Goal: Task Accomplishment & Management: Complete application form

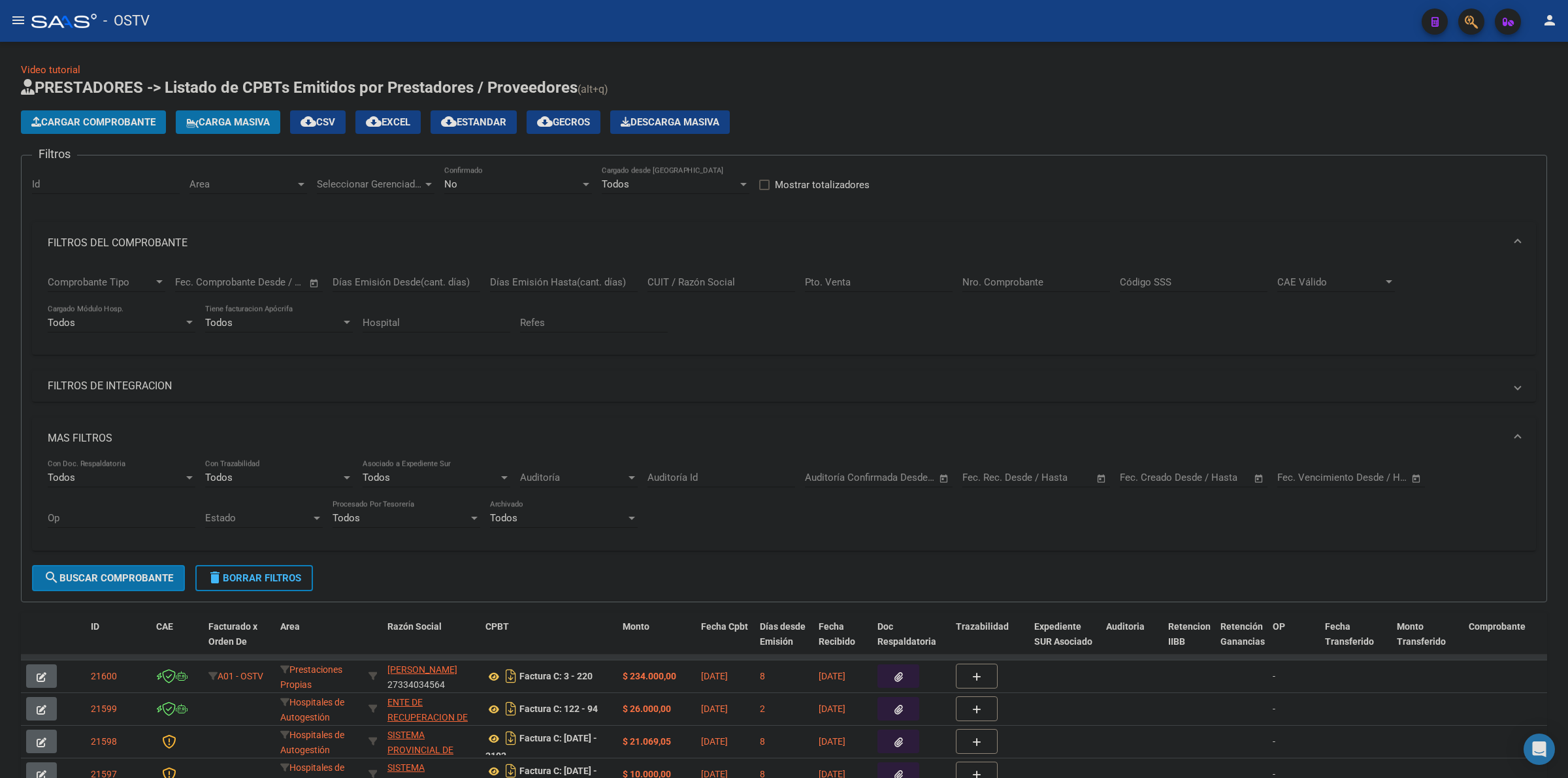
click at [990, 69] on div "Video tutorial PRESTADORES -> Listado de CPBTs Emitidos por Prestadores / Prove…" at bounding box center [784, 543] width 1526 height 962
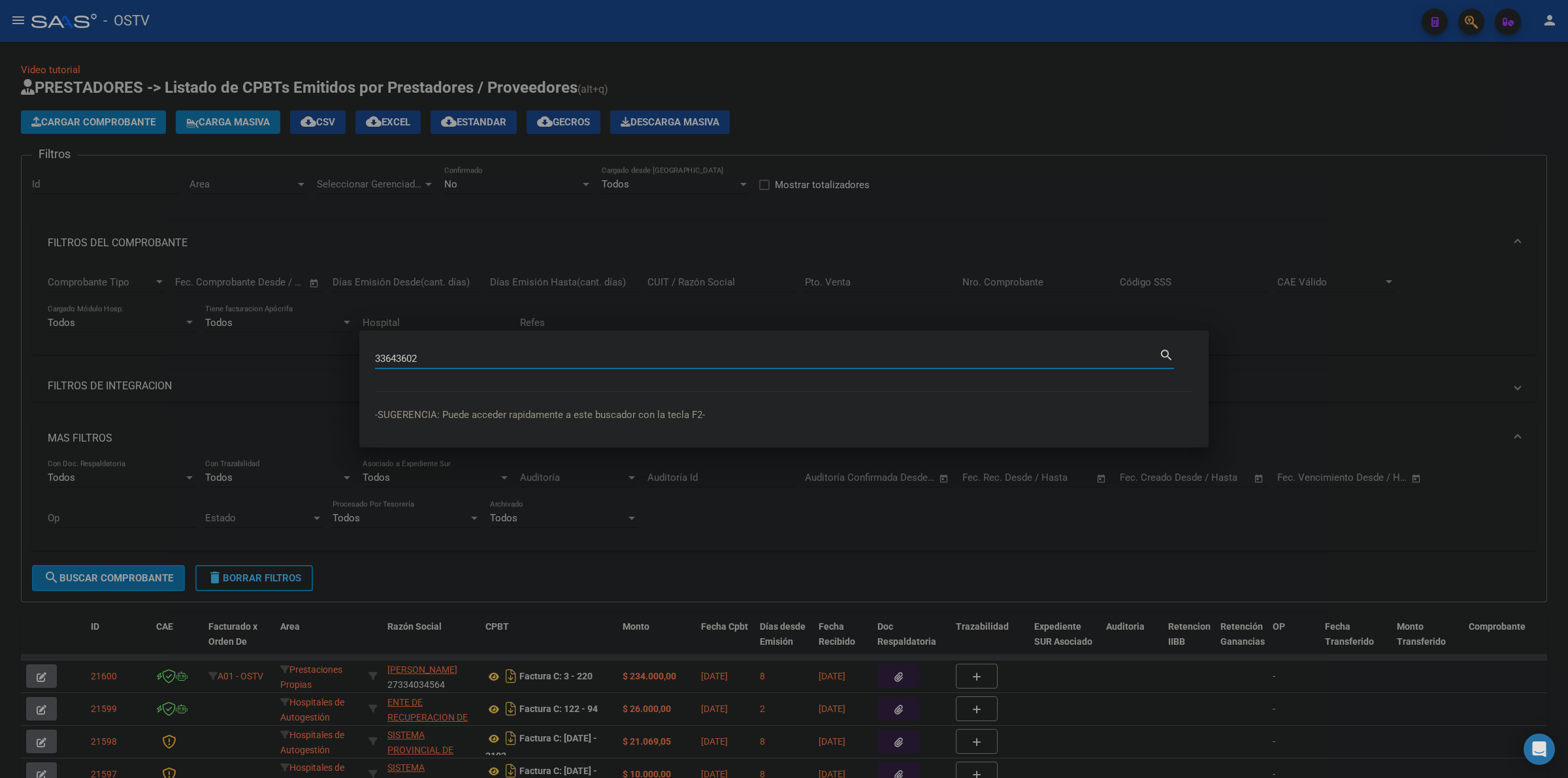
type input "33643602"
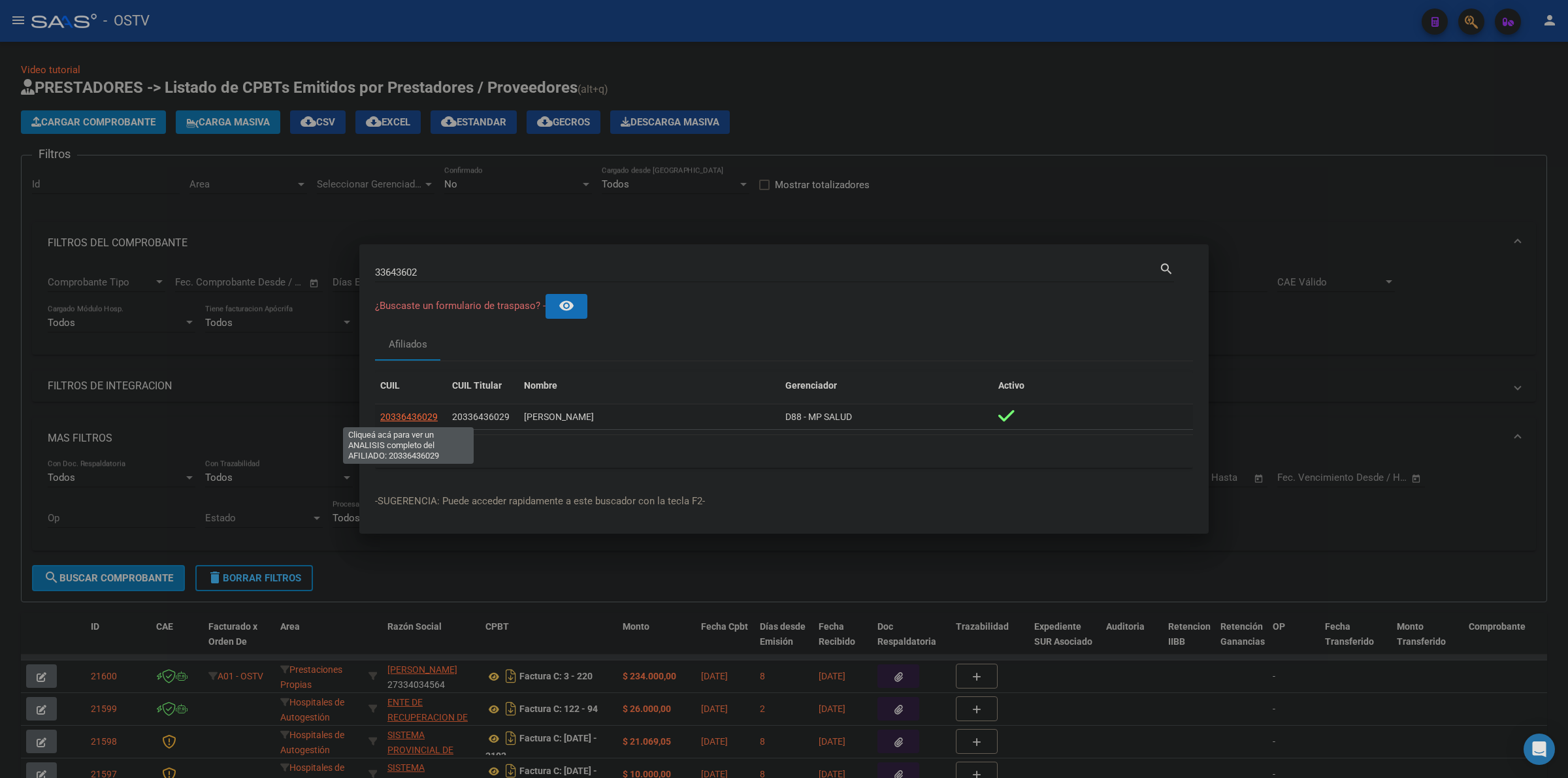
click at [420, 412] on span "20336436029" at bounding box center [409, 417] width 57 height 10
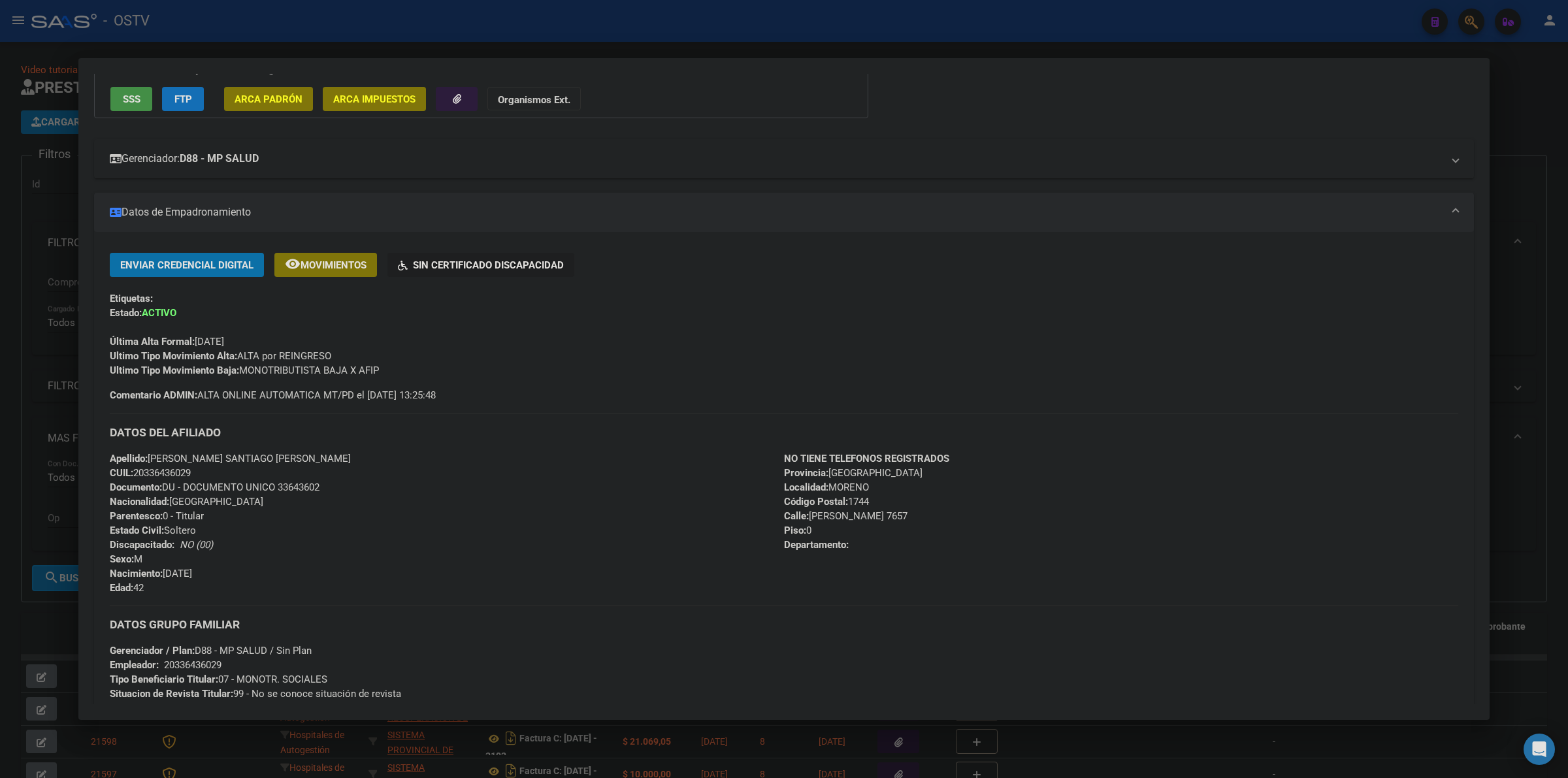
click at [292, 147] on mat-expansion-panel-header "Gerenciador: D88 - MP SALUD" at bounding box center [784, 158] width 1380 height 39
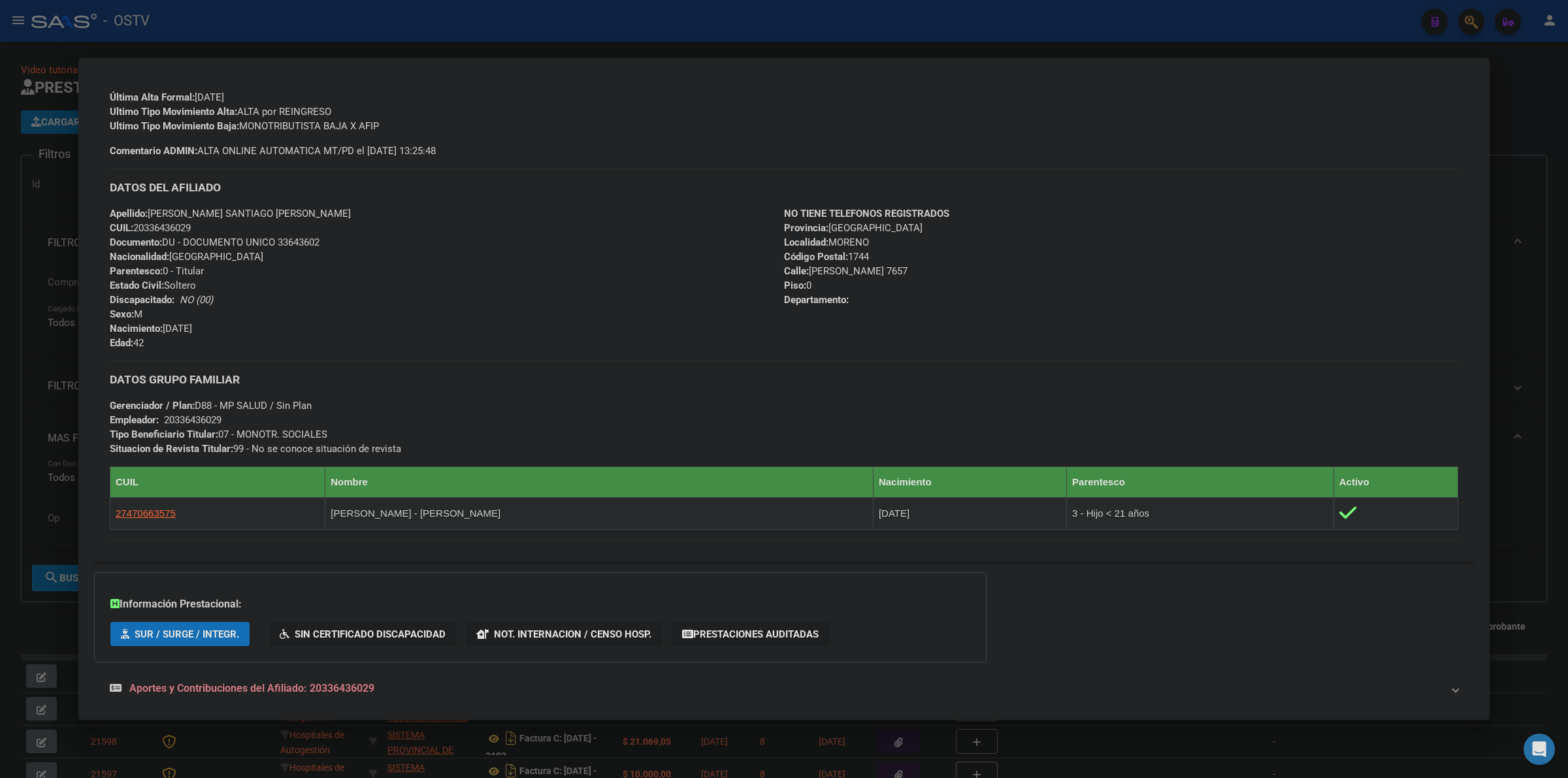
scroll to position [601, 0]
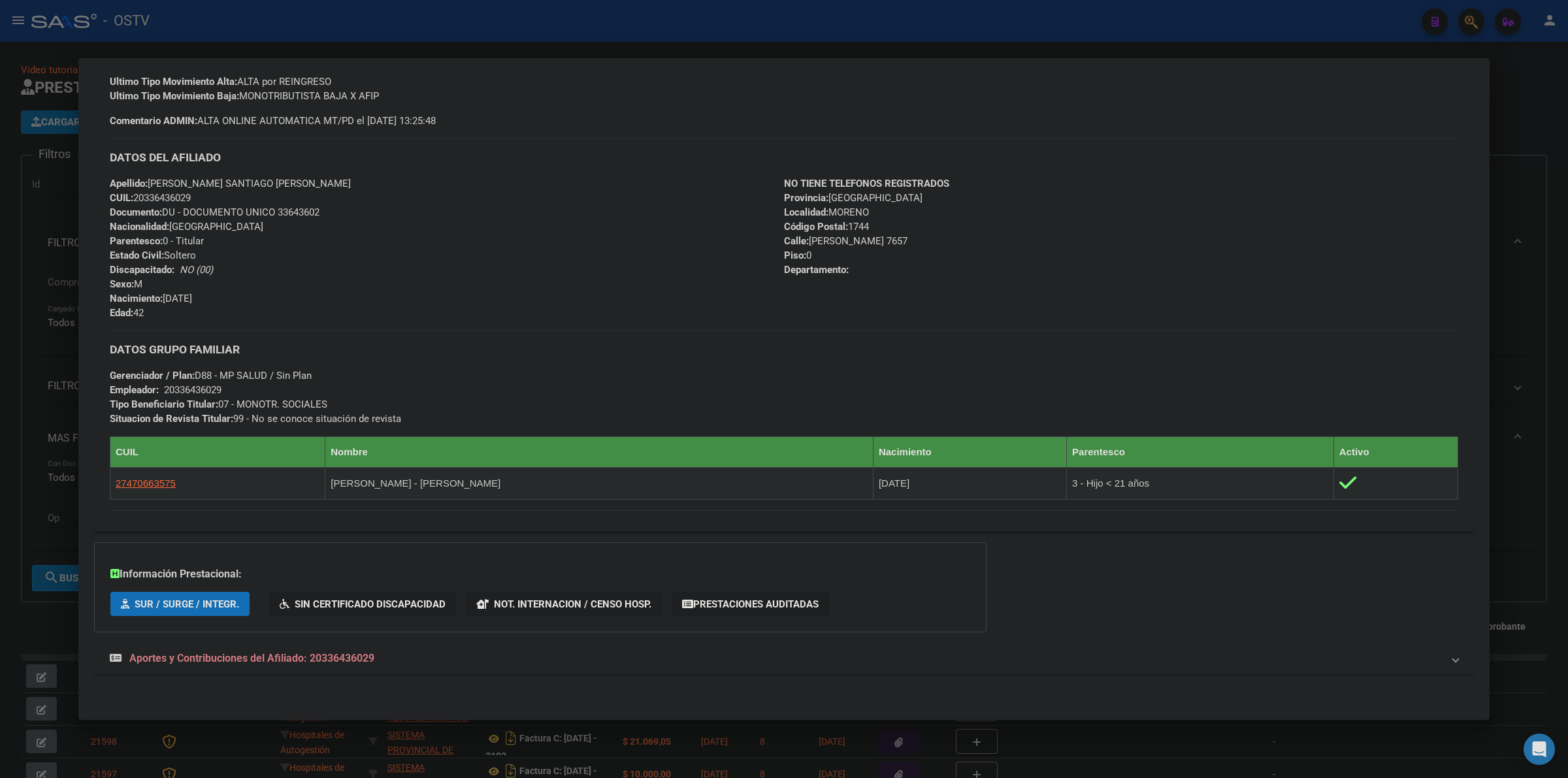
click at [273, 648] on mat-expansion-panel-header "Aportes y Contribuciones del Afiliado: 20336436029" at bounding box center [784, 658] width 1380 height 31
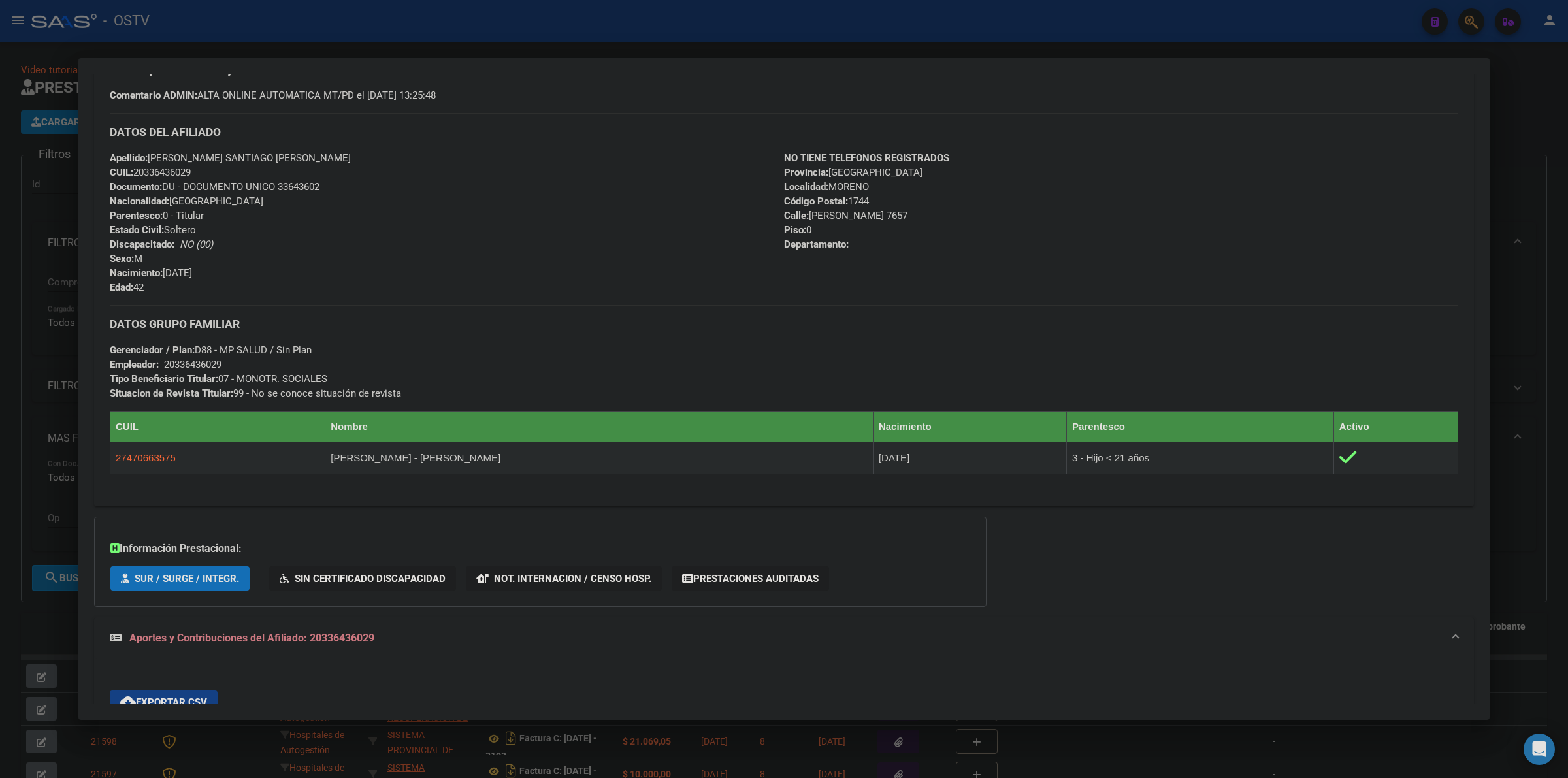
scroll to position [629, 0]
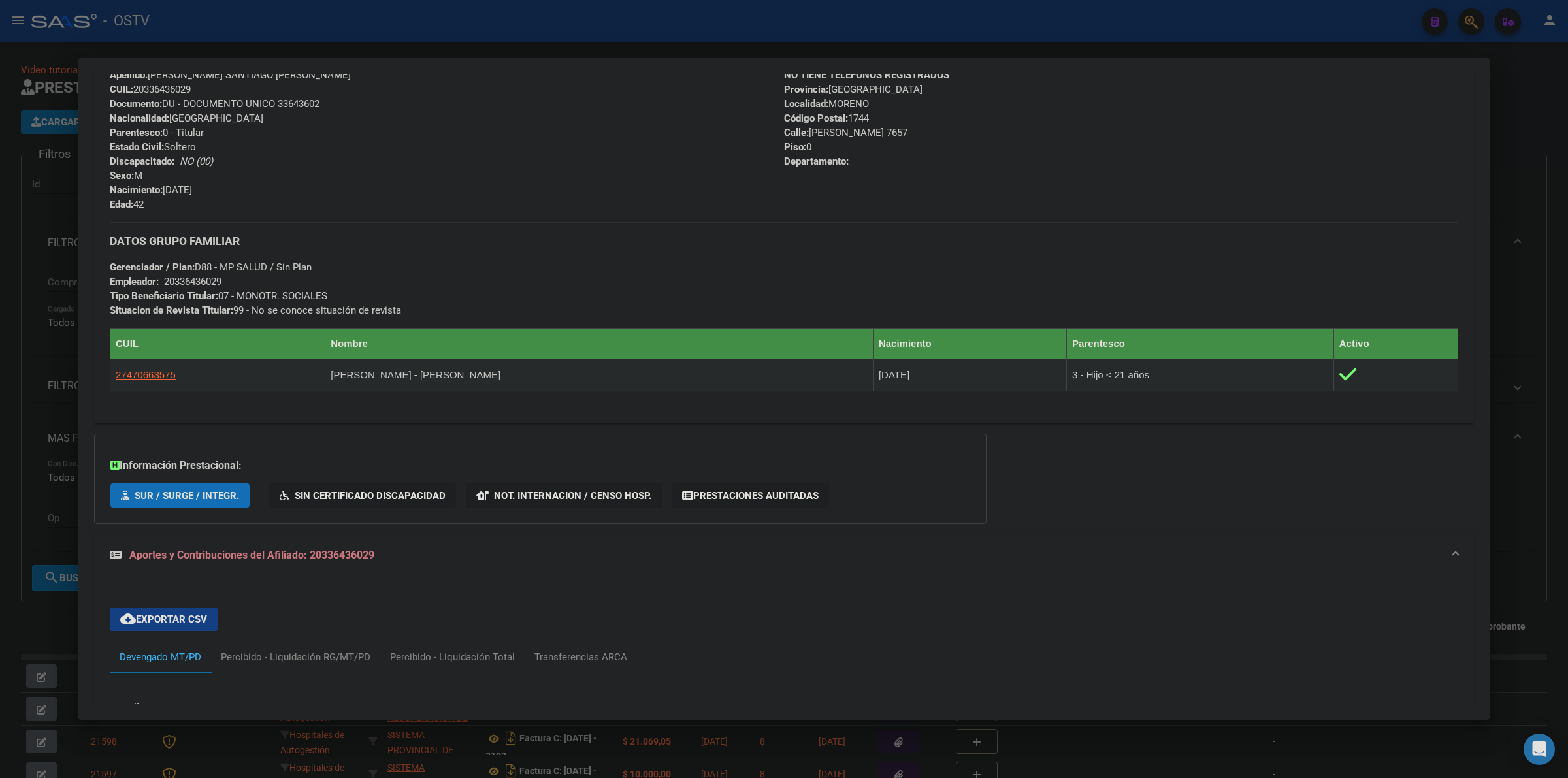
click at [301, 566] on mat-expansion-panel-header "Aportes y Contribuciones del Afiliado: 20336436029" at bounding box center [784, 555] width 1380 height 42
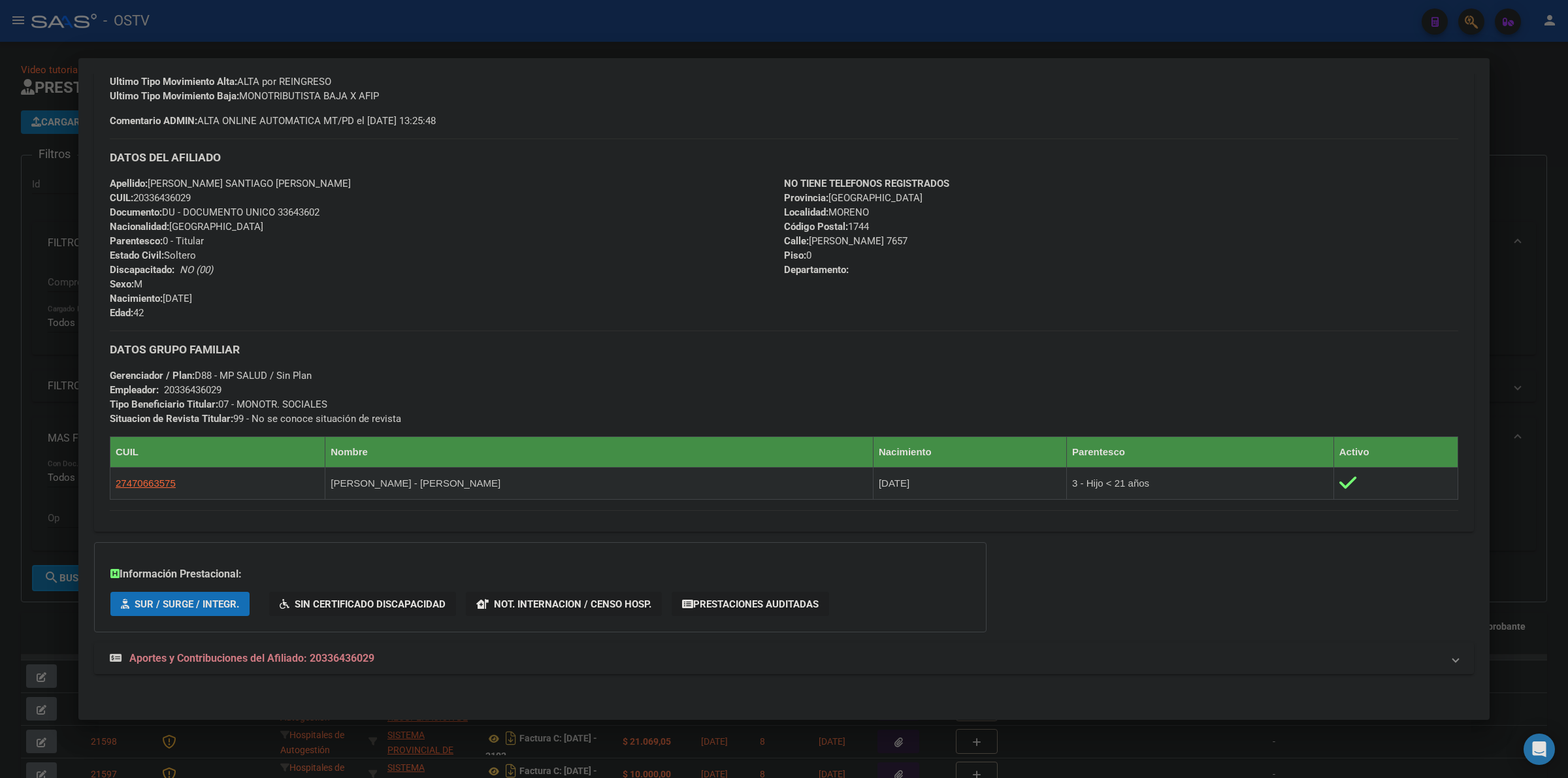
drag, startPoint x: 274, startPoint y: 668, endPoint x: 278, endPoint y: 635, distance: 33.2
click at [274, 658] on mat-expansion-panel-header "Aportes y Contribuciones del Afiliado: 20336436029" at bounding box center [784, 658] width 1380 height 31
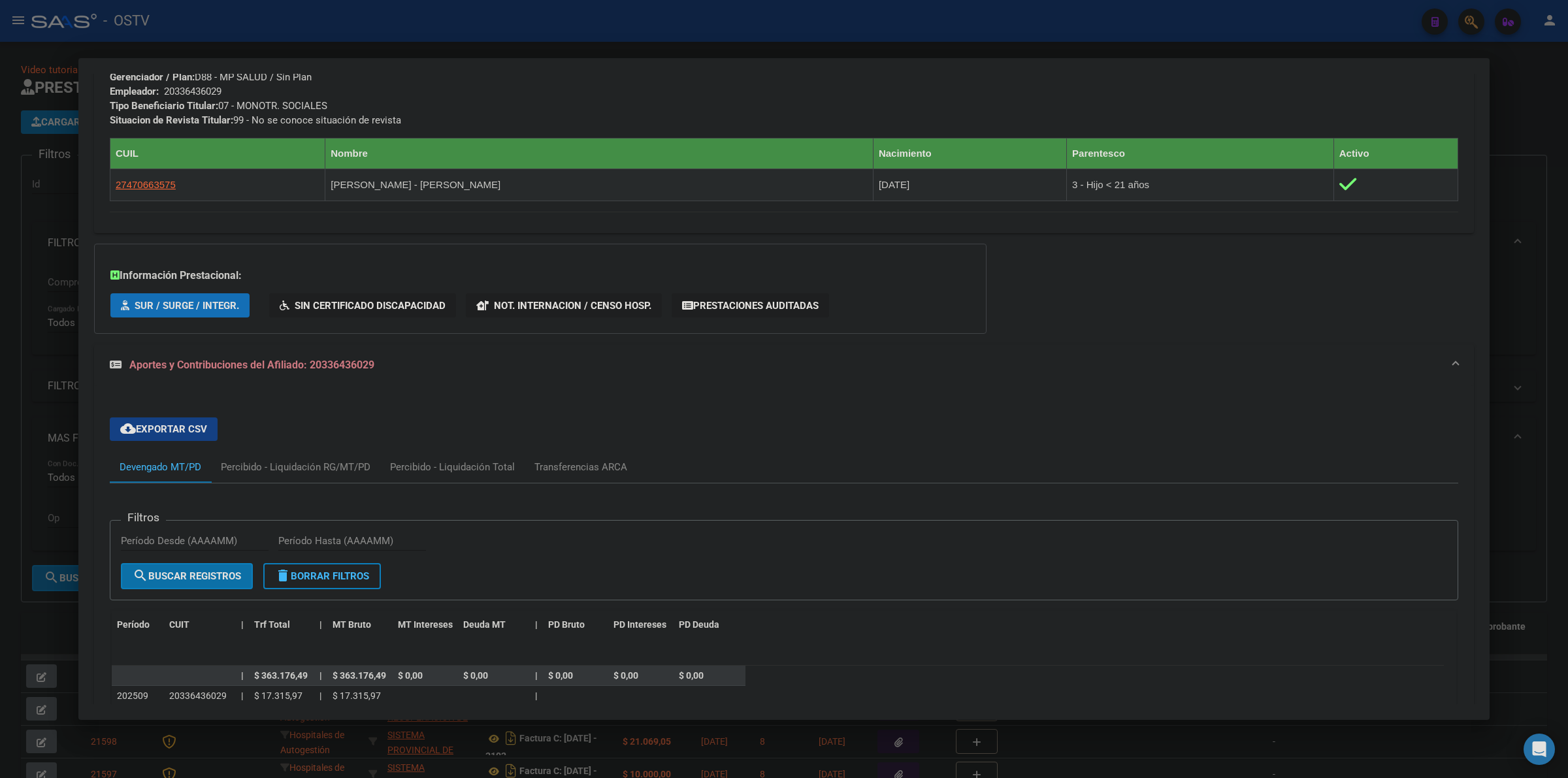
scroll to position [939, 0]
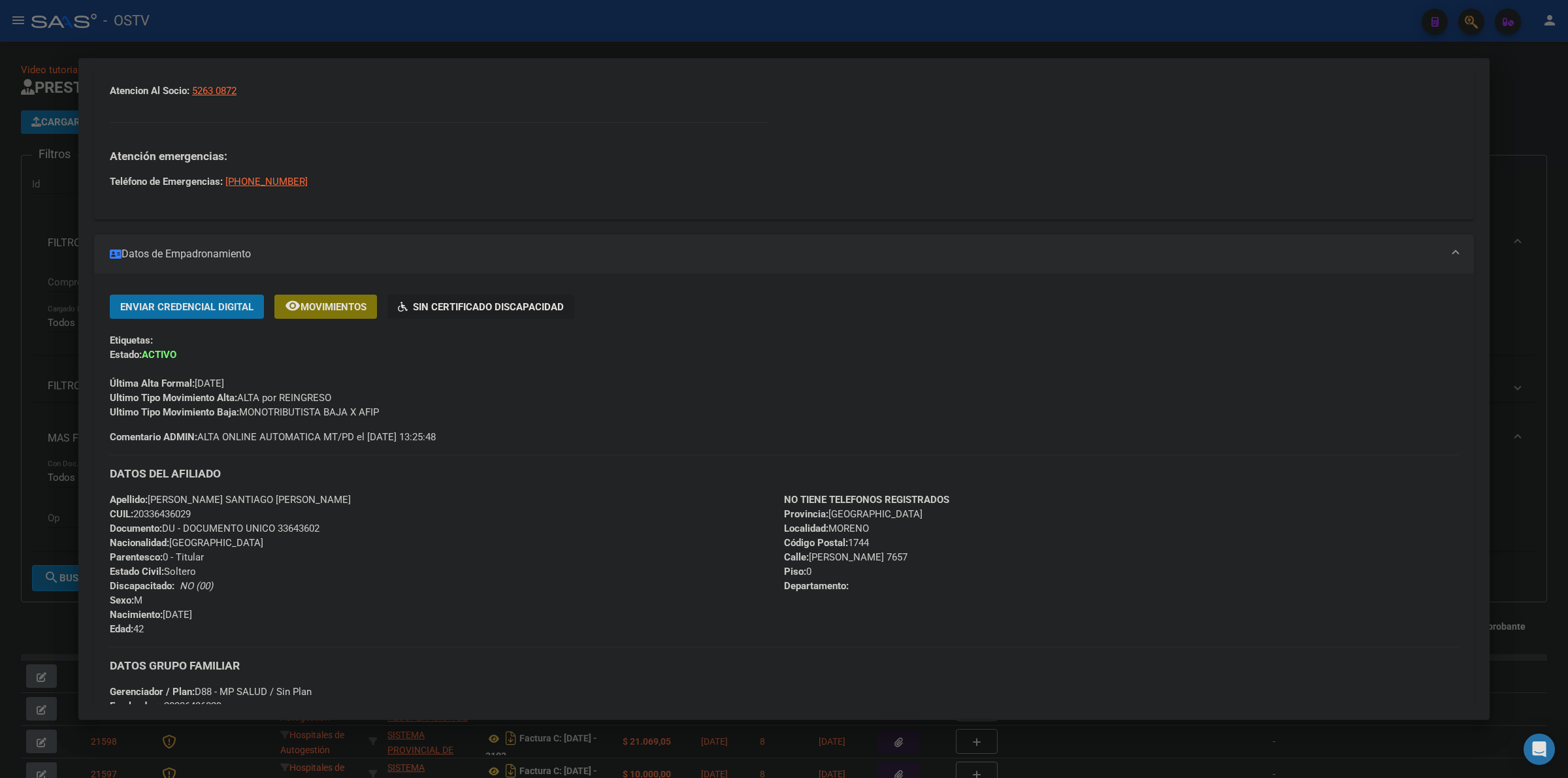
click at [533, 487] on div "DATOS DEL AFILIADO" at bounding box center [784, 473] width 1349 height 38
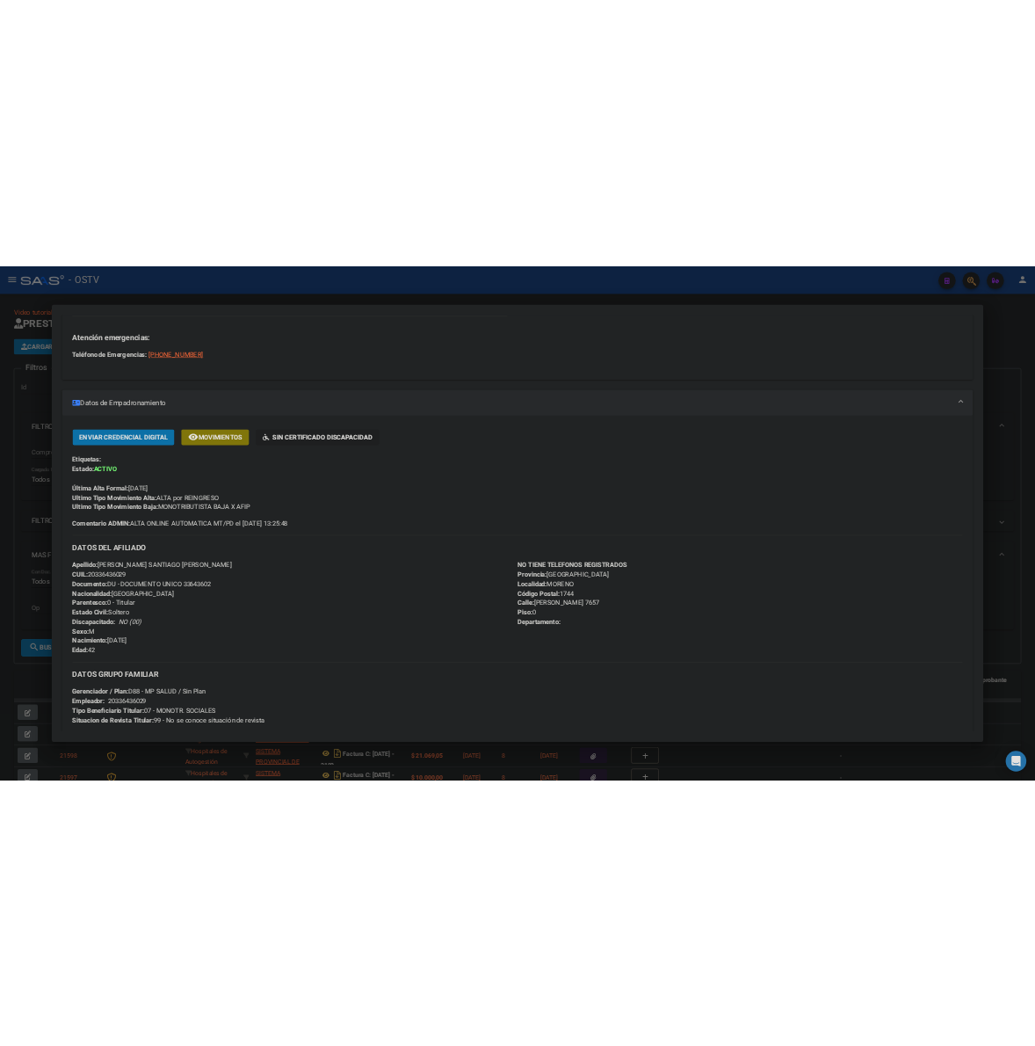
scroll to position [420, 0]
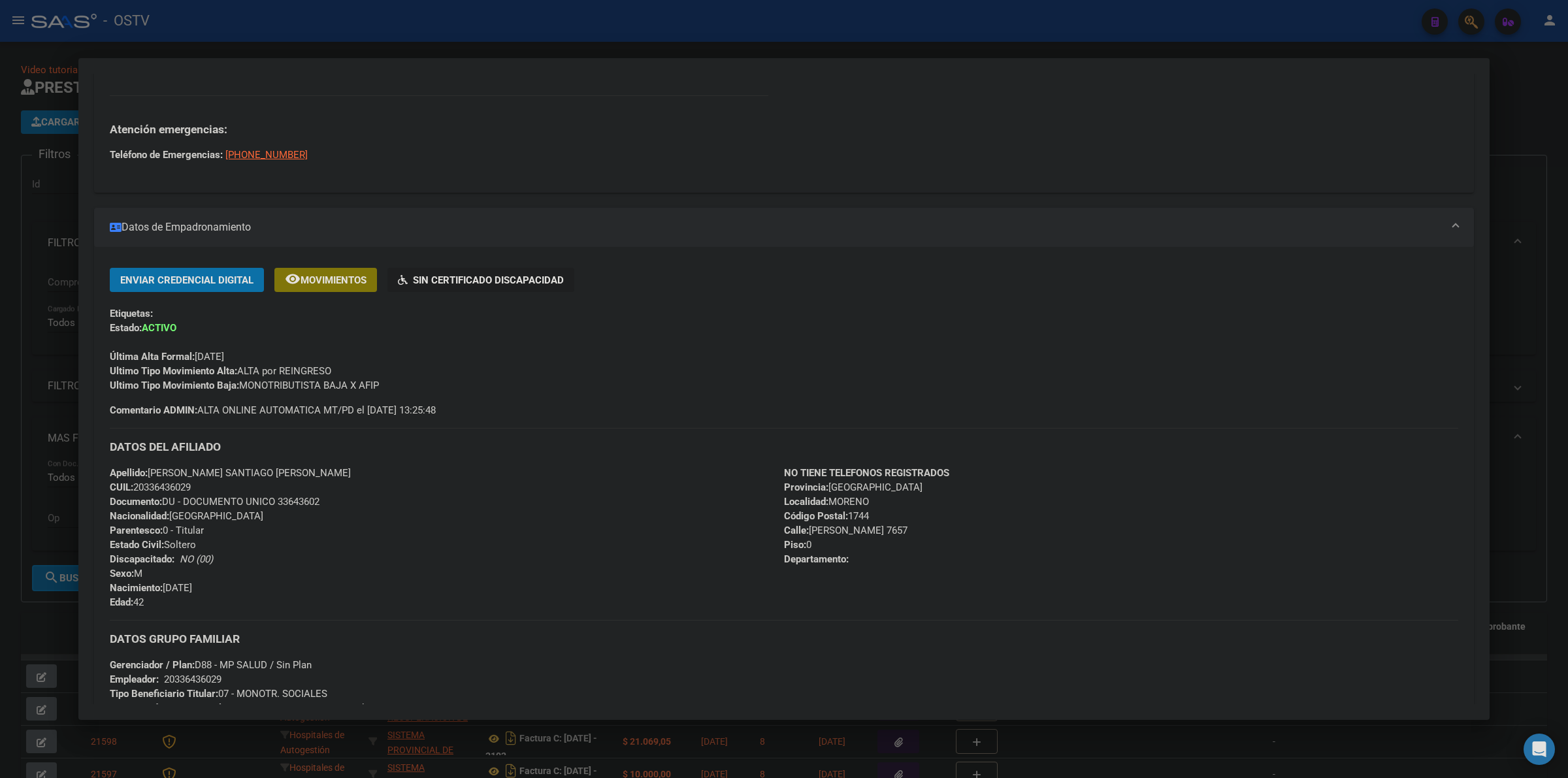
click at [31, 366] on div at bounding box center [784, 389] width 1568 height 778
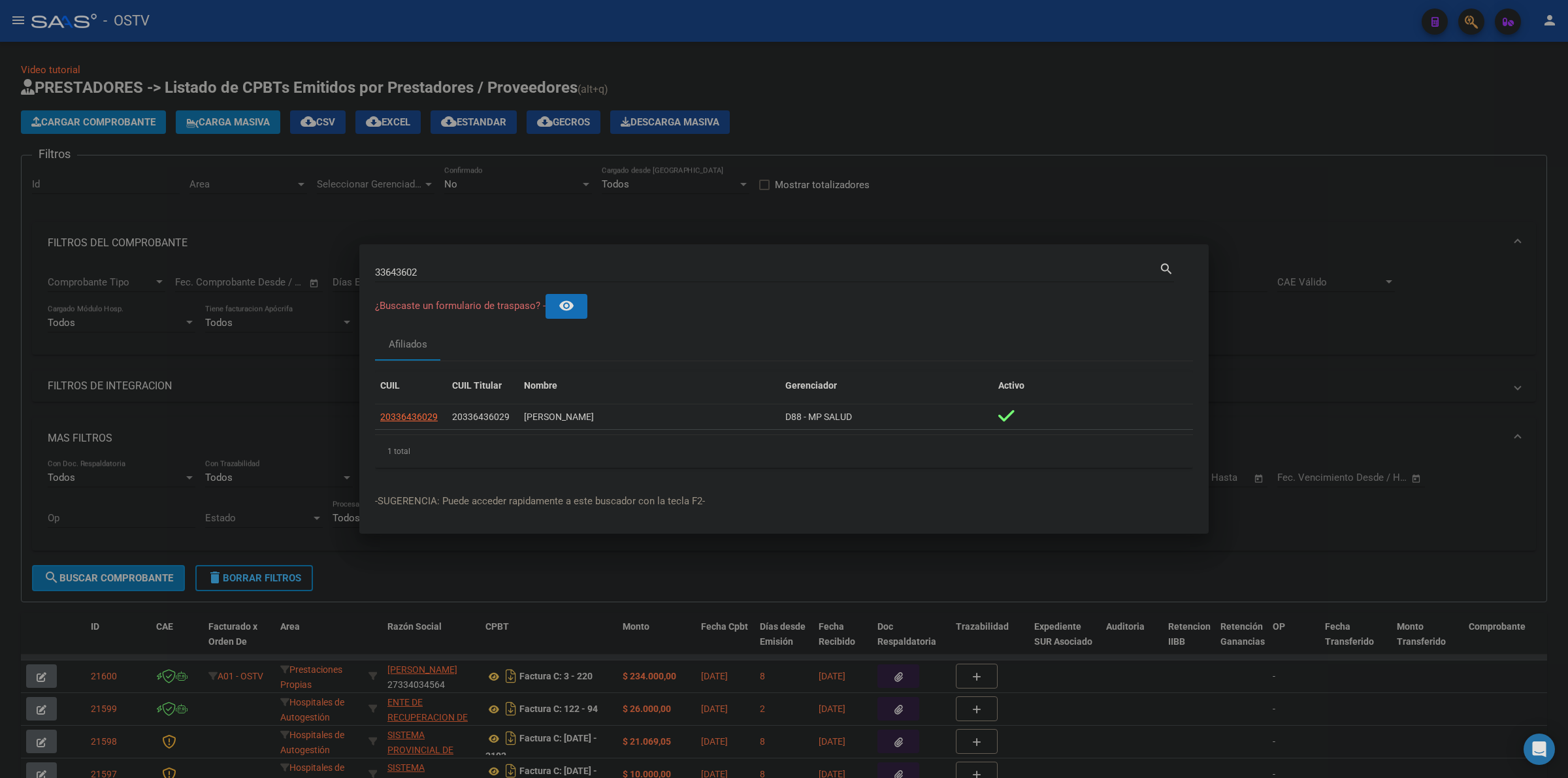
click at [969, 89] on div at bounding box center [784, 389] width 1568 height 778
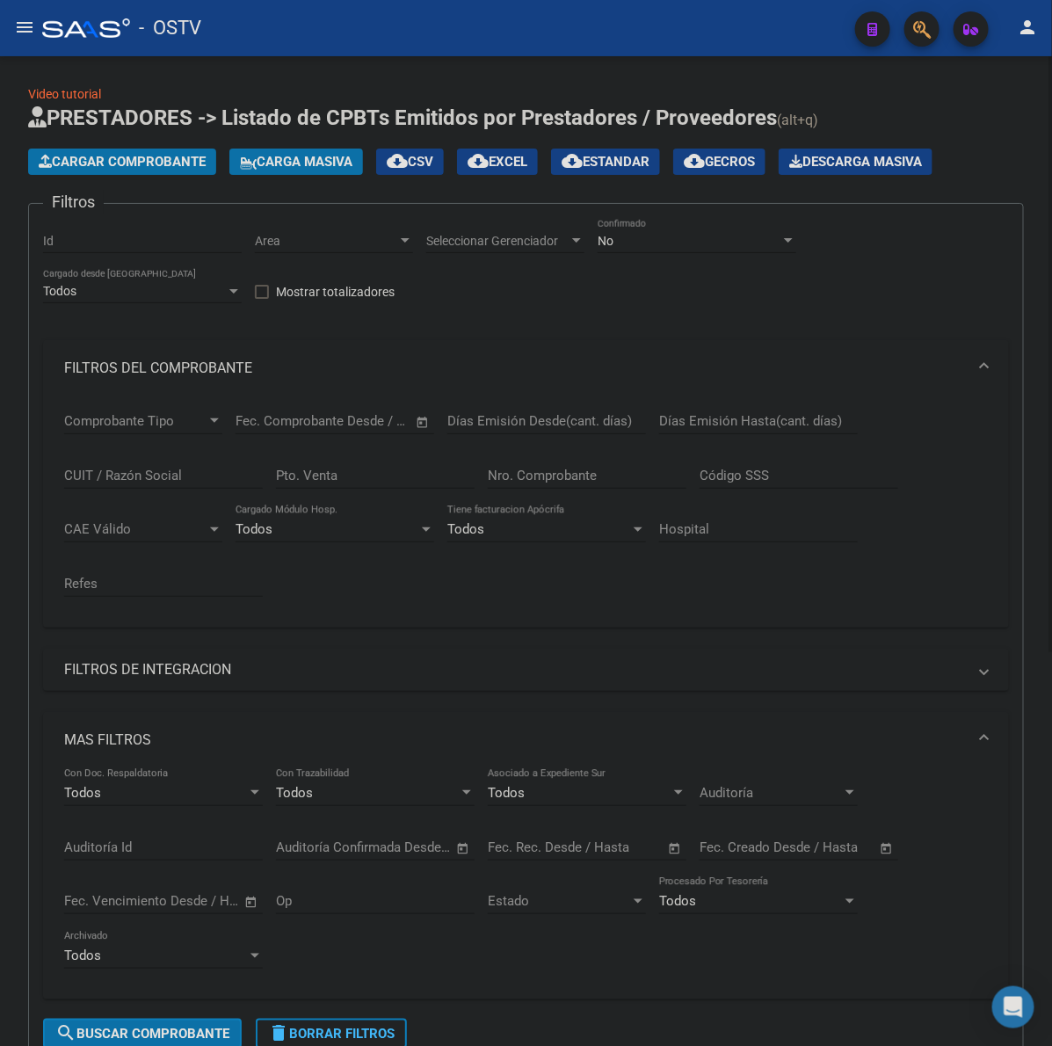
click at [1018, 104] on h1 "PRESTADORES -> Listado de CPBTs Emitidos por Prestadores / Proveedores (alt+q)" at bounding box center [526, 119] width 996 height 31
click at [1002, 142] on app-list-header "PRESTADORES -> Listado de CPBTs Emitidos por Prestadores / Proveedores (alt+q) …" at bounding box center [526, 584] width 996 height 960
click at [152, 163] on span "Cargar Comprobante" at bounding box center [122, 162] width 167 height 16
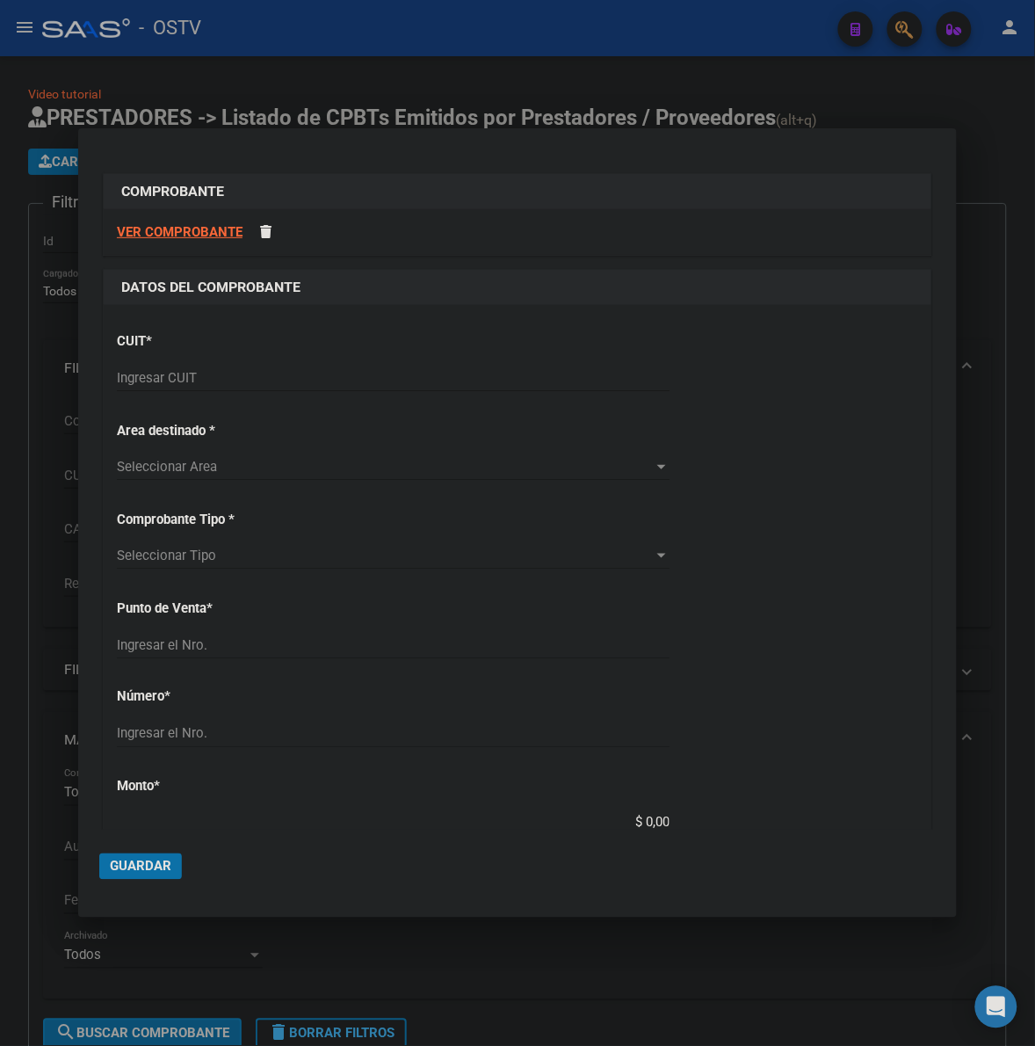
click at [237, 384] on input "Ingresar CUIT" at bounding box center [393, 378] width 553 height 16
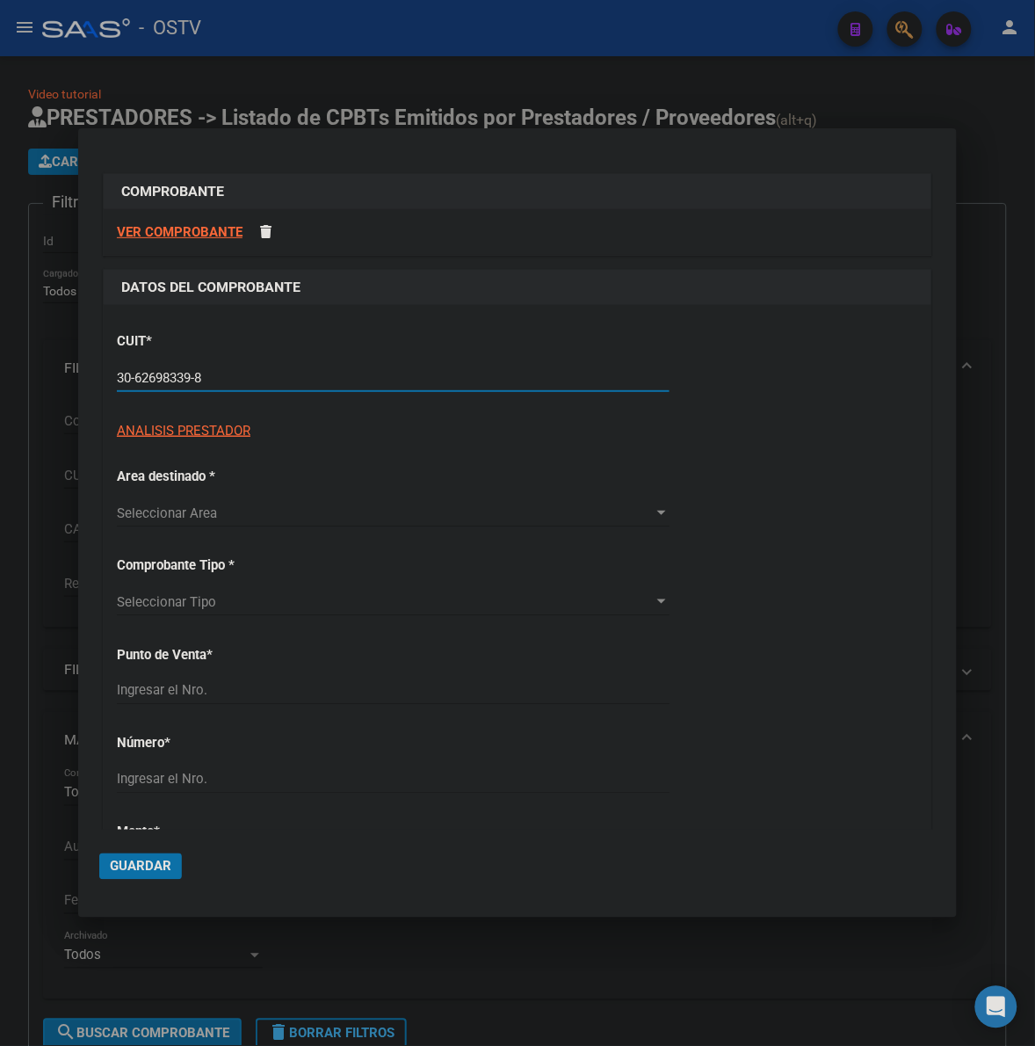
type input "30-62698339-8"
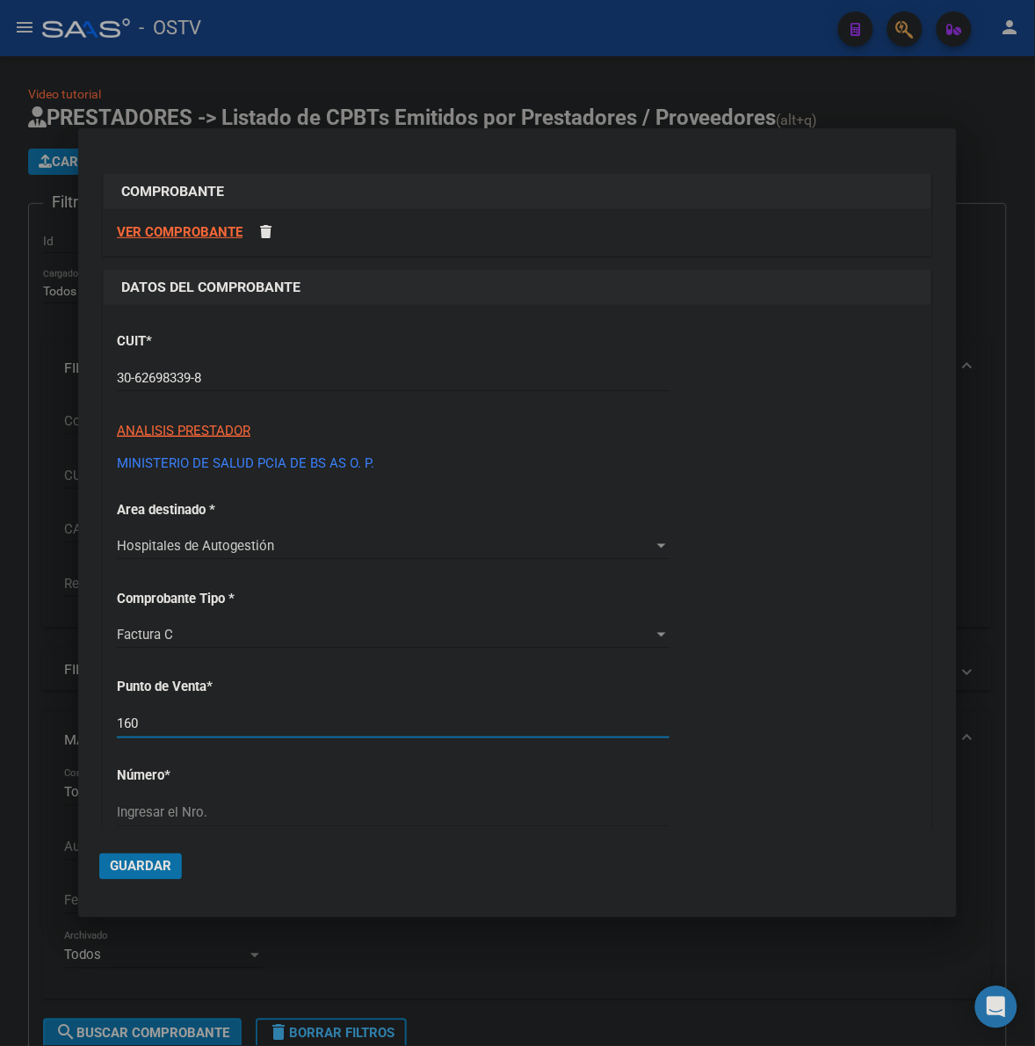
type input "160"
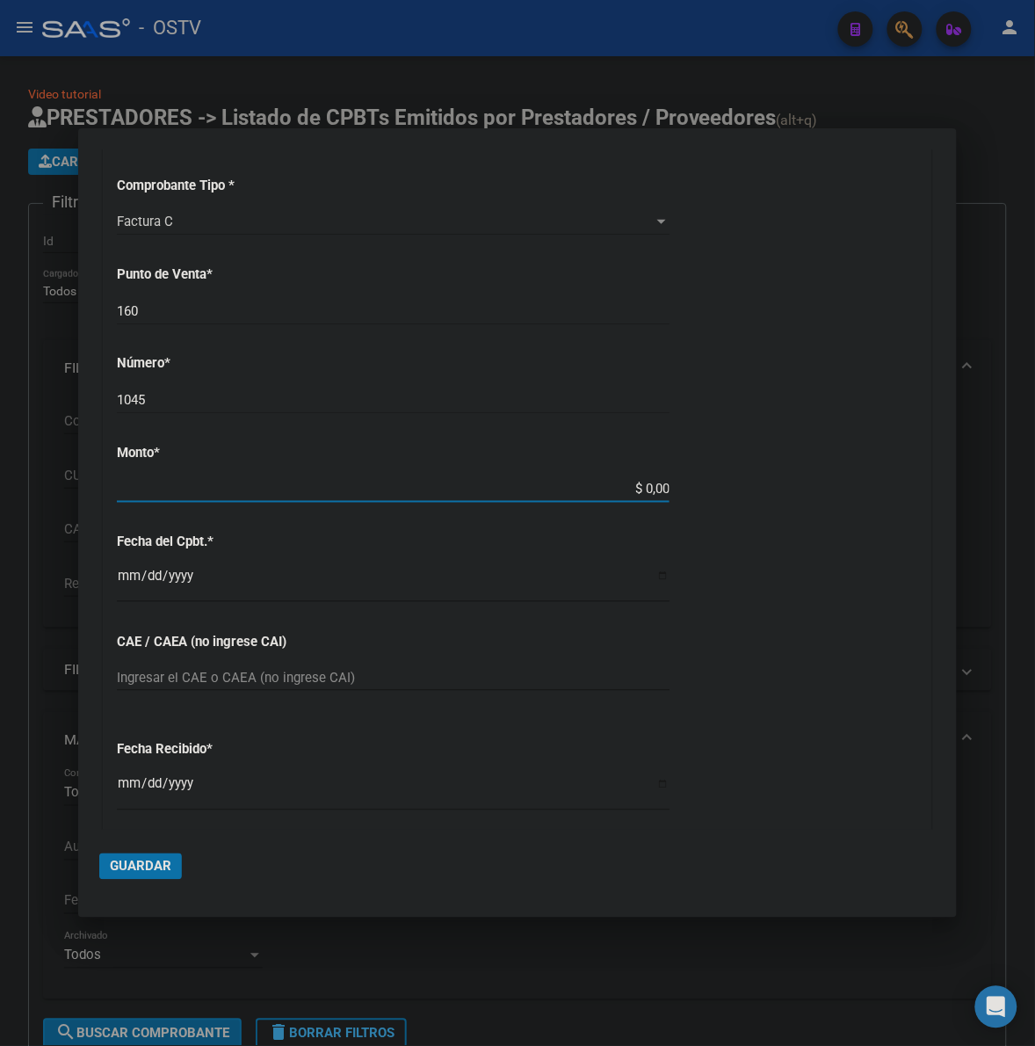
scroll to position [404, 0]
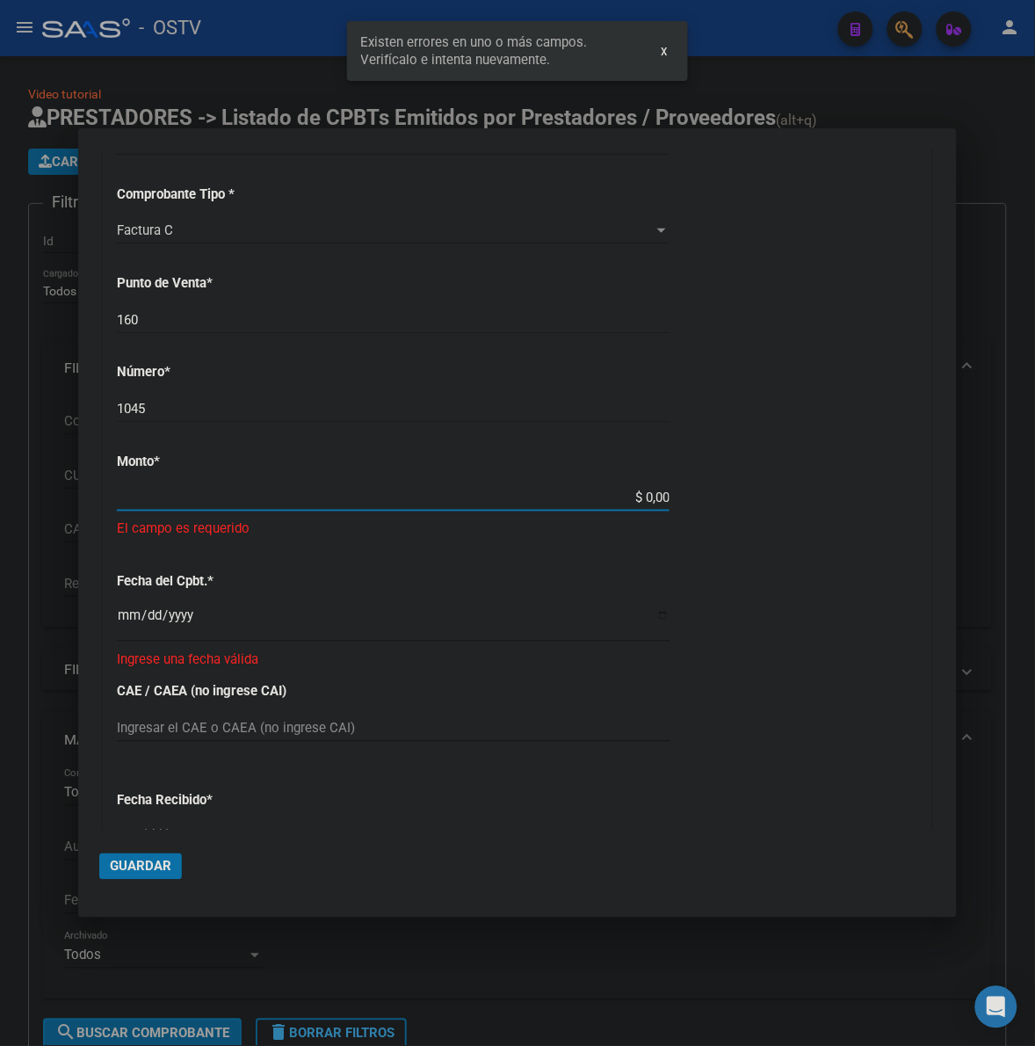
click at [128, 406] on input "1045" at bounding box center [393, 409] width 553 height 16
type input "10445"
type input "$ 643.686,00"
type input "2025-08-28"
type input "75358907916178"
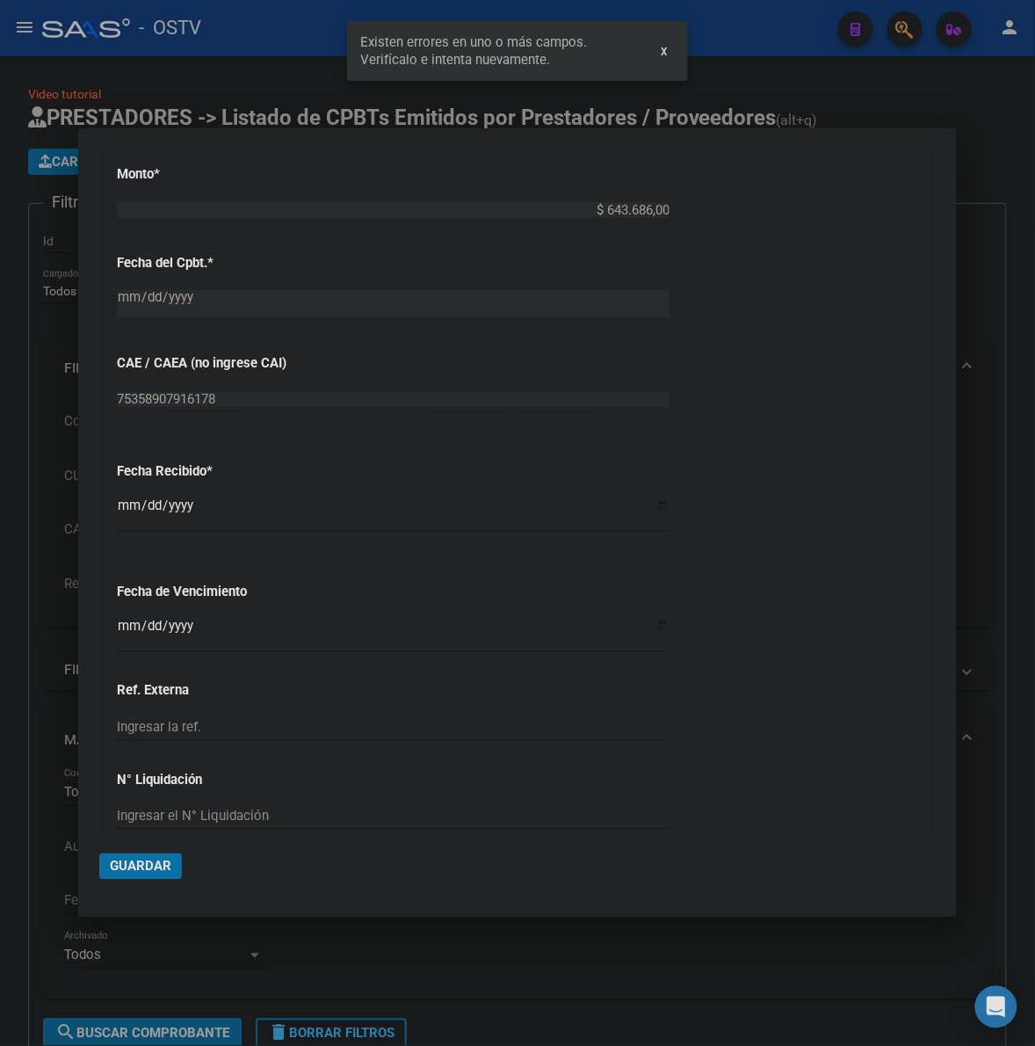
scroll to position [780, 0]
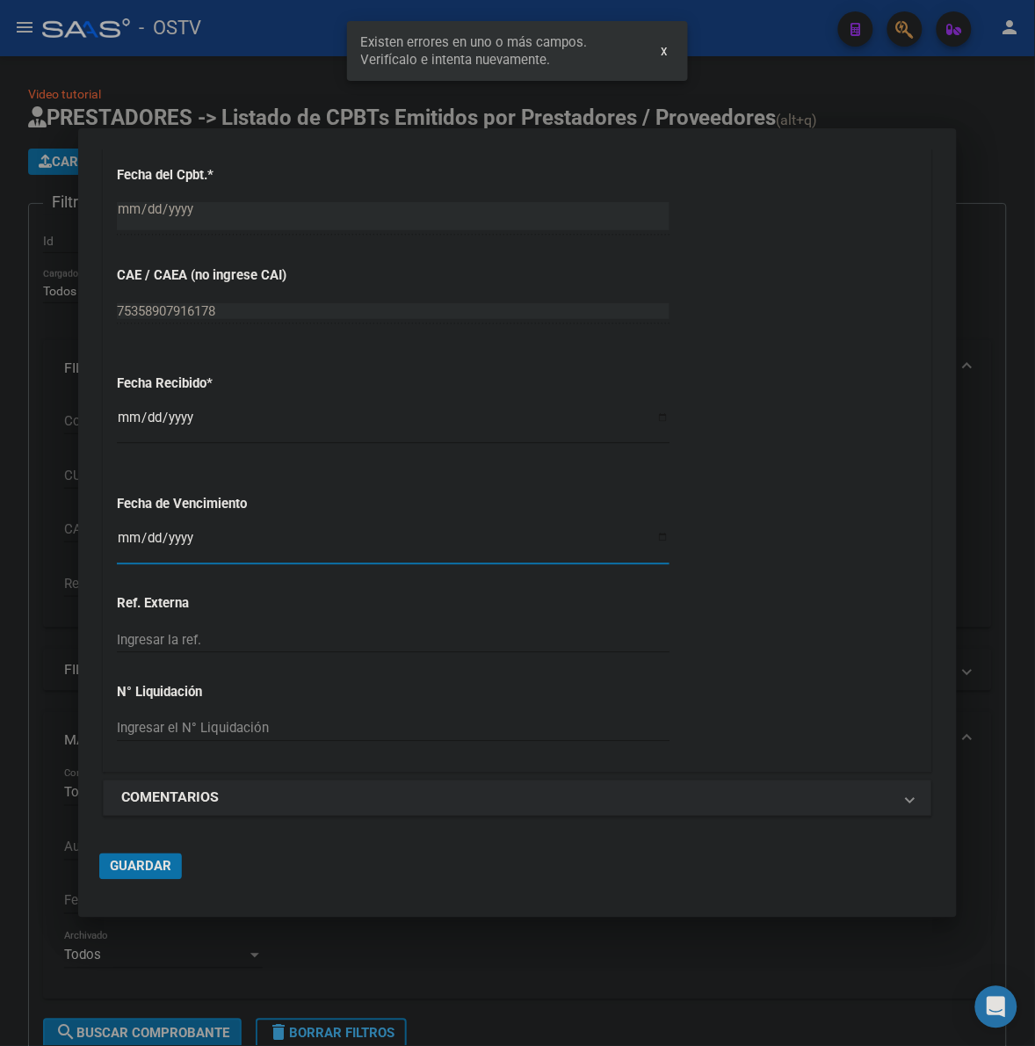
click at [123, 532] on input "Ingresar la fecha" at bounding box center [393, 545] width 553 height 28
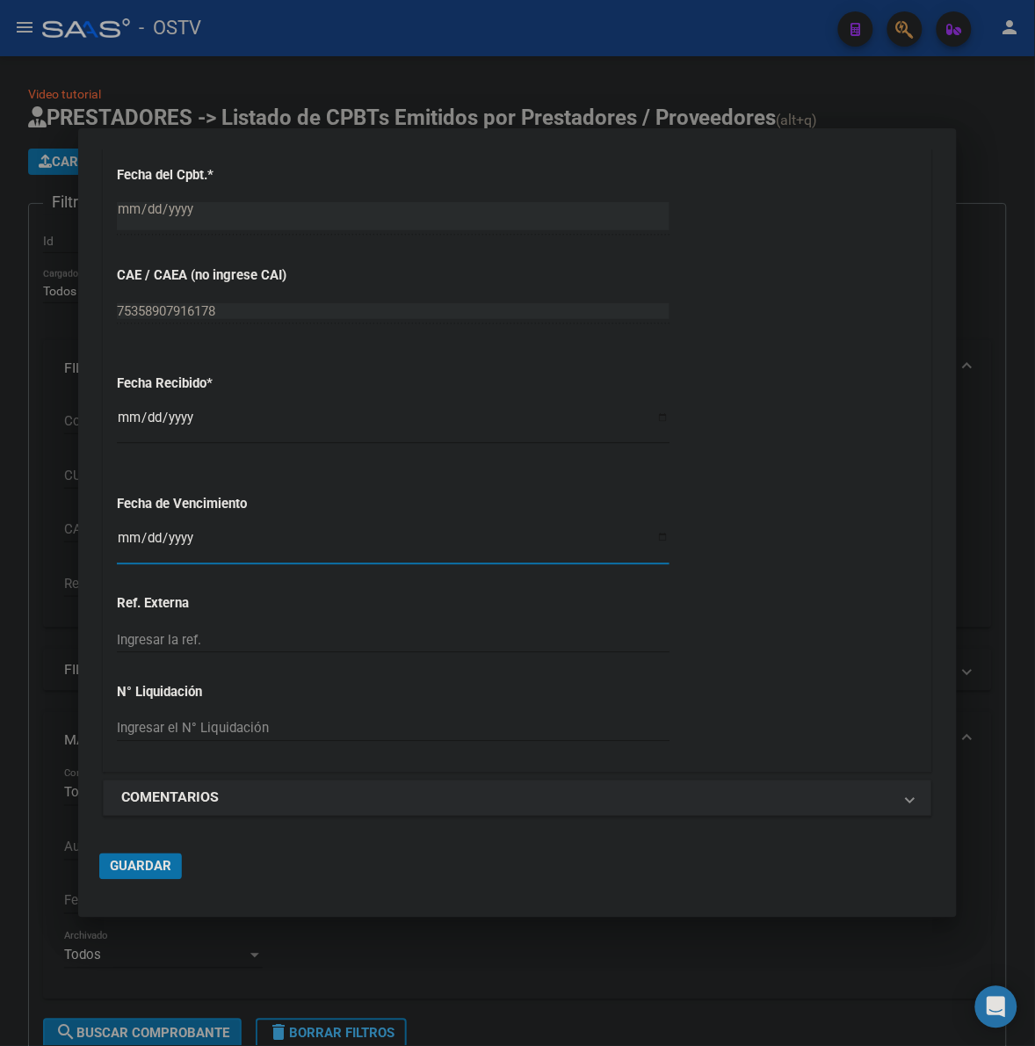
click at [117, 414] on input "2025-10-08" at bounding box center [393, 424] width 553 height 28
type input "2025-10-12"
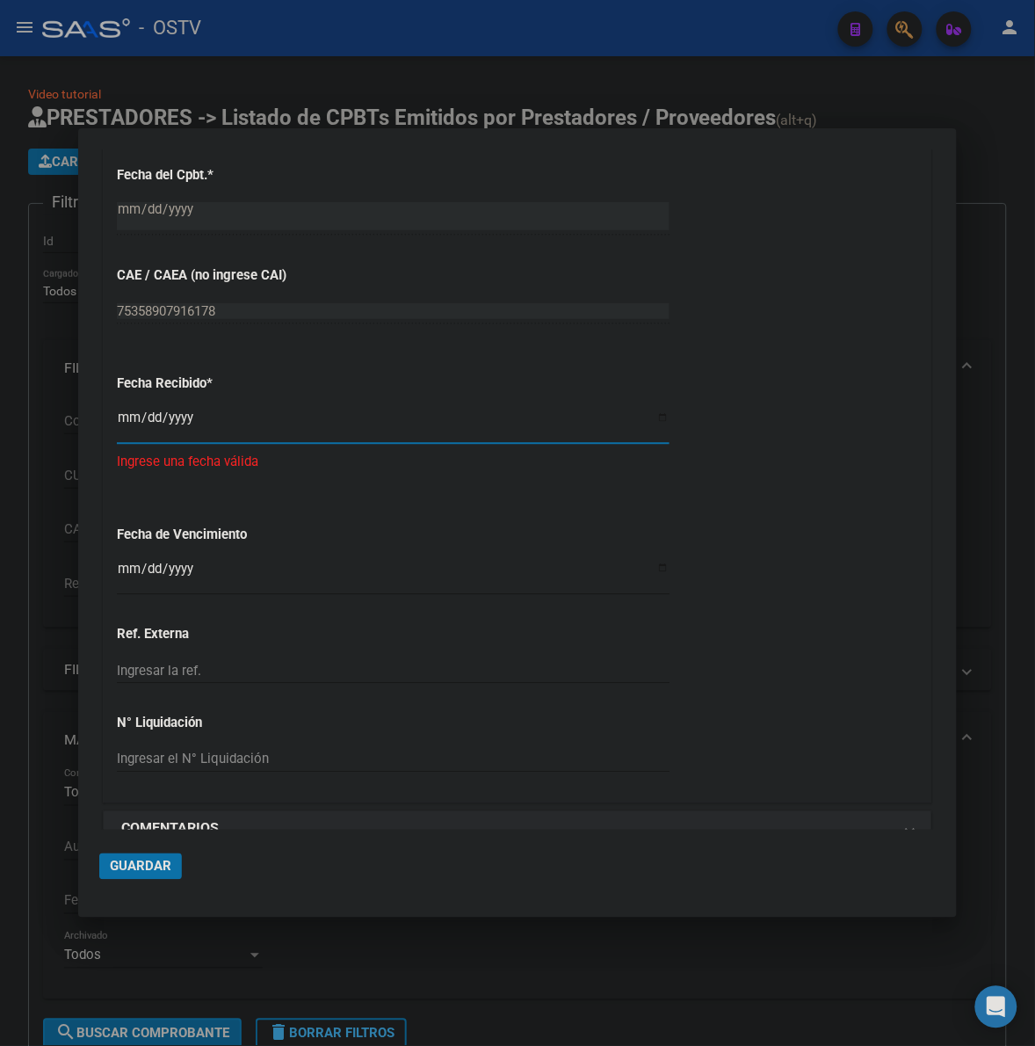
type input "2025-09-12"
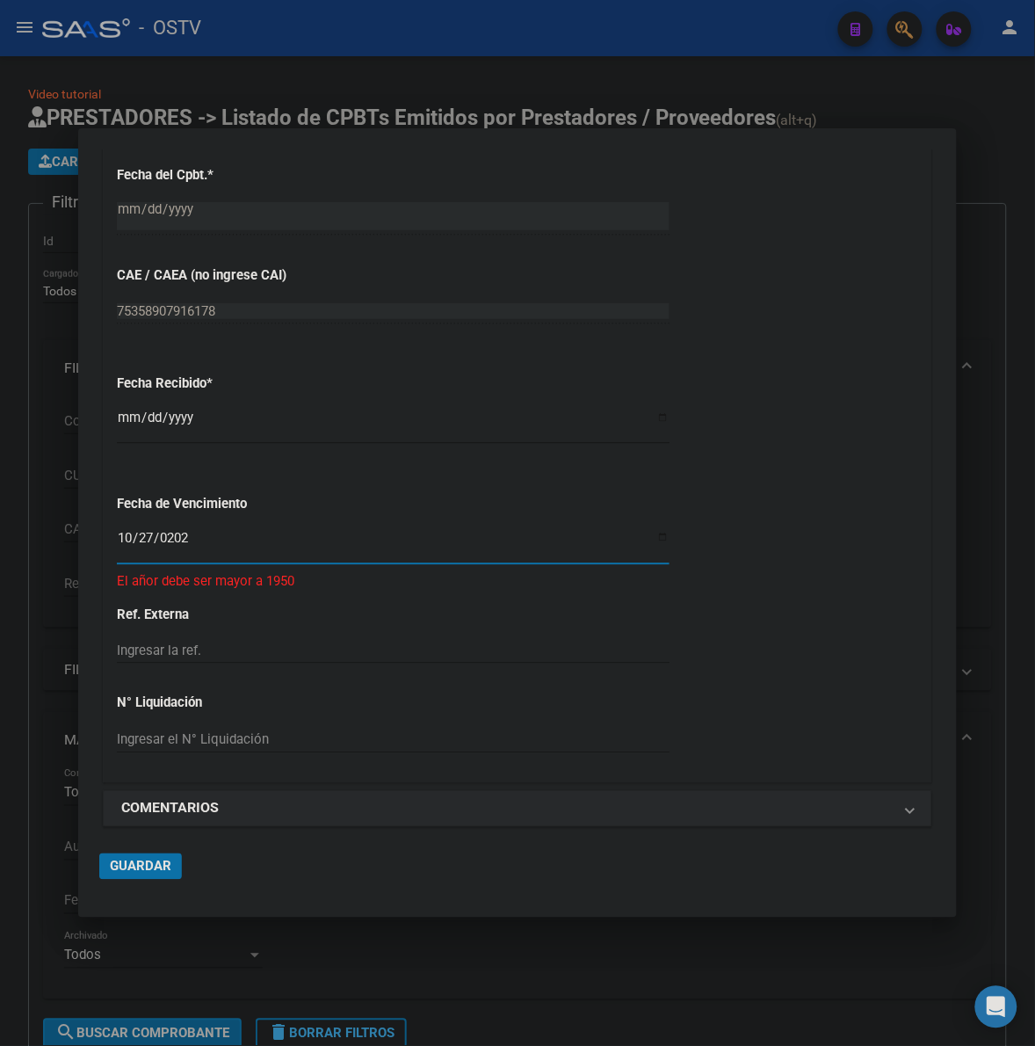
type input "2025-10-27"
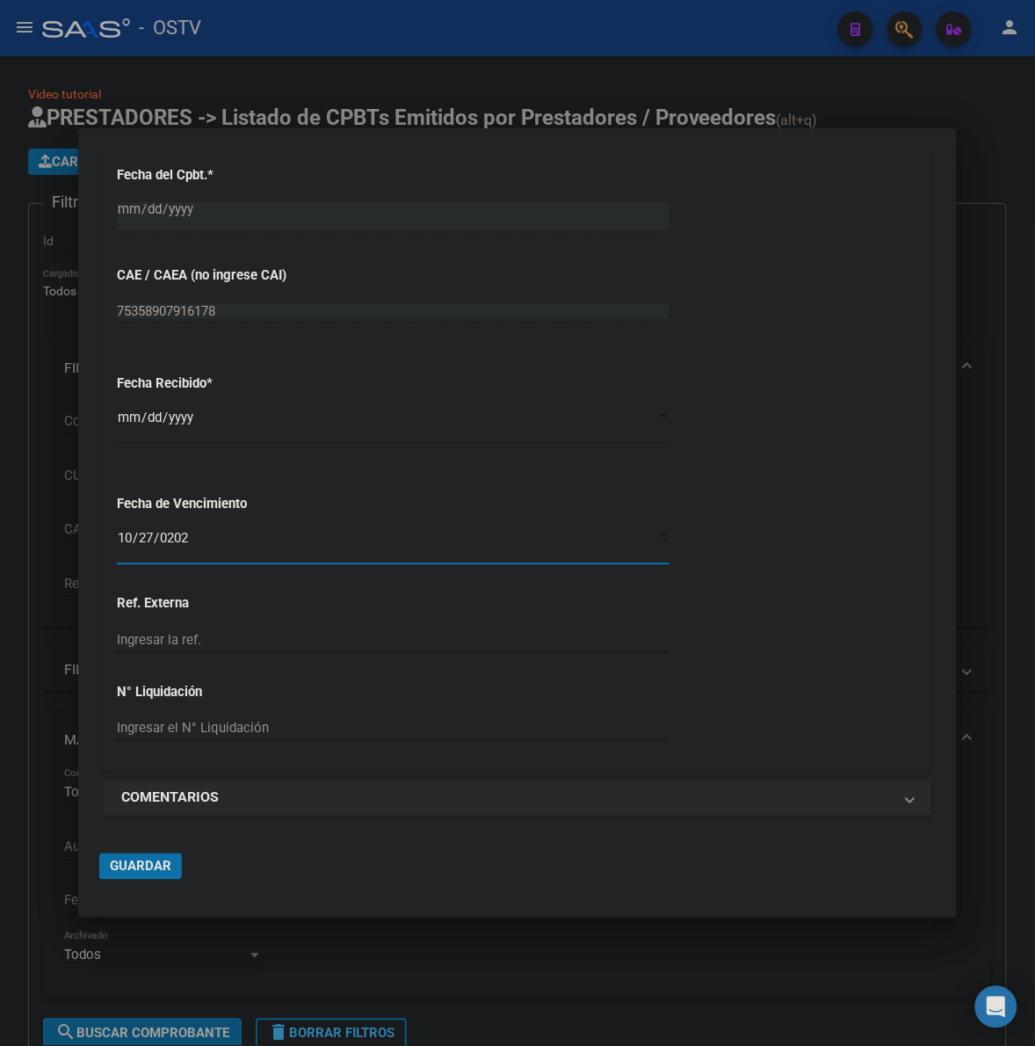
click at [143, 849] on mat-dialog-actions "Guardar" at bounding box center [517, 863] width 837 height 67
click at [142, 857] on button "Guardar" at bounding box center [140, 866] width 83 height 26
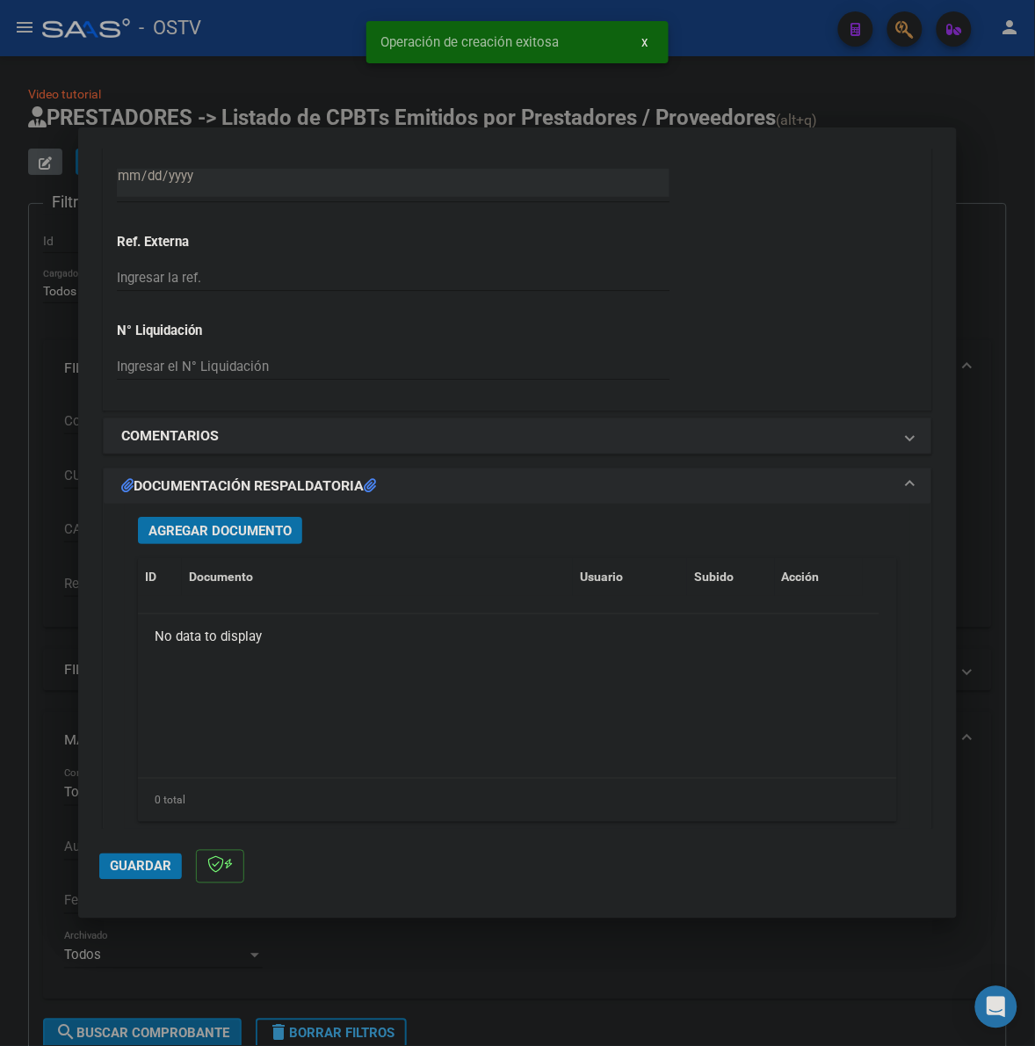
scroll to position [1208, 0]
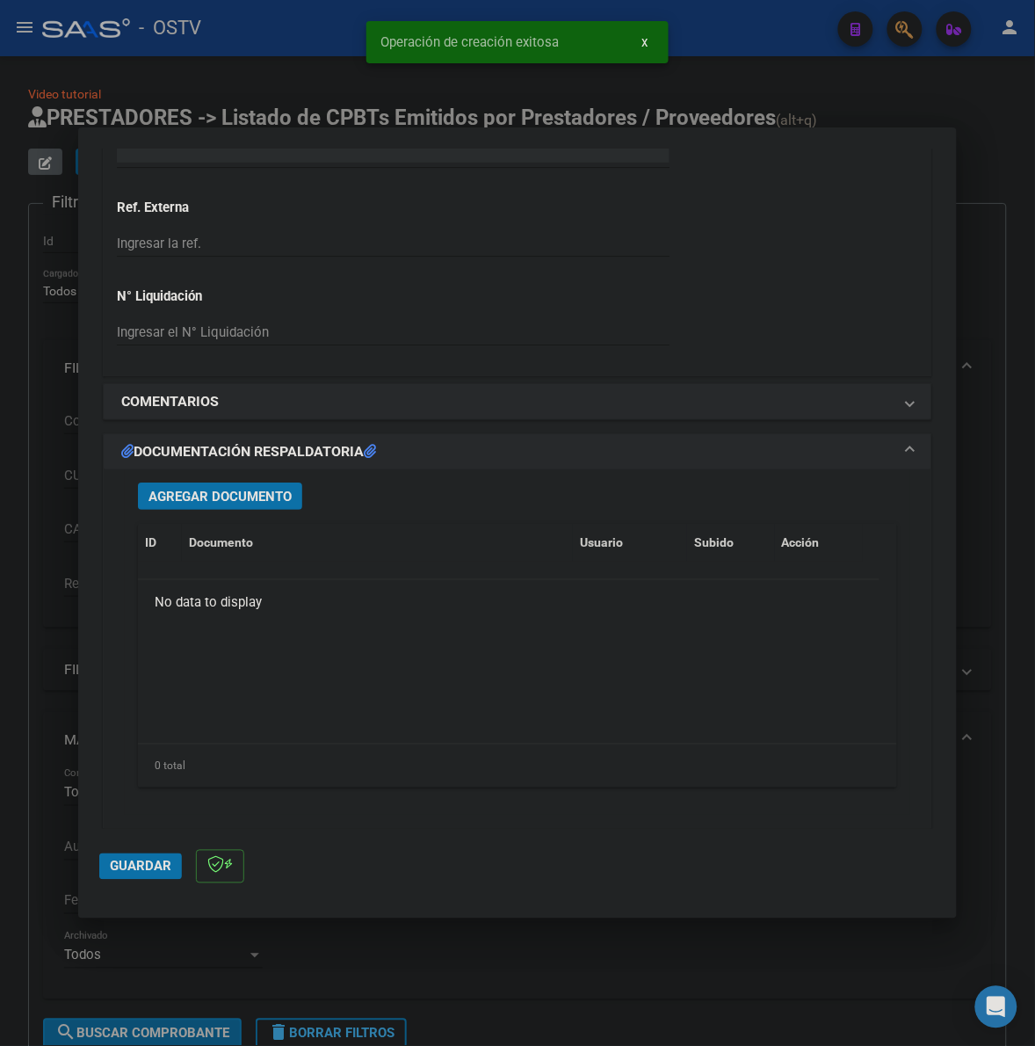
click at [277, 502] on span "Agregar Documento" at bounding box center [220, 497] width 143 height 16
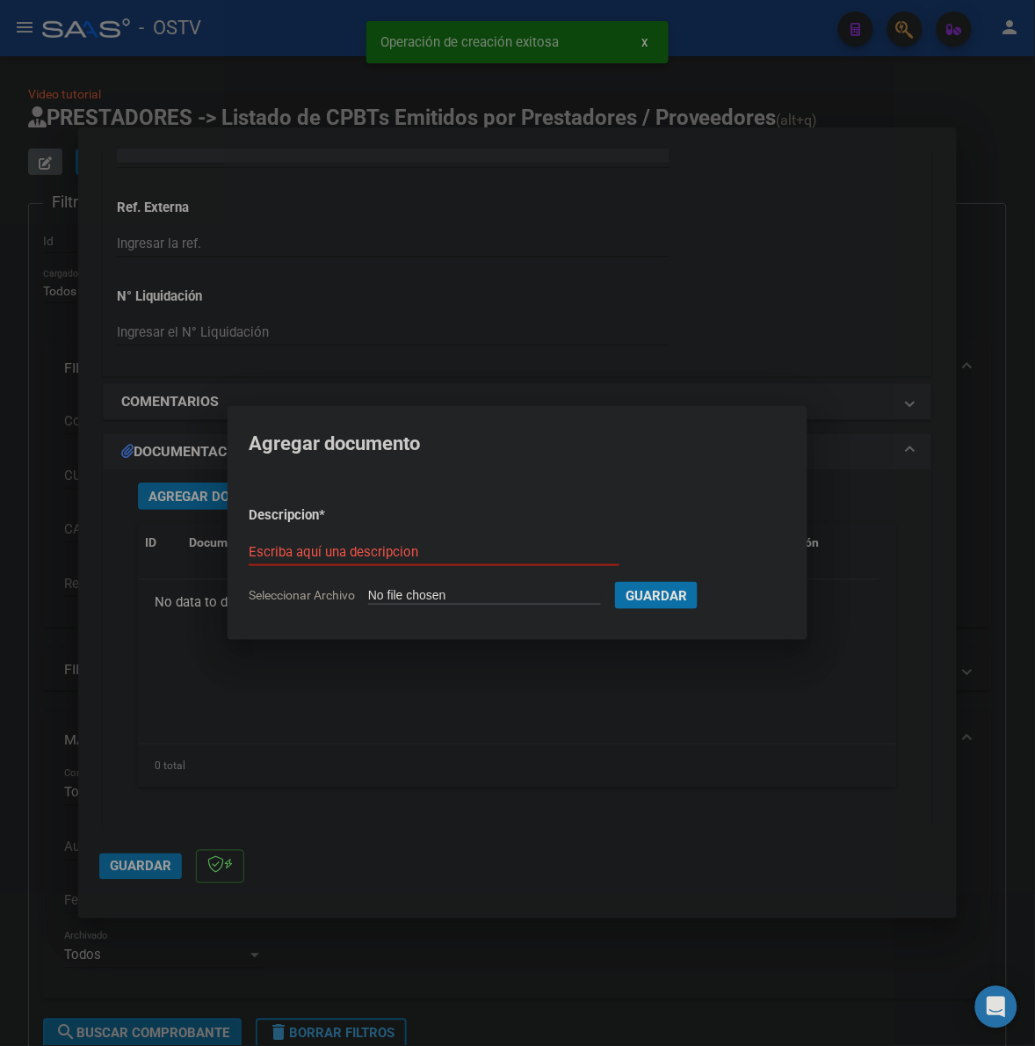
type input "C:\fakepath\FACTURA - 160 10445 - HOSPITAL ZONAL DE AG GDOR DOMINGO MERCANTE.pdf"
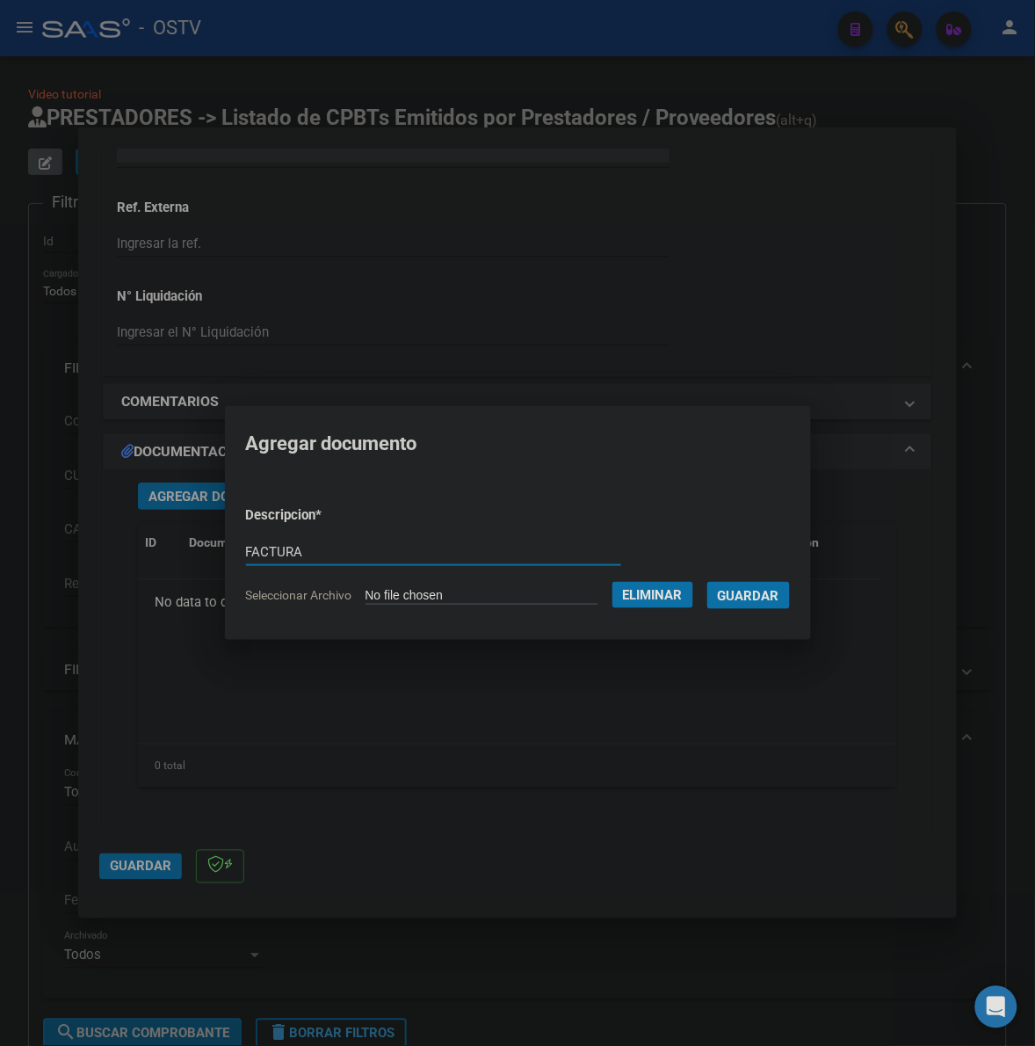
type input "FACTURA"
click at [708, 582] on button "Guardar" at bounding box center [749, 595] width 83 height 27
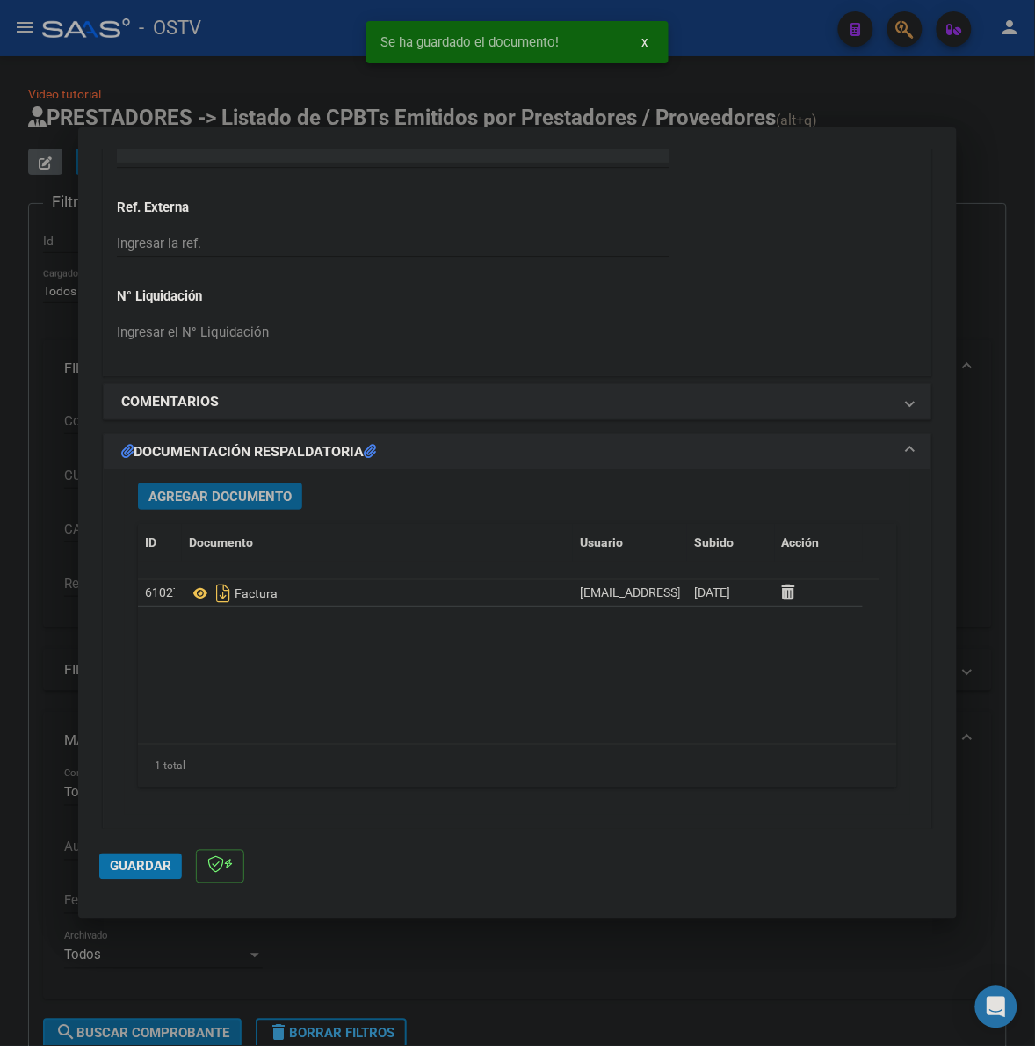
click at [203, 494] on span "Agregar Documento" at bounding box center [220, 497] width 143 height 16
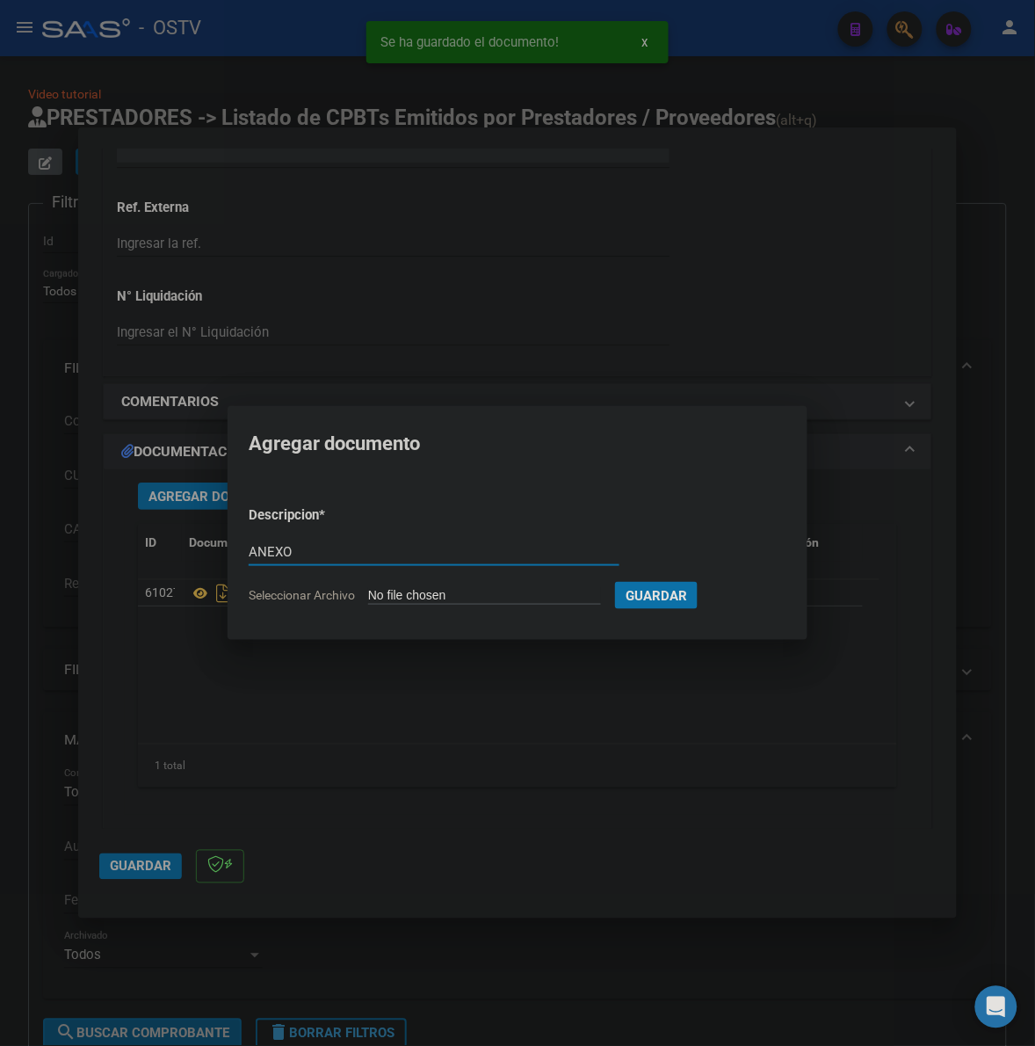
type input "ANEXO"
click at [615, 582] on button "Guardar" at bounding box center [656, 595] width 83 height 27
click at [687, 595] on span "Guardar" at bounding box center [657, 596] width 62 height 16
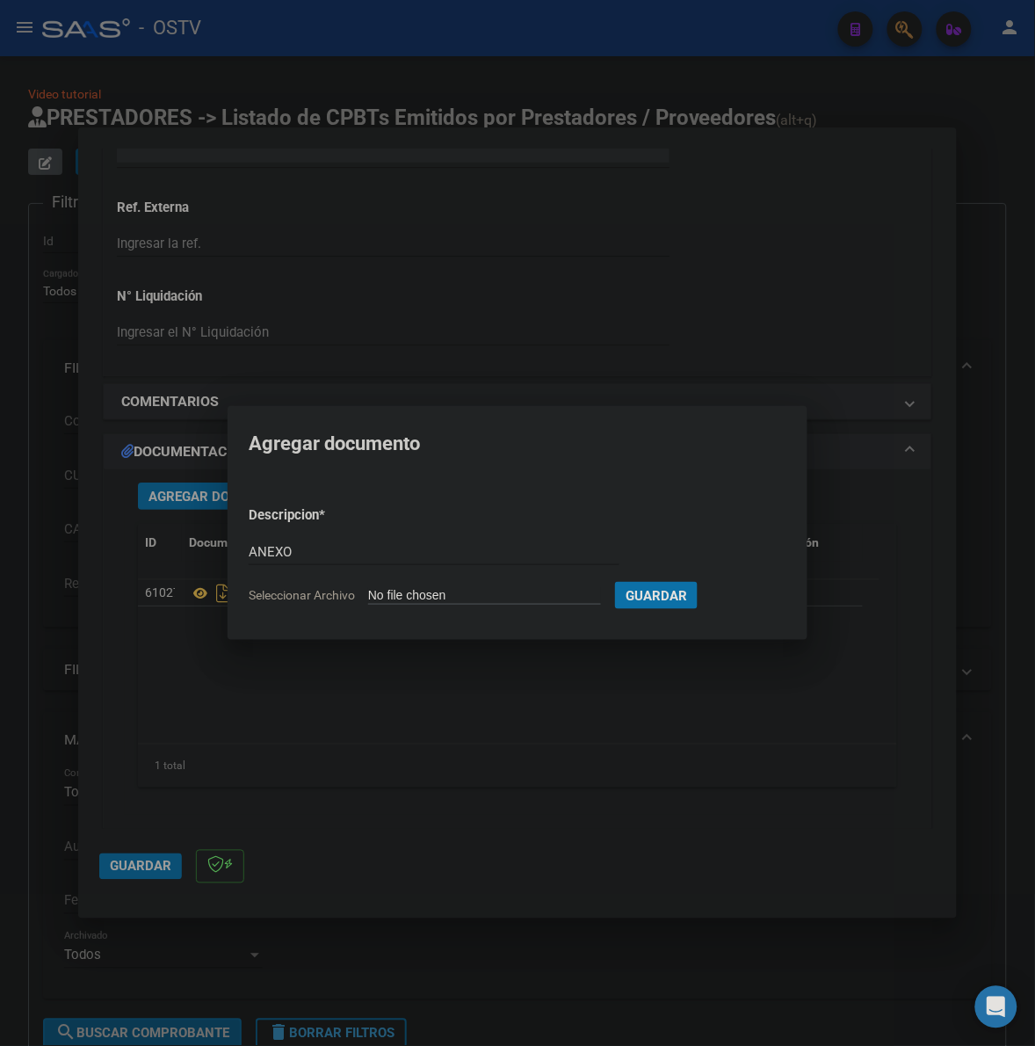
type input "C:\fakepath\ANEXO - 160 10445 - HOSPITAL ZONAL DE AG GDOR DOMINGO MERCANTE.pdf"
drag, startPoint x: 771, startPoint y: 587, endPoint x: 382, endPoint y: 725, distance: 412.3
click at [771, 588] on span "Guardar" at bounding box center [749, 596] width 62 height 16
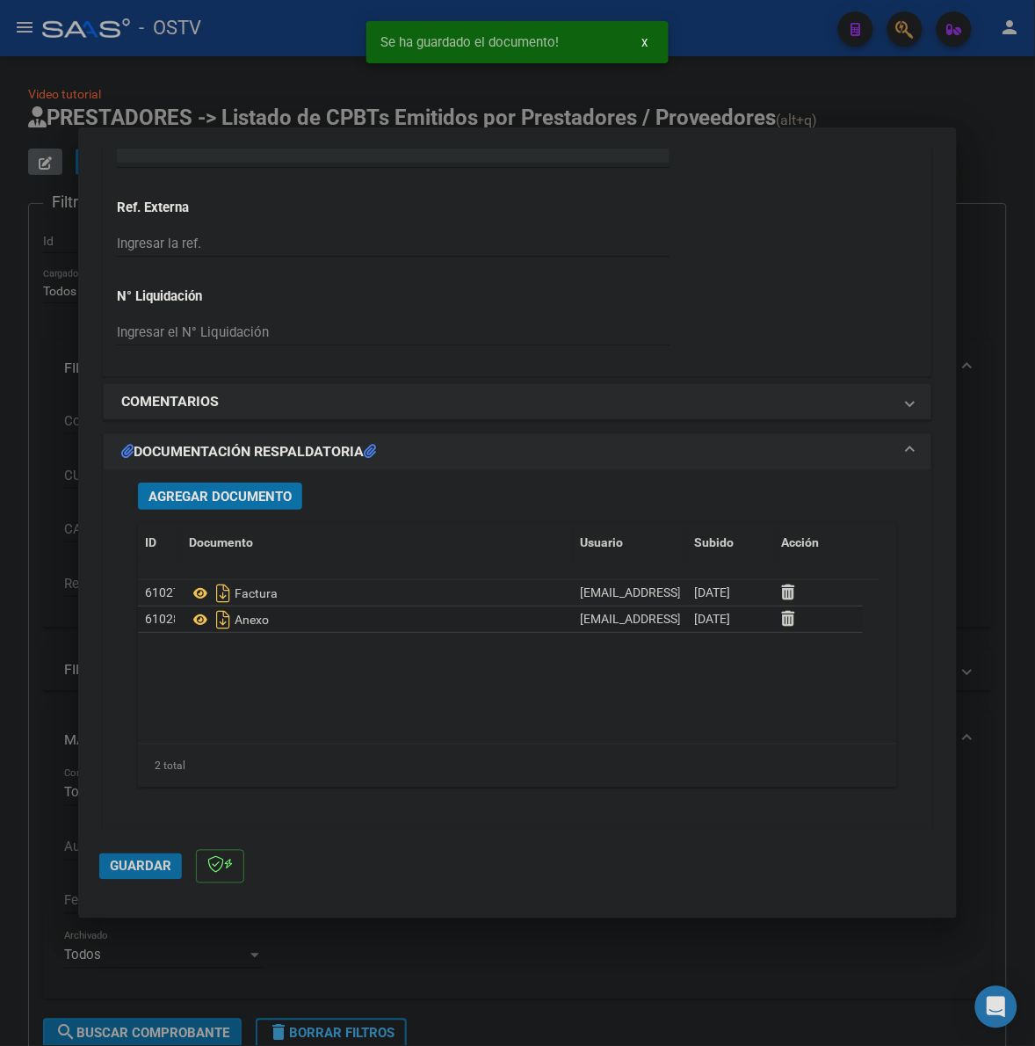
click at [136, 864] on span "Guardar" at bounding box center [141, 867] width 62 height 16
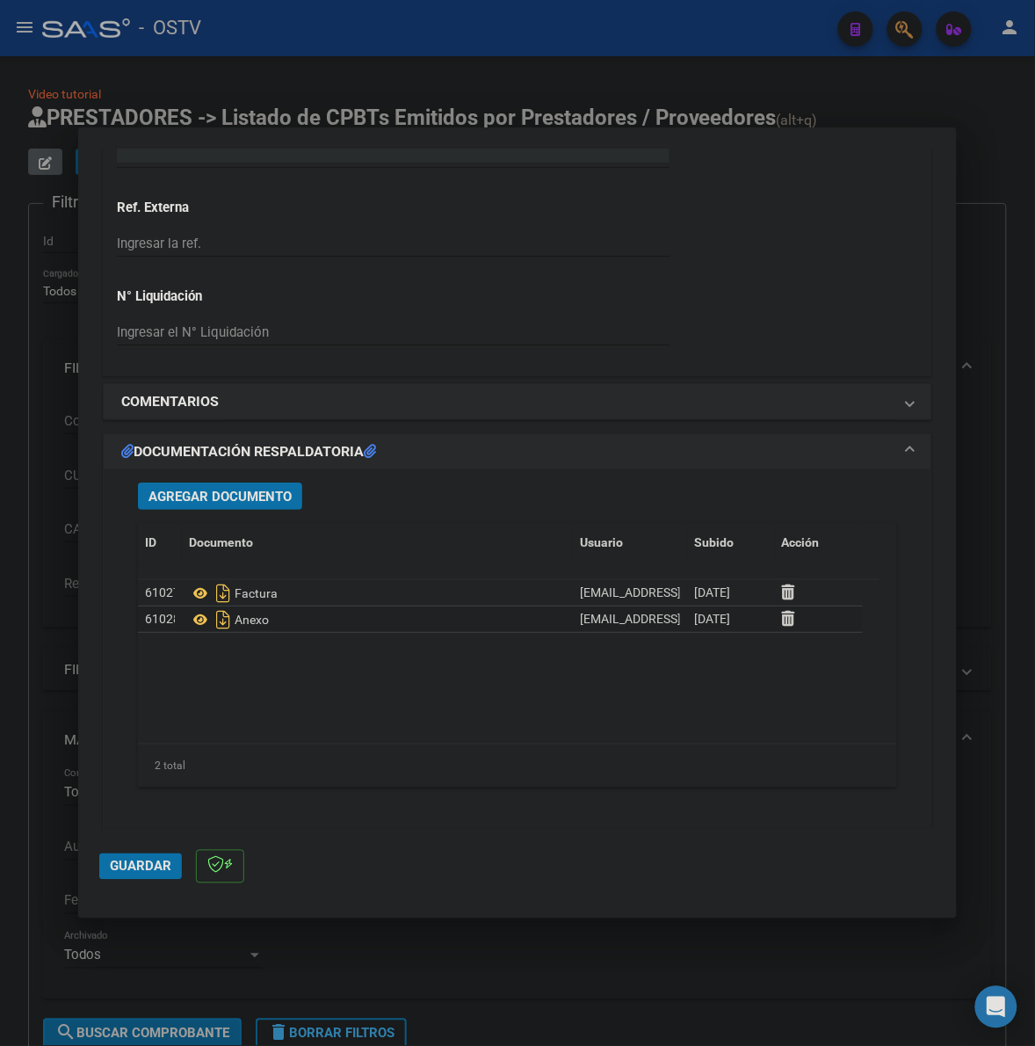
click at [126, 866] on span "Guardar" at bounding box center [141, 867] width 62 height 16
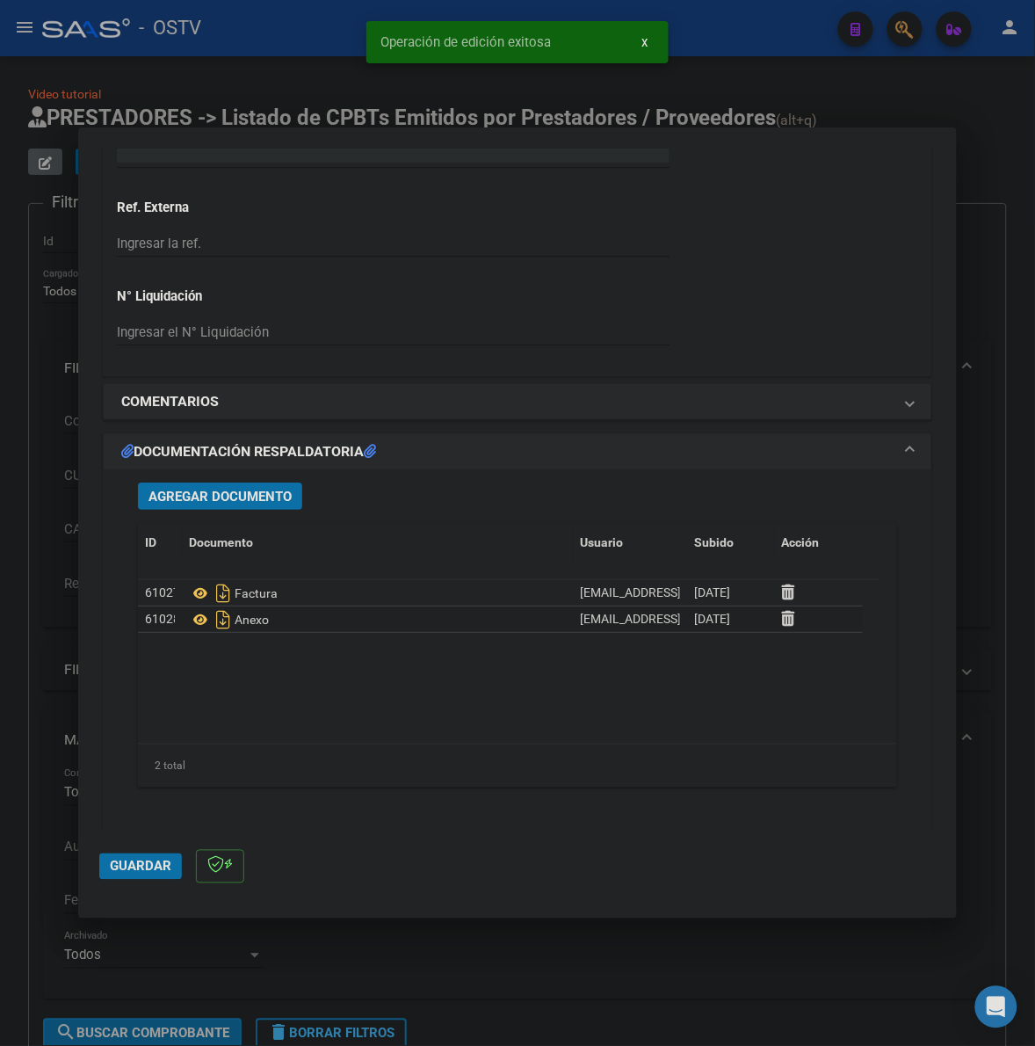
click at [45, 607] on div at bounding box center [517, 523] width 1035 height 1046
type input "$ 0,00"
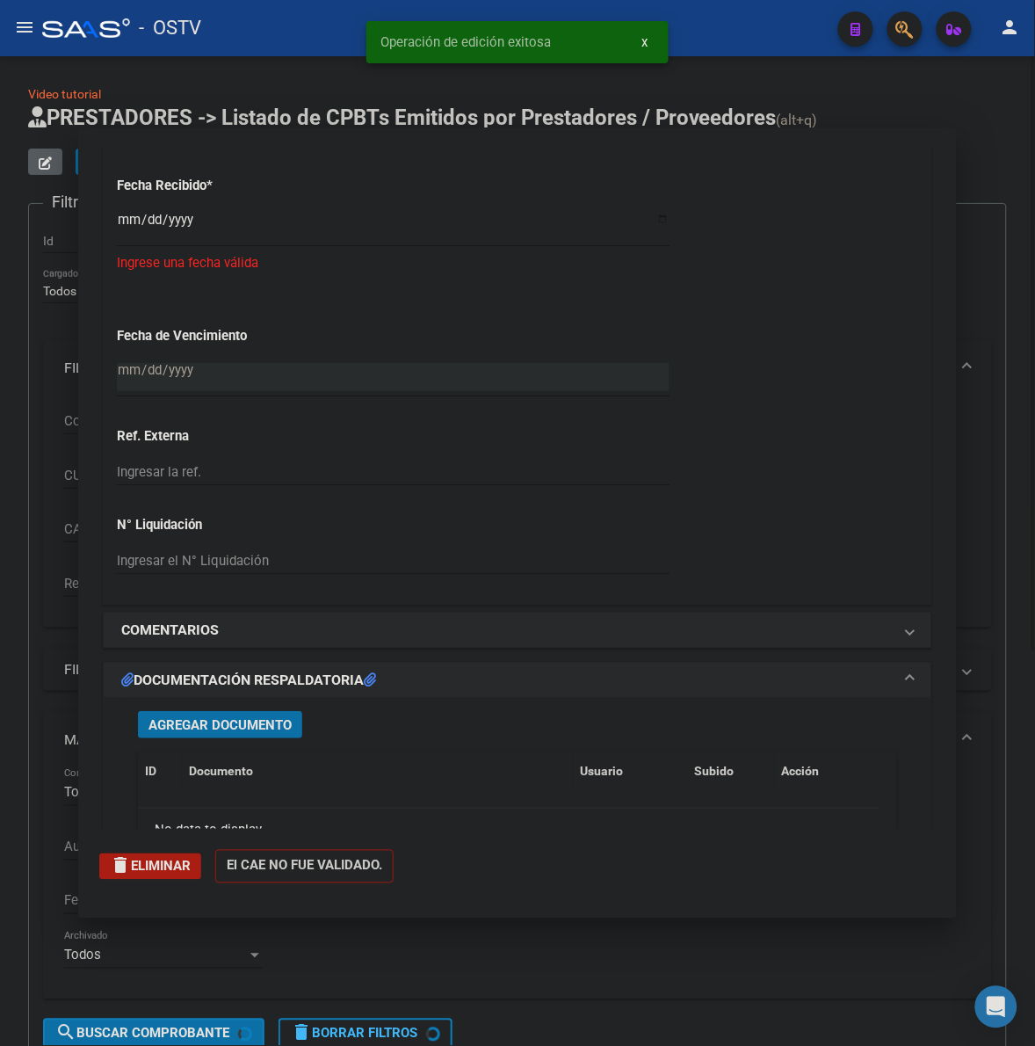
scroll to position [1437, 0]
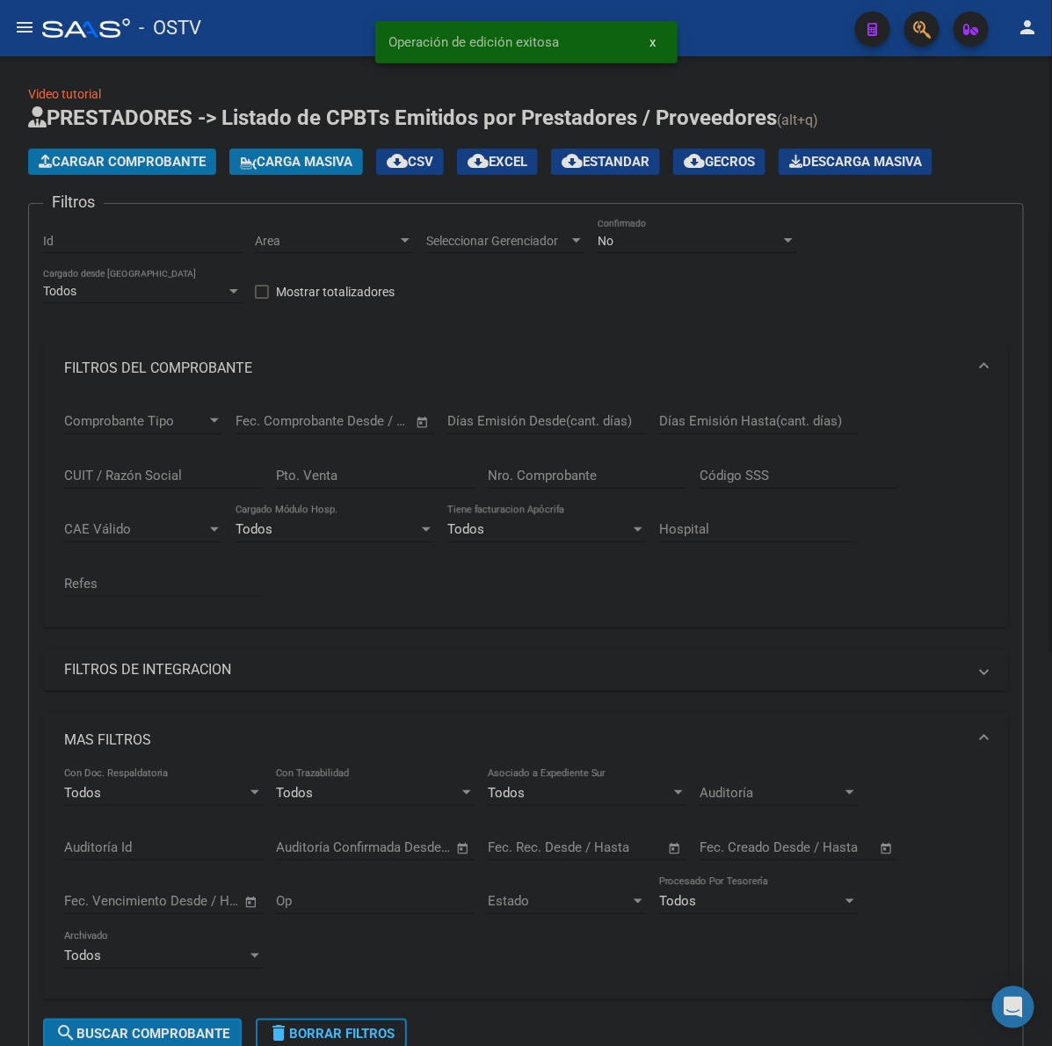
click at [182, 161] on span "Cargar Comprobante" at bounding box center [122, 162] width 167 height 16
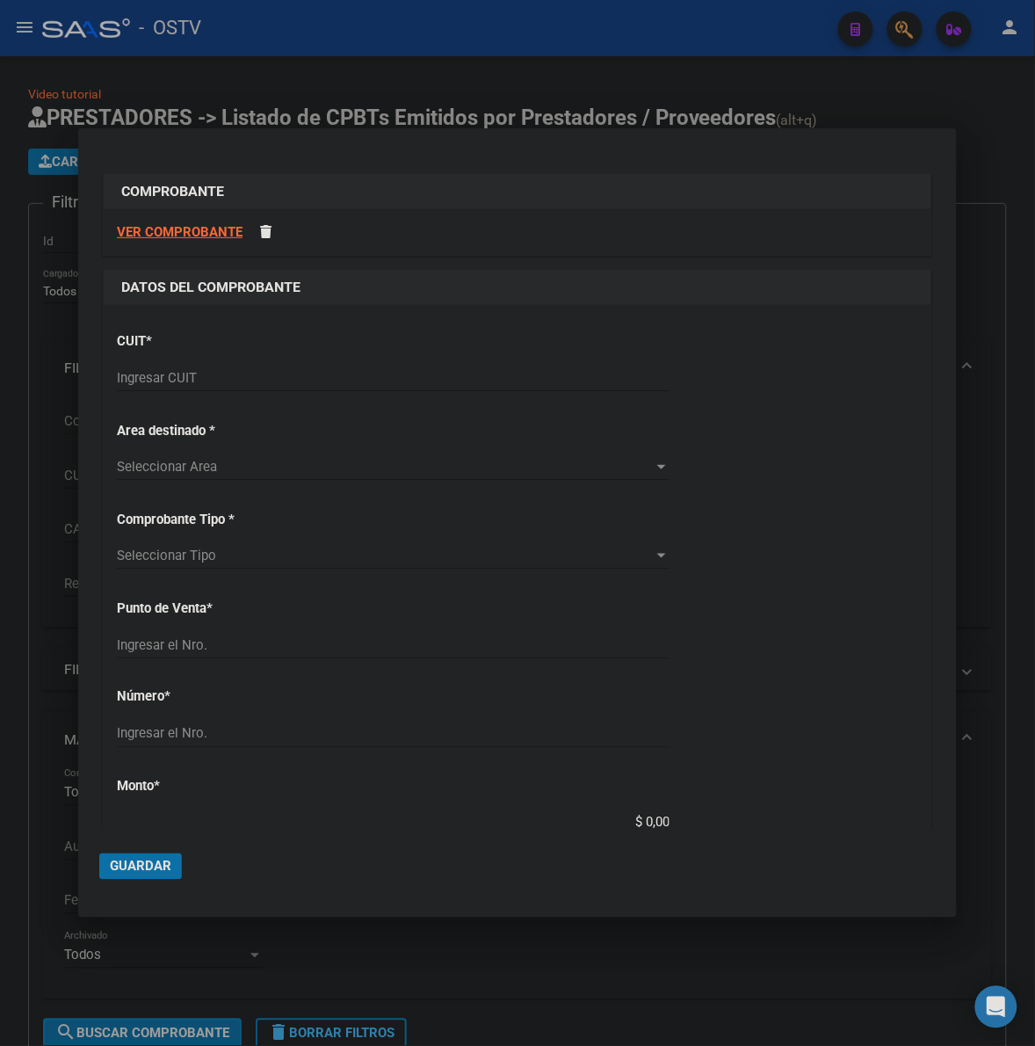
click at [176, 365] on div "Ingresar CUIT" at bounding box center [393, 378] width 553 height 26
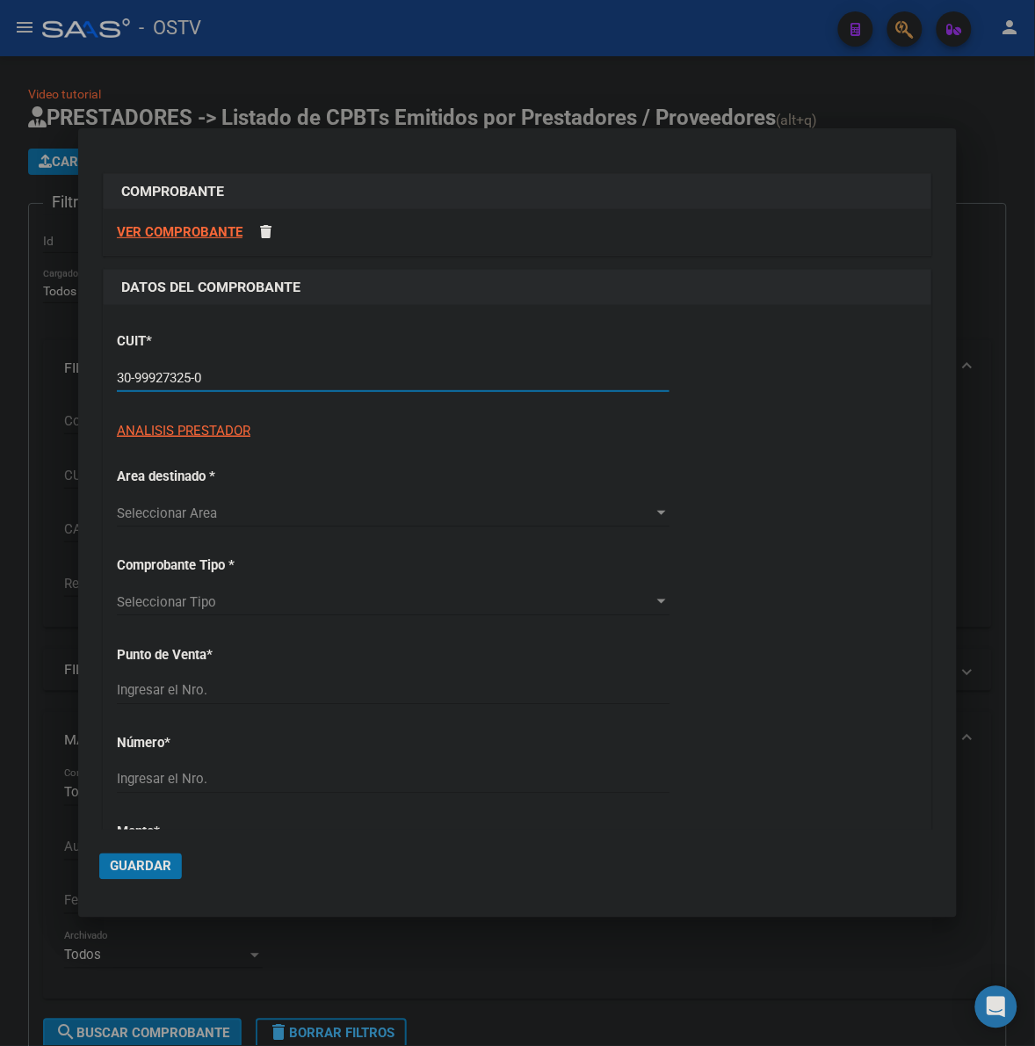
type input "30-99927325-0"
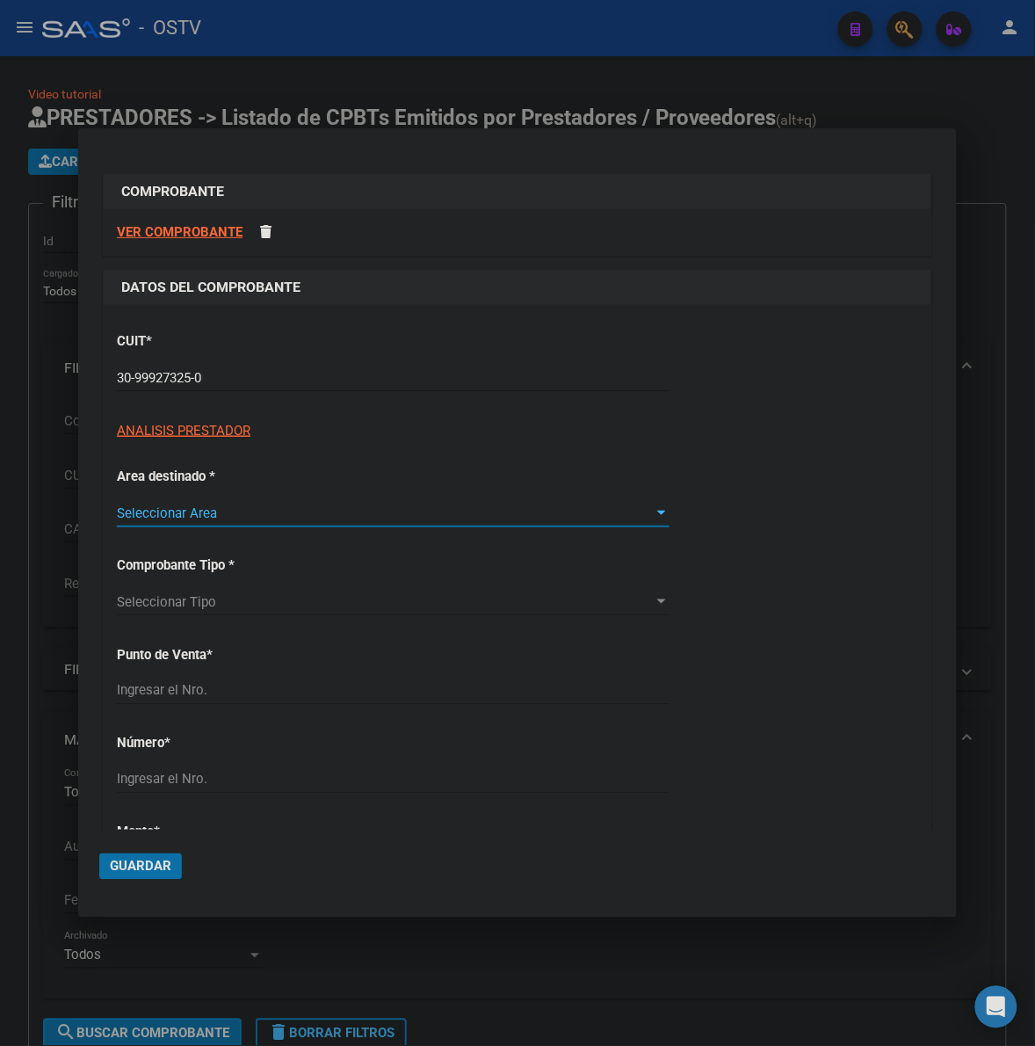
type input "2"
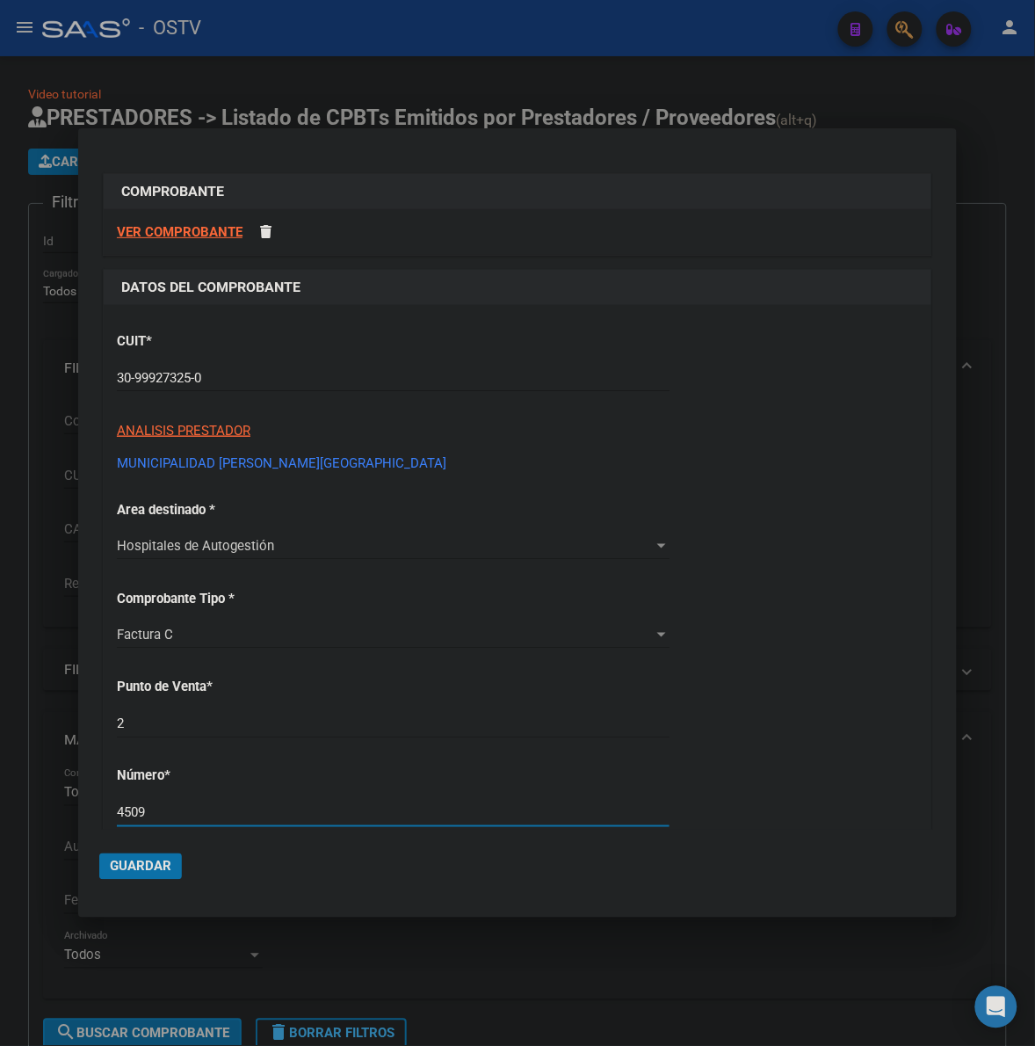
type input "4509"
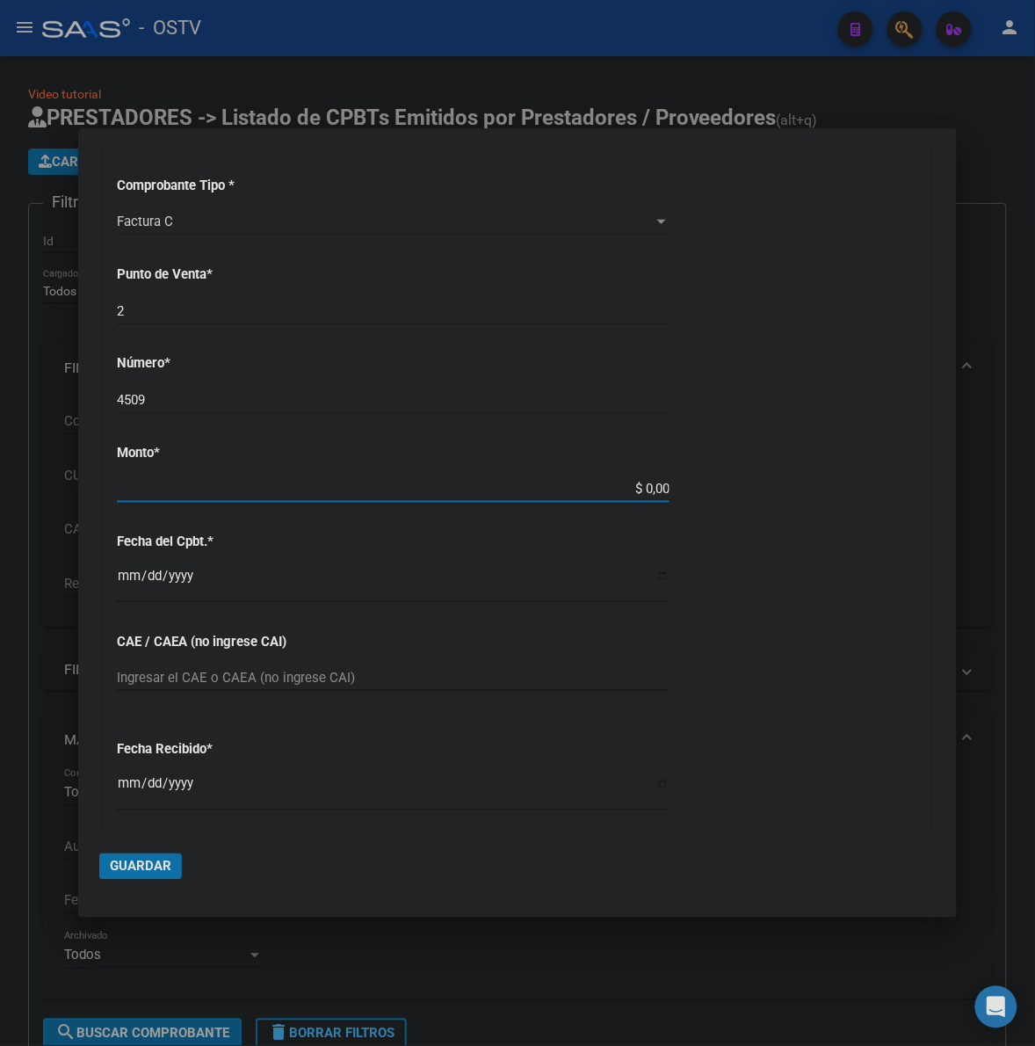
type input "$ 470.809,00"
type input "2025-09-08"
type input "75360297525916"
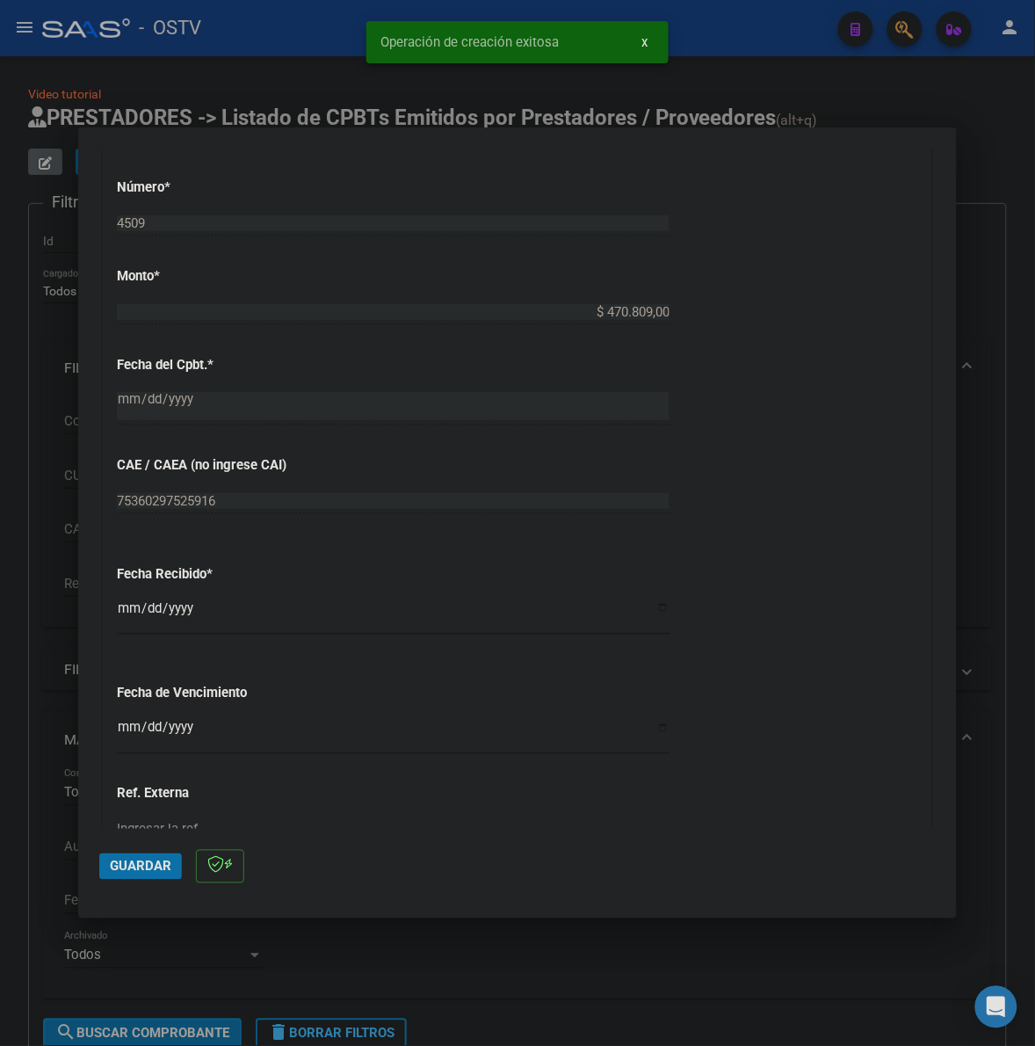
scroll to position [659, 0]
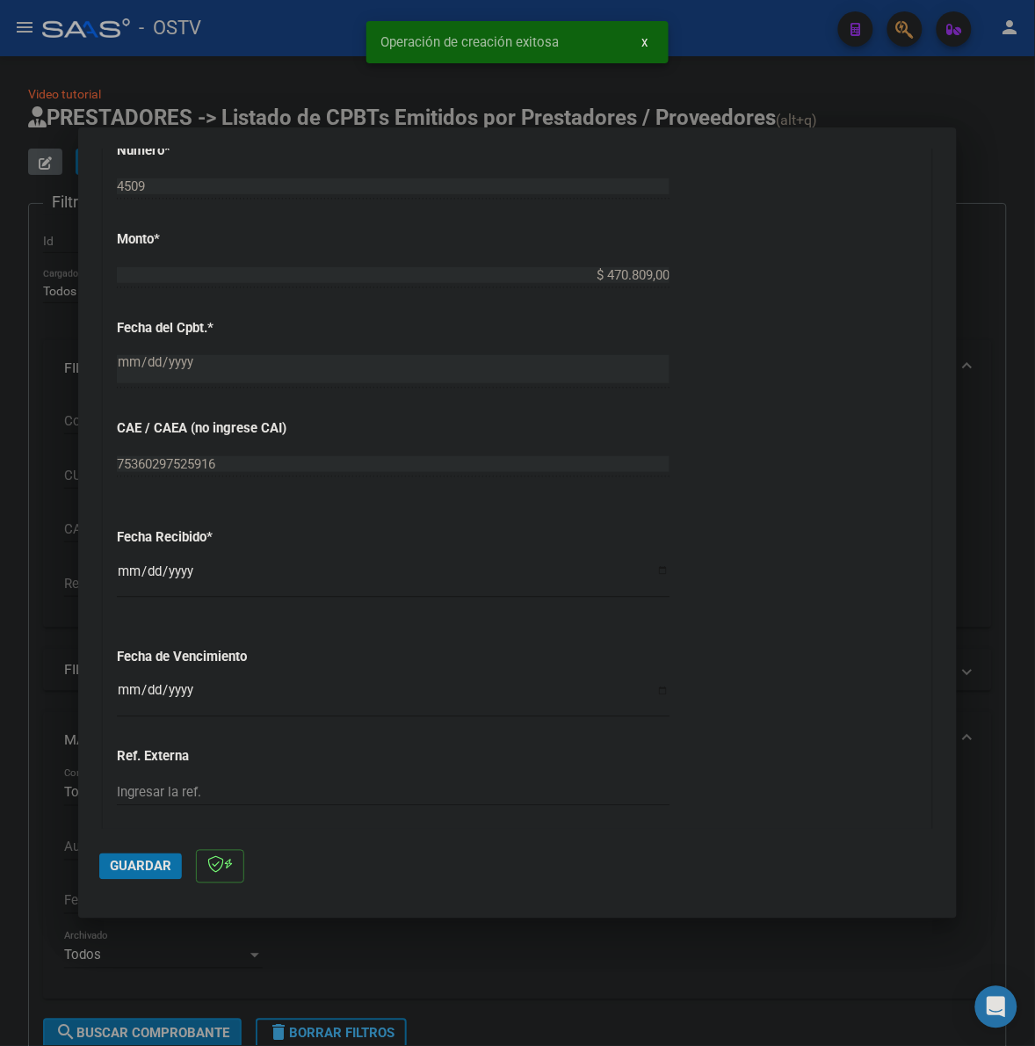
click at [117, 573] on input "2025-10-08" at bounding box center [393, 578] width 553 height 28
type input "2025-10-12"
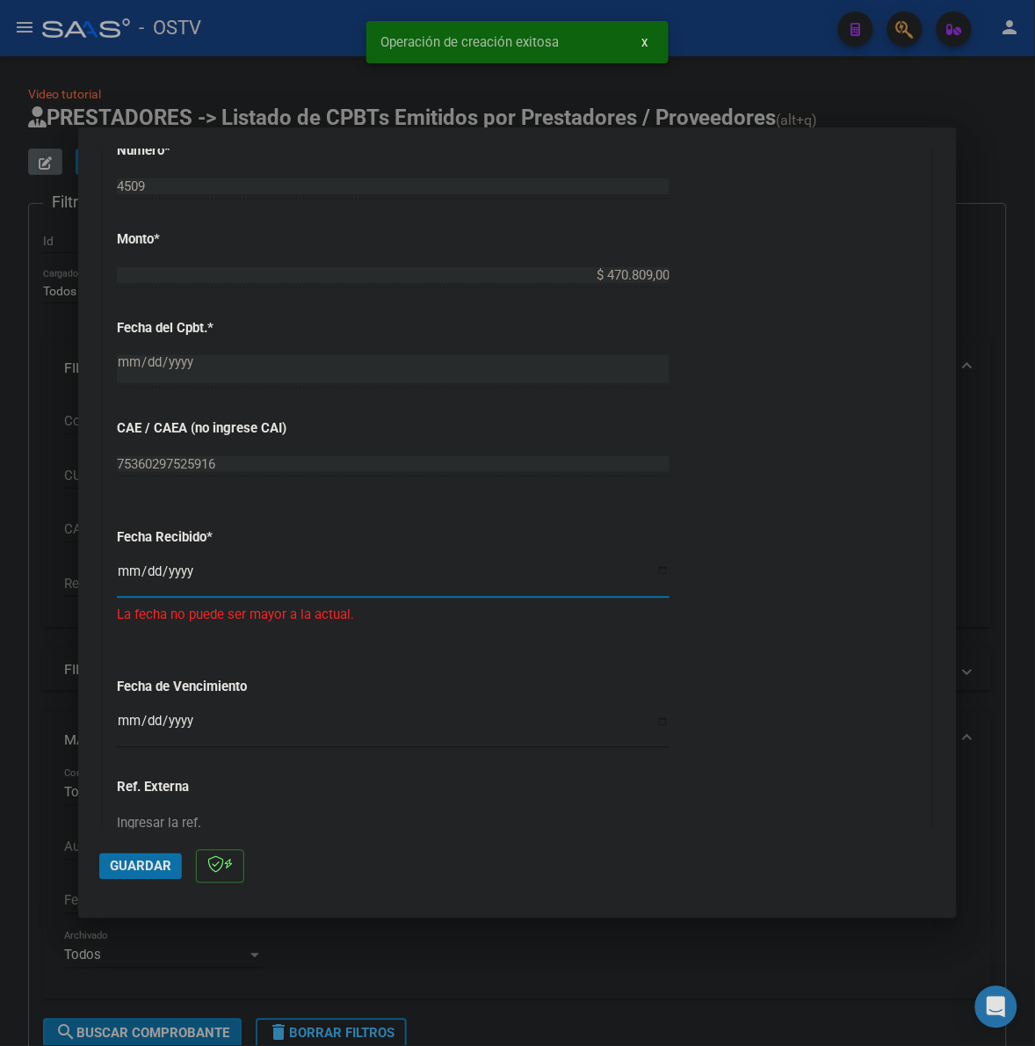
type input "2025-09-12"
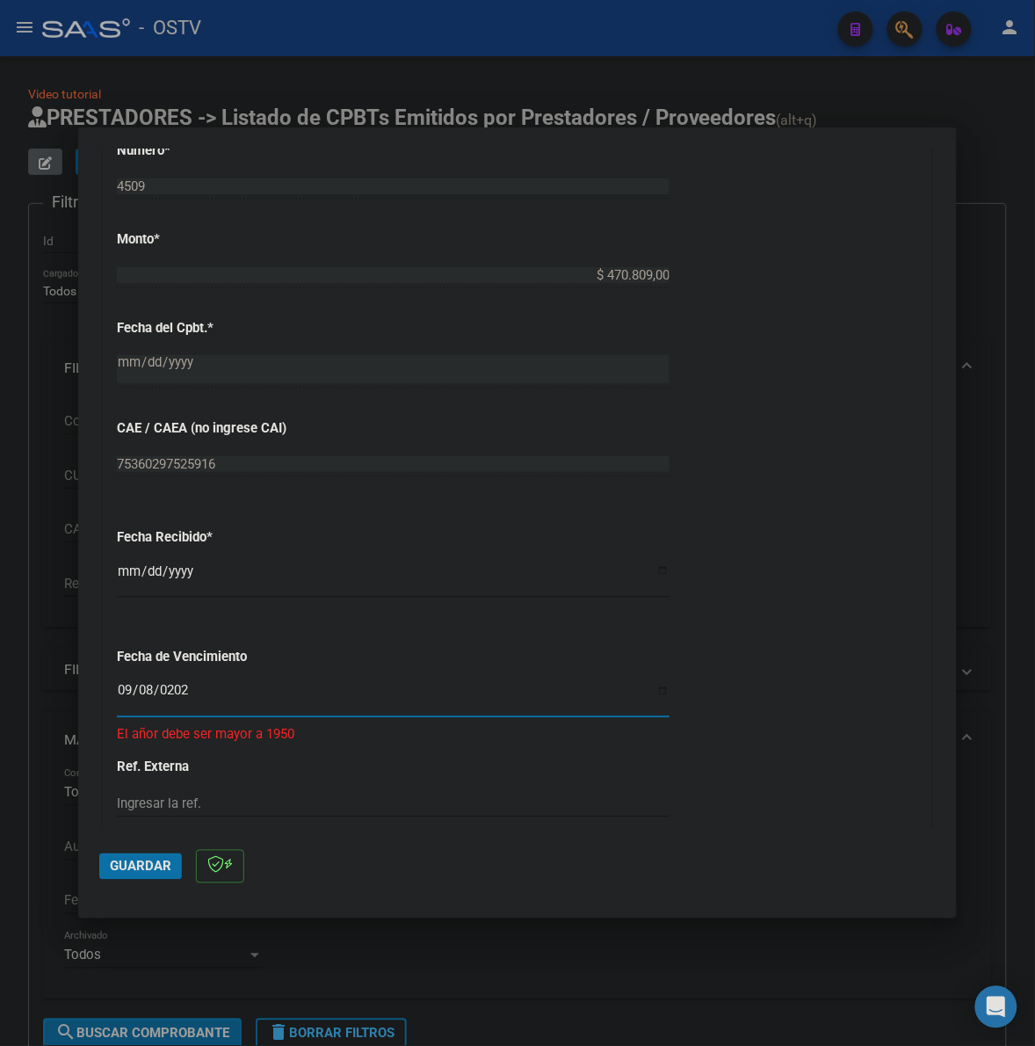
type input "2025-09-08"
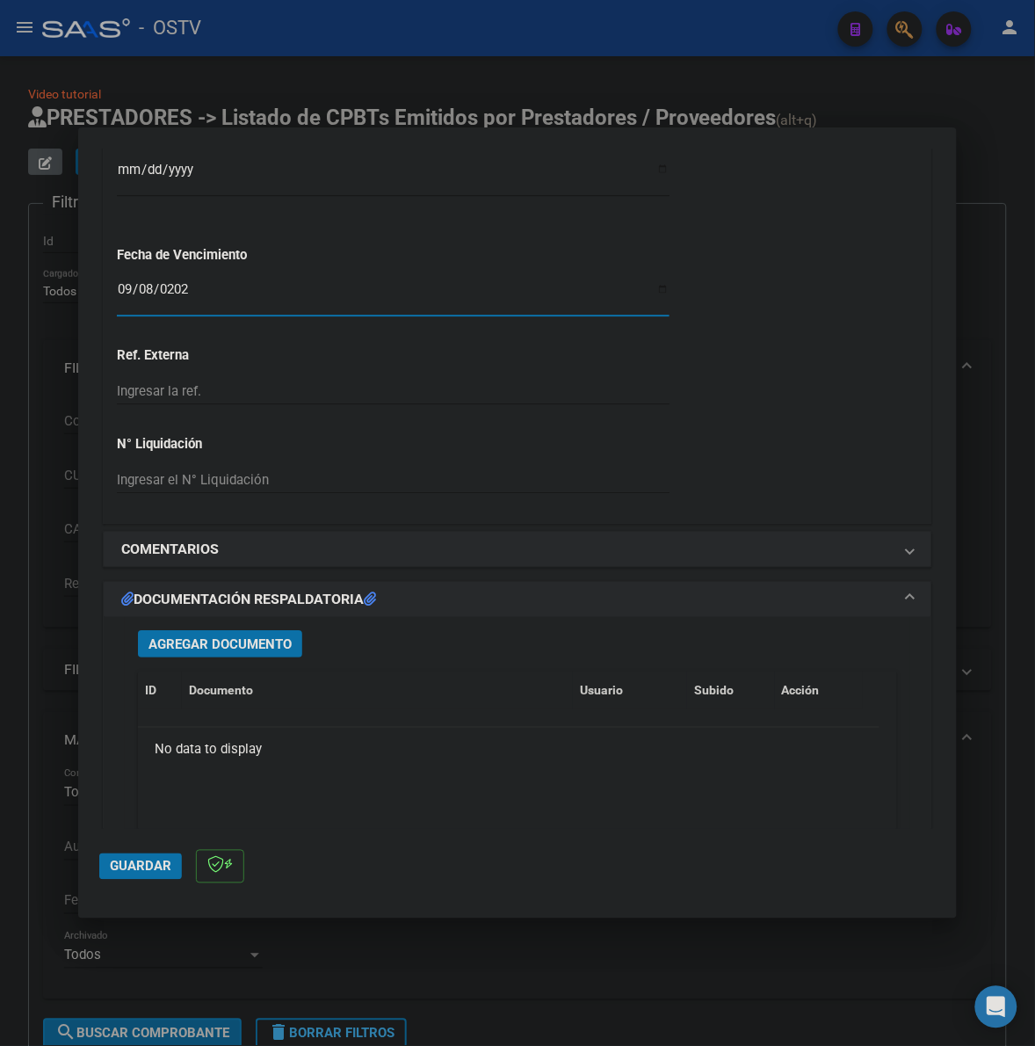
scroll to position [1062, 0]
click at [268, 637] on span "Agregar Documento" at bounding box center [220, 643] width 143 height 16
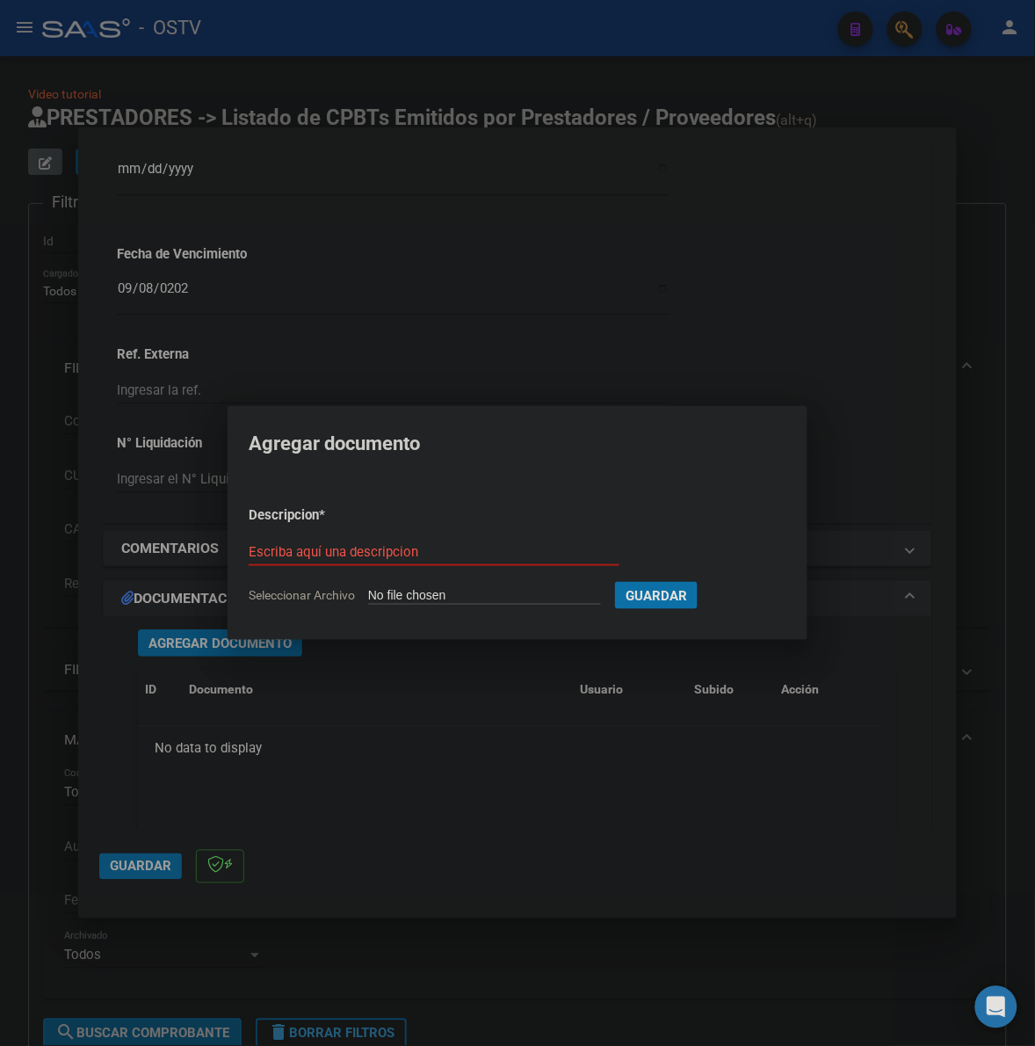
type input "C:\fakepath\FACTURA - 2 4509 - MUNICIPALIDAD DE MORON.pdf"
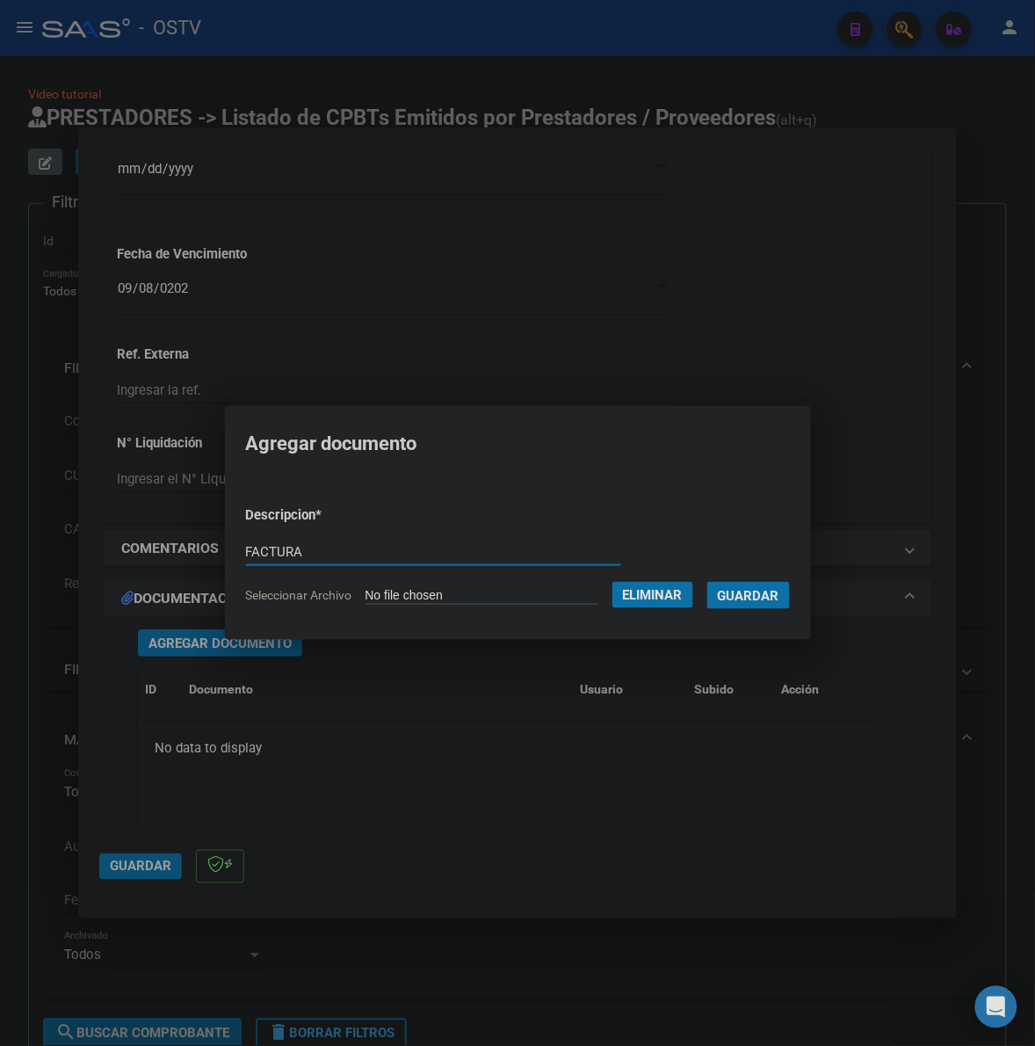
type input "FACTURA"
click at [708, 582] on button "Guardar" at bounding box center [749, 595] width 83 height 27
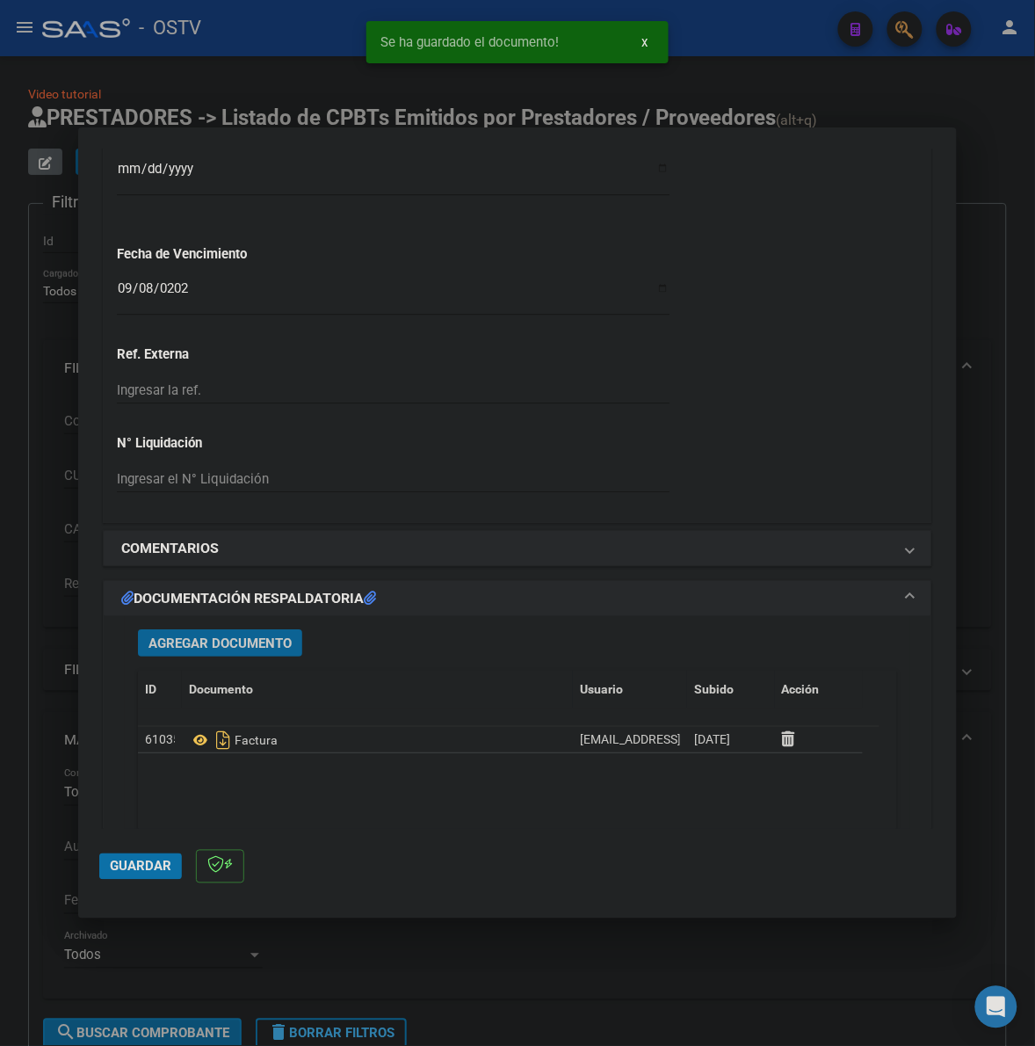
click at [264, 647] on span "Agregar Documento" at bounding box center [220, 643] width 143 height 16
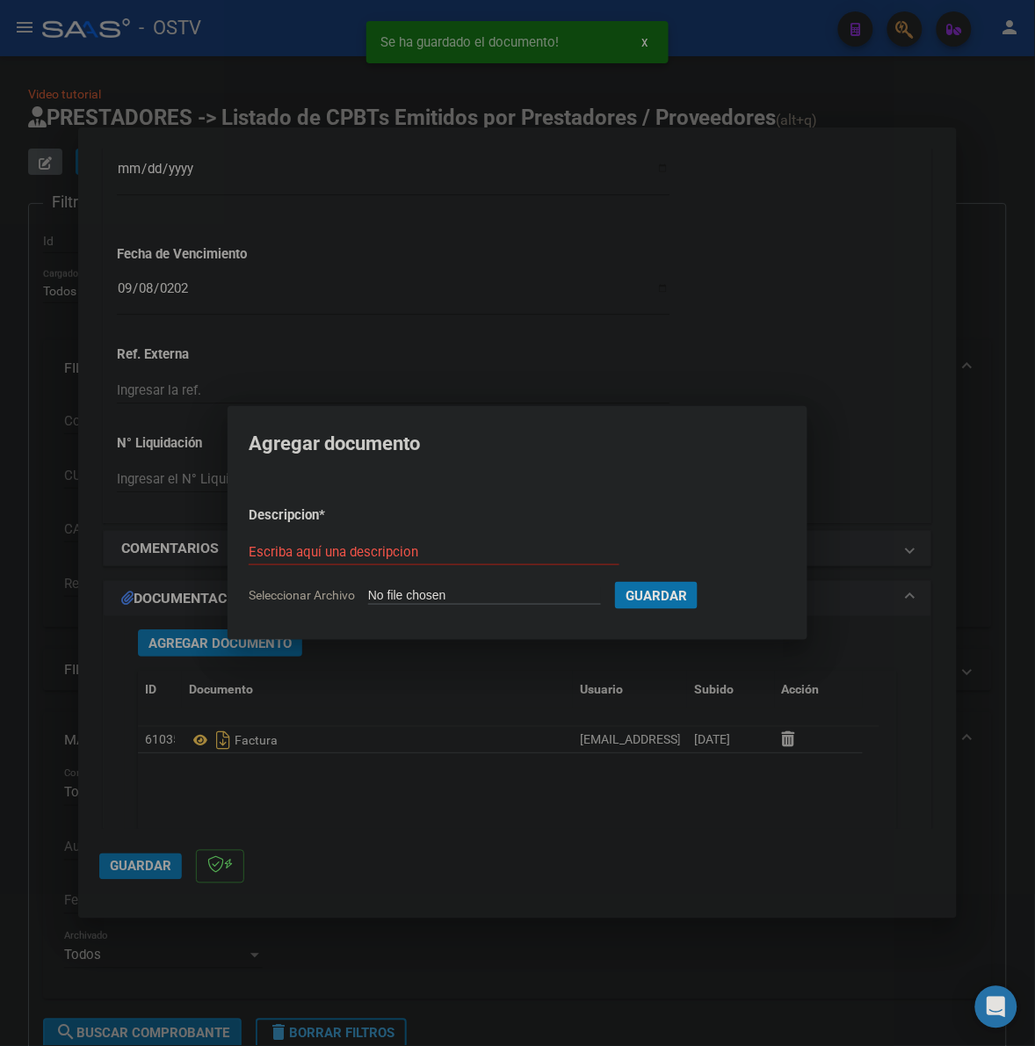
type input "C:\fakepath\ANEXO - 2 4509 - MUNICIPALIDAD DE MORON.pdf"
type input "ANEXO"
click at [708, 582] on button "Guardar" at bounding box center [749, 595] width 83 height 27
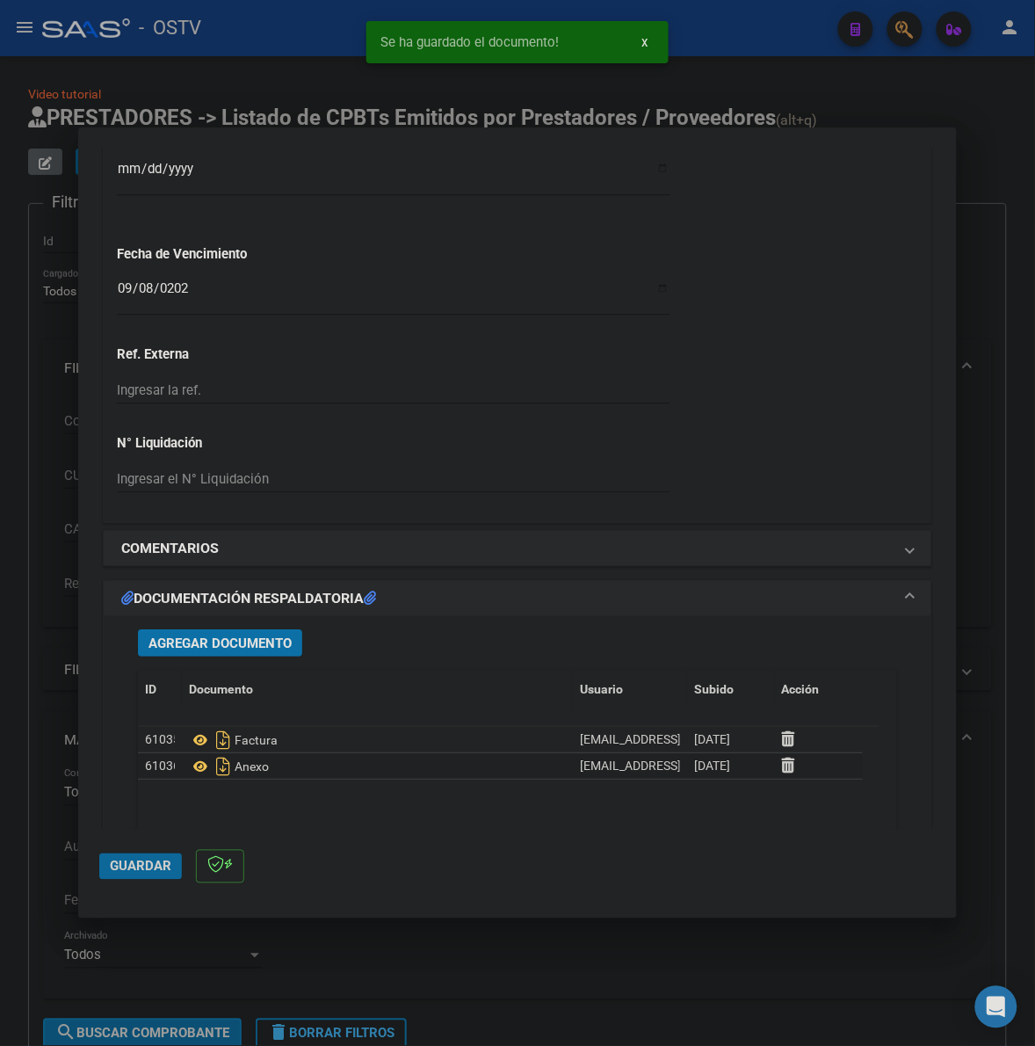
click at [108, 870] on button "Guardar" at bounding box center [140, 866] width 83 height 26
click at [142, 872] on span "Guardar" at bounding box center [141, 867] width 62 height 16
click at [35, 787] on div at bounding box center [517, 523] width 1035 height 1046
type input "$ 0,00"
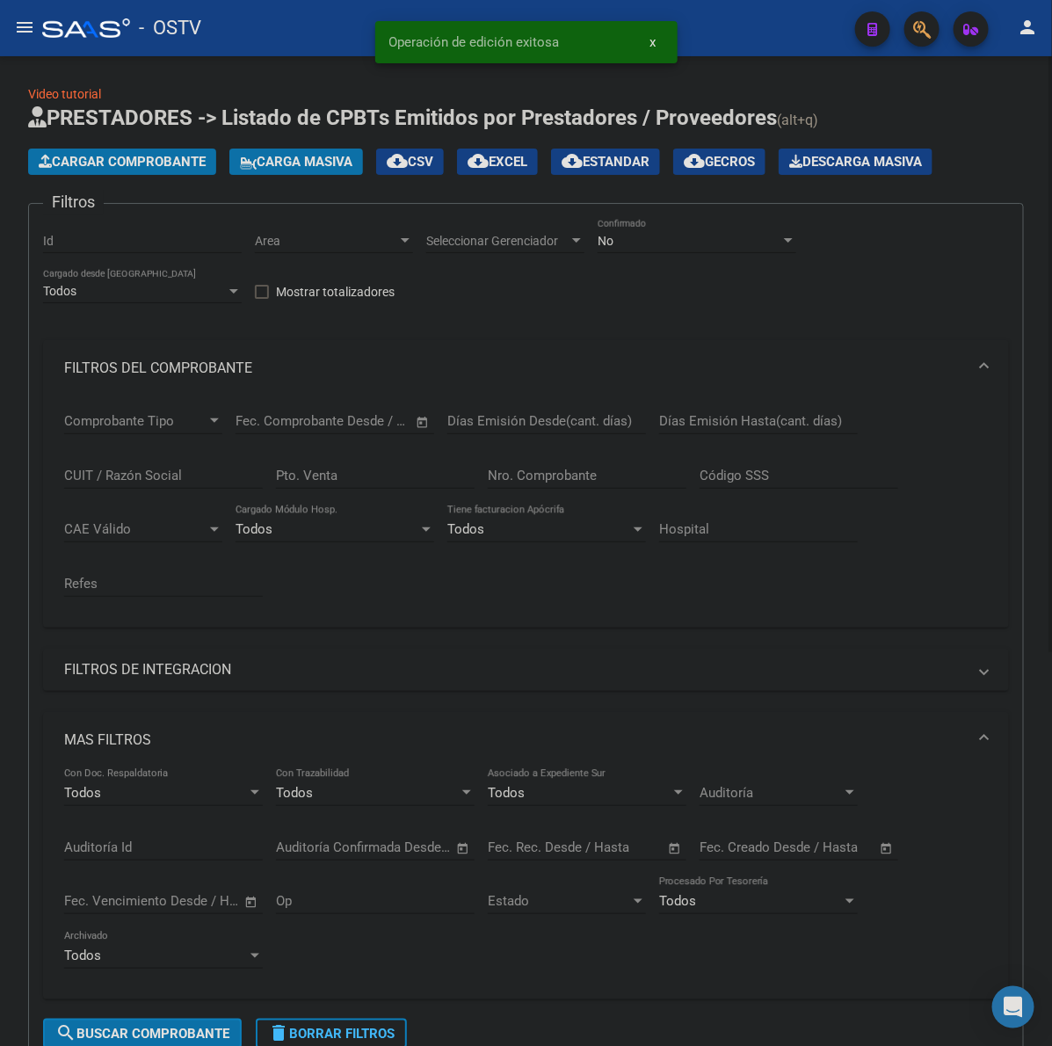
click at [142, 168] on span "Cargar Comprobante" at bounding box center [122, 162] width 167 height 16
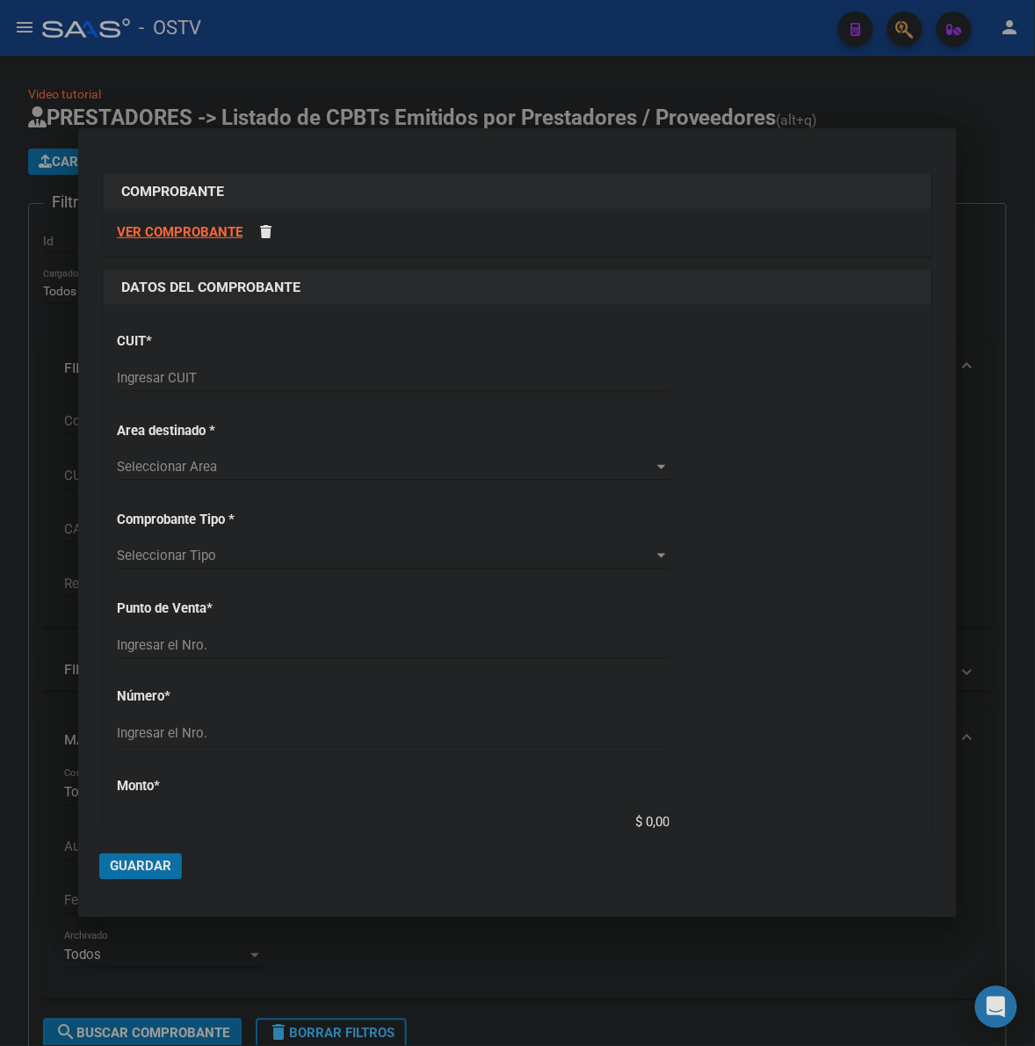
drag, startPoint x: 200, startPoint y: 396, endPoint x: 204, endPoint y: 380, distance: 16.4
click at [200, 392] on div "Ingresar CUIT" at bounding box center [393, 386] width 553 height 43
click at [207, 375] on input "Ingresar CUIT" at bounding box center [393, 378] width 553 height 16
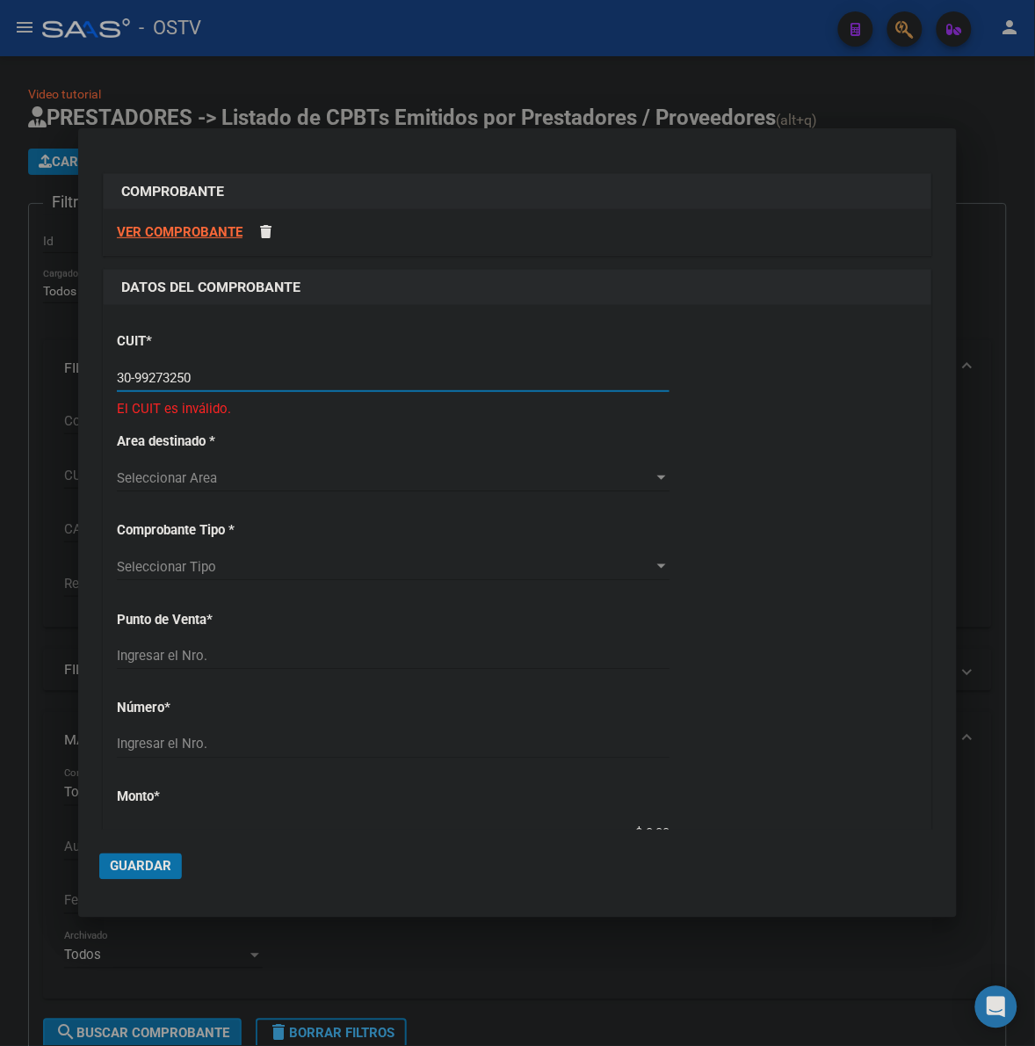
drag, startPoint x: 255, startPoint y: 371, endPoint x: -2, endPoint y: 396, distance: 257.9
click at [0, 396] on html "menu - OSTV person Firma Express Inicio Calendario SSS Instructivos Contacto OS…" at bounding box center [517, 523] width 1035 height 1046
type input "30-99927325-0"
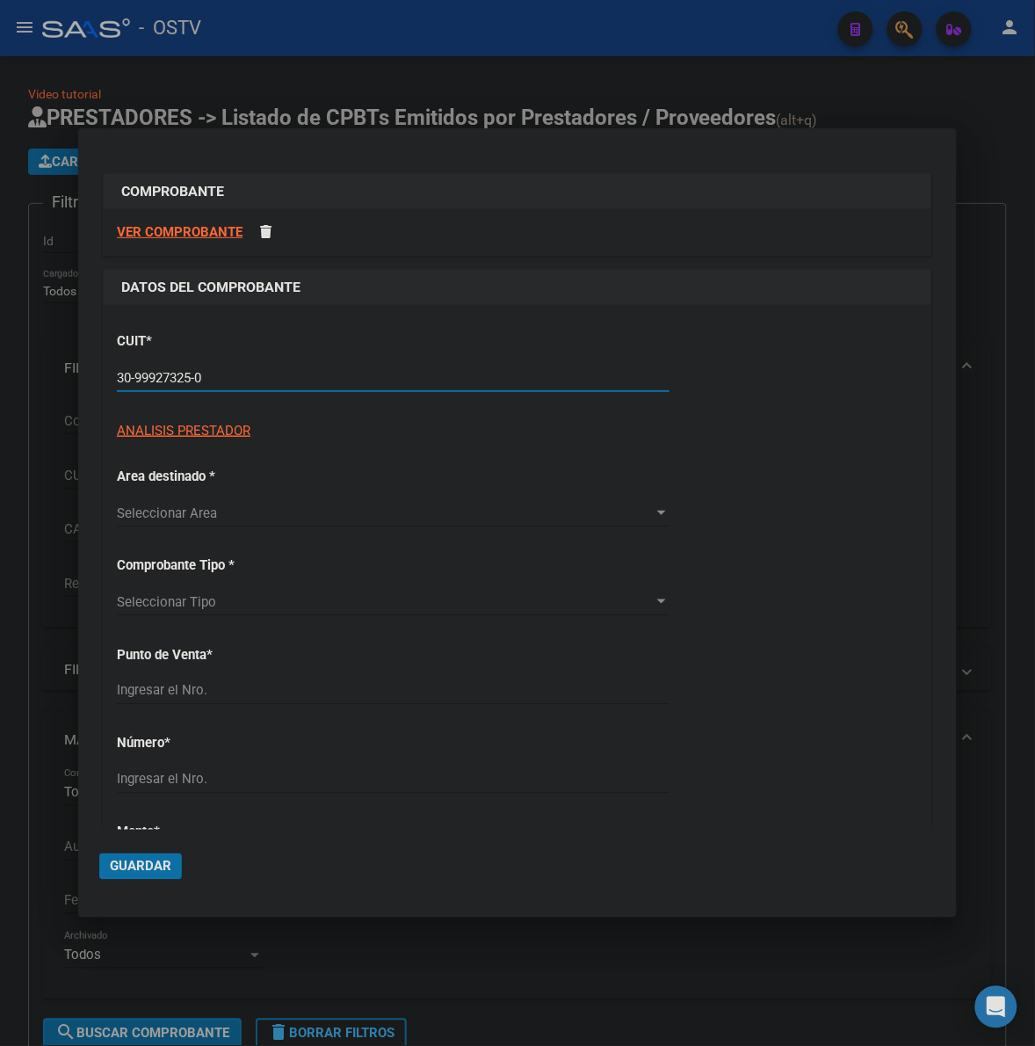
type input "2"
type input "30-99927325-0"
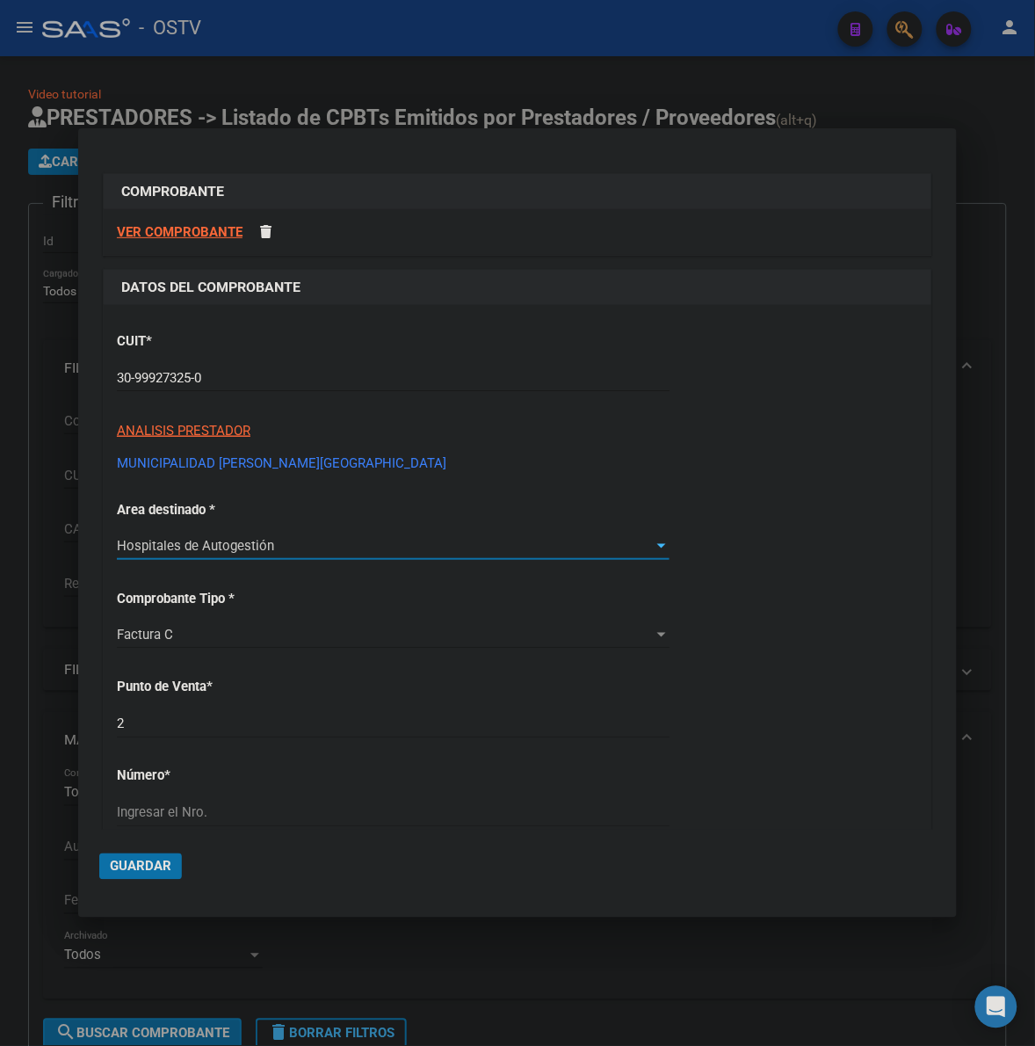
click at [221, 726] on input "2" at bounding box center [393, 724] width 553 height 16
type input "4506"
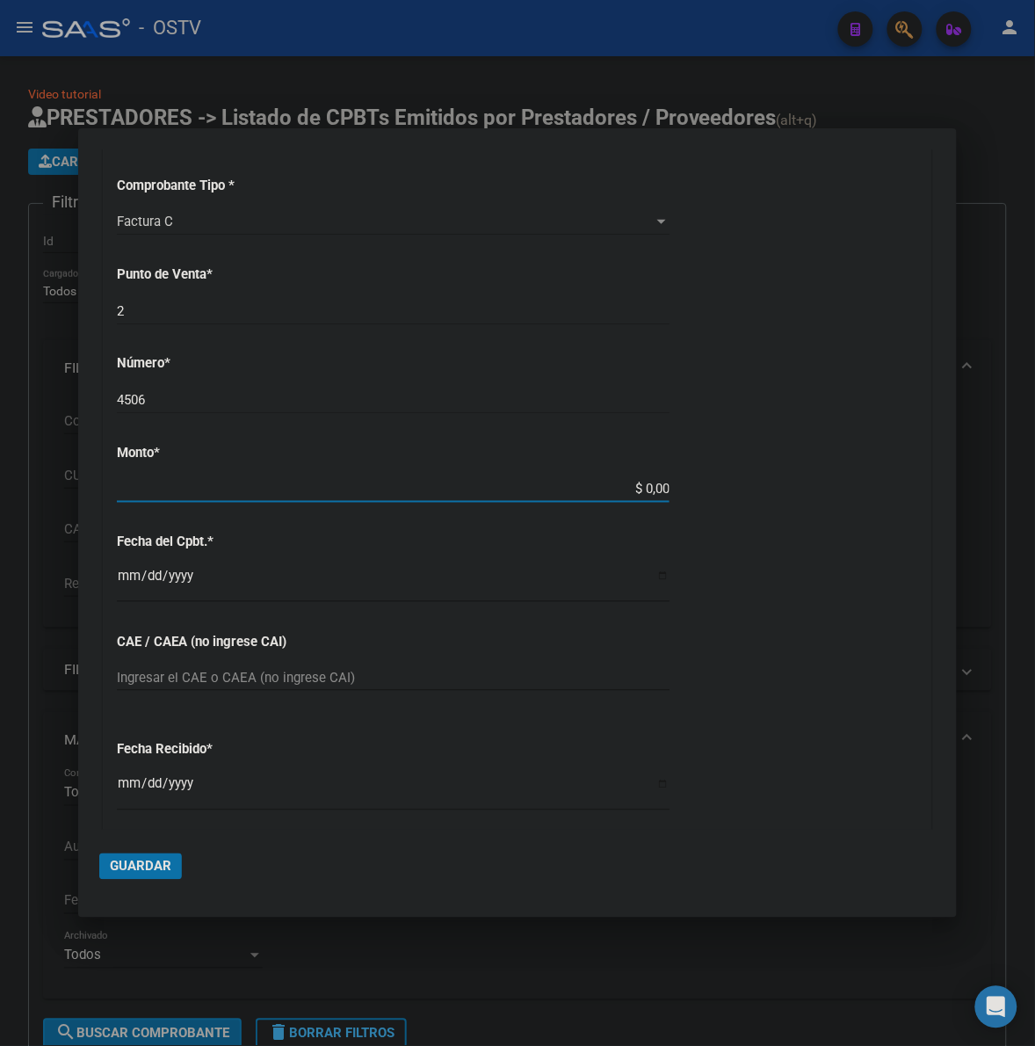
type input "$ 214.522,00"
type input "2025-09-08"
type input "75360295906815"
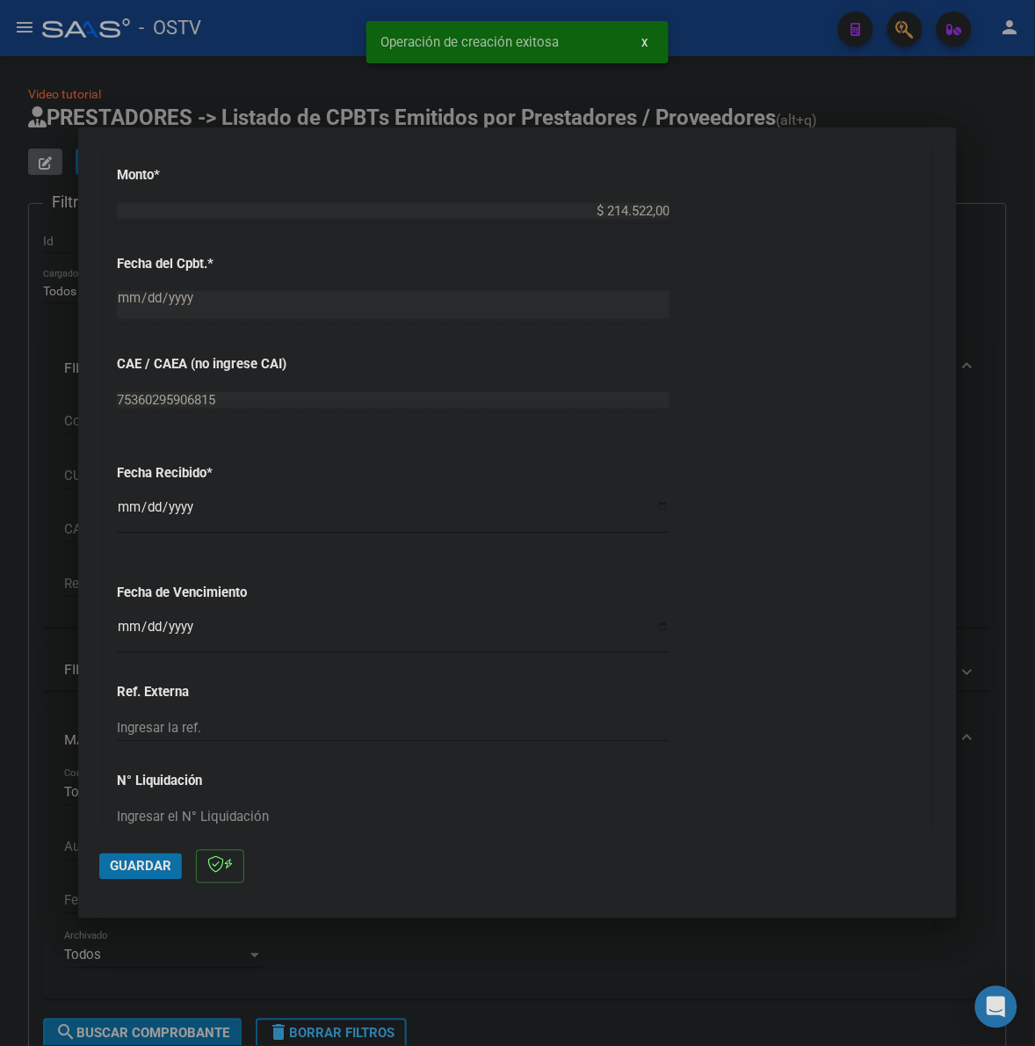
scroll to position [842, 0]
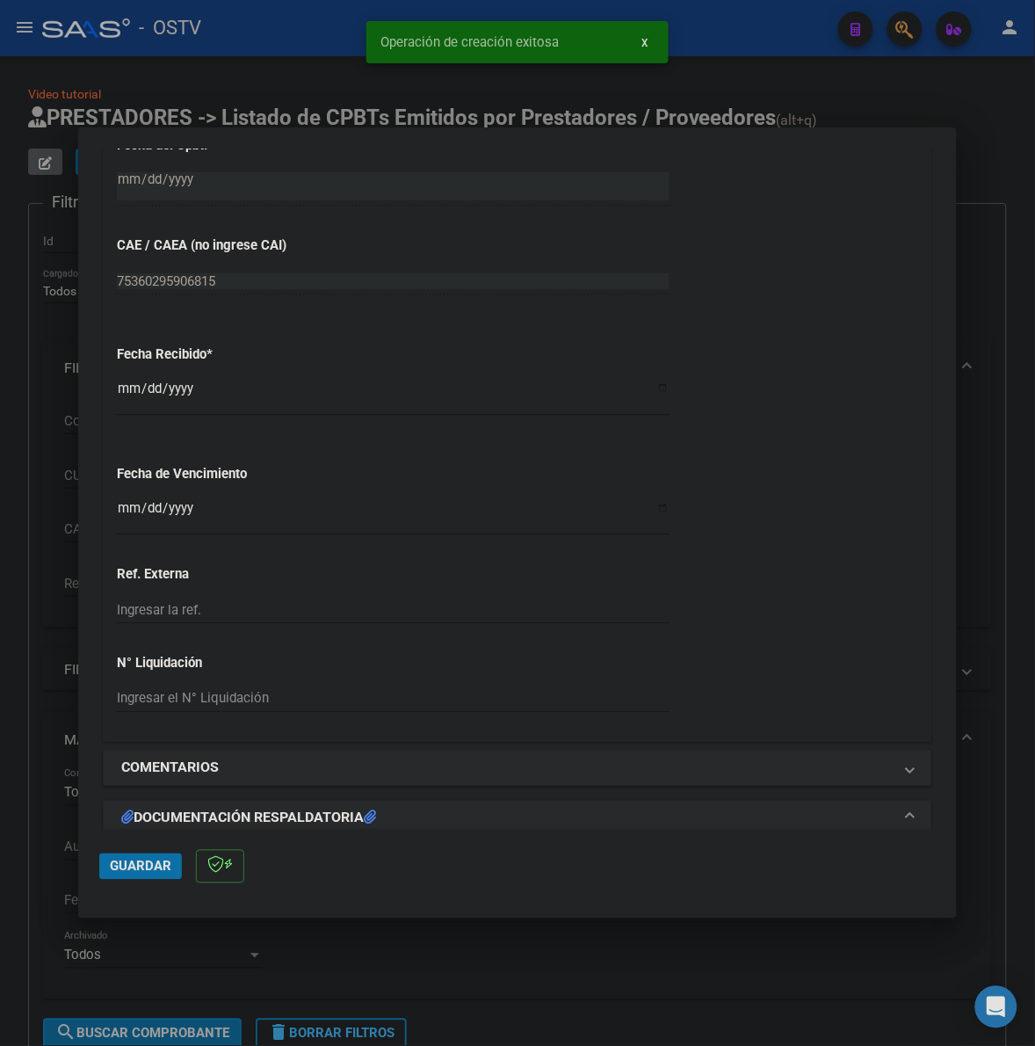
click at [126, 391] on input "2025-10-08" at bounding box center [393, 395] width 553 height 28
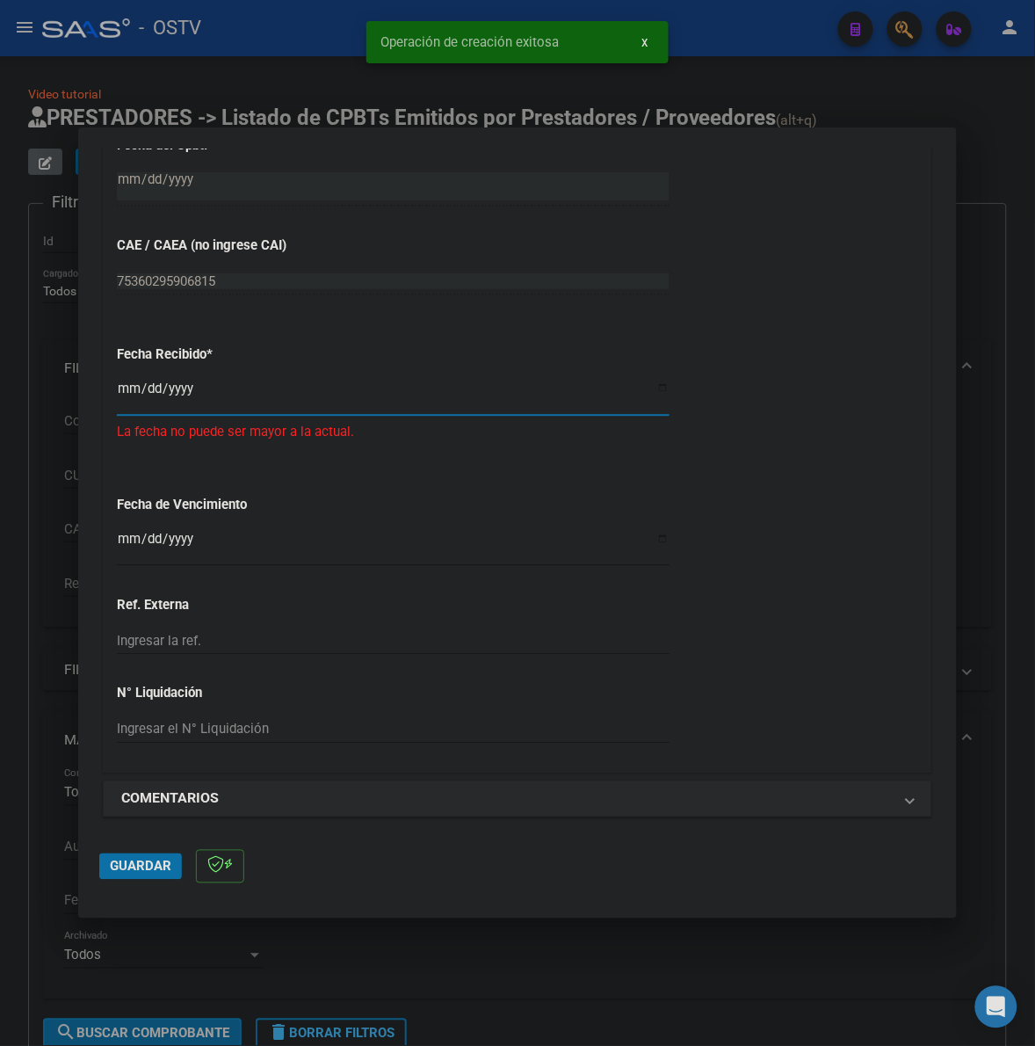
type input "2025-09-12"
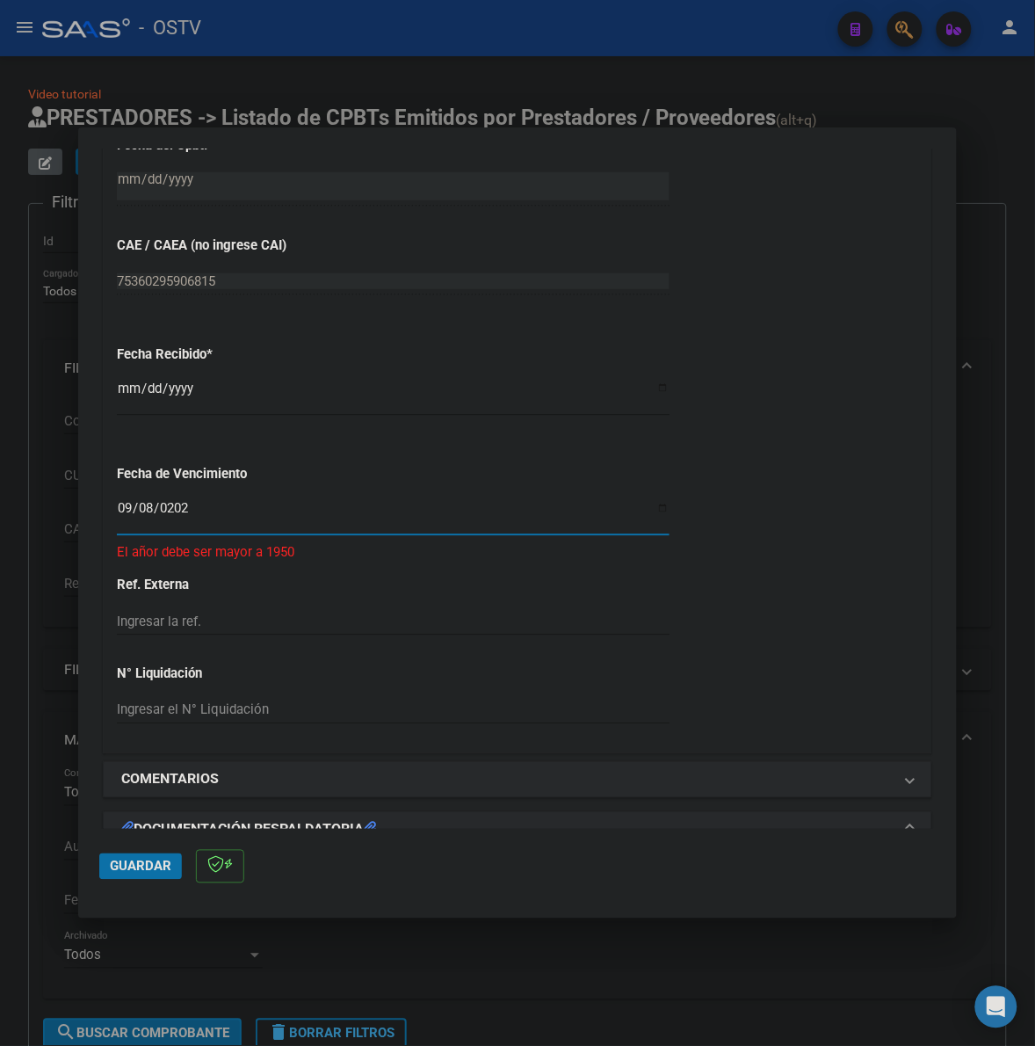
type input "2025-09-08"
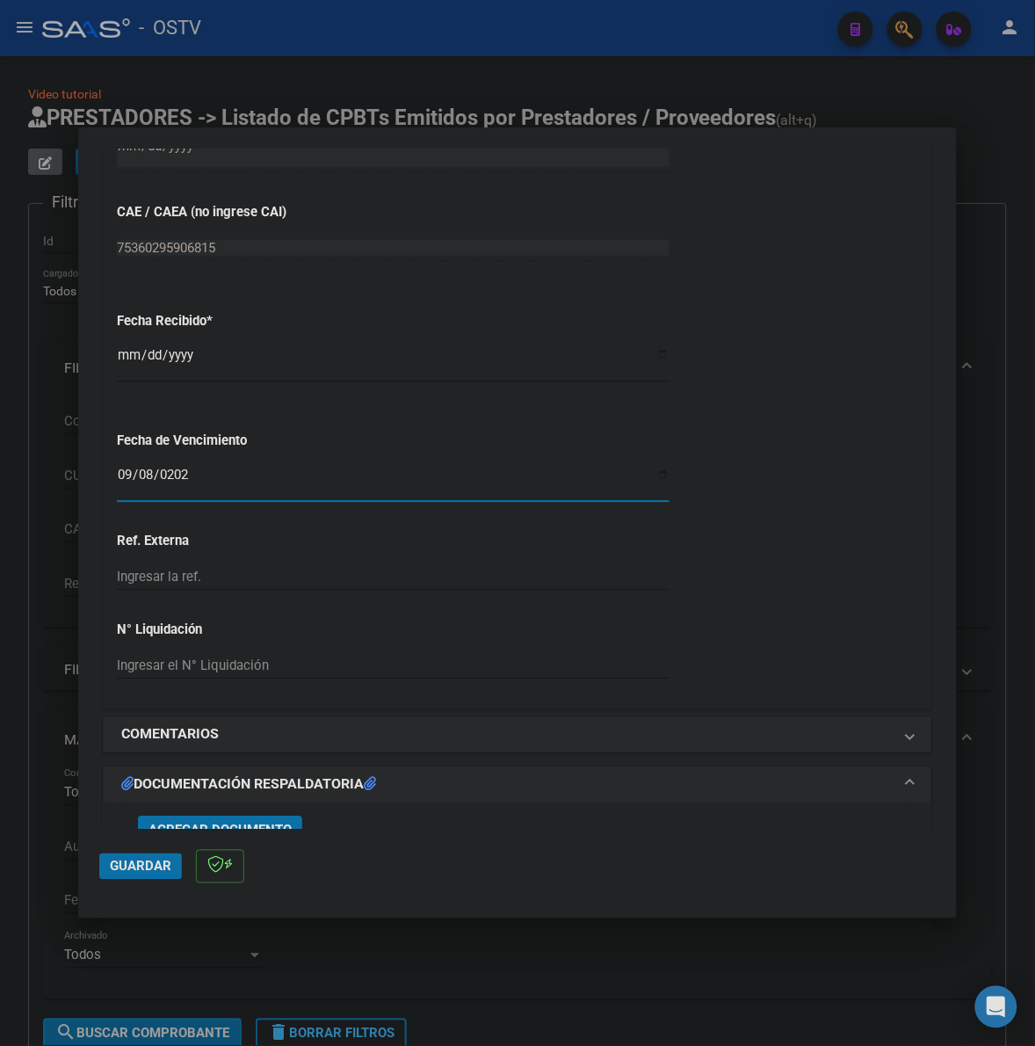
scroll to position [1062, 0]
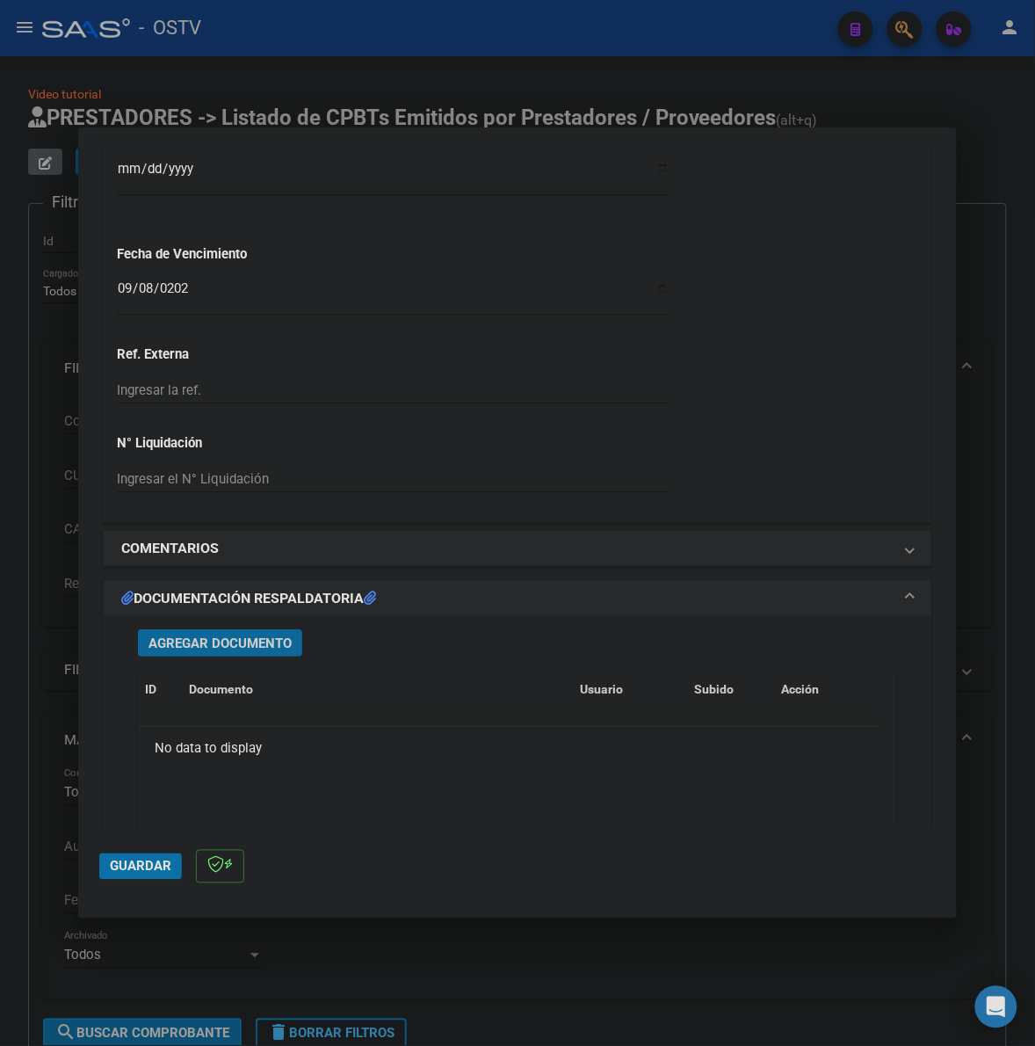
click at [211, 648] on span "Agregar Documento" at bounding box center [220, 643] width 143 height 16
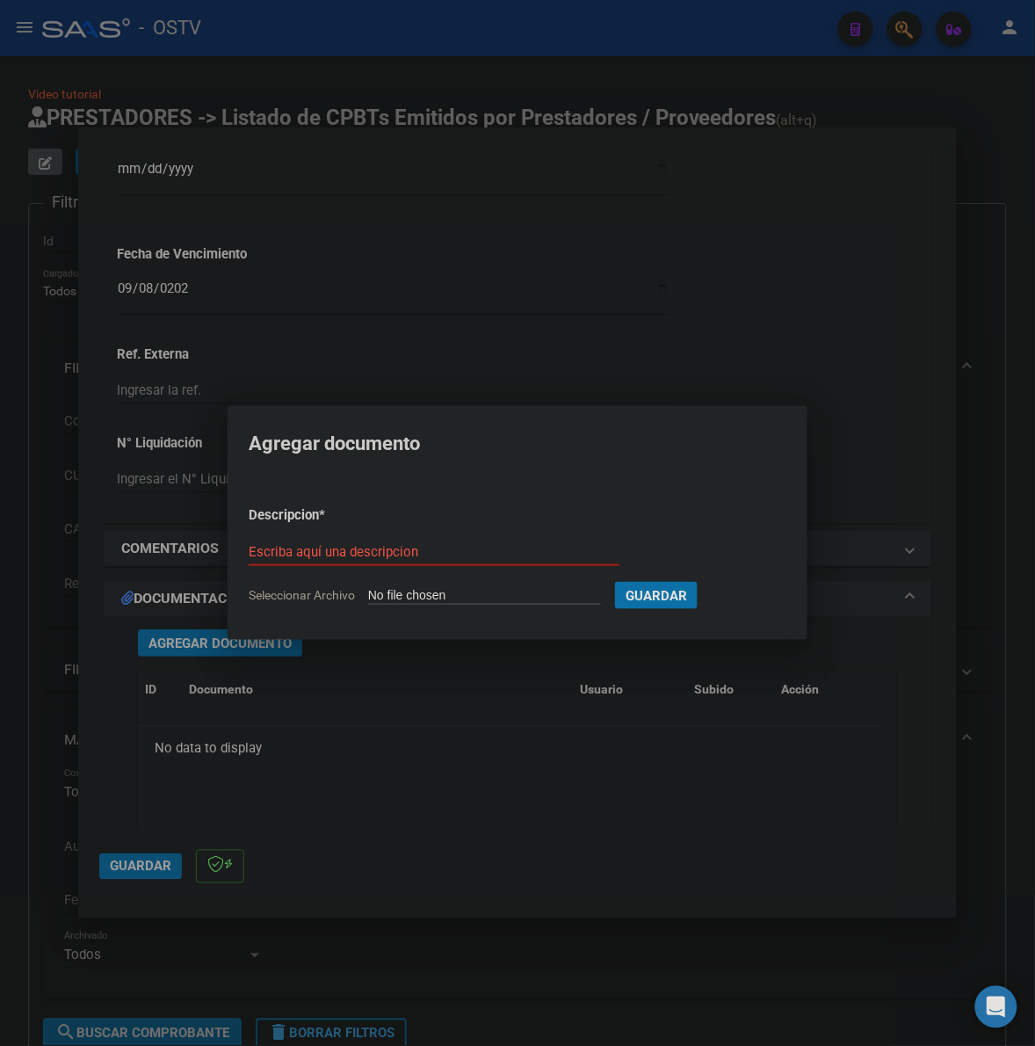
type input "C:\fakepath\FACTURA - 2 4506 - MUNICIPALIDAD DE MORON.pdf"
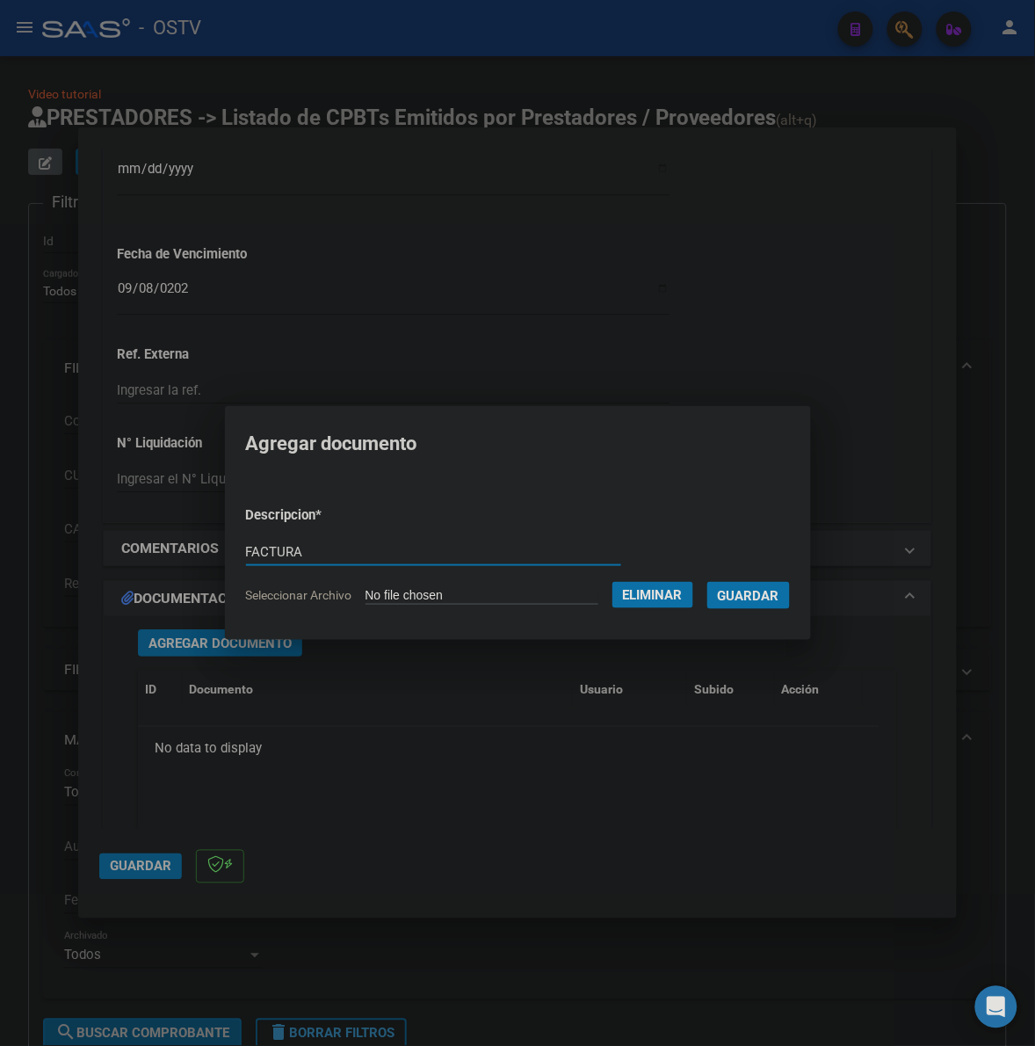
type input "FACTURA"
click at [708, 582] on button "Guardar" at bounding box center [749, 595] width 83 height 27
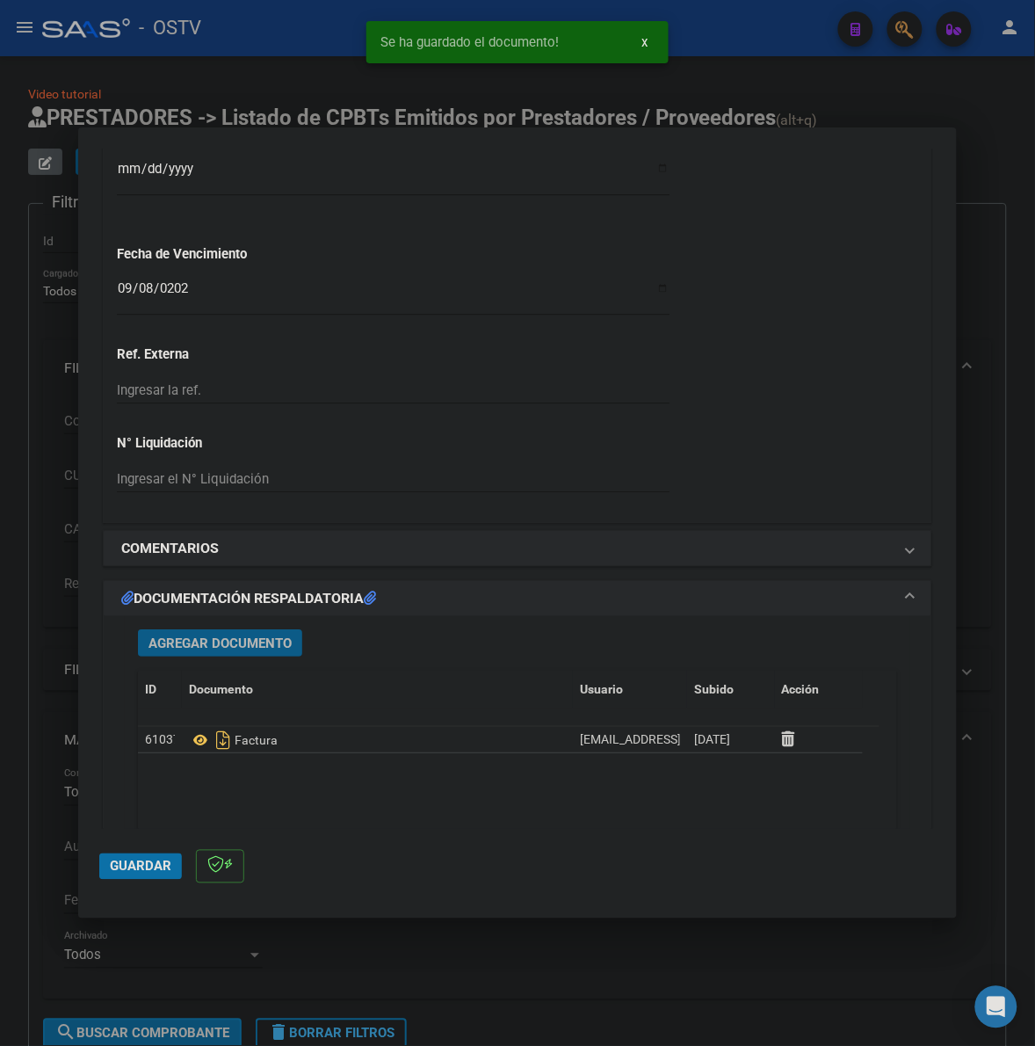
click at [229, 647] on span "Agregar Documento" at bounding box center [220, 643] width 143 height 16
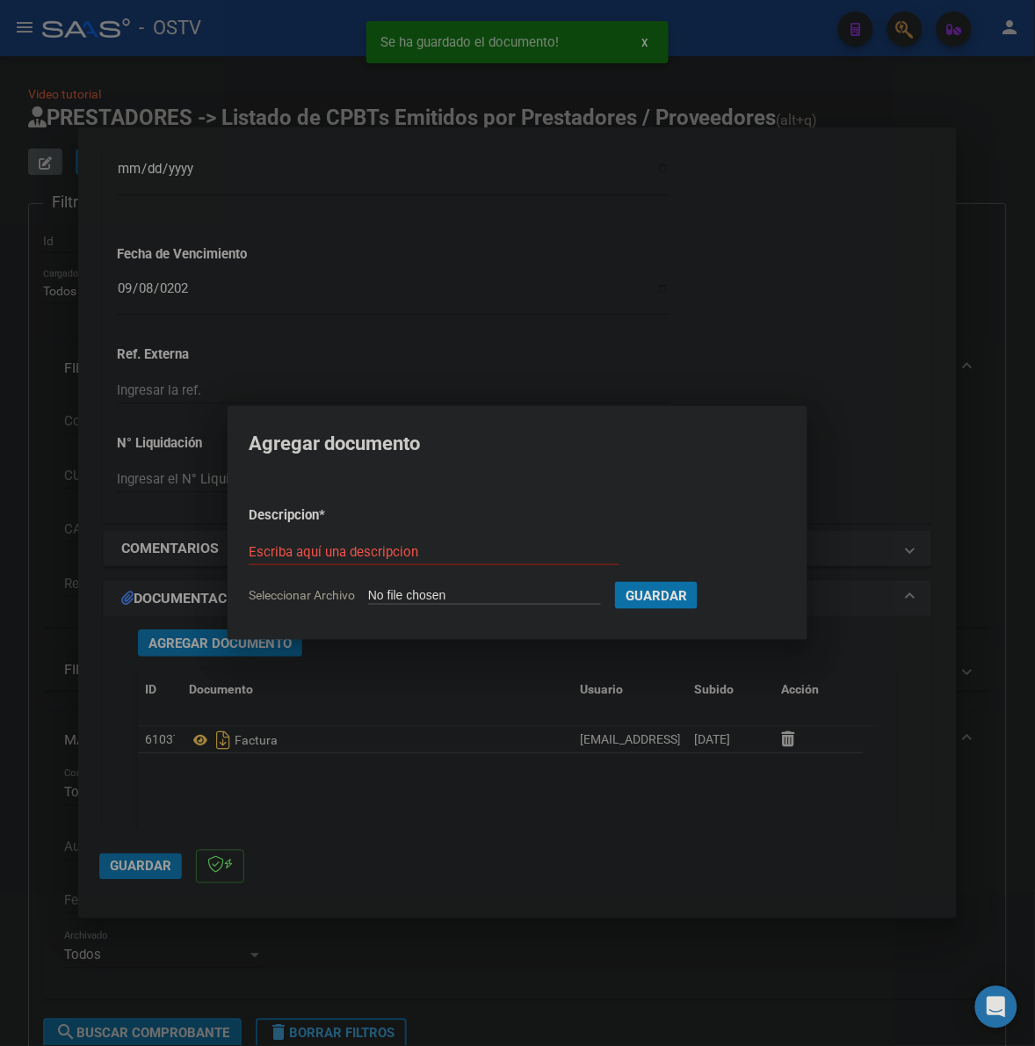
type input "C:\fakepath\ANEXO - 2 4506 - MUNICIPALIDAD DE MORON.pdf"
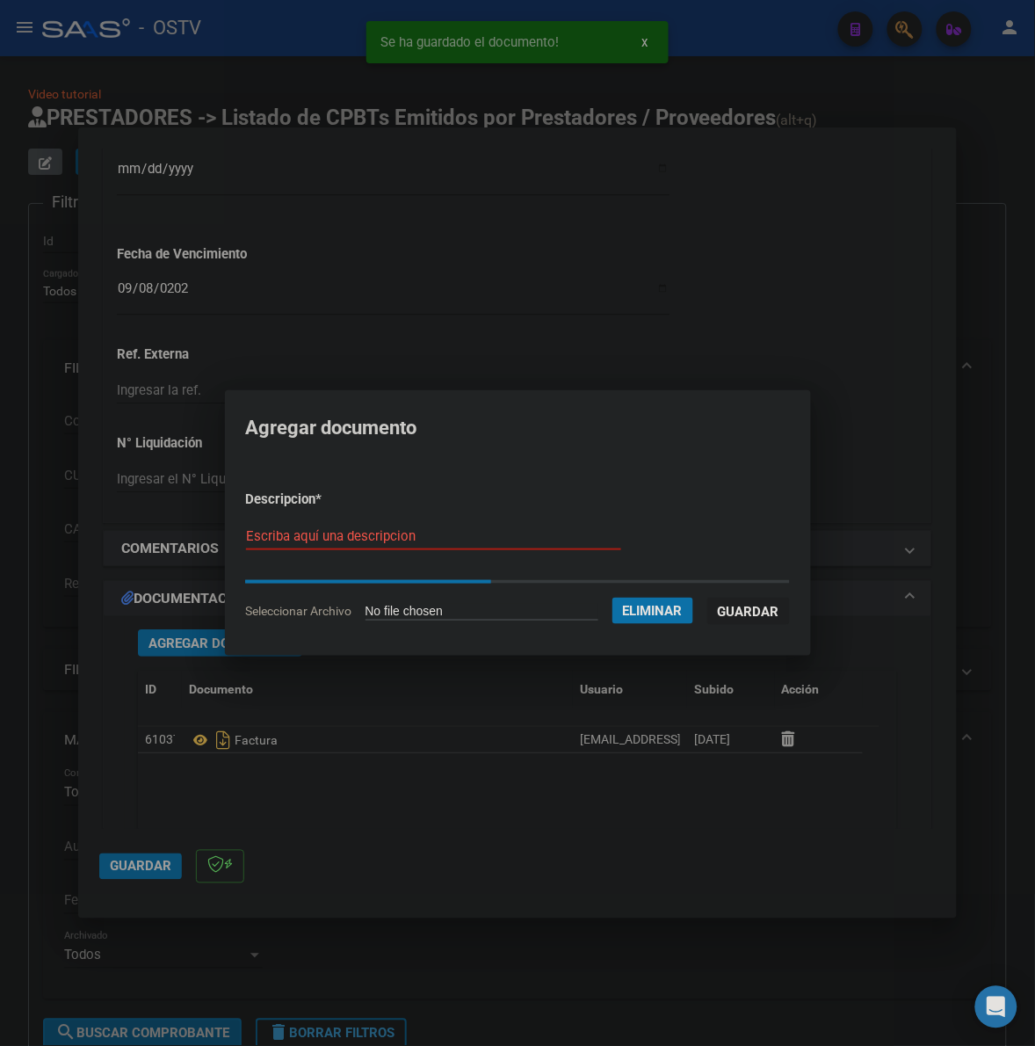
click at [367, 538] on input "Escriba aquí una descripcion" at bounding box center [433, 536] width 375 height 16
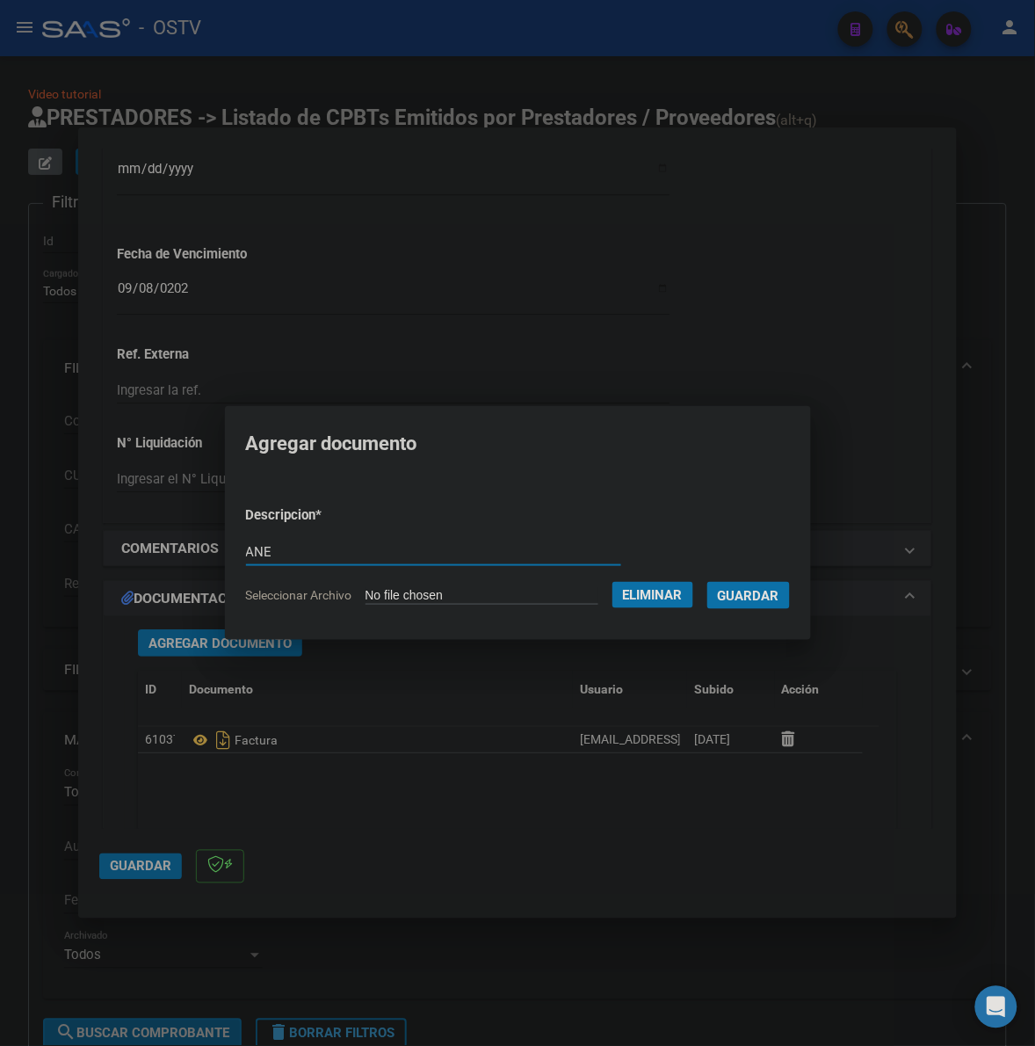
type input "ANE"
click at [365, 550] on input "ANE" at bounding box center [433, 552] width 375 height 16
type input "ANEXO"
click at [708, 582] on button "Guardar" at bounding box center [749, 595] width 83 height 27
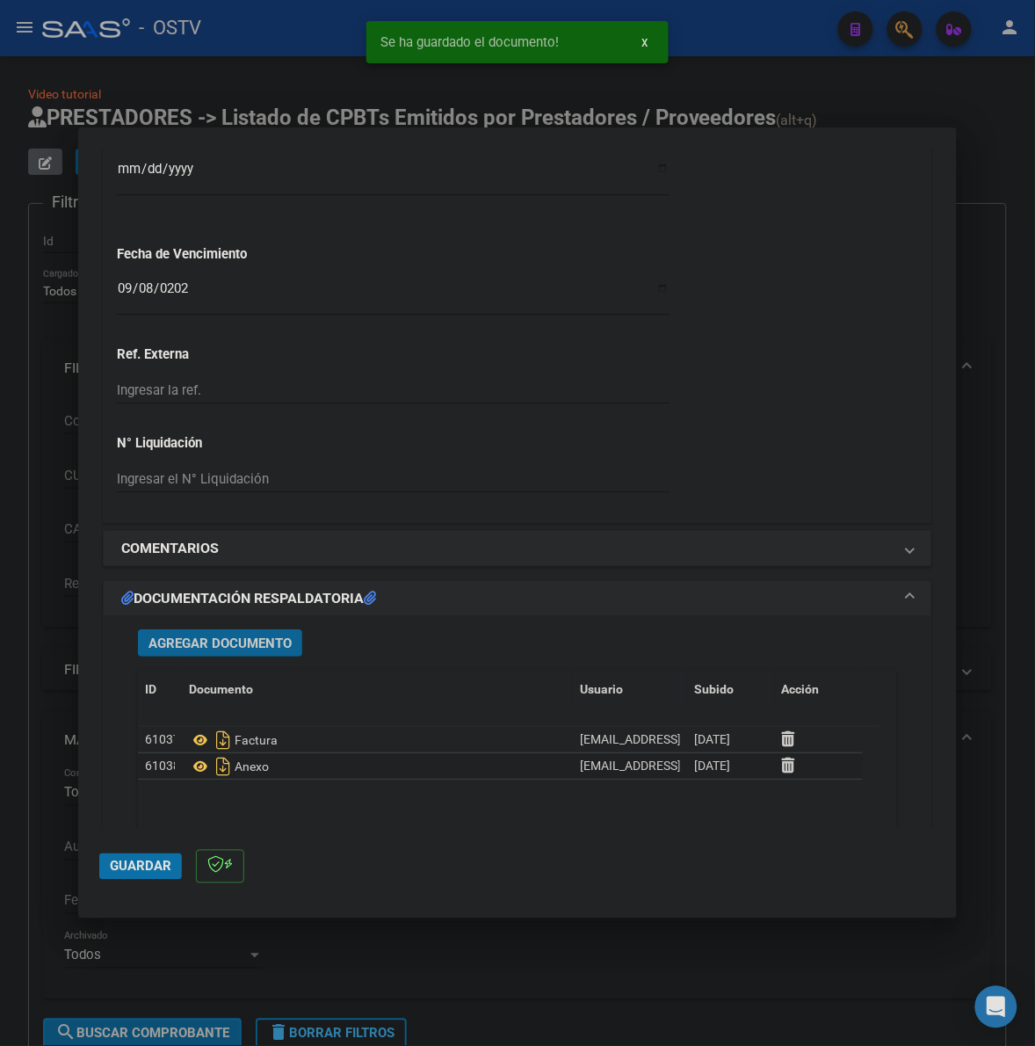
click at [138, 868] on span "Guardar" at bounding box center [141, 867] width 62 height 16
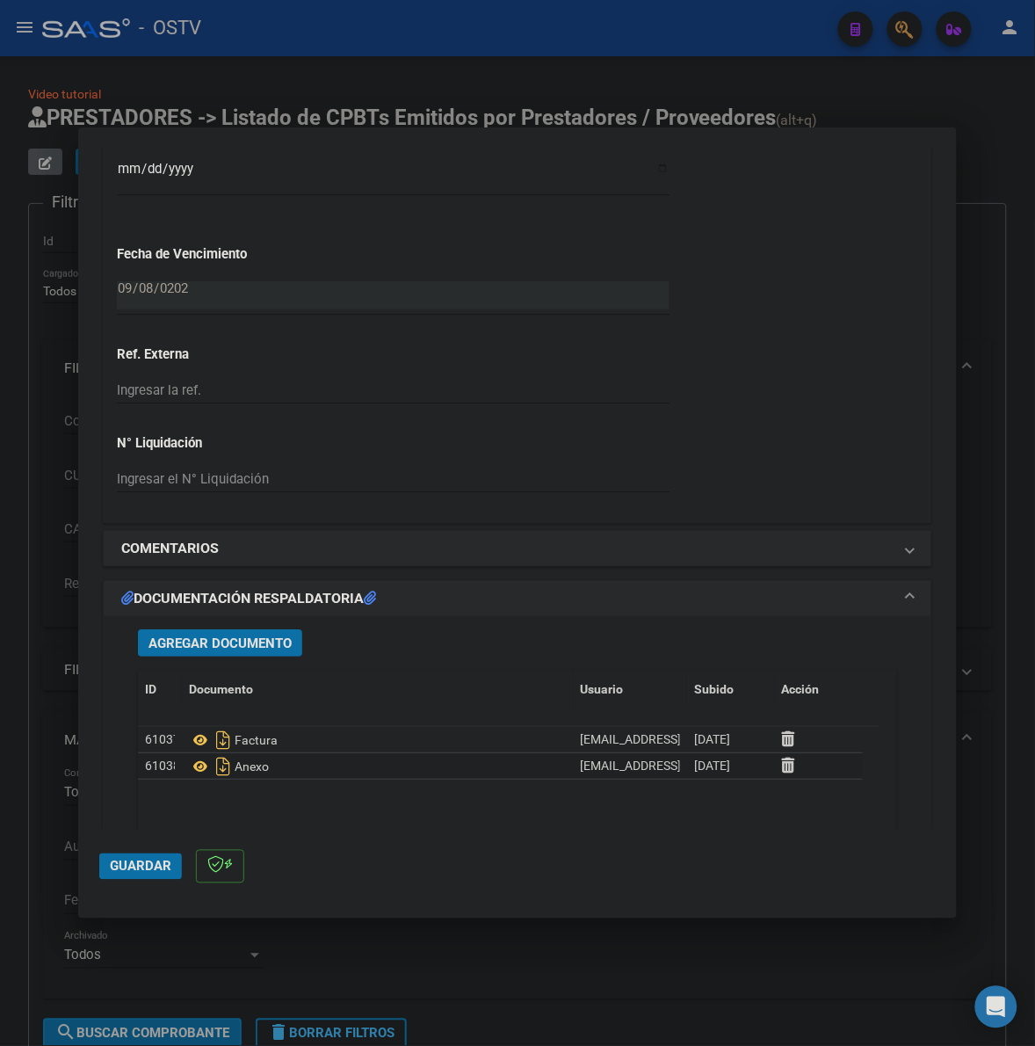
click at [107, 879] on button "Guardar" at bounding box center [140, 866] width 83 height 26
click at [116, 875] on button "Guardar" at bounding box center [140, 866] width 83 height 26
click at [0, 750] on div at bounding box center [517, 523] width 1035 height 1046
type input "$ 0,00"
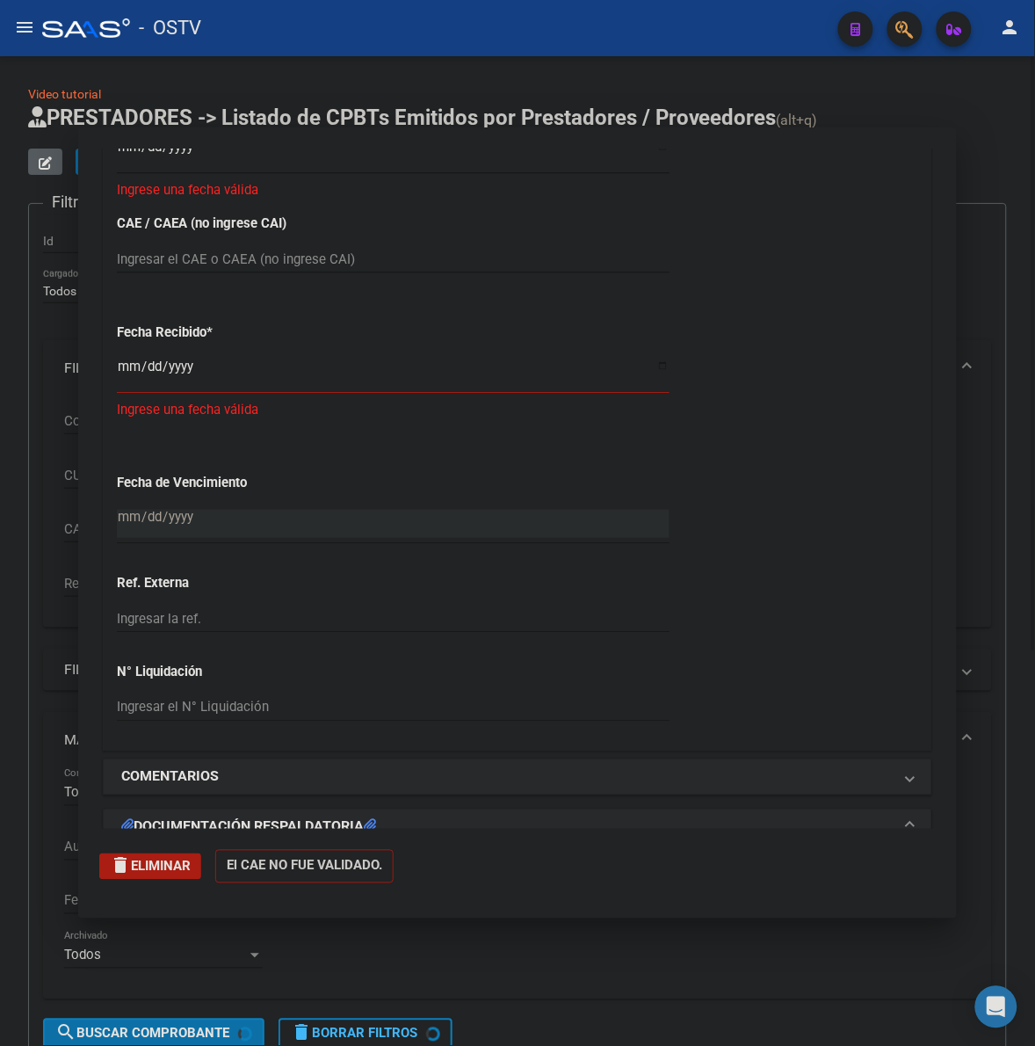
scroll to position [1259, 0]
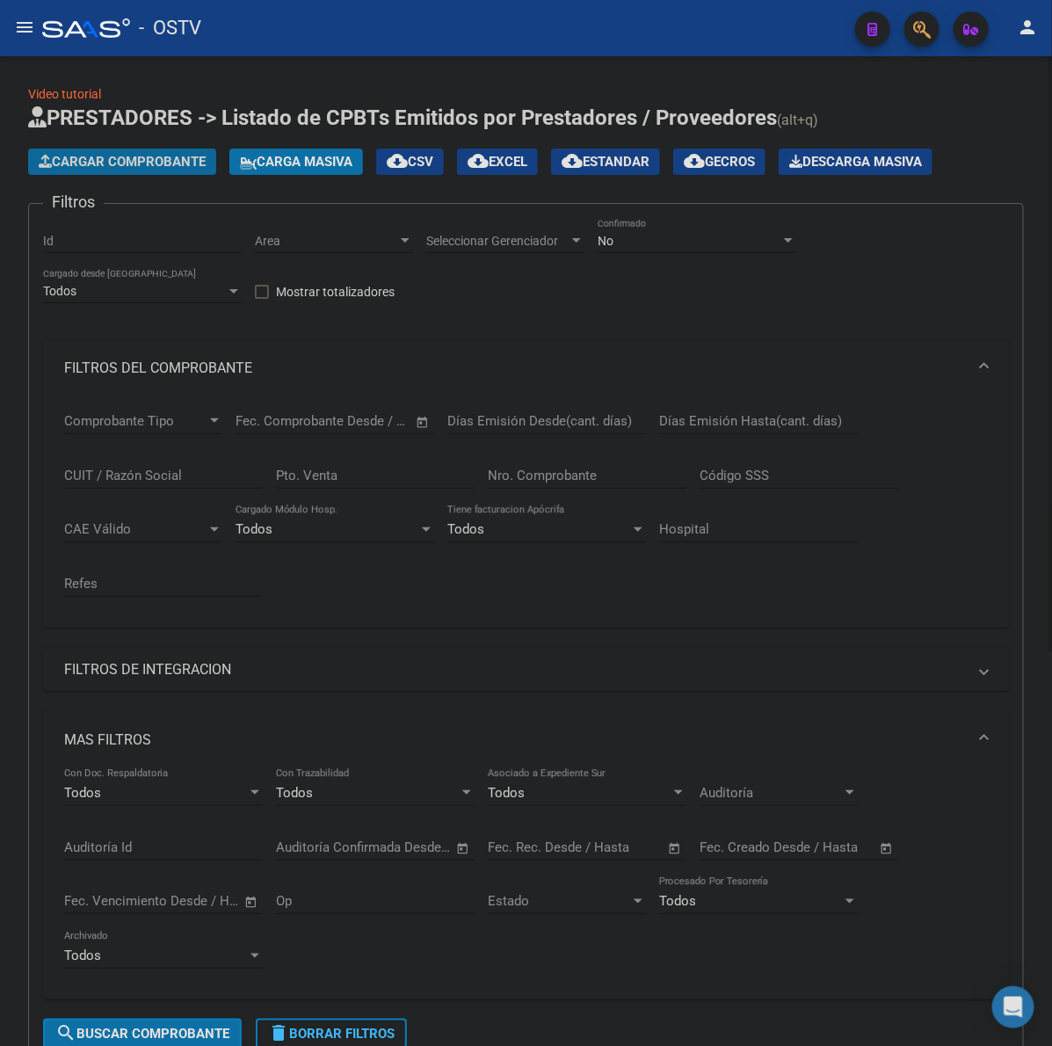
click at [155, 164] on span "Cargar Comprobante" at bounding box center [122, 162] width 167 height 16
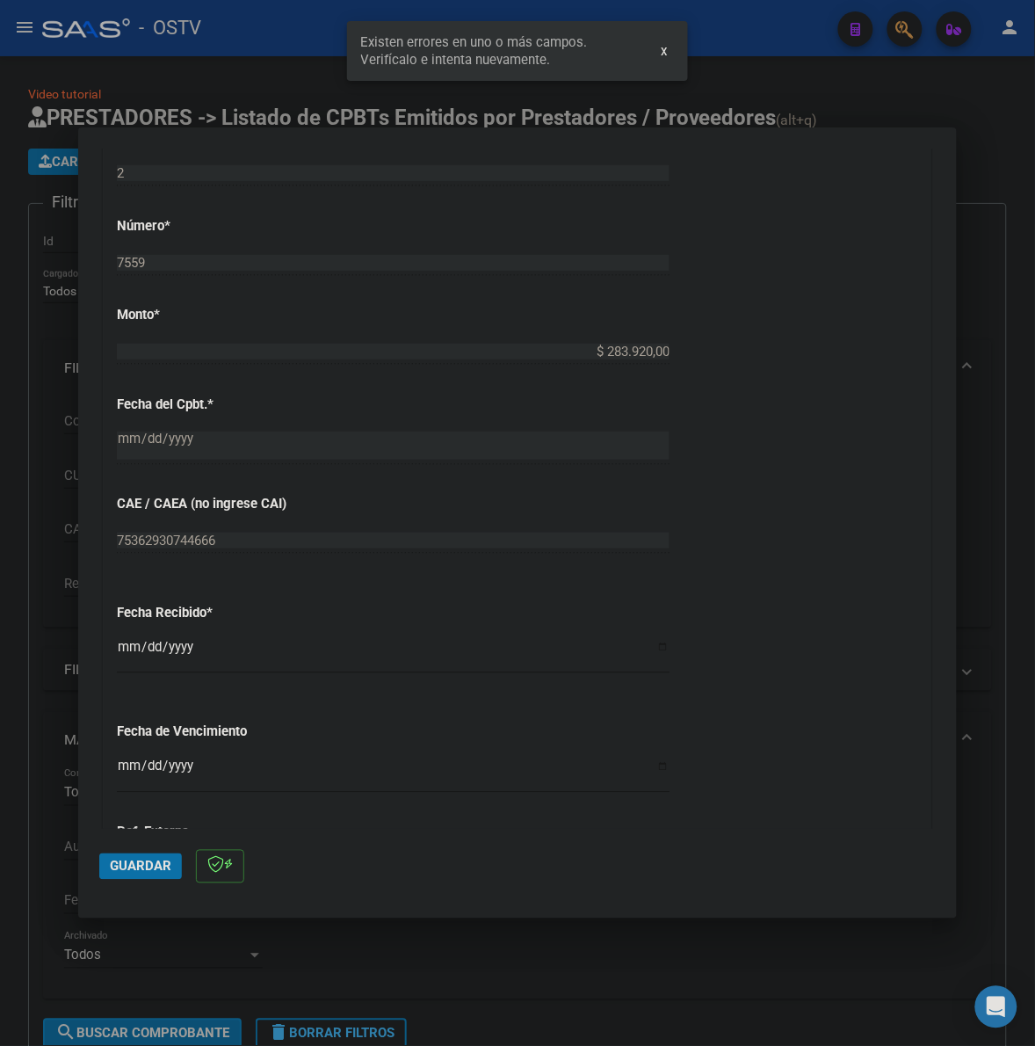
scroll to position [703, 0]
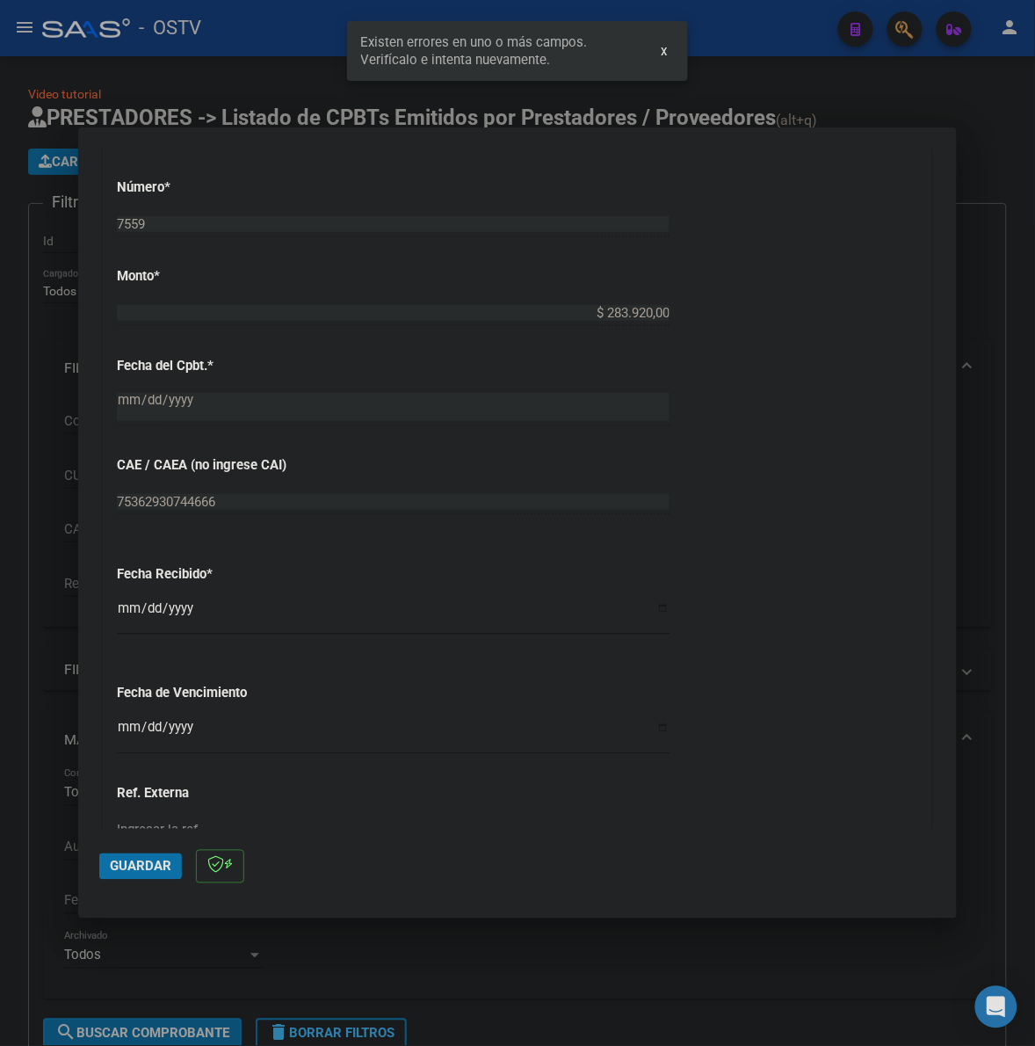
click at [129, 621] on input "2025-10-08" at bounding box center [393, 615] width 553 height 28
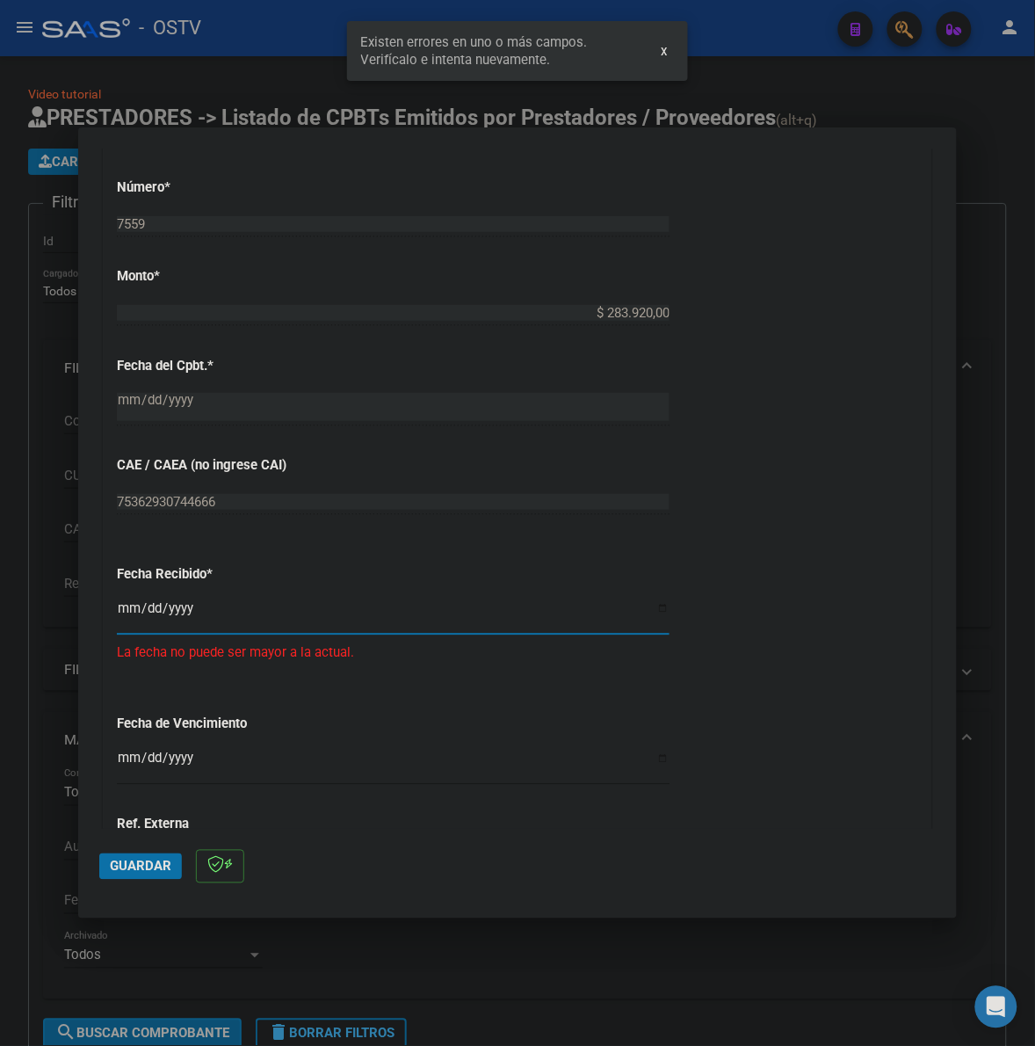
type input "2025-09-15"
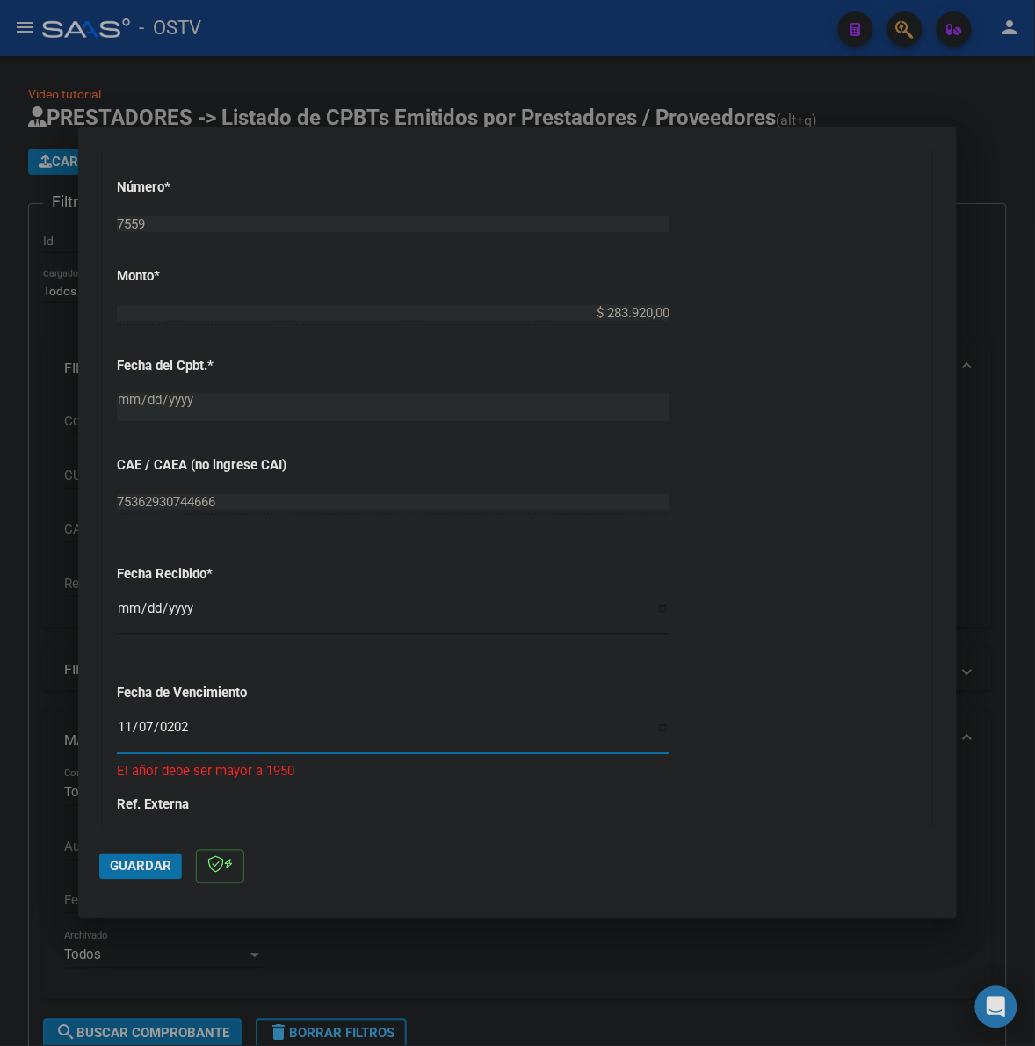
type input "2025-11-07"
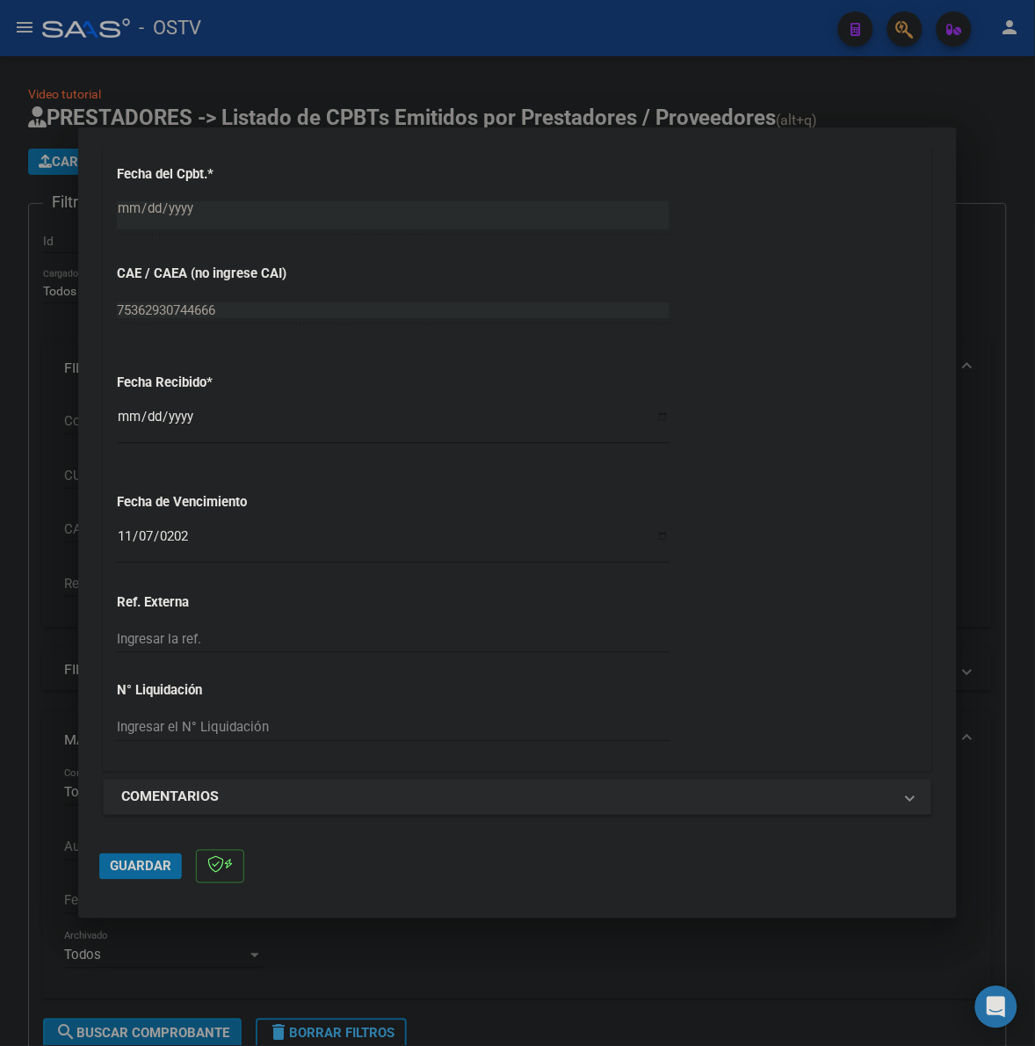
click at [130, 871] on span "Guardar" at bounding box center [141, 867] width 62 height 16
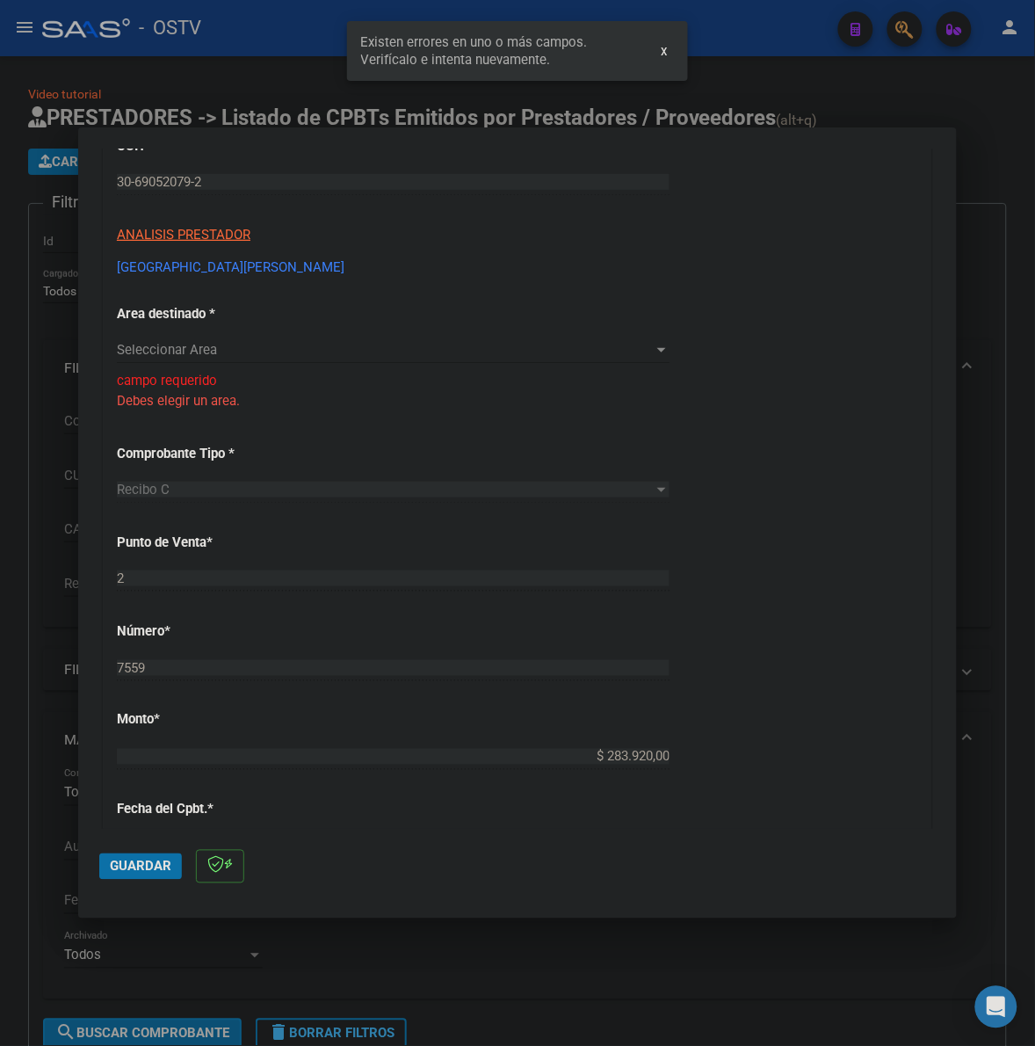
scroll to position [119, 0]
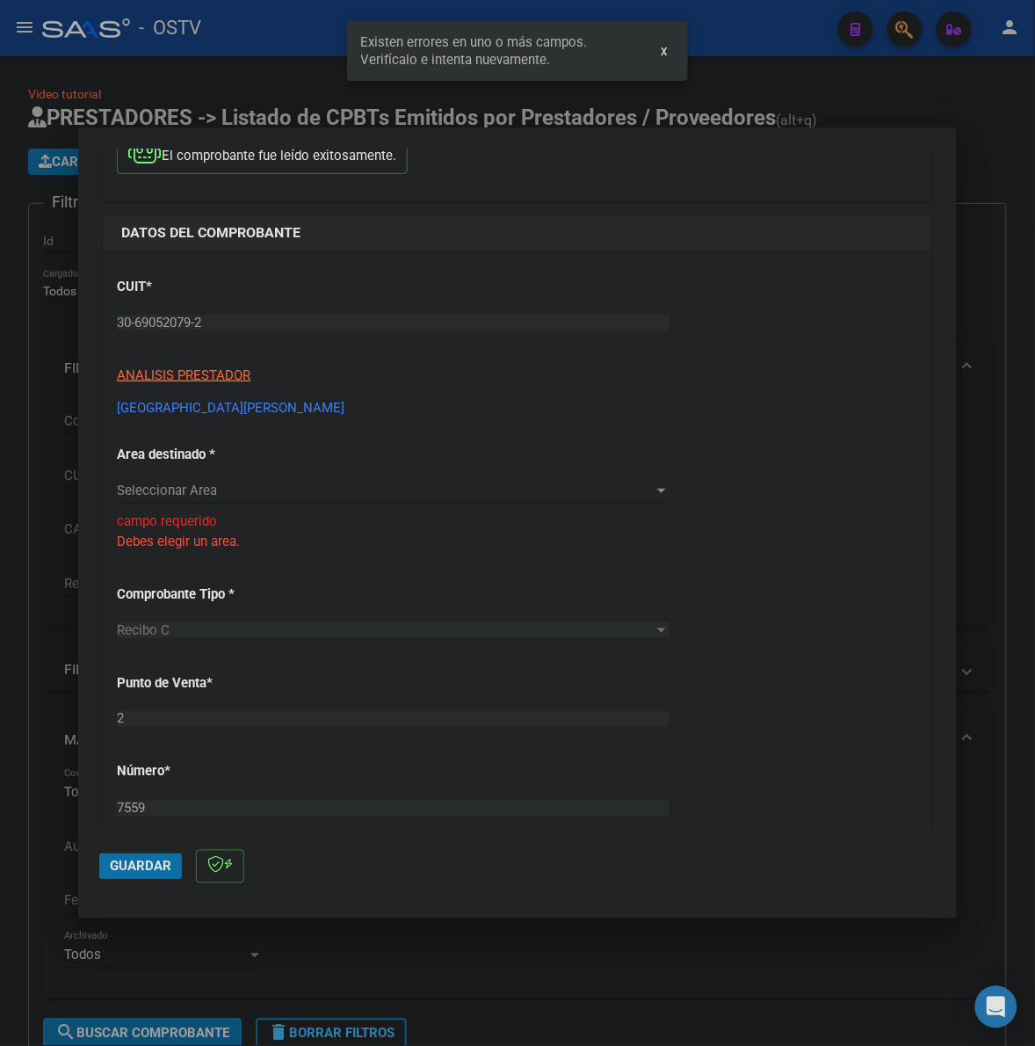
click at [229, 485] on span "Seleccionar Area" at bounding box center [385, 491] width 537 height 16
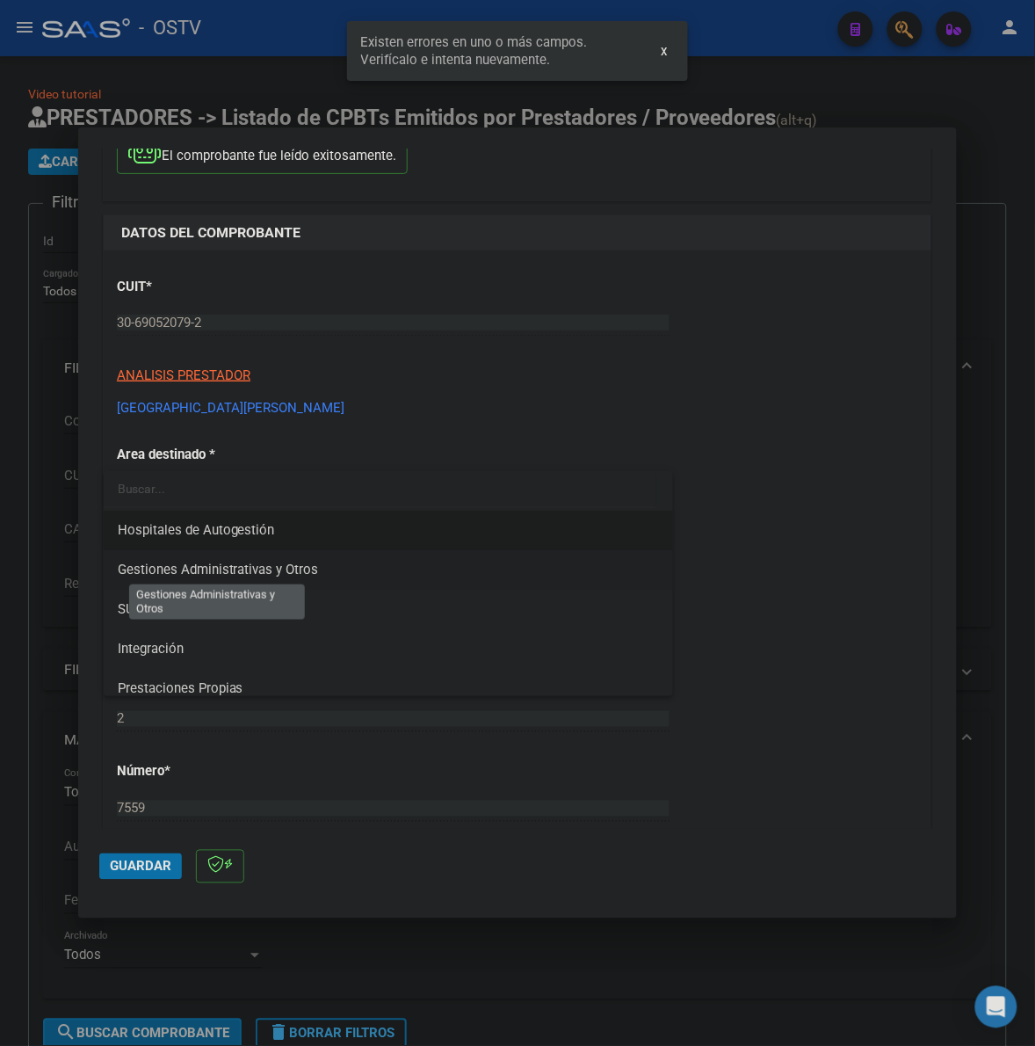
click at [265, 567] on span "Gestiones Administrativas y Otros" at bounding box center [218, 570] width 201 height 16
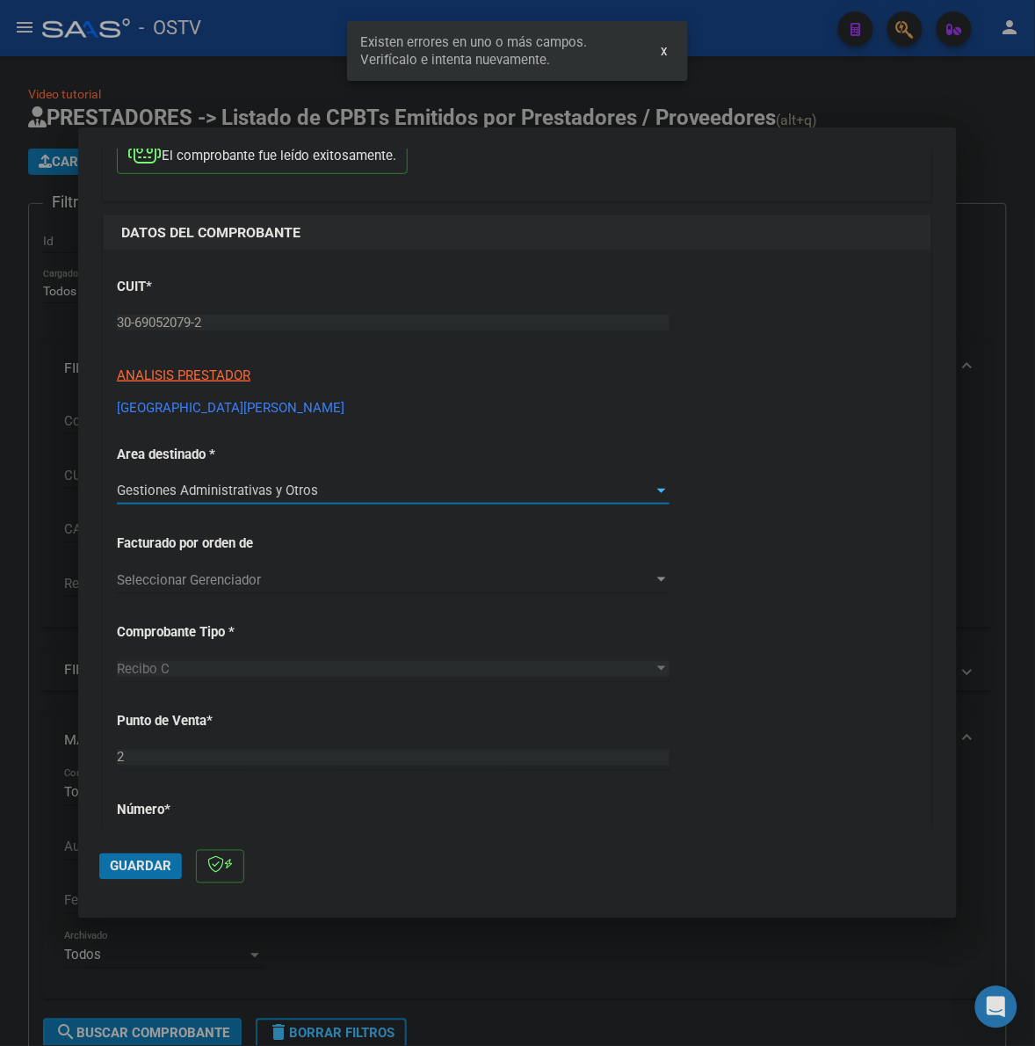
click at [292, 497] on span "Gestiones Administrativas y Otros" at bounding box center [217, 491] width 201 height 16
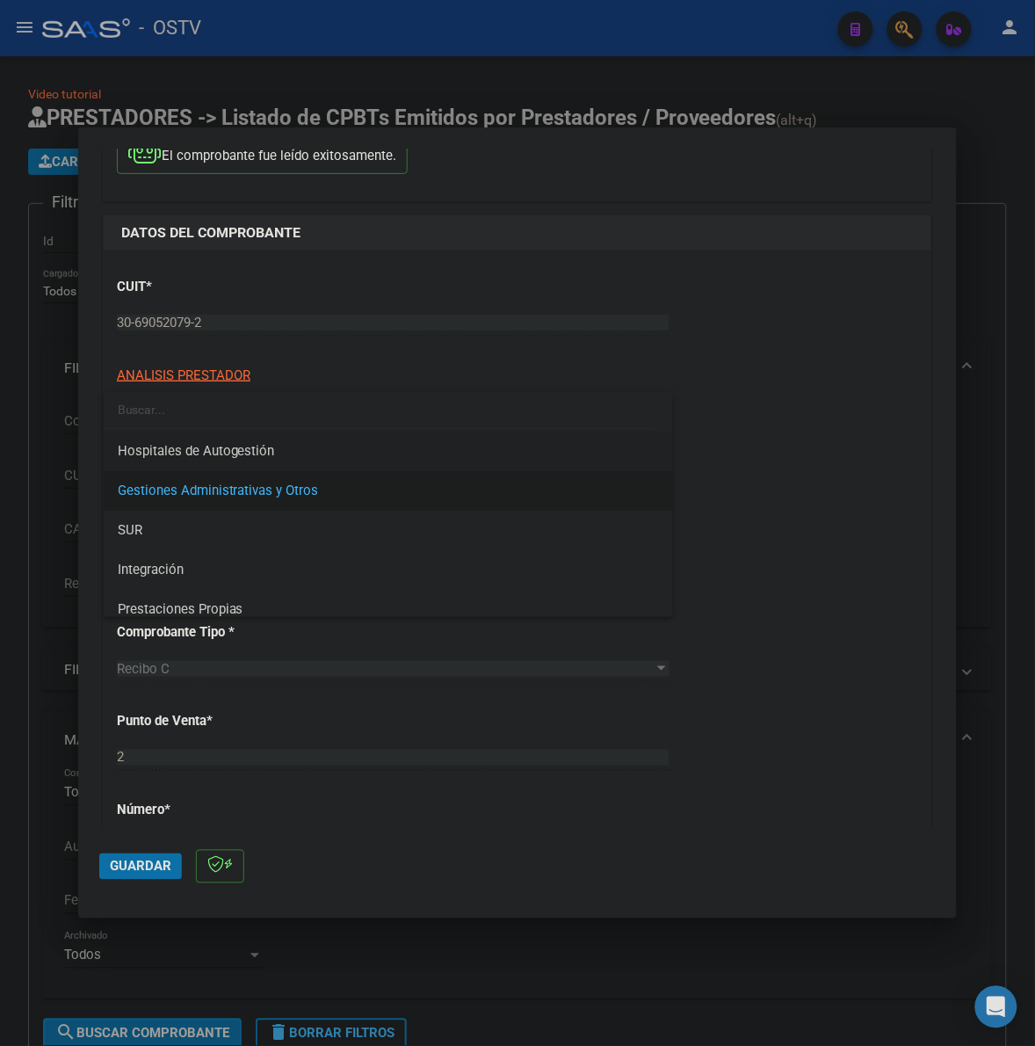
click at [274, 449] on span "Hospitales de Autogestión" at bounding box center [388, 452] width 541 height 40
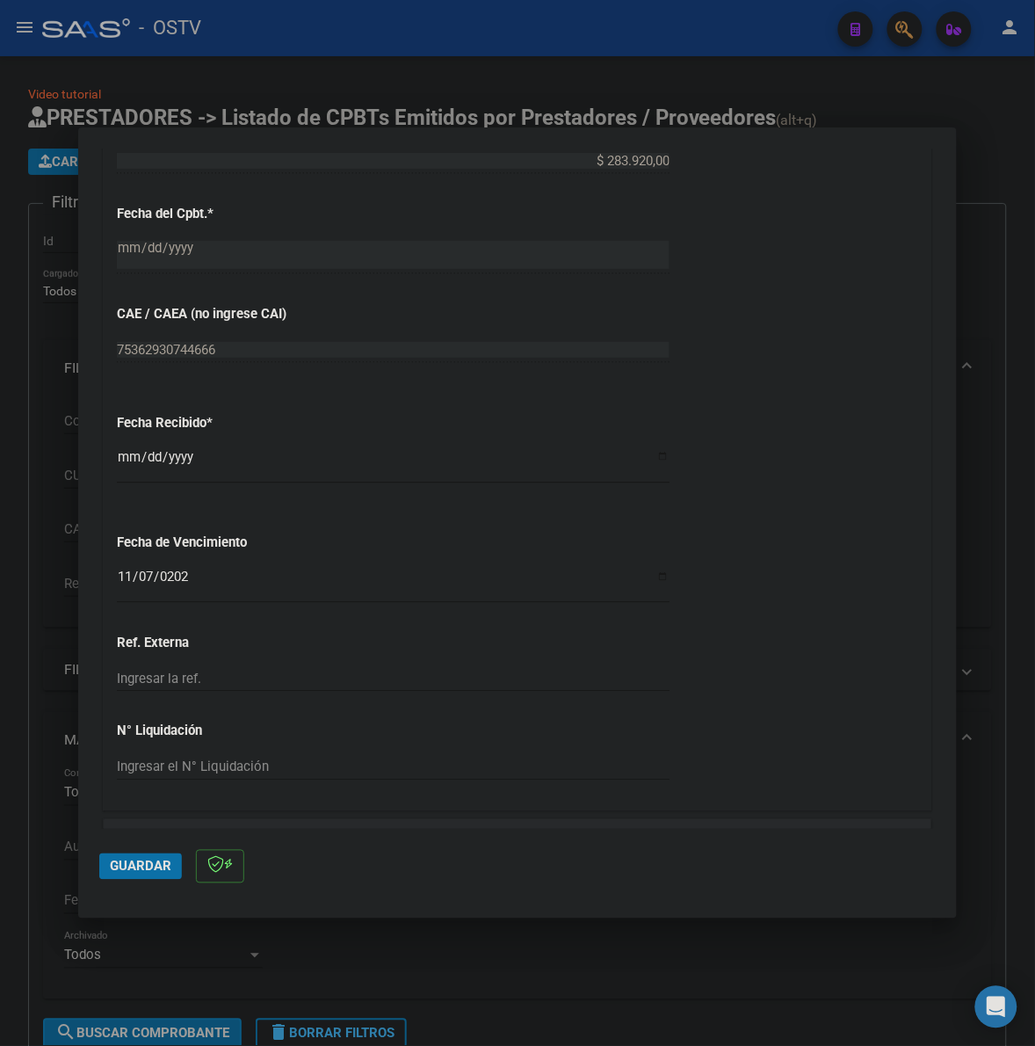
scroll to position [846, 0]
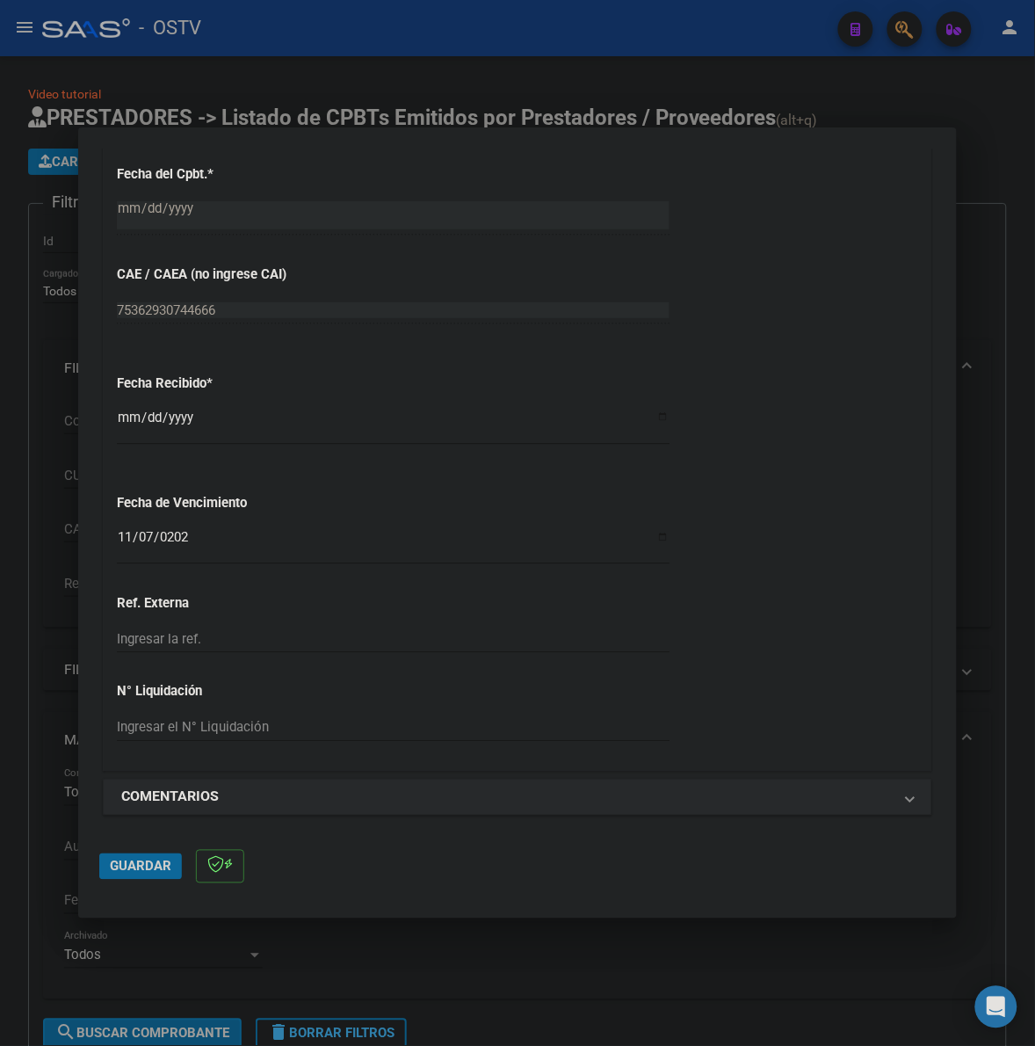
click at [151, 873] on span "Guardar" at bounding box center [141, 867] width 62 height 16
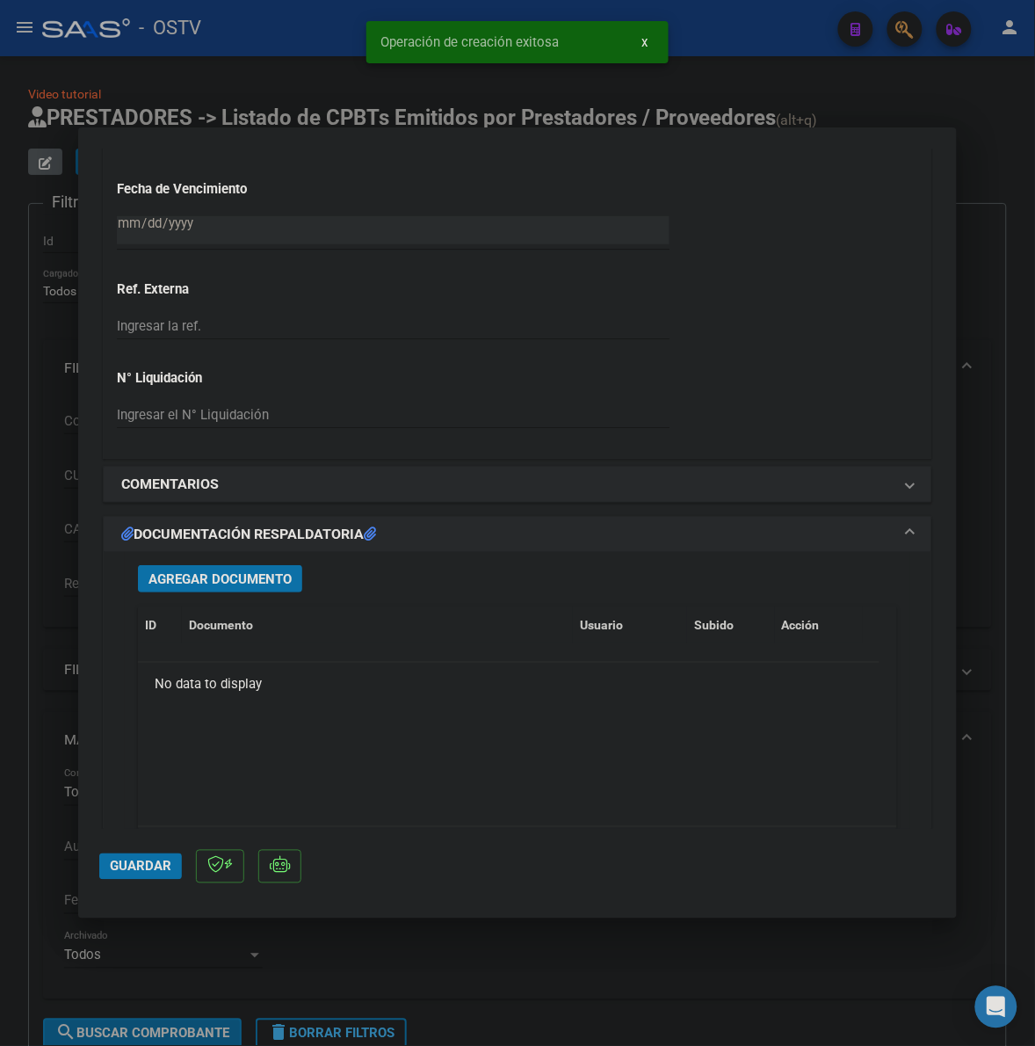
scroll to position [1245, 0]
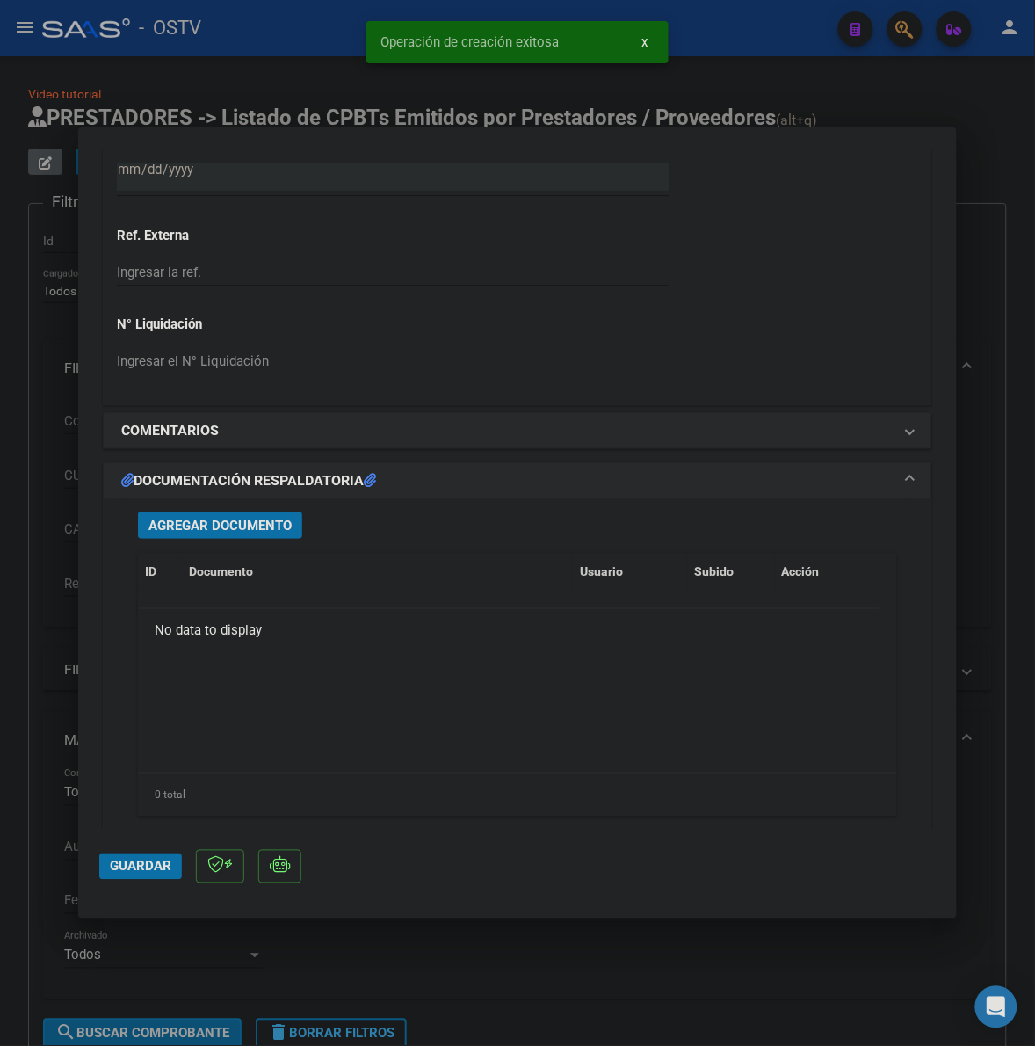
click at [268, 515] on button "Agregar Documento" at bounding box center [220, 525] width 164 height 27
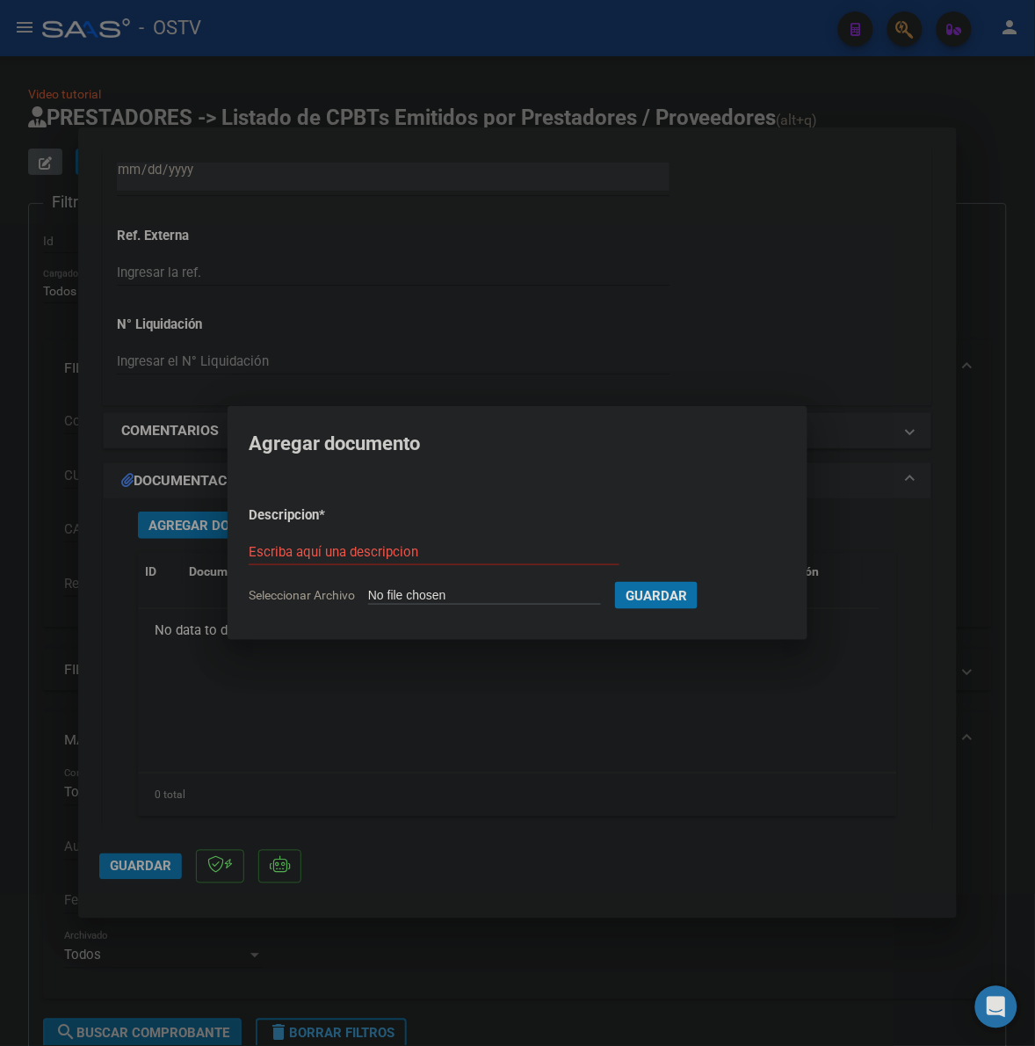
type input "C:\fakepath\FACTURA RECIBO - 2 7559 - HOSPITAL SAN MARTIN.pdf"
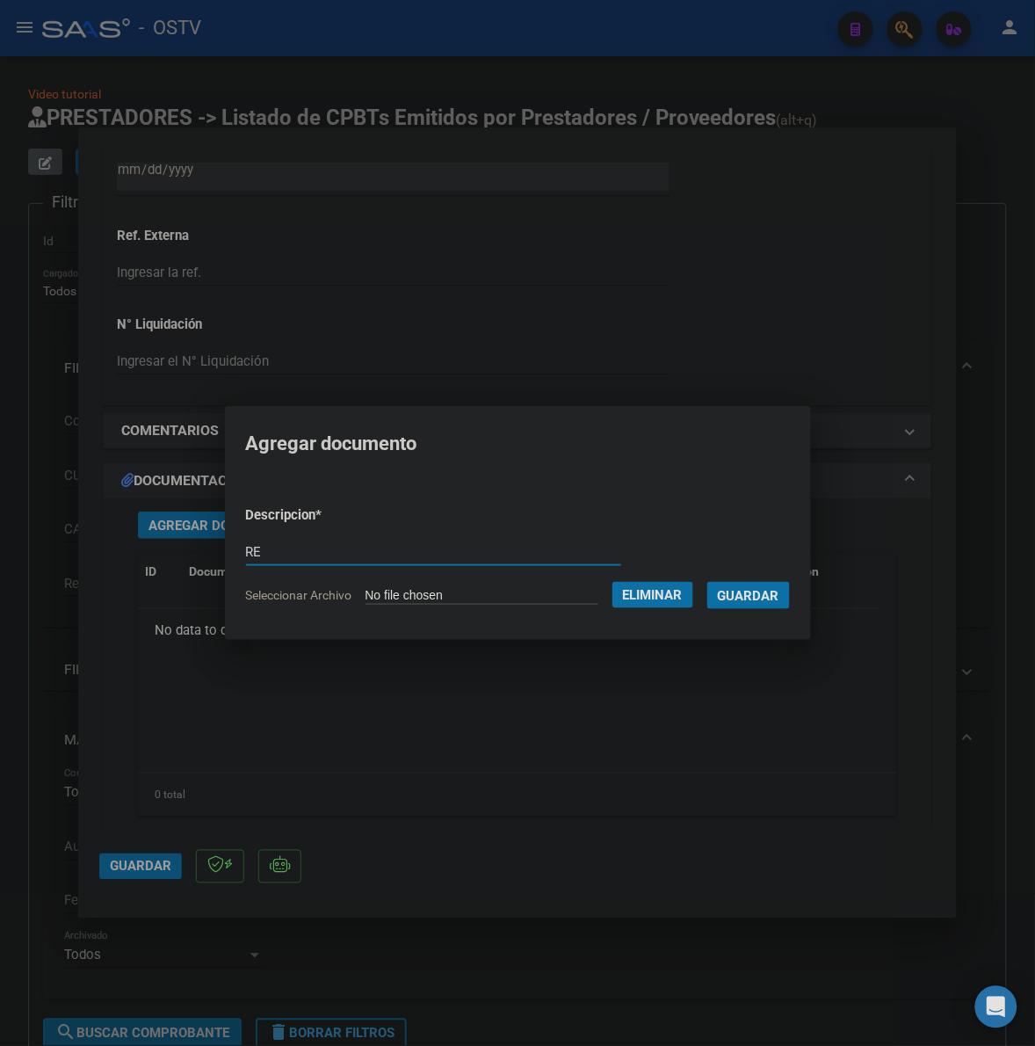
type input "R"
type input "FACTURA RECIBO"
click at [708, 582] on button "Guardar" at bounding box center [749, 595] width 83 height 27
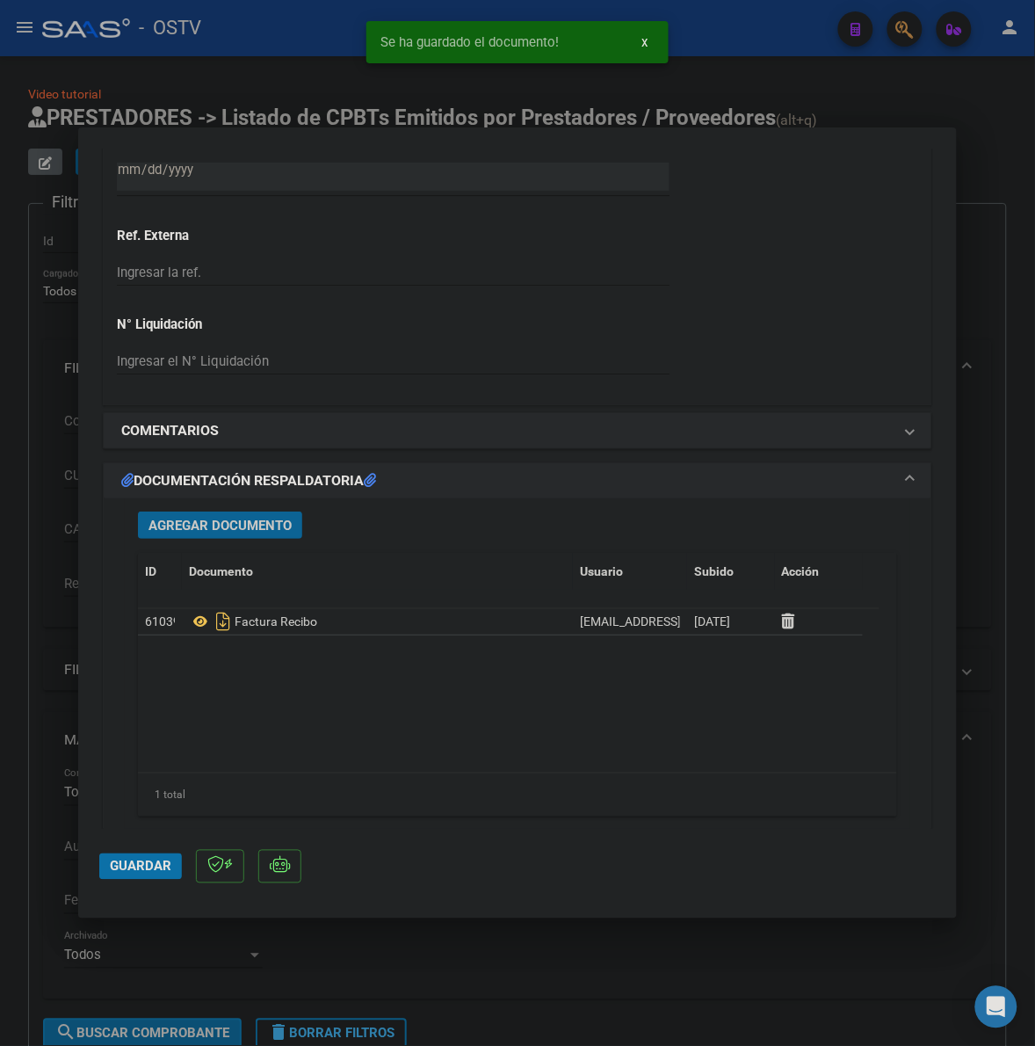
click at [200, 526] on span "Agregar Documento" at bounding box center [220, 526] width 143 height 16
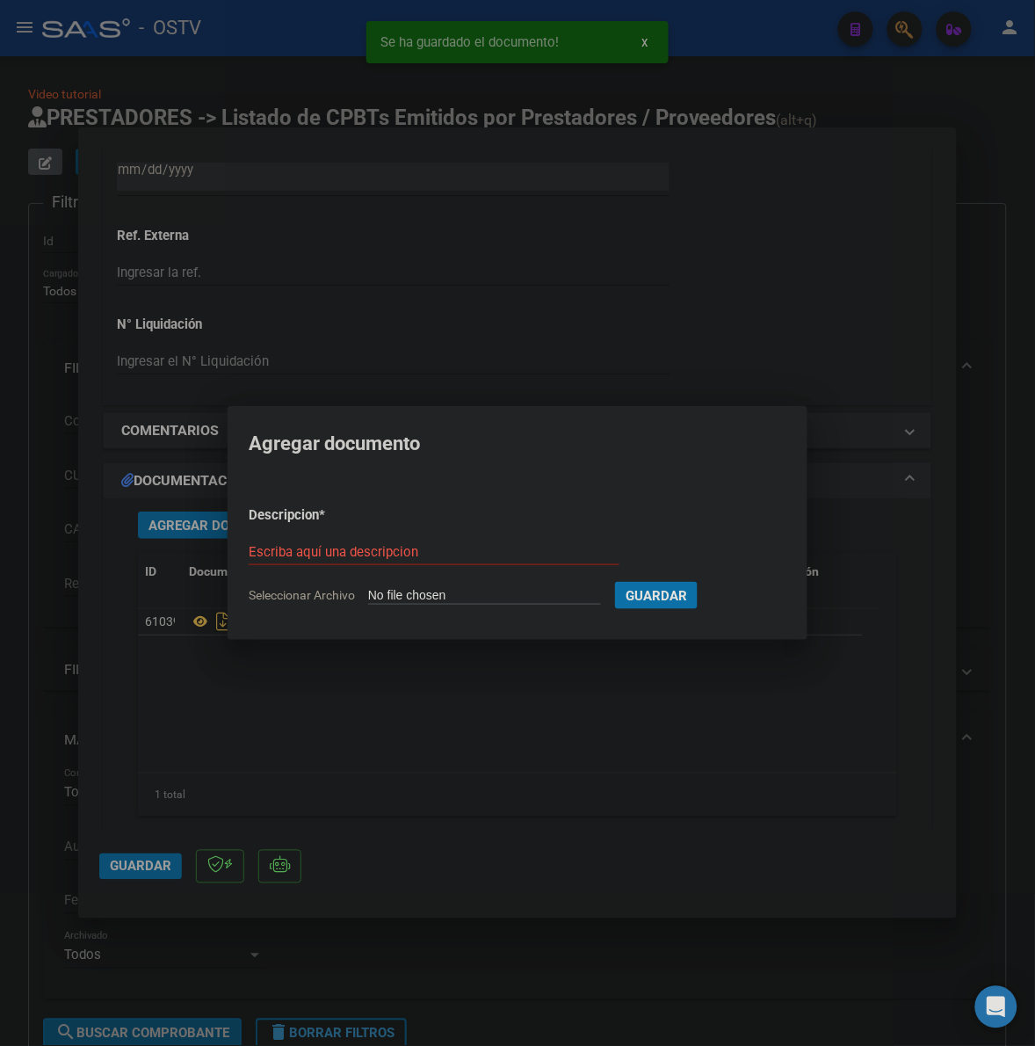
type input "C:\fakepath\ANEXO - 2 7559 - HOSPITAL SAN MARTIN.pdf"
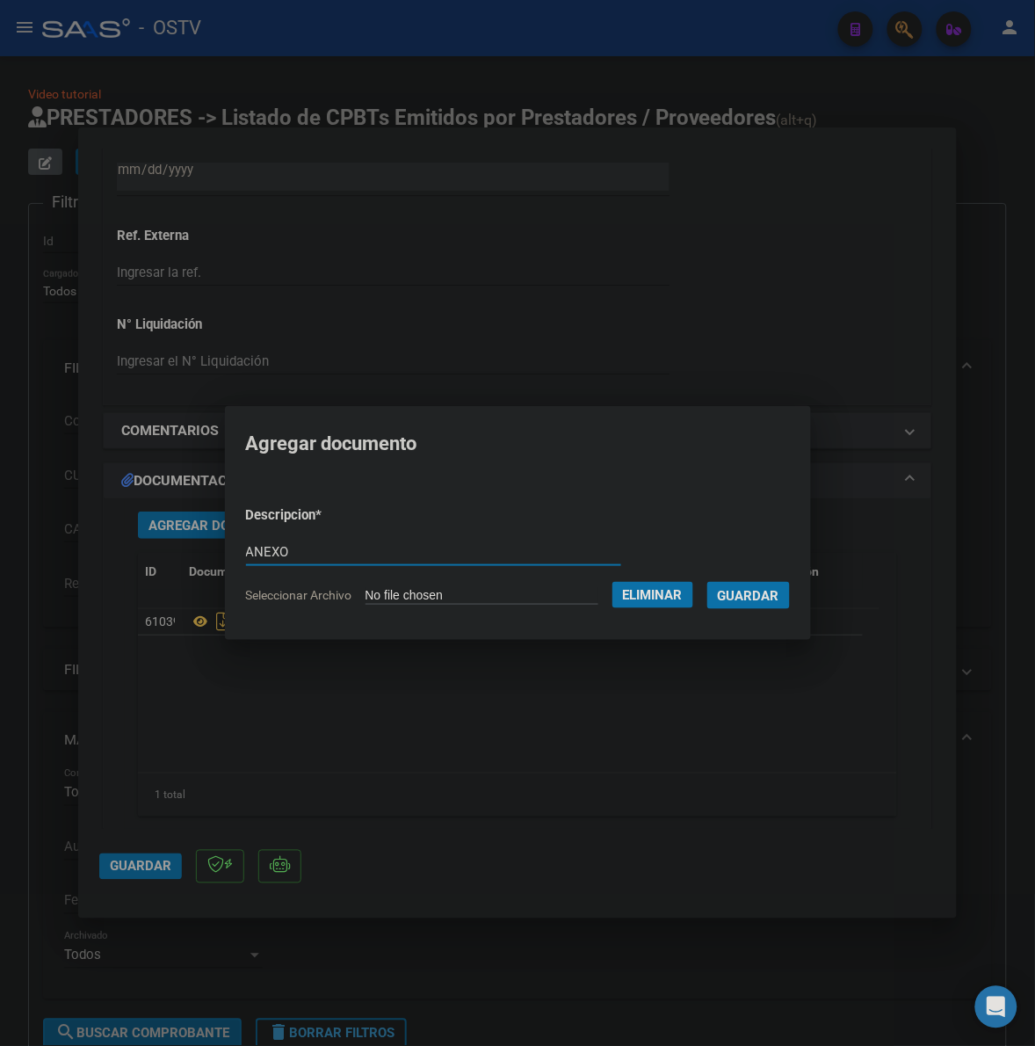
type input "ANEXO"
click at [790, 578] on form "Descripcion * ANEXO Escriba aquí una descripcion Seleccionar Archivo Eliminar G…" at bounding box center [518, 555] width 544 height 126
click at [774, 596] on span "Guardar" at bounding box center [749, 596] width 62 height 16
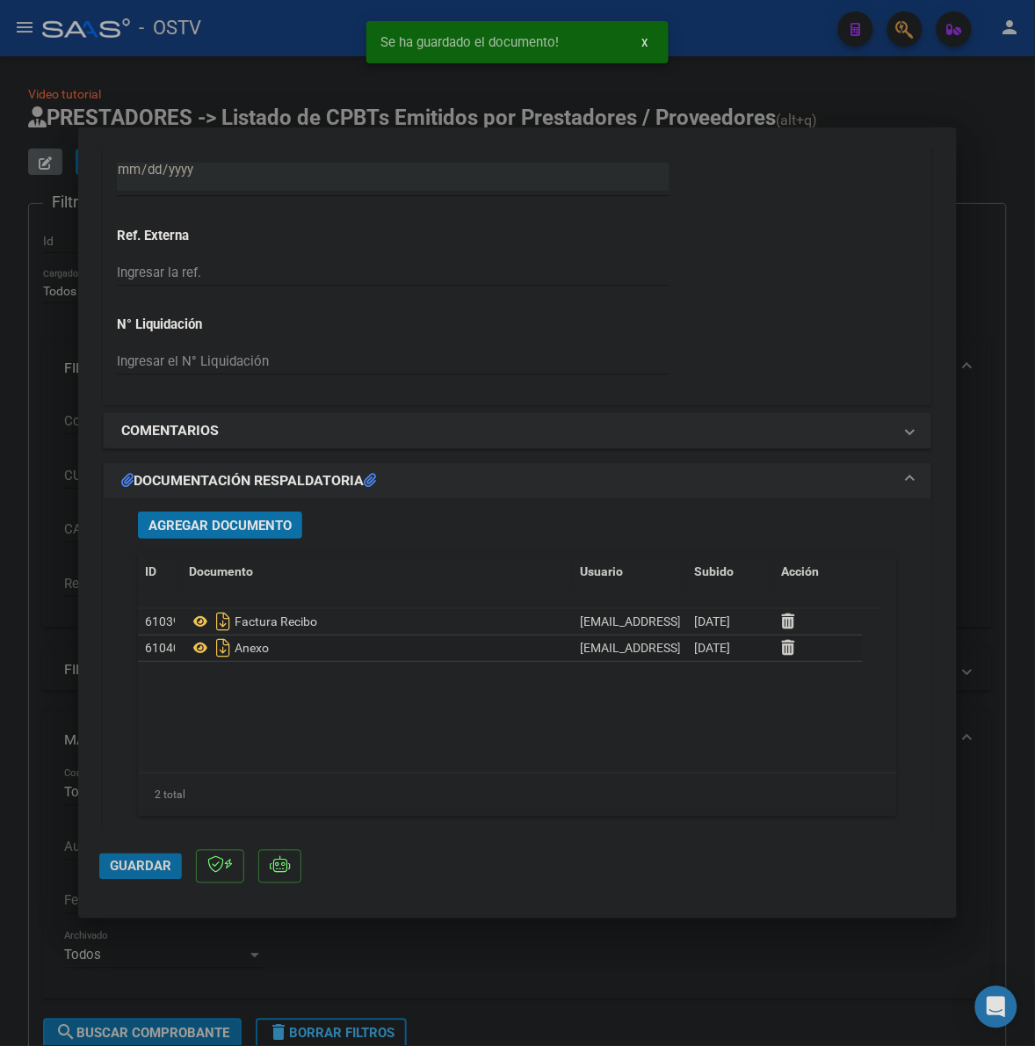
drag, startPoint x: 156, startPoint y: 863, endPoint x: 990, endPoint y: 374, distance: 967.1
click at [156, 860] on span "Guardar" at bounding box center [141, 867] width 62 height 16
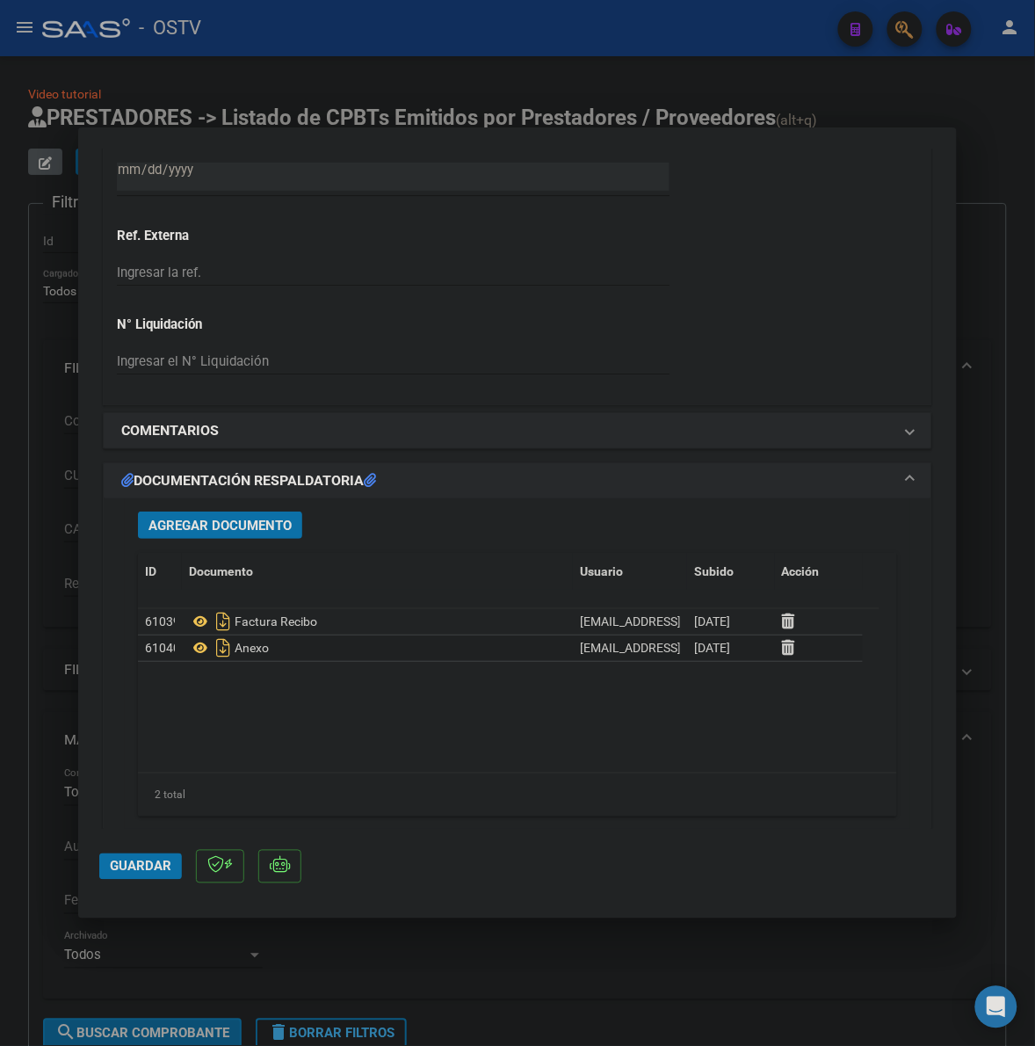
click at [146, 867] on span "Guardar" at bounding box center [141, 867] width 62 height 16
click at [27, 705] on div at bounding box center [517, 523] width 1035 height 1046
type input "$ 0,00"
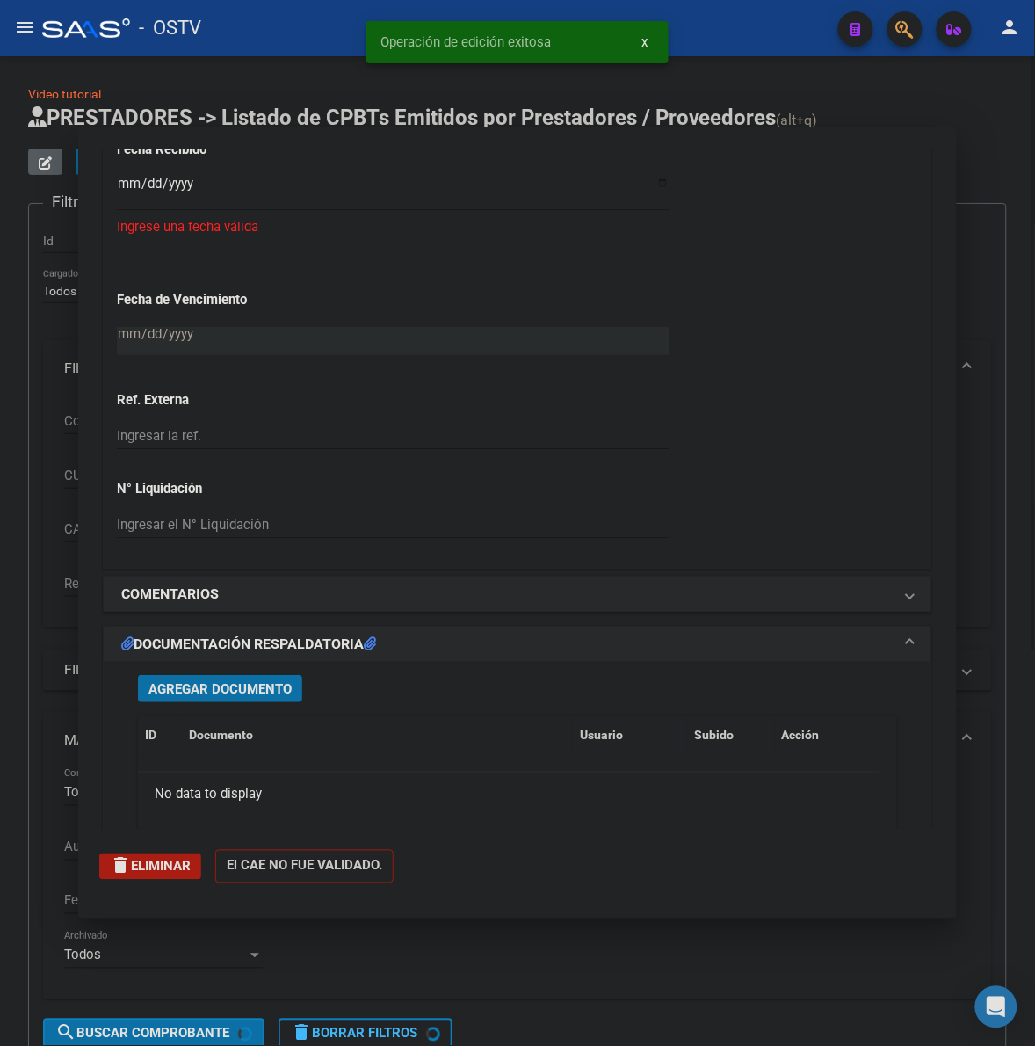
scroll to position [1408, 0]
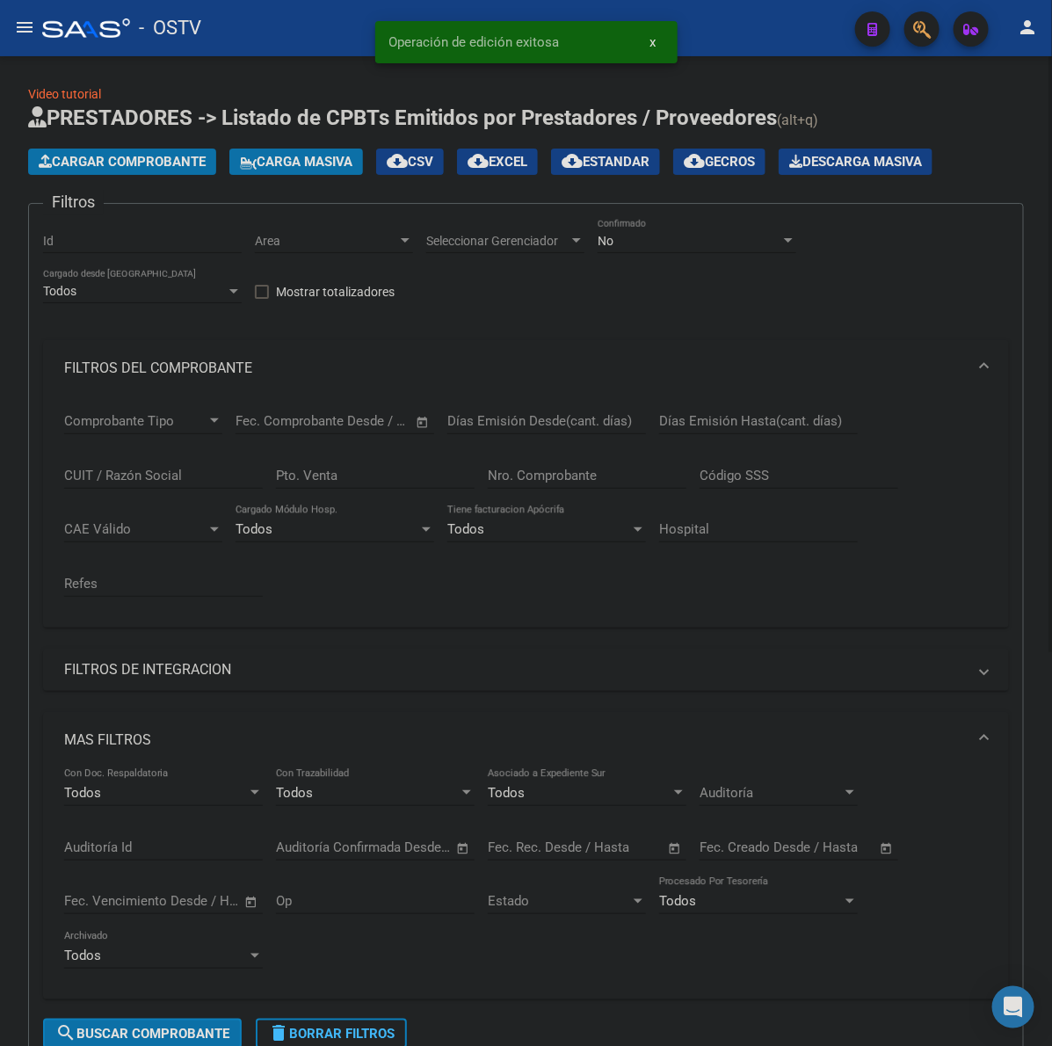
click at [178, 155] on span "Cargar Comprobante" at bounding box center [122, 162] width 167 height 16
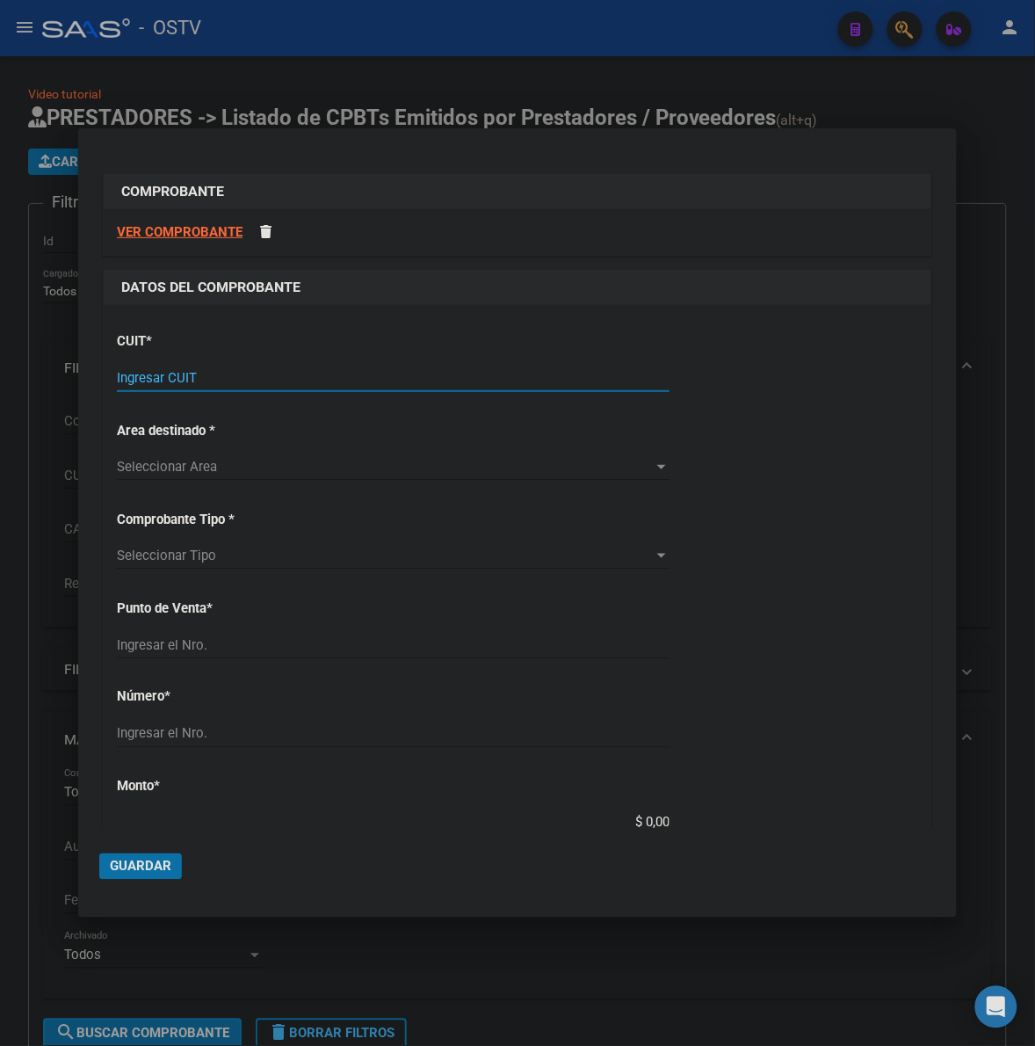
click at [328, 374] on input "Ingresar CUIT" at bounding box center [393, 378] width 553 height 16
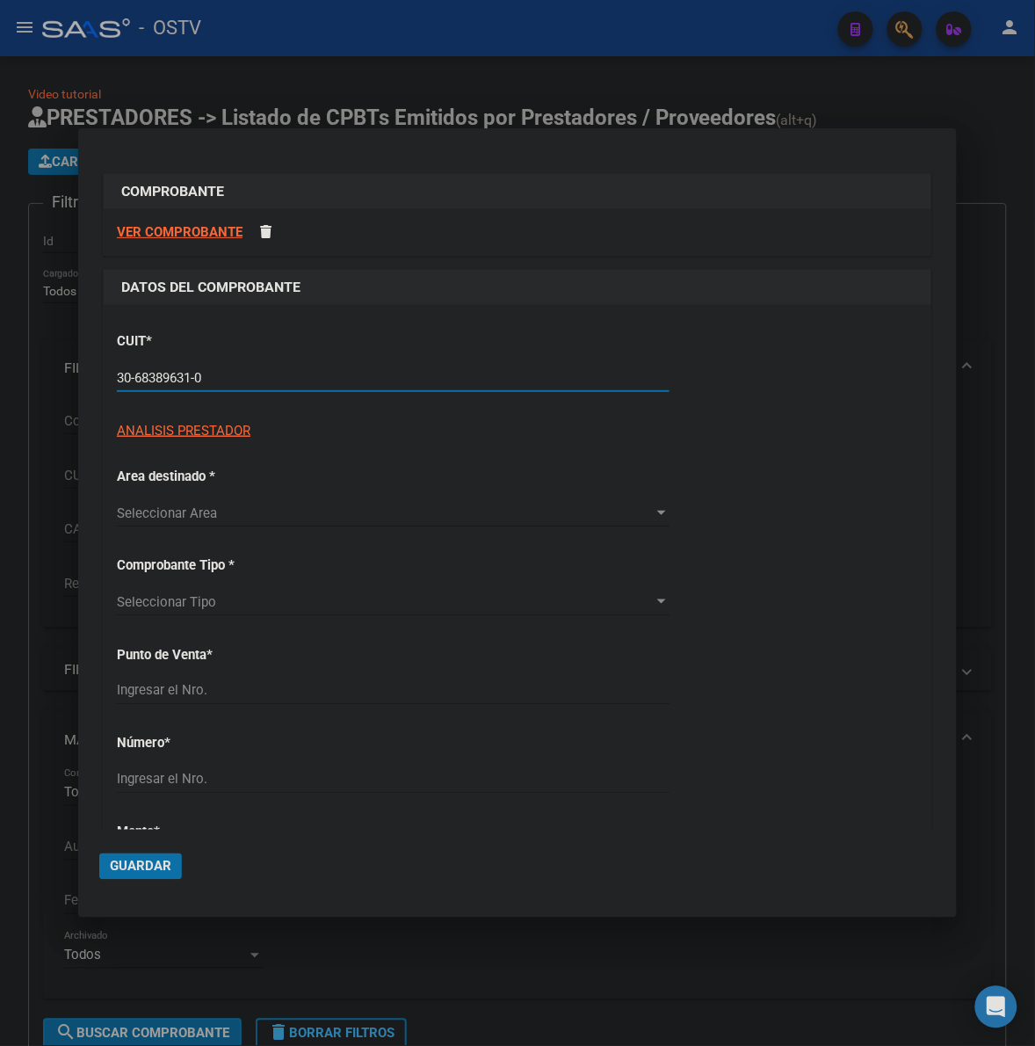
type input "30-68389631-0"
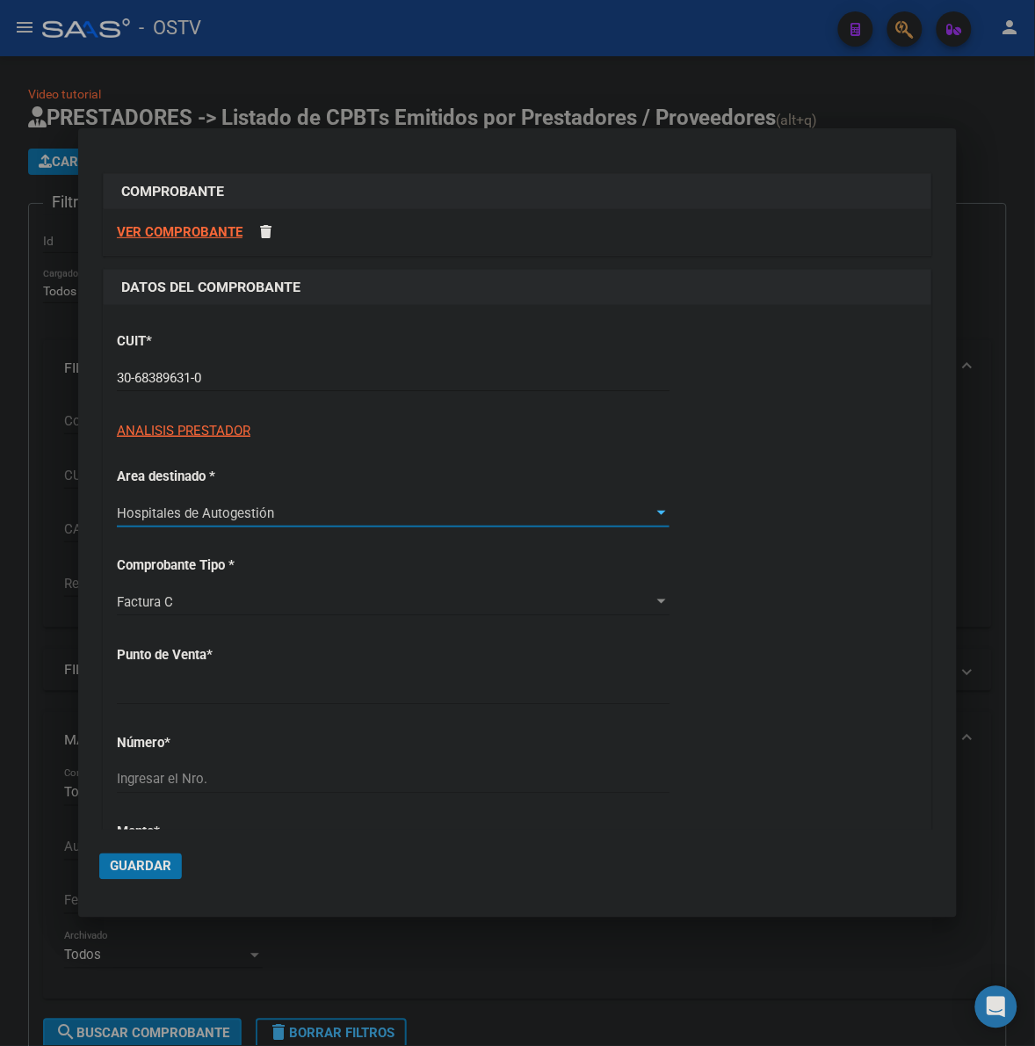
type input "5"
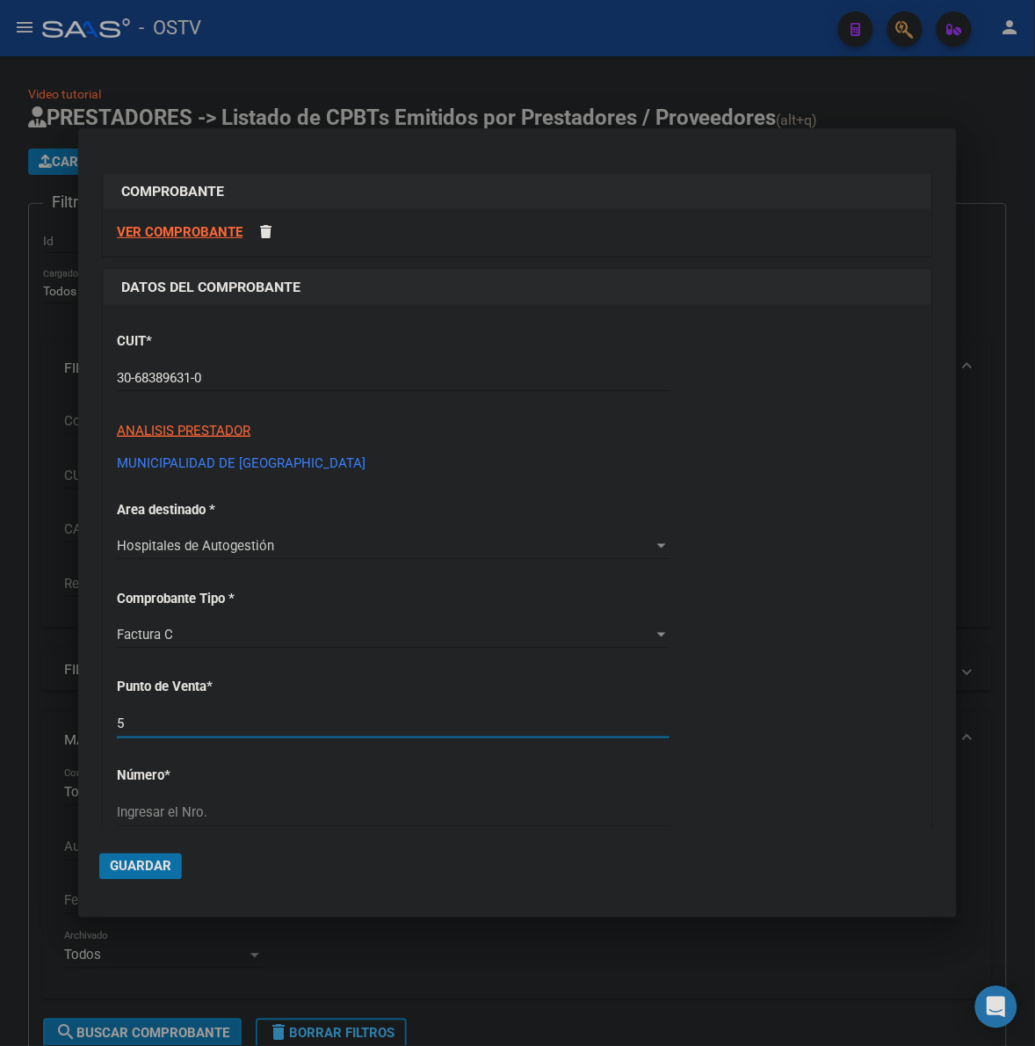
click at [411, 730] on input "5" at bounding box center [393, 724] width 553 height 16
type input "2581"
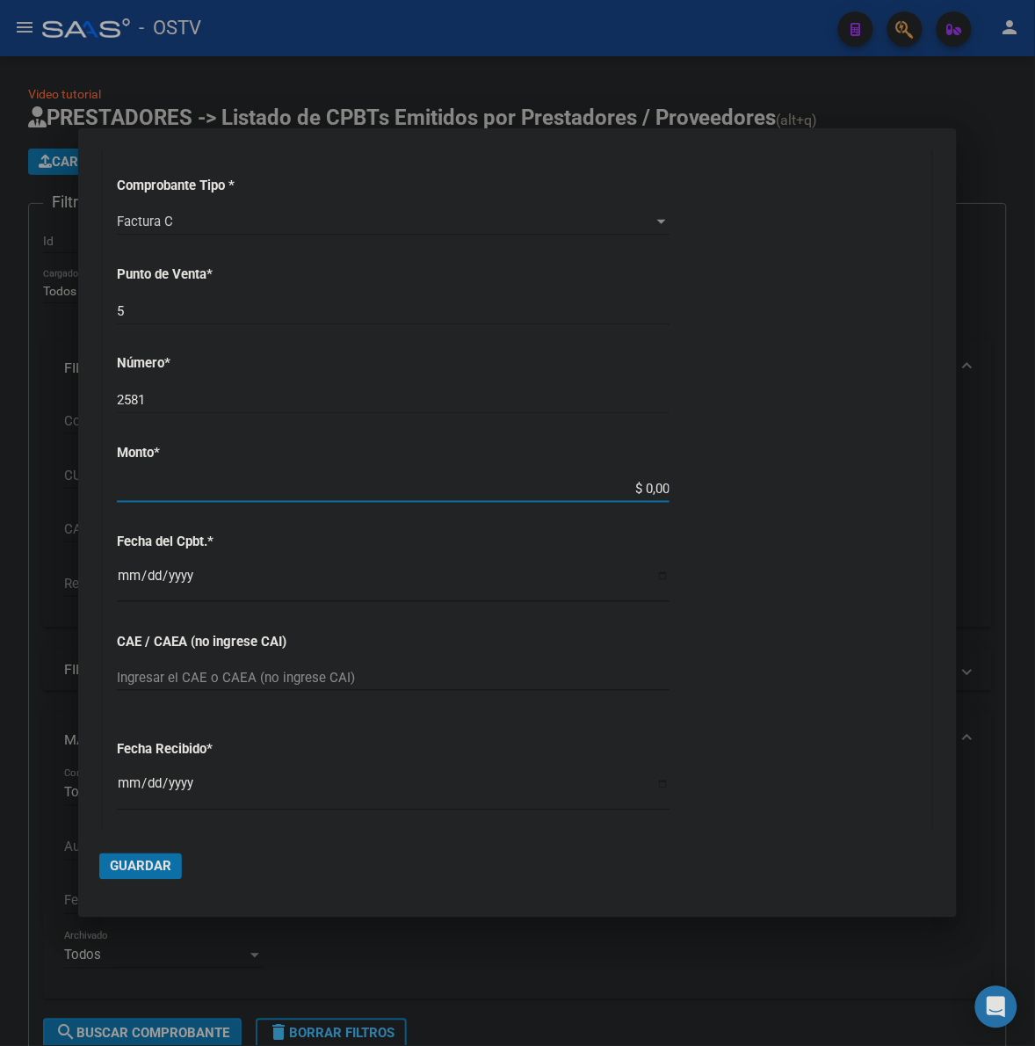
type input "$ 85.627,00"
type input "2025-08-29"
type input "75350081946545"
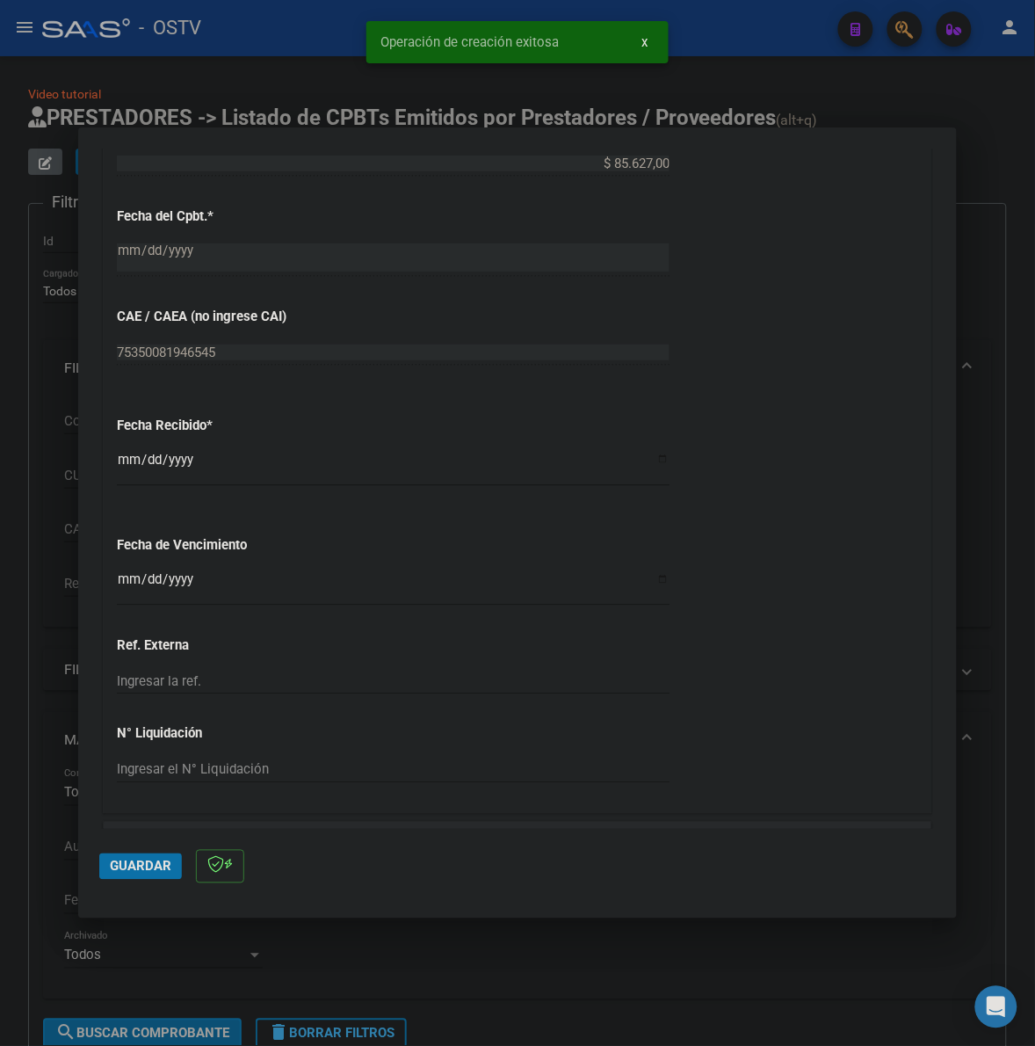
scroll to position [805, 0]
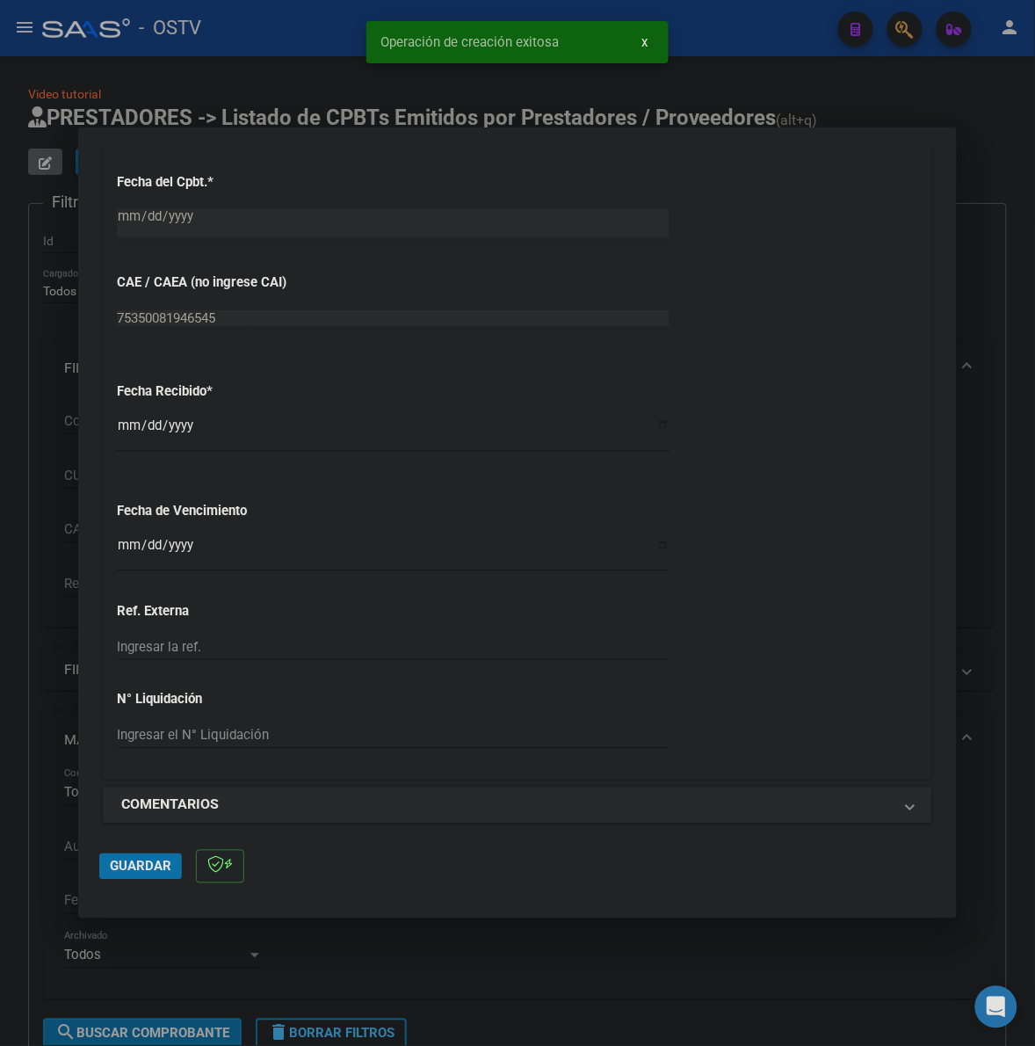
click at [121, 427] on input "2025-10-08" at bounding box center [393, 432] width 553 height 28
type input "2025-10-15"
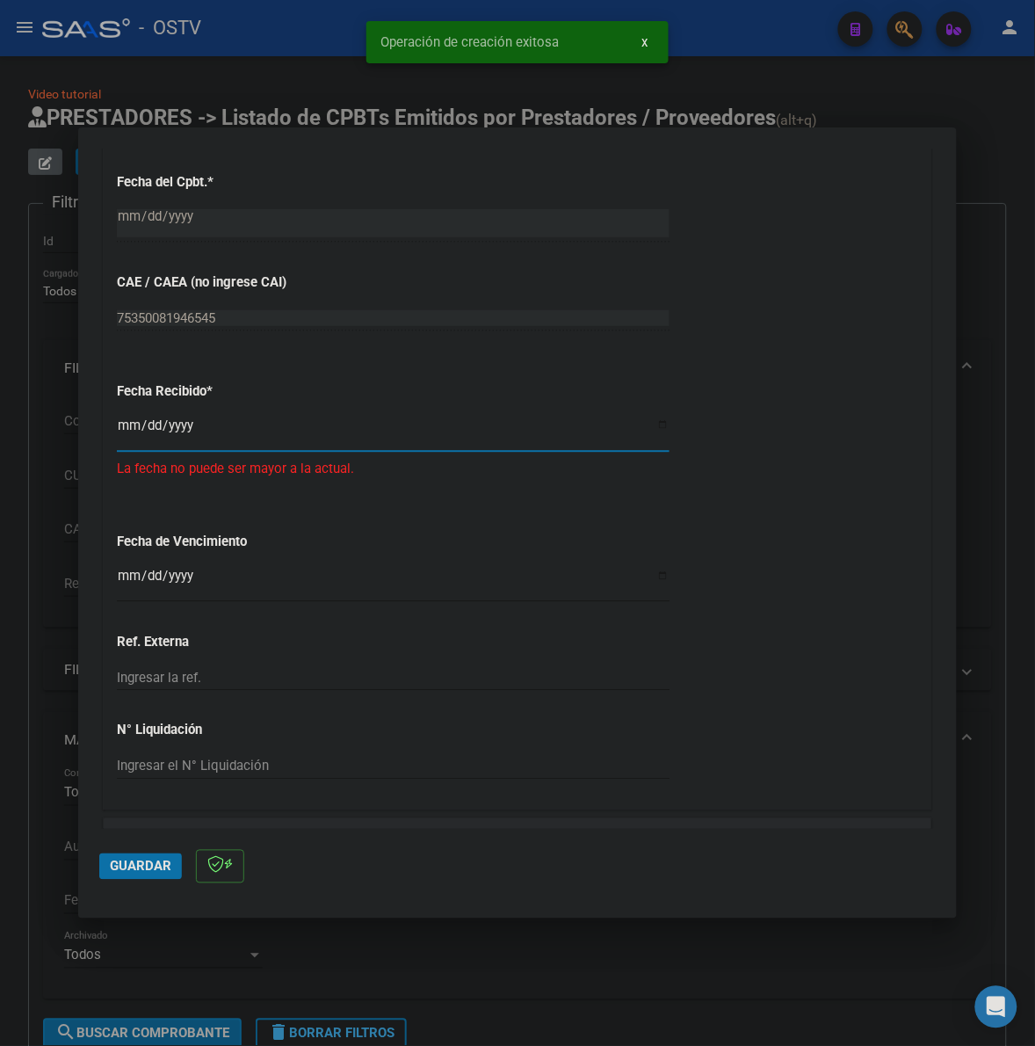
type input "2025-09-15"
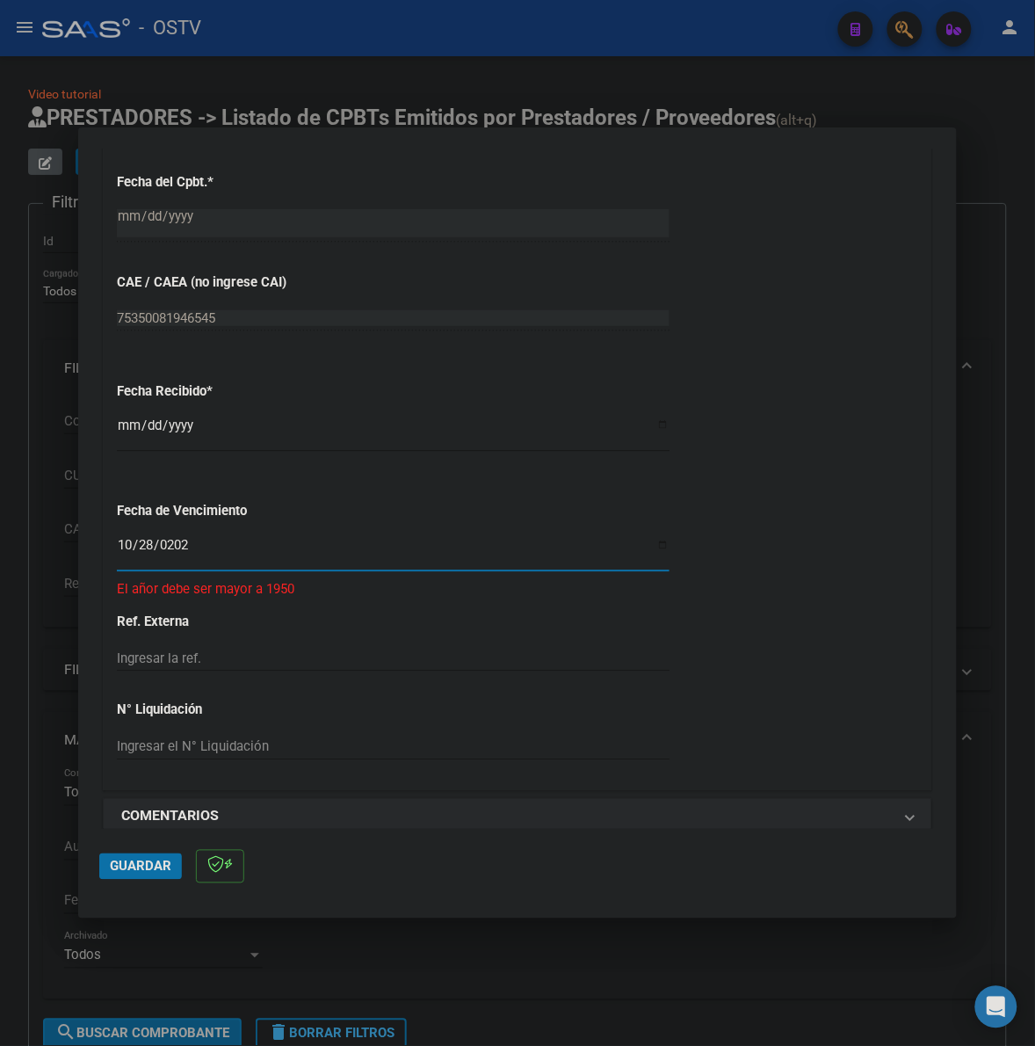
type input "2025-10-28"
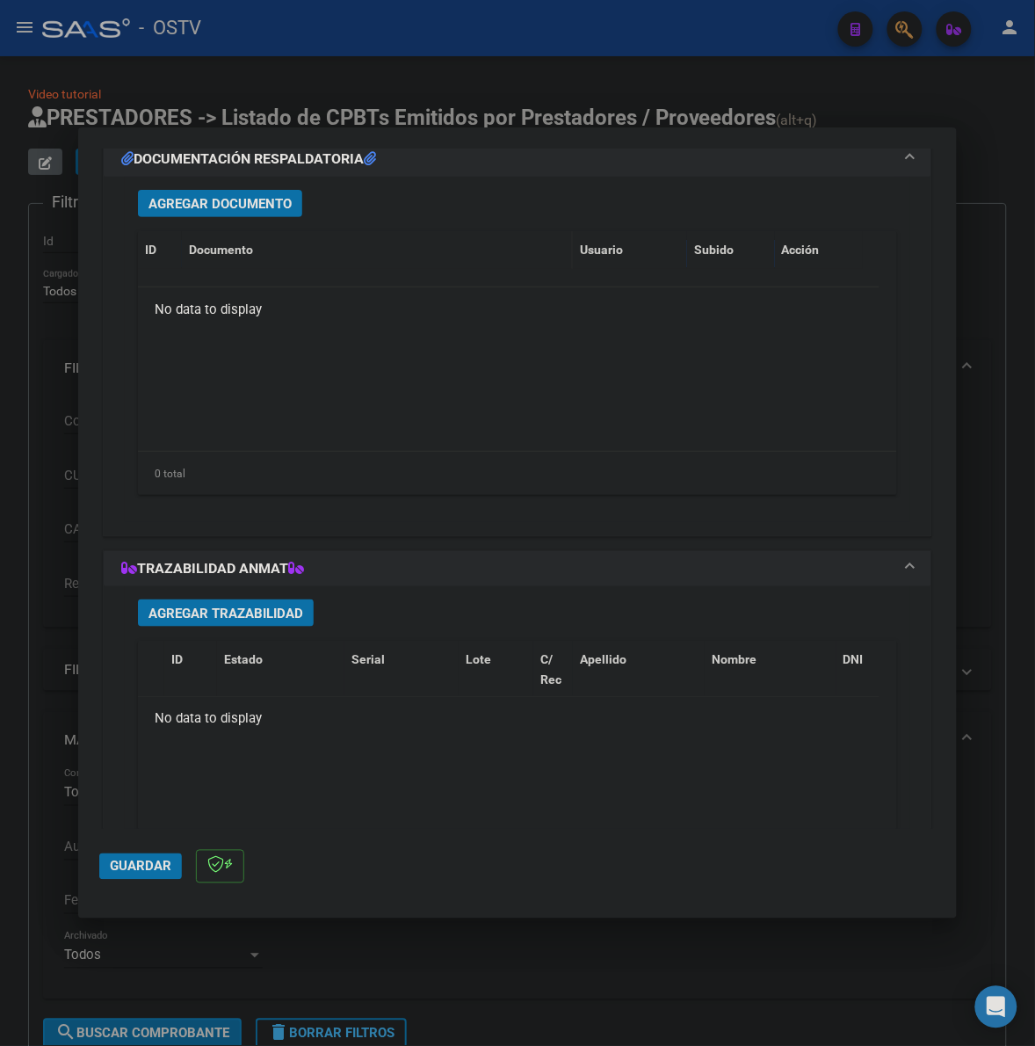
scroll to position [1428, 0]
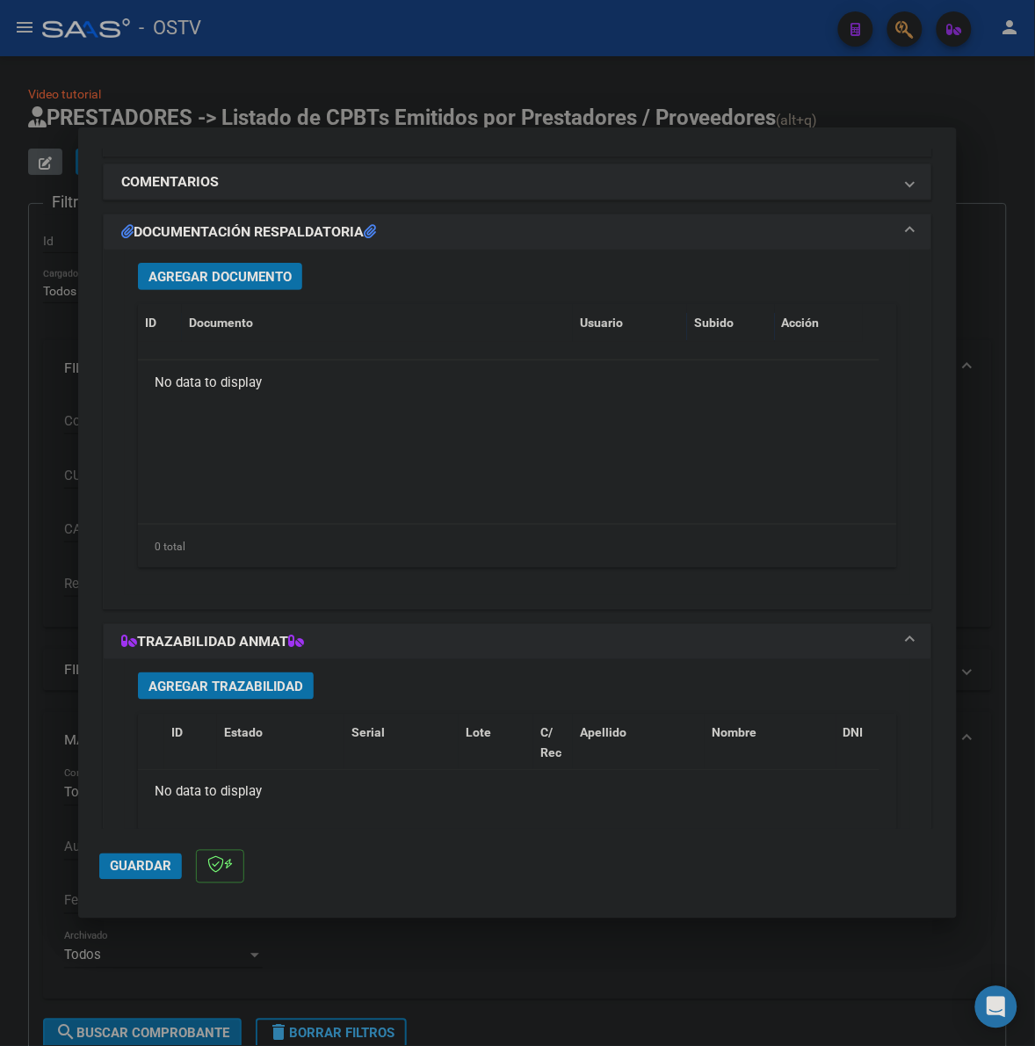
click at [243, 278] on span "Agregar Documento" at bounding box center [220, 277] width 143 height 16
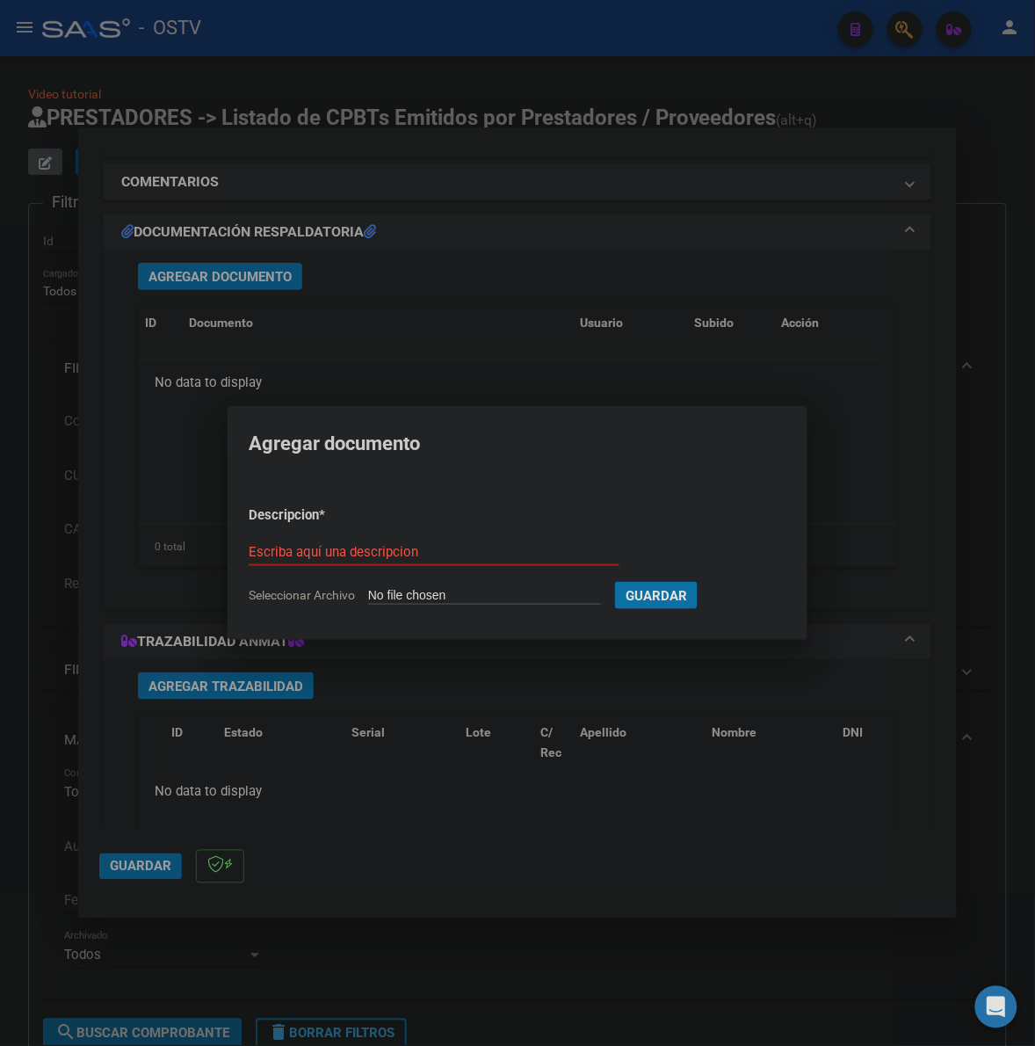
type input "C:\fakepath\FACTURA - 5 2581 - MUNICIPALIDAD DE ITUZAINGO.pdf"
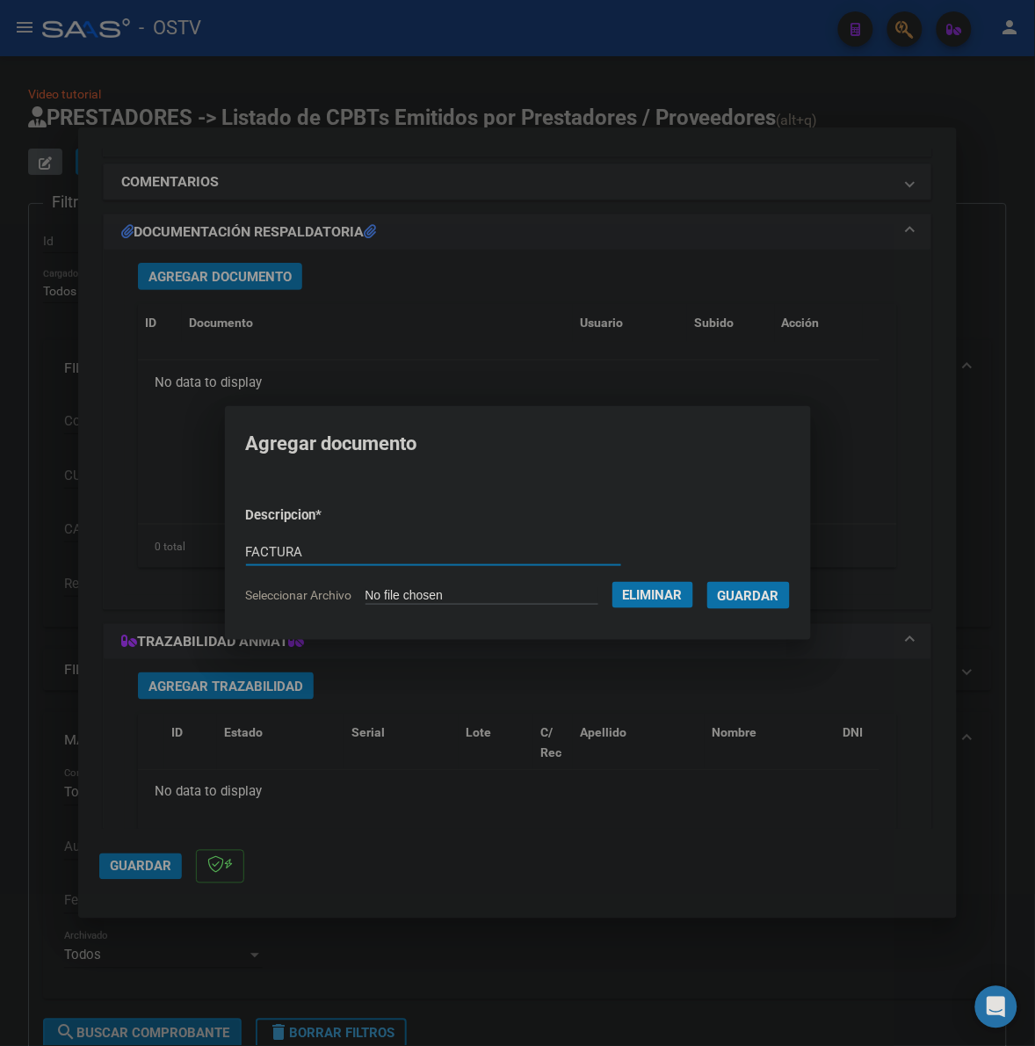
type input "FACTURA"
click at [708, 582] on button "Guardar" at bounding box center [749, 595] width 83 height 27
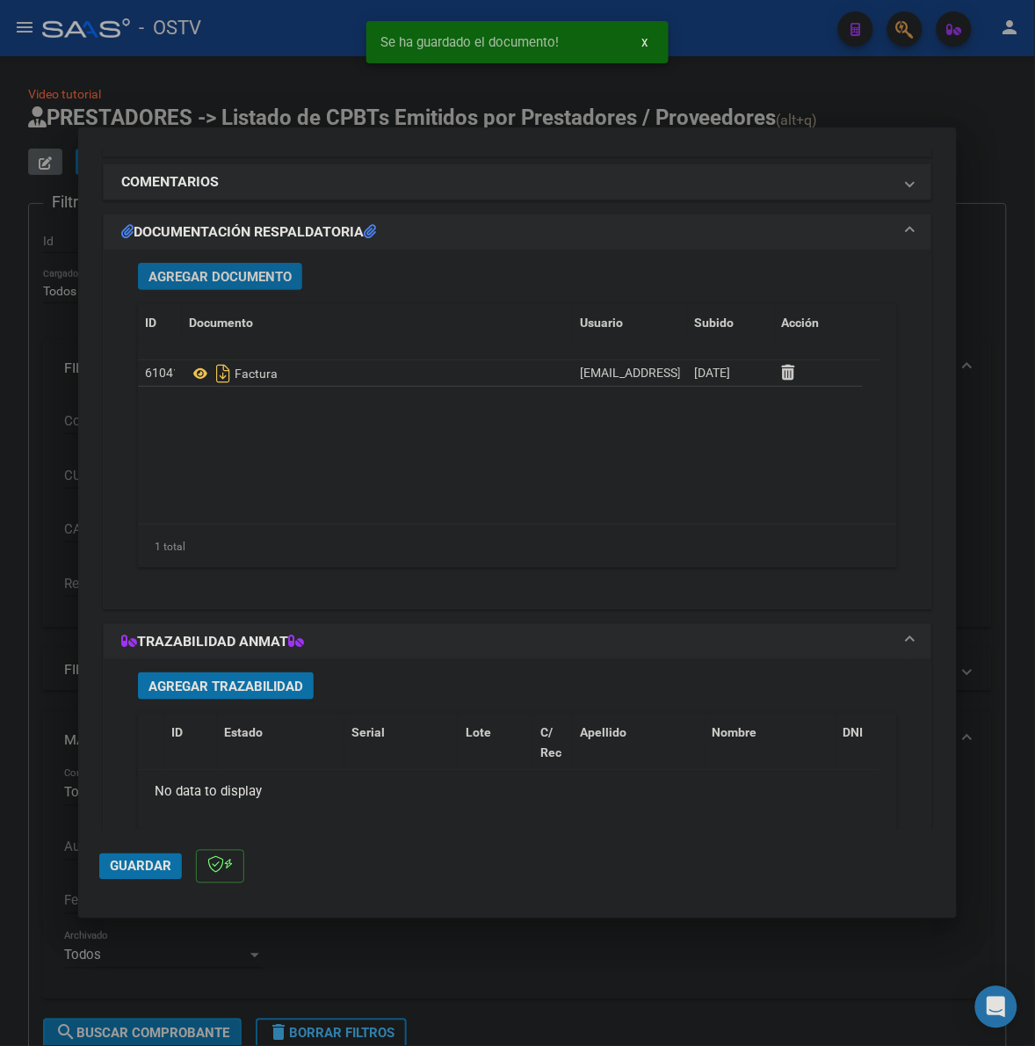
click at [255, 284] on span "Agregar Documento" at bounding box center [220, 277] width 143 height 16
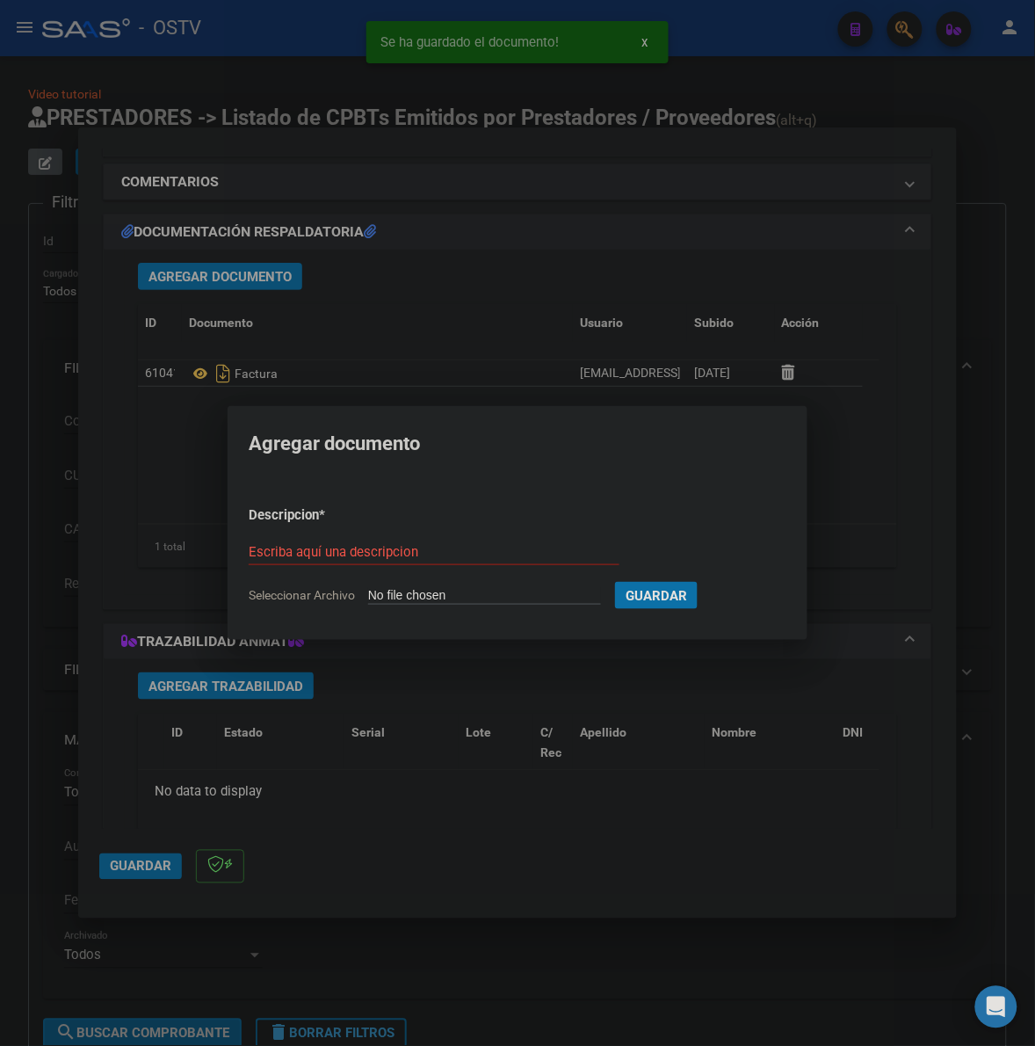
type input "C:\fakepath\ANEXO - 5 2581 - MUNICIPALIDAD DE ITUZAINGO.pdf"
type input "ANEXO"
click at [708, 582] on button "Guardar" at bounding box center [749, 595] width 83 height 27
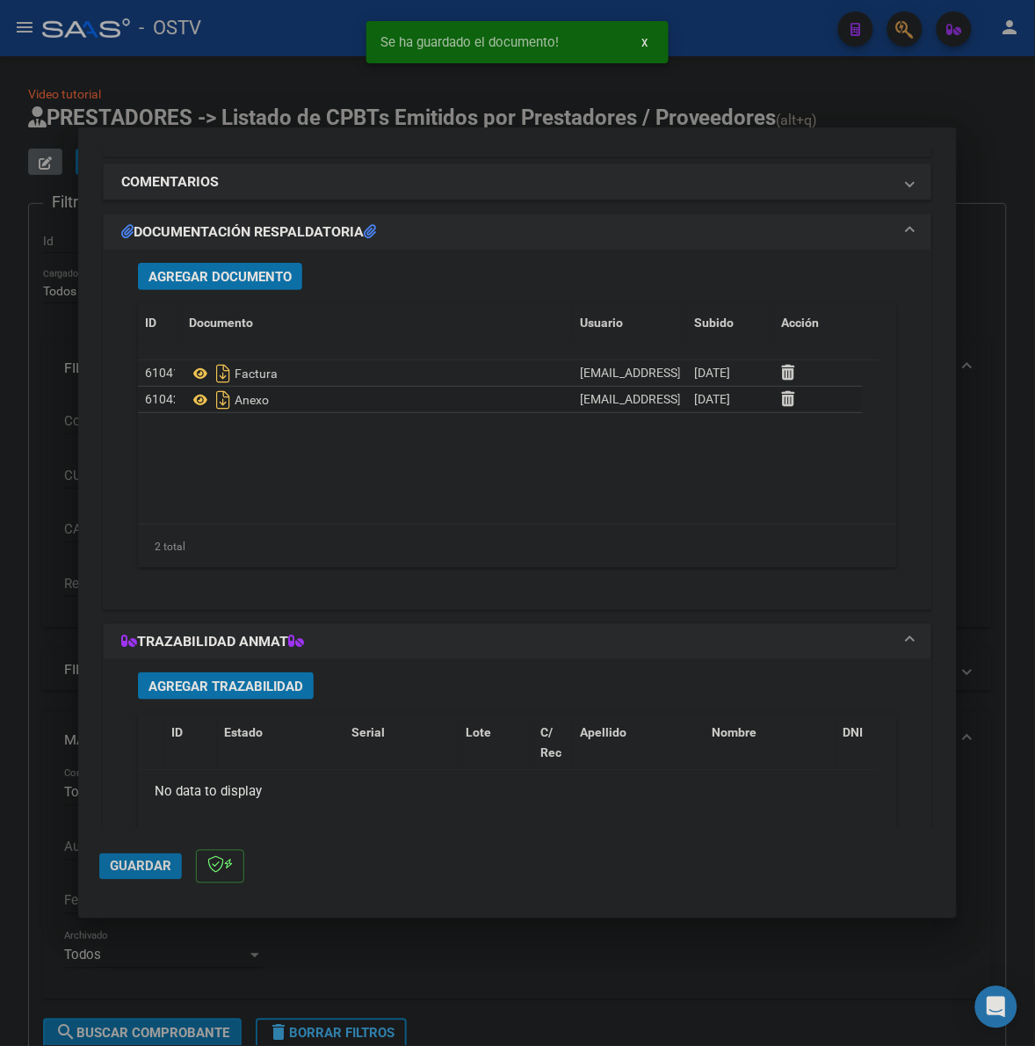
click at [116, 870] on span "Guardar" at bounding box center [141, 867] width 62 height 16
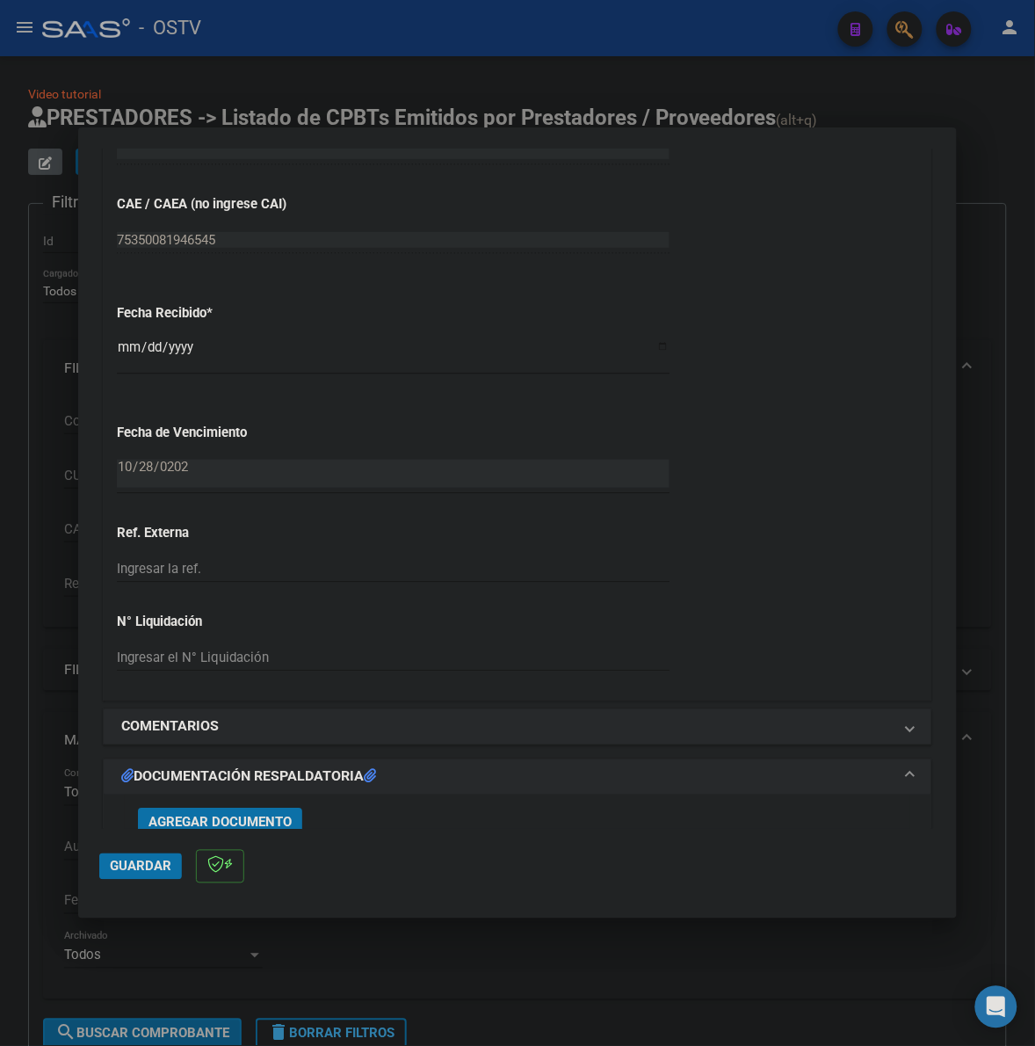
scroll to position [732, 0]
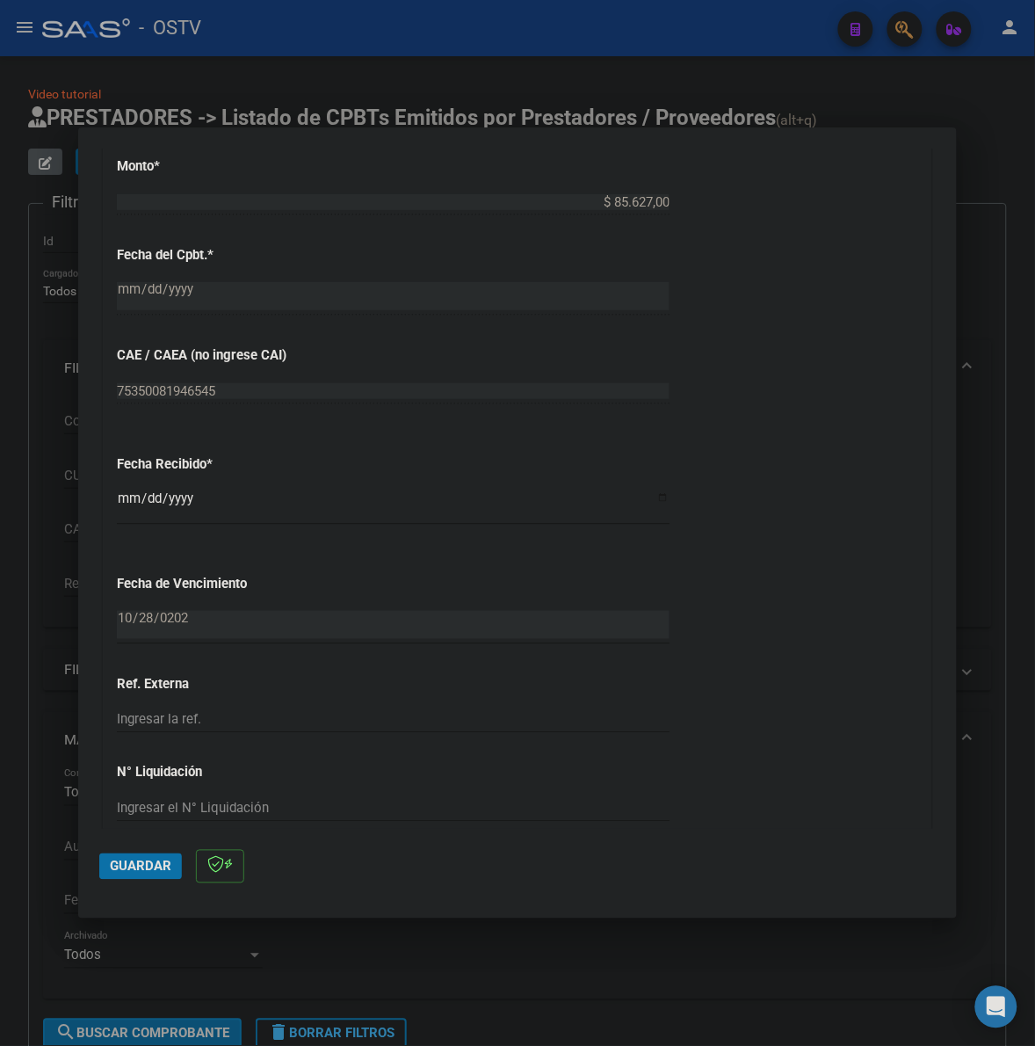
click at [134, 864] on span "Guardar" at bounding box center [141, 867] width 62 height 16
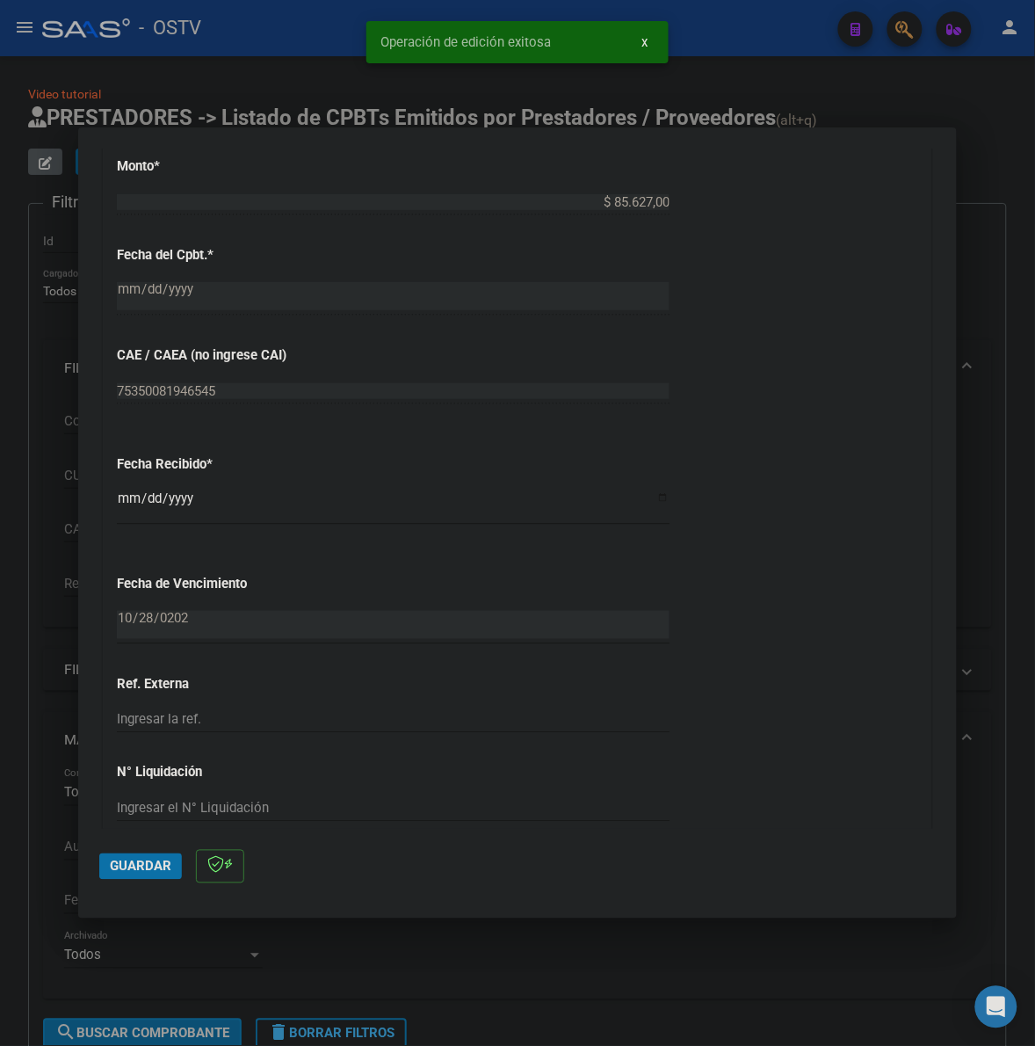
click at [978, 414] on div at bounding box center [517, 523] width 1035 height 1046
type input "$ 0,00"
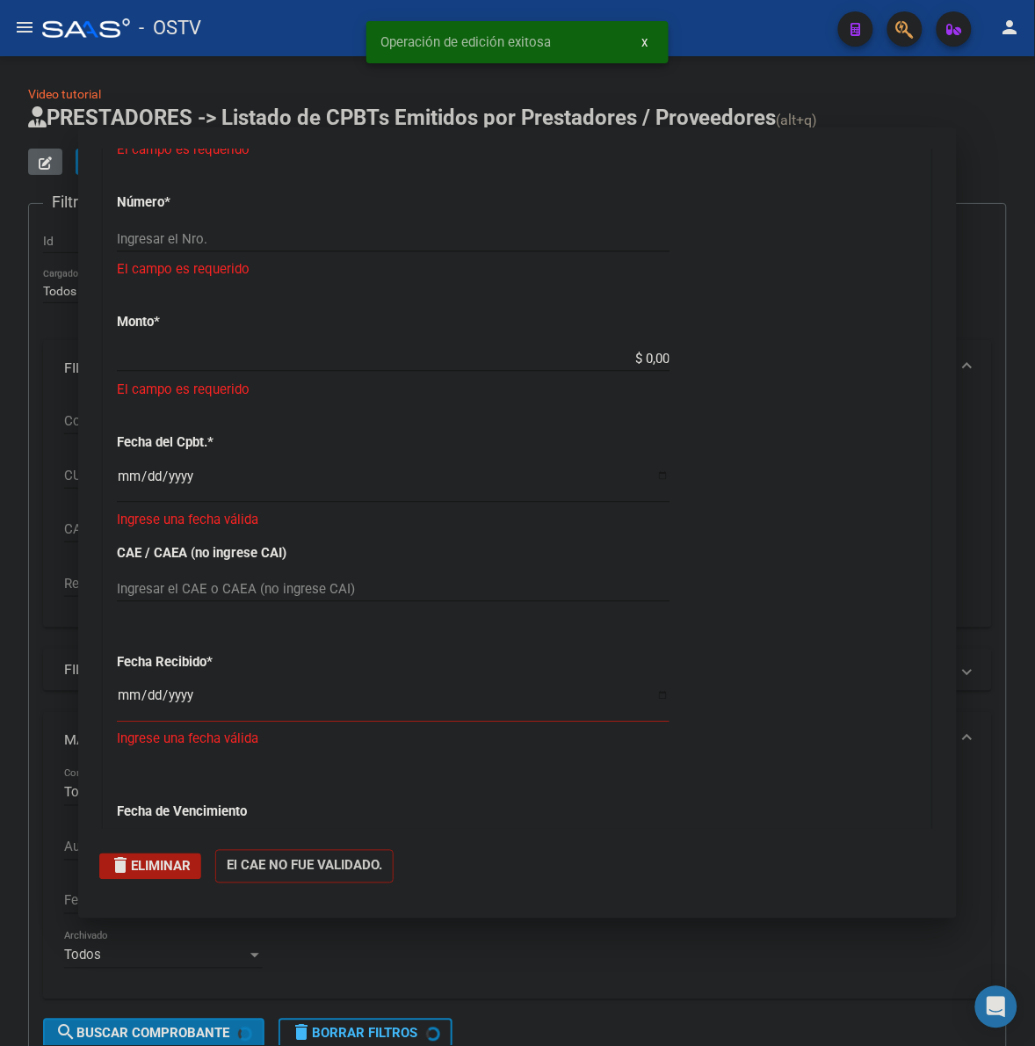
scroll to position [889, 0]
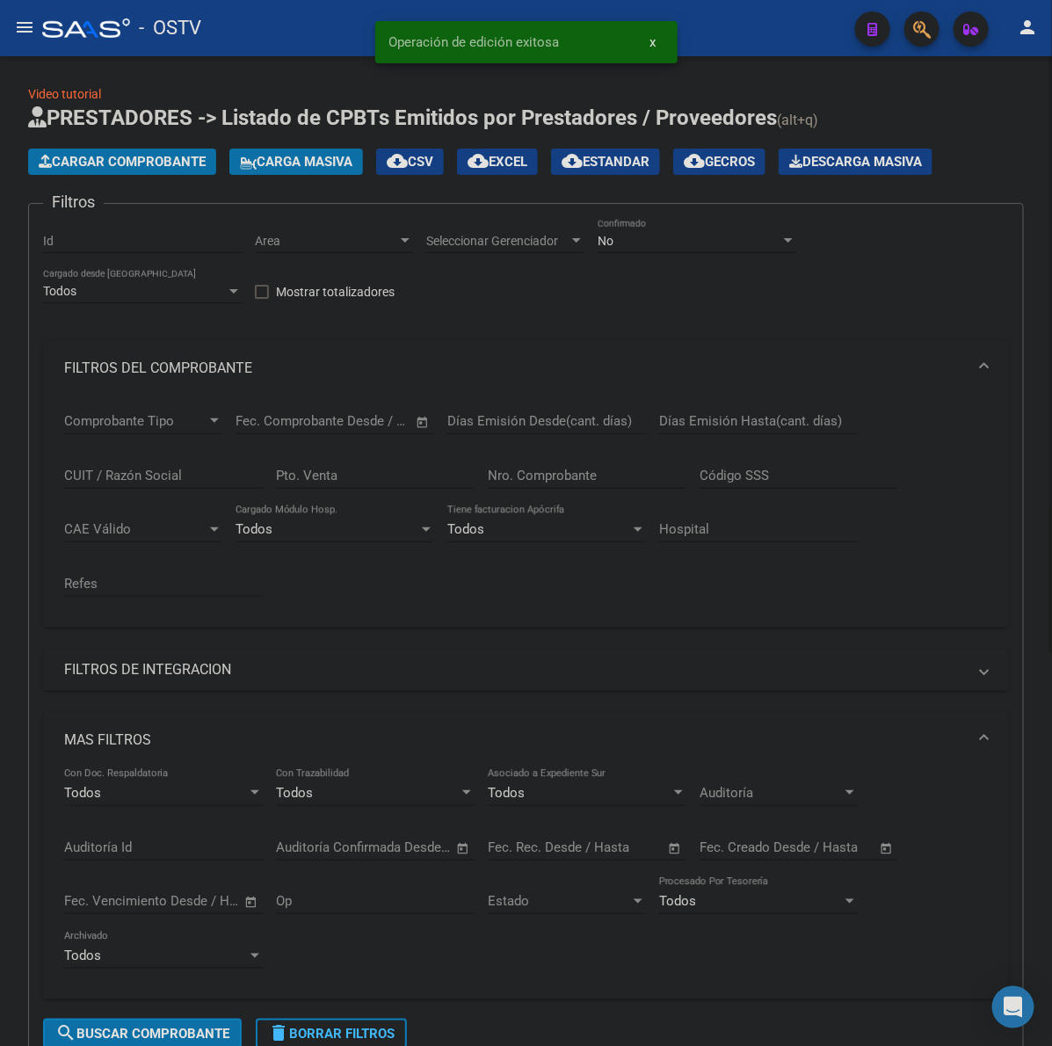
click at [664, 234] on div "No" at bounding box center [689, 241] width 183 height 15
click at [164, 378] on div at bounding box center [526, 523] width 1052 height 1046
click at [163, 372] on mat-panel-title "FILTROS DEL COMPROBANTE" at bounding box center [515, 368] width 903 height 19
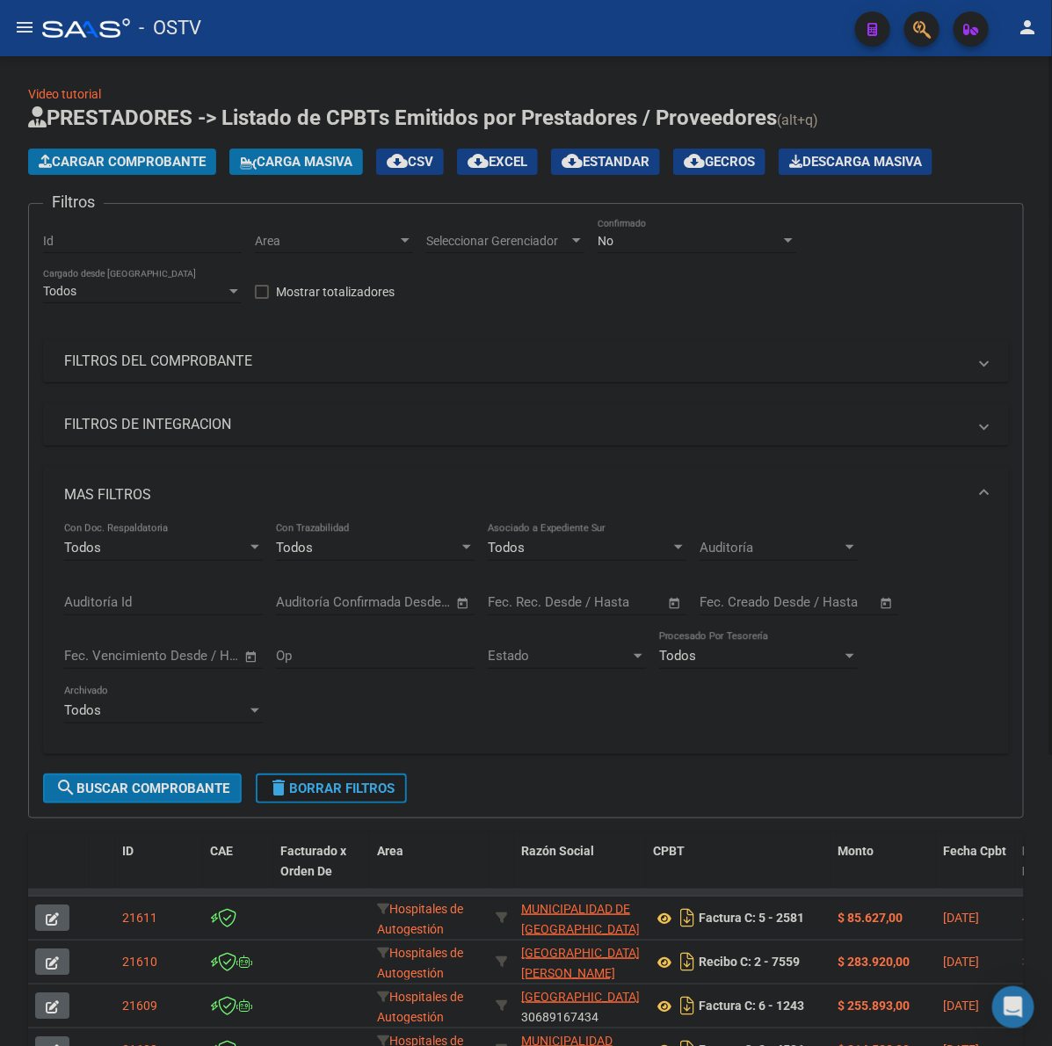
click at [359, 783] on span "delete Borrar Filtros" at bounding box center [331, 788] width 127 height 16
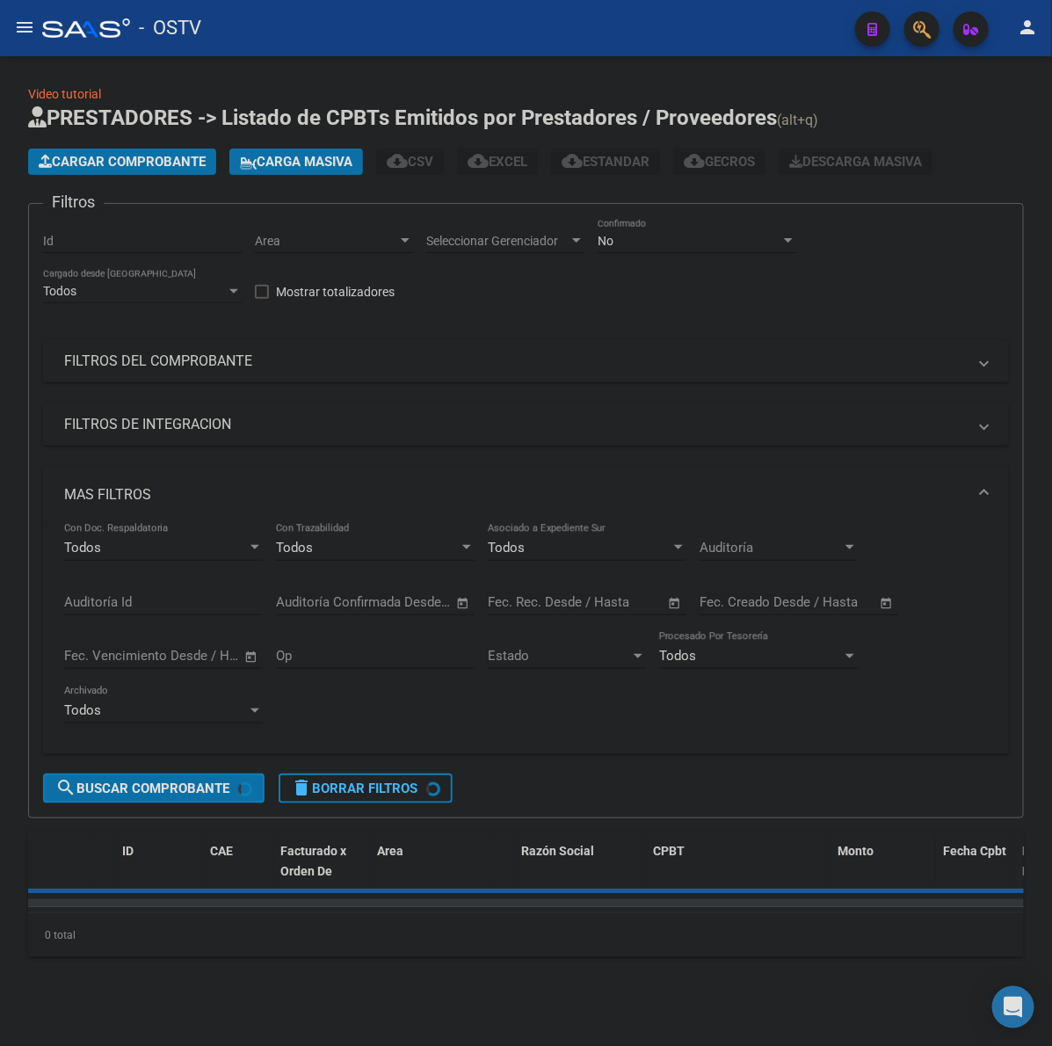
click at [125, 495] on mat-panel-title "MAS FILTROS" at bounding box center [515, 494] width 903 height 19
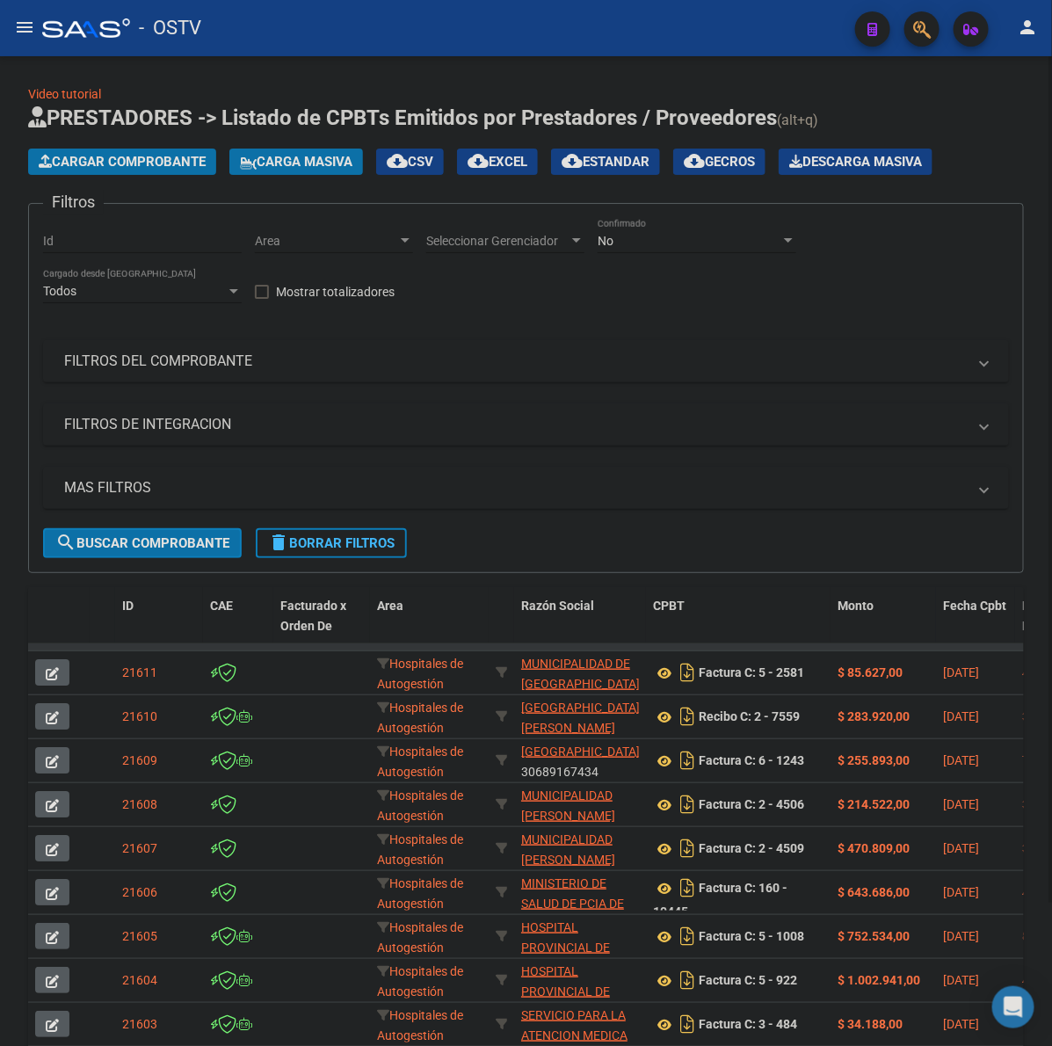
click at [994, 112] on h1 "PRESTADORES -> Listado de CPBTs Emitidos por Prestadores / Proveedores (alt+q)" at bounding box center [526, 119] width 996 height 31
click at [177, 156] on span "Cargar Comprobante" at bounding box center [122, 162] width 167 height 16
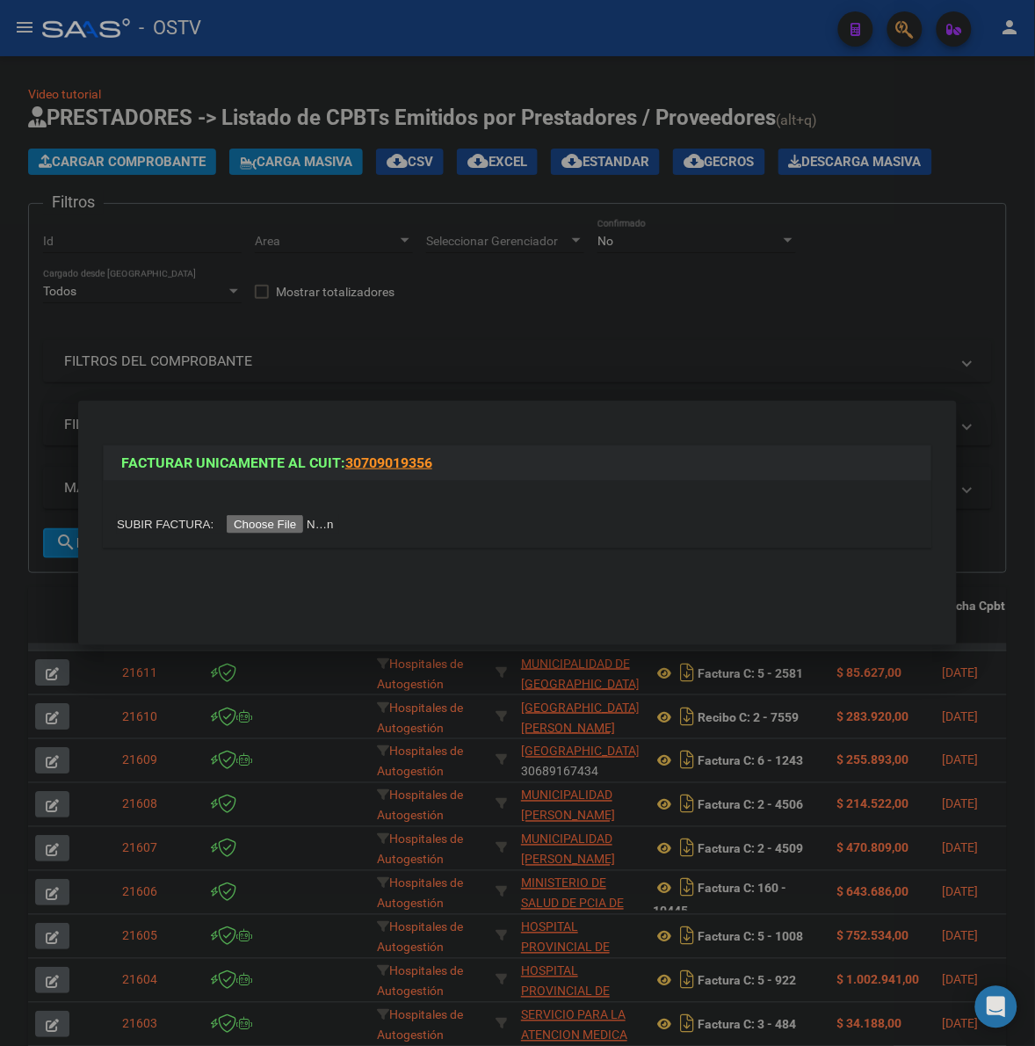
click at [283, 526] on input "file" at bounding box center [228, 524] width 222 height 18
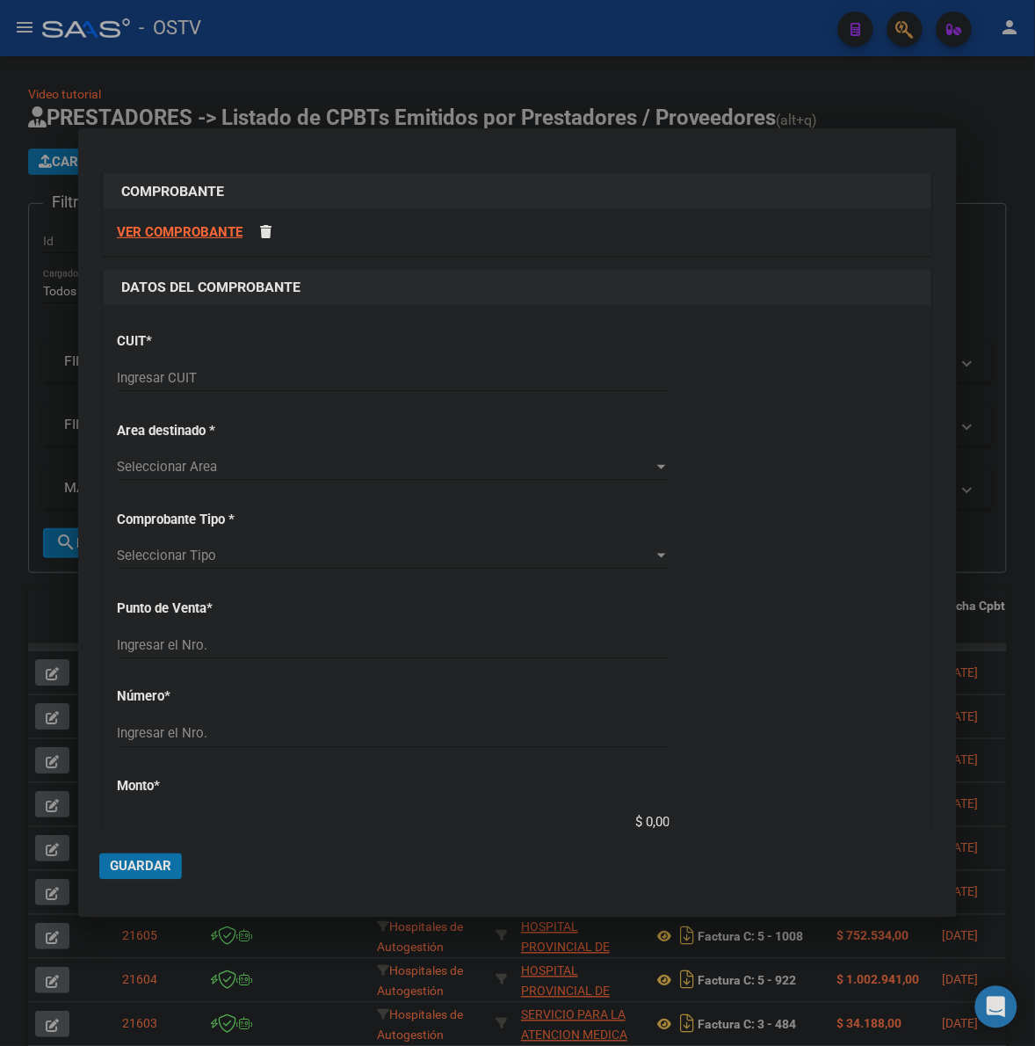
click at [203, 378] on input "Ingresar CUIT" at bounding box center [393, 378] width 553 height 16
click at [190, 372] on input "Ingresar CUIT" at bounding box center [393, 378] width 553 height 16
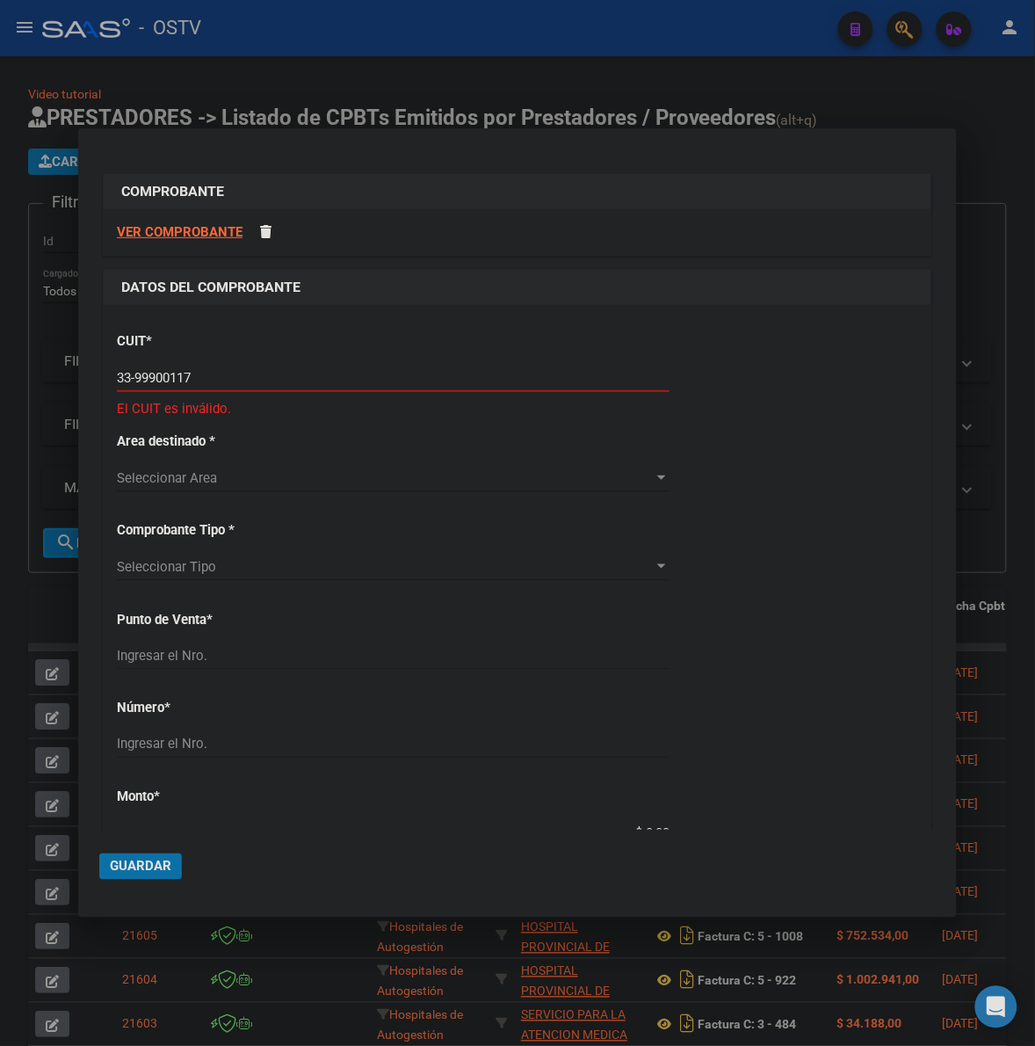
type input "33-99900117-9"
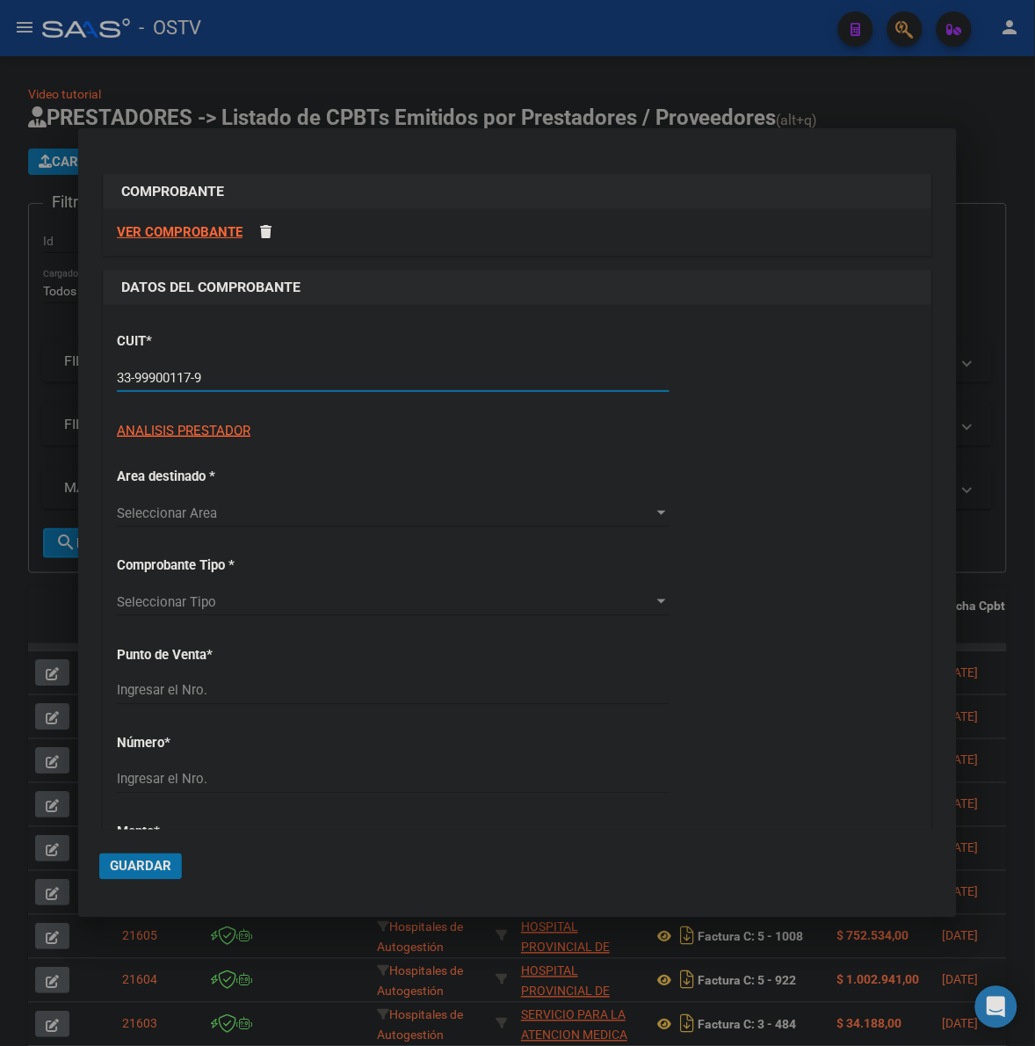
type input "2"
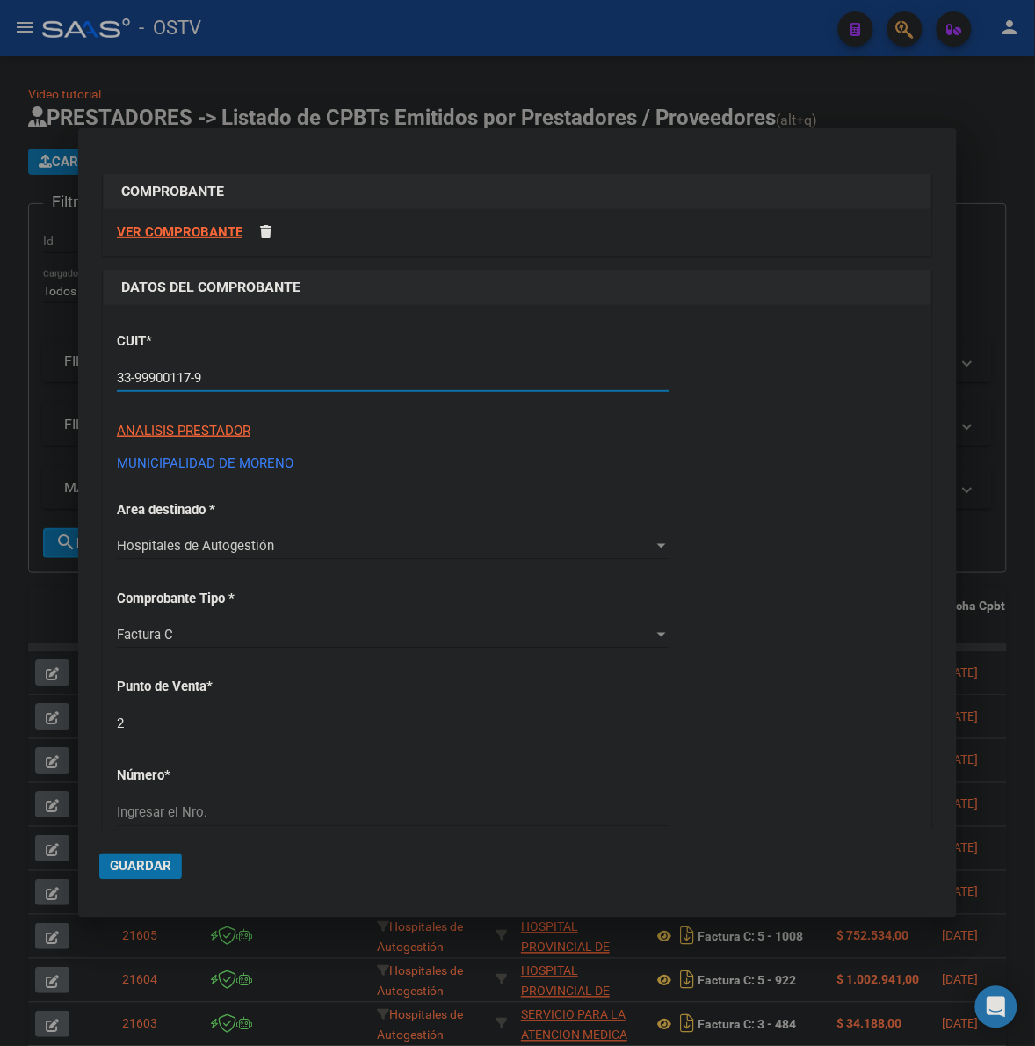
type input "33-99900117-9"
click at [699, 599] on div "CUIT * 33-99900117-9 Ingresar CUIT ANALISIS PRESTADOR MUNICIPALIDAD DE MORENO A…" at bounding box center [518, 928] width 828 height 1246
drag, startPoint x: 287, startPoint y: 736, endPoint x: 312, endPoint y: 715, distance: 32.4
click at [287, 736] on div "2 Ingresar el Nro." at bounding box center [393, 724] width 553 height 26
click at [312, 715] on div "2 Ingresar el Nro." at bounding box center [393, 724] width 553 height 26
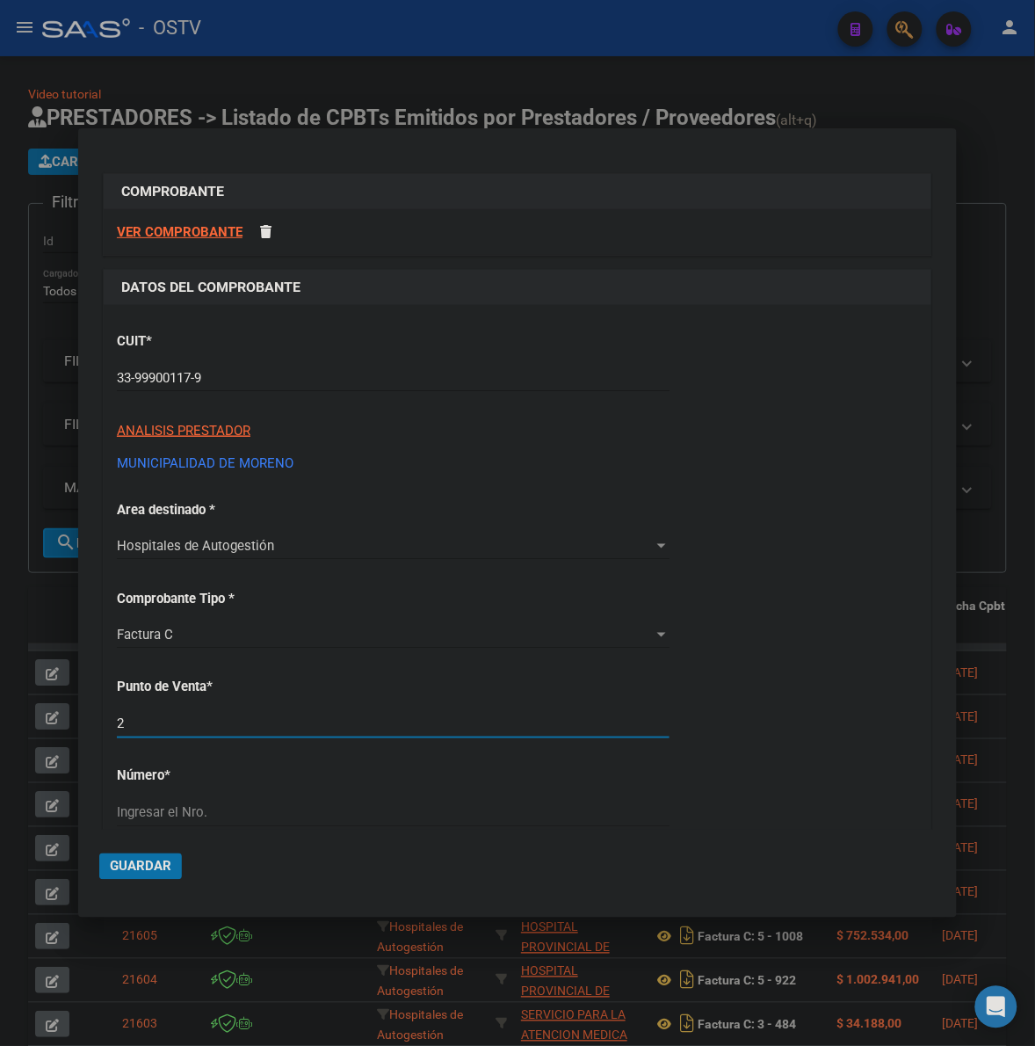
click at [288, 804] on div "Ingresar el Nro." at bounding box center [393, 813] width 553 height 26
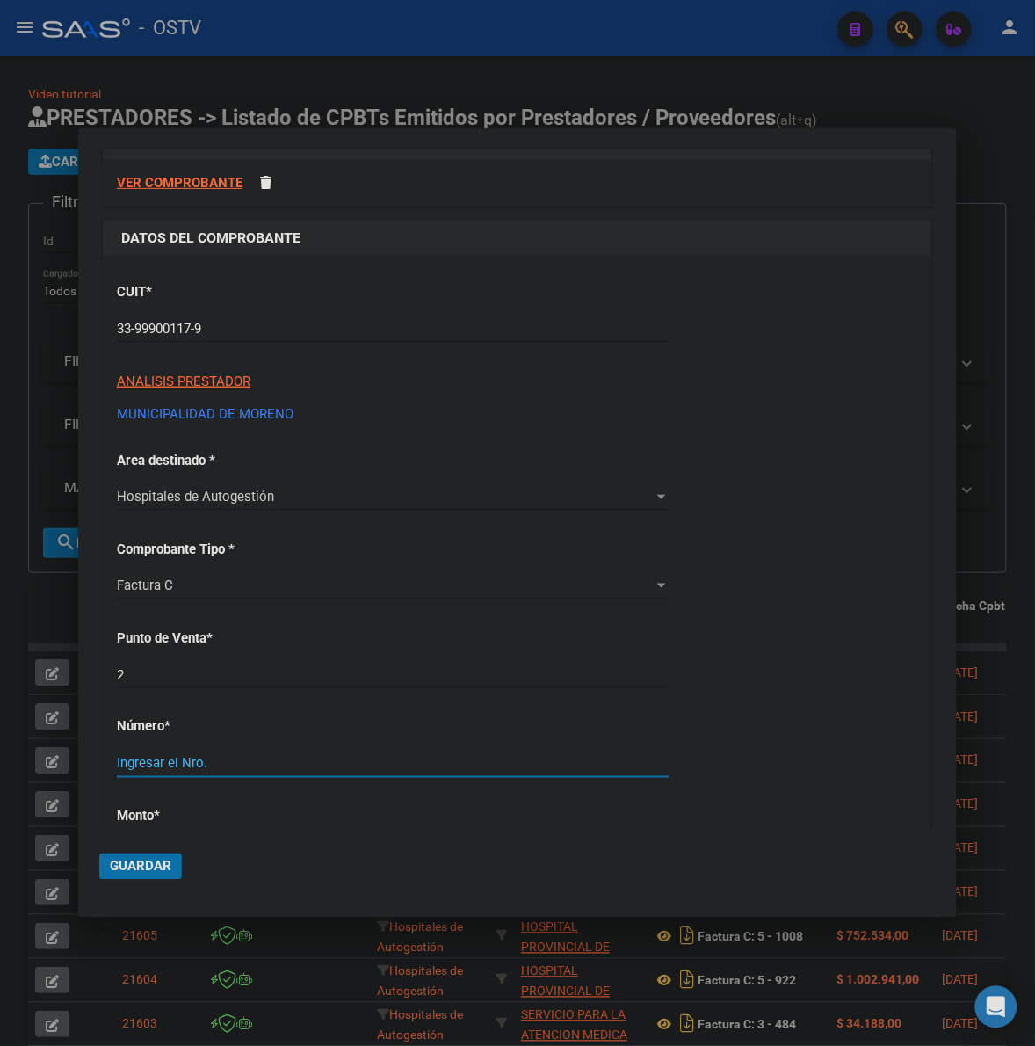
scroll to position [73, 0]
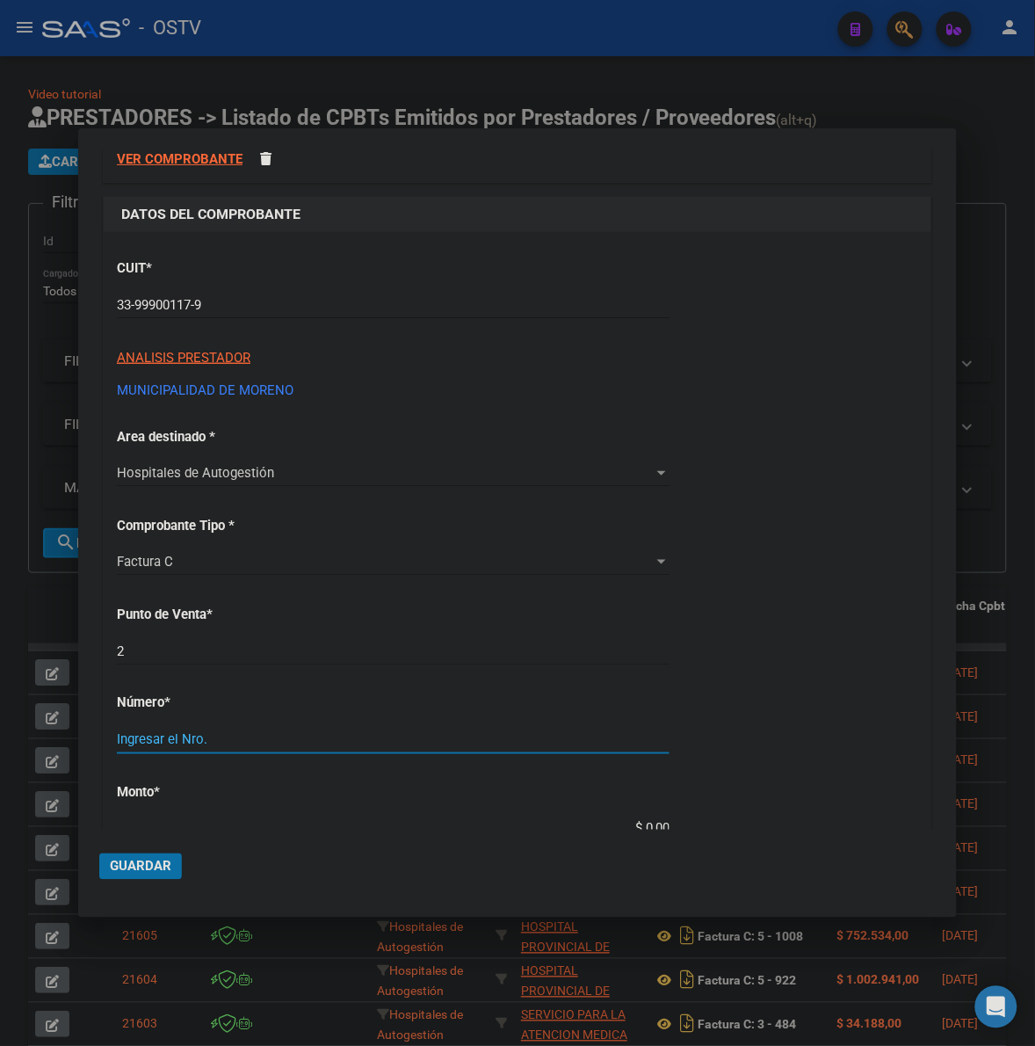
click at [156, 738] on input "Ingresar el Nro." at bounding box center [393, 740] width 553 height 16
type input "7434"
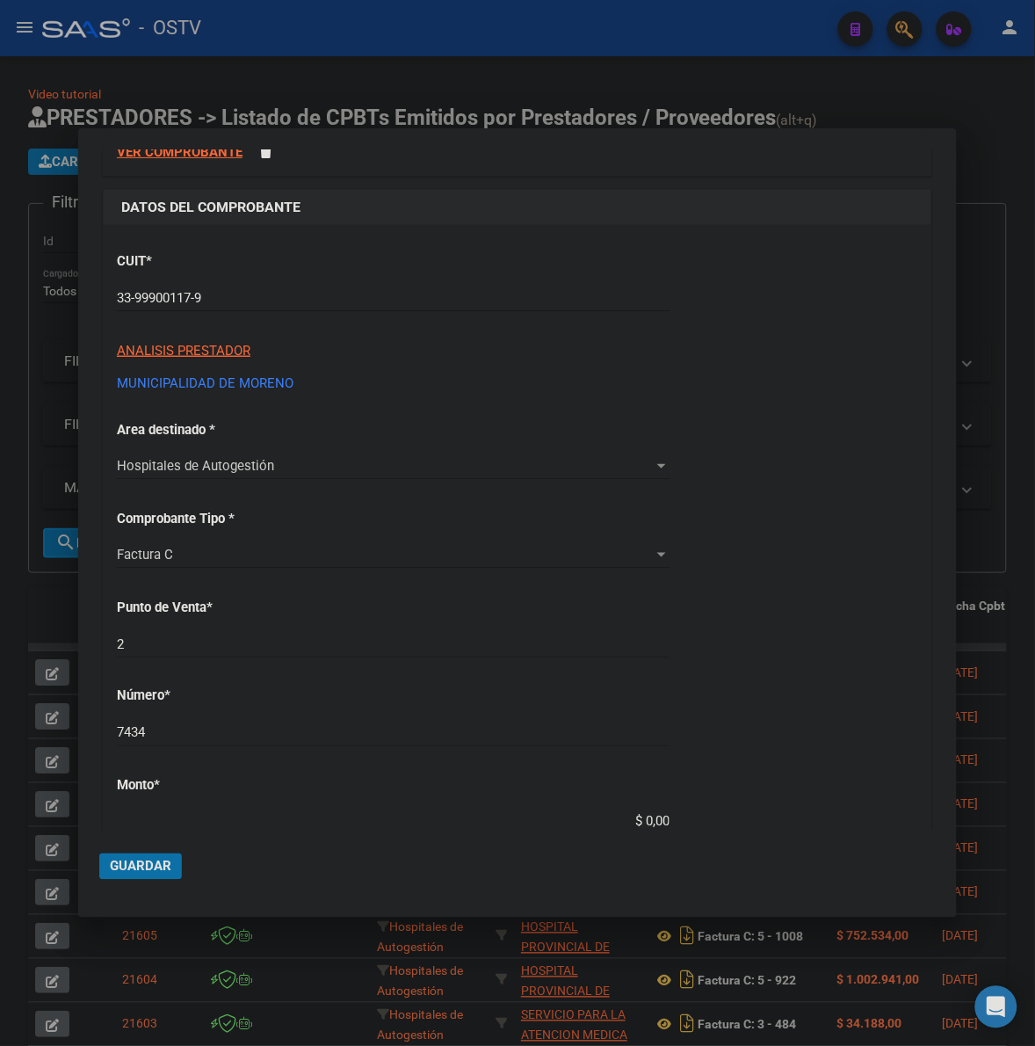
type input "$ 49.742,00"
type input "2025-09-05"
type input "75369976330972"
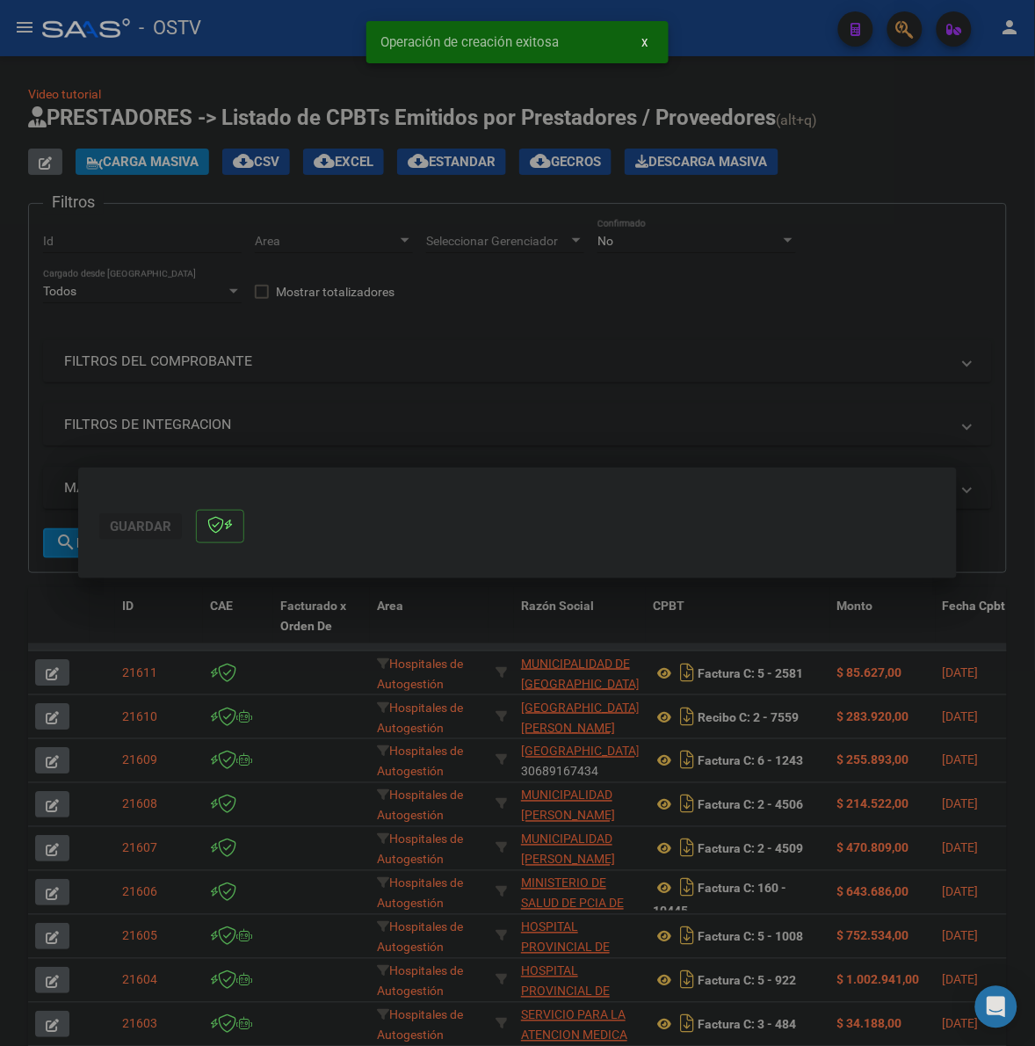
scroll to position [0, 0]
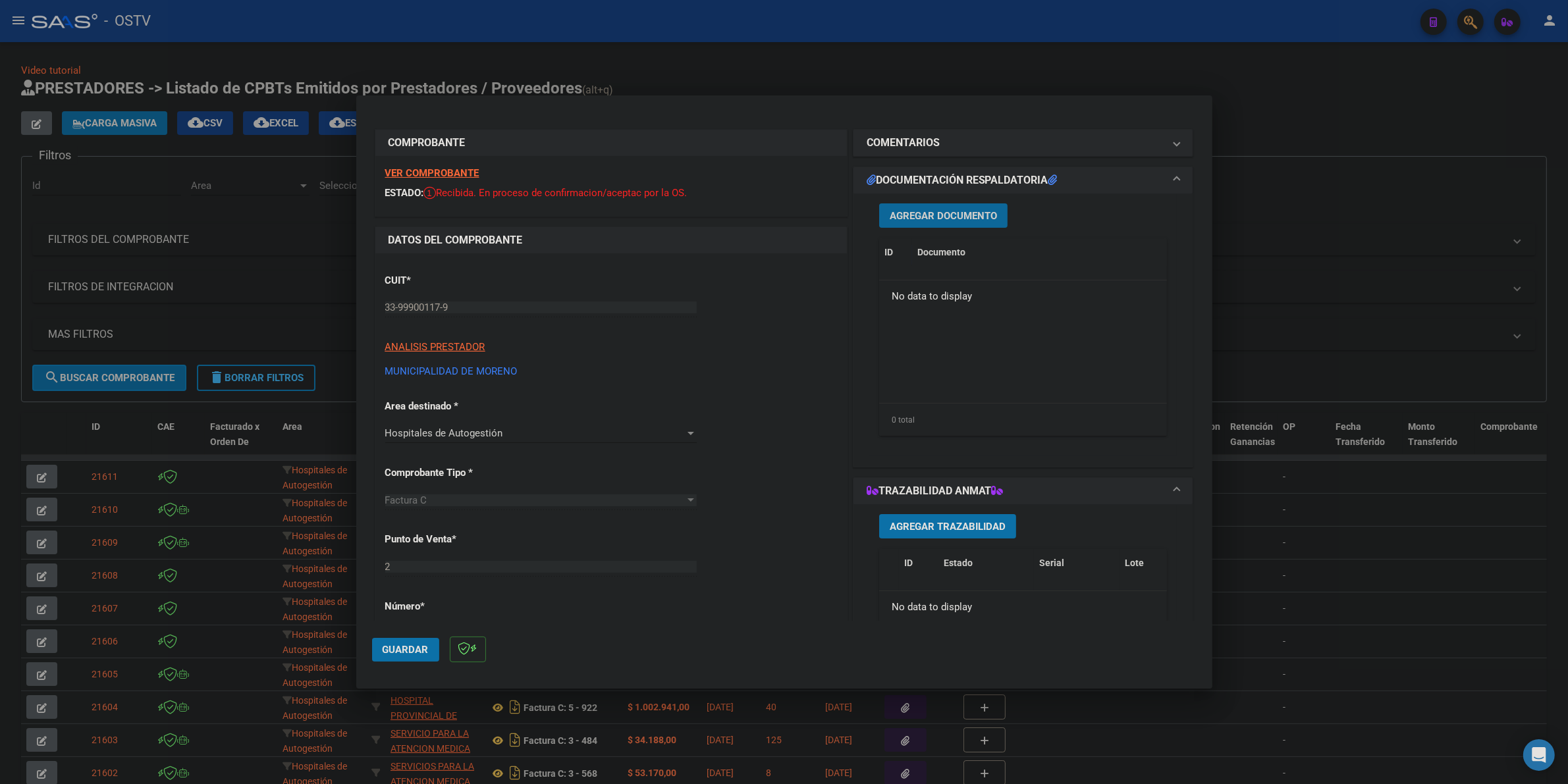
click at [962, 218] on span "Agregar Documento" at bounding box center [942, 216] width 107 height 12
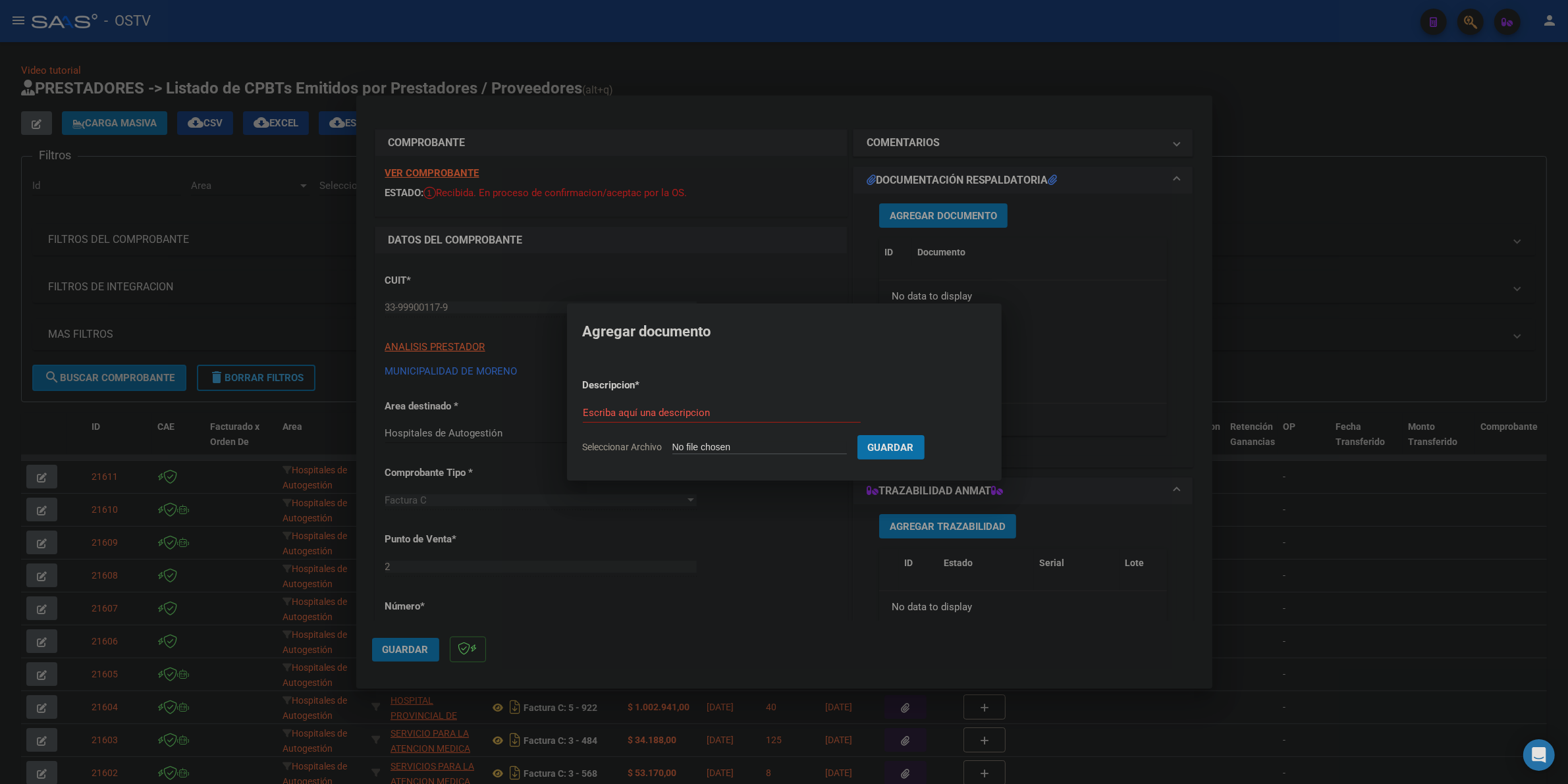
click at [685, 275] on div at bounding box center [784, 392] width 1568 height 784
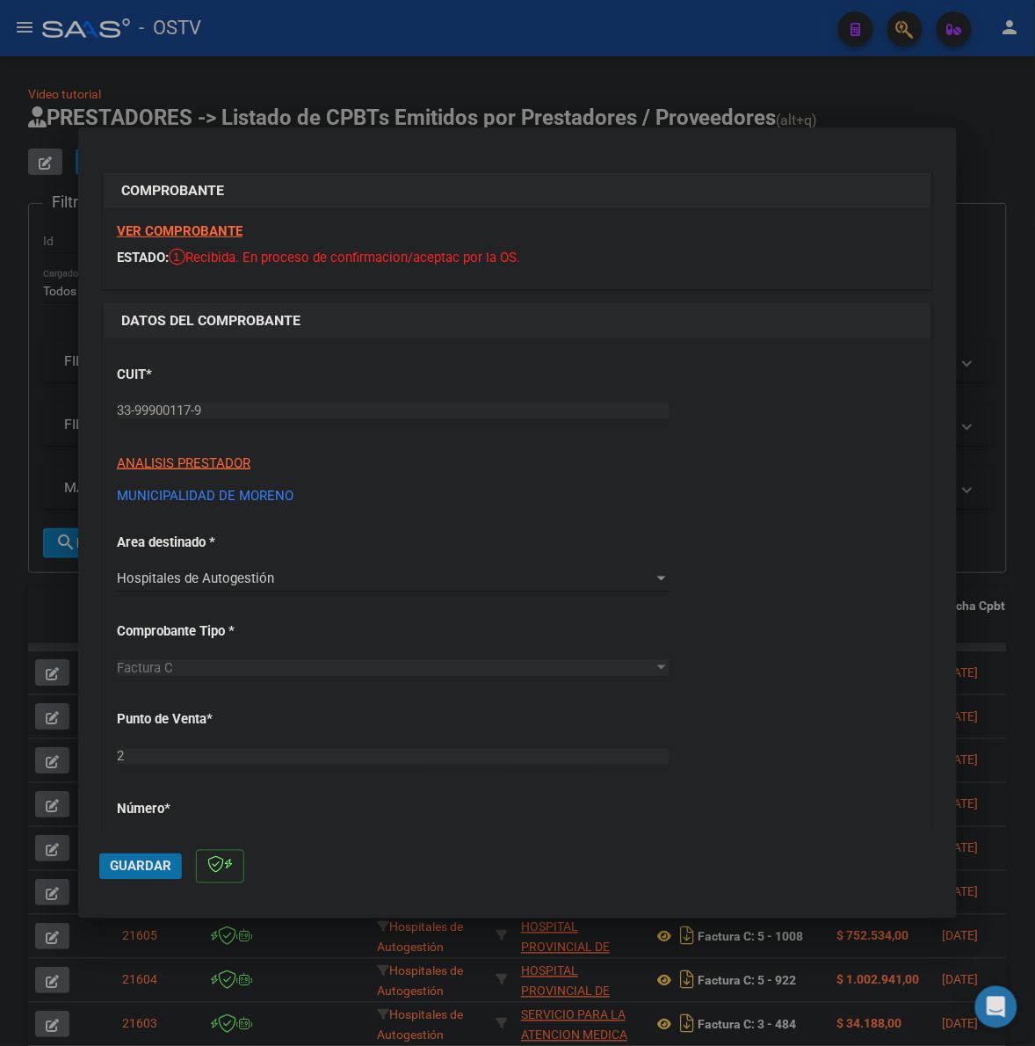
click at [697, 352] on div "CUIT * 33-99900117-9 Ingresar CUIT ANALISIS PRESTADOR MUNICIPALIDAD DE MORENO A…" at bounding box center [518, 429] width 802 height 155
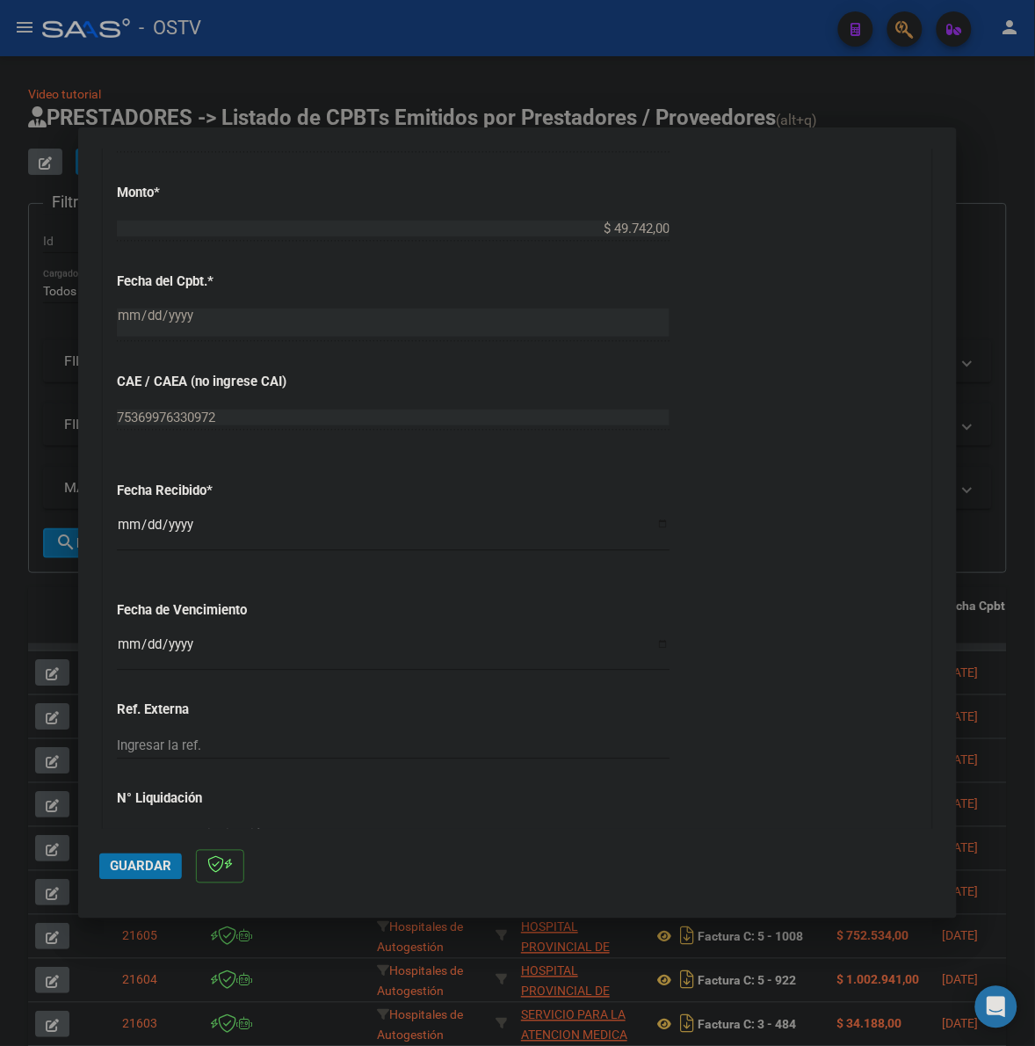
scroll to position [732, 0]
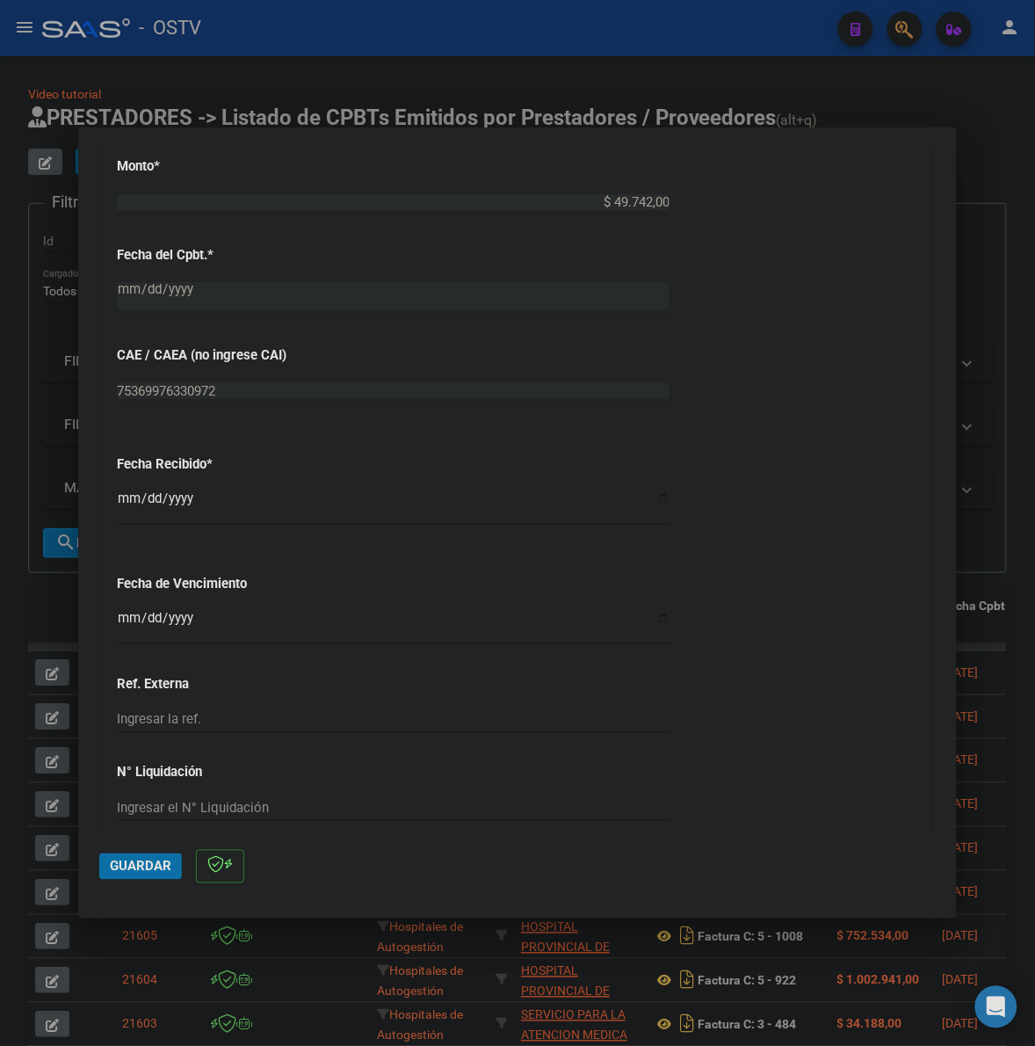
click at [120, 502] on input "2025-10-08" at bounding box center [393, 505] width 553 height 28
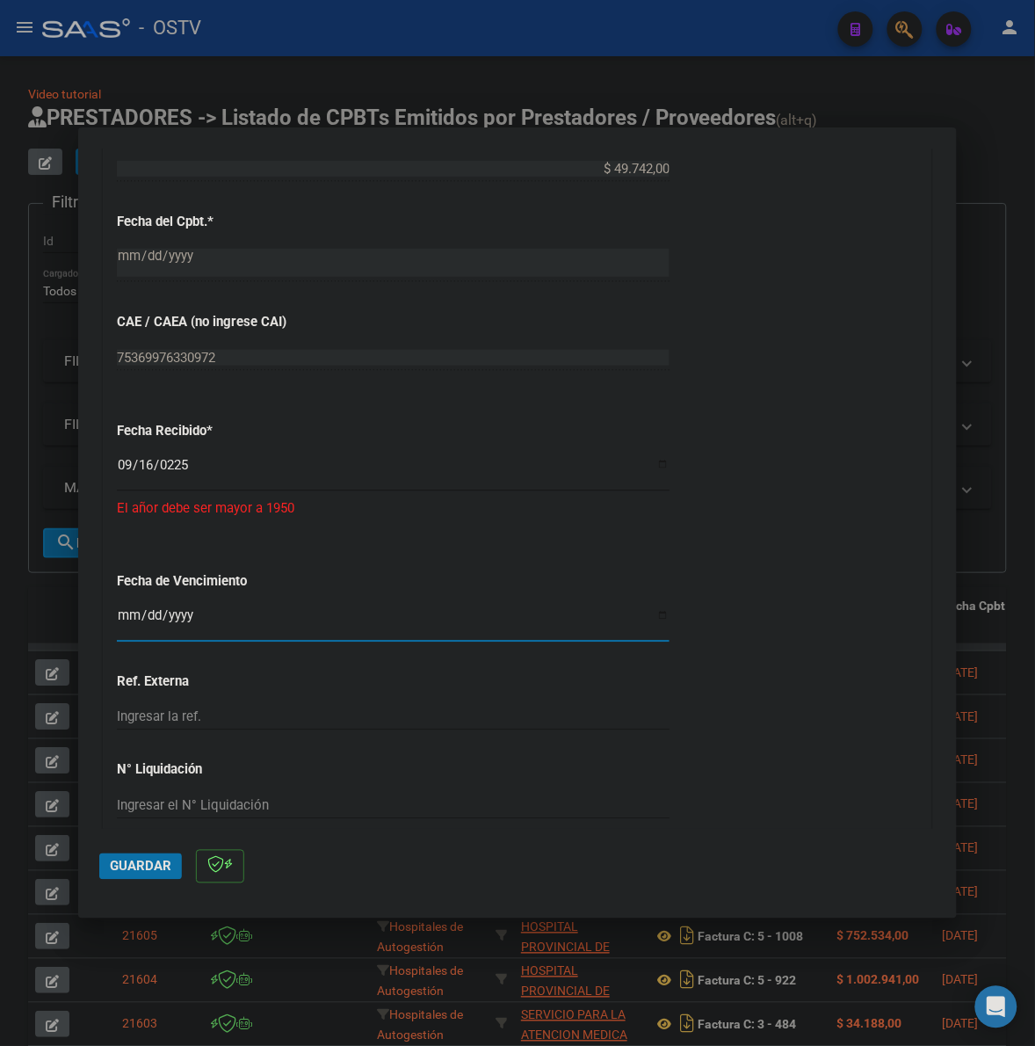
scroll to position [769, 0]
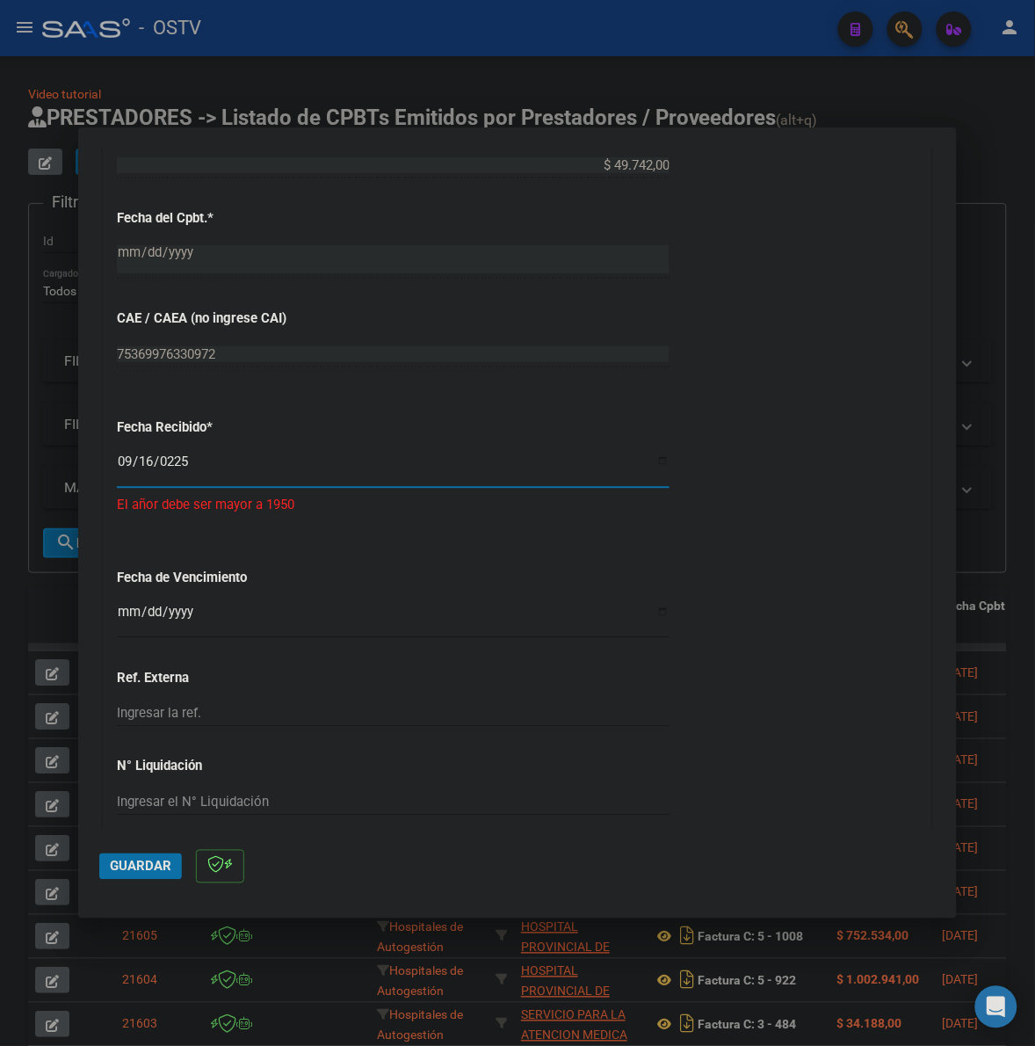
click at [169, 454] on input "0225-09-16" at bounding box center [393, 468] width 553 height 28
type input "2025-09-16"
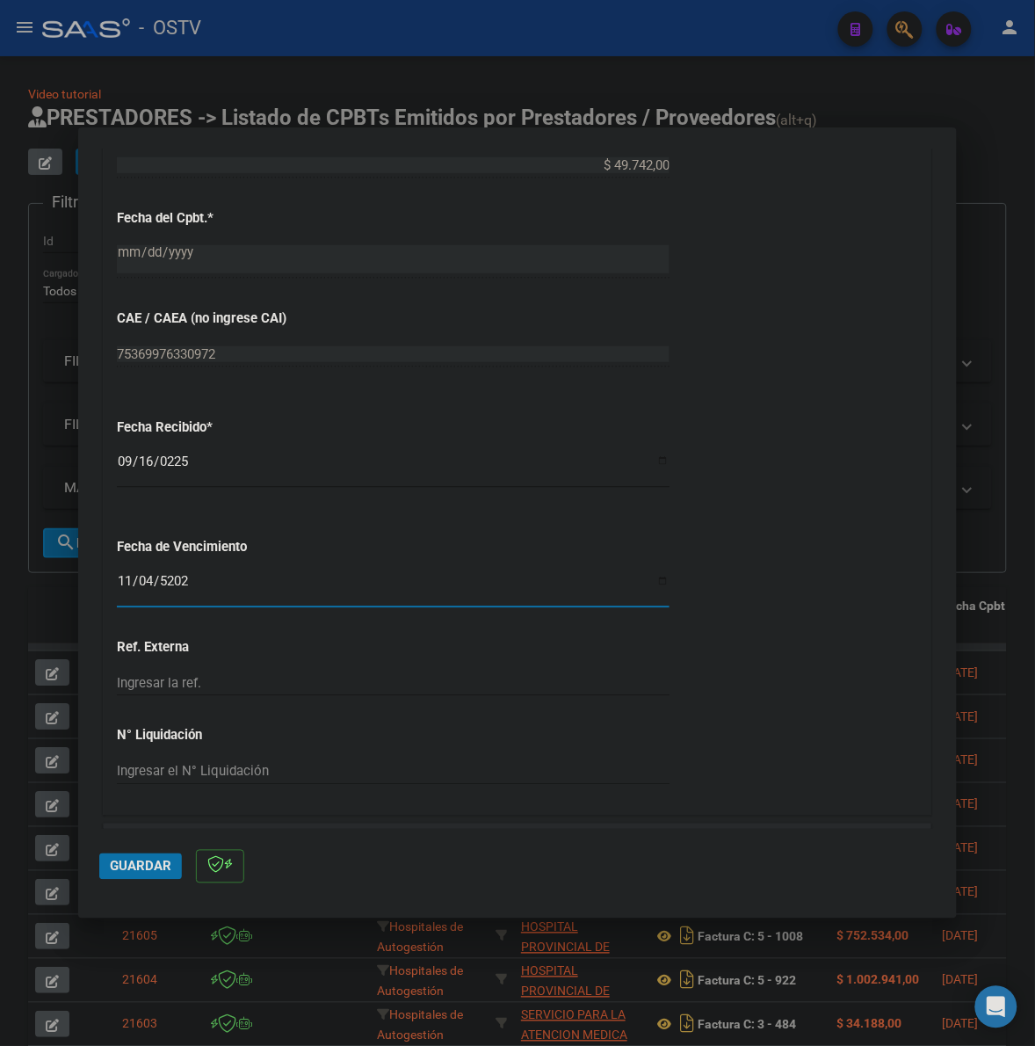
type input "2025-11-04"
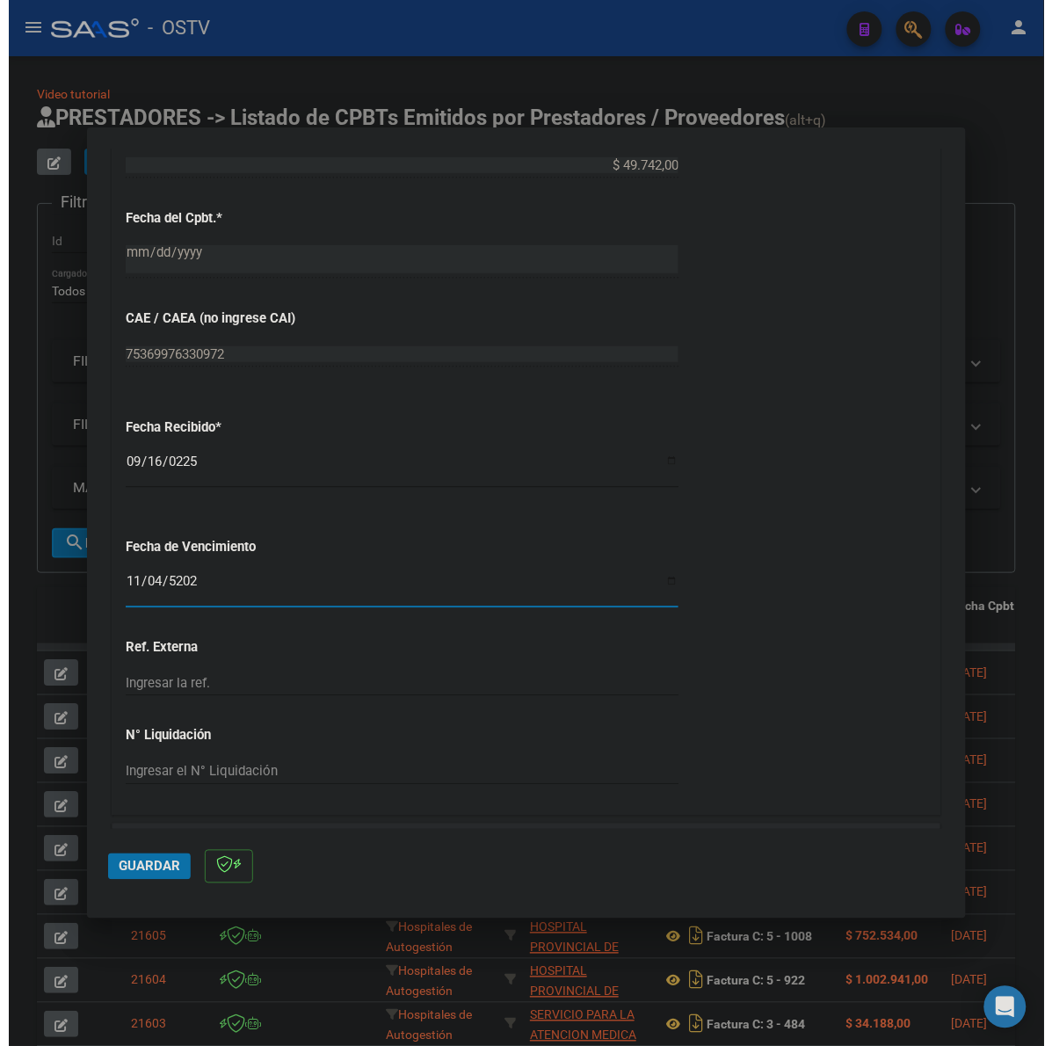
scroll to position [1025, 0]
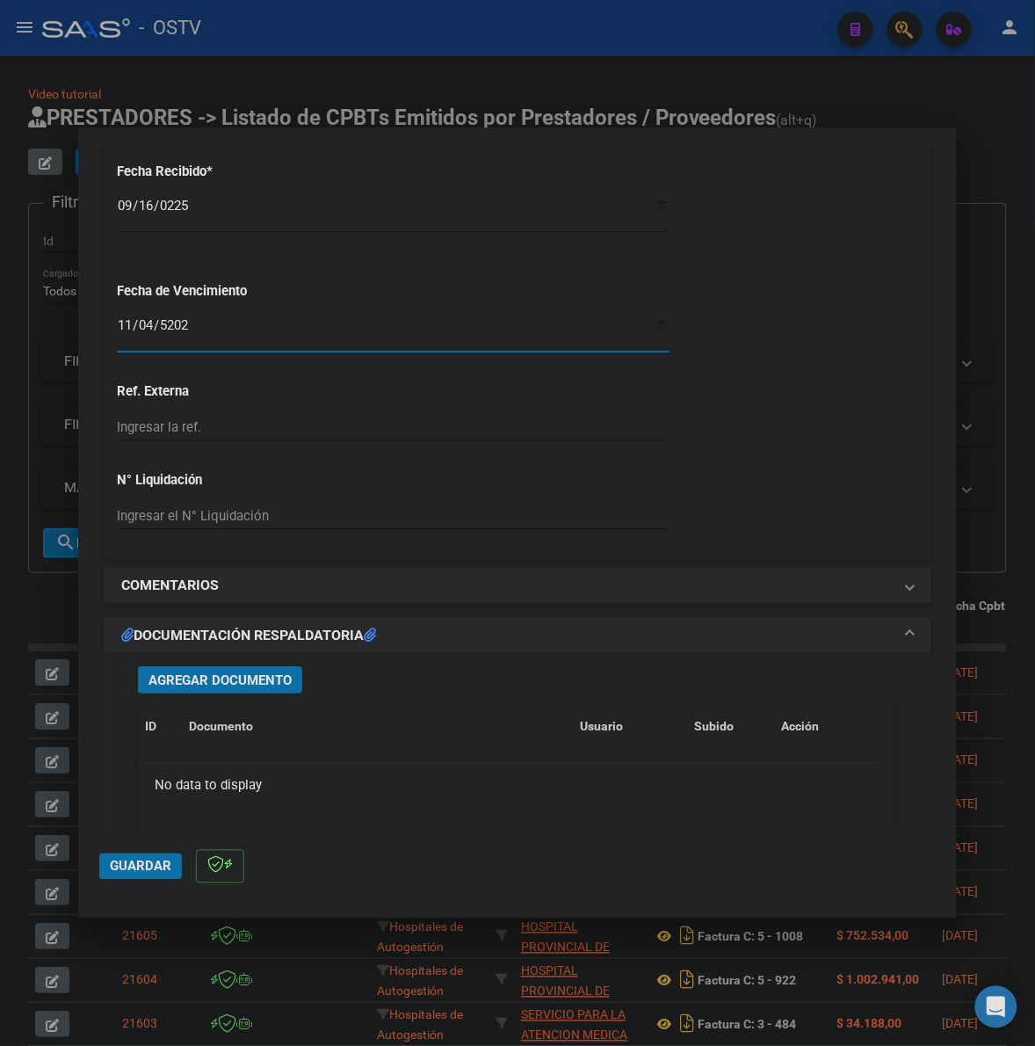
click at [292, 679] on span "Agregar Documento" at bounding box center [220, 680] width 143 height 16
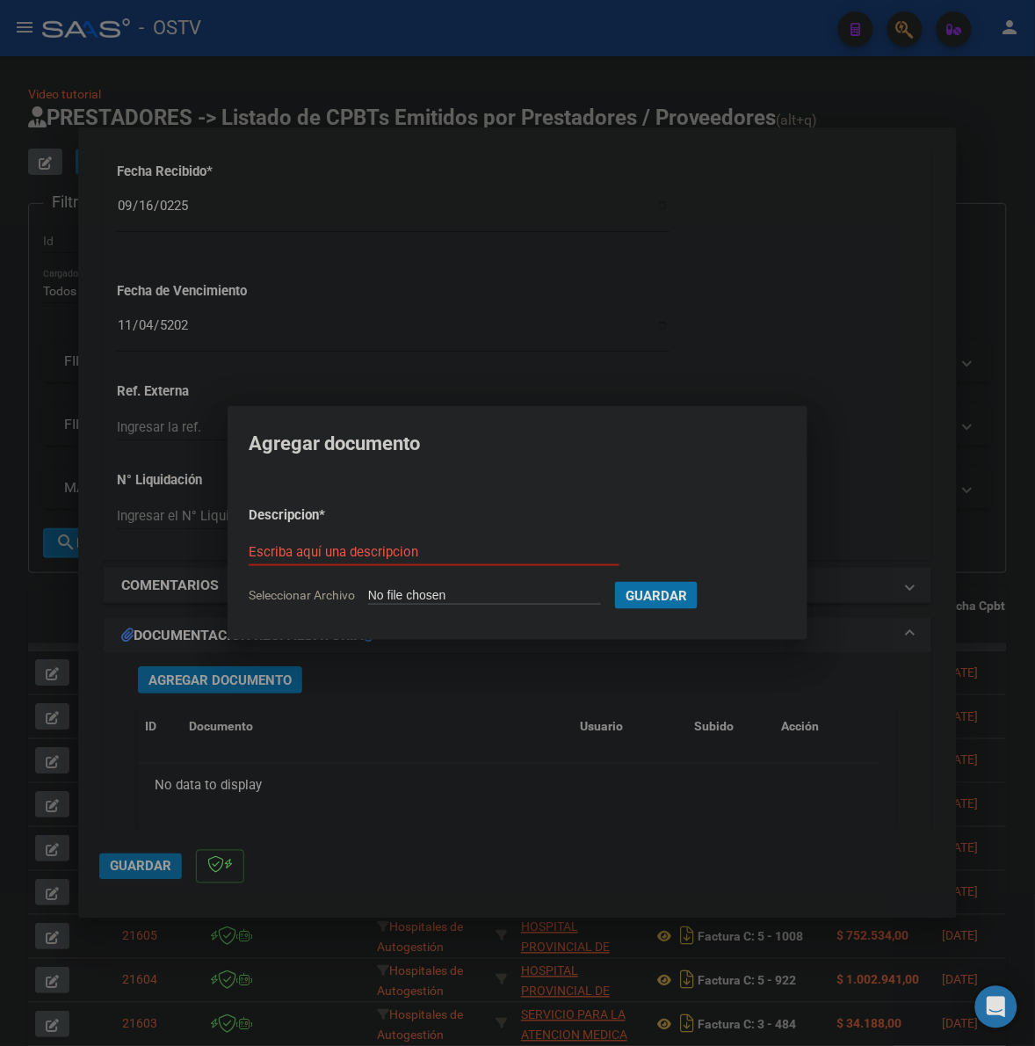
type input "C:\fakepath\FACTURA - 2 7434 - MUNICIPALIDAD DE MORENO.pdf"
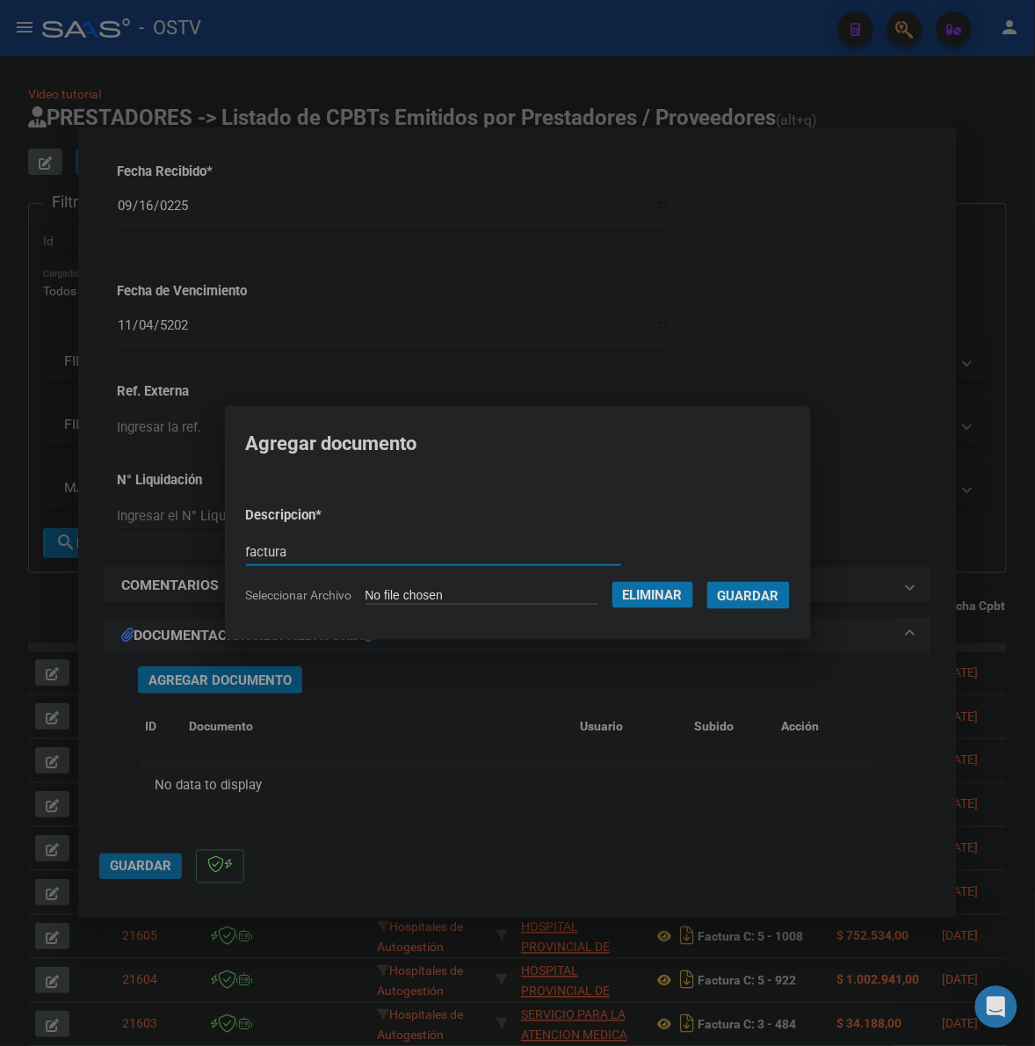
type input "factura"
click at [708, 582] on button "Guardar" at bounding box center [749, 595] width 83 height 27
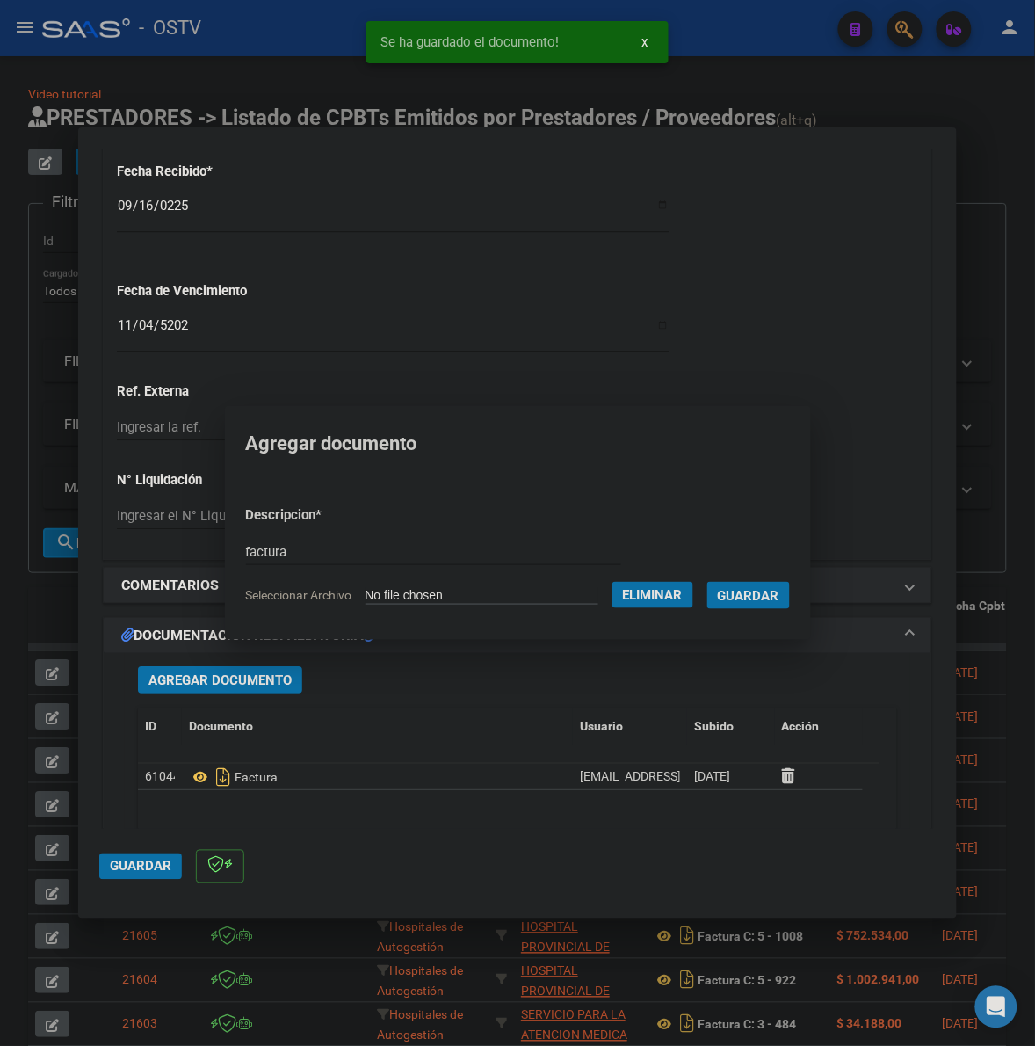
click at [238, 686] on span "Agregar Documento" at bounding box center [220, 680] width 143 height 16
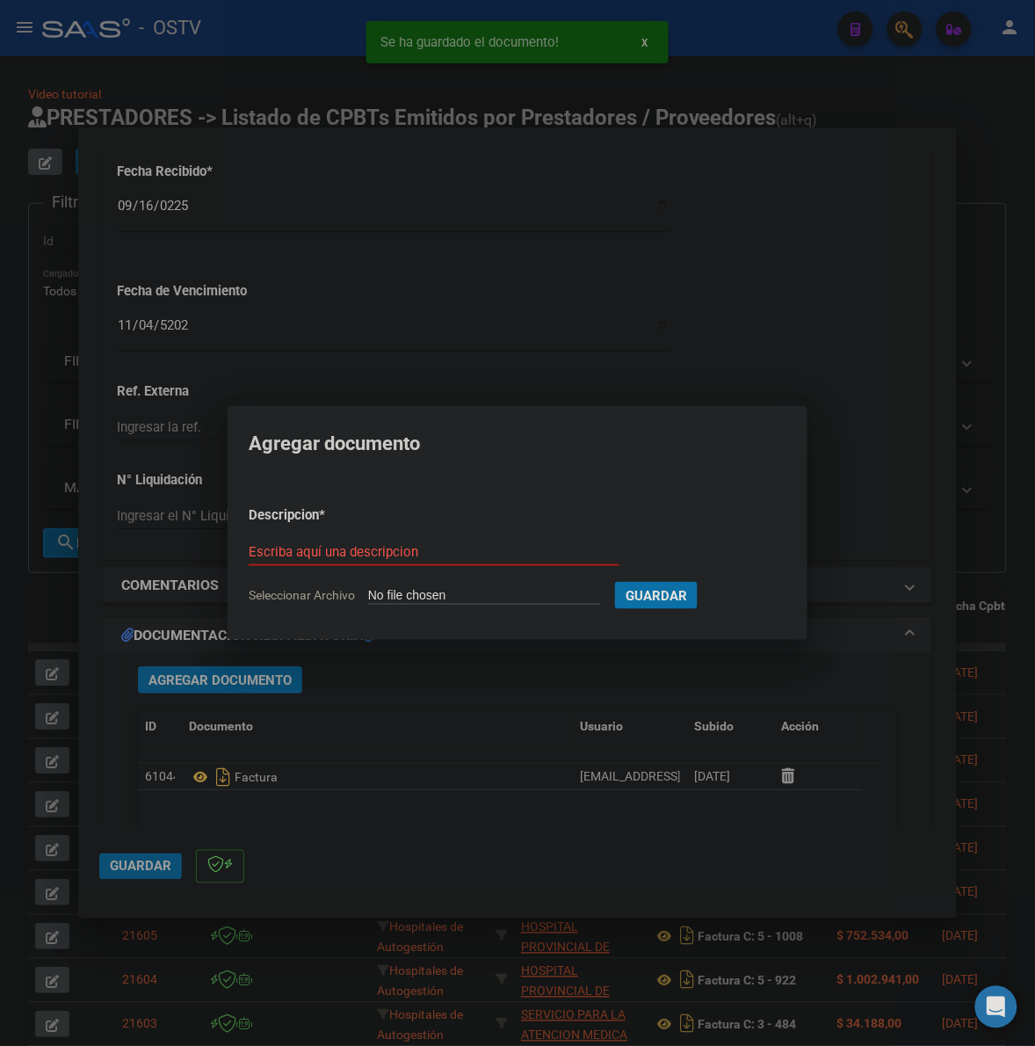
type input "C:\fakepath\ANEXO - 2 7434 - MUNICIPALIDAD DE MORENO.pdf"
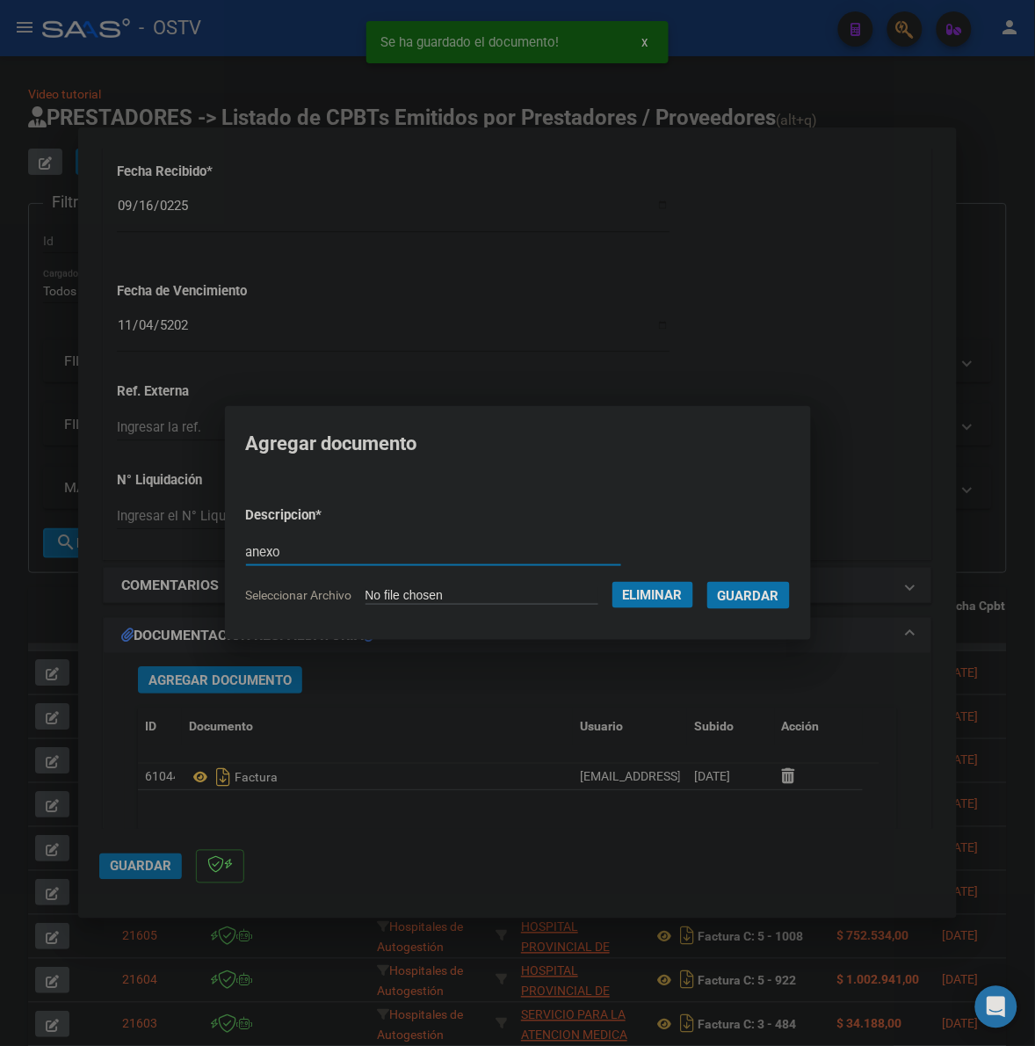
type input "anexo"
click at [708, 582] on button "Guardar" at bounding box center [749, 595] width 83 height 27
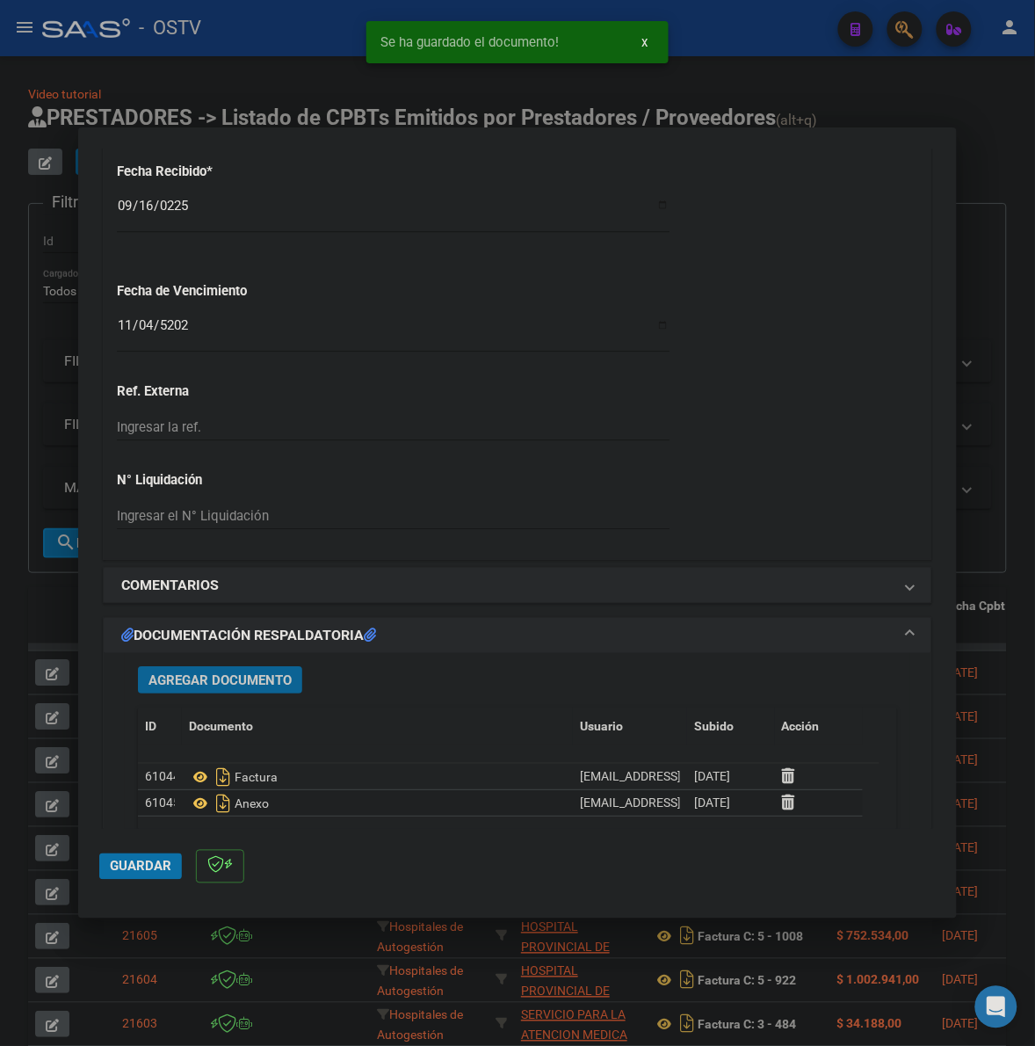
click at [147, 870] on span "Guardar" at bounding box center [141, 867] width 62 height 16
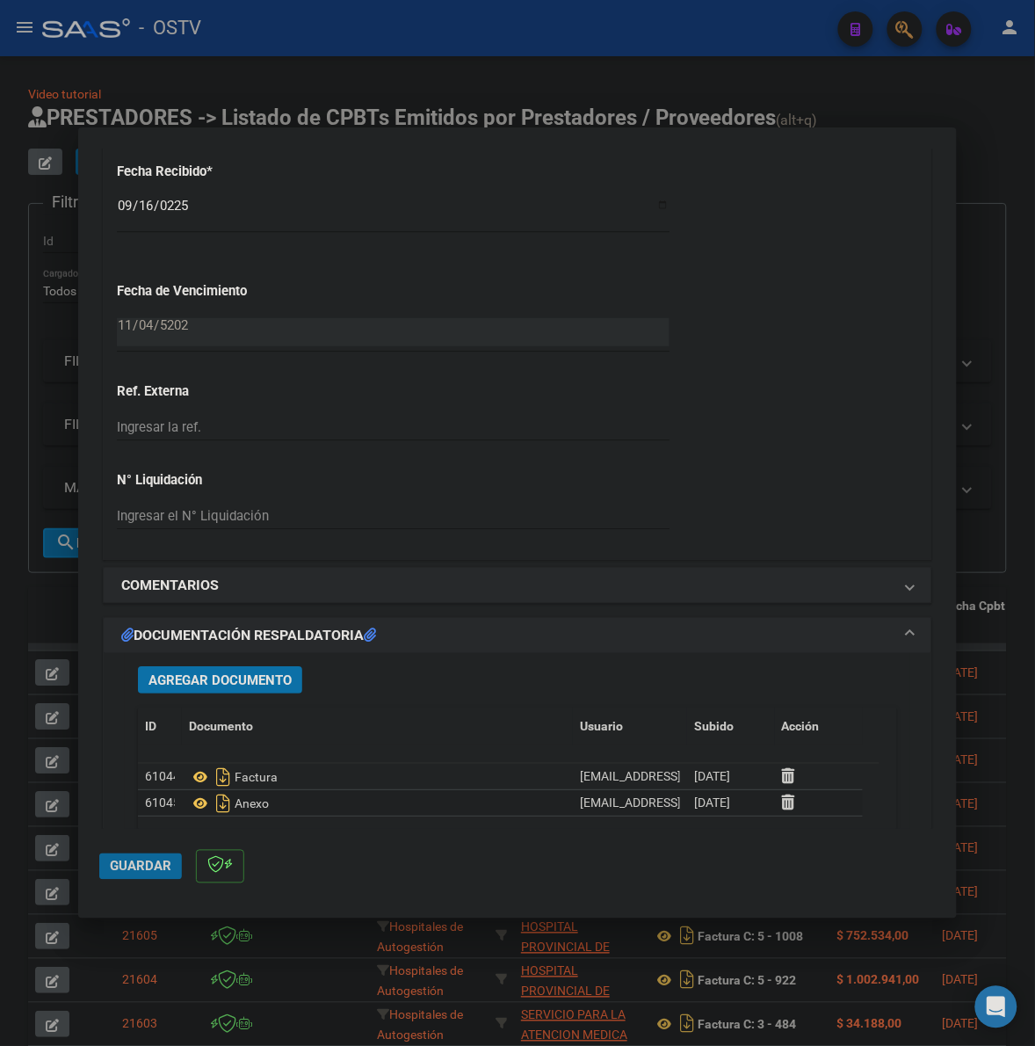
click at [142, 870] on span "Guardar" at bounding box center [141, 867] width 62 height 16
click at [53, 611] on div at bounding box center [517, 523] width 1035 height 1046
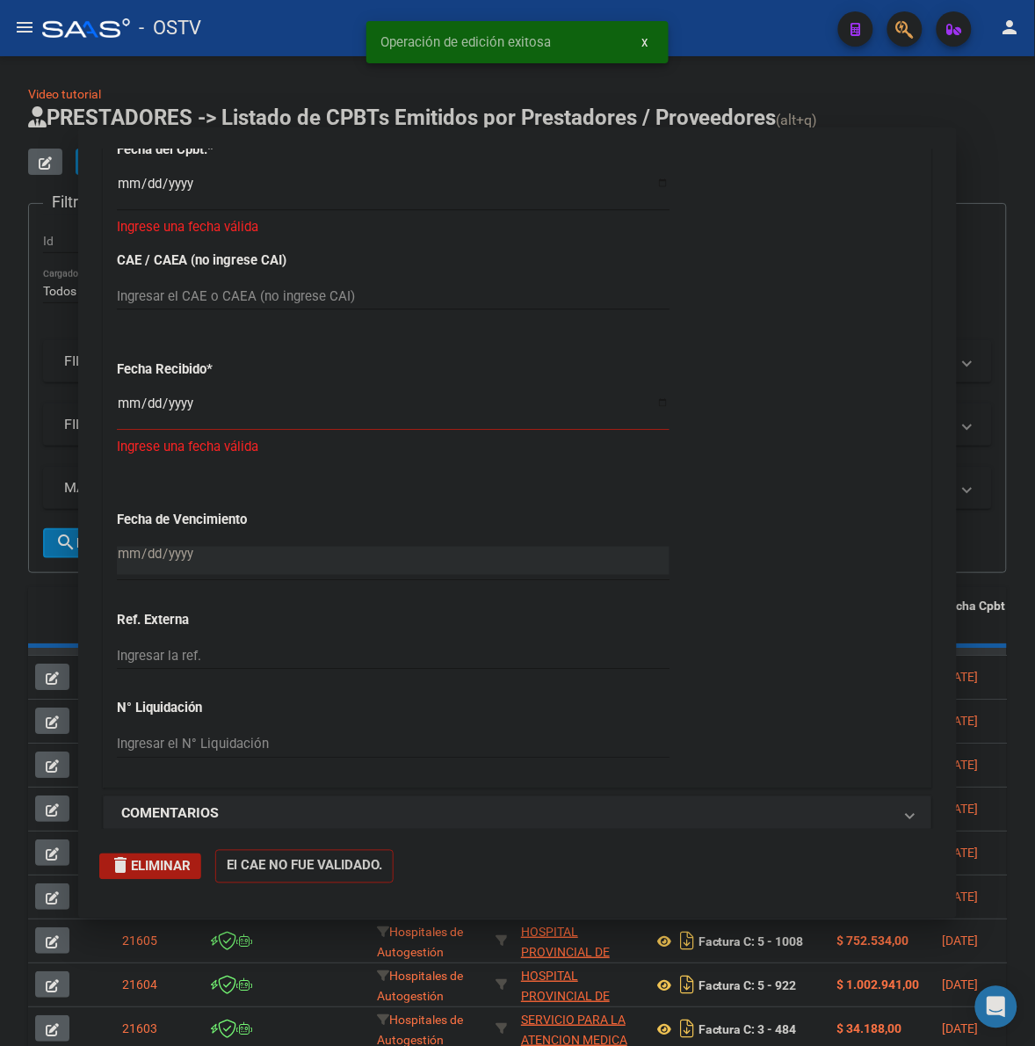
scroll to position [0, 0]
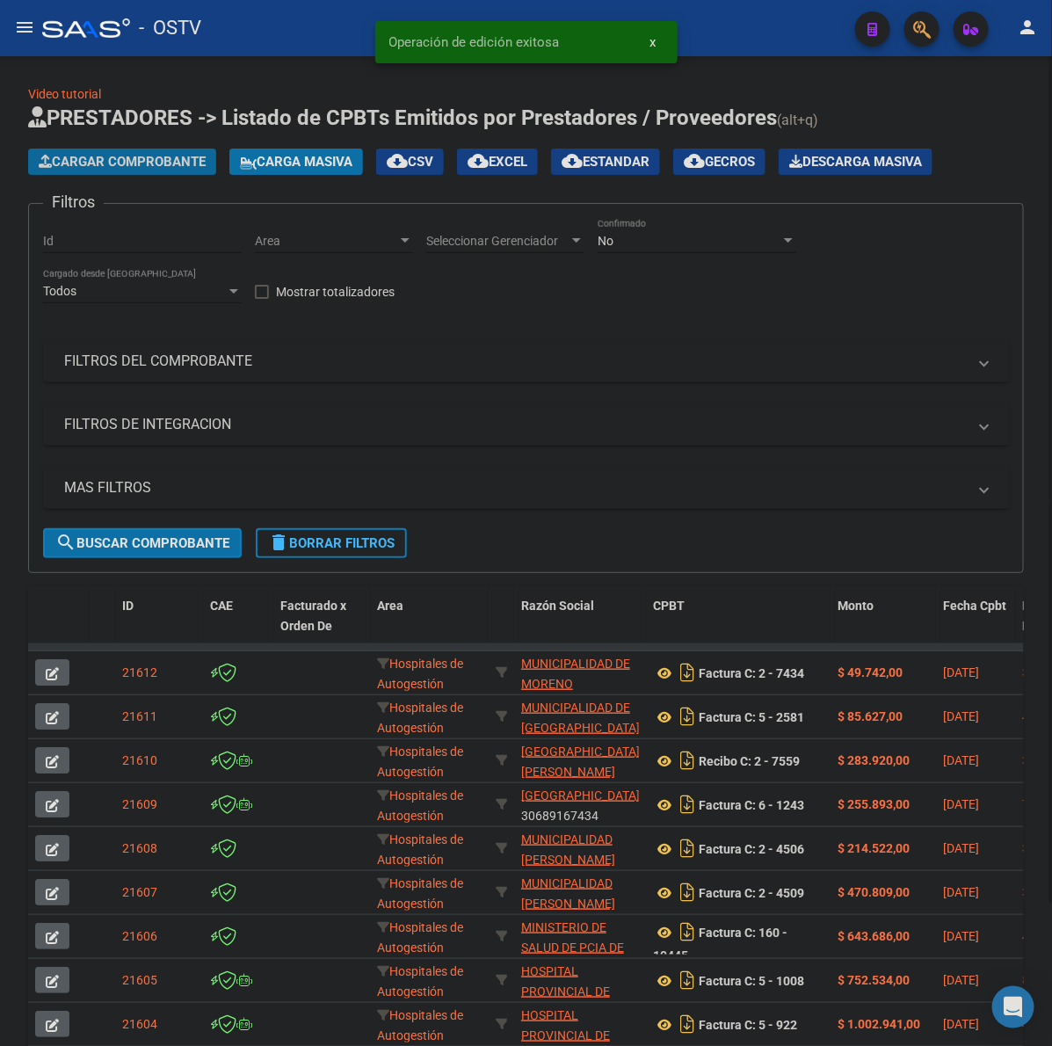
click at [152, 149] on button "Cargar Comprobante" at bounding box center [122, 162] width 188 height 26
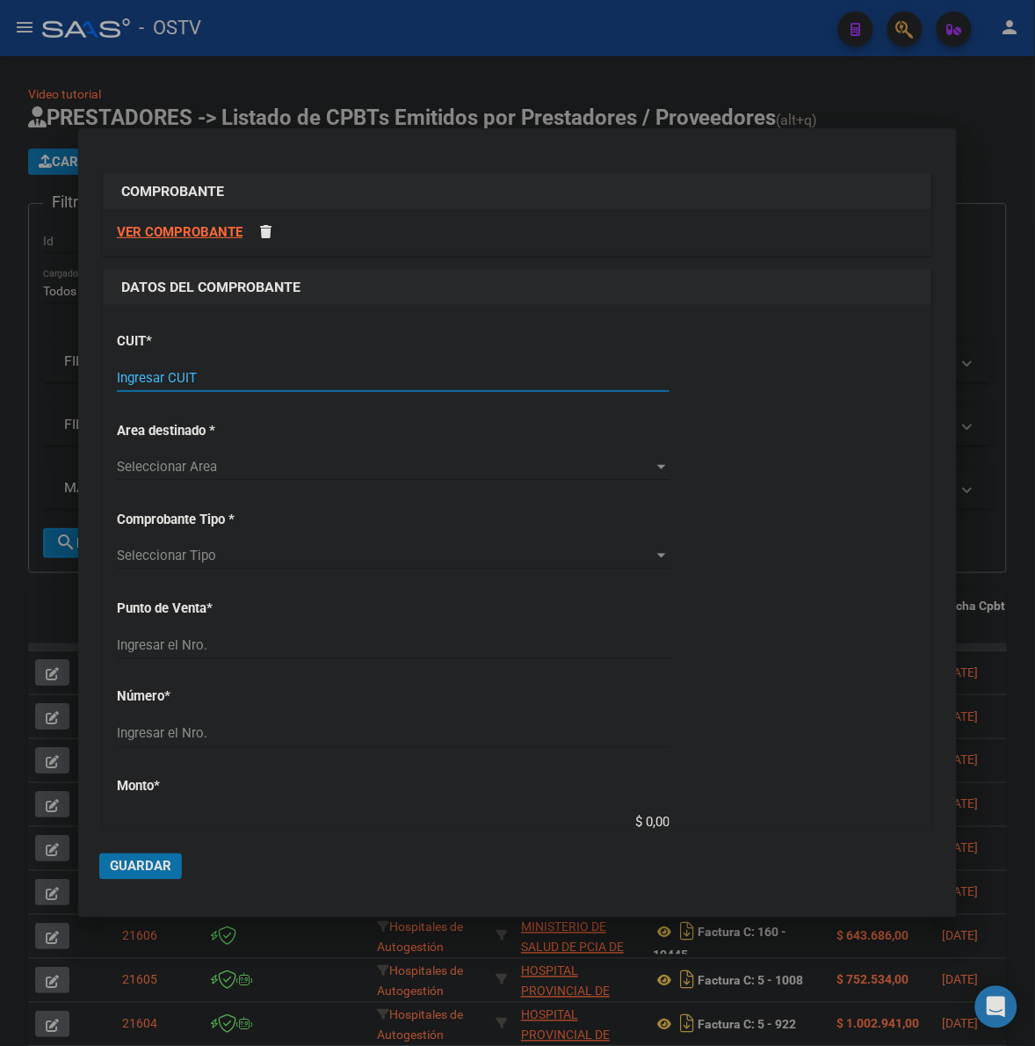
click at [352, 382] on input "Ingresar CUIT" at bounding box center [393, 378] width 553 height 16
click at [173, 383] on input "Ingresar CUIT" at bounding box center [393, 378] width 553 height 16
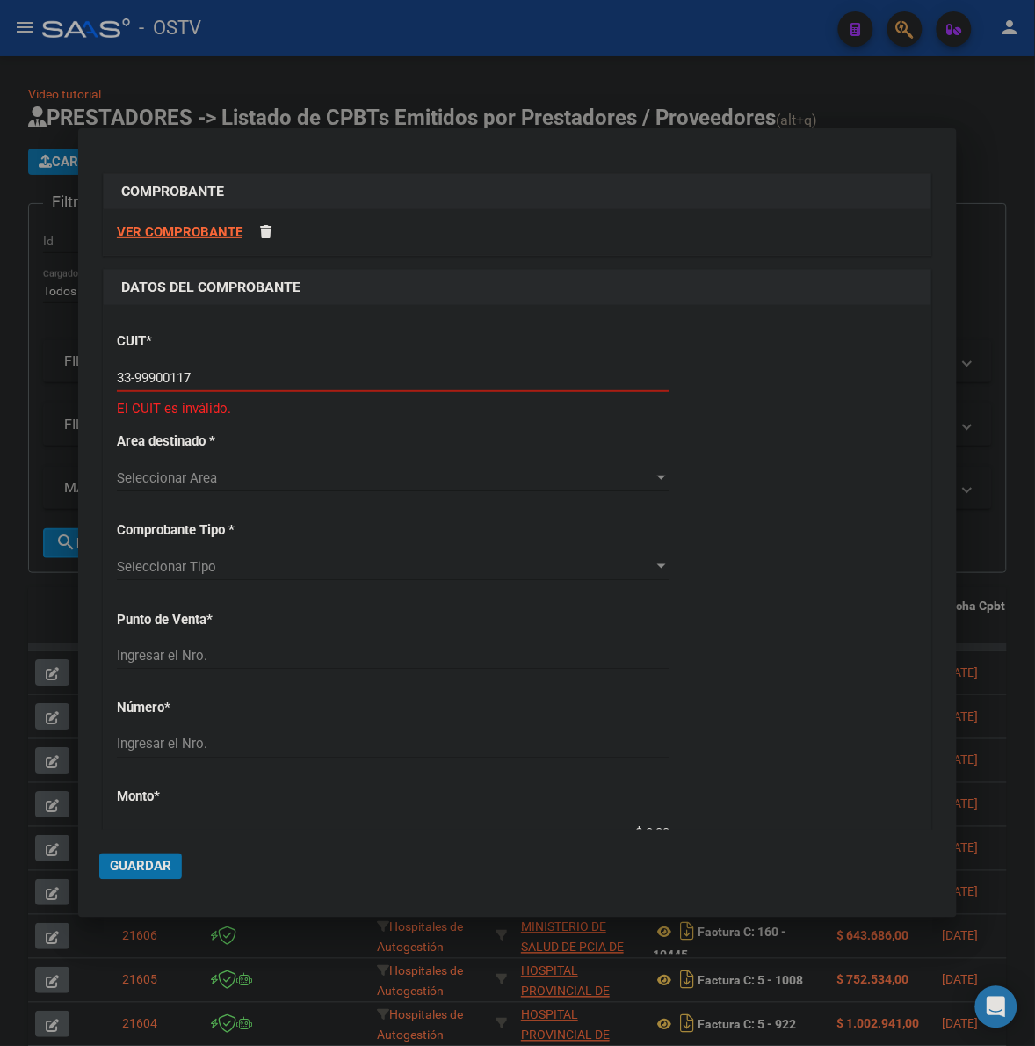
type input "33-99900117-9"
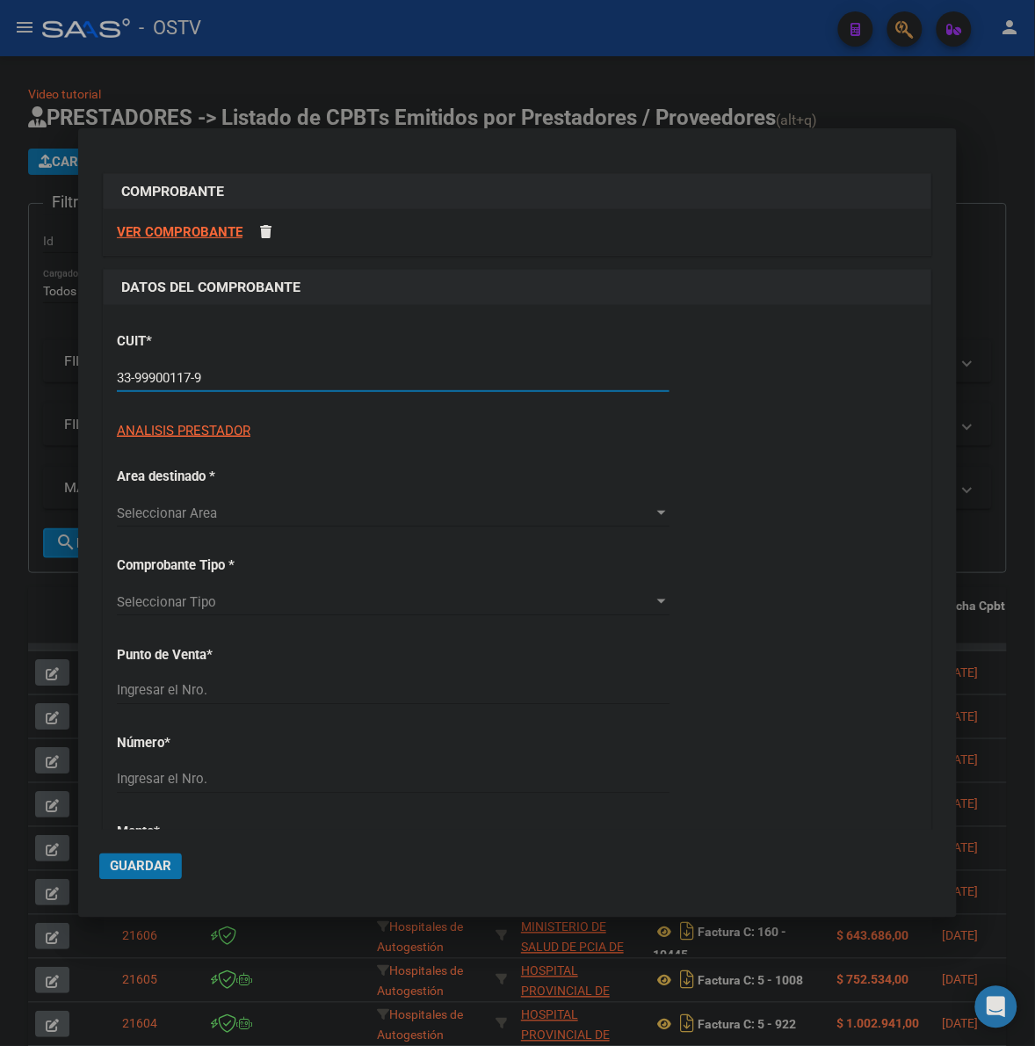
type input "2"
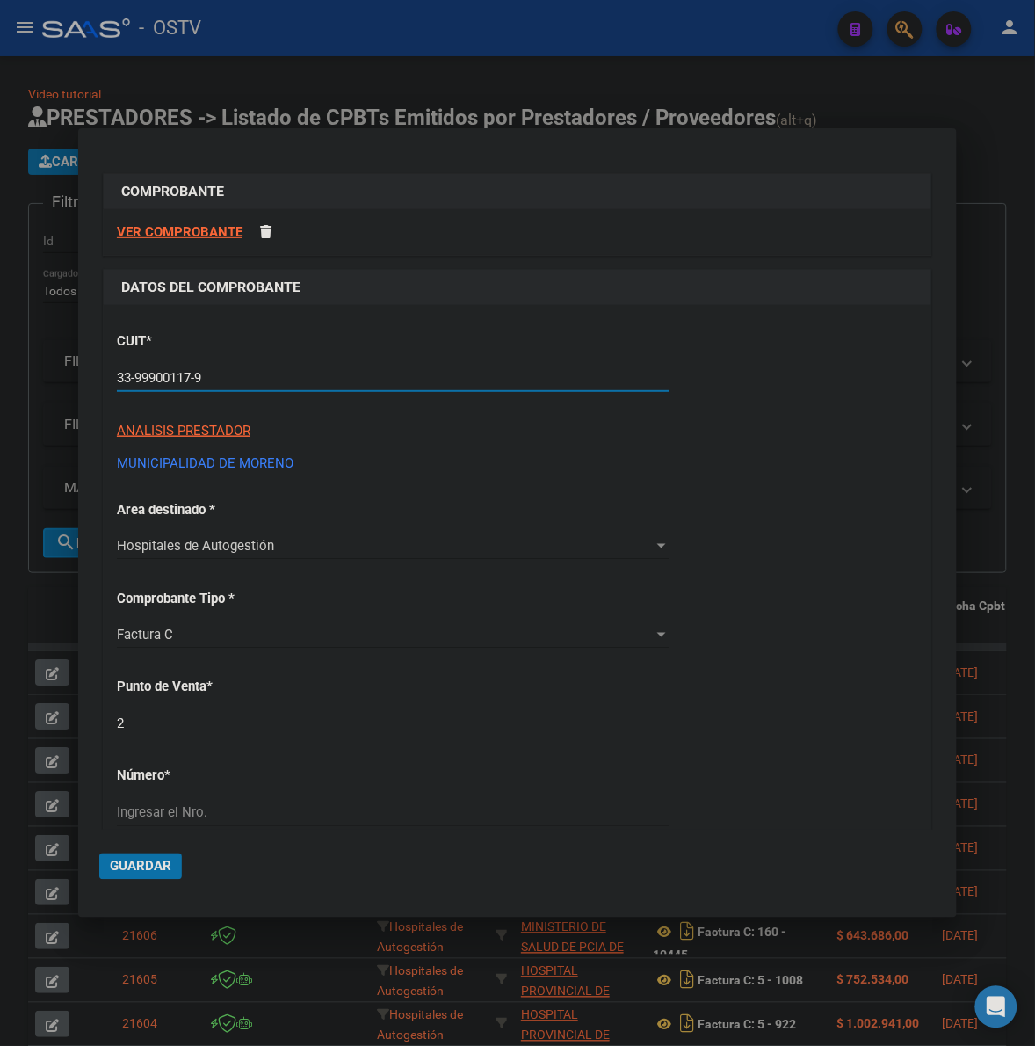
type input "33-99900117-9"
click at [813, 413] on div "CUIT * 33-99900117-9 Ingresar CUIT ANALISIS PRESTADOR MUNICIPALIDAD DE MORENO A…" at bounding box center [518, 395] width 802 height 155
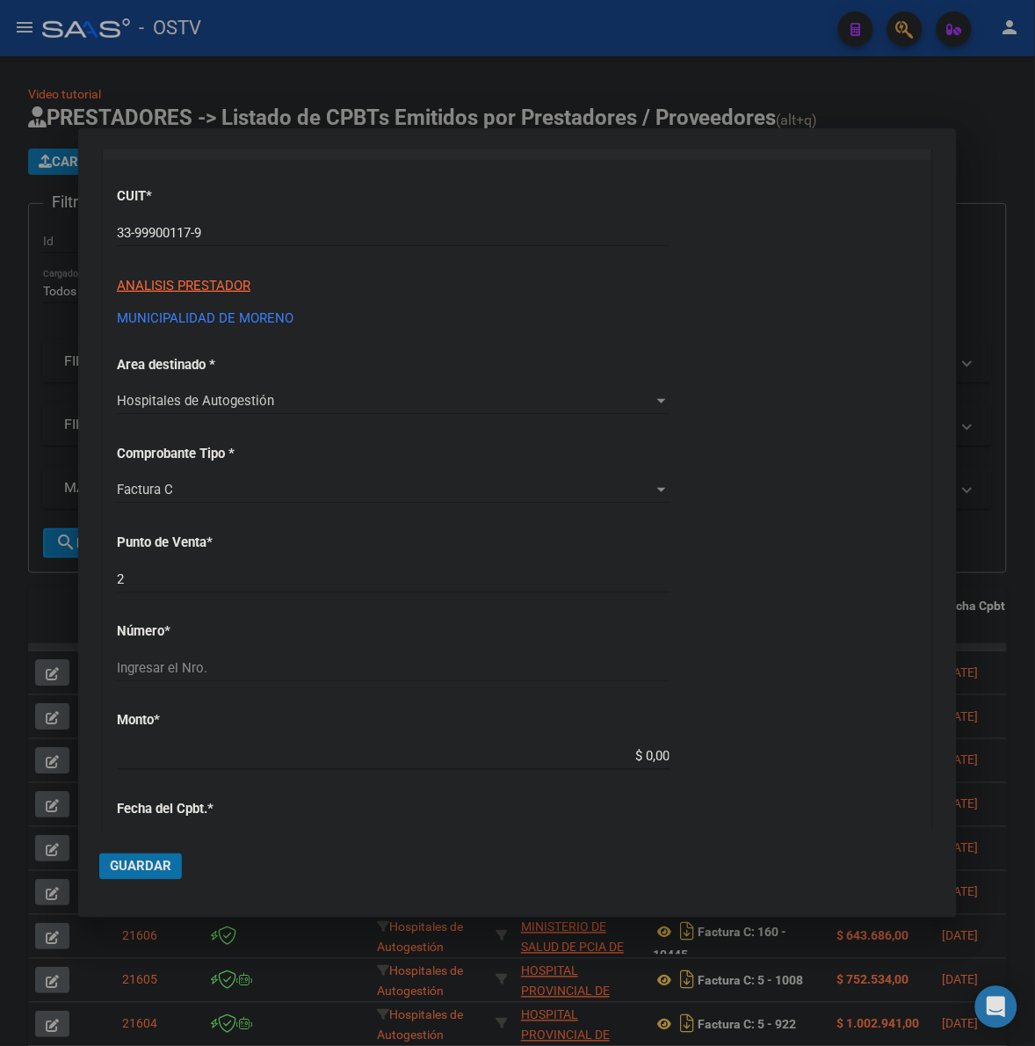
scroll to position [146, 0]
drag, startPoint x: 221, startPoint y: 681, endPoint x: 224, endPoint y: 672, distance: 9.2
click at [222, 678] on div "Ingresar el Nro." at bounding box center [393, 675] width 553 height 43
click at [226, 664] on input "Ingresar el Nro." at bounding box center [393, 667] width 553 height 16
type input "7430"
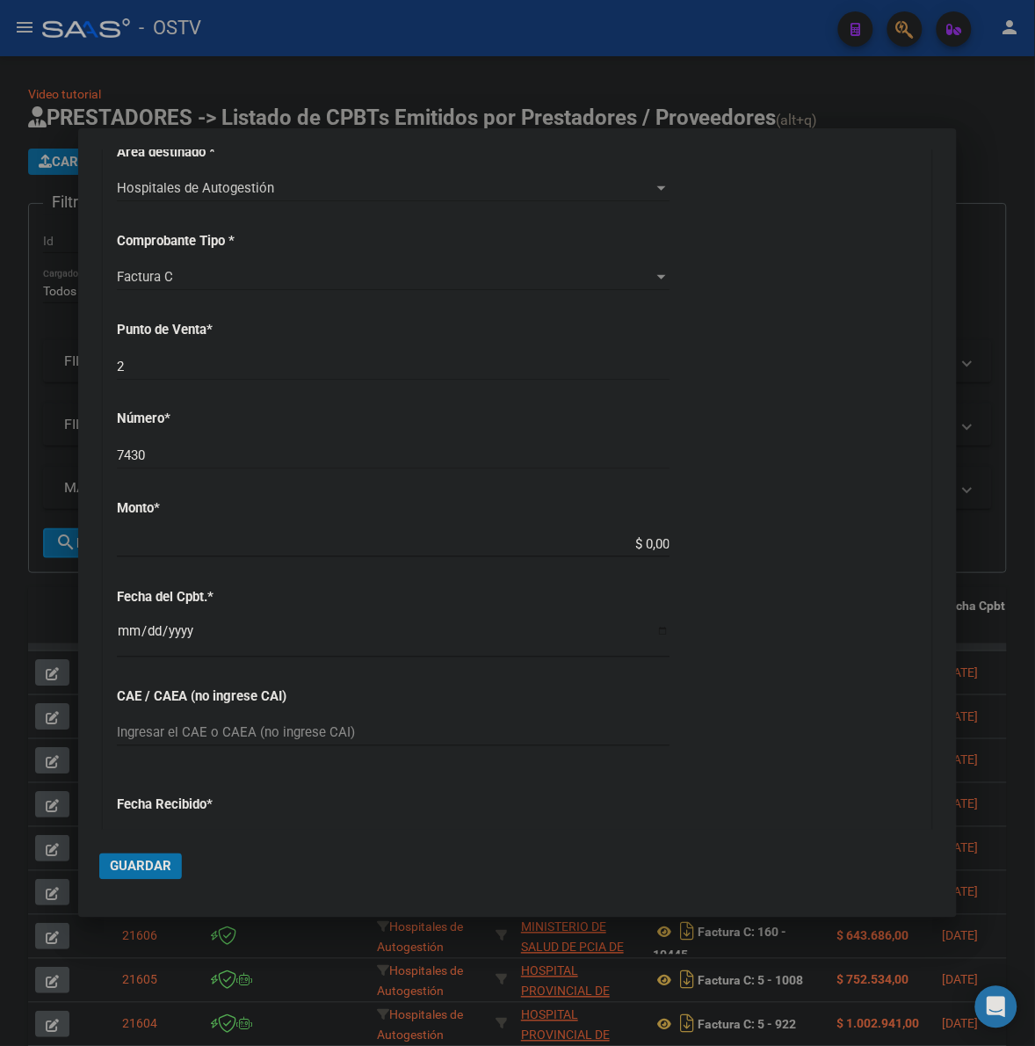
type input "$ 71.575,00"
type input "2025-09-05"
type input "75369974863867"
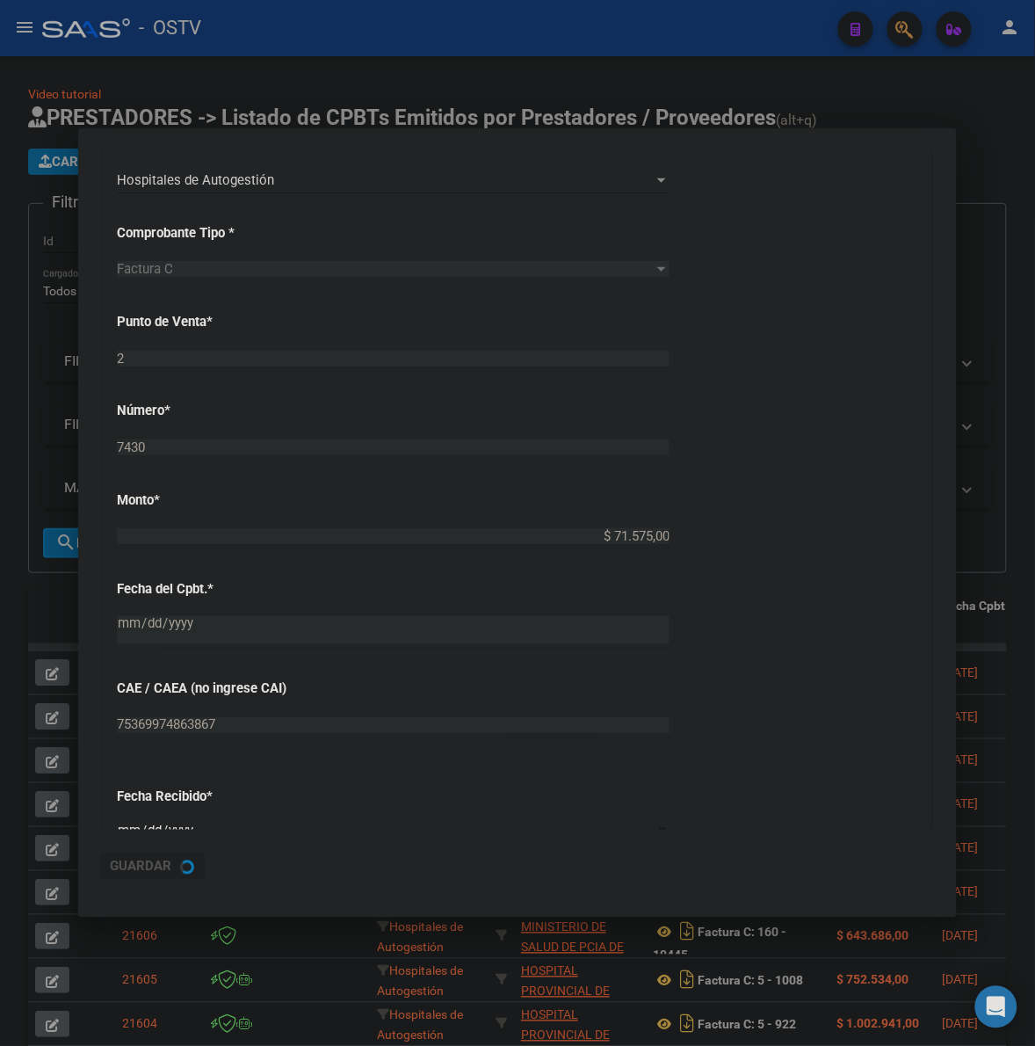
scroll to position [0, 0]
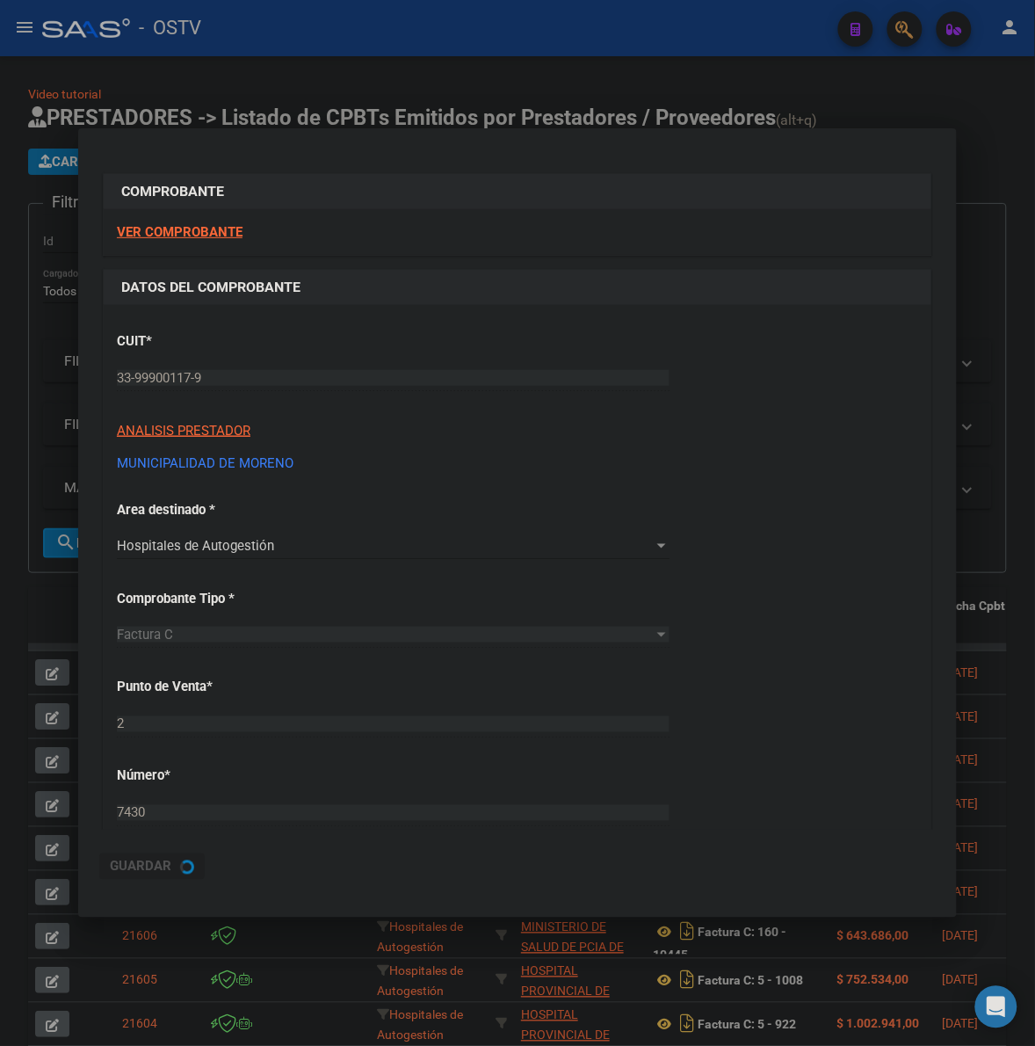
click at [617, 830] on mat-dialog-actions "Guardar" at bounding box center [517, 863] width 837 height 67
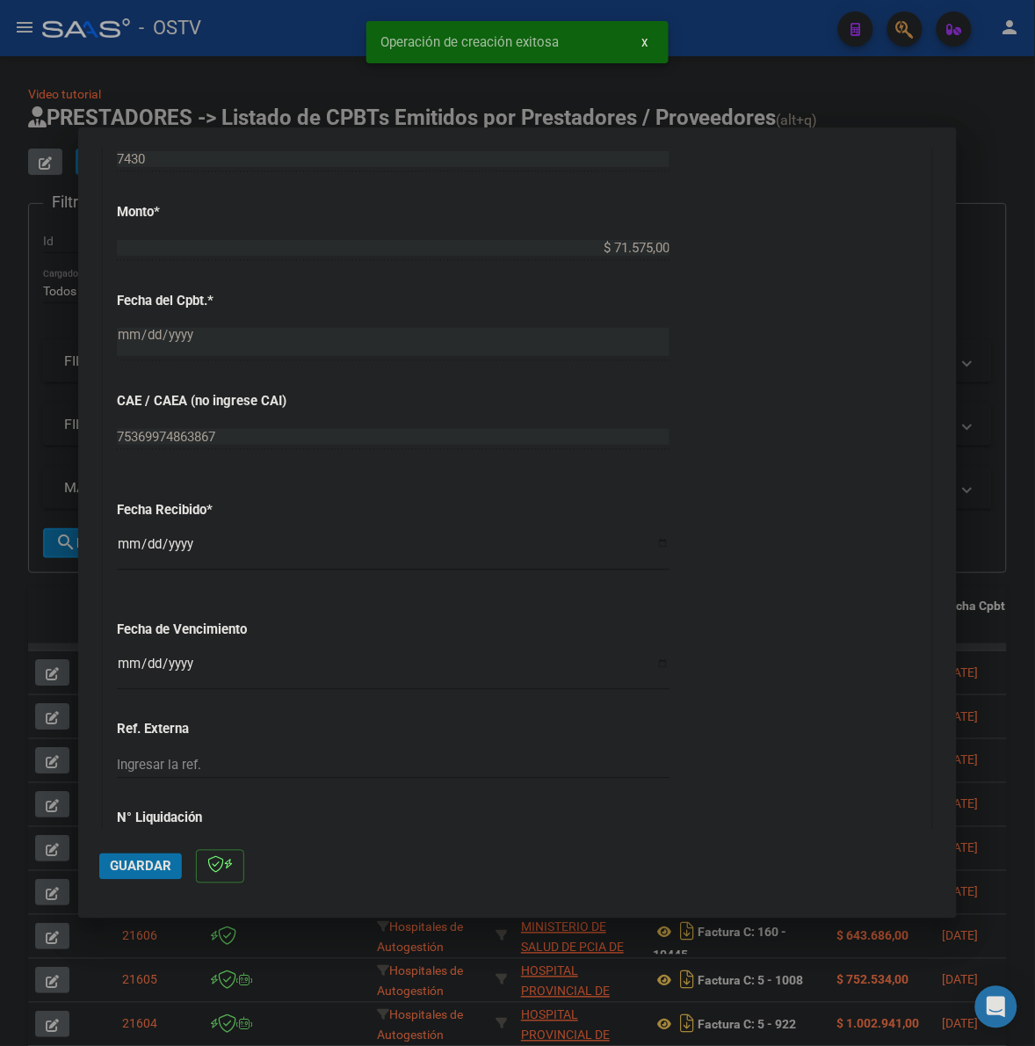
scroll to position [769, 0]
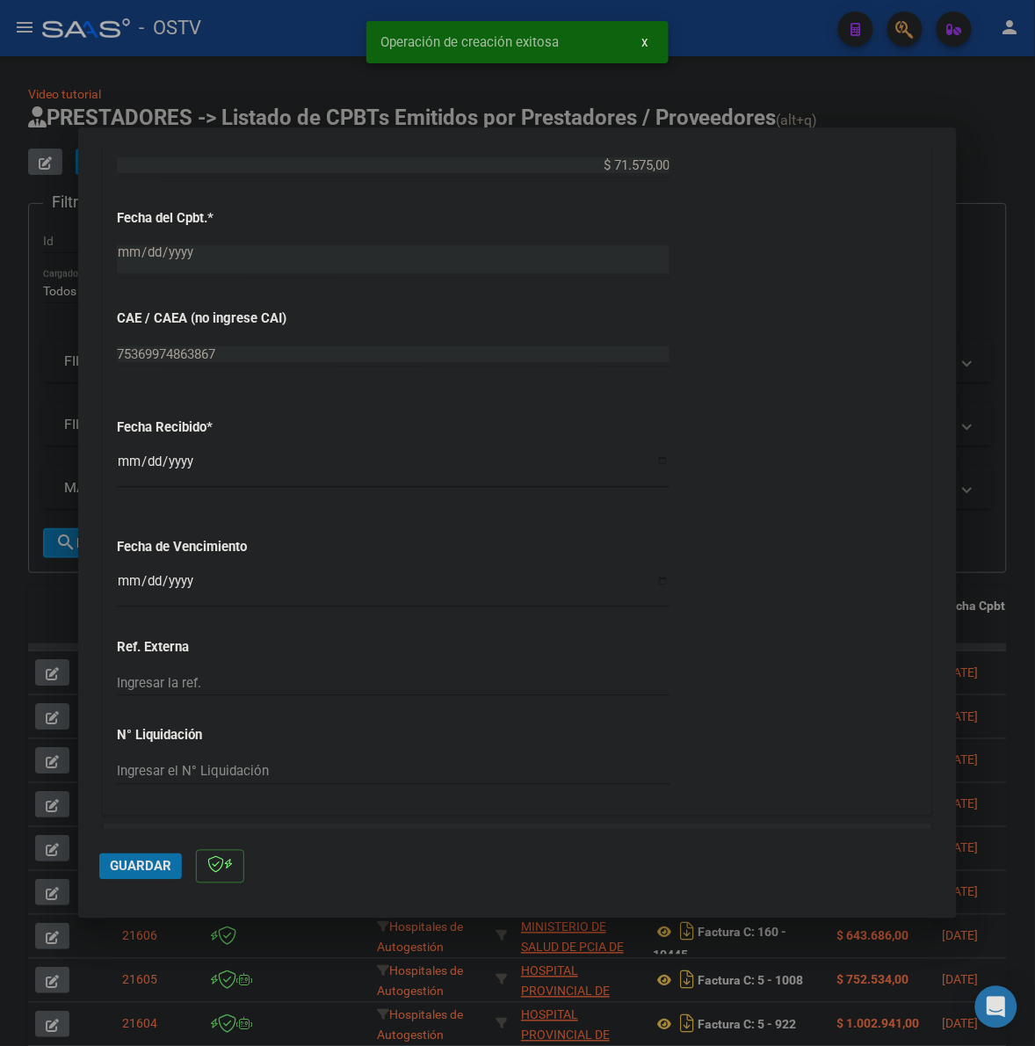
click at [114, 457] on div "CUIT * 33-99900117-9 Ingresar CUIT ANALISIS PRESTADOR MUNICIPALIDAD DE MORENO A…" at bounding box center [518, 192] width 828 height 1246
click at [128, 461] on input "2025-10-08" at bounding box center [393, 468] width 553 height 28
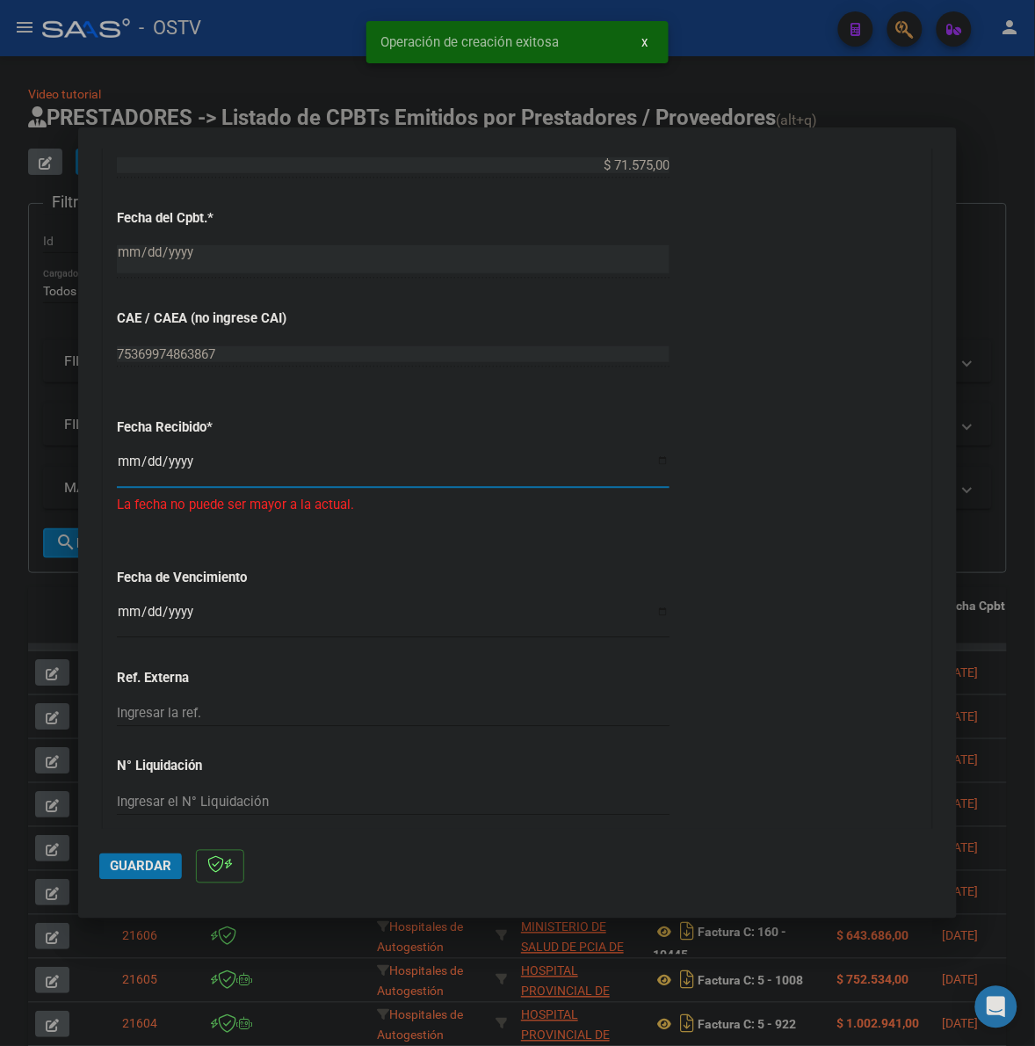
type input "2025-09-16"
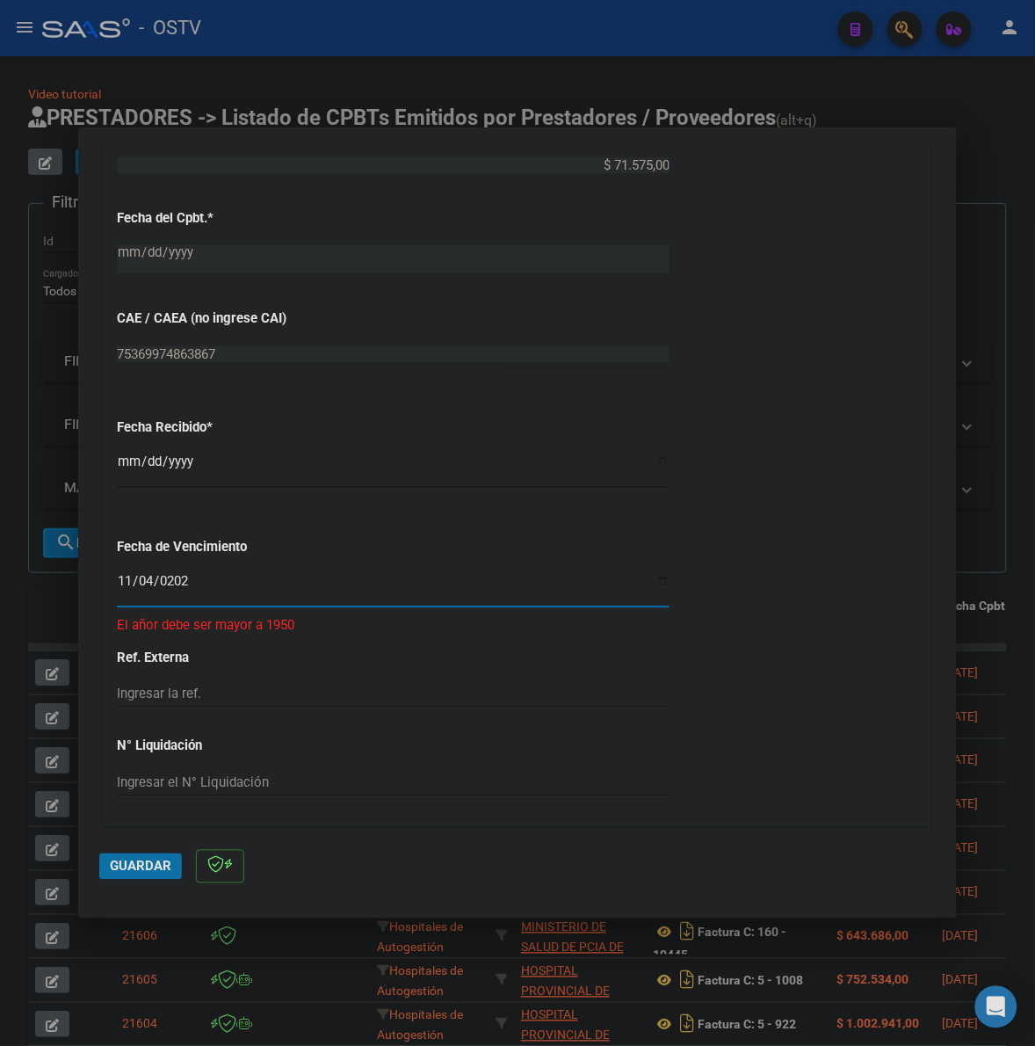
type input "2025-11-04"
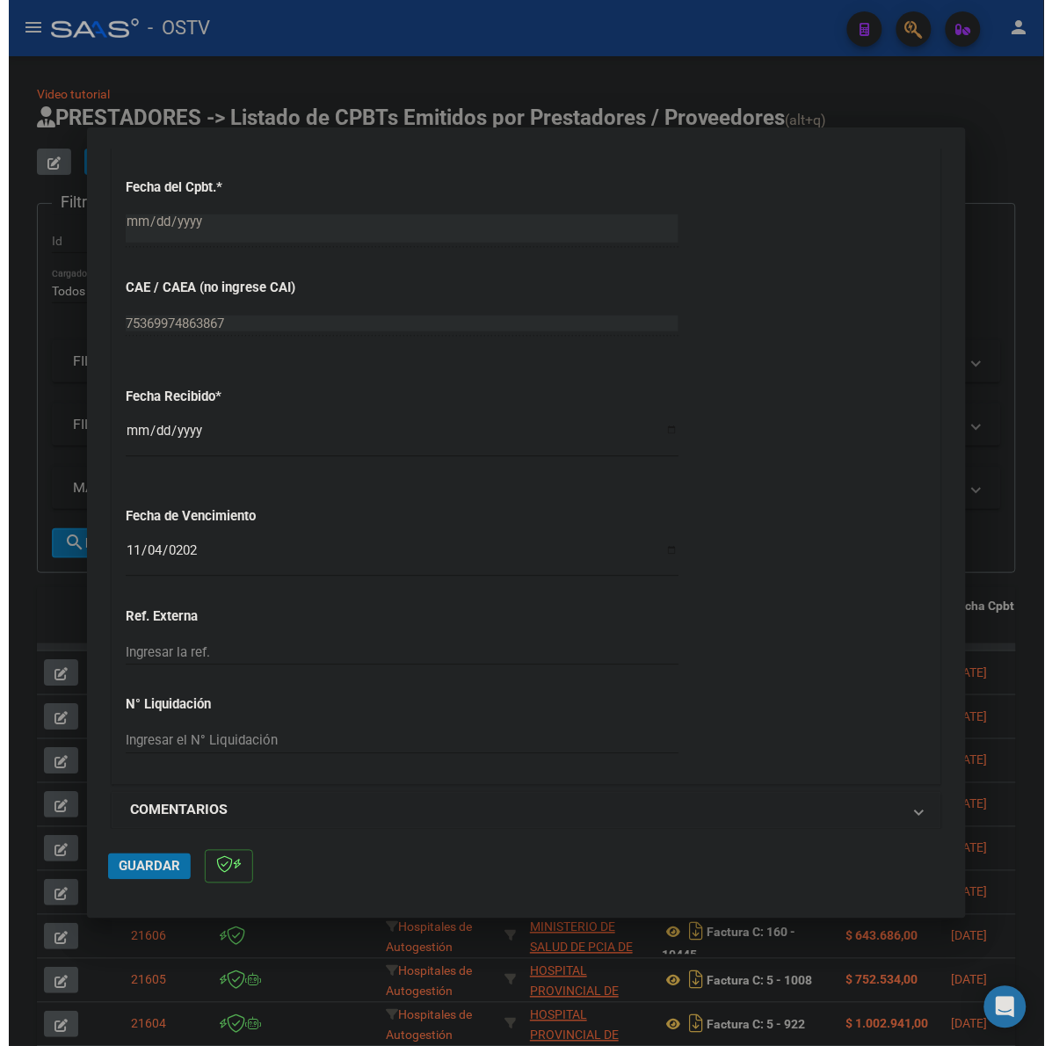
scroll to position [1173, 0]
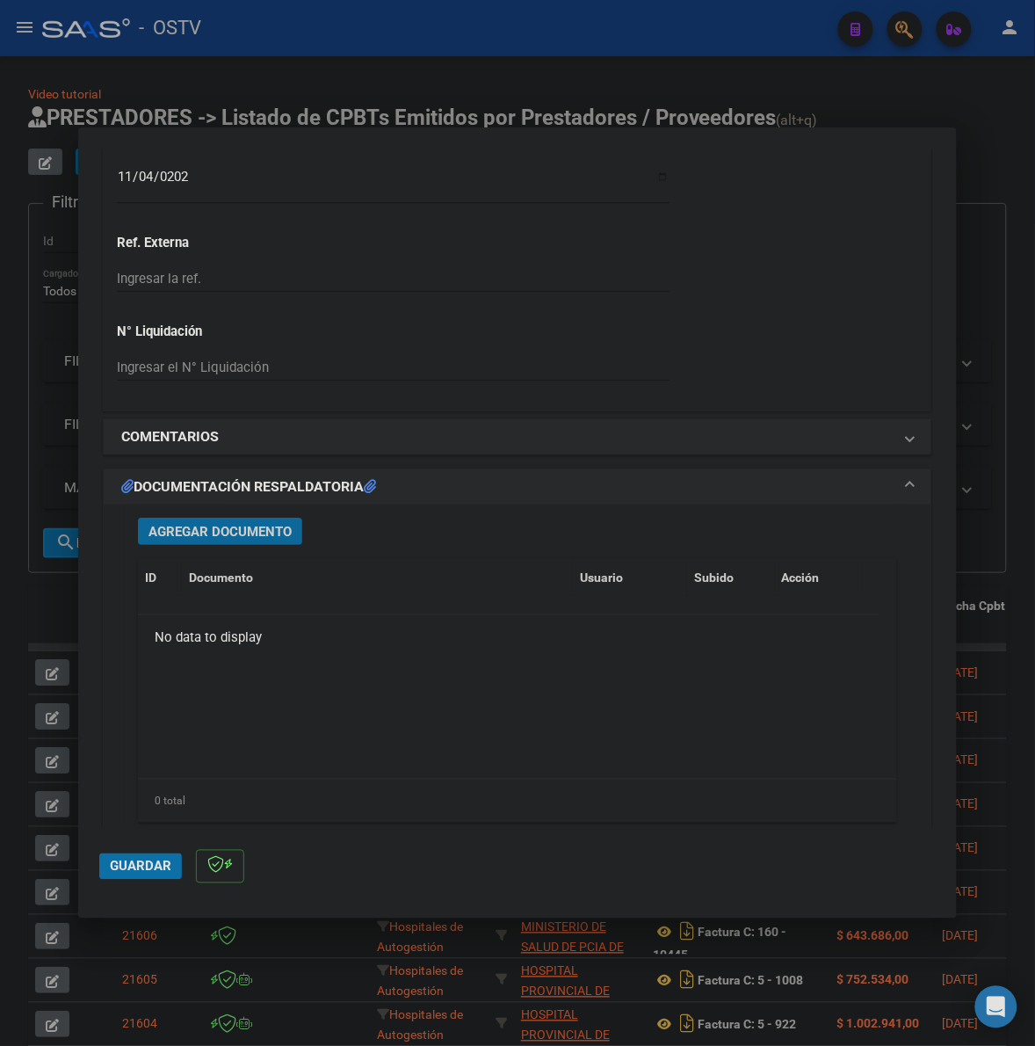
click at [247, 542] on button "Agregar Documento" at bounding box center [220, 531] width 164 height 27
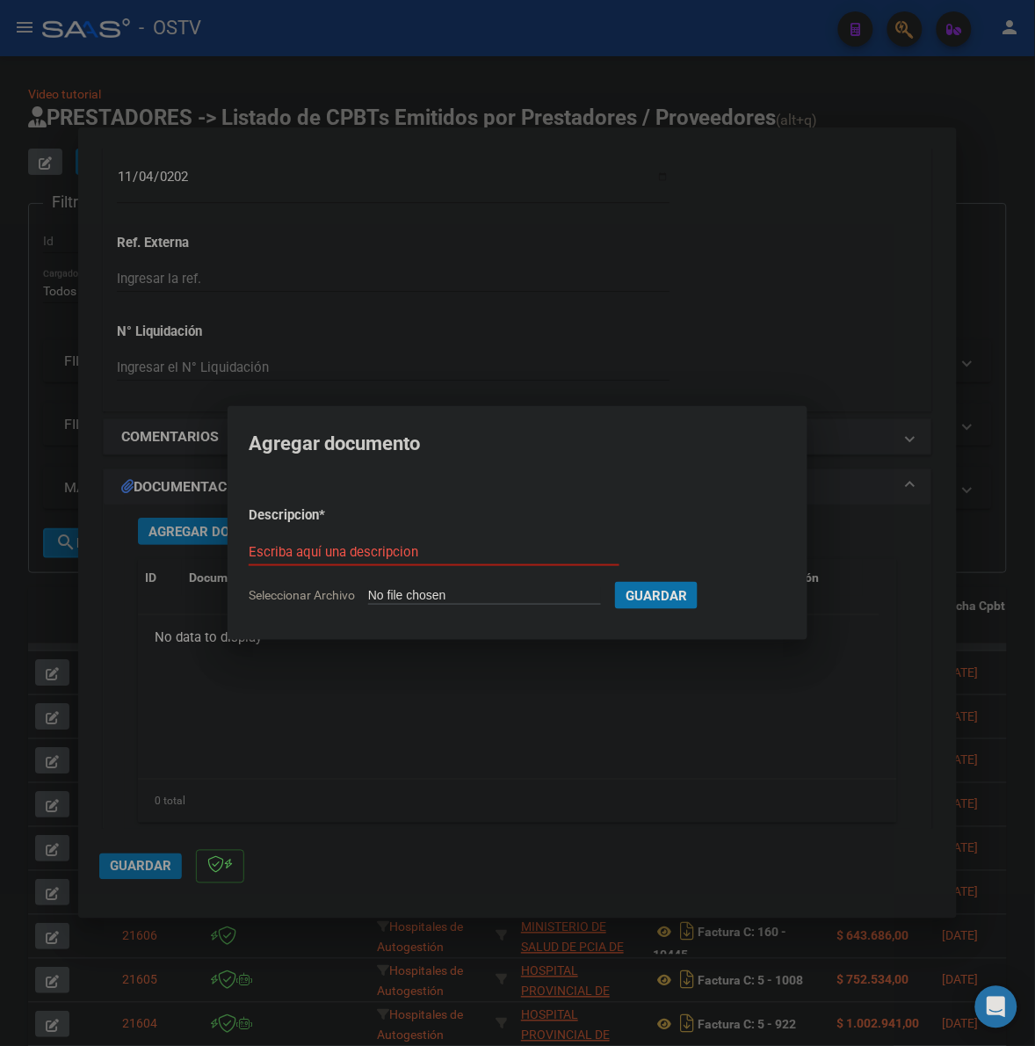
type input "C:\fakepath\FACTURA - 2 7430 - MUNICIPALIDAD DE MORENO.pdf"
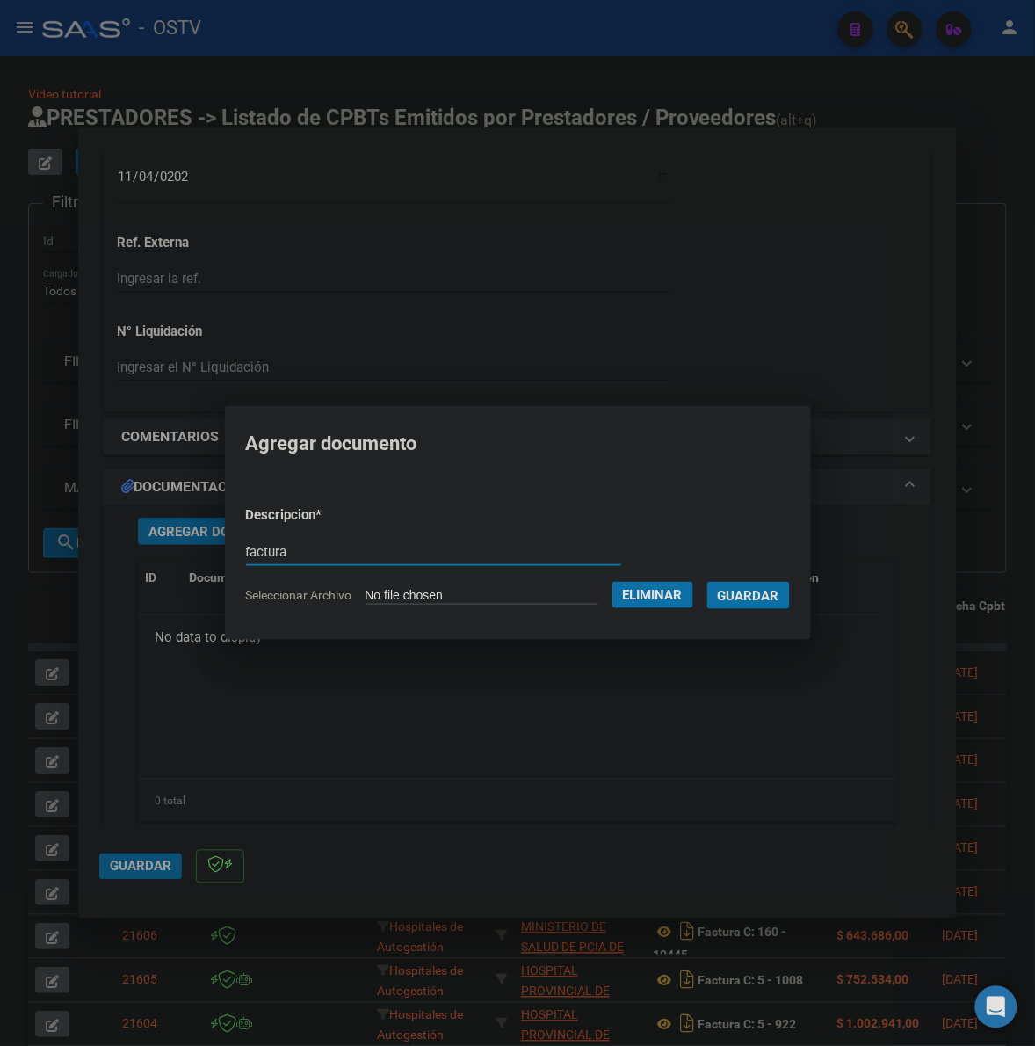
type input "factura"
click at [708, 582] on button "Guardar" at bounding box center [749, 595] width 83 height 27
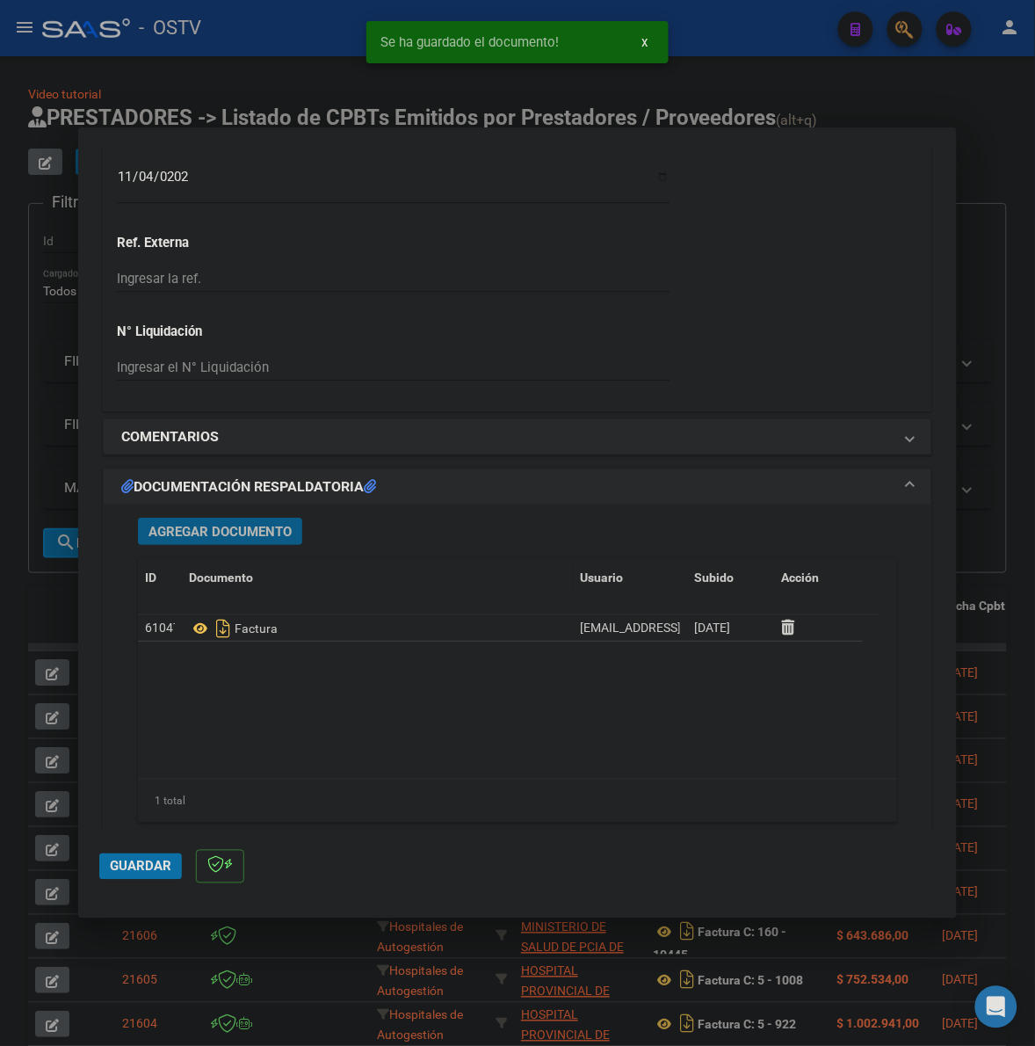
click at [209, 533] on span "Agregar Documento" at bounding box center [220, 532] width 143 height 16
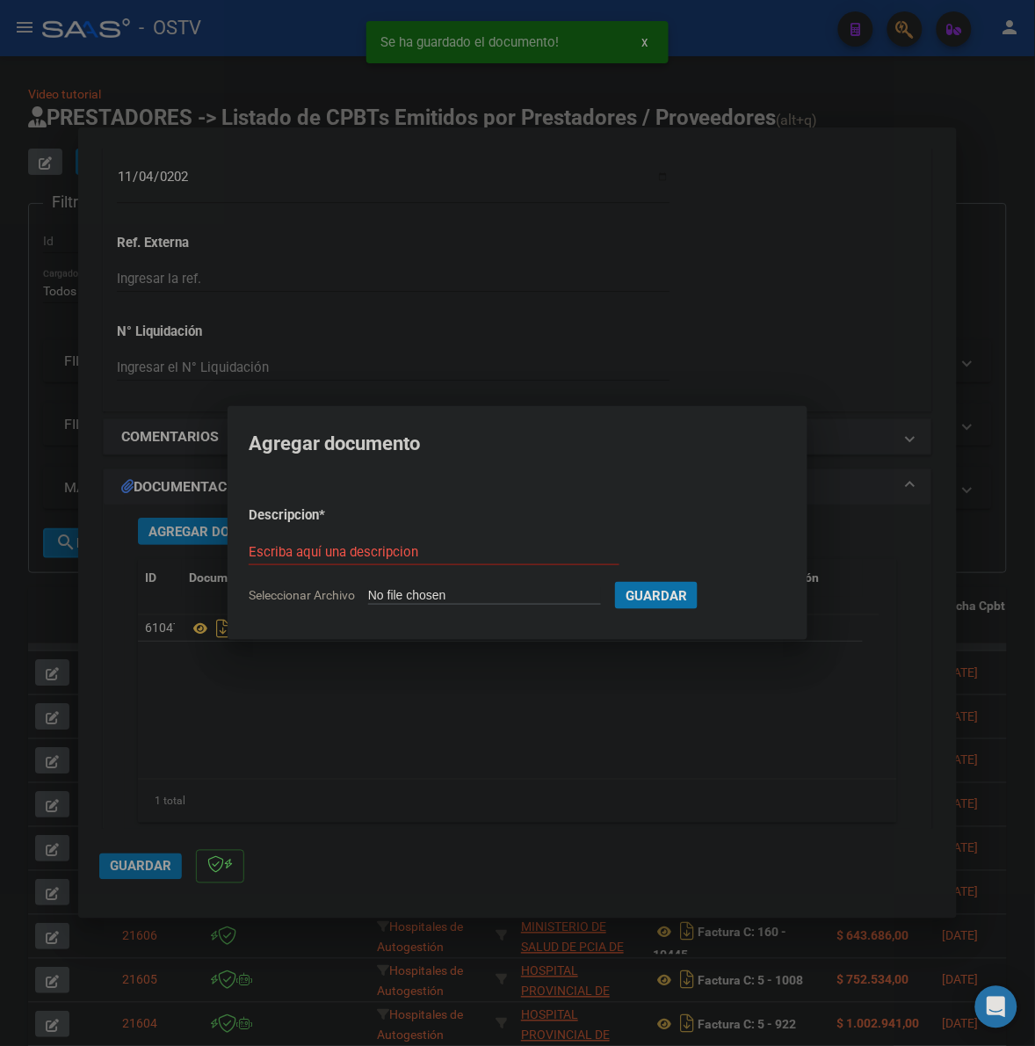
type input "C:\fakepath\ANEXO - 2 7430 - MUNICIPALIDAD DE MORENO.pdf"
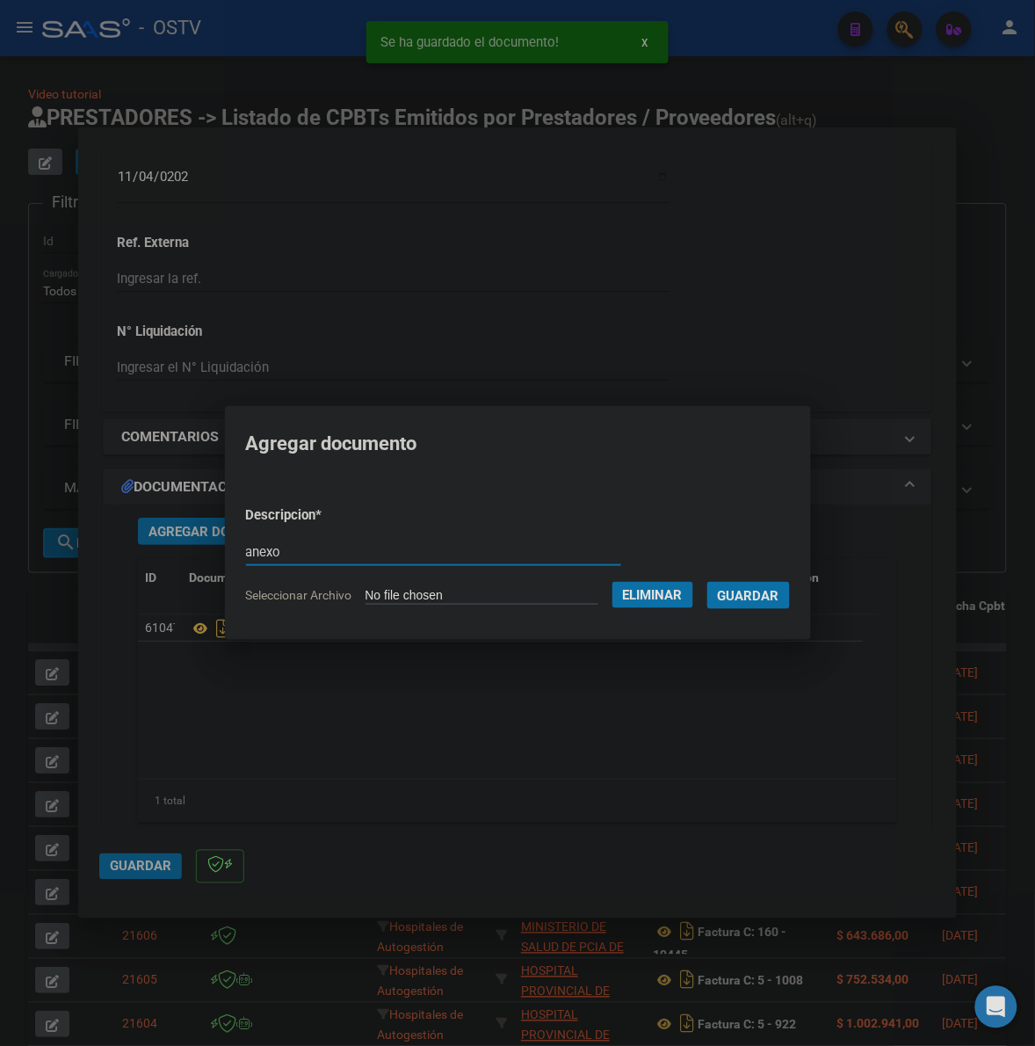
type input "anexo"
click at [708, 582] on button "Guardar" at bounding box center [749, 595] width 83 height 27
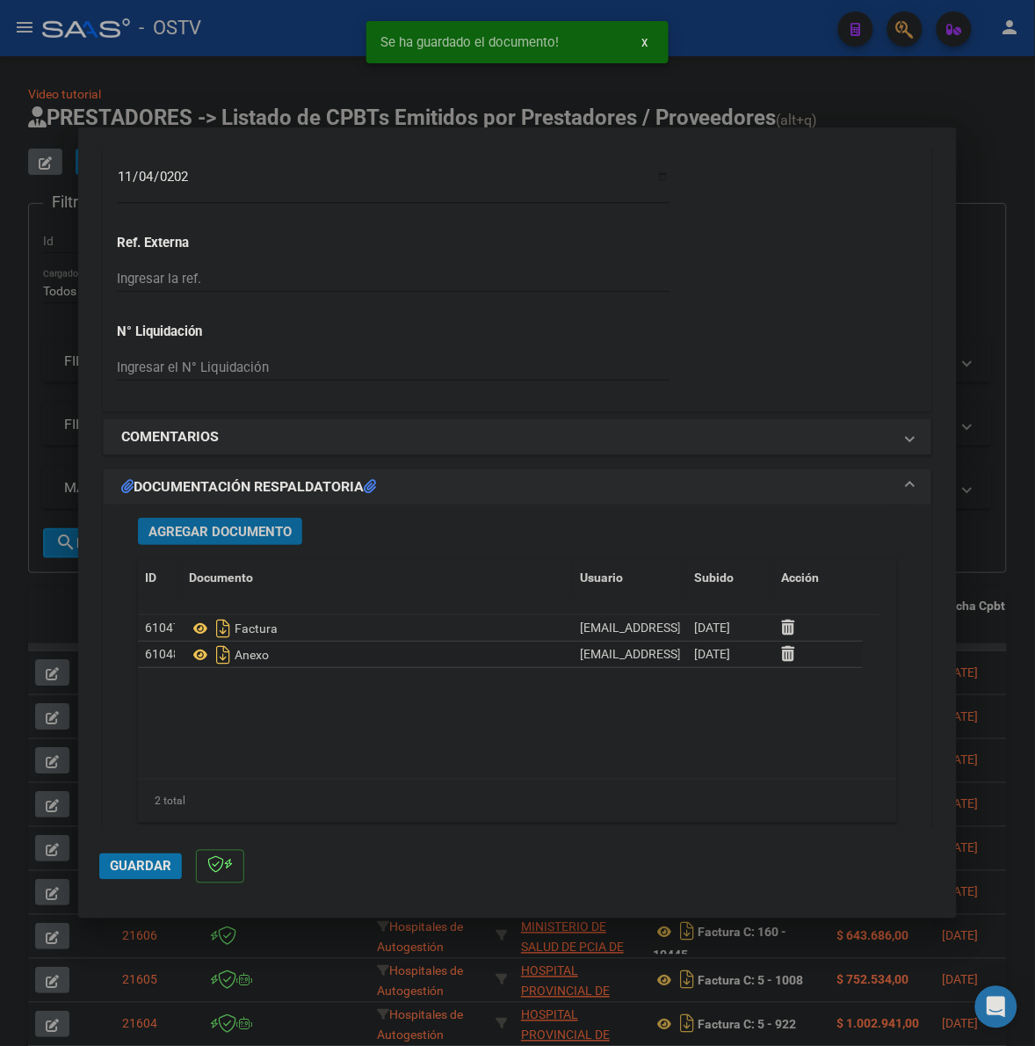
click at [134, 873] on span "Guardar" at bounding box center [141, 867] width 62 height 16
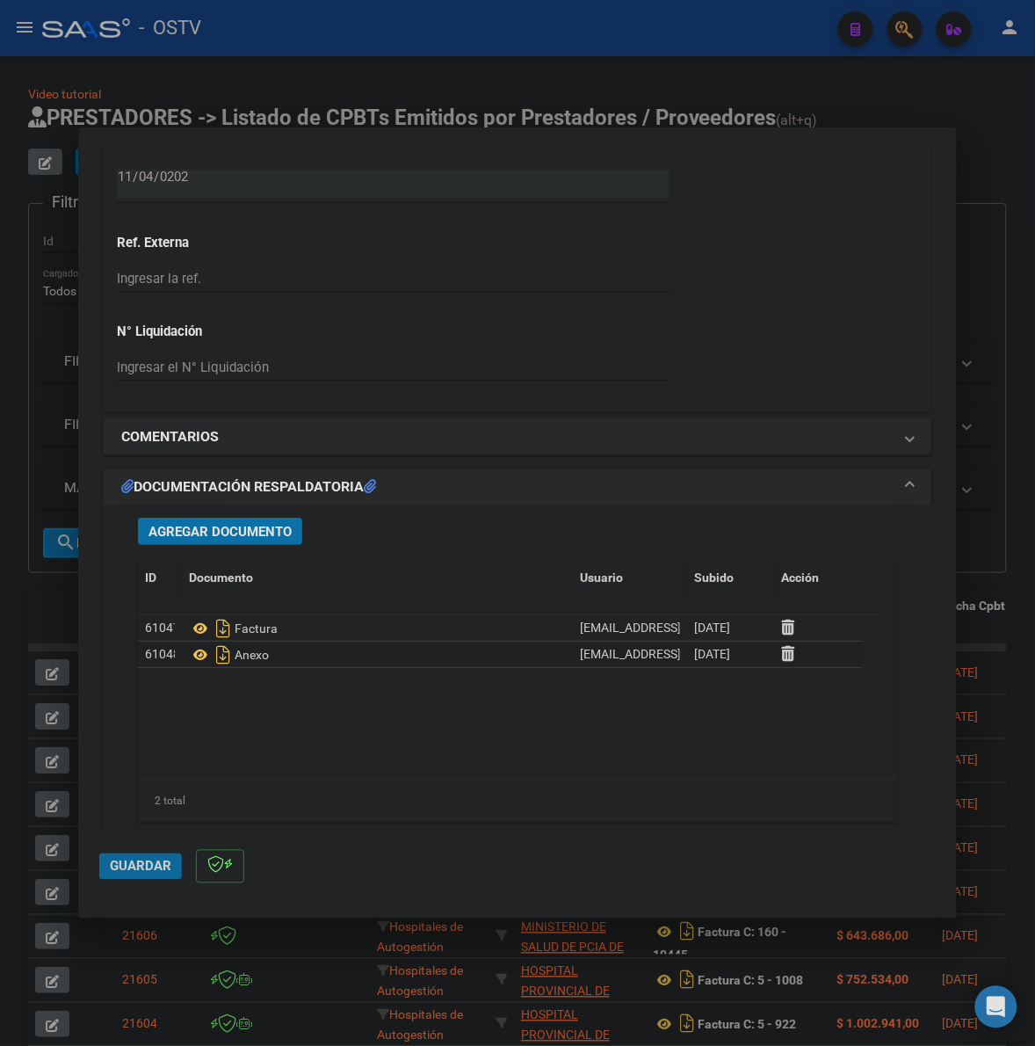
click at [148, 868] on span "Guardar" at bounding box center [141, 867] width 62 height 16
drag, startPoint x: 42, startPoint y: 598, endPoint x: 183, endPoint y: 277, distance: 350.3
click at [42, 596] on div at bounding box center [517, 523] width 1035 height 1046
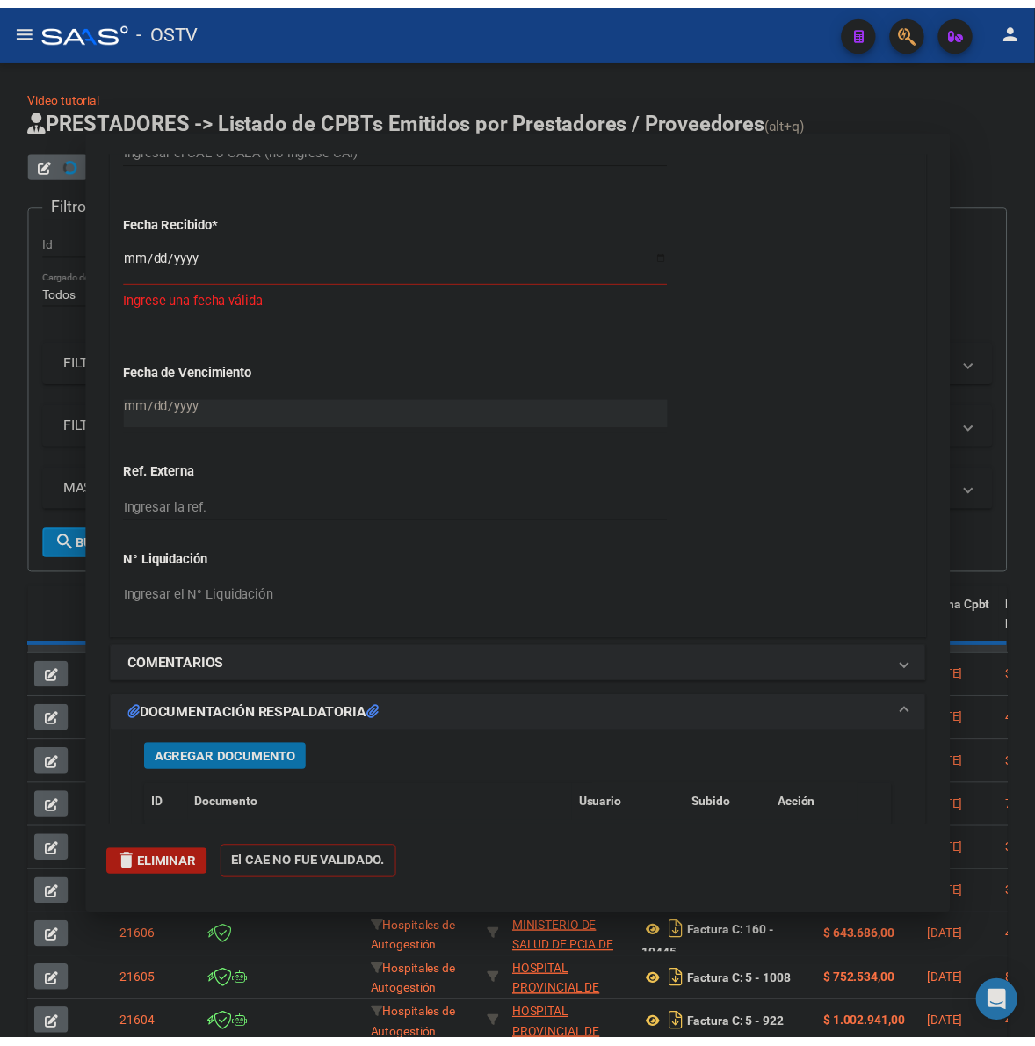
scroll to position [0, 0]
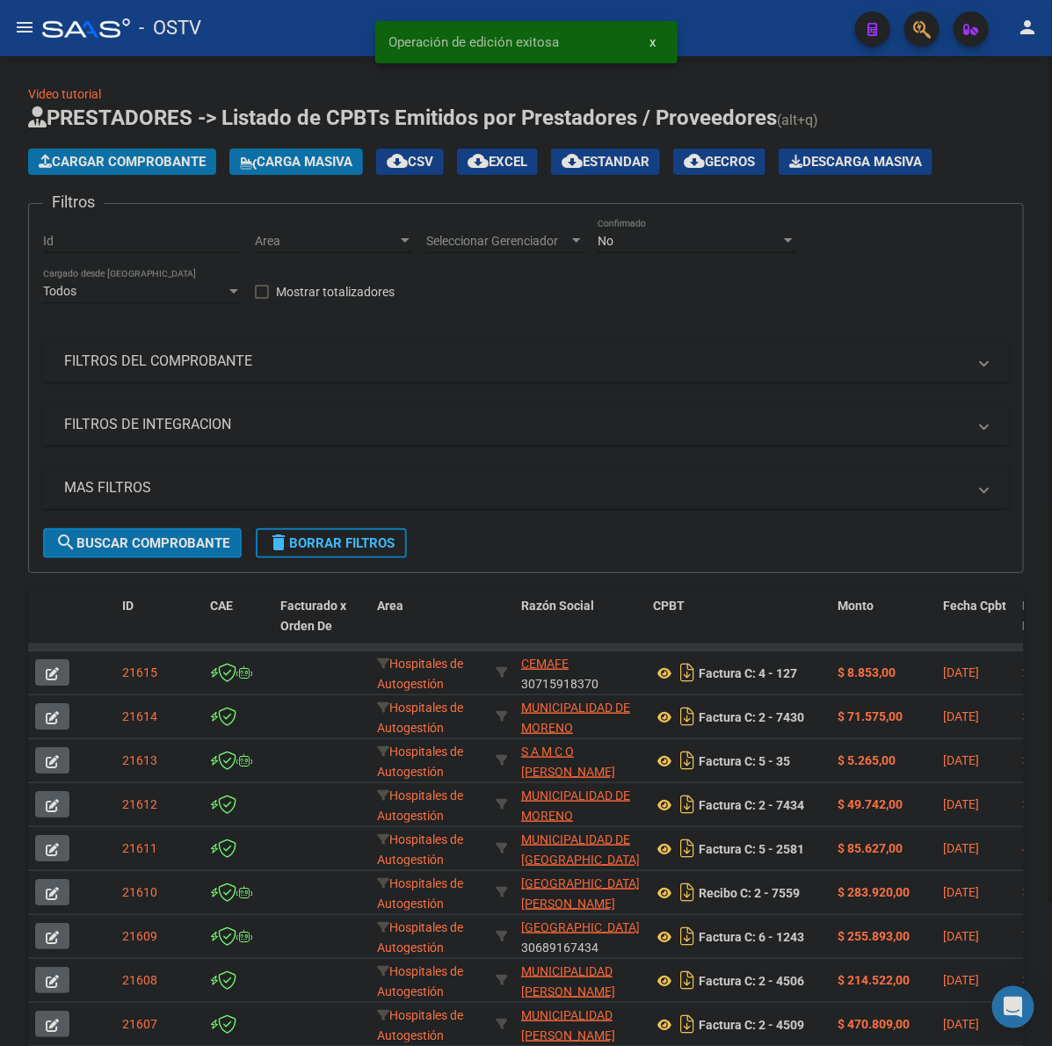
click at [176, 151] on button "Cargar Comprobante" at bounding box center [122, 162] width 188 height 26
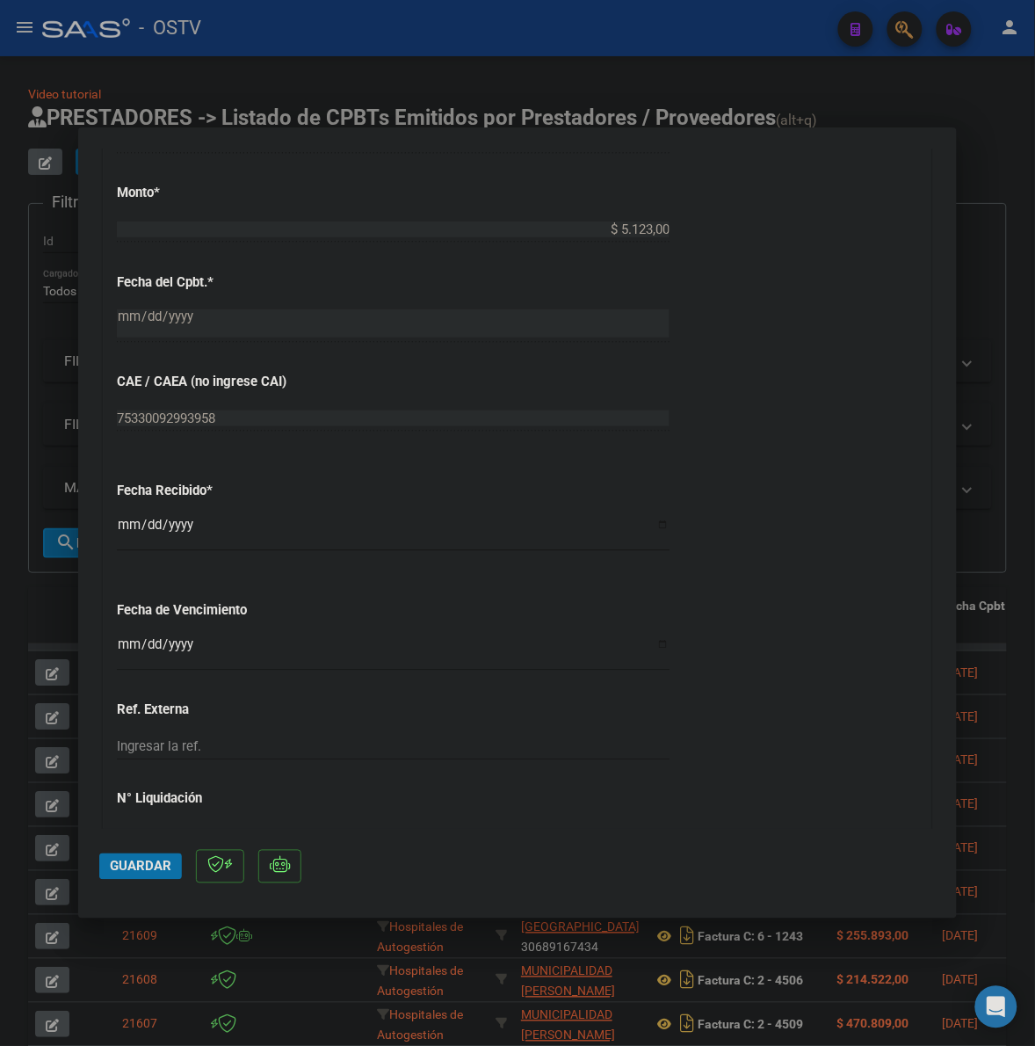
scroll to position [879, 0]
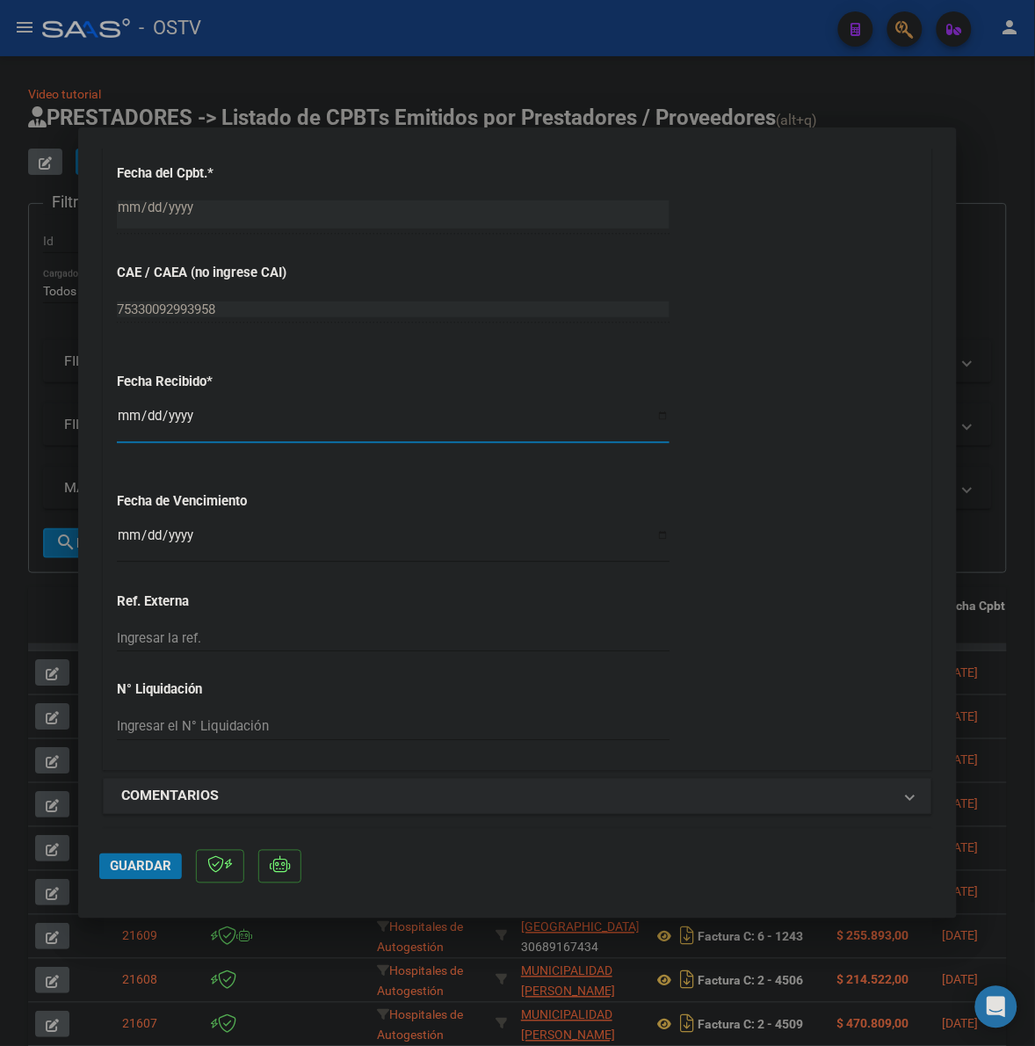
click at [134, 416] on input "2025-10-08" at bounding box center [393, 423] width 553 height 28
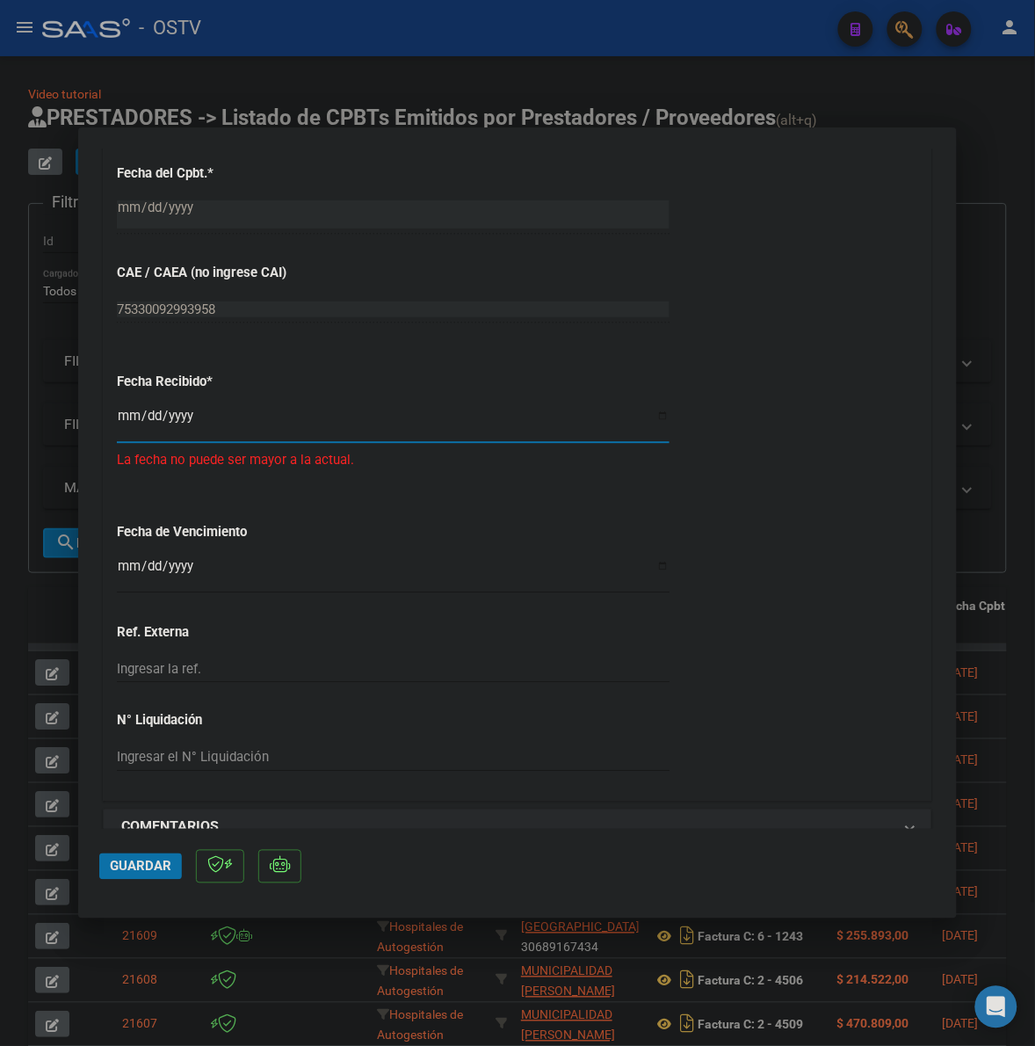
type input "2025-09-16"
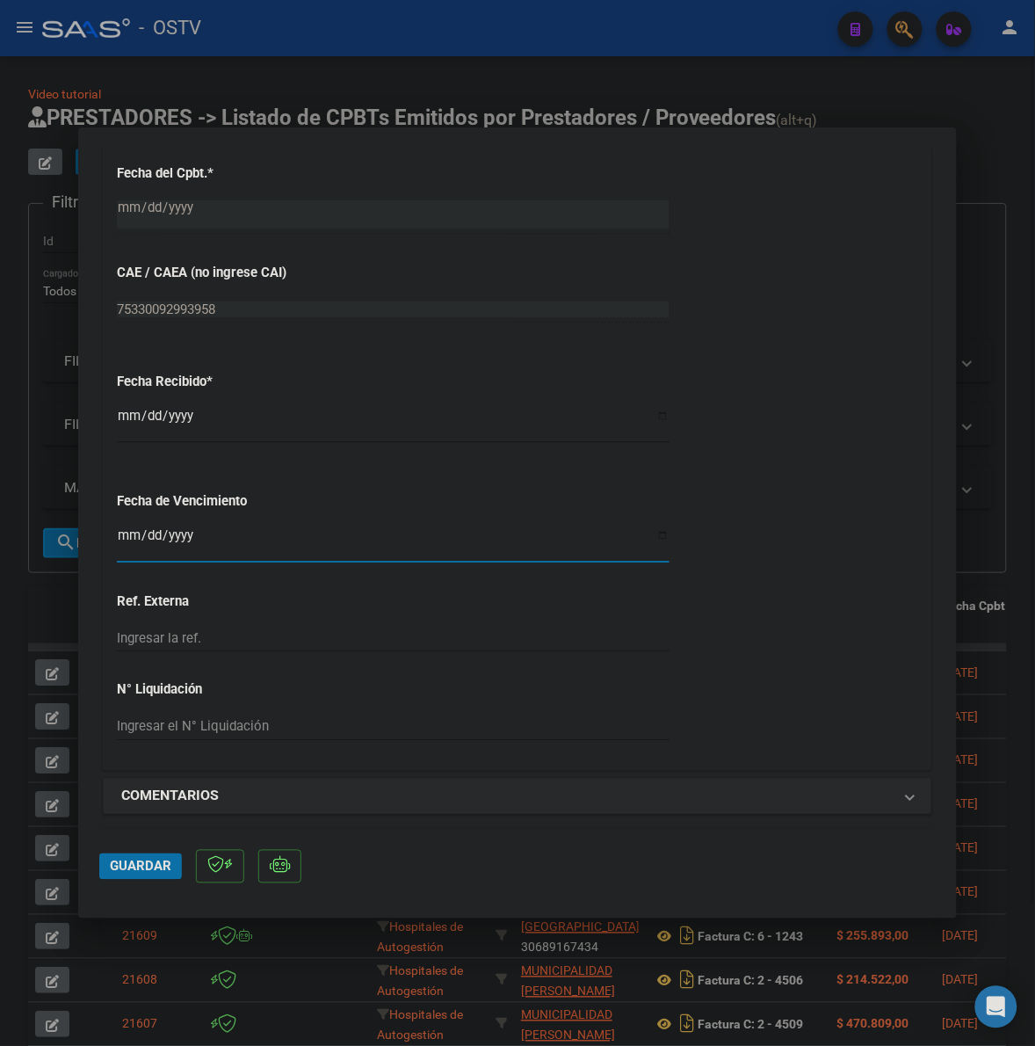
click at [123, 533] on input "Ingresar la fecha" at bounding box center [393, 542] width 553 height 28
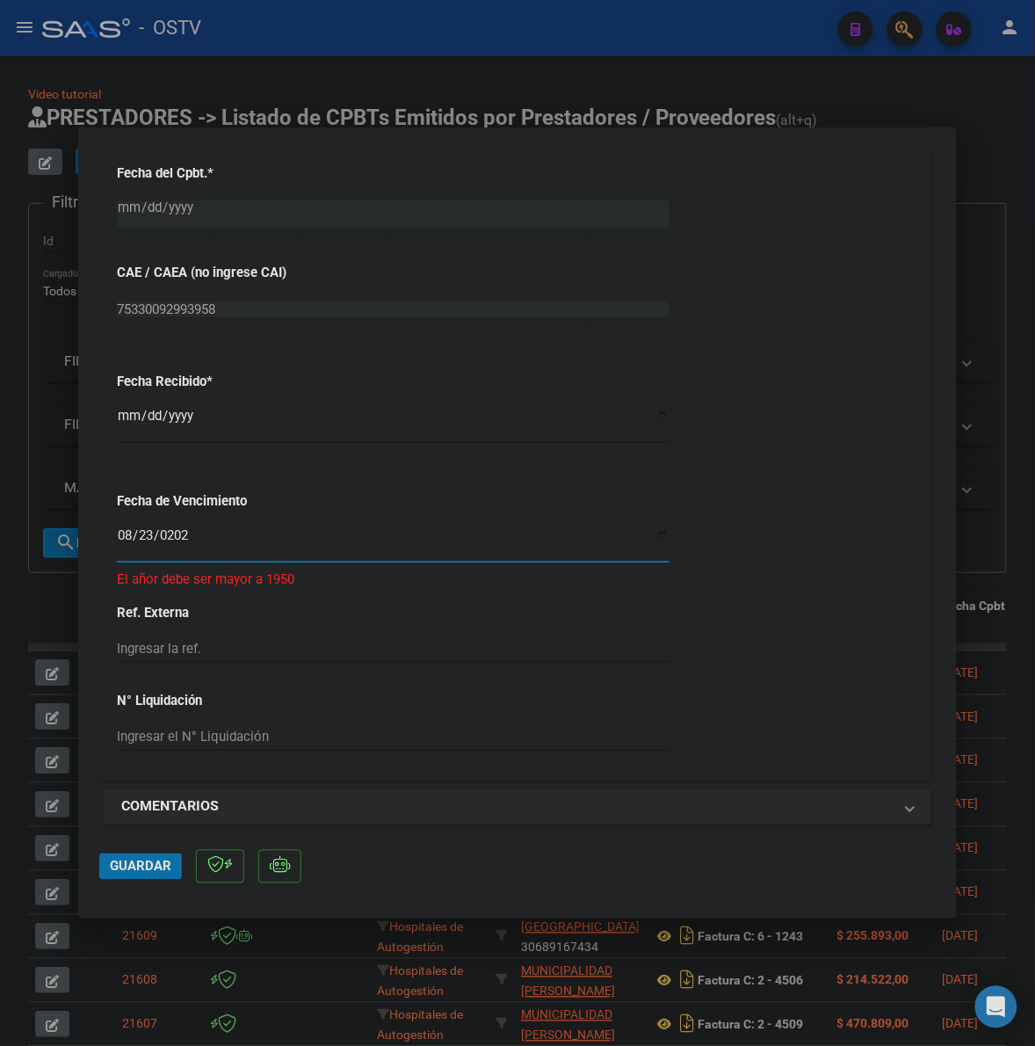
type input "2025-08-23"
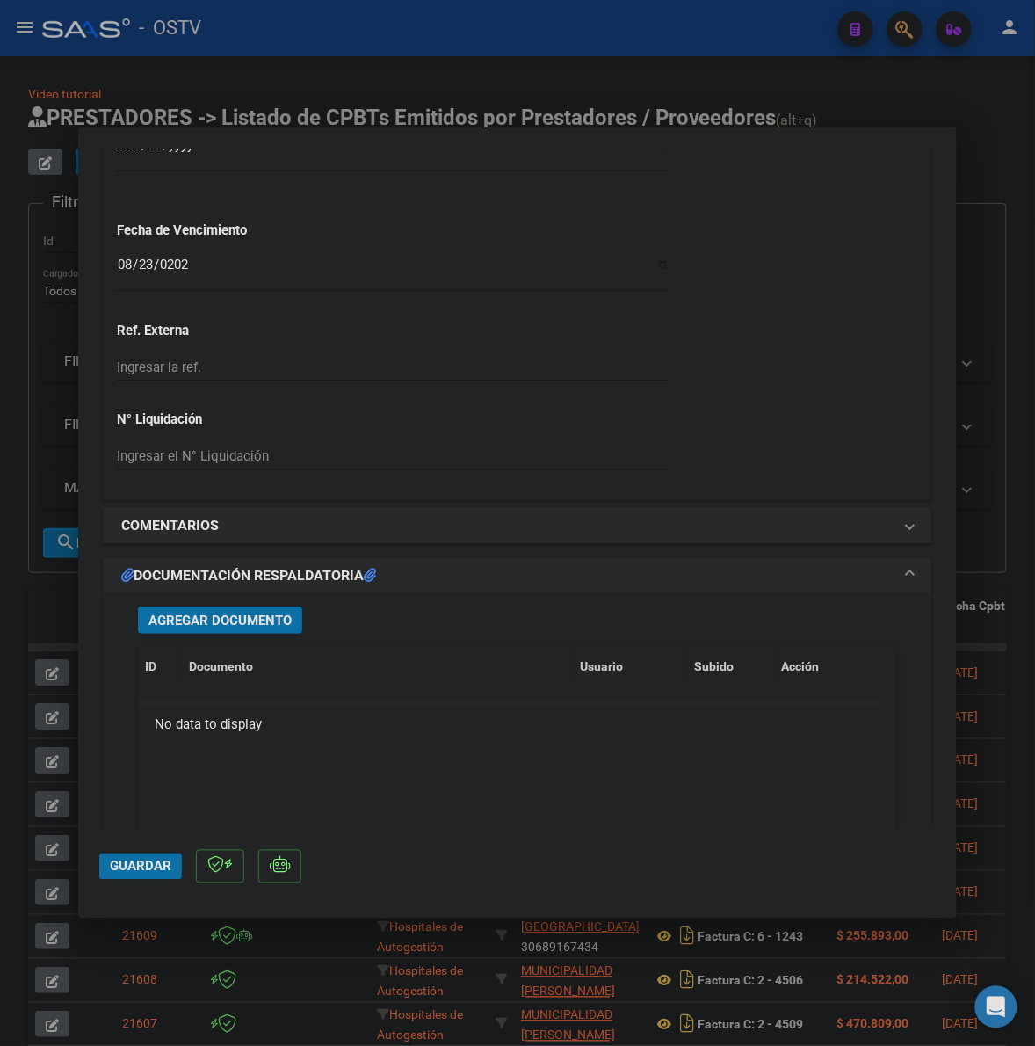
scroll to position [1172, 0]
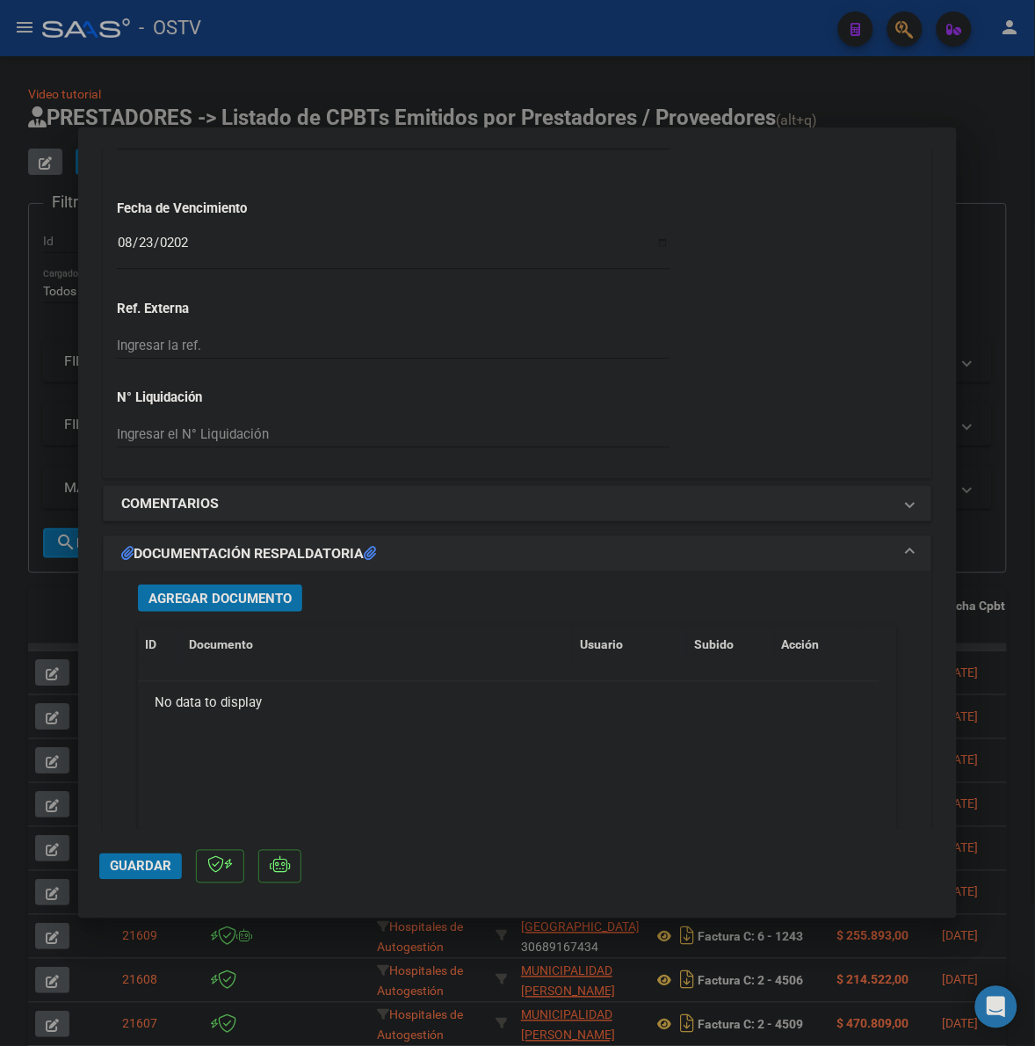
click at [187, 594] on span "Agregar Documento" at bounding box center [220, 599] width 143 height 16
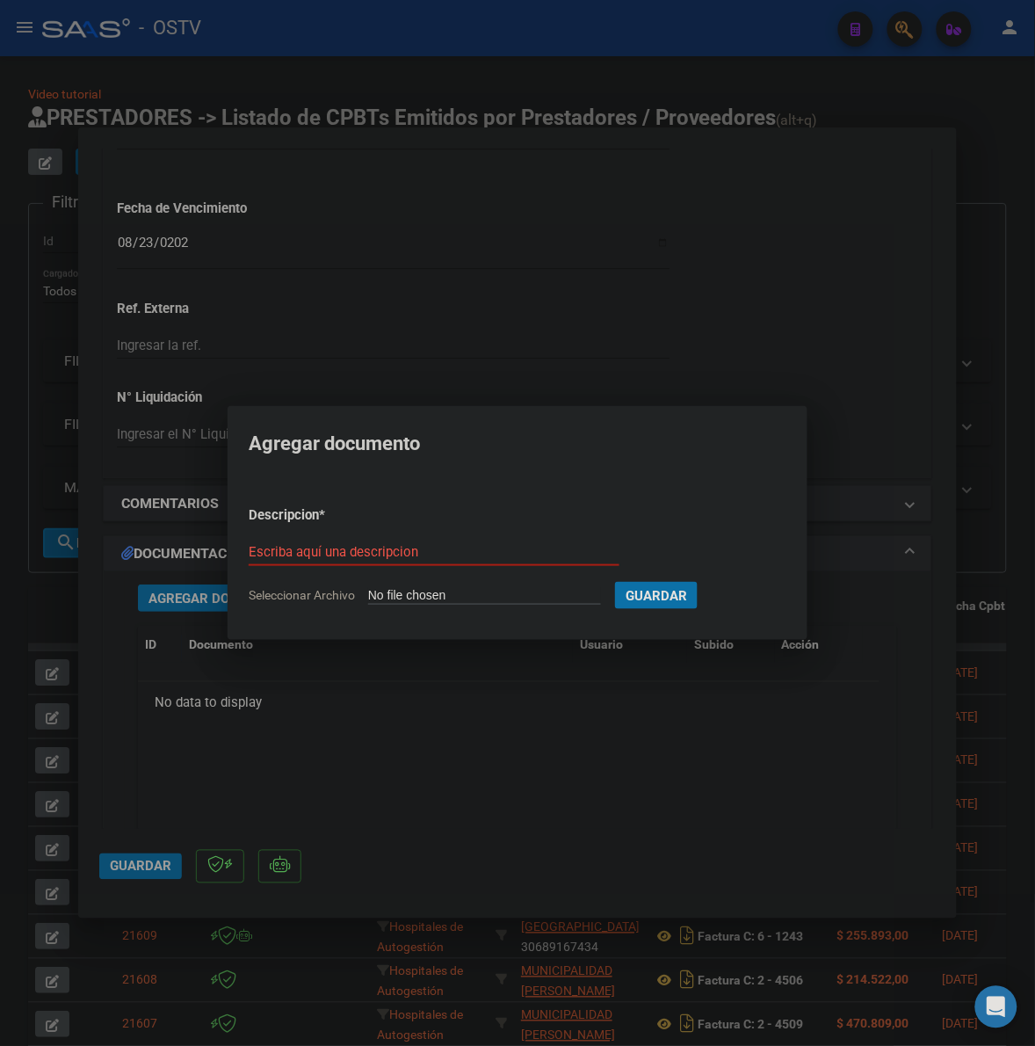
type input "C:\fakepath\FACTURA - 13 721 - PARQUE DE LA SALUD PROV DE MISIONES DR RAMON MAD…"
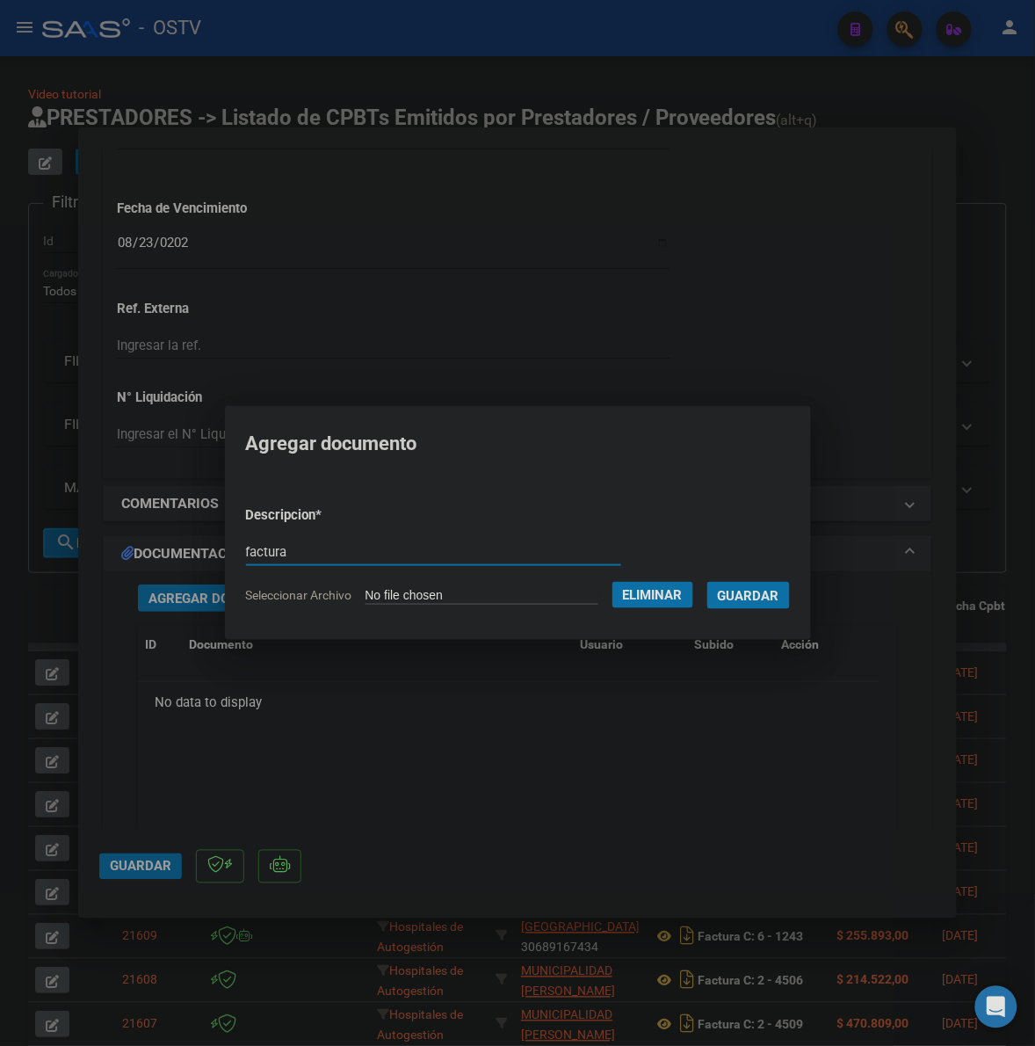
type input "factura"
click at [708, 582] on button "Guardar" at bounding box center [749, 595] width 83 height 27
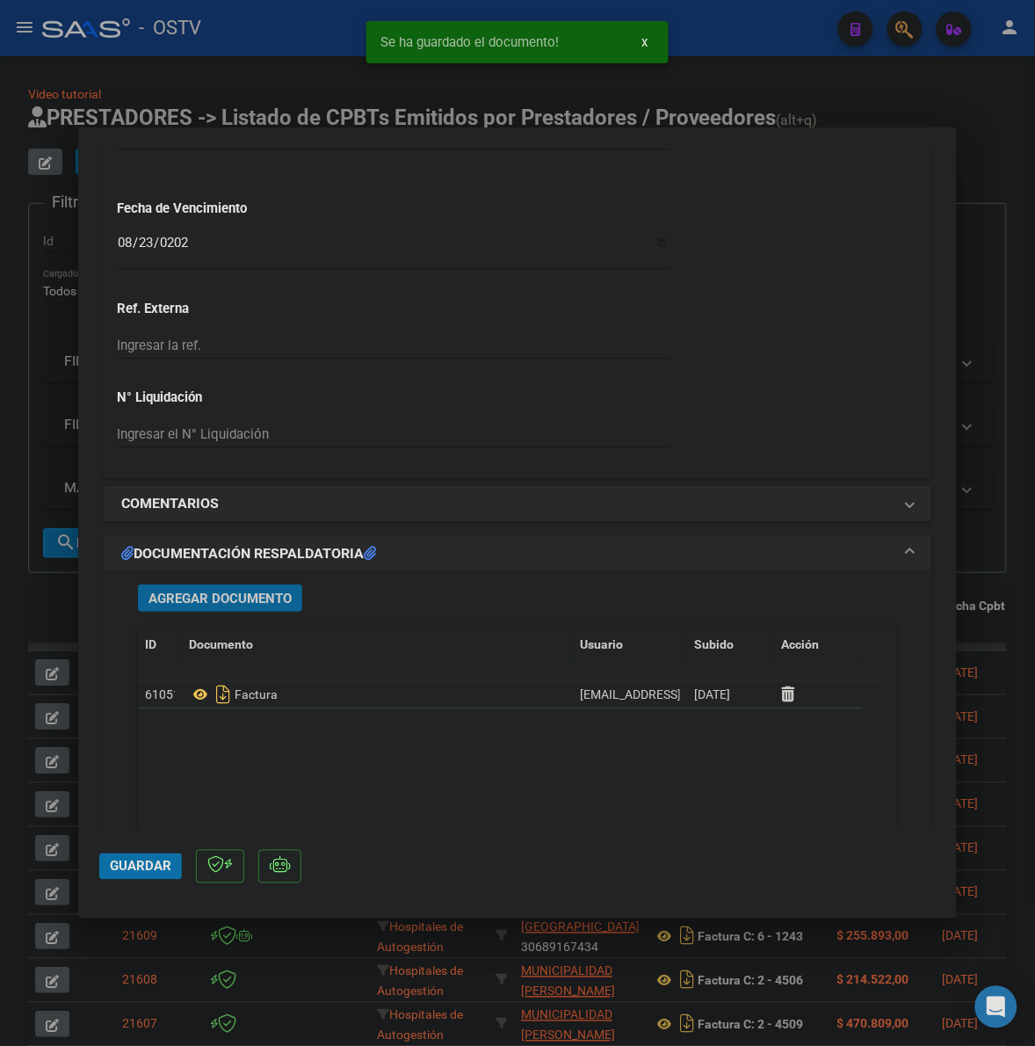
click at [212, 594] on span "Agregar Documento" at bounding box center [220, 599] width 143 height 16
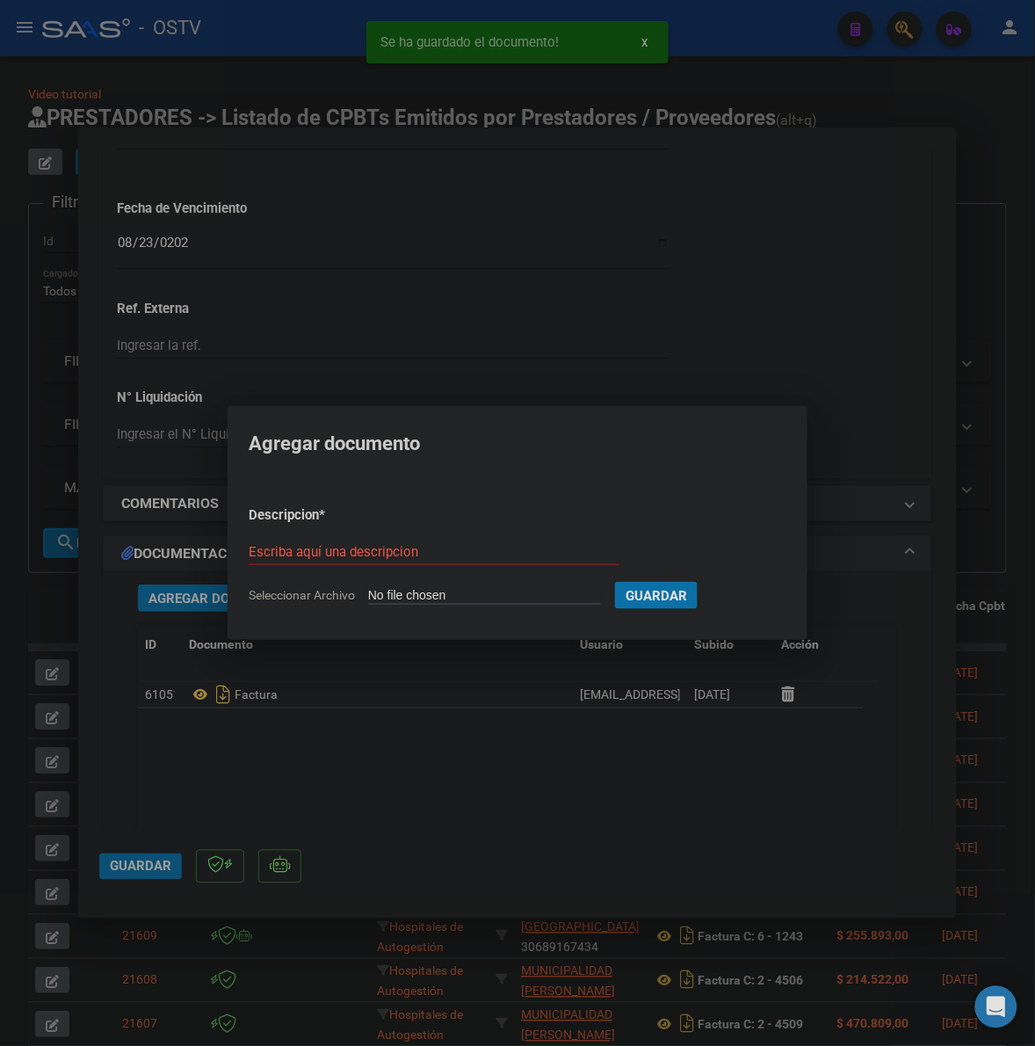
type input "C:\fakepath\ANEXO - 13 721 - PARQUE DE LA SALUD PROV DE MISIONES DR RAMON MADAR…"
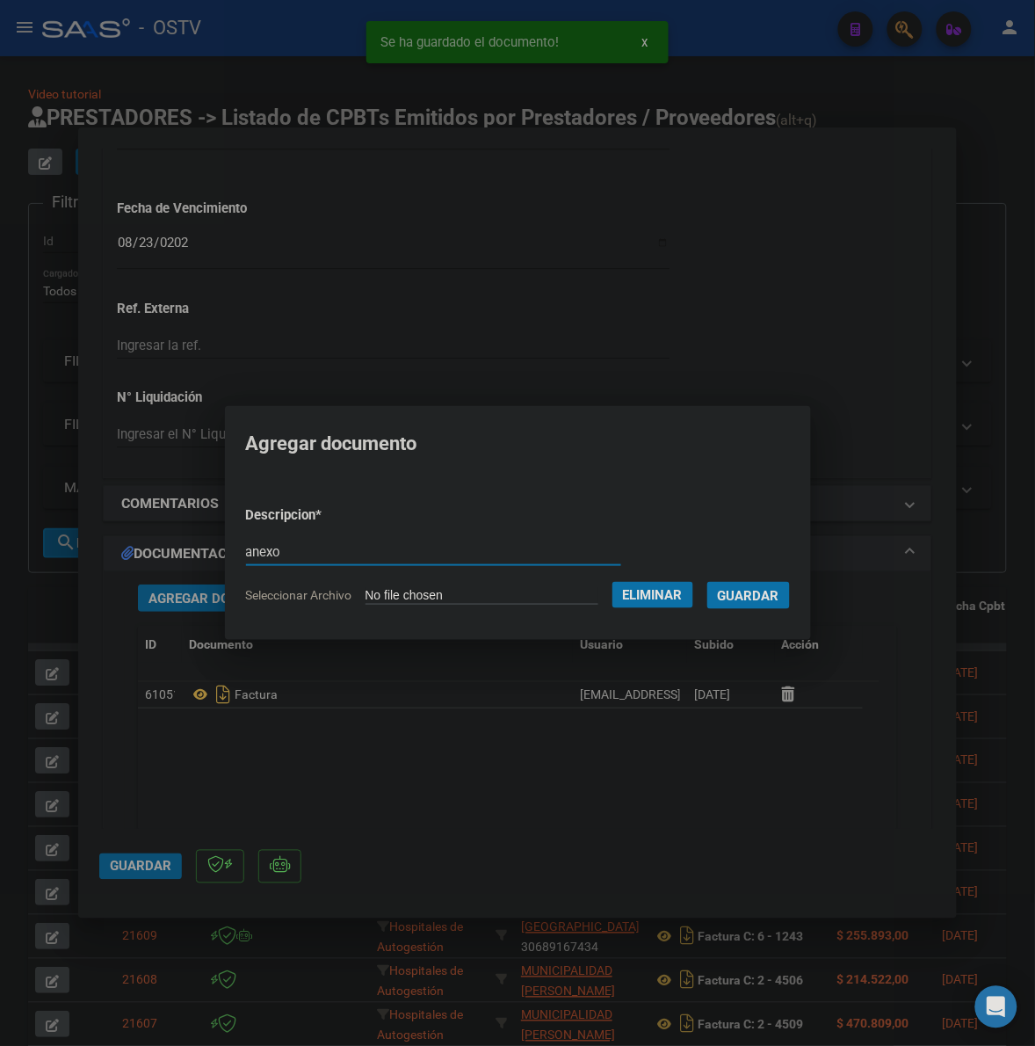
type input "anexo"
click at [708, 582] on button "Guardar" at bounding box center [749, 595] width 83 height 27
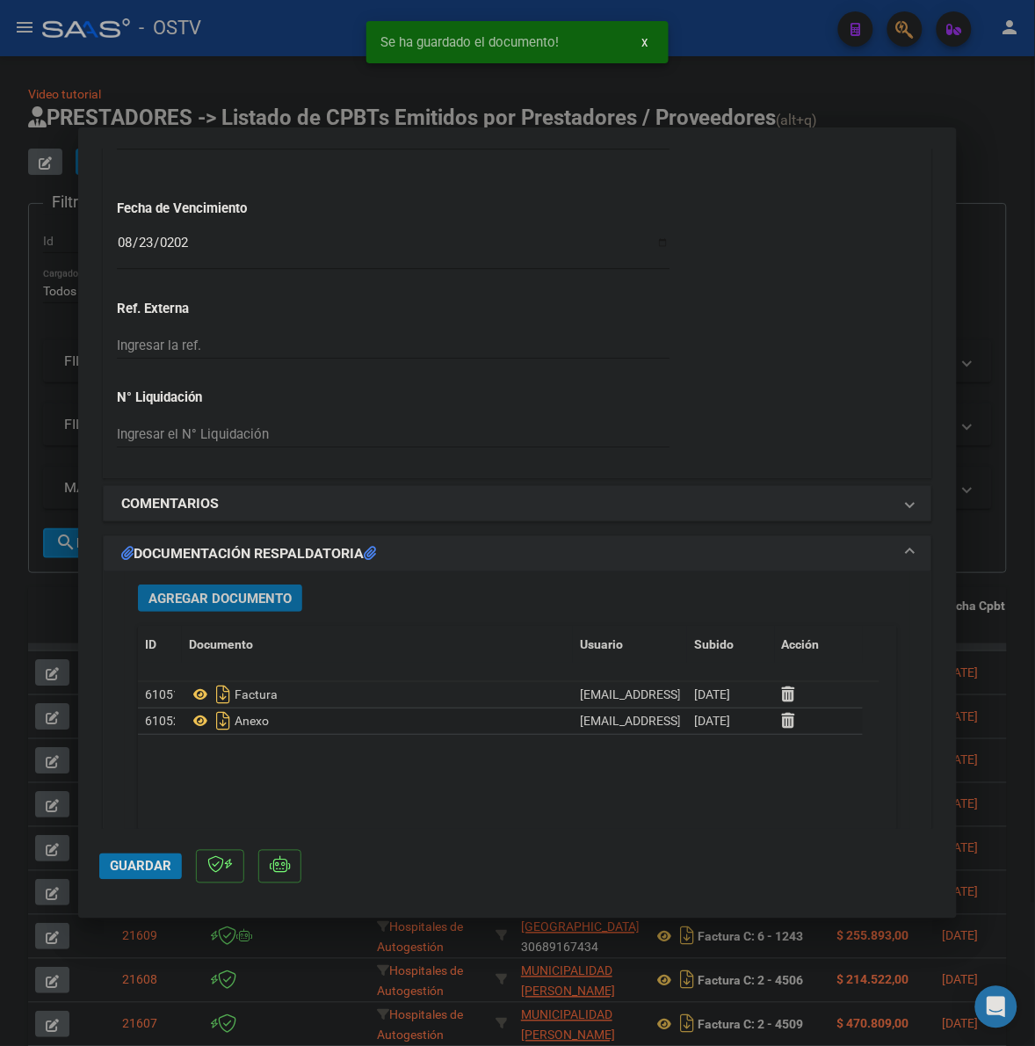
click at [134, 859] on span "Guardar" at bounding box center [141, 867] width 62 height 16
drag, startPoint x: 37, startPoint y: 615, endPoint x: 143, endPoint y: 353, distance: 282.7
click at [37, 615] on div at bounding box center [517, 523] width 1035 height 1046
type input "$ 0,00"
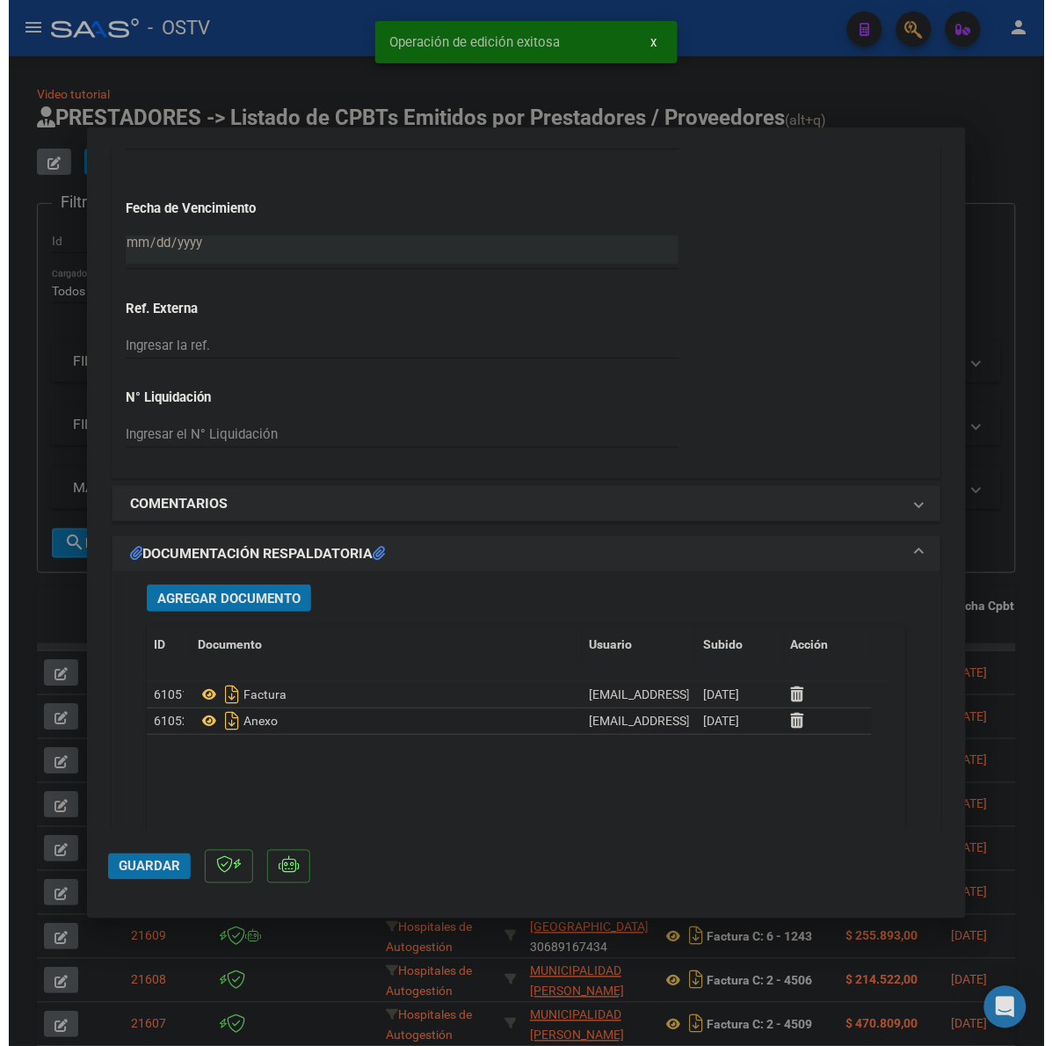
scroll to position [1305, 0]
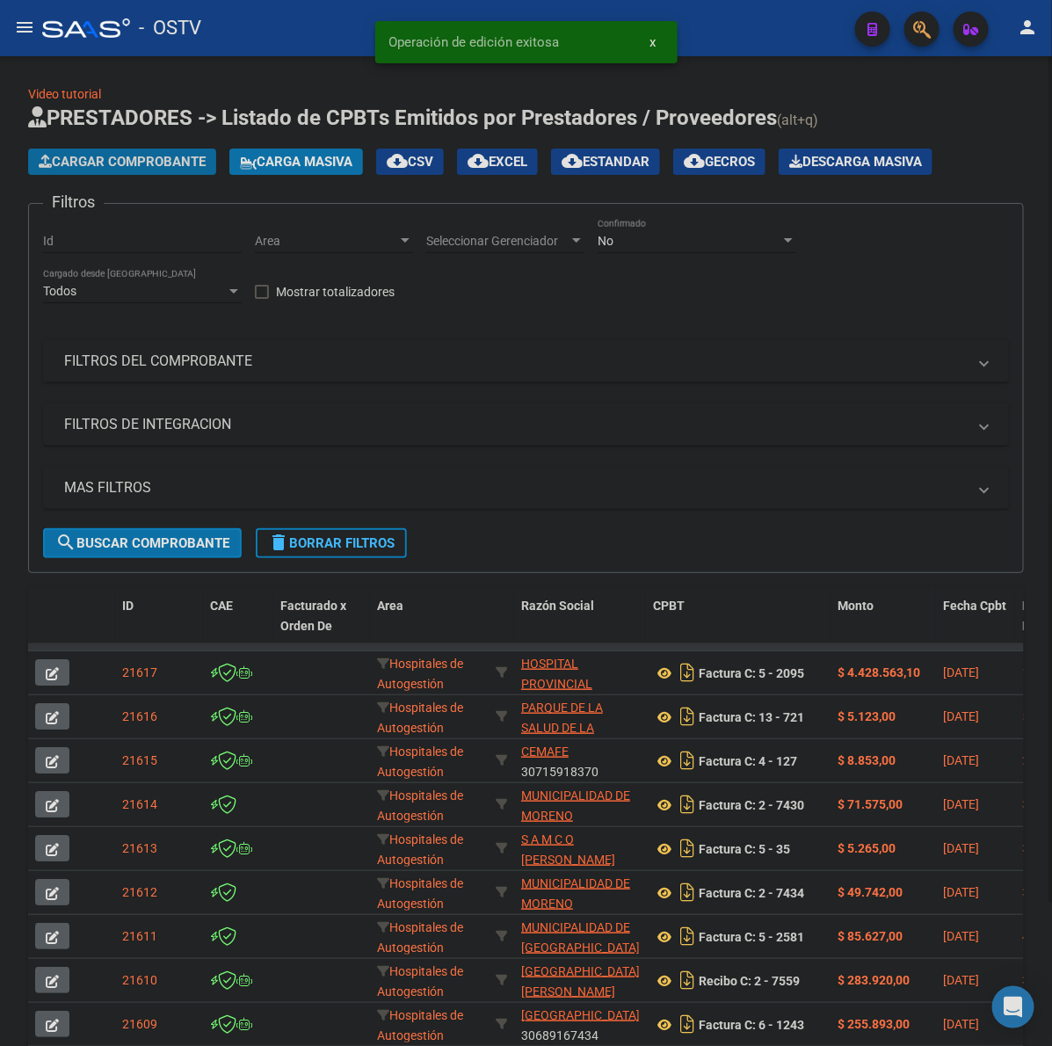
click at [150, 163] on span "Cargar Comprobante" at bounding box center [122, 162] width 167 height 16
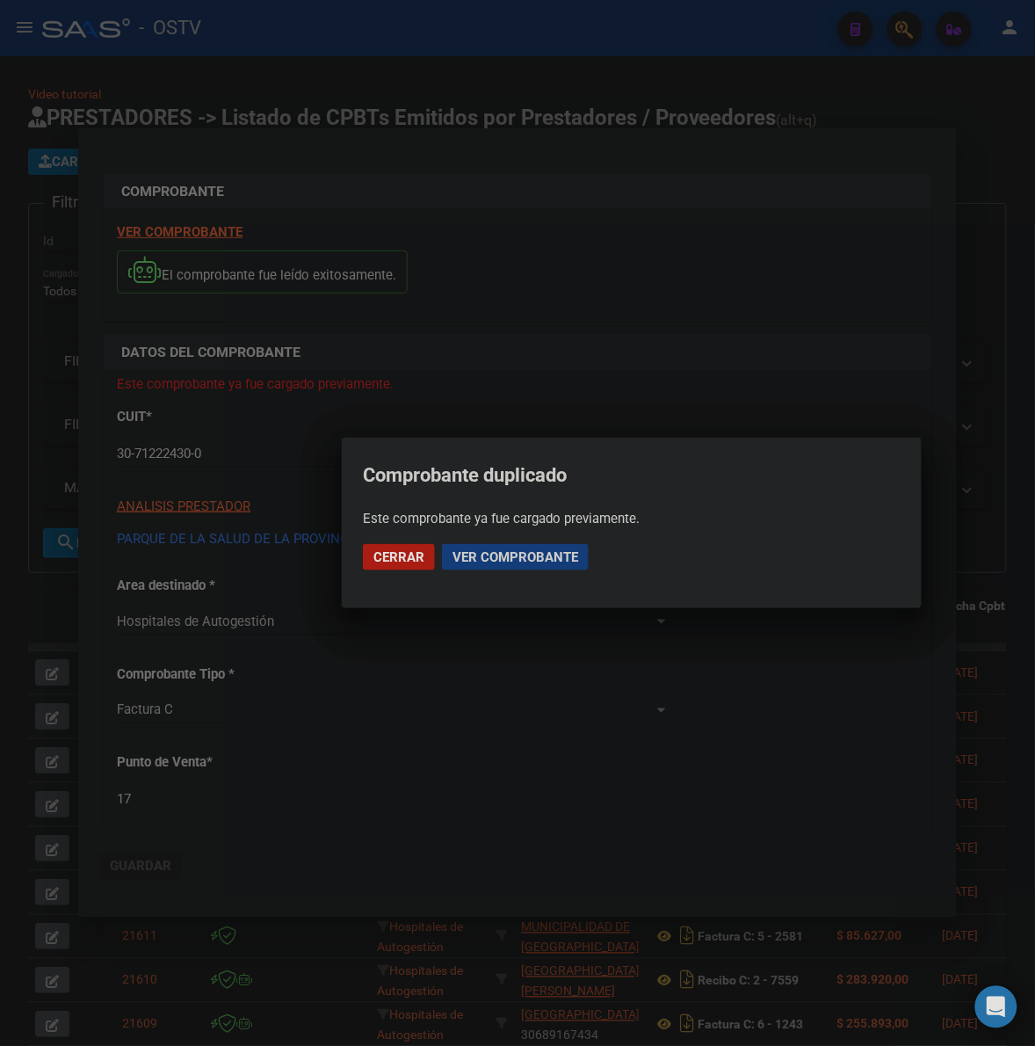
click at [533, 563] on span "Ver comprobante" at bounding box center [516, 557] width 126 height 16
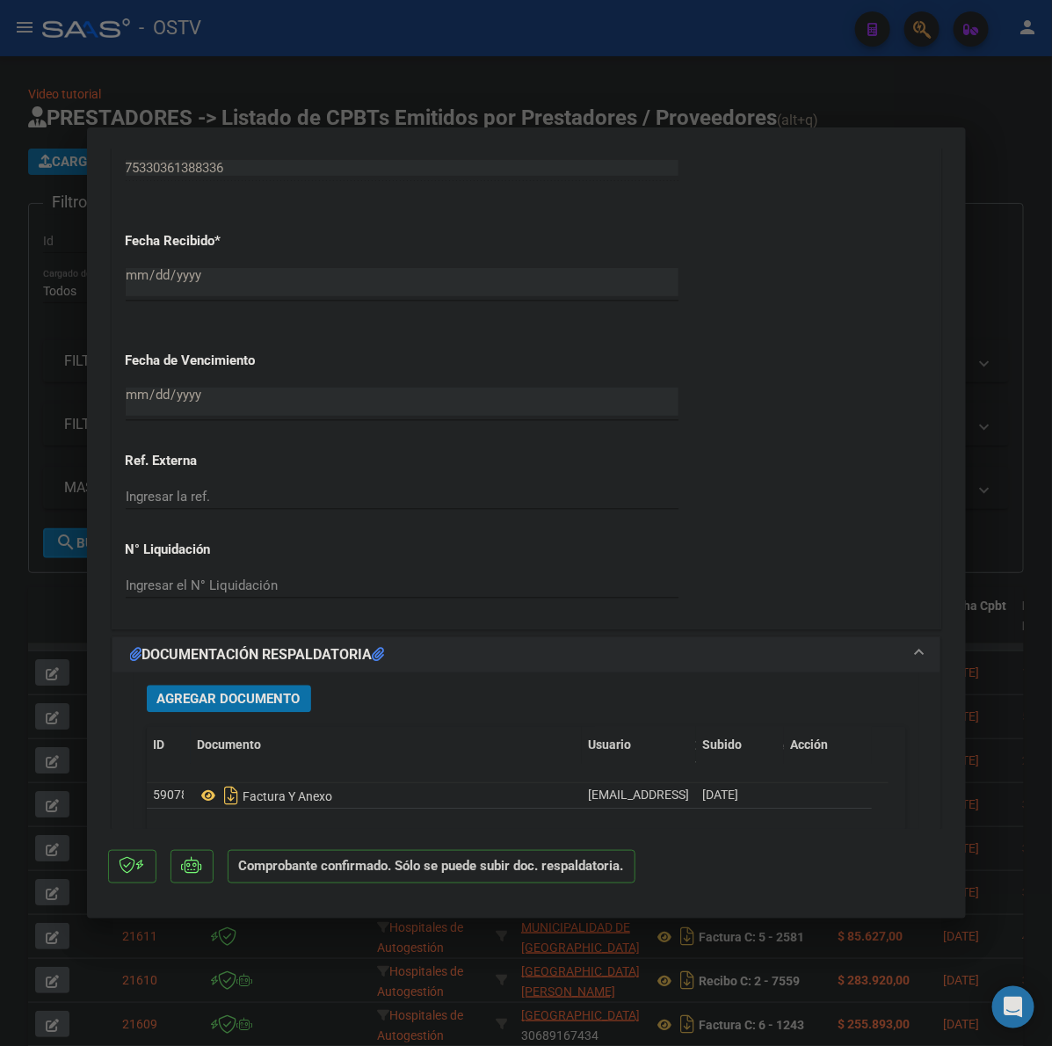
scroll to position [1135, 0]
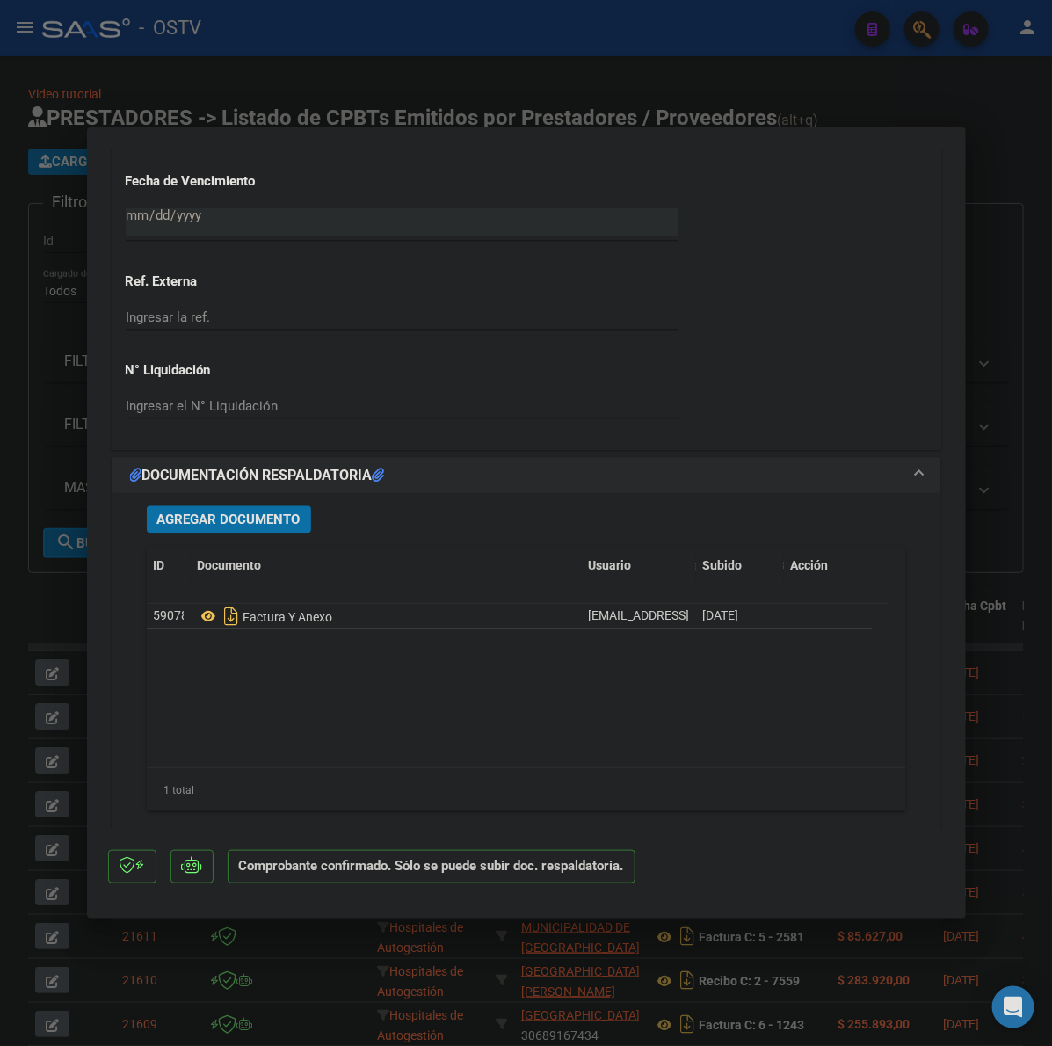
click at [1002, 442] on div at bounding box center [526, 523] width 1052 height 1046
type input "$ 0,00"
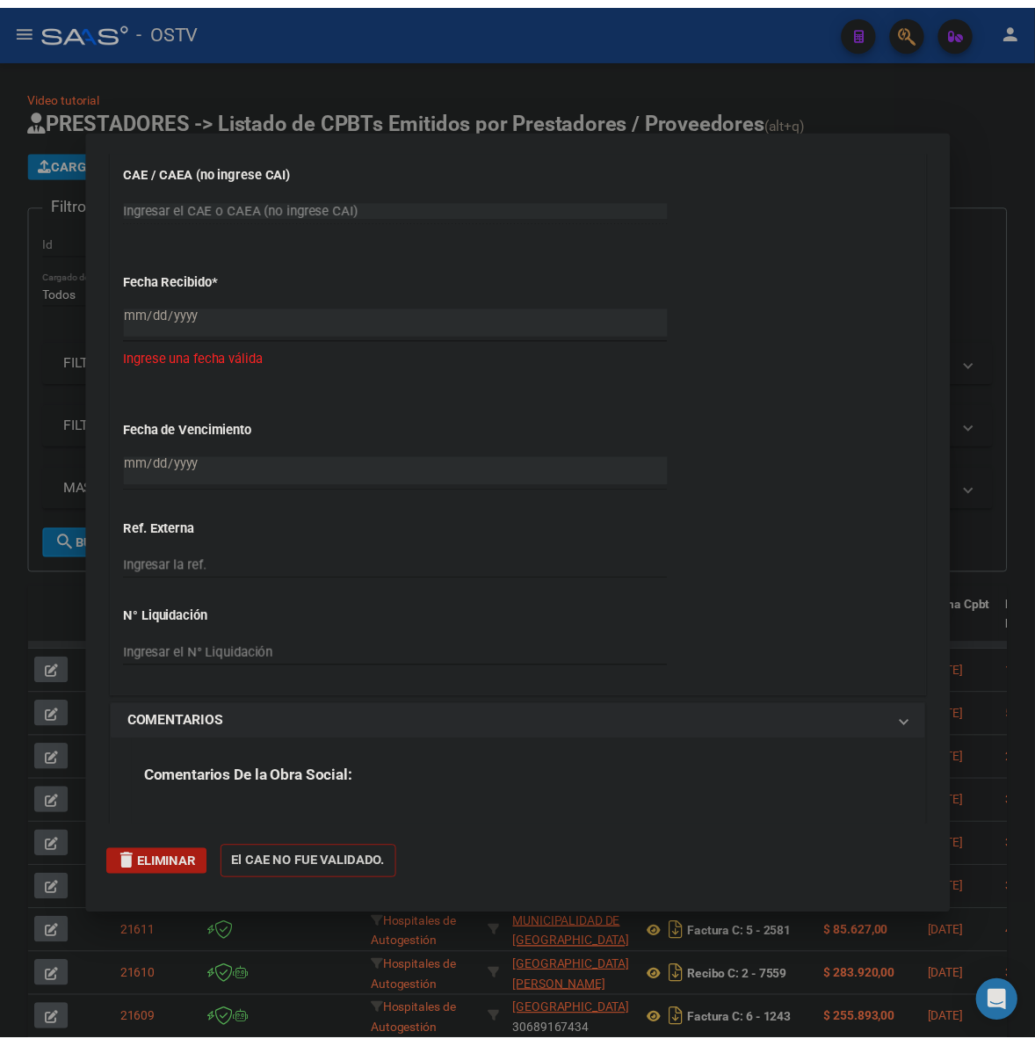
scroll to position [1383, 0]
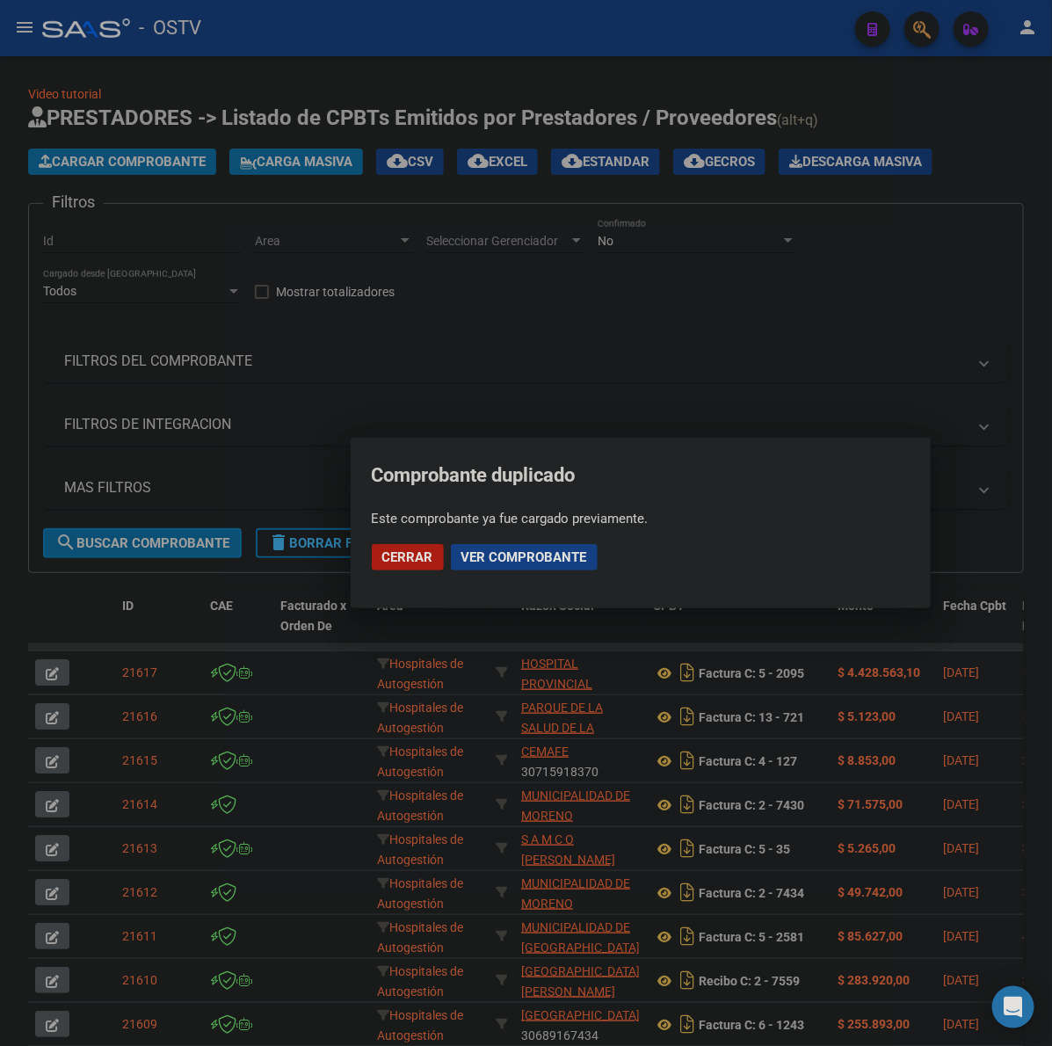
click at [398, 558] on span "Cerrar" at bounding box center [407, 557] width 51 height 16
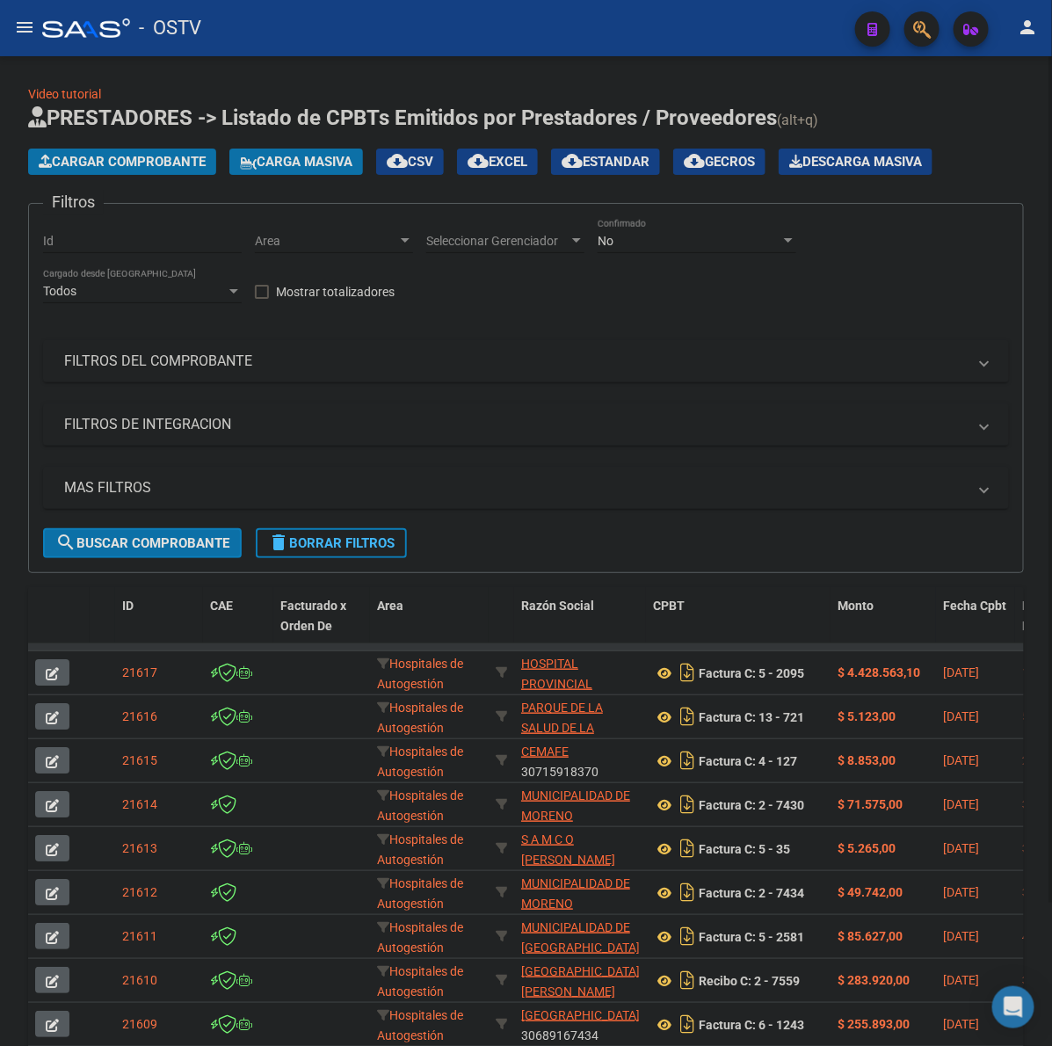
click at [163, 165] on span "Cargar Comprobante" at bounding box center [122, 162] width 167 height 16
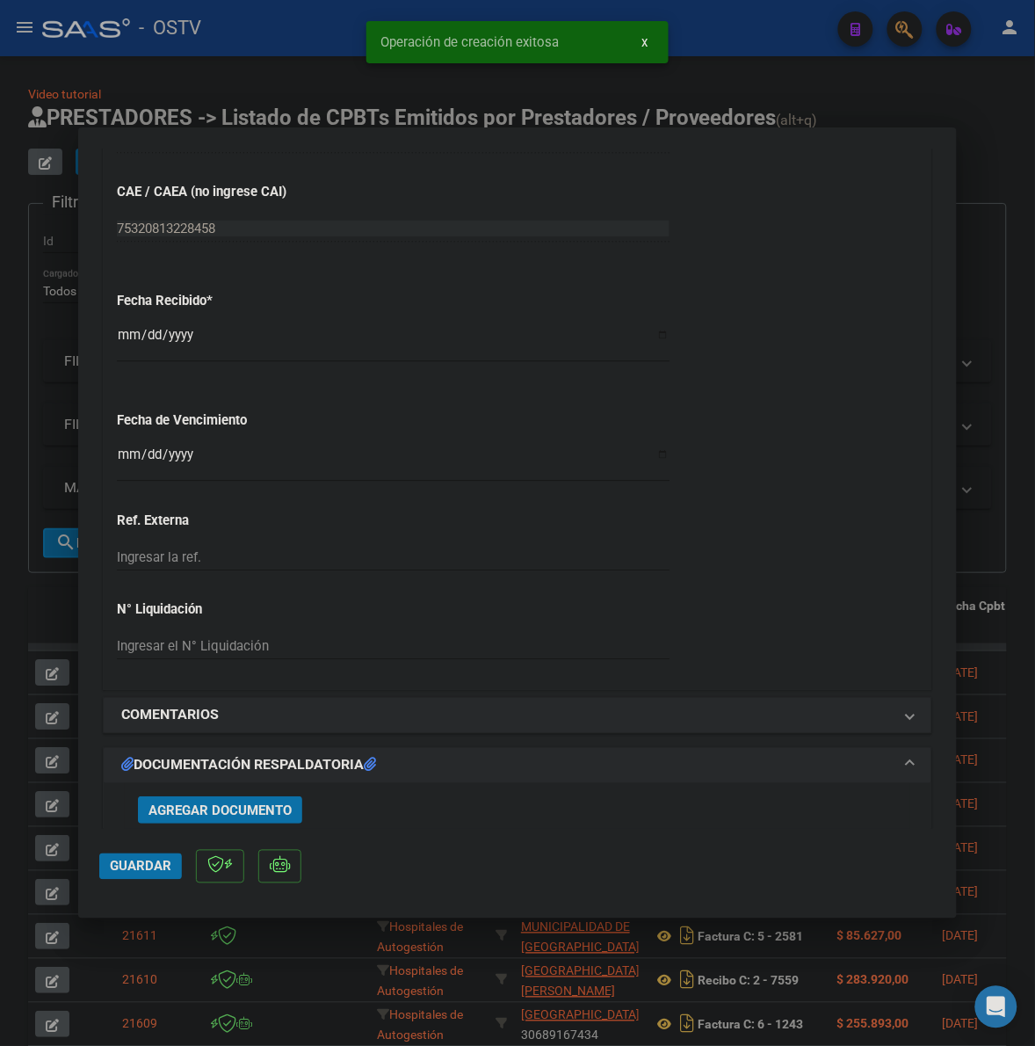
scroll to position [952, 0]
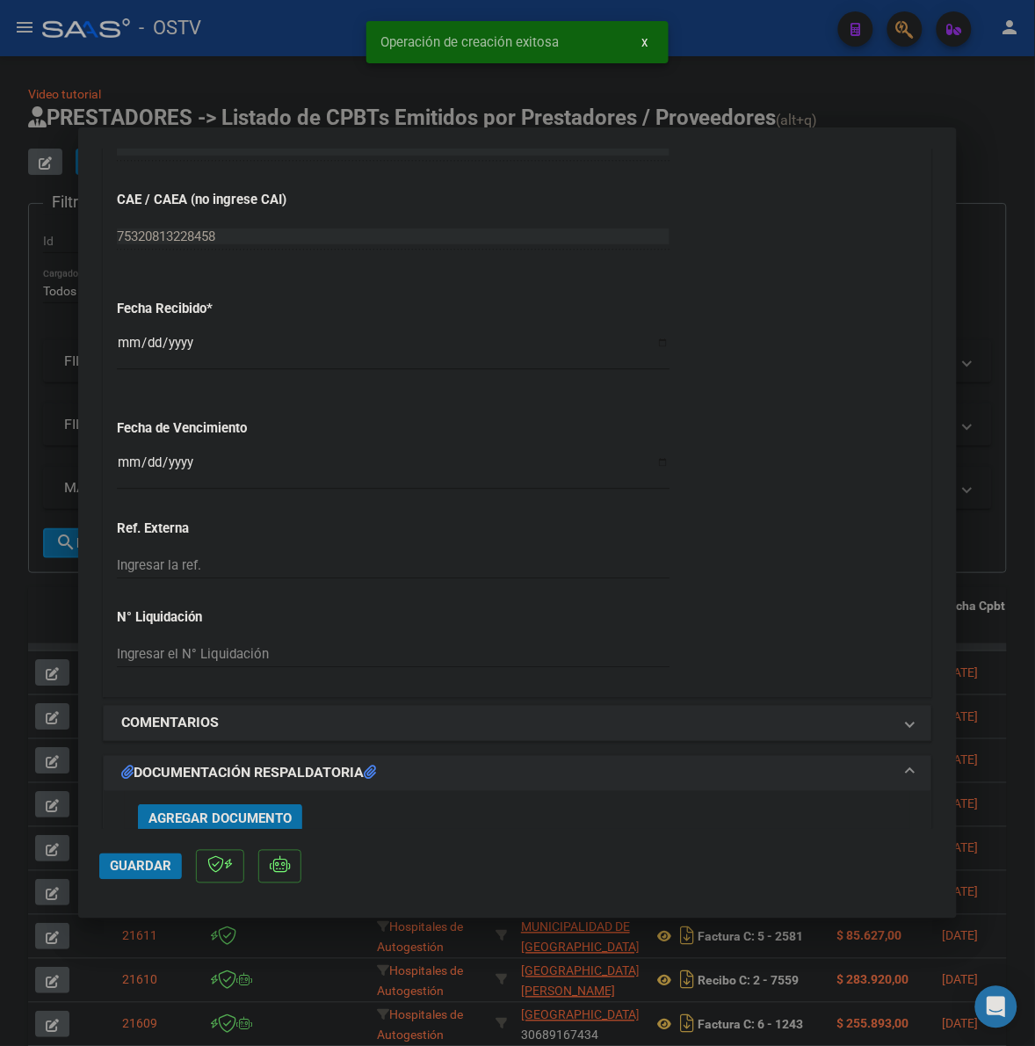
click at [128, 347] on input "2025-10-08" at bounding box center [393, 350] width 553 height 28
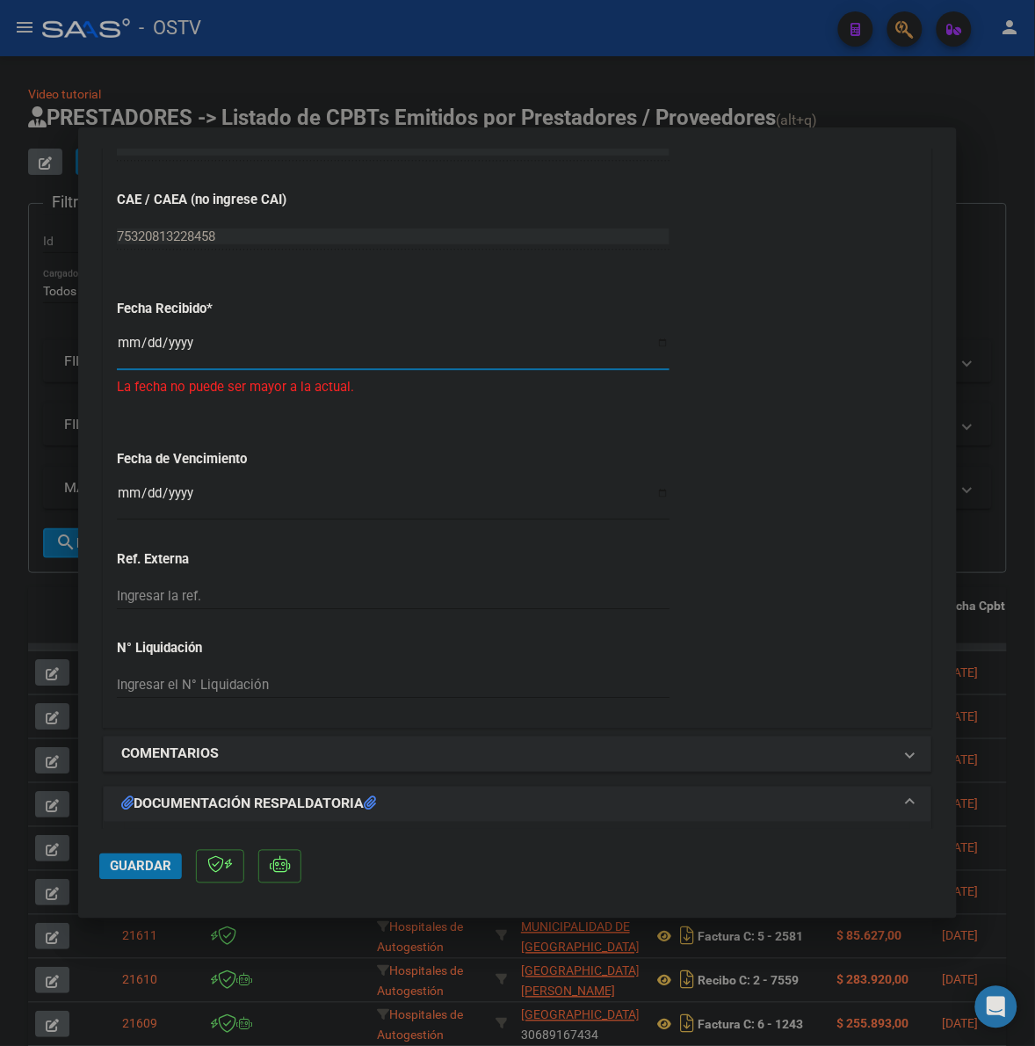
type input "2025-09-16"
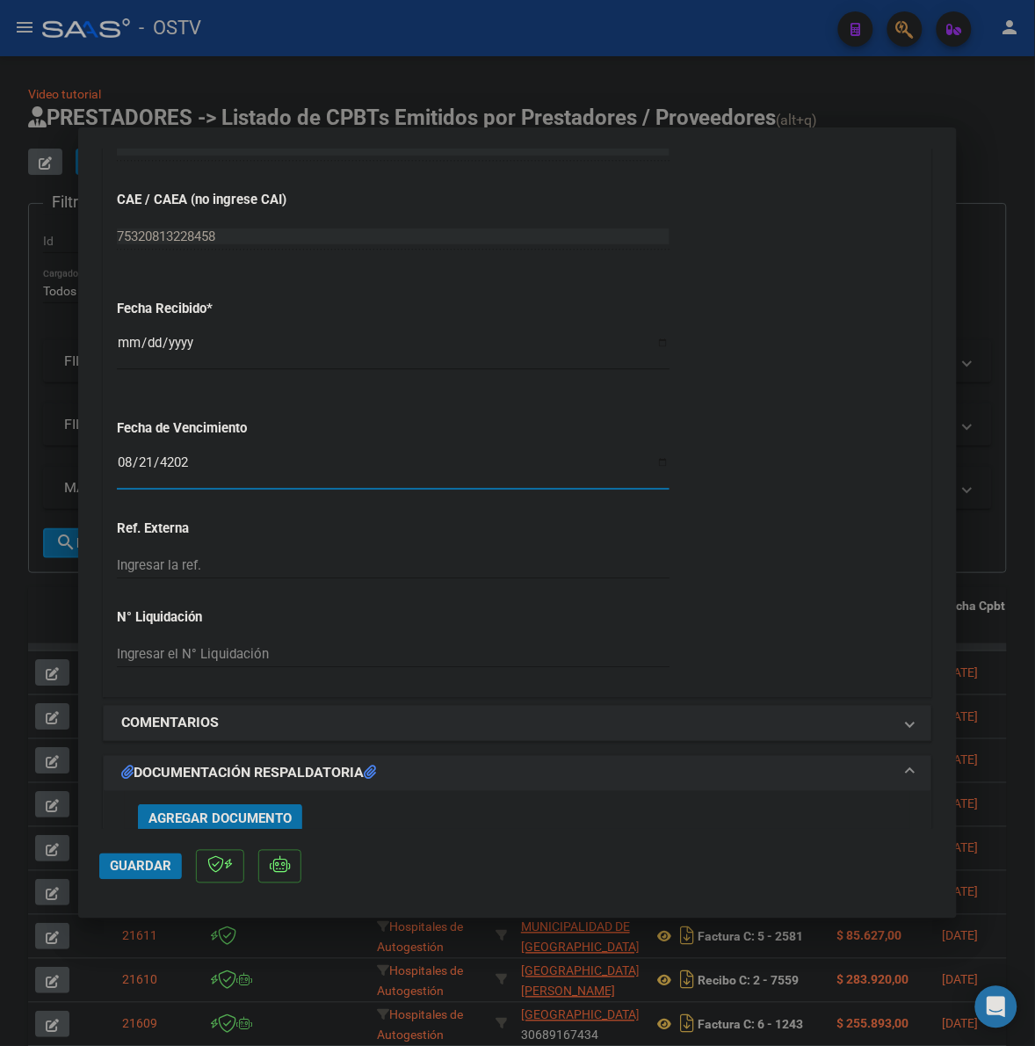
type input "2025-08-21"
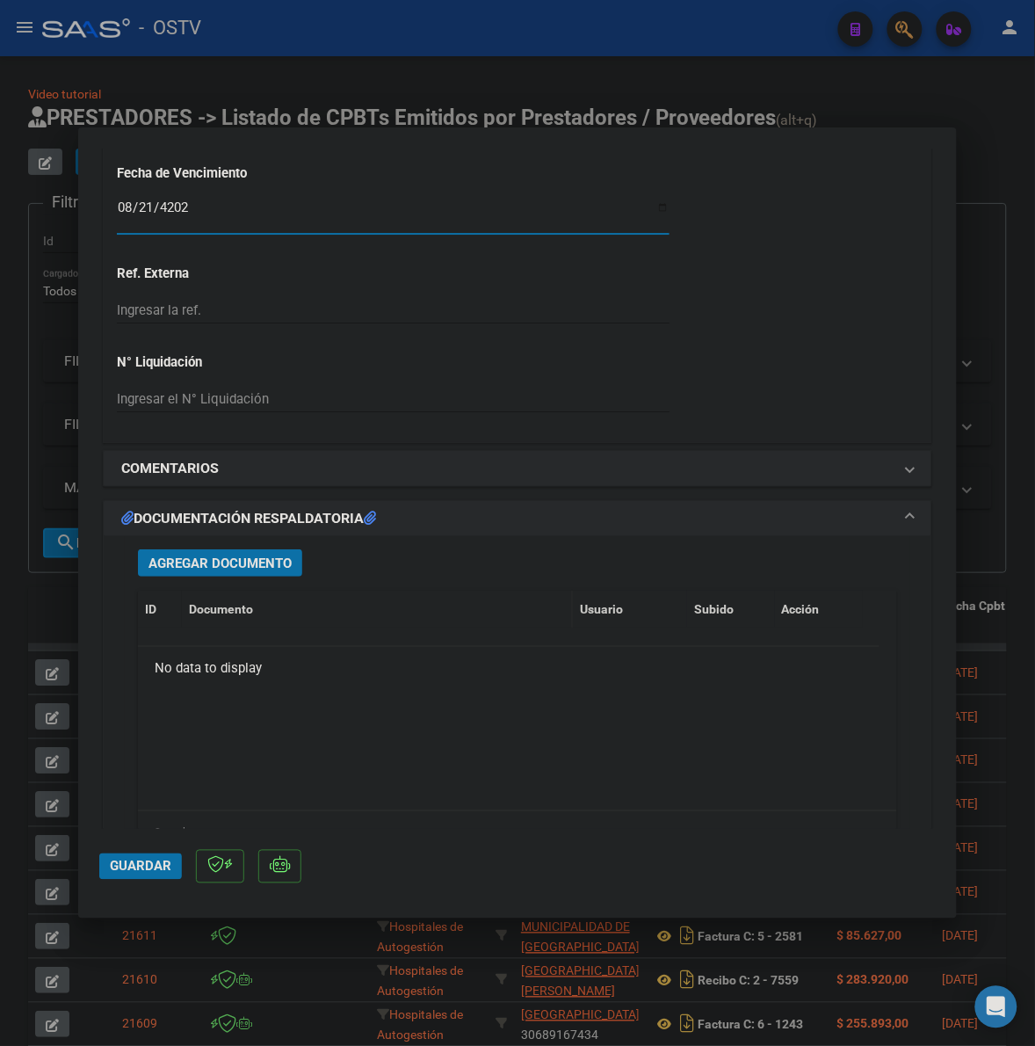
scroll to position [1208, 0]
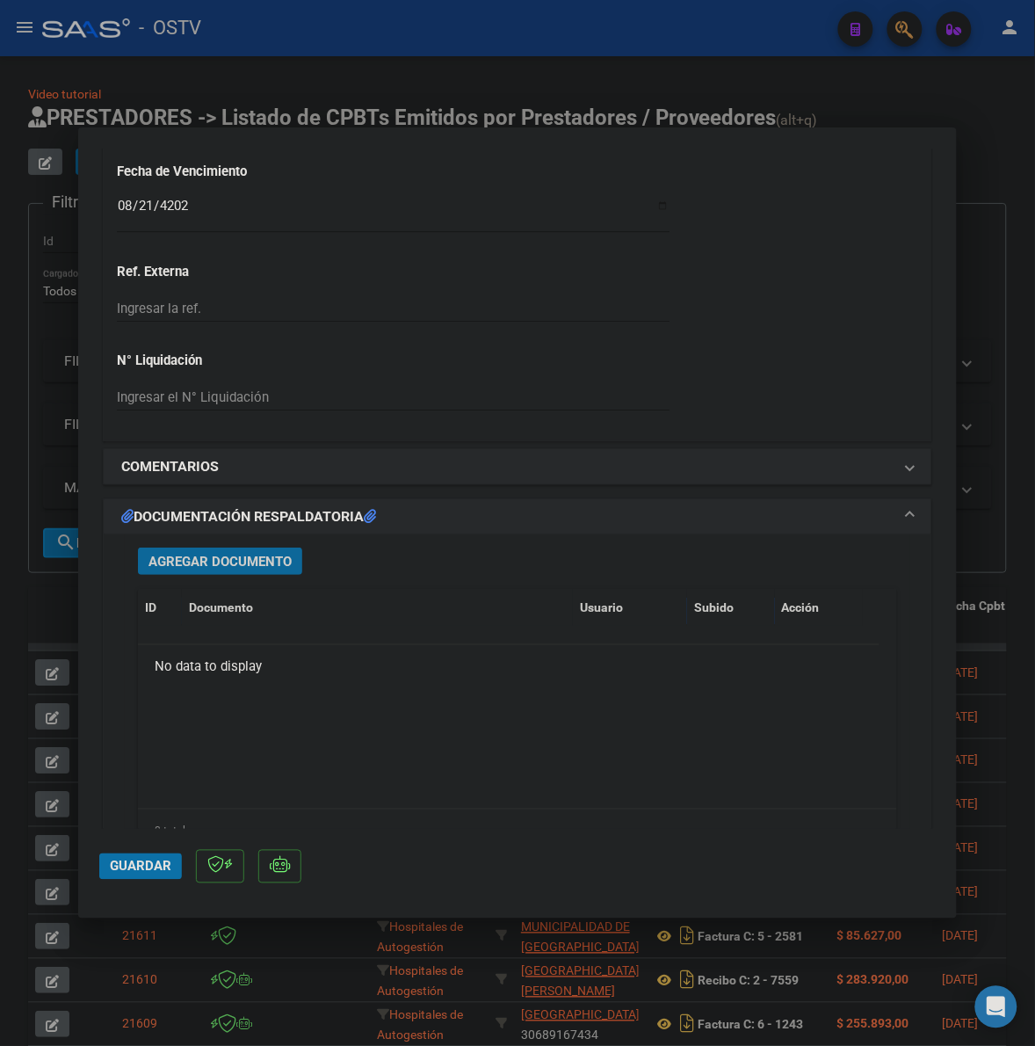
click at [264, 563] on span "Agregar Documento" at bounding box center [220, 562] width 143 height 16
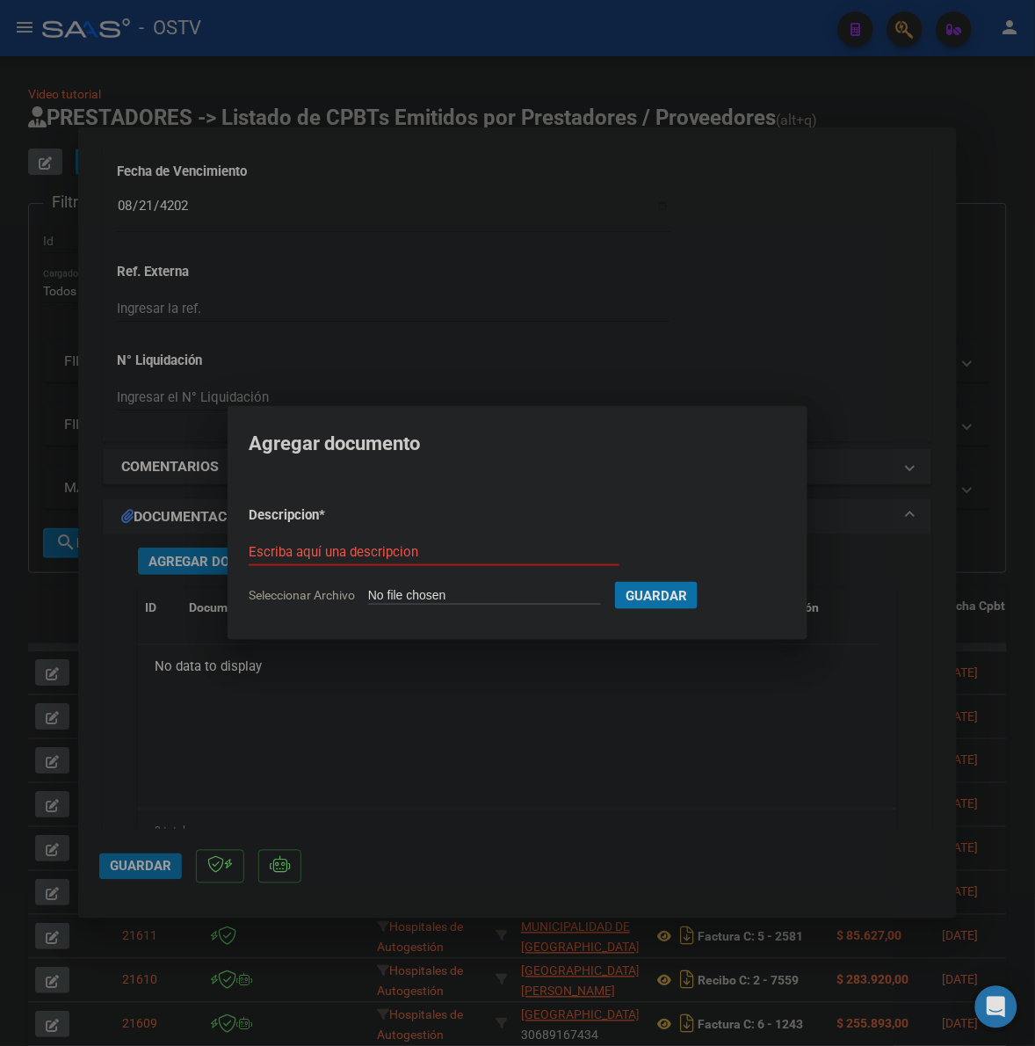
type input "C:\fakepath\FACTURA - 12 662 - PARQUE DE LA SALUD PROV DE MISIONES DR RAMON MAD…"
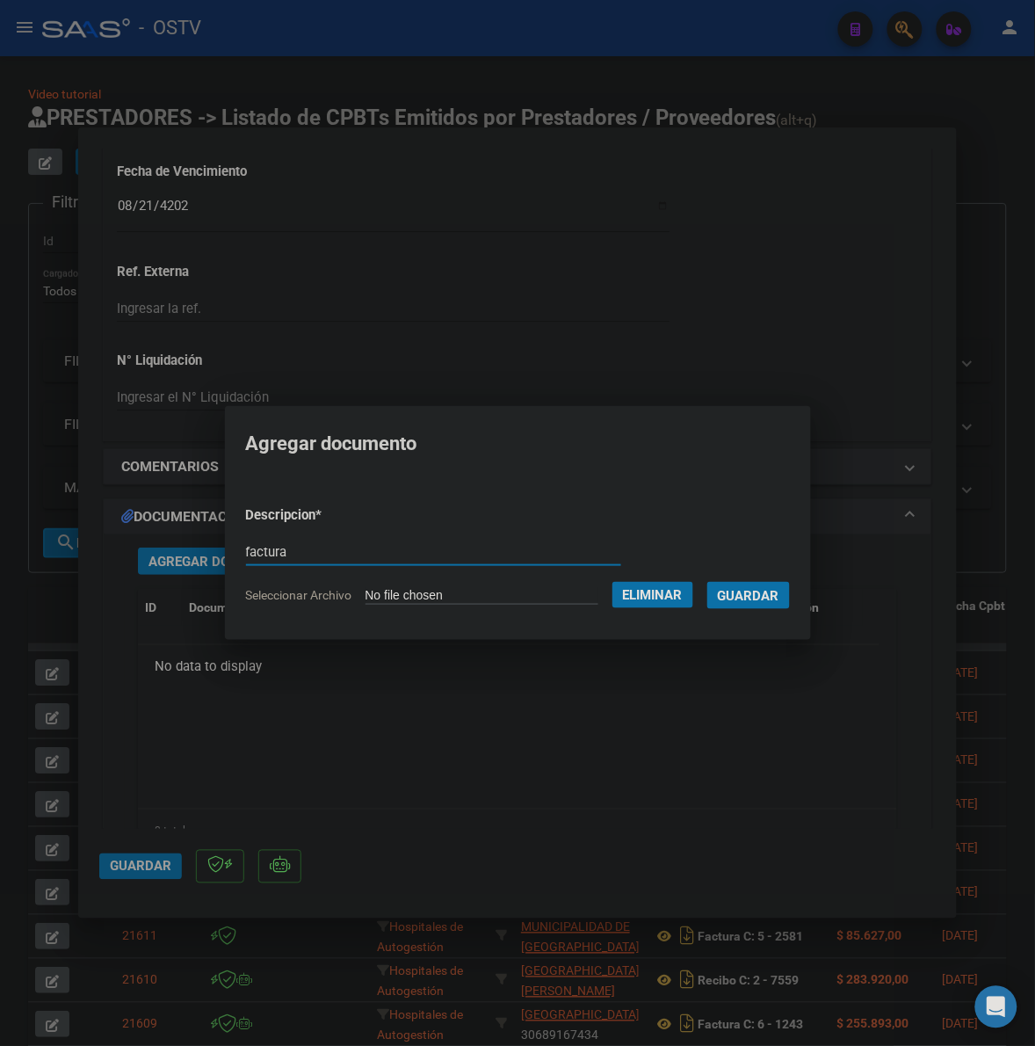
type input "factura"
click at [708, 582] on button "Guardar" at bounding box center [749, 595] width 83 height 27
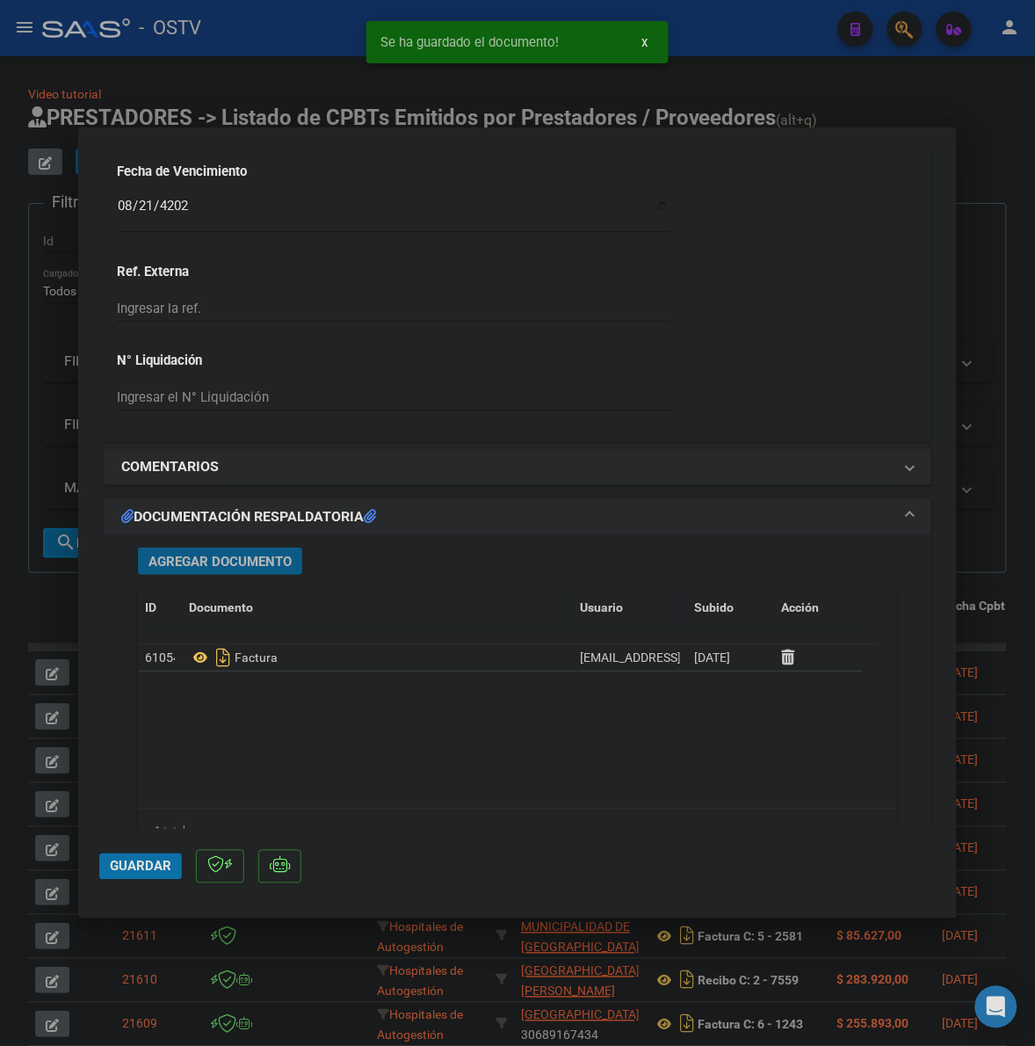
drag, startPoint x: 259, startPoint y: 554, endPoint x: 1040, endPoint y: 185, distance: 863.0
click at [260, 552] on button "Agregar Documento" at bounding box center [220, 561] width 164 height 27
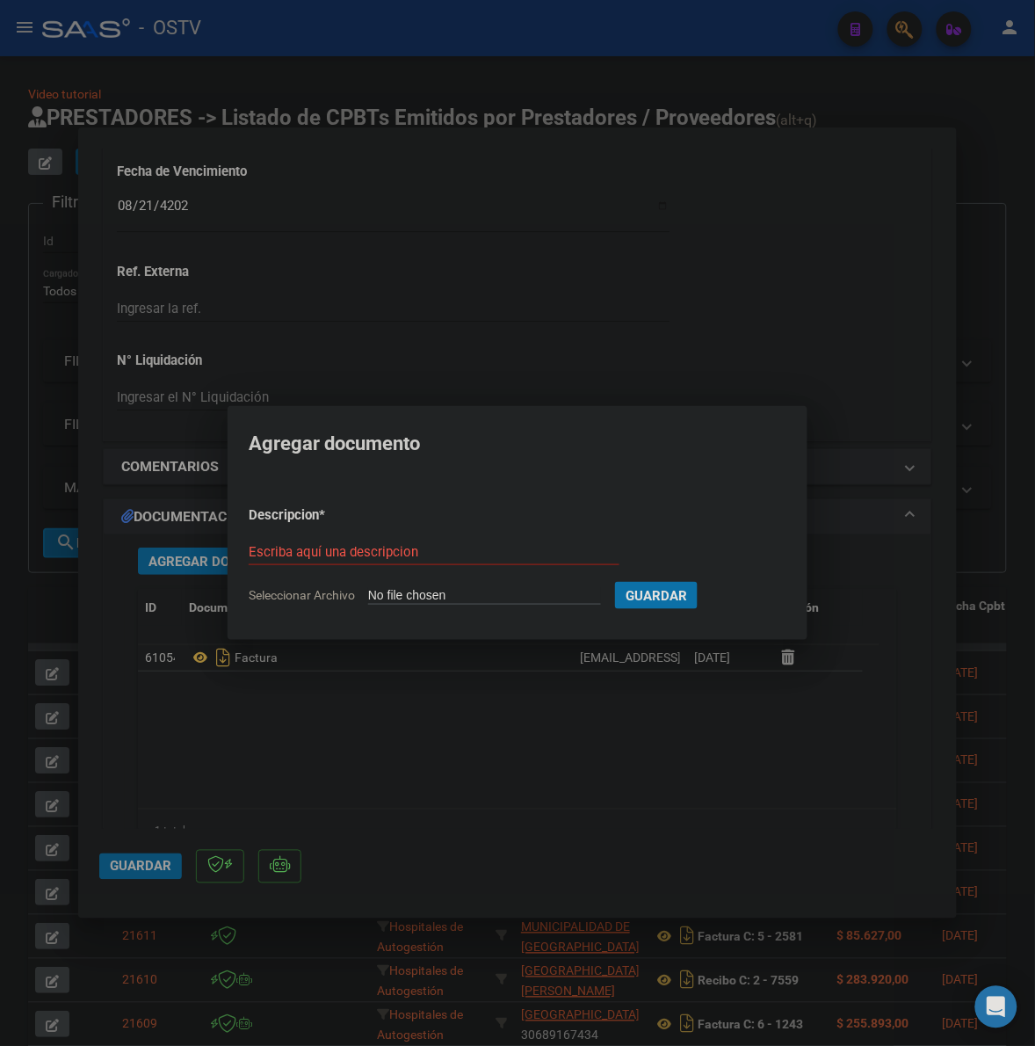
type input "C:\fakepath\ANEXO - 12 662 - PARQUE DE LA SALUD PROV DE MISIONES DR RAMON MADAR…"
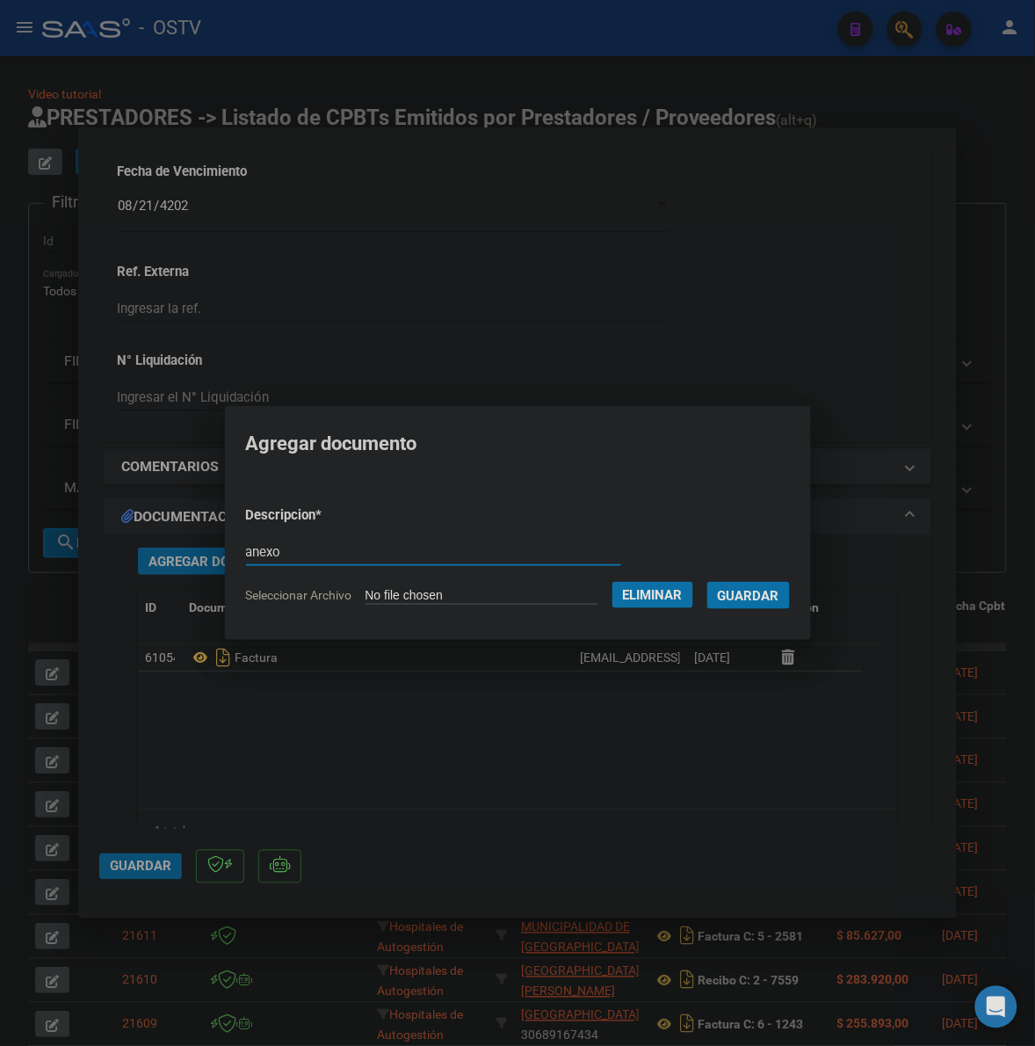
type input "anexo"
click at [708, 582] on button "Guardar" at bounding box center [749, 595] width 83 height 27
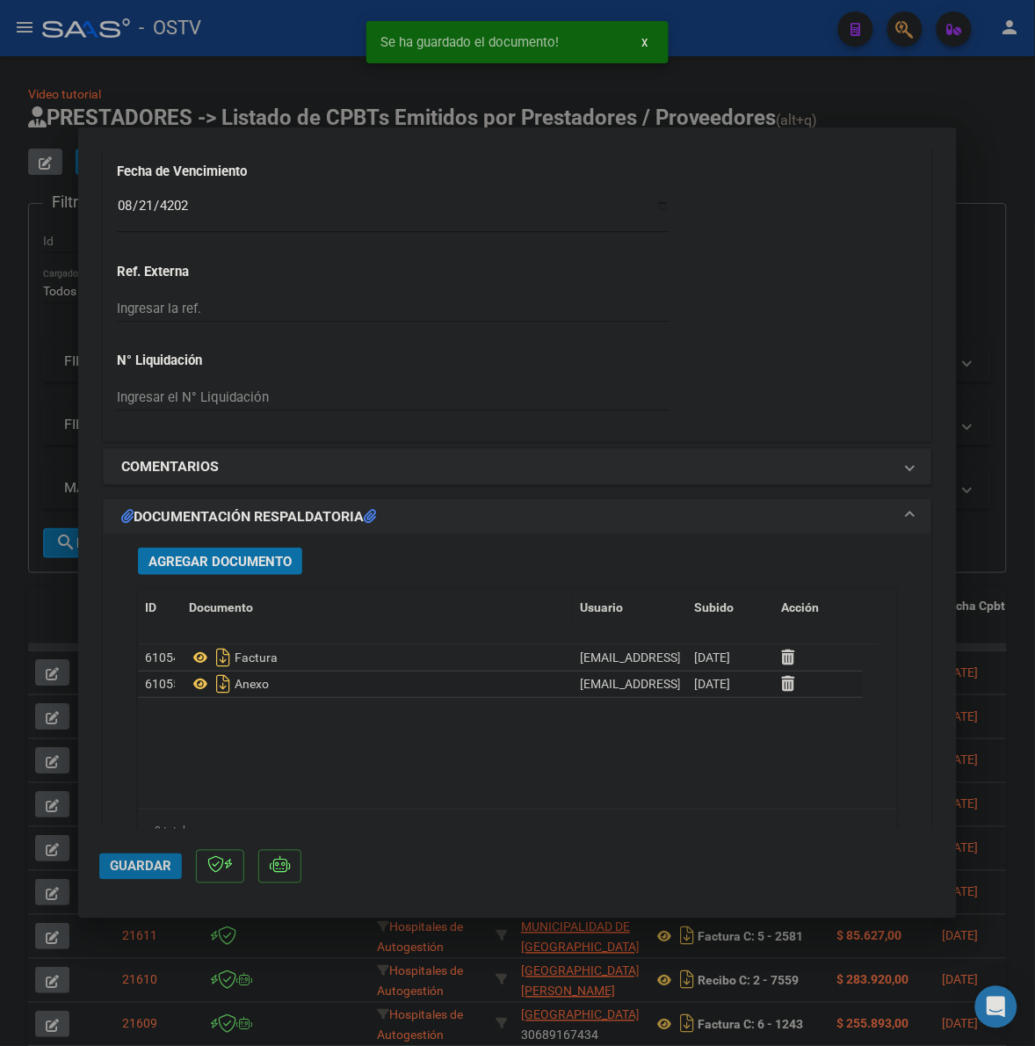
click at [146, 859] on span "Guardar" at bounding box center [141, 867] width 62 height 16
drag, startPoint x: 138, startPoint y: 862, endPoint x: 120, endPoint y: 813, distance: 52.6
click at [138, 861] on span "Guardar" at bounding box center [141, 867] width 62 height 16
click at [58, 583] on div at bounding box center [517, 523] width 1035 height 1046
type input "$ 0,00"
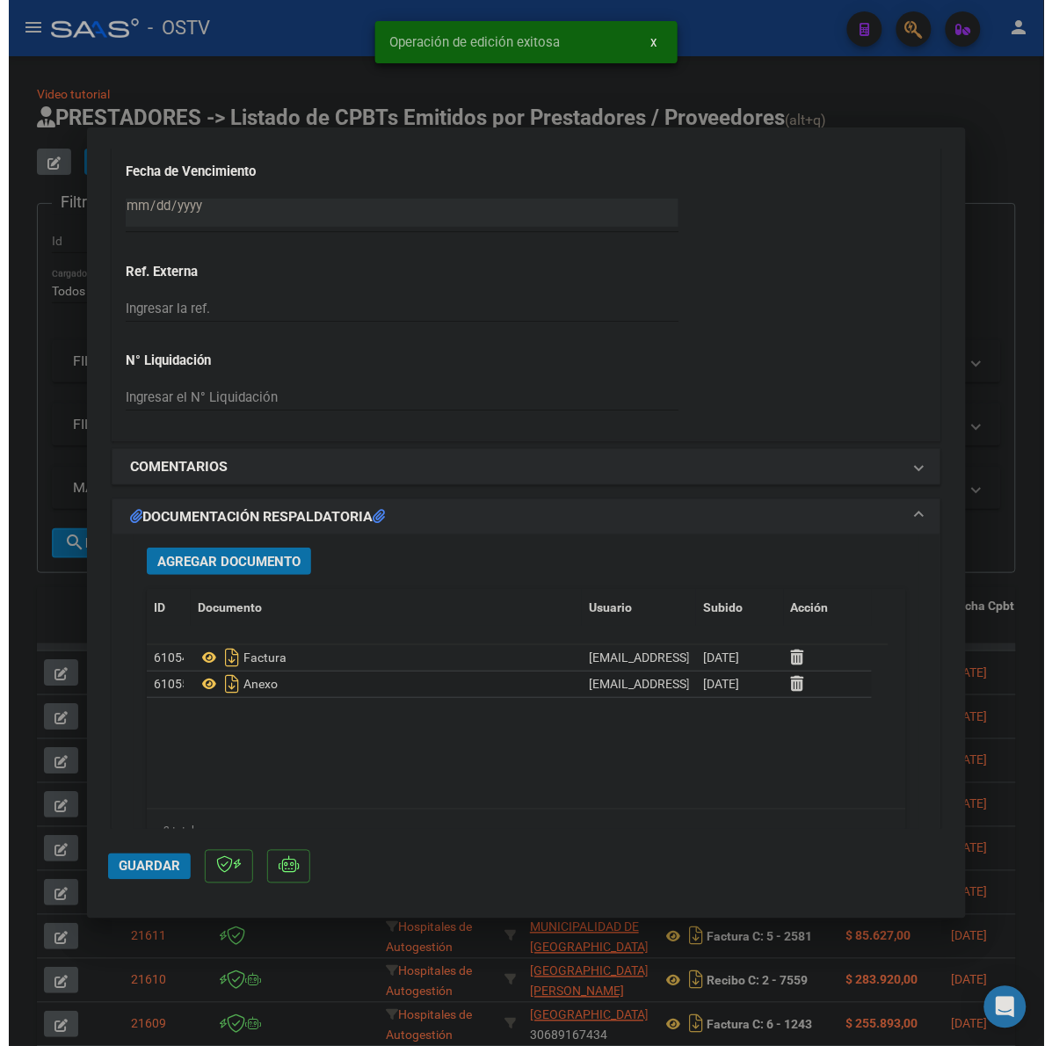
scroll to position [1372, 0]
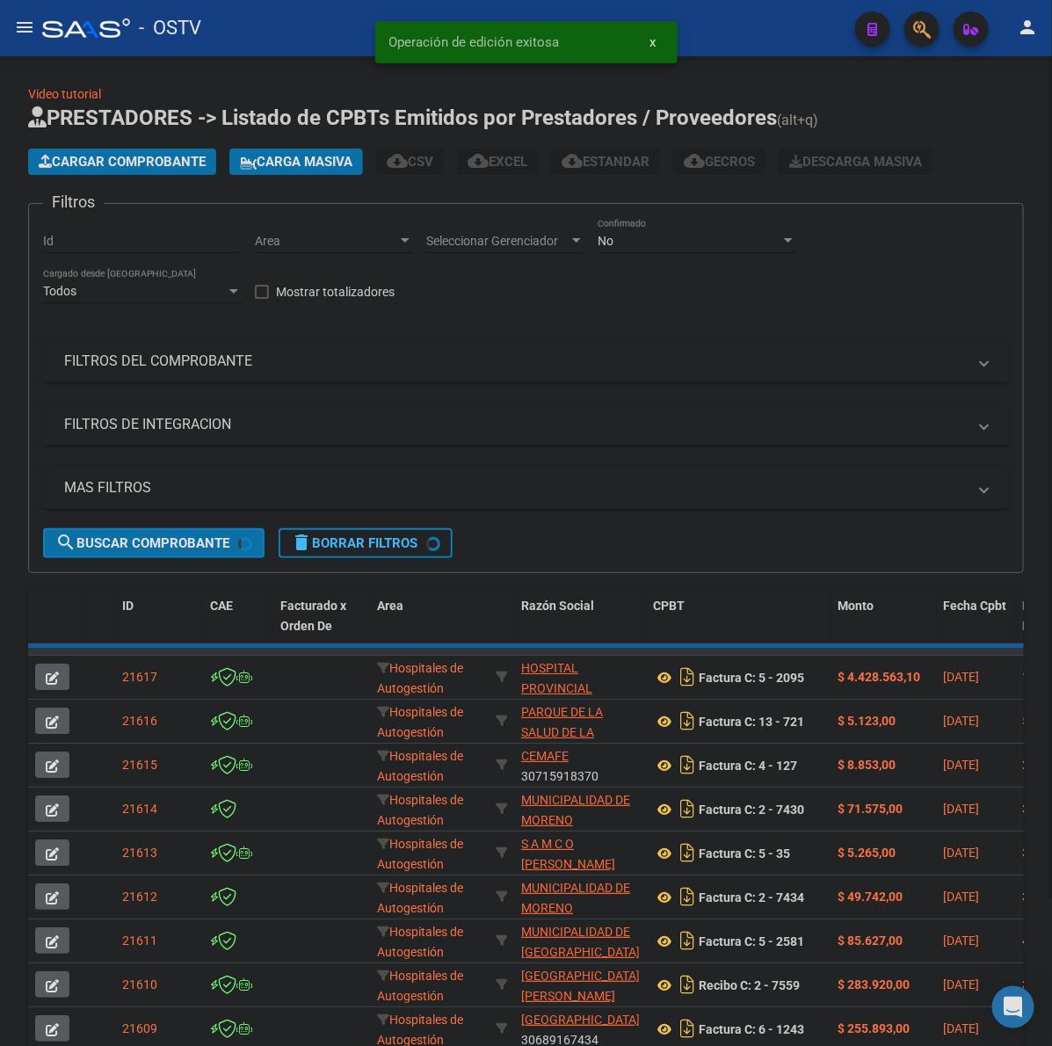
click at [142, 156] on span "Cargar Comprobante" at bounding box center [122, 162] width 167 height 16
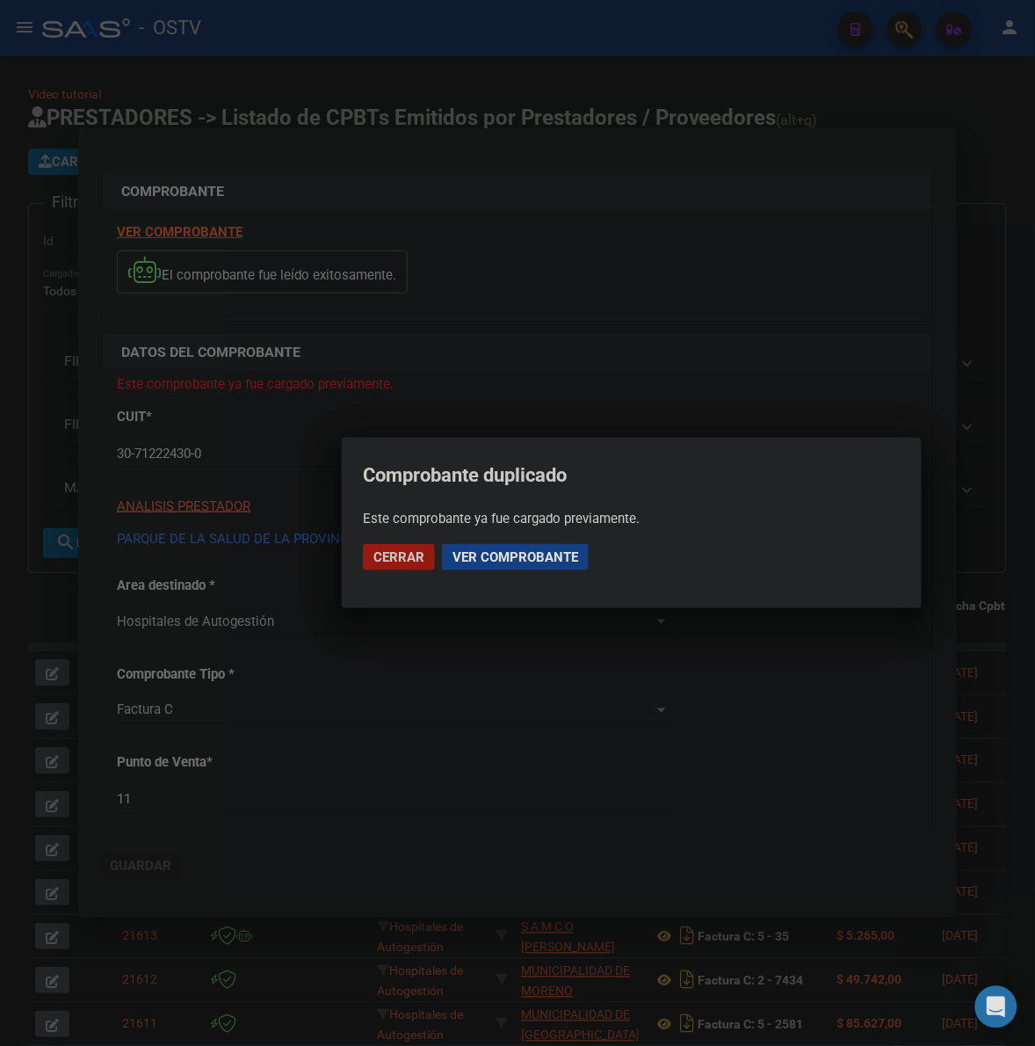
click at [503, 550] on span "Ver comprobante" at bounding box center [516, 557] width 126 height 16
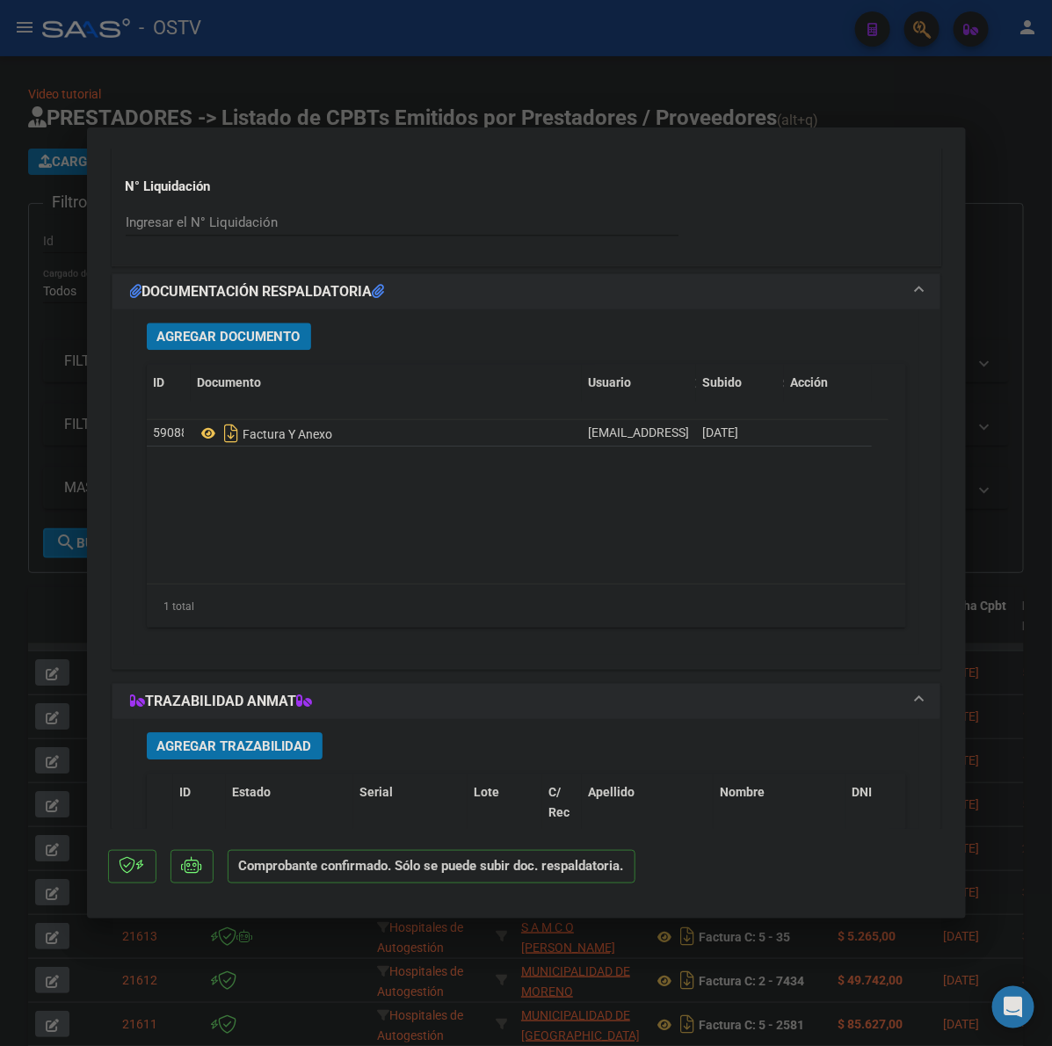
drag, startPoint x: 995, startPoint y: 243, endPoint x: 1051, endPoint y: 214, distance: 63.3
click at [995, 242] on div at bounding box center [526, 523] width 1052 height 1046
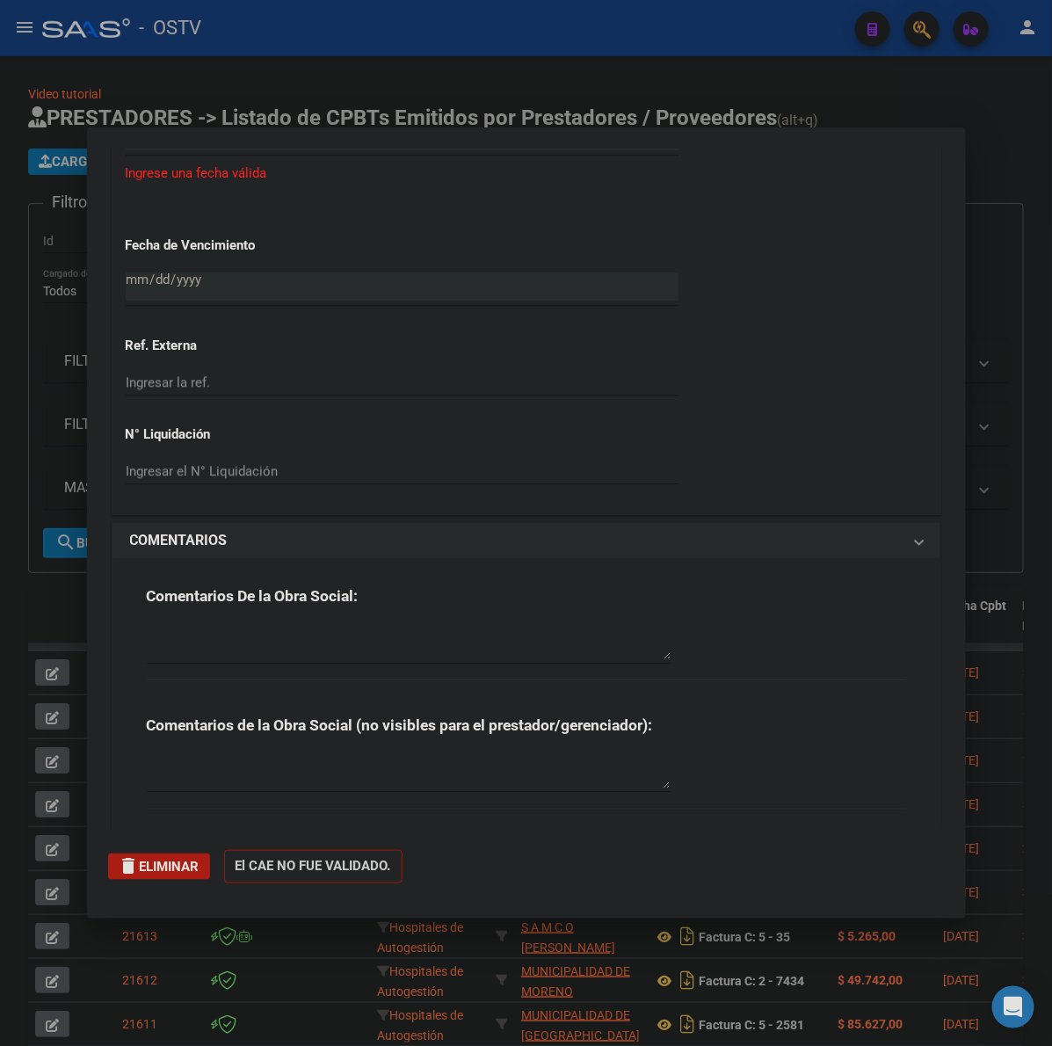
scroll to position [1566, 0]
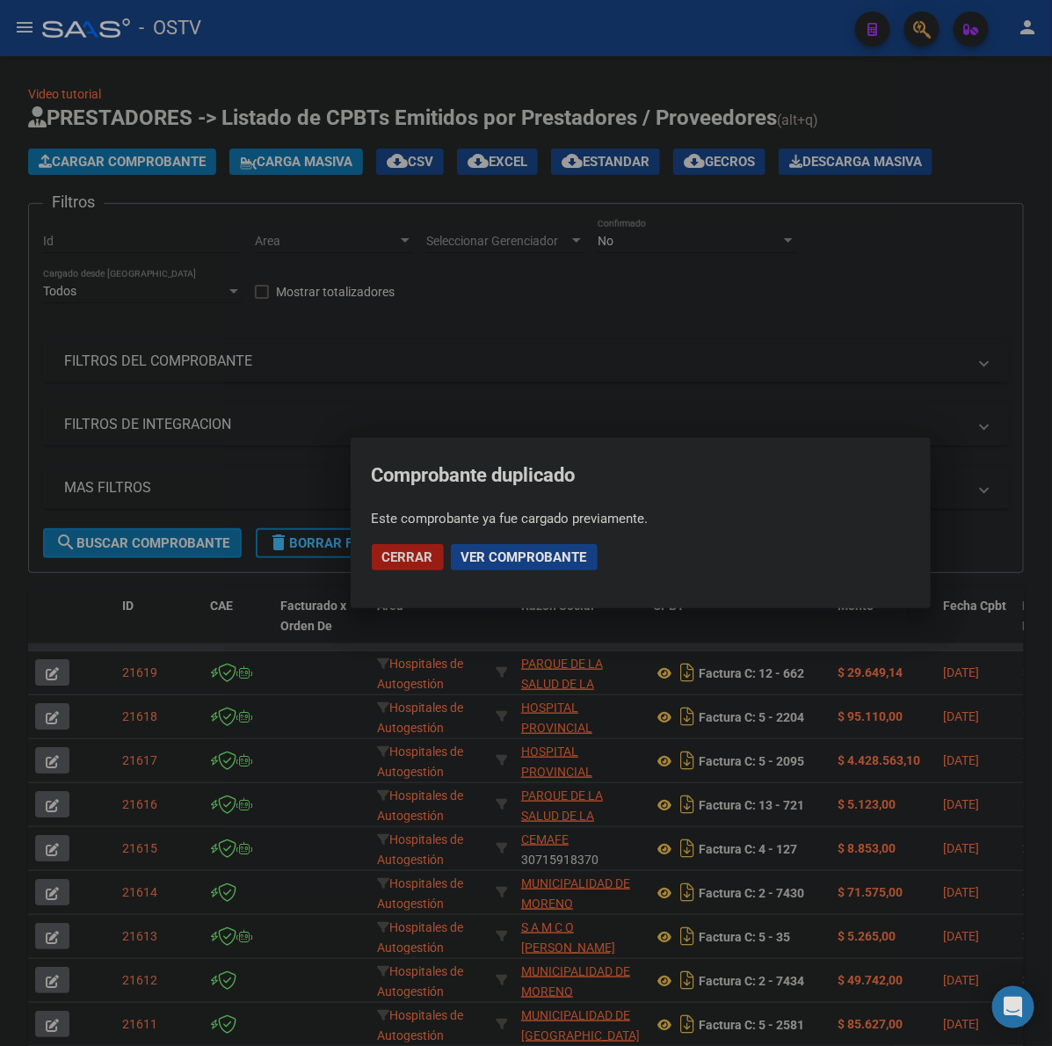
click at [393, 552] on span "Cerrar" at bounding box center [407, 557] width 51 height 16
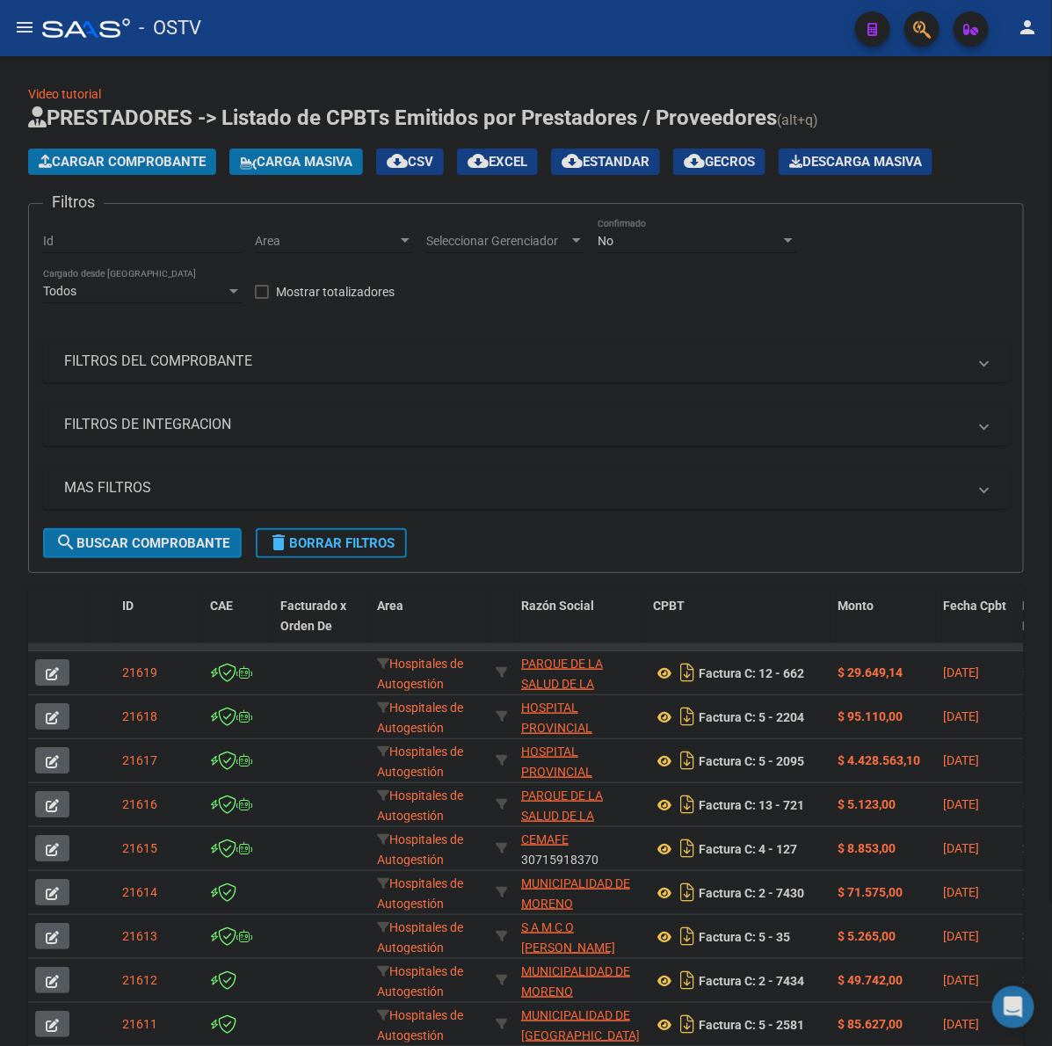
click at [987, 164] on div "Cargar Comprobante Carga Masiva cloud_download CSV cloud_download EXCEL cloud_d…" at bounding box center [526, 162] width 996 height 26
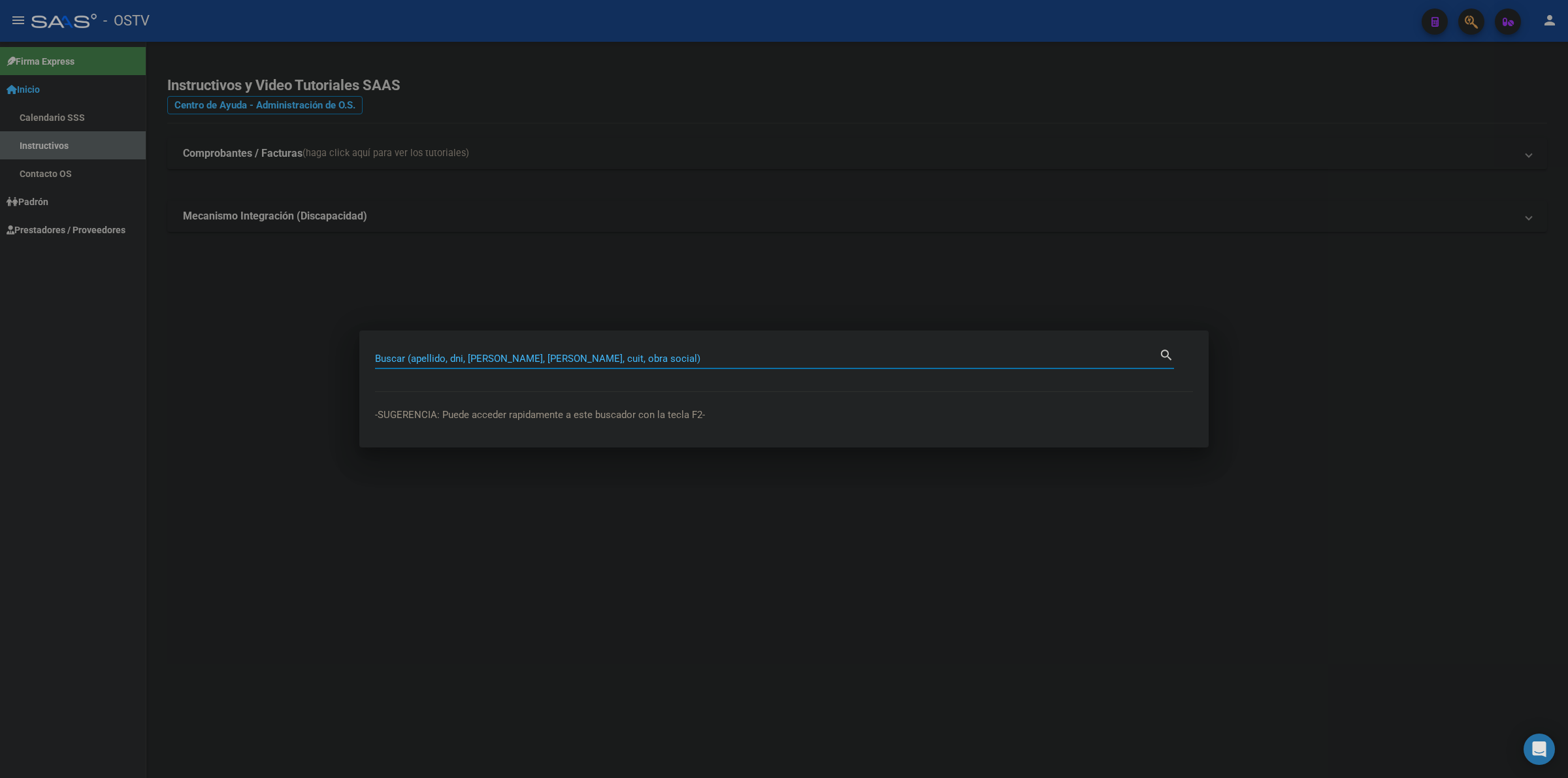
click at [285, 370] on div at bounding box center [784, 389] width 1568 height 778
type input "94071009"
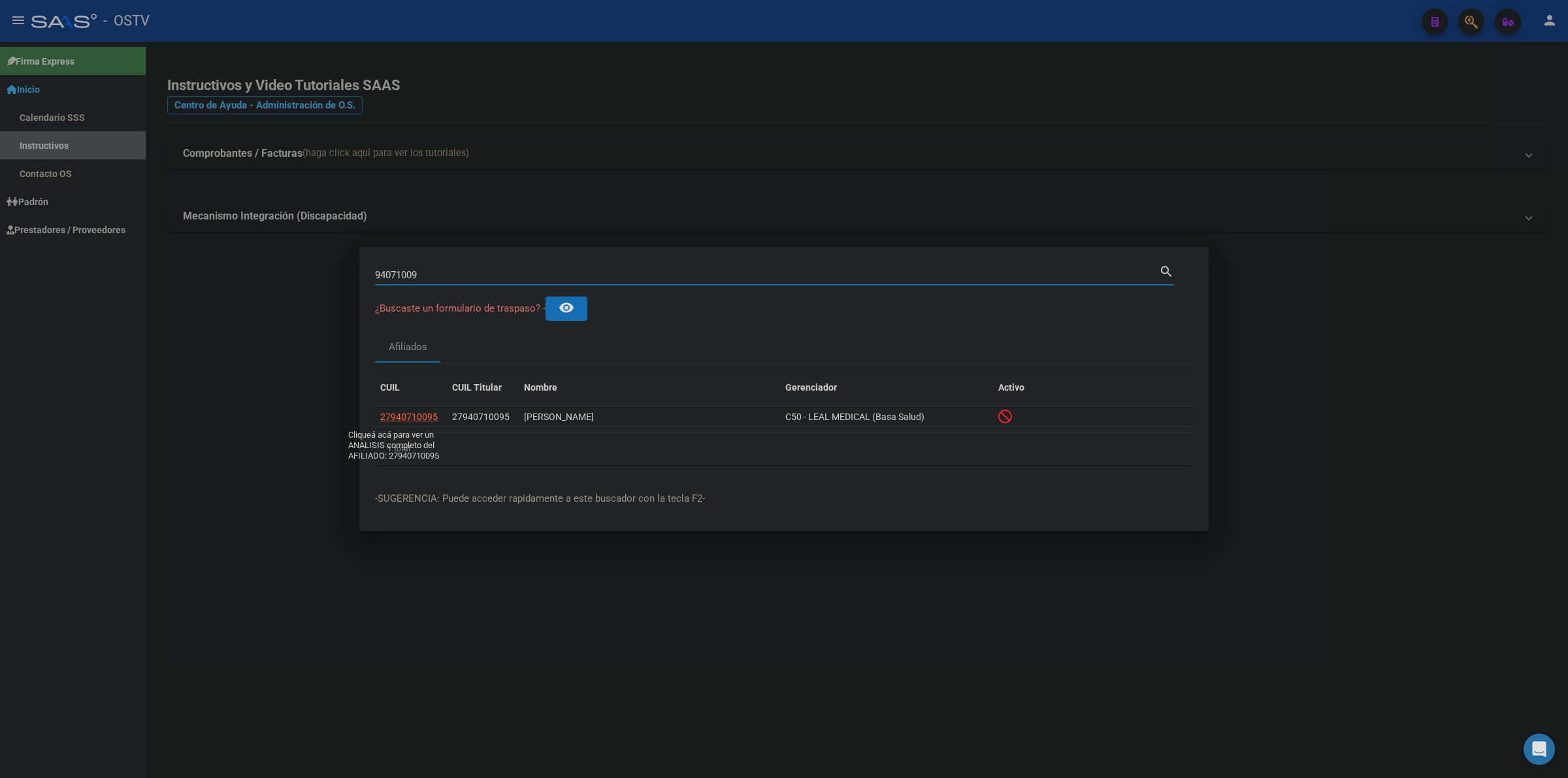
click at [419, 419] on span "27940710095" at bounding box center [409, 417] width 57 height 10
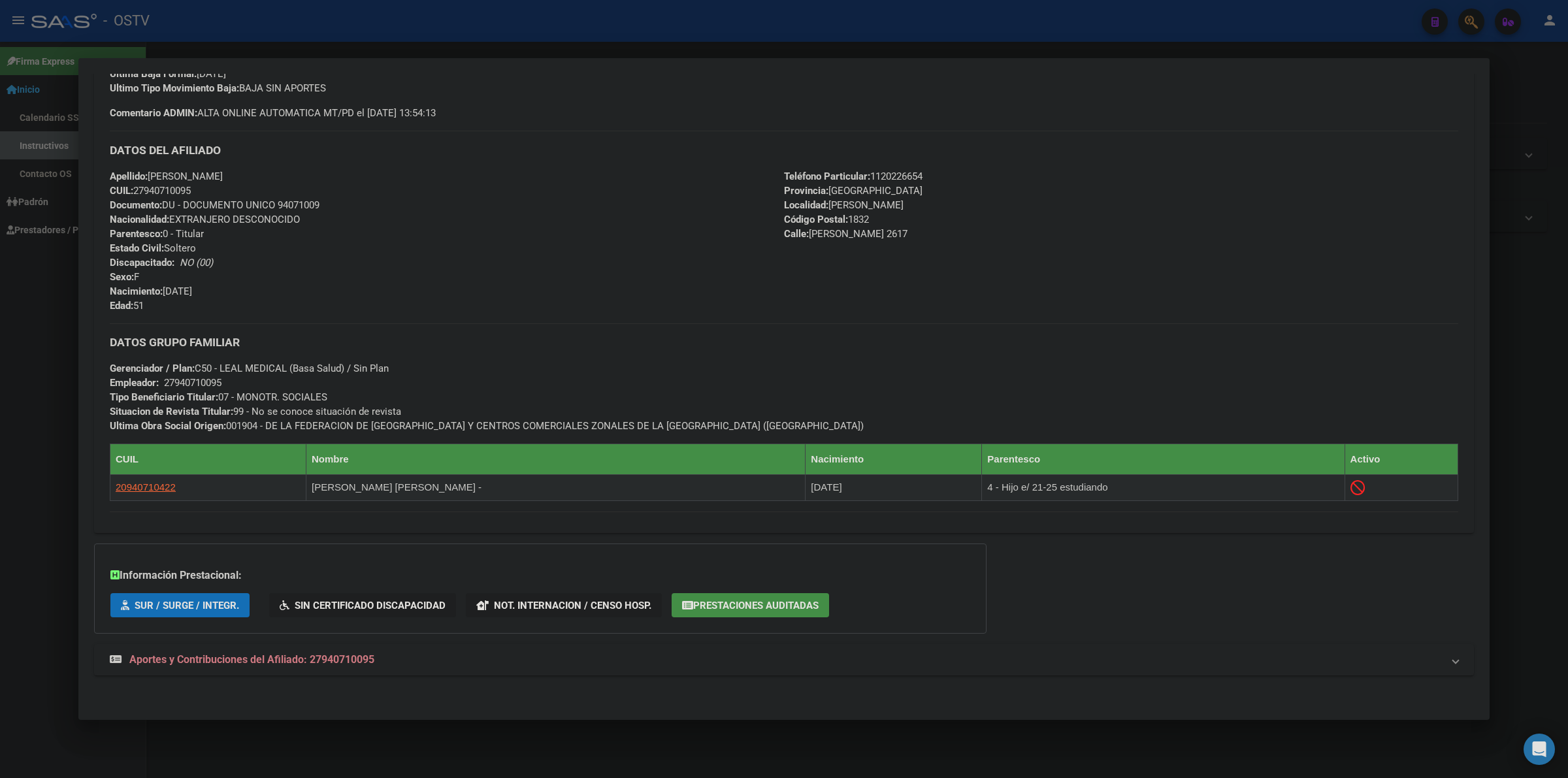
scroll to position [406, 0]
click at [235, 663] on span "Aportes y Contribuciones del Afiliado: 27940710095" at bounding box center [252, 658] width 245 height 13
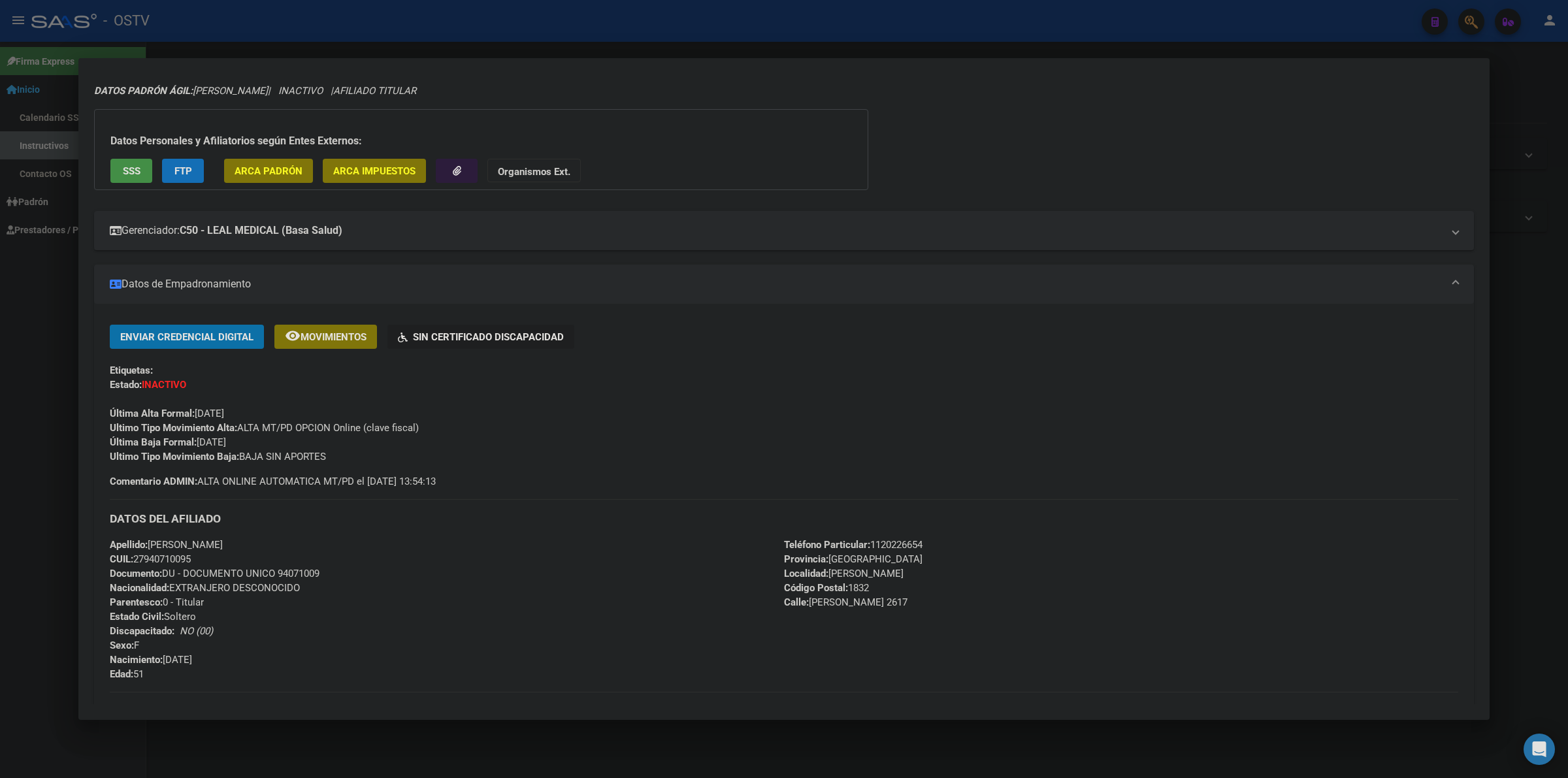
scroll to position [0, 0]
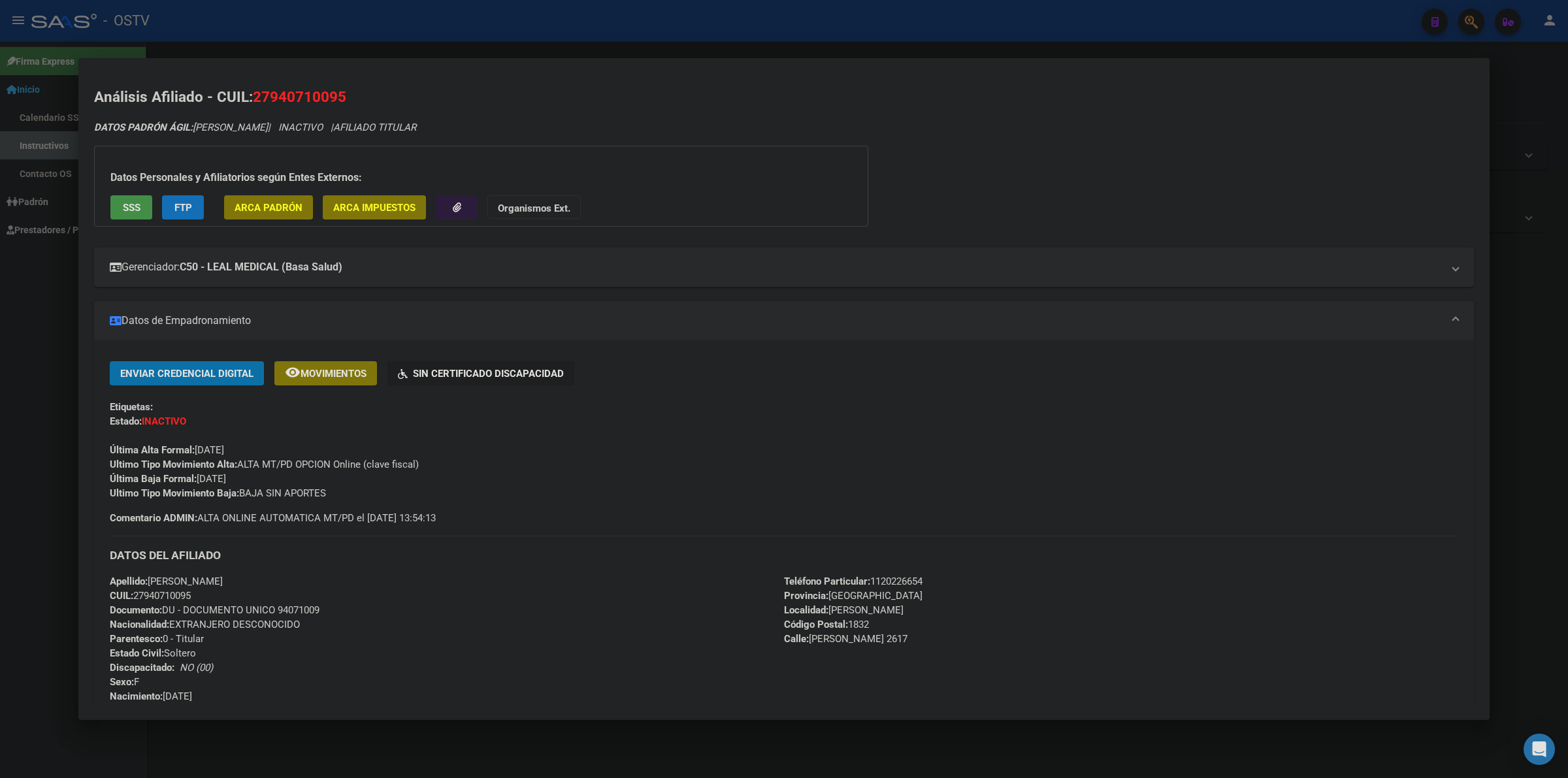
click at [129, 204] on span "SSS" at bounding box center [132, 208] width 18 height 12
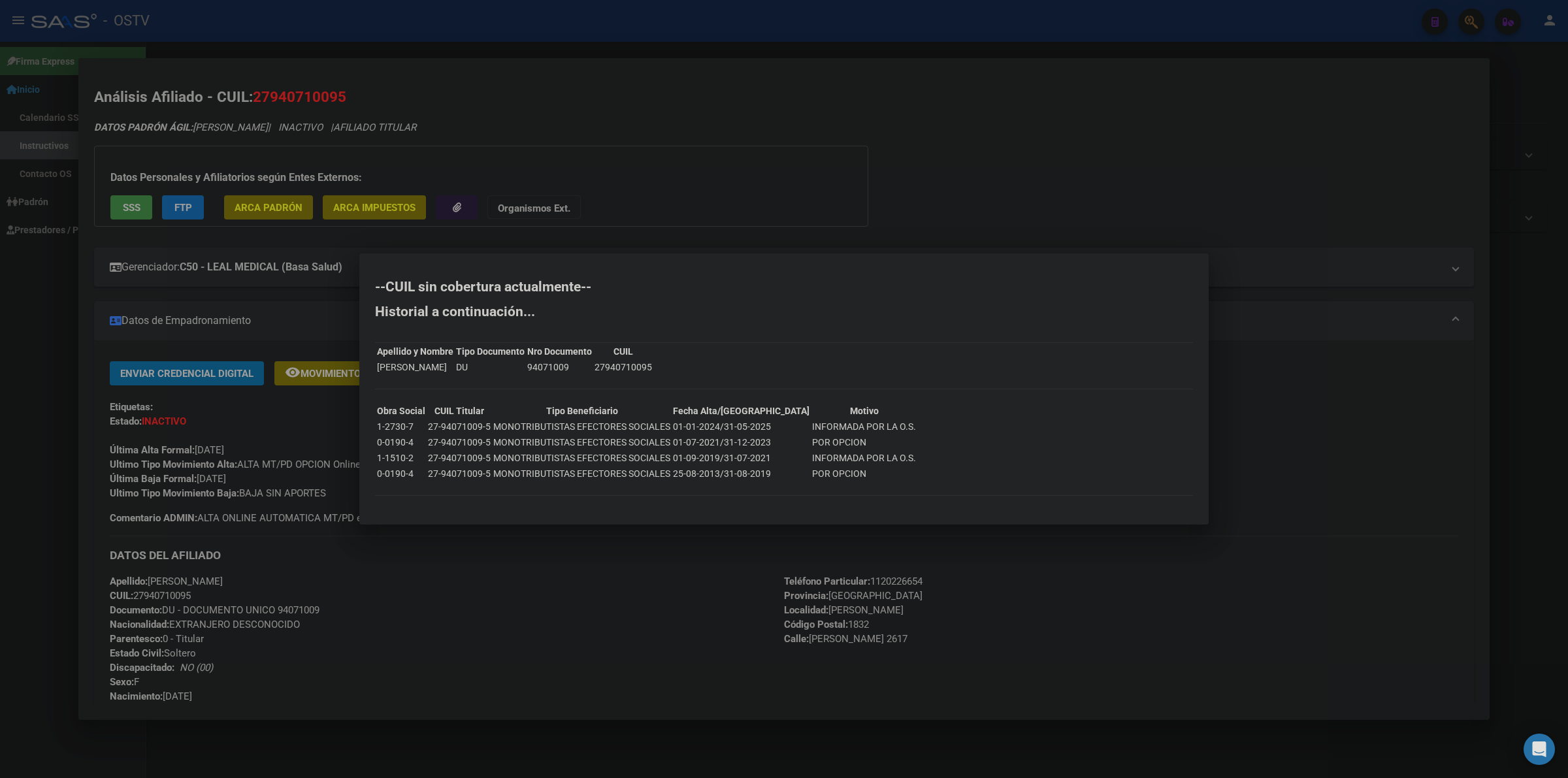
click at [298, 449] on div at bounding box center [784, 389] width 1568 height 778
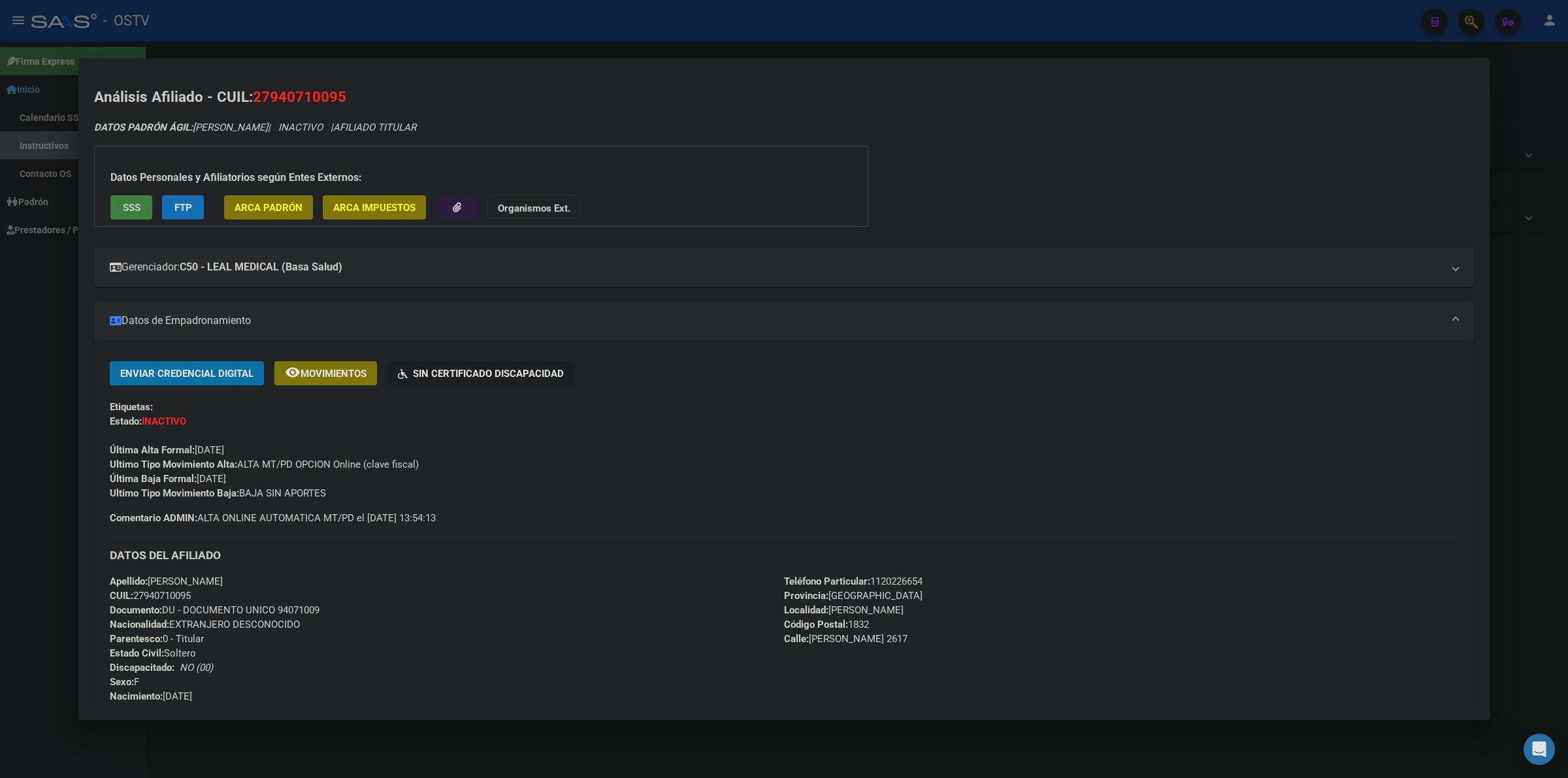
click at [129, 214] on button "SSS" at bounding box center [132, 207] width 42 height 25
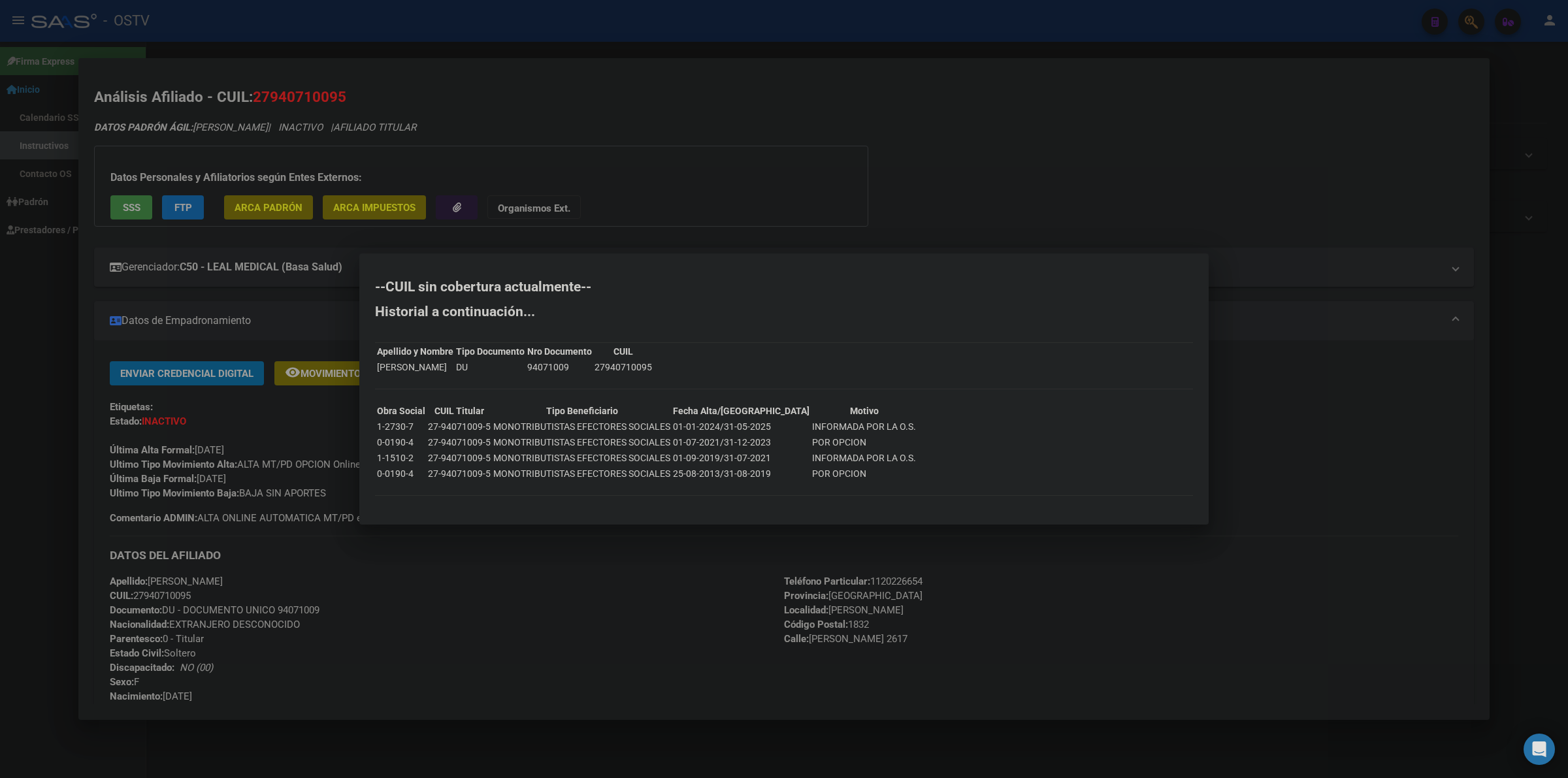
click at [293, 539] on div at bounding box center [784, 389] width 1568 height 778
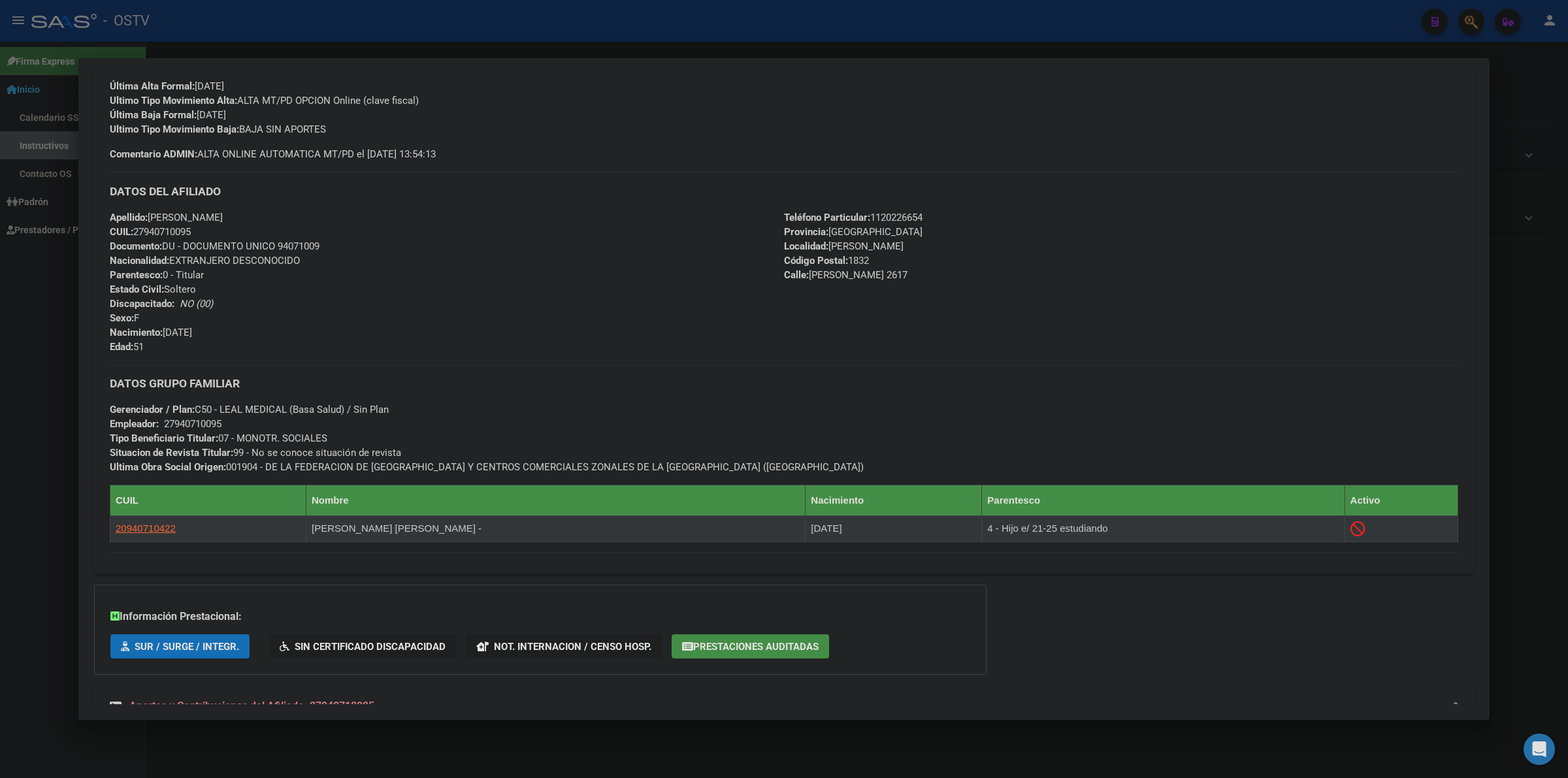
scroll to position [380, 0]
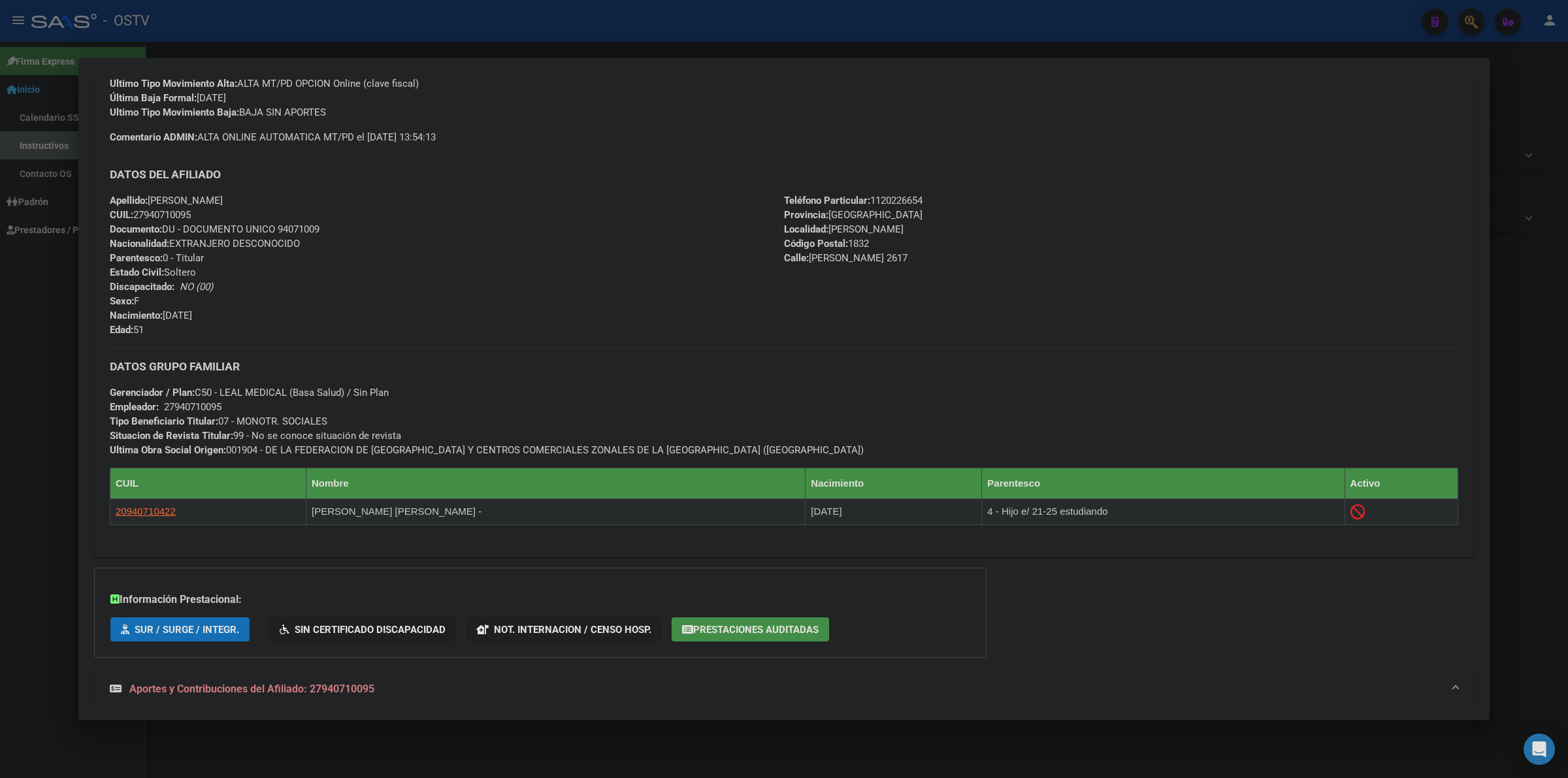
click at [191, 681] on strong "Aportes y Contribuciones del Afiliado: 27940710095" at bounding box center [242, 689] width 265 height 16
click at [259, 679] on span "Aportes y Contribuciones del Afiliado: 27940710095" at bounding box center [252, 683] width 245 height 13
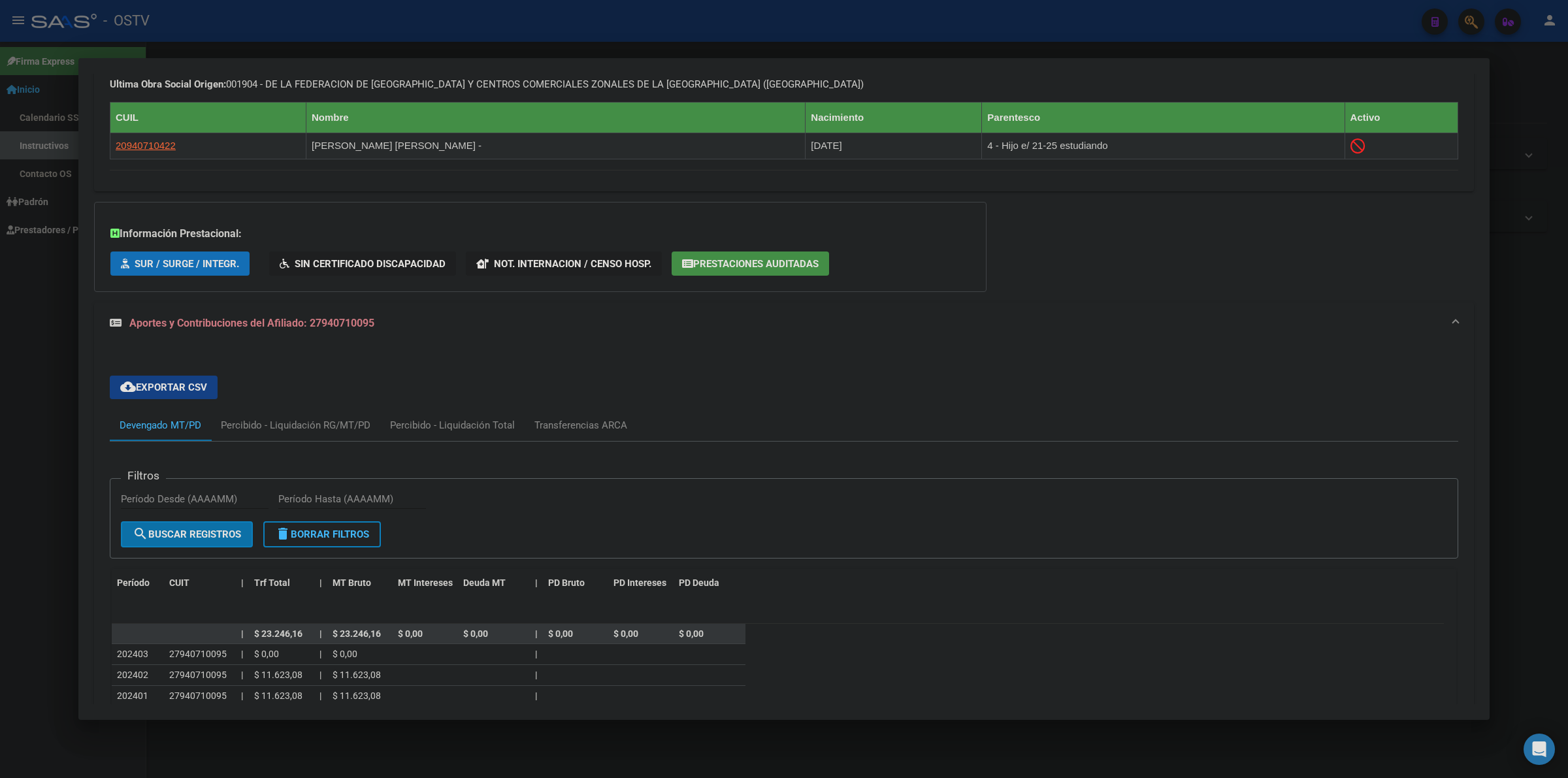
scroll to position [817, 0]
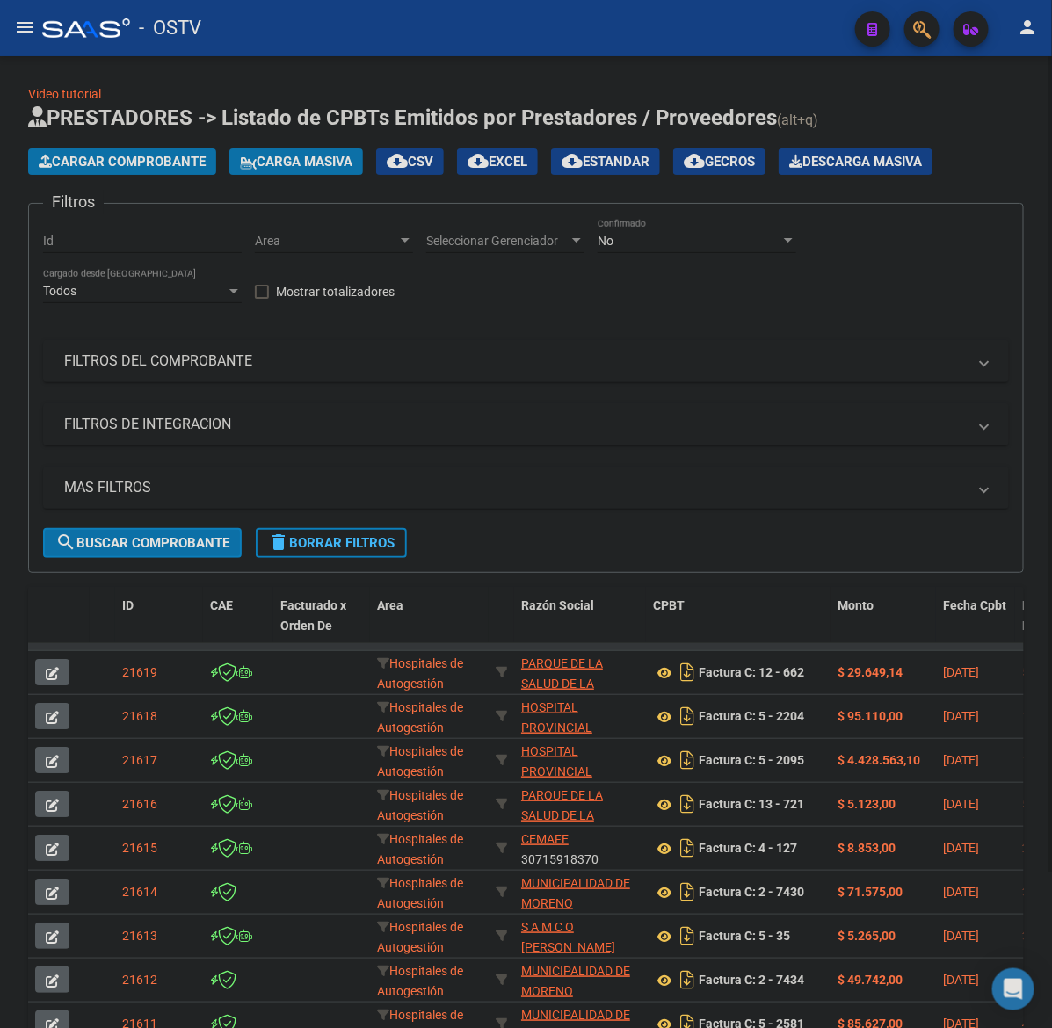
click at [186, 170] on button "Cargar Comprobante" at bounding box center [122, 162] width 188 height 26
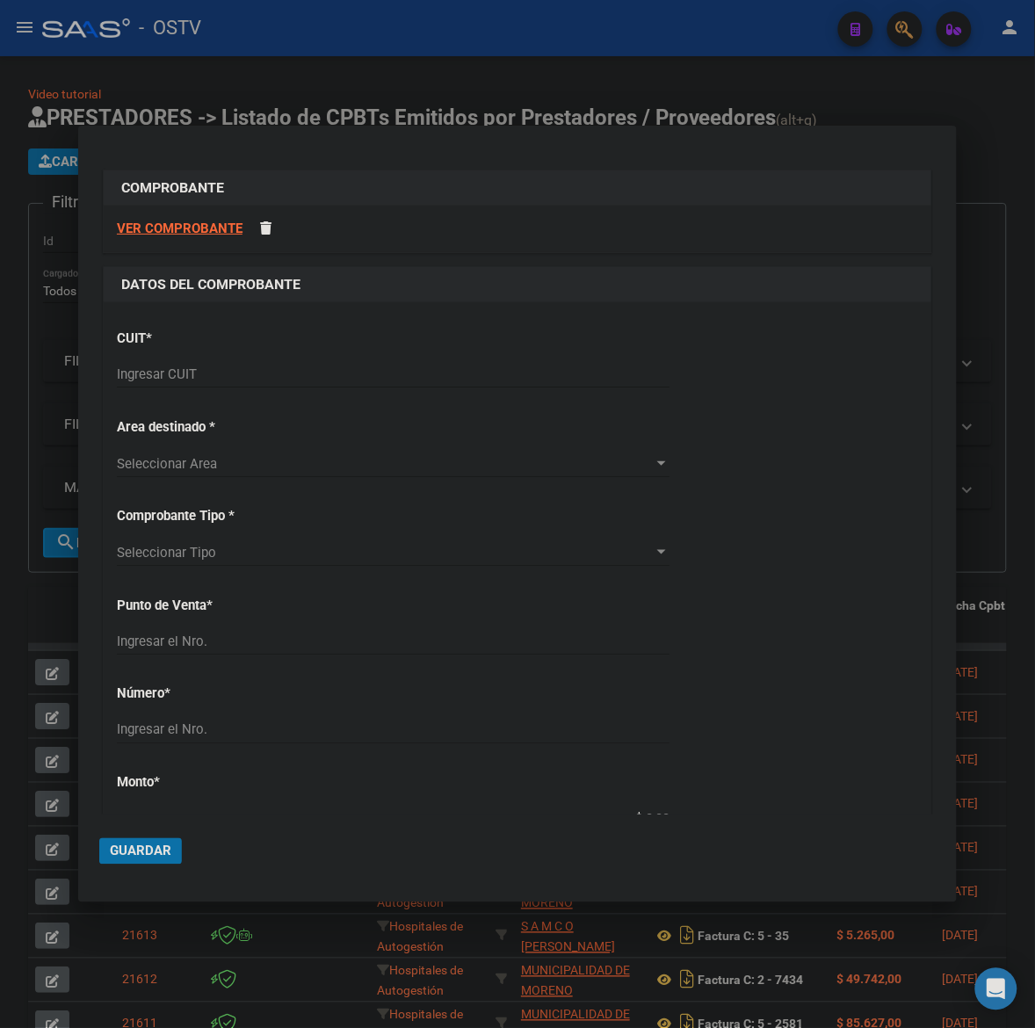
click at [207, 365] on div "Ingresar CUIT" at bounding box center [393, 374] width 553 height 26
click at [207, 367] on input "Ingresar CUIT" at bounding box center [393, 375] width 553 height 16
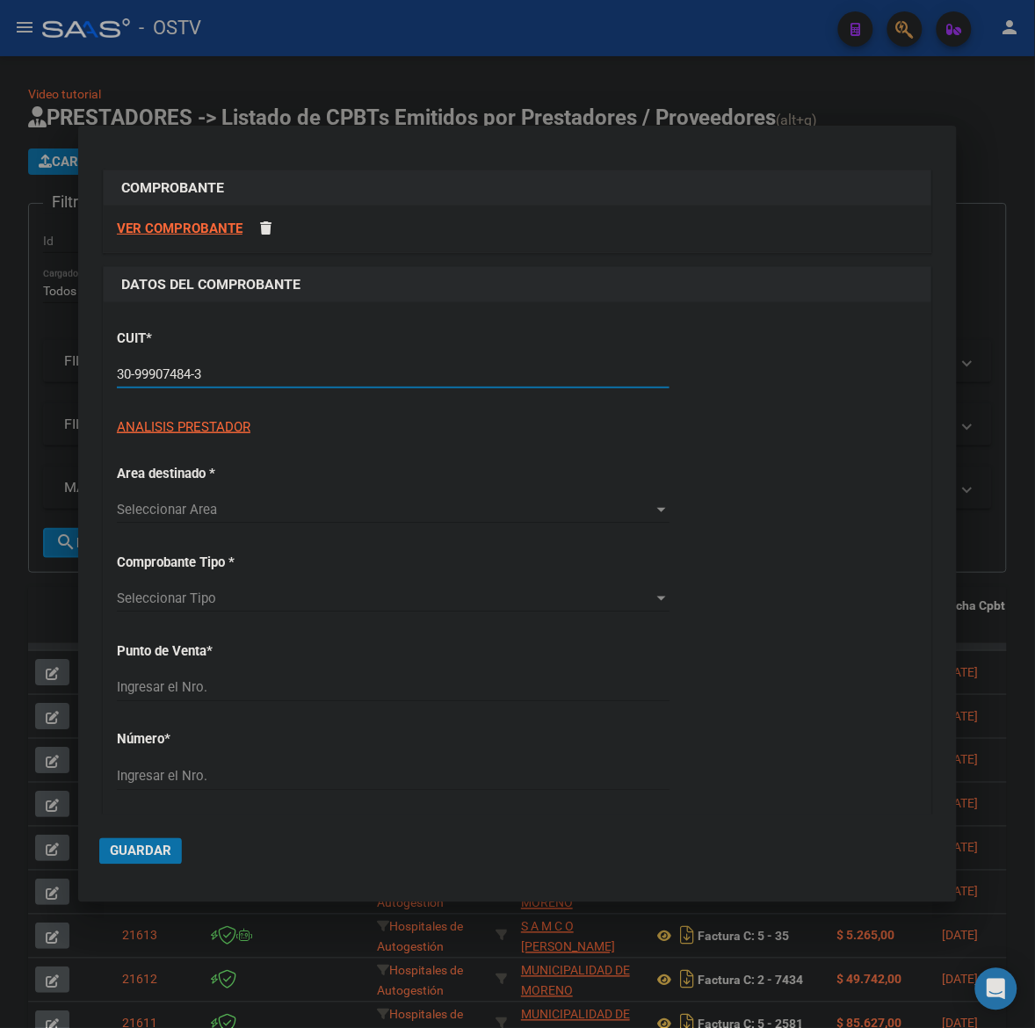
type input "30-99907484-3"
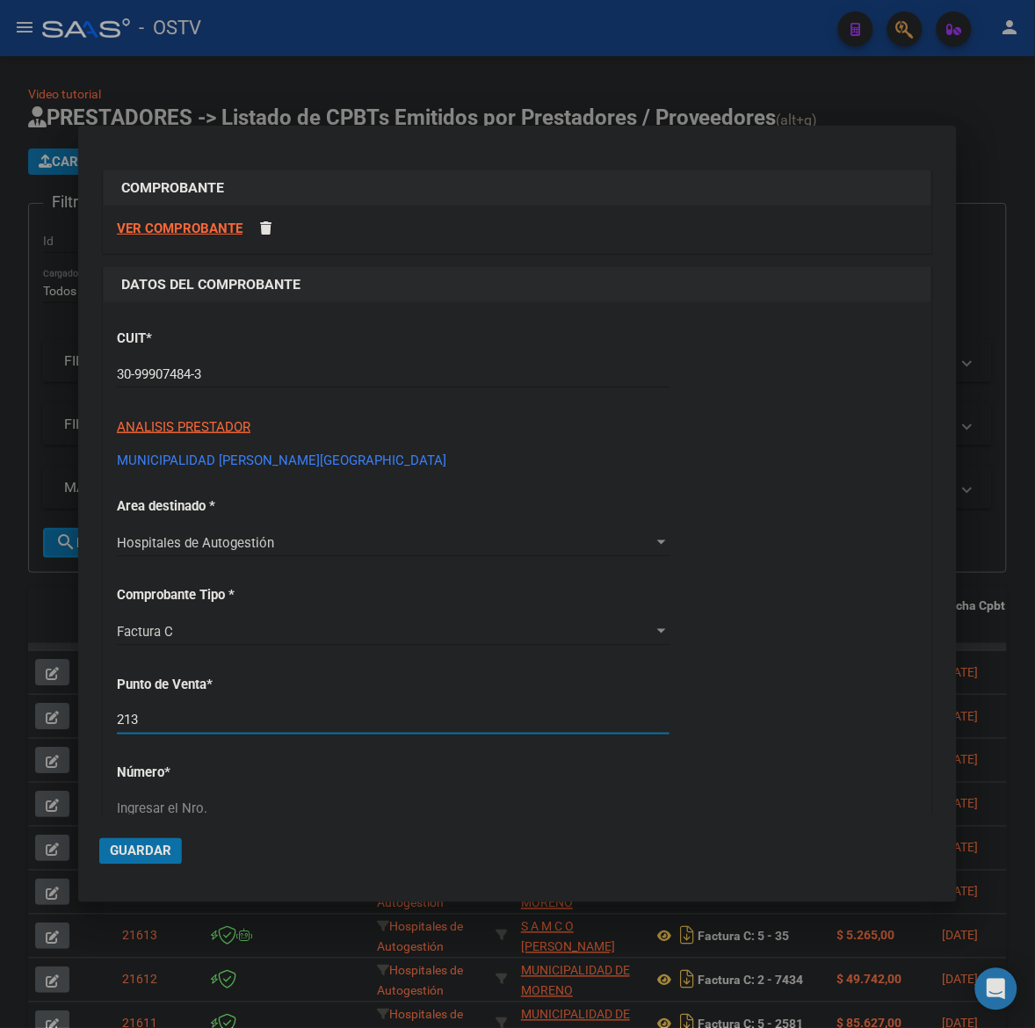
type input "213"
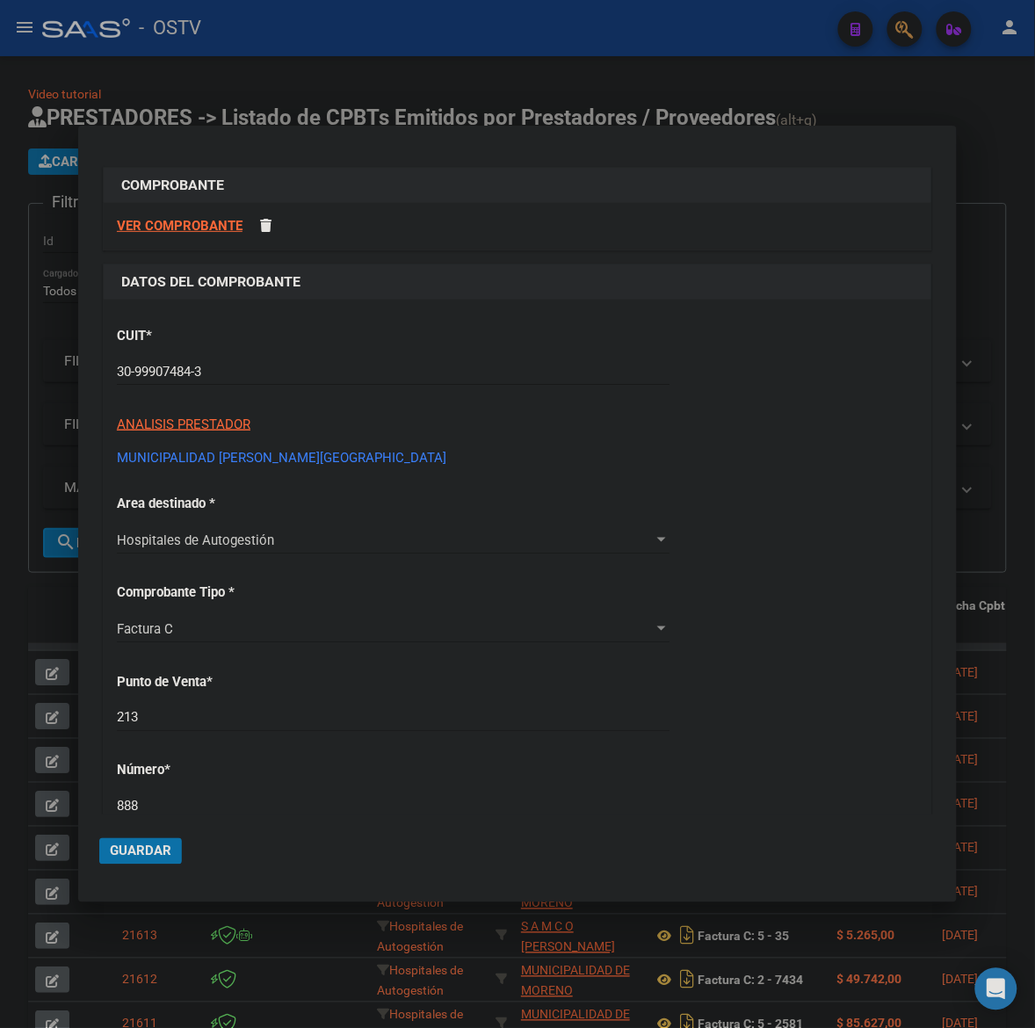
type input "888"
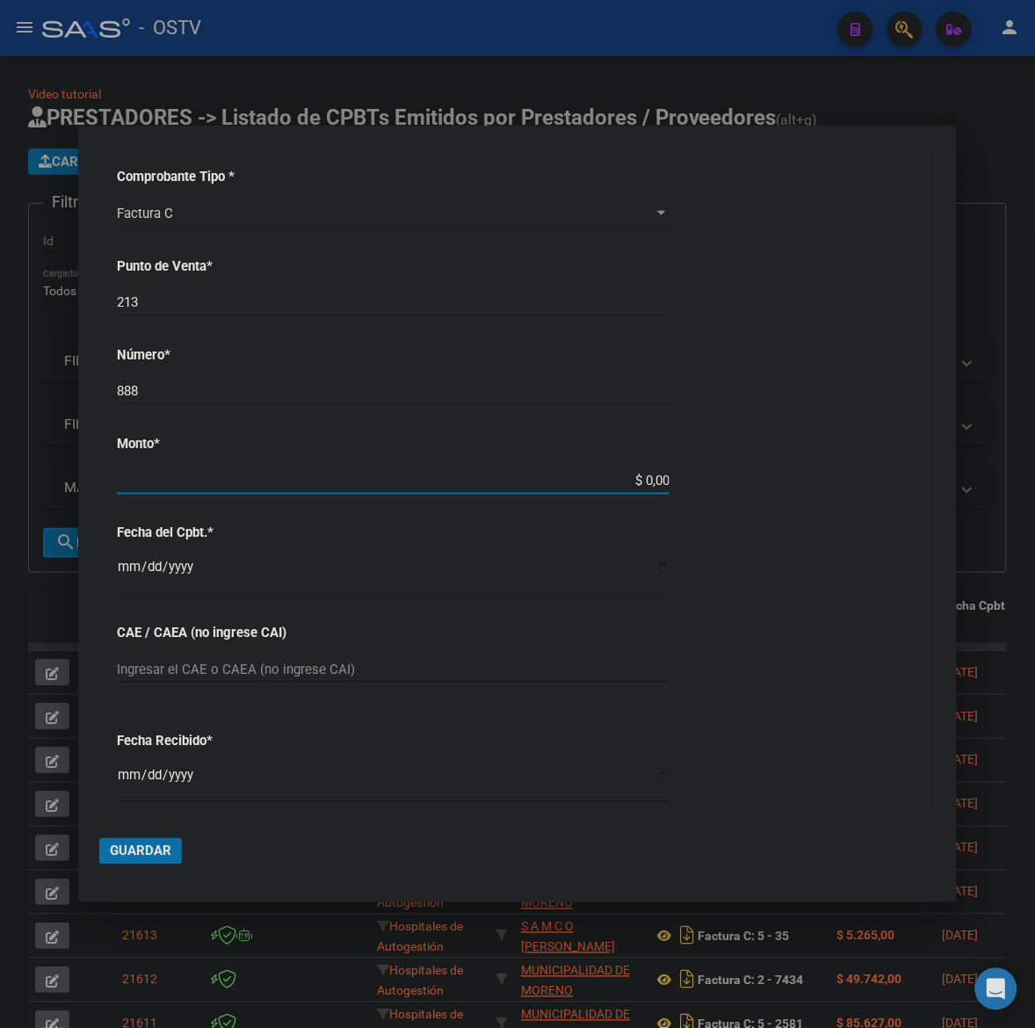
scroll to position [410, 0]
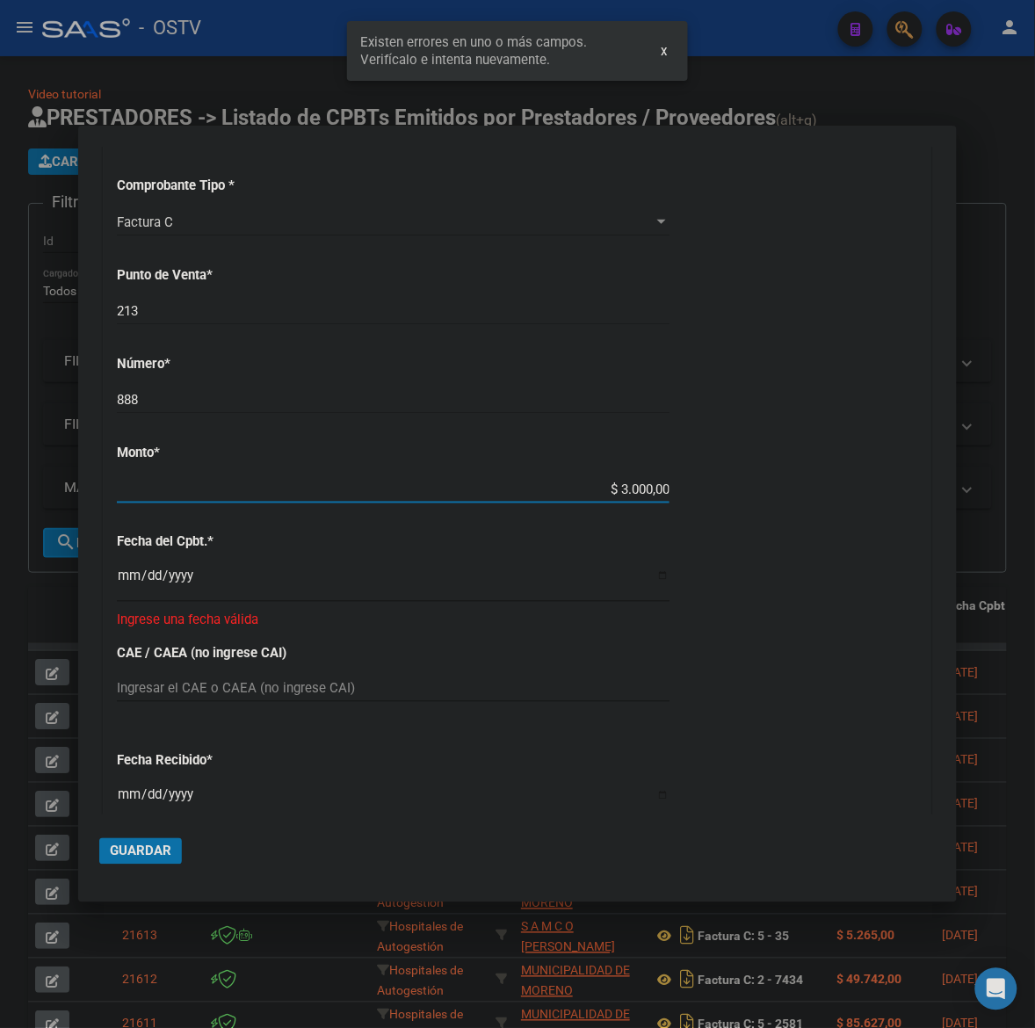
type input "$ 30.000,00"
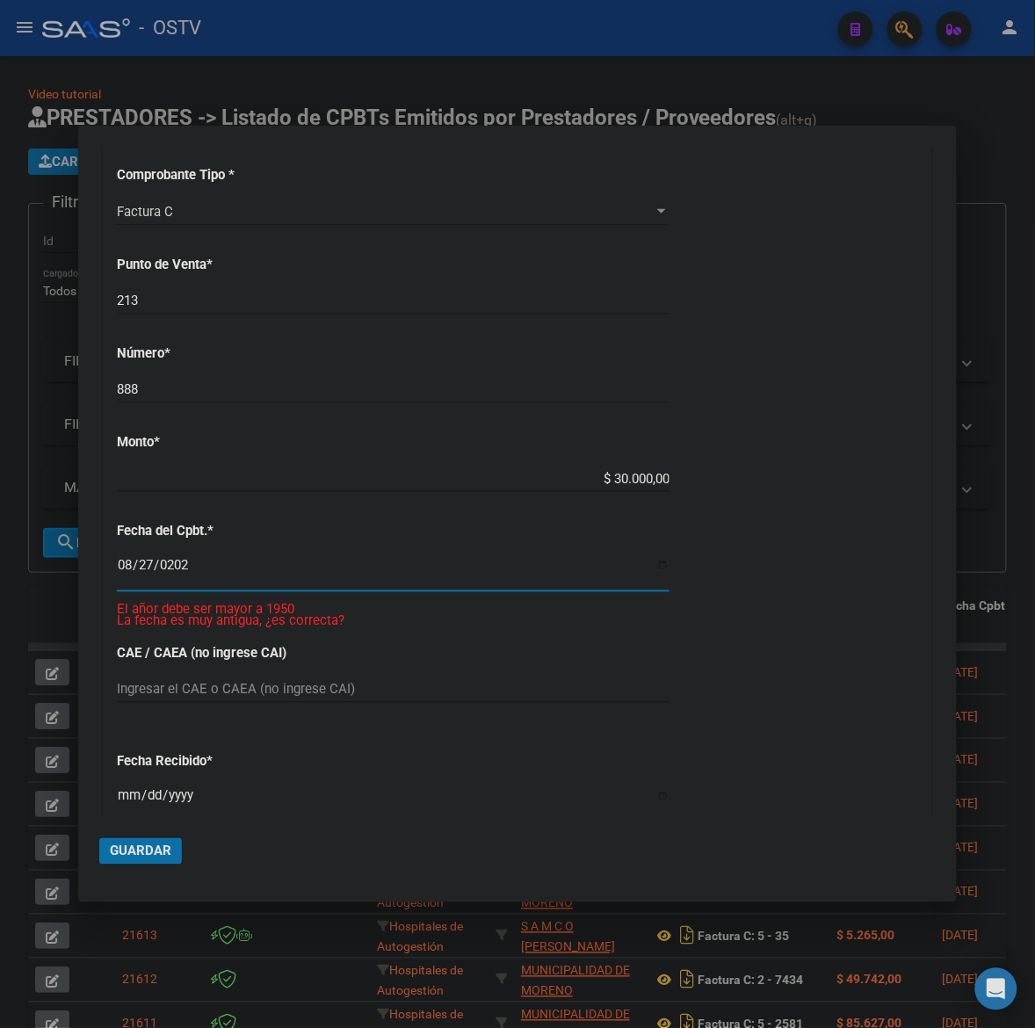
type input "2025-08-27"
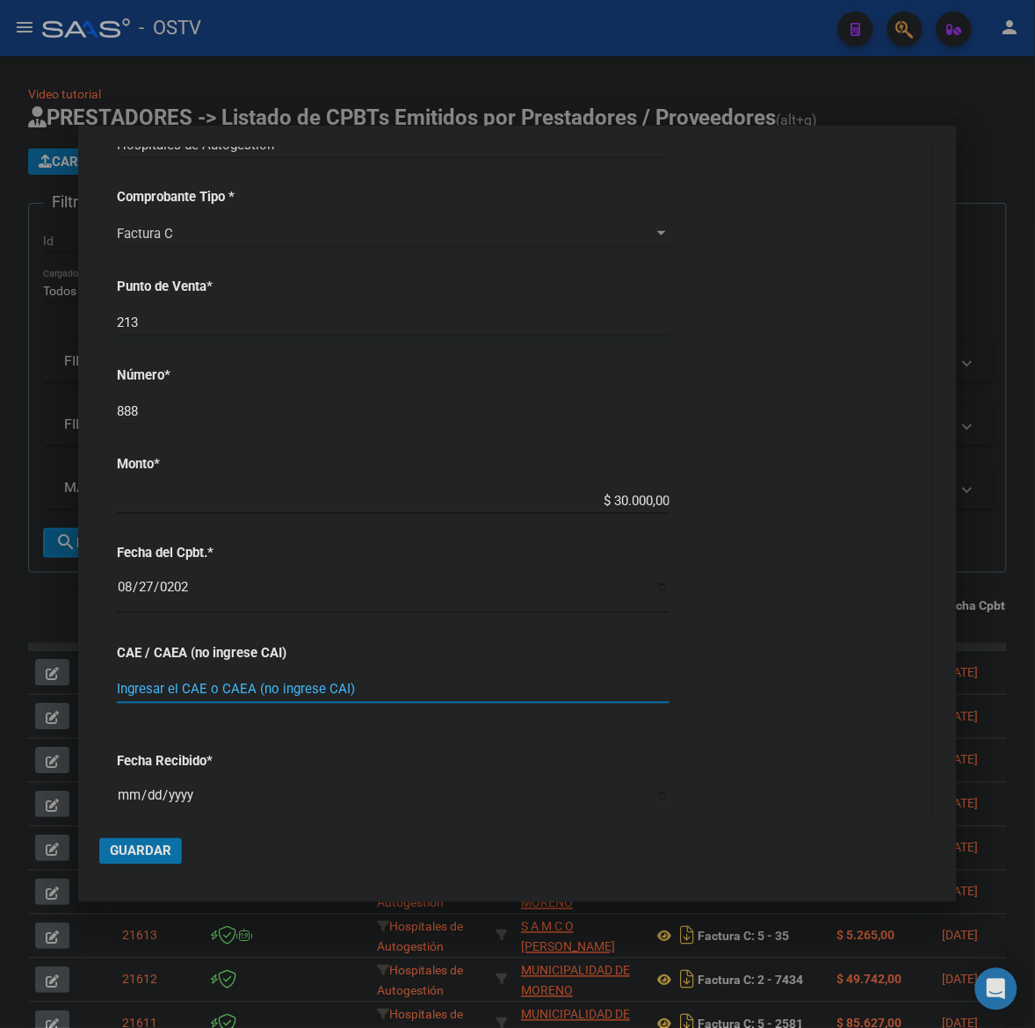
scroll to position [401, 0]
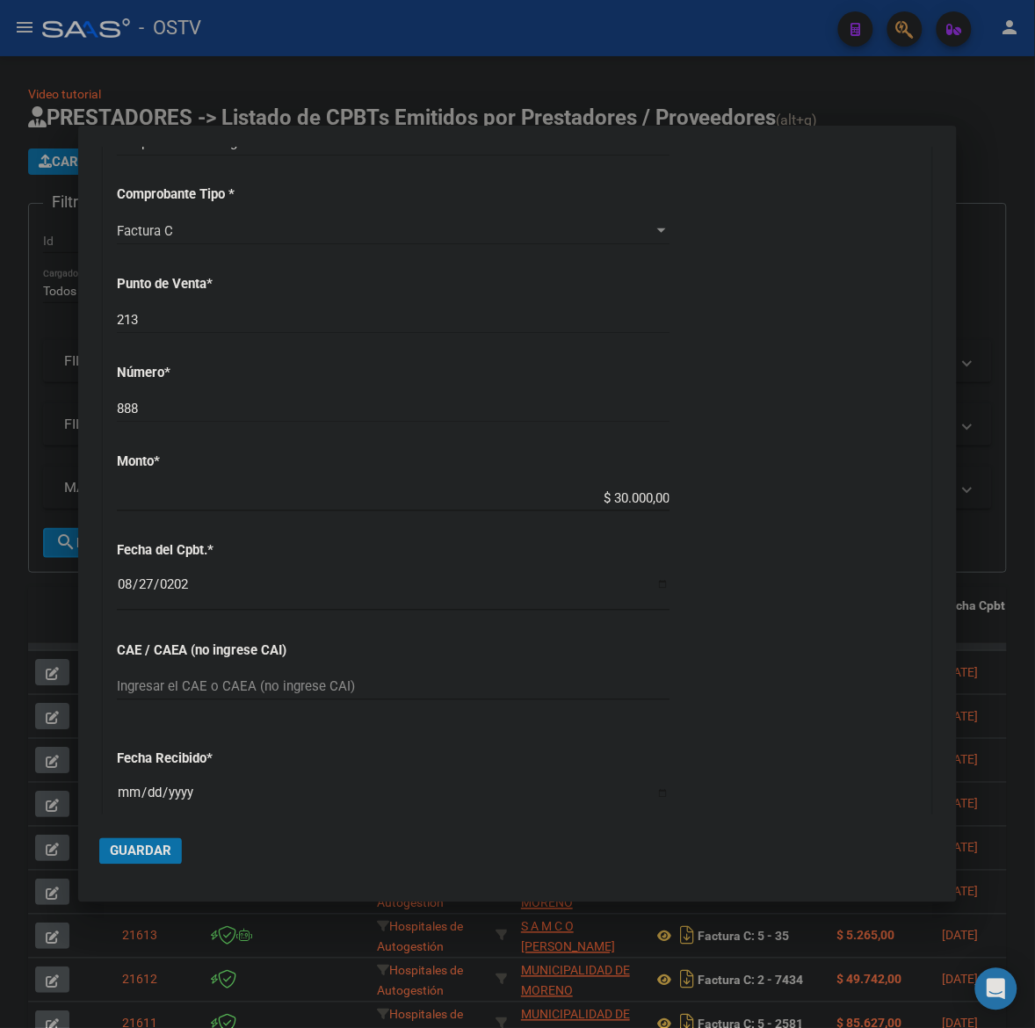
type input "2025-09-18"
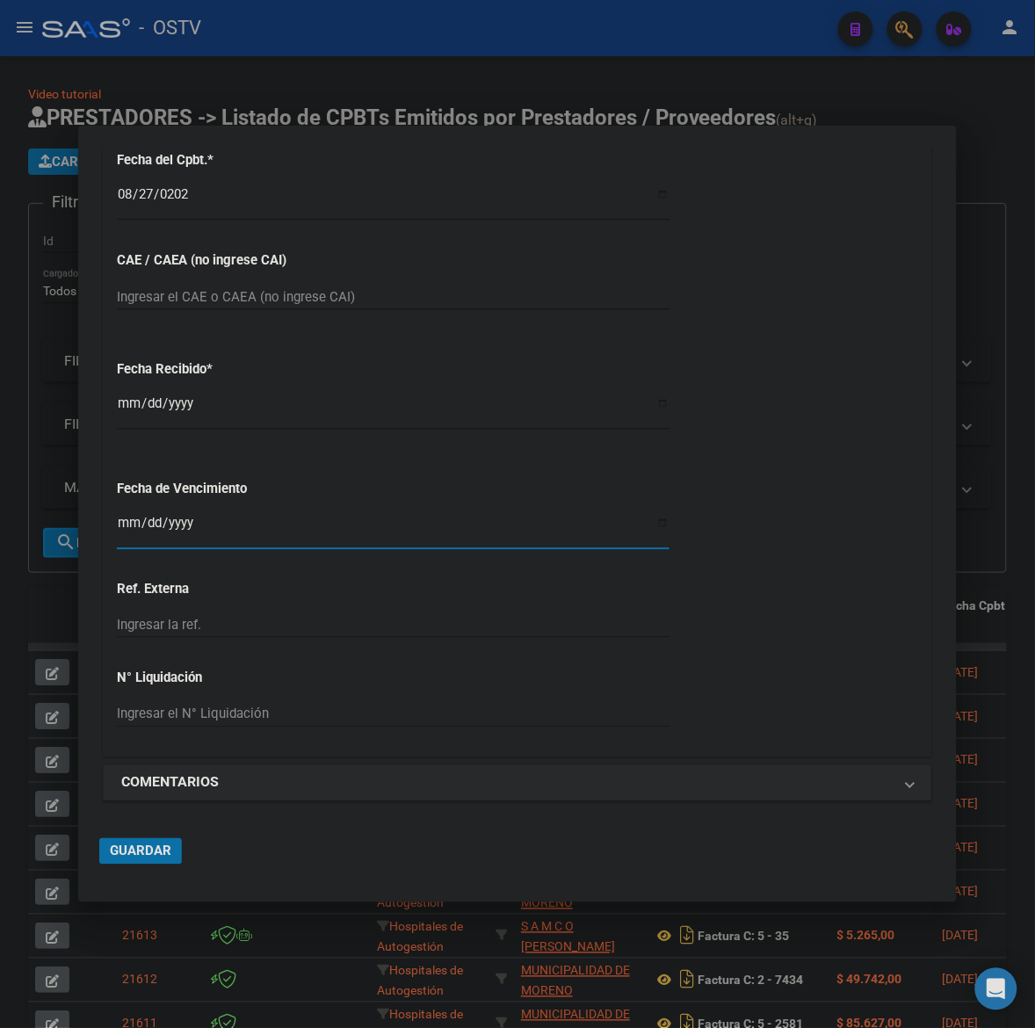
click at [123, 524] on input "Ingresar la fecha" at bounding box center [393, 530] width 553 height 28
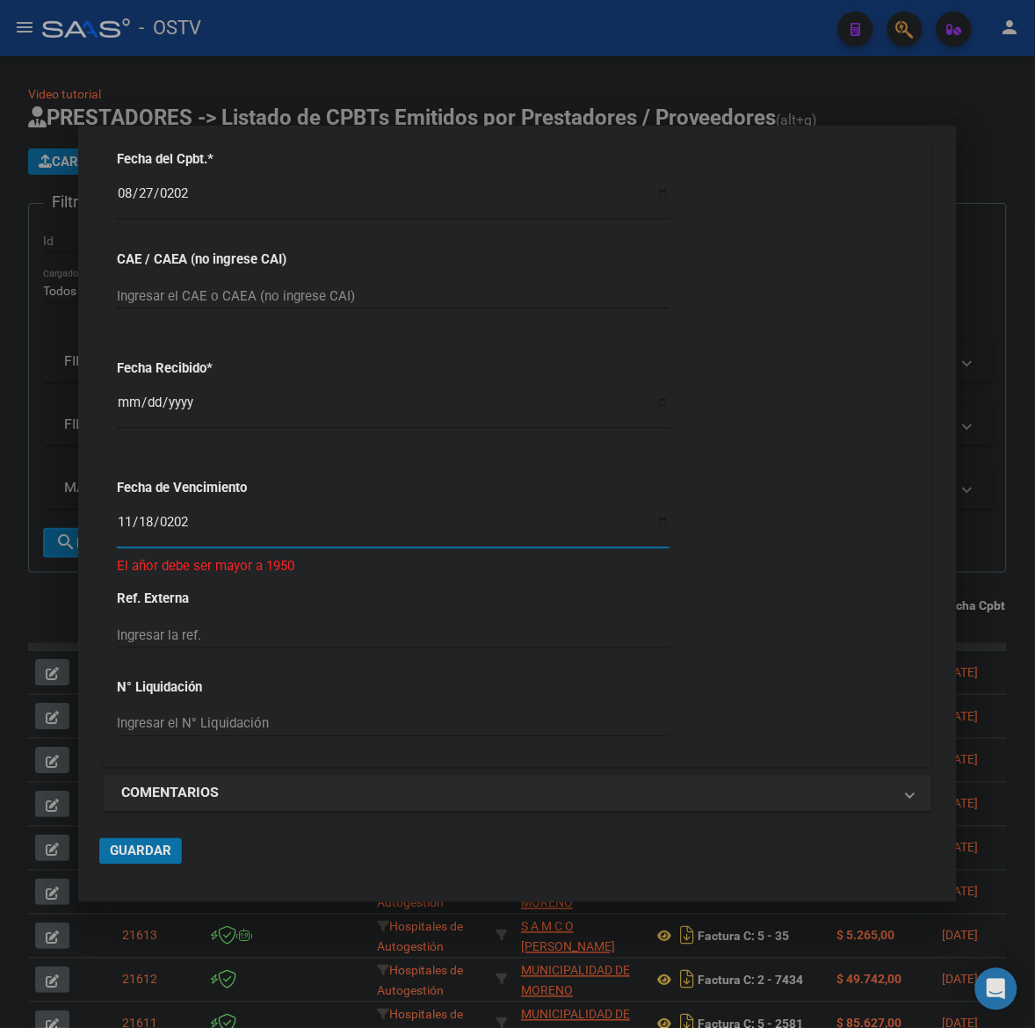
type input "2025-11-18"
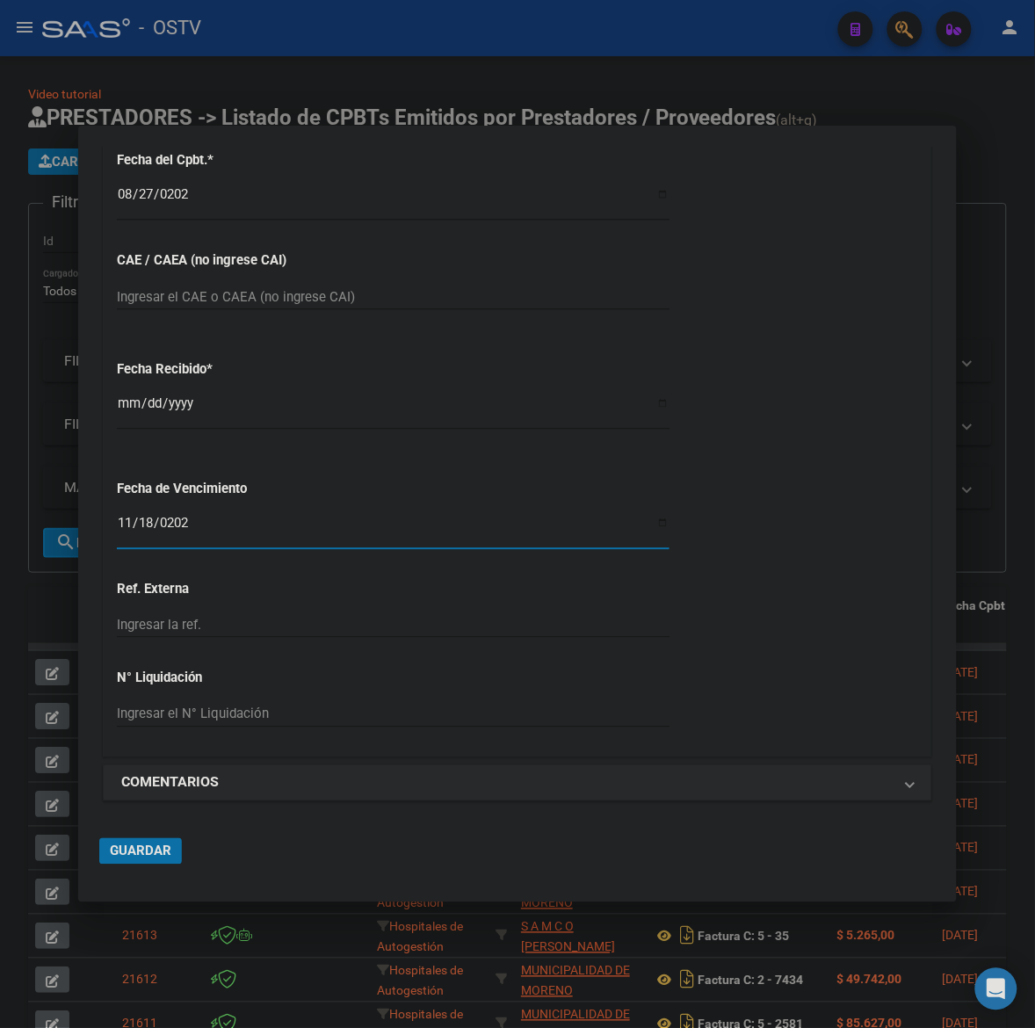
click at [163, 855] on span "Guardar" at bounding box center [141, 852] width 62 height 16
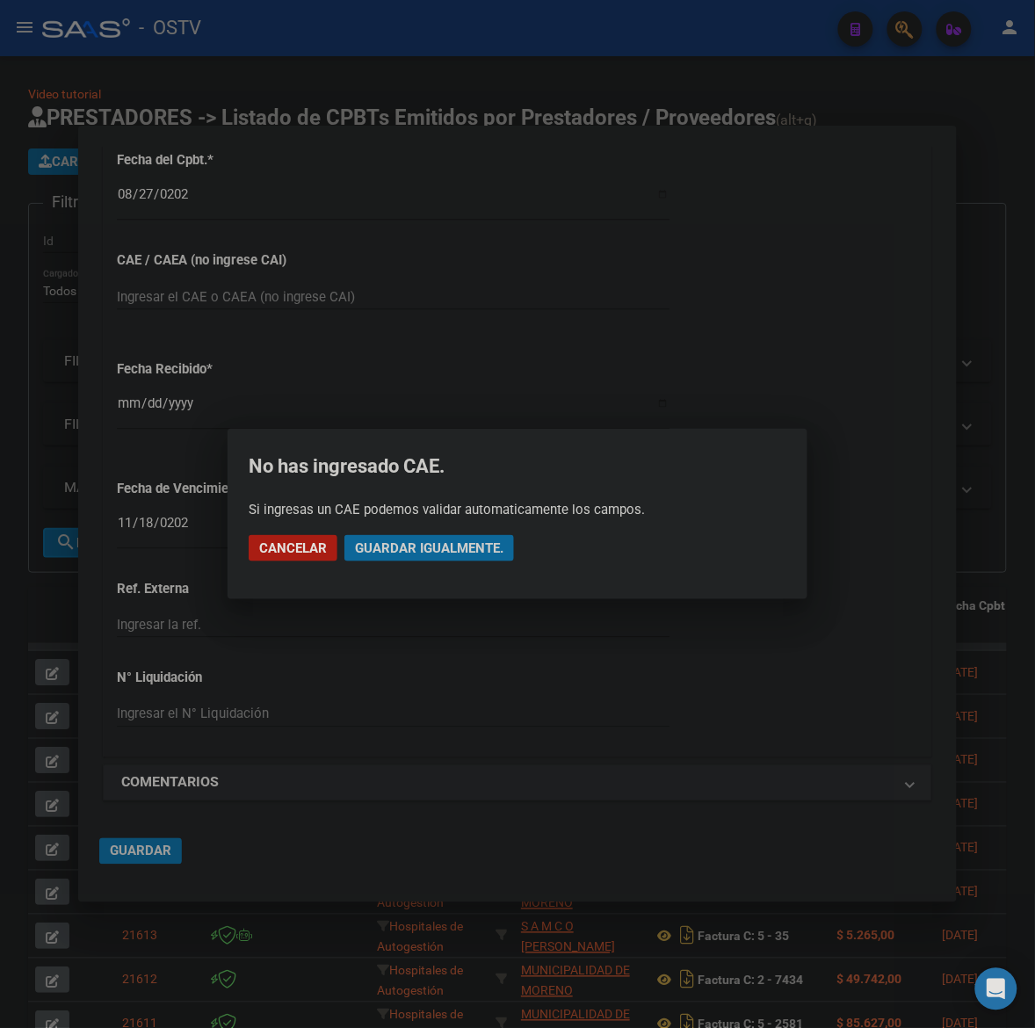
click at [385, 552] on span "Guardar igualmente." at bounding box center [429, 549] width 149 height 16
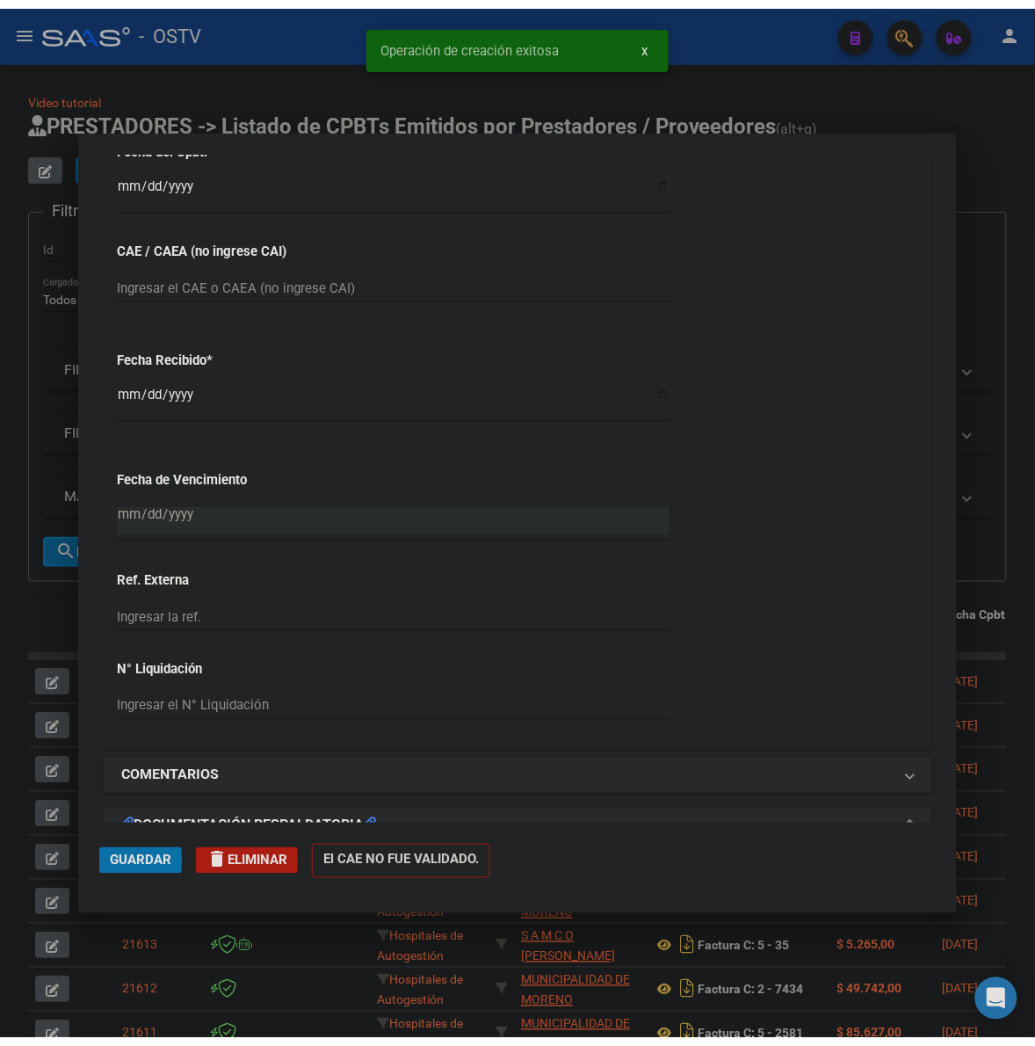
scroll to position [1426, 0]
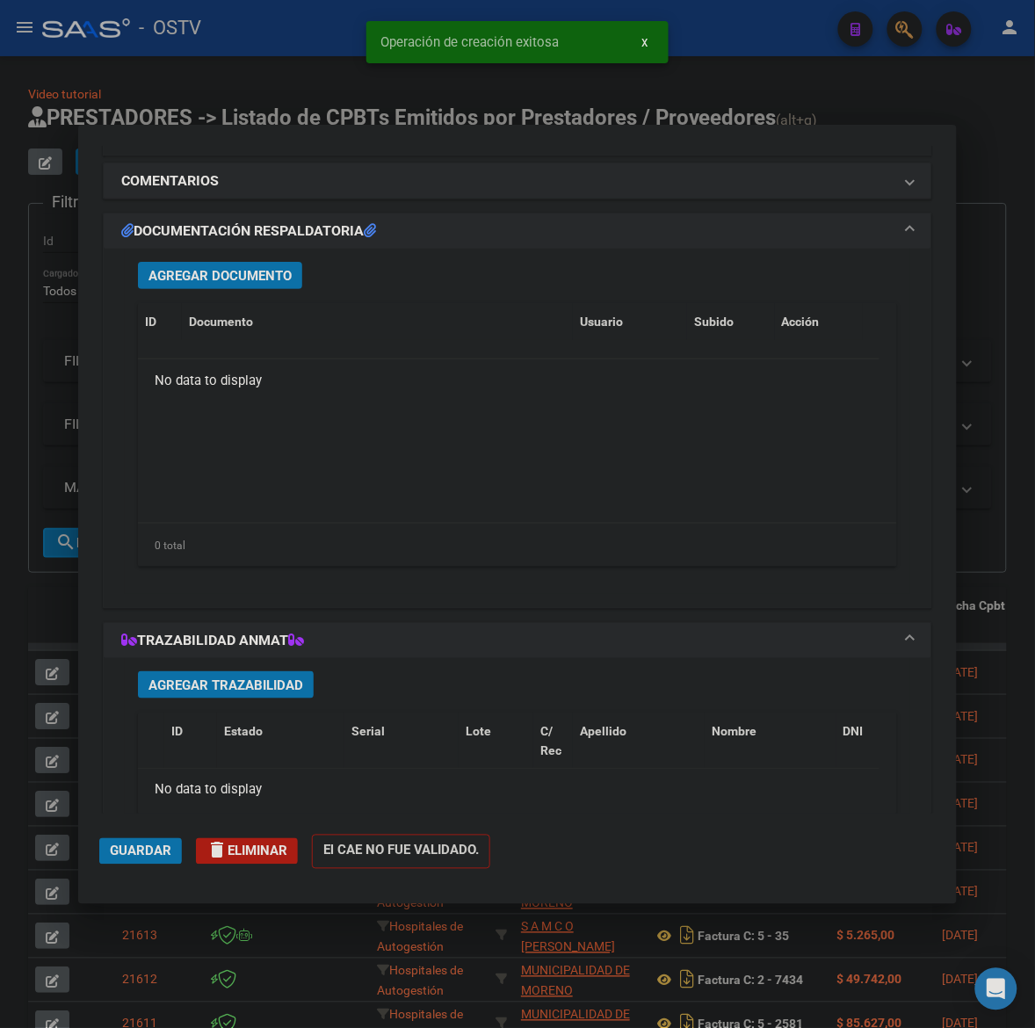
click at [246, 292] on div "Agregar Documento ID Documento Usuario Subido Acción No data to display 0 total…" at bounding box center [518, 421] width 786 height 345
drag, startPoint x: 248, startPoint y: 247, endPoint x: 238, endPoint y: 262, distance: 17.8
click at [244, 251] on mat-expansion-panel "DOCUMENTACIÓN RESPALDATORIA Agregar Documento ID Documento Usuario Subido Acció…" at bounding box center [518, 411] width 830 height 396
click at [237, 265] on button "Agregar Documento" at bounding box center [220, 275] width 164 height 27
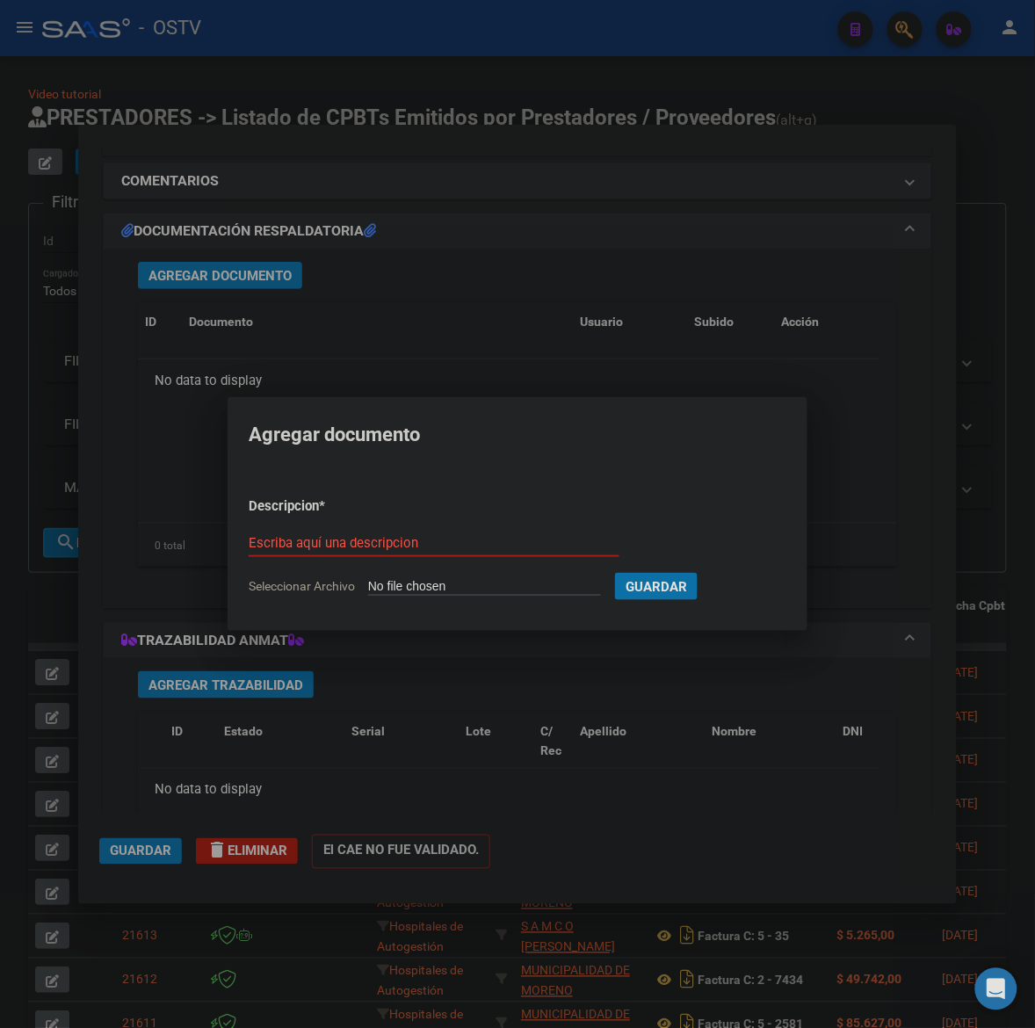
type input "C:\fakepath\FACTURA - 213 888 - MUNICIPALIDAD DE CORDOBA.pdf"
type input "FACTURA"
click at [708, 573] on button "Guardar" at bounding box center [749, 586] width 83 height 27
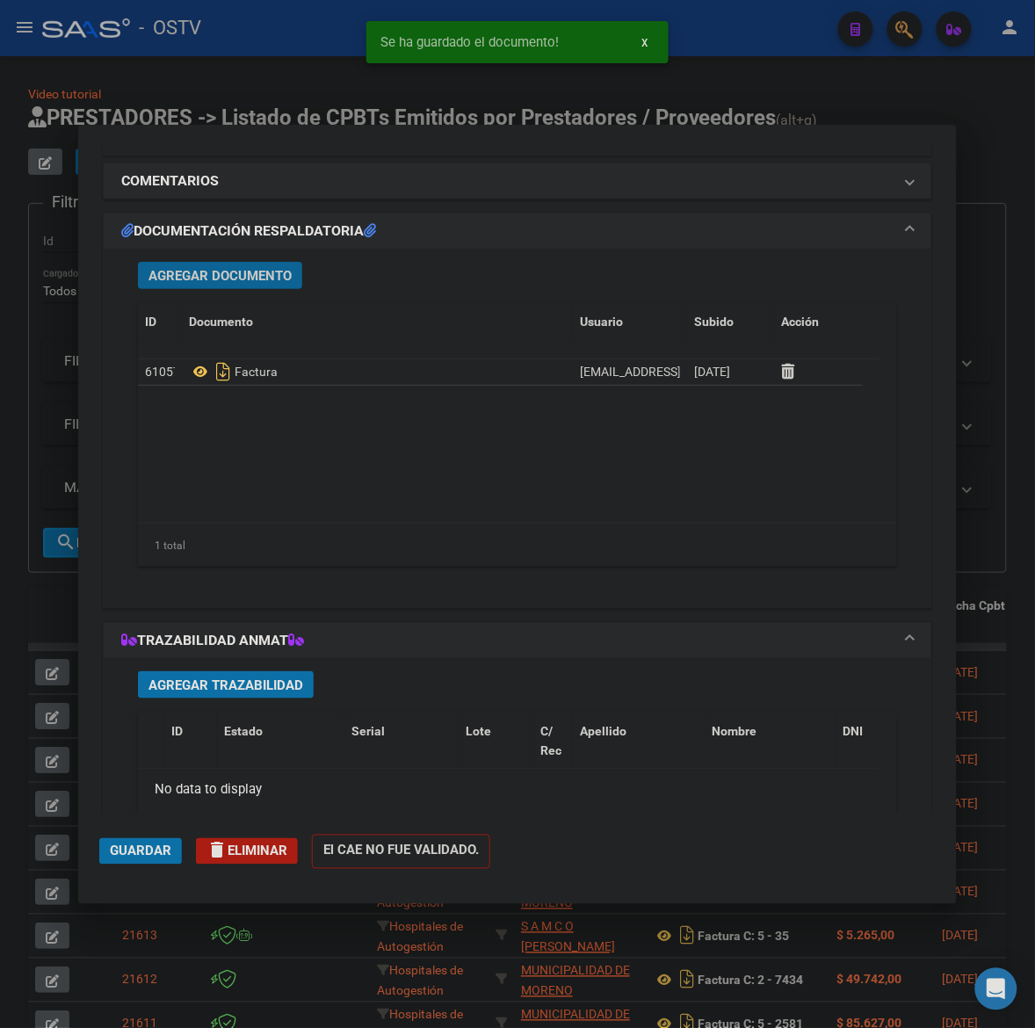
click at [261, 282] on span "Agregar Documento" at bounding box center [220, 276] width 143 height 16
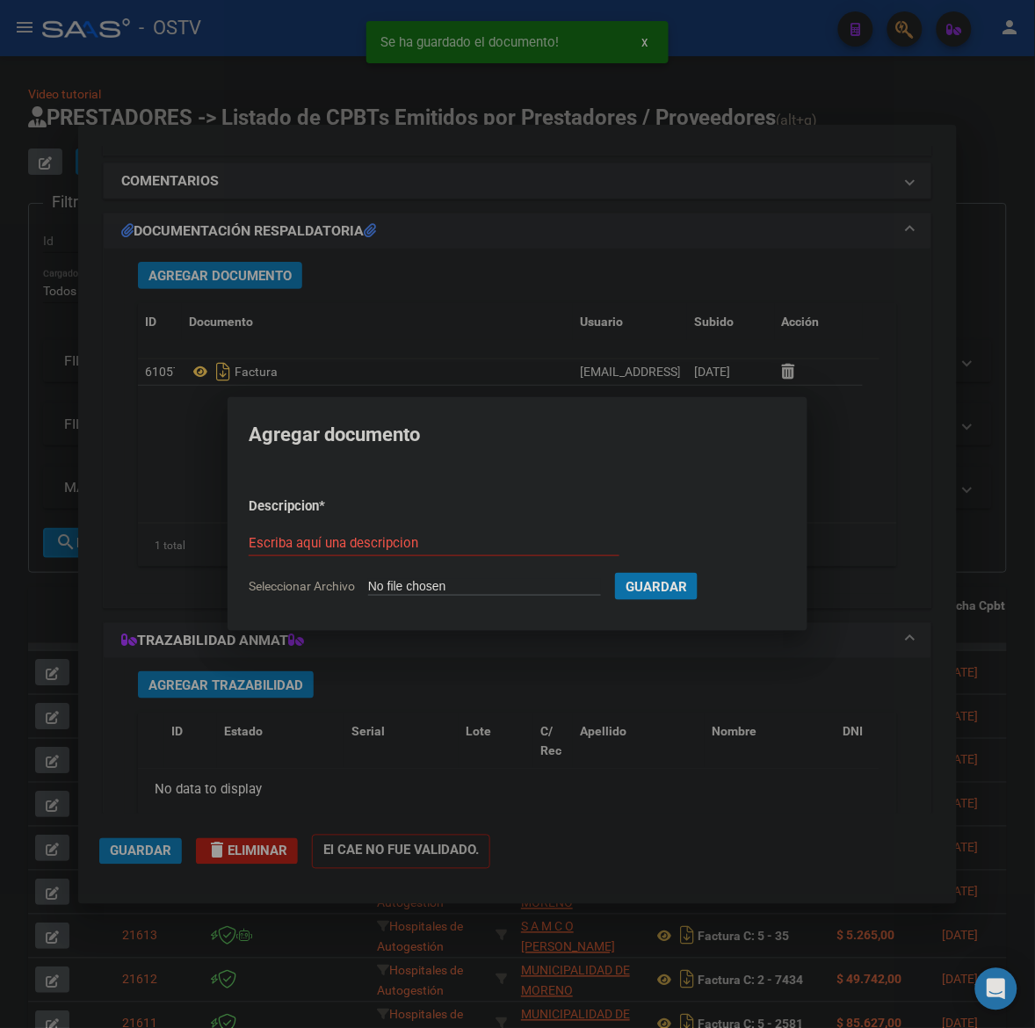
type input "C:\fakepath\ANEXO - 213 888 - MUNICIPALIDAD DE CORDOBA.pdf"
type input "ANEXO"
click at [708, 573] on button "Guardar" at bounding box center [749, 586] width 83 height 27
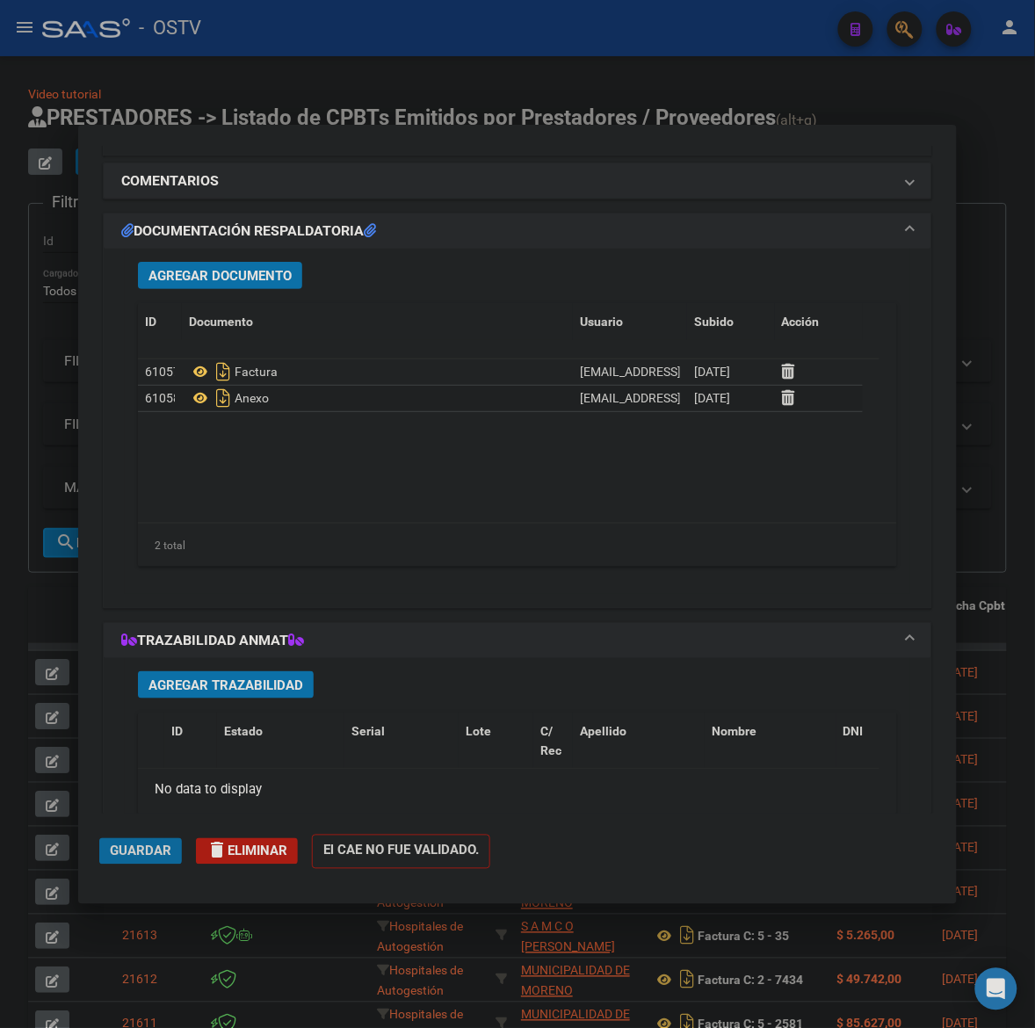
click at [165, 848] on span "Guardar" at bounding box center [141, 852] width 62 height 16
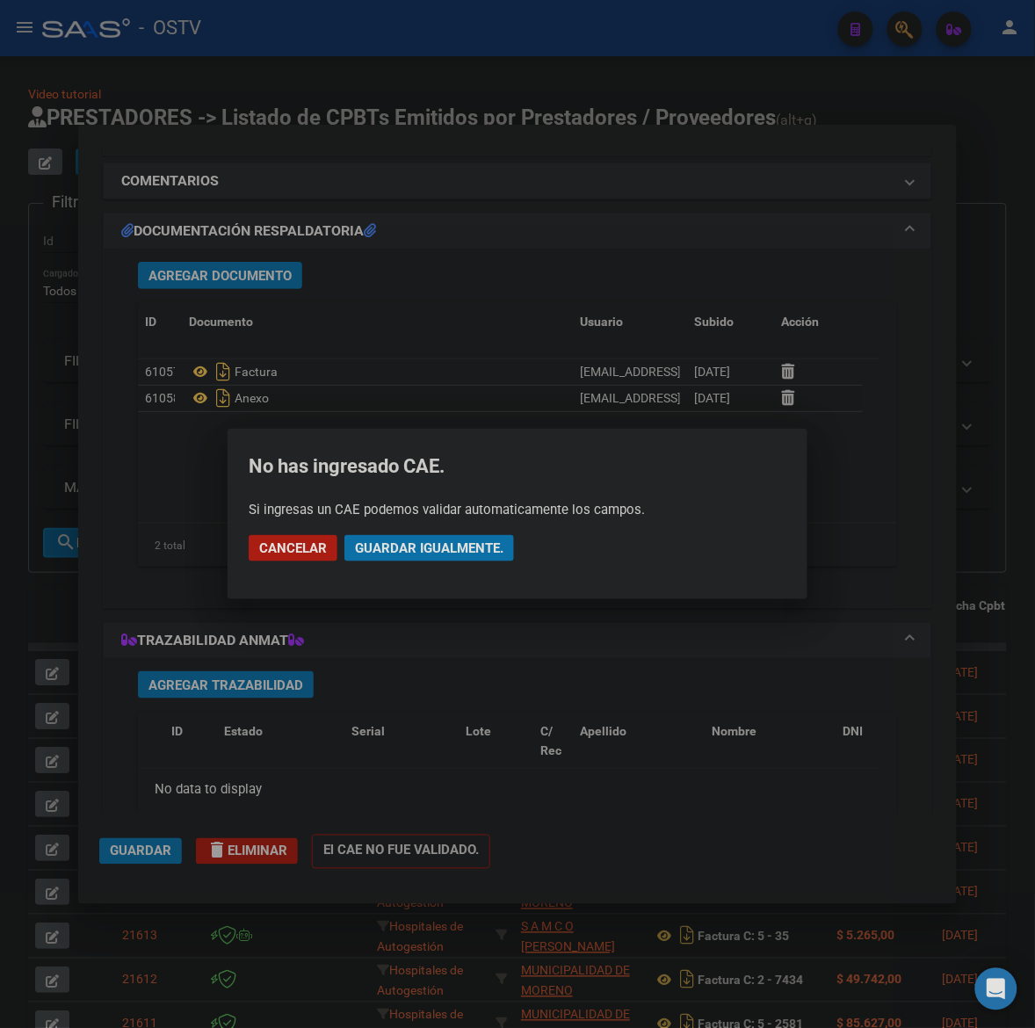
click at [440, 552] on span "Guardar igualmente." at bounding box center [429, 549] width 149 height 16
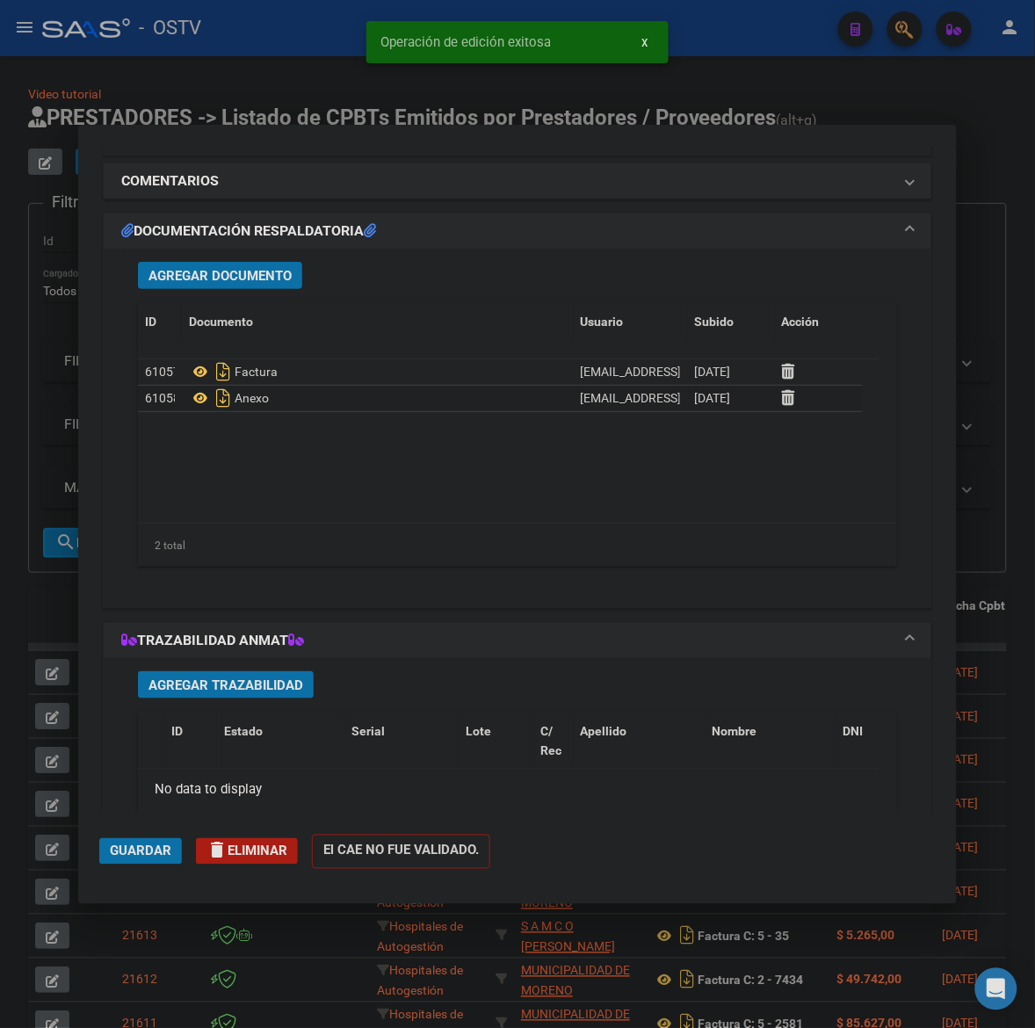
drag, startPoint x: 29, startPoint y: 594, endPoint x: 125, endPoint y: 262, distance: 345.8
click at [31, 587] on div at bounding box center [517, 514] width 1035 height 1028
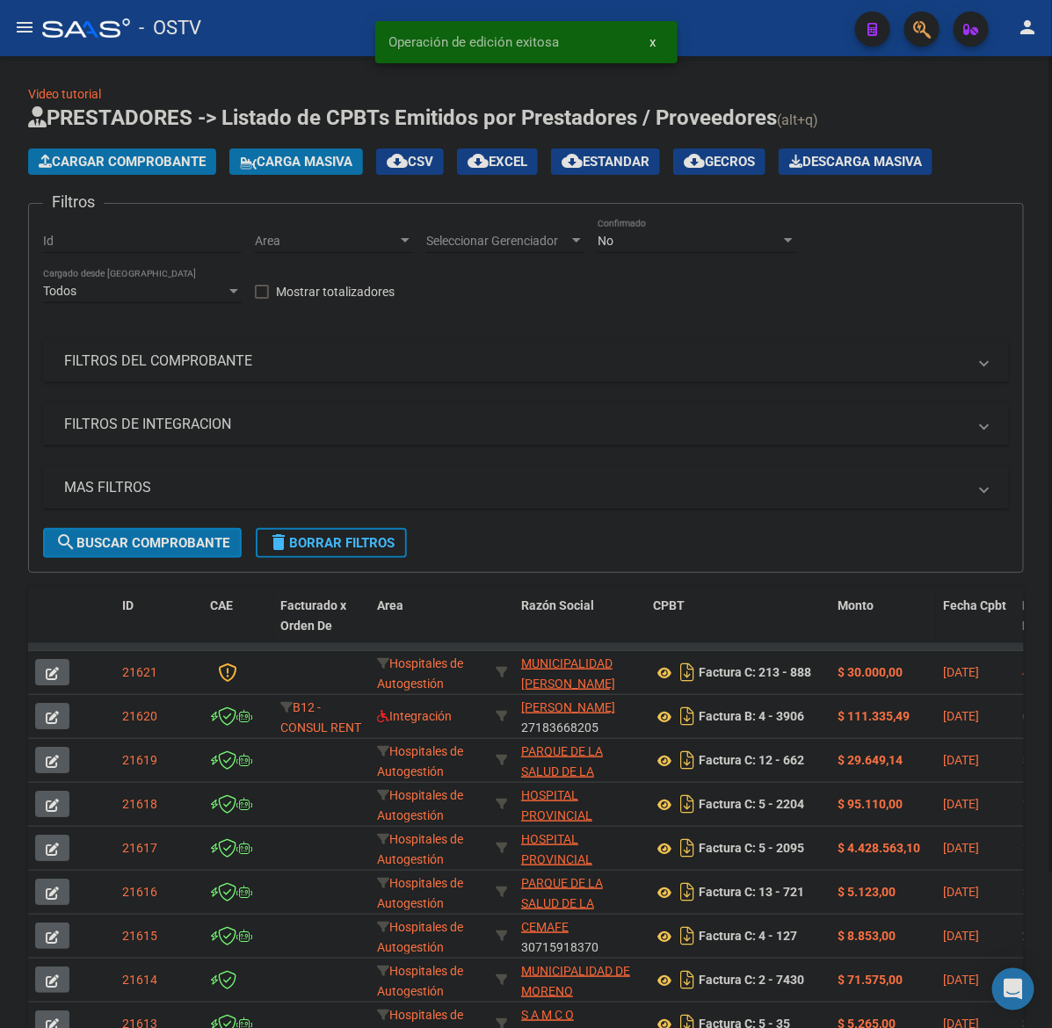
drag, startPoint x: 91, startPoint y: 164, endPoint x: 119, endPoint y: 160, distance: 28.5
click at [119, 160] on span "Cargar Comprobante" at bounding box center [122, 162] width 167 height 16
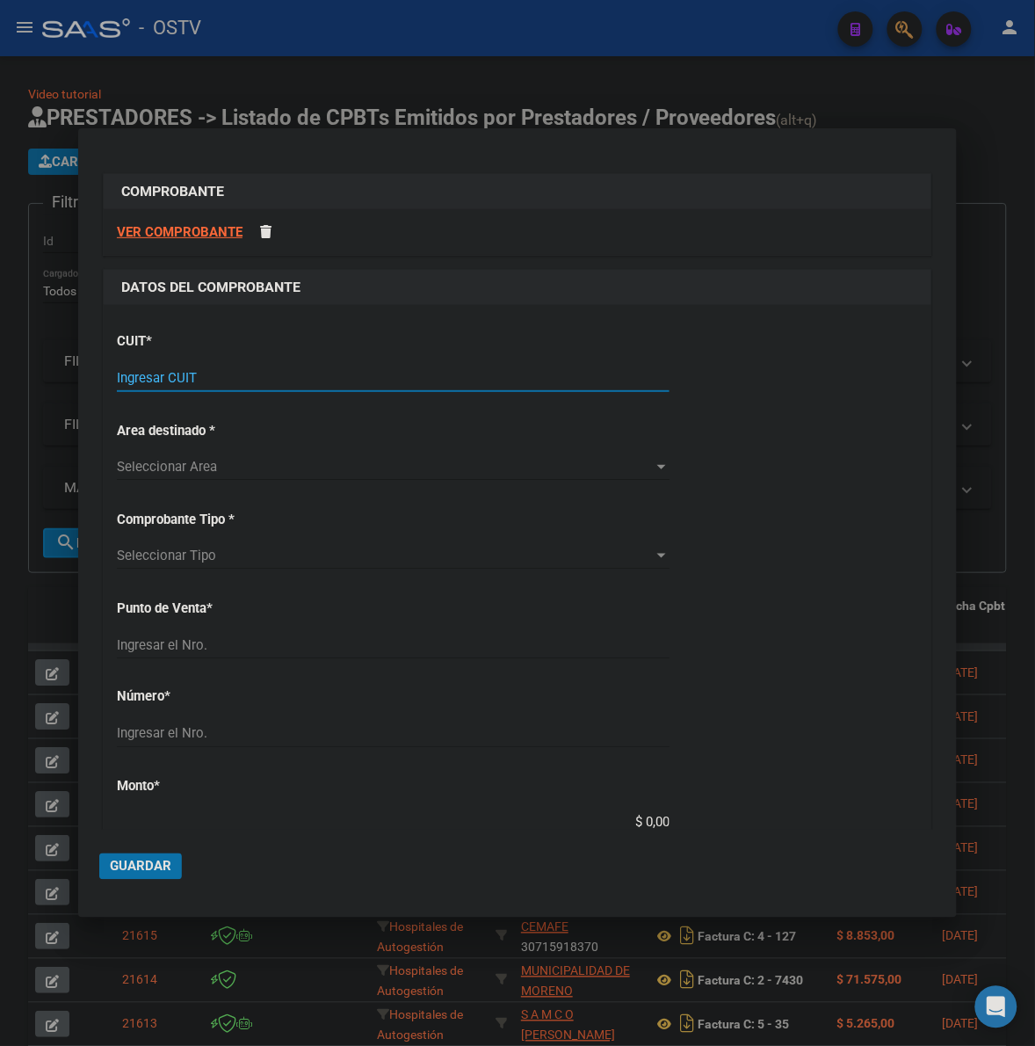
click at [195, 375] on input "Ingresar CUIT" at bounding box center [393, 378] width 553 height 16
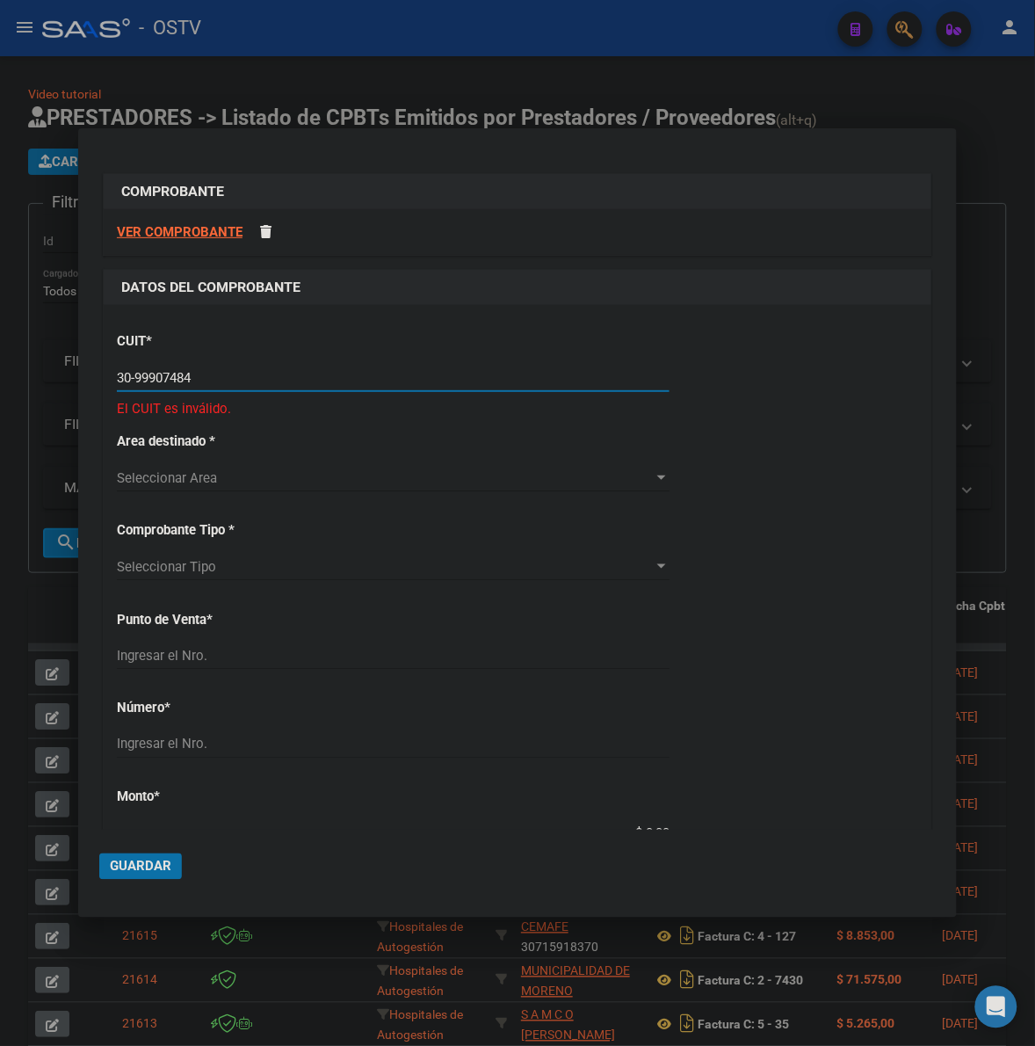
type input "30-99907484-3"
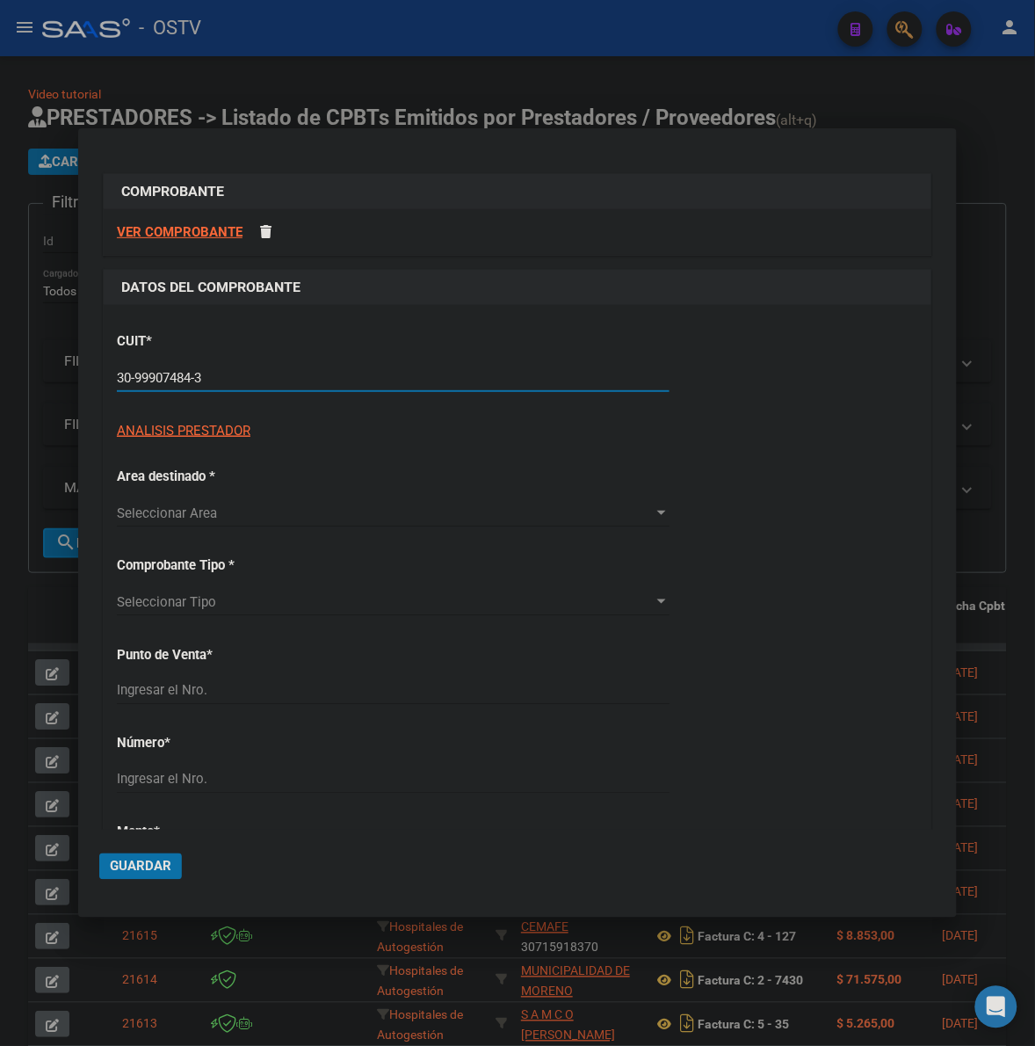
type input "213"
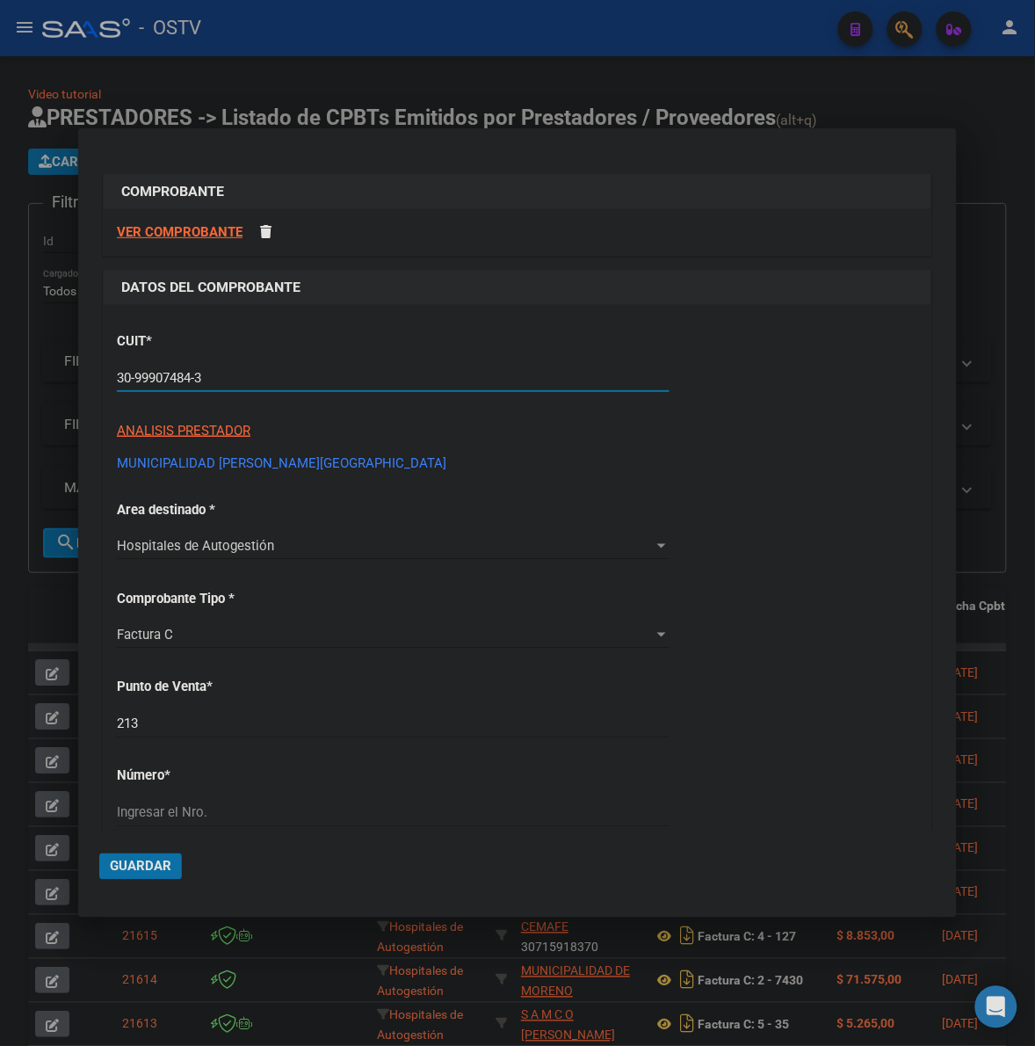
scroll to position [36, 0]
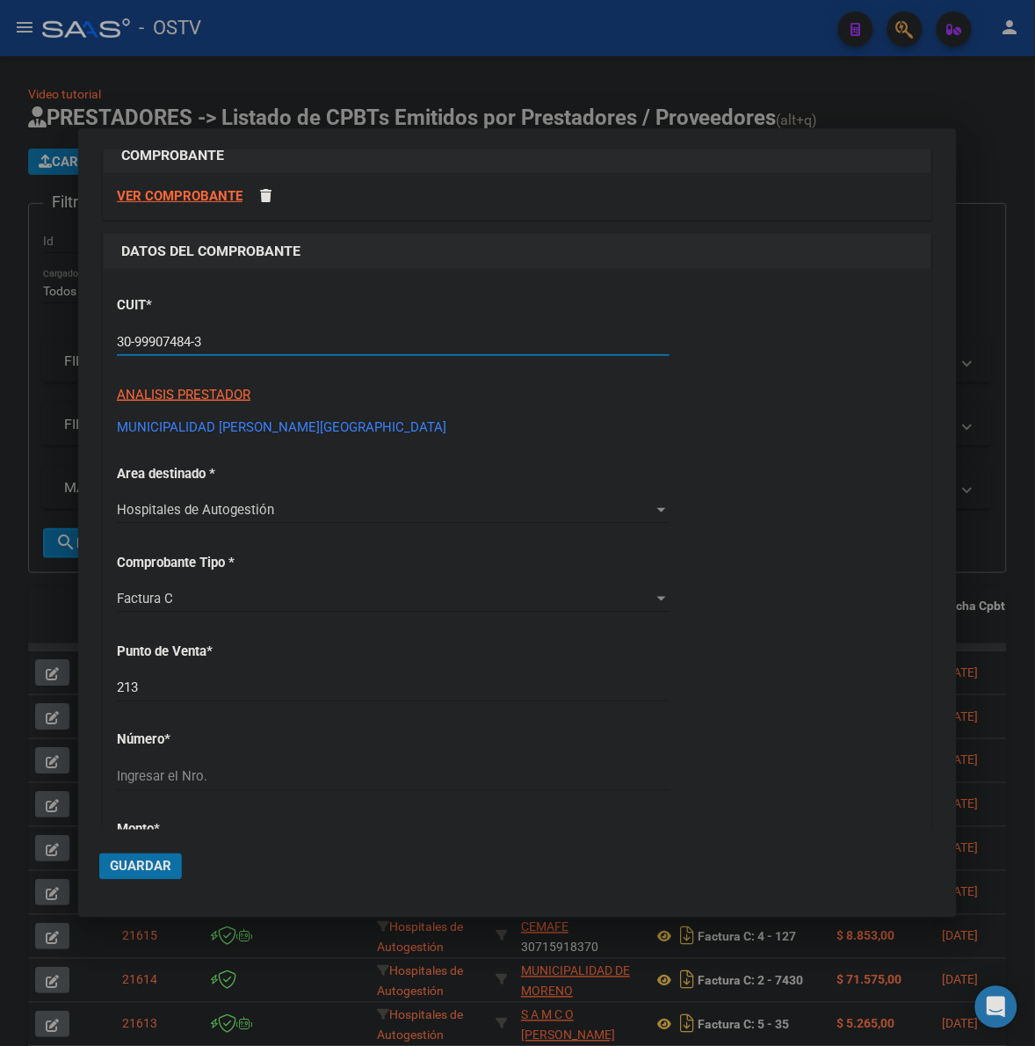
type input "30-99907484-3"
click at [730, 569] on div "CUIT * 30-99907484-3 Ingresar CUIT ANALISIS PRESTADOR MUNICIPALIDAD DE CORDOBA …" at bounding box center [518, 892] width 828 height 1246
click at [257, 684] on input "213" at bounding box center [393, 688] width 553 height 16
type input "211"
type input "1397"
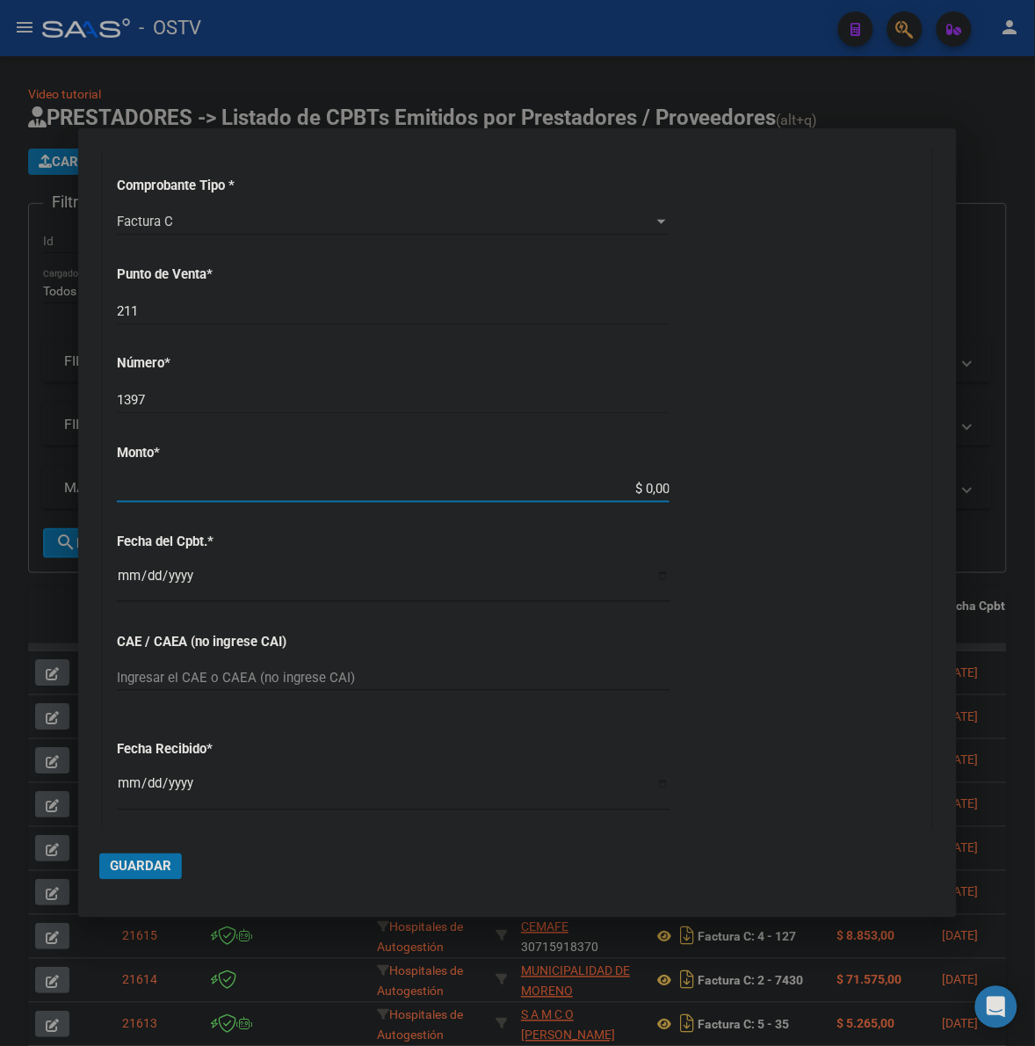
scroll to position [404, 0]
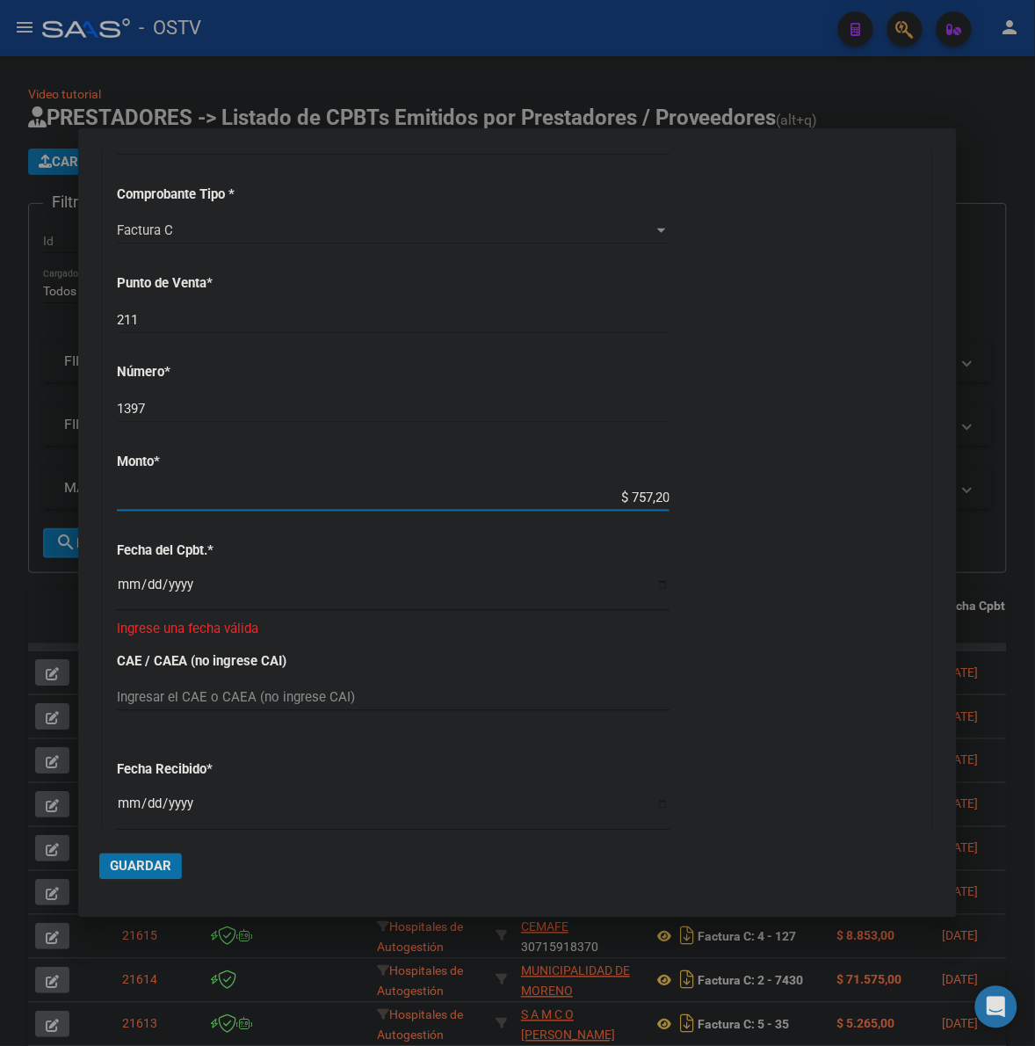
type input "$ 7.572,00"
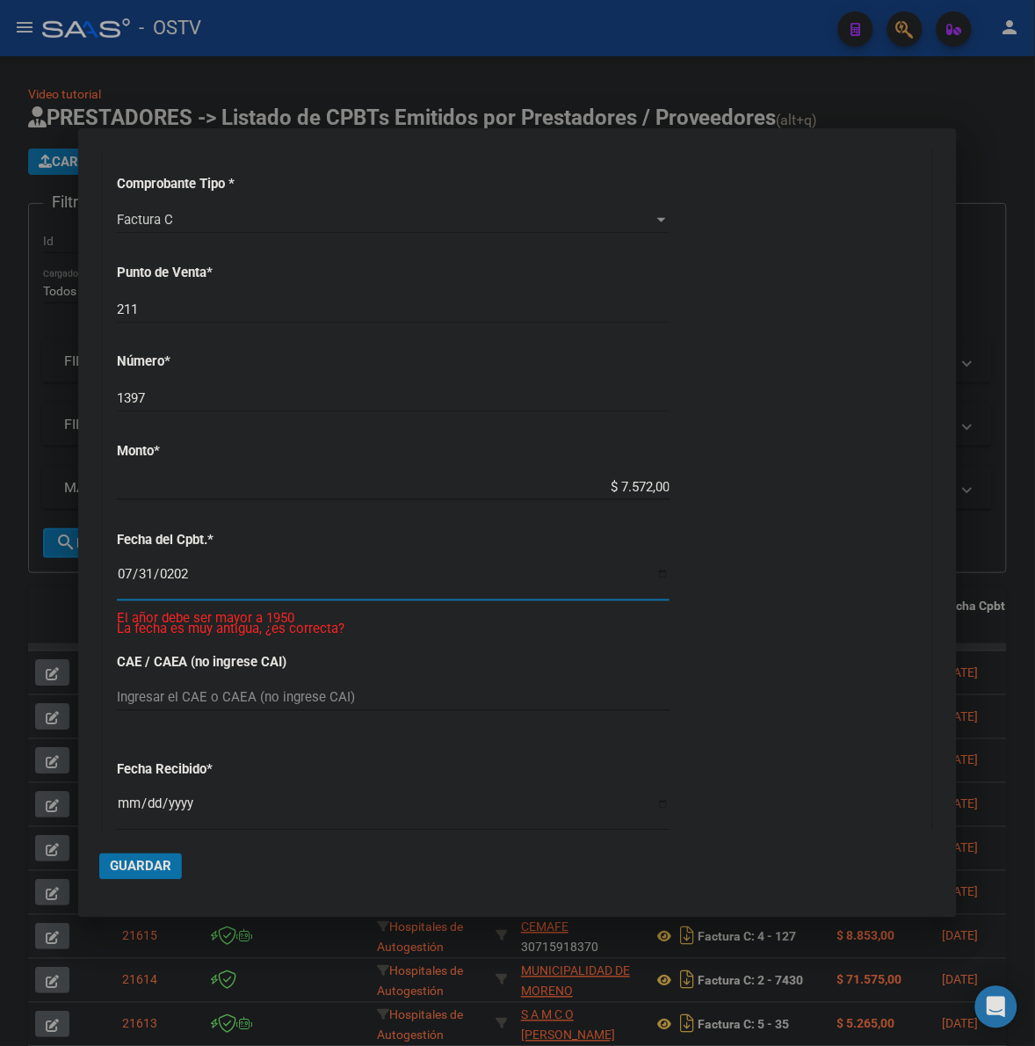
type input "2025-07-31"
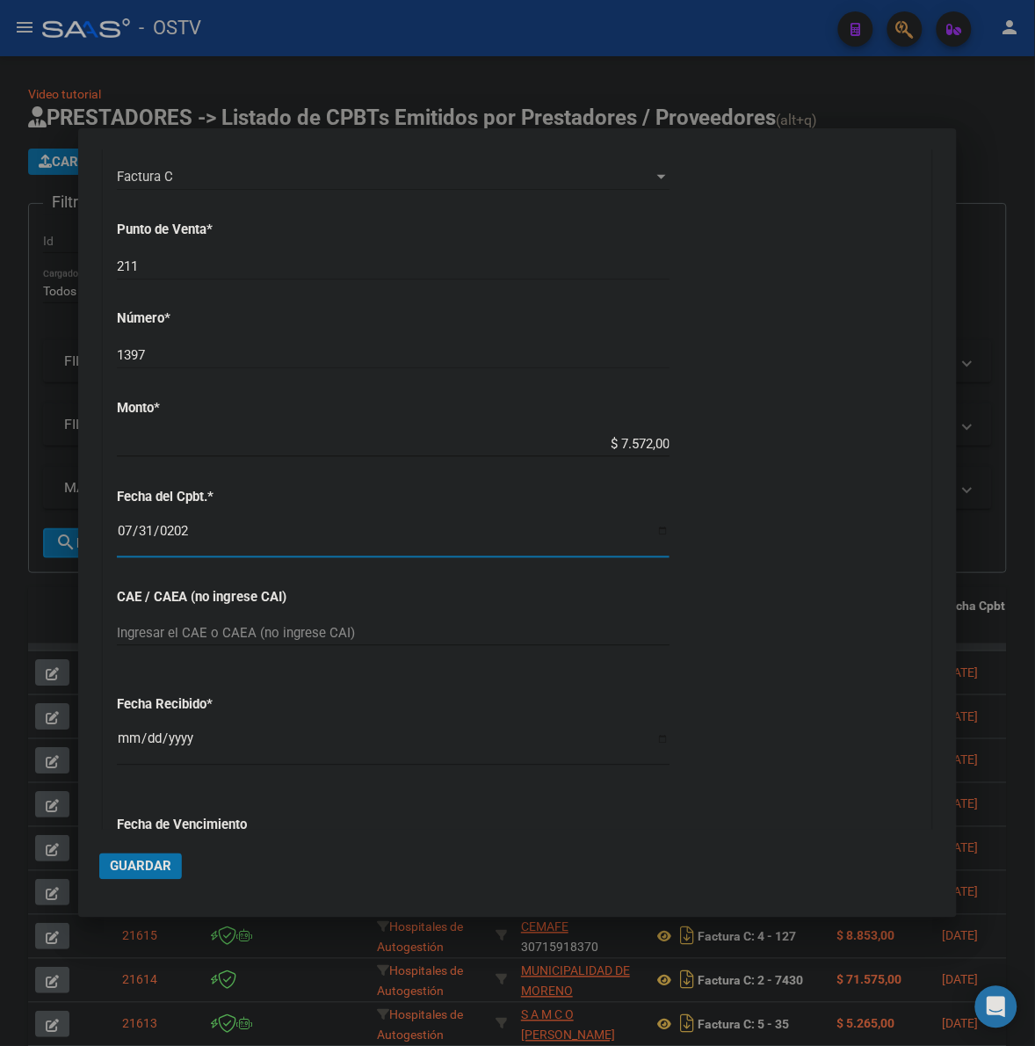
scroll to position [503, 0]
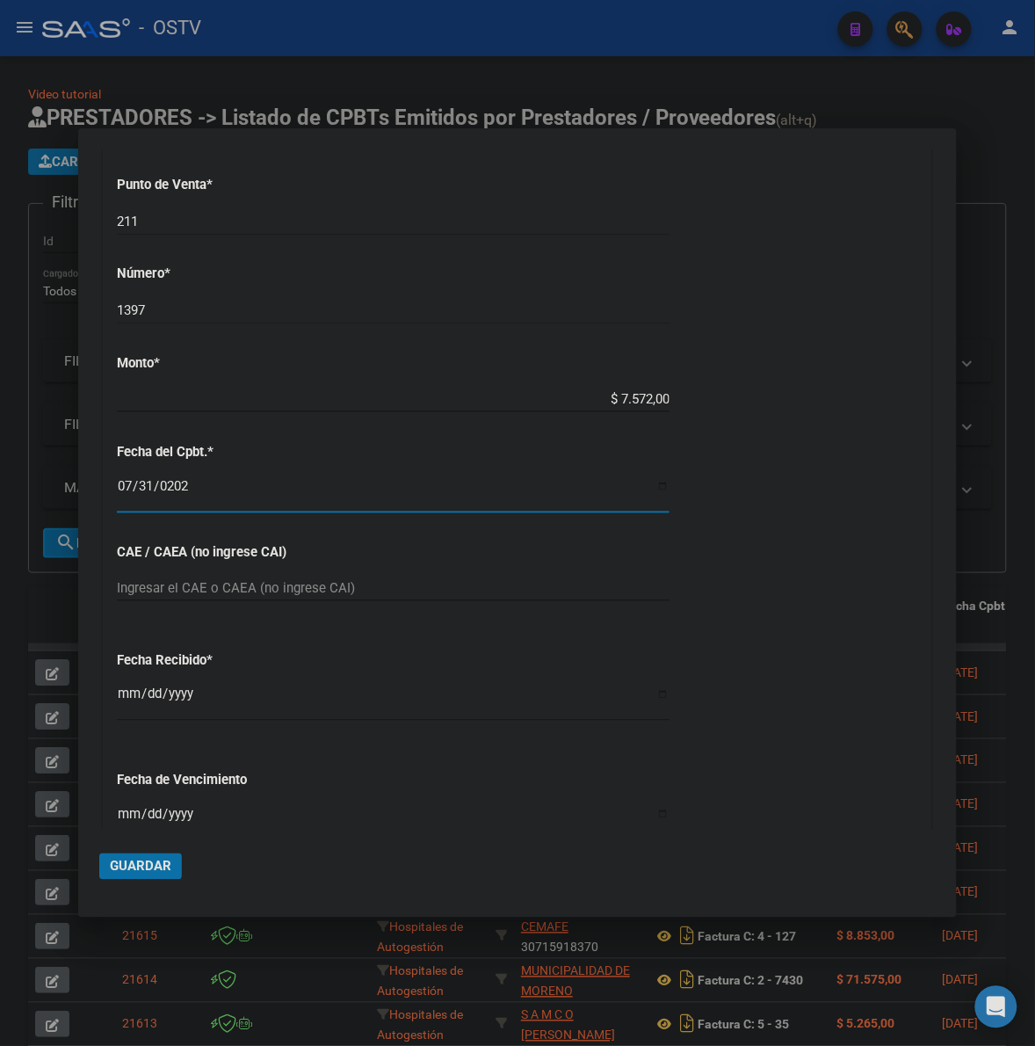
drag, startPoint x: 120, startPoint y: 691, endPoint x: 123, endPoint y: 701, distance: 10.9
click at [120, 692] on input "2025-10-08" at bounding box center [393, 701] width 553 height 28
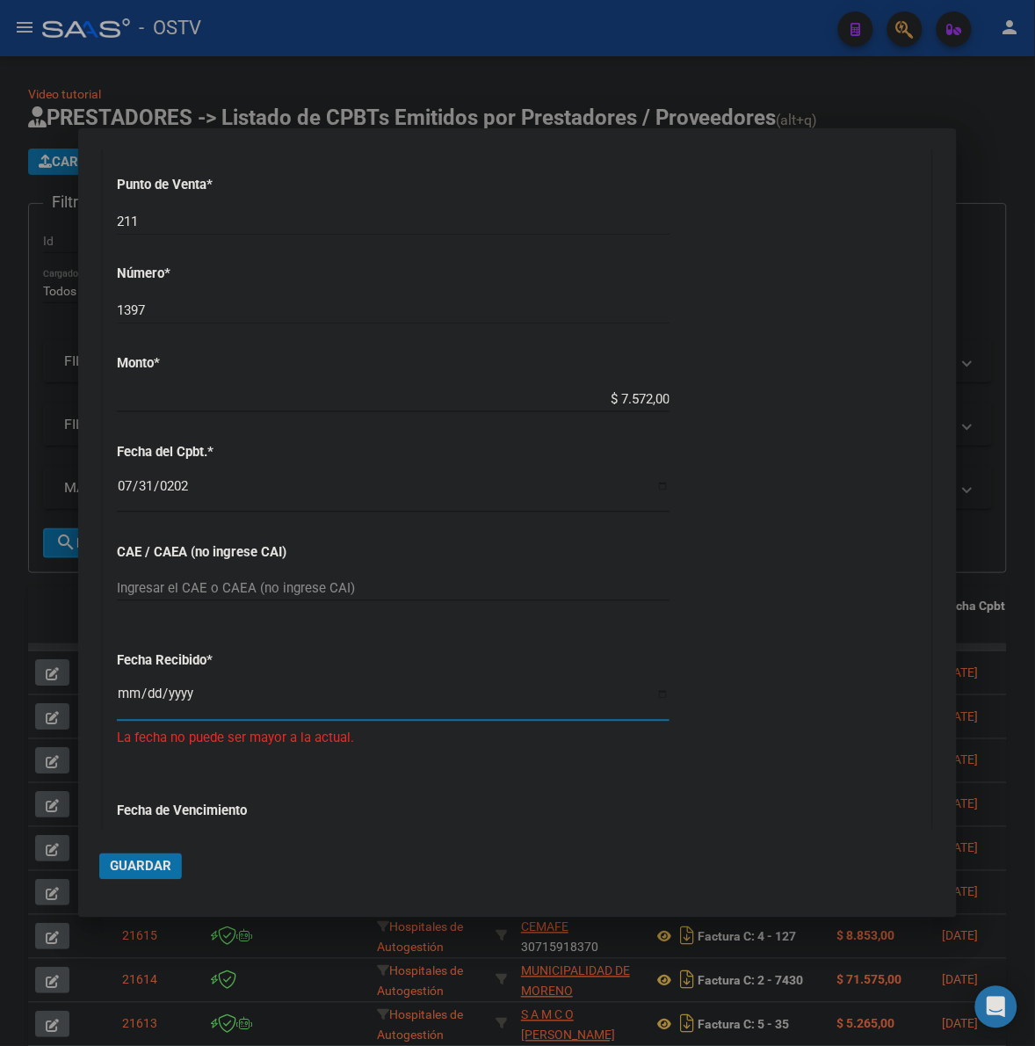
type input "2025-09-18"
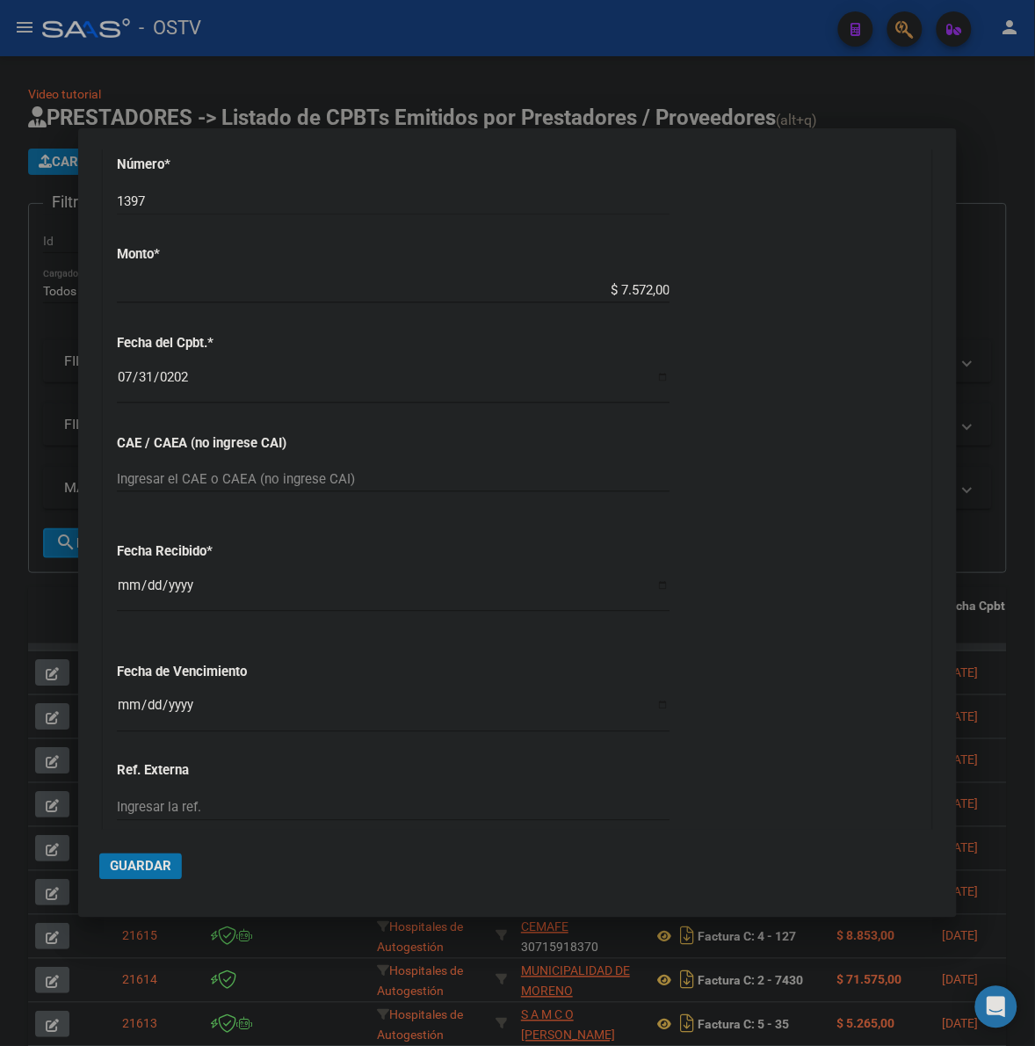
scroll to position [618, 0]
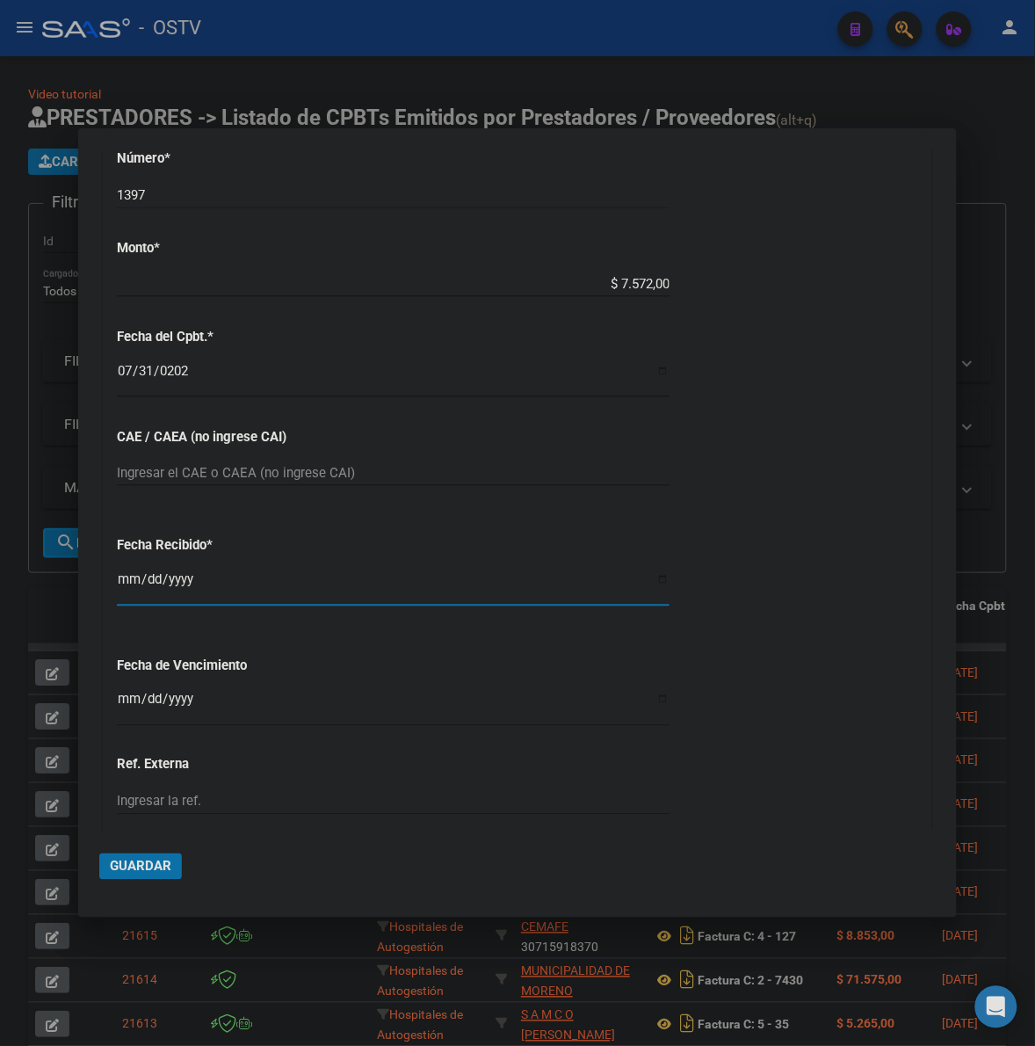
click at [124, 587] on input "2025-09-18" at bounding box center [393, 586] width 553 height 28
click at [114, 700] on div "CUIT * 30-99907484-3 Ingresar CUIT ANALISIS PRESTADOR MUNICIPALIDAD DE CORDOBA …" at bounding box center [518, 310] width 828 height 1246
click at [139, 695] on input "Ingresar la fecha" at bounding box center [393, 707] width 553 height 28
click at [129, 696] on input "Ingresar la fecha" at bounding box center [393, 707] width 553 height 28
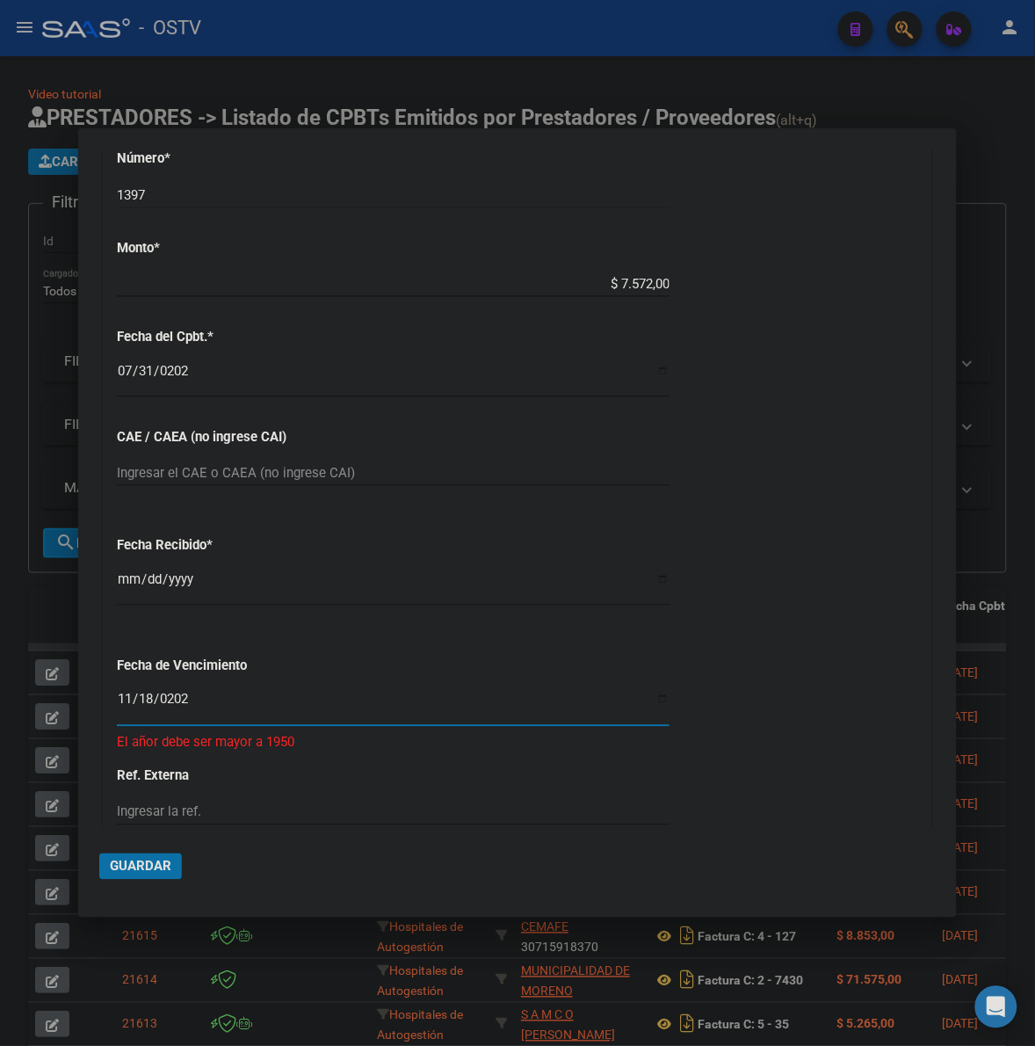
type input "2025-11-18"
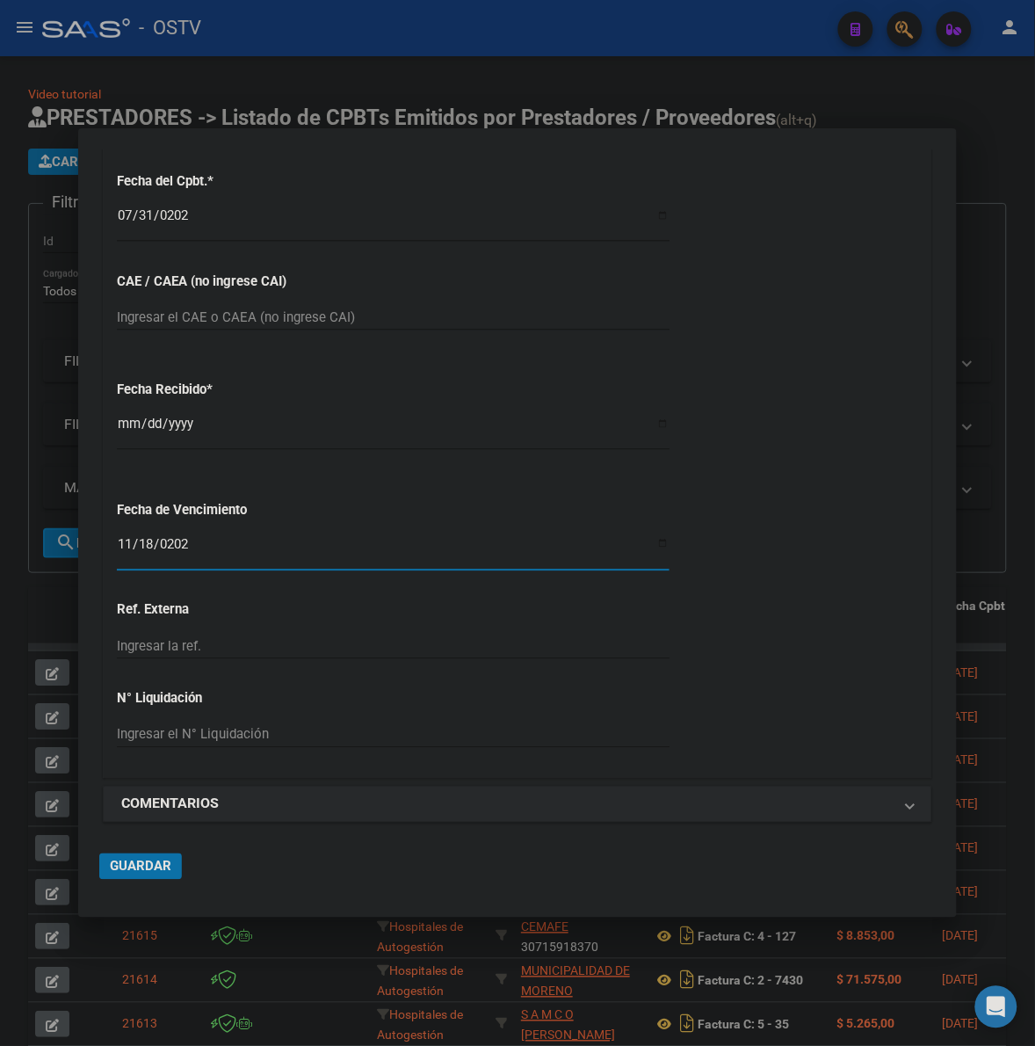
scroll to position [780, 0]
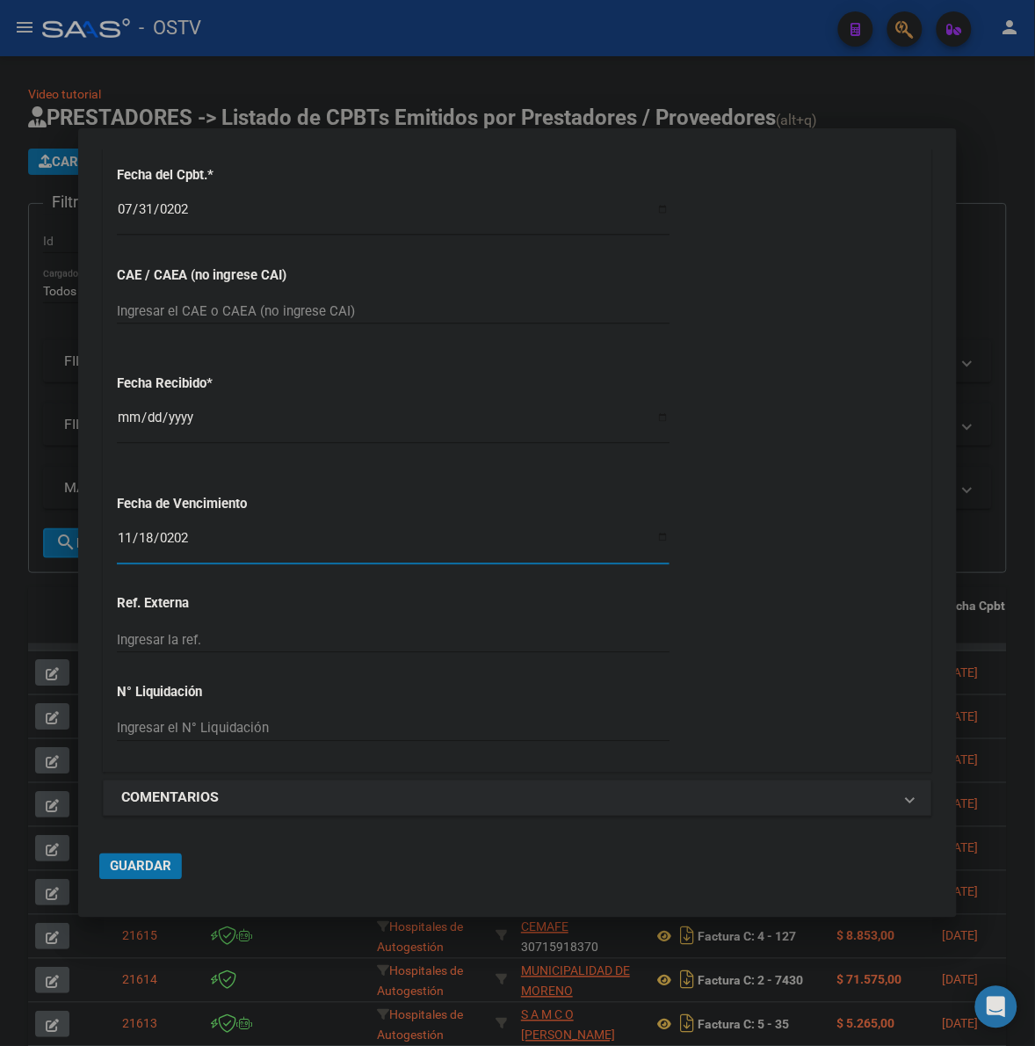
click at [136, 881] on mat-dialog-actions "Guardar" at bounding box center [517, 863] width 837 height 67
click at [143, 875] on button "Guardar" at bounding box center [140, 866] width 83 height 26
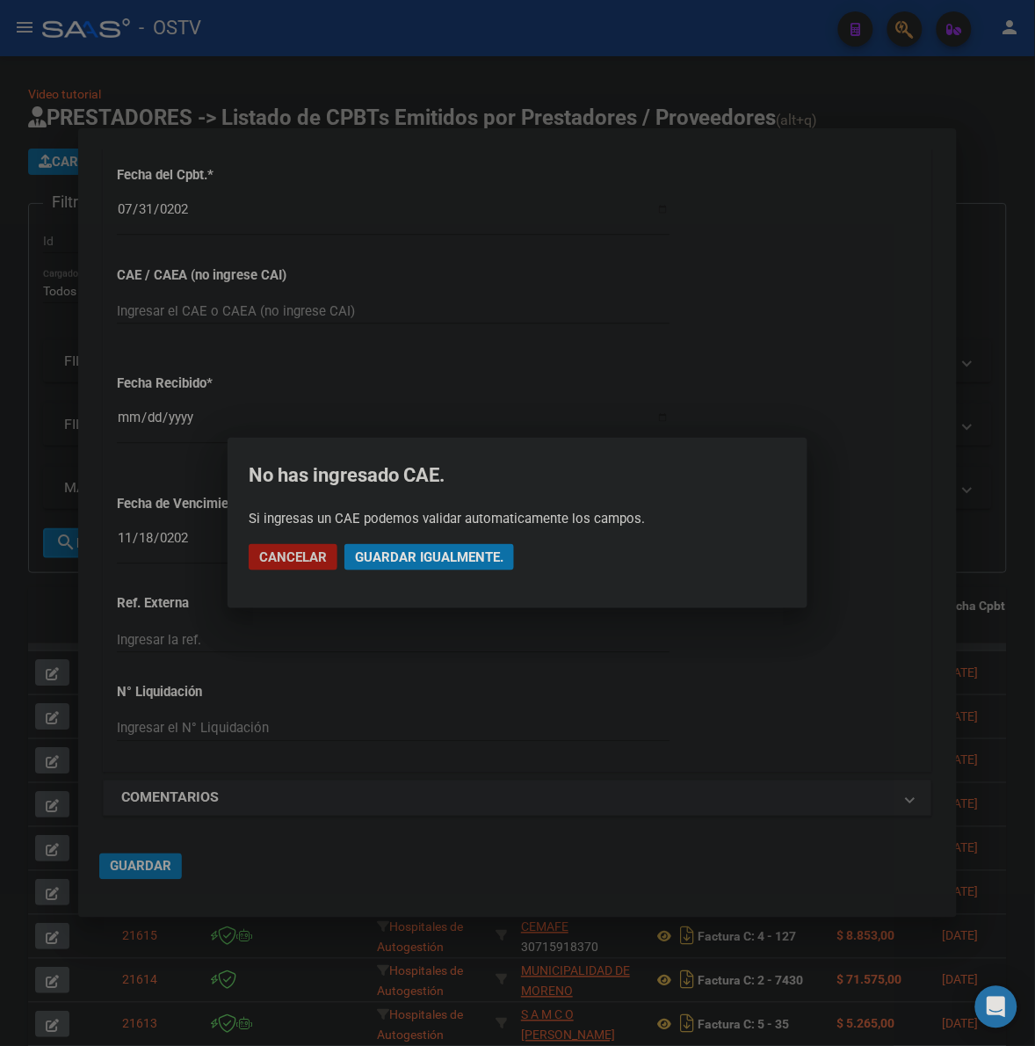
click at [454, 558] on span "Guardar igualmente." at bounding box center [429, 557] width 149 height 16
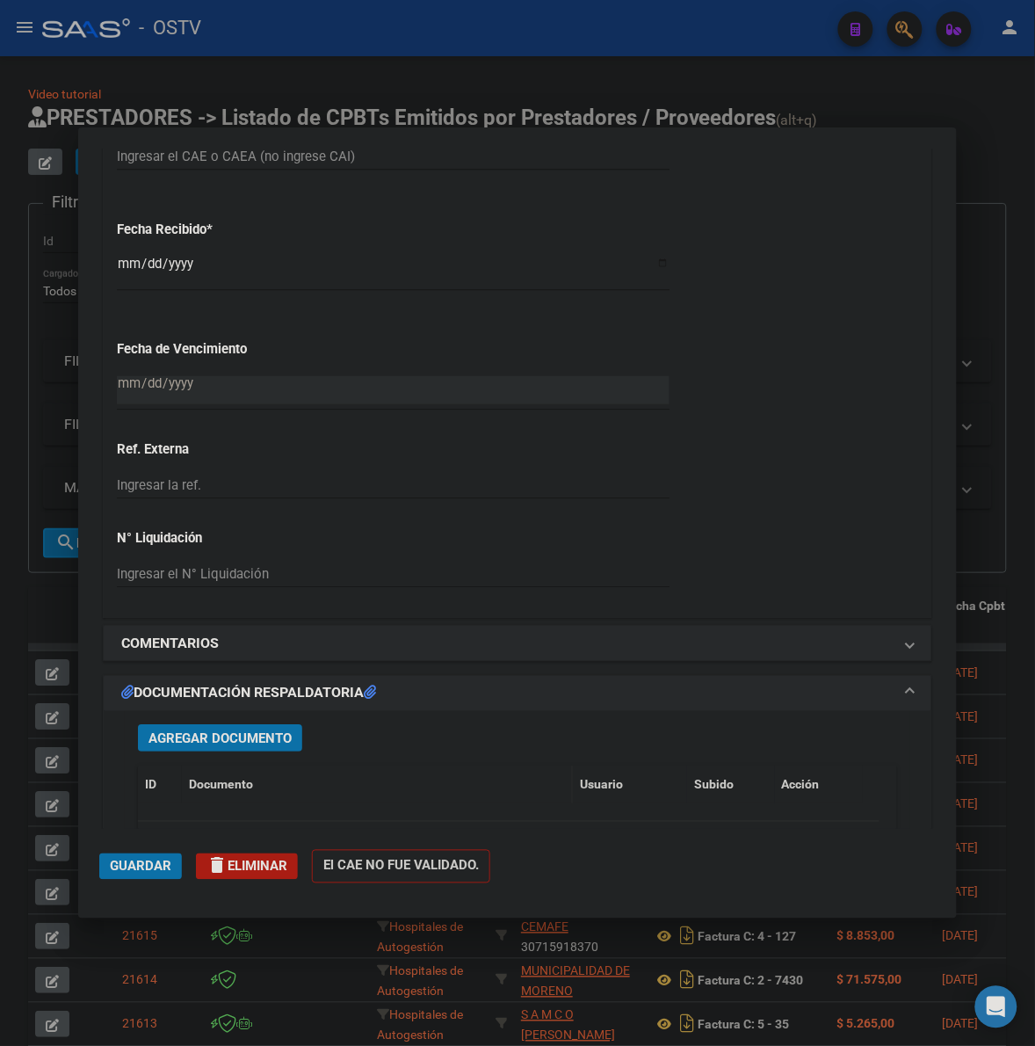
scroll to position [1099, 0]
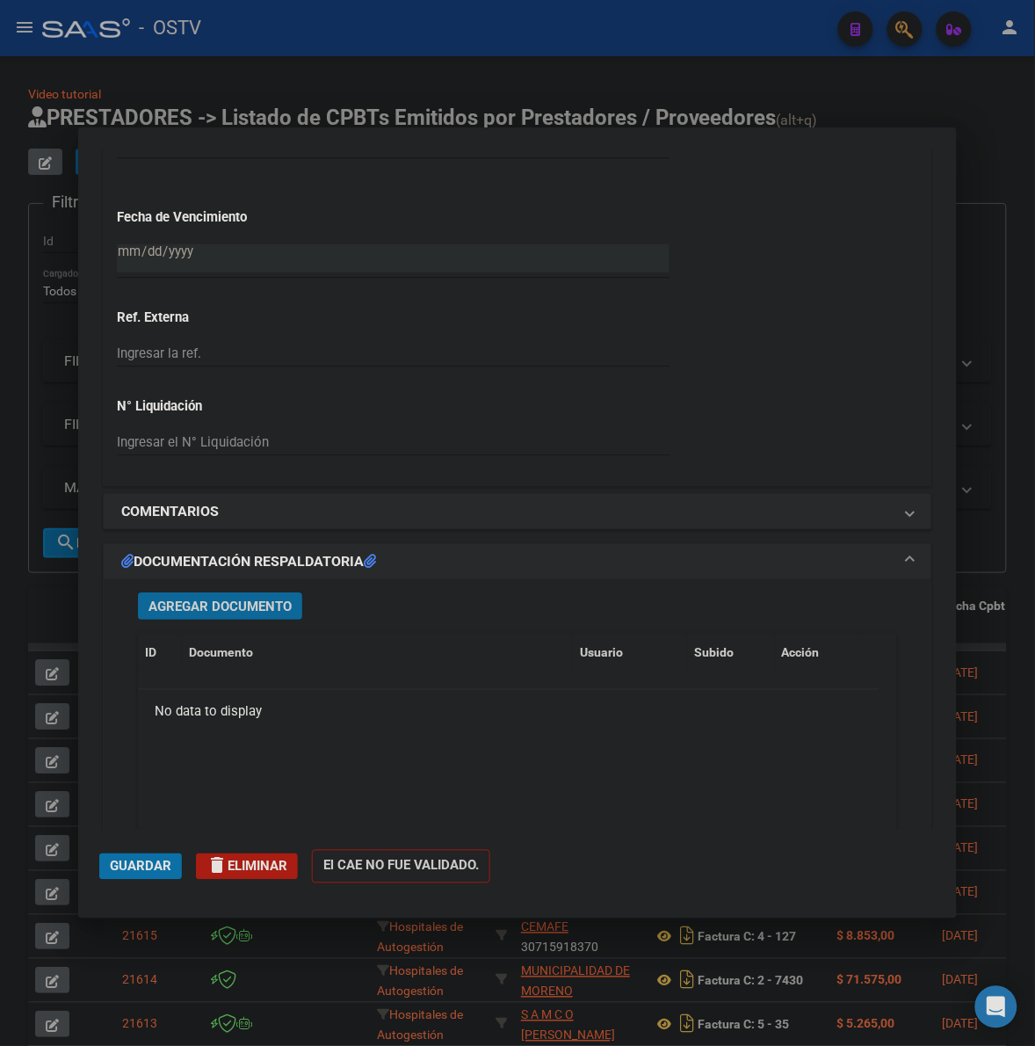
drag, startPoint x: 264, startPoint y: 602, endPoint x: 1040, endPoint y: 287, distance: 837.8
click at [264, 603] on span "Agregar Documento" at bounding box center [220, 607] width 143 height 16
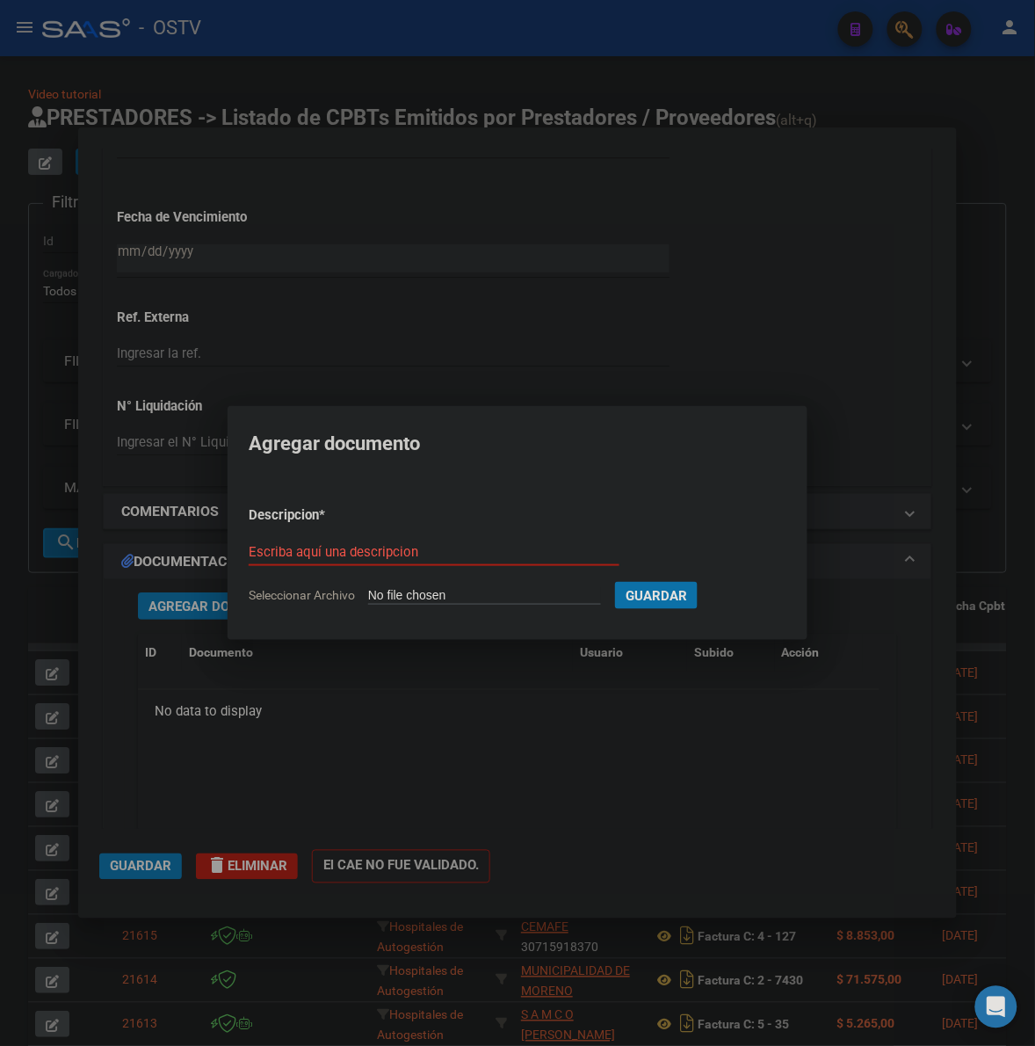
type input "C:\fakepath\FACTURA - 211 1397 - MUNICIPALIDAD DE CORDOBA.pdf"
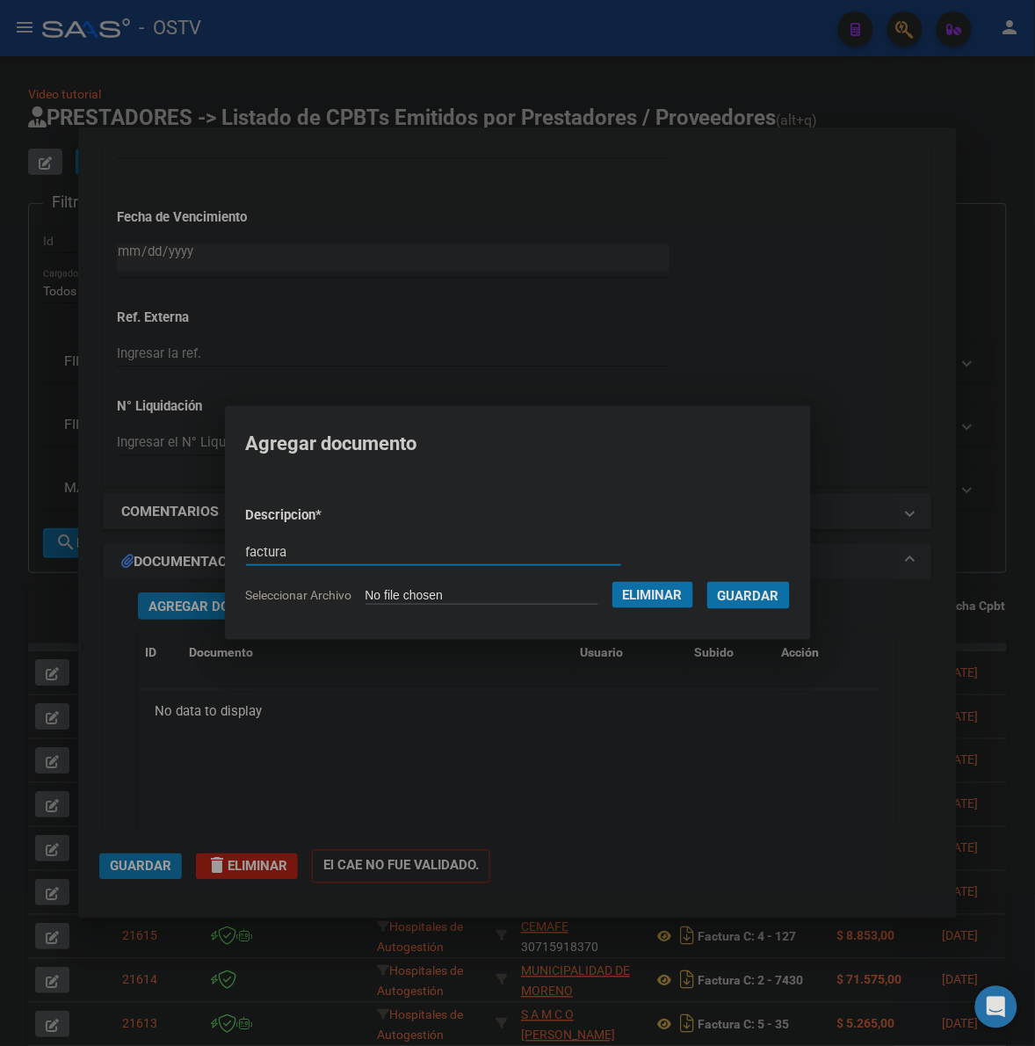
type input "factura"
click at [708, 582] on button "Guardar" at bounding box center [749, 595] width 83 height 27
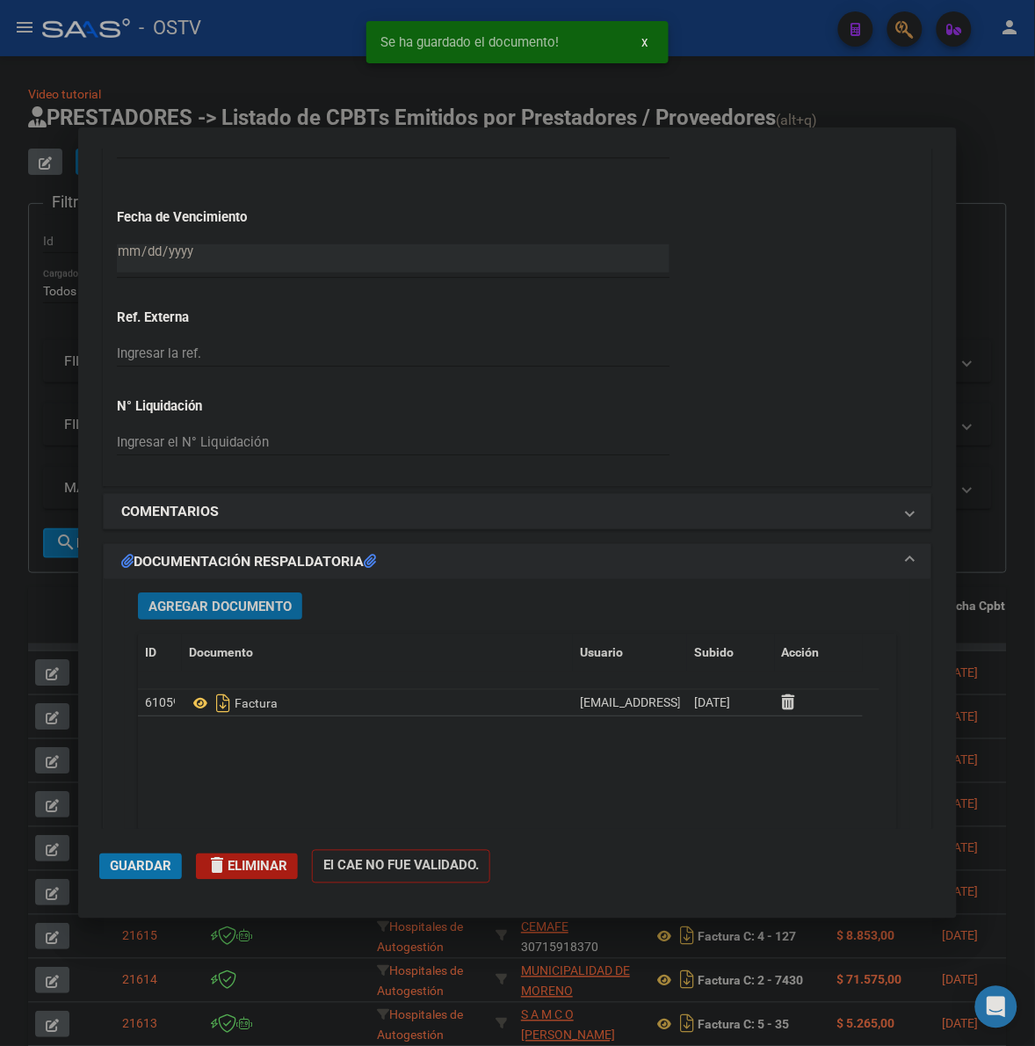
click at [185, 612] on span "Agregar Documento" at bounding box center [220, 607] width 143 height 16
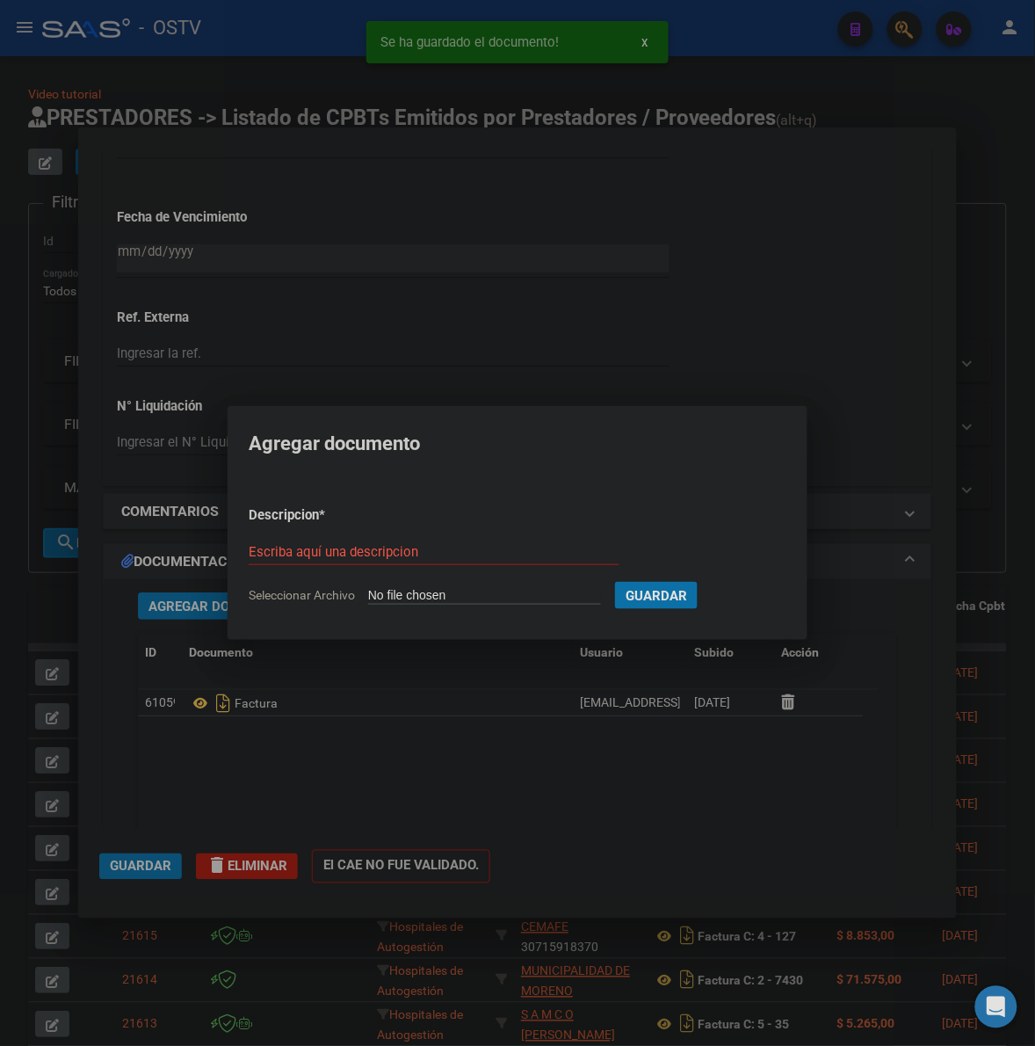
type input "C:\fakepath\ANEXO - 211 1397 - MUNICIPALIDAD DE CORDOBA.pdf"
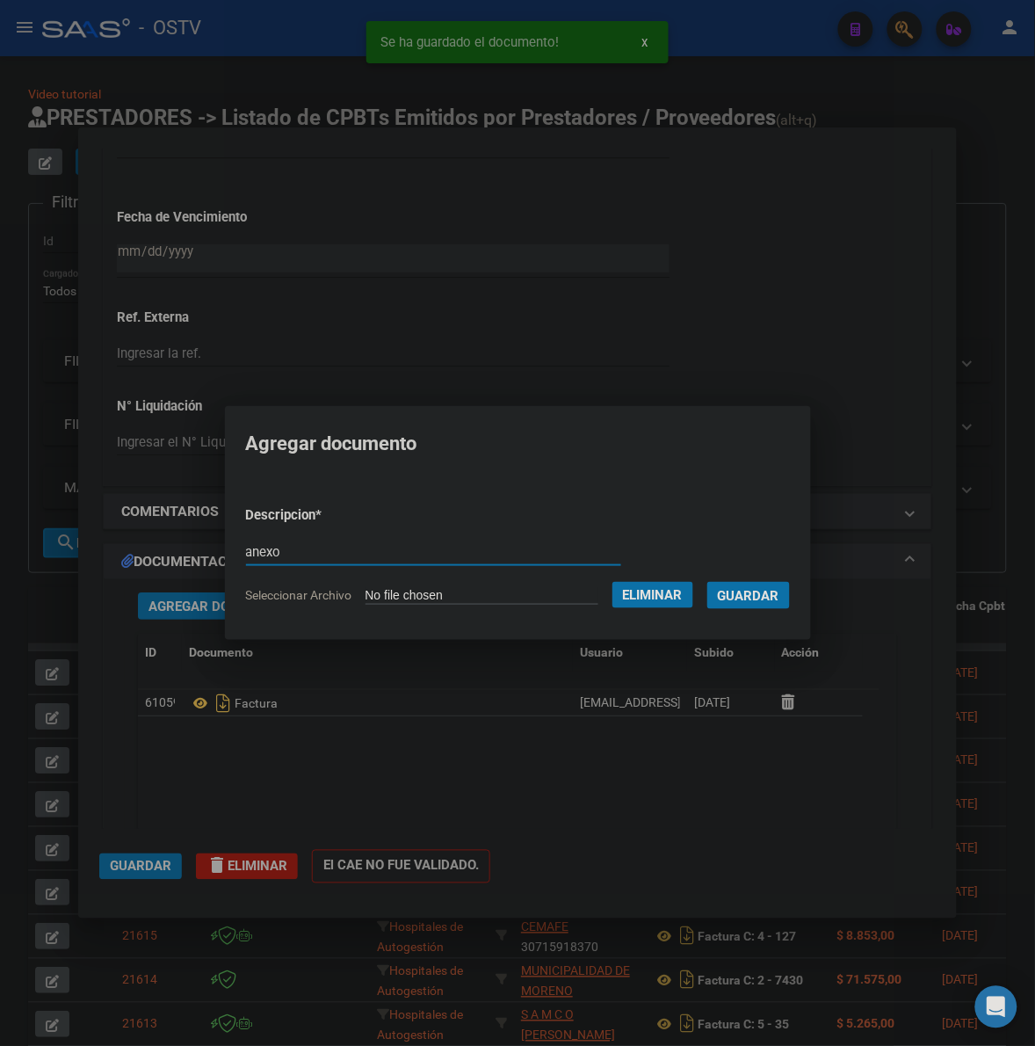
type input "anexo"
click at [708, 582] on button "Guardar" at bounding box center [749, 595] width 83 height 27
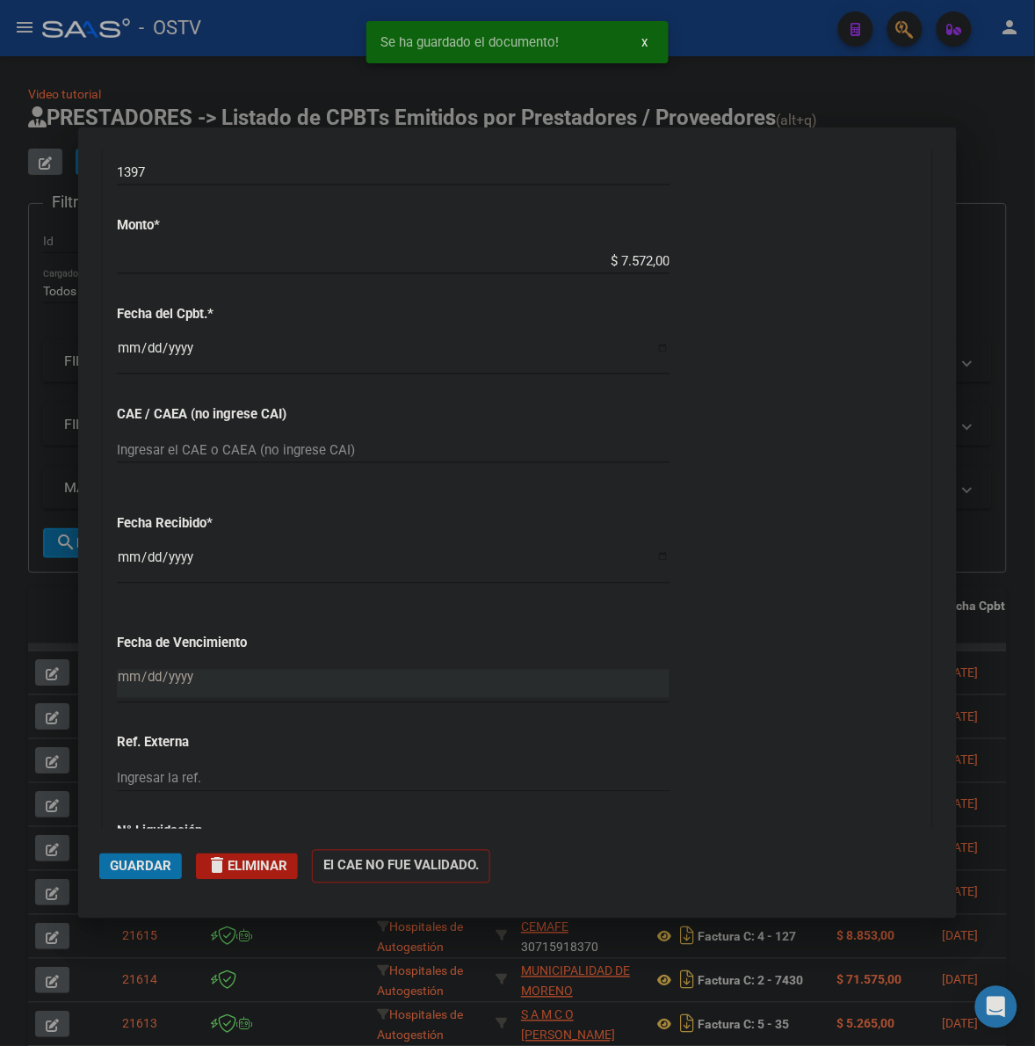
scroll to position [403, 0]
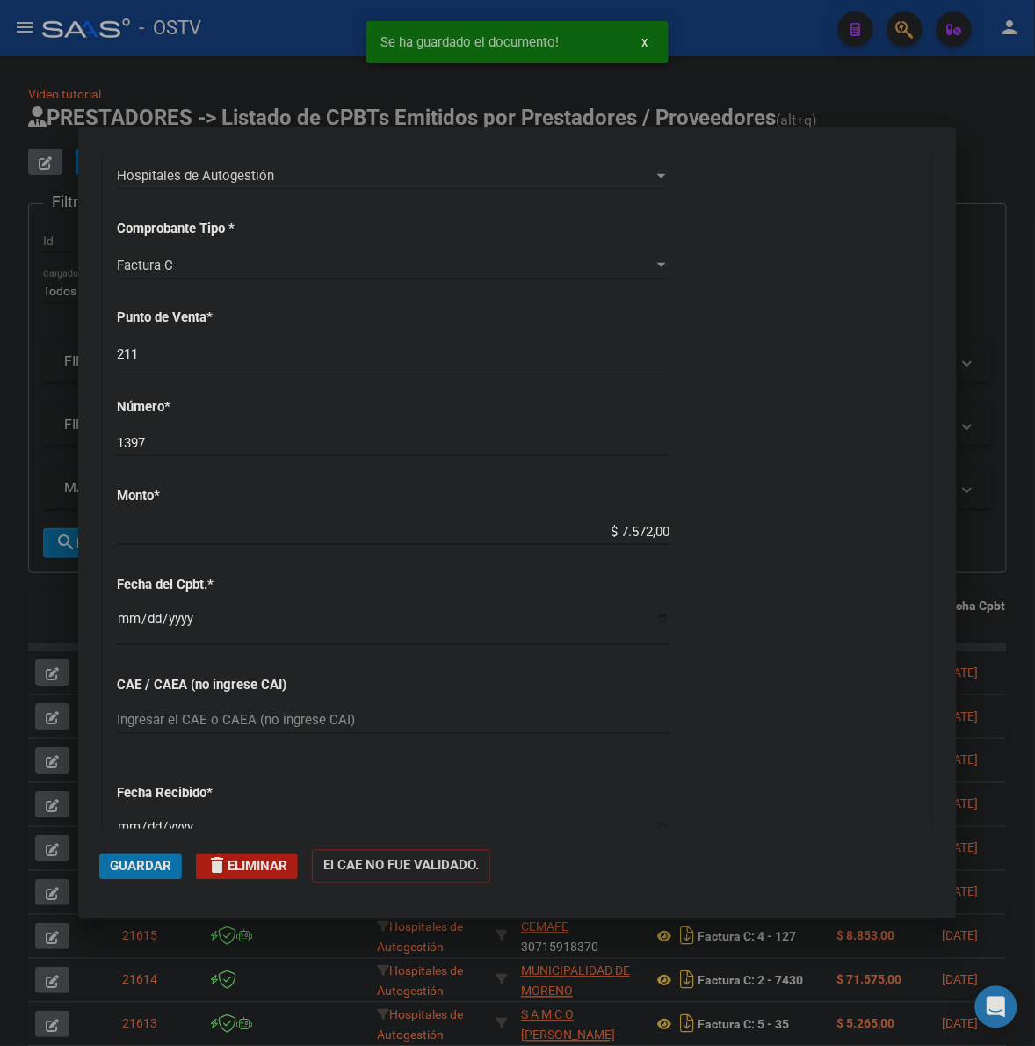
click at [124, 861] on span "Guardar" at bounding box center [141, 867] width 62 height 16
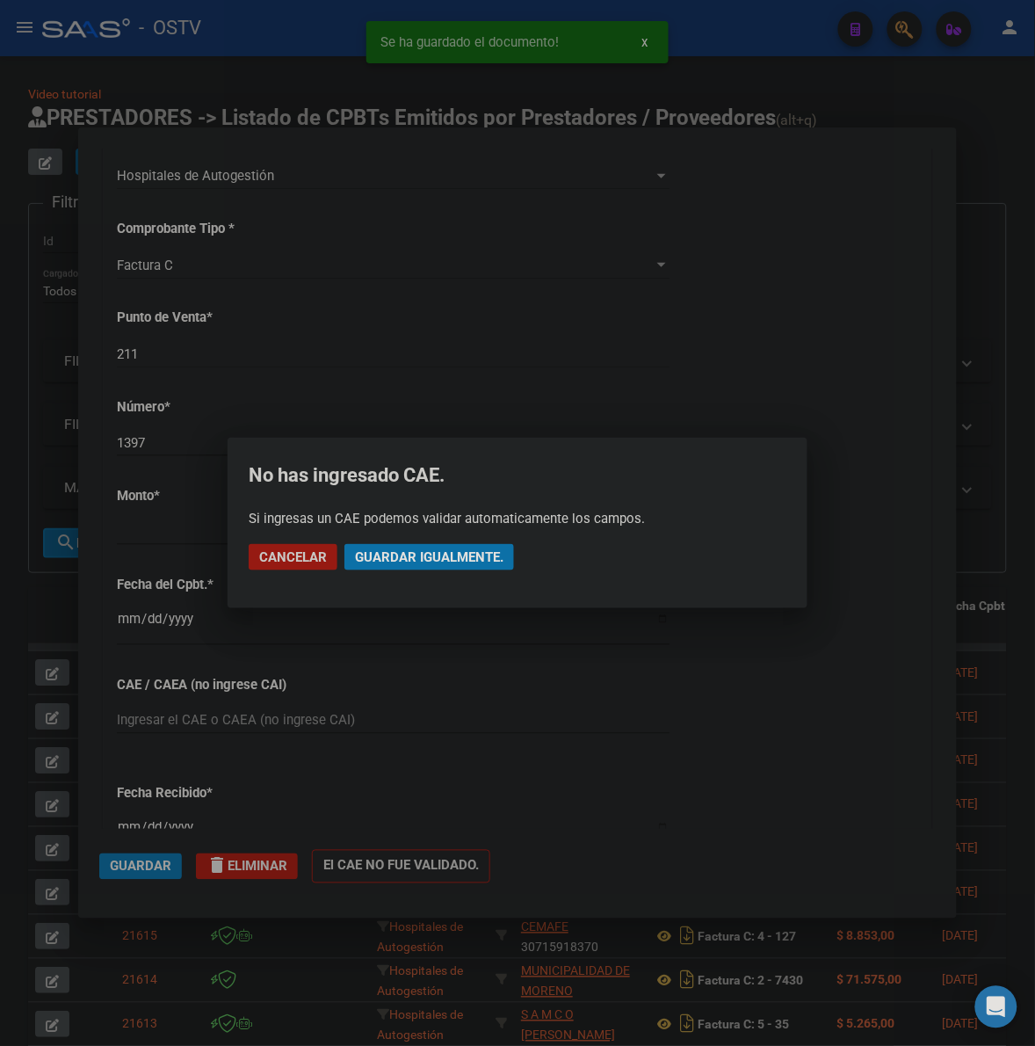
click at [464, 555] on span "Guardar igualmente." at bounding box center [429, 557] width 149 height 16
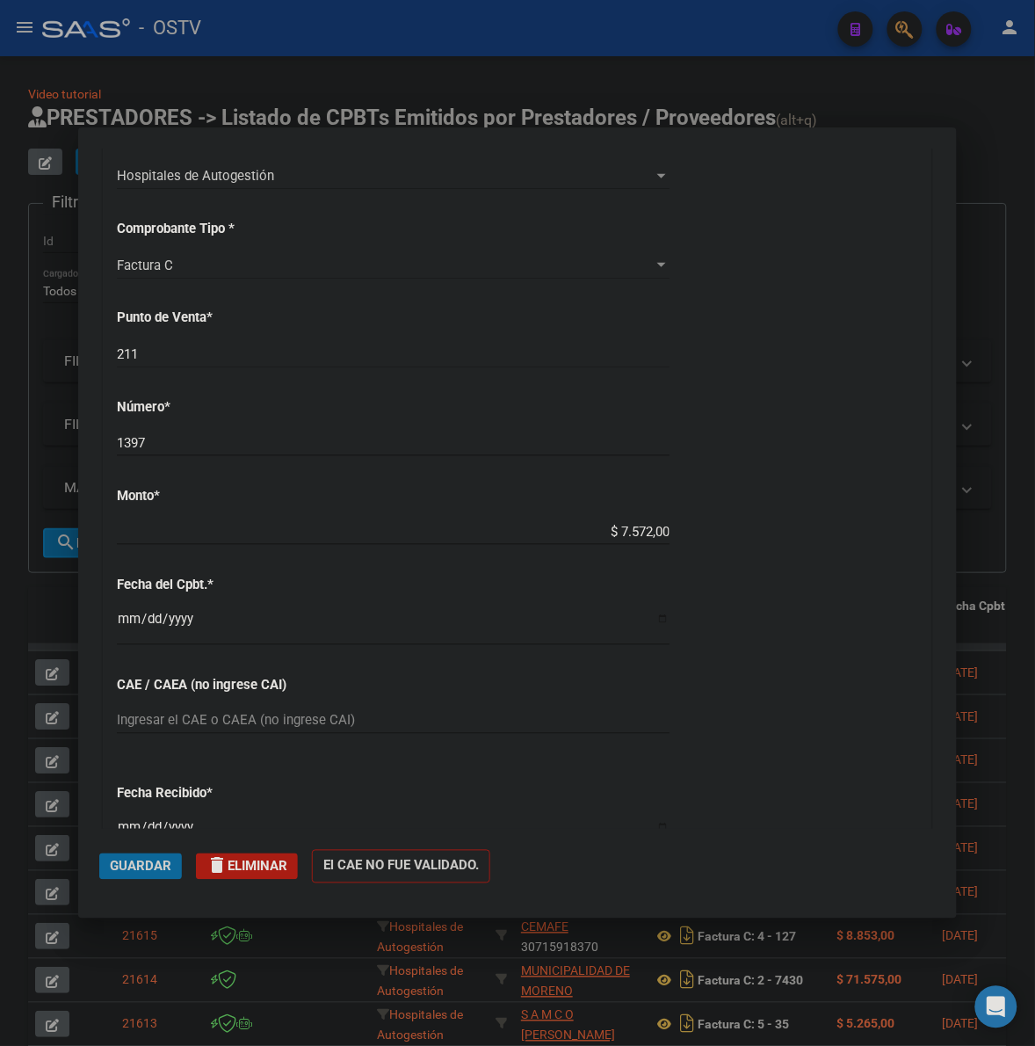
click at [146, 867] on span "Guardar" at bounding box center [141, 867] width 62 height 16
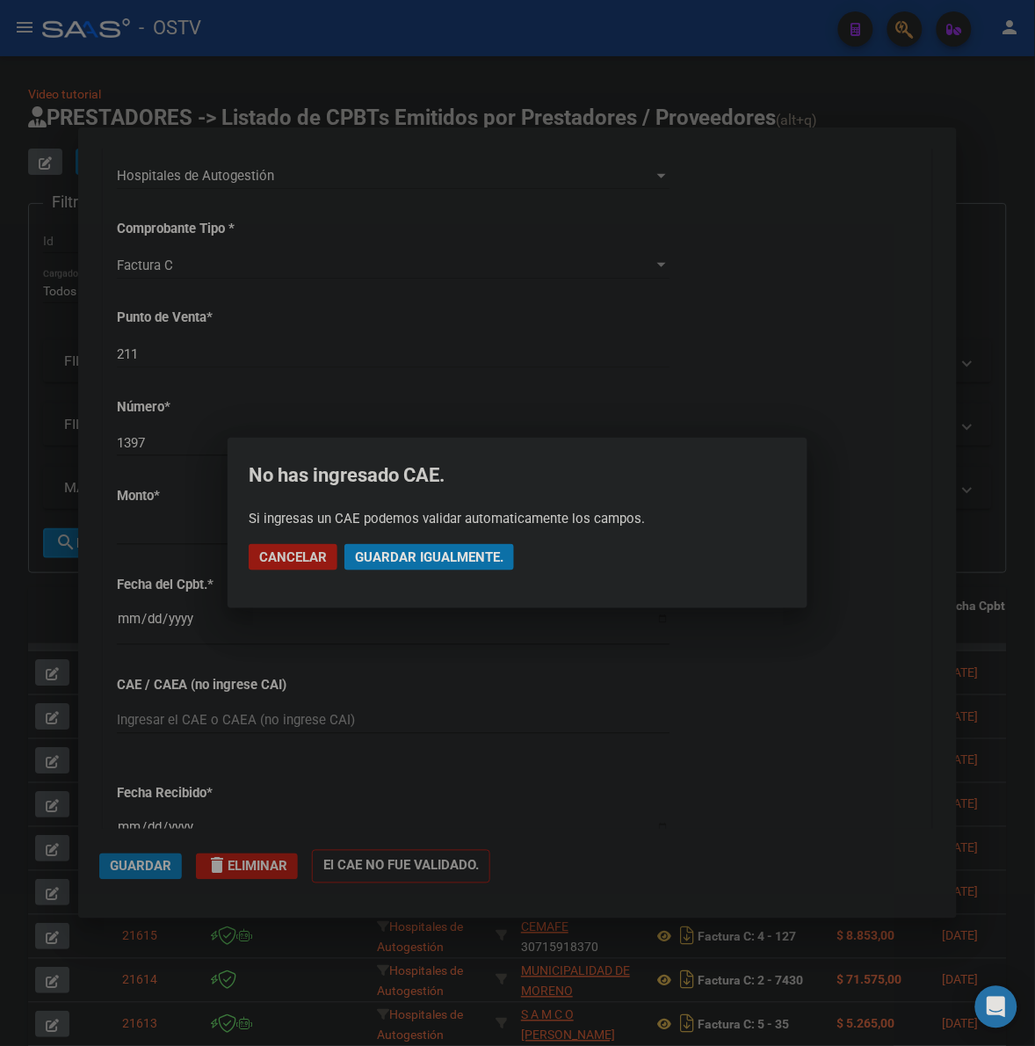
click at [481, 561] on span "Guardar igualmente." at bounding box center [429, 557] width 149 height 16
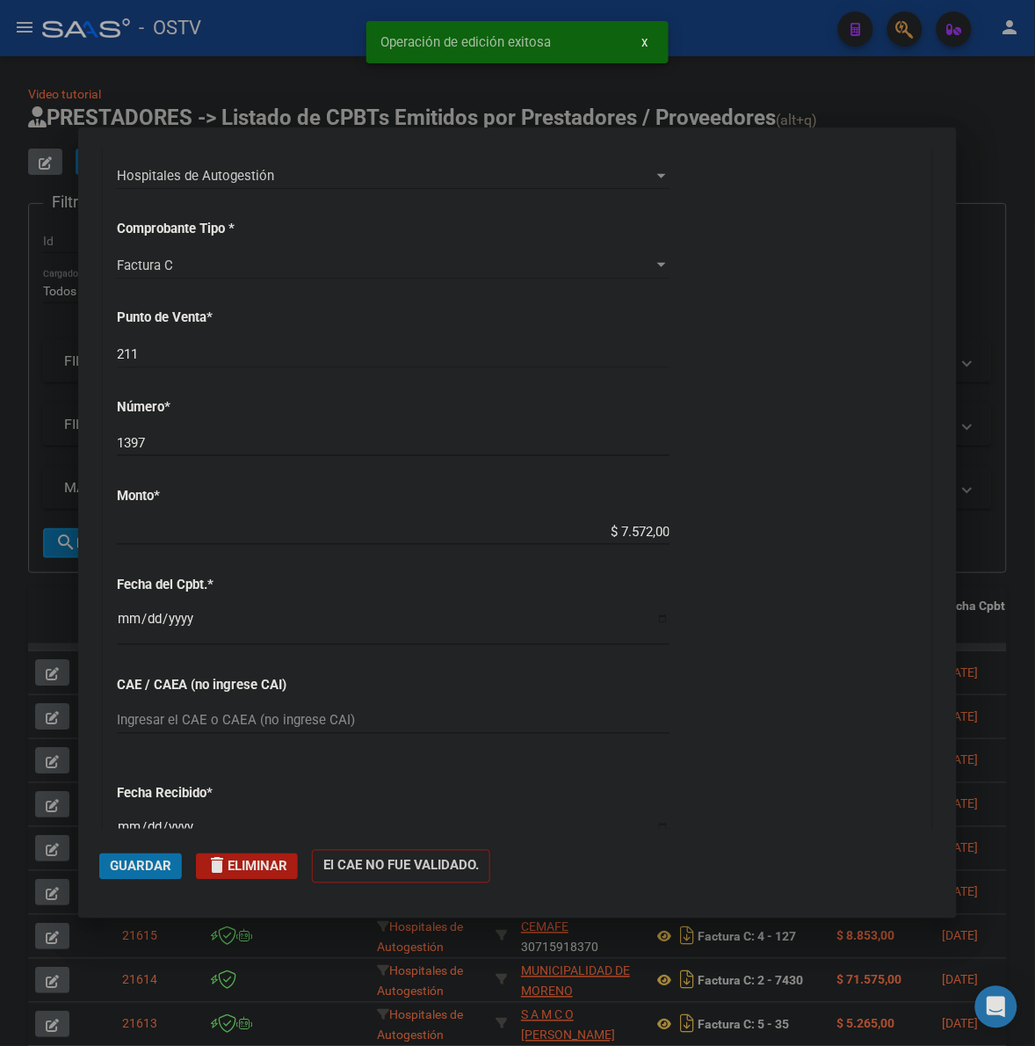
click at [984, 185] on div at bounding box center [517, 523] width 1035 height 1046
type input "$ 0,00"
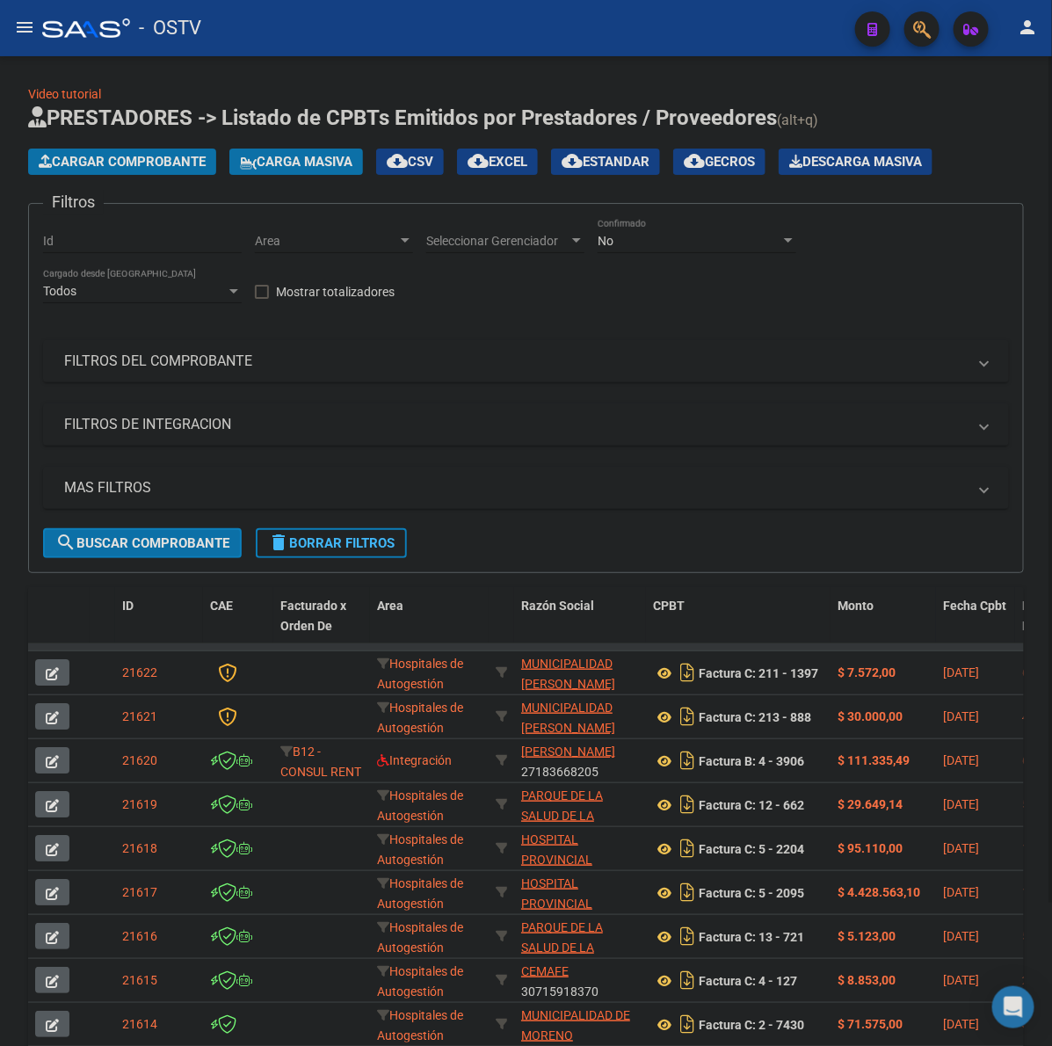
click at [924, 106] on h1 "PRESTADORES -> Listado de CPBTs Emitidos por Prestadores / Proveedores (alt+q)" at bounding box center [526, 119] width 996 height 31
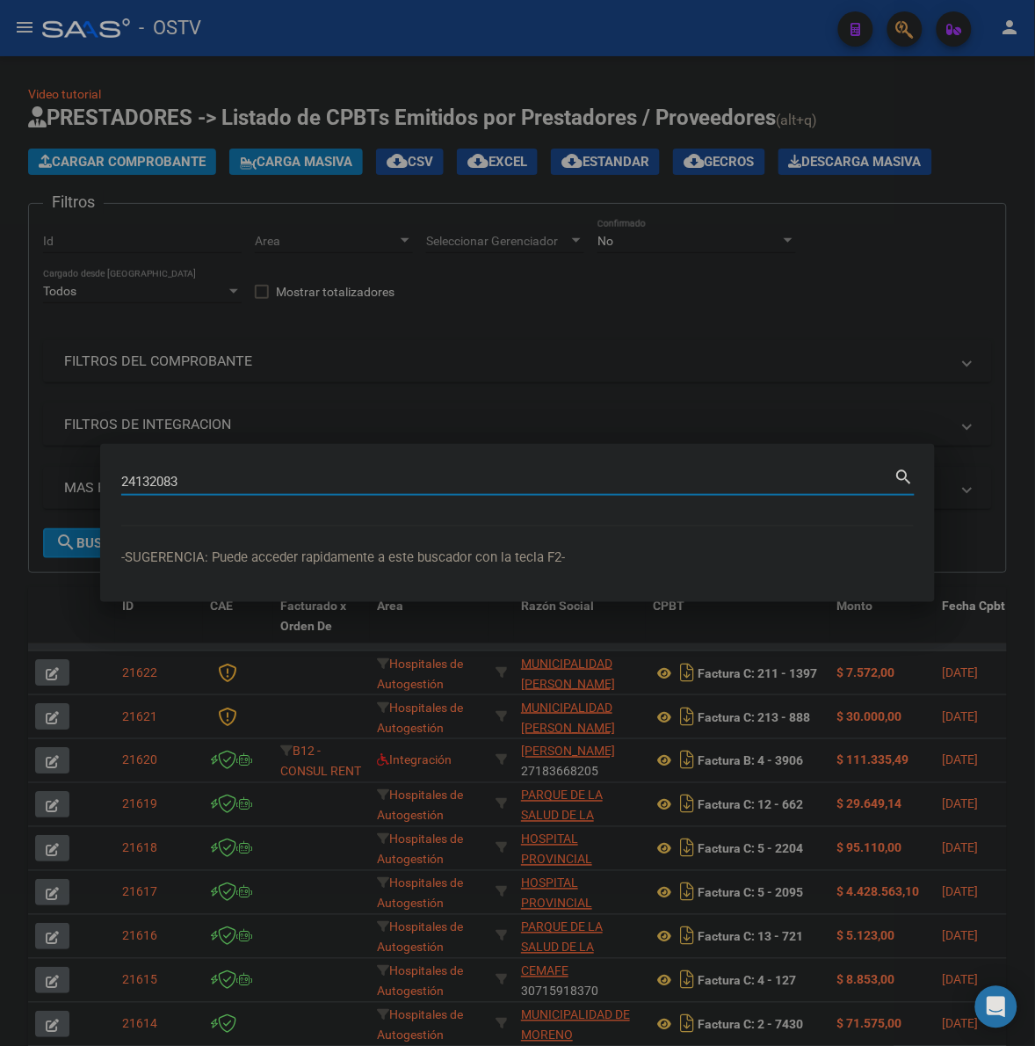
type input "24132083"
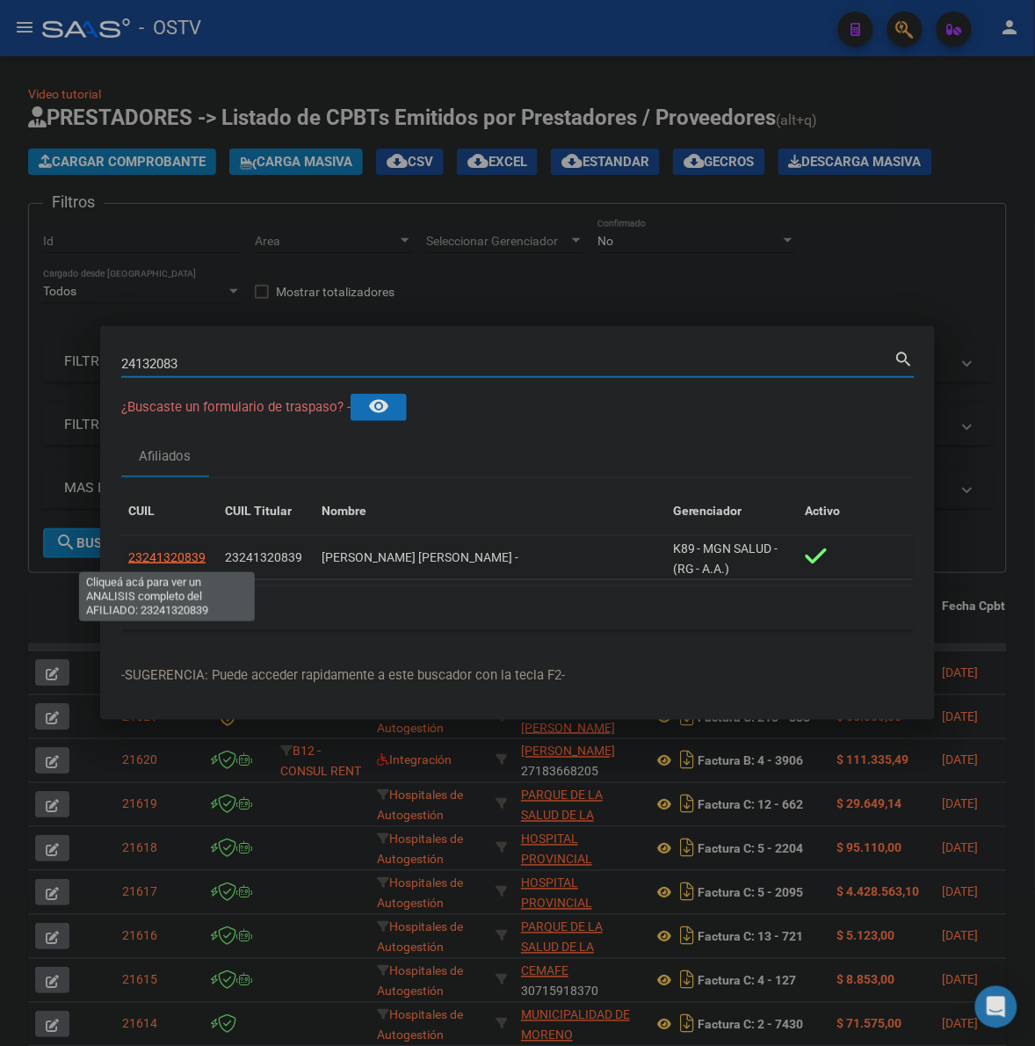
click at [190, 560] on span "23241320839" at bounding box center [166, 557] width 77 height 14
type textarea "23241320839"
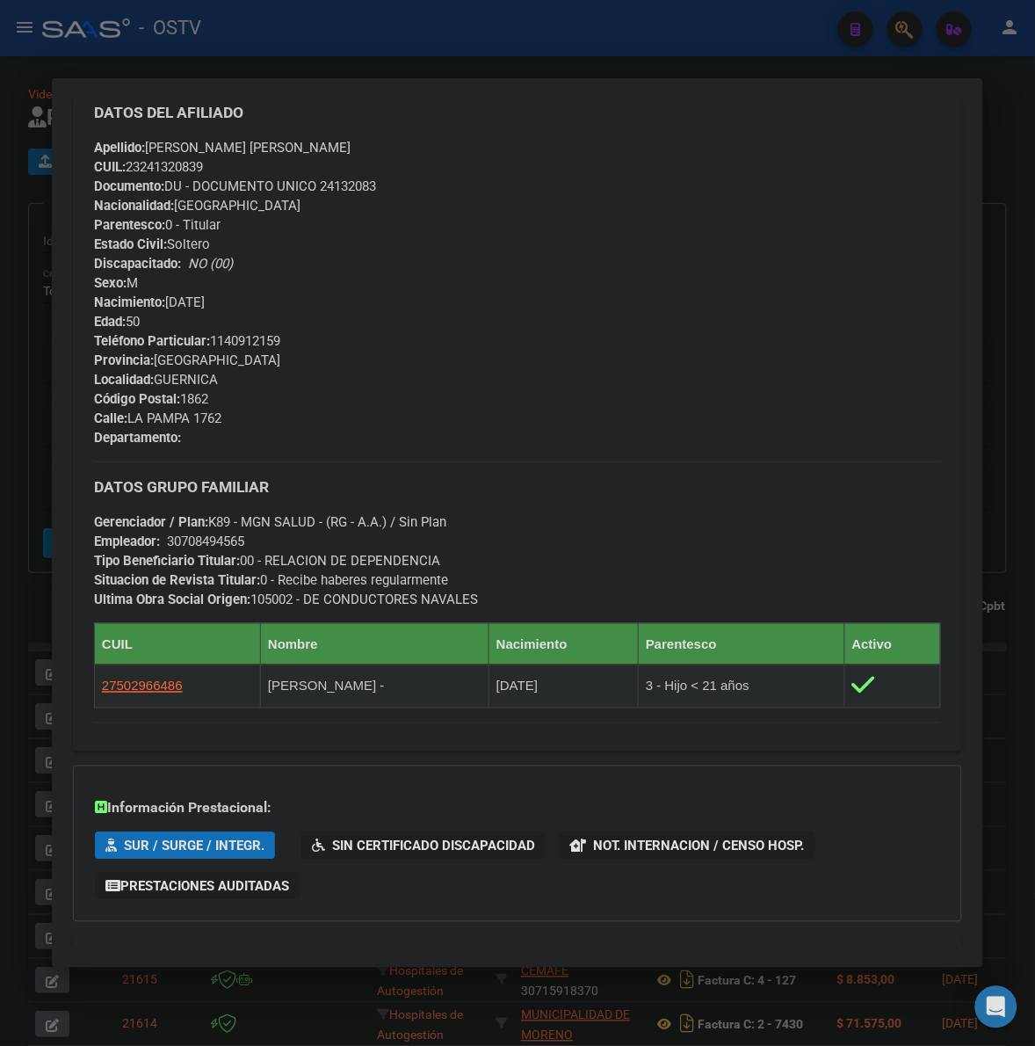
scroll to position [659, 0]
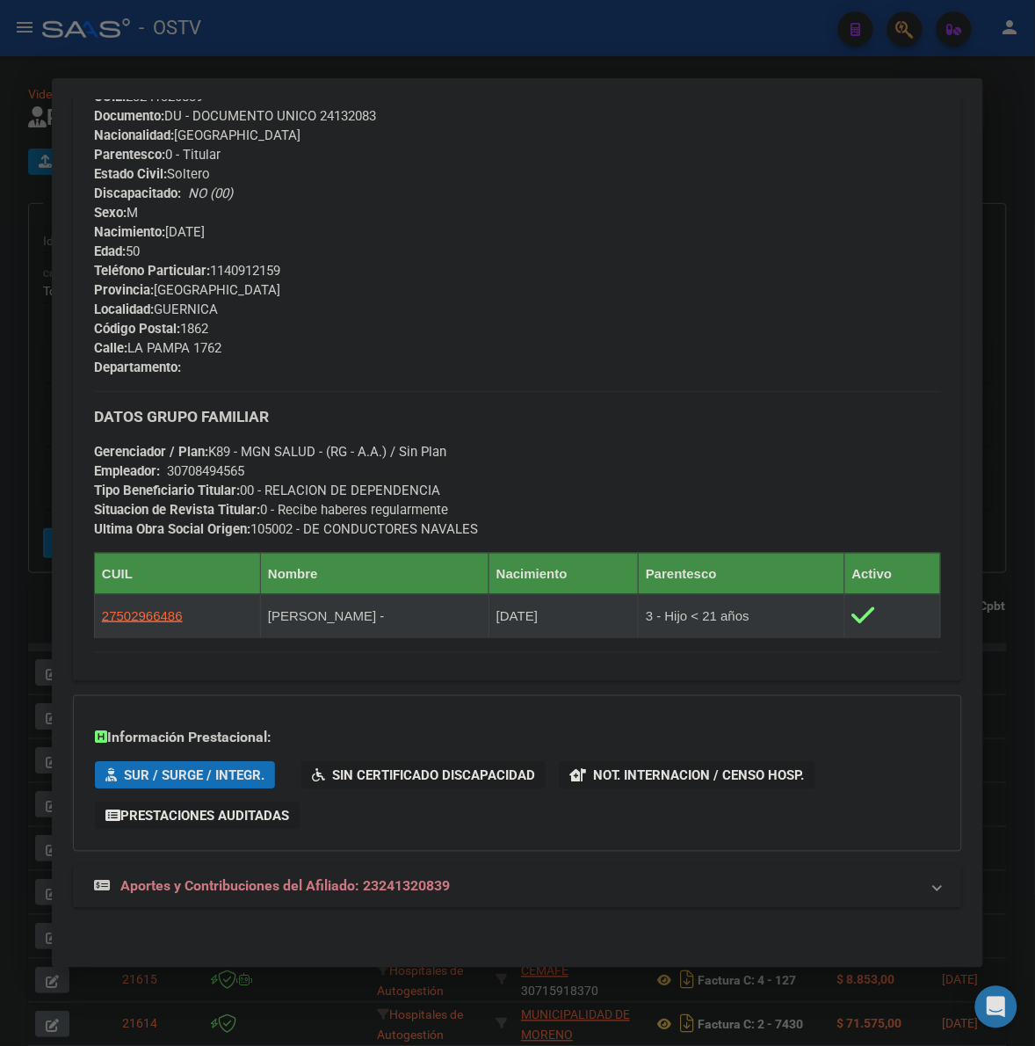
drag, startPoint x: 376, startPoint y: 612, endPoint x: 252, endPoint y: 613, distance: 123.9
click at [261, 613] on td "SOTO VALENTINA -" at bounding box center [375, 615] width 229 height 43
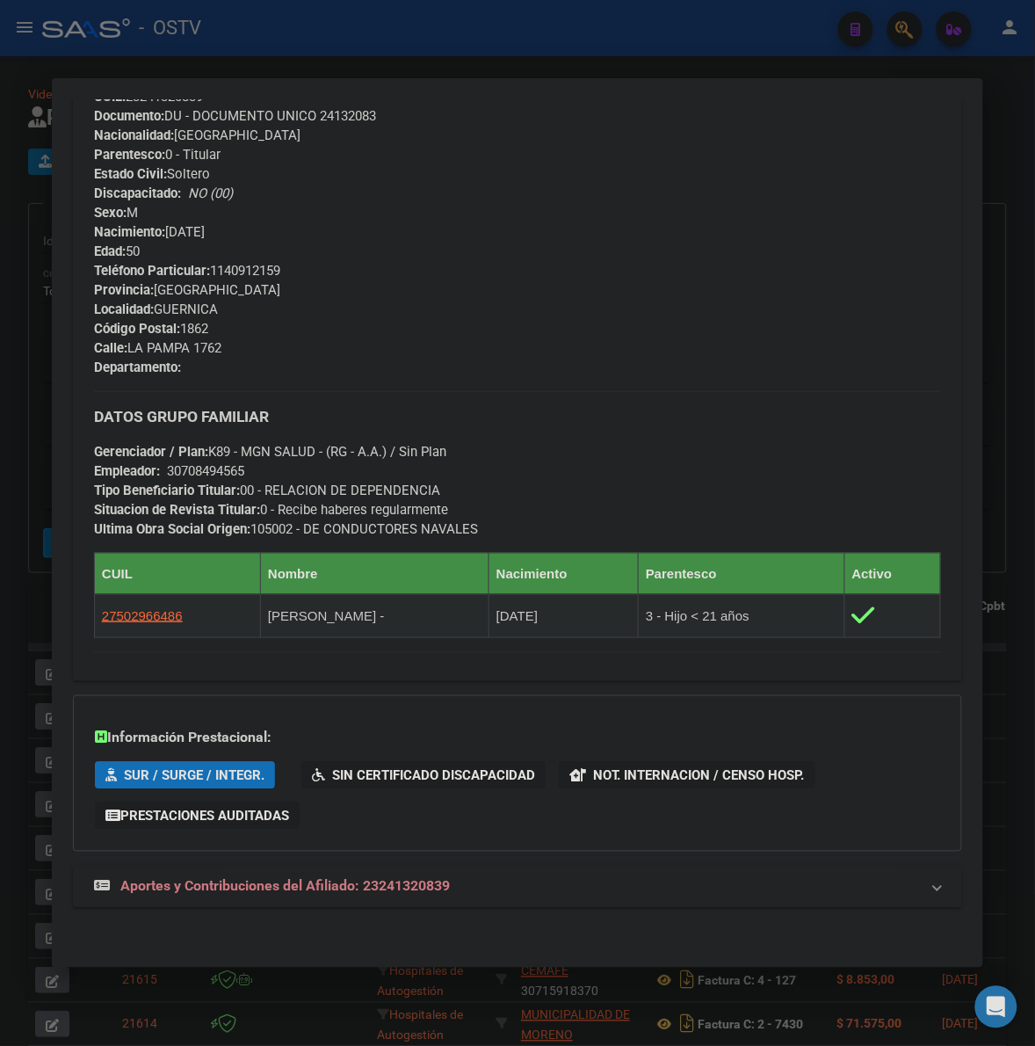
click at [417, 655] on div "Enviar Credencial Digital remove_red_eye Movimientos Sin Certificado Discapacid…" at bounding box center [517, 245] width 889 height 841
click at [138, 872] on mat-expansion-panel-header "Aportes y Contribuciones del Afiliado: 23241320839" at bounding box center [517, 887] width 889 height 42
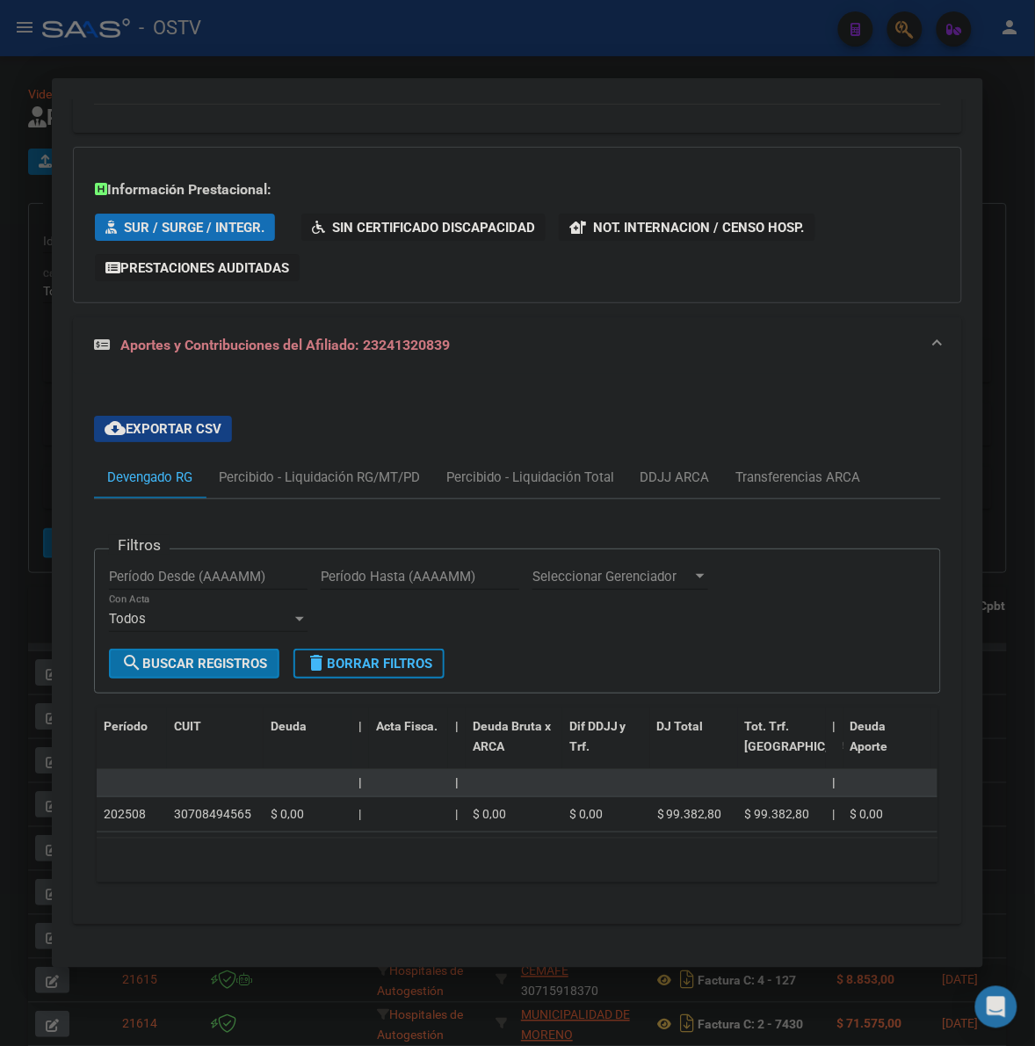
scroll to position [1241, 0]
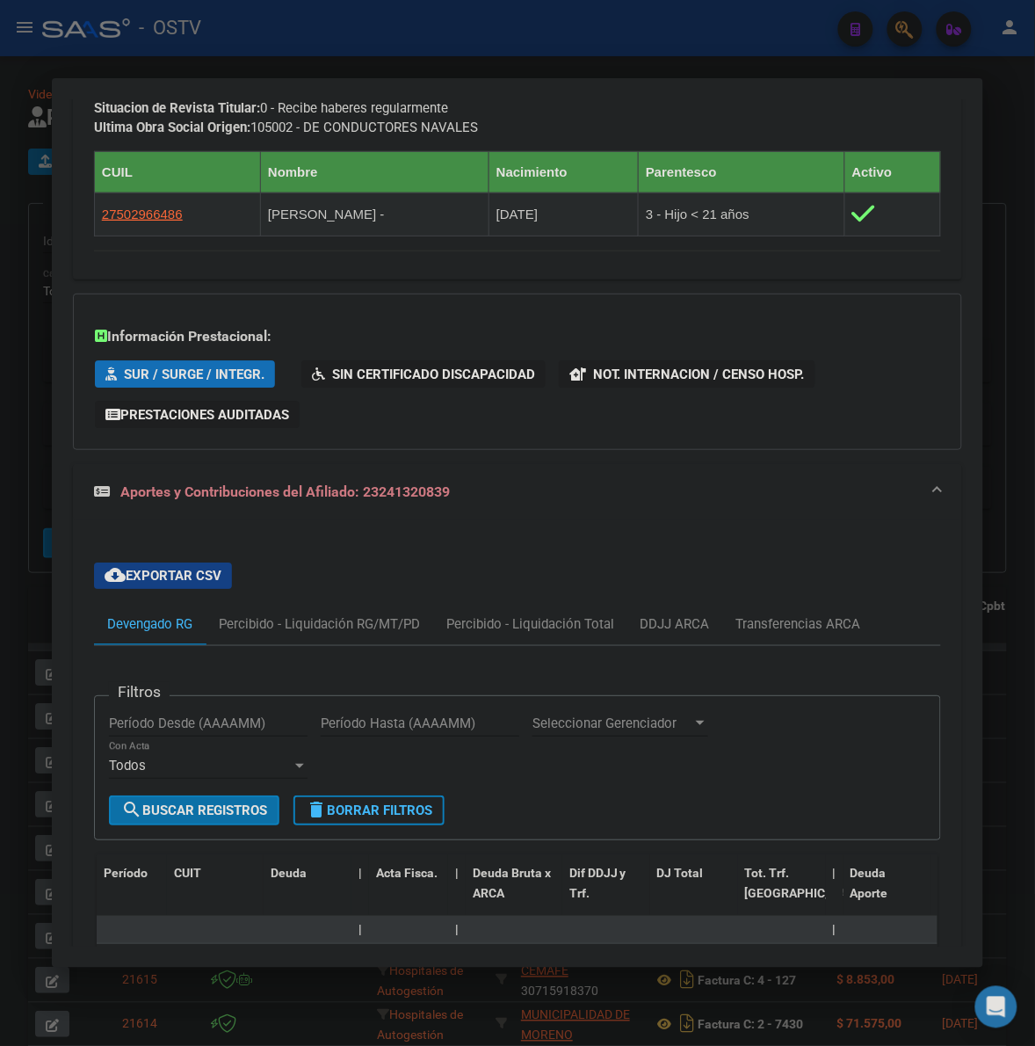
click at [389, 503] on strong "Aportes y Contribuciones del Afiliado: 23241320839" at bounding box center [272, 492] width 356 height 21
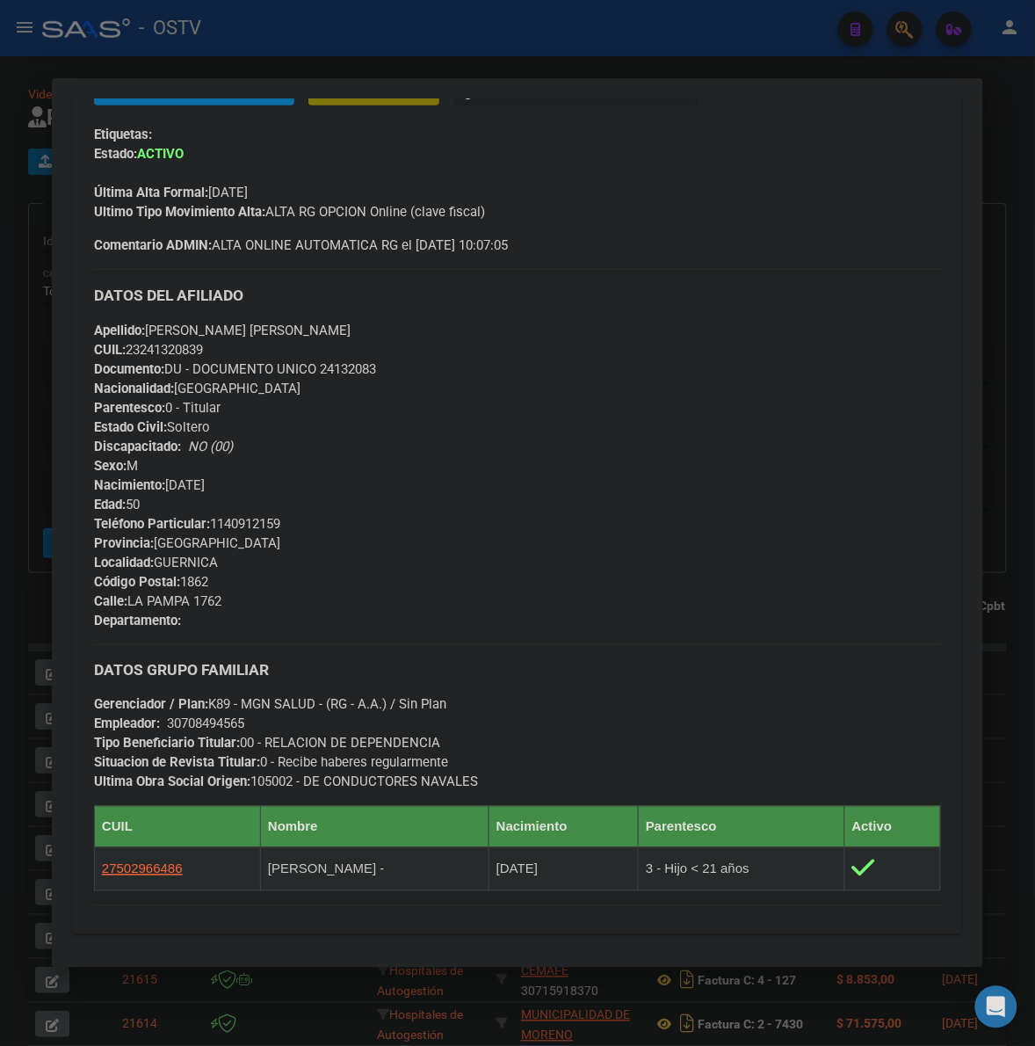
click at [583, 627] on div "Teléfono Particular: 1140912159 Provincia: Buenos Aires Localidad: GUERNICA Cód…" at bounding box center [517, 572] width 847 height 116
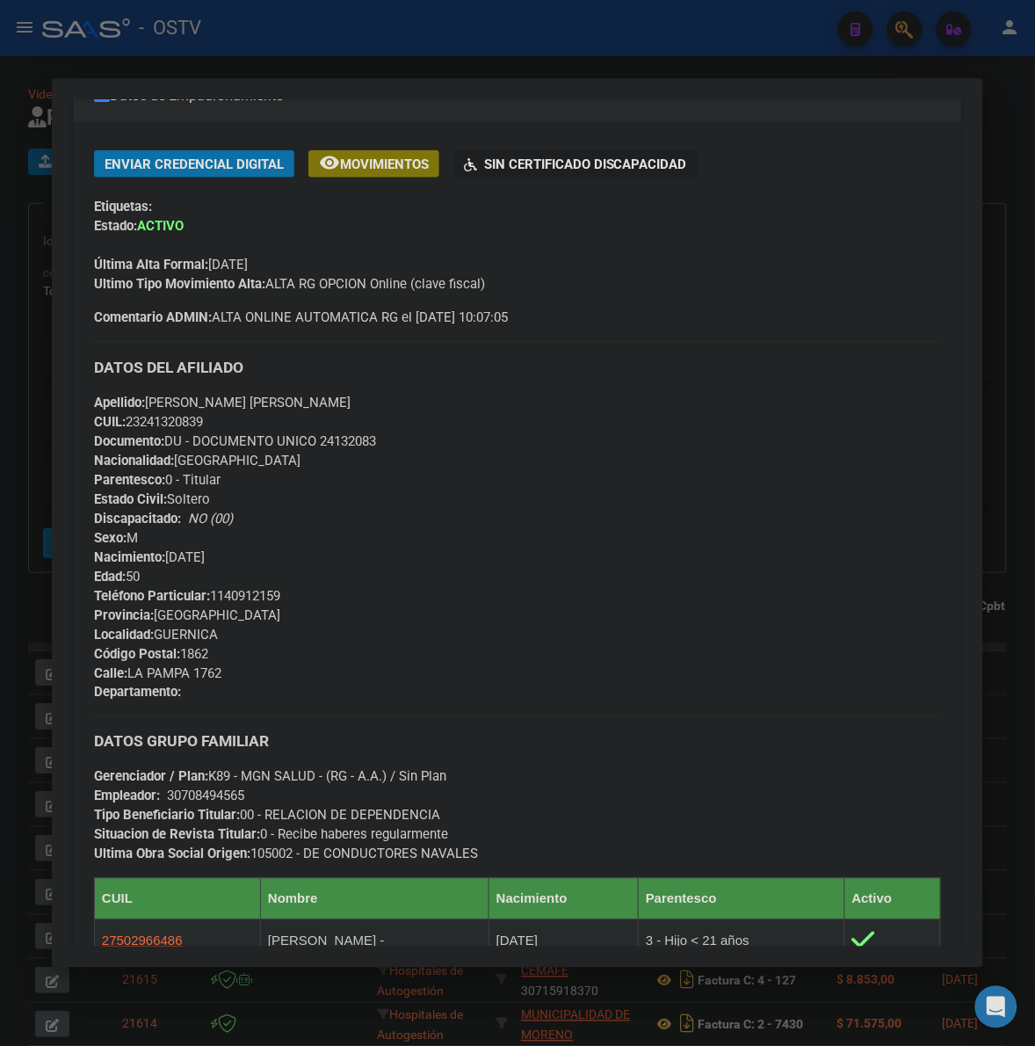
scroll to position [330, 0]
click at [582, 627] on div "Teléfono Particular: 1140912159 Provincia: Buenos Aires Localidad: GUERNICA Cód…" at bounding box center [517, 645] width 847 height 116
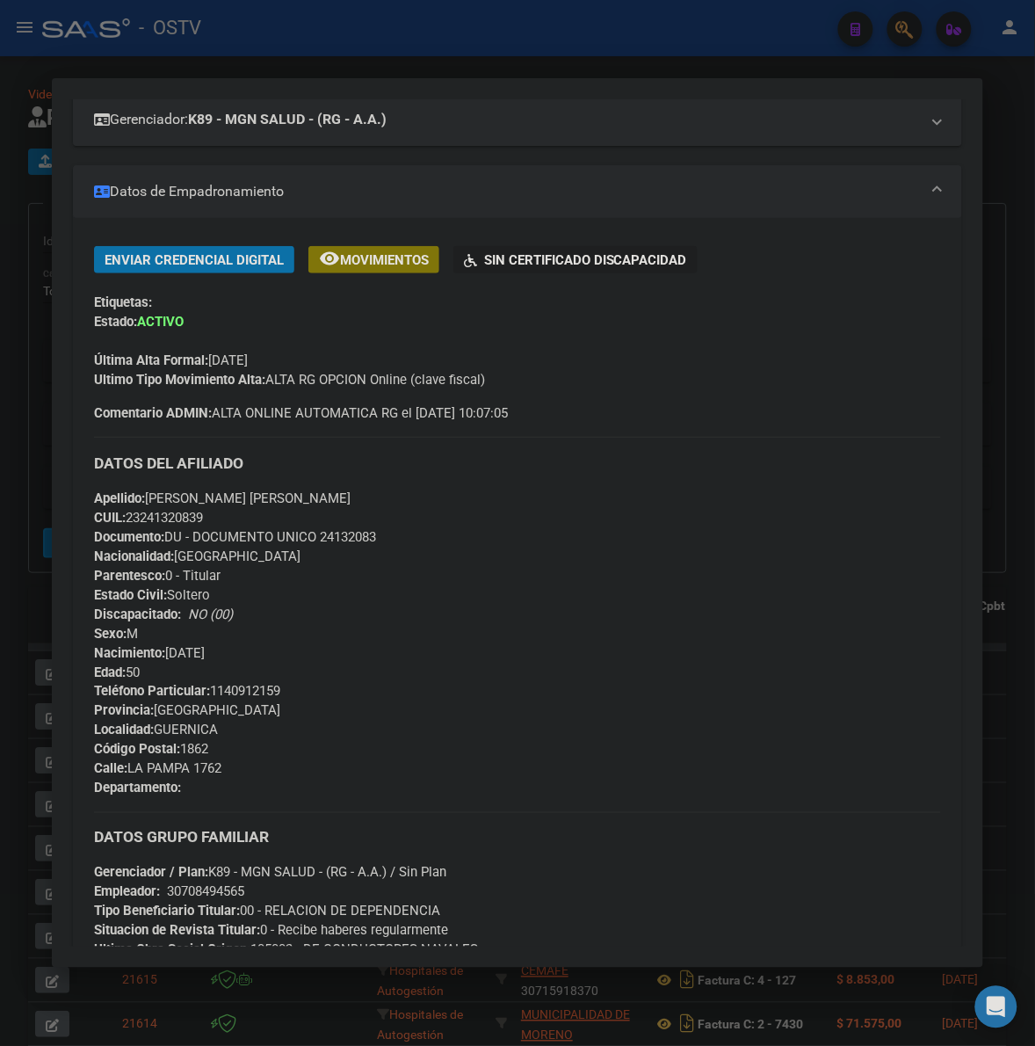
scroll to position [147, 0]
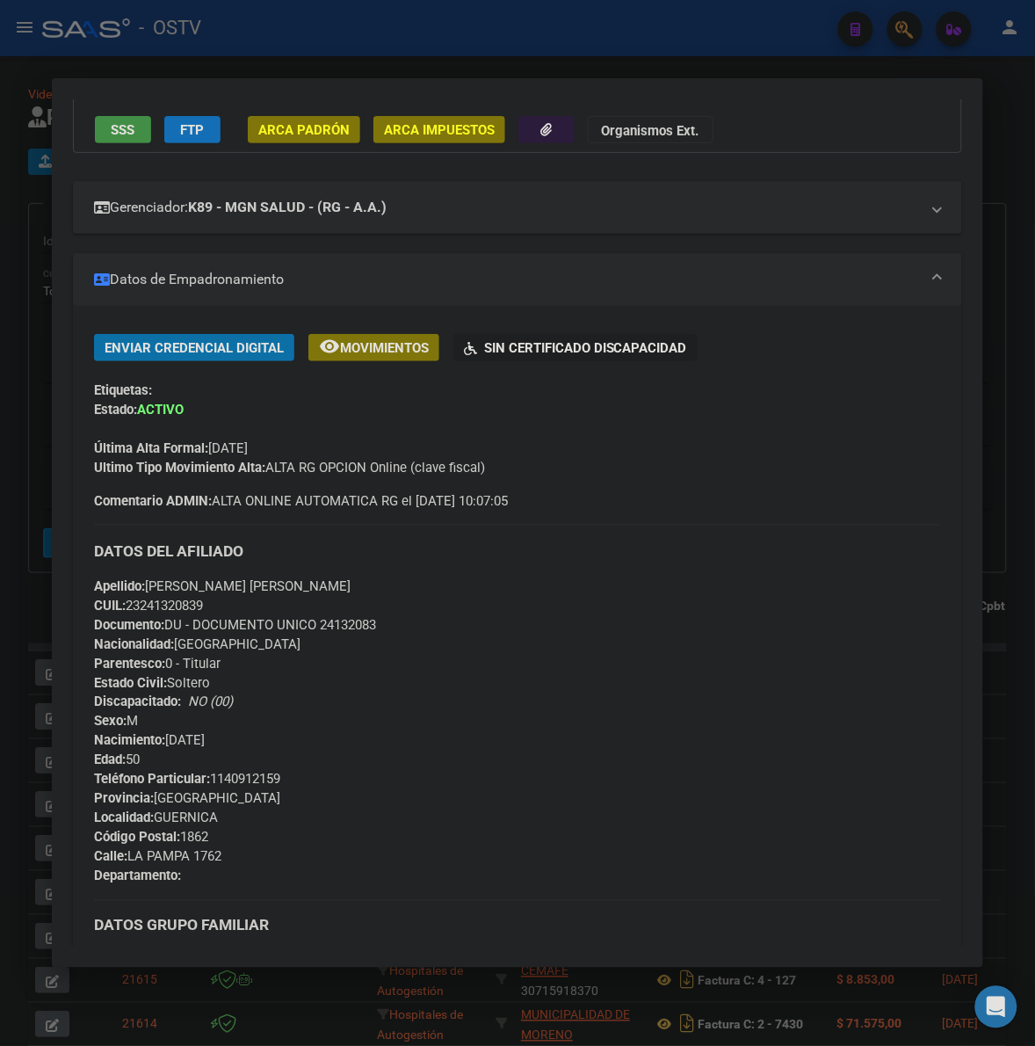
click at [10, 582] on div at bounding box center [517, 523] width 1035 height 1046
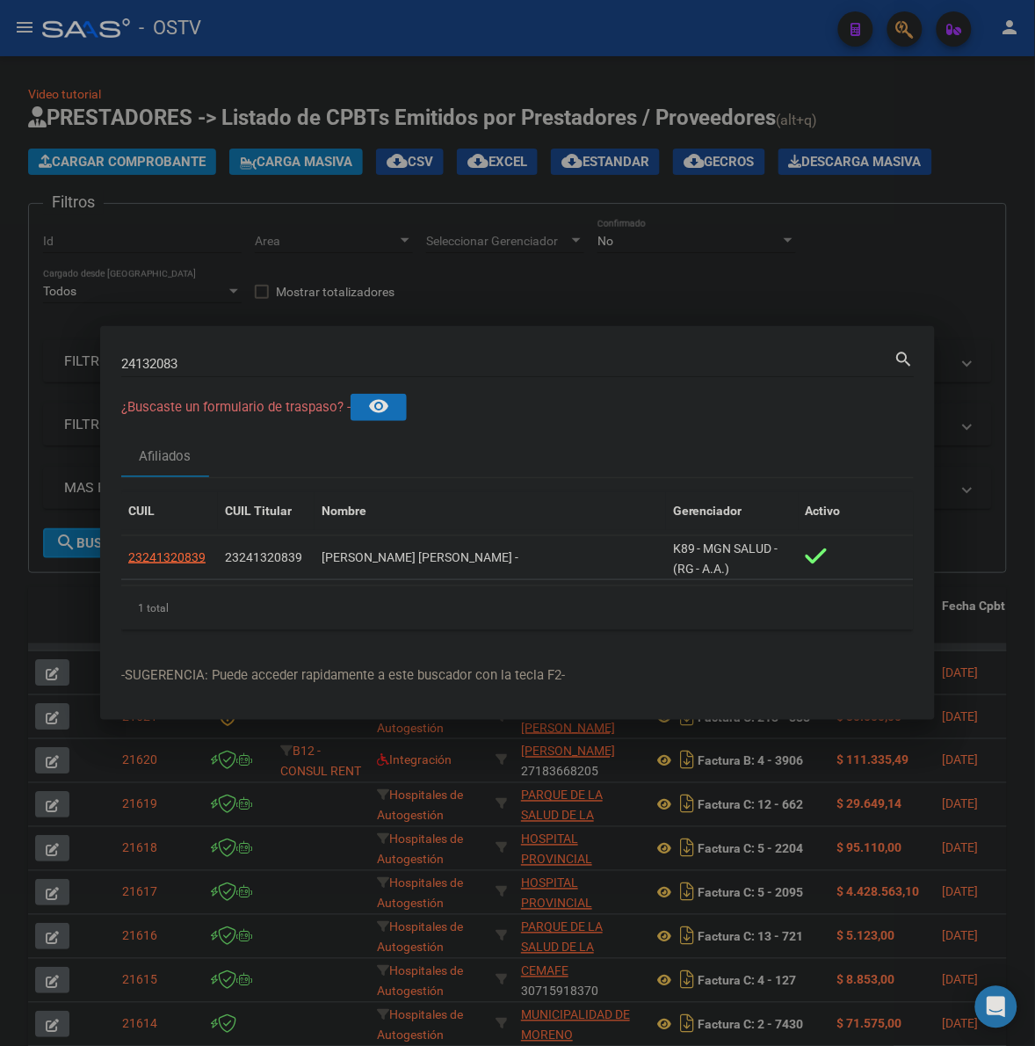
click at [694, 123] on div at bounding box center [517, 523] width 1035 height 1046
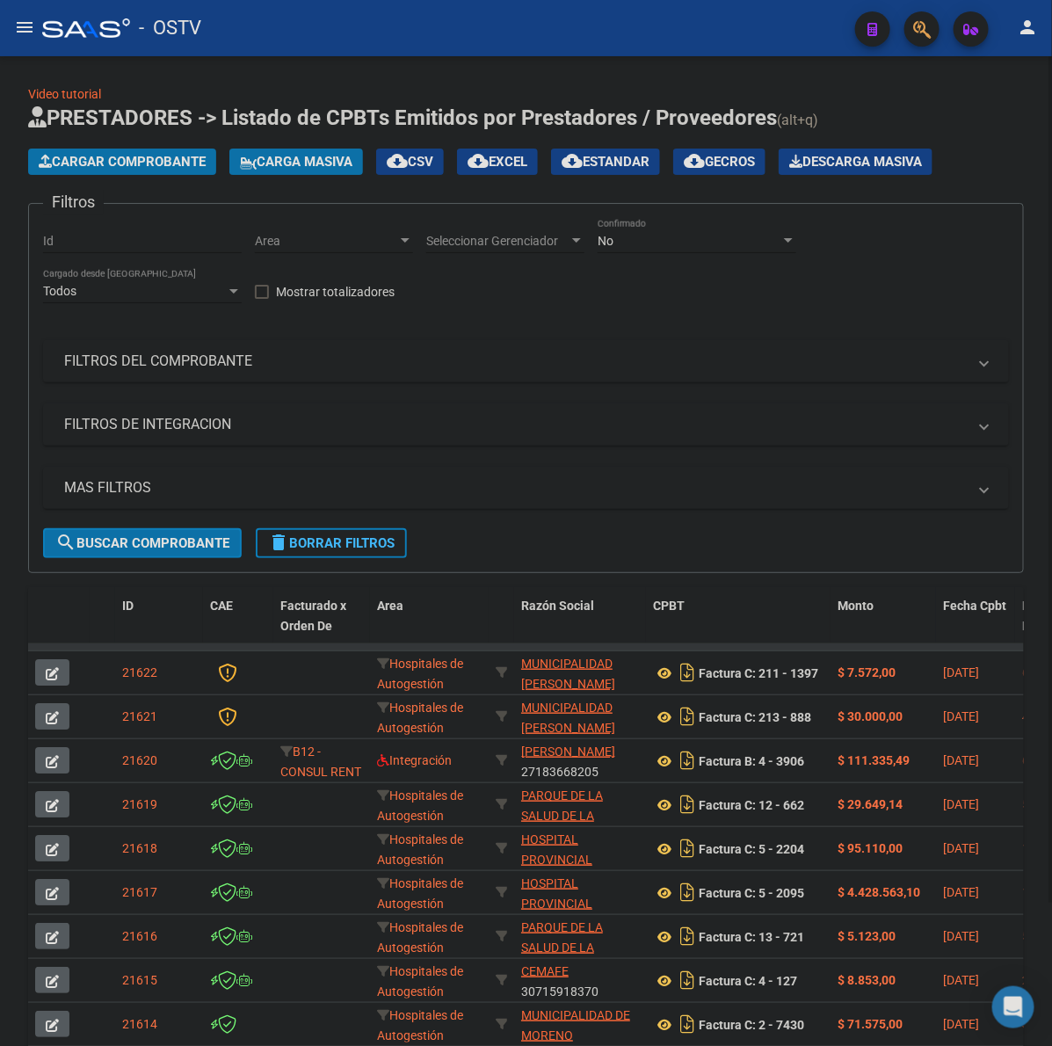
click at [739, 242] on div "No" at bounding box center [689, 241] width 183 height 15
click at [649, 178] on span "Todos" at bounding box center [697, 167] width 199 height 37
click at [133, 156] on span "Cargar Comprobante" at bounding box center [122, 162] width 167 height 16
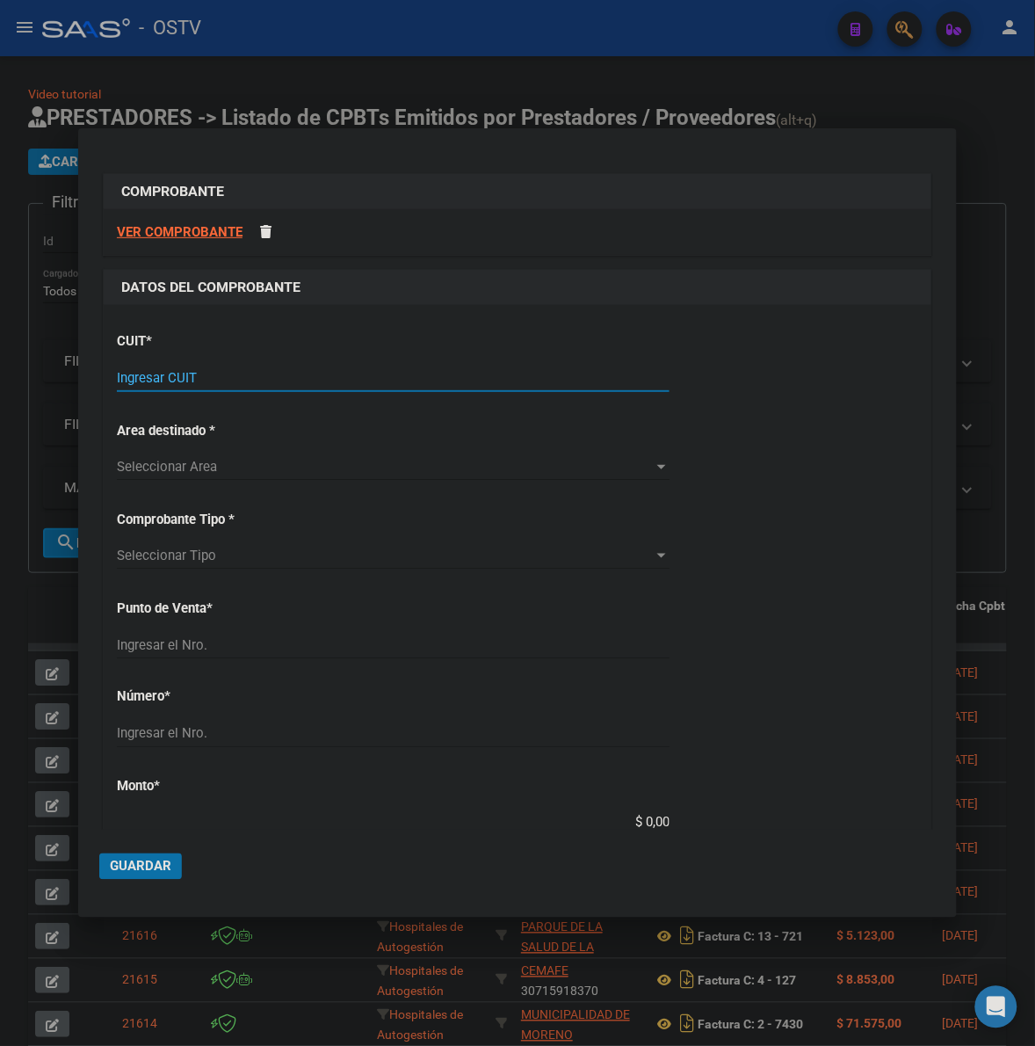
click at [225, 380] on input "Ingresar CUIT" at bounding box center [393, 378] width 553 height 16
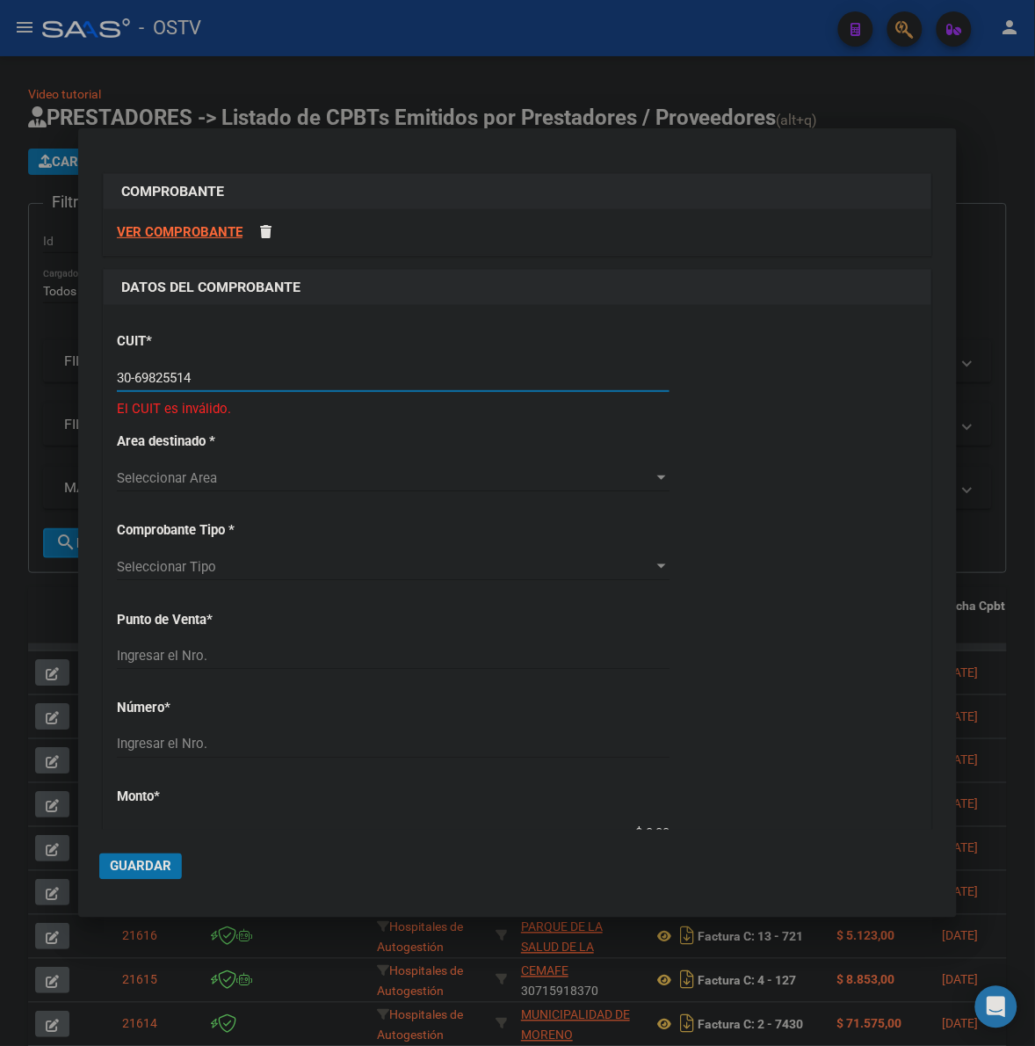
type input "30-69825514-1"
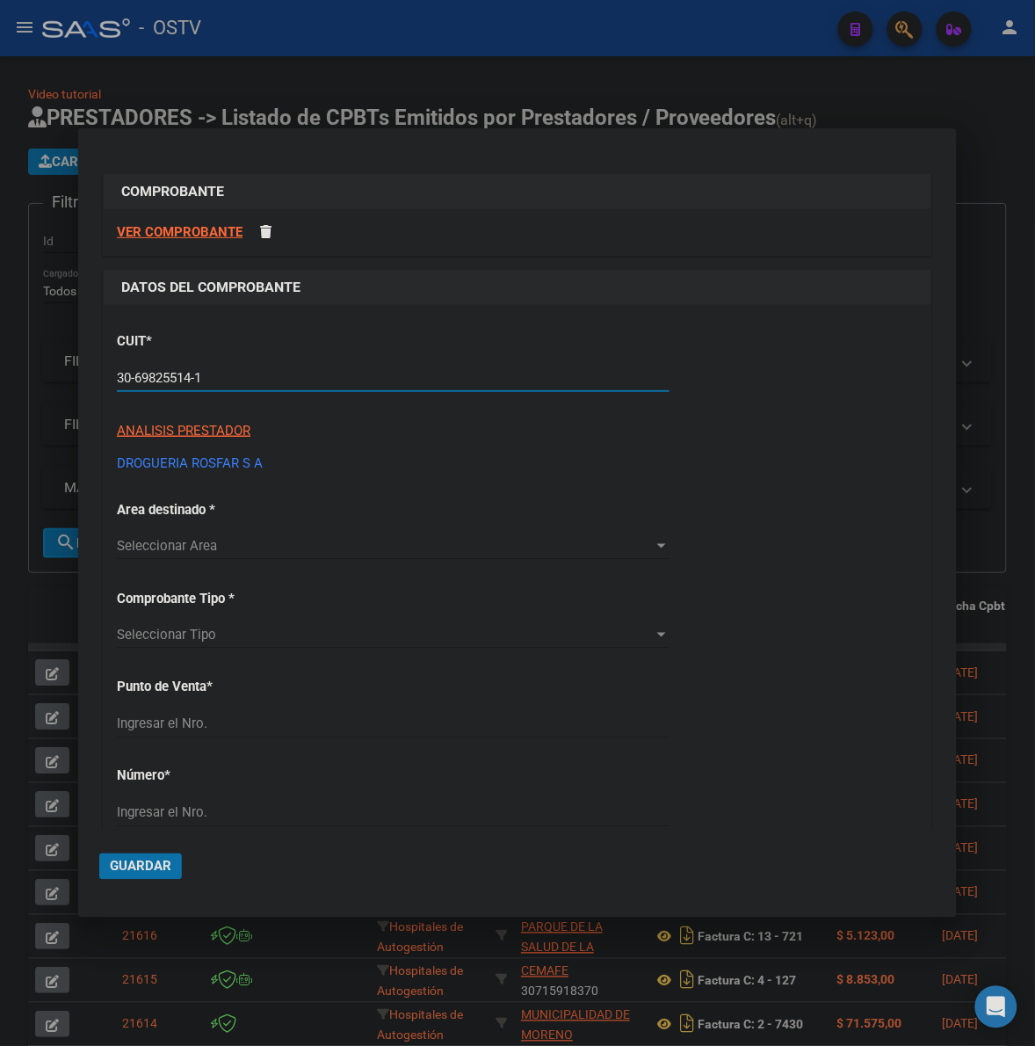
type input "7"
type input "30-69825514-1"
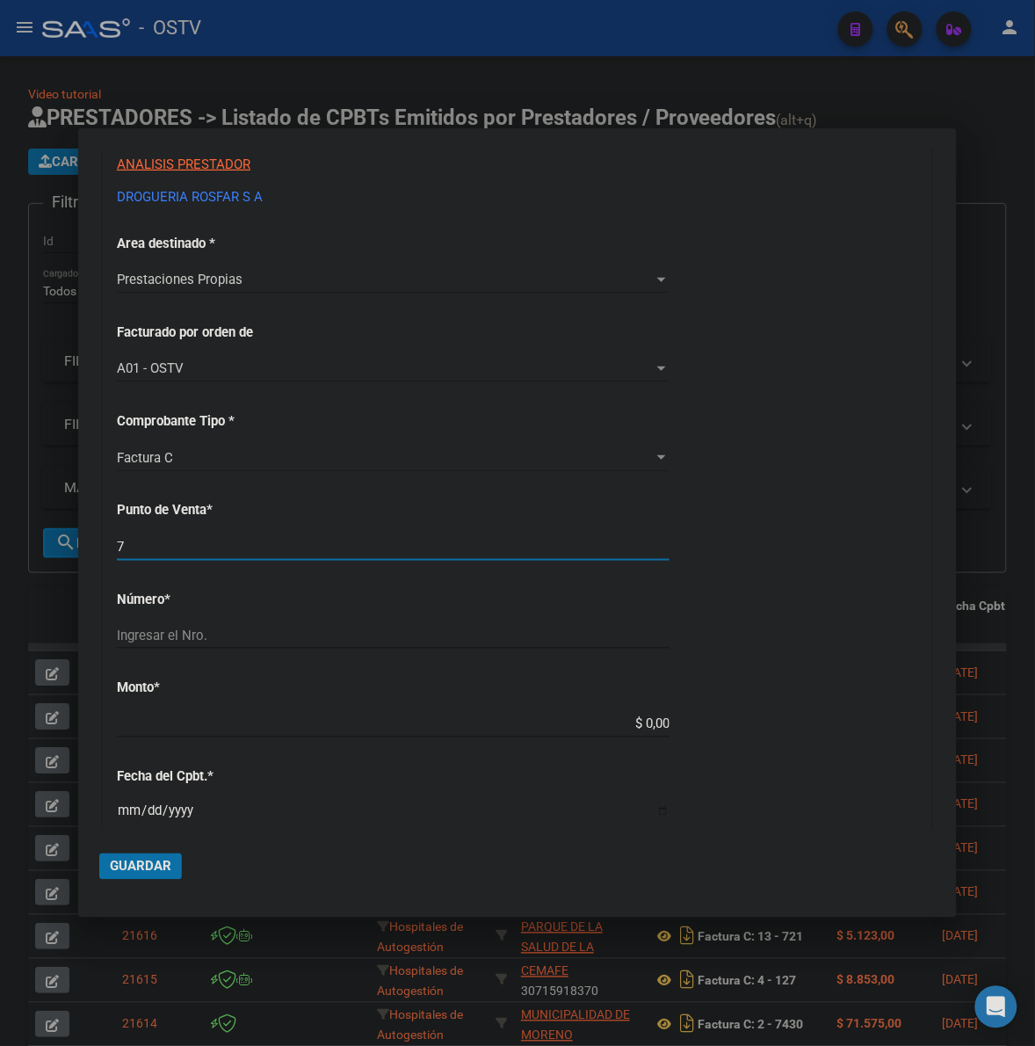
scroll to position [293, 0]
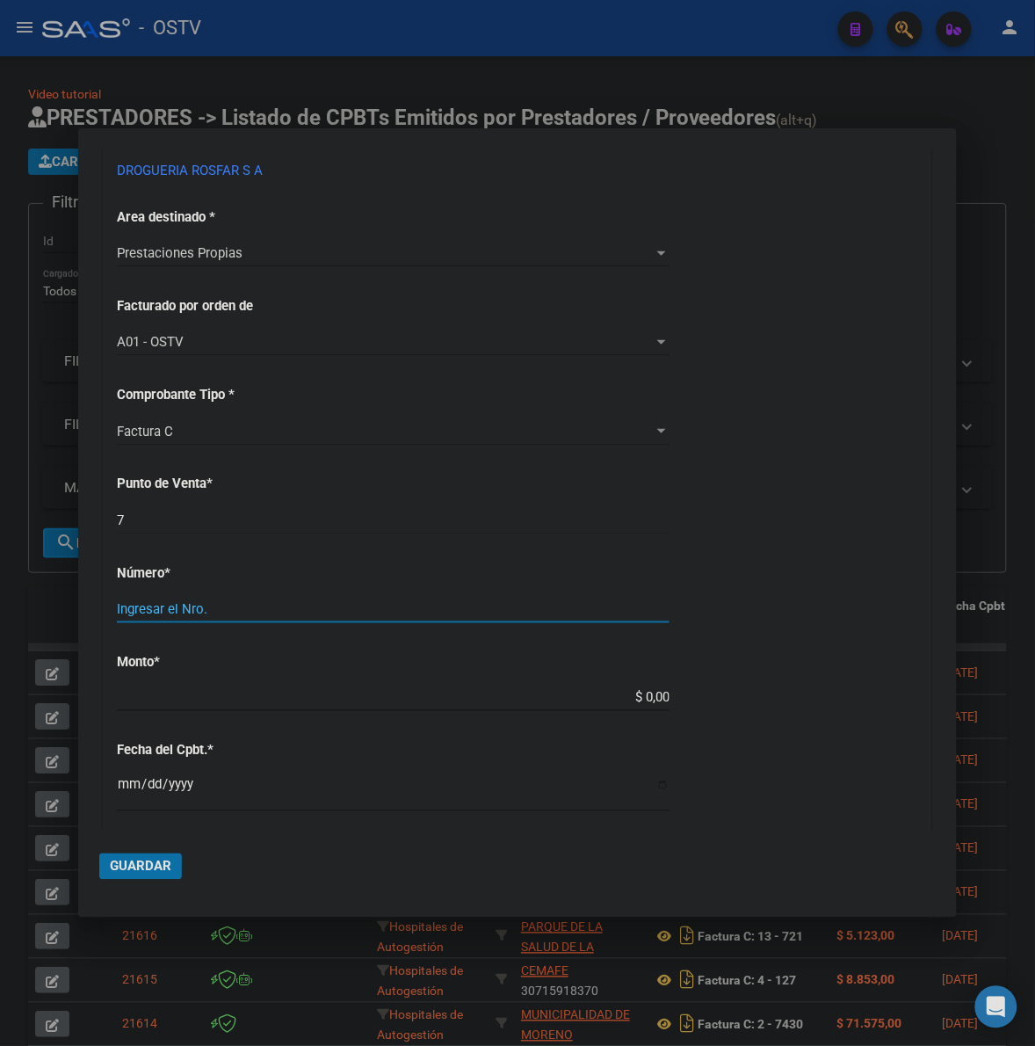
click at [247, 612] on input "Ingresar el Nro." at bounding box center [393, 609] width 553 height 16
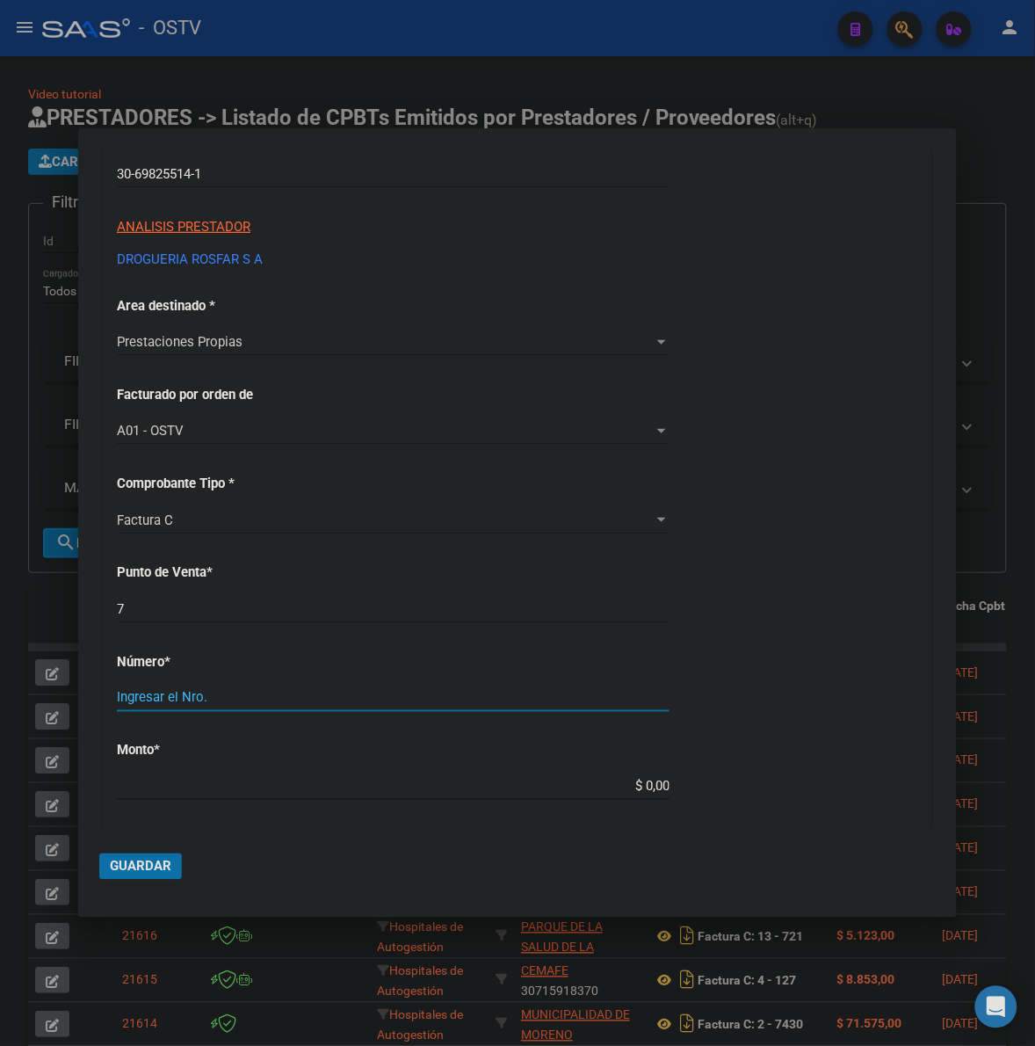
scroll to position [183, 0]
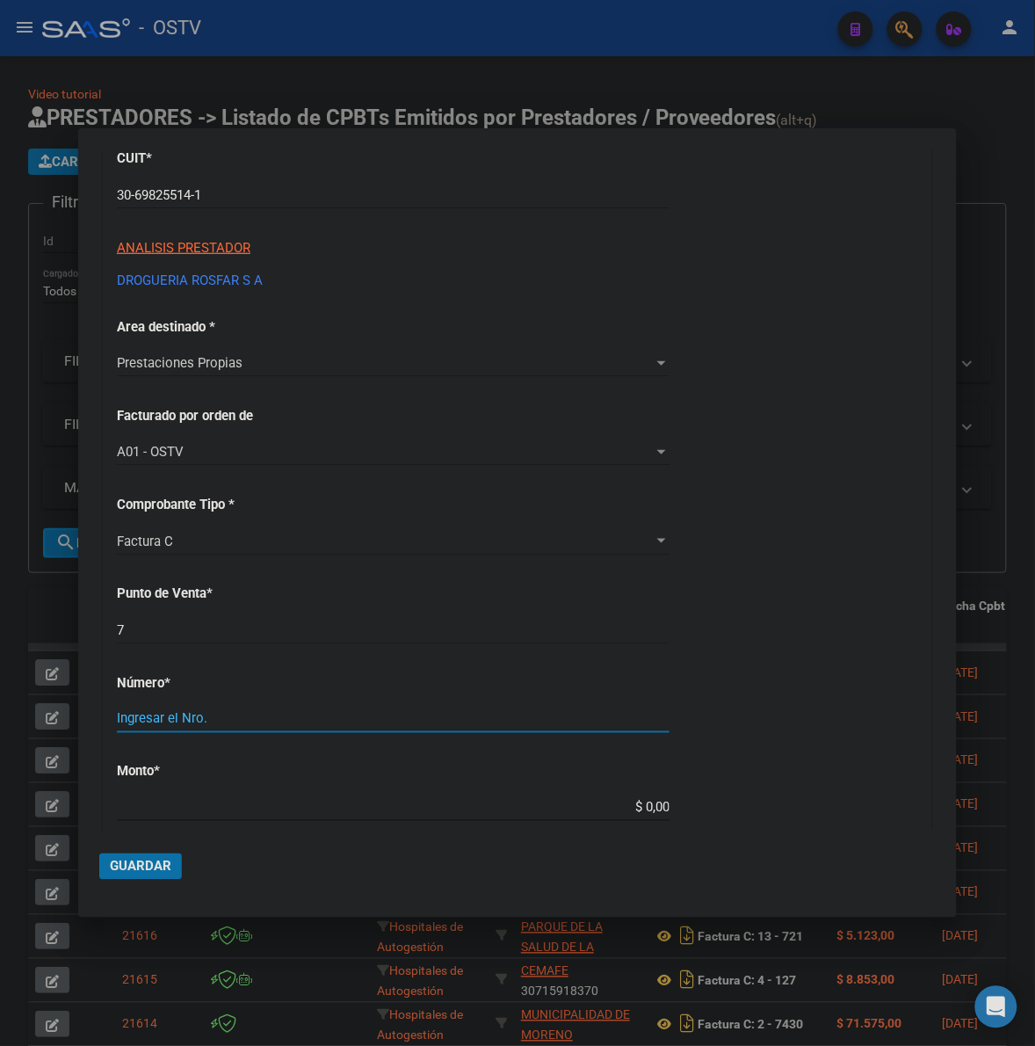
click at [271, 382] on div "Prestaciones Propias Seleccionar Area" at bounding box center [393, 371] width 553 height 43
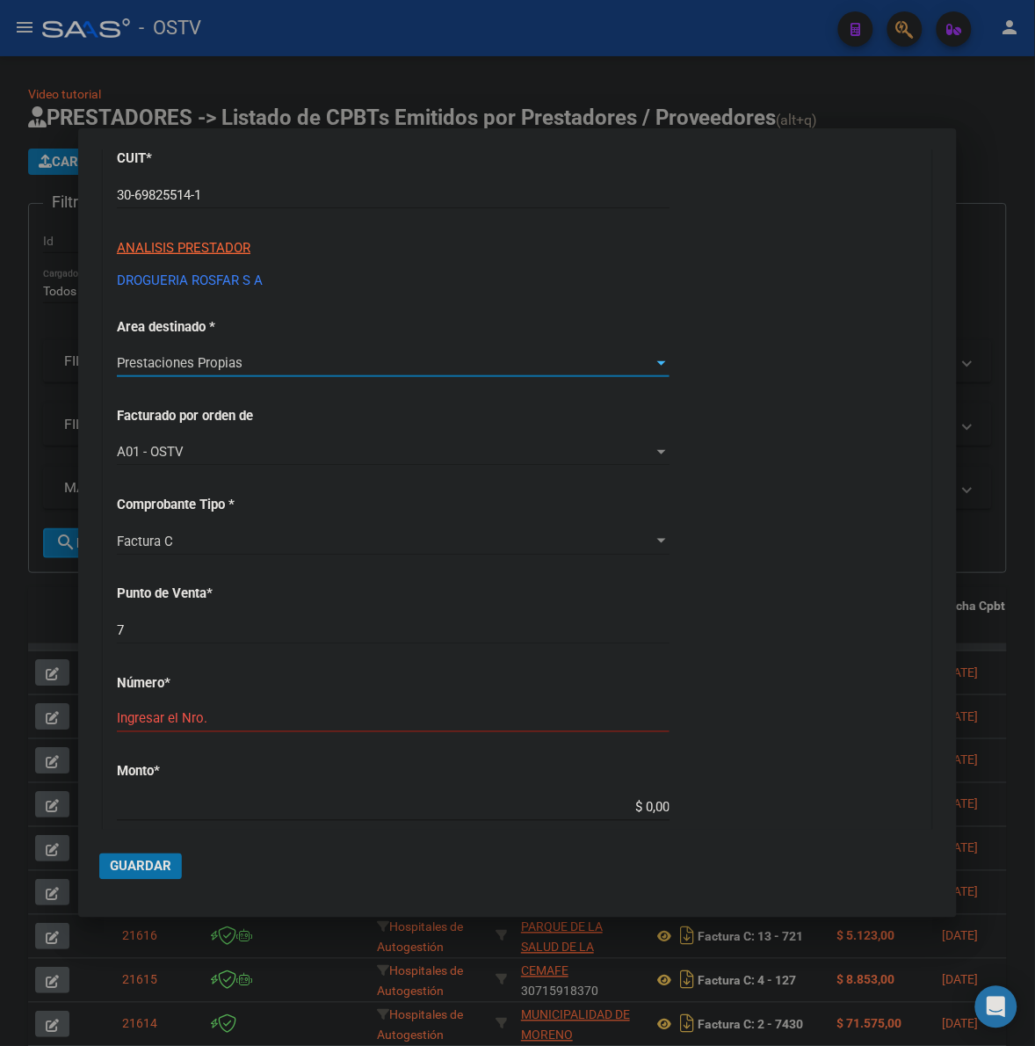
click at [284, 363] on div "Prestaciones Propias" at bounding box center [385, 363] width 537 height 16
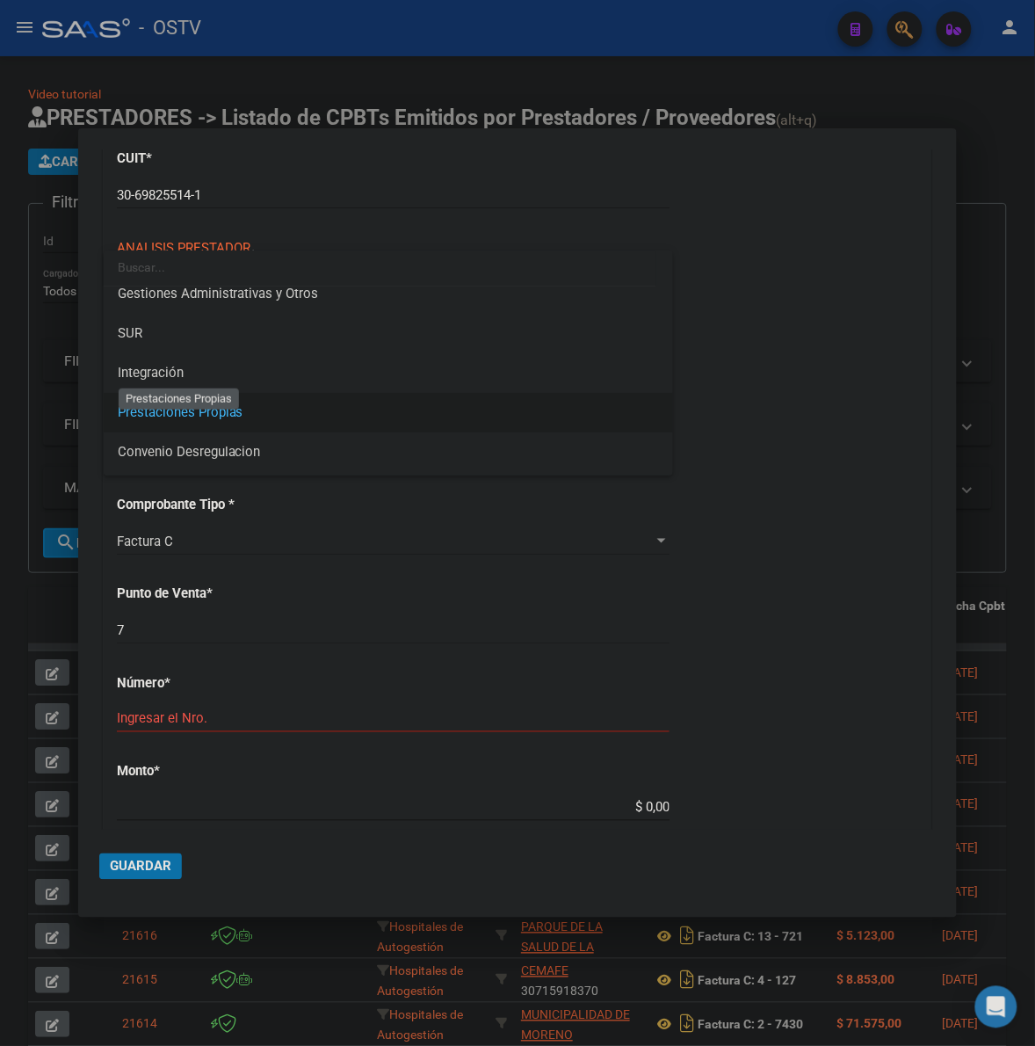
scroll to position [20, 0]
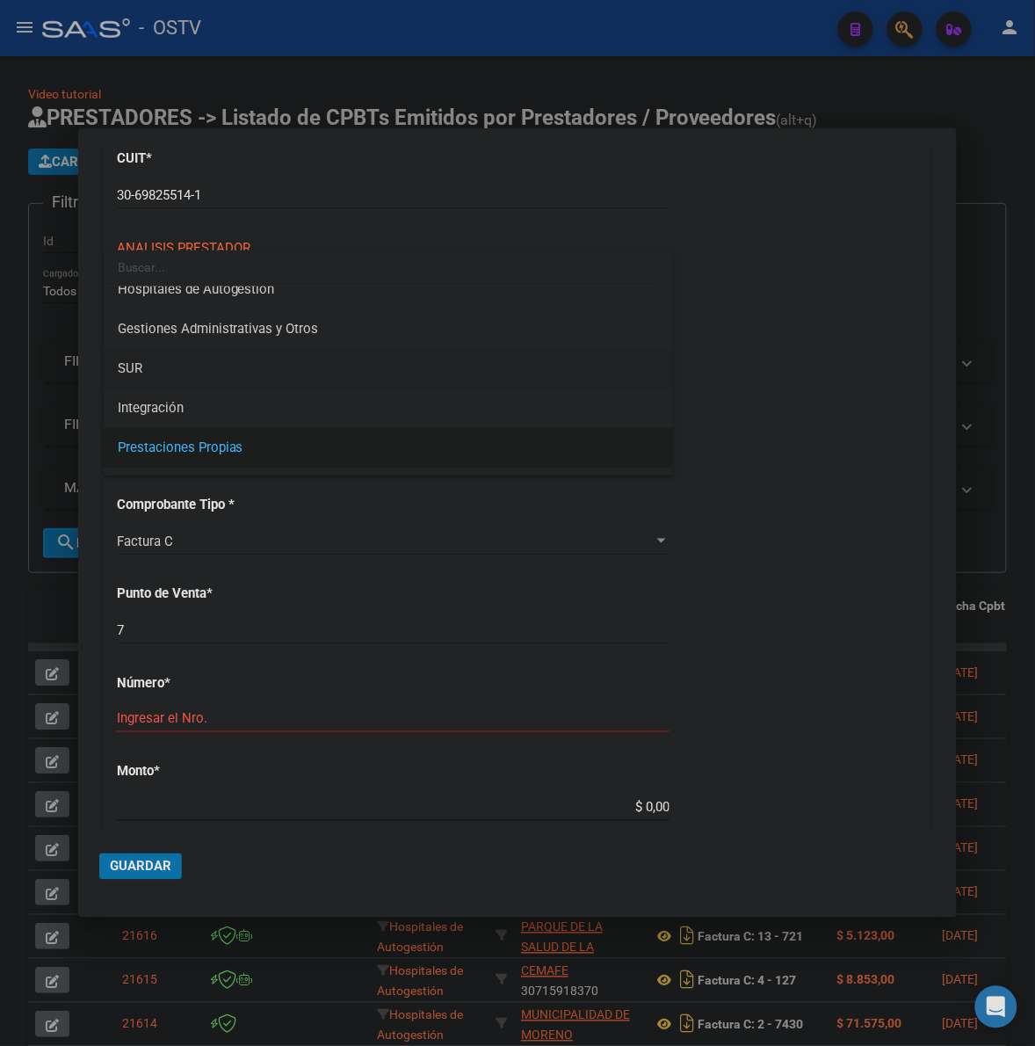
click at [169, 366] on span "SUR" at bounding box center [388, 369] width 541 height 40
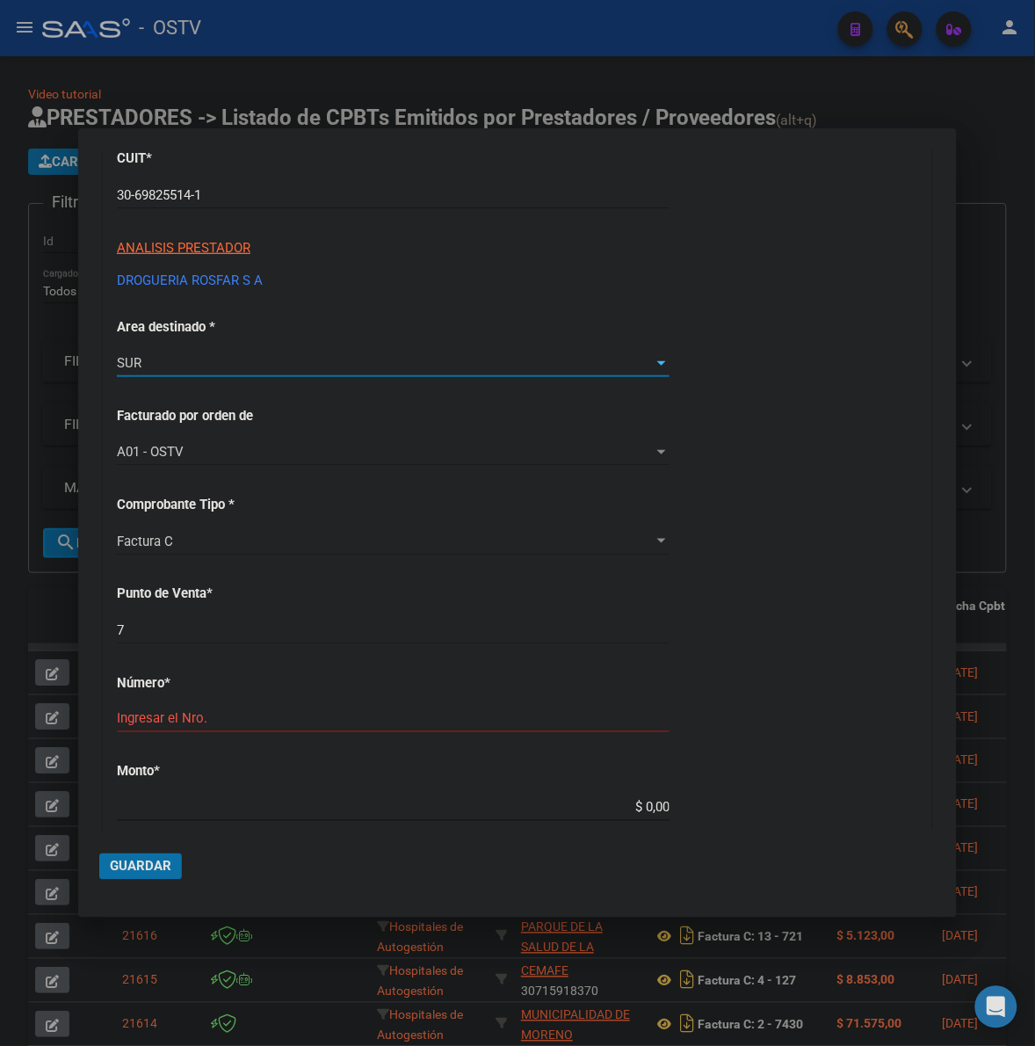
click at [719, 415] on div "CUIT * 30-69825514-1 Ingresar CUIT ANALISIS PRESTADOR DROGUERIA ROSFAR S A ARCA…" at bounding box center [518, 789] width 828 height 1335
click at [321, 714] on input "Ingresar el Nro." at bounding box center [393, 719] width 553 height 16
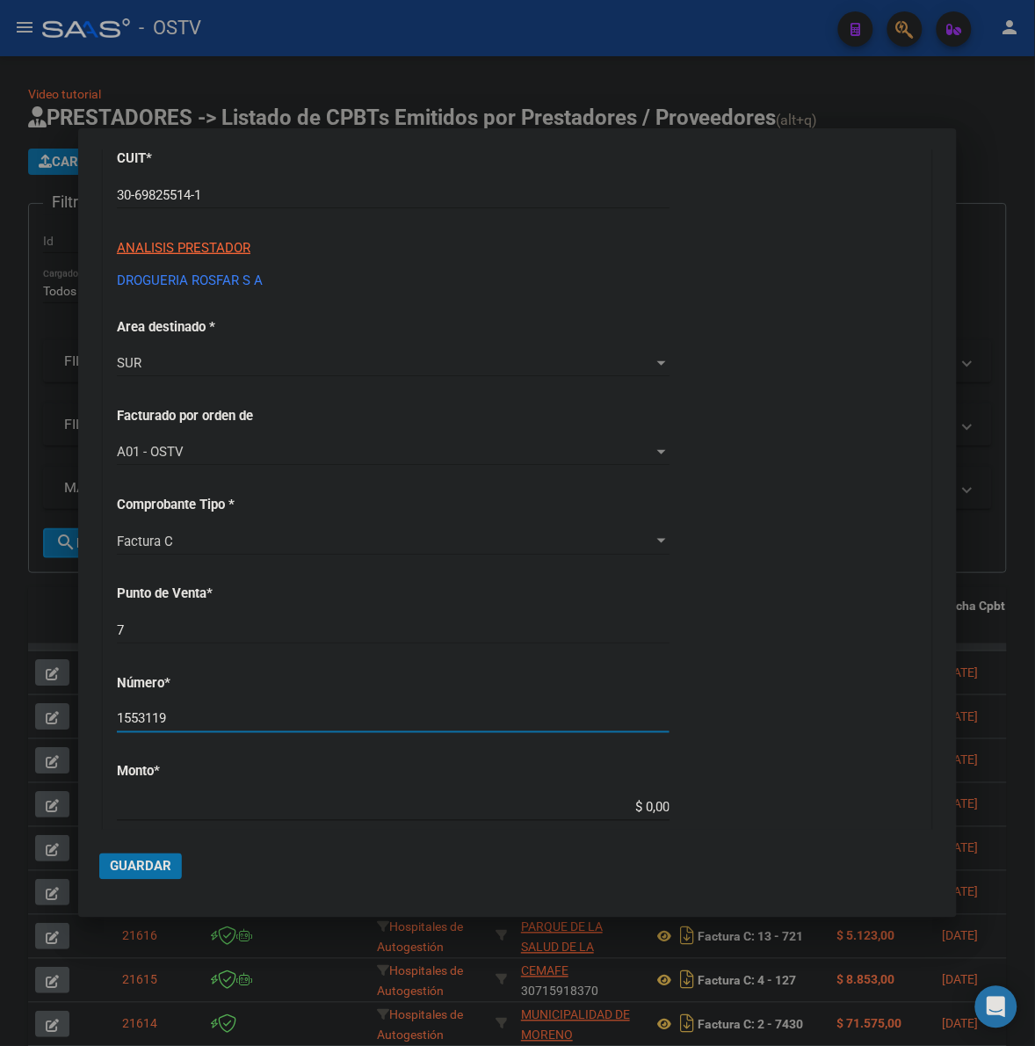
type input "1553119"
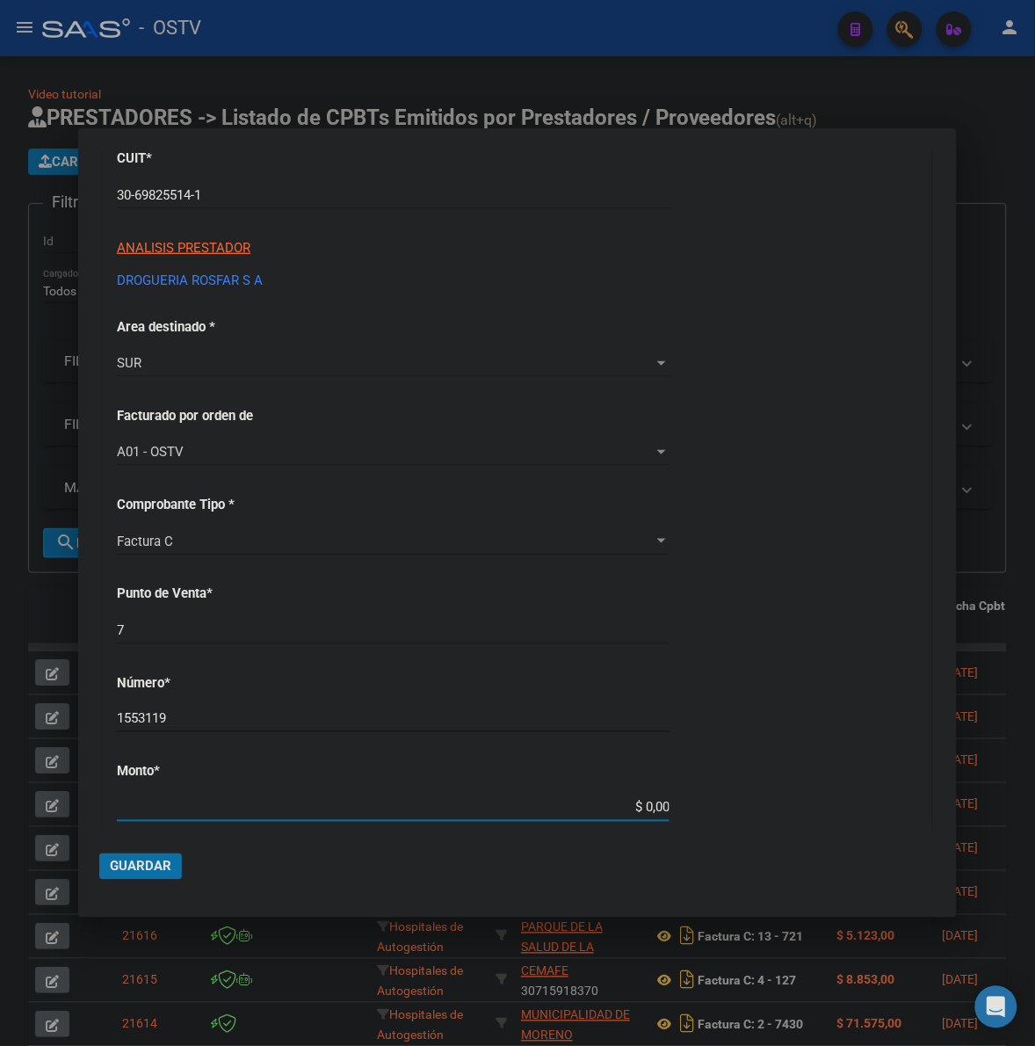
type input "$ 167.048,01"
type input "2025-09-18"
type input "75381594722596"
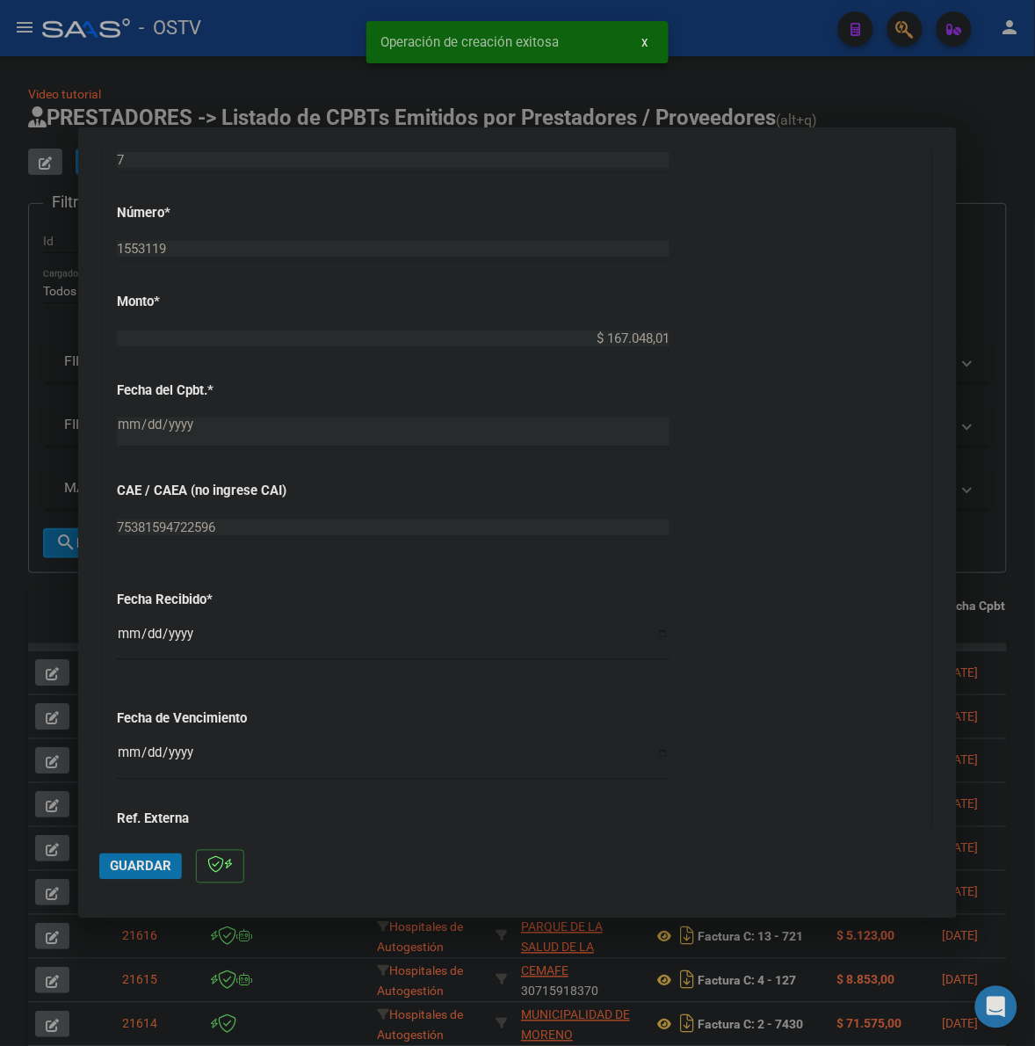
scroll to position [695, 0]
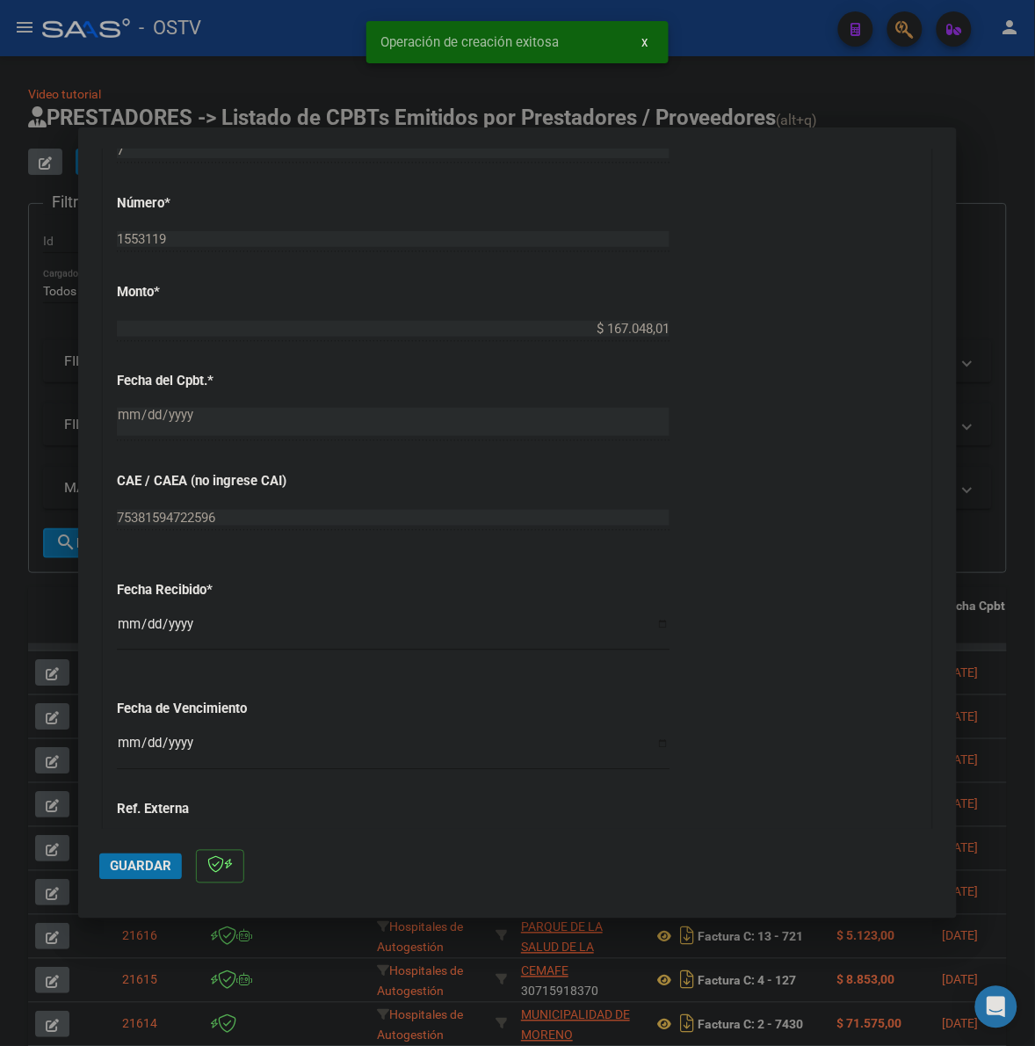
click at [126, 622] on input "2025-10-08" at bounding box center [393, 631] width 553 height 28
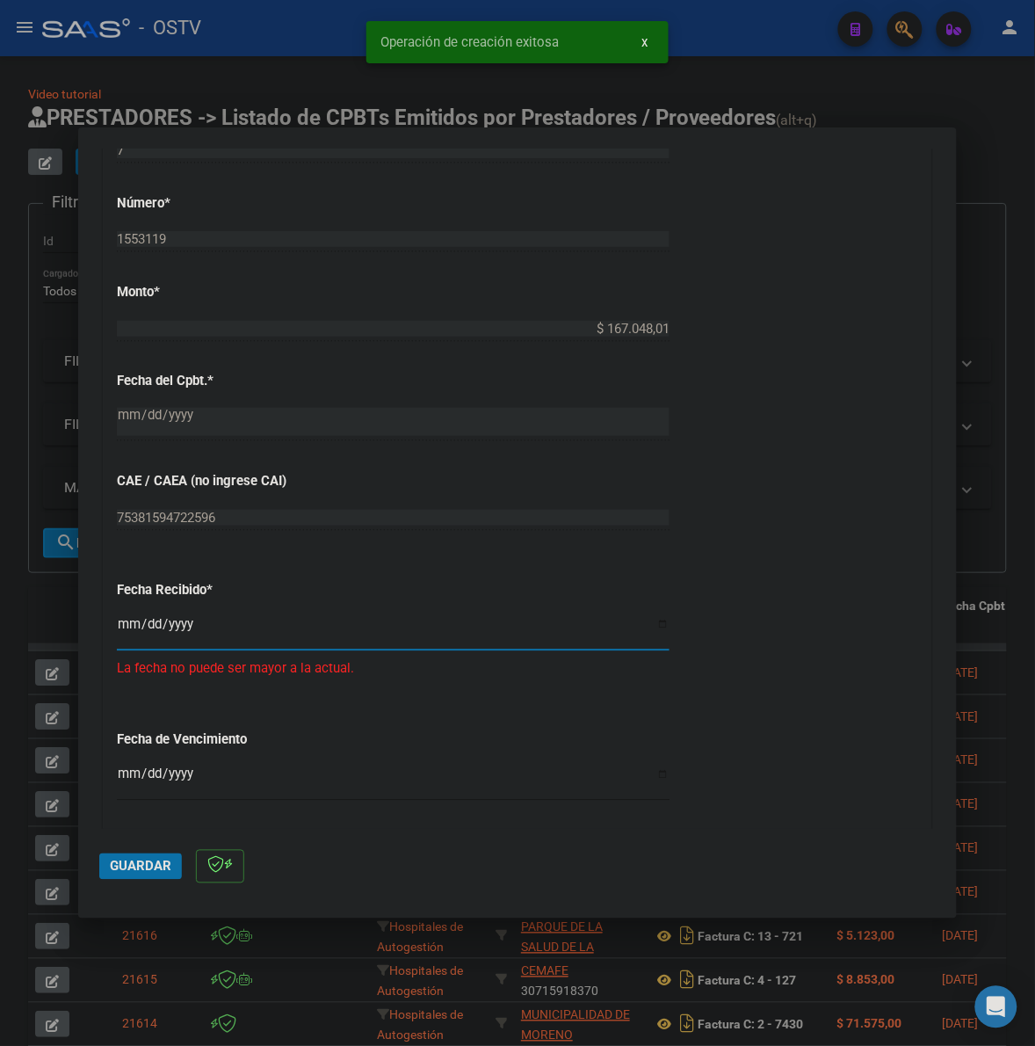
type input "2025-09-19"
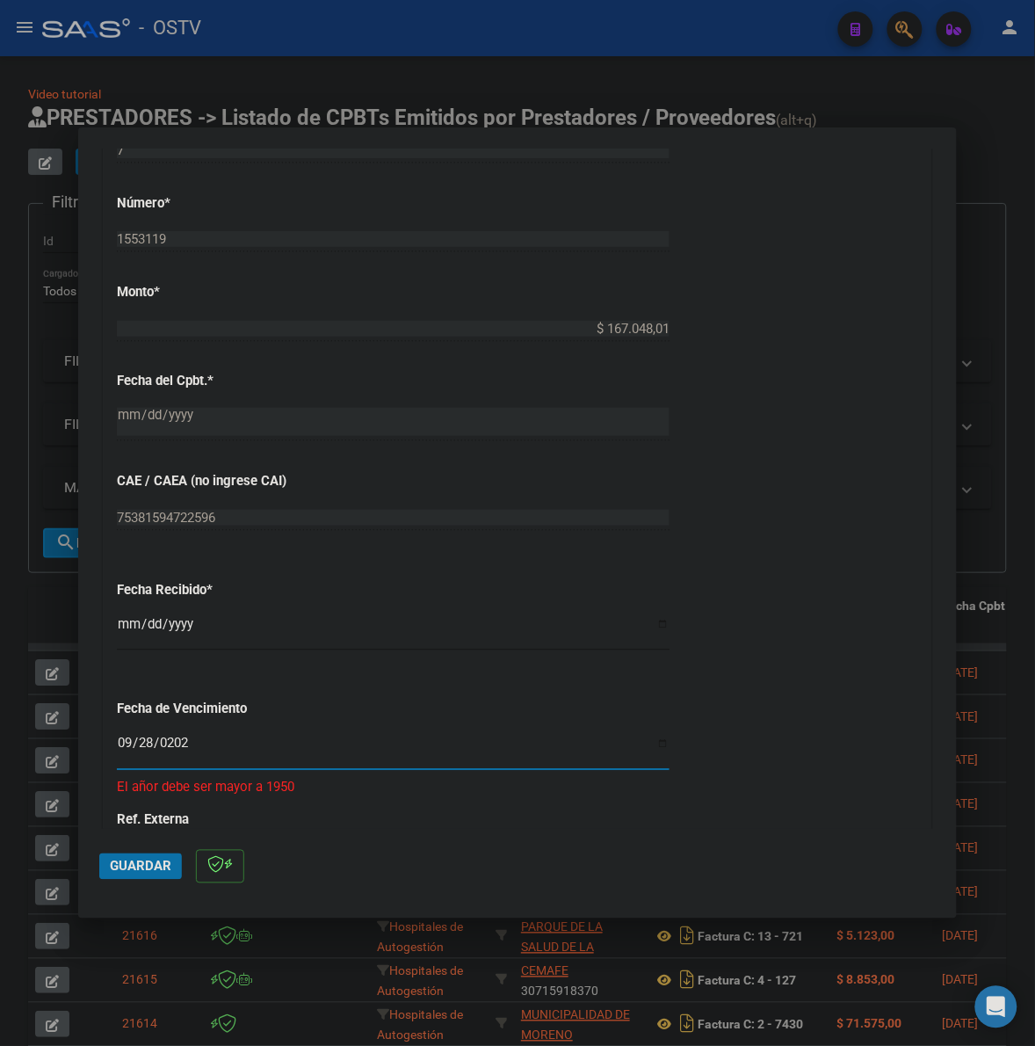
type input "2025-09-28"
click at [126, 864] on span "Guardar" at bounding box center [141, 867] width 62 height 16
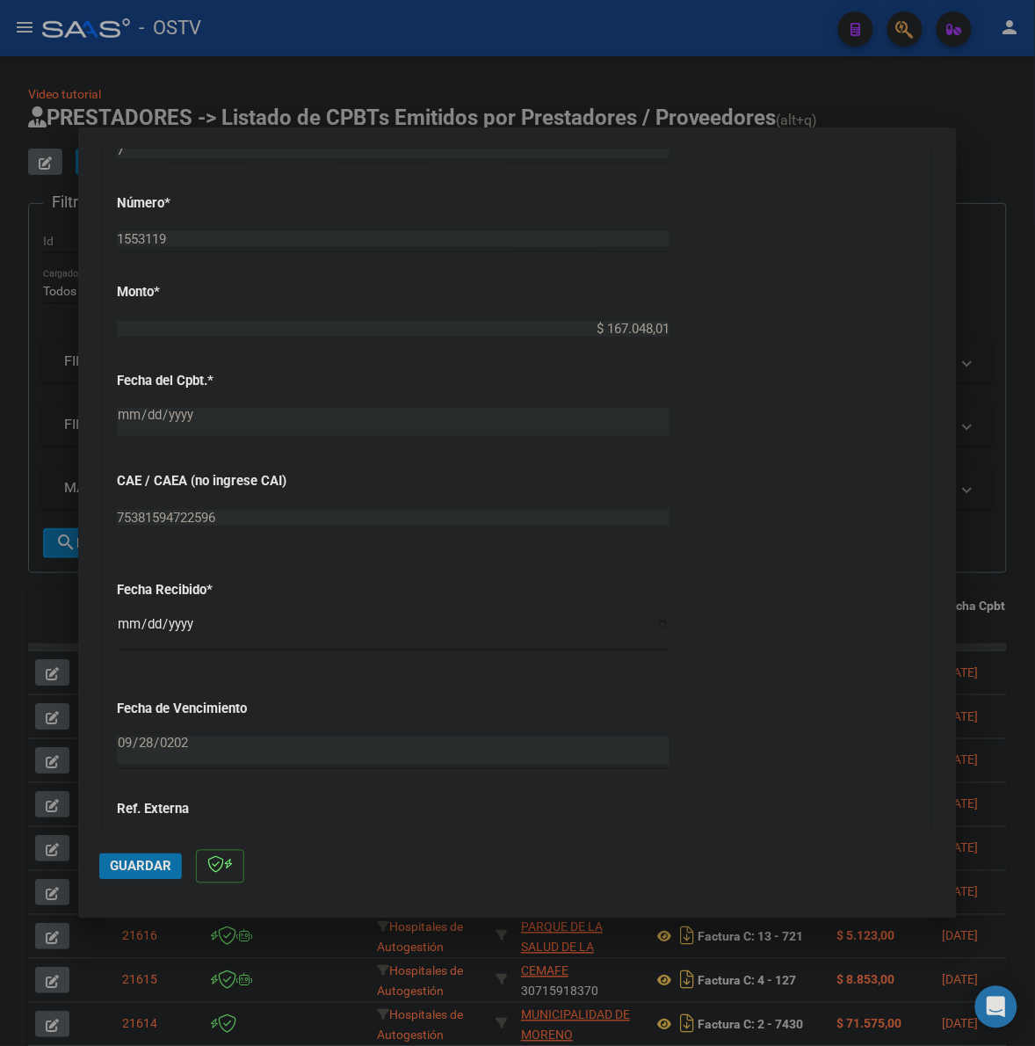
scroll to position [769, 0]
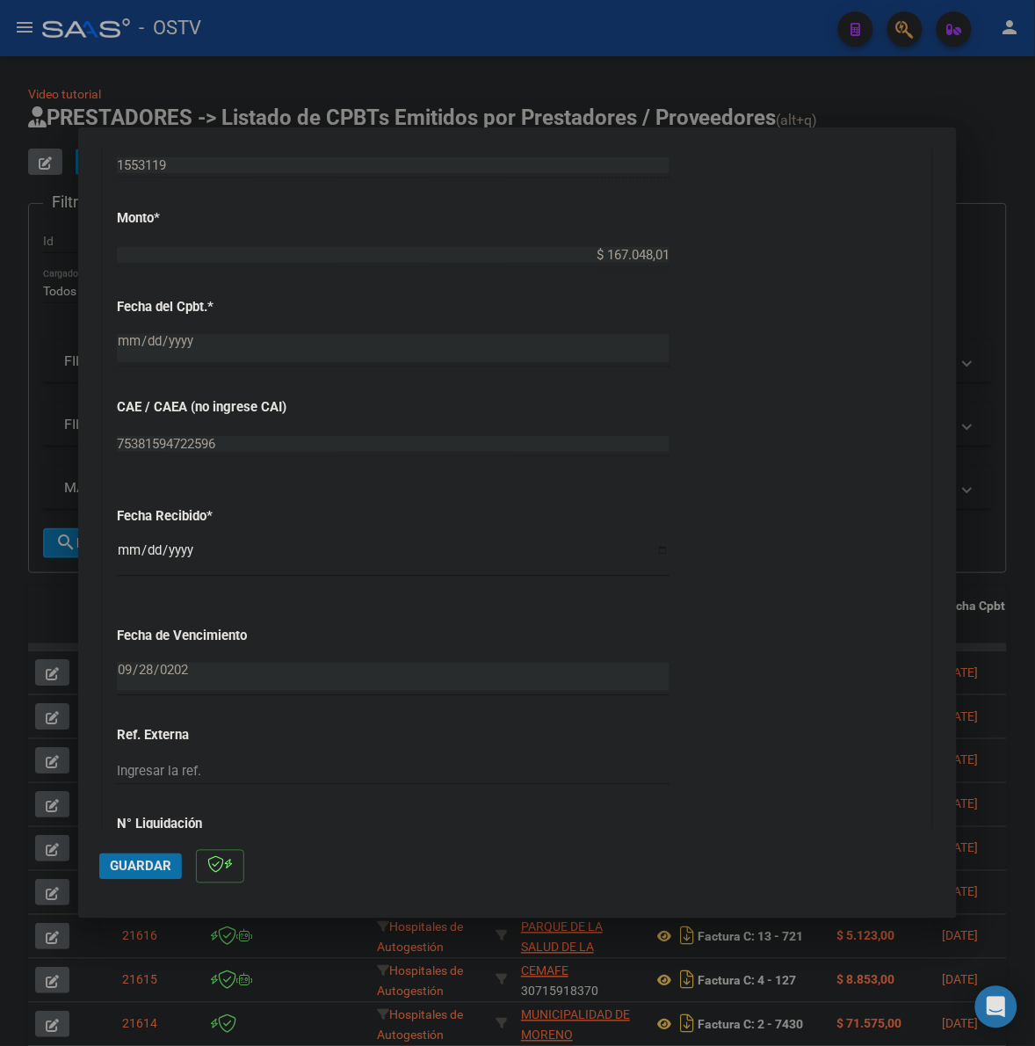
click at [128, 547] on input "2025-09-19" at bounding box center [393, 557] width 553 height 28
click at [785, 634] on div "CUIT * 30-69825514-1 Ingresar CUIT ANALISIS PRESTADOR DROGUERIA ROSFAR S A ARCA…" at bounding box center [518, 236] width 828 height 1335
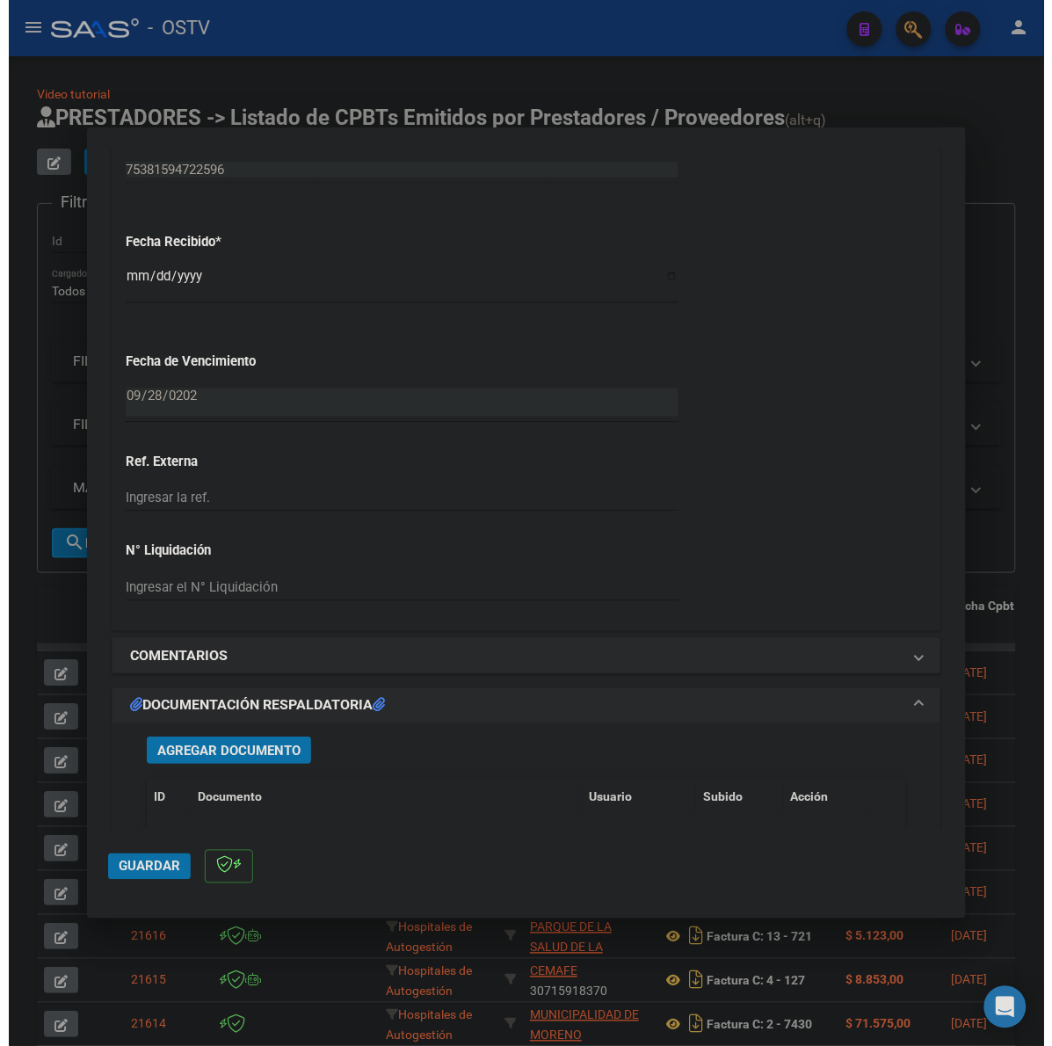
scroll to position [1062, 0]
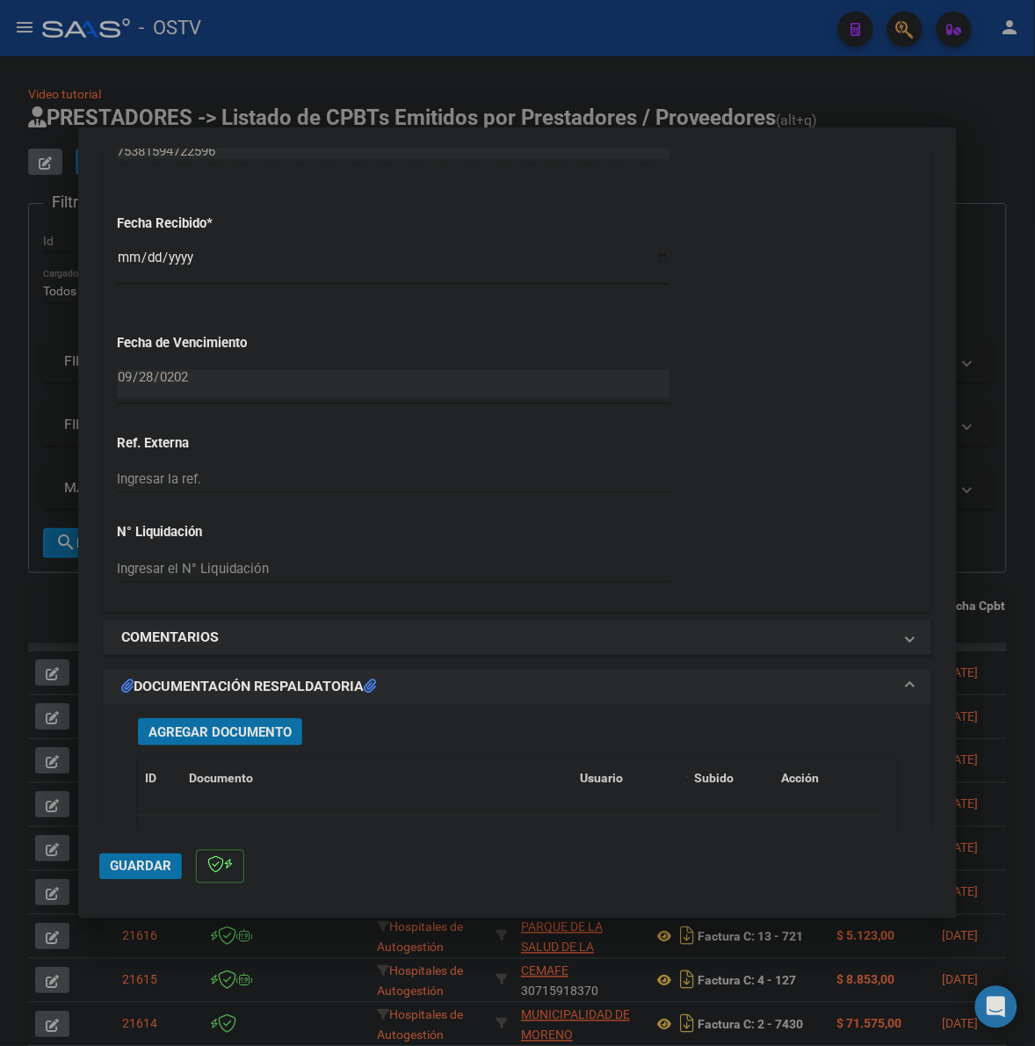
click at [261, 731] on span "Agregar Documento" at bounding box center [220, 732] width 143 height 16
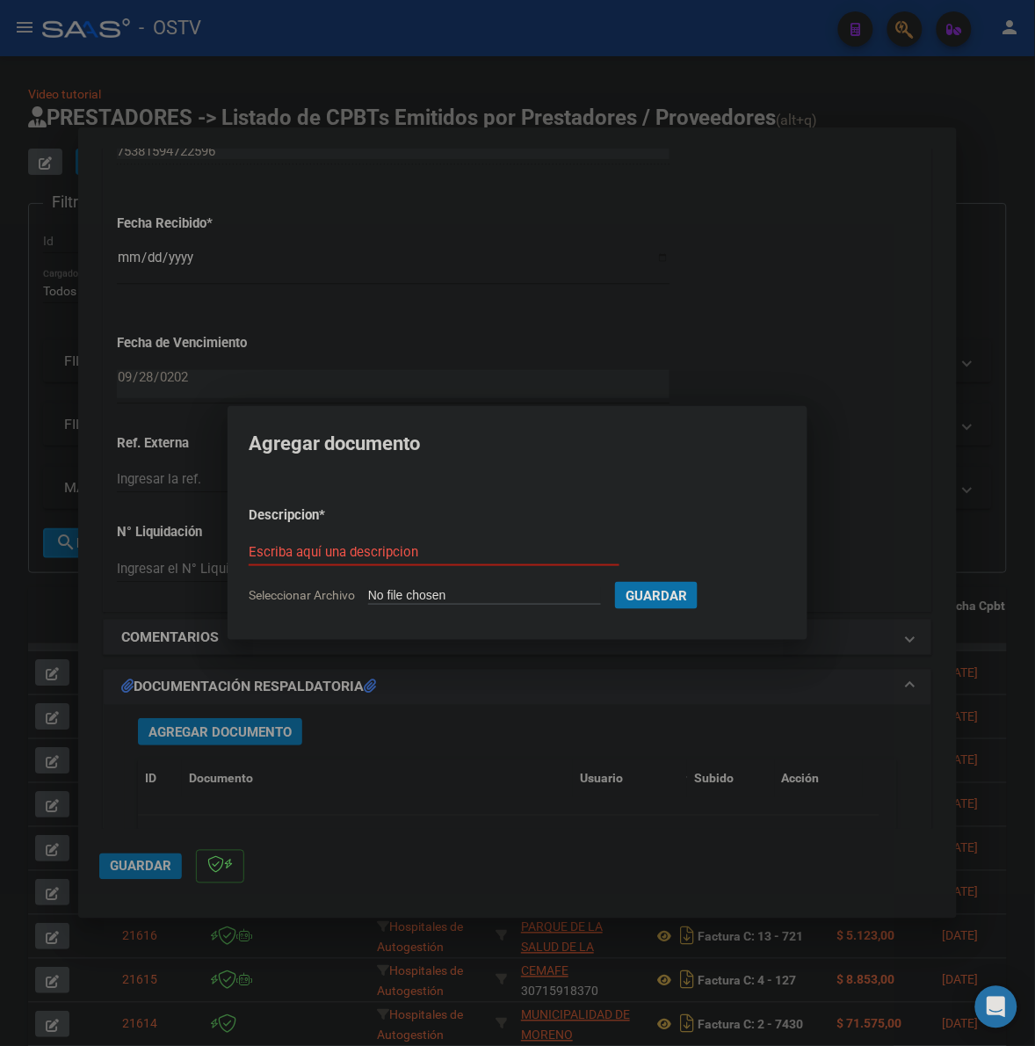
type input "C:\fakepath\FACTURA - 7 1553119 - DROGERIA ROSFAR.pdf"
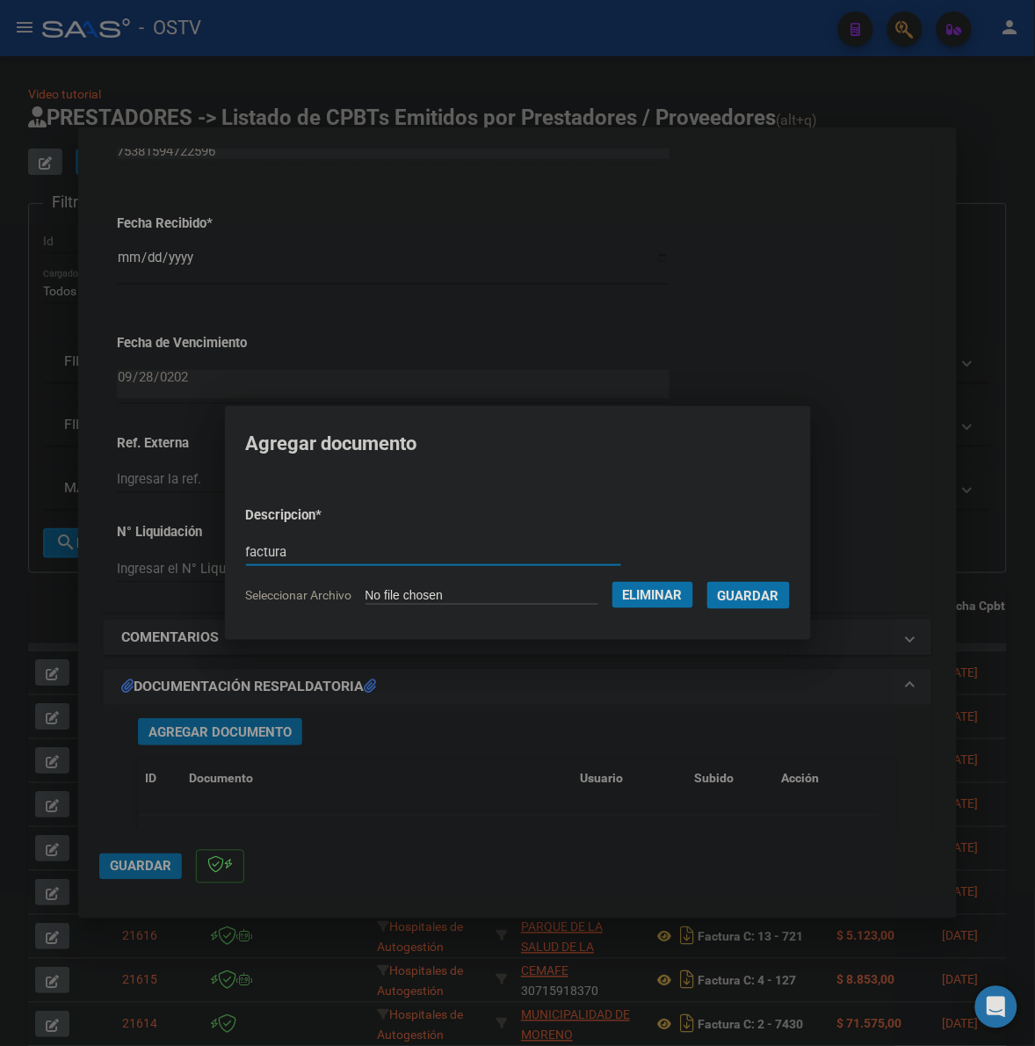
type input "factura"
click at [708, 582] on button "Guardar" at bounding box center [749, 595] width 83 height 27
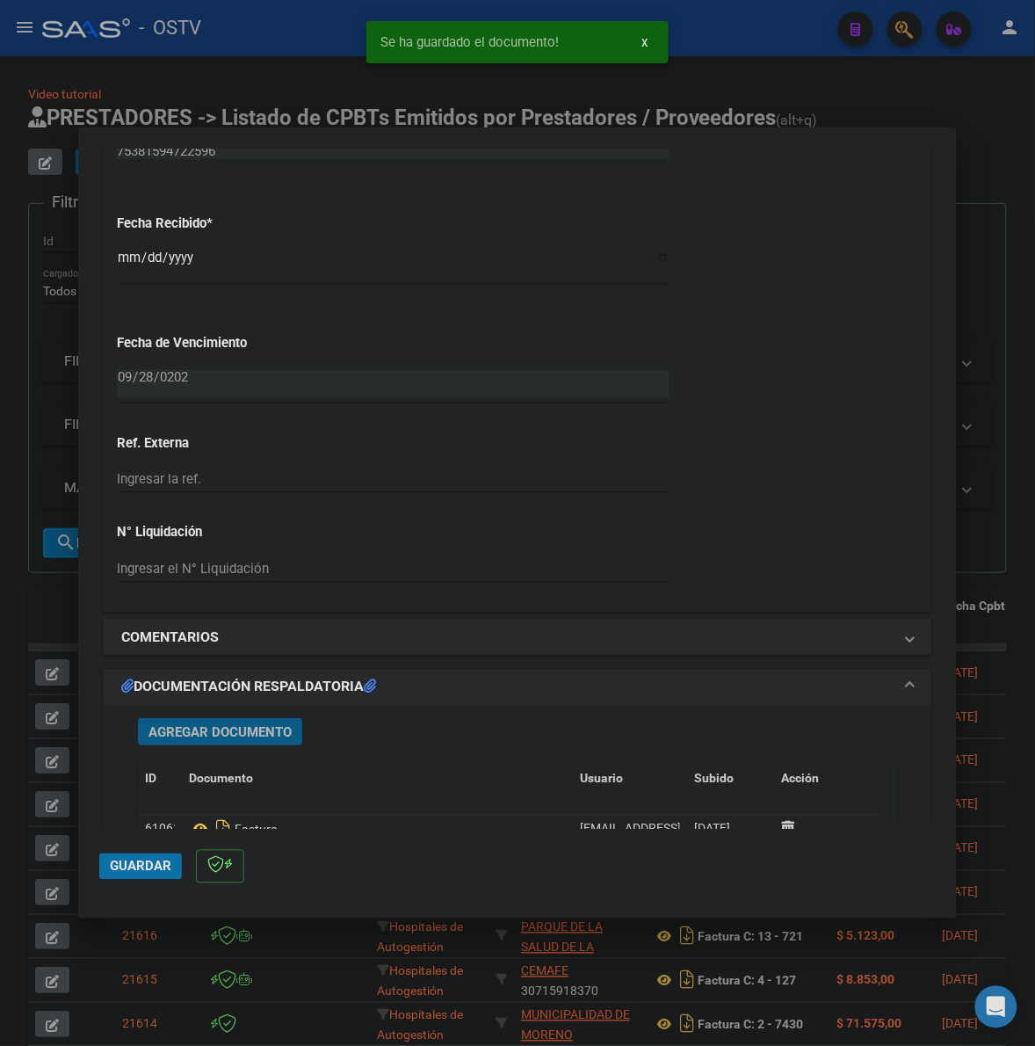
click at [239, 722] on button "Agregar Documento" at bounding box center [220, 731] width 164 height 27
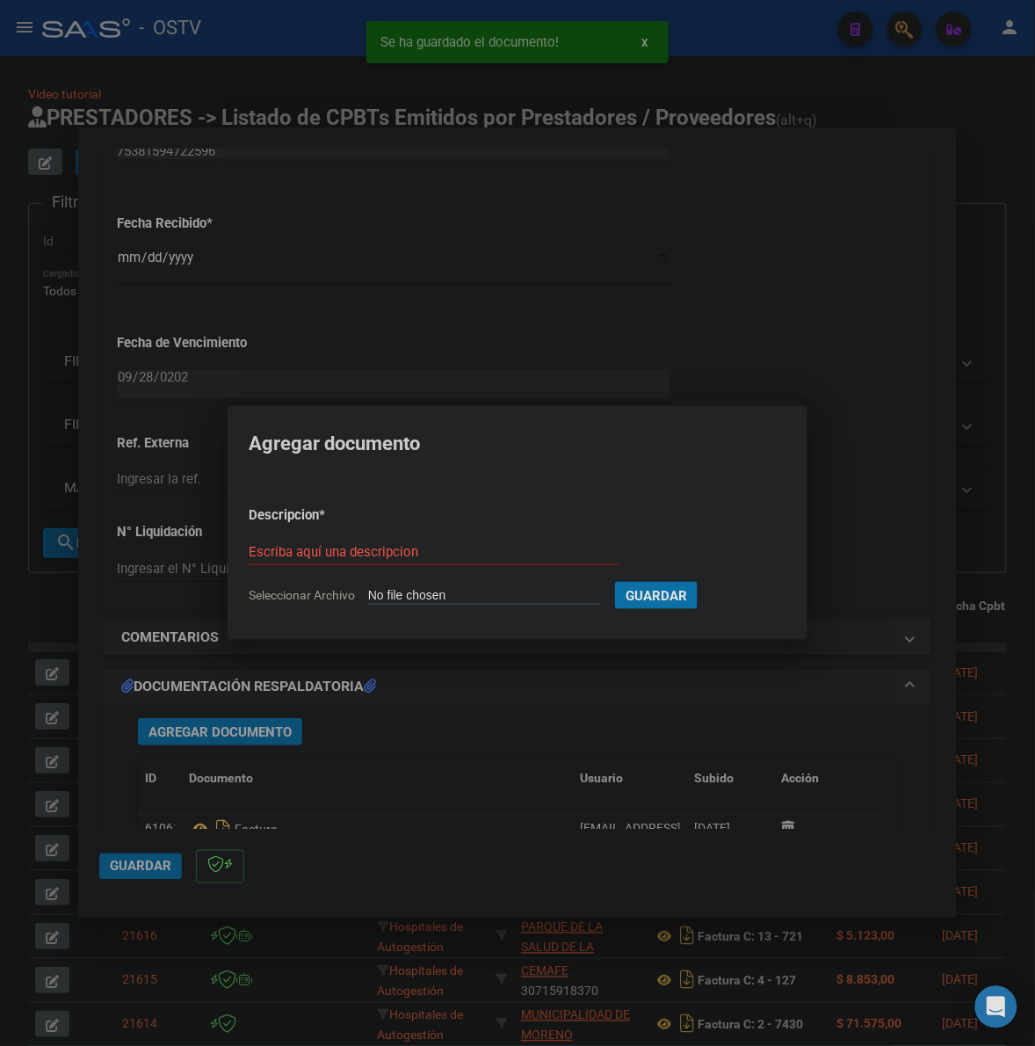
type input "C:\fakepath\ANEXO - 7 1553119 - DROGERIA ROSFAR.pdf"
type input "anexo"
click at [708, 582] on button "Guardar" at bounding box center [749, 595] width 83 height 27
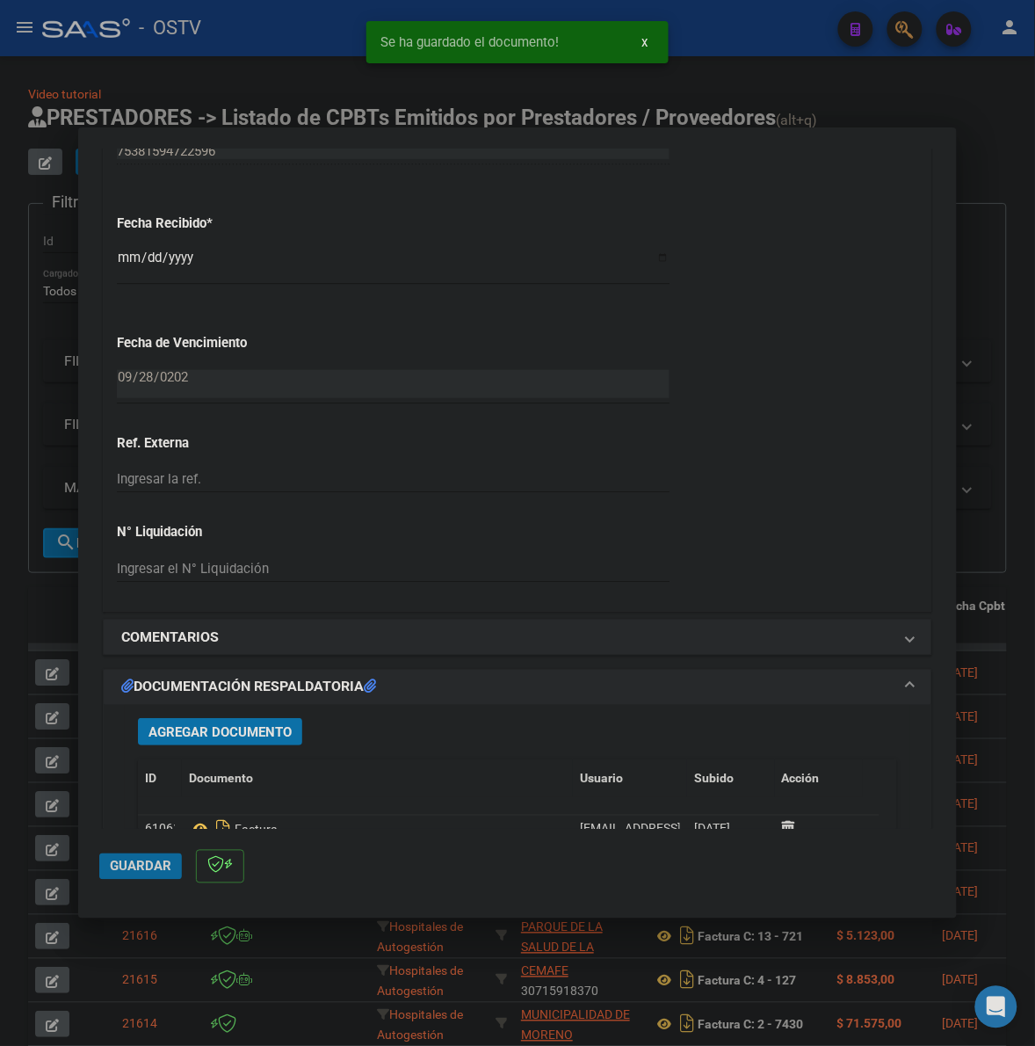
click at [156, 868] on span "Guardar" at bounding box center [141, 867] width 62 height 16
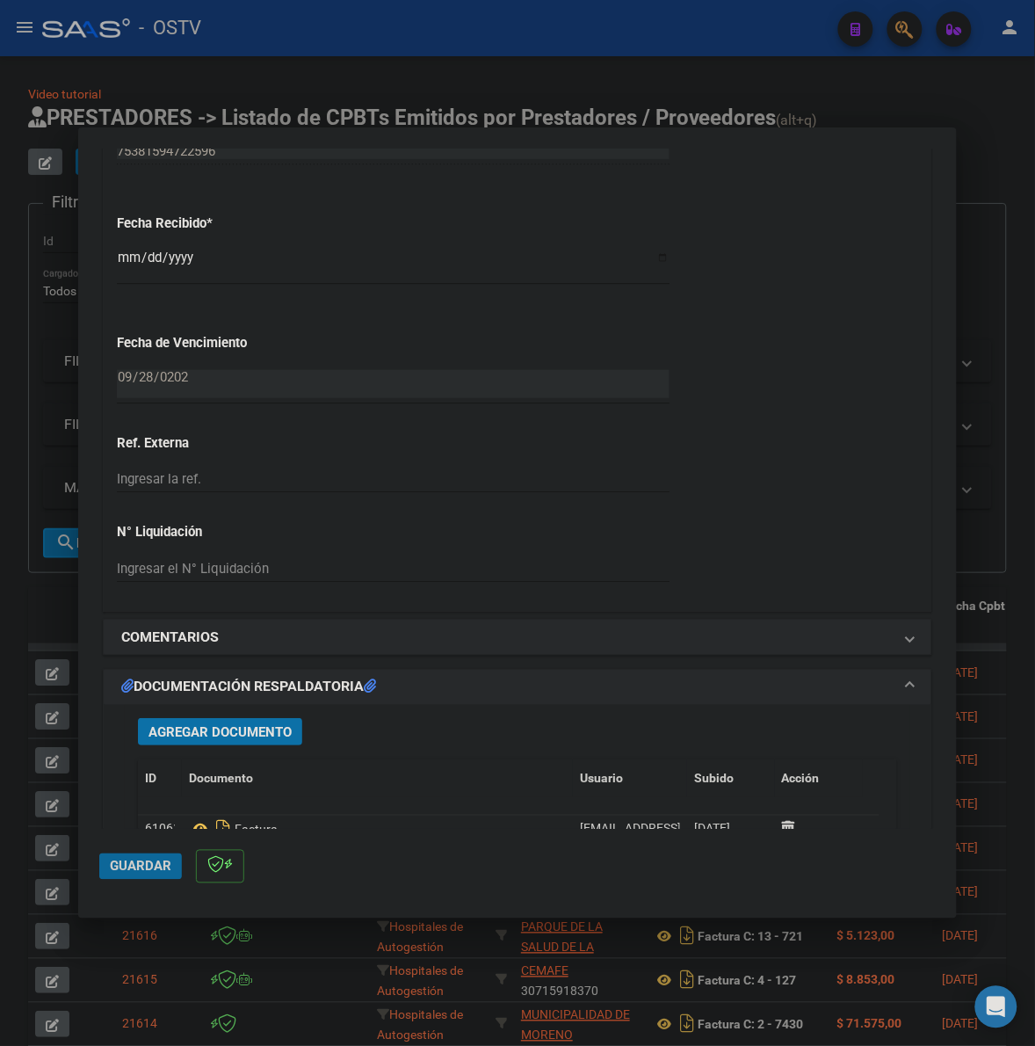
click at [133, 863] on span "Guardar" at bounding box center [141, 867] width 62 height 16
drag, startPoint x: 36, startPoint y: 629, endPoint x: 169, endPoint y: 393, distance: 271.1
click at [36, 628] on div at bounding box center [517, 523] width 1035 height 1046
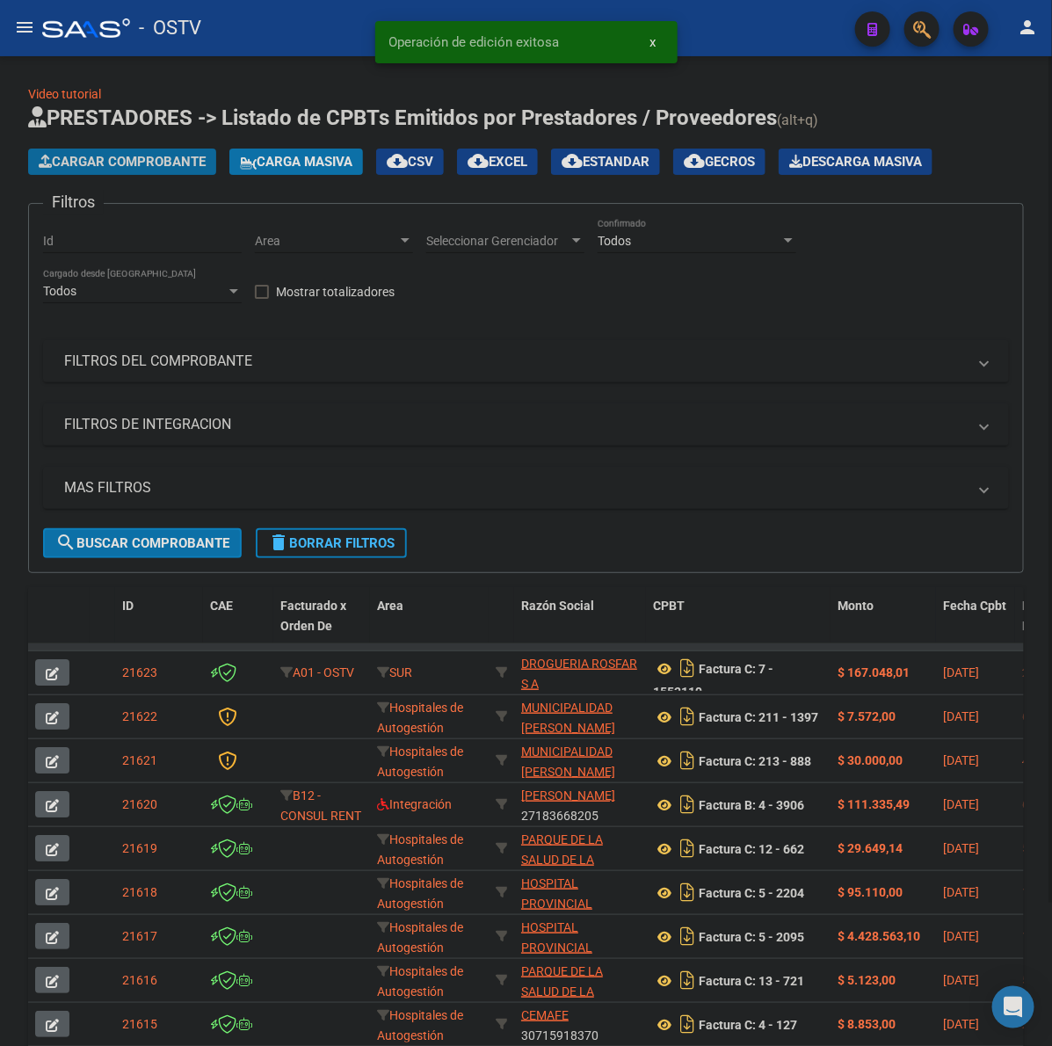
click at [102, 167] on button "Cargar Comprobante" at bounding box center [122, 162] width 188 height 26
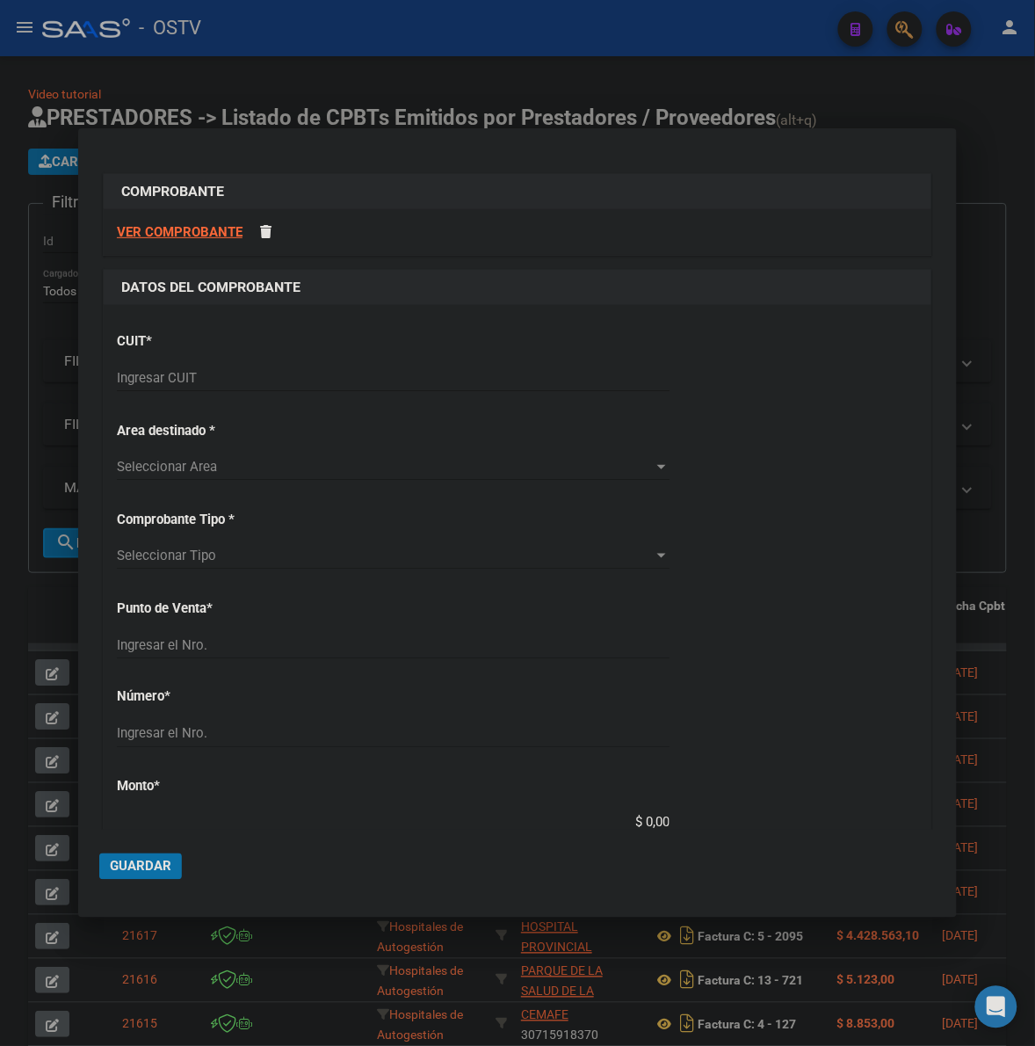
drag, startPoint x: 209, startPoint y: 398, endPoint x: 207, endPoint y: 382, distance: 15.9
click at [209, 396] on div "Ingresar CUIT" at bounding box center [393, 386] width 553 height 43
click at [207, 382] on input "Ingresar CUIT" at bounding box center [393, 378] width 553 height 16
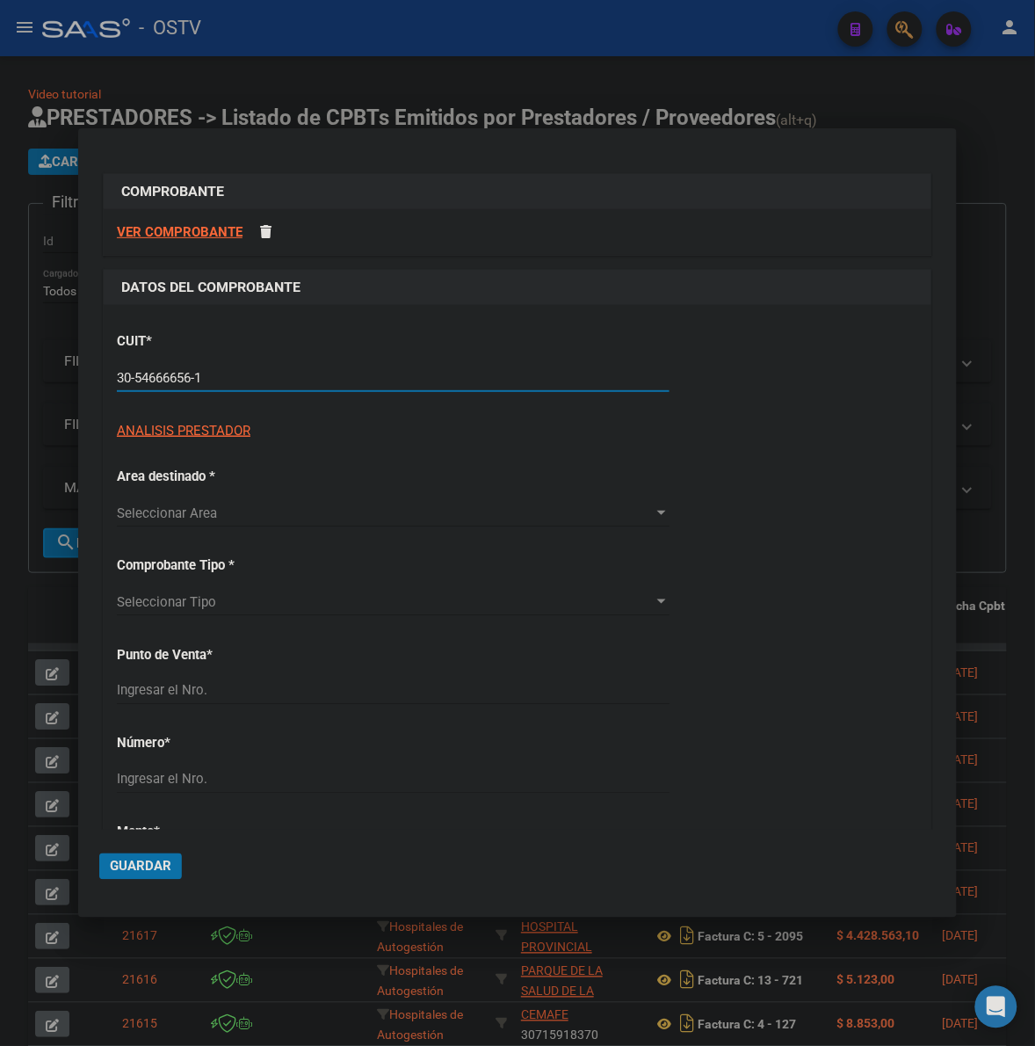
type input "30-54666656-1"
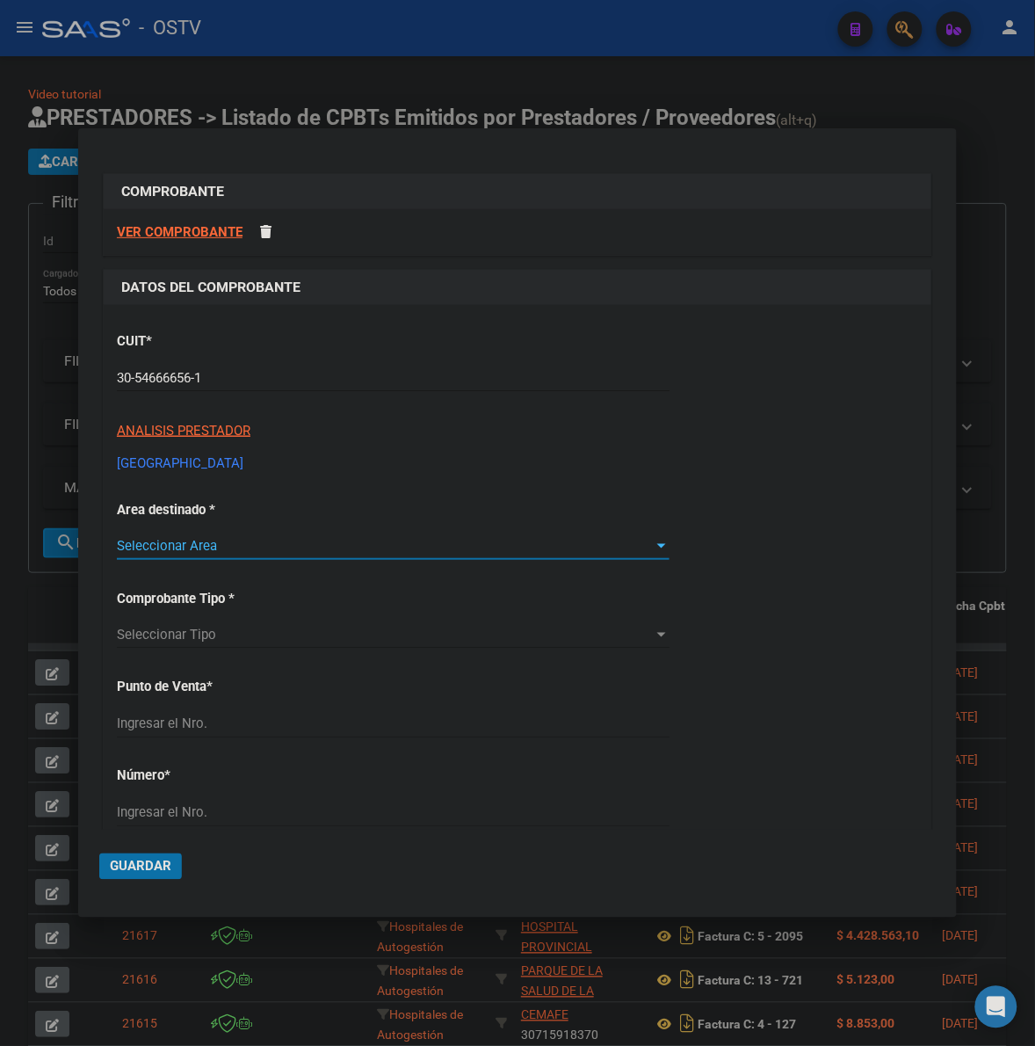
type input "1502"
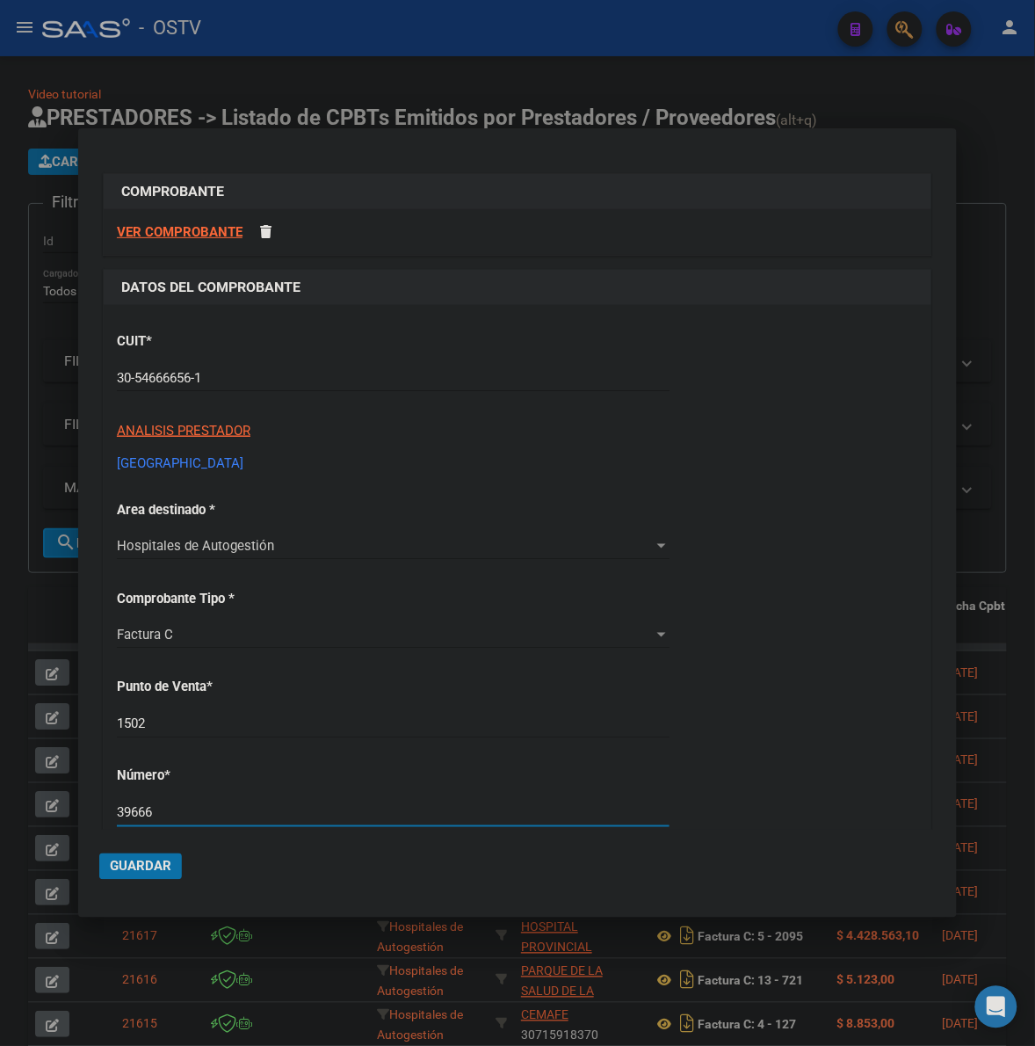
type input "39666"
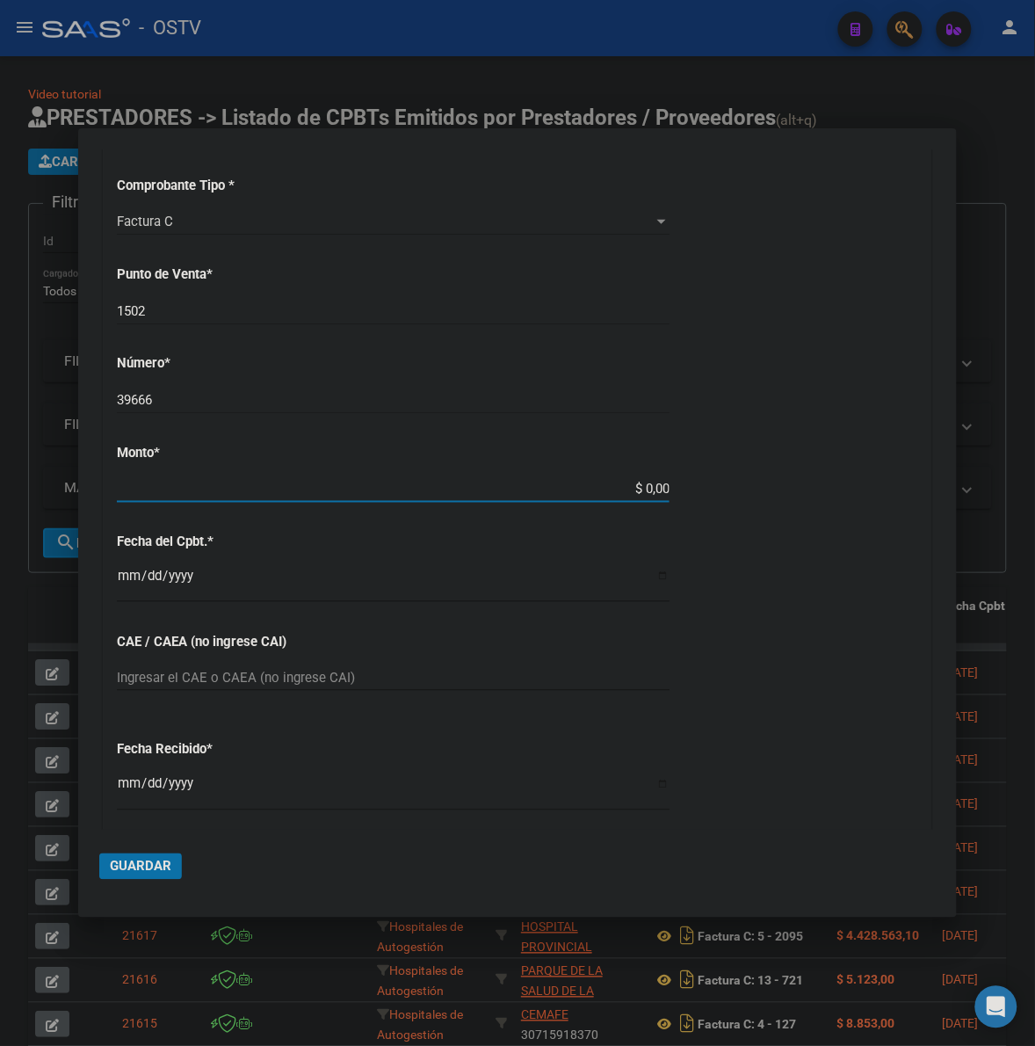
scroll to position [404, 0]
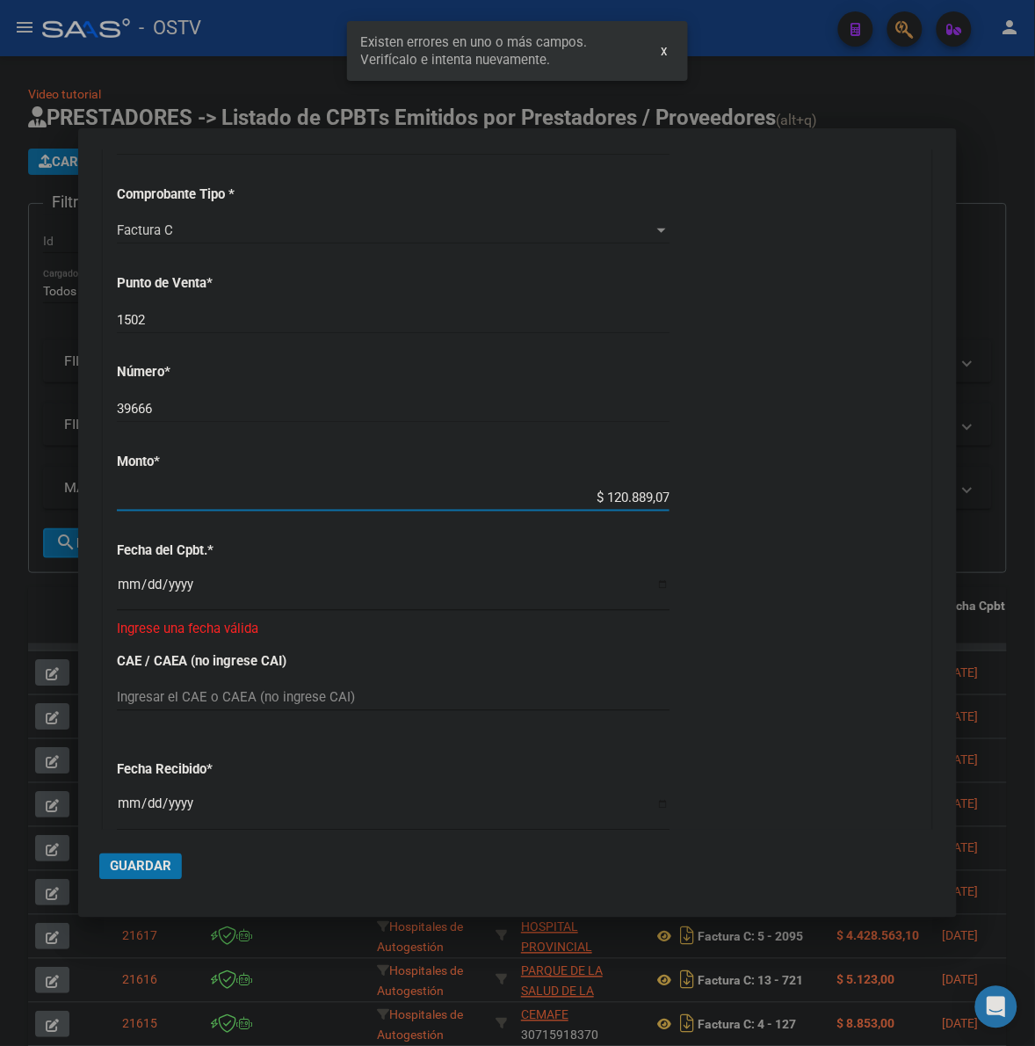
type input "$ 1.208.890,78"
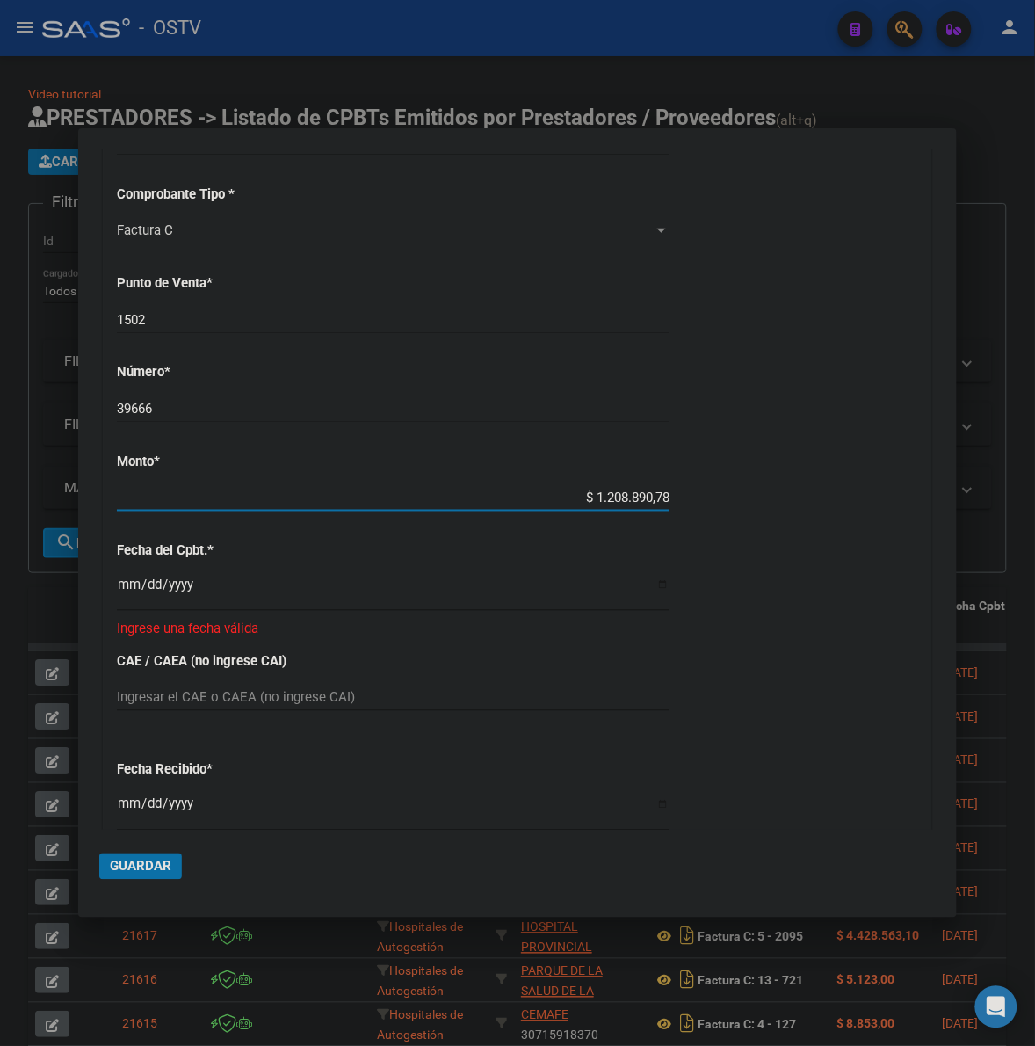
click at [176, 406] on input "39666" at bounding box center [393, 409] width 553 height 16
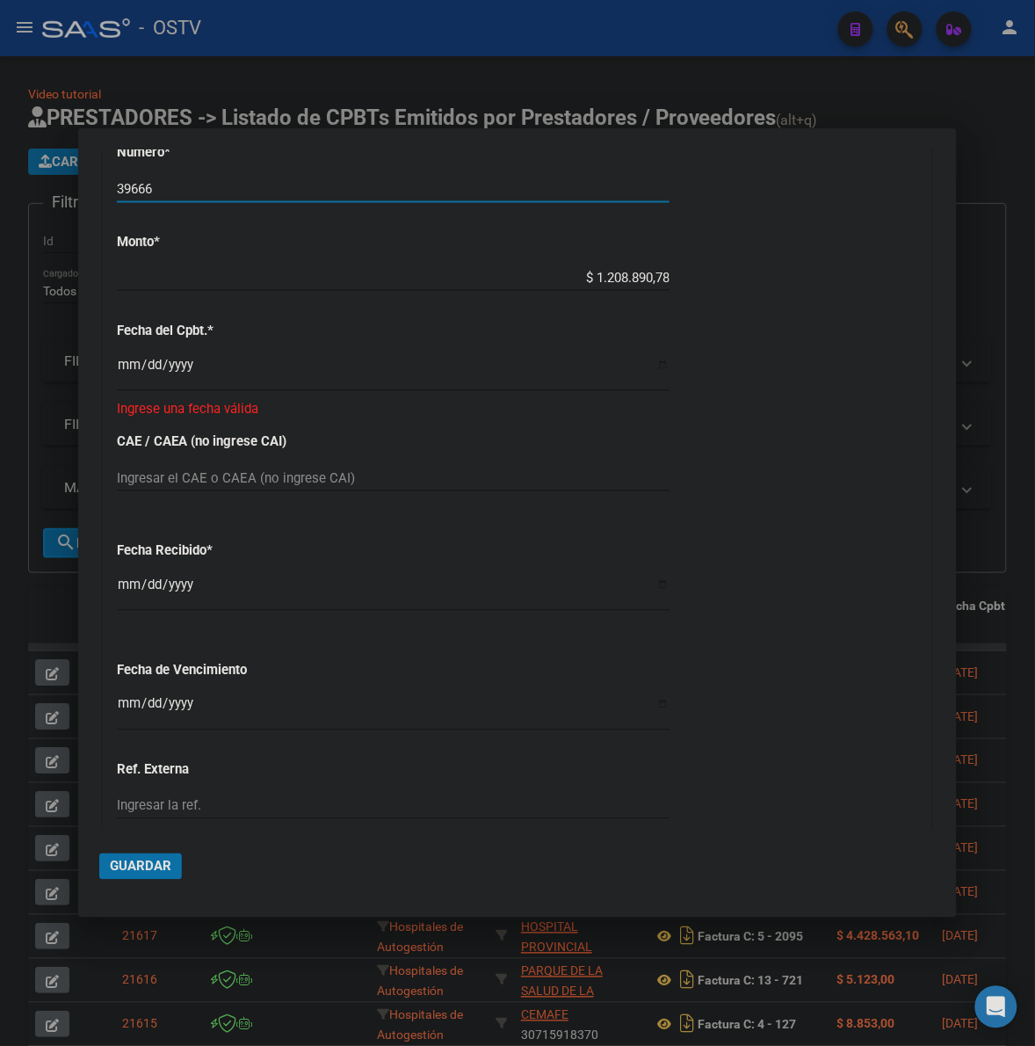
click at [126, 599] on input "2025-10-08" at bounding box center [393, 591] width 553 height 28
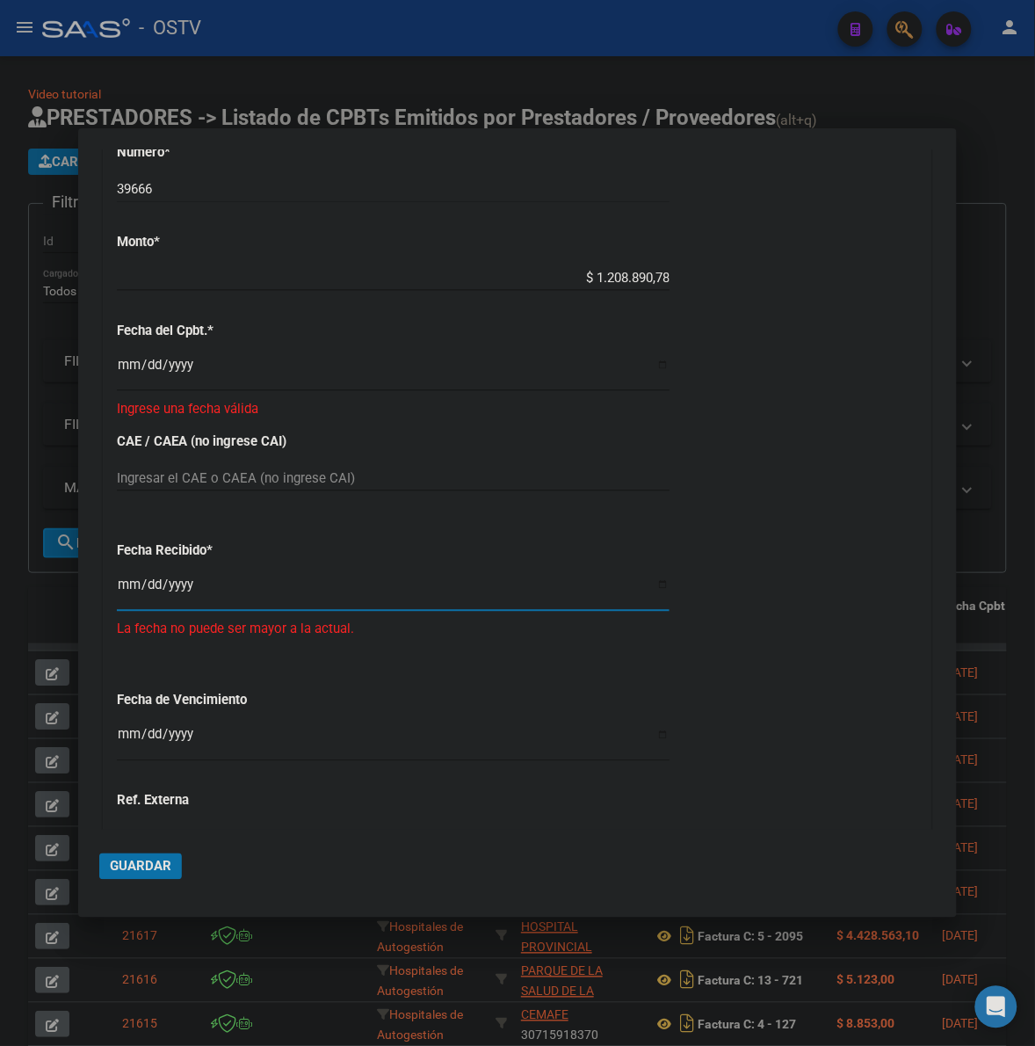
type input "2025-09-19"
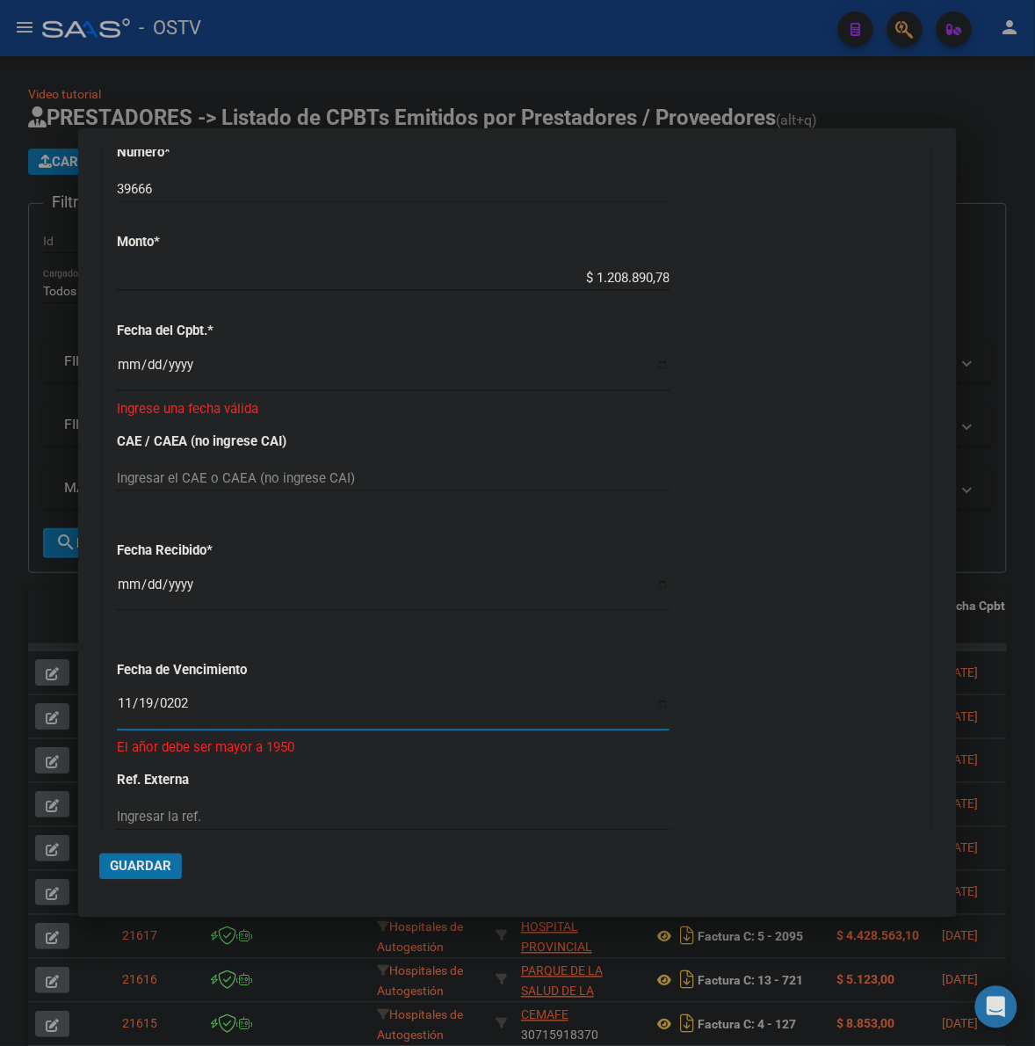
type input "2025-11-19"
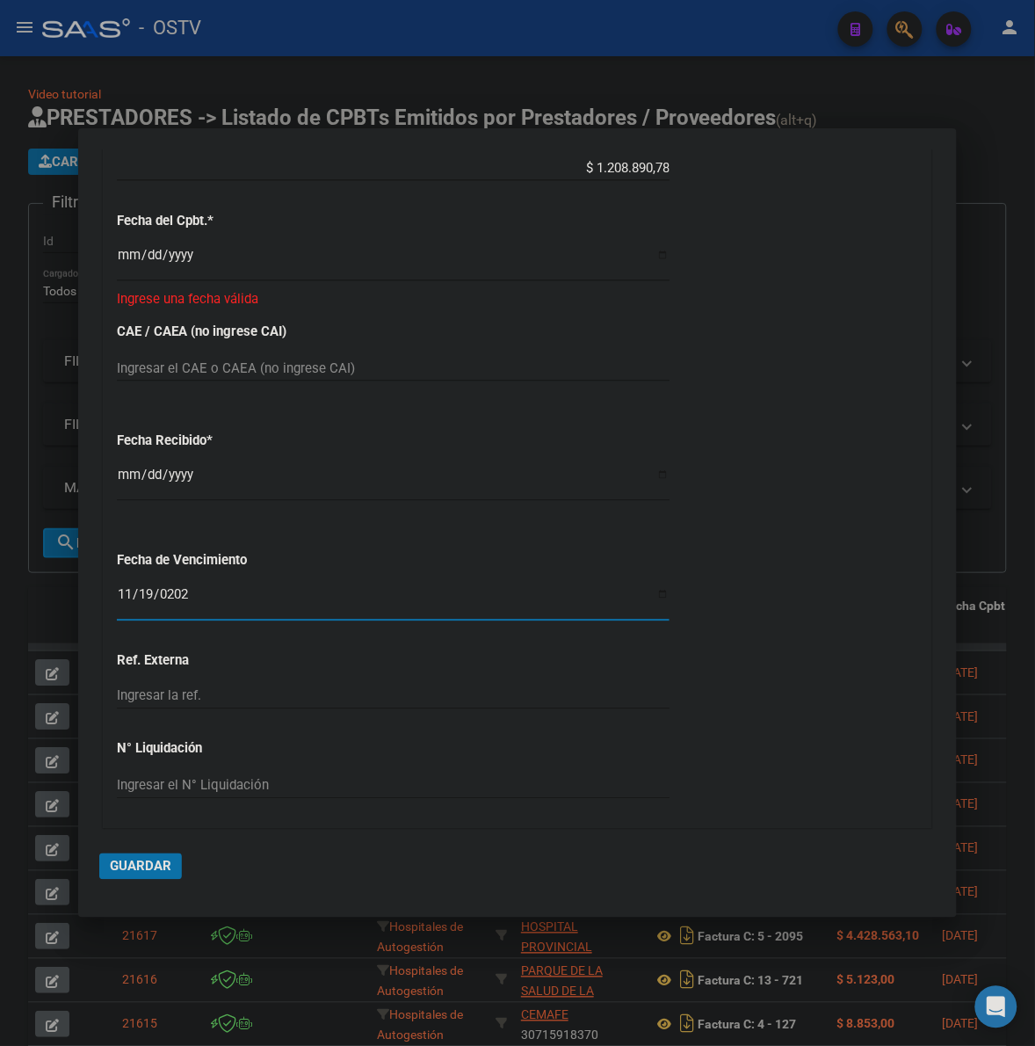
click at [146, 870] on span "Guardar" at bounding box center [141, 867] width 62 height 16
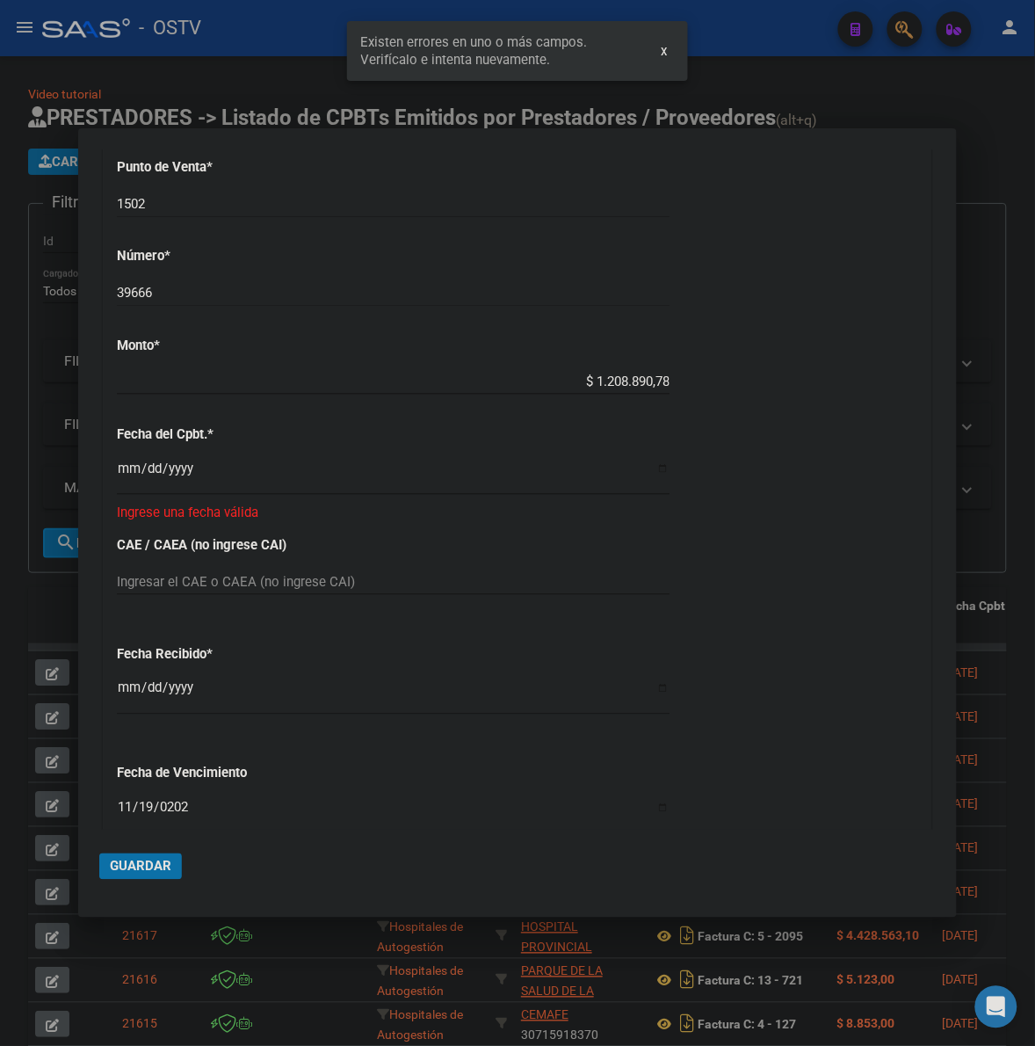
scroll to position [504, 0]
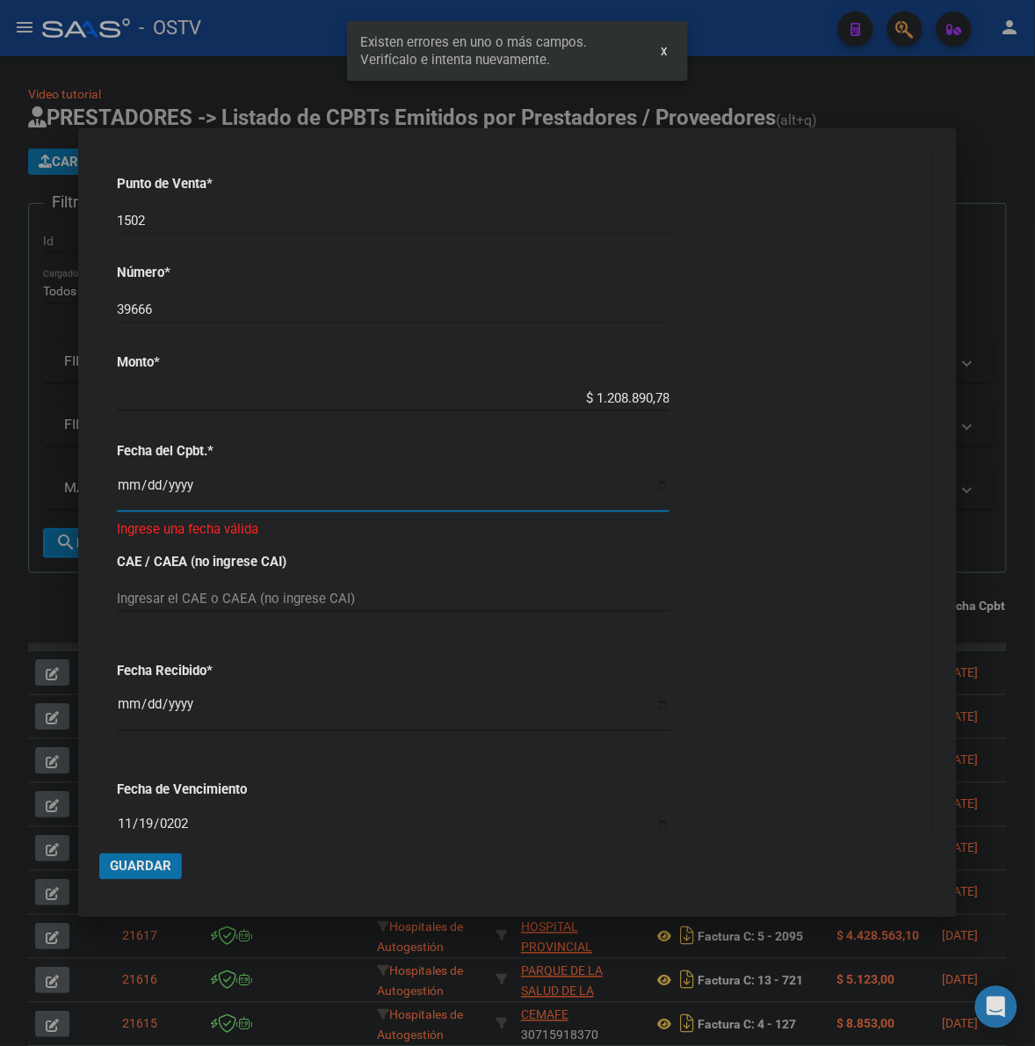
drag, startPoint x: 214, startPoint y: 479, endPoint x: 101, endPoint y: 495, distance: 113.6
click at [204, 479] on input "Ingresar la fecha" at bounding box center [393, 492] width 553 height 28
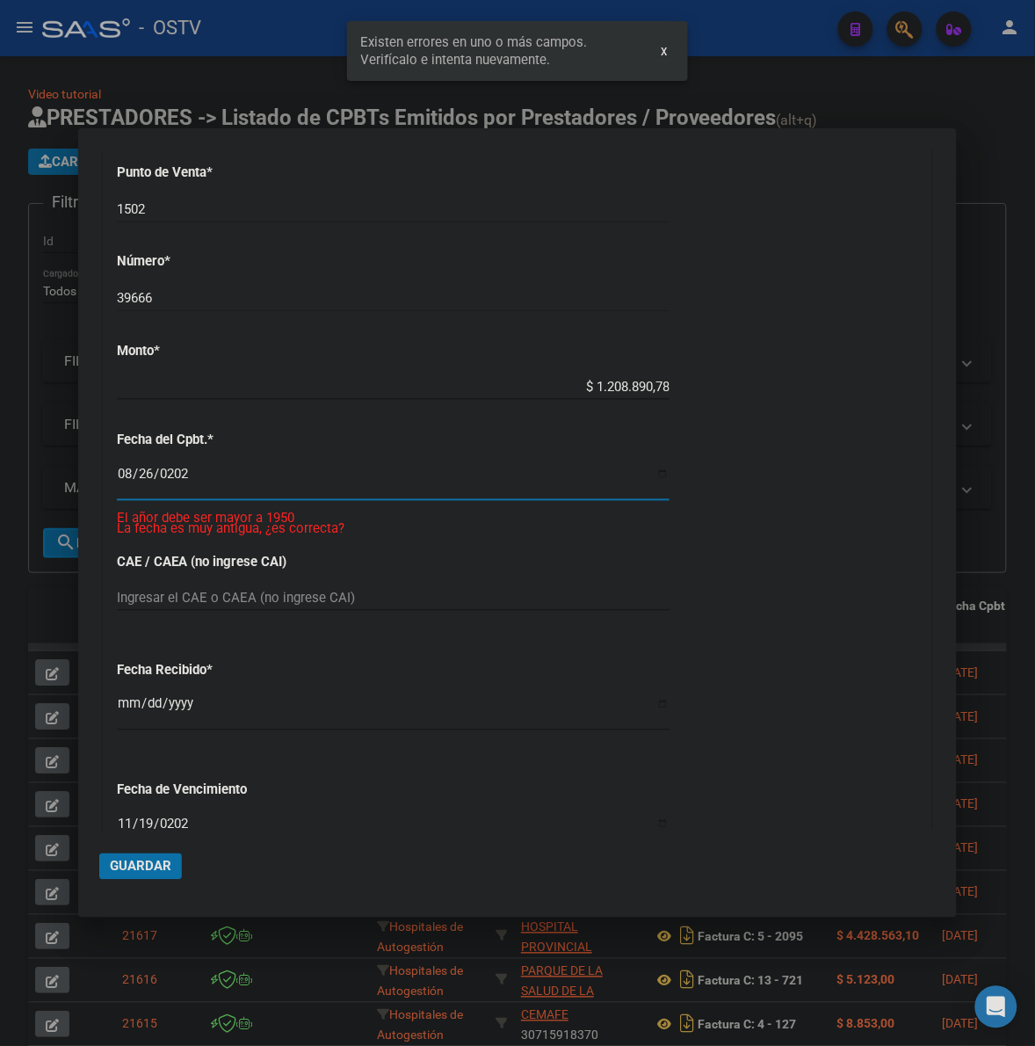
type input "2025-08-26"
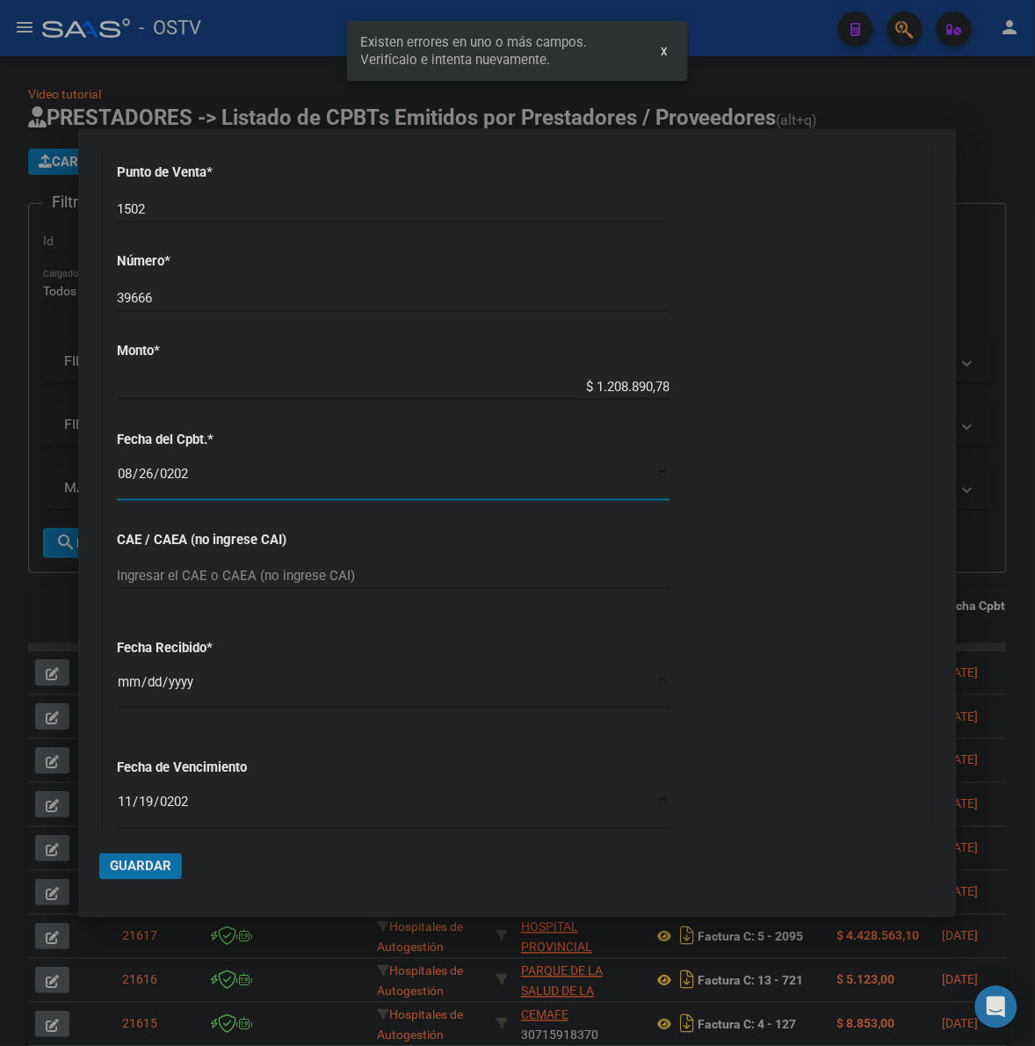
scroll to position [493, 0]
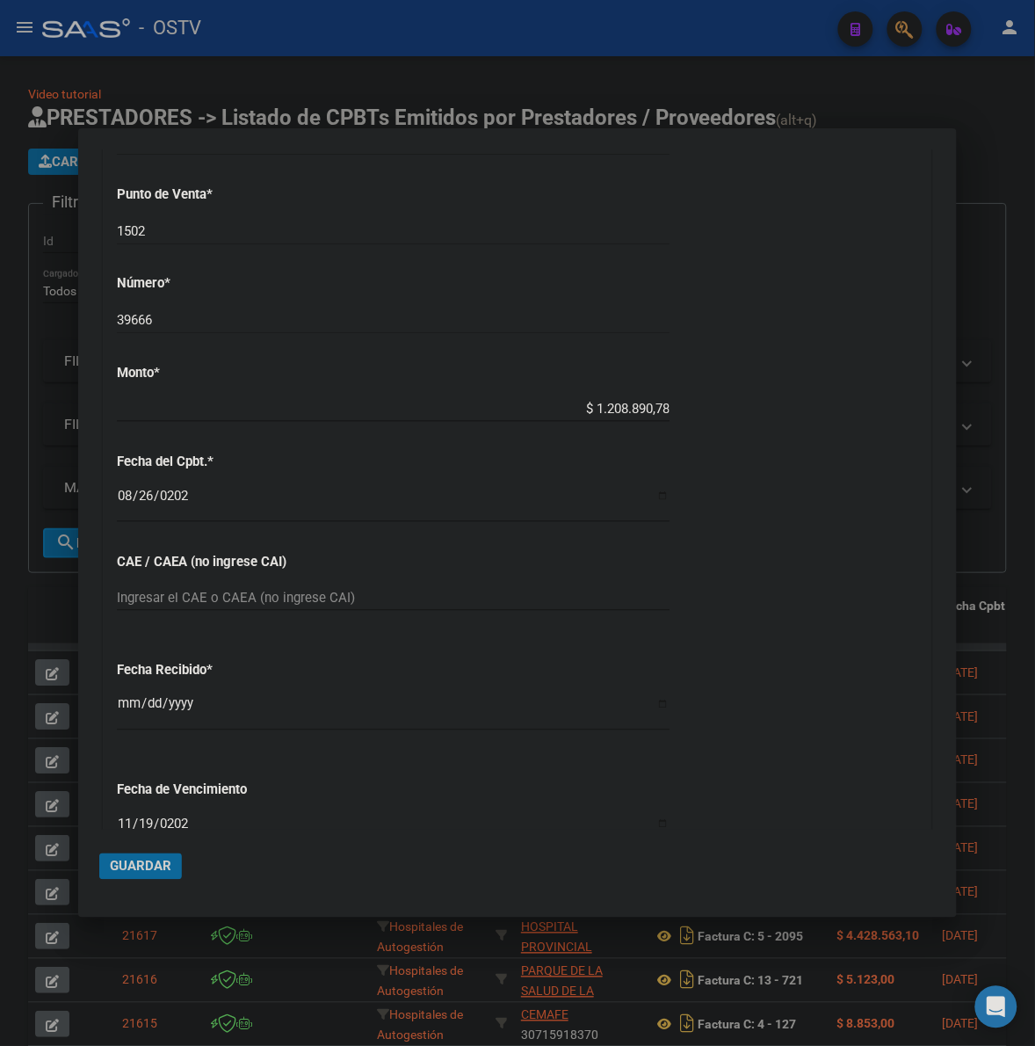
click at [129, 875] on button "Guardar" at bounding box center [140, 866] width 83 height 26
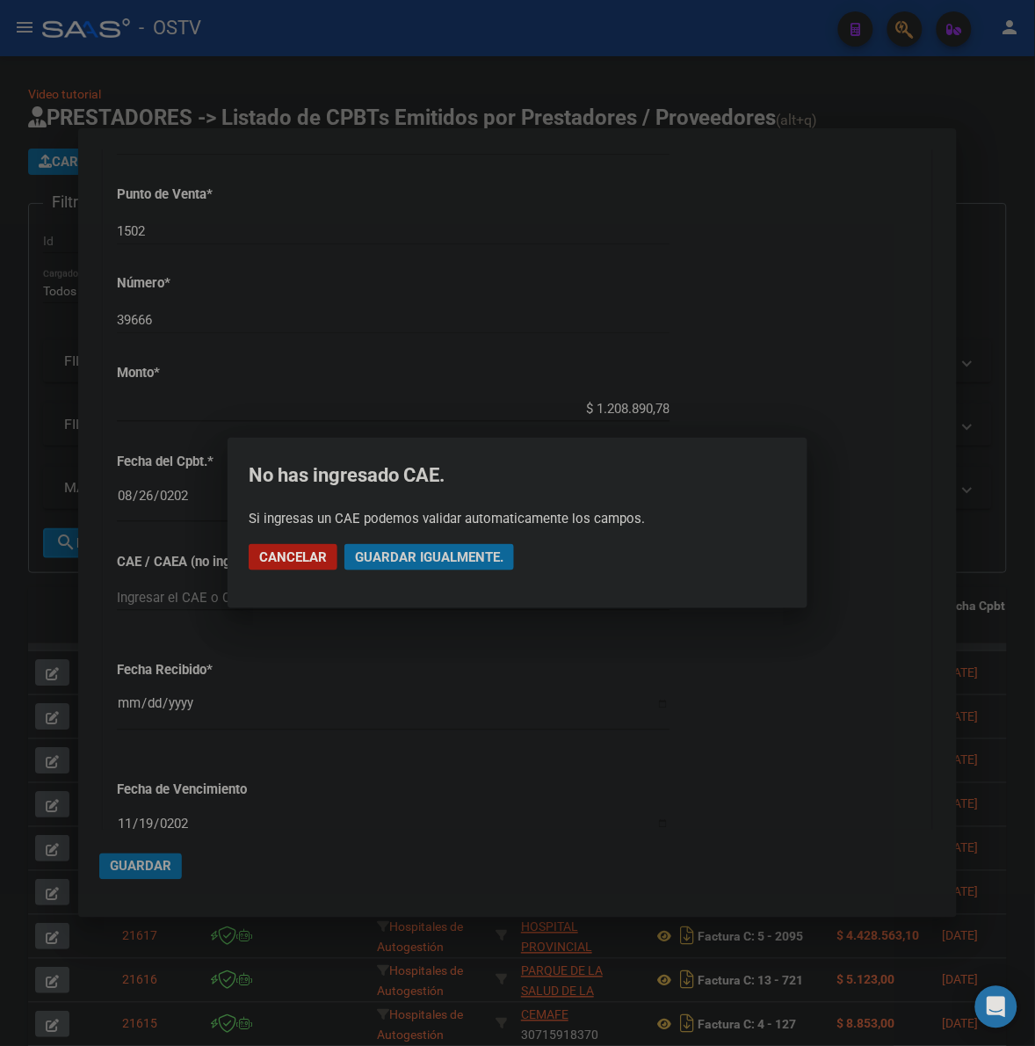
click at [466, 560] on span "Guardar igualmente." at bounding box center [429, 557] width 149 height 16
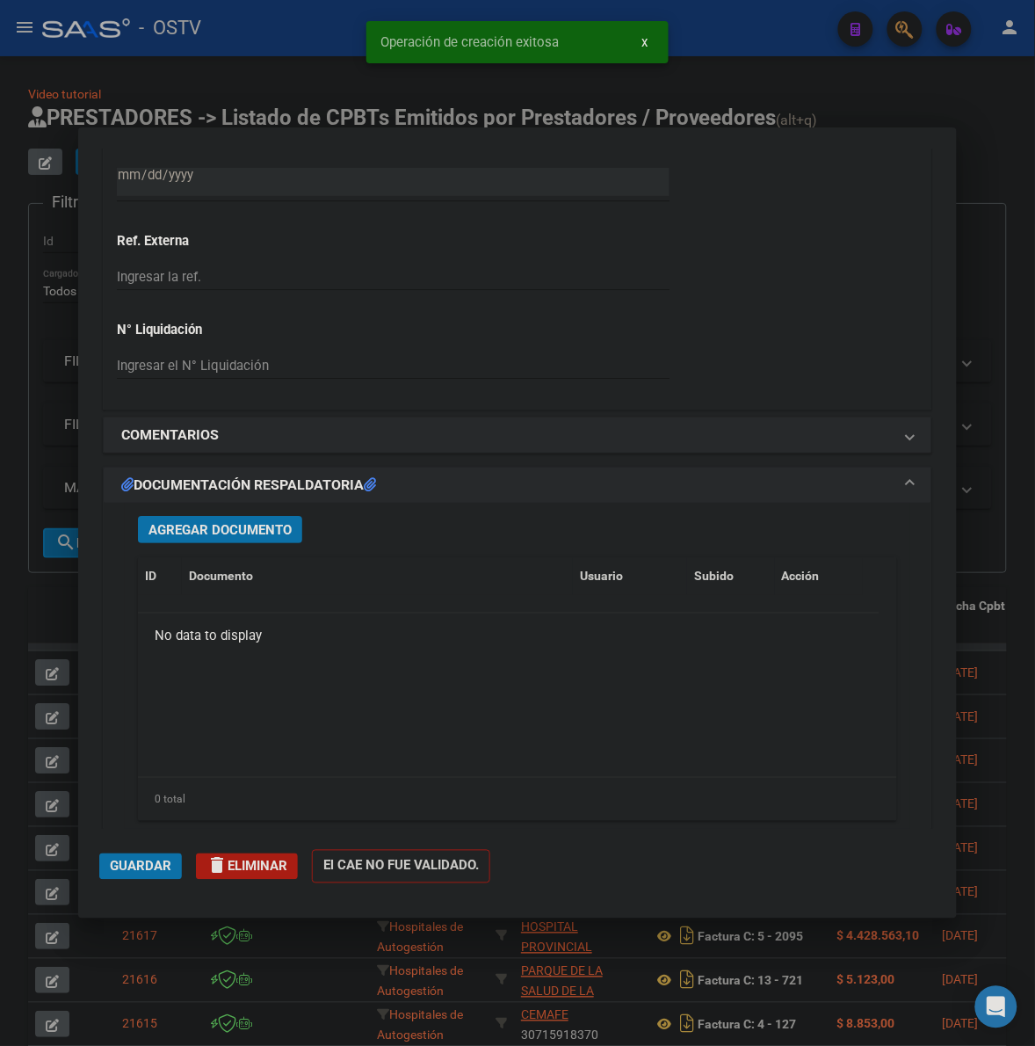
scroll to position [1245, 0]
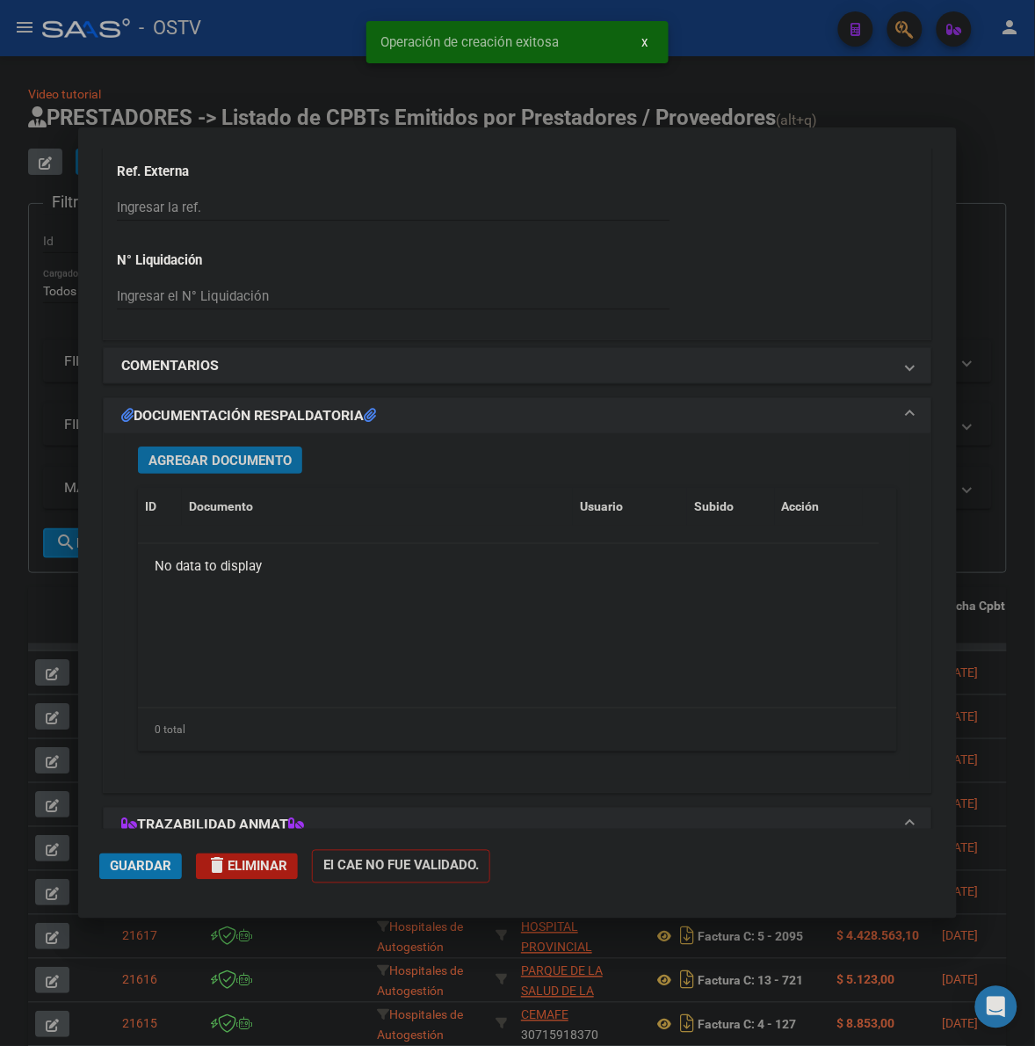
click at [262, 454] on span "Agregar Documento" at bounding box center [220, 461] width 143 height 16
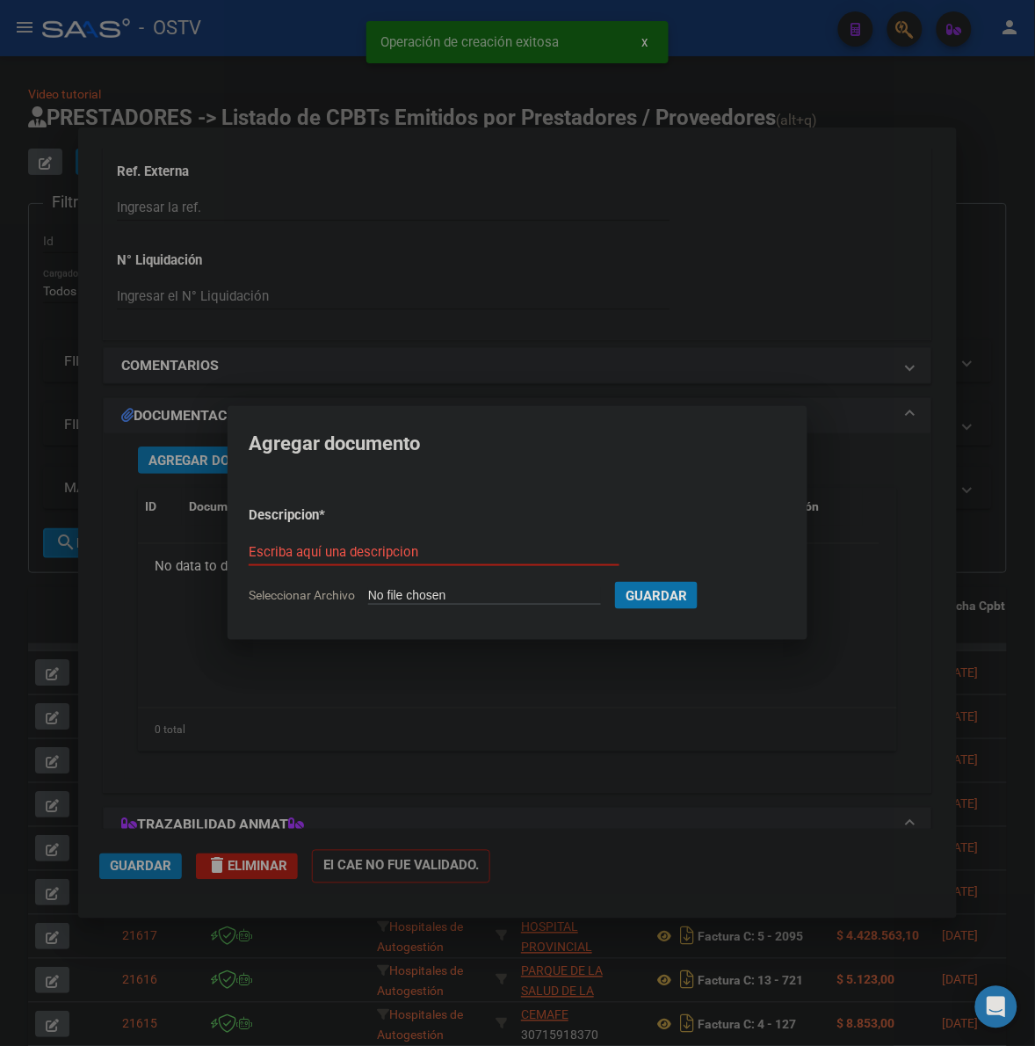
type input "C:\fakepath\FACTURA - 1502 39666 - HOSPITAL DE CLINICAS JOSE DE SAN MARTIN.pdf"
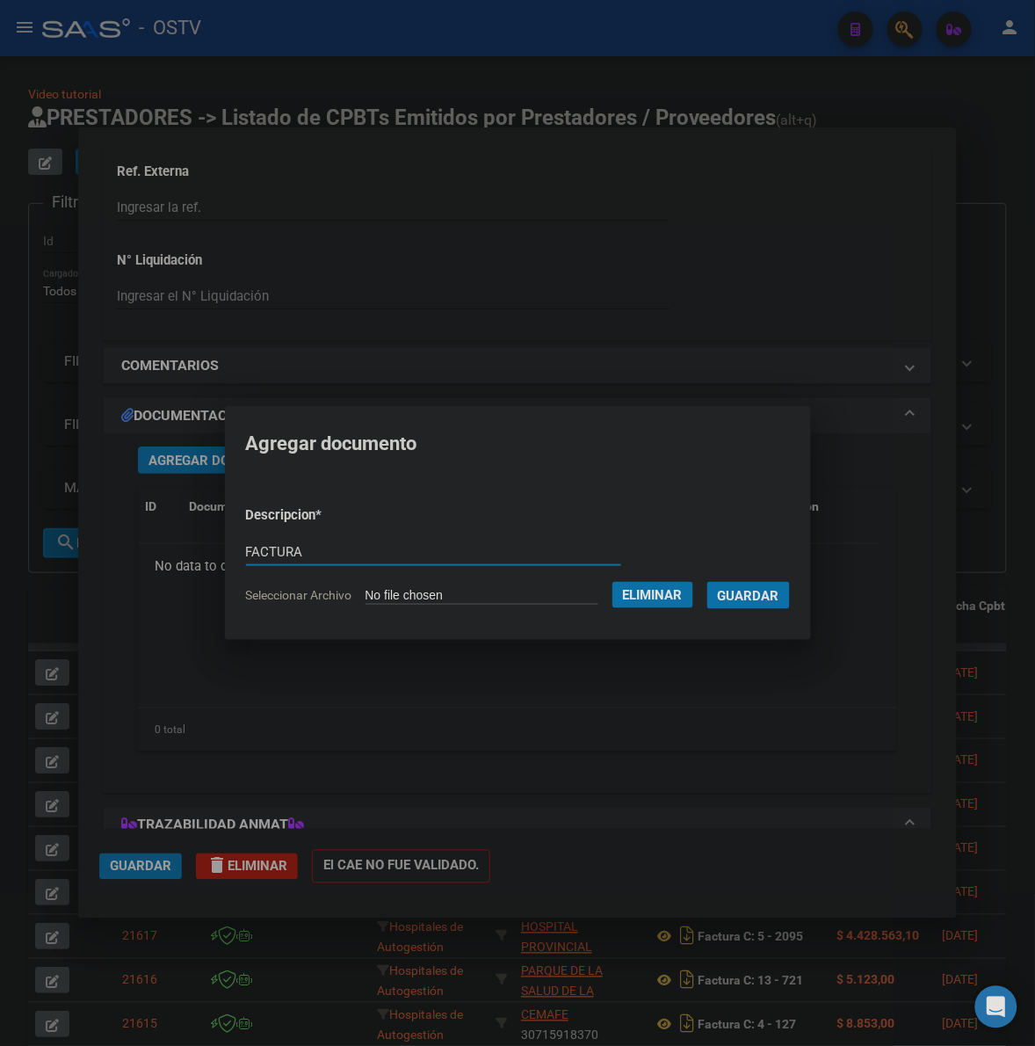
type input "FACTURA"
click at [708, 582] on button "Guardar" at bounding box center [749, 595] width 83 height 27
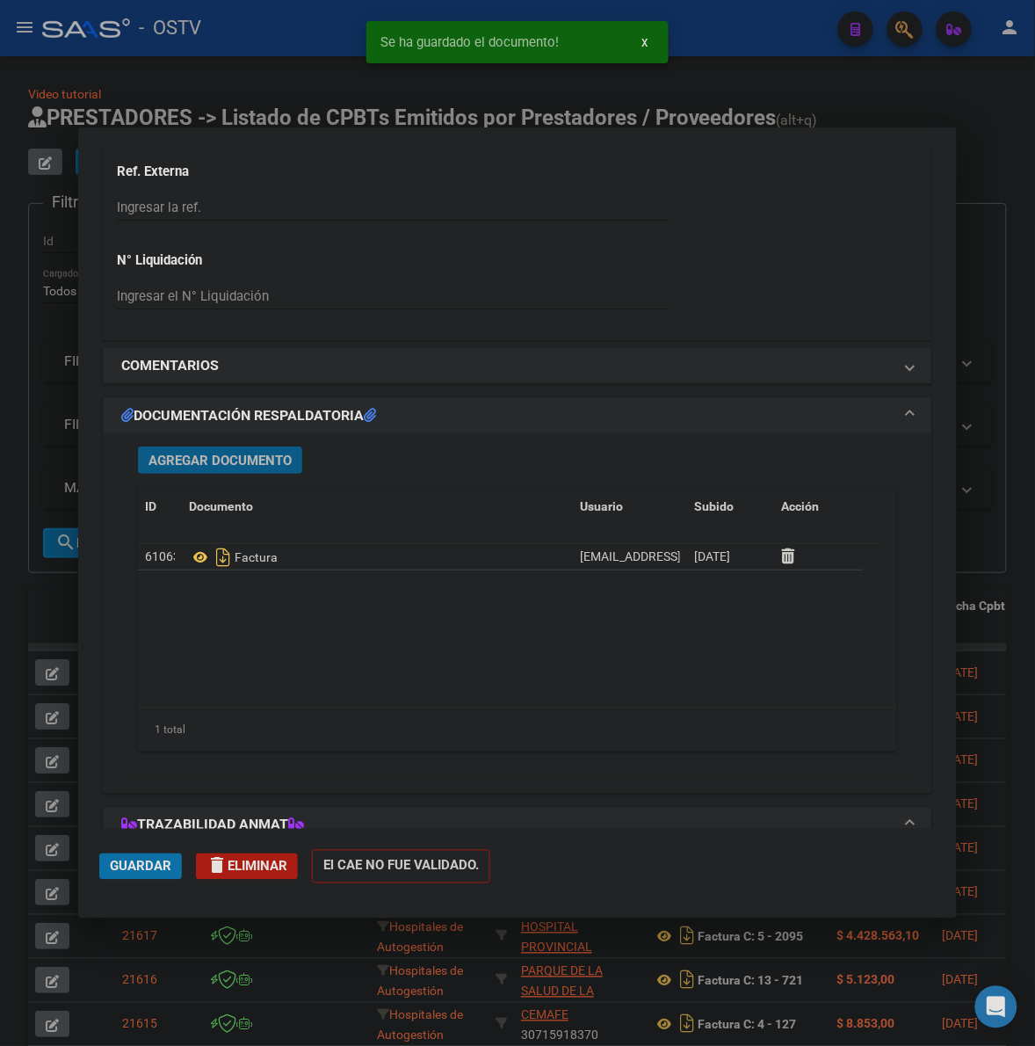
click at [199, 468] on button "Agregar Documento" at bounding box center [220, 459] width 164 height 27
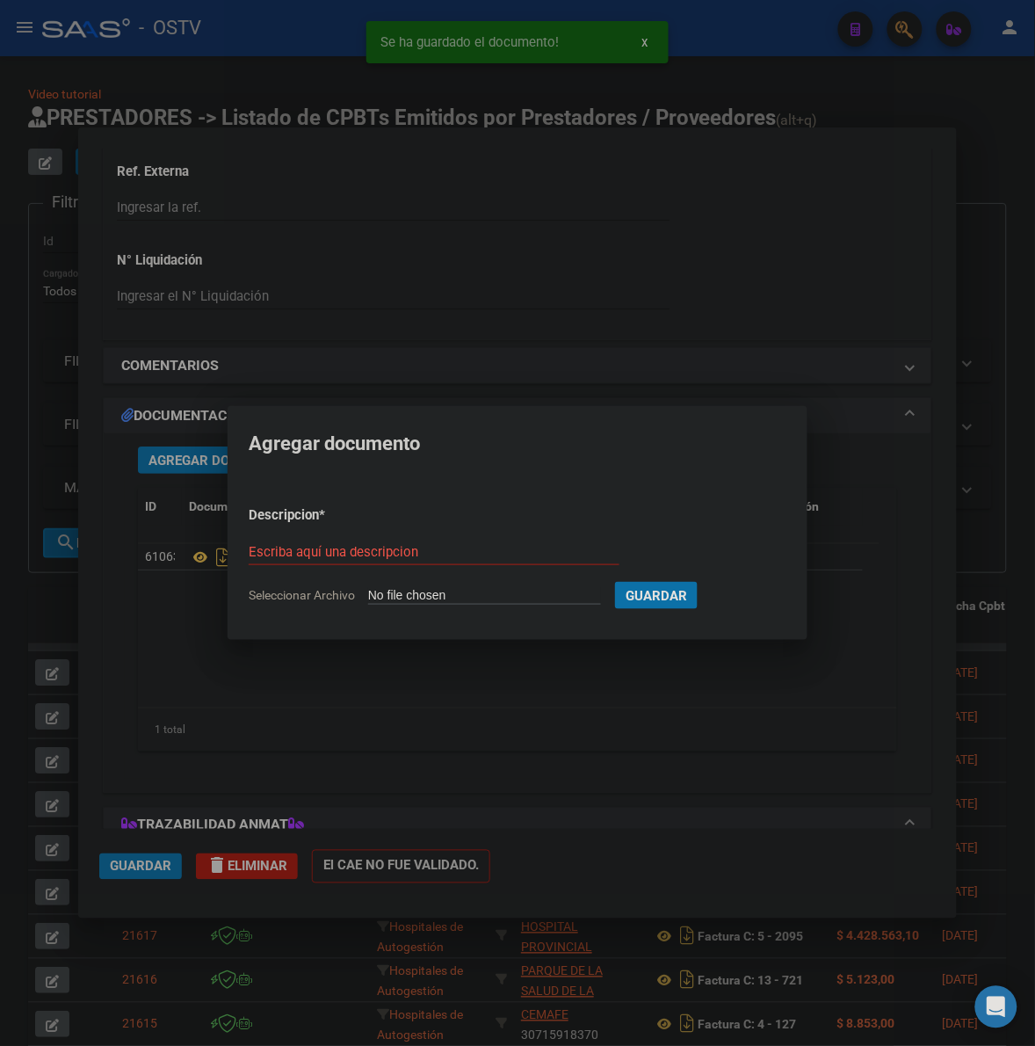
type input "C:\fakepath\ANEXO - 1502 39666 - HOSPITAL DE CLINICAS JOSE DE SAN MARTIN.pdf"
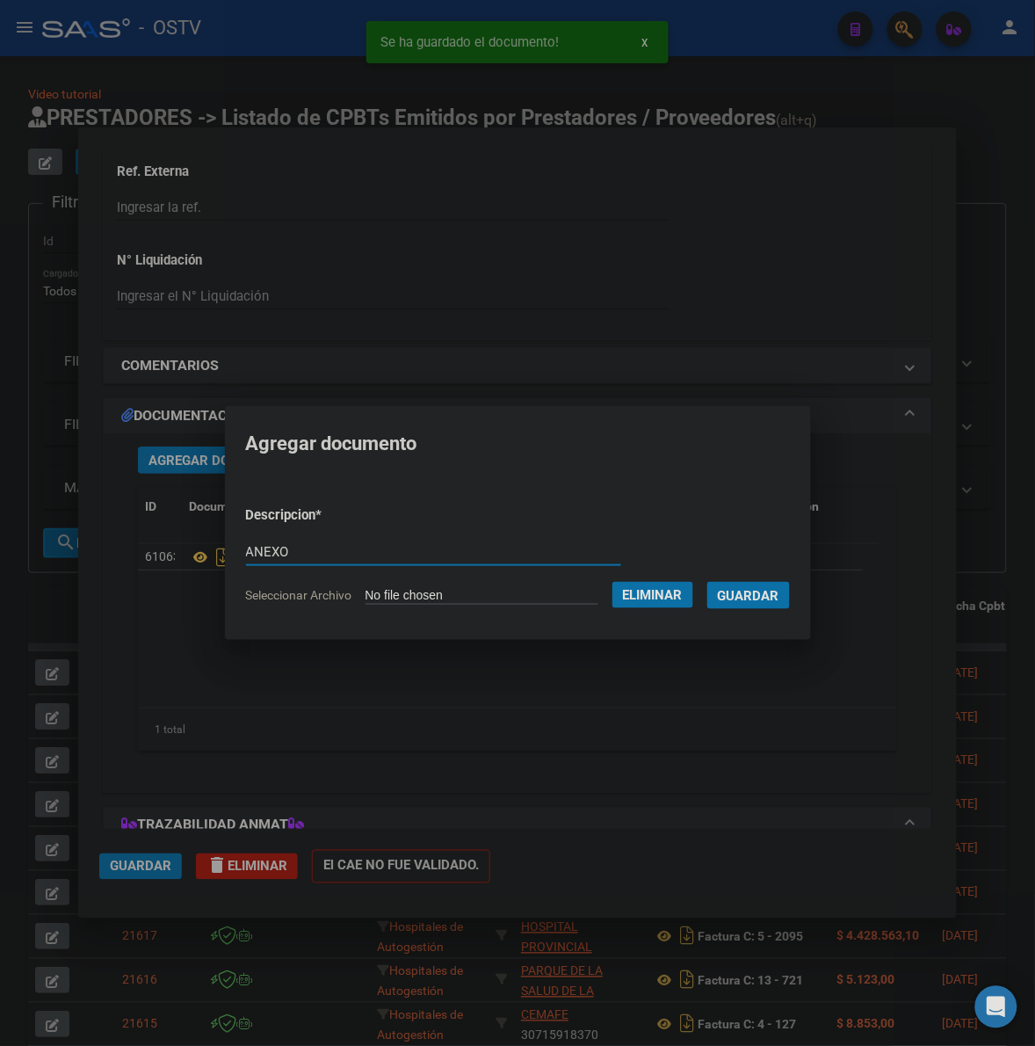
type input "ANEXO"
click at [708, 582] on button "Guardar" at bounding box center [749, 595] width 83 height 27
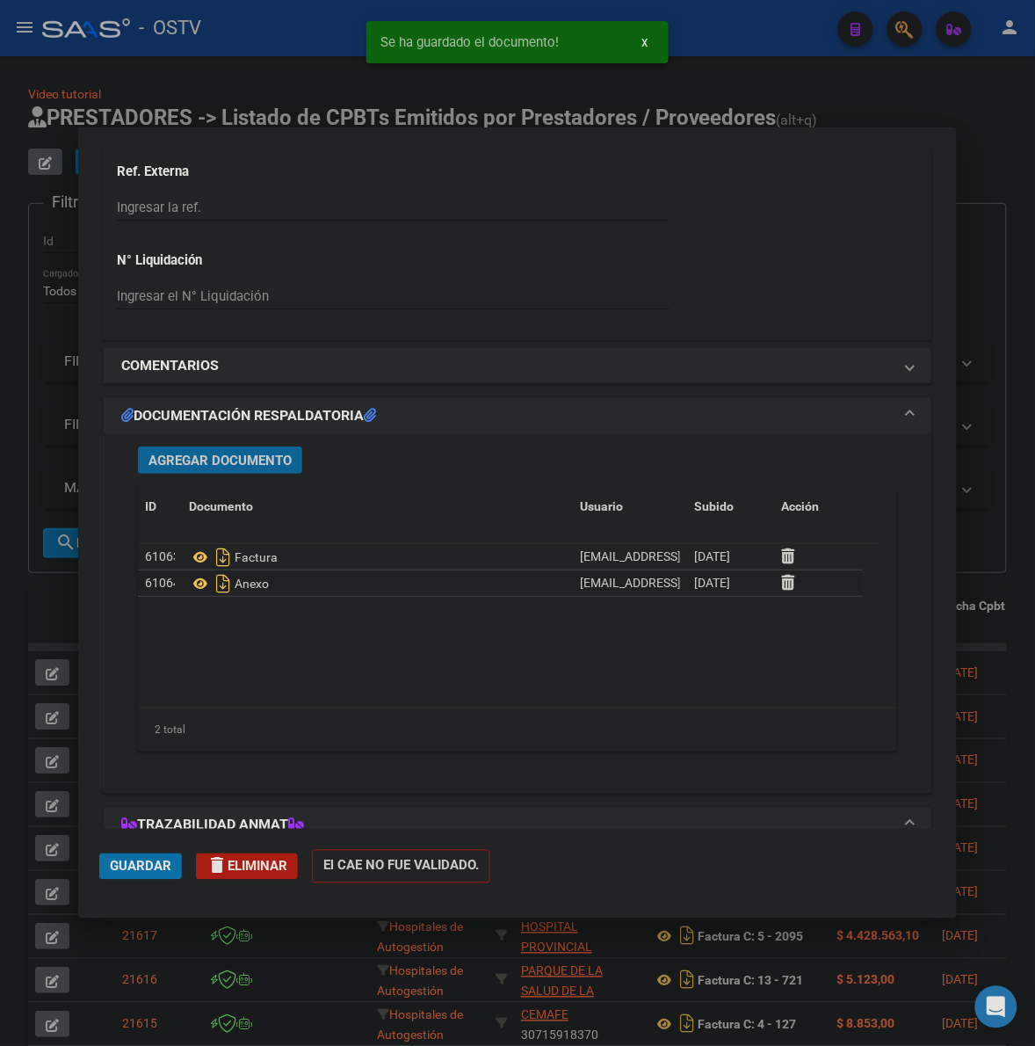
click at [119, 872] on span "Guardar" at bounding box center [141, 867] width 62 height 16
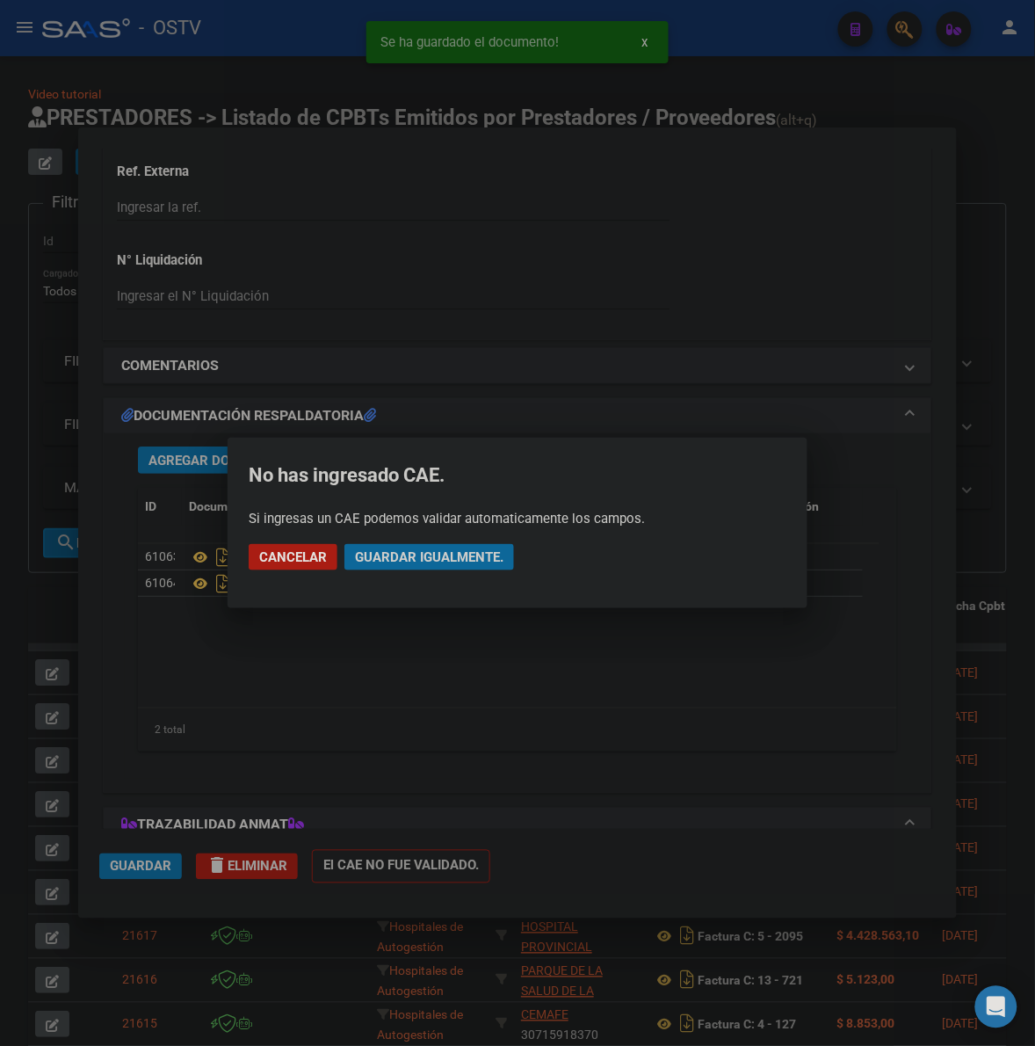
click at [438, 561] on span "Guardar igualmente." at bounding box center [429, 557] width 149 height 16
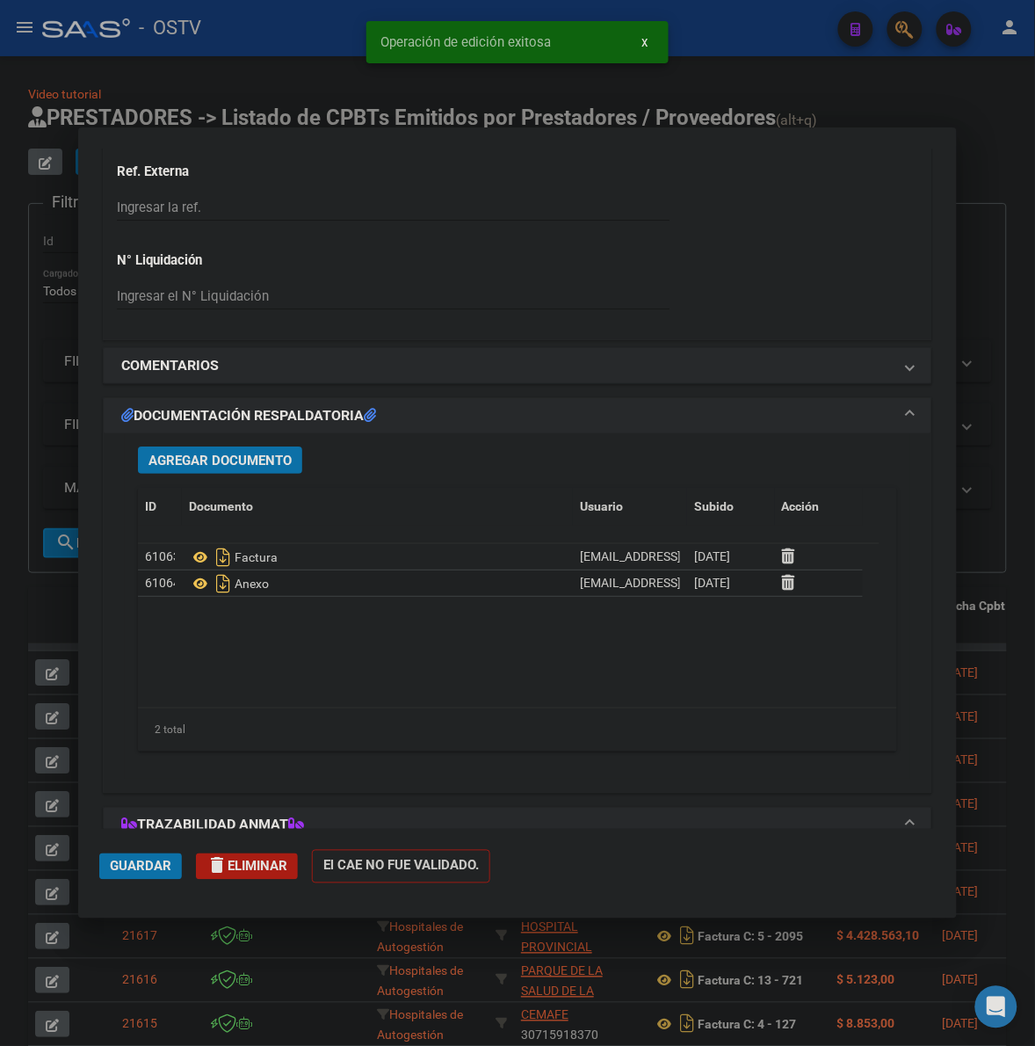
drag, startPoint x: 976, startPoint y: 413, endPoint x: 577, endPoint y: 292, distance: 417.0
click at [976, 413] on div at bounding box center [517, 523] width 1035 height 1046
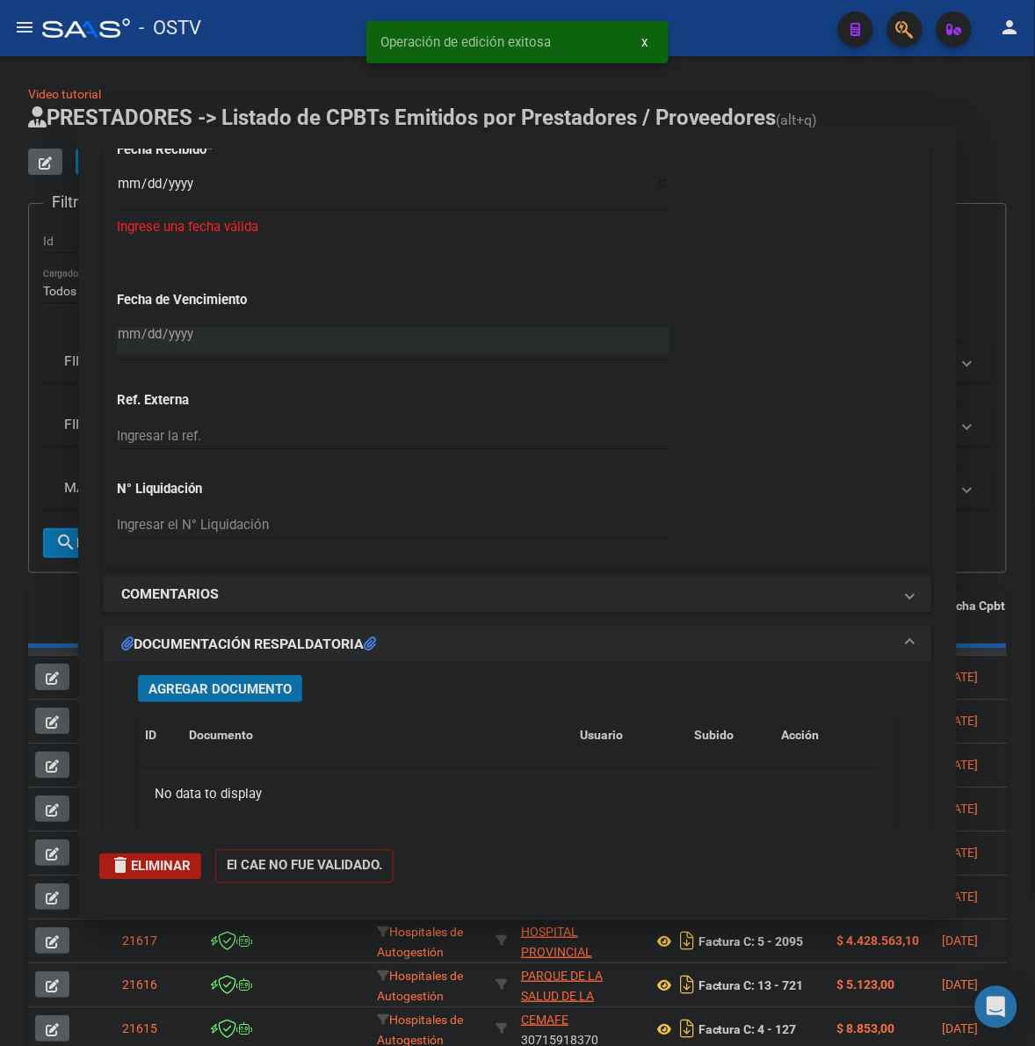
scroll to position [0, 0]
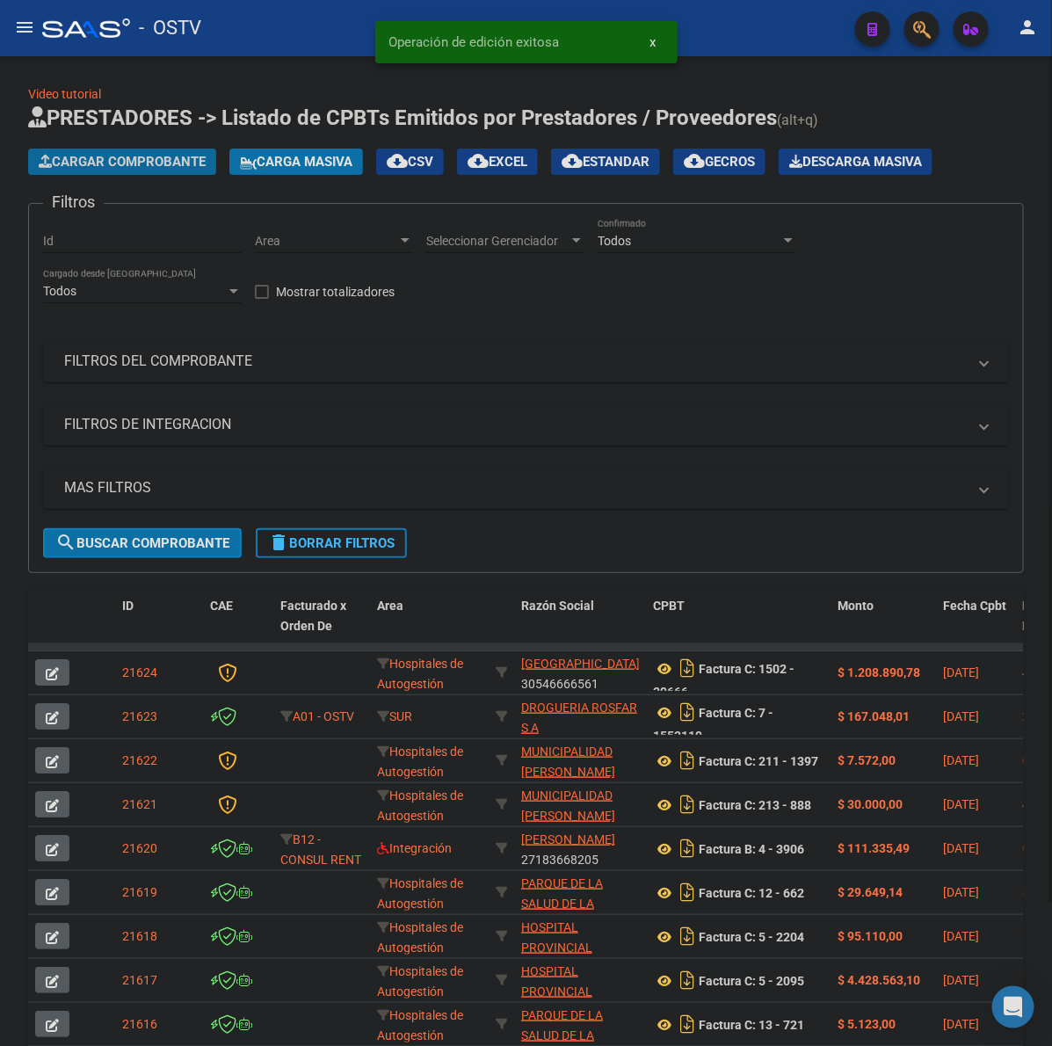
click at [99, 154] on span "Cargar Comprobante" at bounding box center [122, 162] width 167 height 16
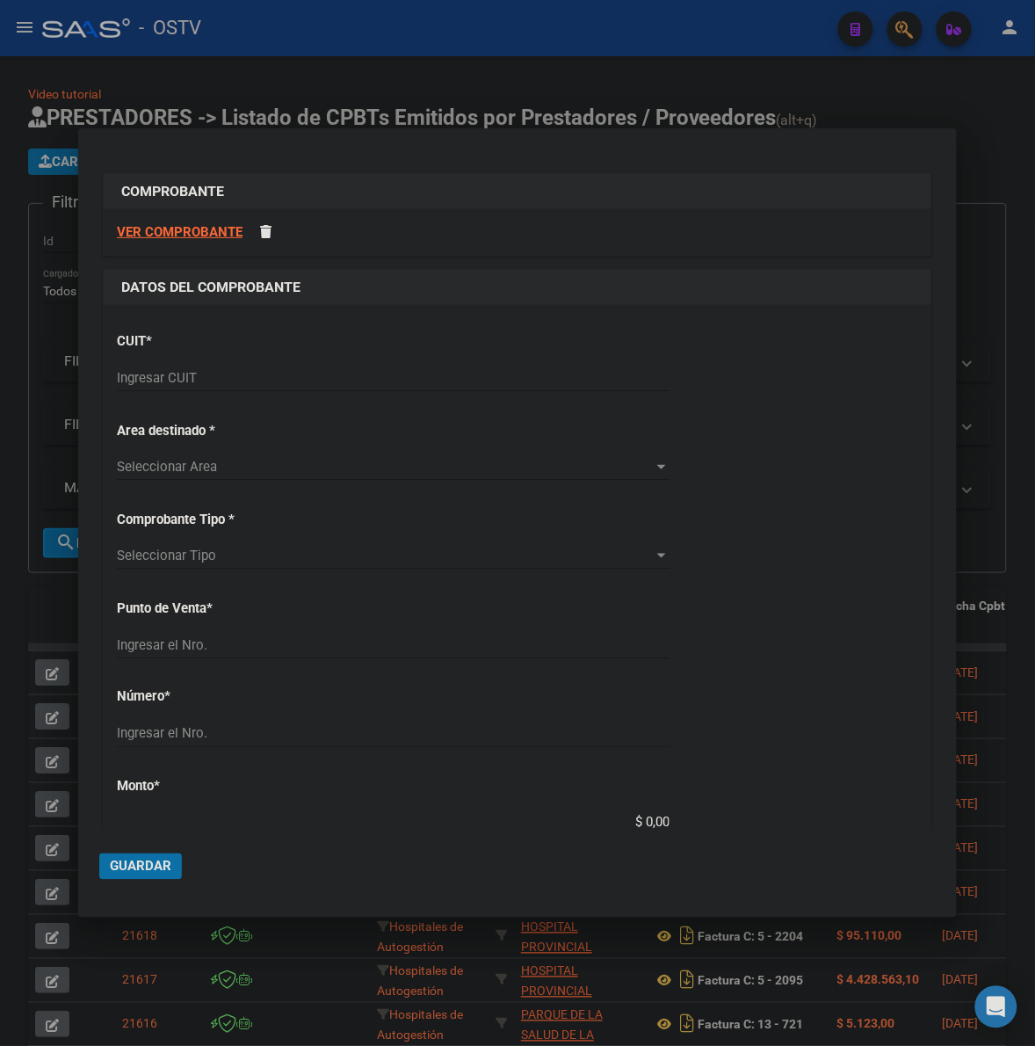
click at [268, 379] on input "Ingresar CUIT" at bounding box center [393, 378] width 553 height 16
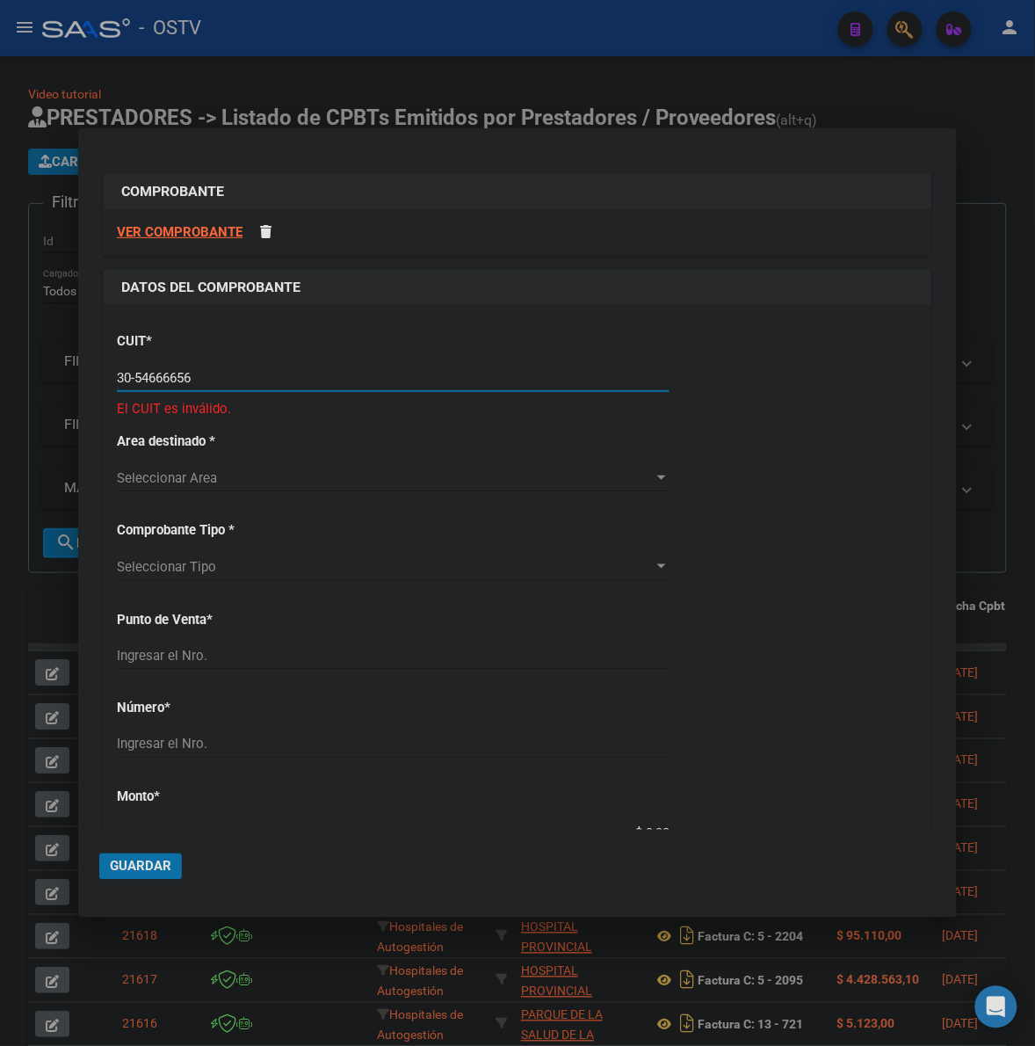
type input "30-54666656-1"
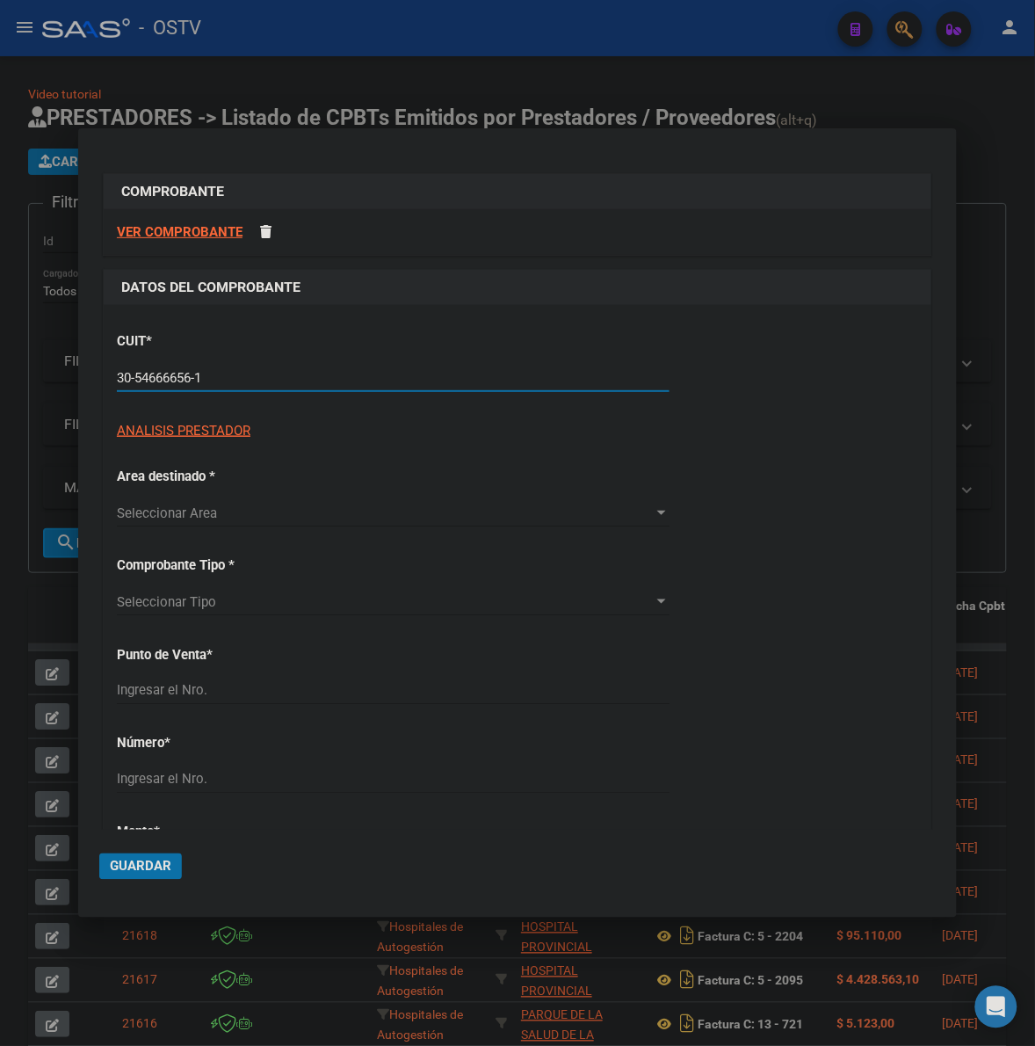
type input "1502"
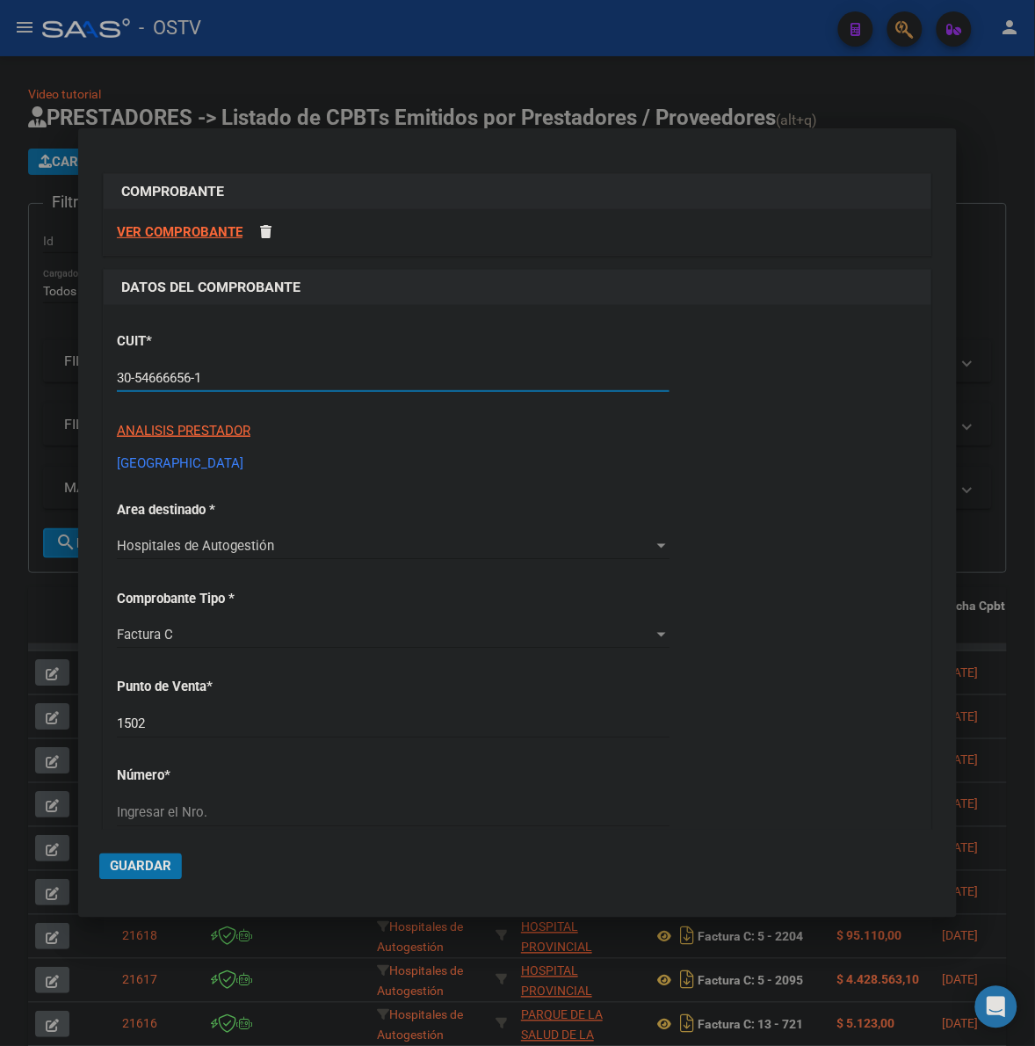
type input "30-54666656-1"
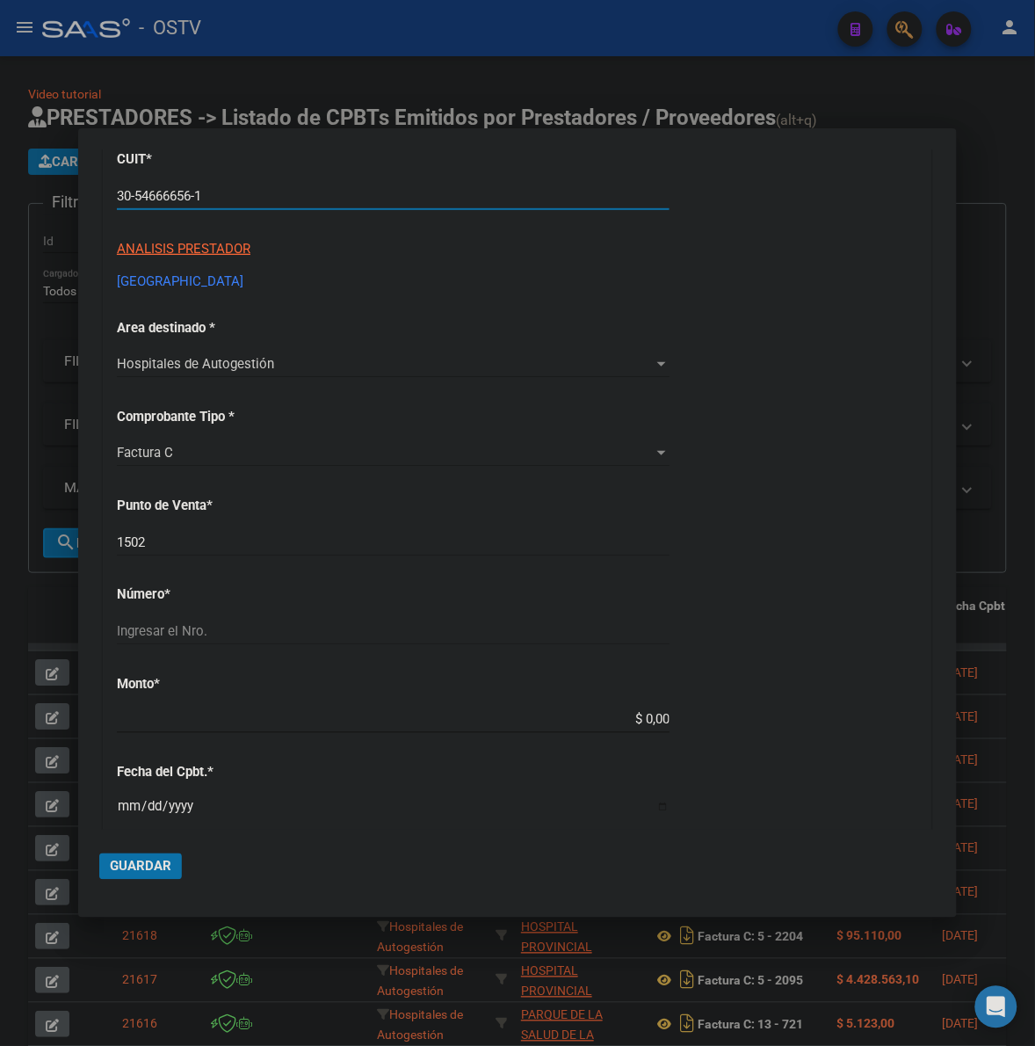
scroll to position [183, 0]
click at [240, 627] on div "Ingresar el Nro." at bounding box center [393, 630] width 553 height 26
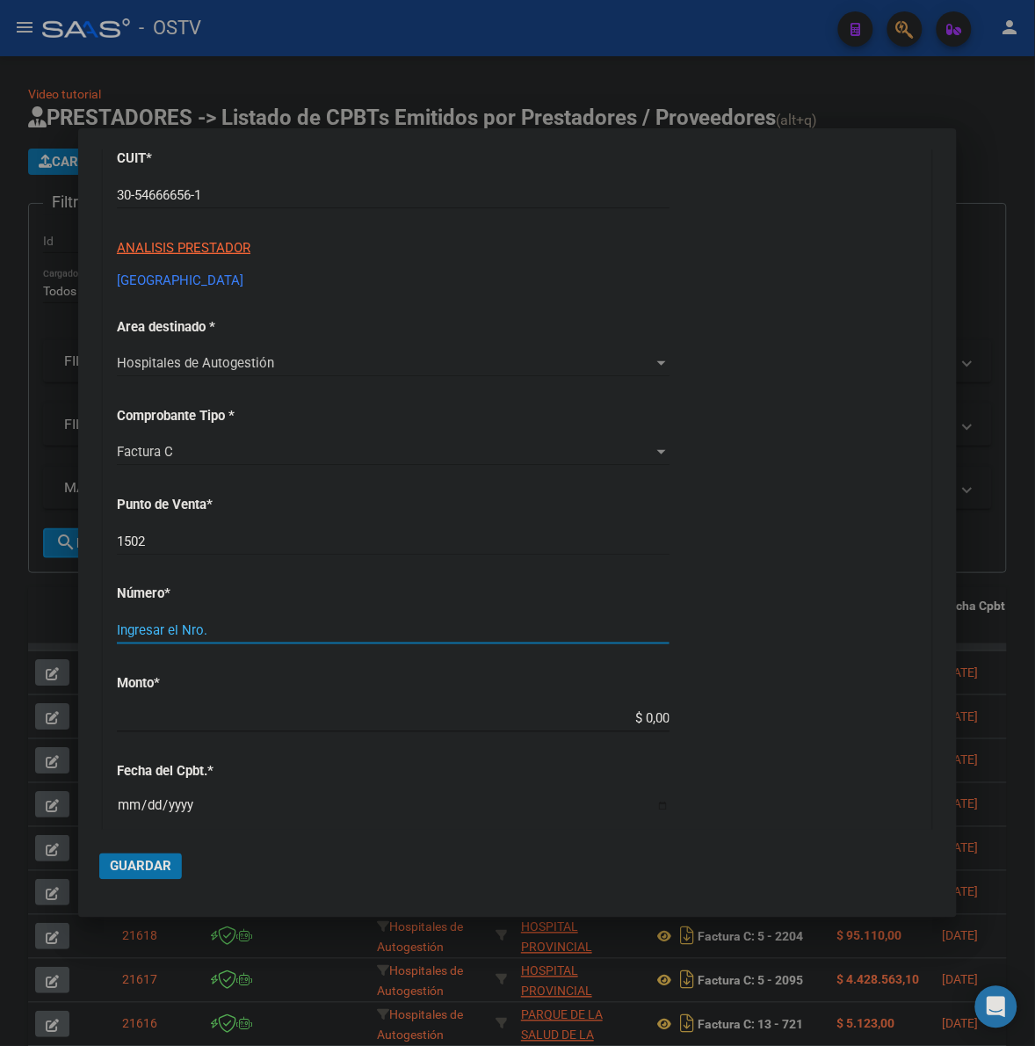
click at [239, 625] on input "Ingresar el Nro." at bounding box center [393, 630] width 553 height 16
type input "39572"
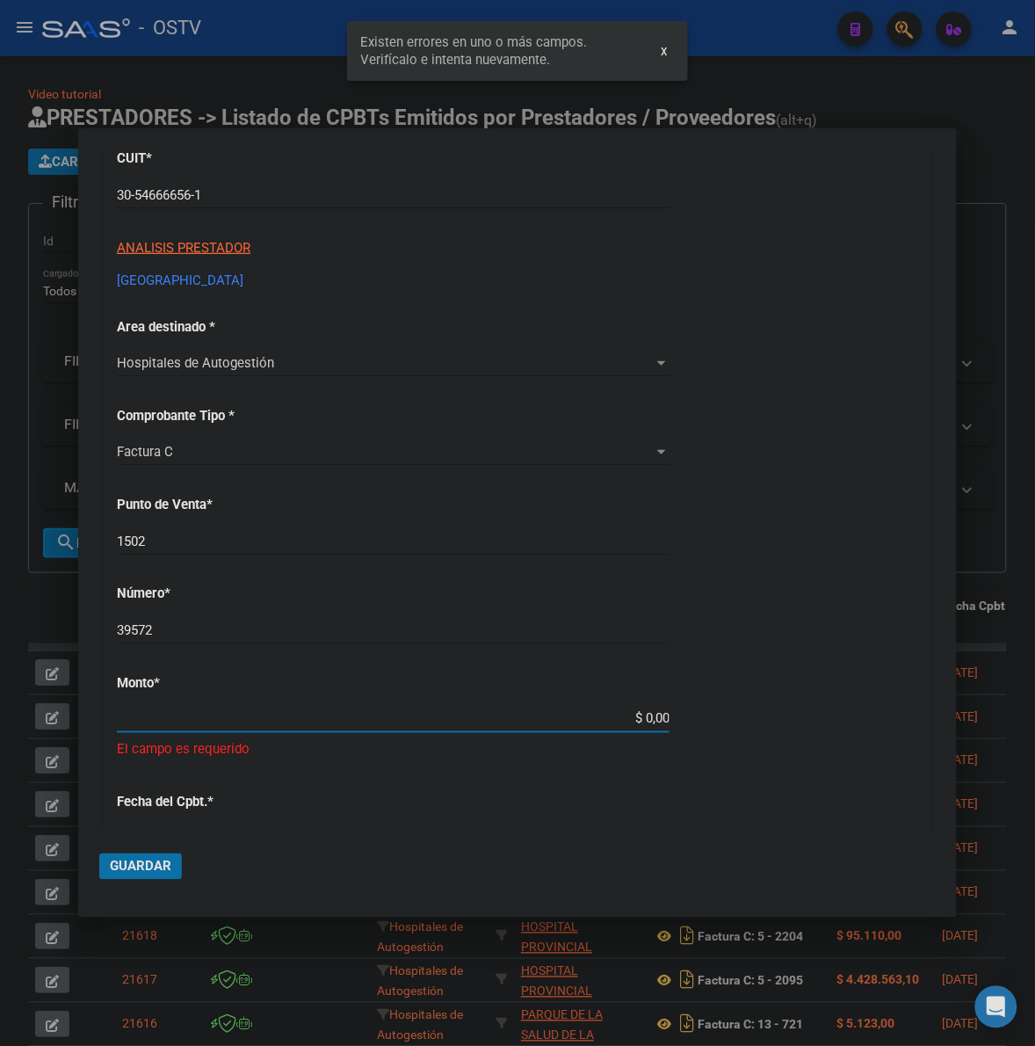
scroll to position [404, 0]
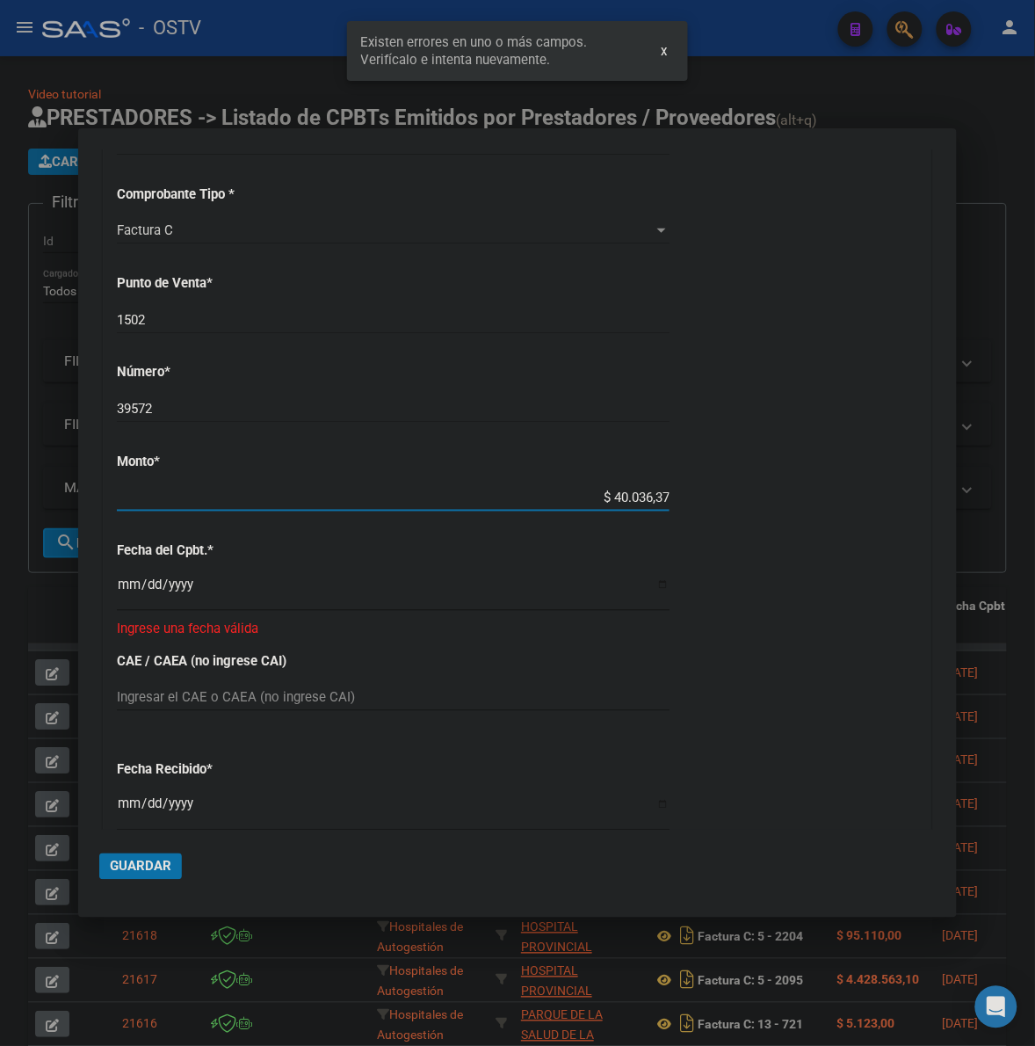
type input "$ 400.363,76"
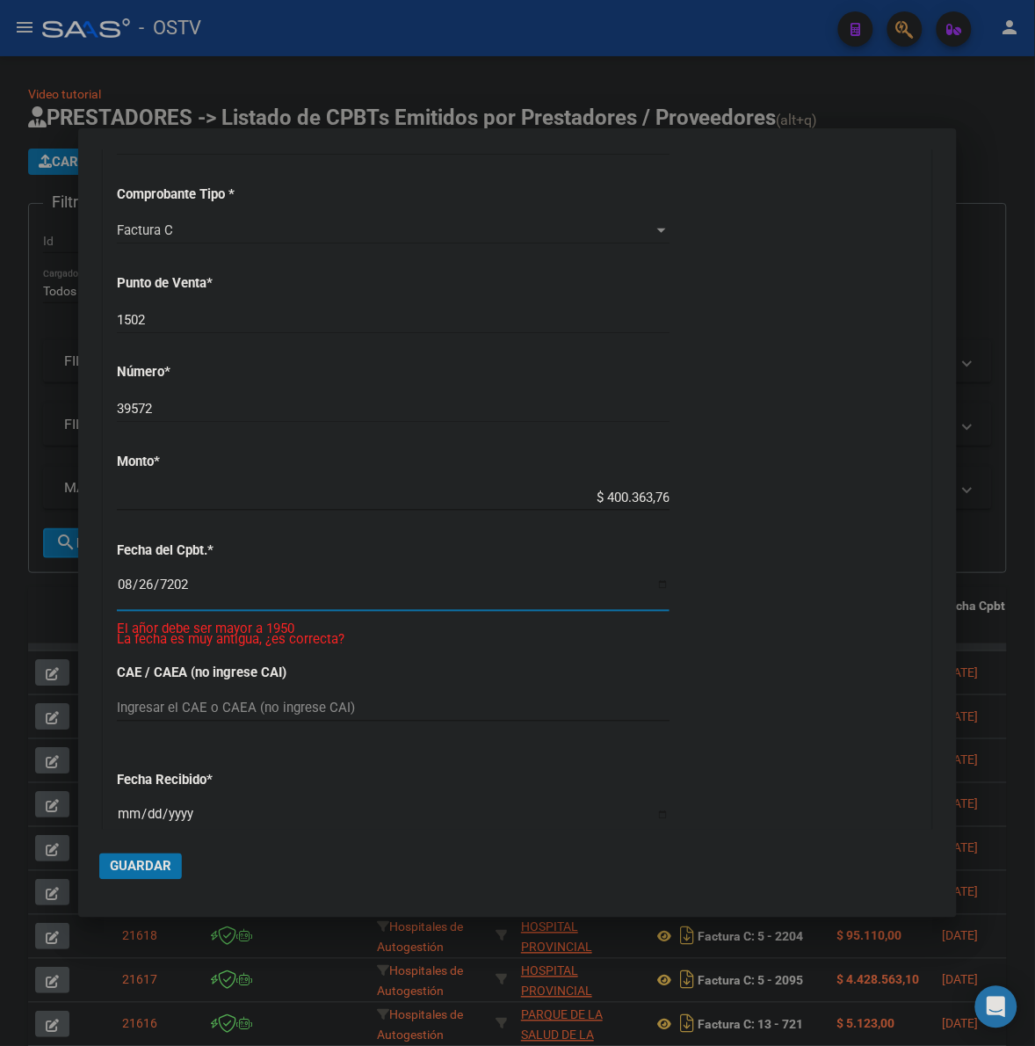
type input "2025-08-26"
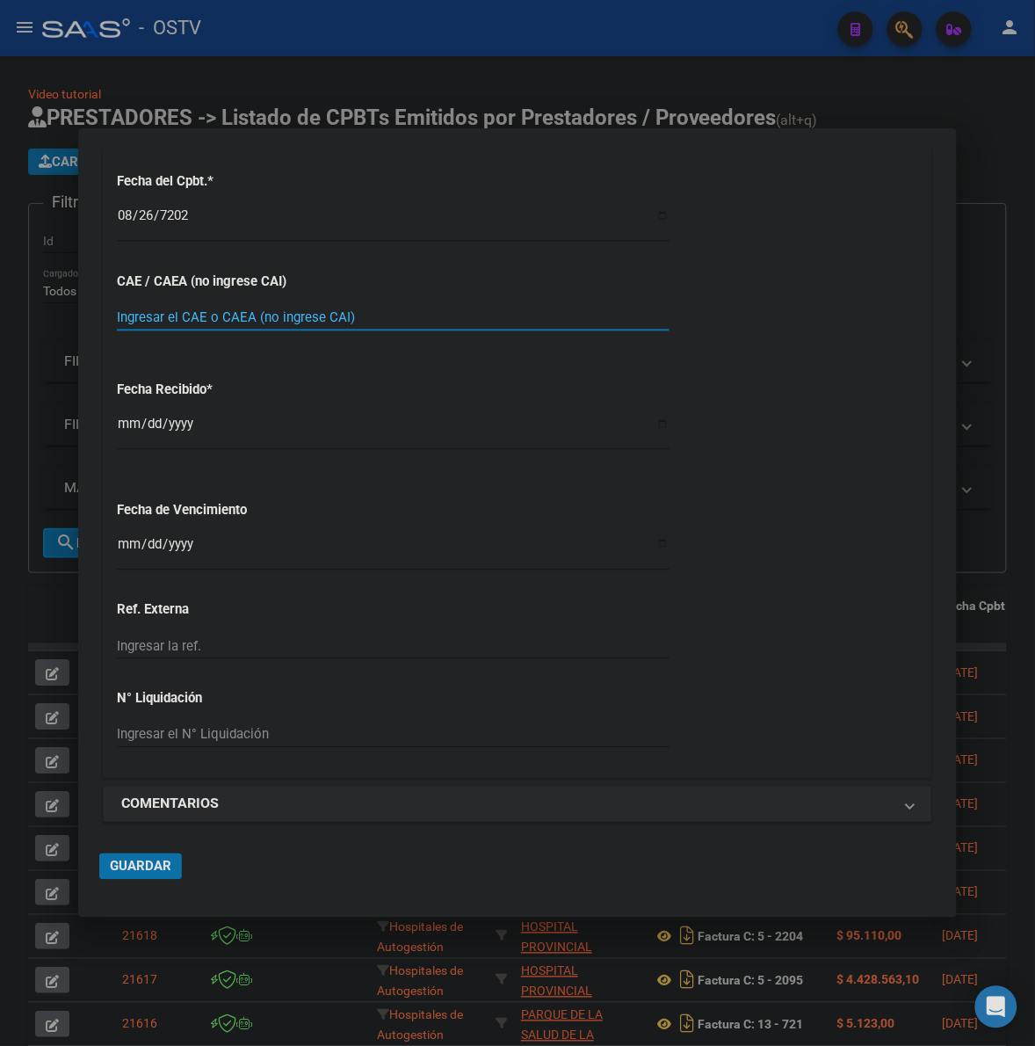
scroll to position [780, 0]
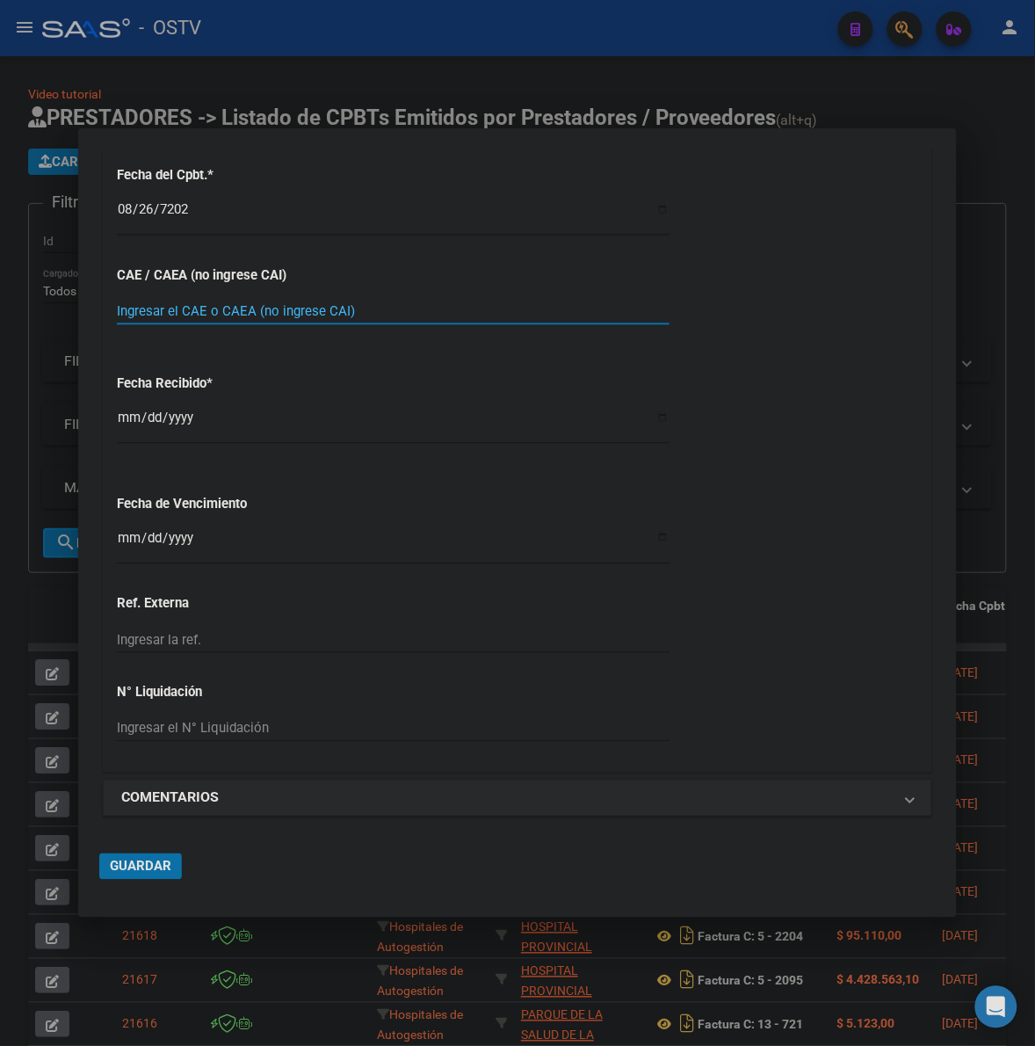
click at [132, 533] on input "Ingresar la fecha" at bounding box center [393, 545] width 553 height 28
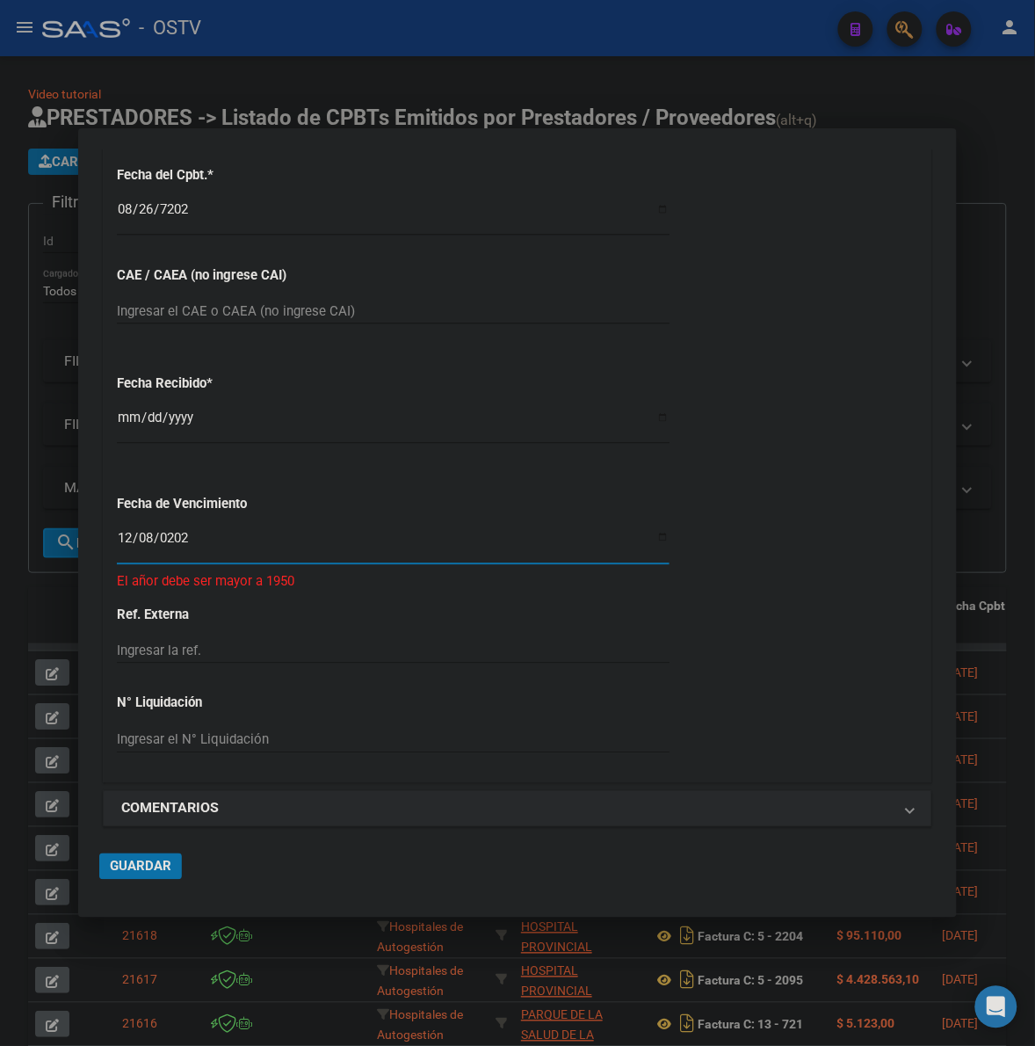
type input "2025-12-08"
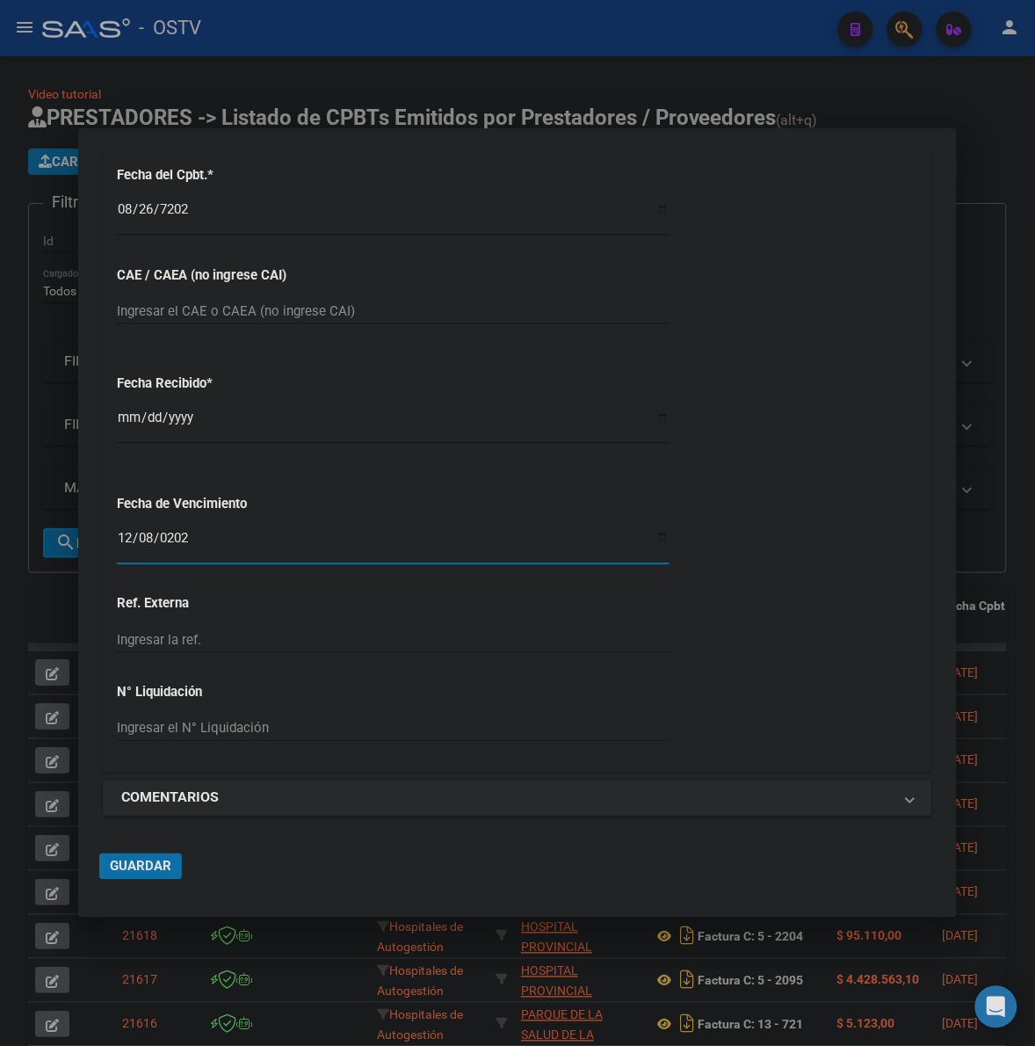
click at [129, 426] on input "2025-10-08" at bounding box center [393, 424] width 553 height 28
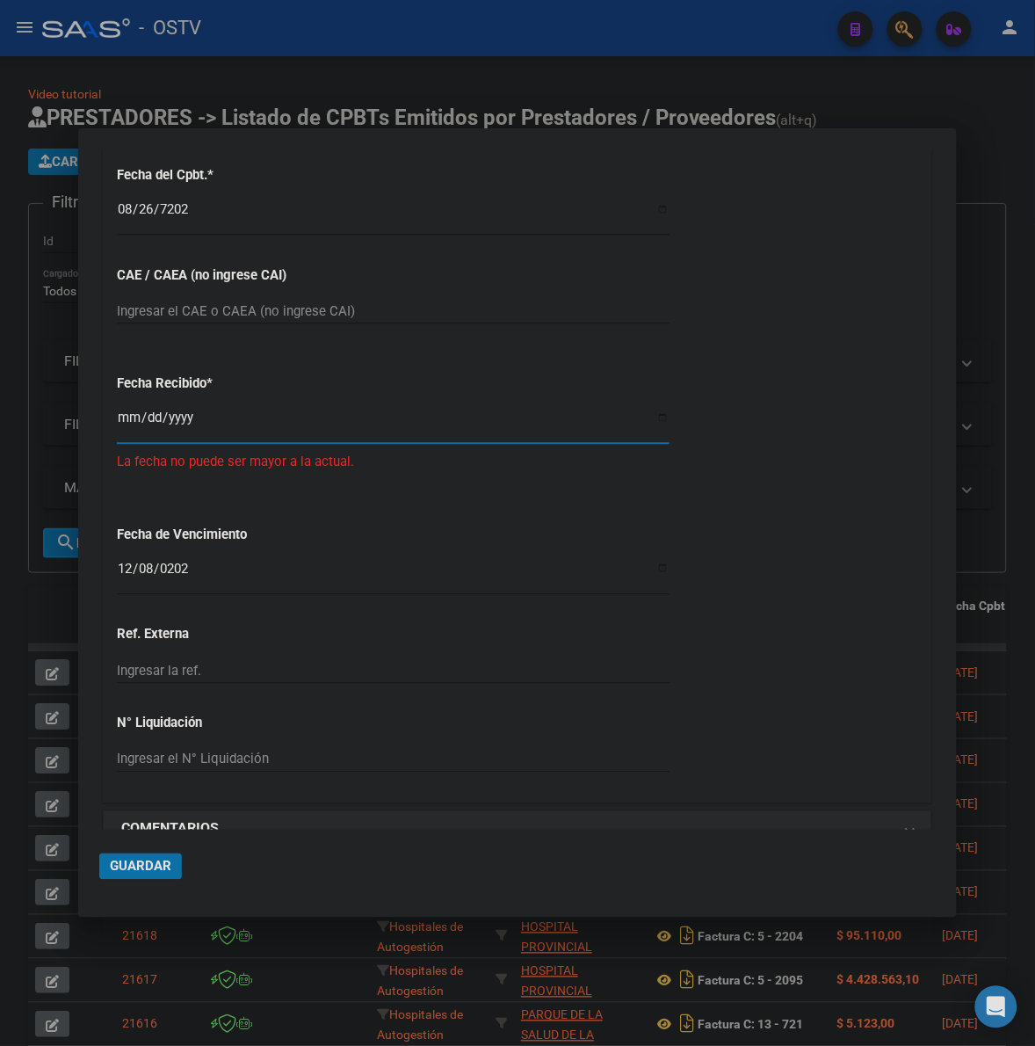
type input "2025-09-19"
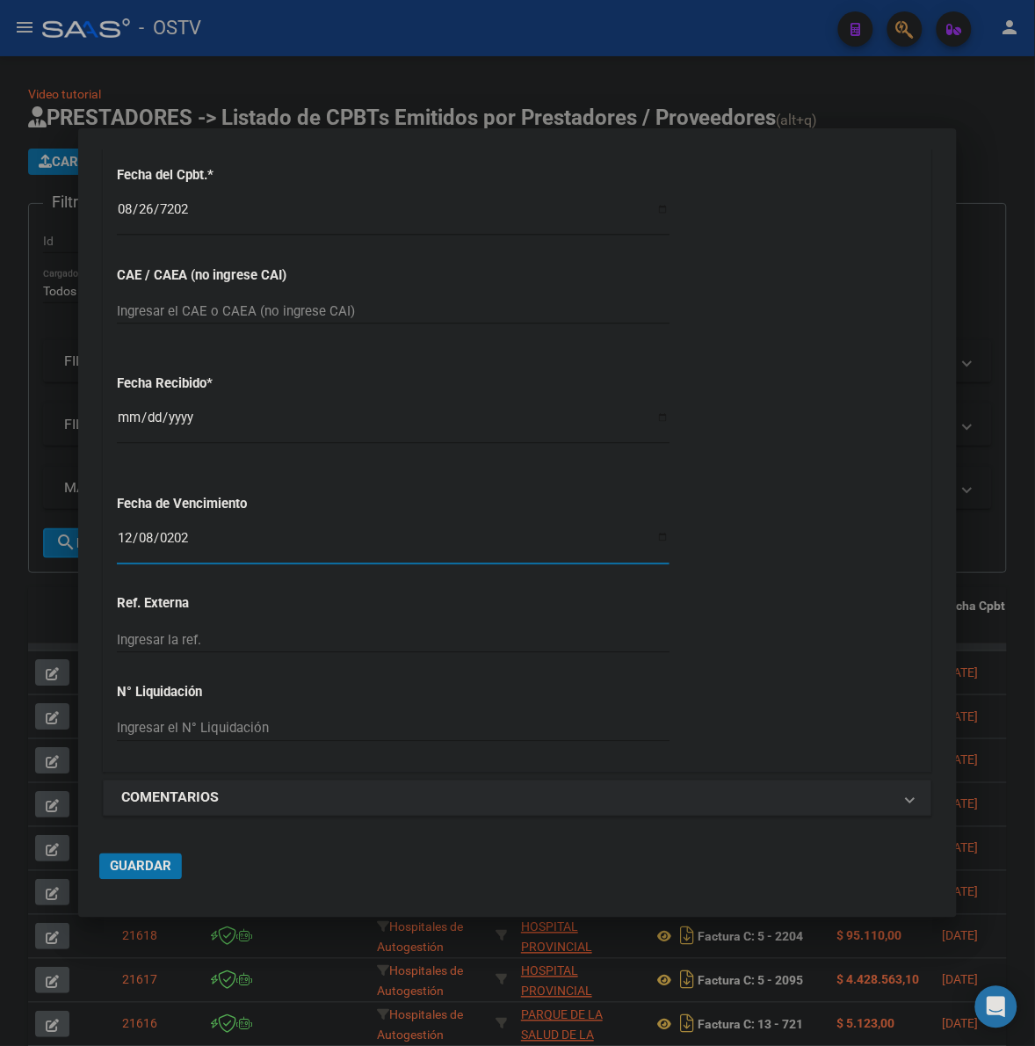
type input "2025-11-19"
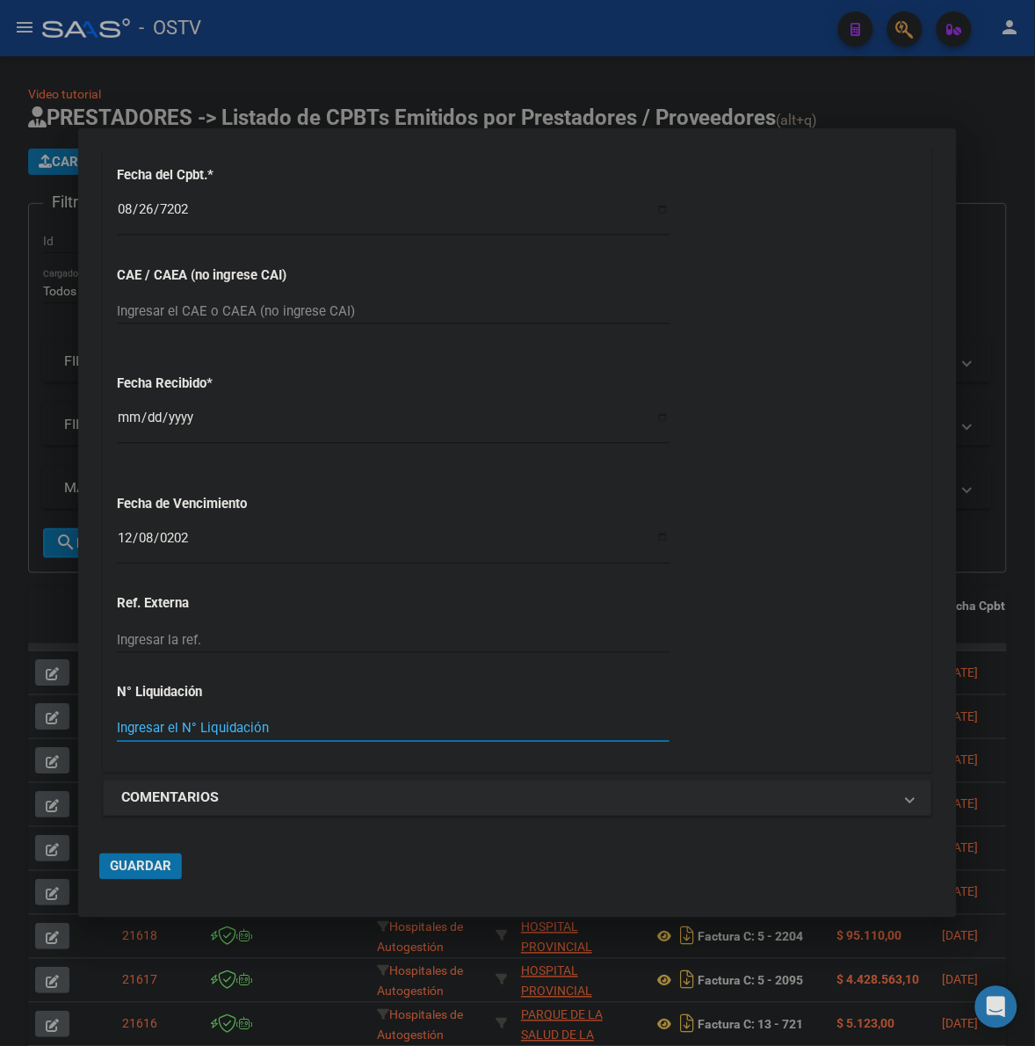
click at [155, 875] on button "Guardar" at bounding box center [140, 866] width 83 height 26
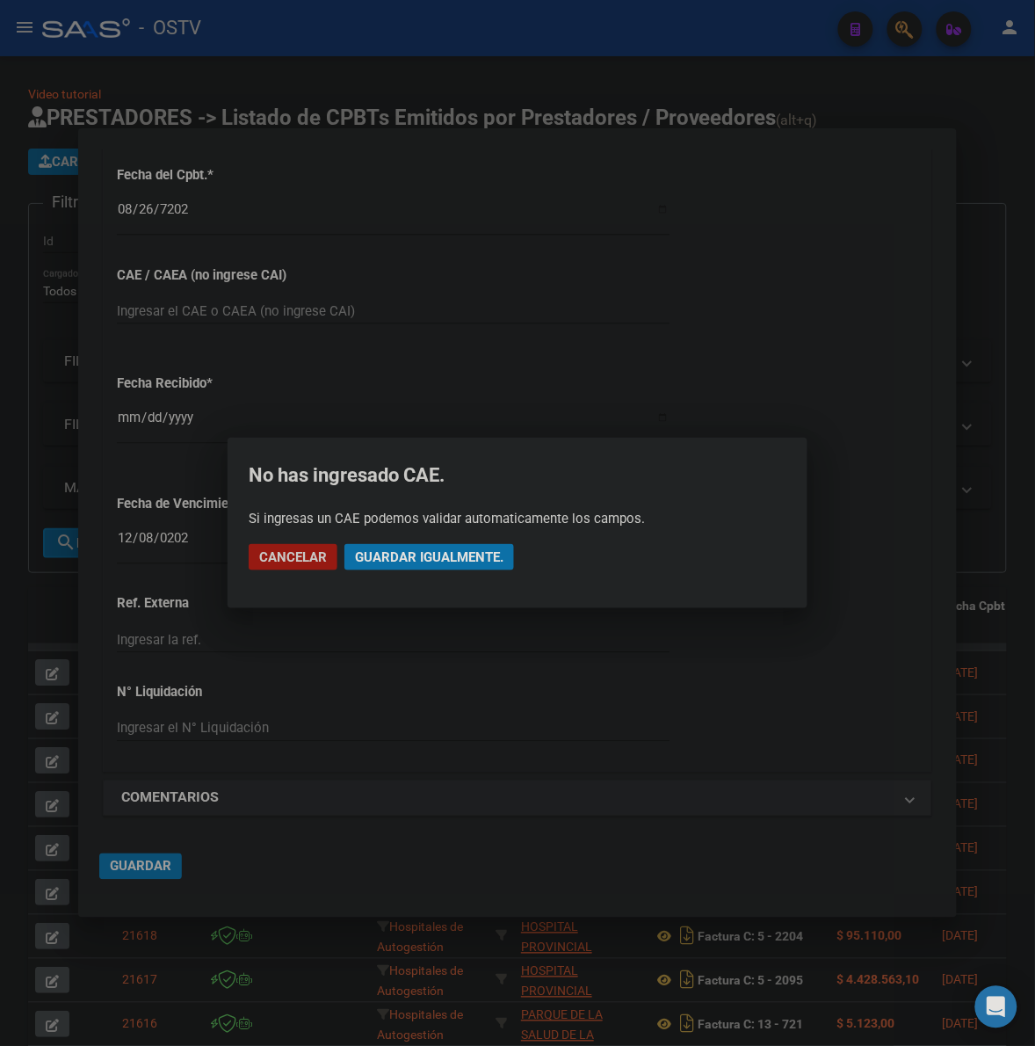
click at [458, 555] on span "Guardar igualmente." at bounding box center [429, 557] width 149 height 16
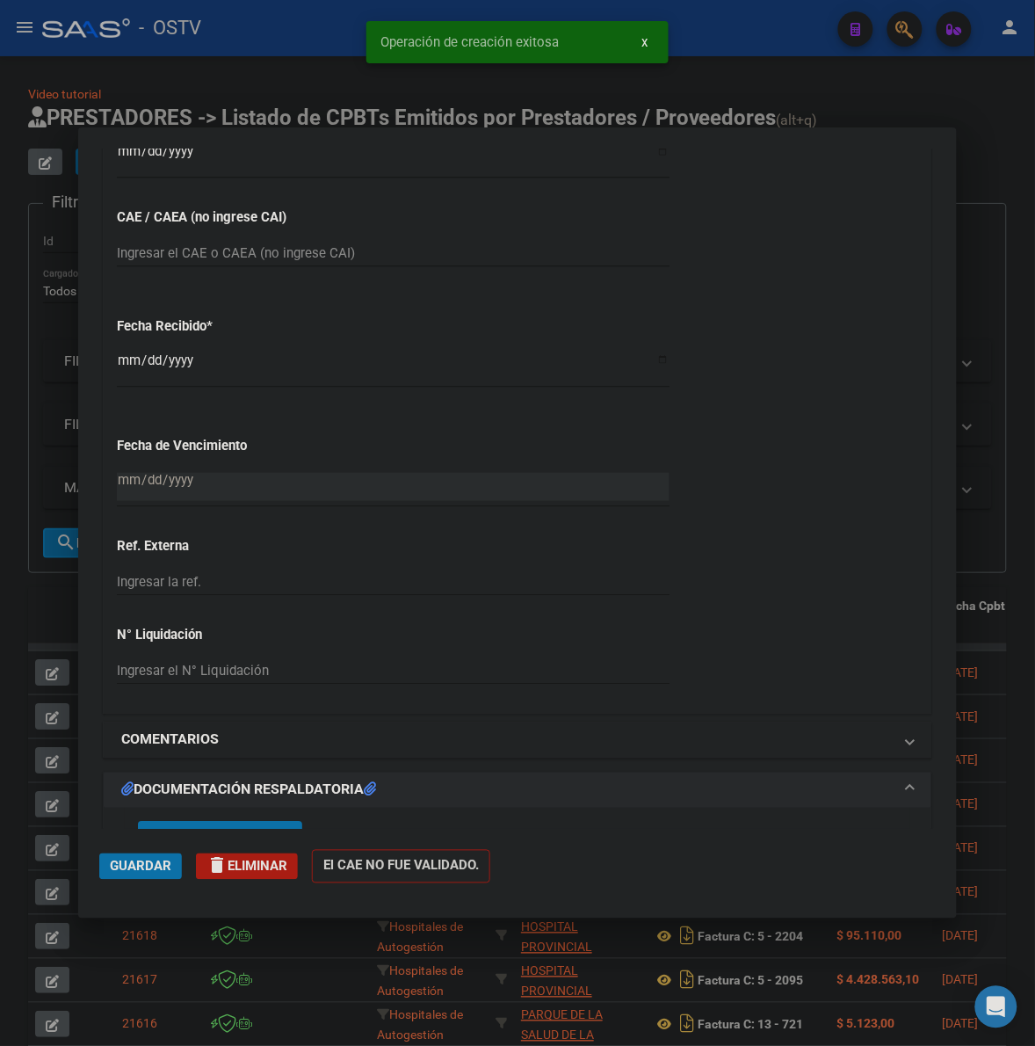
scroll to position [1062, 0]
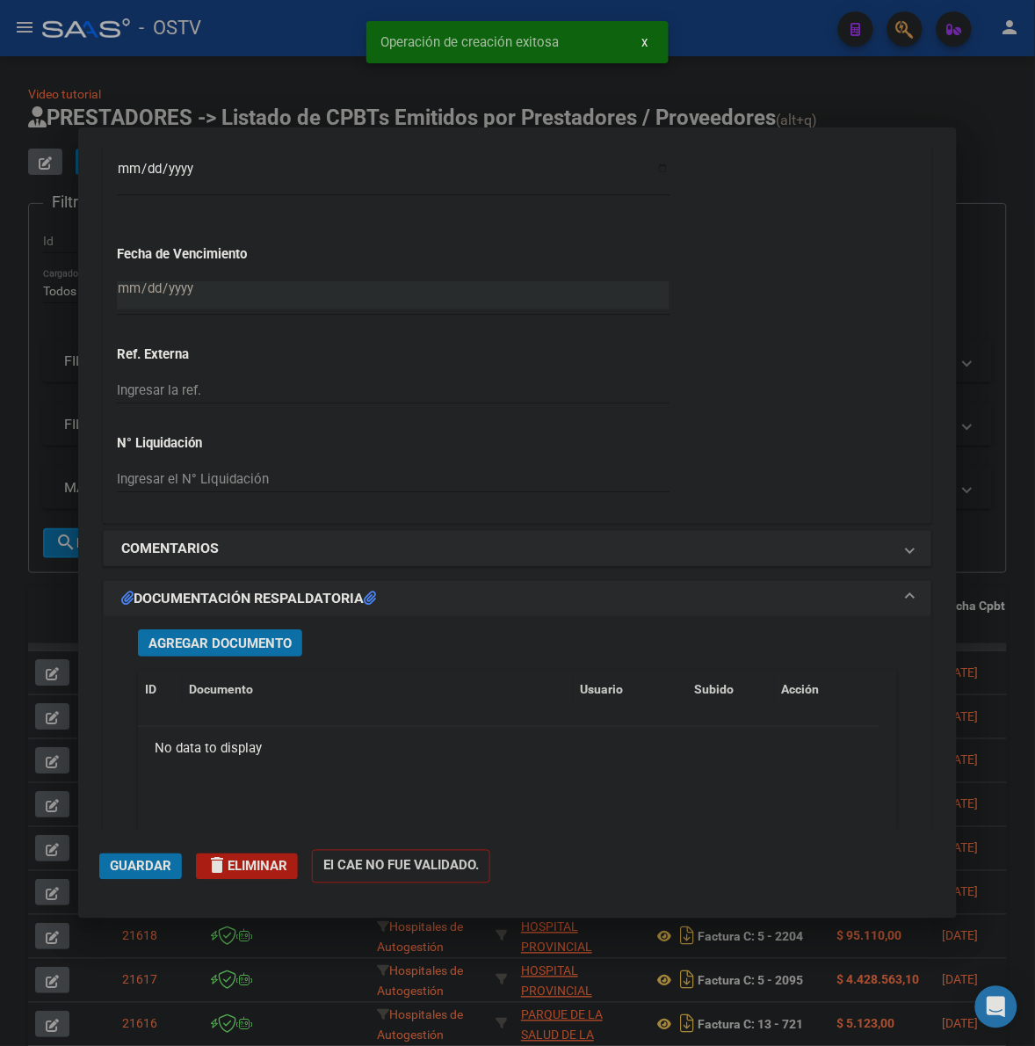
click at [218, 643] on span "Agregar Documento" at bounding box center [220, 643] width 143 height 16
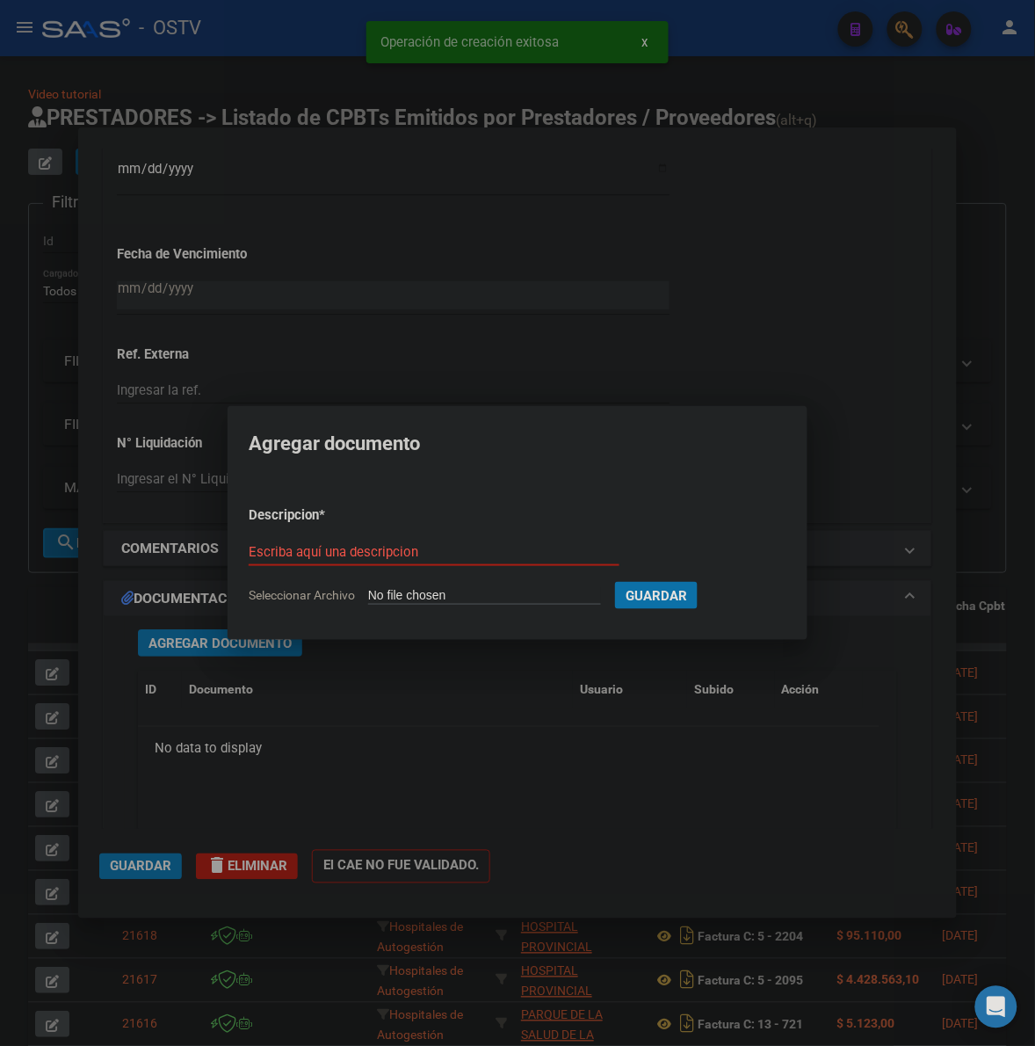
type input "C:\fakepath\FACTURA - 1502 39572 - HOSPITAL DE CLINICAS JOSE DE SAN MARTIN.pdf"
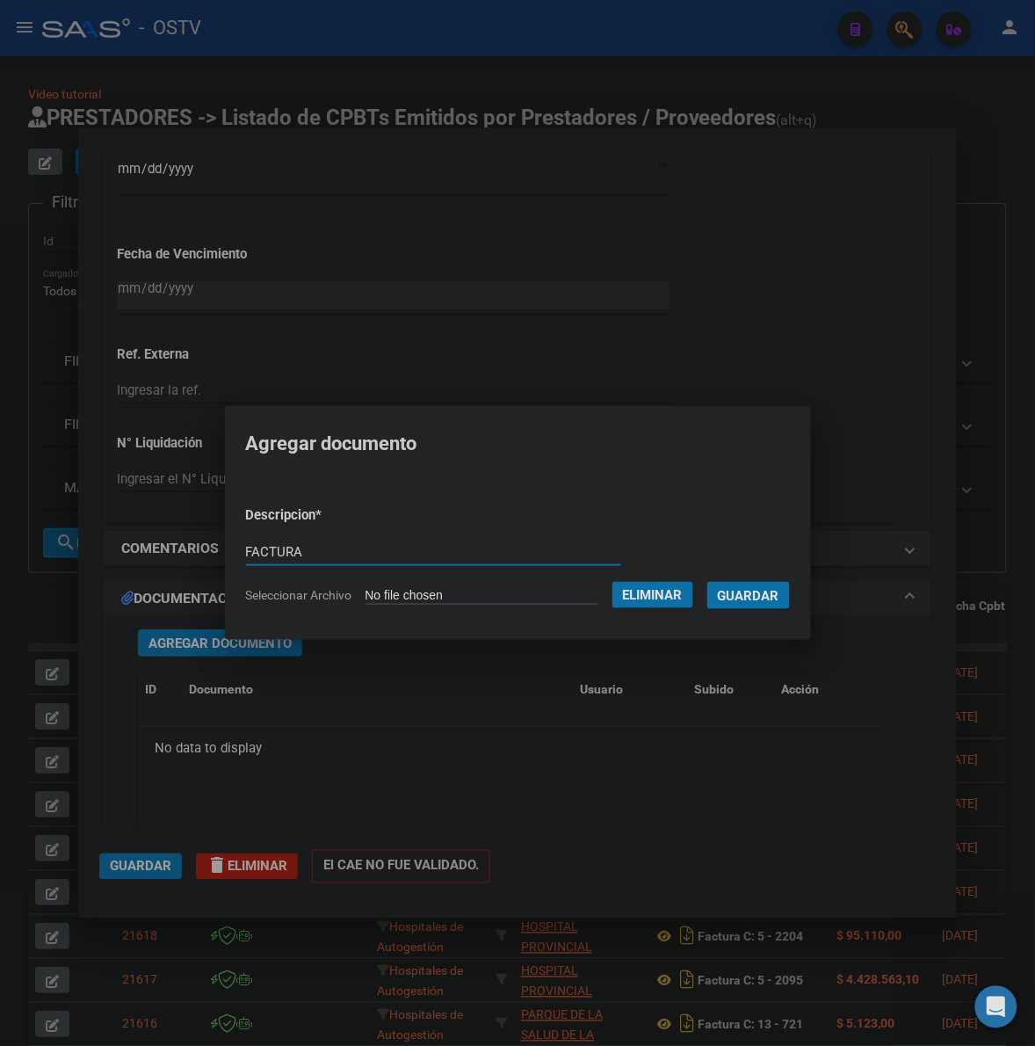
type input "FACTURA"
click at [708, 582] on button "Guardar" at bounding box center [749, 595] width 83 height 27
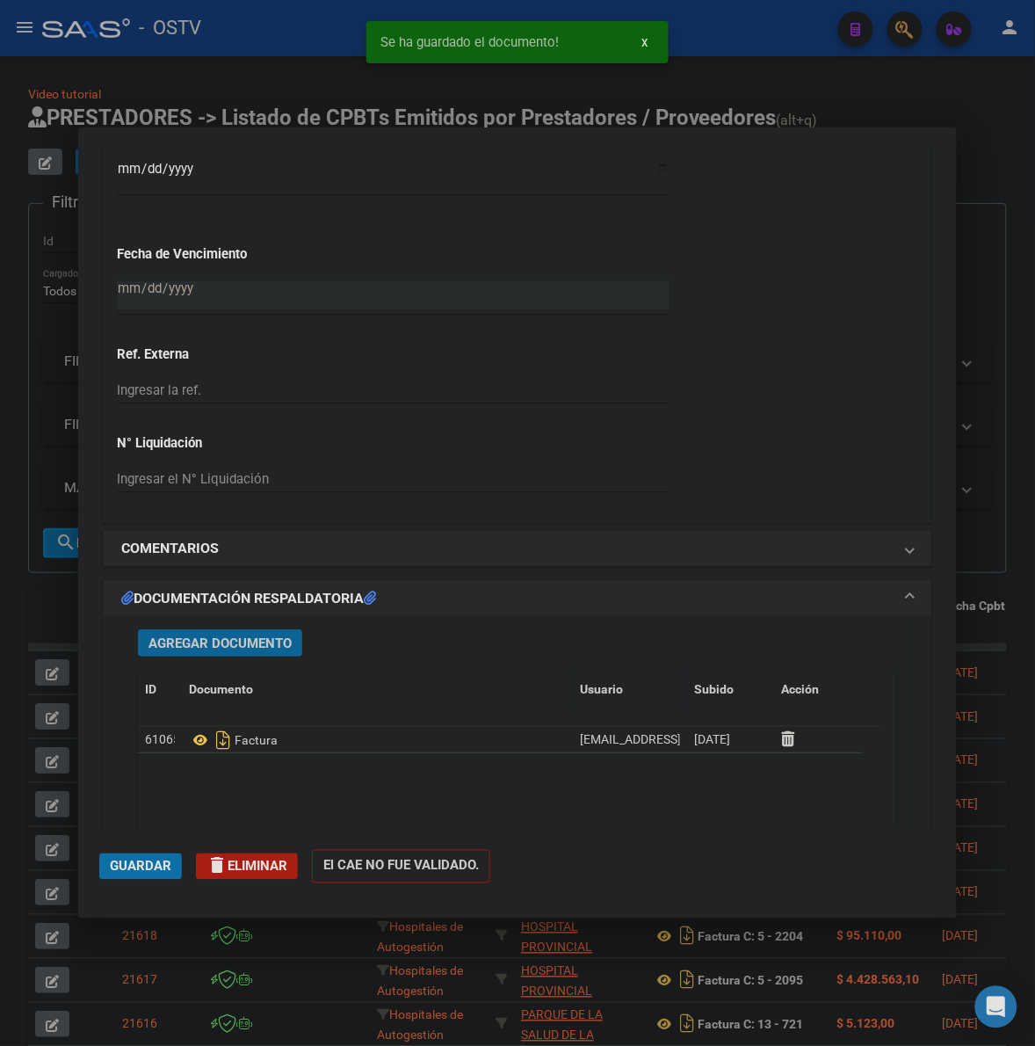
drag, startPoint x: 257, startPoint y: 647, endPoint x: 265, endPoint y: 642, distance: 9.8
click at [265, 642] on span "Agregar Documento" at bounding box center [220, 643] width 143 height 16
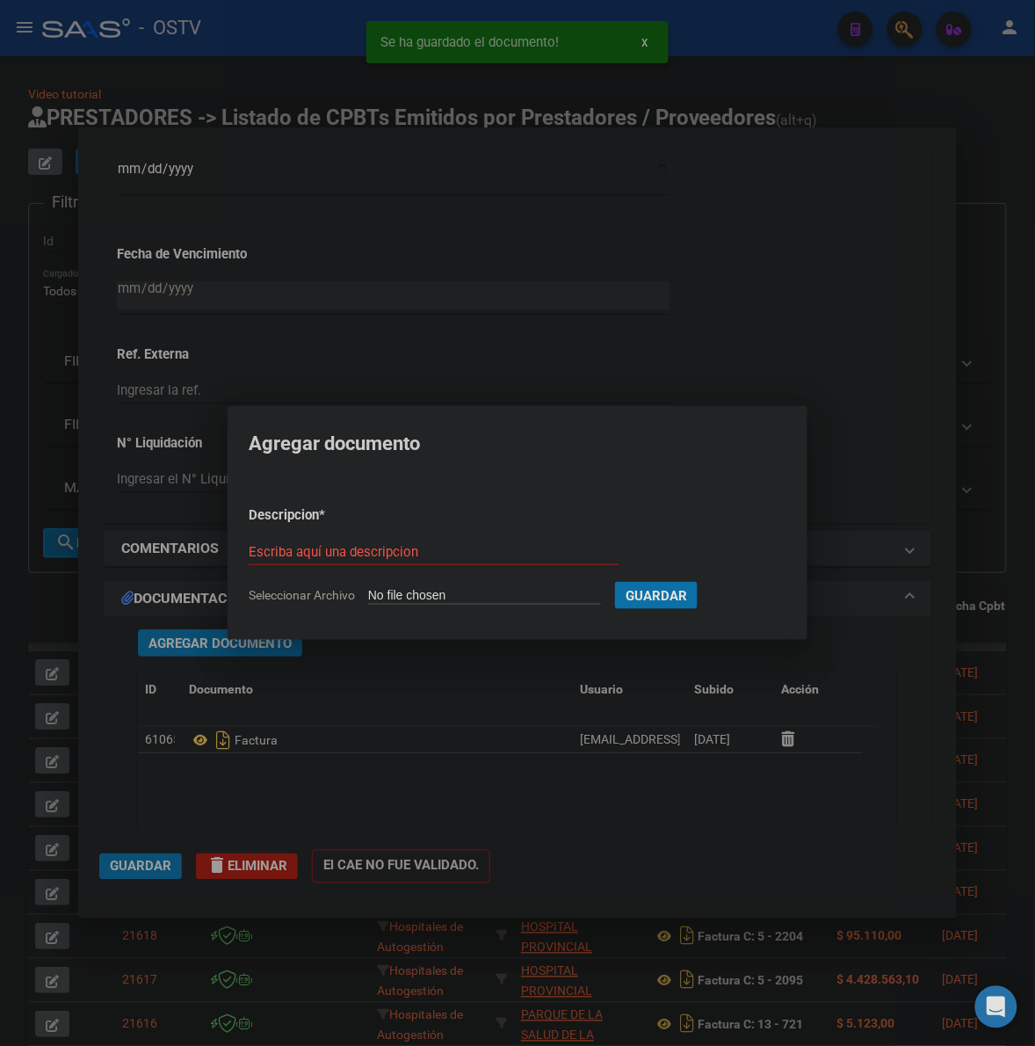
type input "C:\fakepath\ANEXO 1 - 1502 39572 - HOSPITAL DE CLINICAS JOSE DE SAN MARTIN.pdf"
type input "ANEXO"
click at [708, 582] on button "Guardar" at bounding box center [749, 595] width 83 height 27
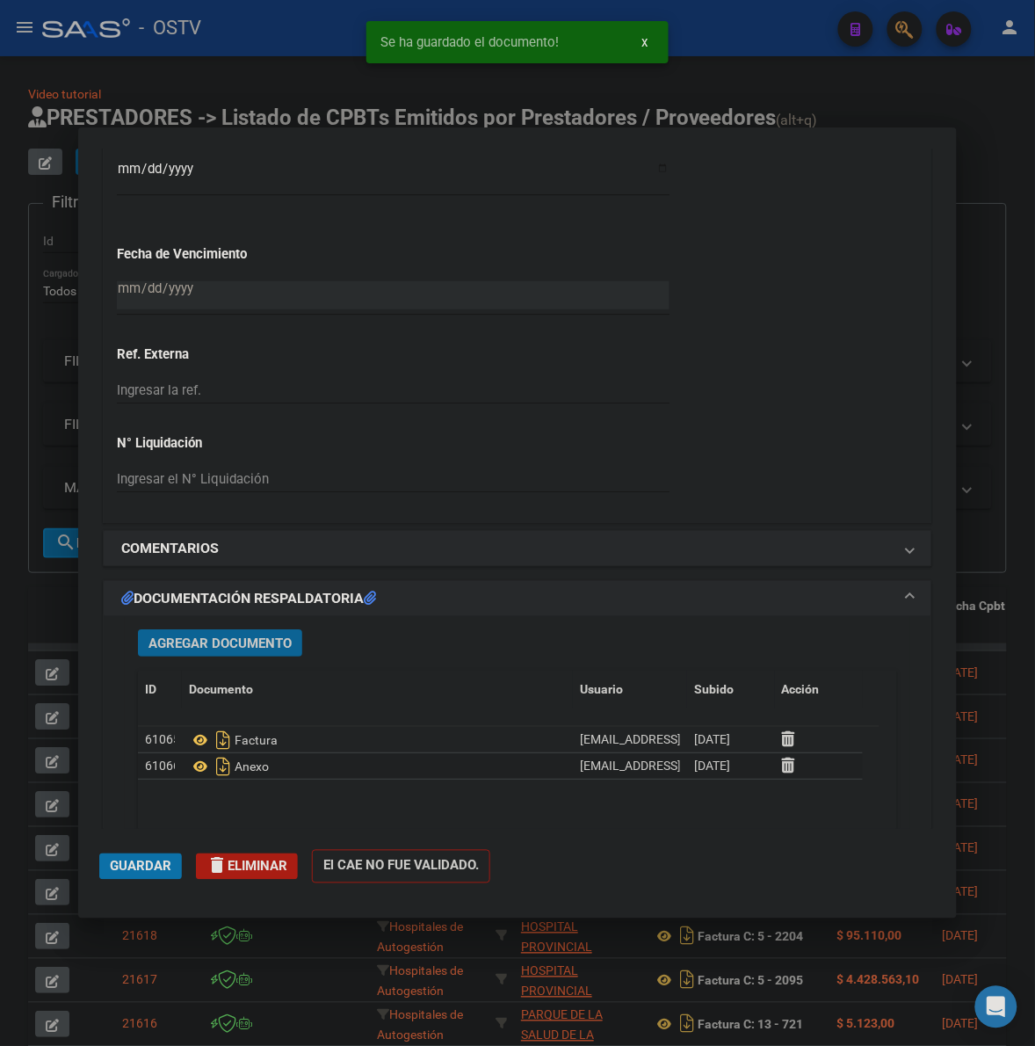
click at [193, 635] on span "Agregar Documento" at bounding box center [220, 643] width 143 height 16
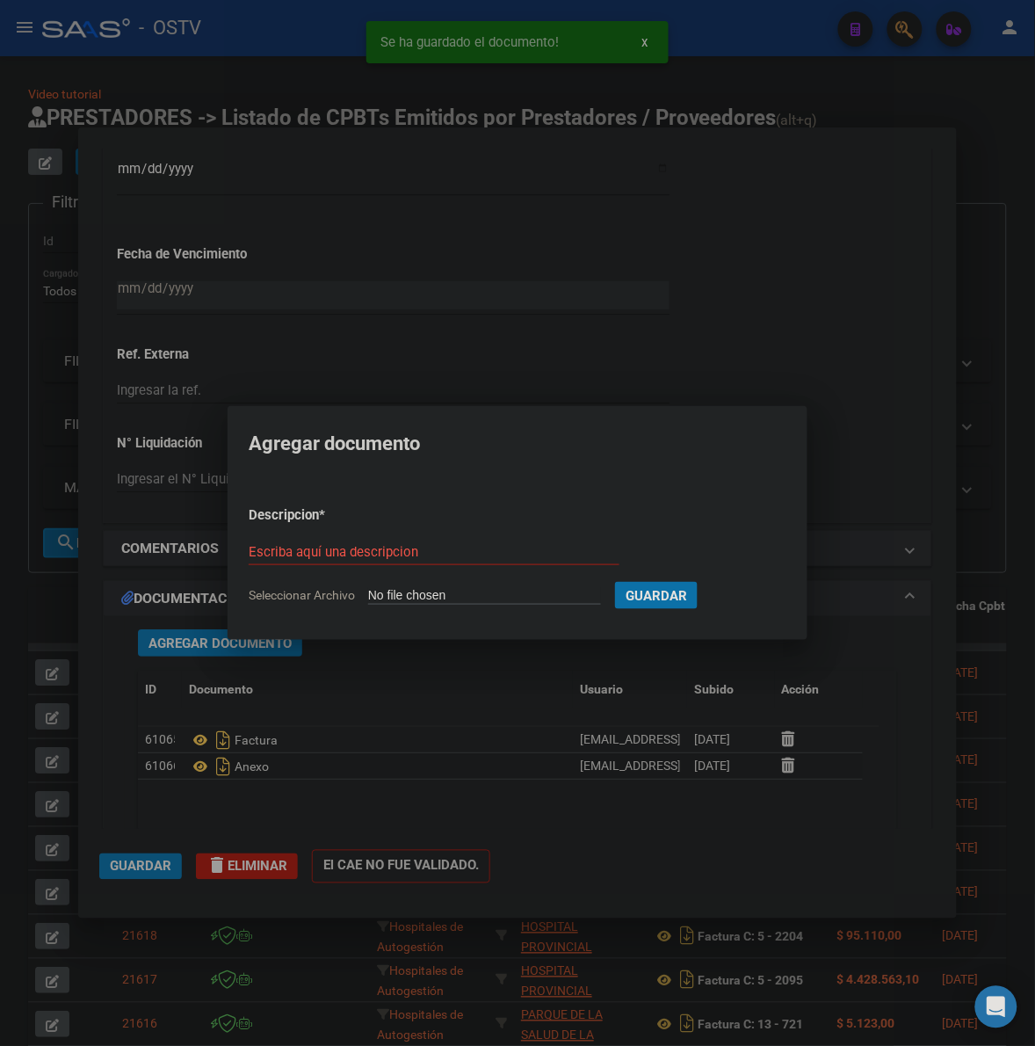
type input "C:\fakepath\ANEXO 2 - 1502 39572 - HOSPITAL DE CLINICAS JOSE DE SAN MARTIN.pdf"
type input "ANEXO2"
click at [780, 594] on span "Guardar" at bounding box center [749, 596] width 62 height 16
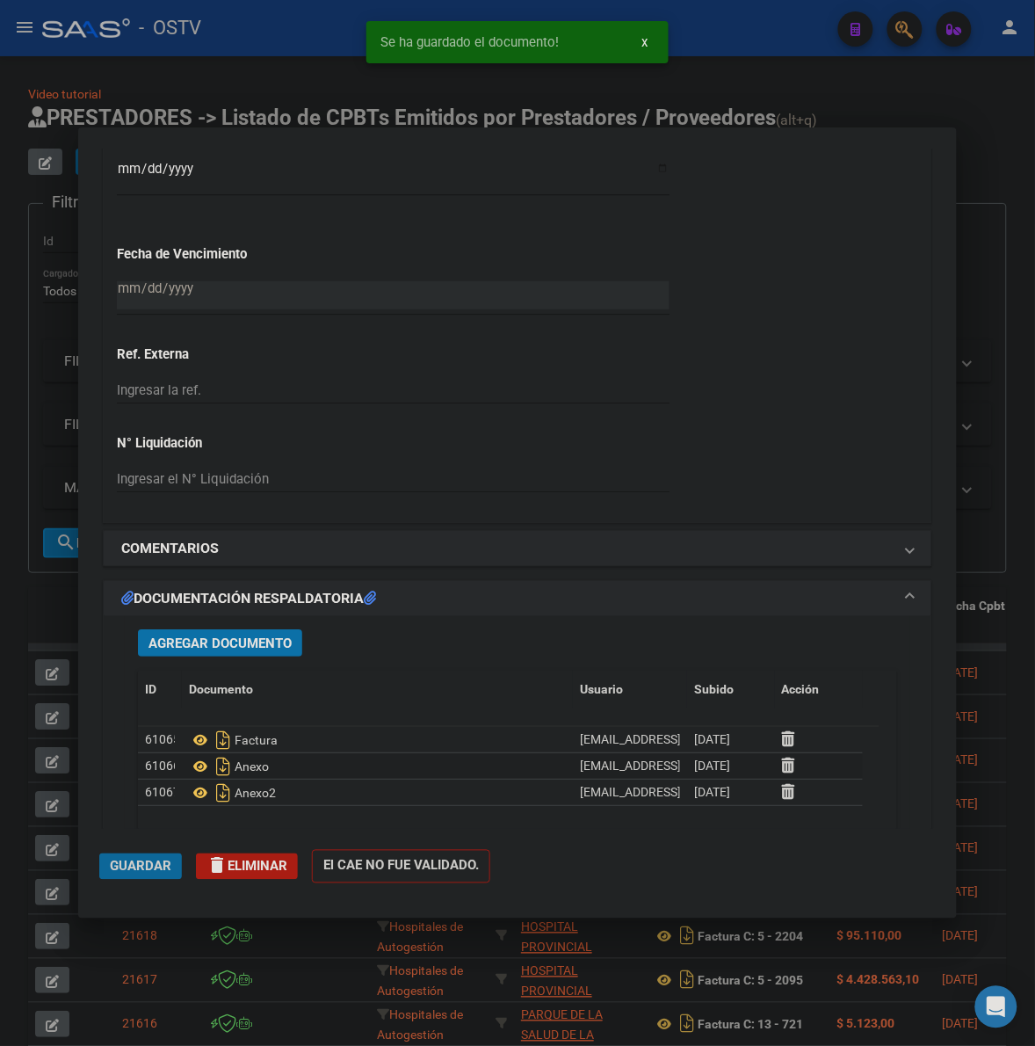
click at [116, 868] on span "Guardar" at bounding box center [141, 867] width 62 height 16
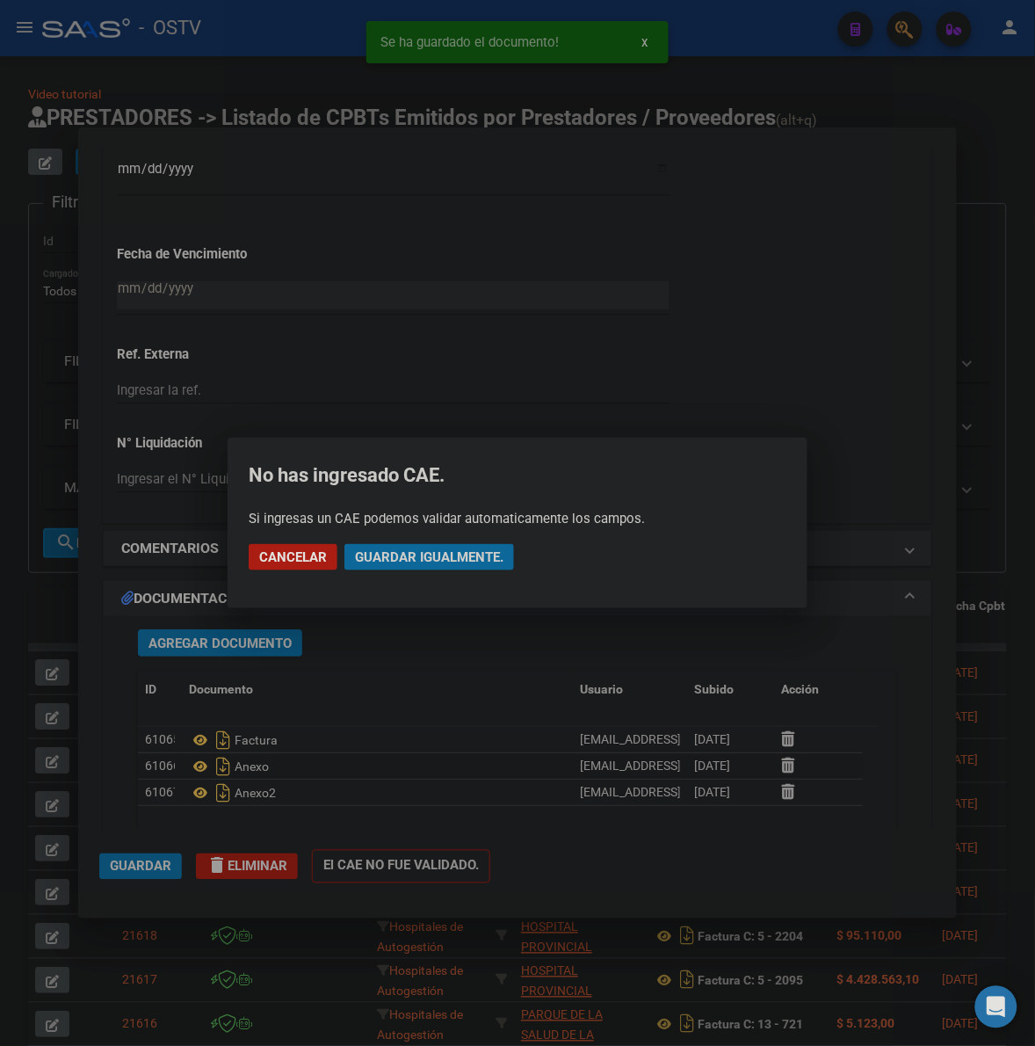
click at [437, 562] on span "Guardar igualmente." at bounding box center [429, 557] width 149 height 16
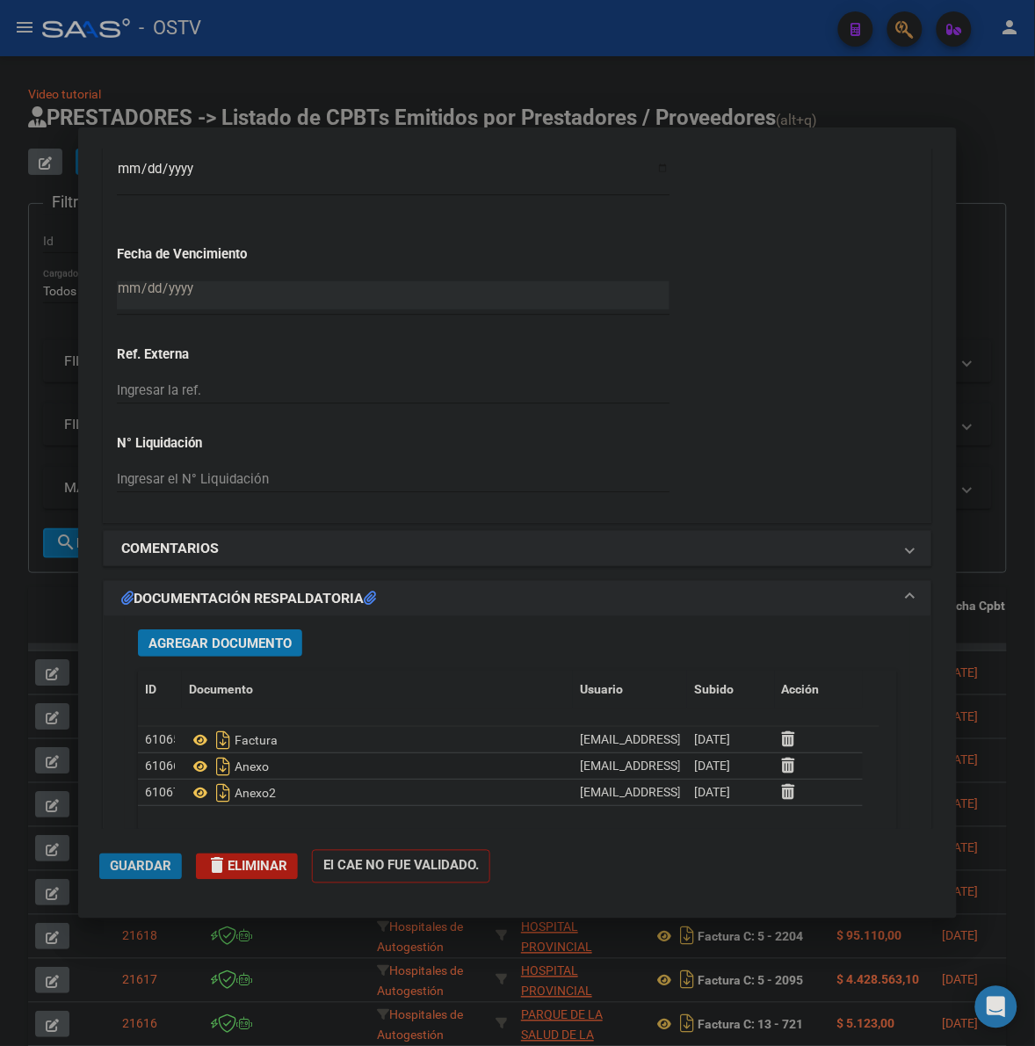
click at [155, 875] on button "Guardar" at bounding box center [140, 866] width 83 height 26
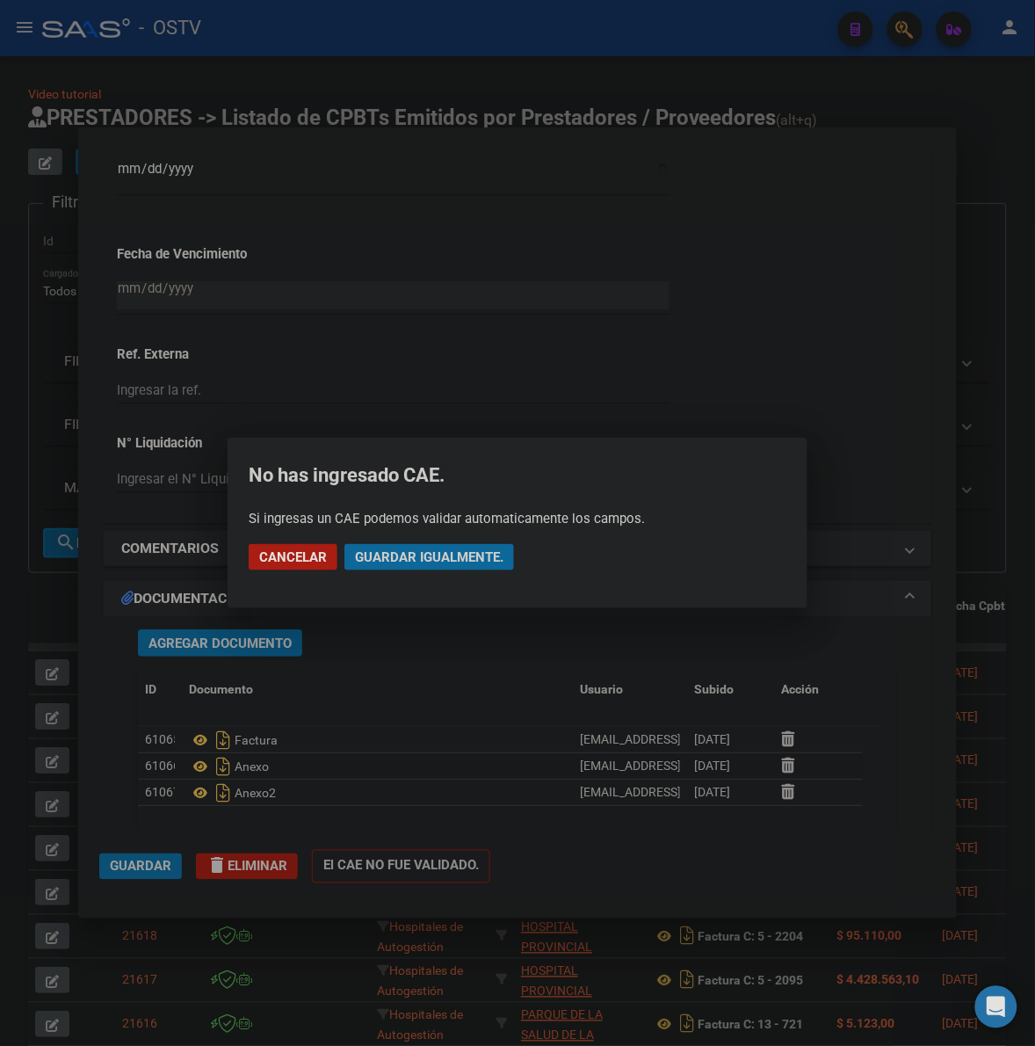
click at [442, 563] on span "Guardar igualmente." at bounding box center [429, 557] width 149 height 16
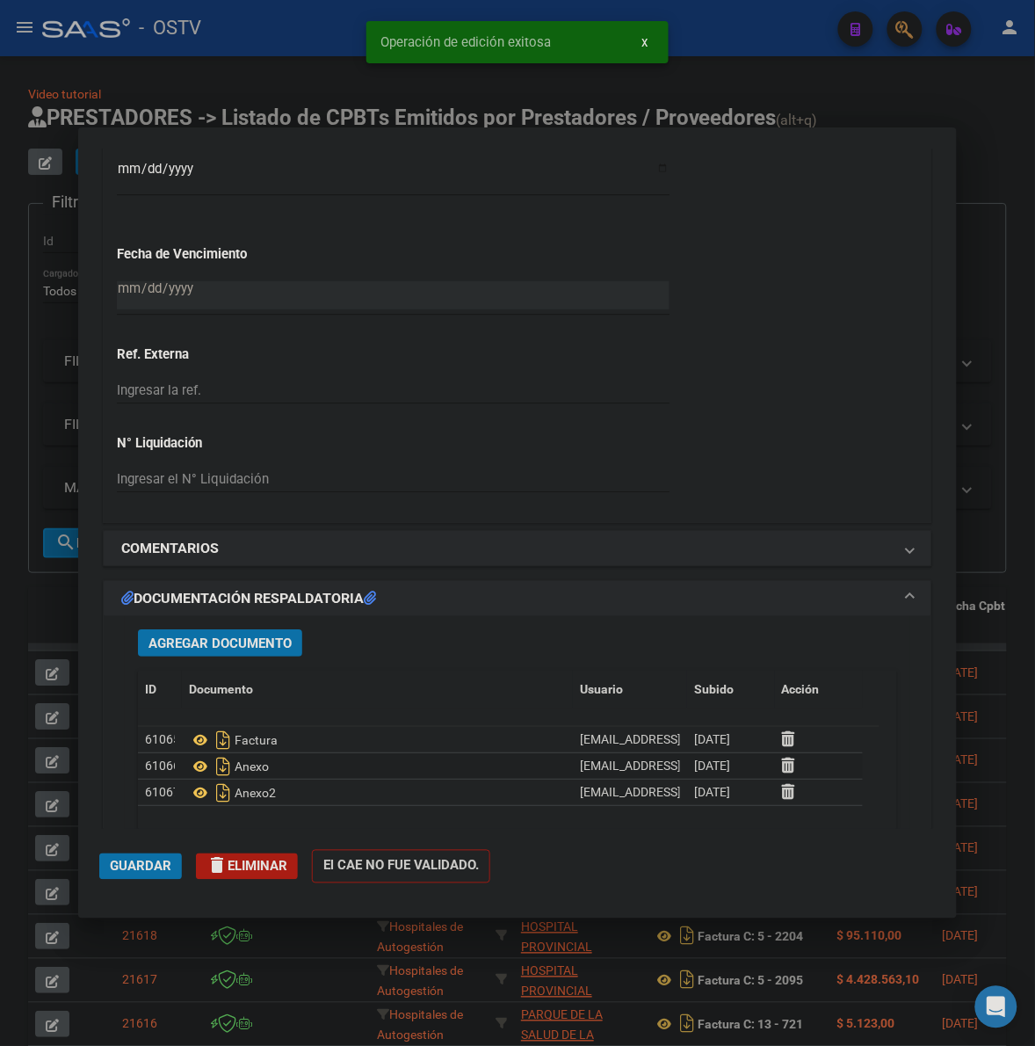
click at [129, 872] on span "Guardar" at bounding box center [141, 867] width 62 height 16
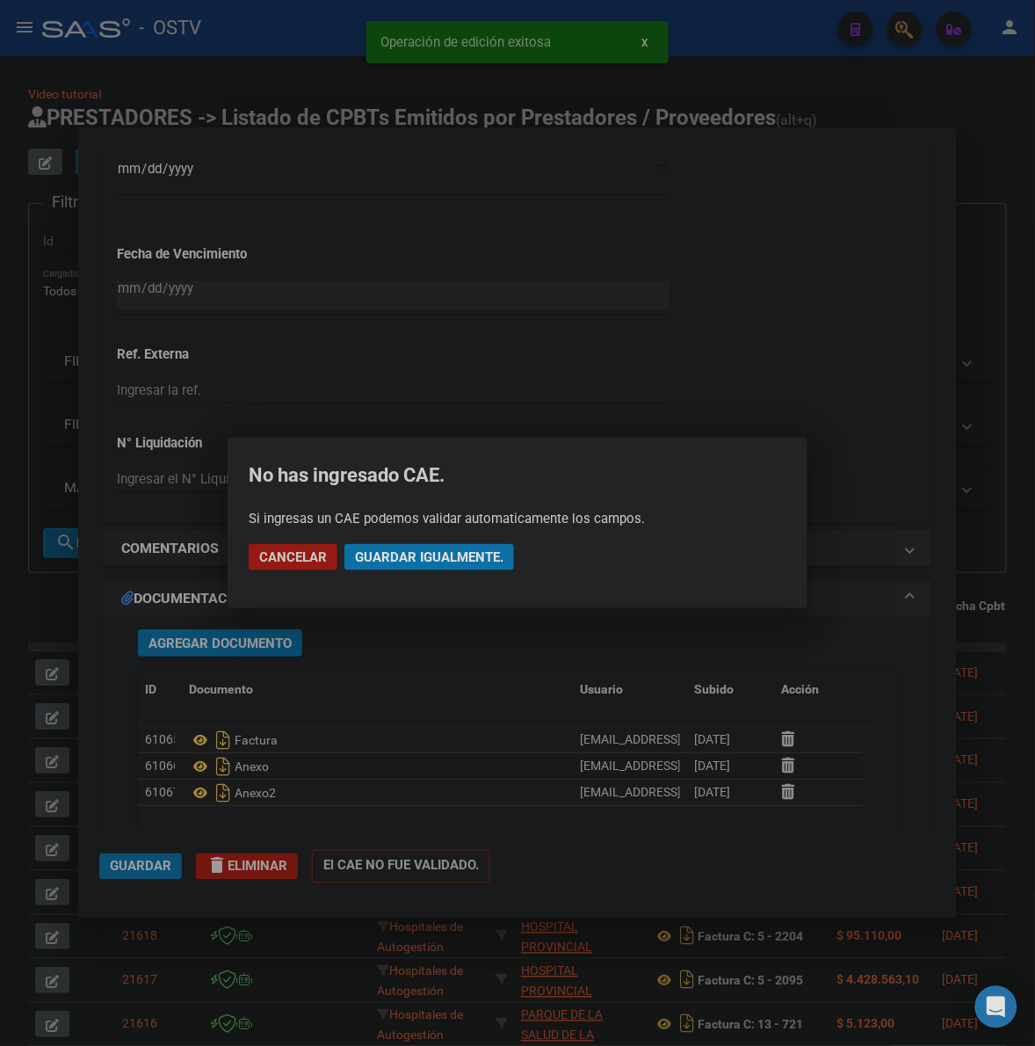
click at [365, 559] on span "Guardar igualmente." at bounding box center [429, 557] width 149 height 16
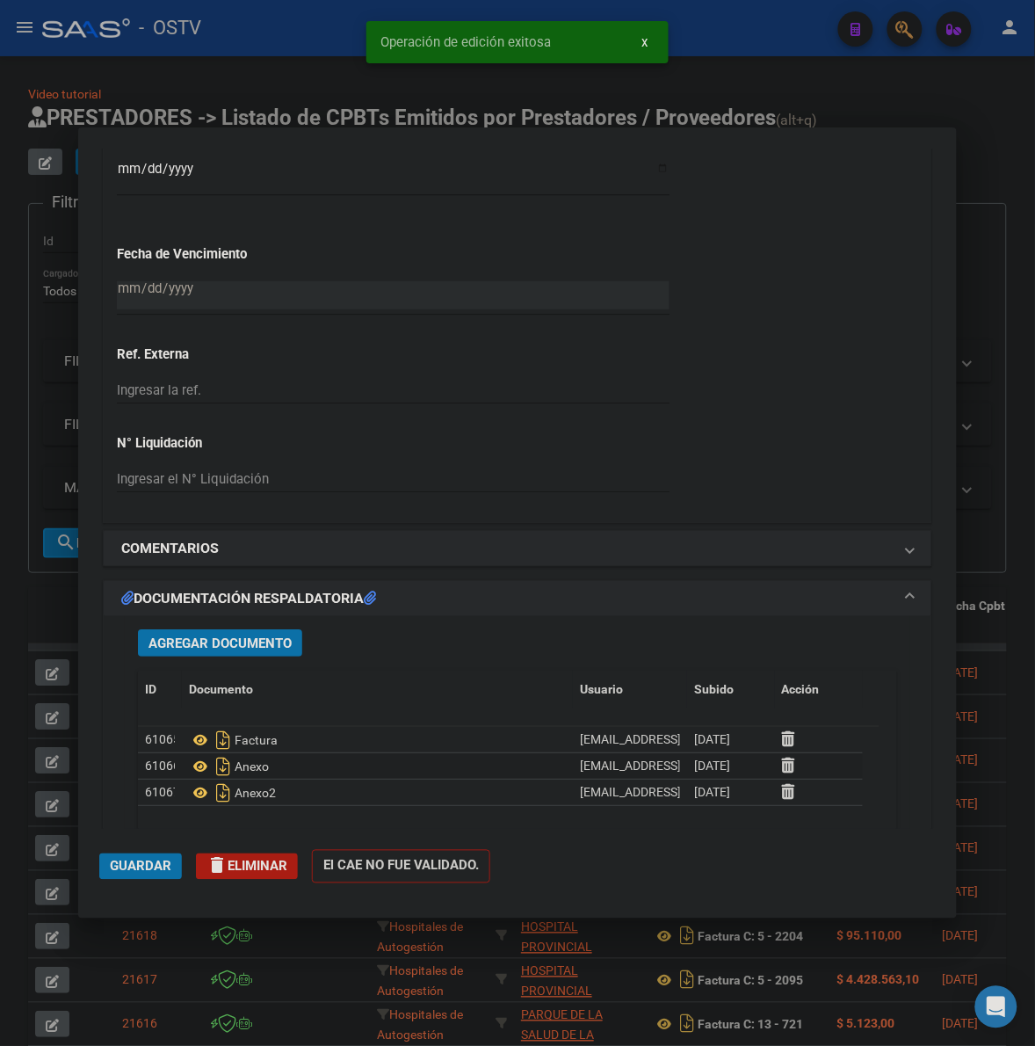
click at [50, 604] on div at bounding box center [517, 523] width 1035 height 1046
type input "$ 0,00"
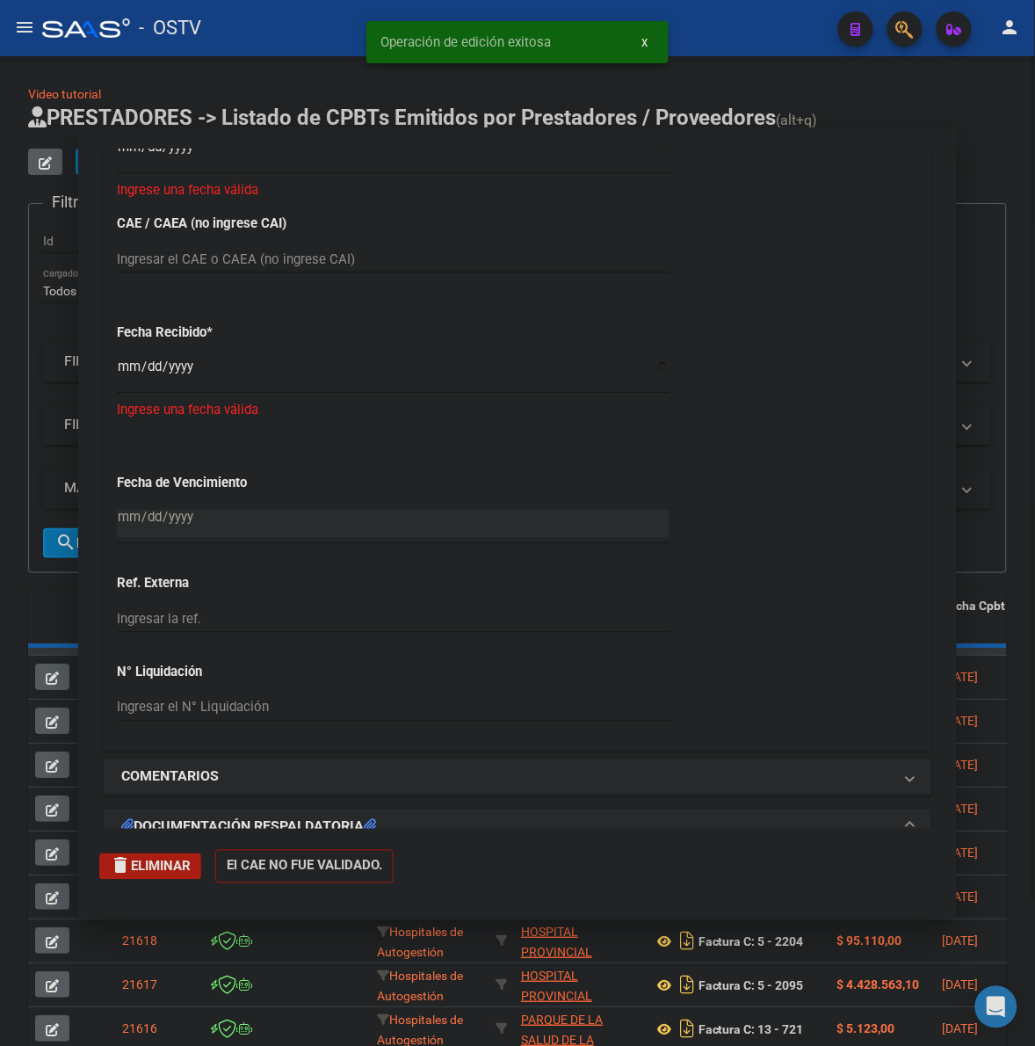
scroll to position [1259, 0]
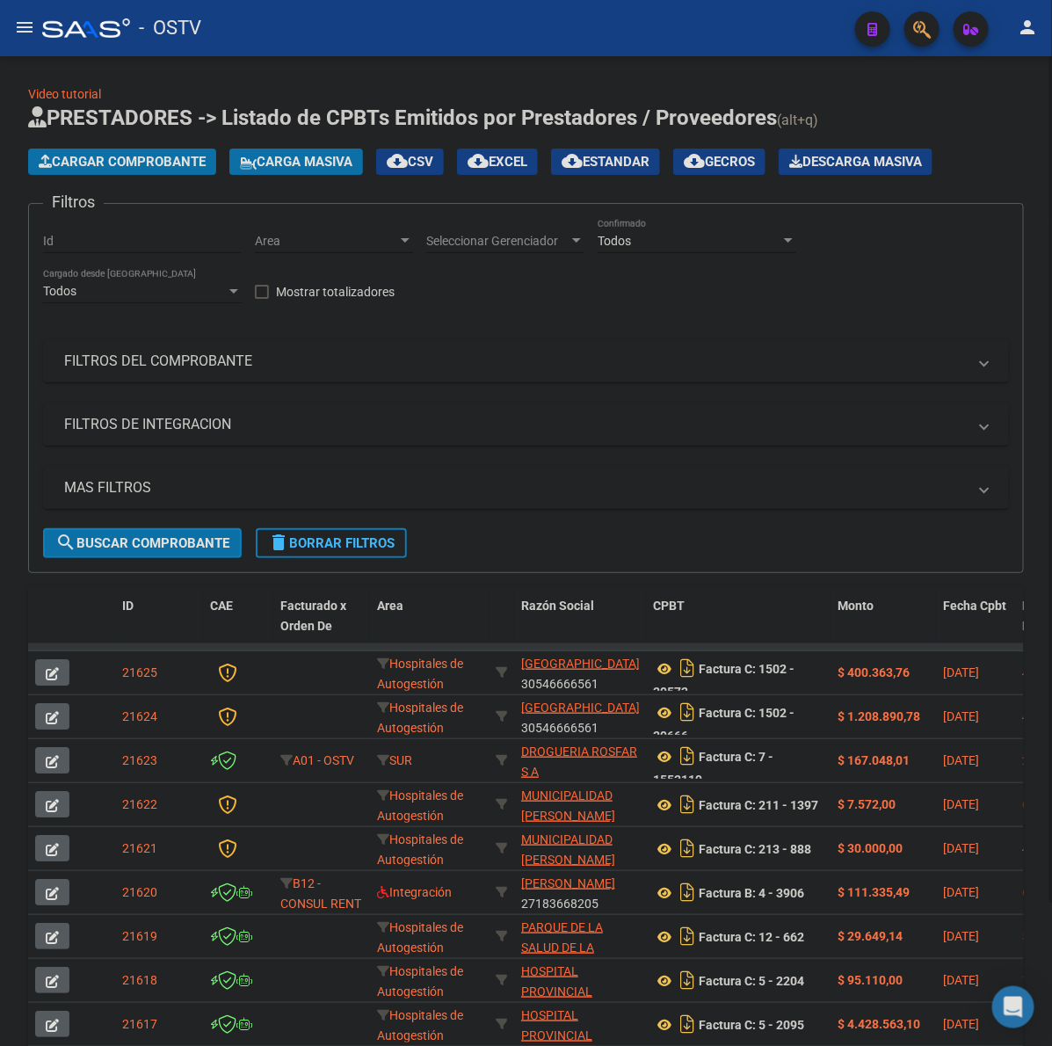
click at [92, 167] on span "Cargar Comprobante" at bounding box center [122, 162] width 167 height 16
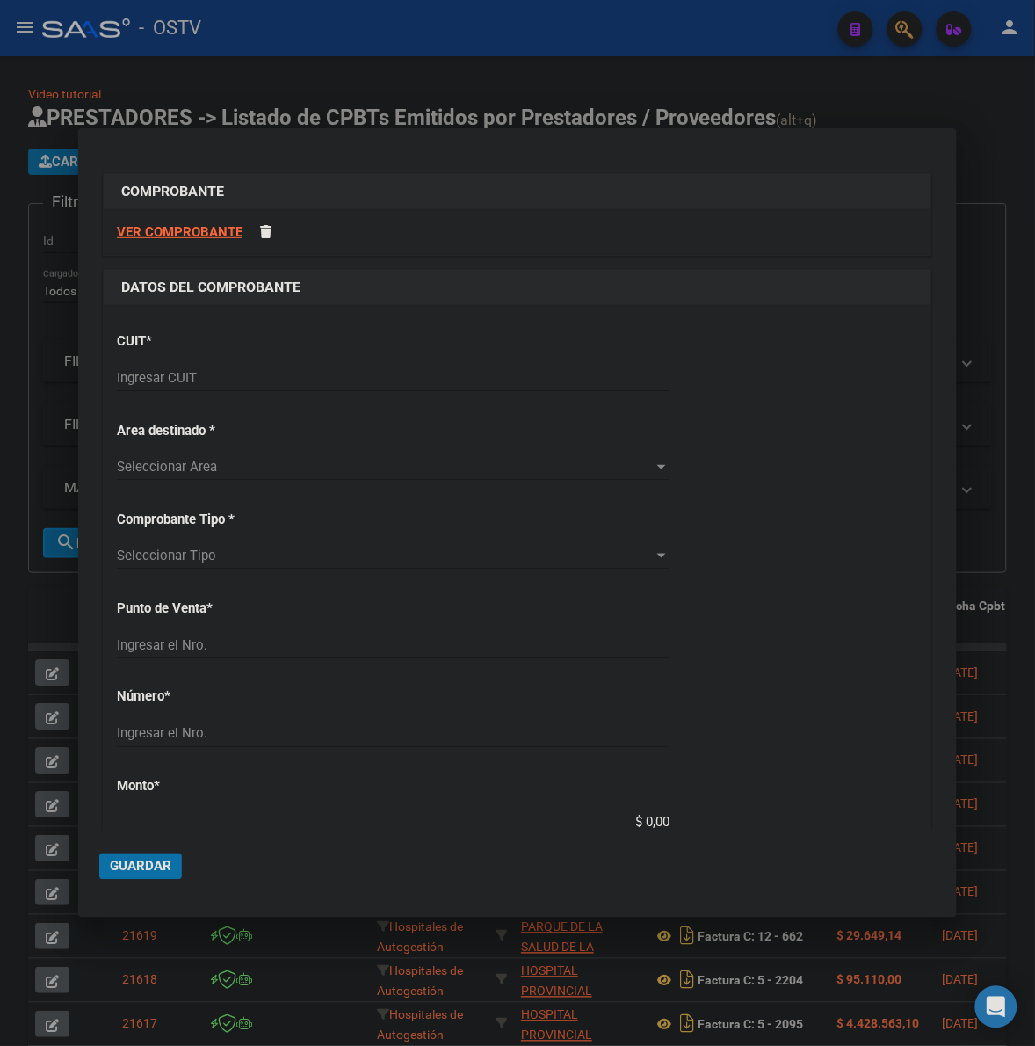
click at [262, 372] on input "Ingresar CUIT" at bounding box center [393, 378] width 553 height 16
drag, startPoint x: 185, startPoint y: 367, endPoint x: 185, endPoint y: 380, distance: 12.3
click at [185, 369] on div "Ingresar CUIT" at bounding box center [393, 378] width 553 height 26
click at [186, 380] on input "Ingresar CUIT" at bounding box center [393, 378] width 553 height 16
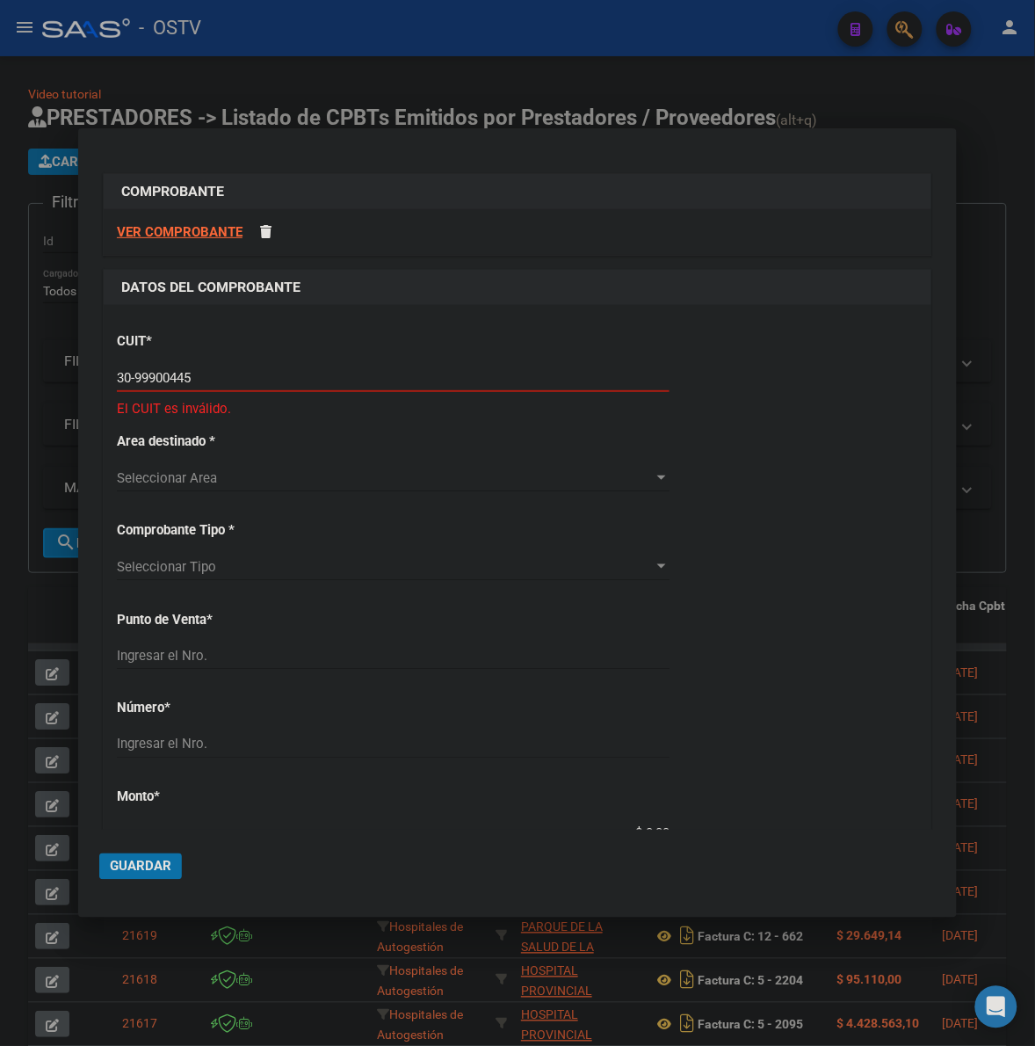
type input "30-99900445-4"
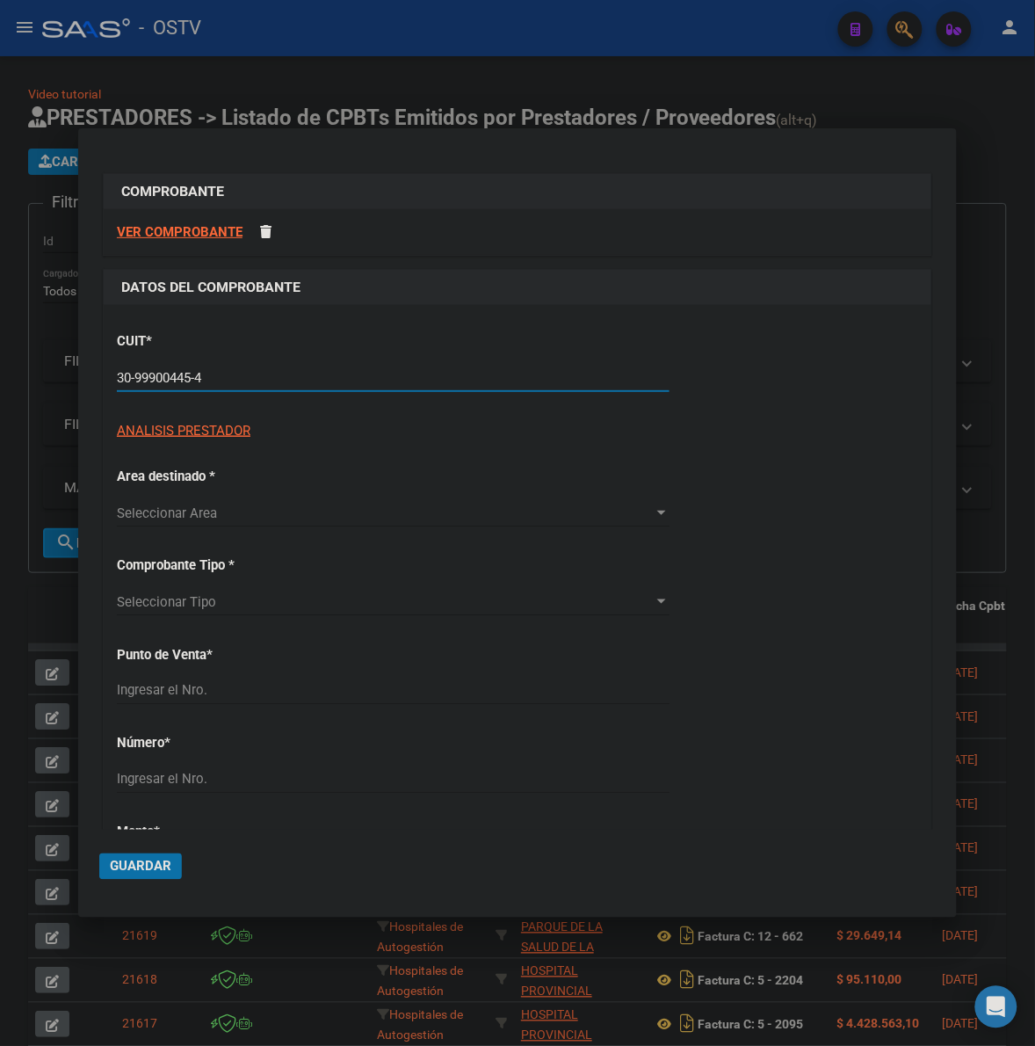
type input "6"
type input "30-99900445-4"
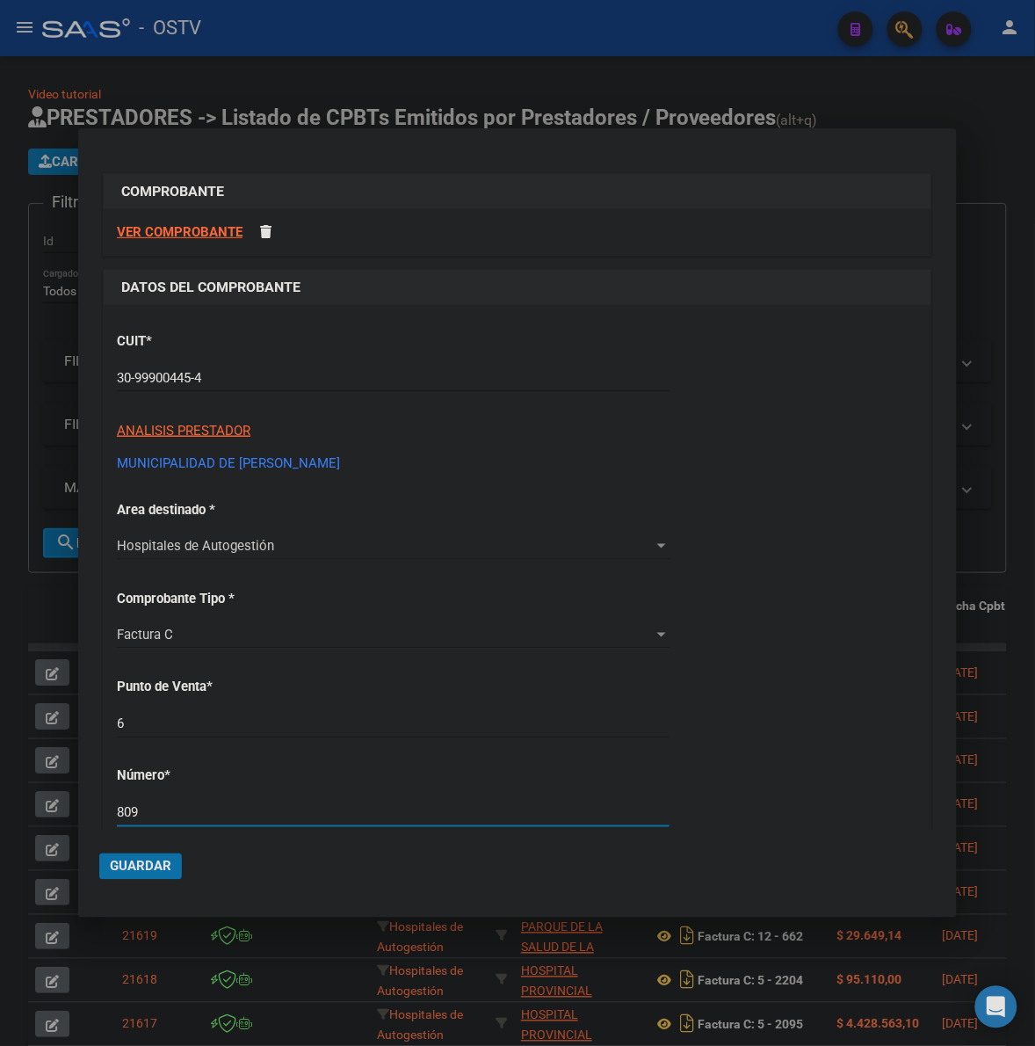
type input "809"
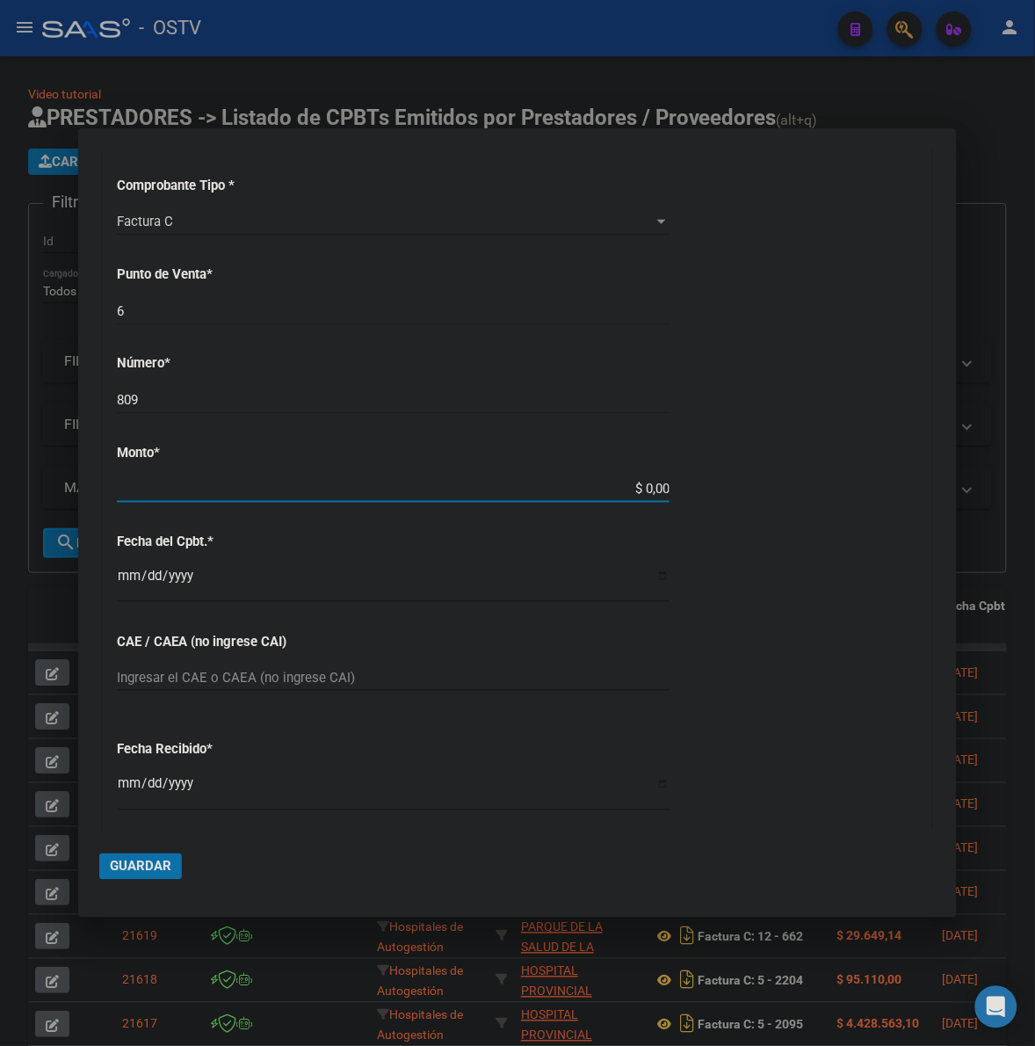
type input "$ 171.716,00"
type input "2025-09-11"
type input "75374761768443"
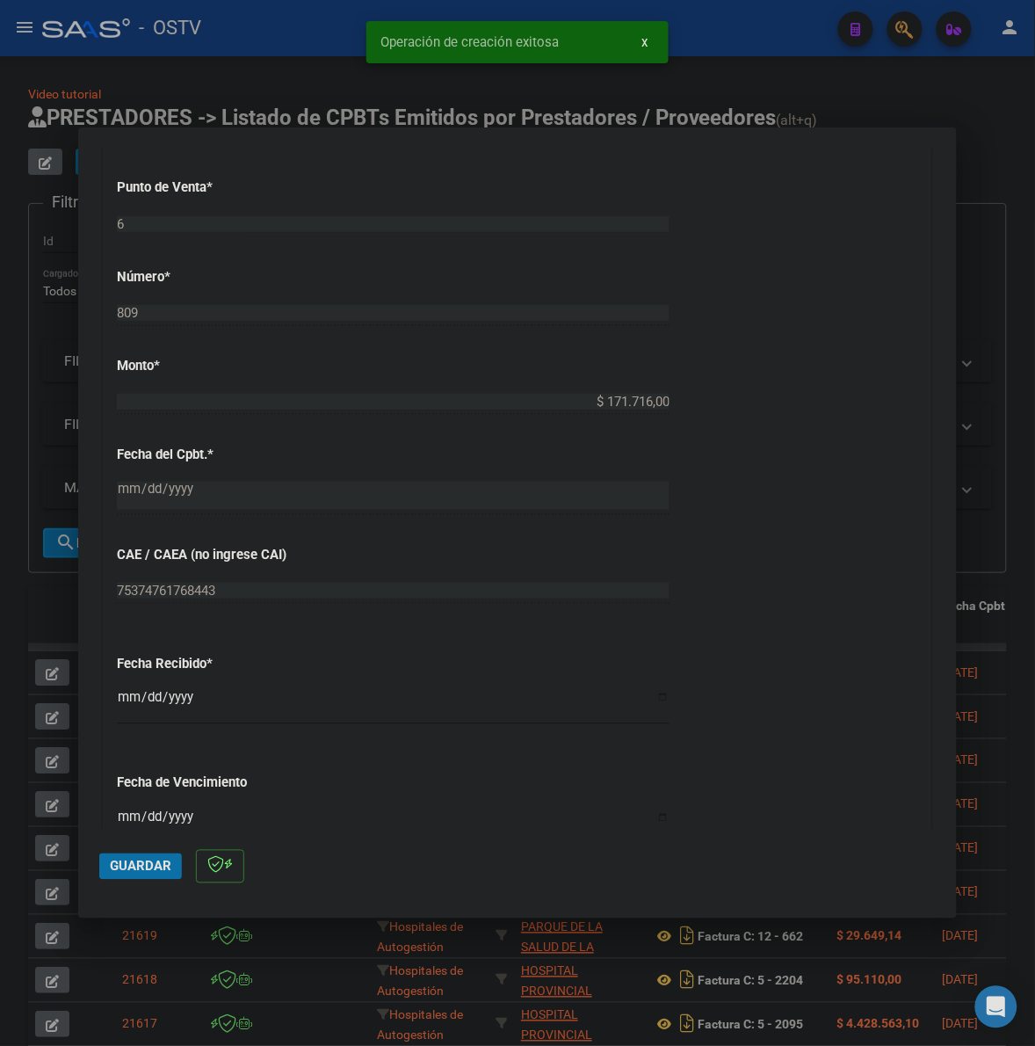
scroll to position [549, 0]
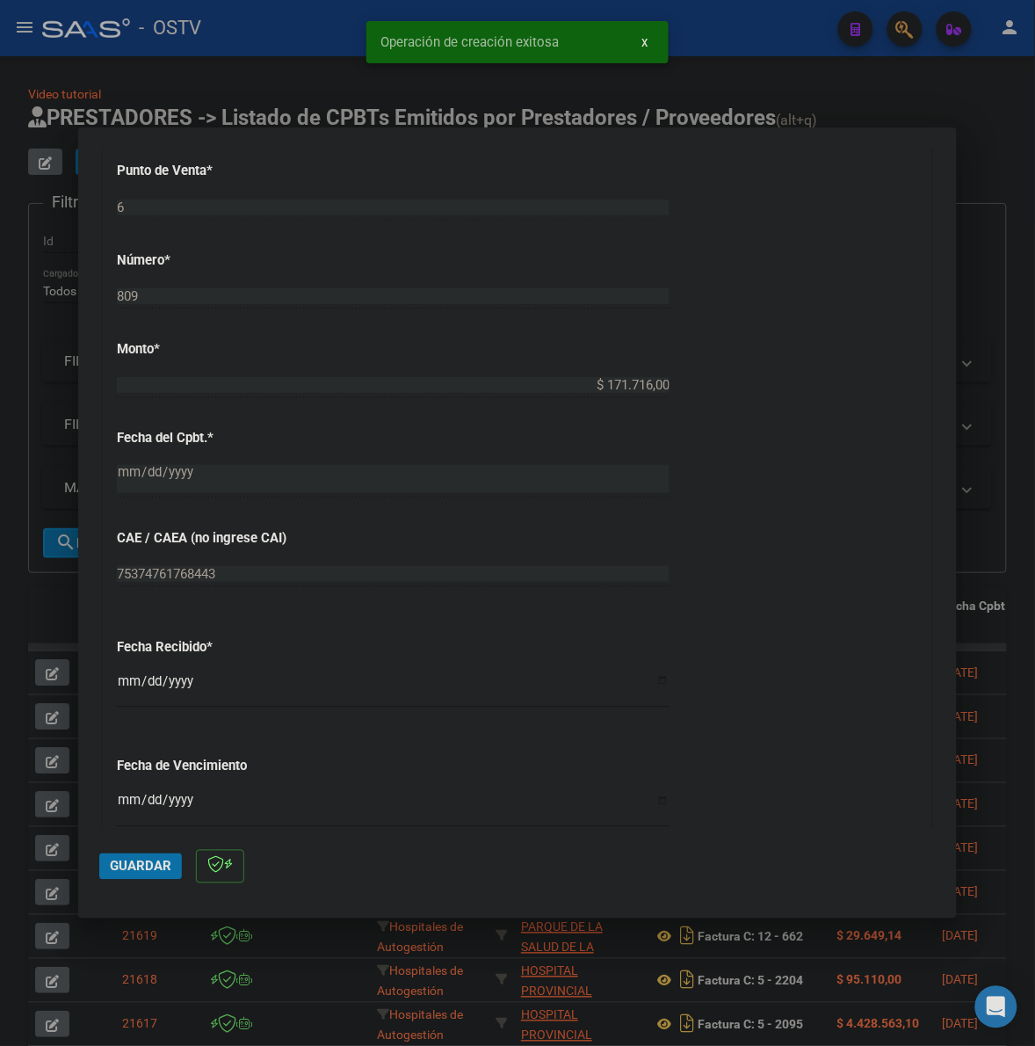
click at [127, 687] on input "2025-10-08" at bounding box center [393, 688] width 553 height 28
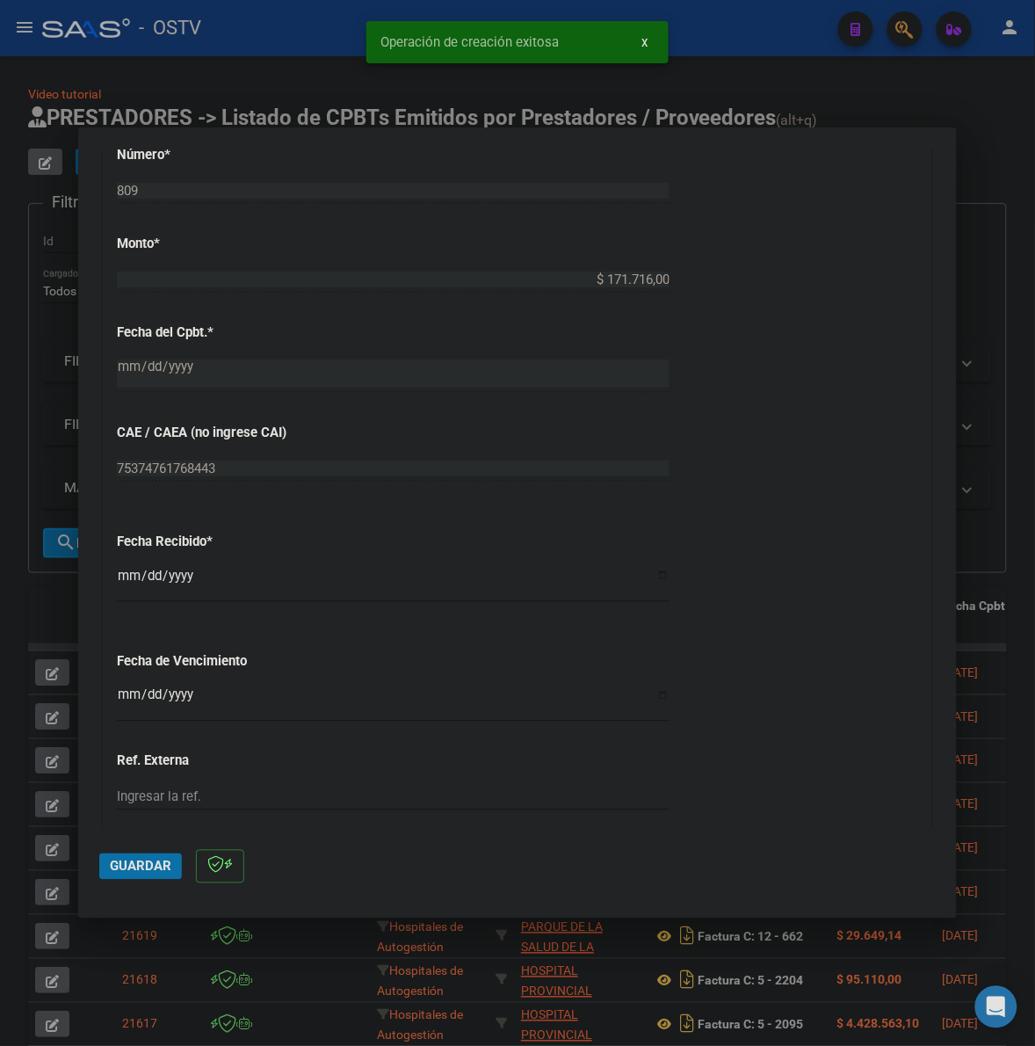
scroll to position [659, 0]
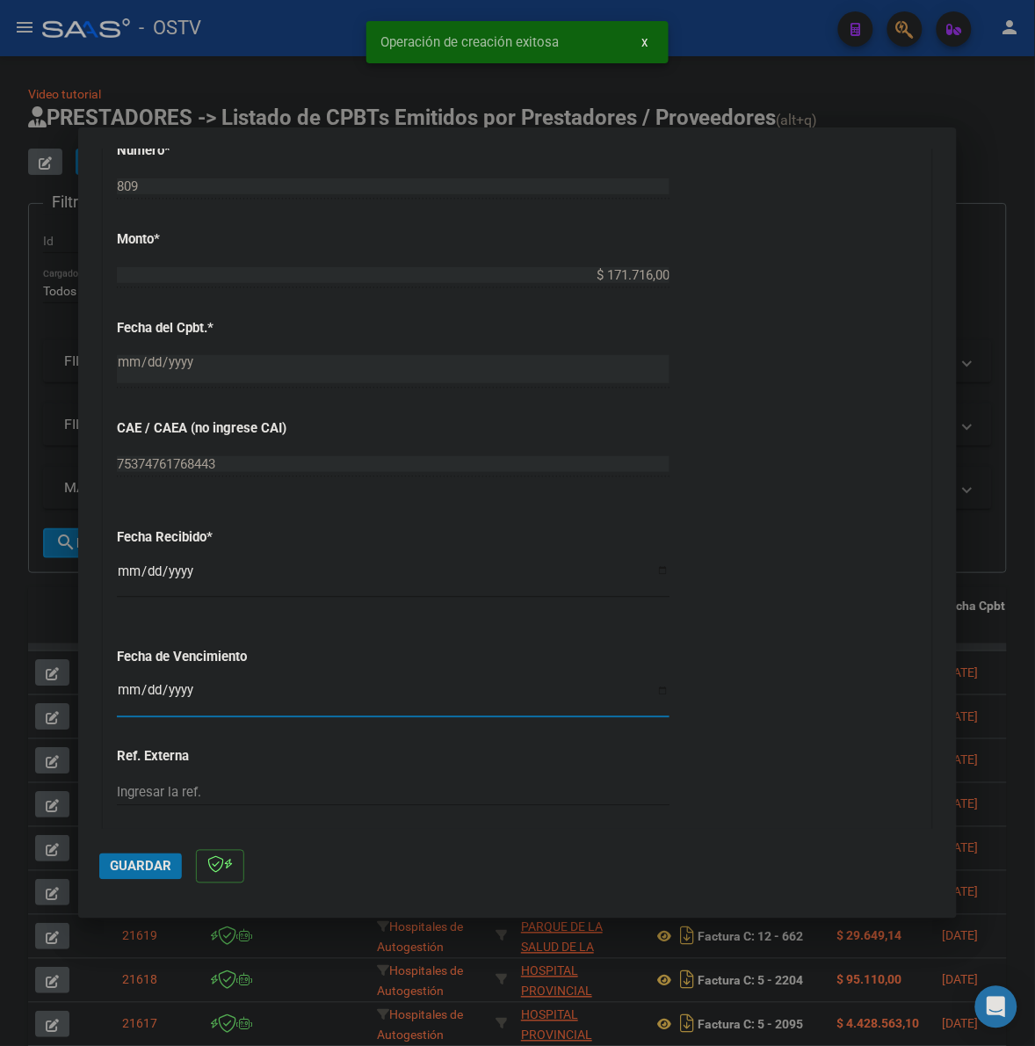
click at [123, 691] on input "Ingresar la fecha" at bounding box center [393, 698] width 553 height 28
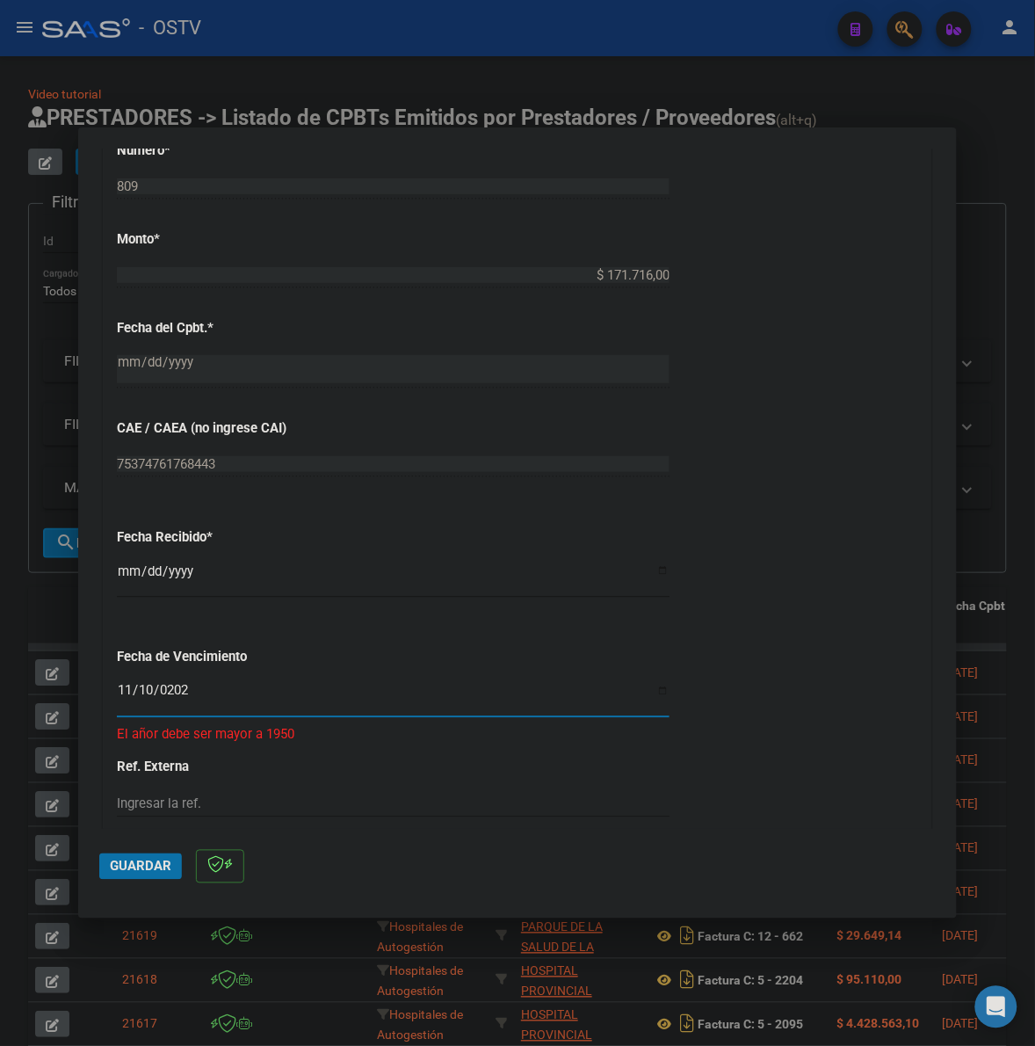
type input "2025-11-10"
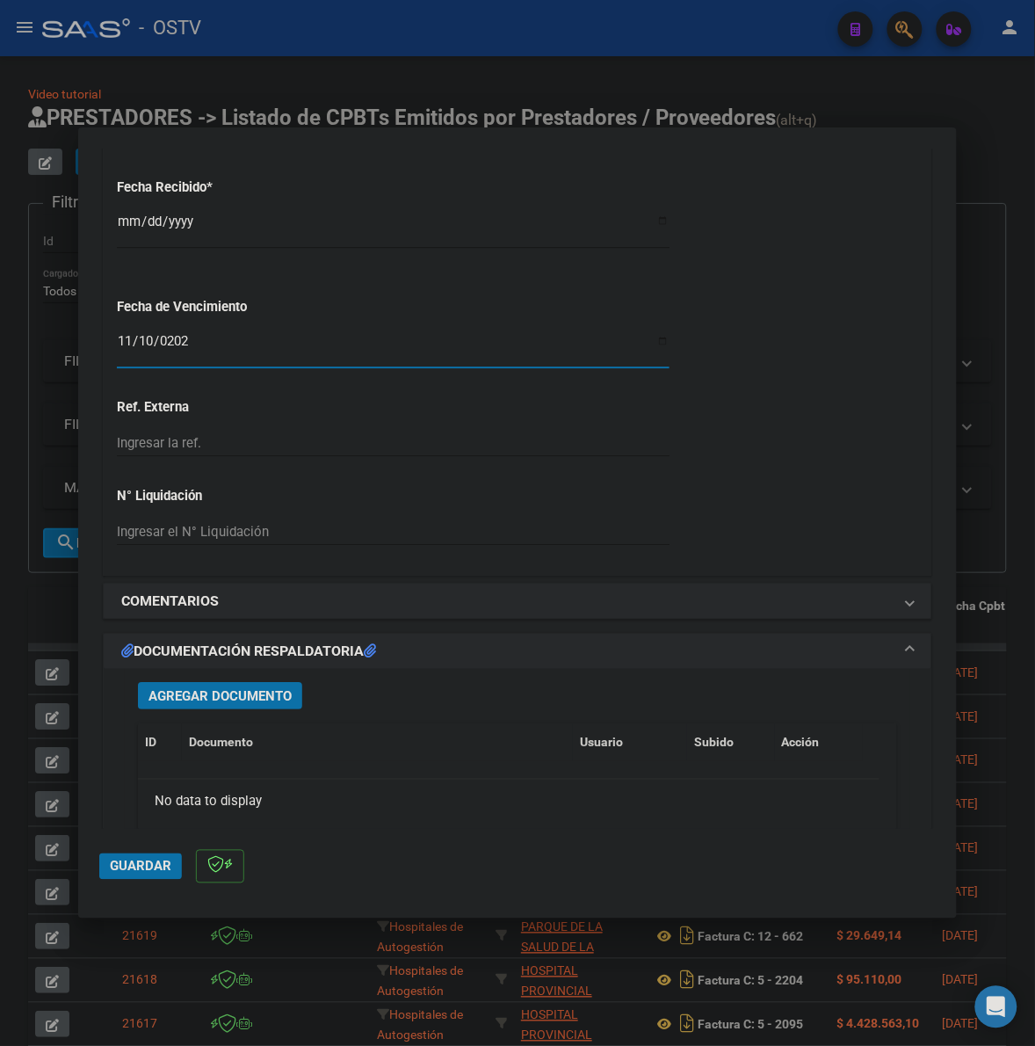
scroll to position [1062, 0]
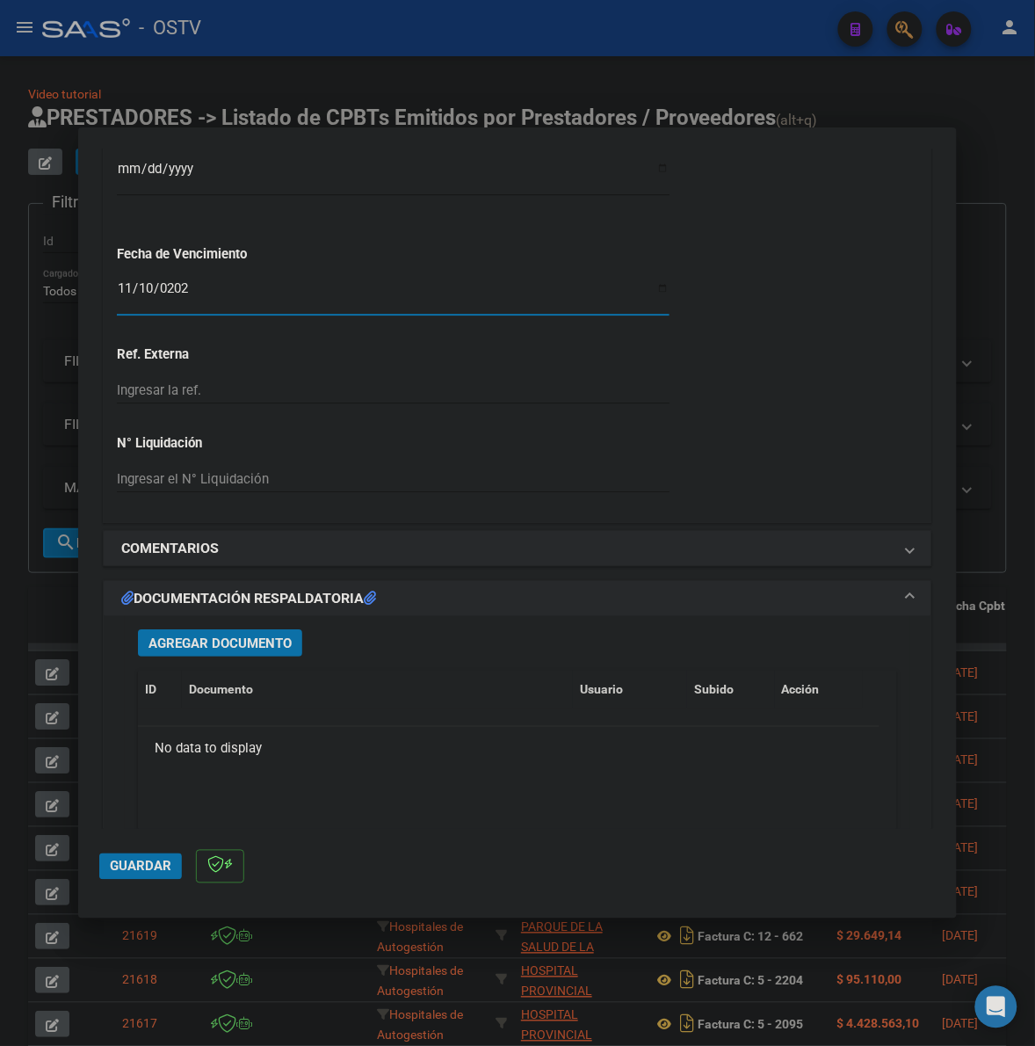
click at [268, 638] on span "Agregar Documento" at bounding box center [220, 643] width 143 height 16
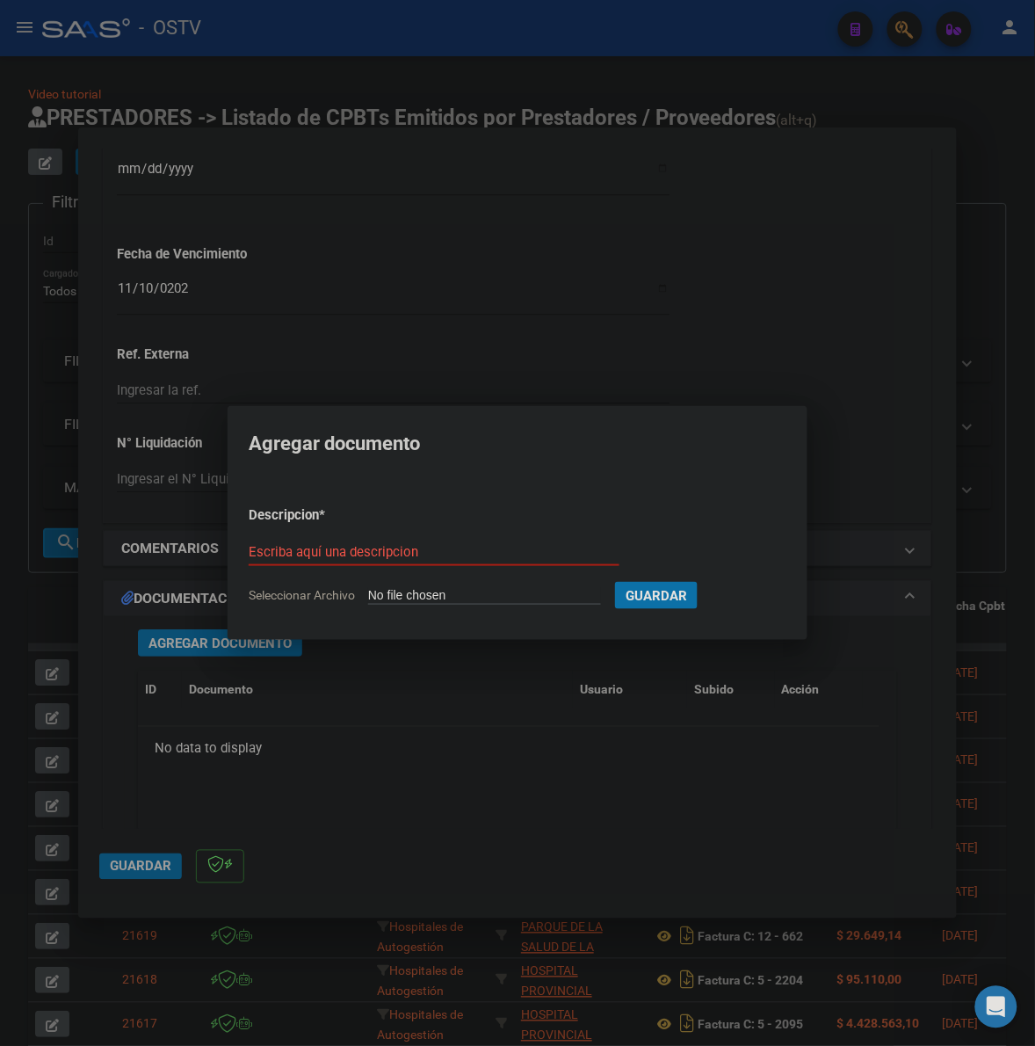
type input "C:\fakepath\FACTURA - 6 809 - MUNICIPALIDAD DE FLORENCIO VARELA.pdf"
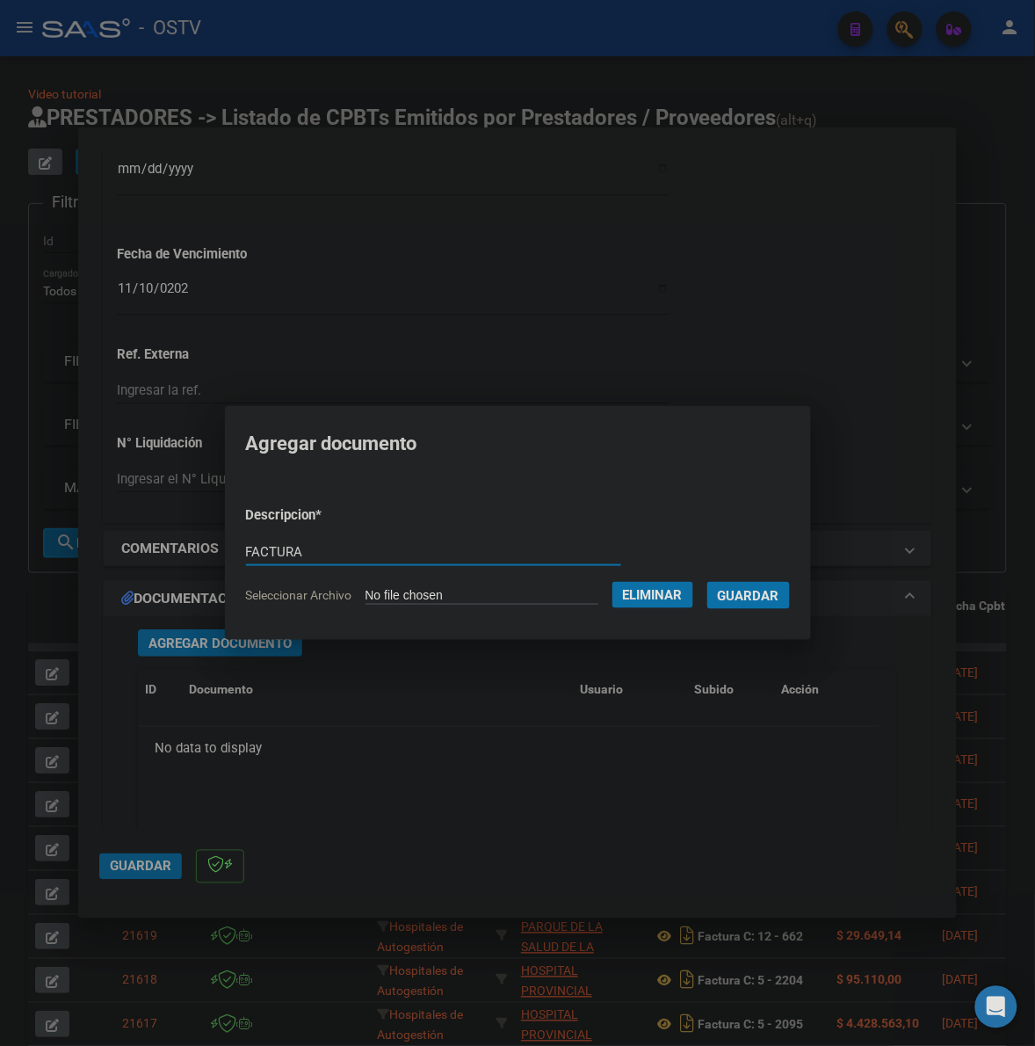
type input "FACTURA"
click at [708, 582] on button "Guardar" at bounding box center [749, 595] width 83 height 27
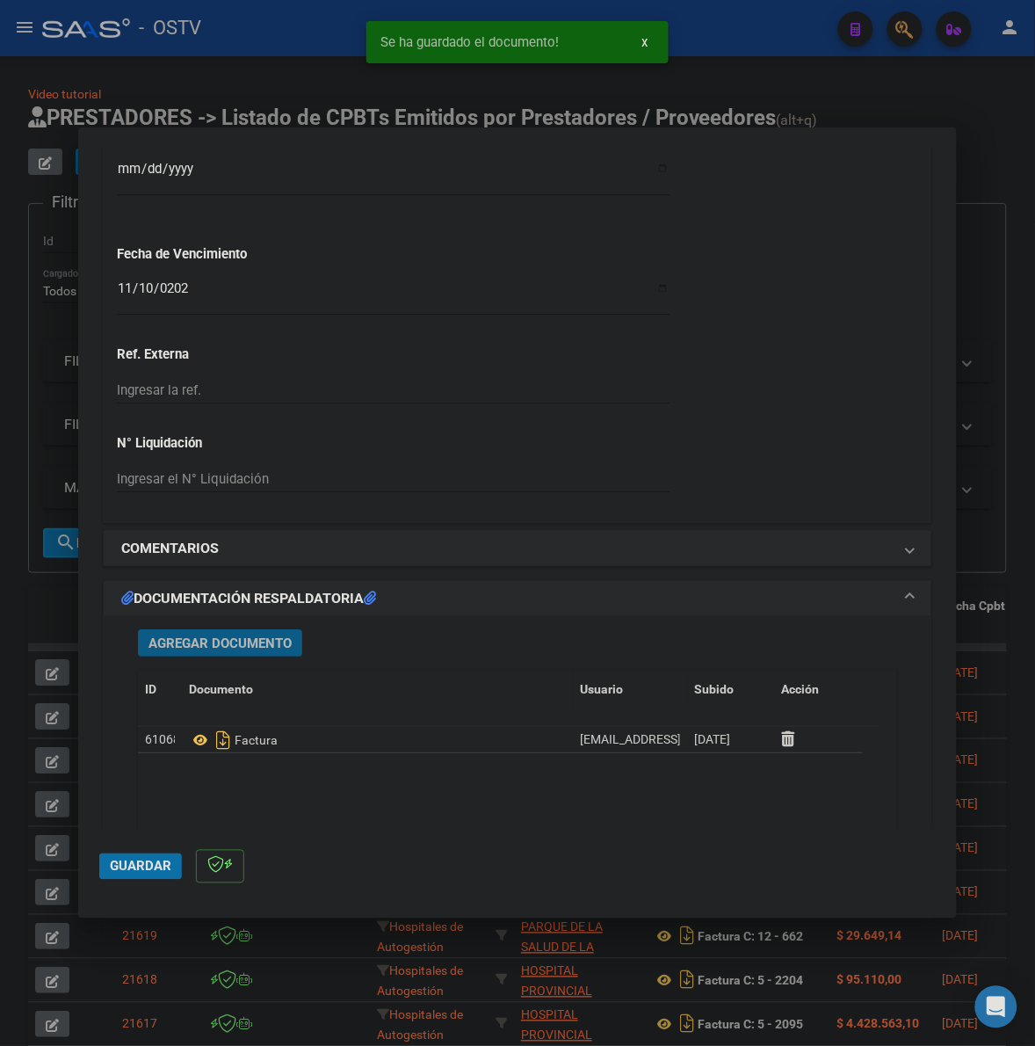
click at [247, 649] on span "Agregar Documento" at bounding box center [220, 643] width 143 height 16
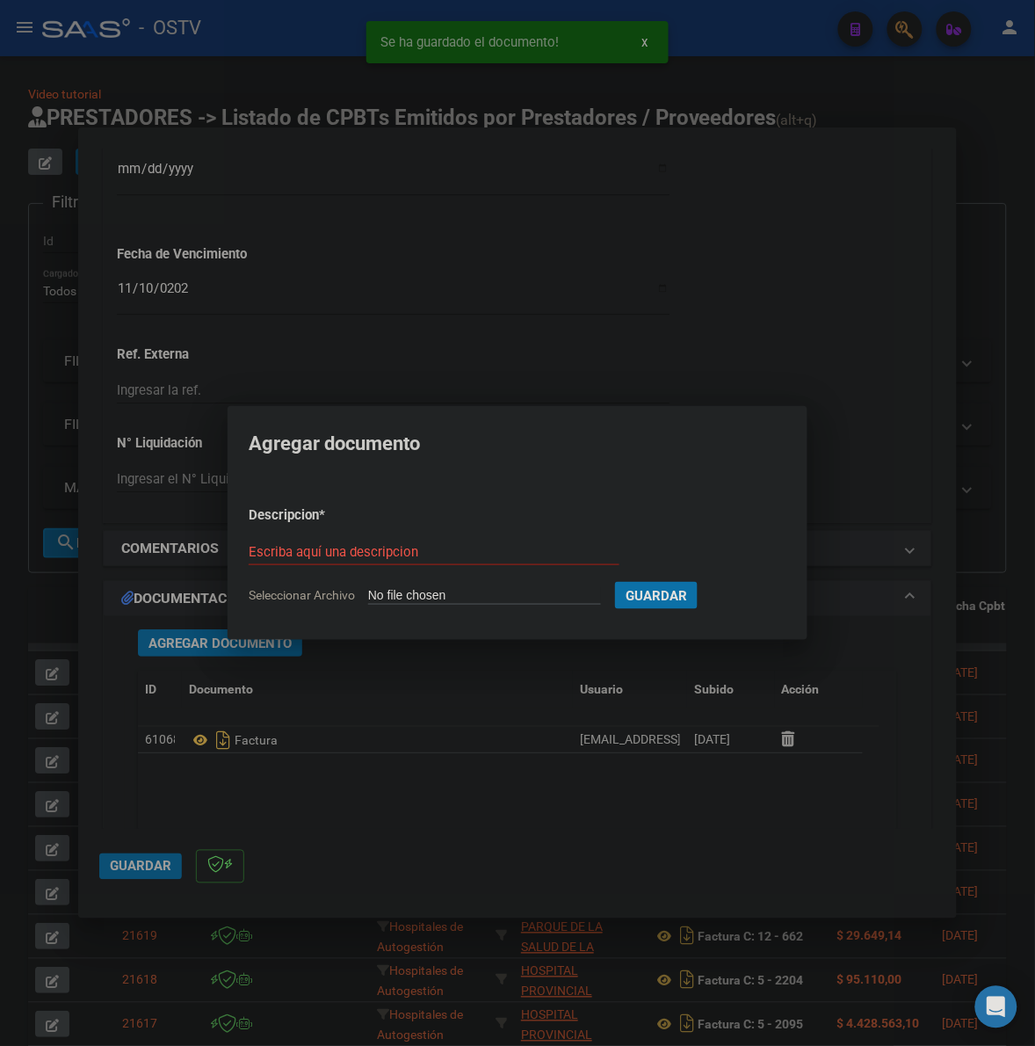
type input "C:\fakepath\ANEXO 1 - 6 809 - MUNICIPALIDAD DE FLORENCIO VARELA.pdf"
type input "ANEXO"
click at [708, 582] on button "Guardar" at bounding box center [749, 595] width 83 height 27
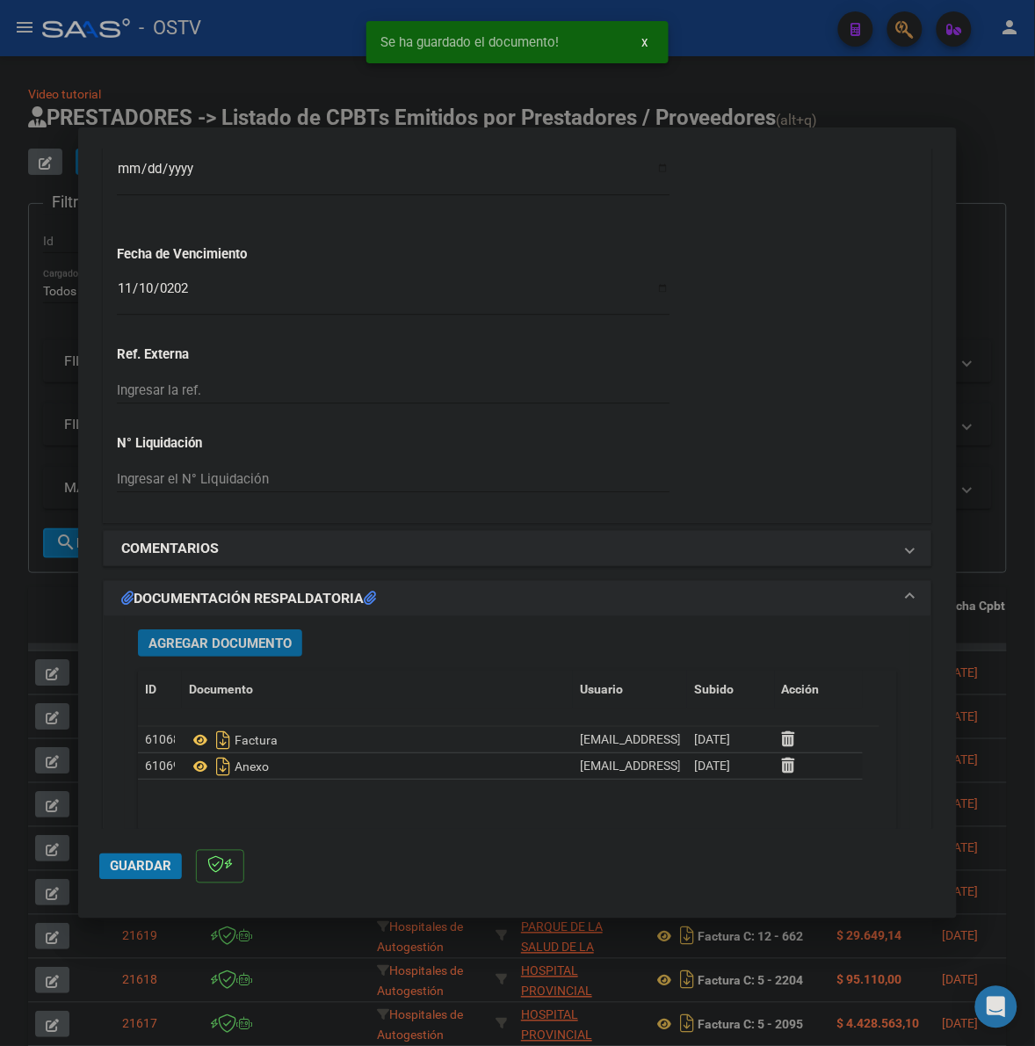
click at [203, 635] on span "Agregar Documento" at bounding box center [220, 643] width 143 height 16
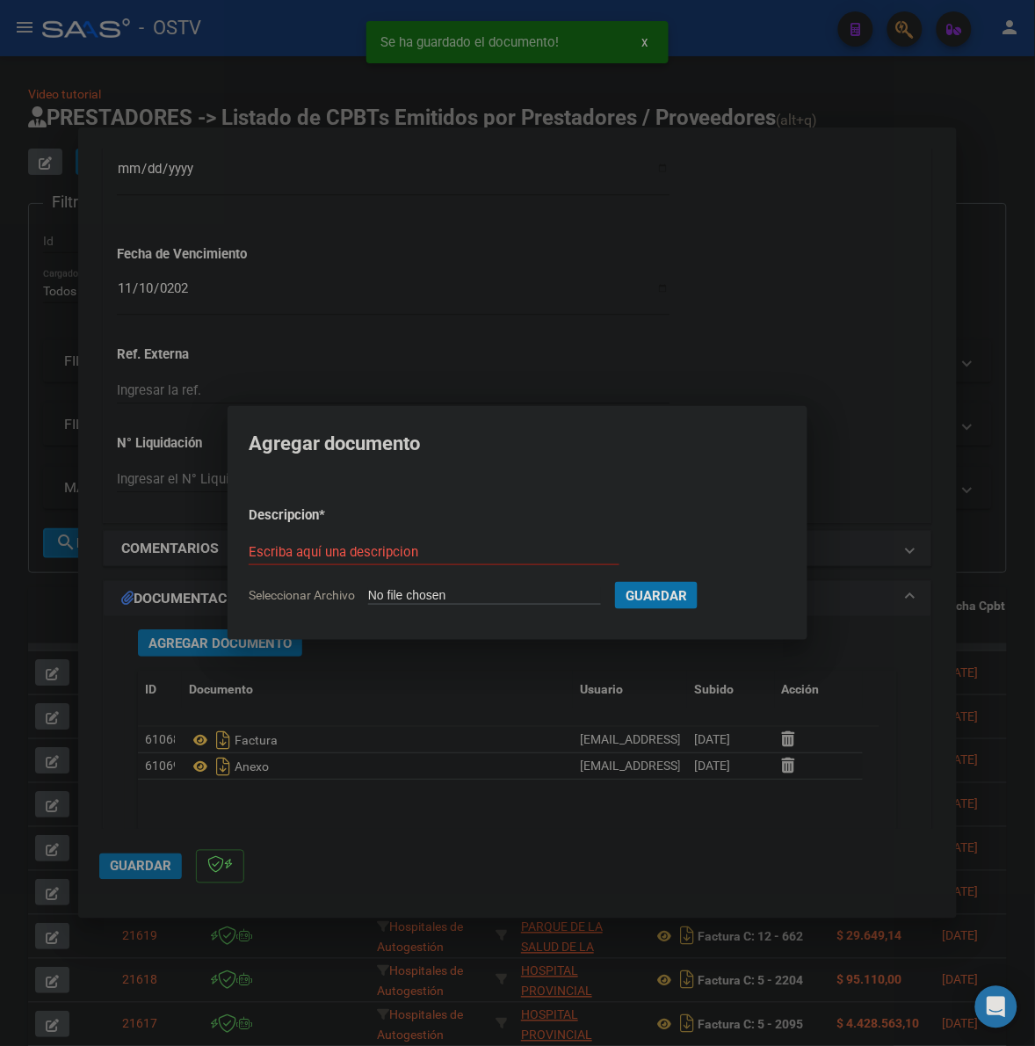
type input "C:\fakepath\ANEXO 2 - 6 809 - MUNICIPALIDAD DE FLORENCIO VARELA.pdf"
type input "ANEXO 2"
click at [783, 604] on button "Guardar" at bounding box center [749, 595] width 83 height 27
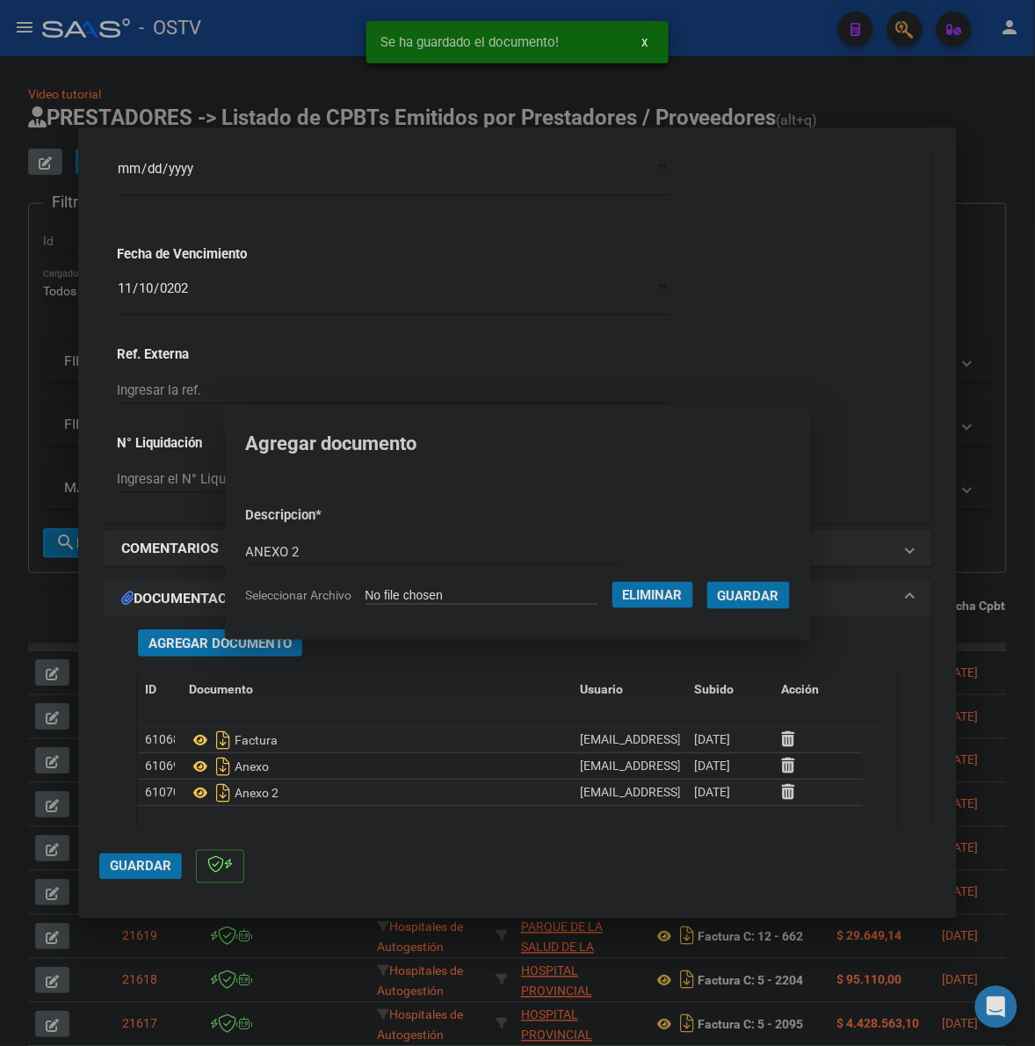
click at [136, 861] on span "Guardar" at bounding box center [141, 867] width 62 height 16
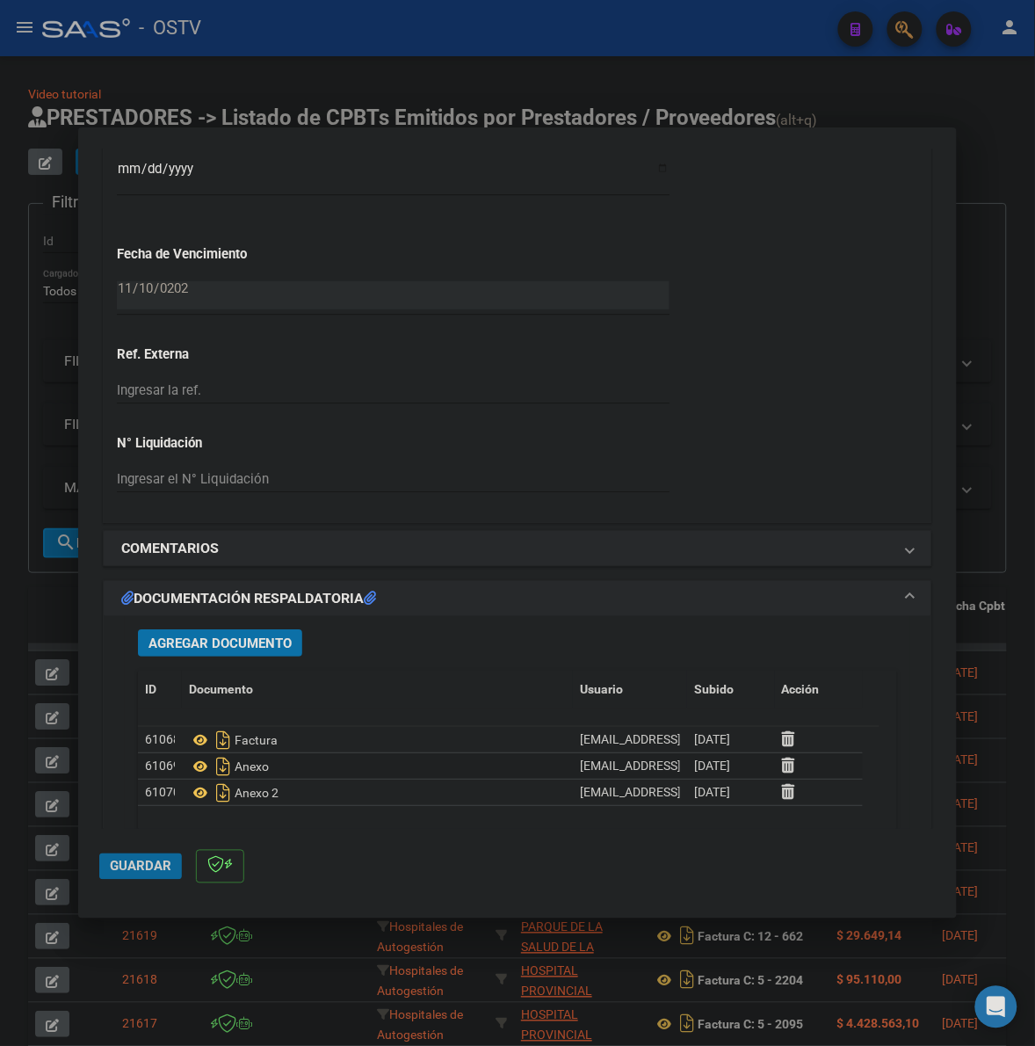
click at [132, 867] on span "Guardar" at bounding box center [141, 867] width 62 height 16
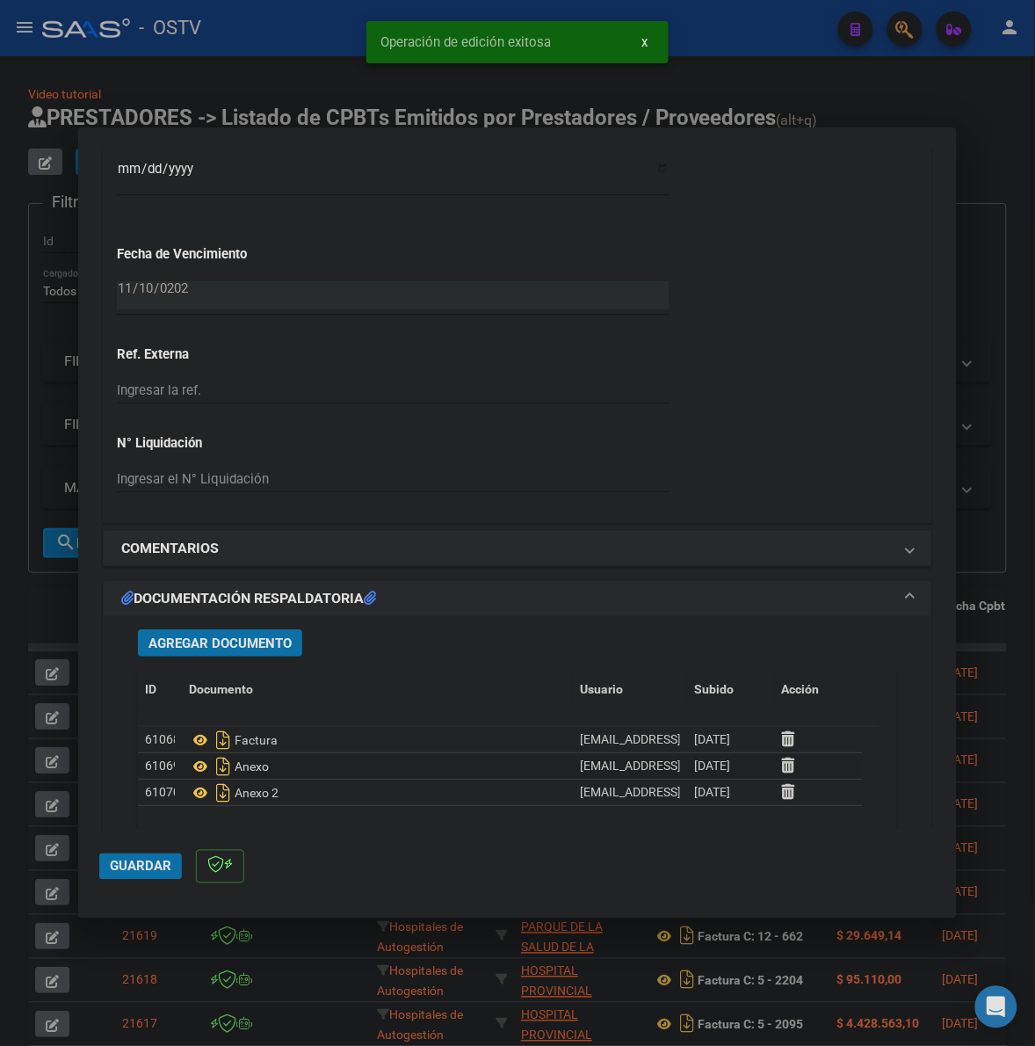
click at [32, 605] on div at bounding box center [517, 523] width 1035 height 1046
type input "$ 0,00"
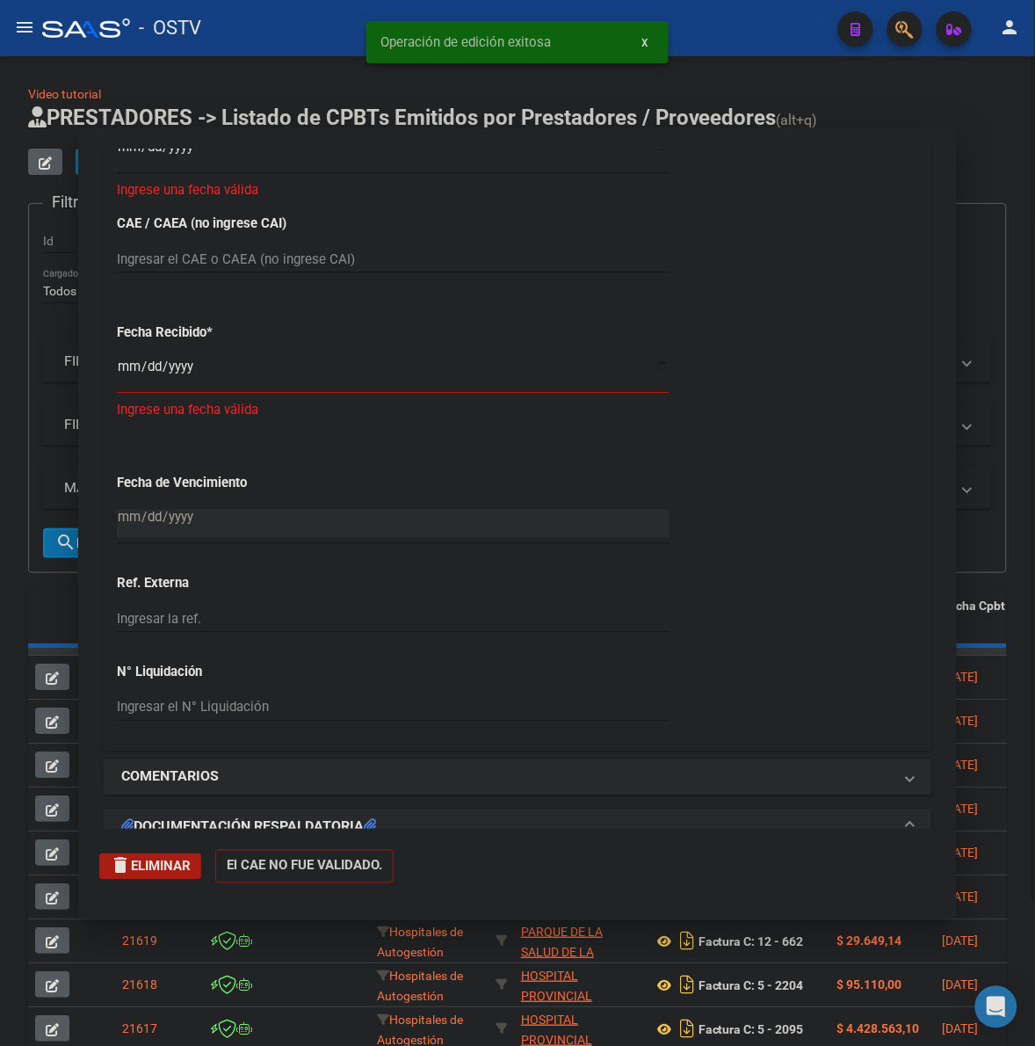
scroll to position [1259, 0]
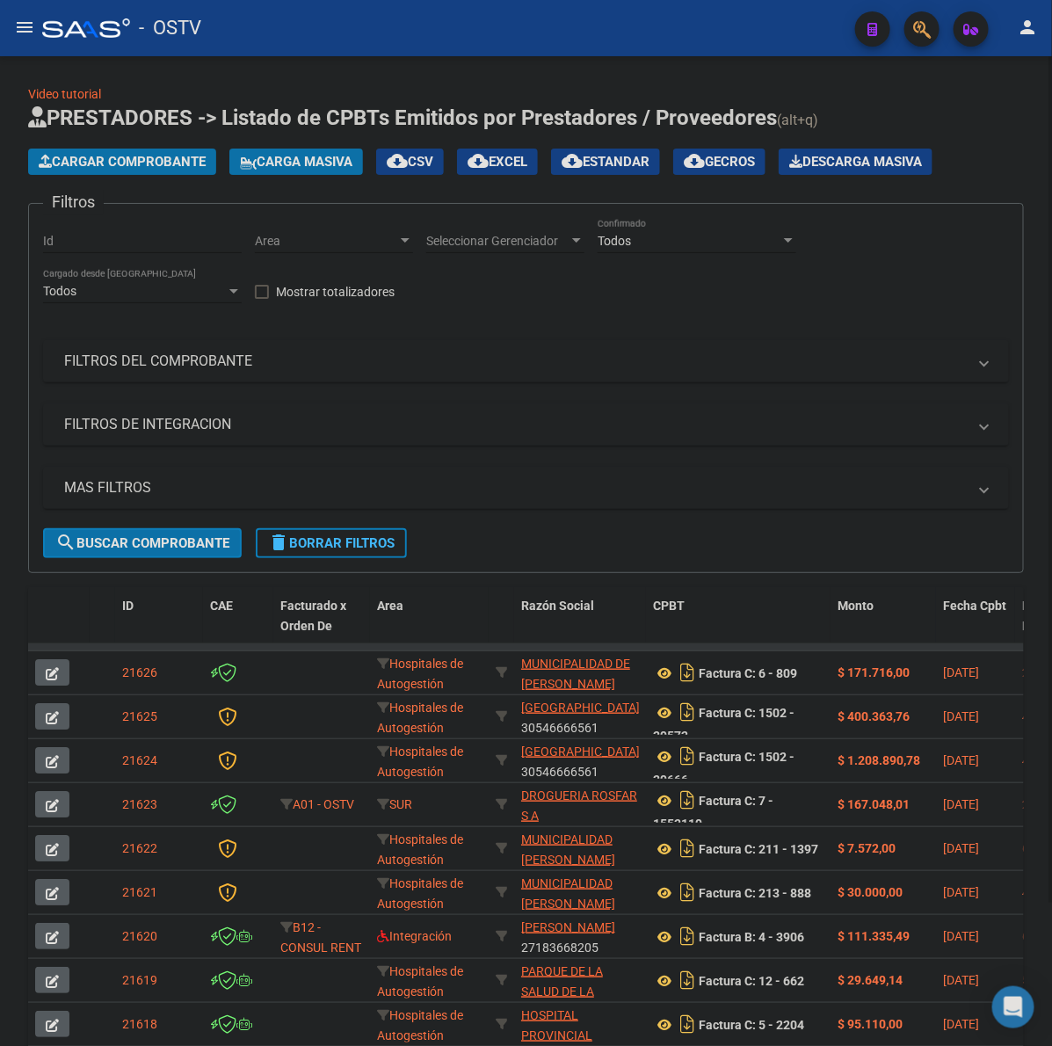
click at [942, 108] on h1 "PRESTADORES -> Listado de CPBTs Emitidos por Prestadores / Proveedores (alt+q)" at bounding box center [526, 119] width 996 height 31
click at [137, 168] on span "Cargar Comprobante" at bounding box center [122, 162] width 167 height 16
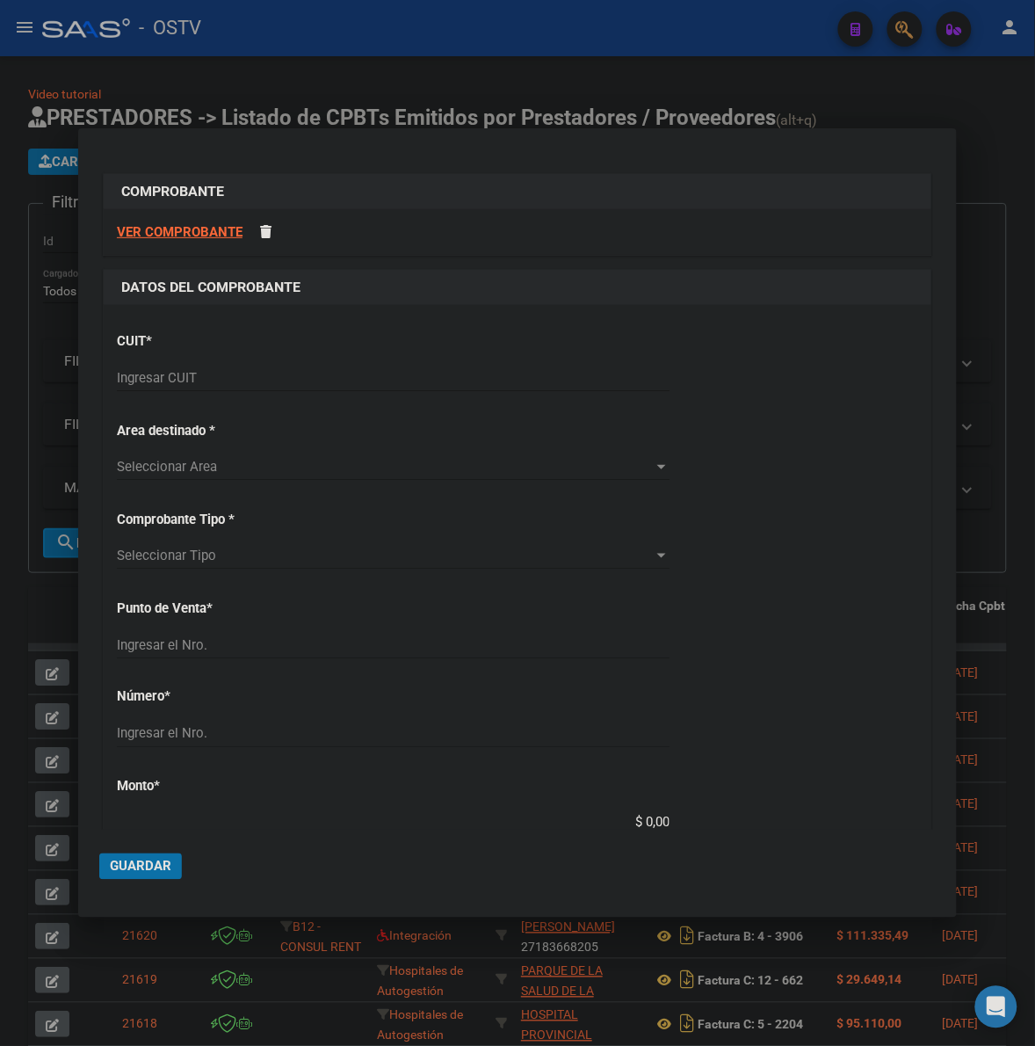
click at [257, 365] on div "Ingresar CUIT" at bounding box center [393, 378] width 553 height 26
click at [257, 366] on div "Ingresar CUIT" at bounding box center [393, 378] width 553 height 26
click at [253, 370] on input "Ingresar CUIT" at bounding box center [393, 378] width 553 height 16
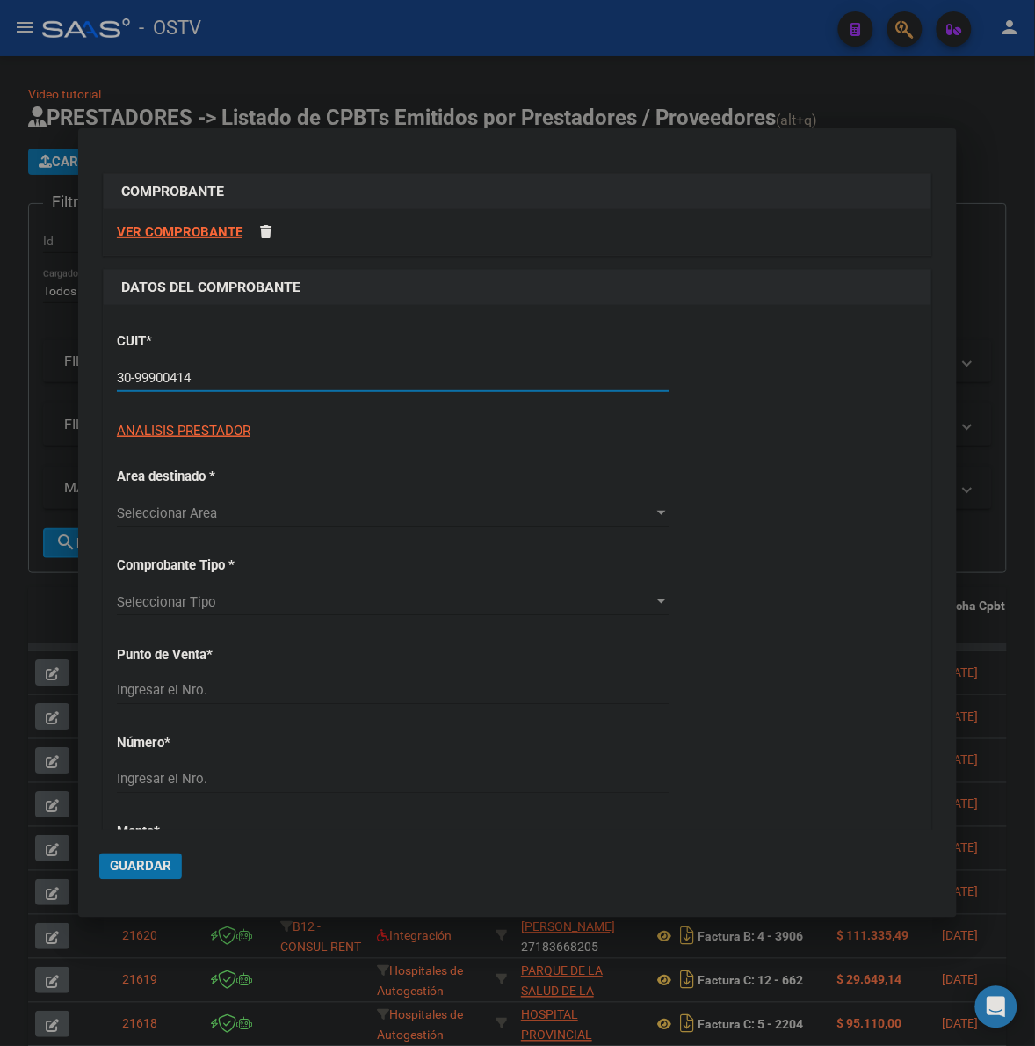
type input "30-99900414-4"
type input "6"
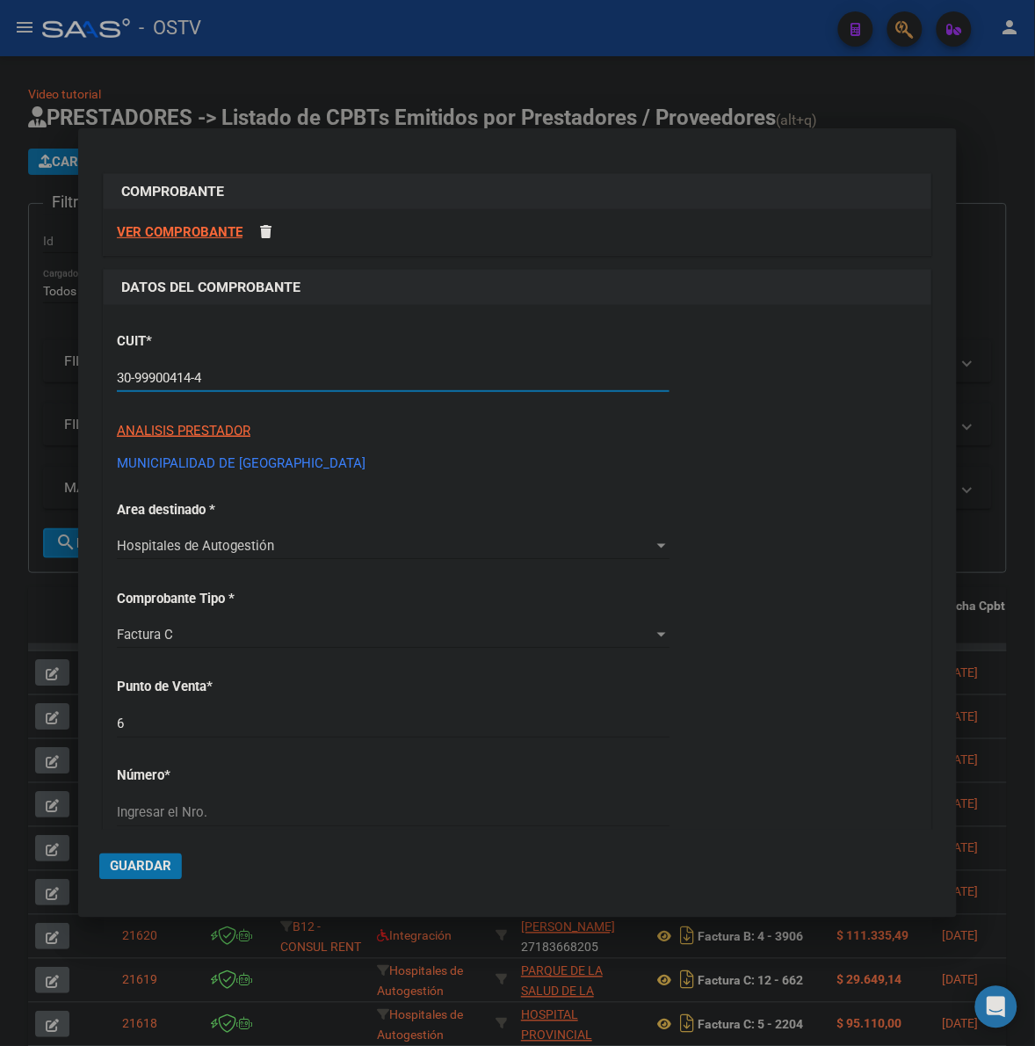
type input "30-99900414-4"
click at [752, 539] on div "CUIT * 30-99900414-4 Ingresar CUIT ANALISIS PRESTADOR MUNICIPALIDAD DE QUILMES …" at bounding box center [518, 928] width 828 height 1246
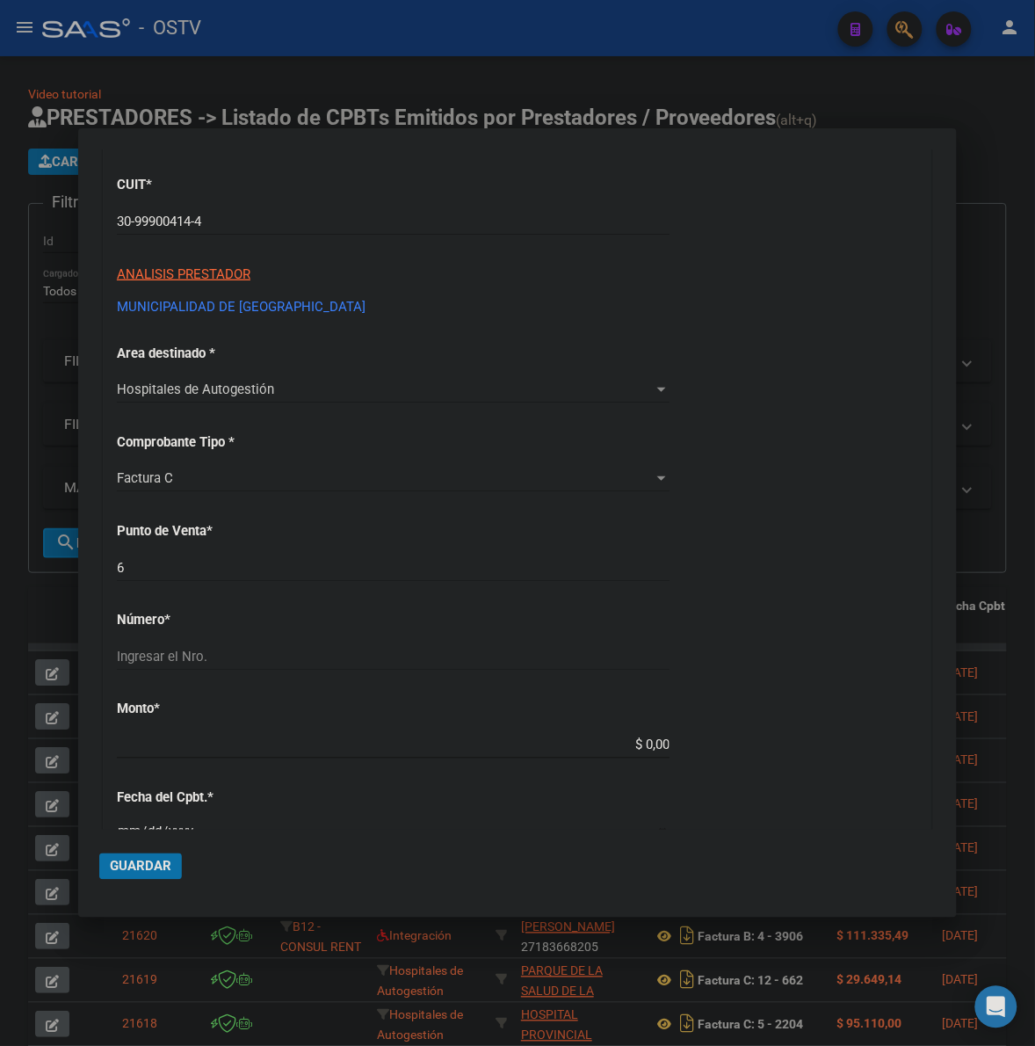
scroll to position [183, 0]
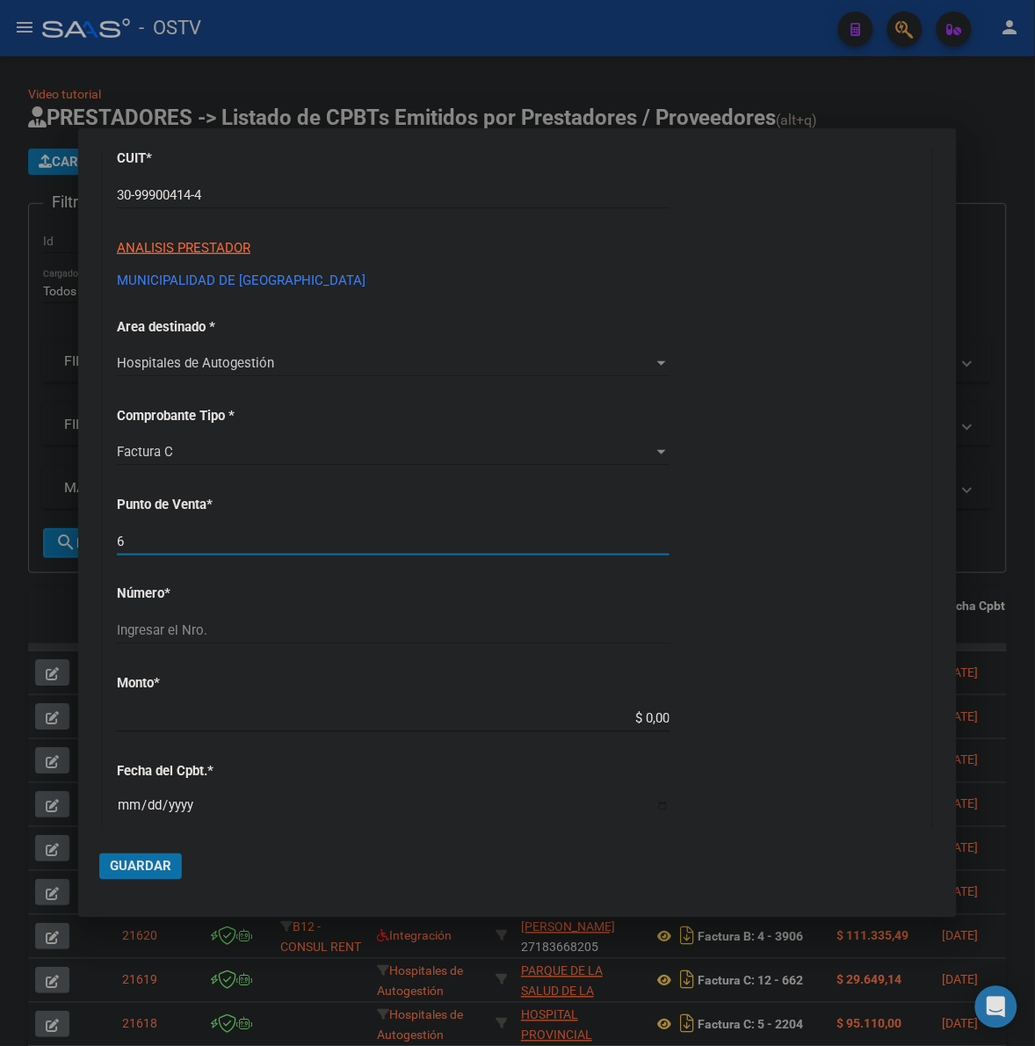
click at [286, 537] on input "6" at bounding box center [393, 541] width 553 height 16
type input "4"
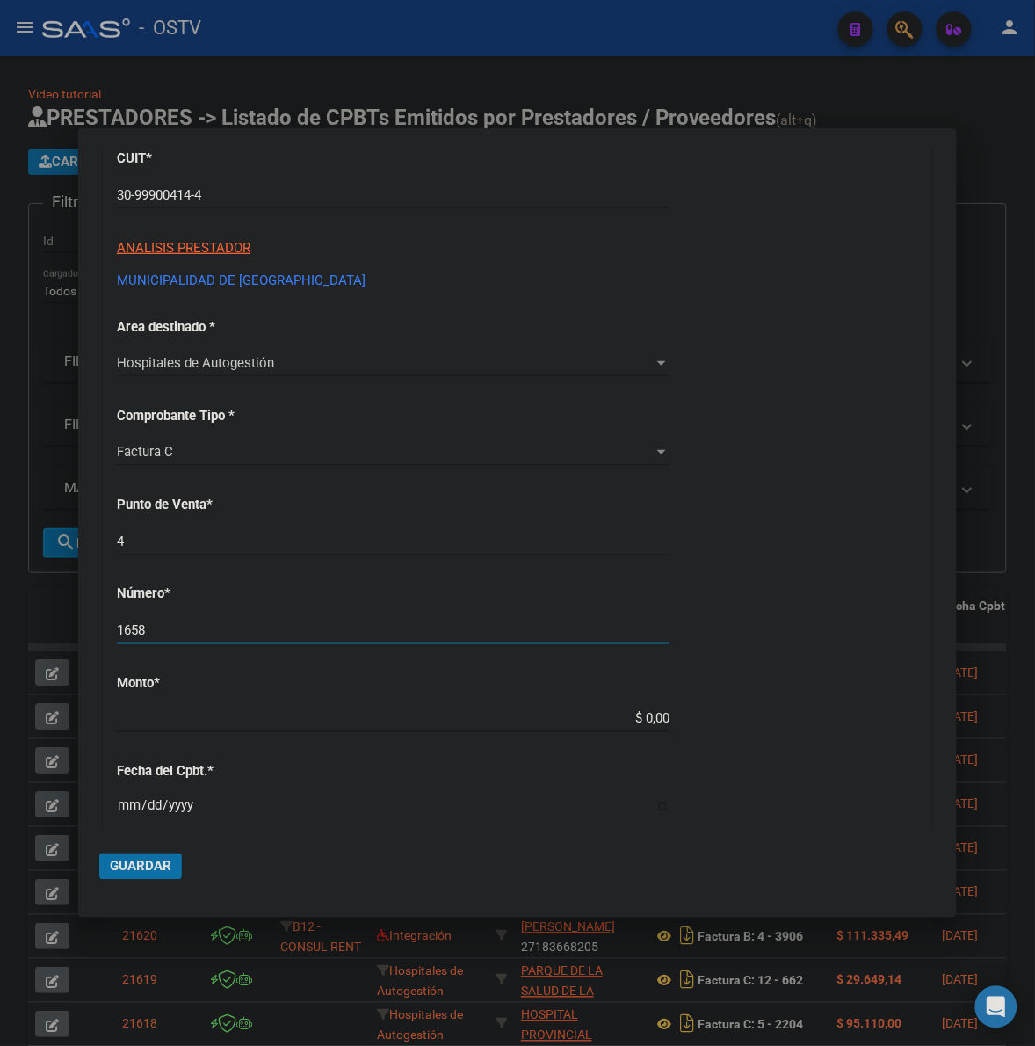
type input "1658"
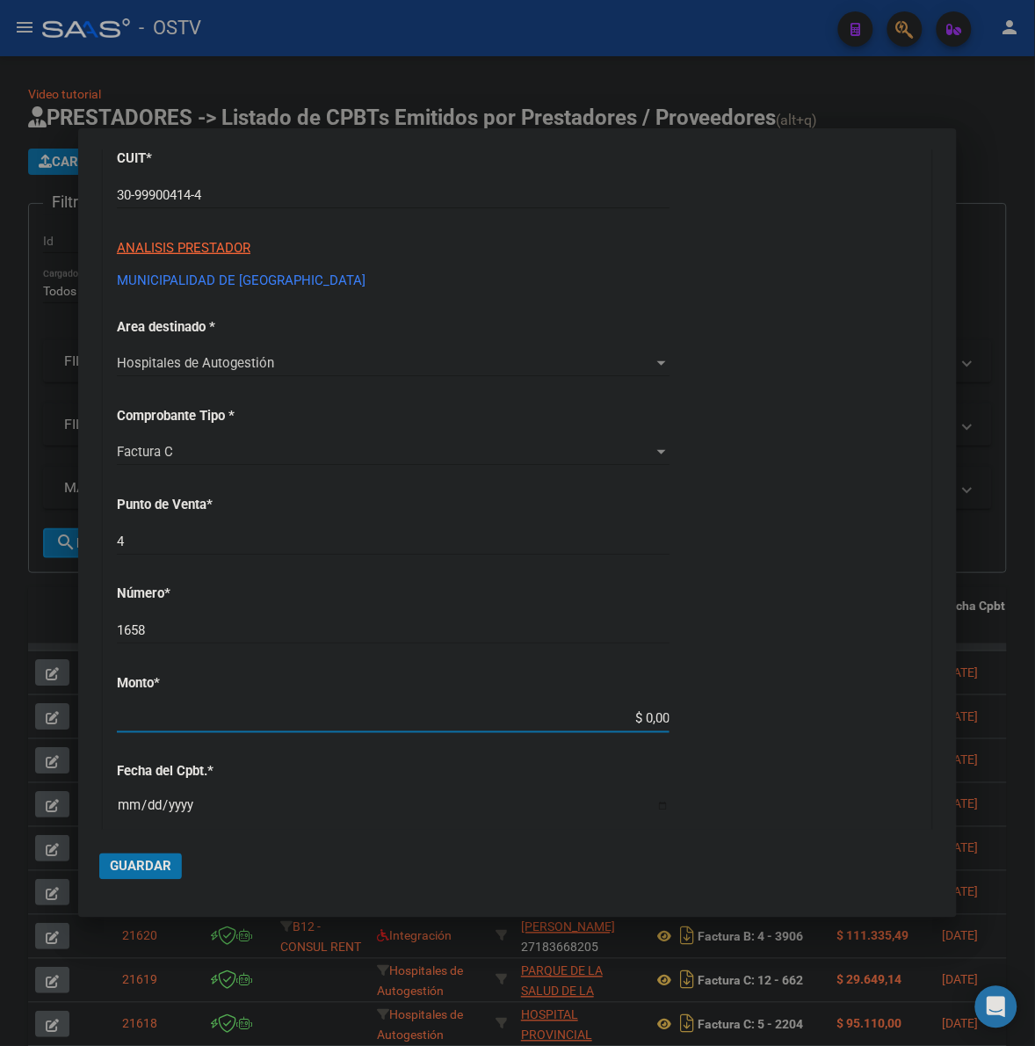
type input "$ 403.686,00"
type input "2025-07-27"
type input "75304937050996"
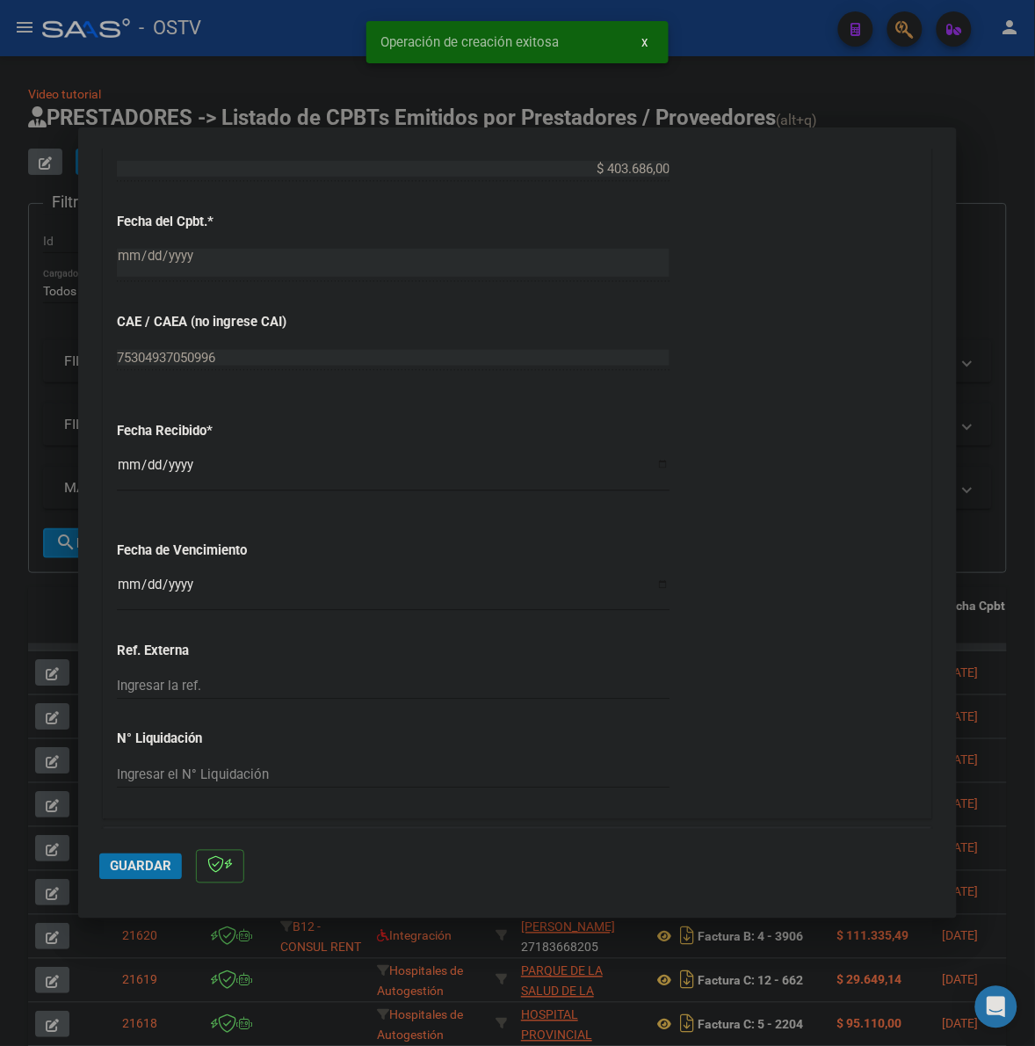
scroll to position [769, 0]
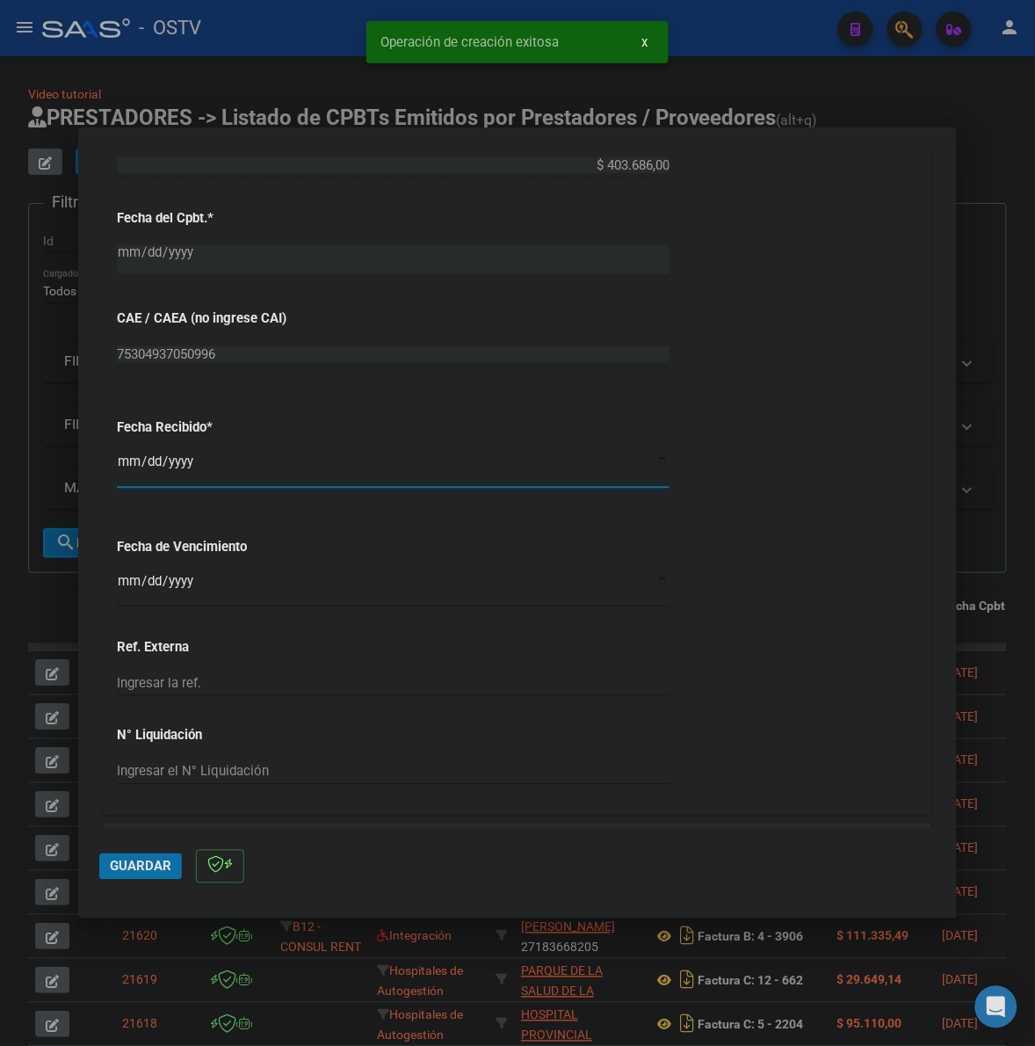
click at [130, 464] on input "2025-10-08" at bounding box center [393, 468] width 553 height 28
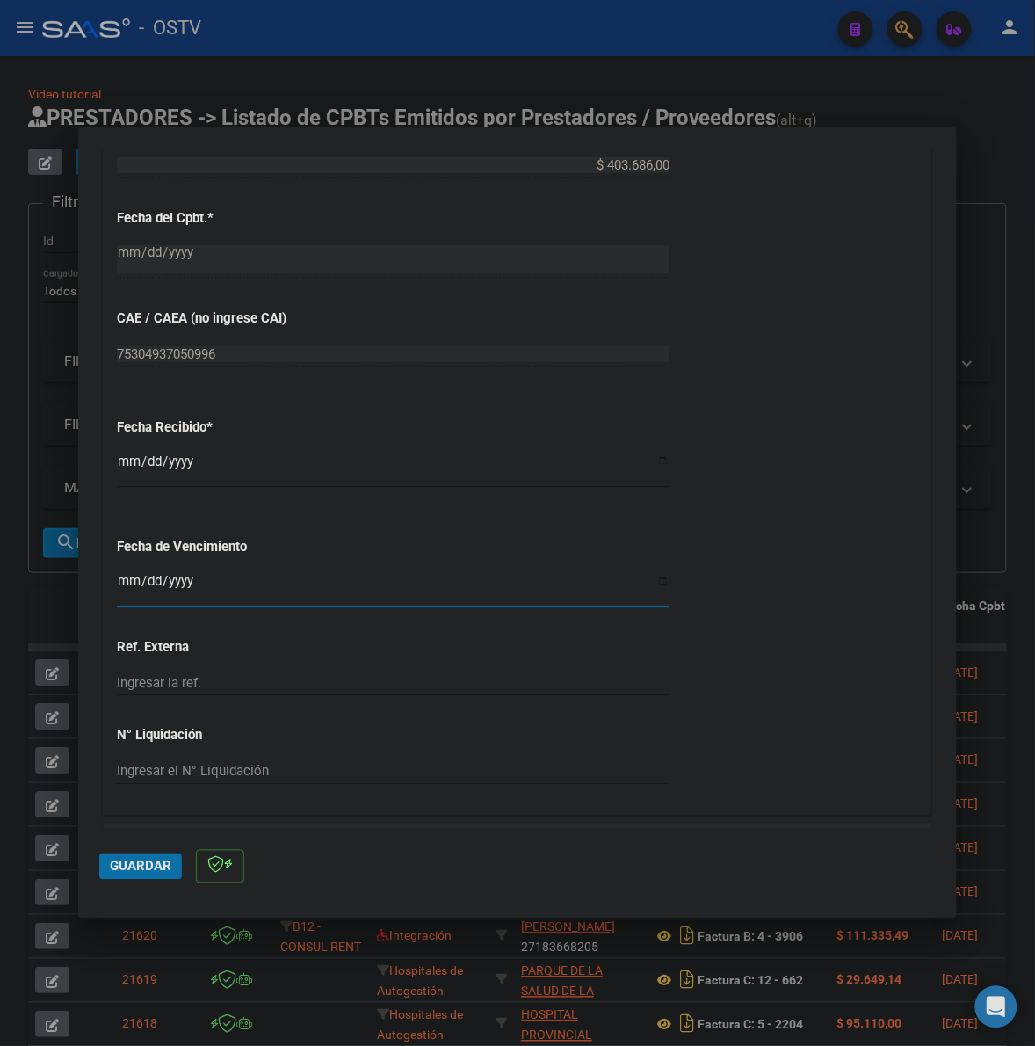
click at [125, 581] on input "Ingresar la fecha" at bounding box center [393, 588] width 553 height 28
type input "2025-09-25"
click at [132, 459] on input "2025-10-08" at bounding box center [393, 468] width 553 height 28
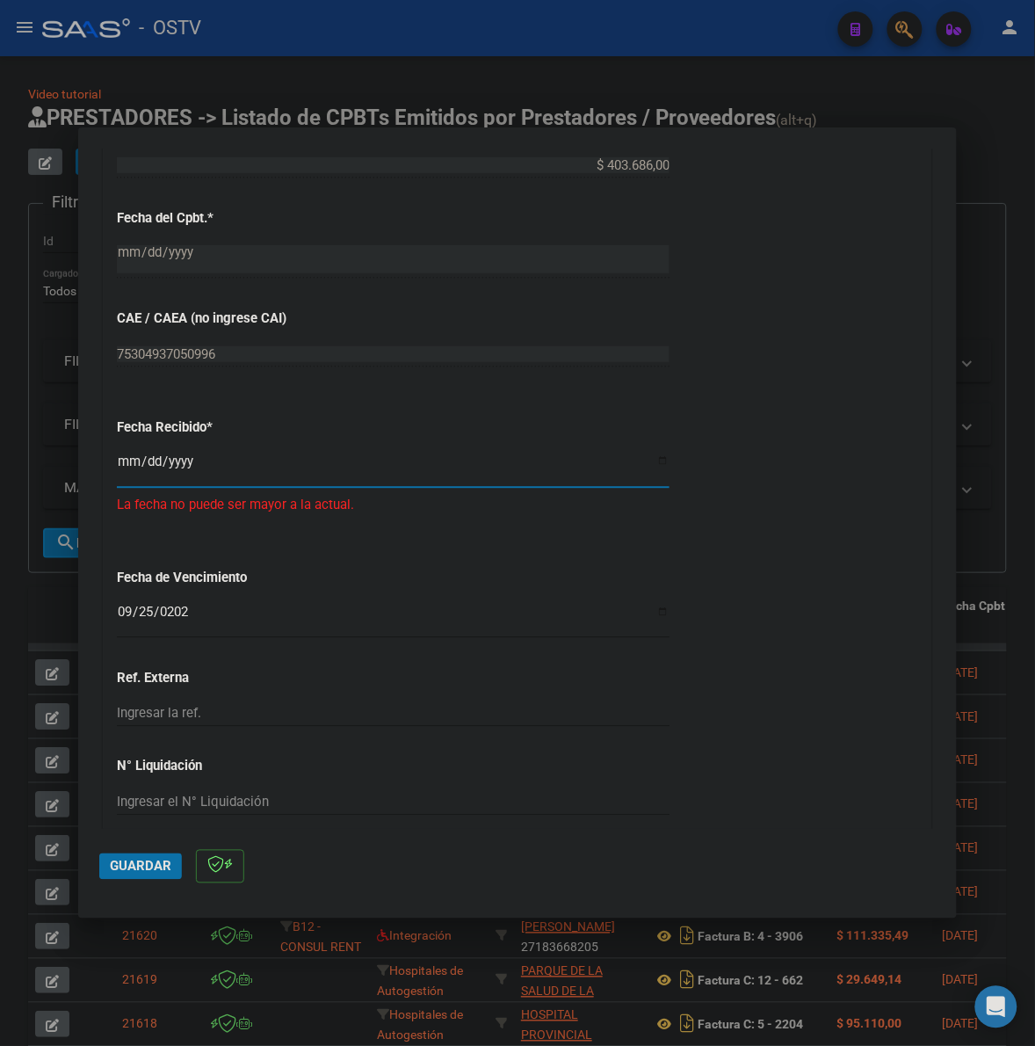
type input "2025-09-22"
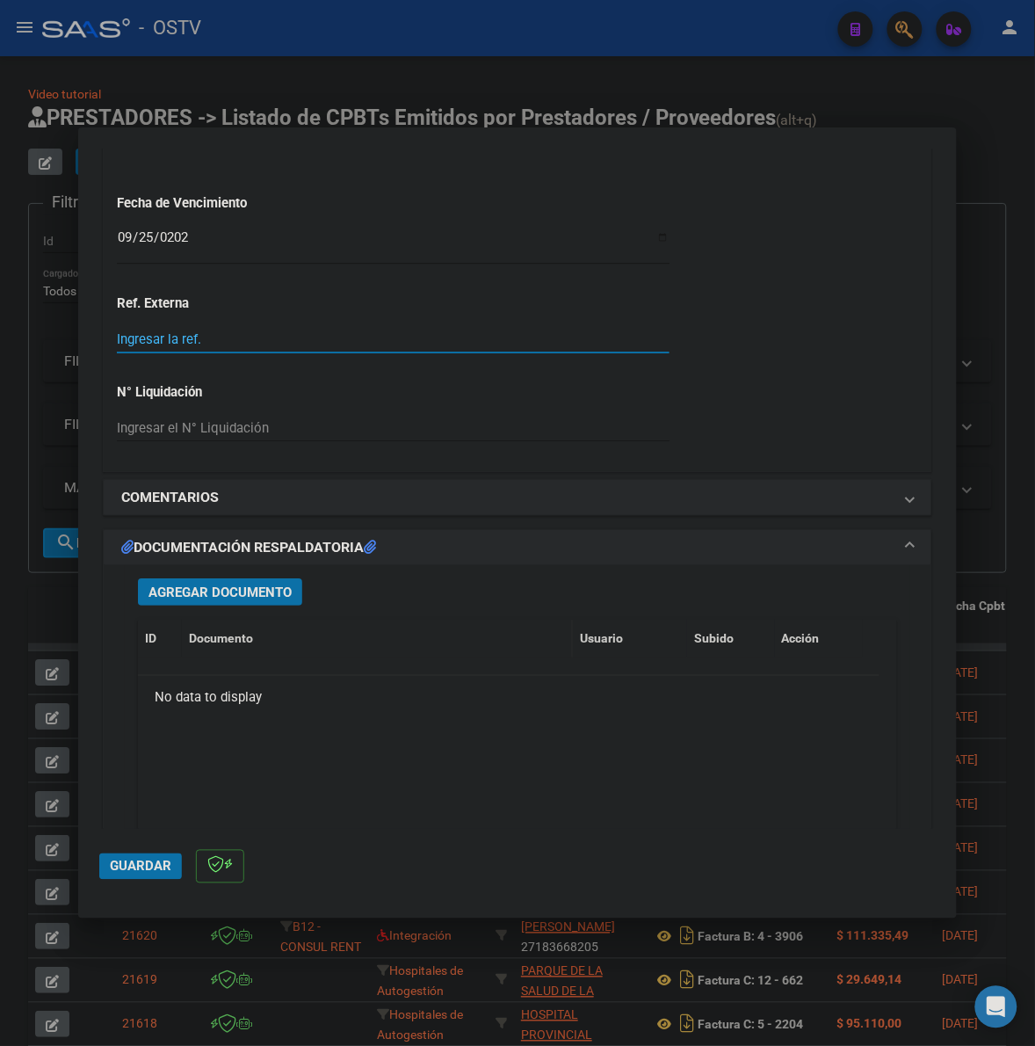
scroll to position [1172, 0]
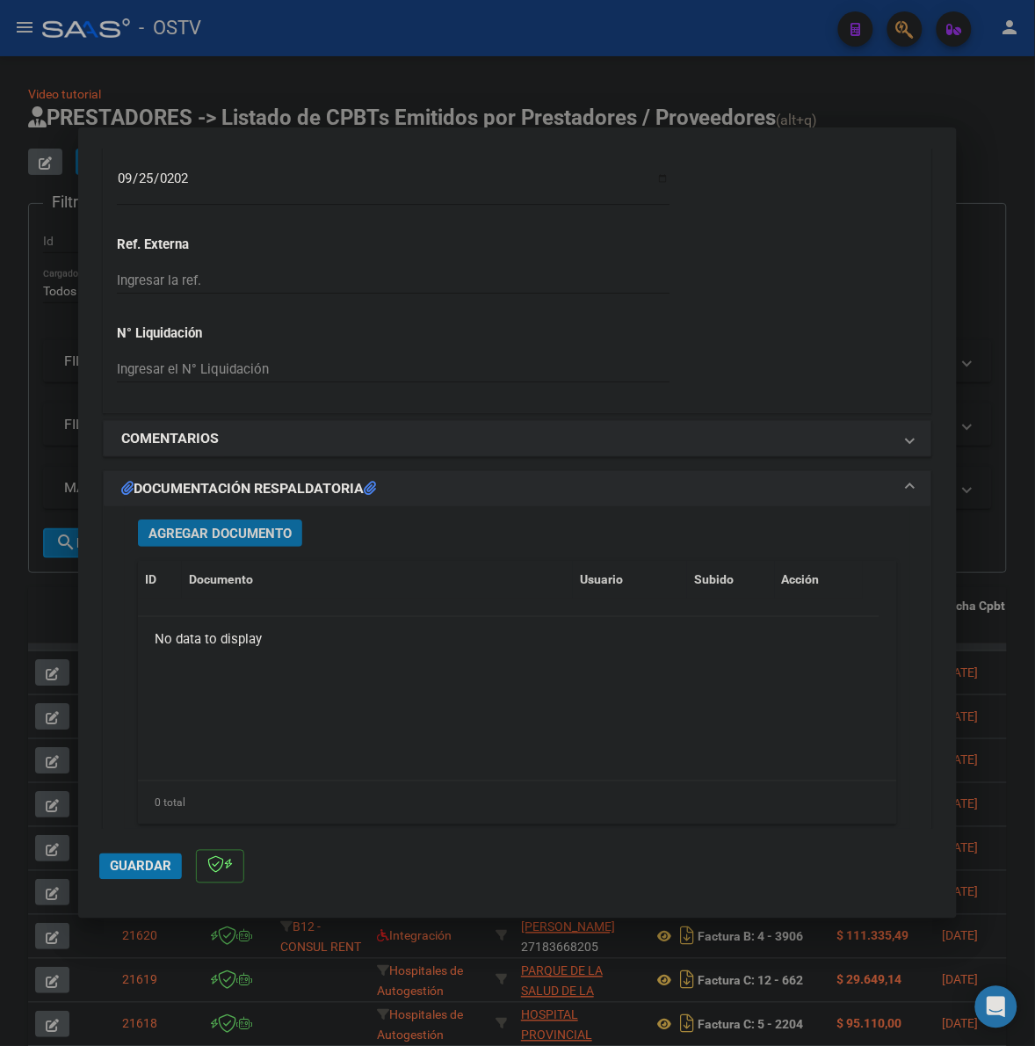
click at [244, 541] on span "Agregar Documento" at bounding box center [220, 534] width 143 height 16
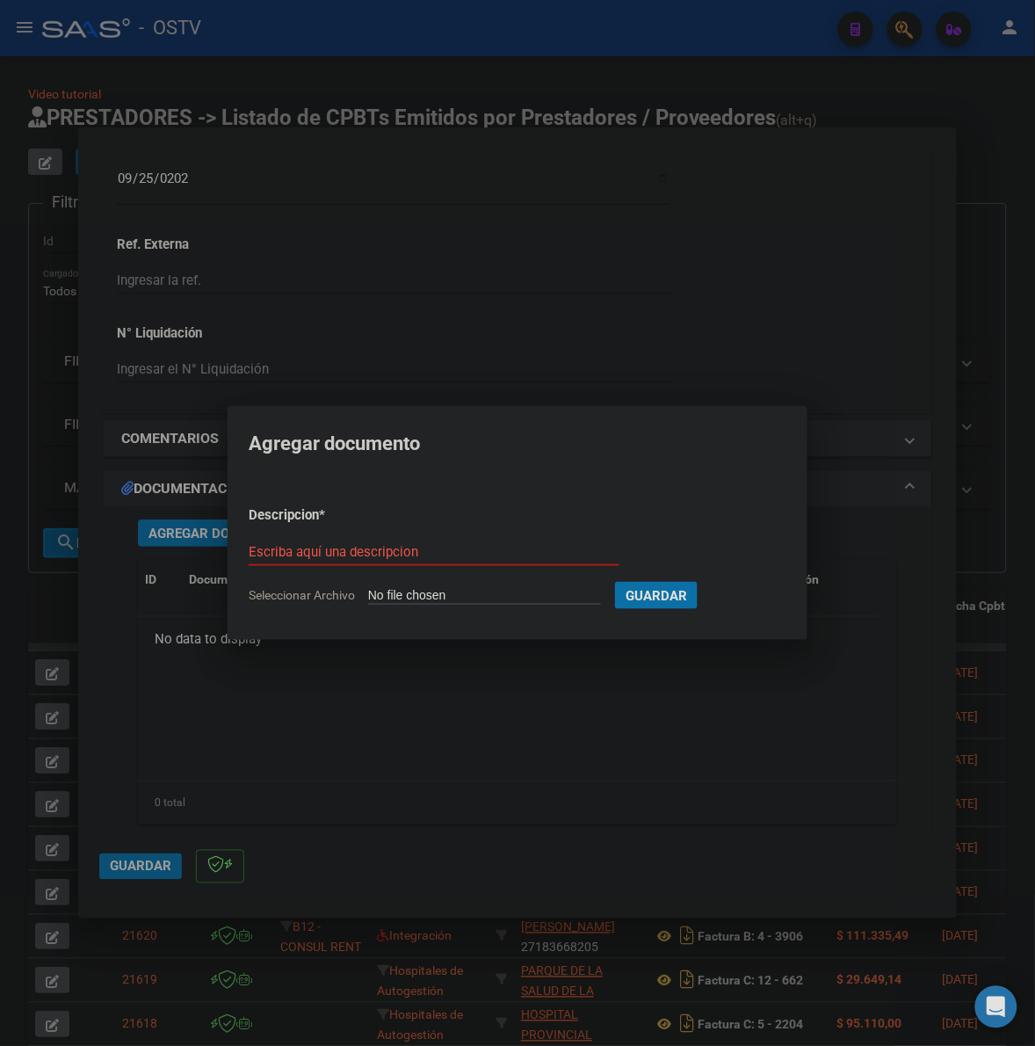
type input "C:\fakepath\FACTURA - 4 1658 - MUNICIPALIDAD DE QUILMES.pdf"
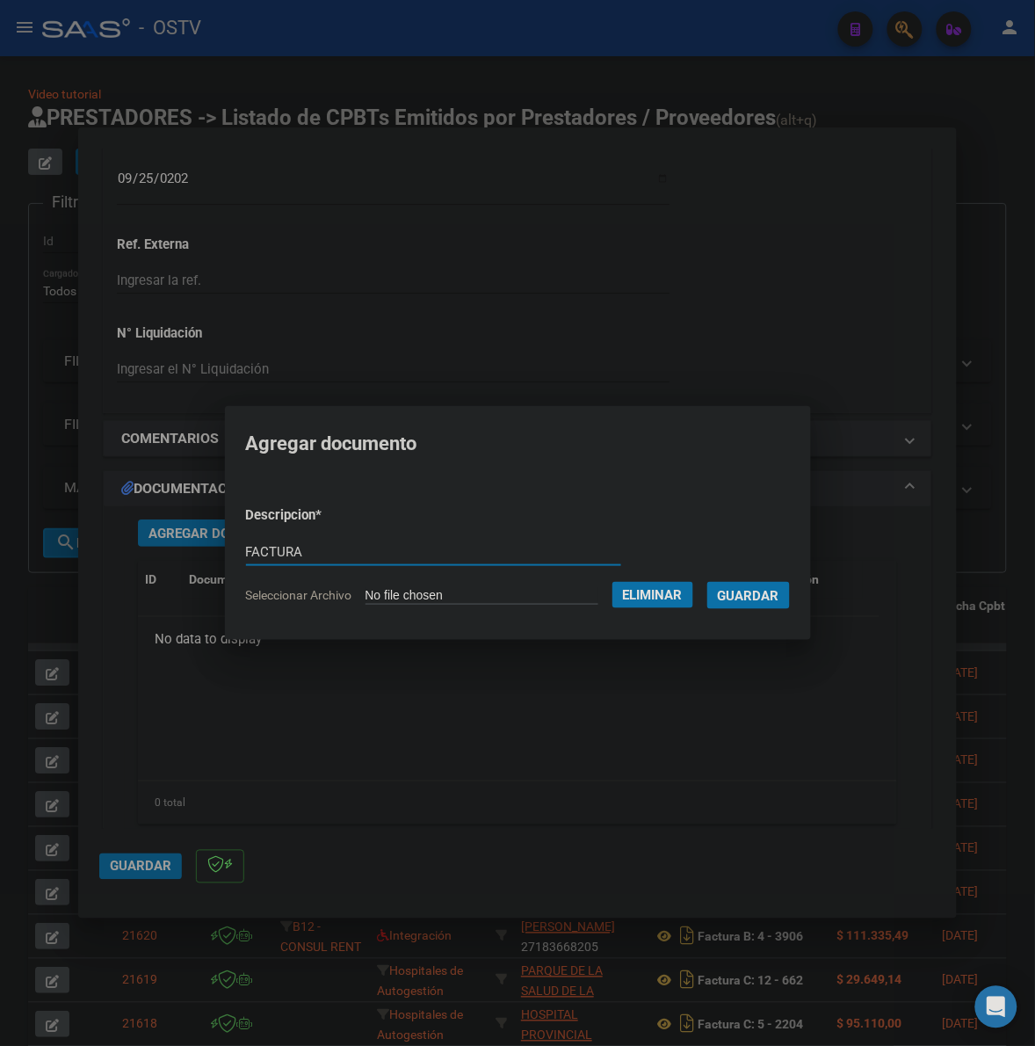
type input "FACTURA"
click at [708, 582] on button "Guardar" at bounding box center [749, 595] width 83 height 27
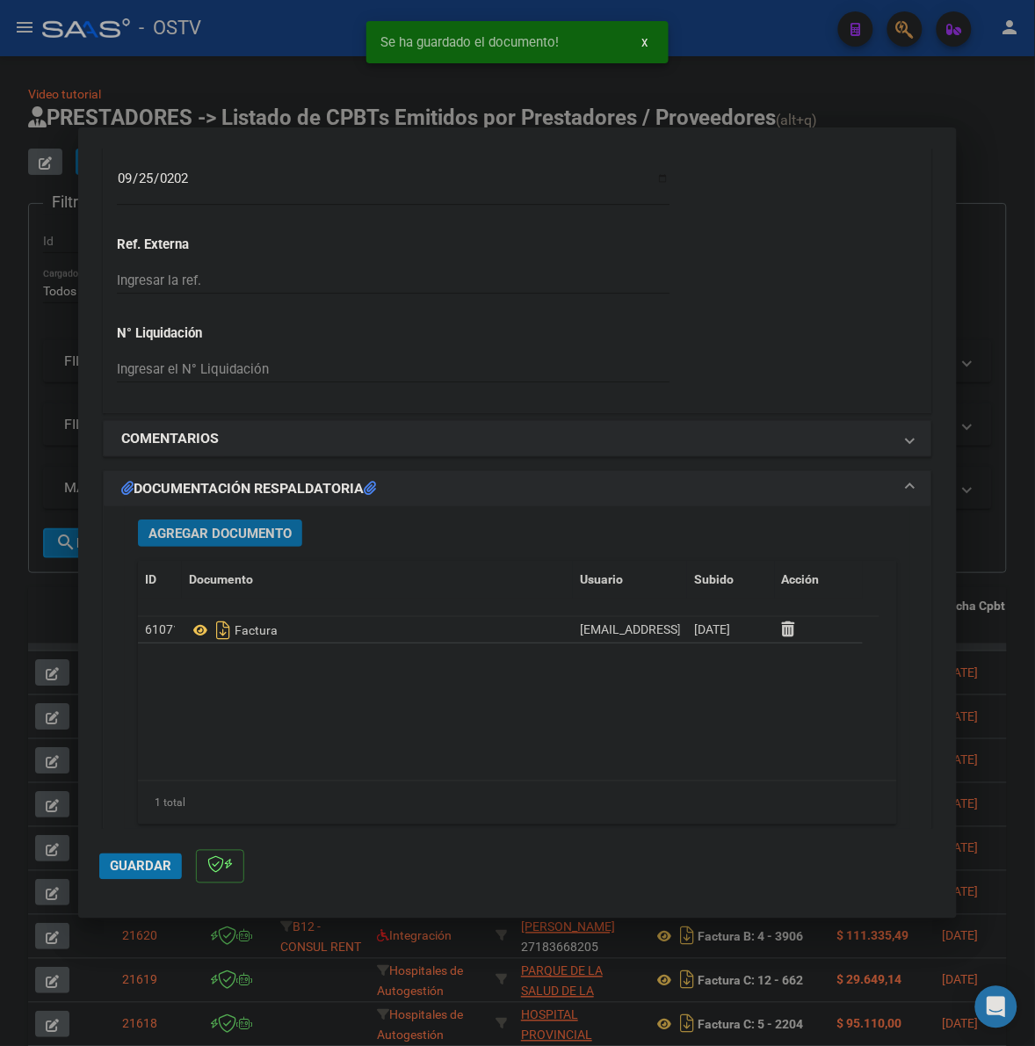
click at [220, 541] on button "Agregar Documento" at bounding box center [220, 532] width 164 height 27
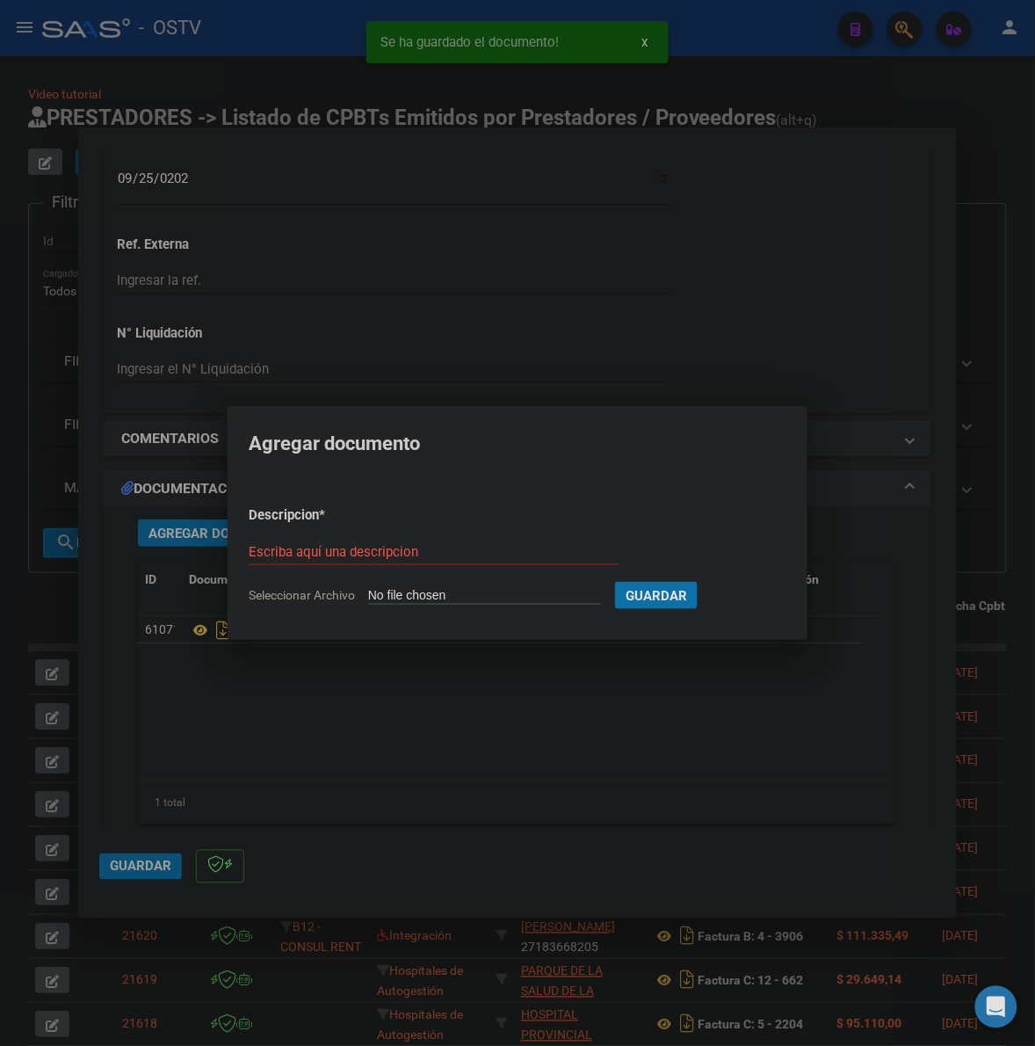
type input "C:\fakepath\ANEXO 1 - 4 1658 - MUNICIPALIDAD DE QUILMES.pdf"
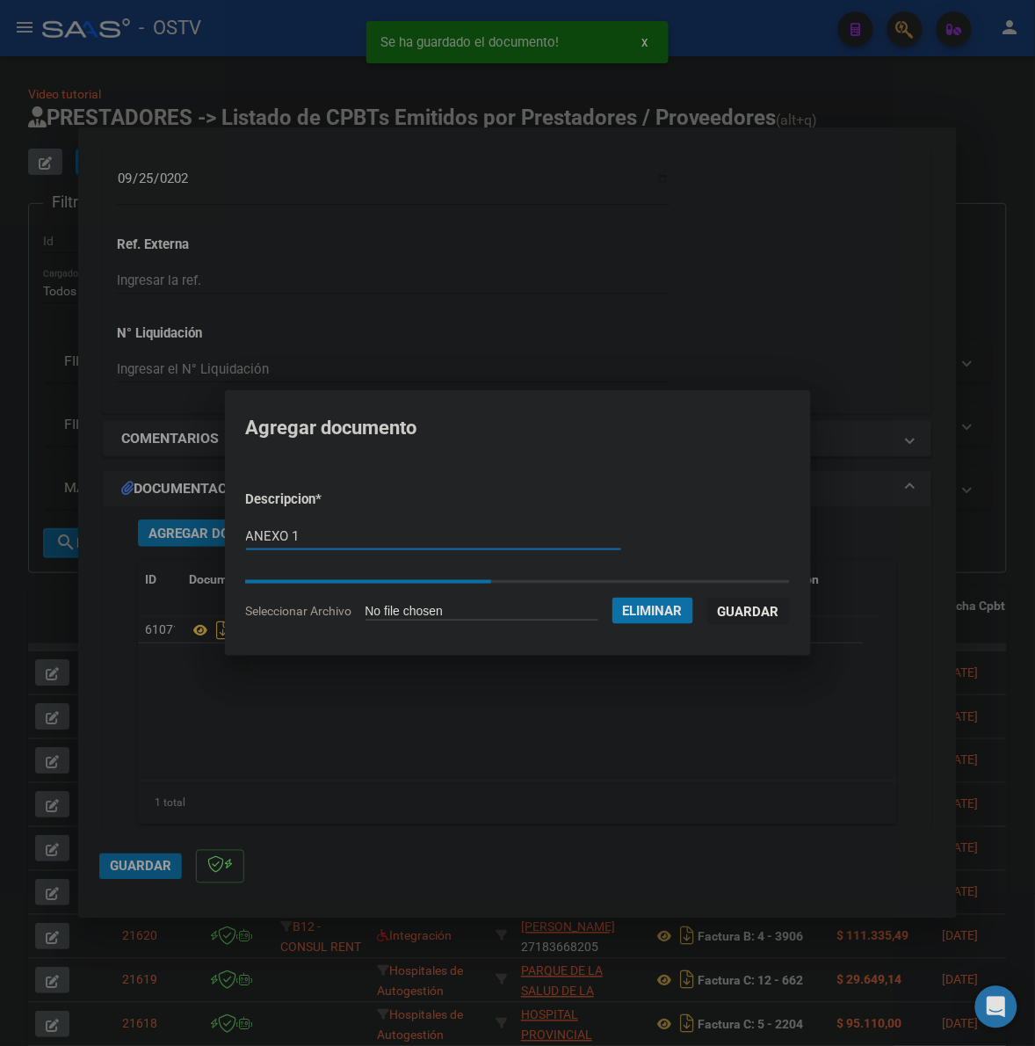
type input "ANEXO 1"
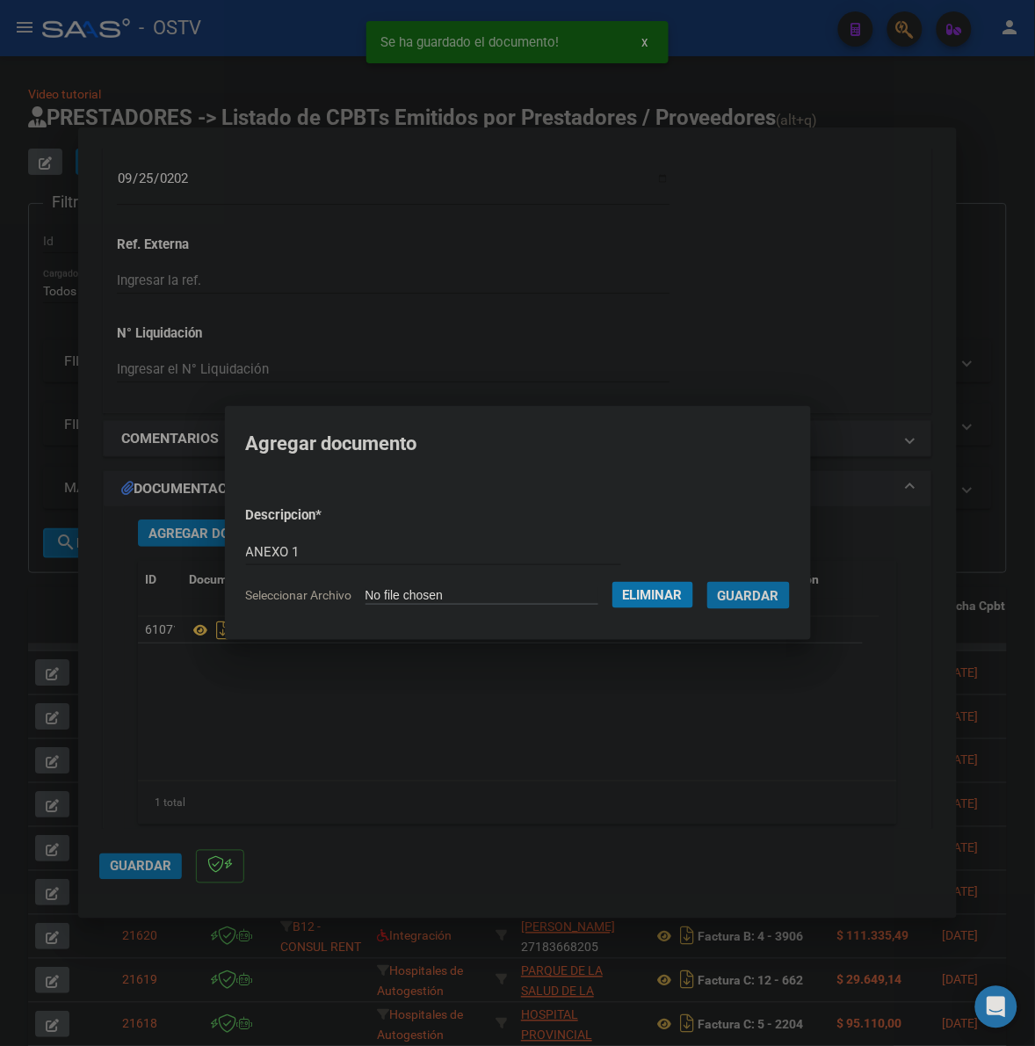
click at [763, 594] on span "Guardar" at bounding box center [749, 596] width 62 height 16
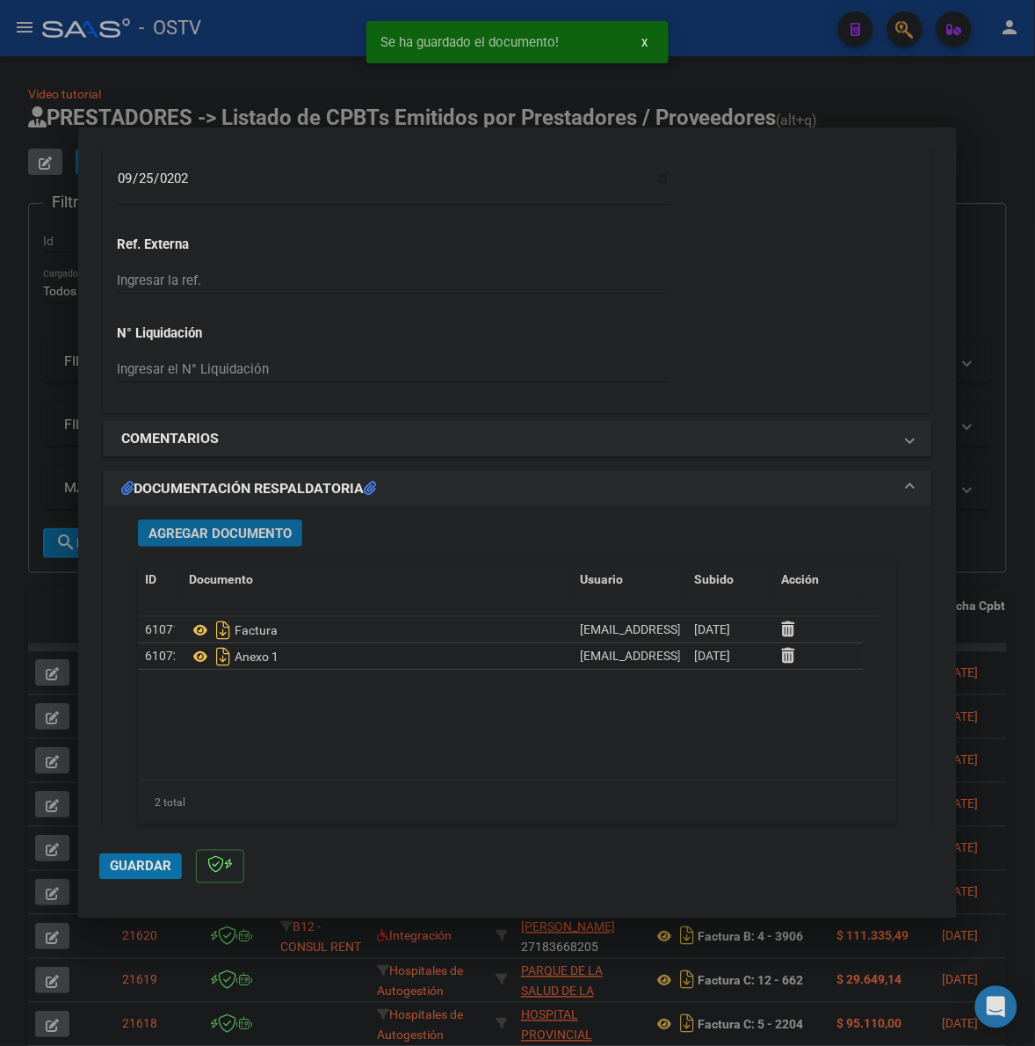
click at [174, 524] on button "Agregar Documento" at bounding box center [220, 532] width 164 height 27
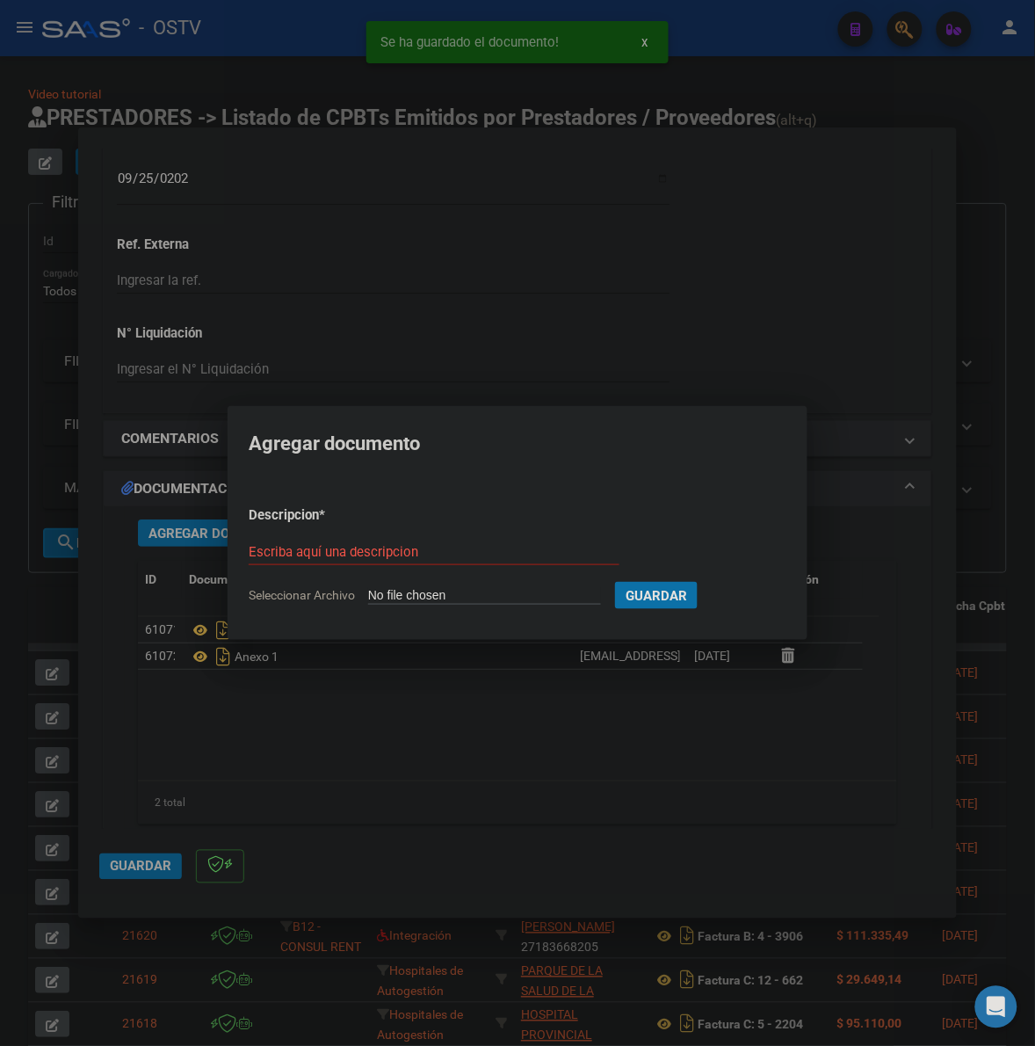
type input "C:\fakepath\ANEXO 2 - 4 1658 - MUNICIPALIDAD DE QUILMES.pdf"
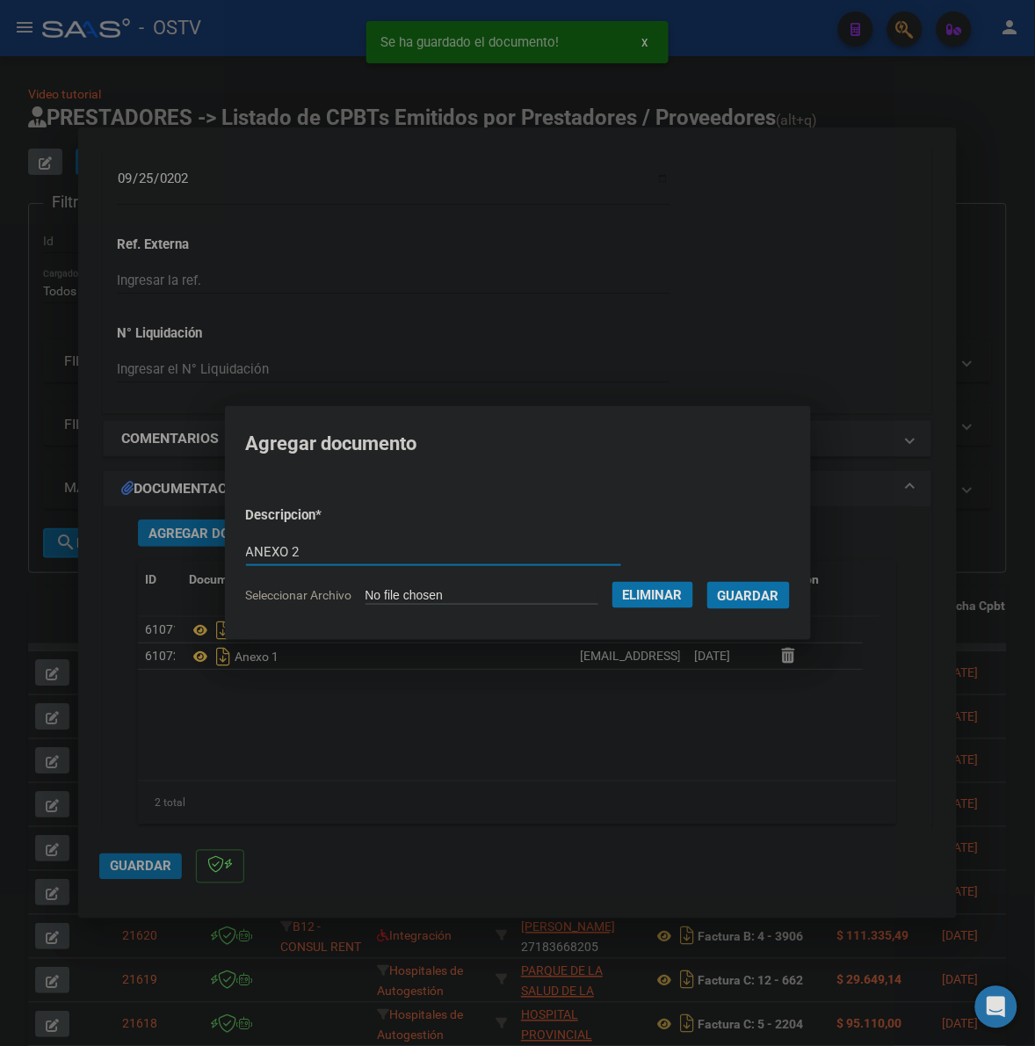
type input "ANEXO 2"
click at [780, 600] on span "Guardar" at bounding box center [749, 596] width 62 height 16
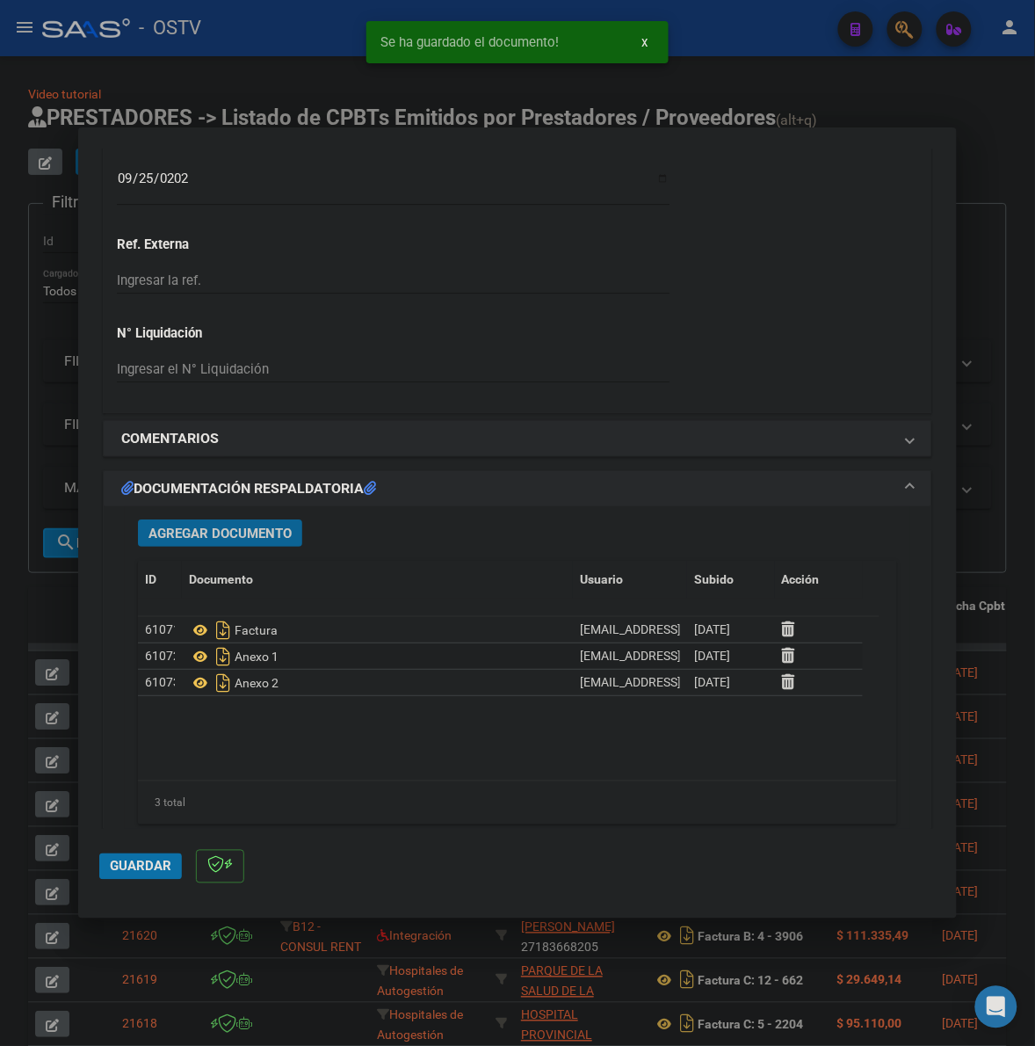
drag, startPoint x: 133, startPoint y: 867, endPoint x: 1031, endPoint y: 426, distance: 1000.4
click at [134, 866] on span "Guardar" at bounding box center [141, 867] width 62 height 16
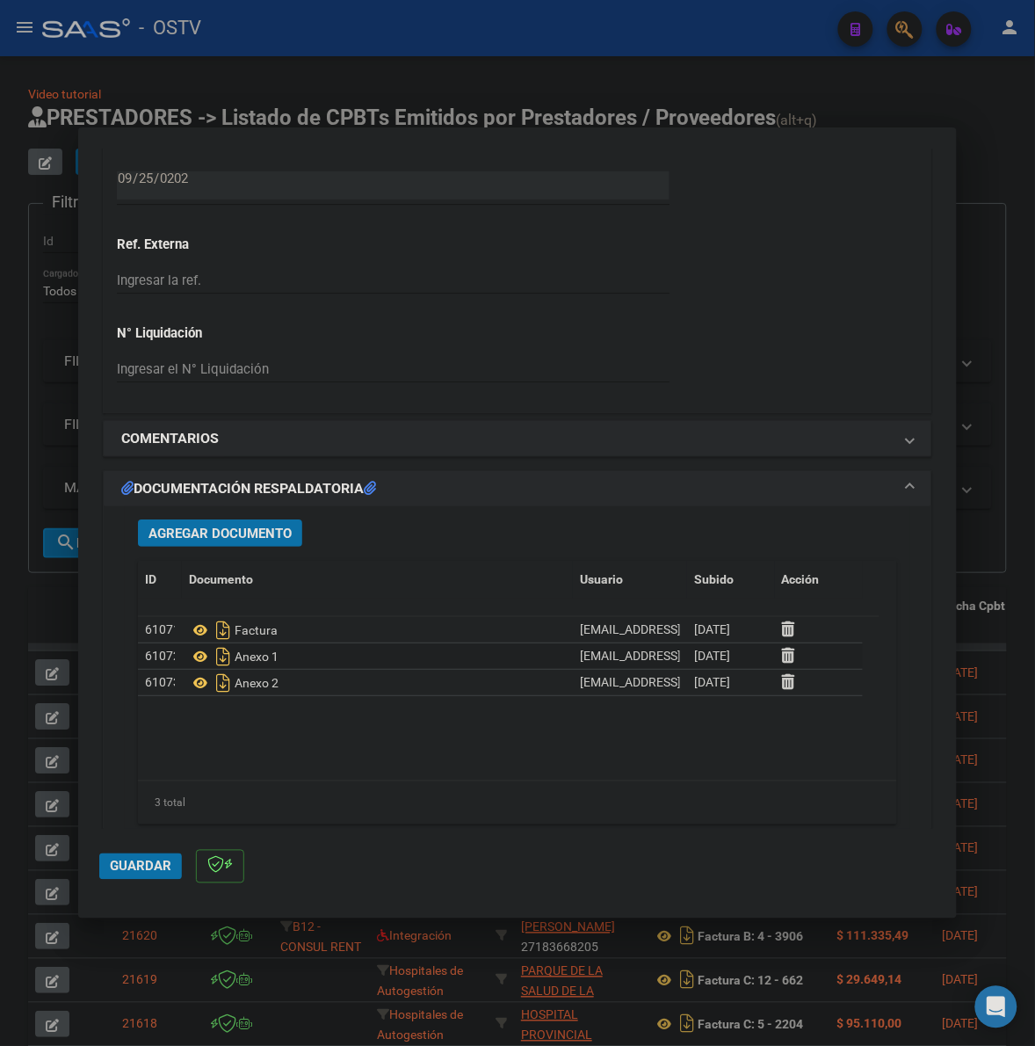
click at [111, 854] on button "Guardar" at bounding box center [140, 866] width 83 height 26
drag, startPoint x: 55, startPoint y: 618, endPoint x: 77, endPoint y: 561, distance: 61.2
click at [55, 617] on div at bounding box center [517, 523] width 1035 height 1046
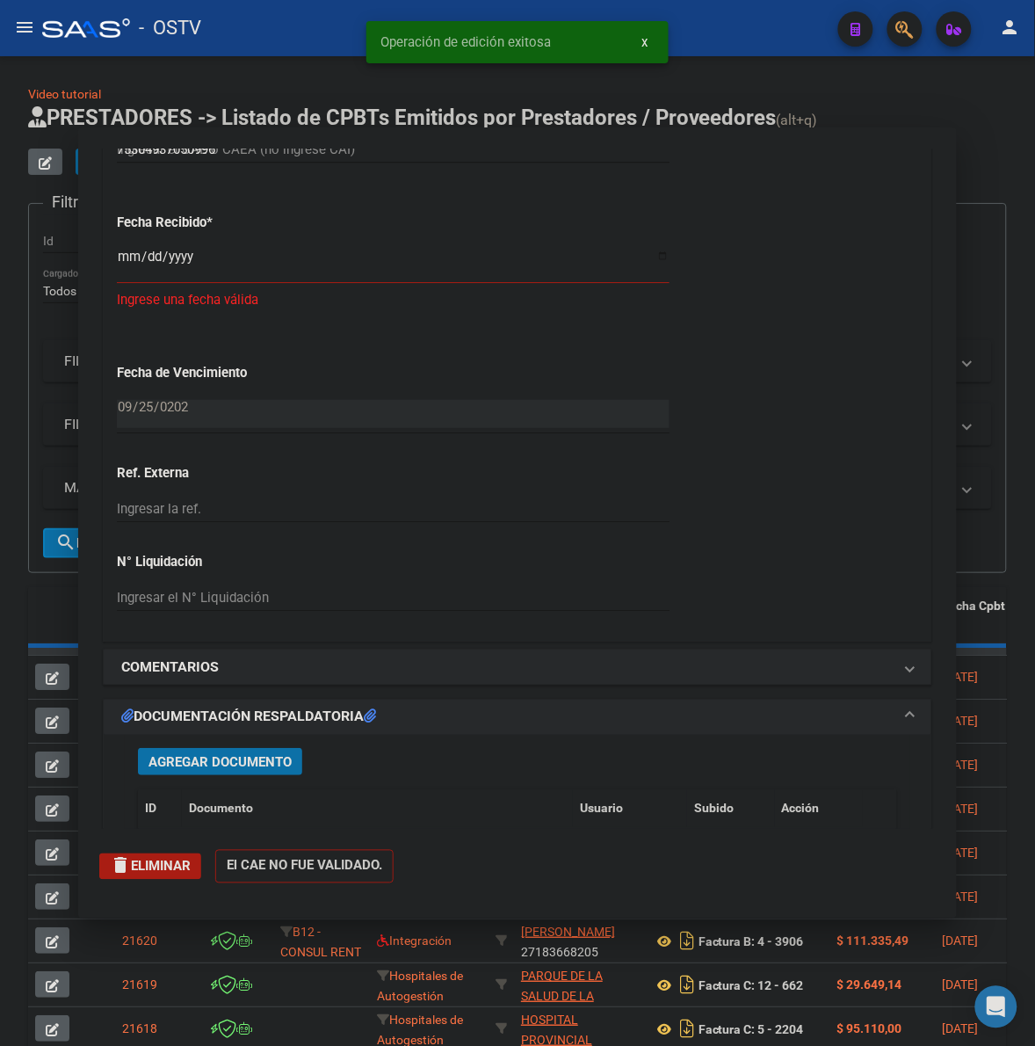
type input "$ 0,00"
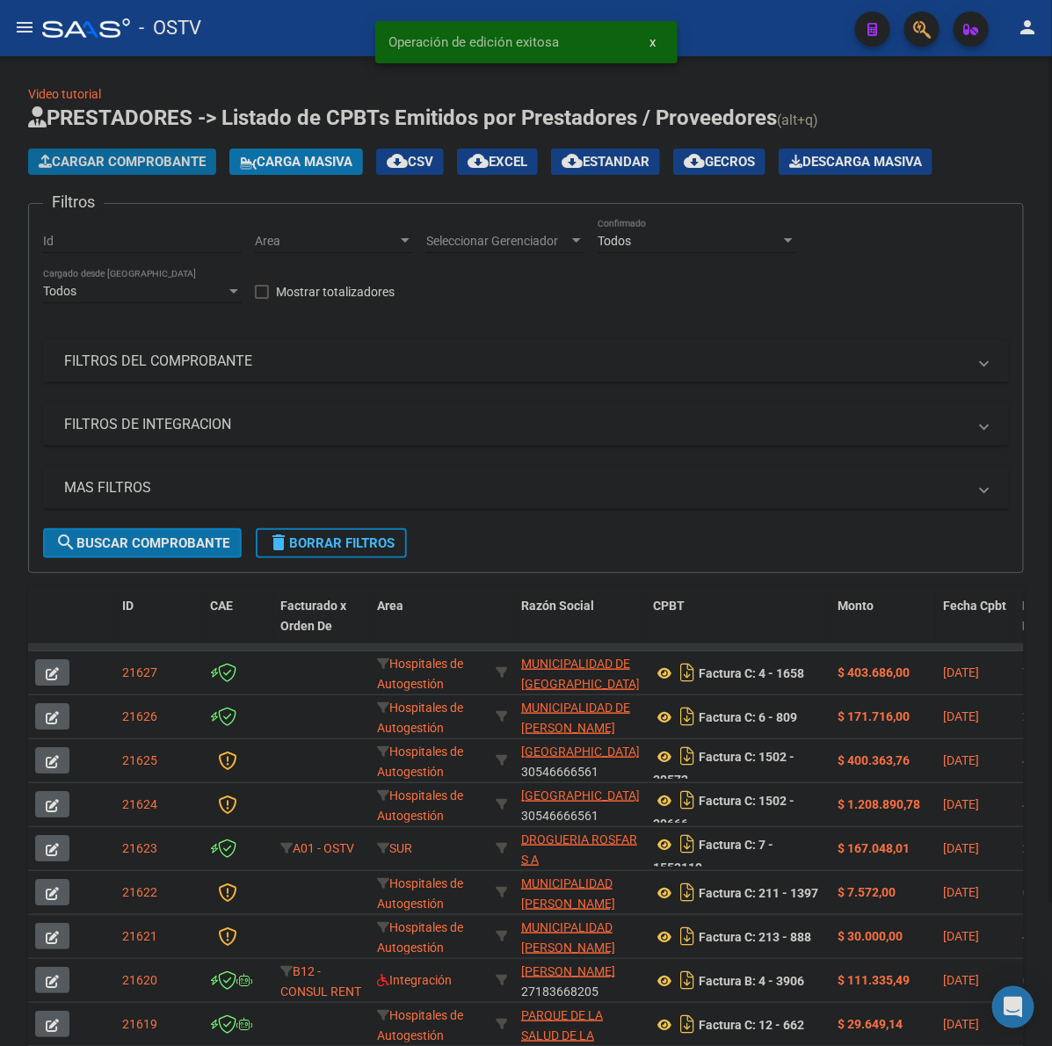
click at [167, 155] on span "Cargar Comprobante" at bounding box center [122, 162] width 167 height 16
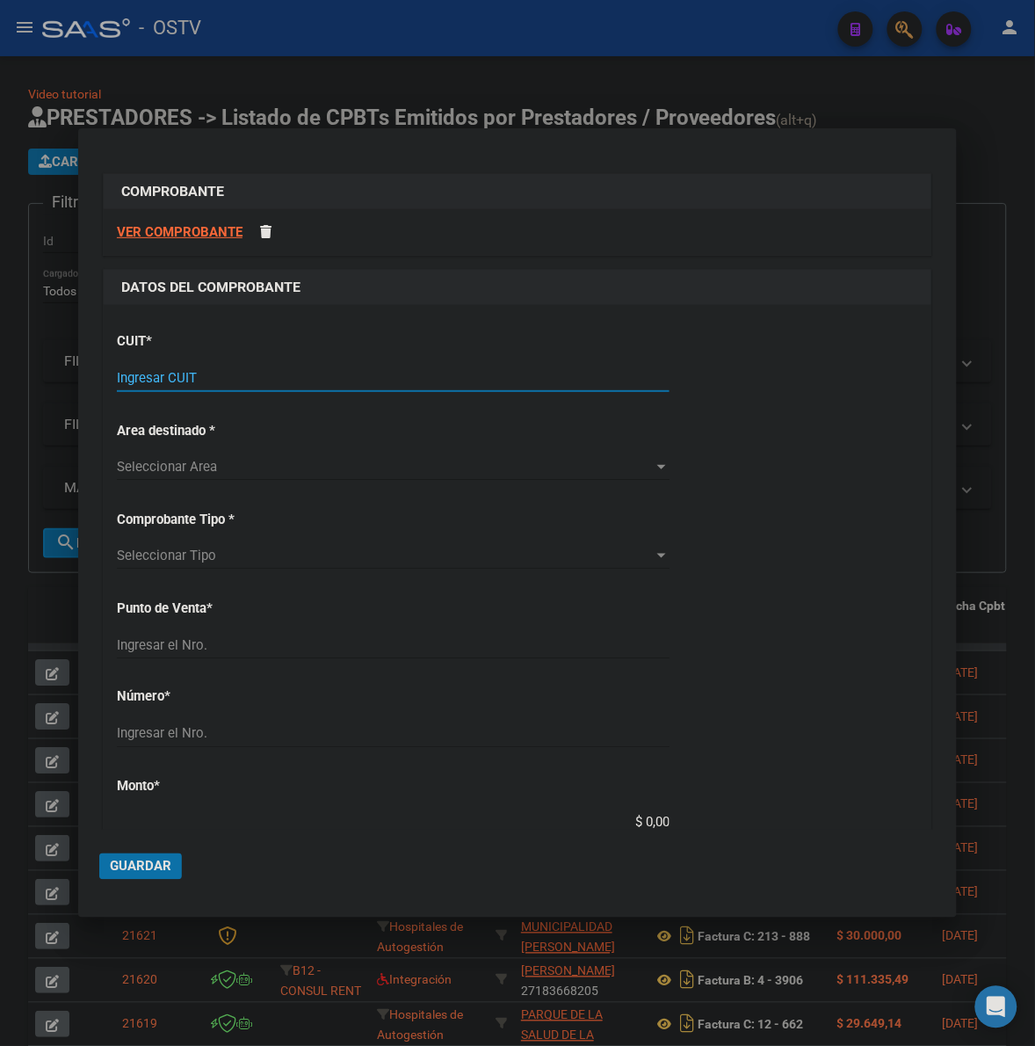
click at [195, 381] on input "Ingresar CUIT" at bounding box center [393, 378] width 553 height 16
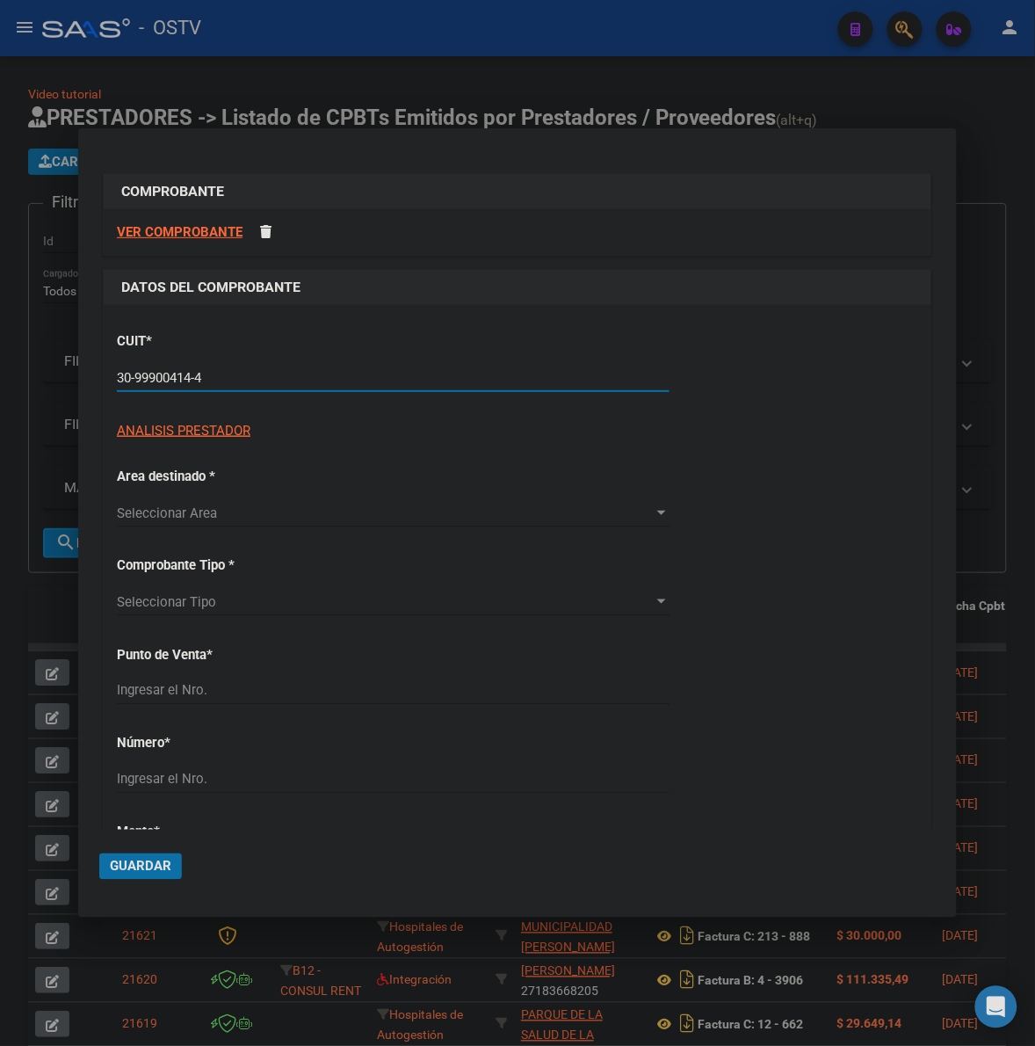
type input "30-99900414-4"
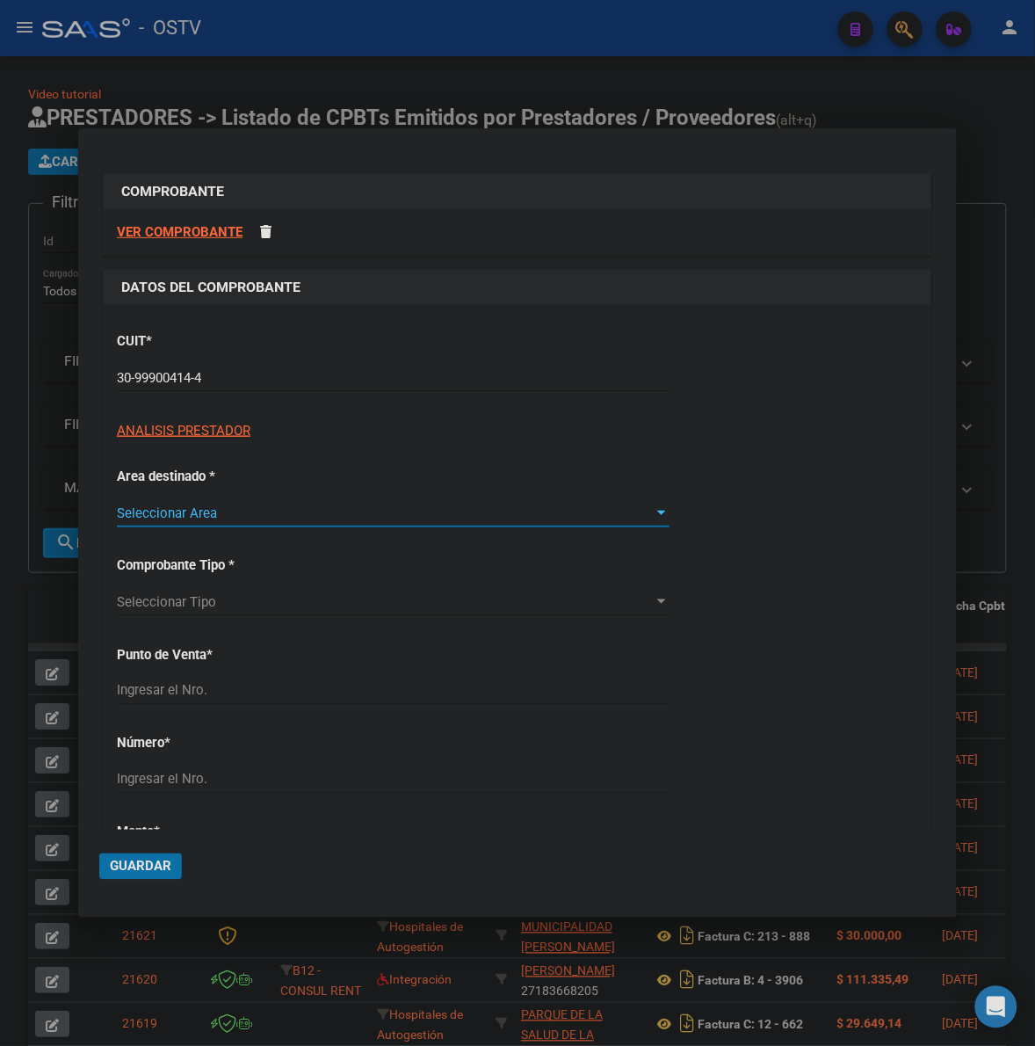
type input "4"
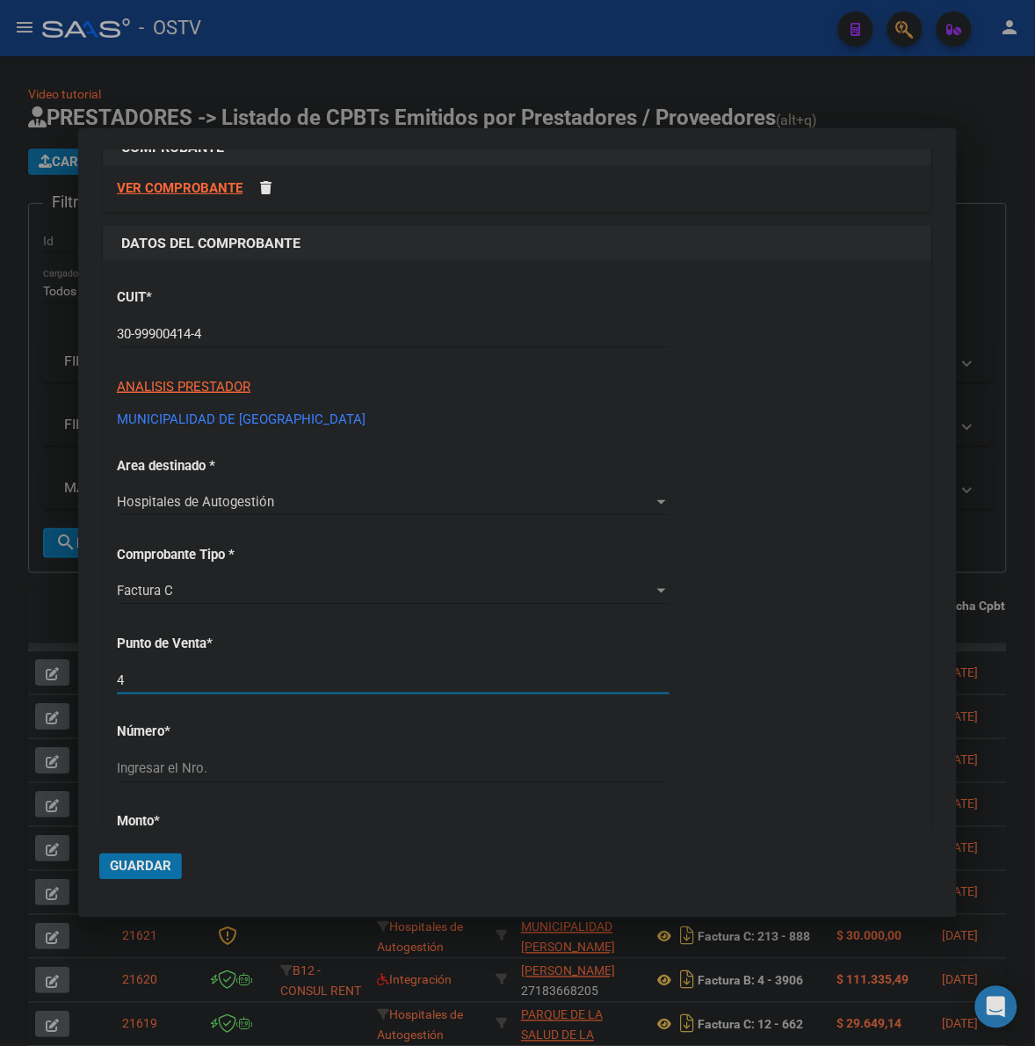
scroll to position [146, 0]
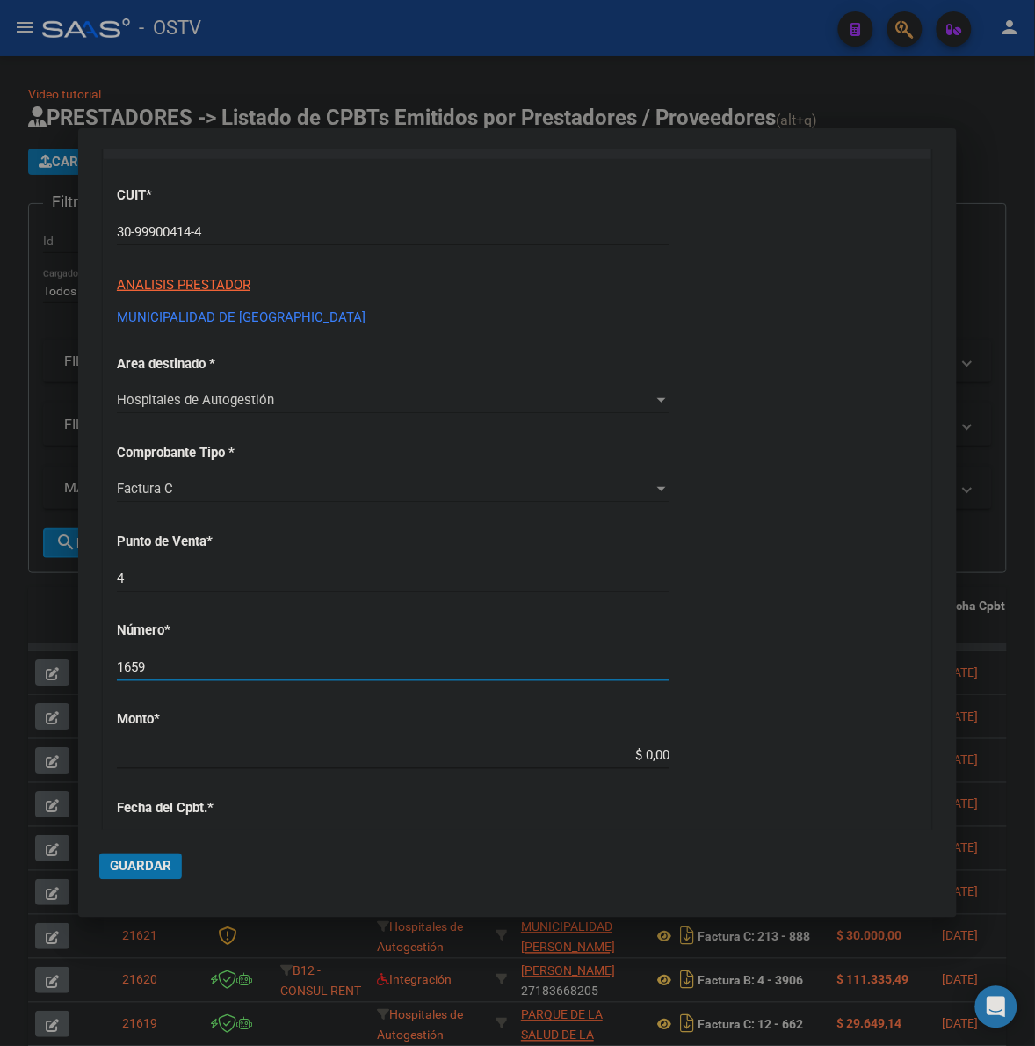
type input "1659"
type input "$ 34.555,00"
type input "2025-07-27"
type input "75304937064207"
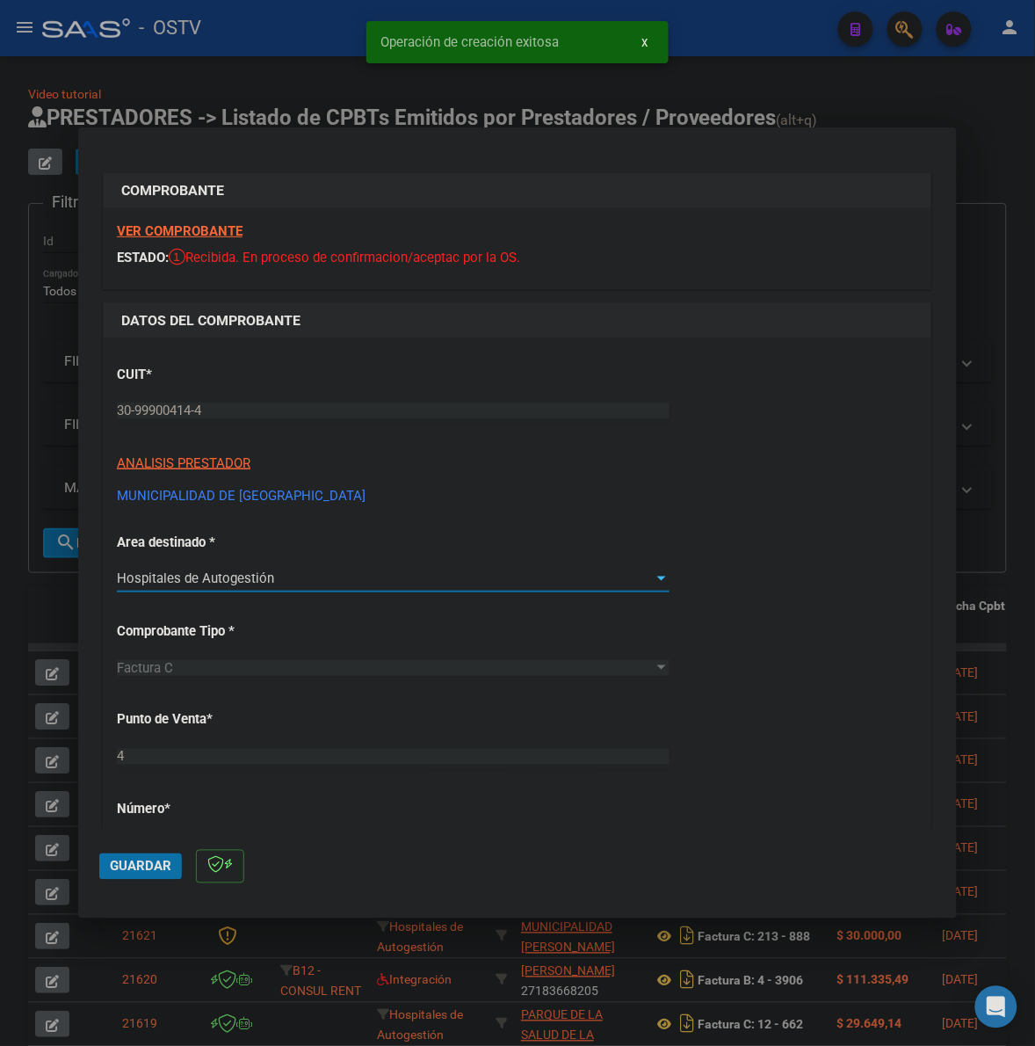
scroll to position [749, 0]
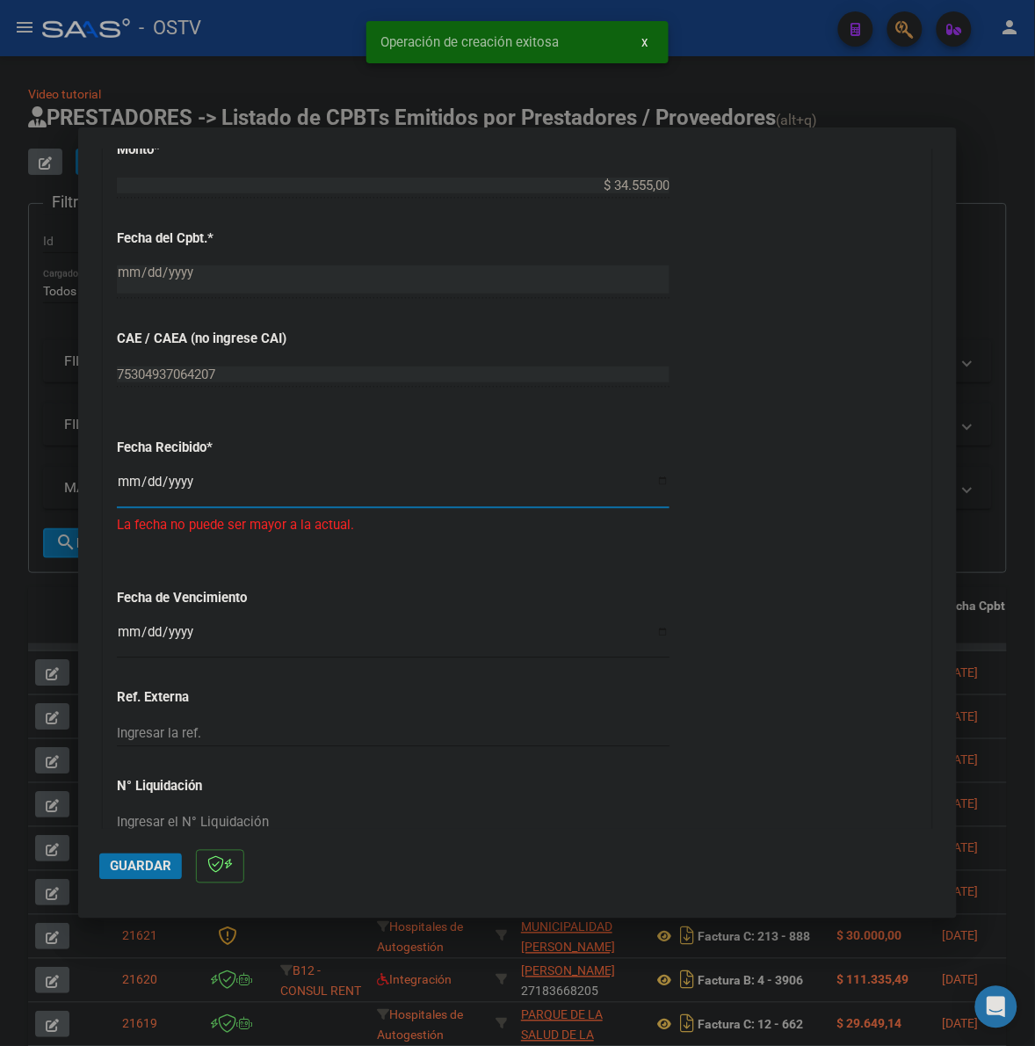
type input "2025-09-22"
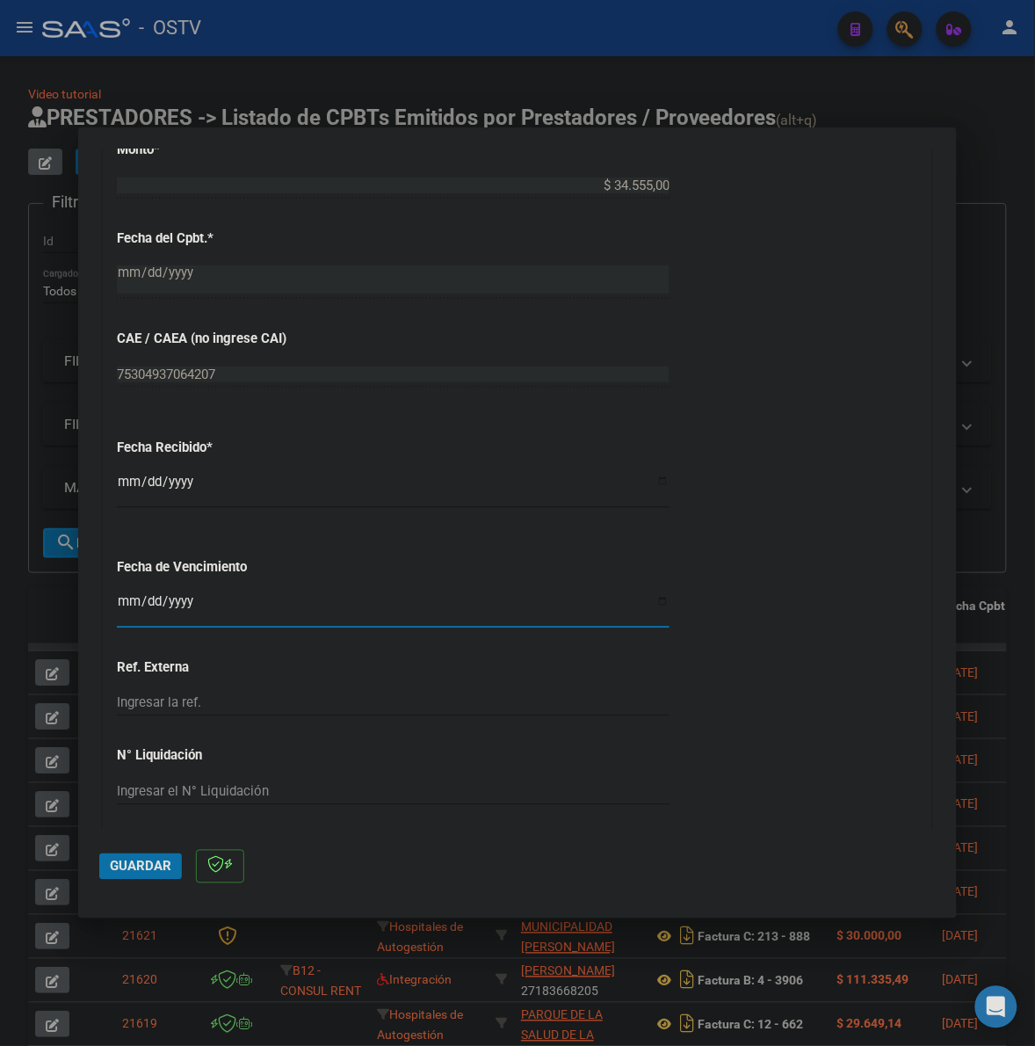
click at [182, 605] on input "Ingresar la fecha" at bounding box center [393, 608] width 553 height 28
type input "2025-09-25"
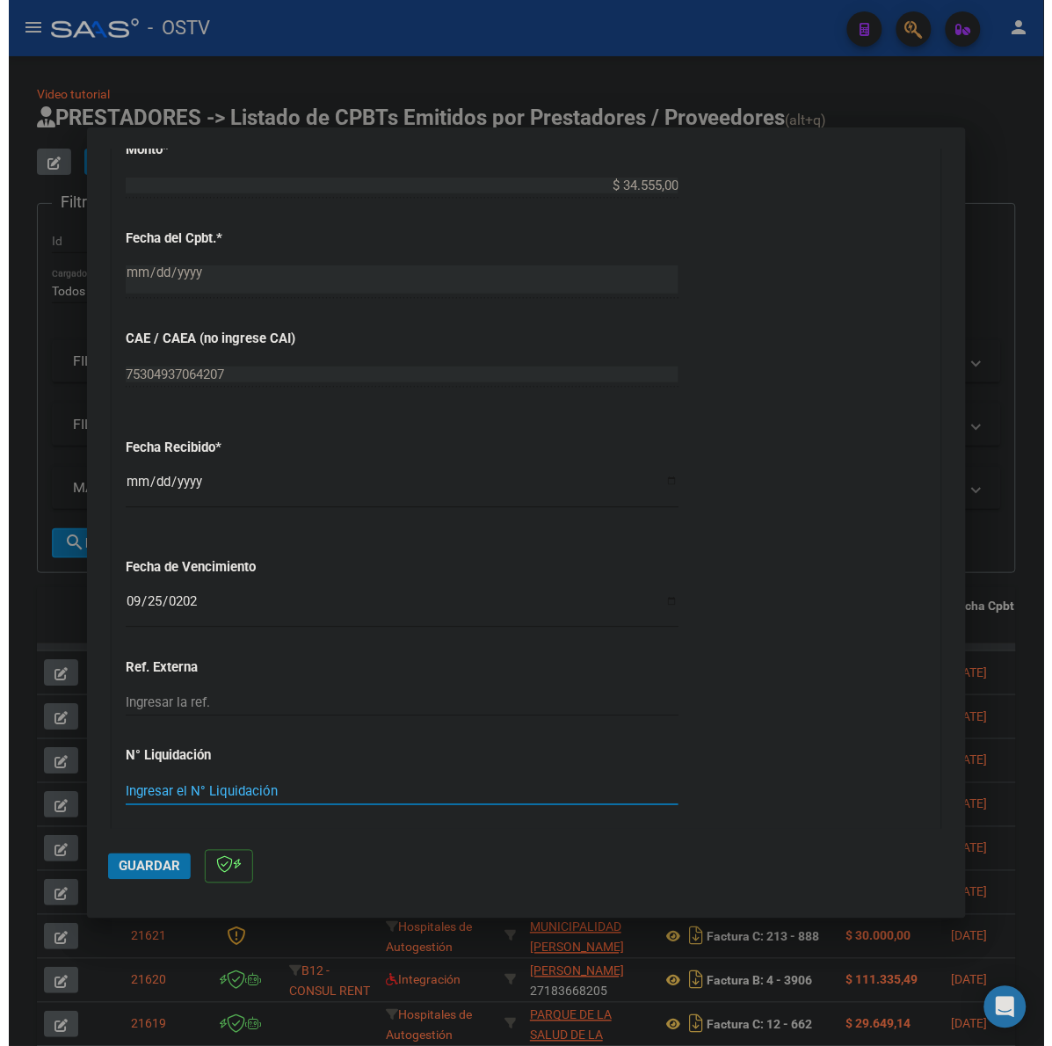
scroll to position [1006, 0]
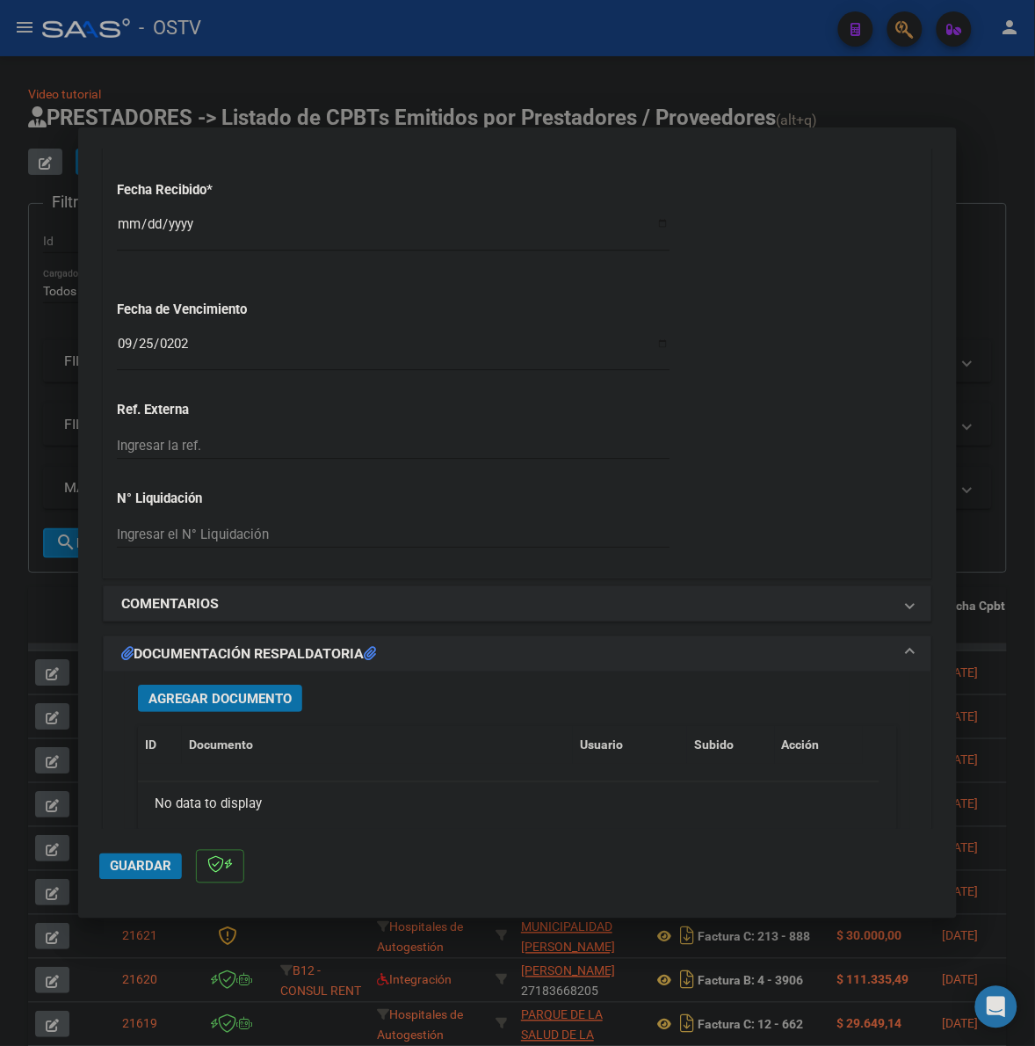
click at [265, 699] on span "Agregar Documento" at bounding box center [220, 699] width 143 height 16
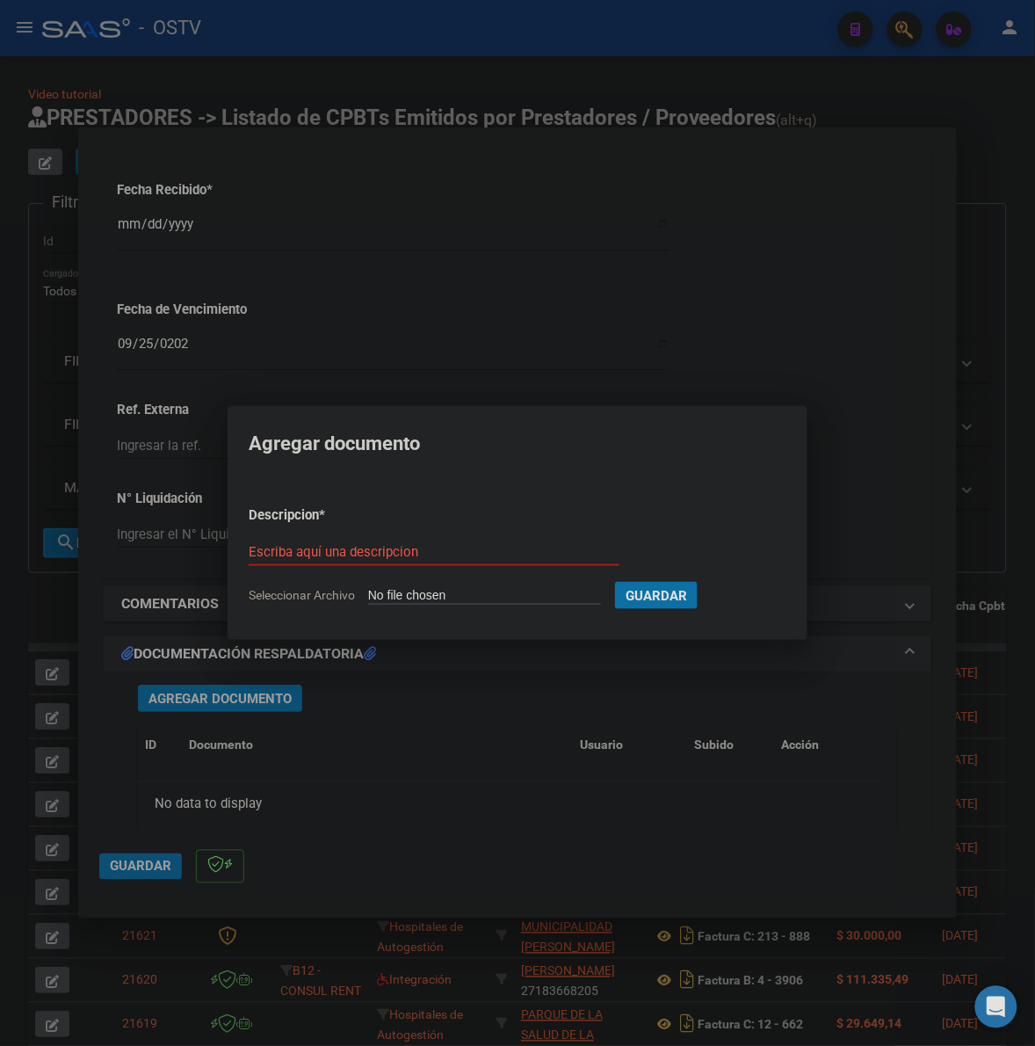
type input "C:\fakepath\FACTURA - 4 1659 - MUNICIPALIDAD DE QUILMES.pdf"
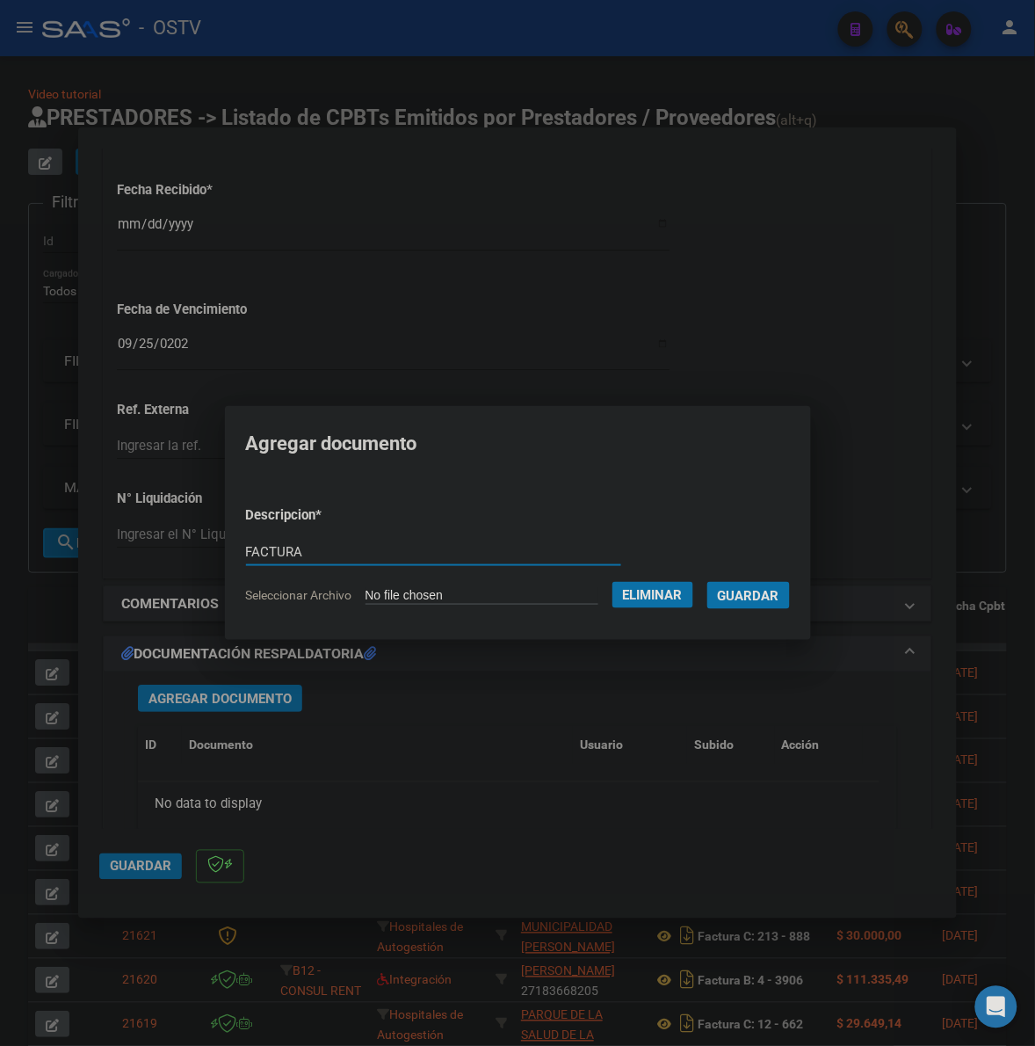
type input "FACTURA"
click at [708, 582] on button "Guardar" at bounding box center [749, 595] width 83 height 27
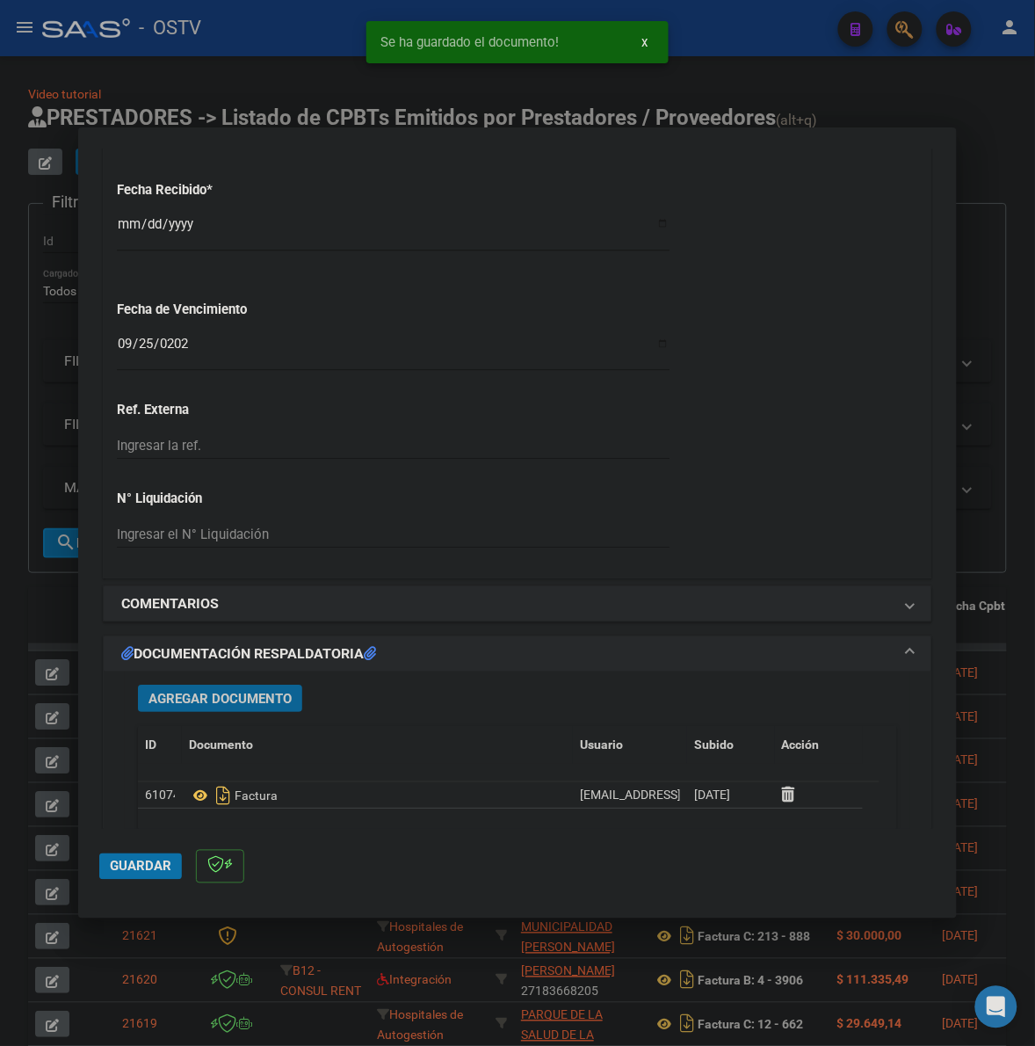
click at [238, 684] on div "Agregar Documento ID Documento Usuario Subido Acción 61074 Factura mesadeentrad…" at bounding box center [518, 843] width 786 height 345
click at [226, 699] on span "Agregar Documento" at bounding box center [220, 699] width 143 height 16
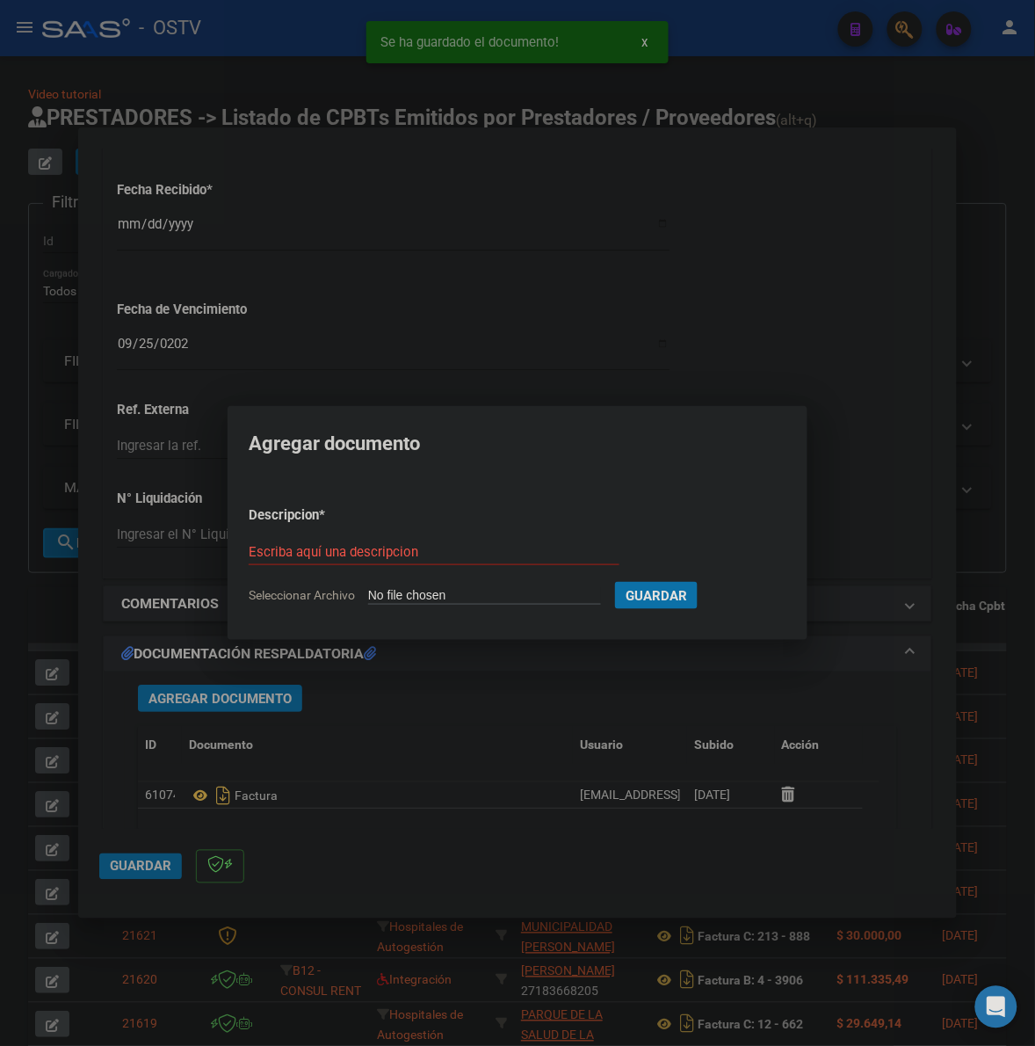
type input "C:\fakepath\ANEXO - 4 1659 - MUNICIPALIDAD DE QUILMES.pdf"
type input "ANEXO"
click at [708, 582] on button "Guardar" at bounding box center [749, 595] width 83 height 27
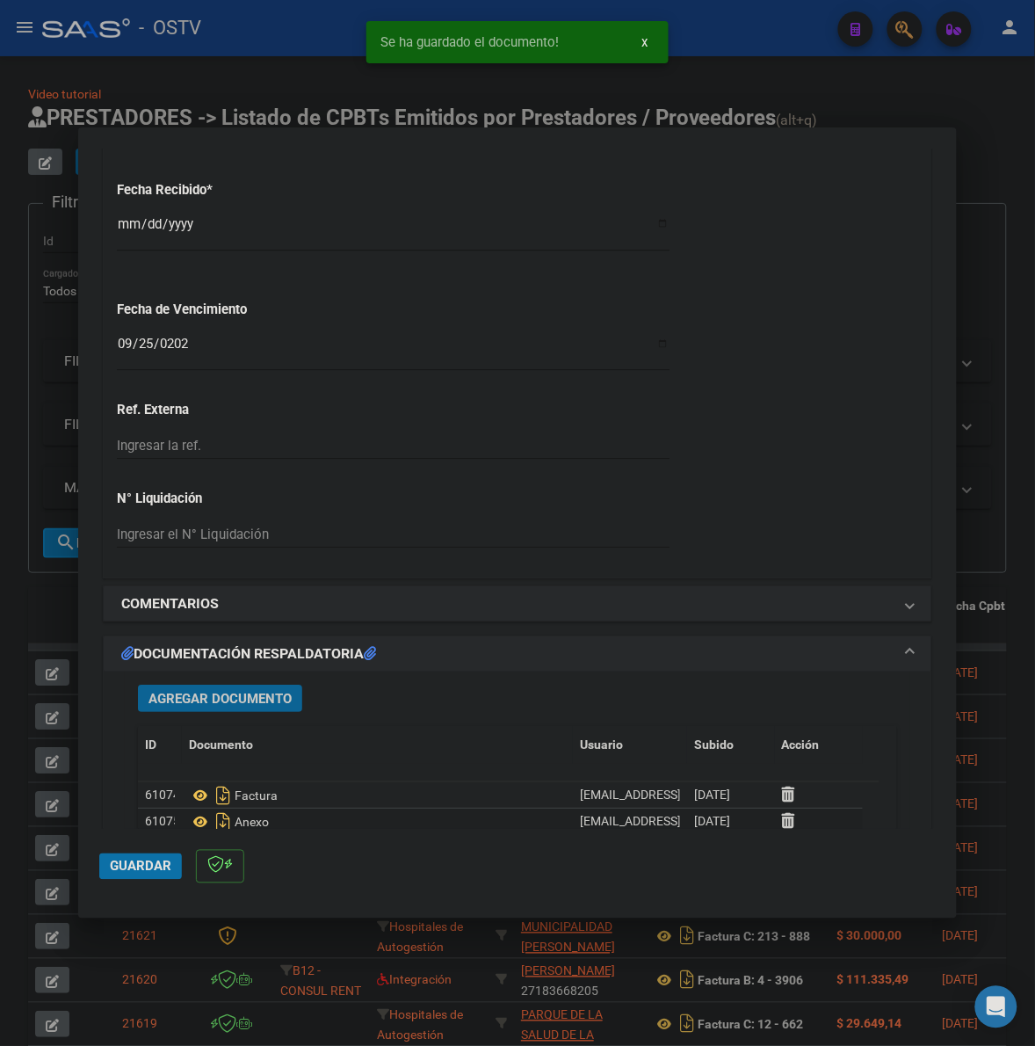
click at [143, 873] on span "Guardar" at bounding box center [141, 867] width 62 height 16
drag, startPoint x: 22, startPoint y: 677, endPoint x: 142, endPoint y: 369, distance: 330.3
click at [22, 675] on div at bounding box center [517, 523] width 1035 height 1046
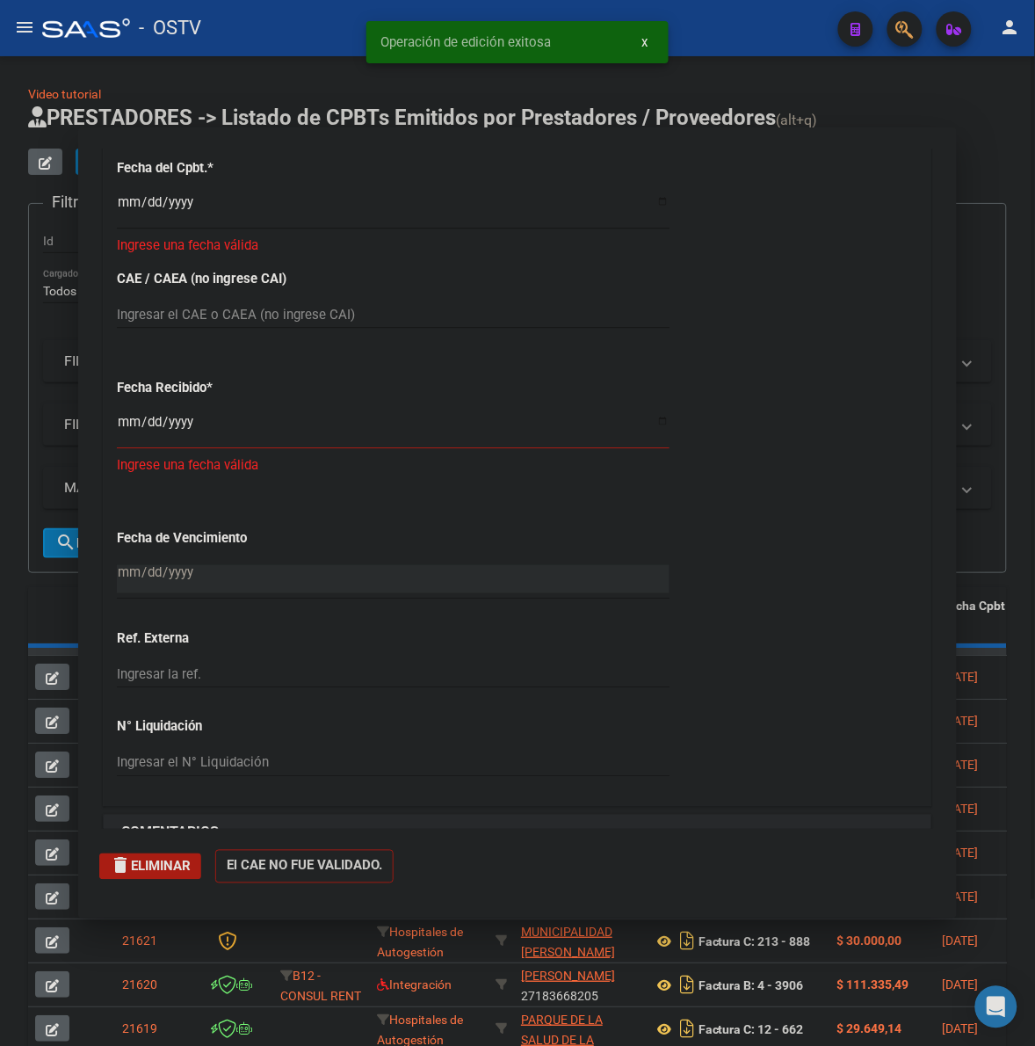
scroll to position [0, 0]
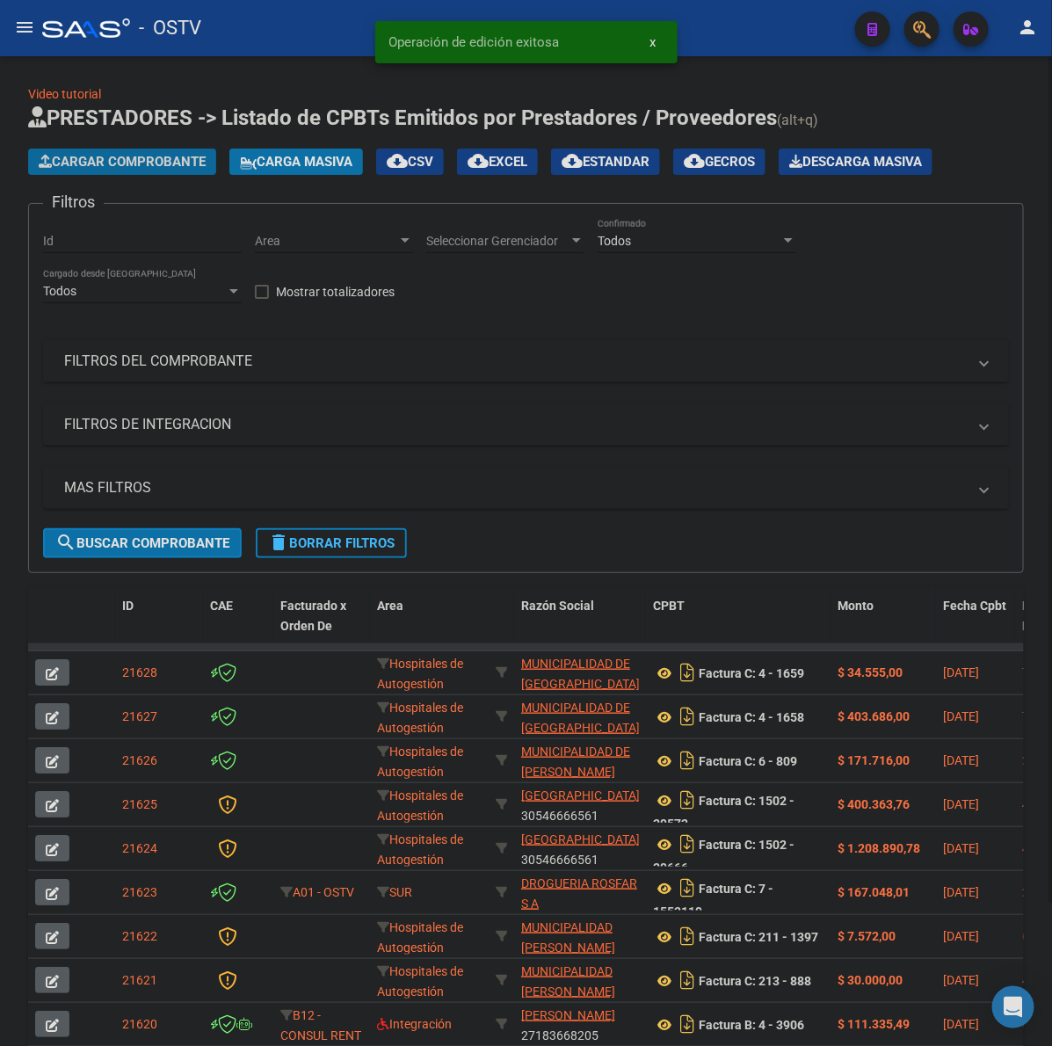
click at [180, 156] on span "Cargar Comprobante" at bounding box center [122, 162] width 167 height 16
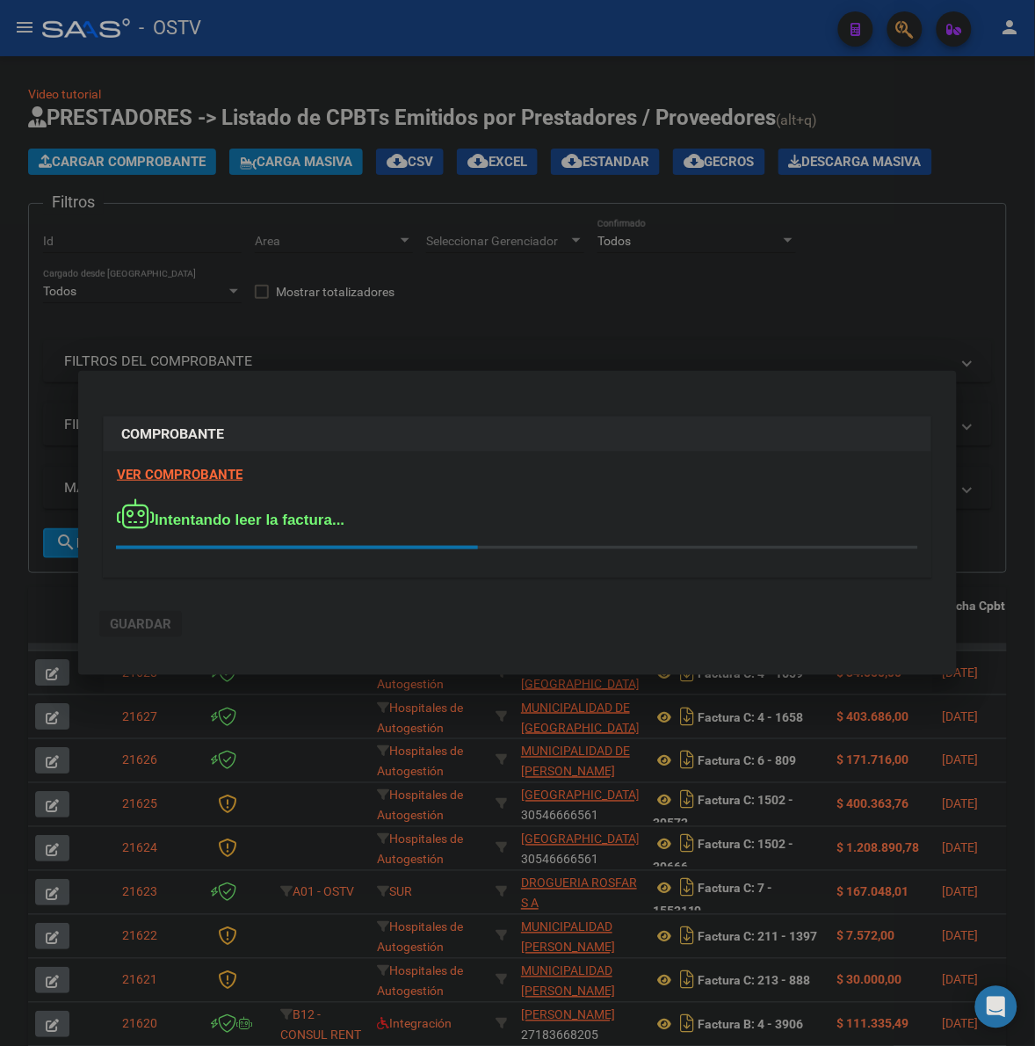
click at [499, 507] on div "Intentando leer la factura..." at bounding box center [518, 523] width 802 height 51
click at [352, 461] on div "VER COMPROBANTE Intentando leer la factura..." at bounding box center [518, 514] width 828 height 125
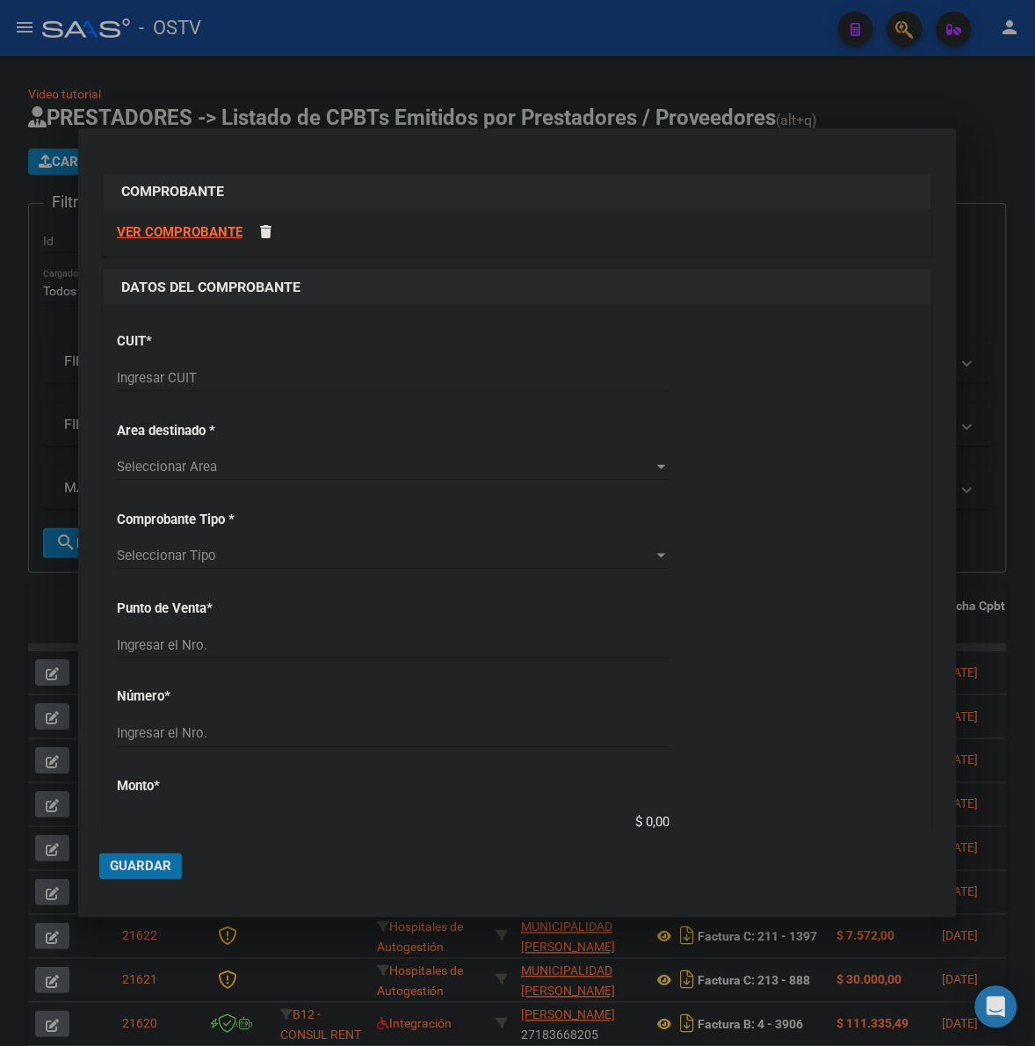
click at [249, 375] on input "Ingresar CUIT" at bounding box center [393, 378] width 553 height 16
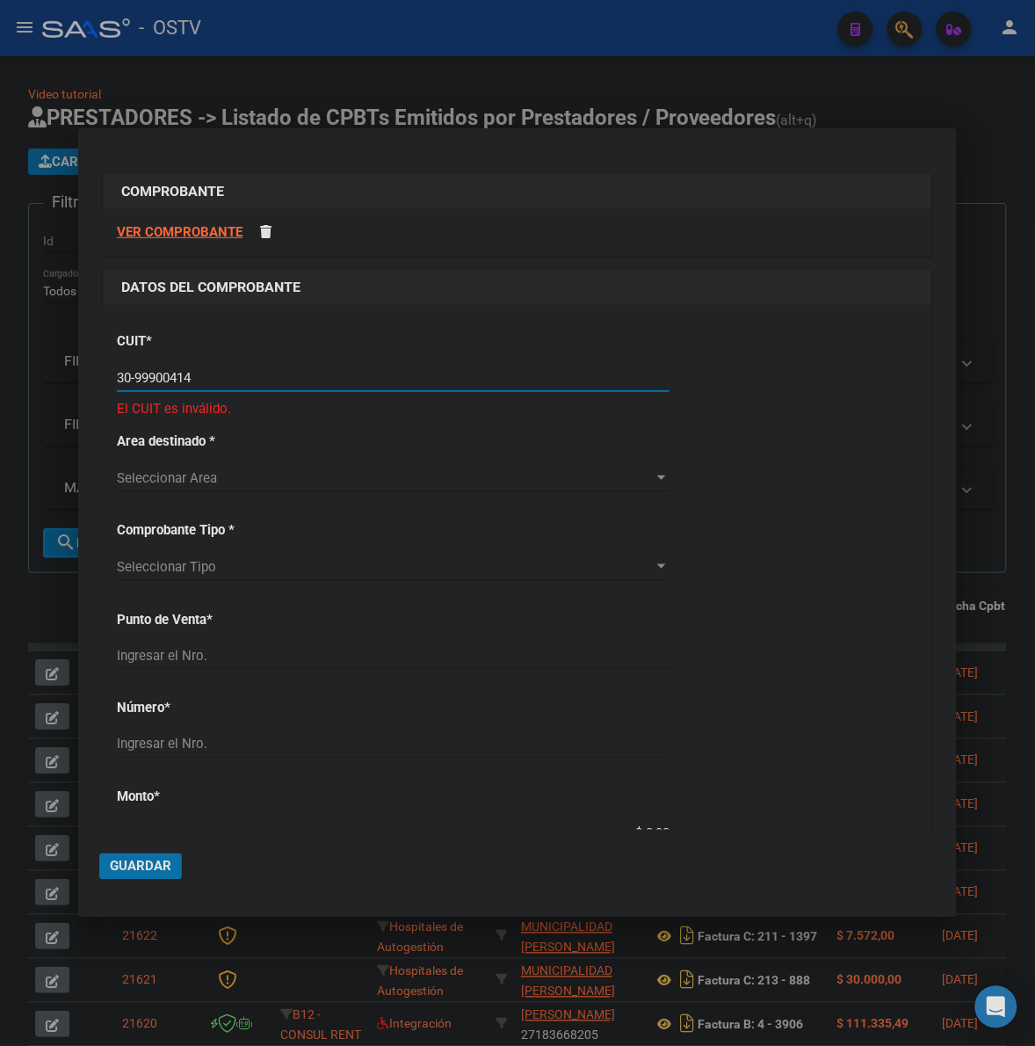
type input "30-99900414-4"
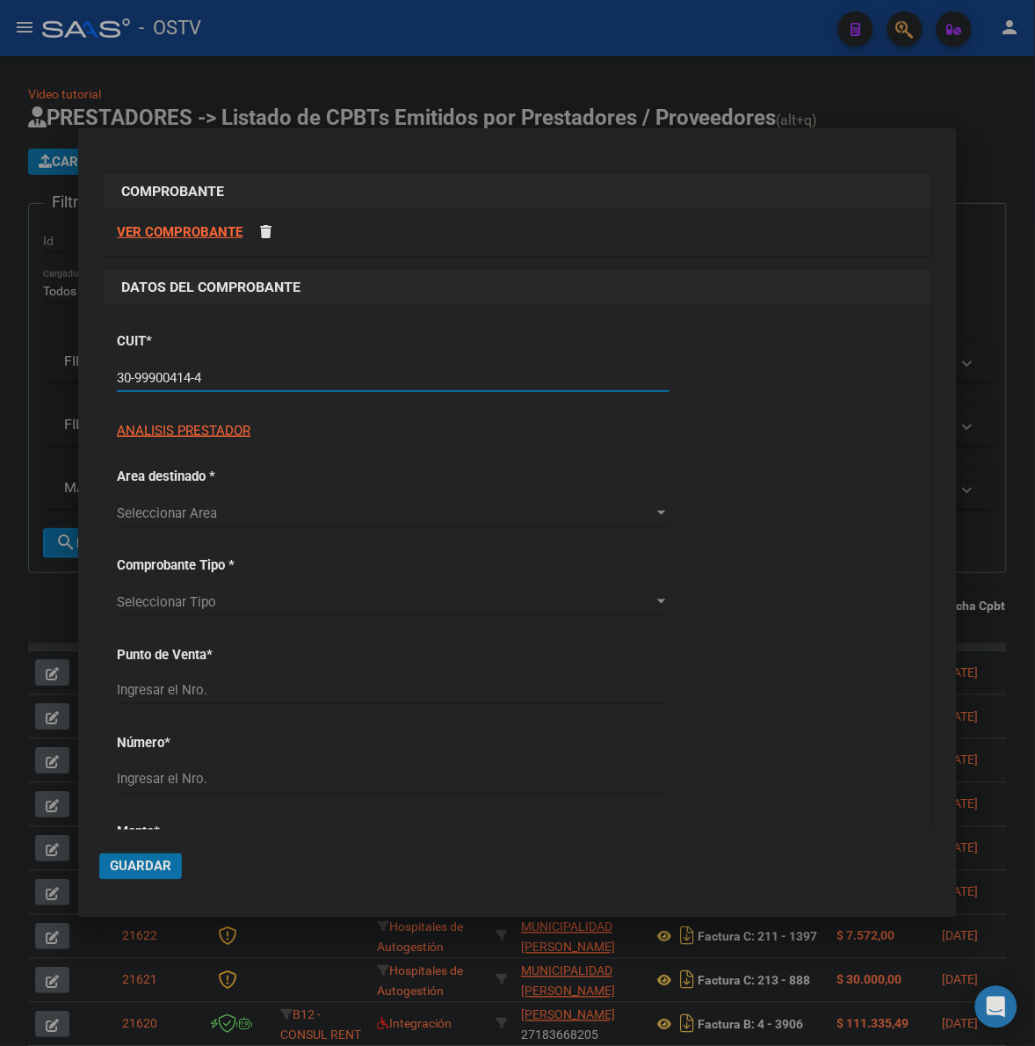
type input "4"
type input "30-99900414-4"
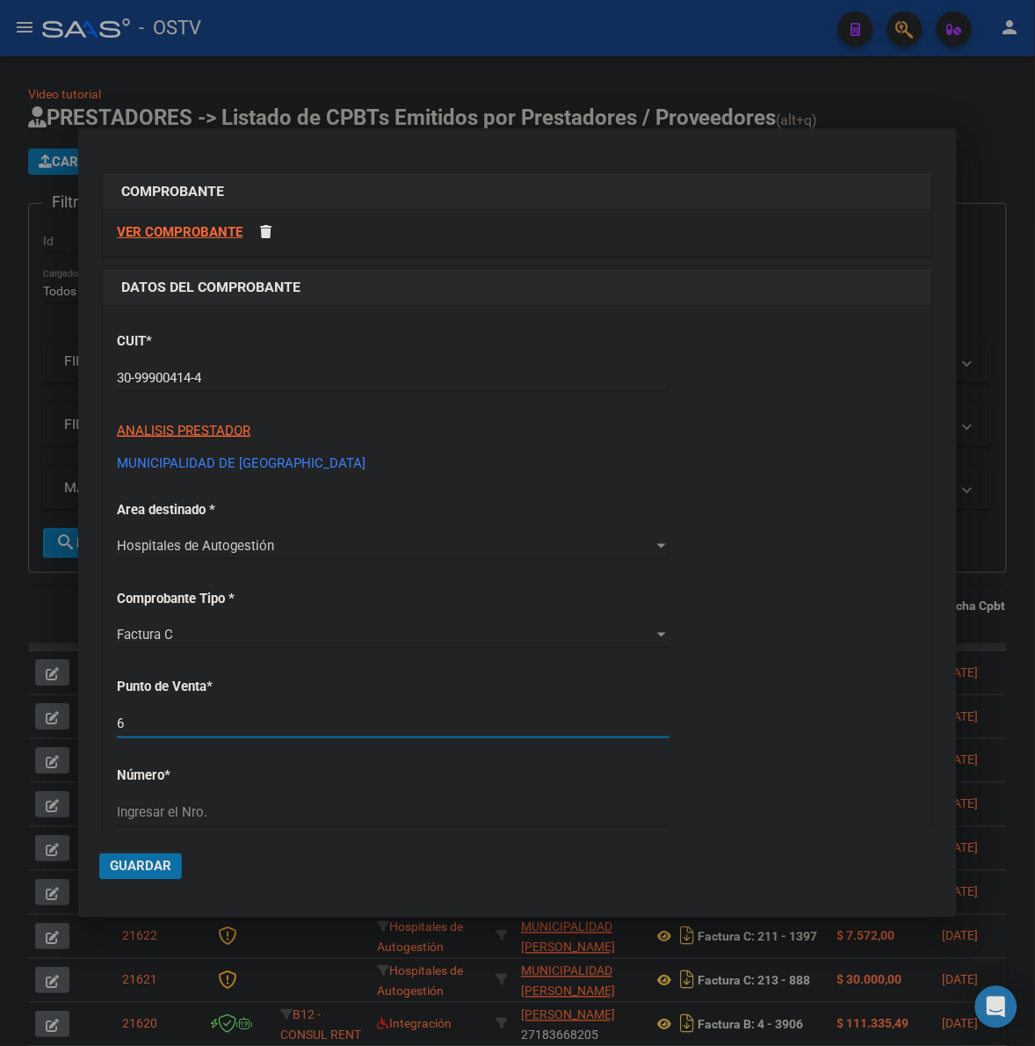
type input "6"
type input "1052"
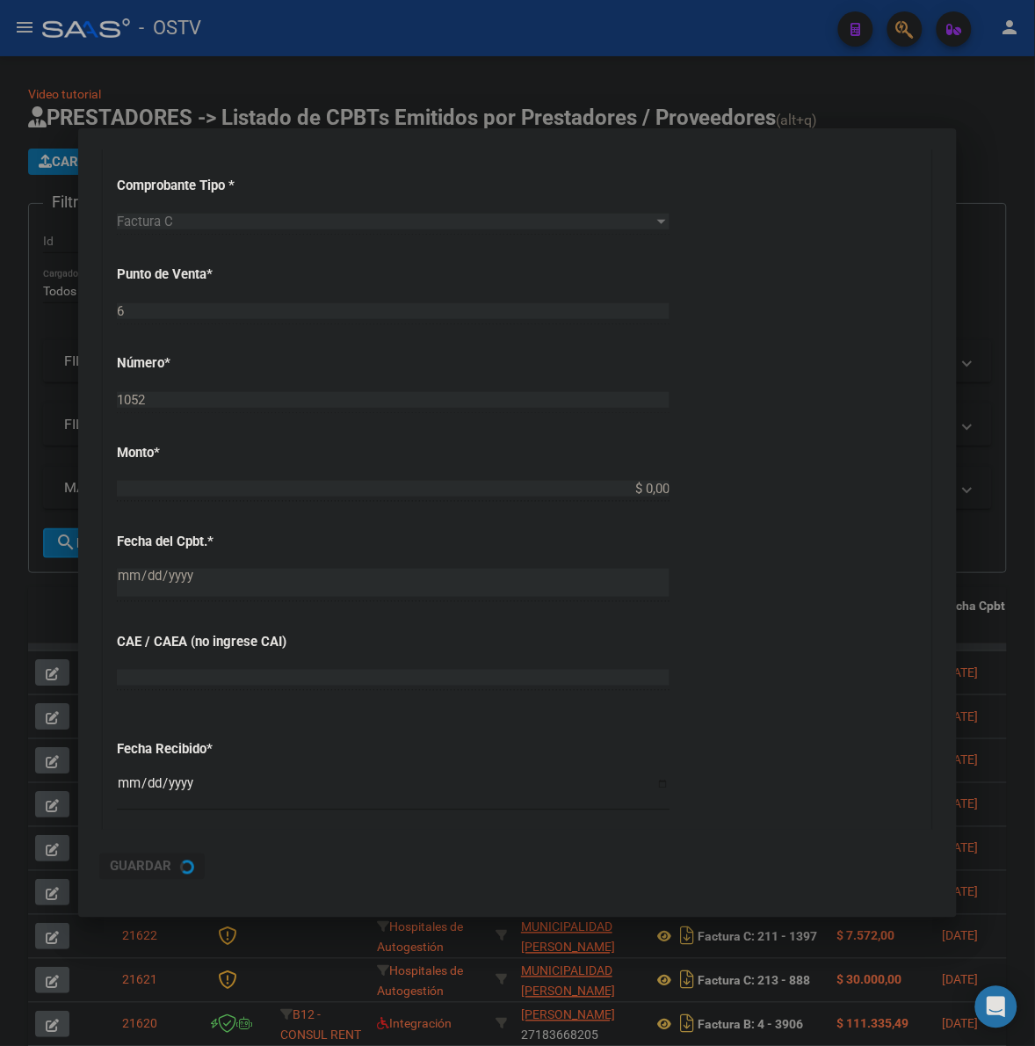
type input "$ 248.710,00"
type input "2025-06-26"
type input "75264125659588"
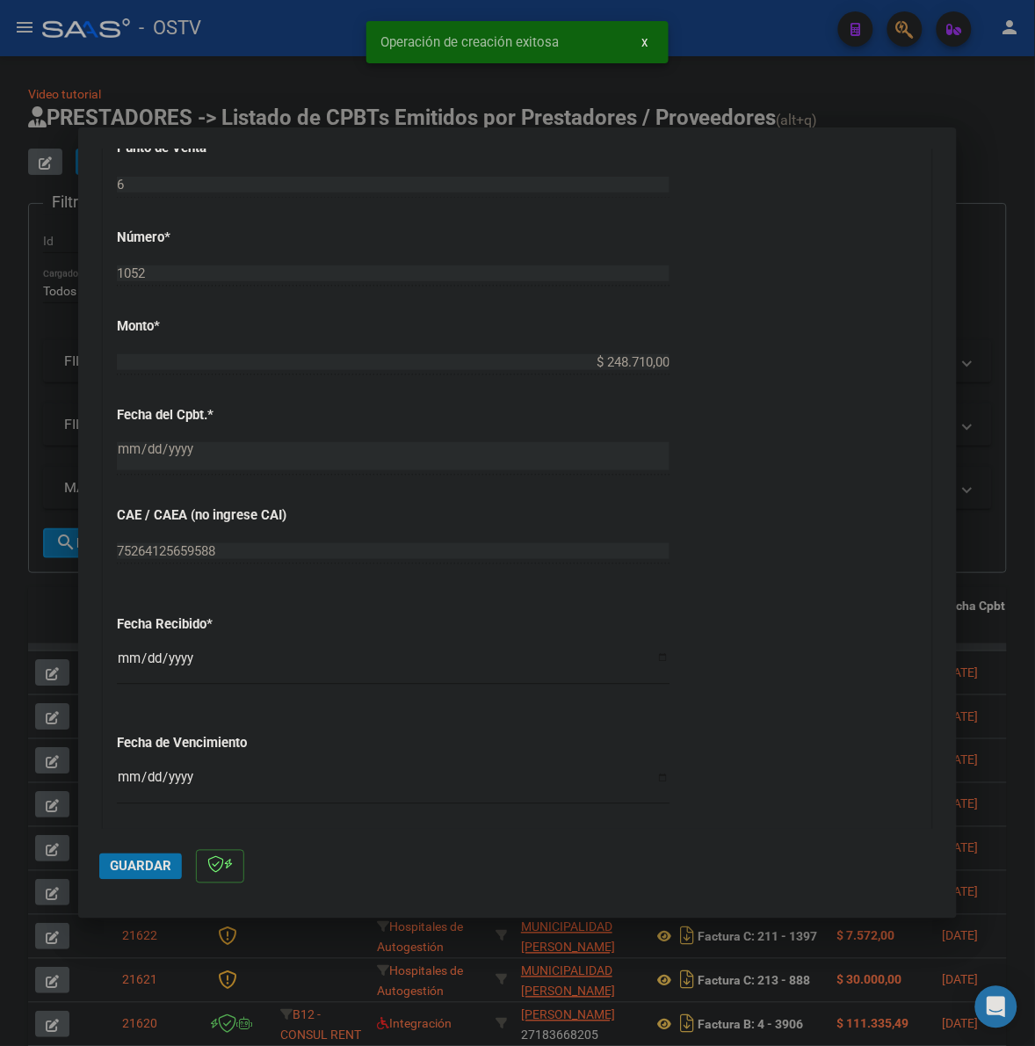
scroll to position [622, 0]
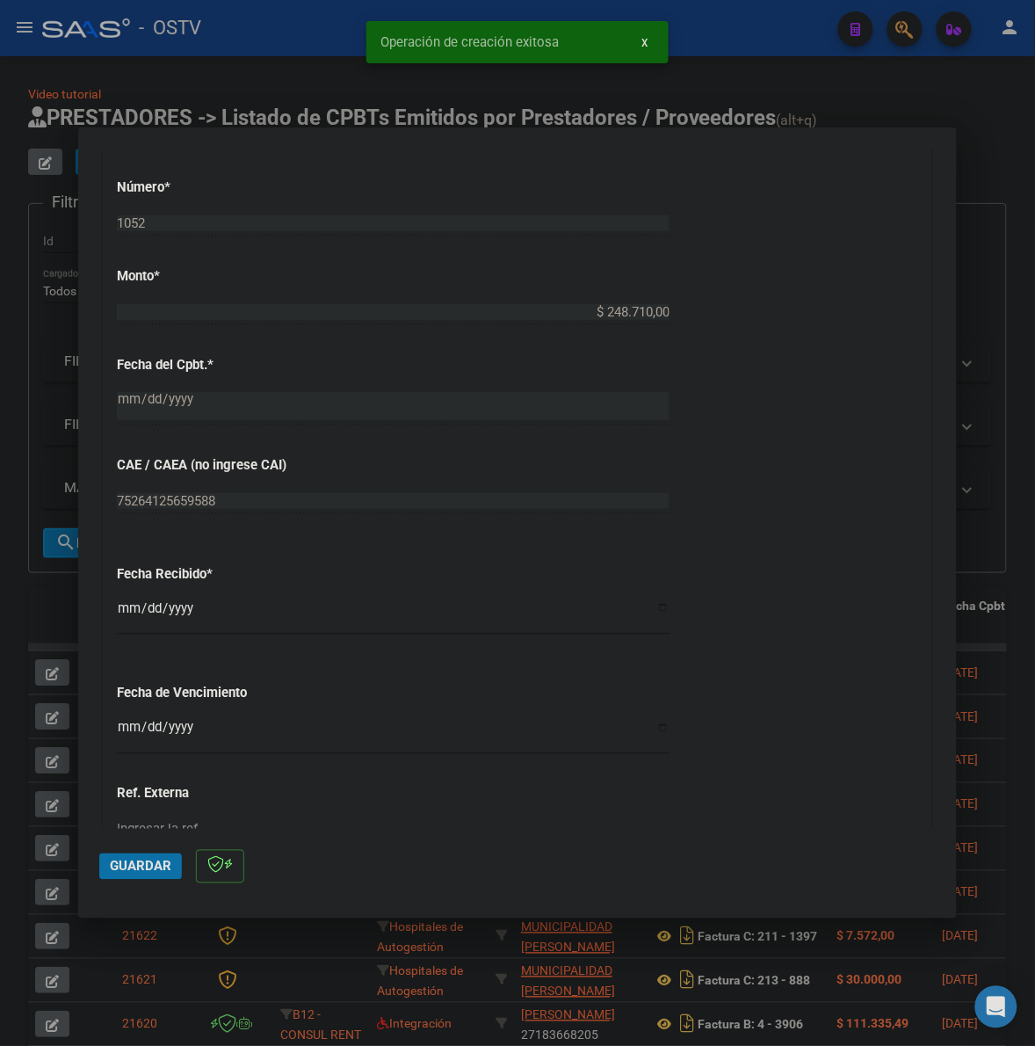
click at [121, 620] on input "2025-10-08" at bounding box center [393, 615] width 553 height 28
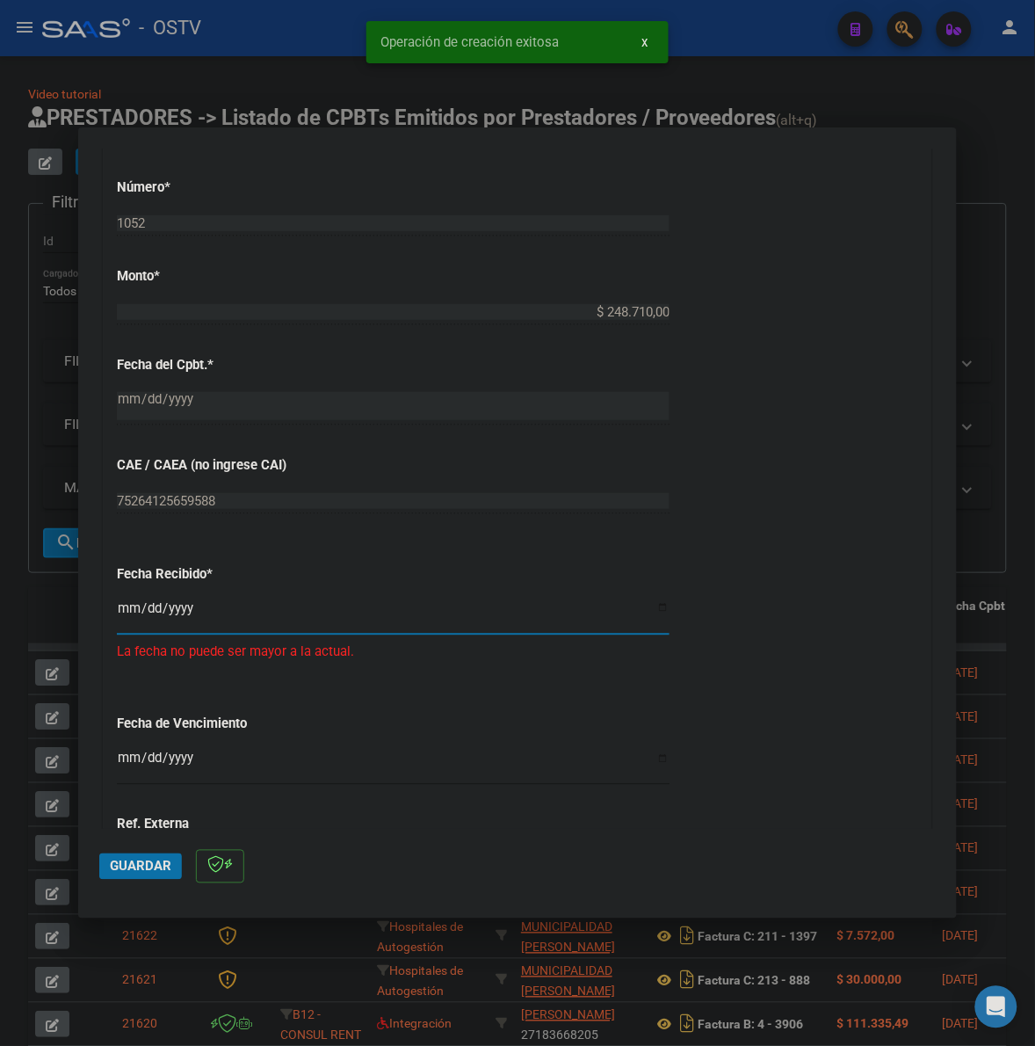
type input "2025-09-22"
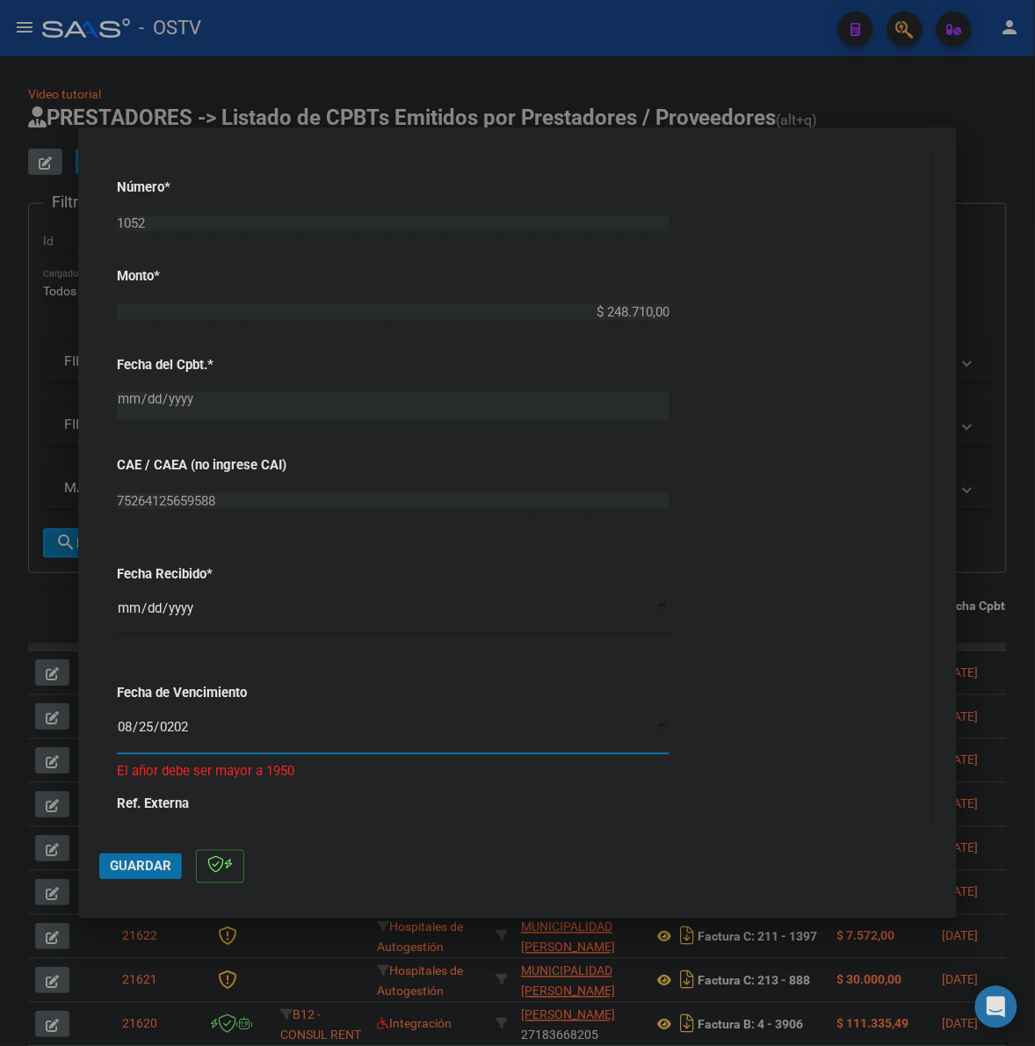
type input "2025-08-25"
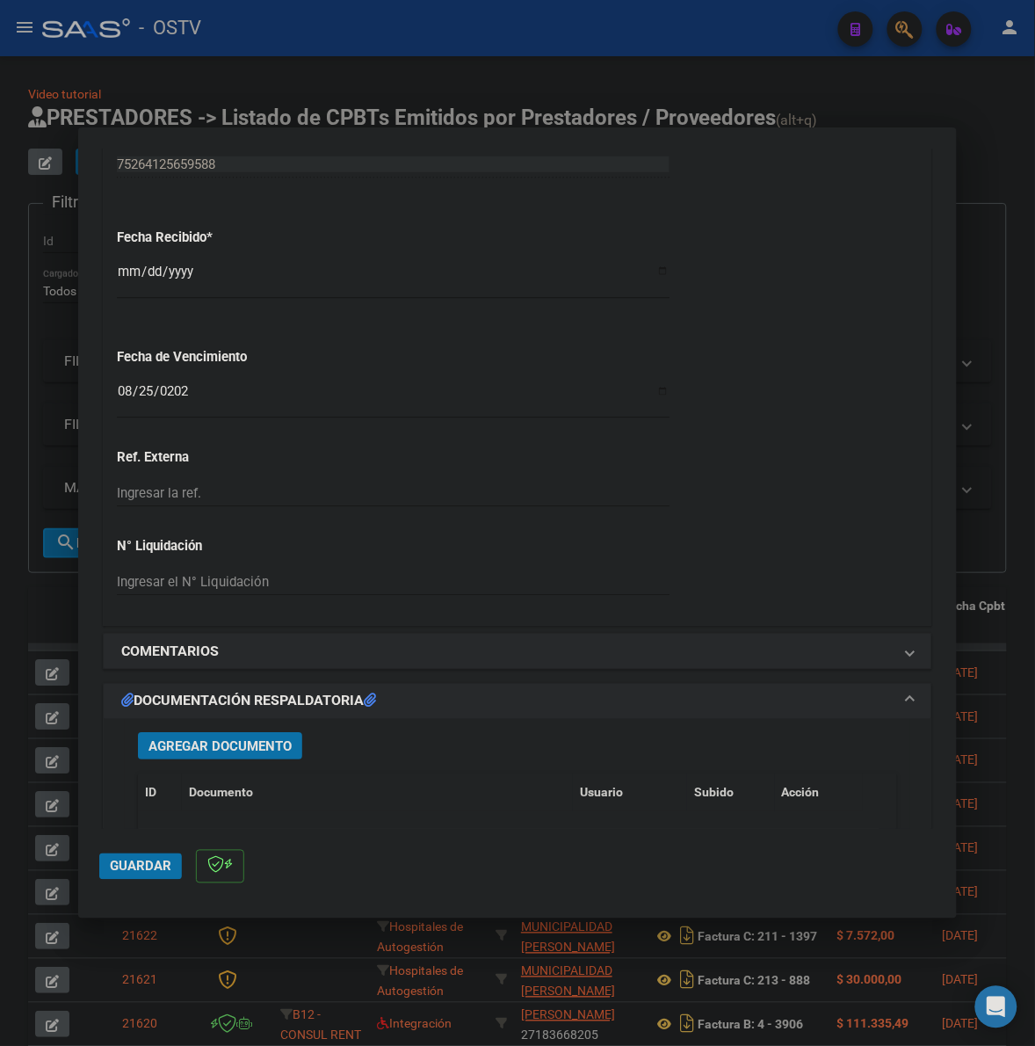
scroll to position [1062, 0]
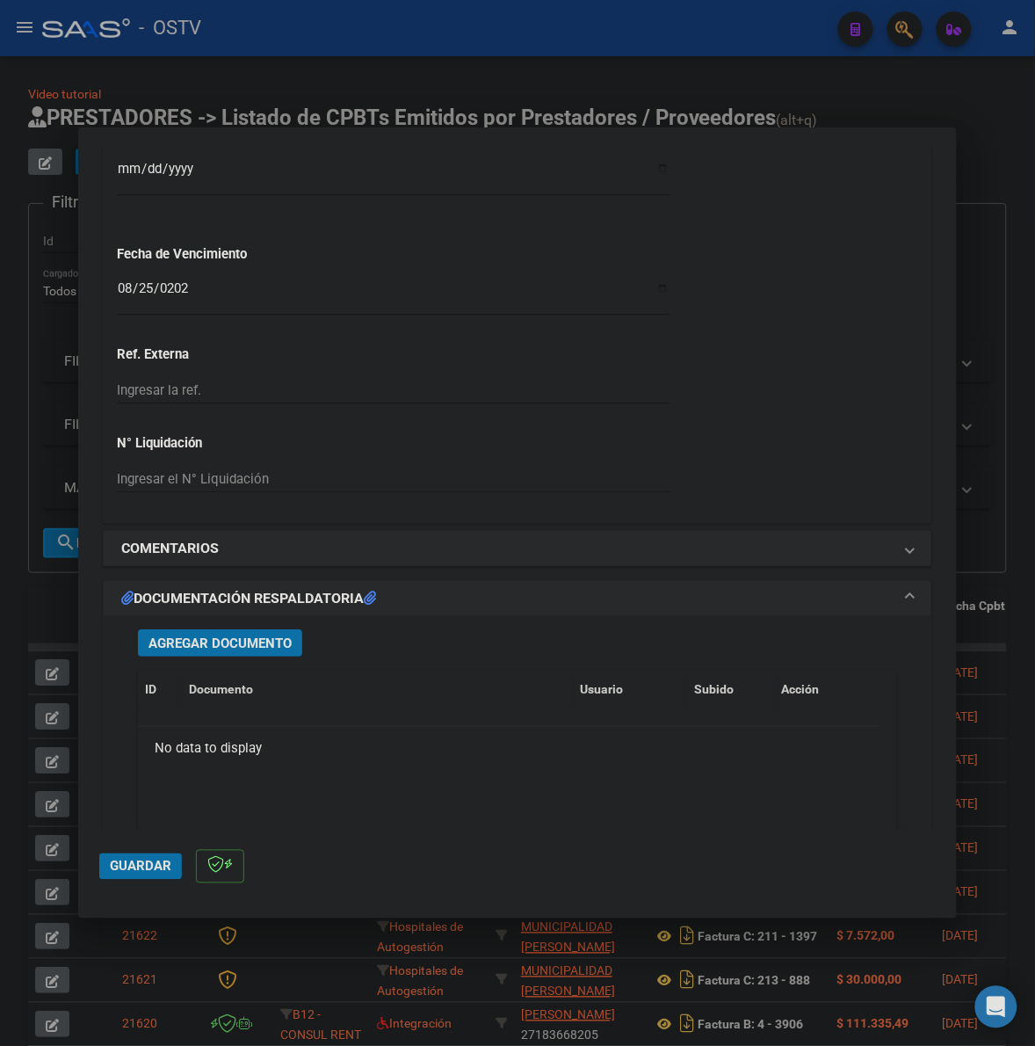
click at [230, 644] on span "Agregar Documento" at bounding box center [220, 643] width 143 height 16
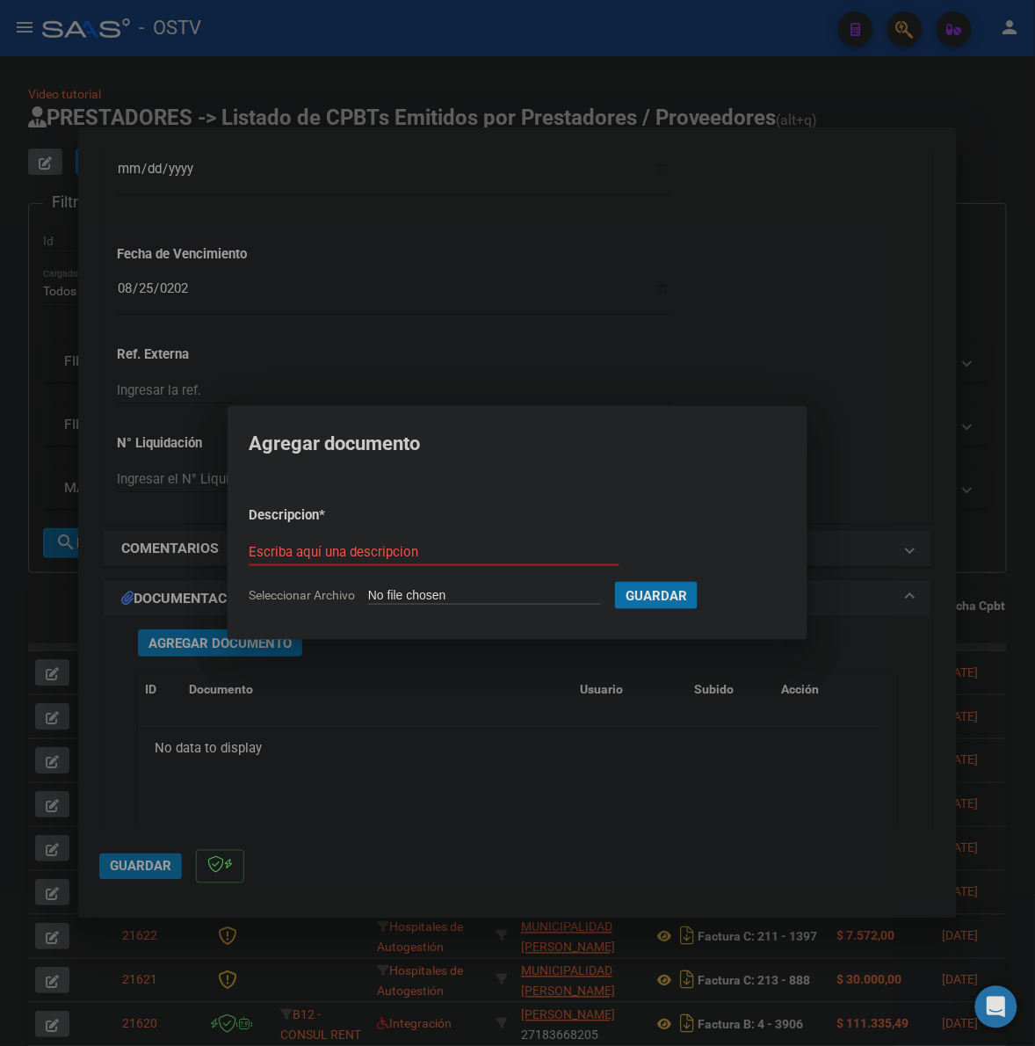
type input "C:\fakepath\FACTURA - 6 1052 - MUNICIPALIDAD DE QUILMES.pdf"
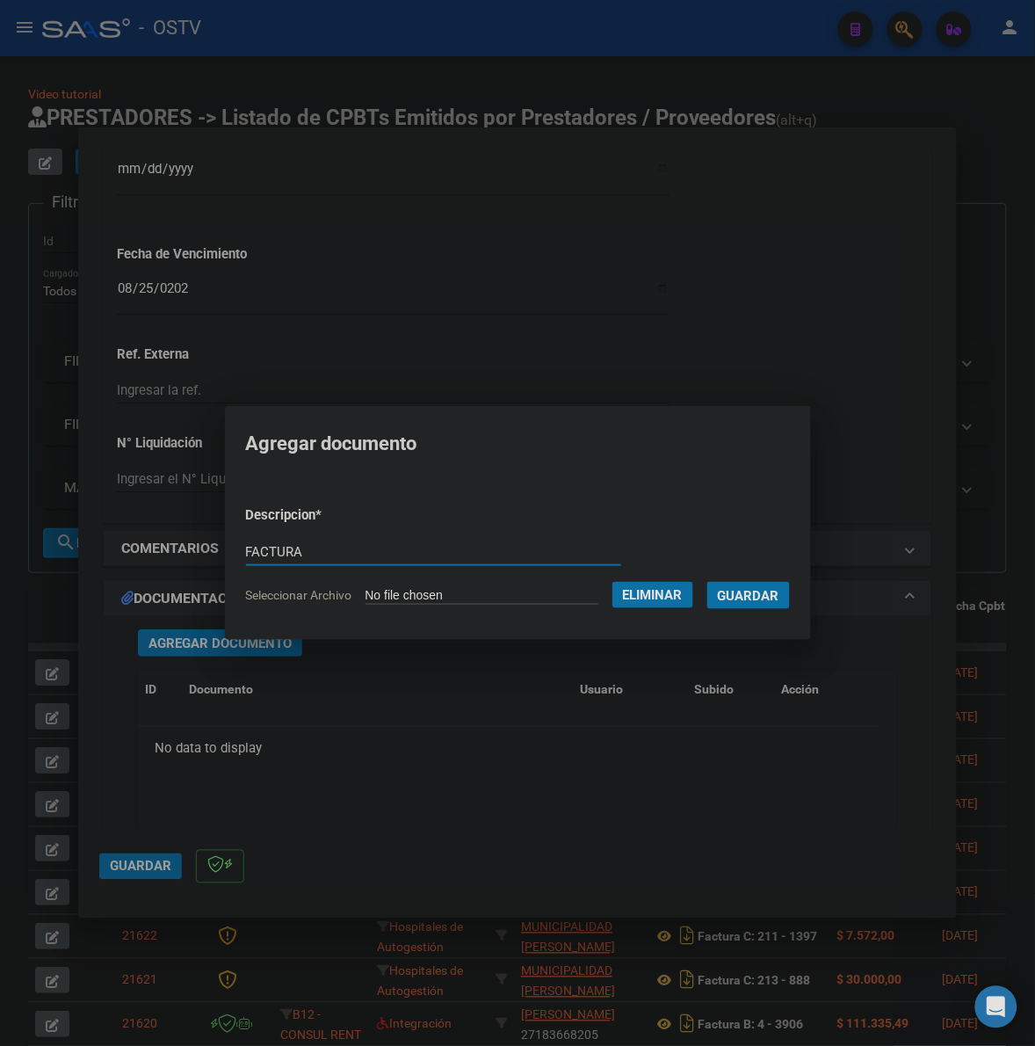
type input "FACTURA"
click at [708, 582] on button "Guardar" at bounding box center [749, 595] width 83 height 27
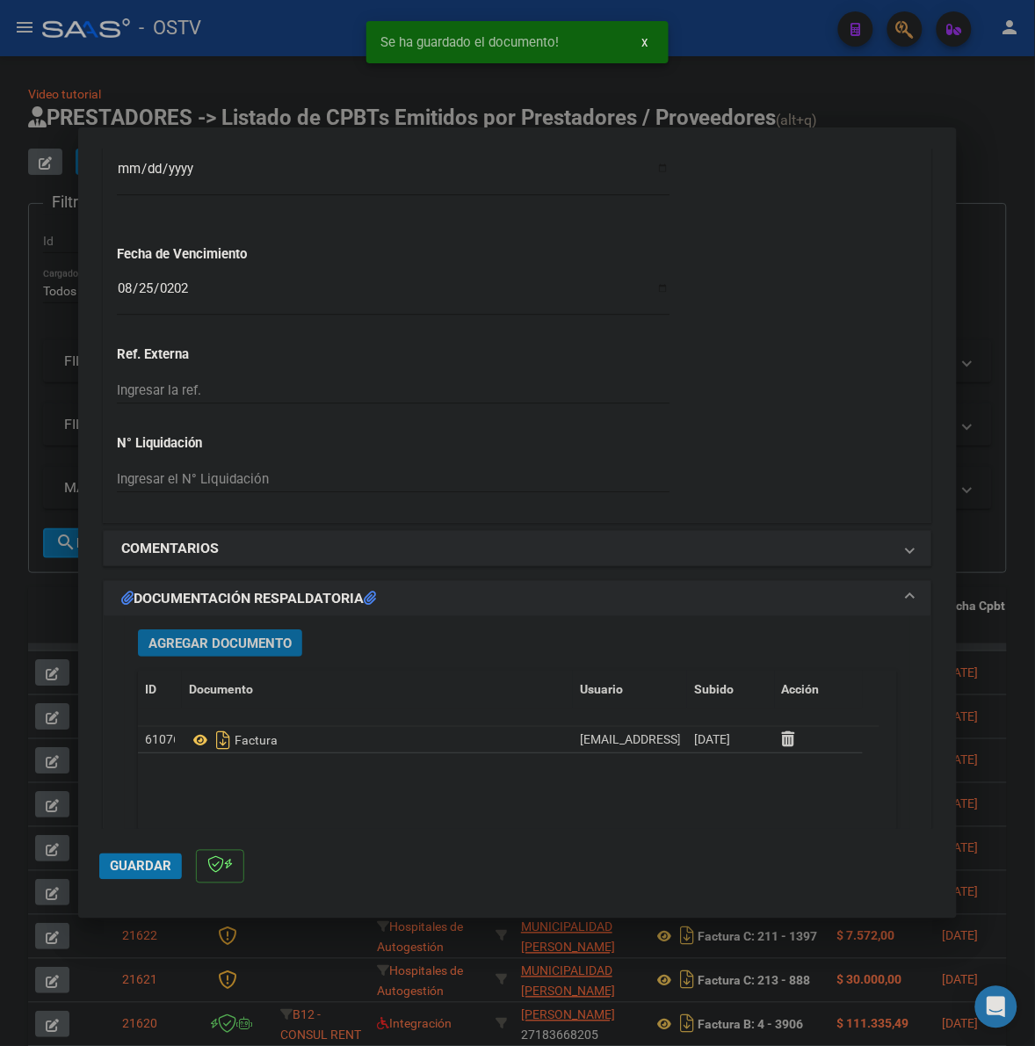
click at [224, 642] on span "Agregar Documento" at bounding box center [220, 643] width 143 height 16
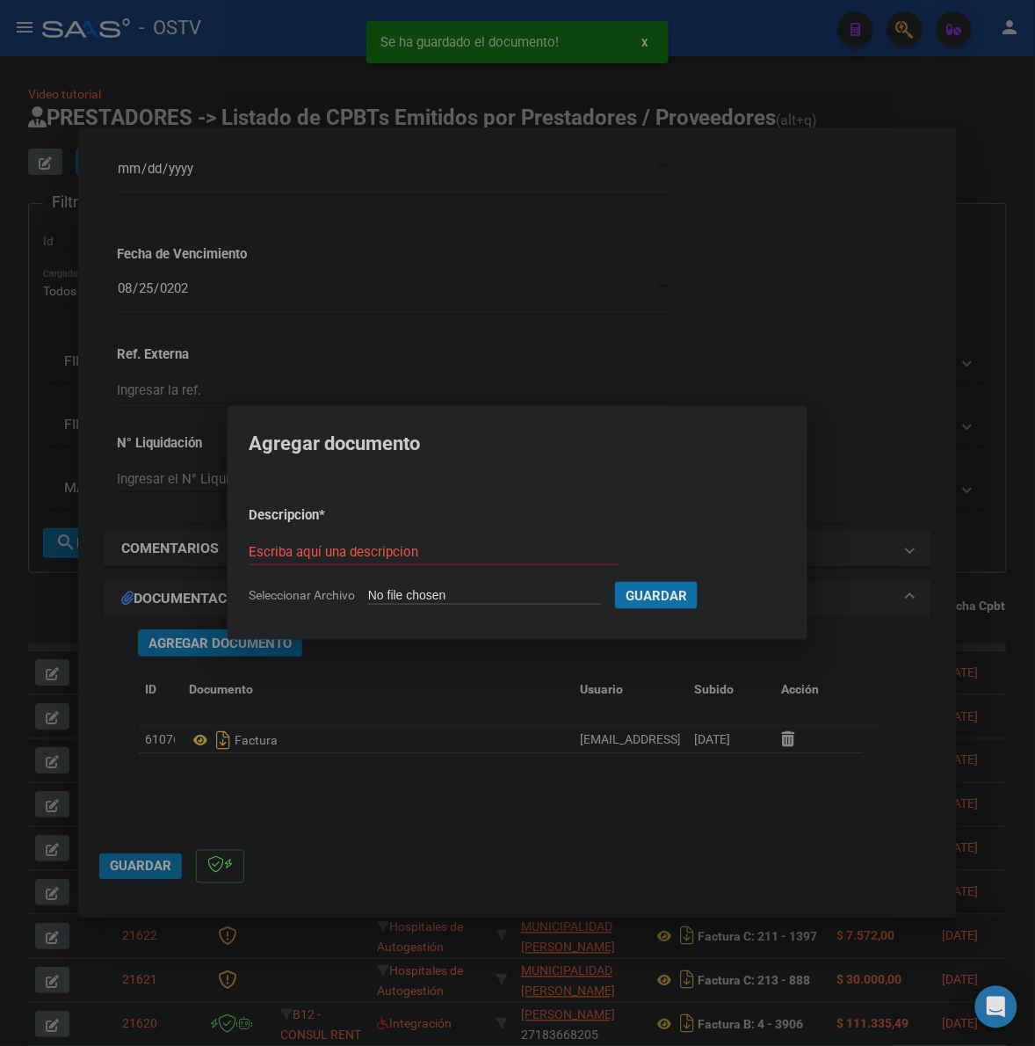
type input "C:\fakepath\ANEXO - 6 1052 - MUNICIPALIDAD DE QUILMES.pdf"
type input "ANEXO"
click at [708, 582] on button "Guardar" at bounding box center [749, 595] width 83 height 27
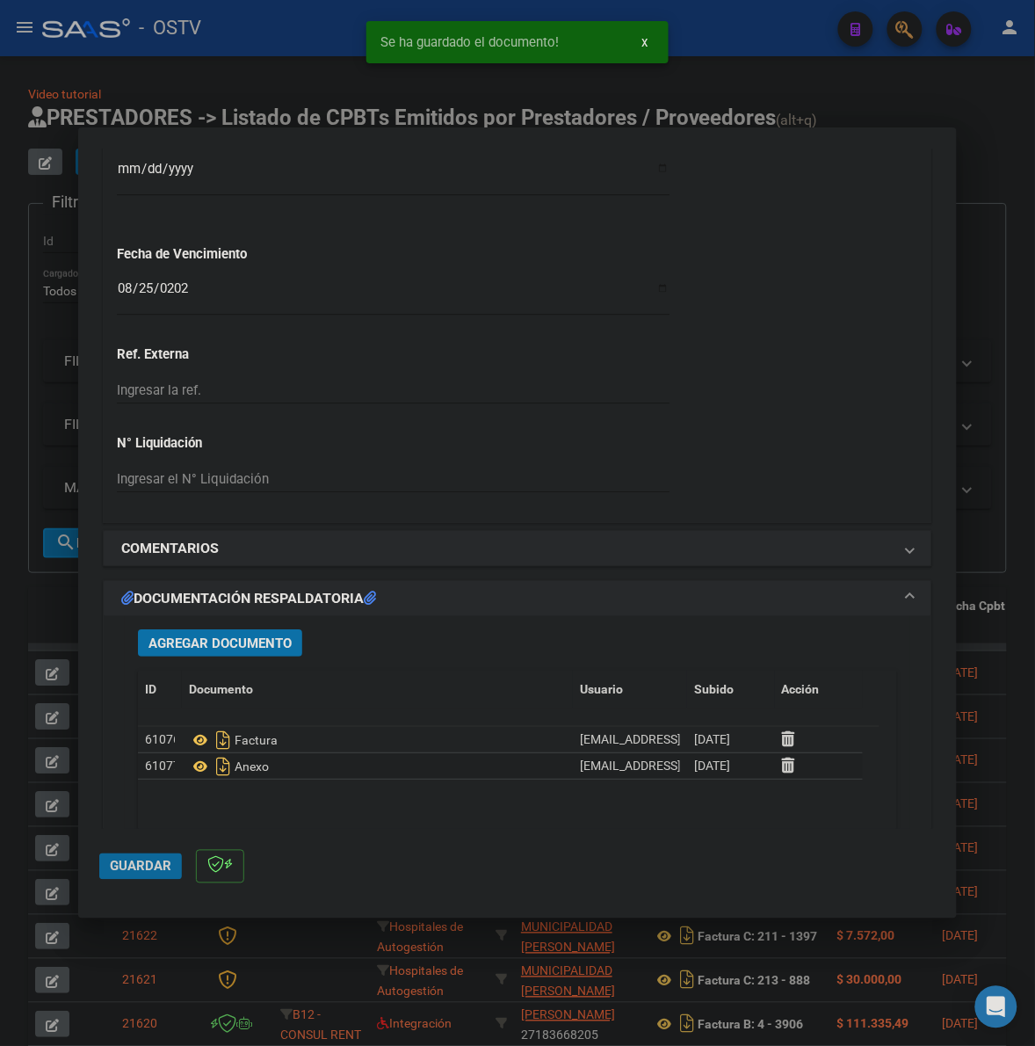
click at [126, 871] on span "Guardar" at bounding box center [141, 867] width 62 height 16
click at [142, 853] on button "Guardar" at bounding box center [140, 866] width 83 height 26
click at [25, 596] on div at bounding box center [517, 523] width 1035 height 1046
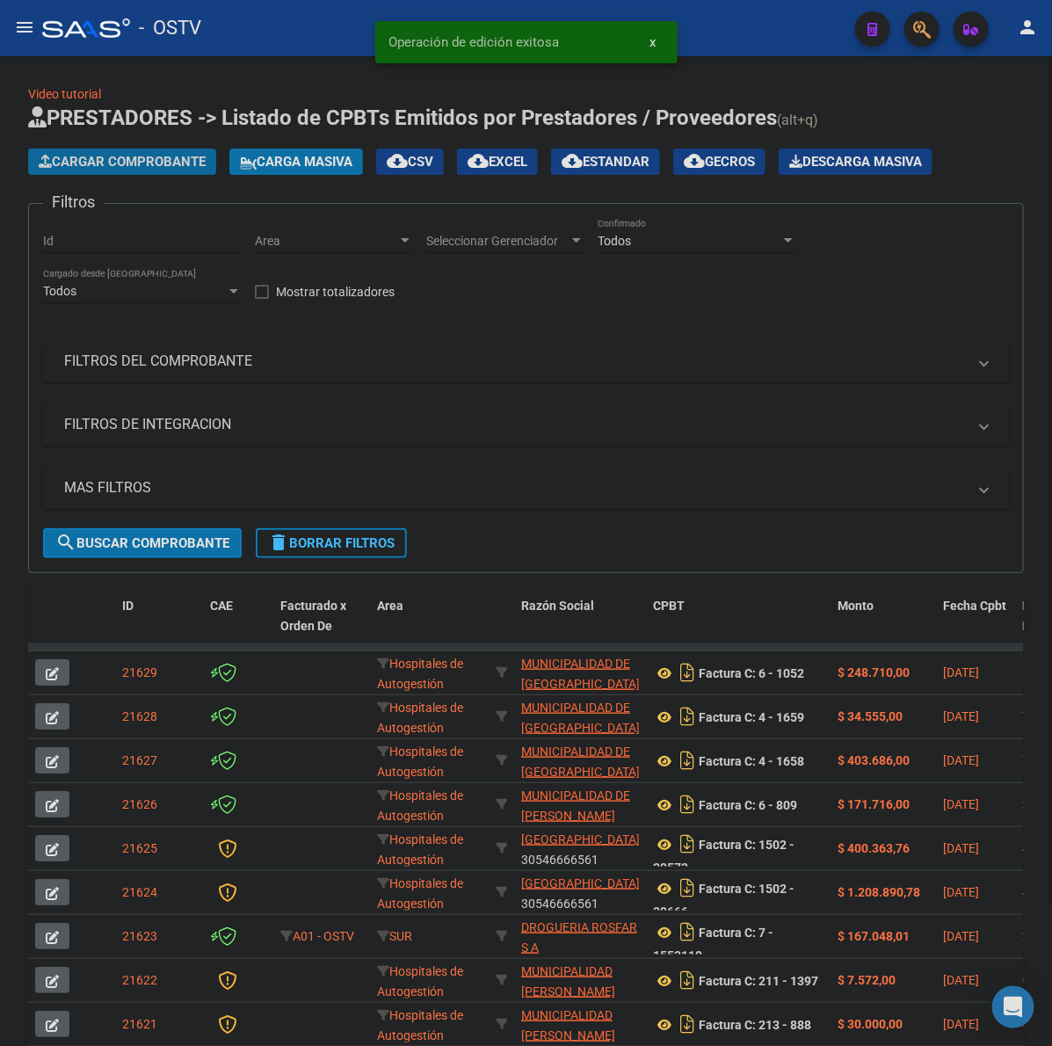
click at [169, 150] on button "Cargar Comprobante" at bounding box center [122, 162] width 188 height 26
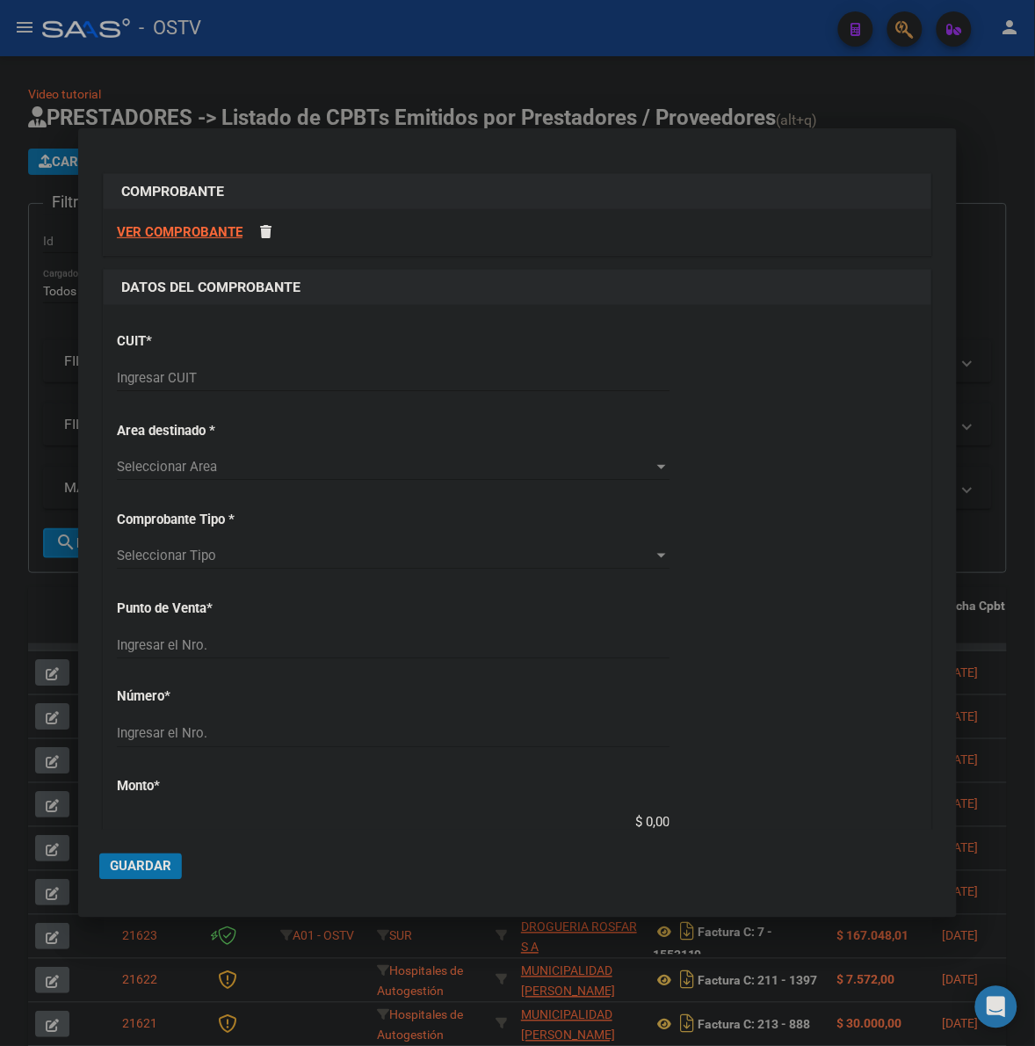
click at [156, 366] on div "Ingresar CUIT" at bounding box center [393, 378] width 553 height 26
click at [159, 376] on input "Ingresar CUIT" at bounding box center [393, 378] width 553 height 16
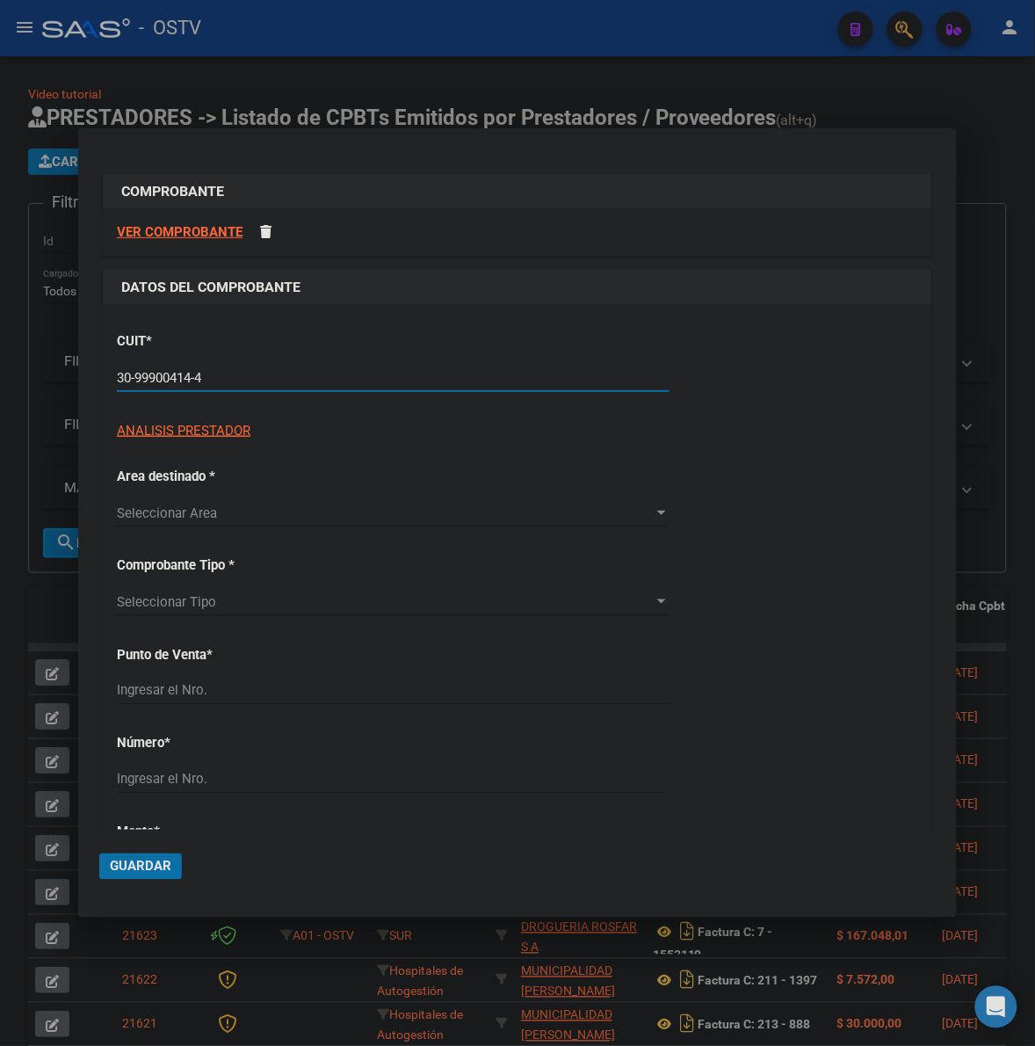
type input "30-99900414-4"
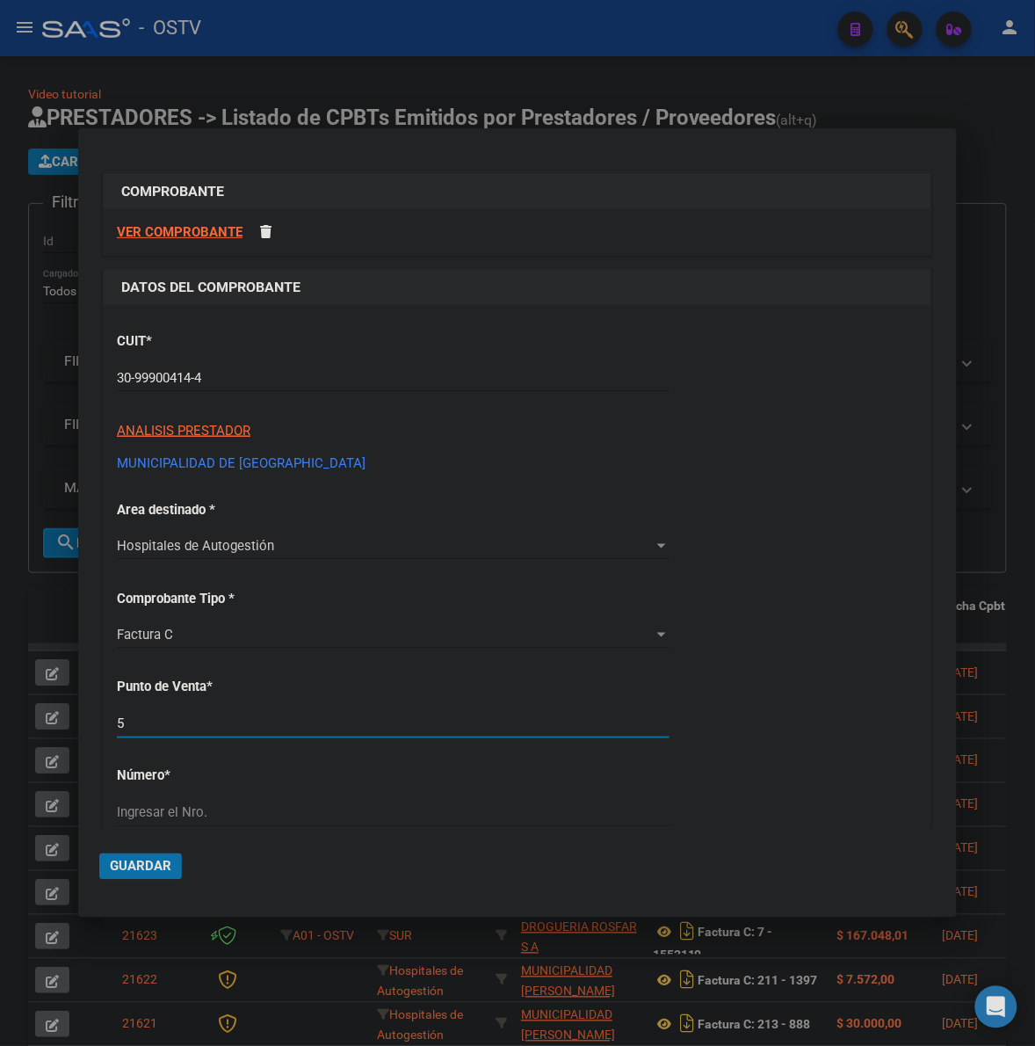
type input "5"
type input "1318"
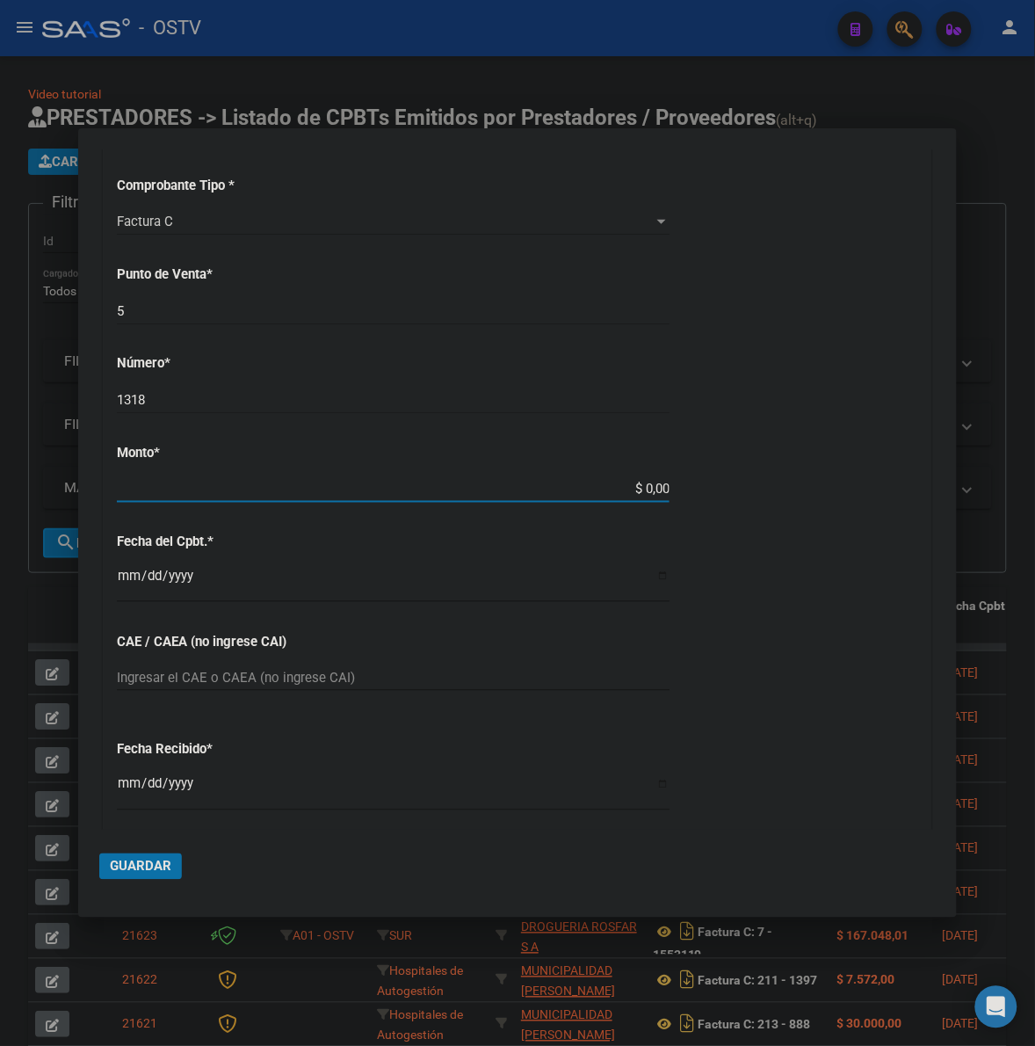
type input "$ 110.753,00"
type input "2025-08-28"
type input "75354873089519"
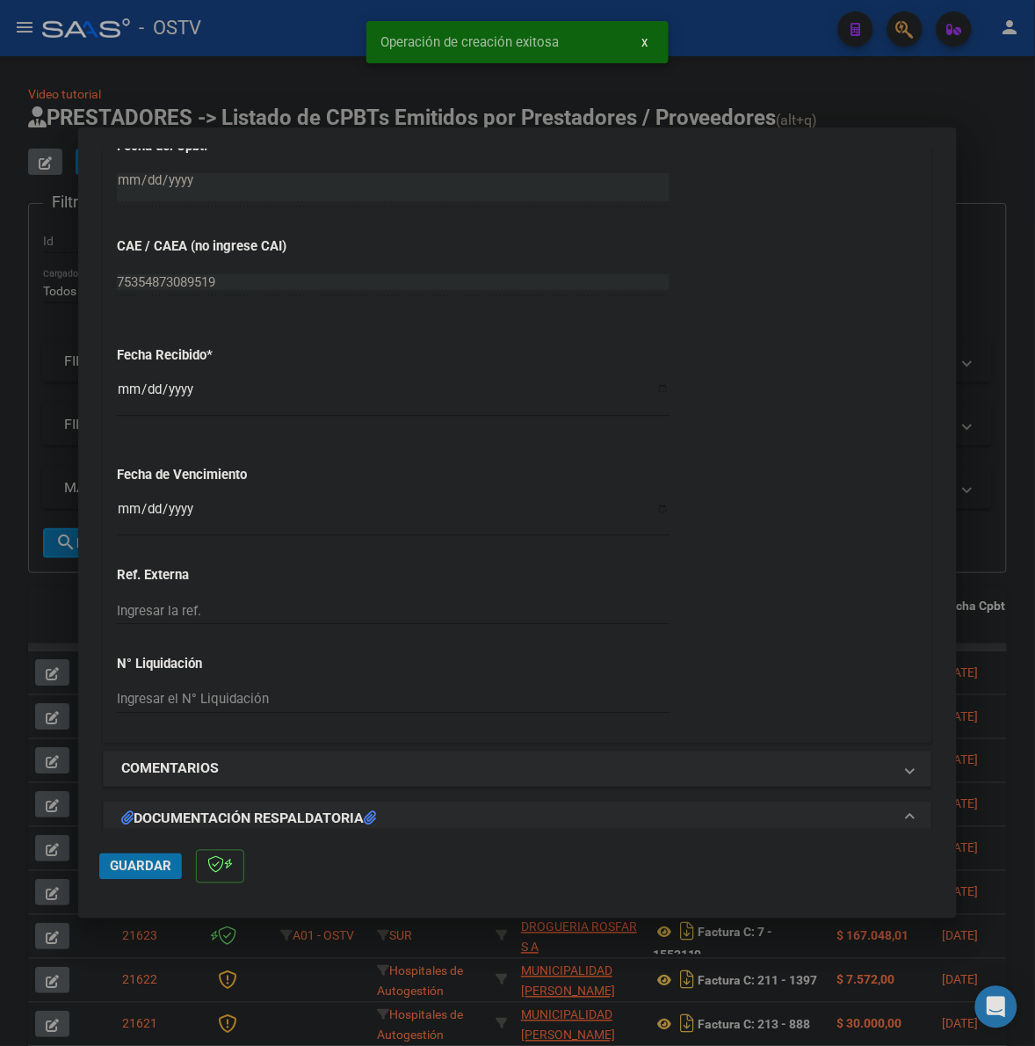
scroll to position [842, 0]
click at [128, 387] on input "2025-10-08" at bounding box center [393, 395] width 553 height 28
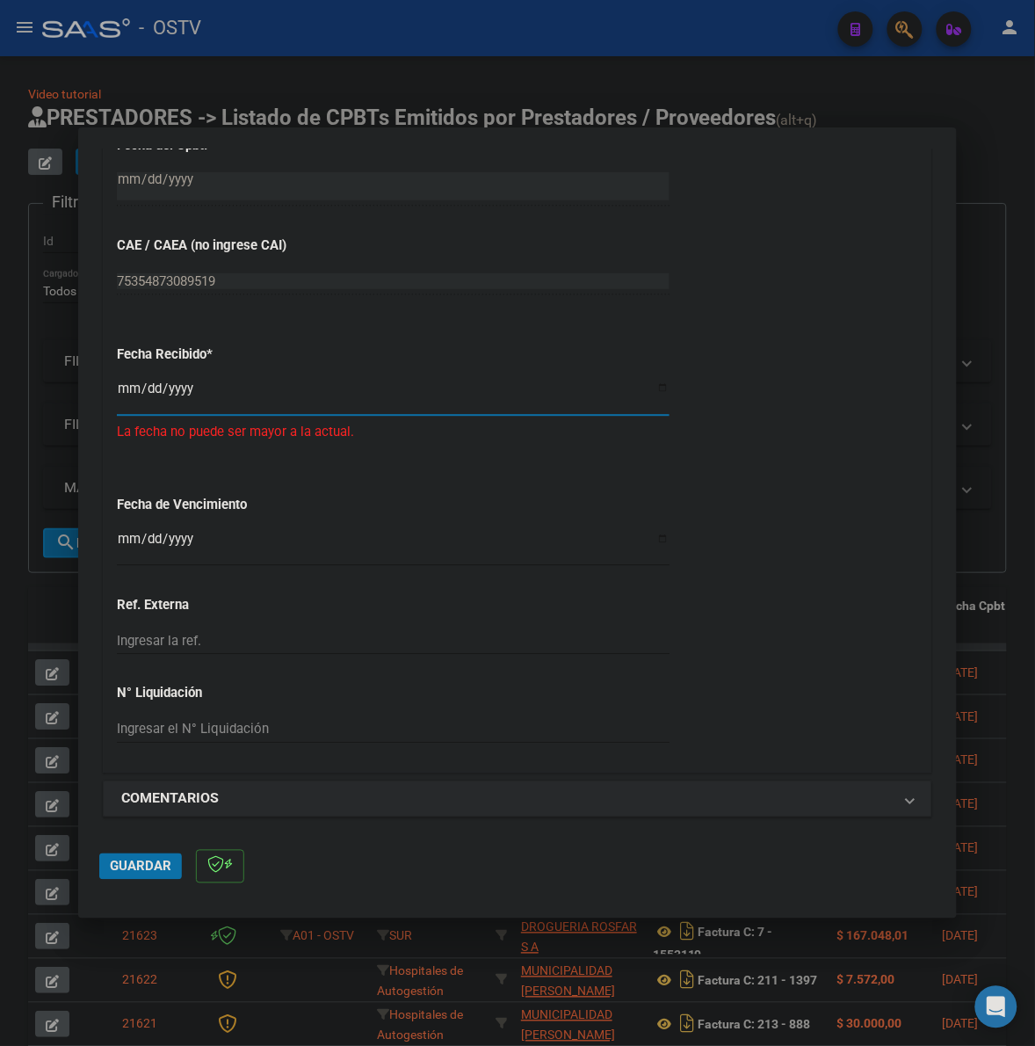
type input "2025-09-22"
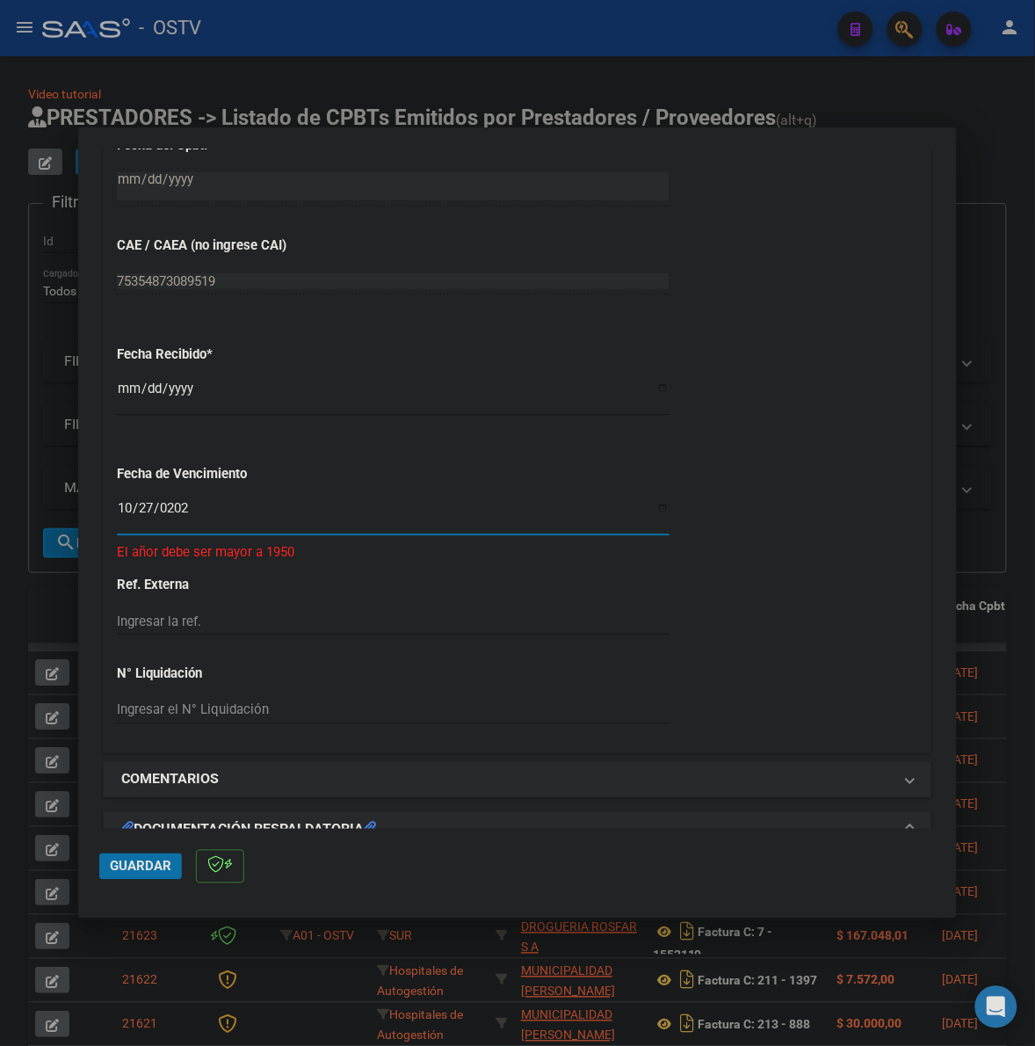
type input "2025-10-27"
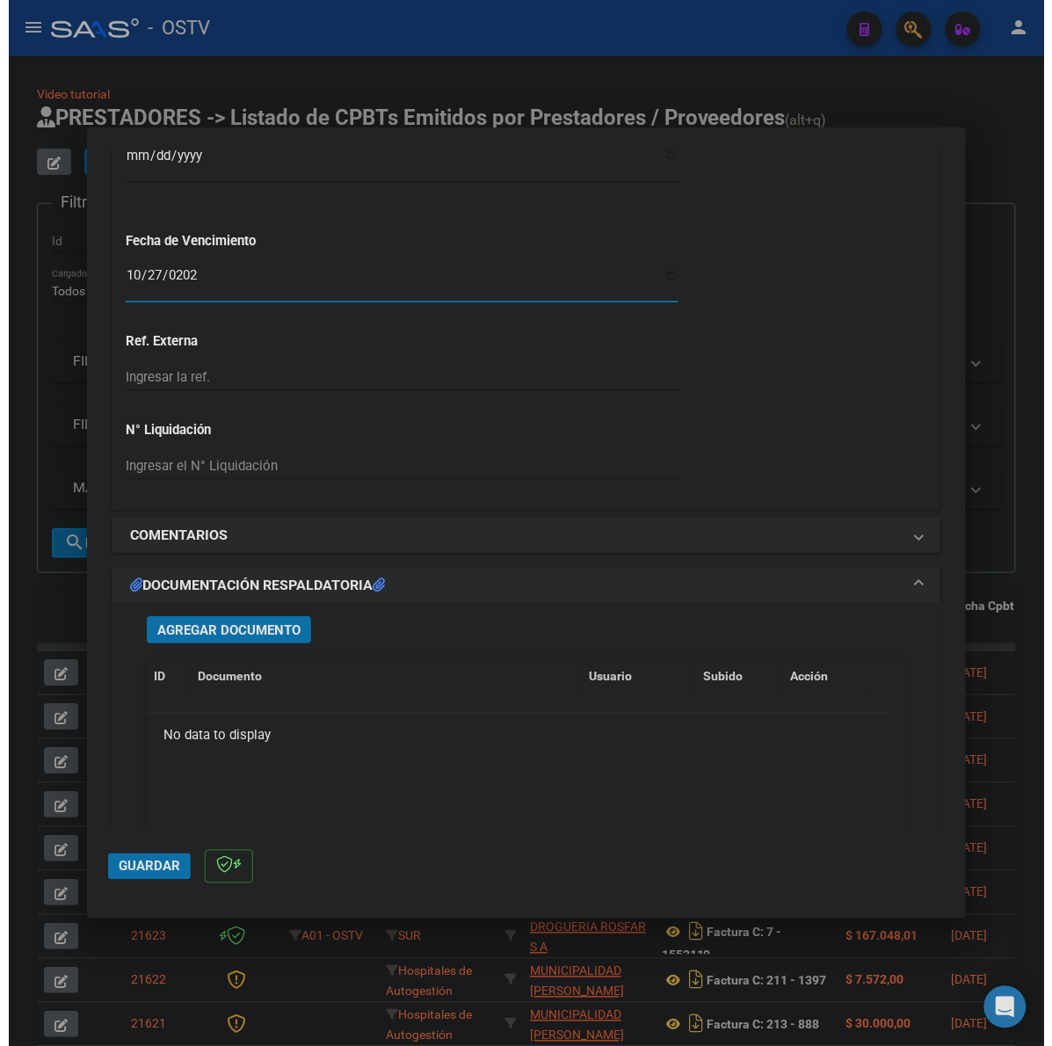
scroll to position [1099, 0]
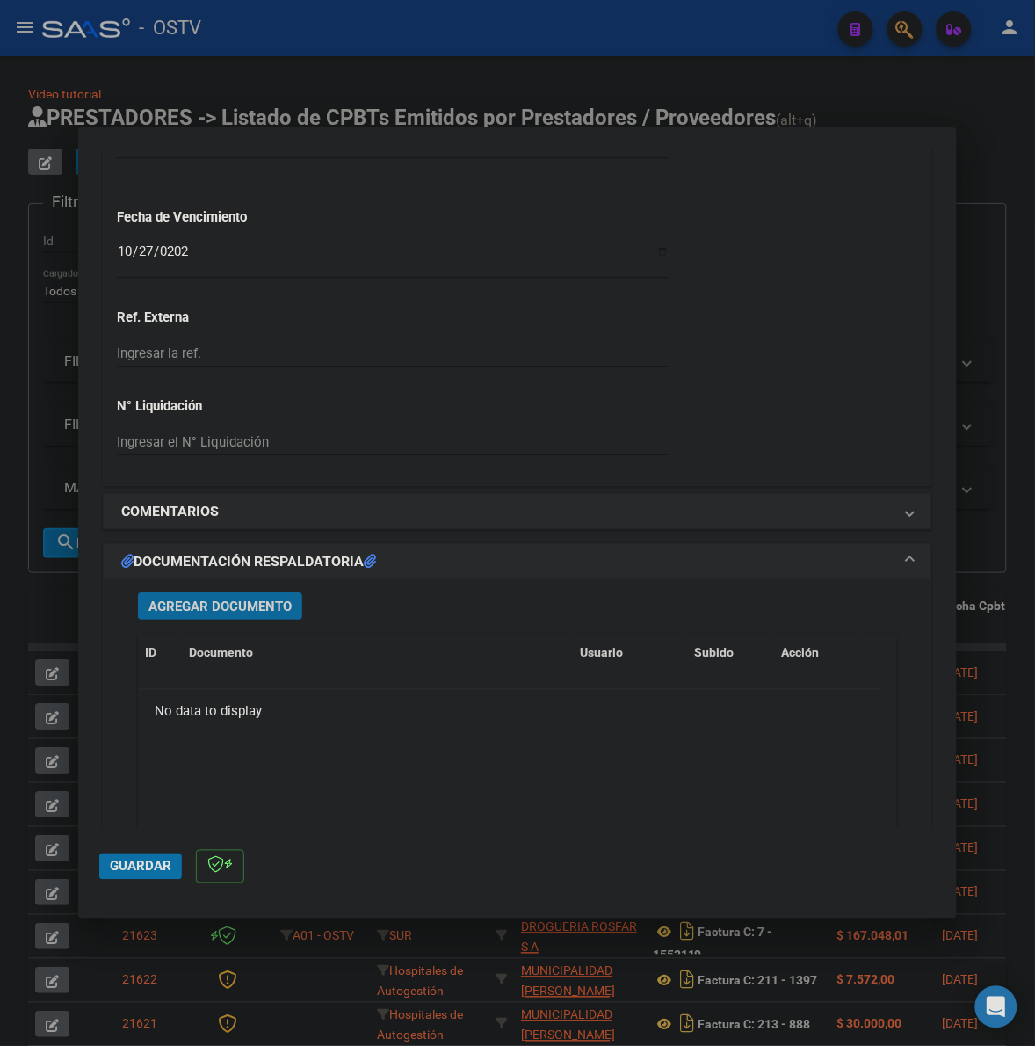
click at [258, 604] on span "Agregar Documento" at bounding box center [220, 607] width 143 height 16
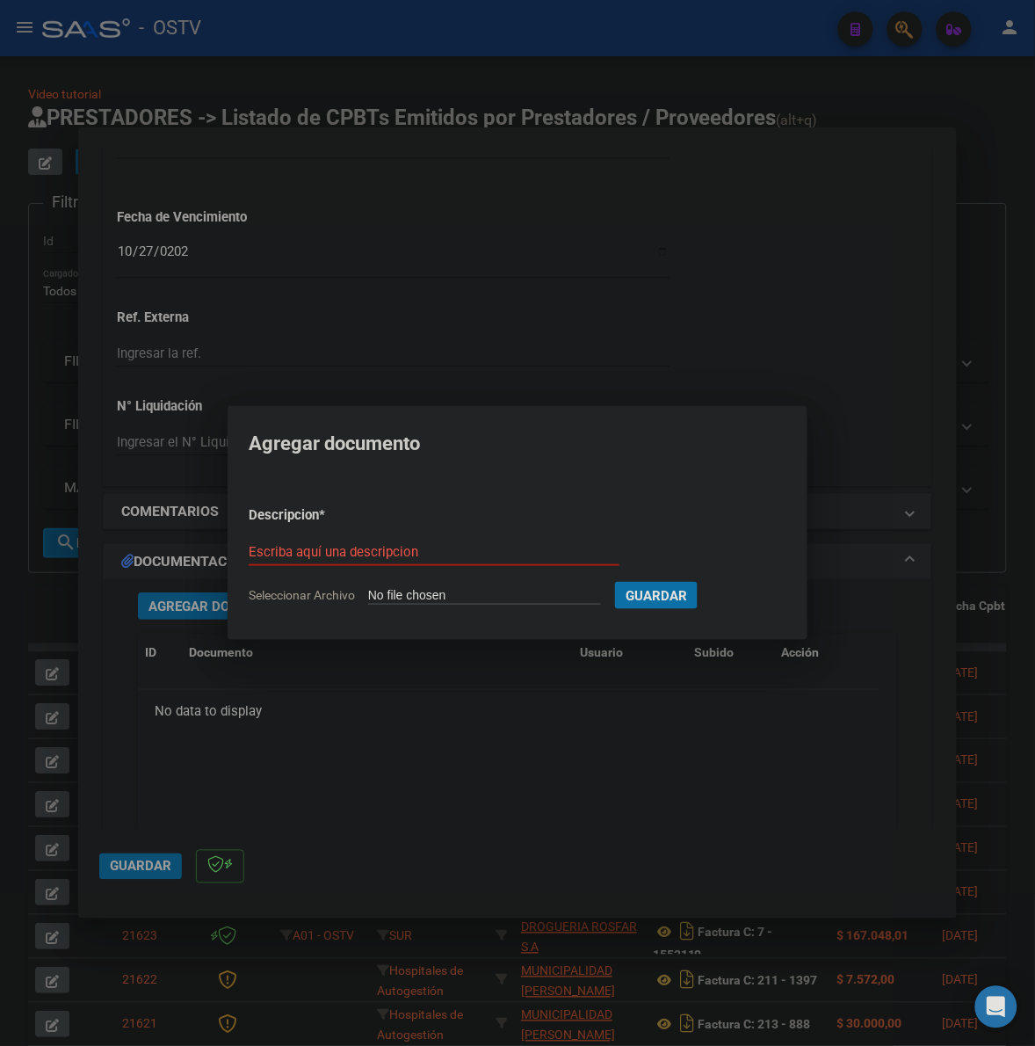
type input "C:\fakepath\FACTURA - 5 1318 - MUNICIPALIDAD DE QUILMES.pdf"
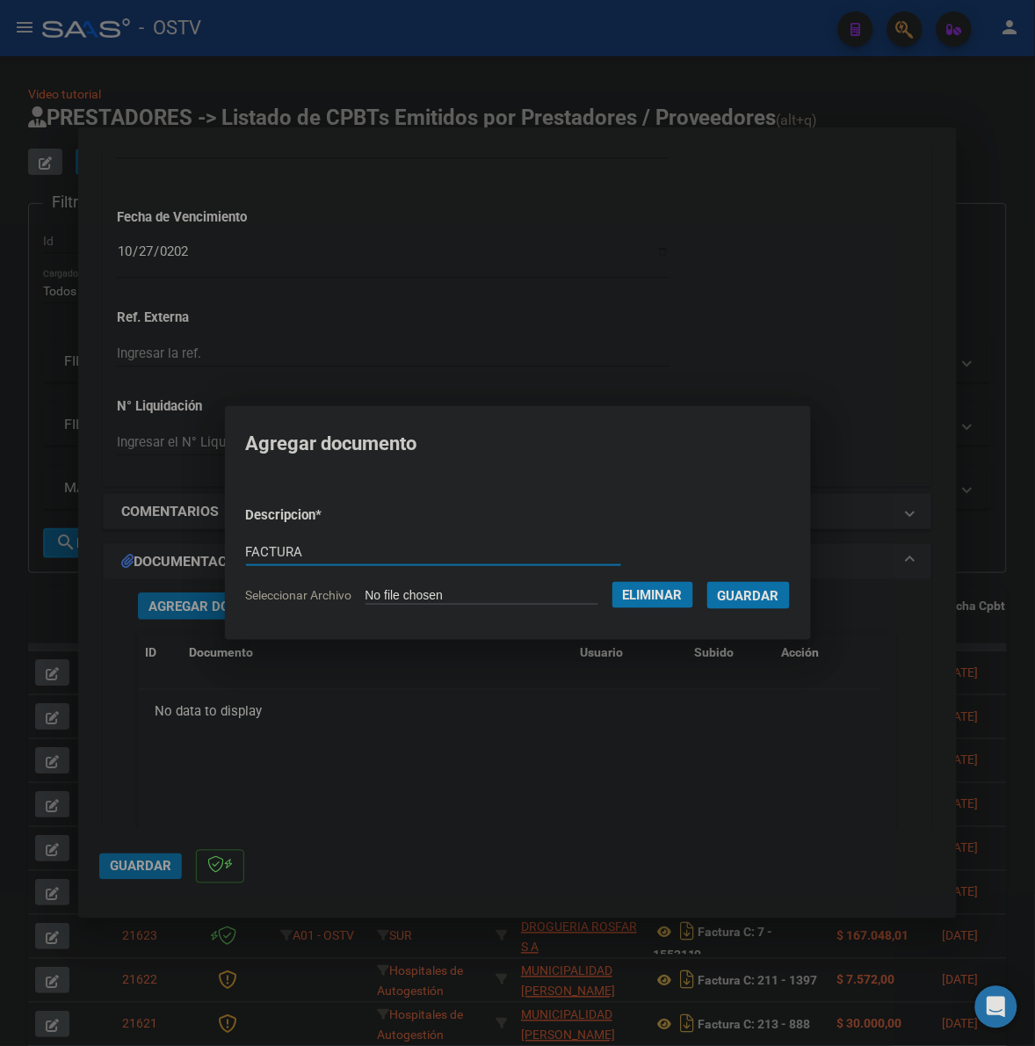
type input "FACTURA"
click at [708, 582] on button "Guardar" at bounding box center [749, 595] width 83 height 27
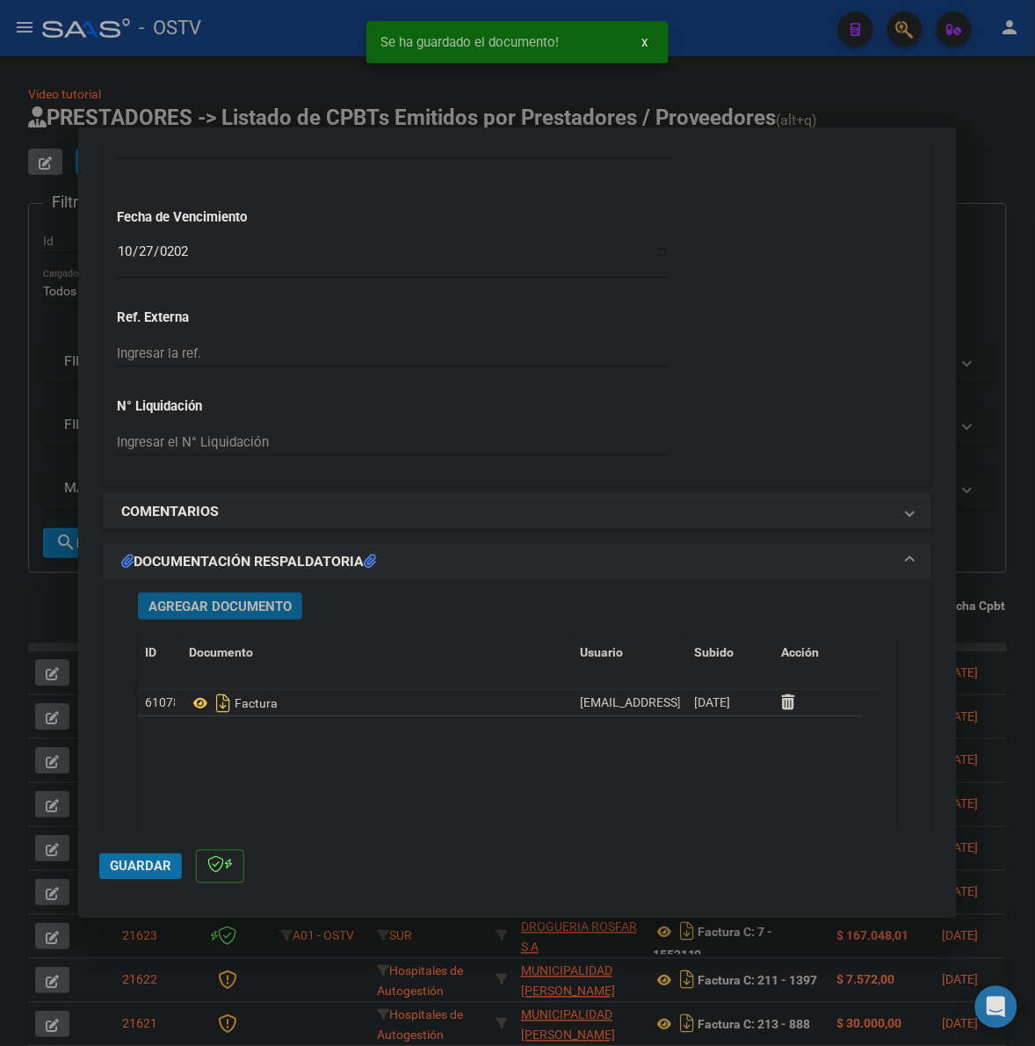
click at [167, 605] on span "Agregar Documento" at bounding box center [220, 607] width 143 height 16
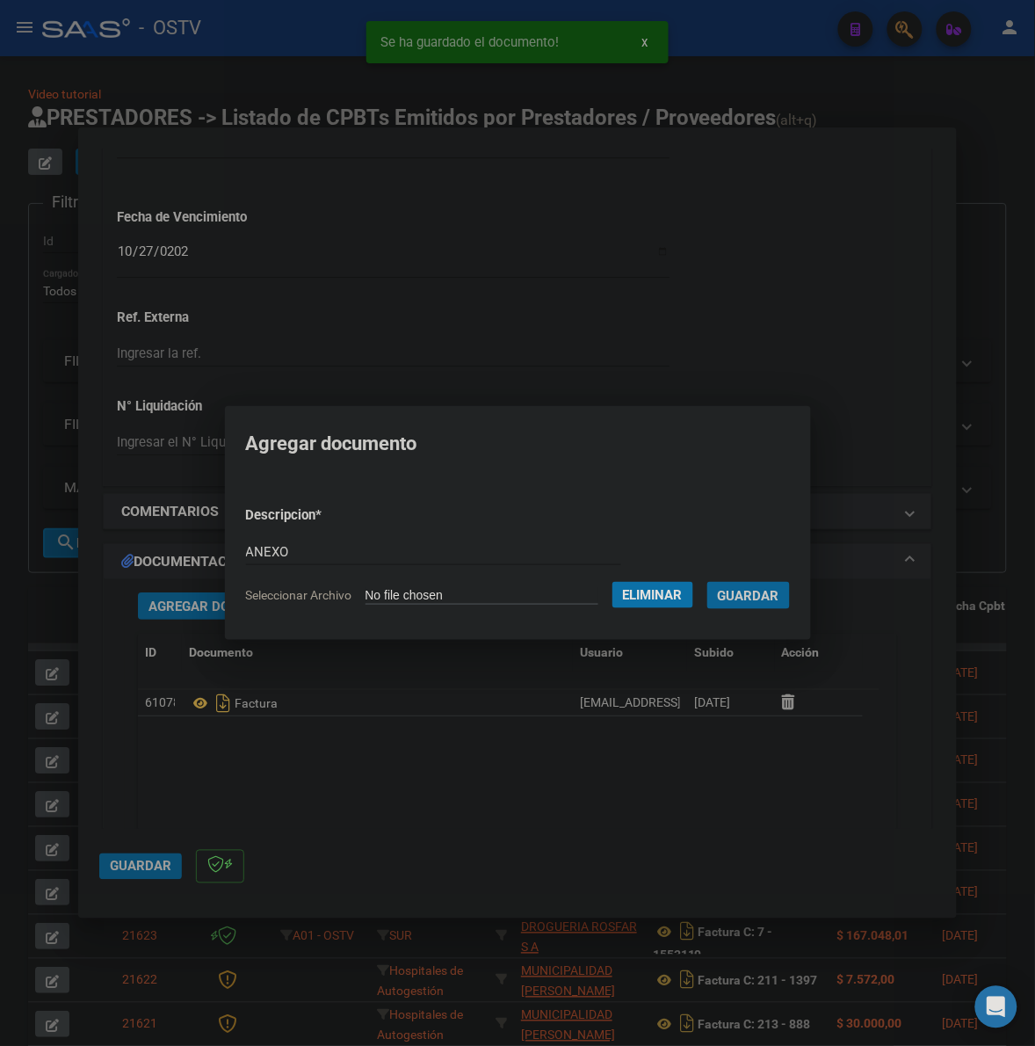
click at [708, 582] on button "Guardar" at bounding box center [749, 595] width 83 height 27
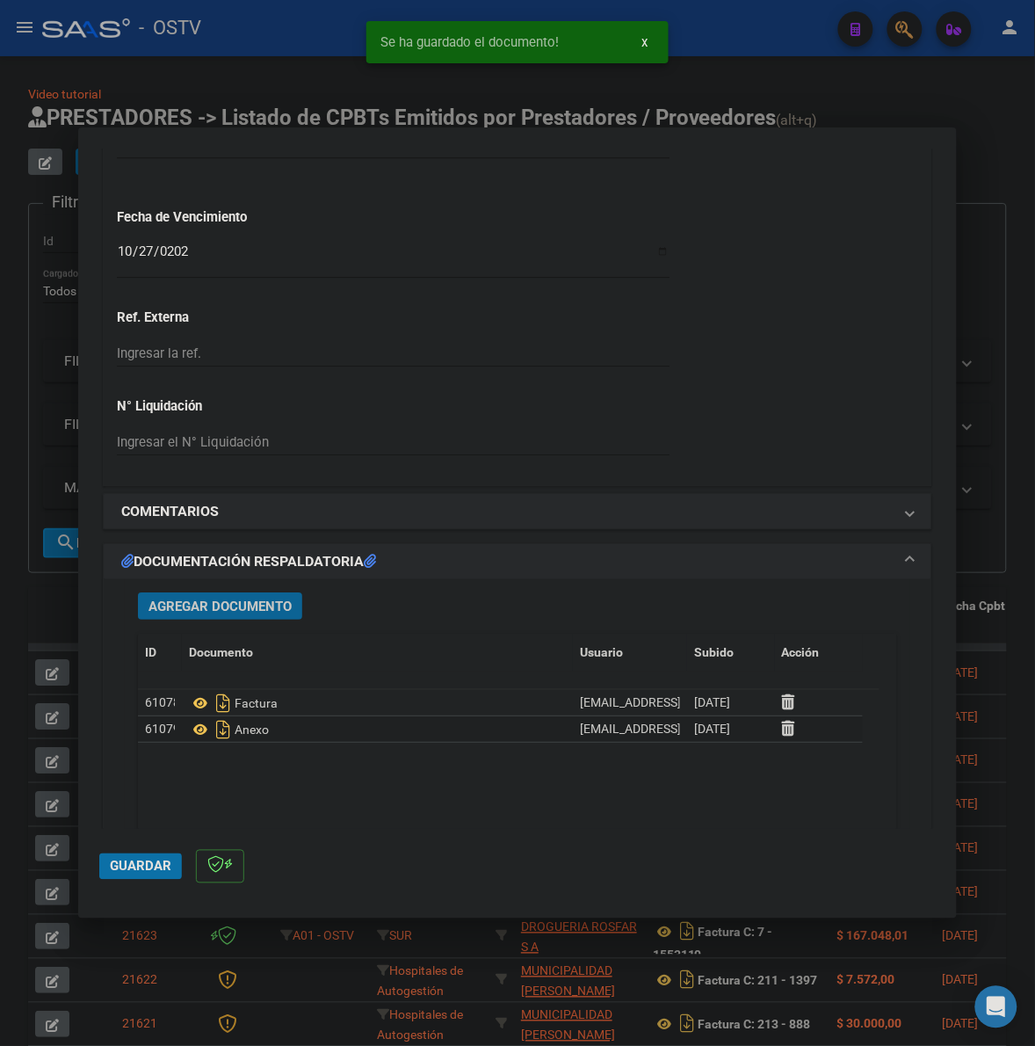
click at [129, 860] on span "Guardar" at bounding box center [141, 867] width 62 height 16
click at [136, 849] on mat-dialog-actions "Guardar" at bounding box center [517, 863] width 837 height 69
drag, startPoint x: 136, startPoint y: 866, endPoint x: 67, endPoint y: 770, distance: 118.3
click at [134, 866] on span "Guardar" at bounding box center [141, 867] width 62 height 16
drag, startPoint x: 54, startPoint y: 611, endPoint x: 171, endPoint y: 284, distance: 347.5
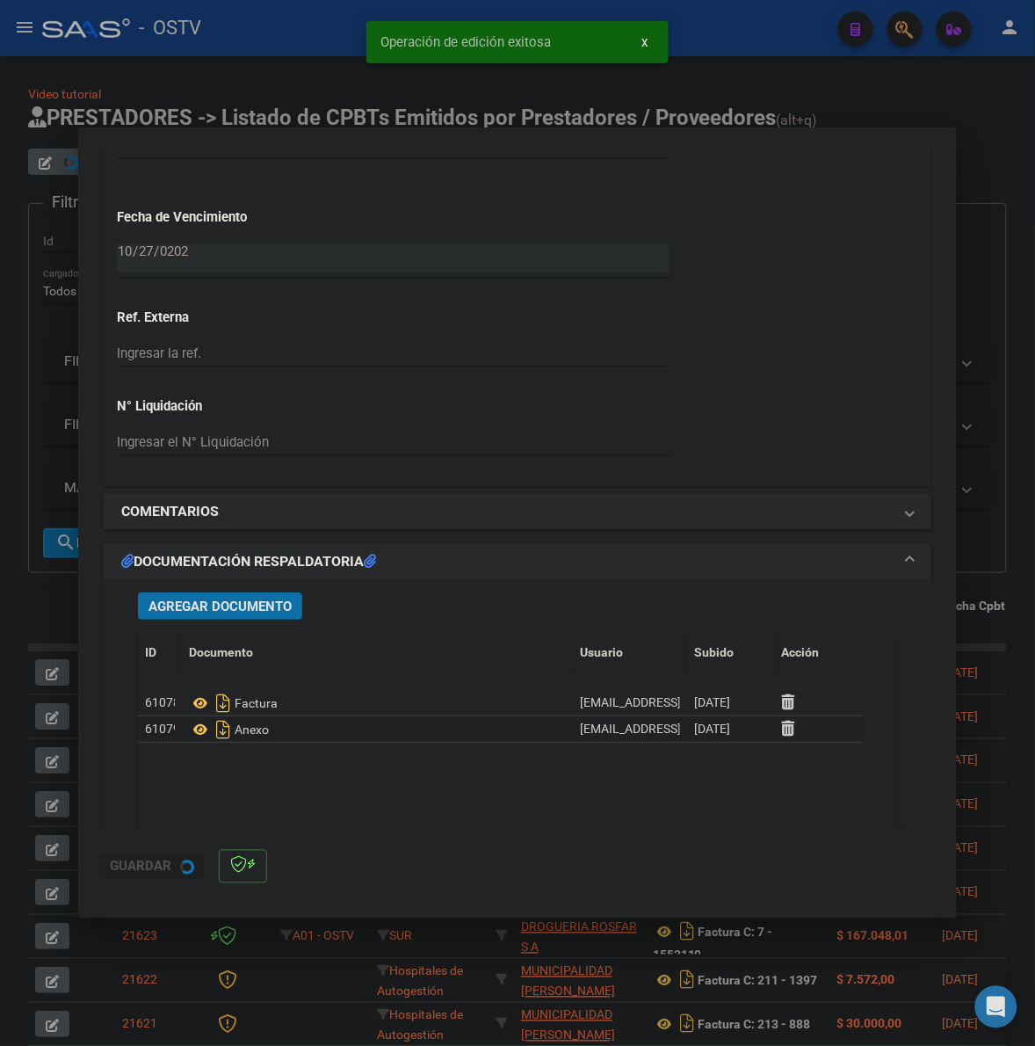
click at [54, 608] on div at bounding box center [517, 523] width 1035 height 1046
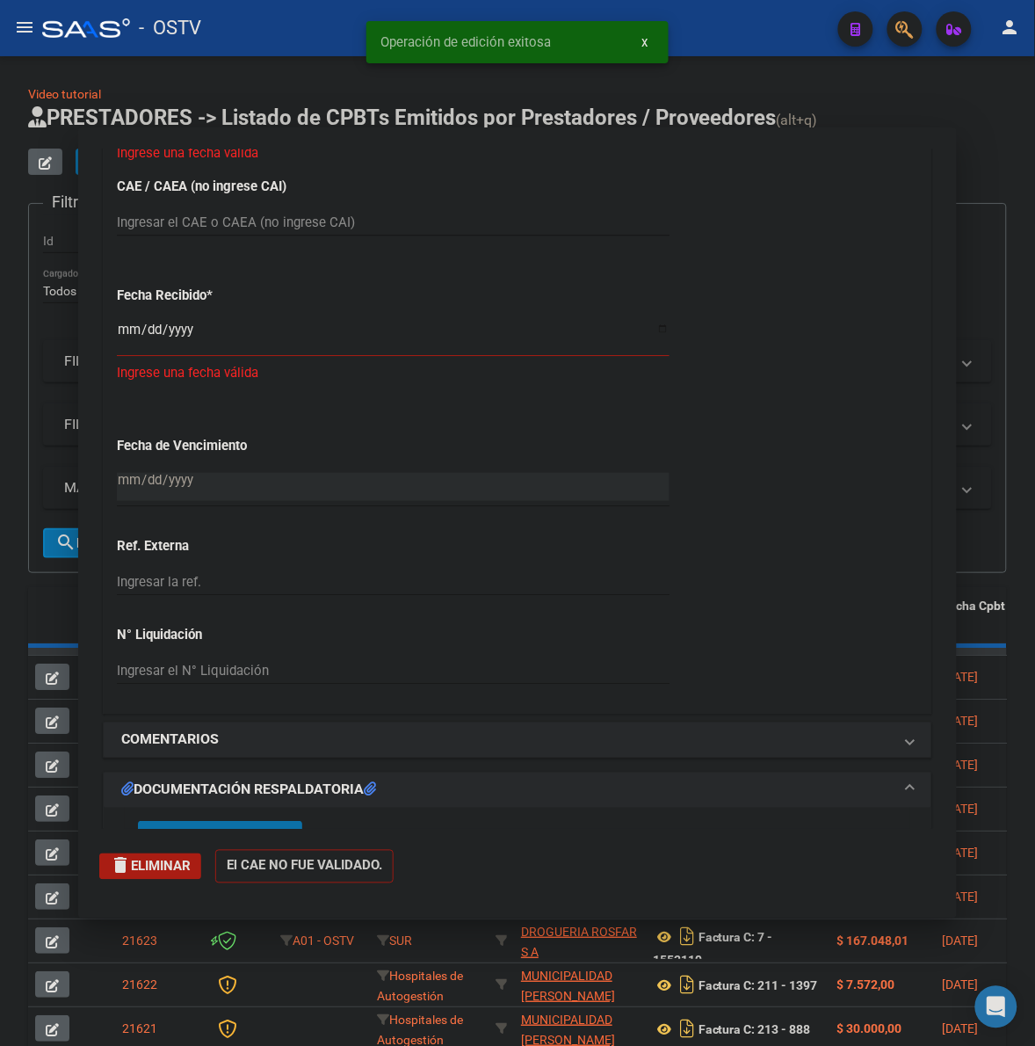
scroll to position [0, 0]
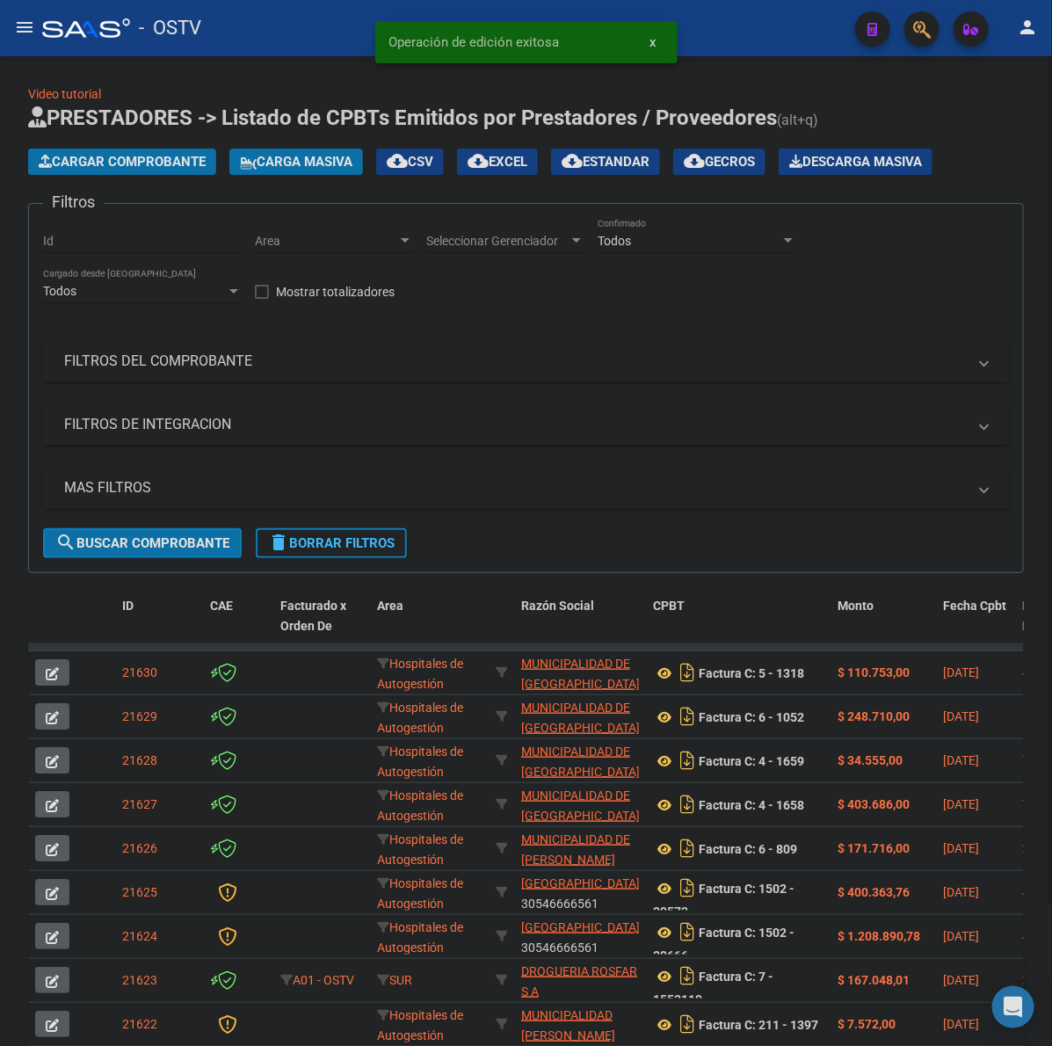
click at [147, 141] on app-list-header "PRESTADORES -> Listado de CPBTs Emitidos por Prestadores / Proveedores (alt+q) …" at bounding box center [526, 338] width 996 height 469
click at [145, 151] on button "Cargar Comprobante" at bounding box center [122, 162] width 188 height 26
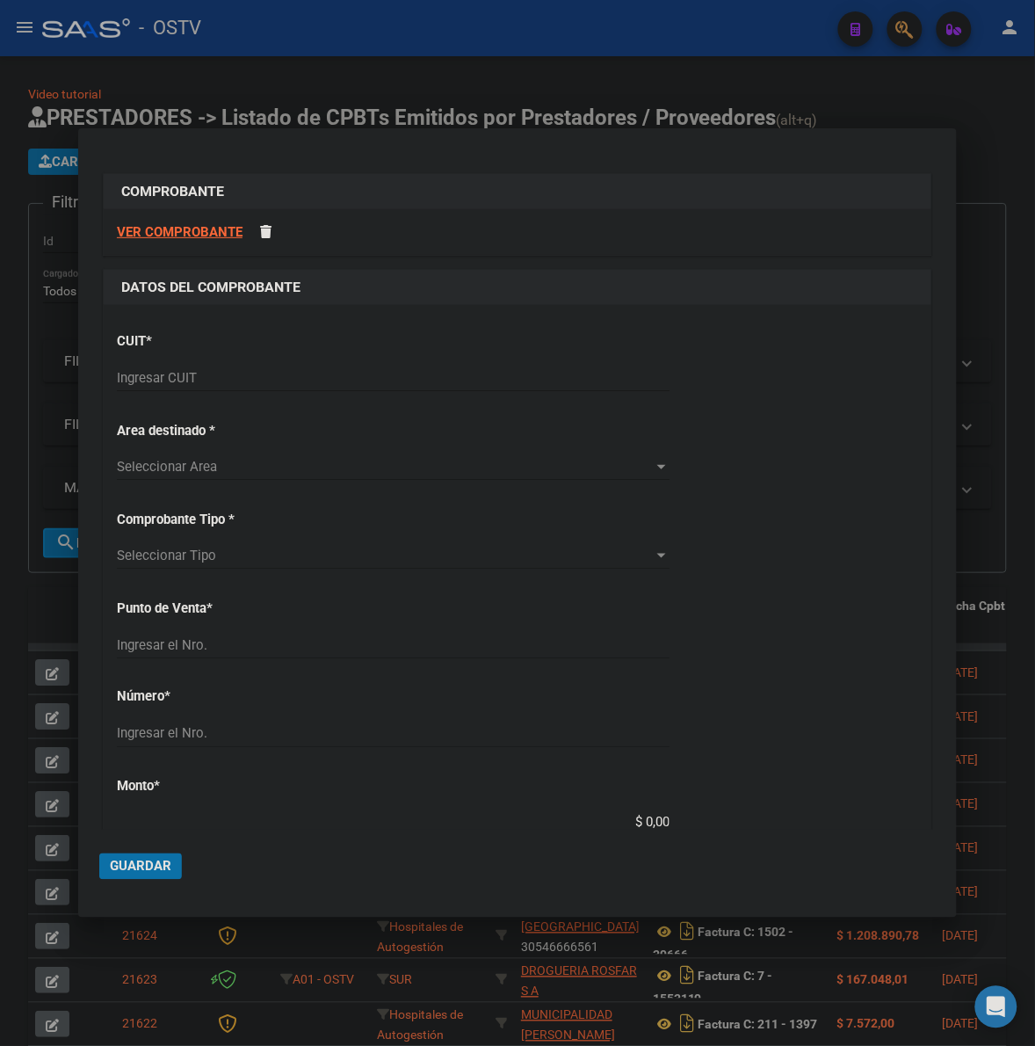
click at [200, 375] on input "Ingresar CUIT" at bounding box center [393, 378] width 553 height 16
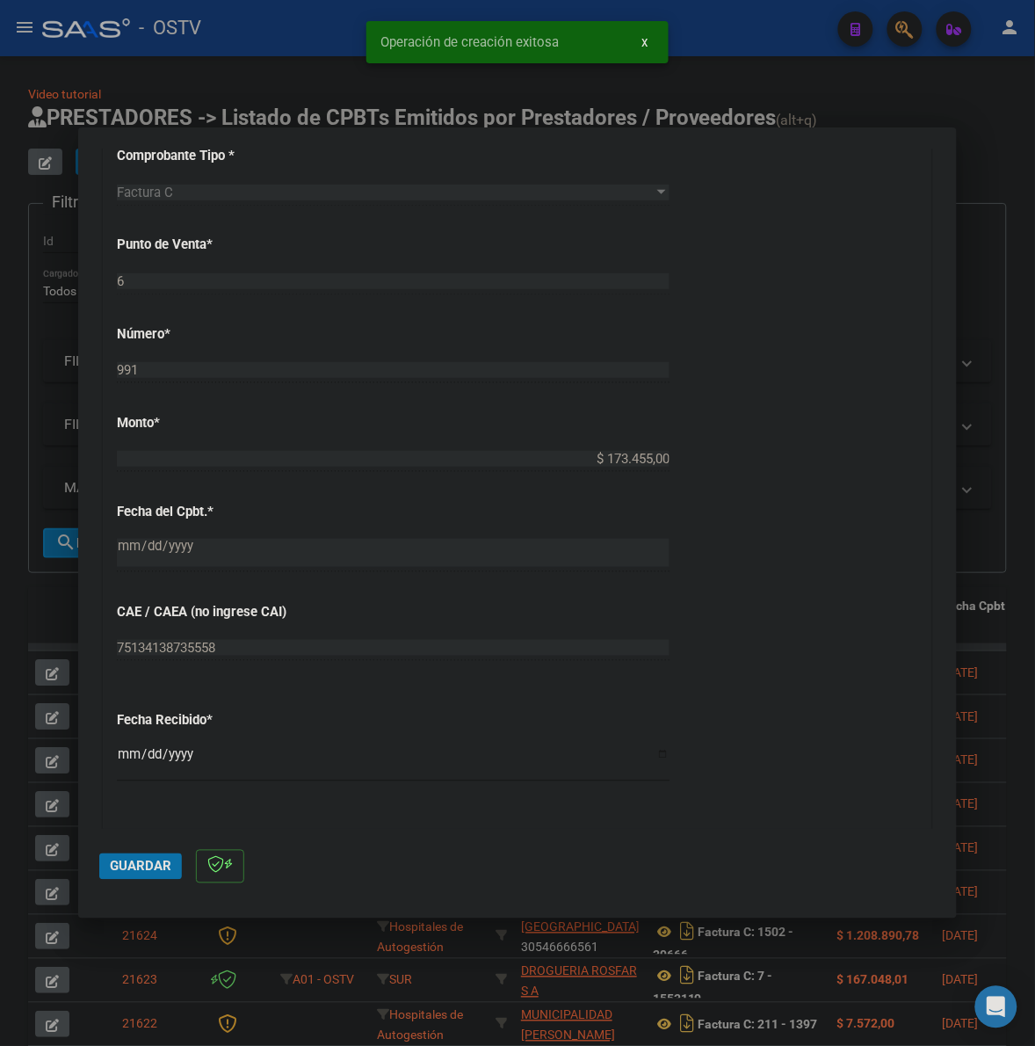
scroll to position [585, 0]
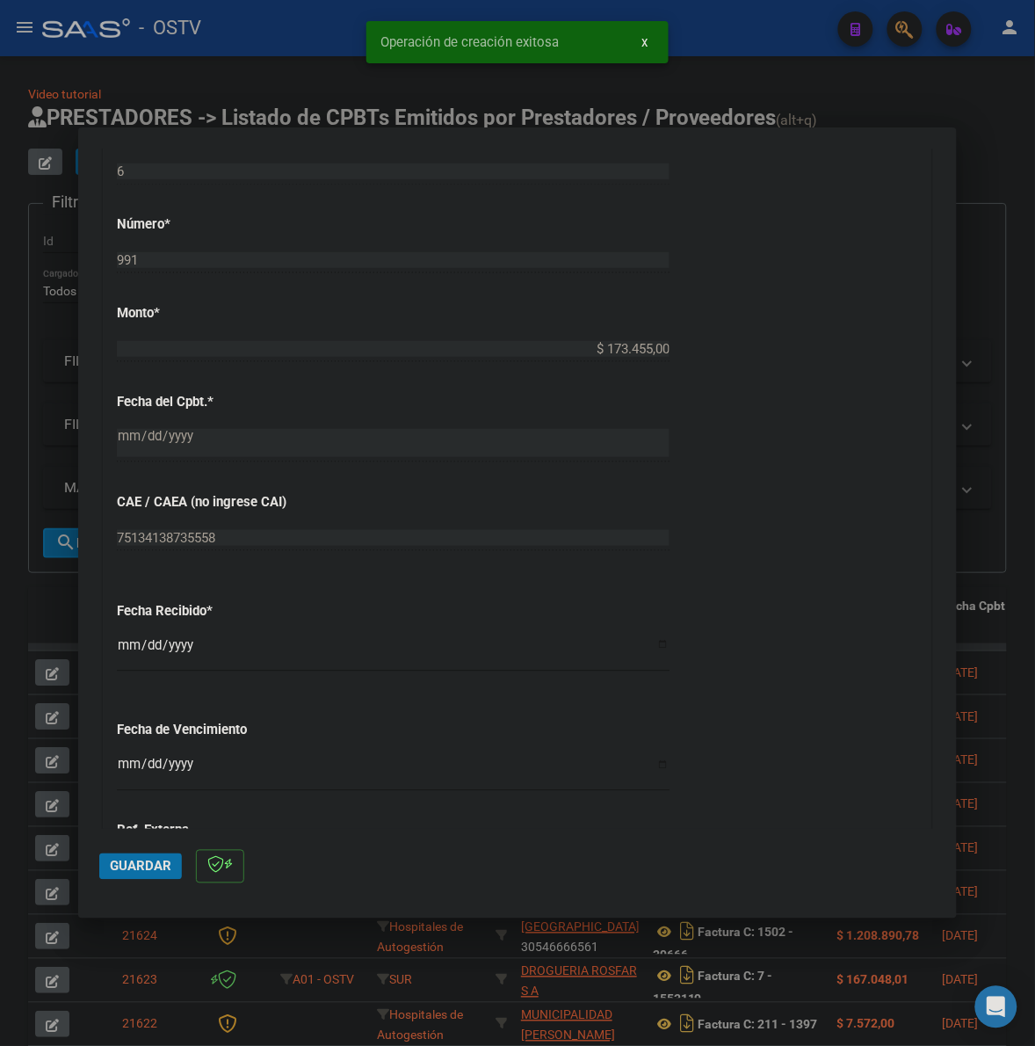
click at [115, 640] on div "CUIT * 30-99900414-4 Ingresar CUIT ANALISIS PRESTADOR MUNICIPALIDAD DE QUILMES …" at bounding box center [518, 376] width 828 height 1246
drag, startPoint x: 108, startPoint y: 653, endPoint x: 116, endPoint y: 648, distance: 9.5
click at [112, 653] on div "CUIT * 30-99900414-4 Ingresar CUIT ANALISIS PRESTADOR MUNICIPALIDAD DE QUILMES …" at bounding box center [518, 376] width 828 height 1246
click at [117, 646] on input "2025-10-08" at bounding box center [393, 652] width 553 height 28
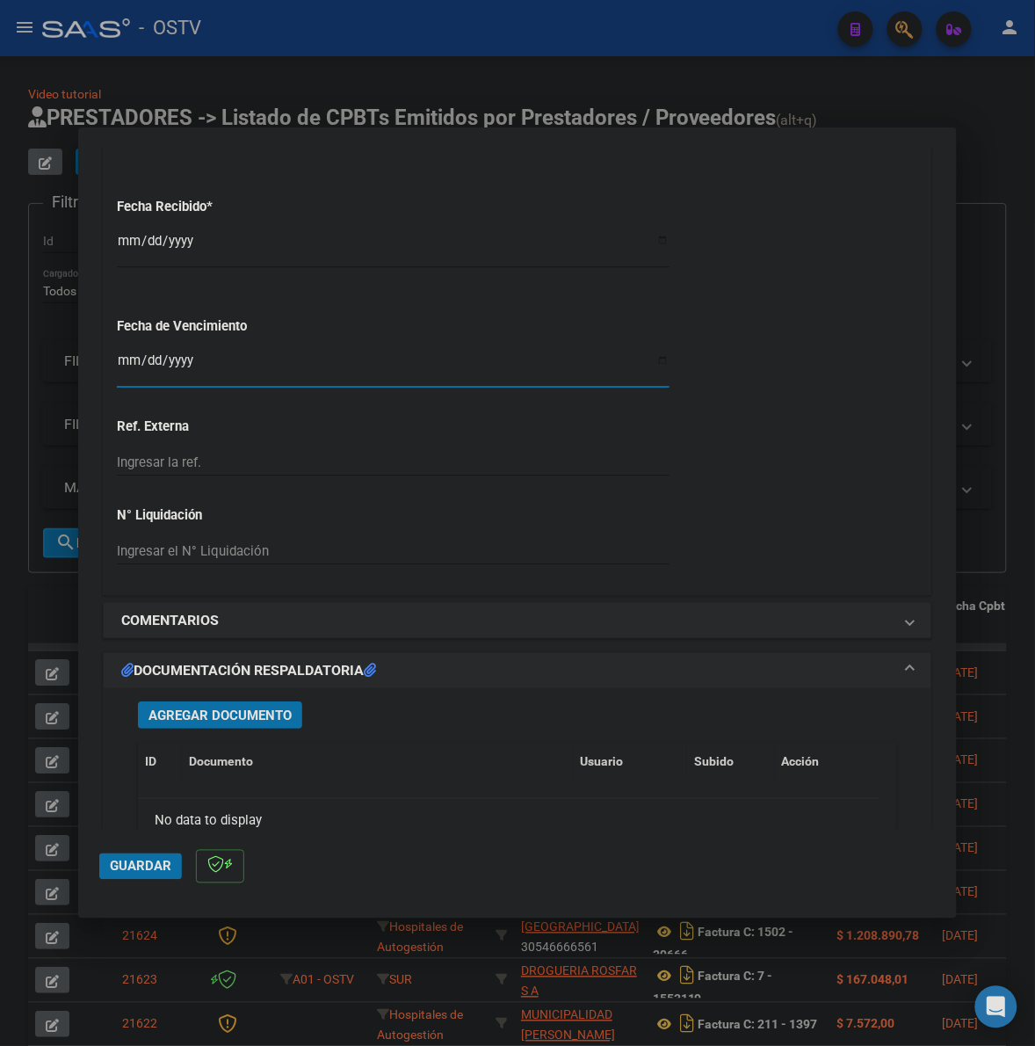
scroll to position [1062, 0]
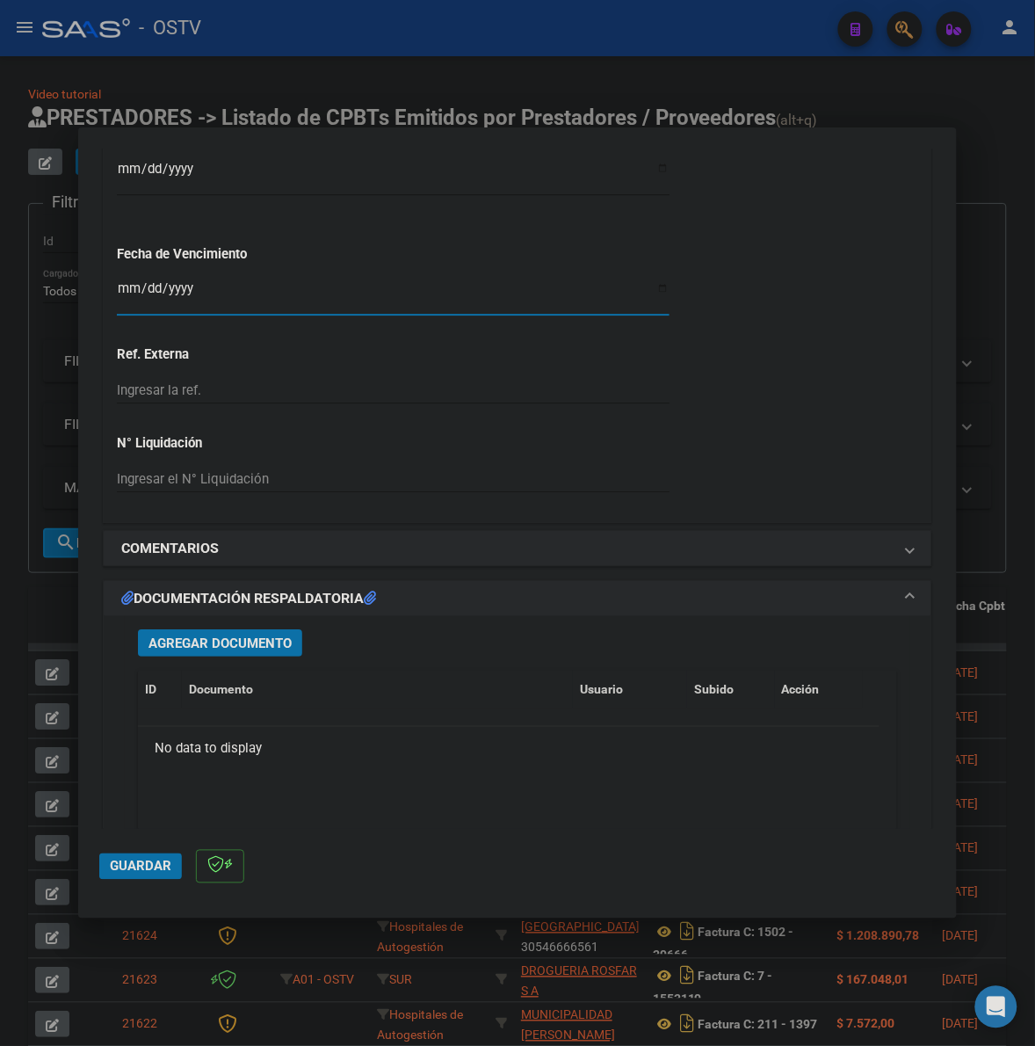
click at [272, 642] on span "Agregar Documento" at bounding box center [220, 643] width 143 height 16
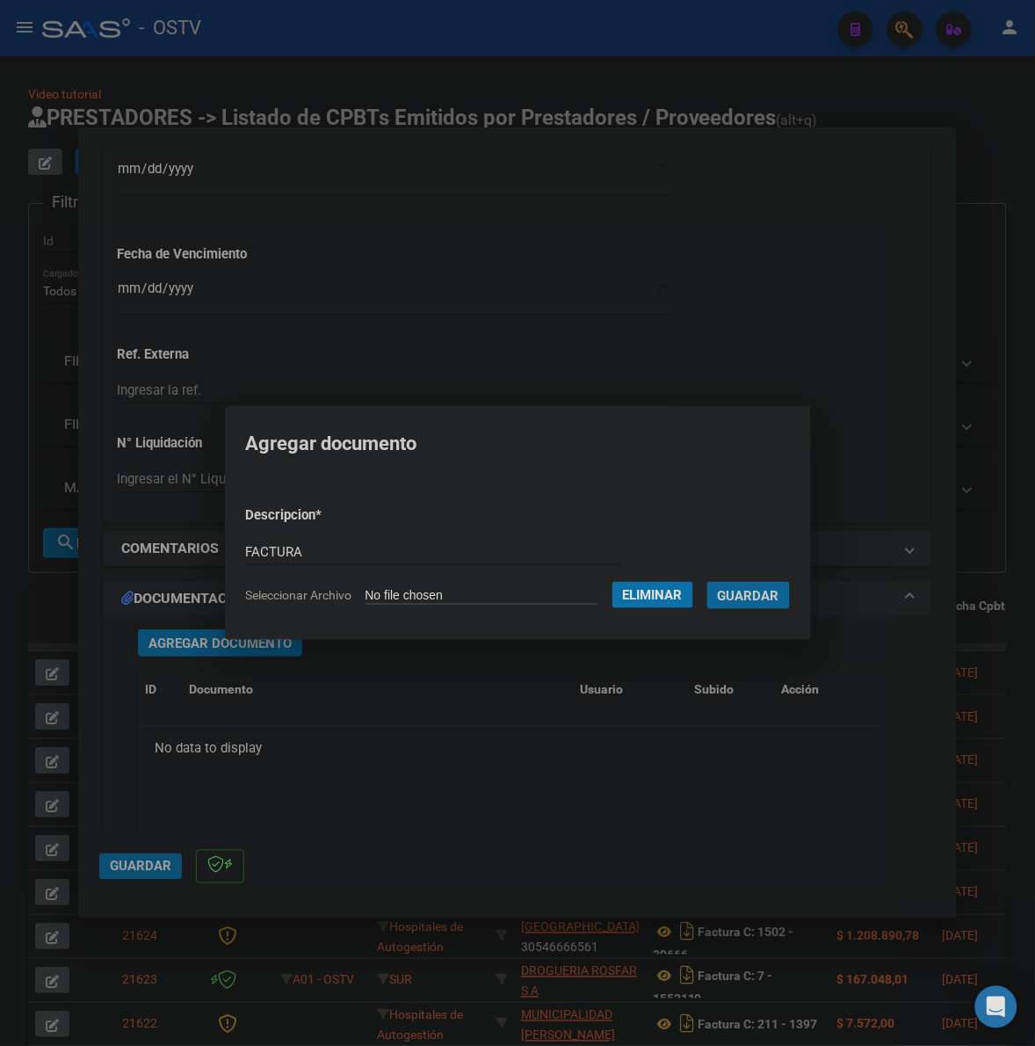
click at [708, 582] on button "Guardar" at bounding box center [749, 595] width 83 height 27
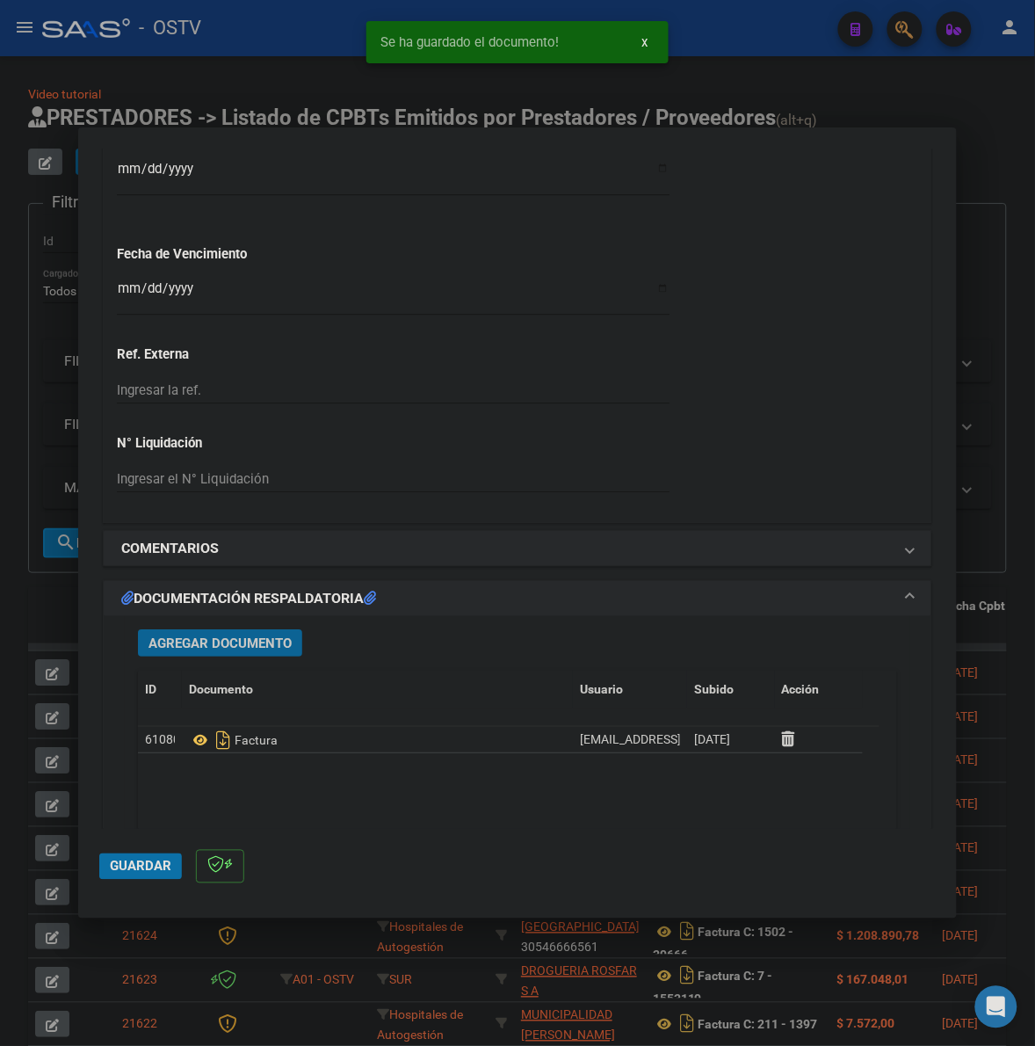
click at [218, 642] on span "Agregar Documento" at bounding box center [220, 643] width 143 height 16
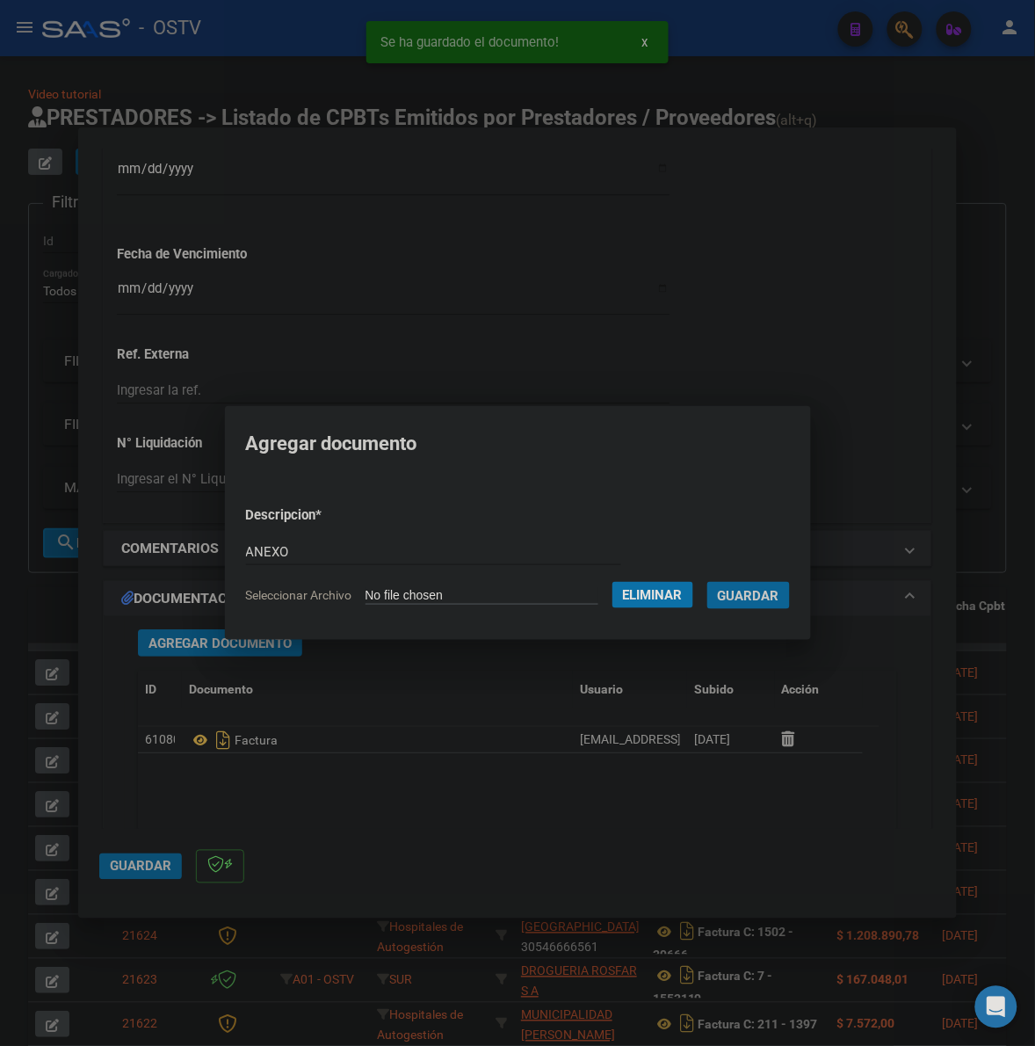
click at [708, 582] on button "Guardar" at bounding box center [749, 595] width 83 height 27
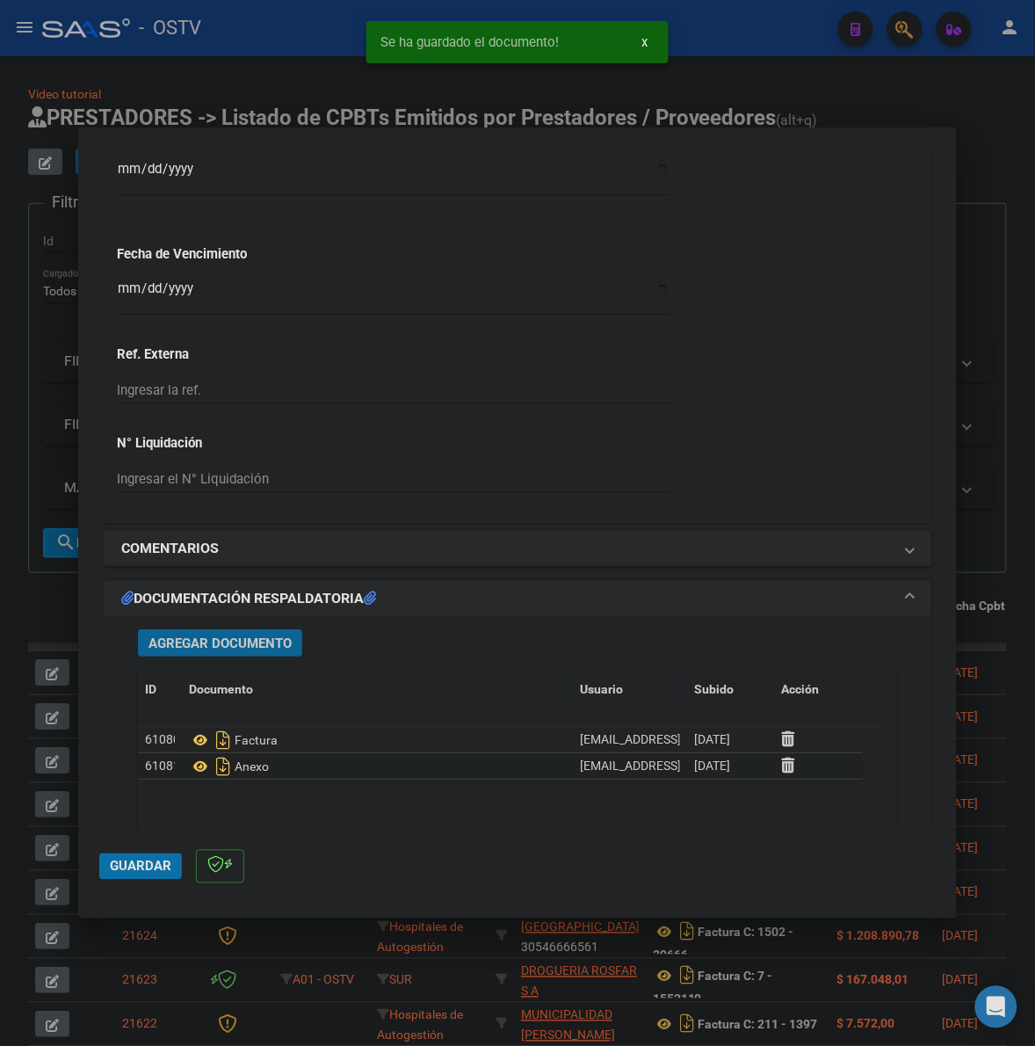
click at [154, 860] on span "Guardar" at bounding box center [141, 867] width 62 height 16
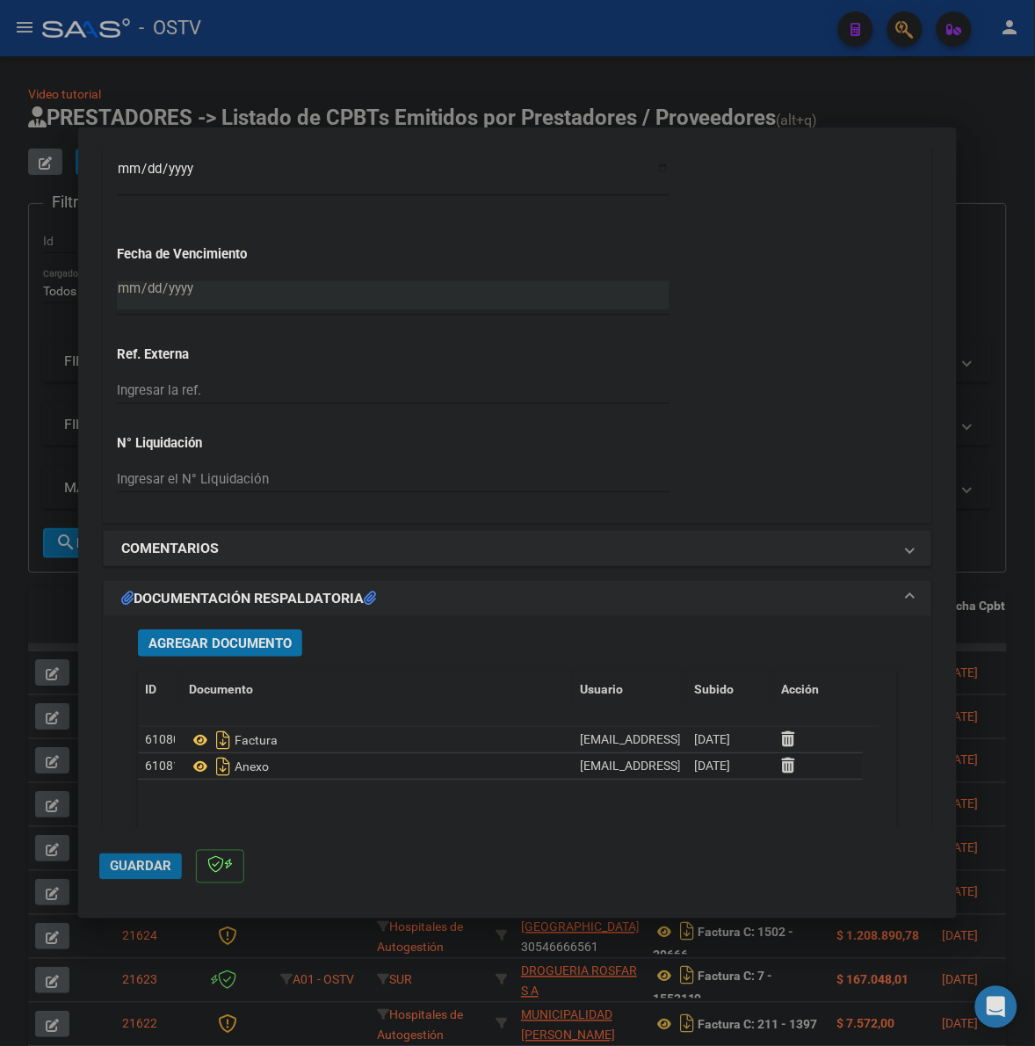
click at [141, 861] on span "Guardar" at bounding box center [141, 867] width 62 height 16
click at [26, 606] on div at bounding box center [517, 523] width 1035 height 1046
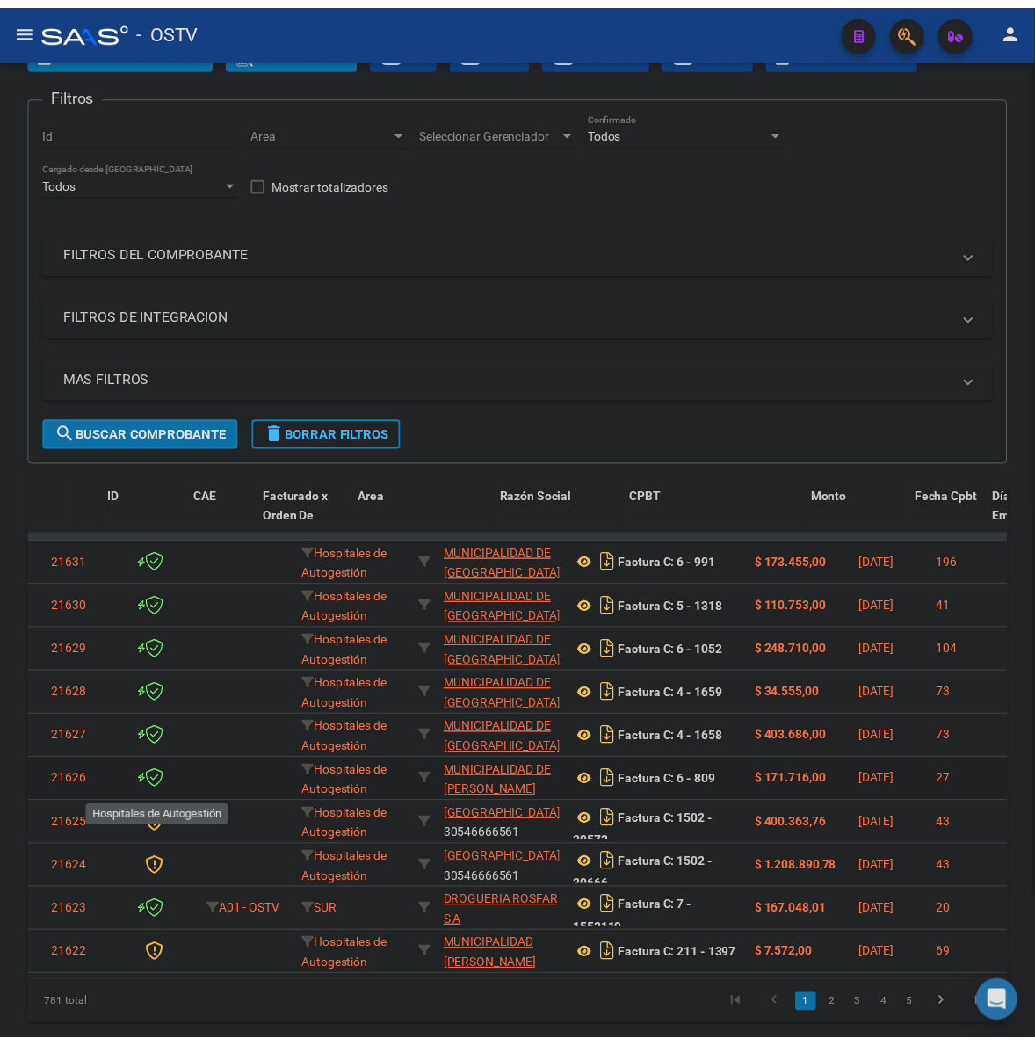
scroll to position [0, 0]
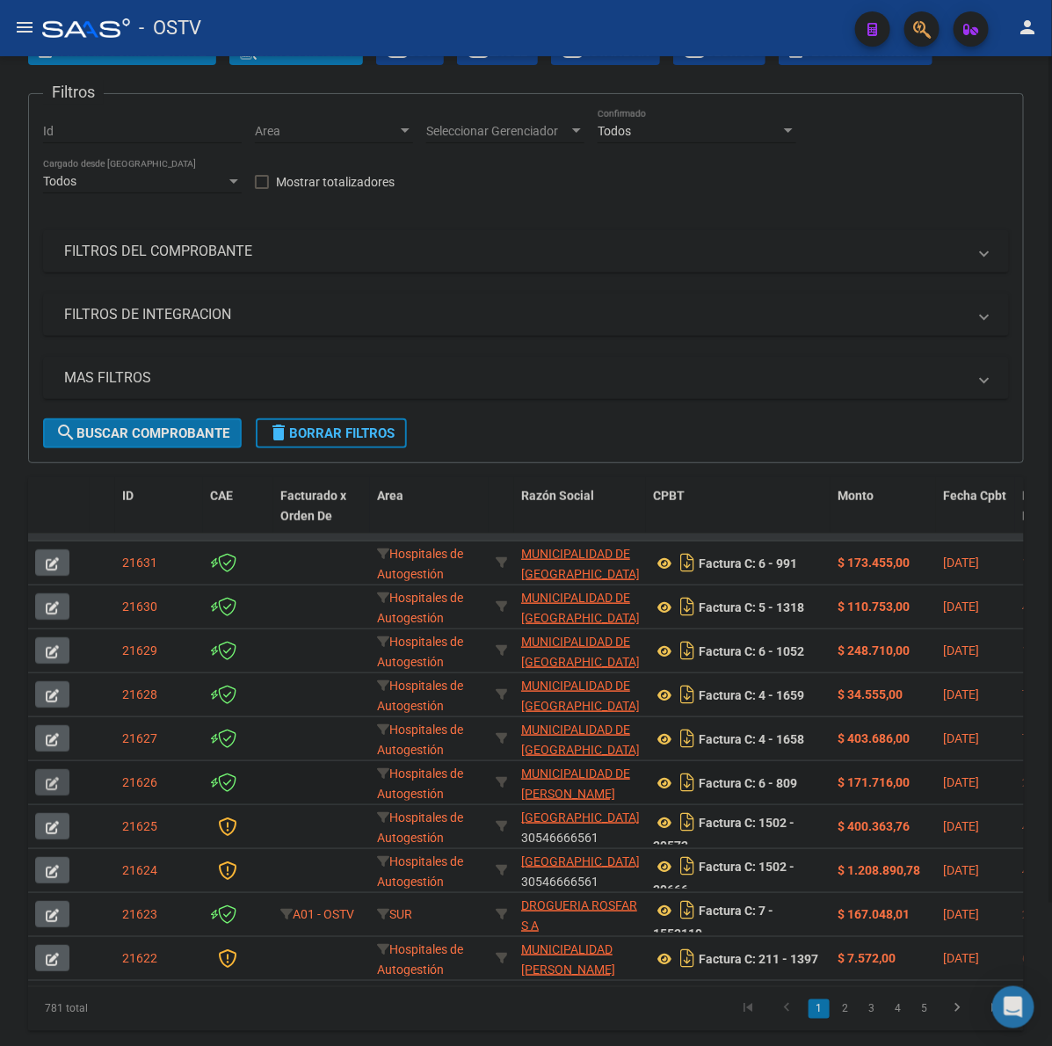
click at [55, 784] on icon "button" at bounding box center [52, 783] width 13 height 13
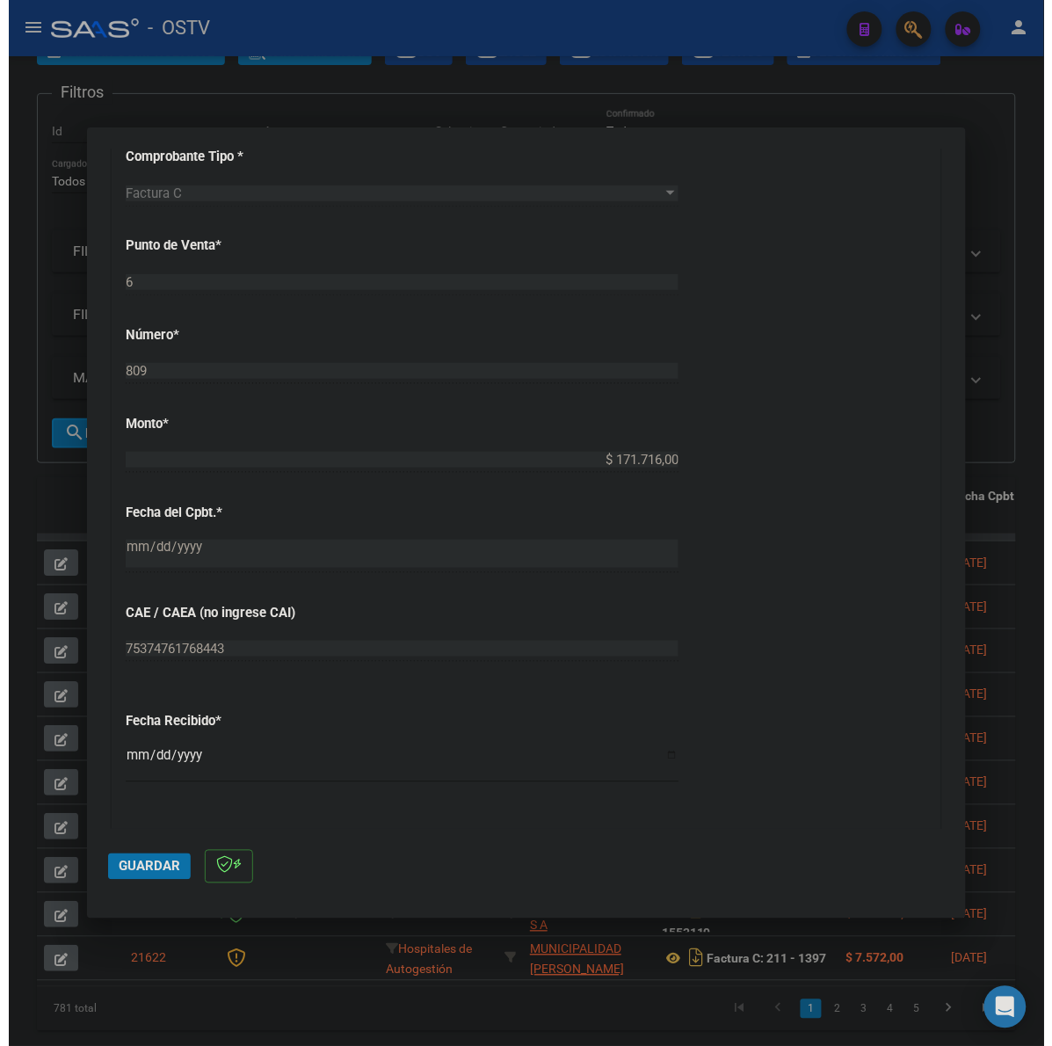
scroll to position [475, 0]
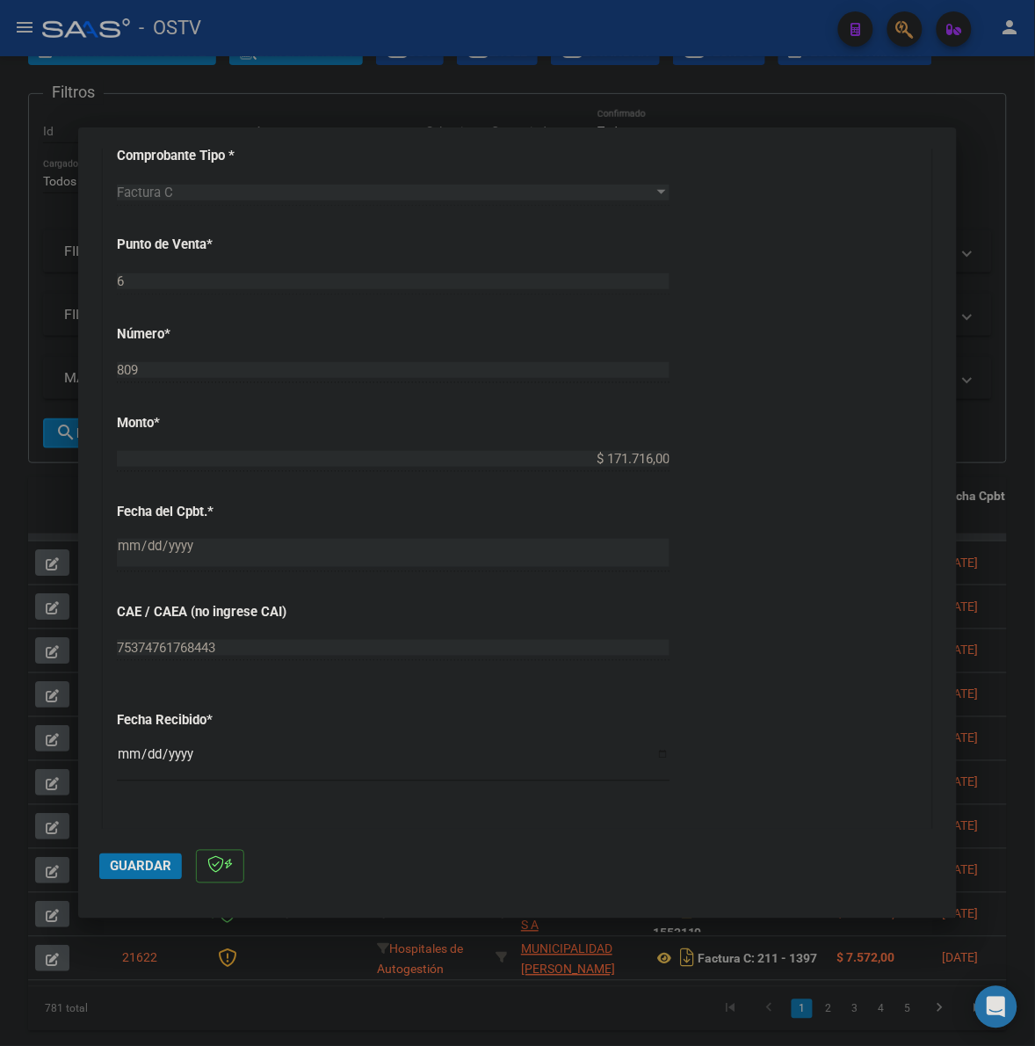
click at [126, 739] on div "Fecha Recibido * 2025-10-08 Ingresar la fecha" at bounding box center [518, 748] width 802 height 100
click at [124, 754] on input "2025-10-08" at bounding box center [393, 762] width 553 height 28
drag, startPoint x: 139, startPoint y: 844, endPoint x: 142, endPoint y: 859, distance: 15.3
click at [141, 849] on mat-dialog-actions "Guardar" at bounding box center [517, 863] width 837 height 69
click at [143, 867] on span "Guardar" at bounding box center [141, 867] width 62 height 16
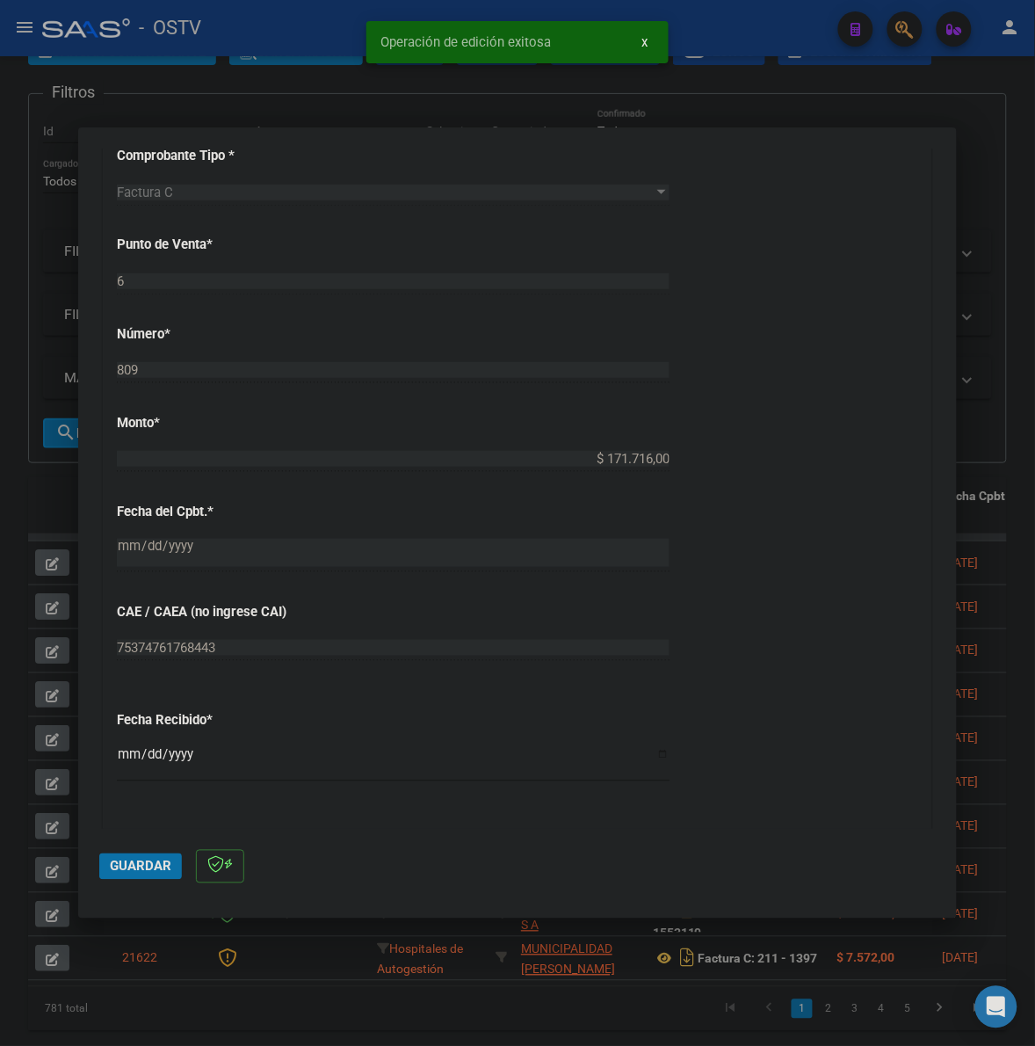
click at [994, 450] on div at bounding box center [517, 523] width 1035 height 1046
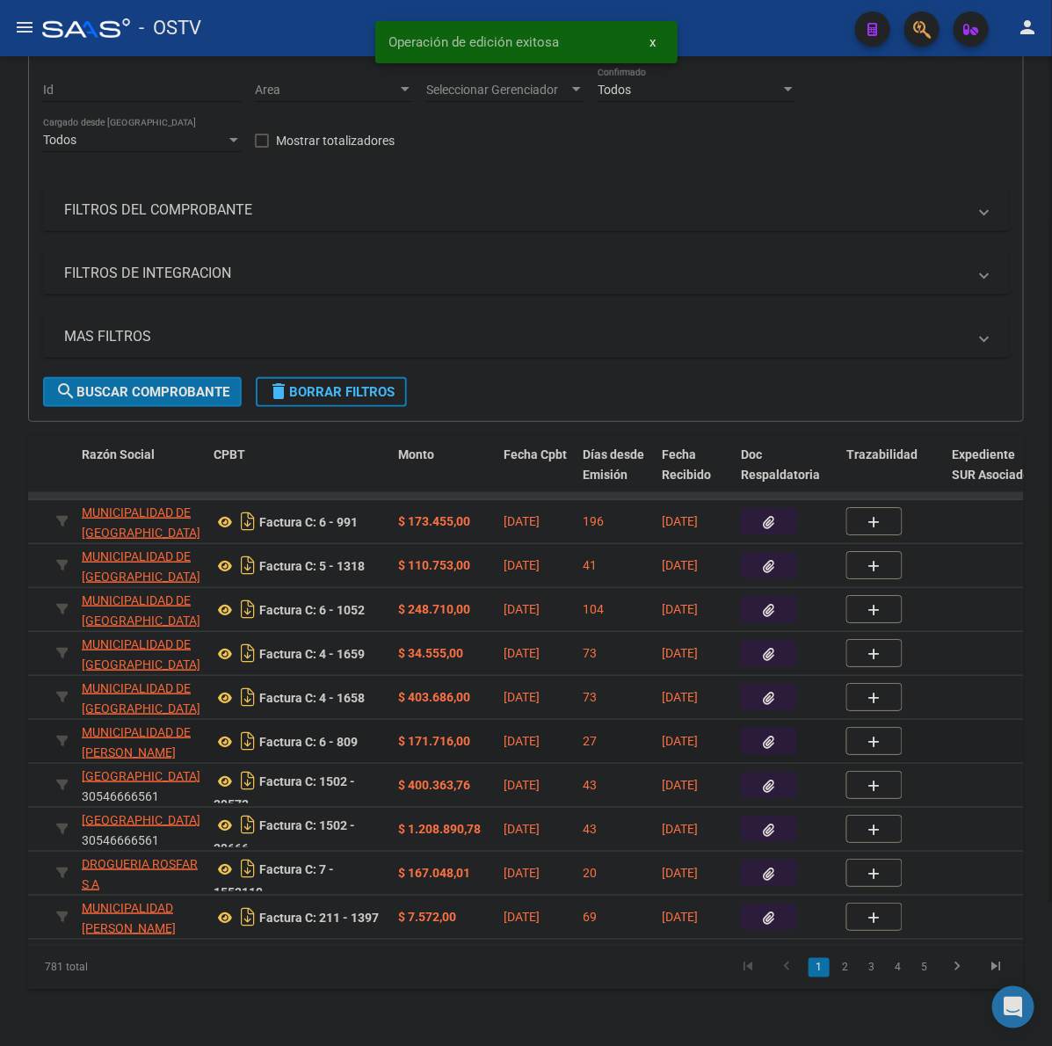
scroll to position [168, 0]
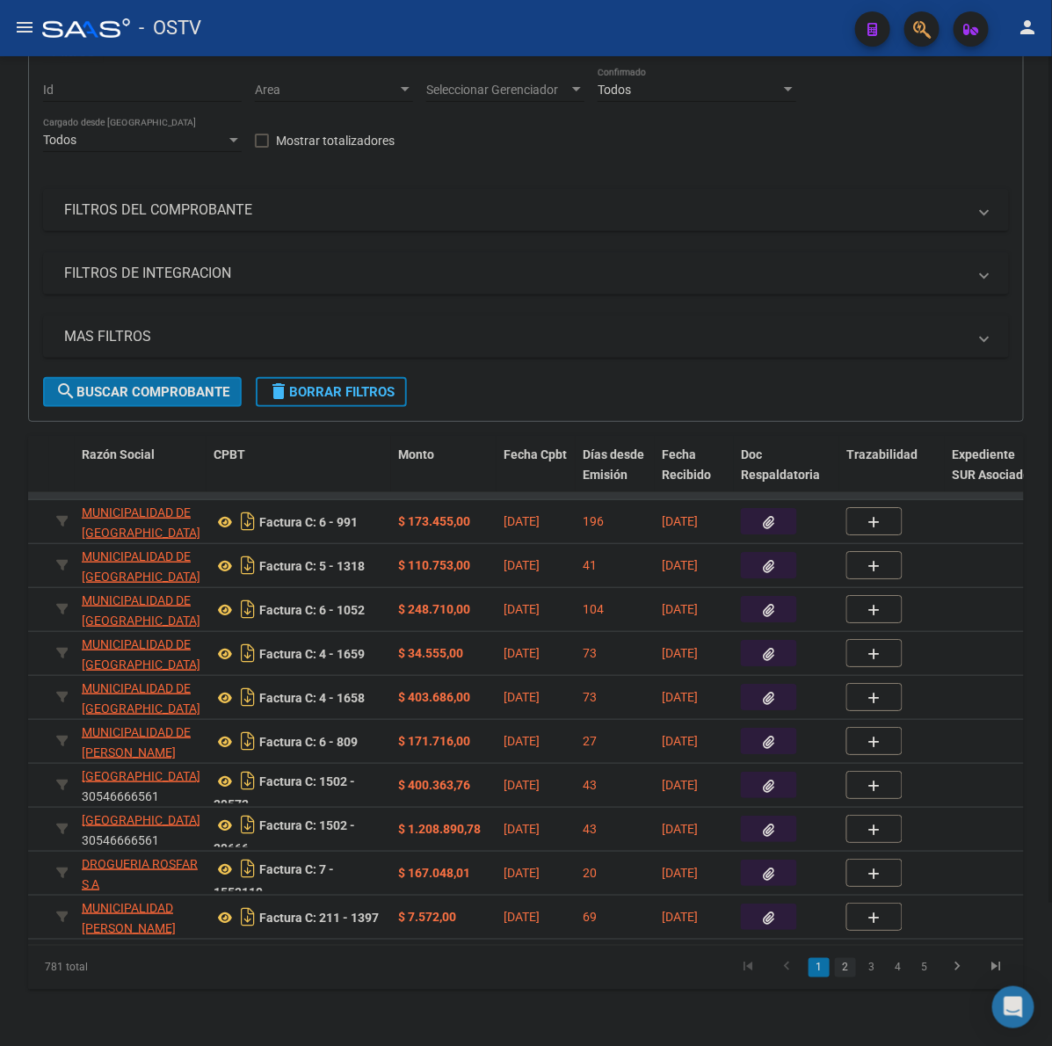
click at [849, 971] on link "2" at bounding box center [845, 967] width 21 height 19
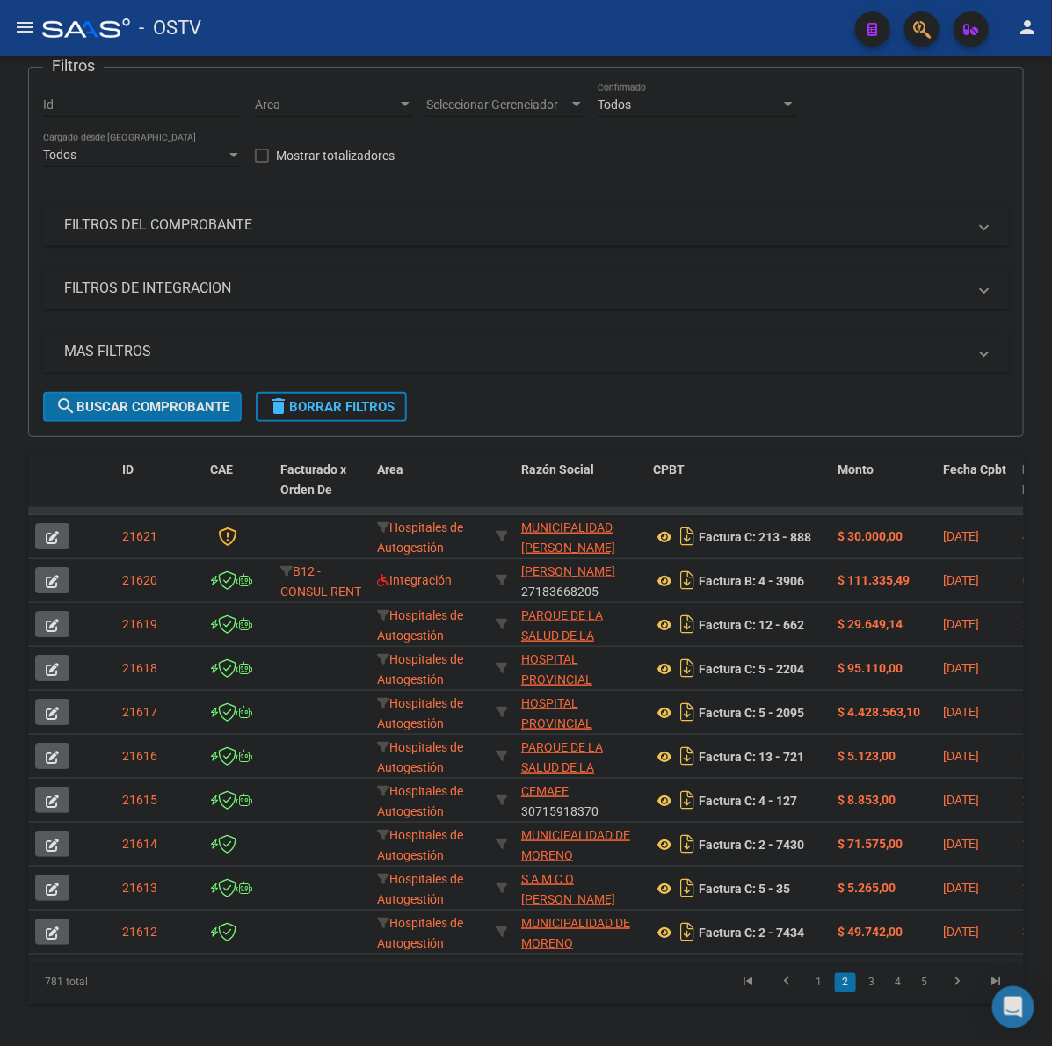
scroll to position [58, 0]
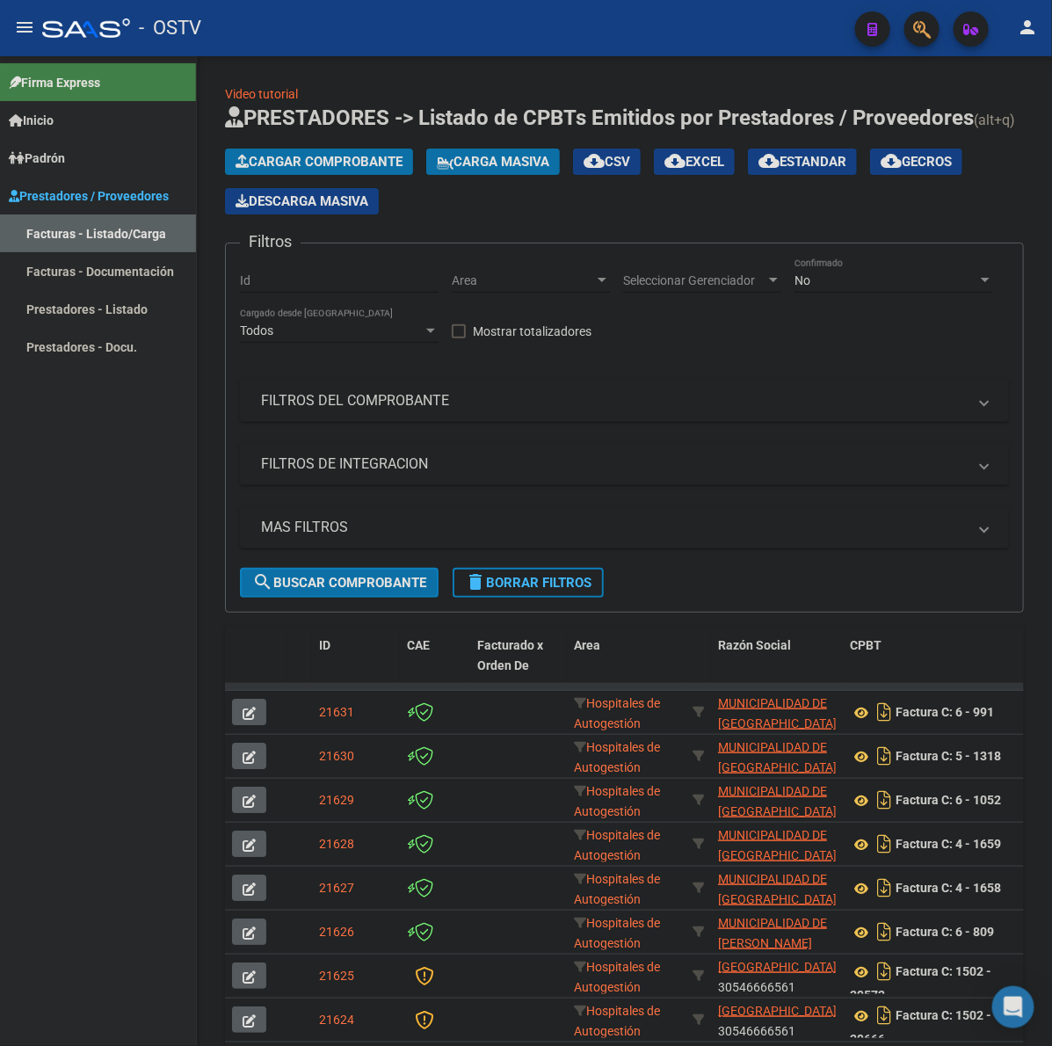
drag, startPoint x: 14, startPoint y: 31, endPoint x: 209, endPoint y: 2, distance: 197.3
click at [14, 31] on mat-icon "menu" at bounding box center [24, 27] width 21 height 21
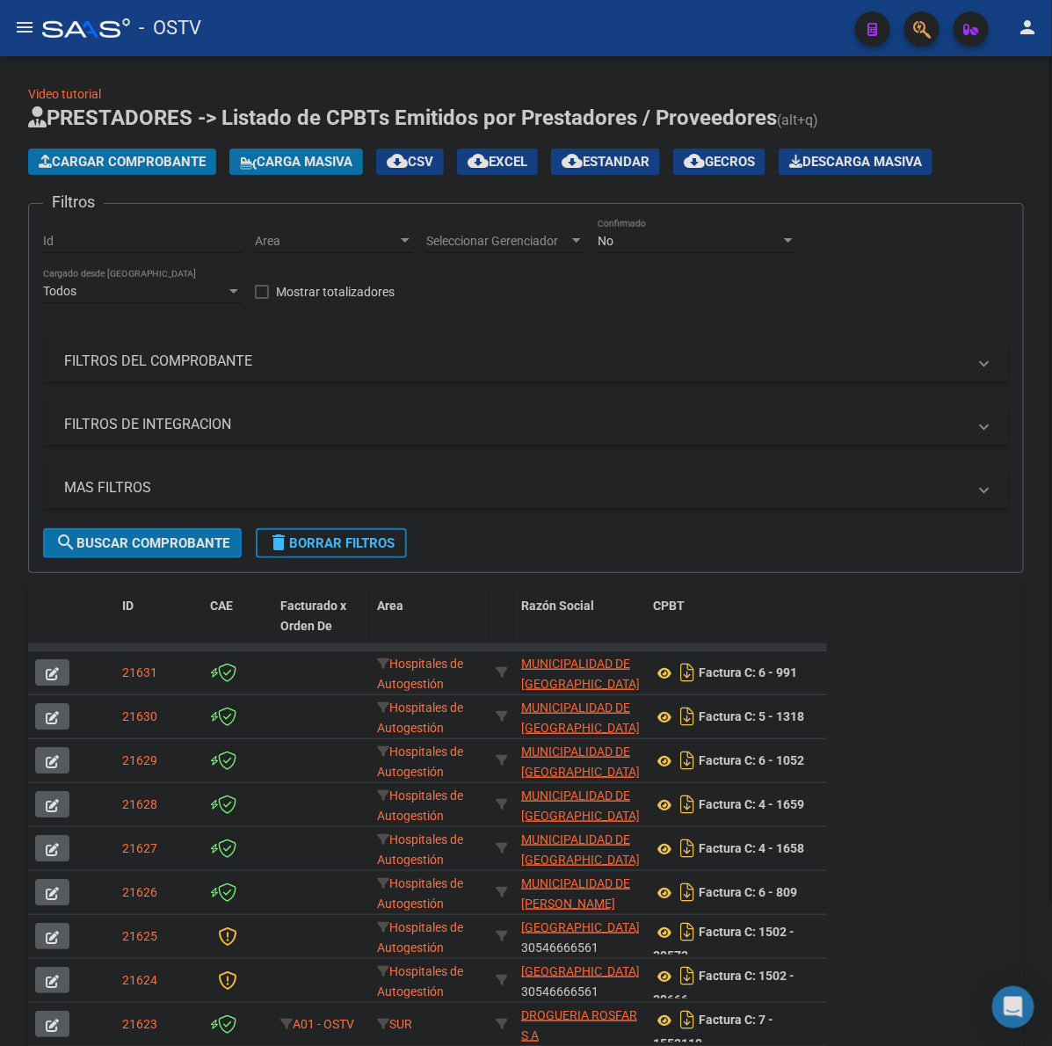
click at [986, 126] on h1 "PRESTADORES -> Listado de CPBTs Emitidos por Prestadores / Proveedores (alt+q)" at bounding box center [526, 119] width 996 height 31
click at [155, 176] on app-list-header "PRESTADORES -> Listado de CPBTs Emitidos por Prestadores / Proveedores (alt+q) …" at bounding box center [526, 338] width 996 height 469
click at [146, 154] on span "Cargar Comprobante" at bounding box center [122, 162] width 167 height 16
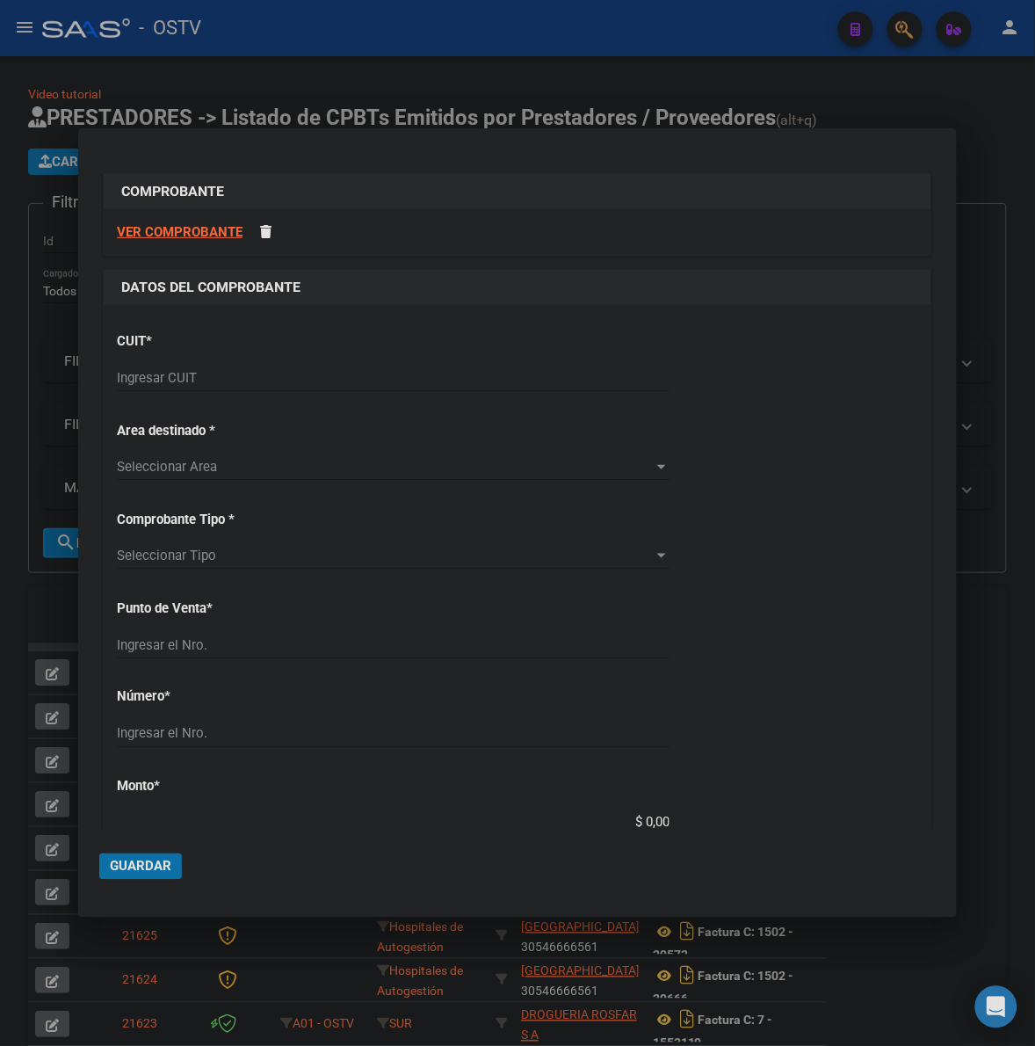
click at [203, 376] on input "Ingresar CUIT" at bounding box center [393, 378] width 553 height 16
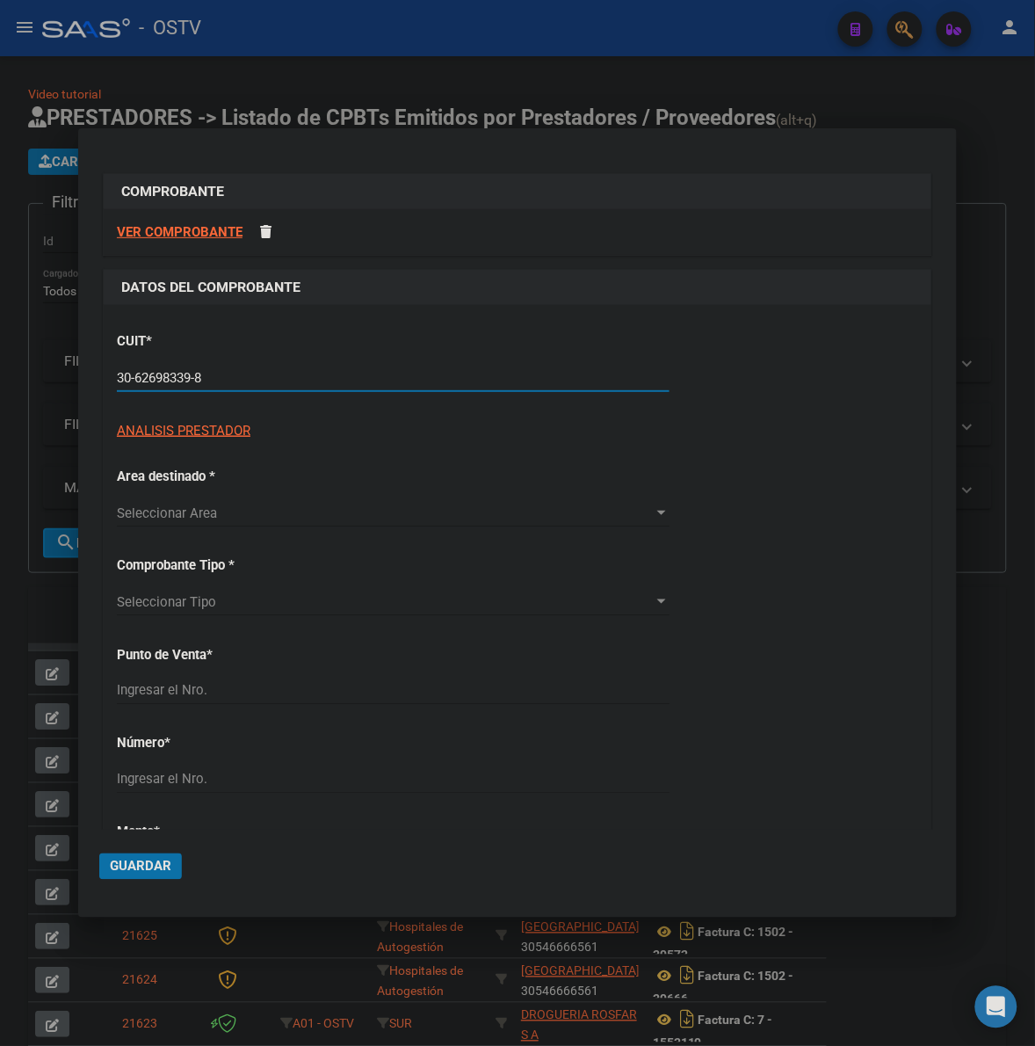
type input "30-62698339-8"
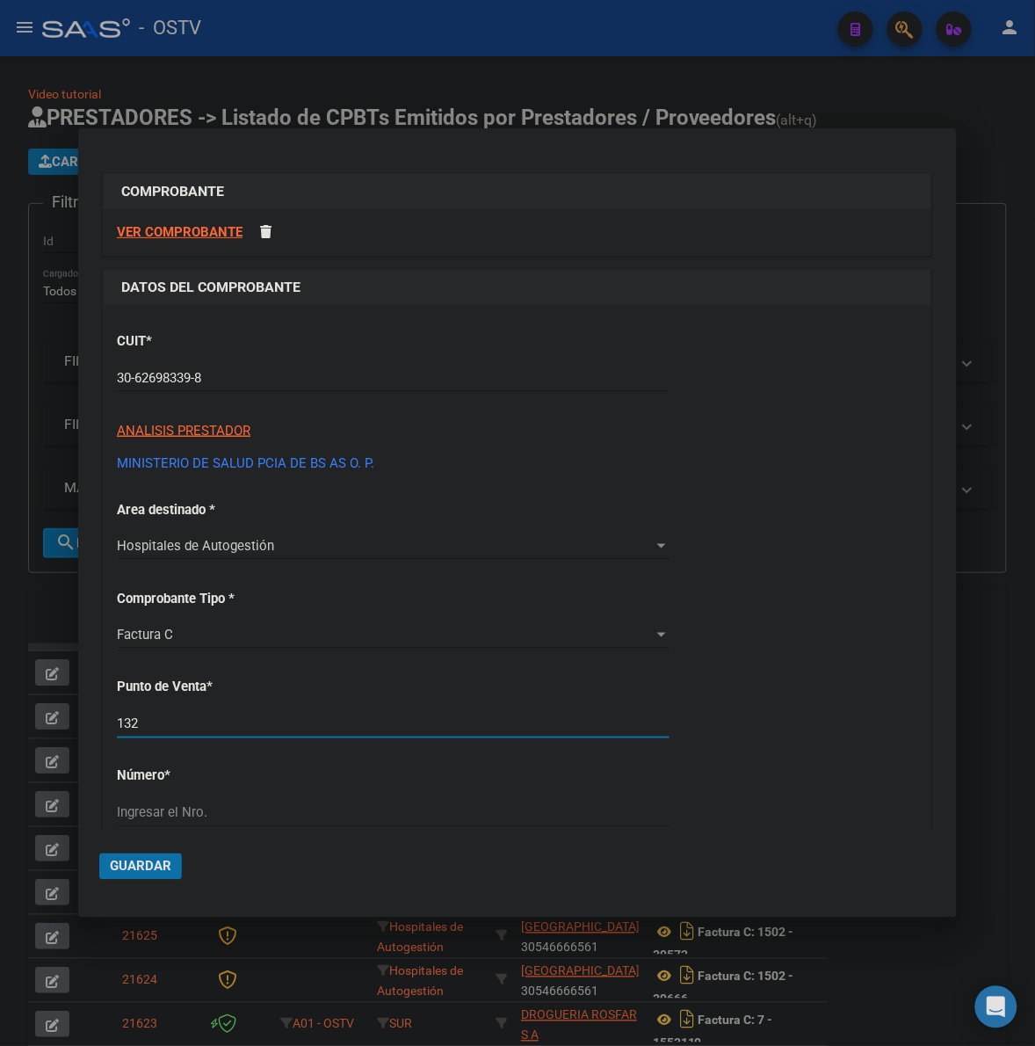
type input "132"
type input "17861"
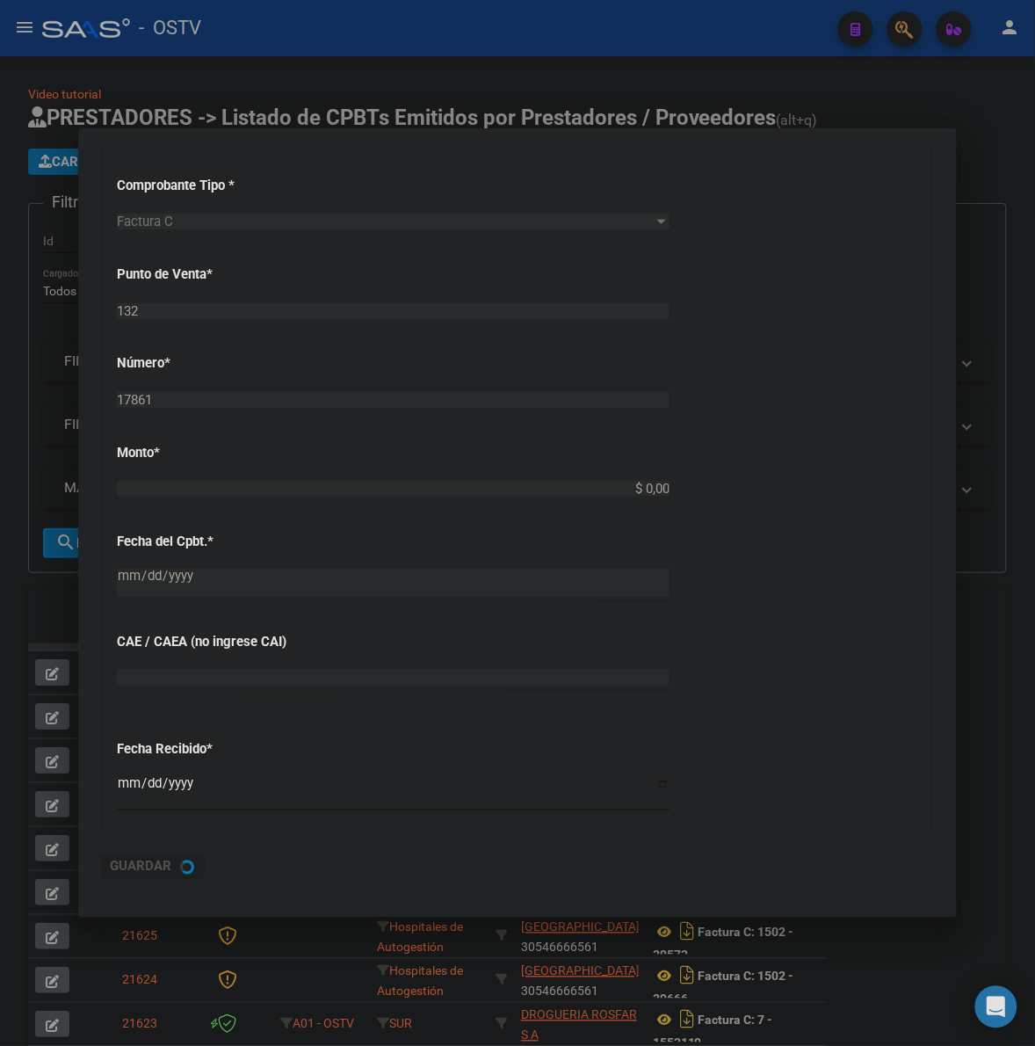
type input "$ 30.826,00"
type input "2025-08-28"
type input "75358882873892"
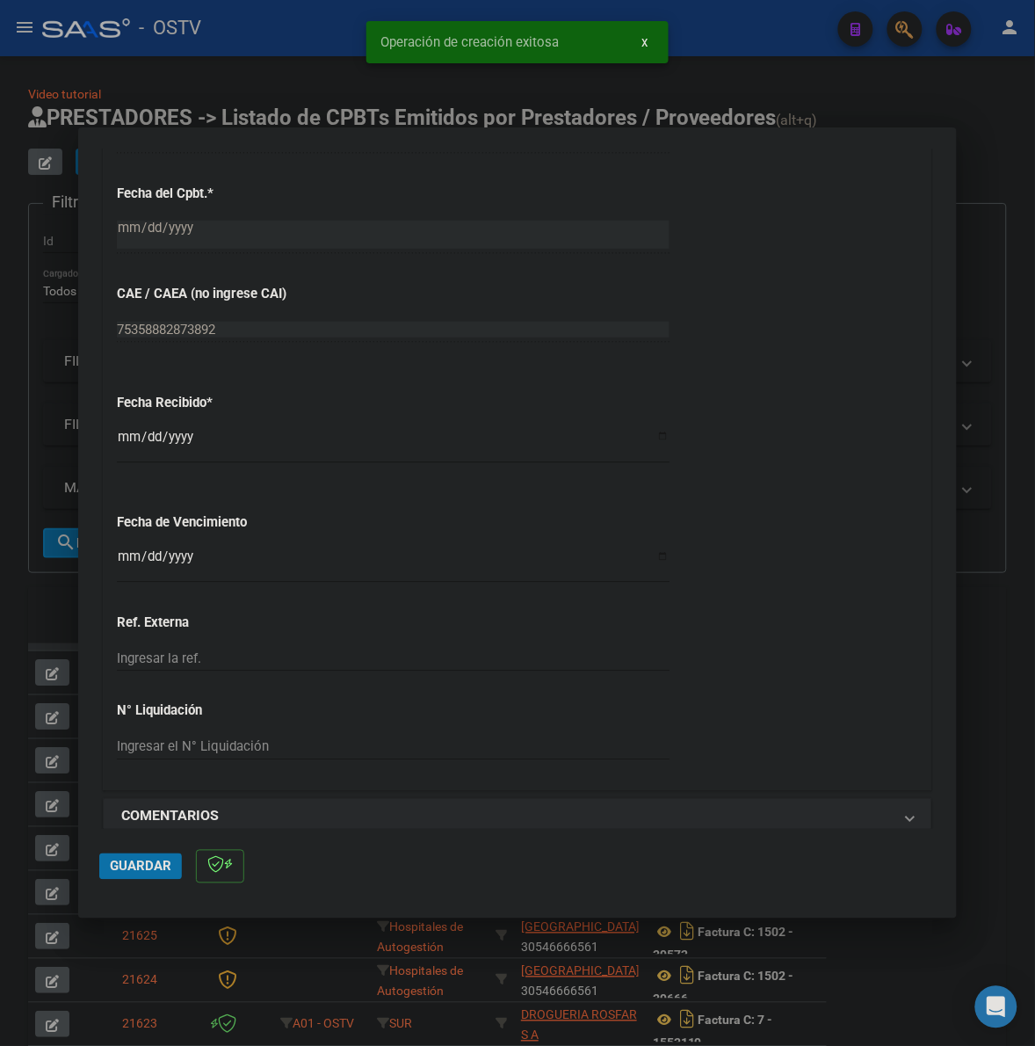
scroll to position [805, 0]
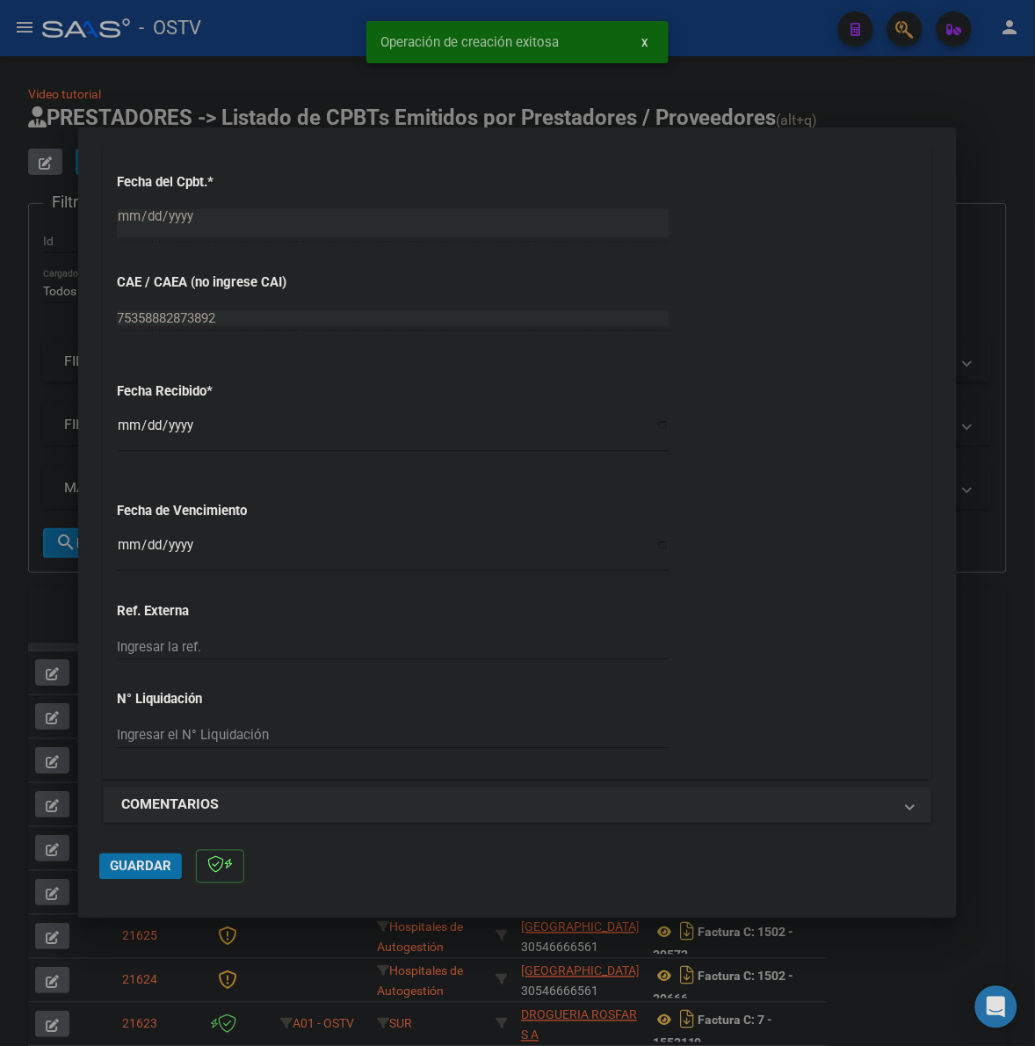
click at [123, 424] on input "2025-10-08" at bounding box center [393, 432] width 553 height 28
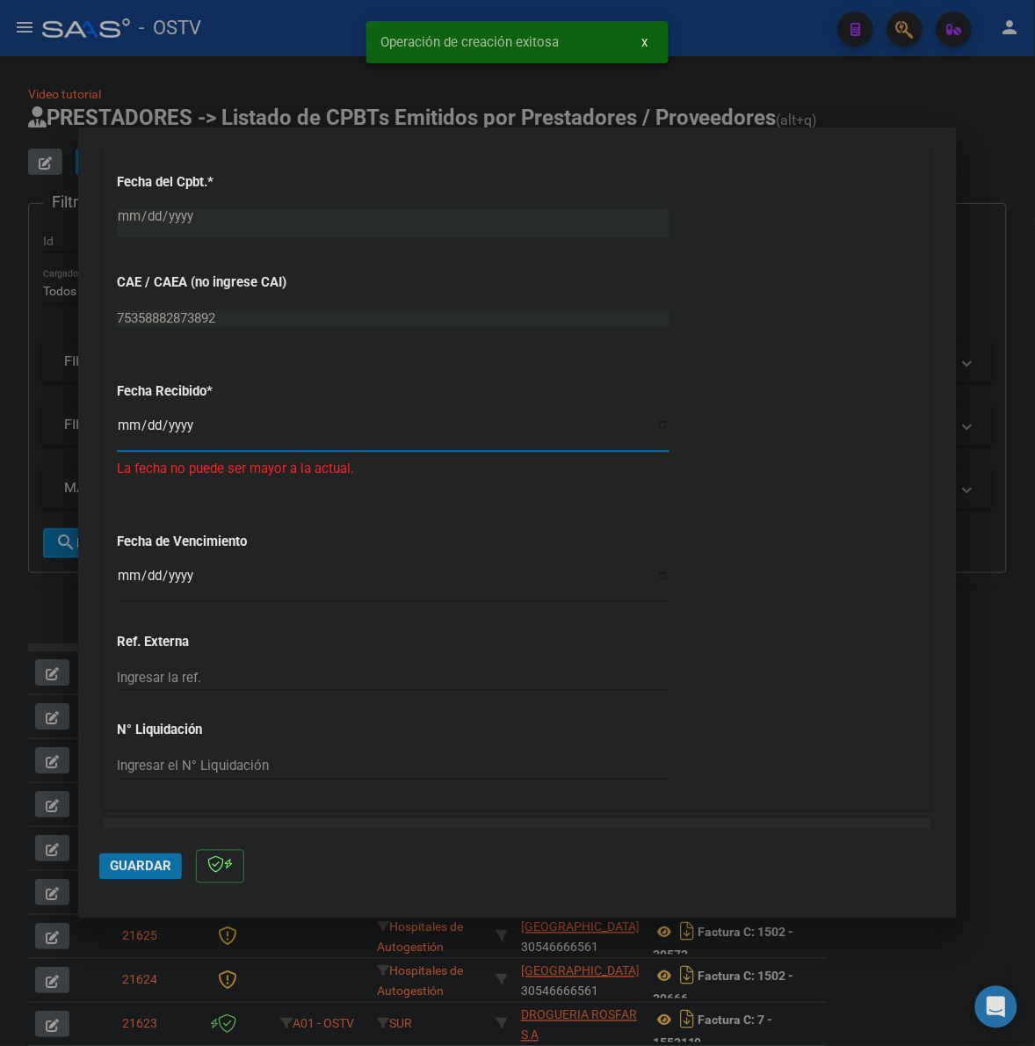
type input "2025-09-23"
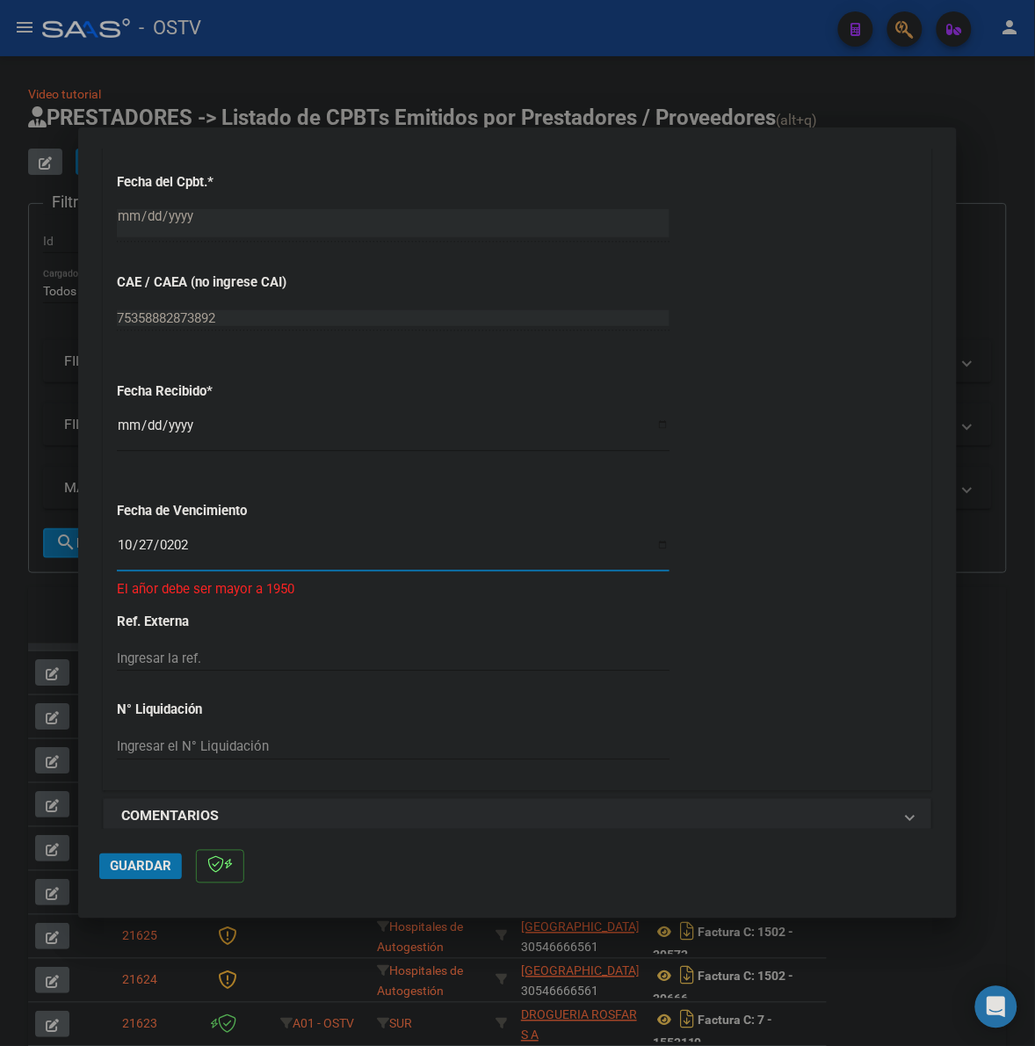
type input "2025-10-27"
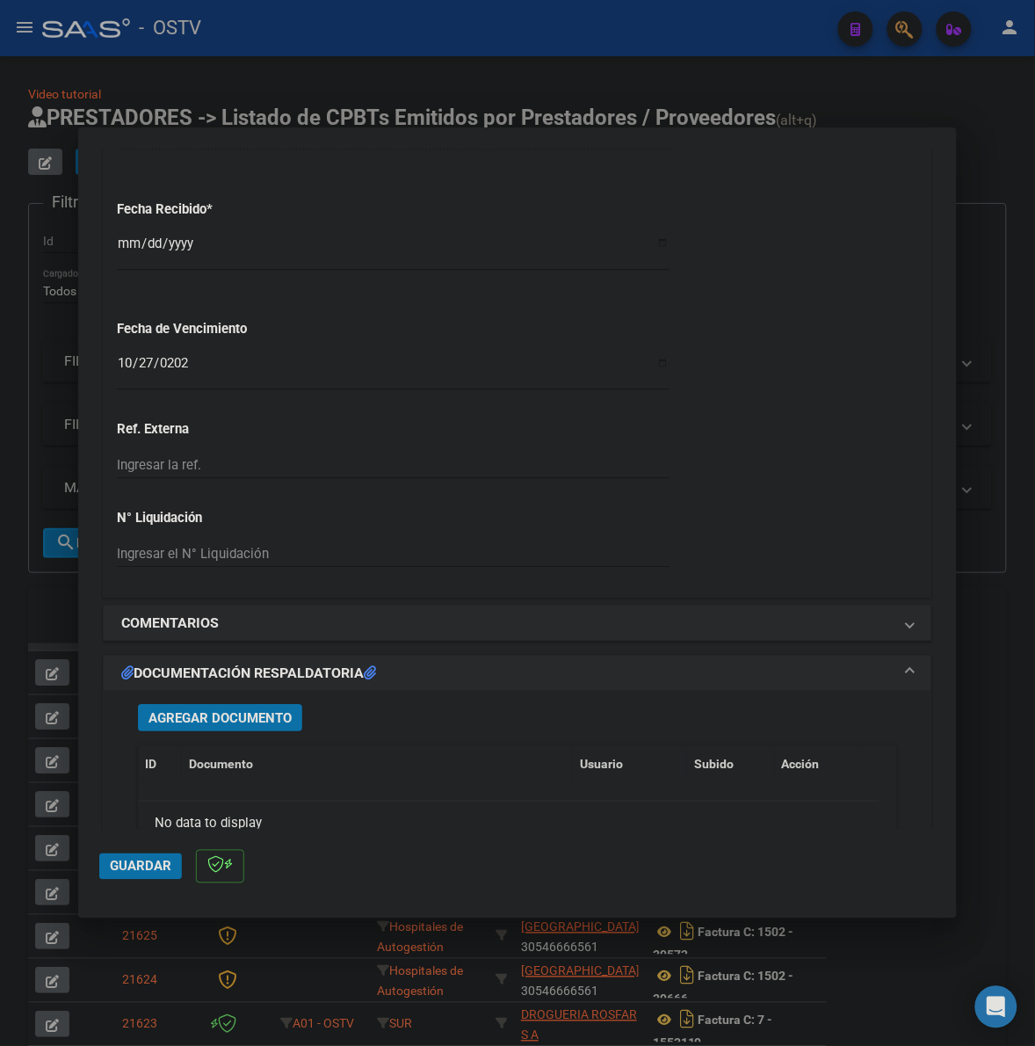
scroll to position [1025, 0]
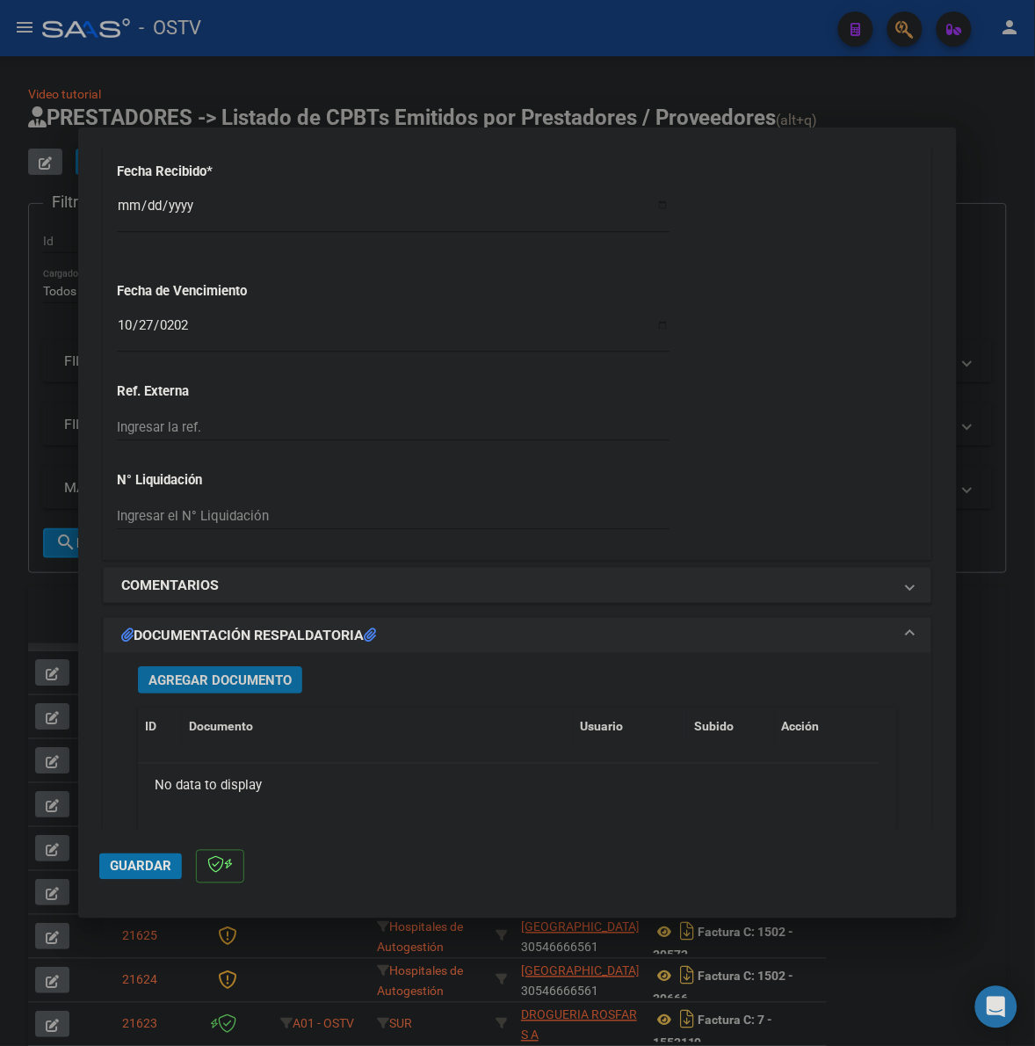
click at [266, 674] on span "Agregar Documento" at bounding box center [220, 680] width 143 height 16
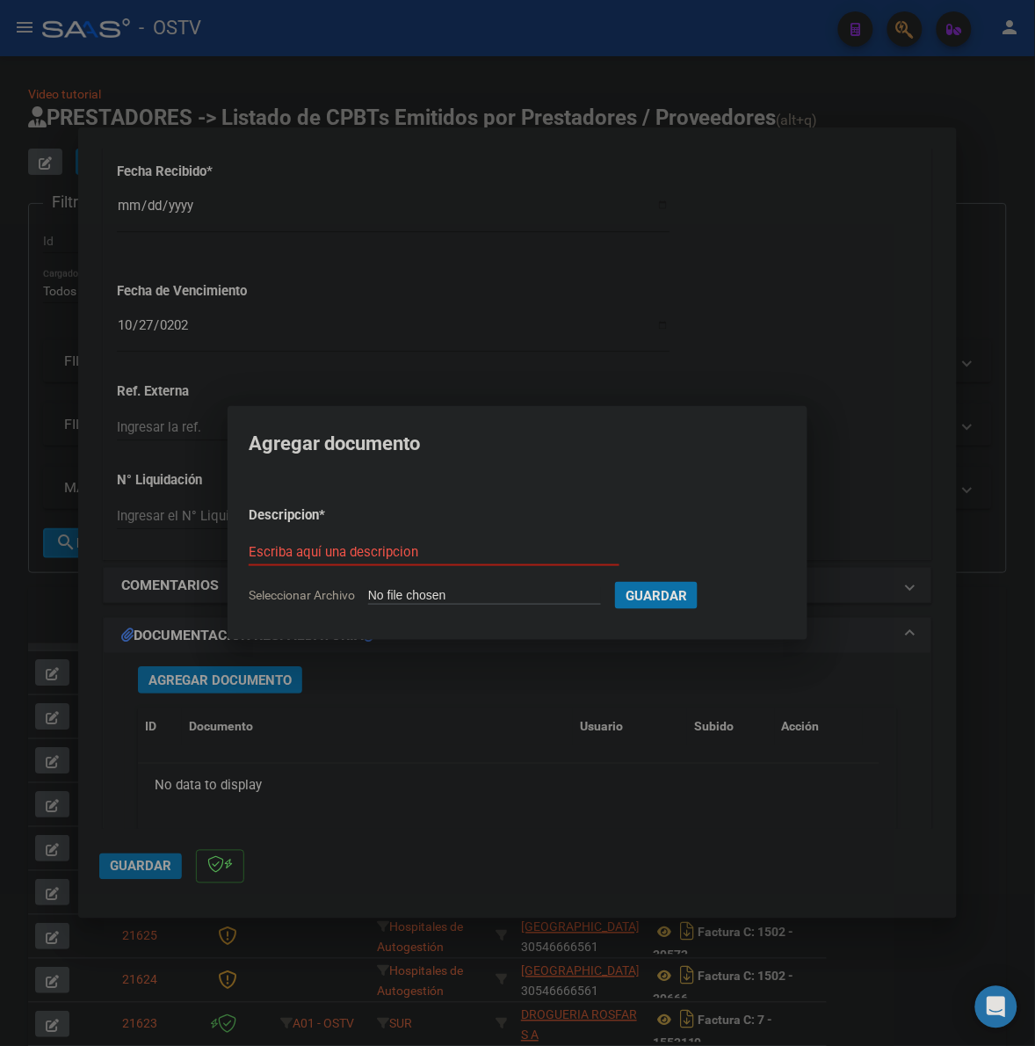
type input "C:\fakepath\FACTURA - 132 17861 - HOSPITAL ZONAL GENERAL DE AGUDOS DR I IRIARTE…"
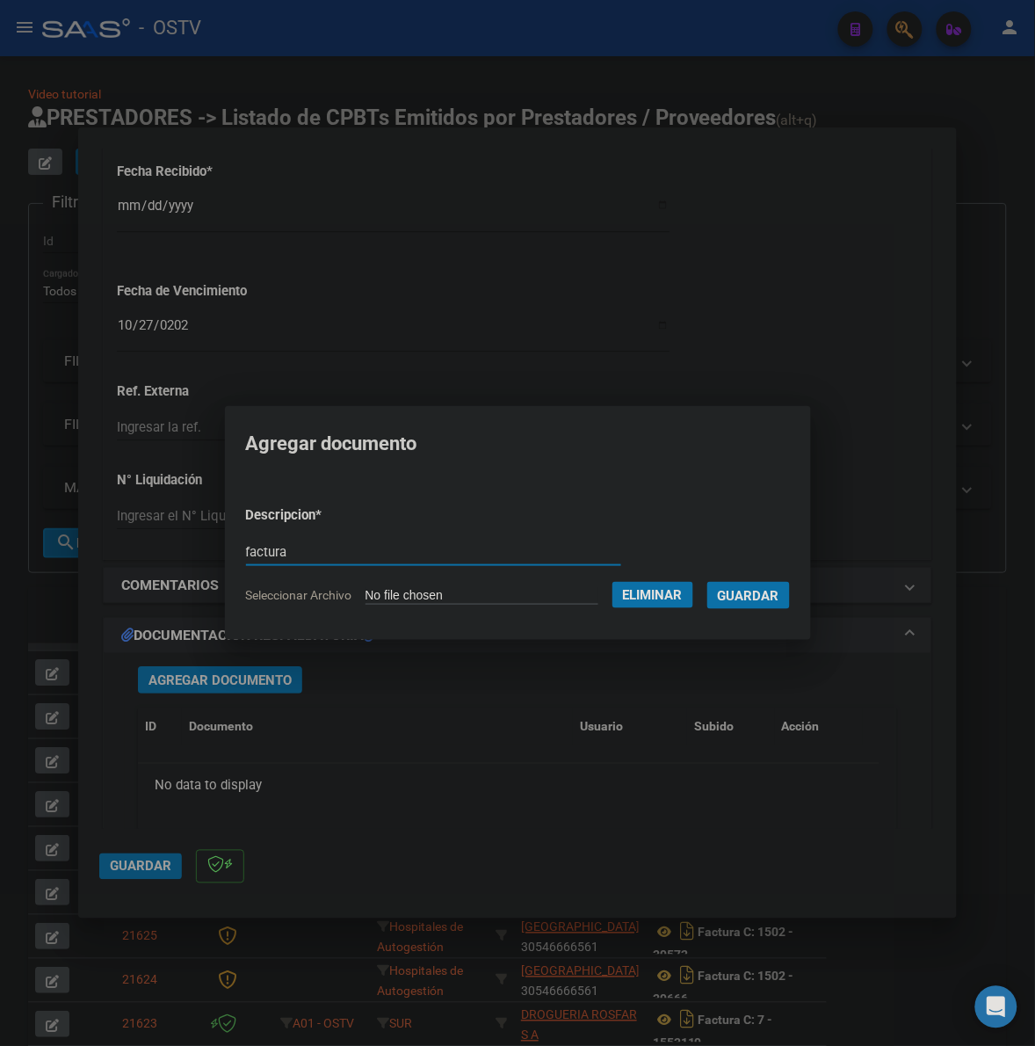
type input "factura"
click at [708, 582] on button "Guardar" at bounding box center [749, 595] width 83 height 27
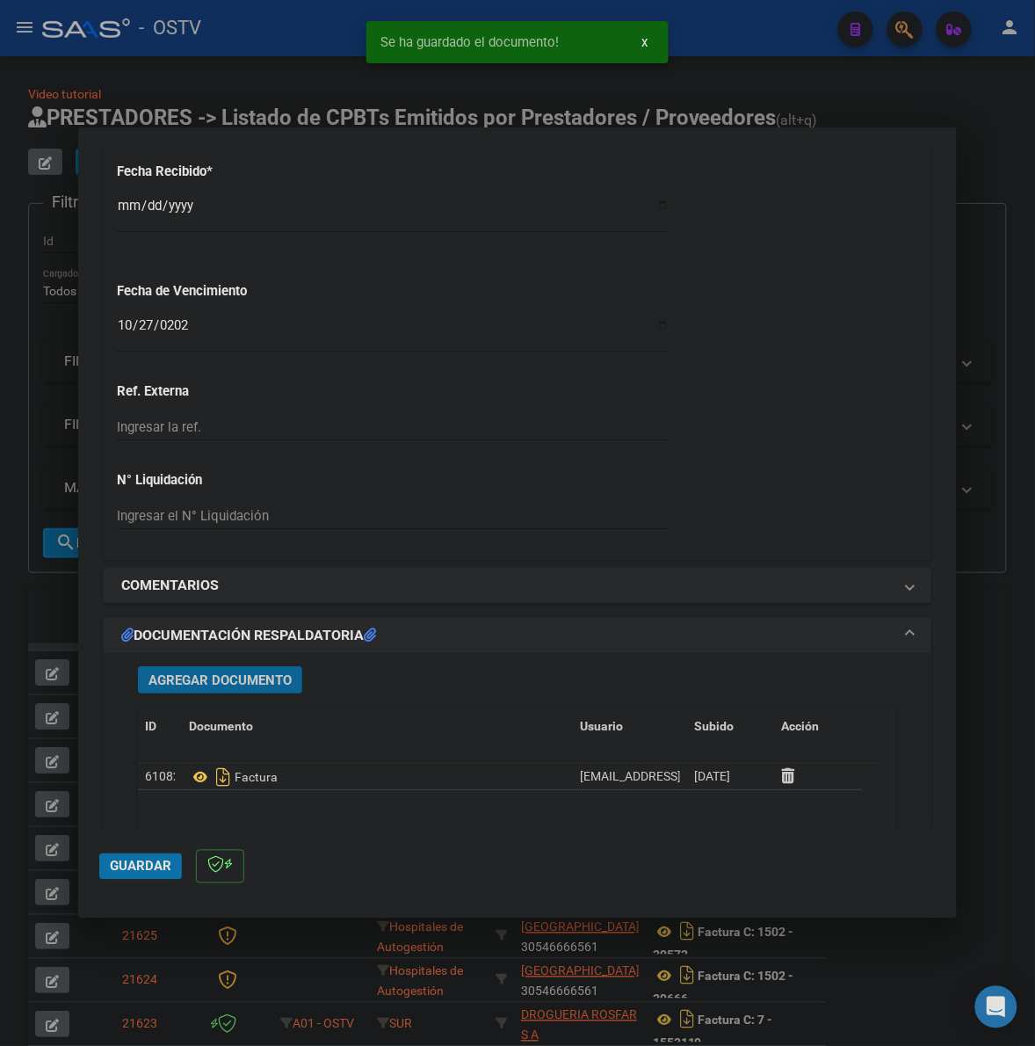
click at [185, 693] on button "Agregar Documento" at bounding box center [220, 679] width 164 height 27
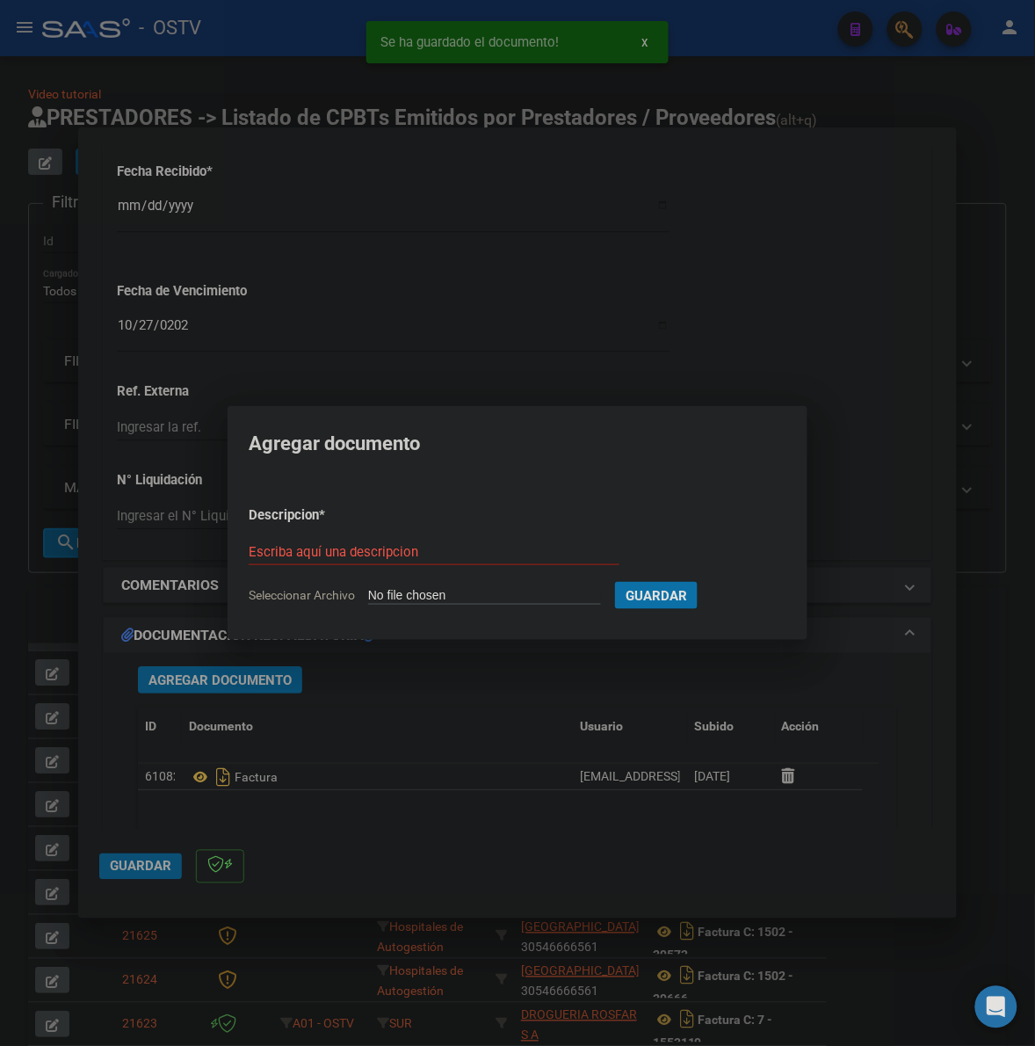
type input "C:\fakepath\ANEXO - 132 17861 - HOSPITAL ZONAL GENERAL DE AGUDOS DR I IRIARTE.p…"
type input "anexo"
click at [708, 582] on button "Guardar" at bounding box center [749, 595] width 83 height 27
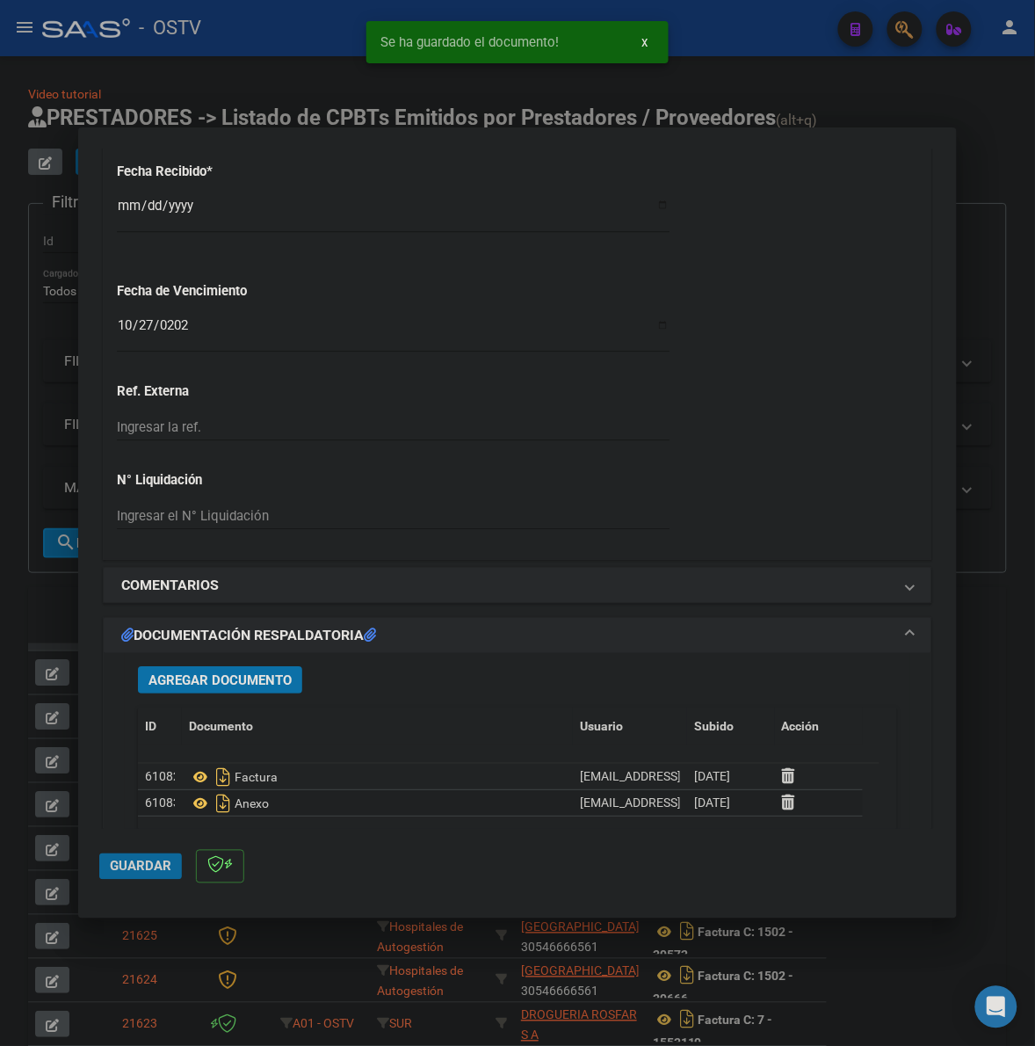
click at [138, 866] on span "Guardar" at bounding box center [141, 867] width 62 height 16
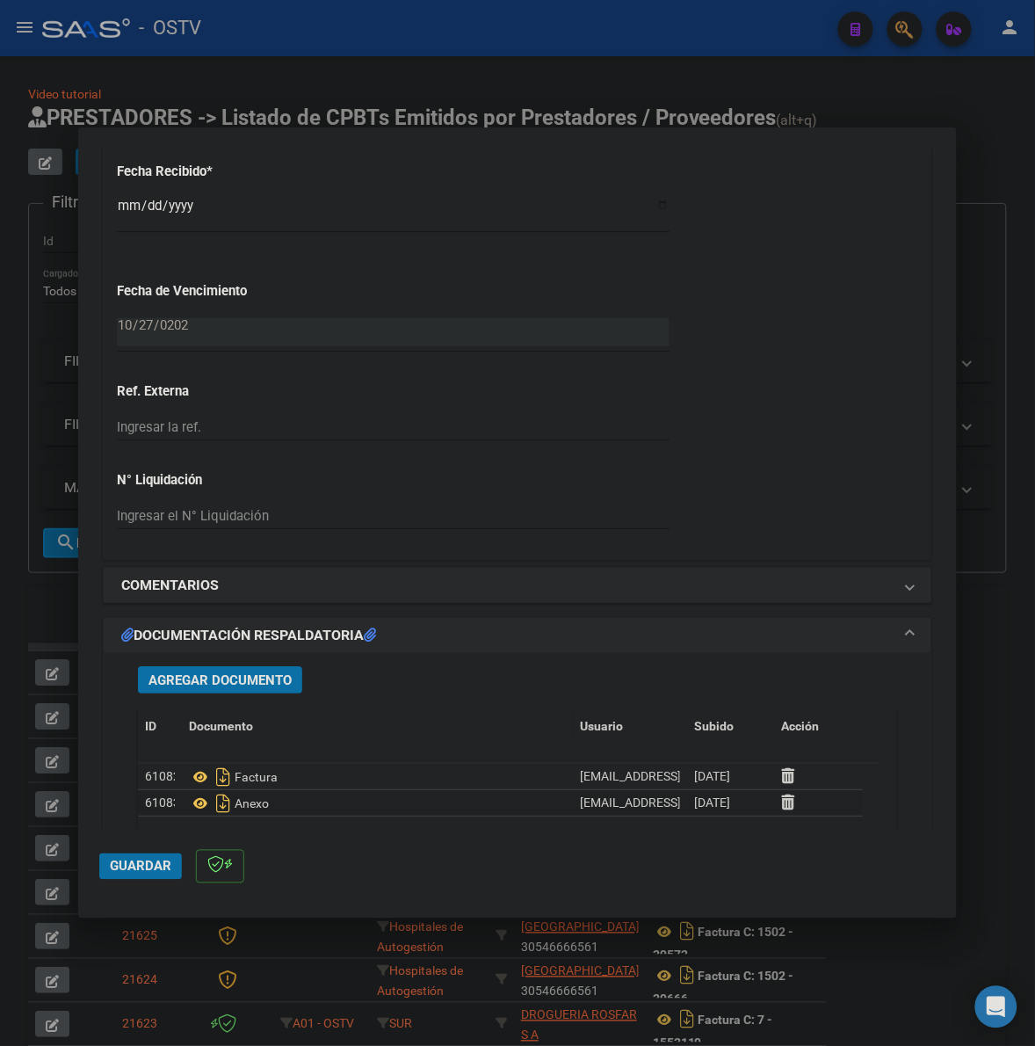
click at [123, 868] on span "Guardar" at bounding box center [141, 867] width 62 height 16
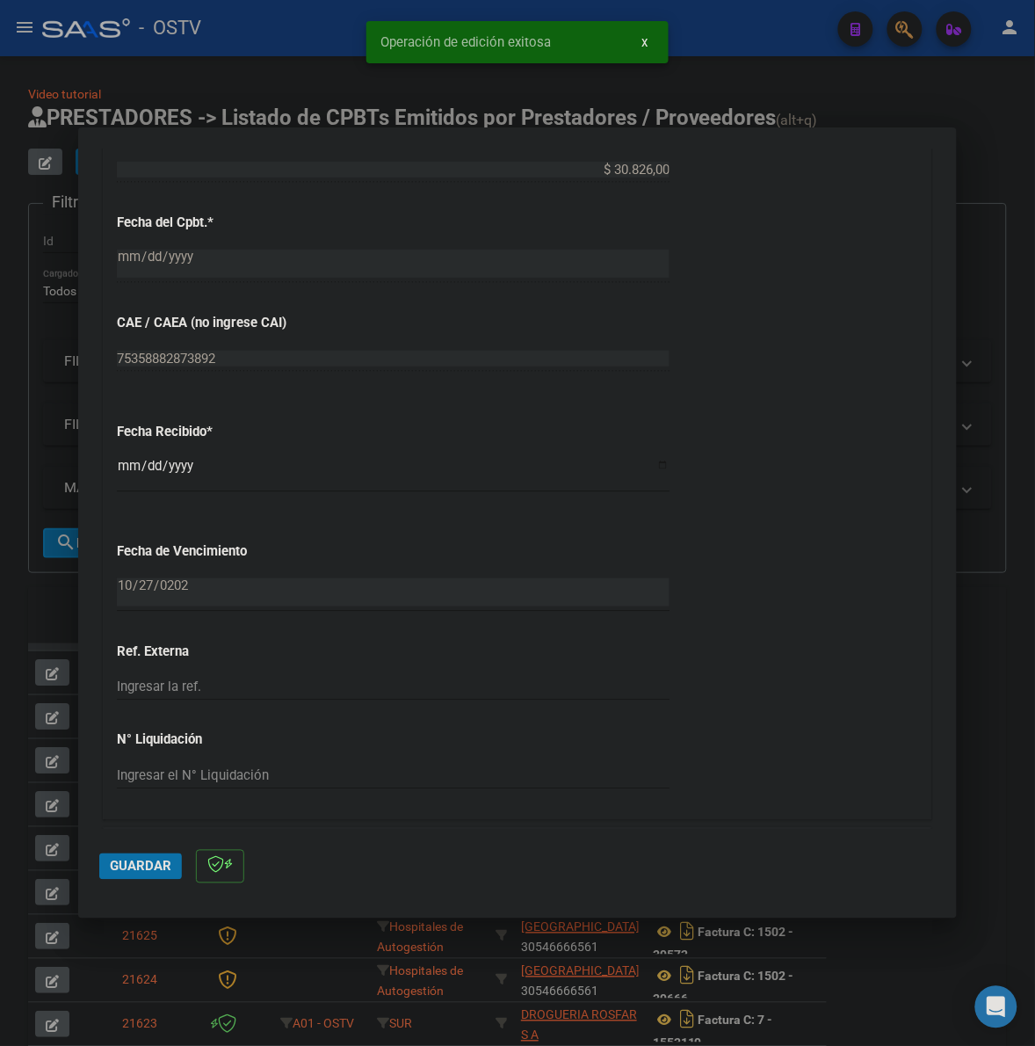
scroll to position [732, 0]
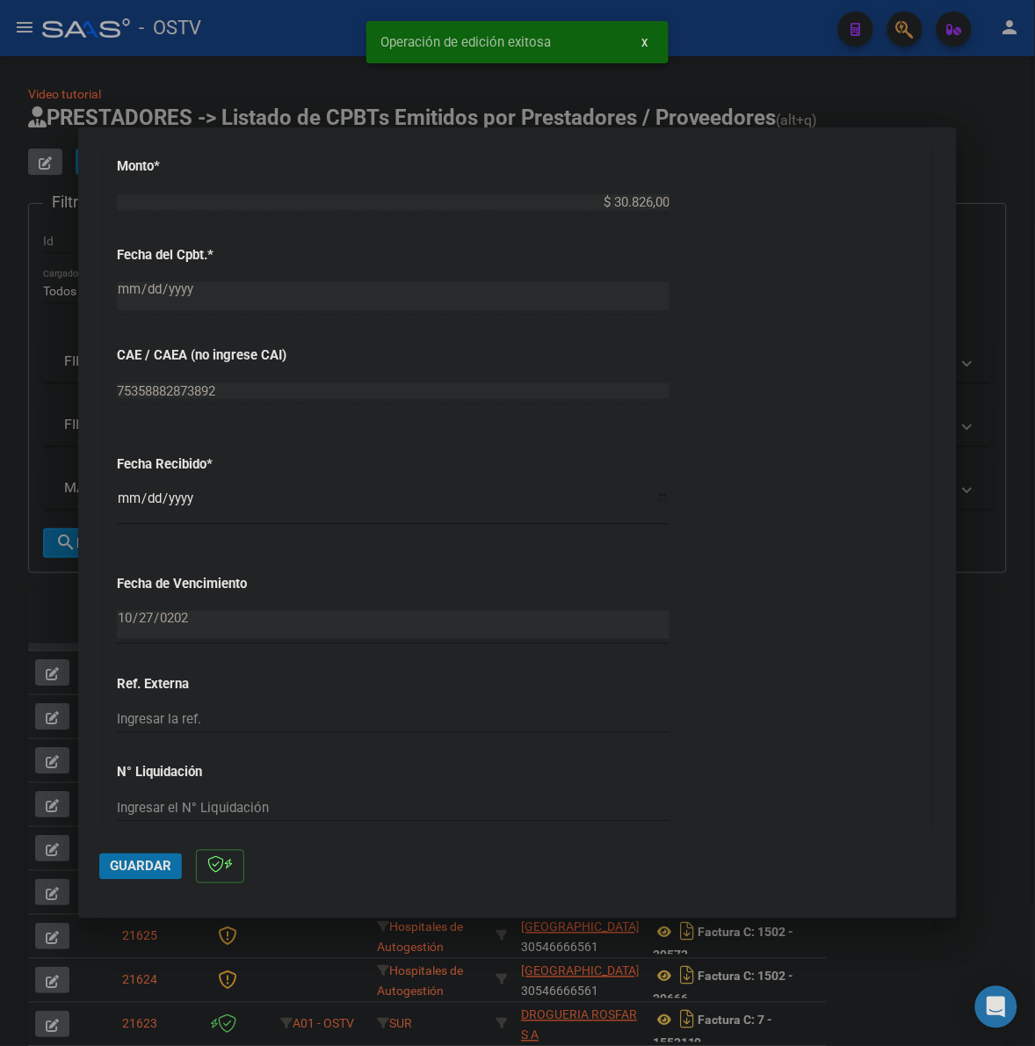
drag, startPoint x: 983, startPoint y: 213, endPoint x: 1034, endPoint y: 191, distance: 55.5
click at [986, 211] on div at bounding box center [517, 523] width 1035 height 1046
type input "$ 0,00"
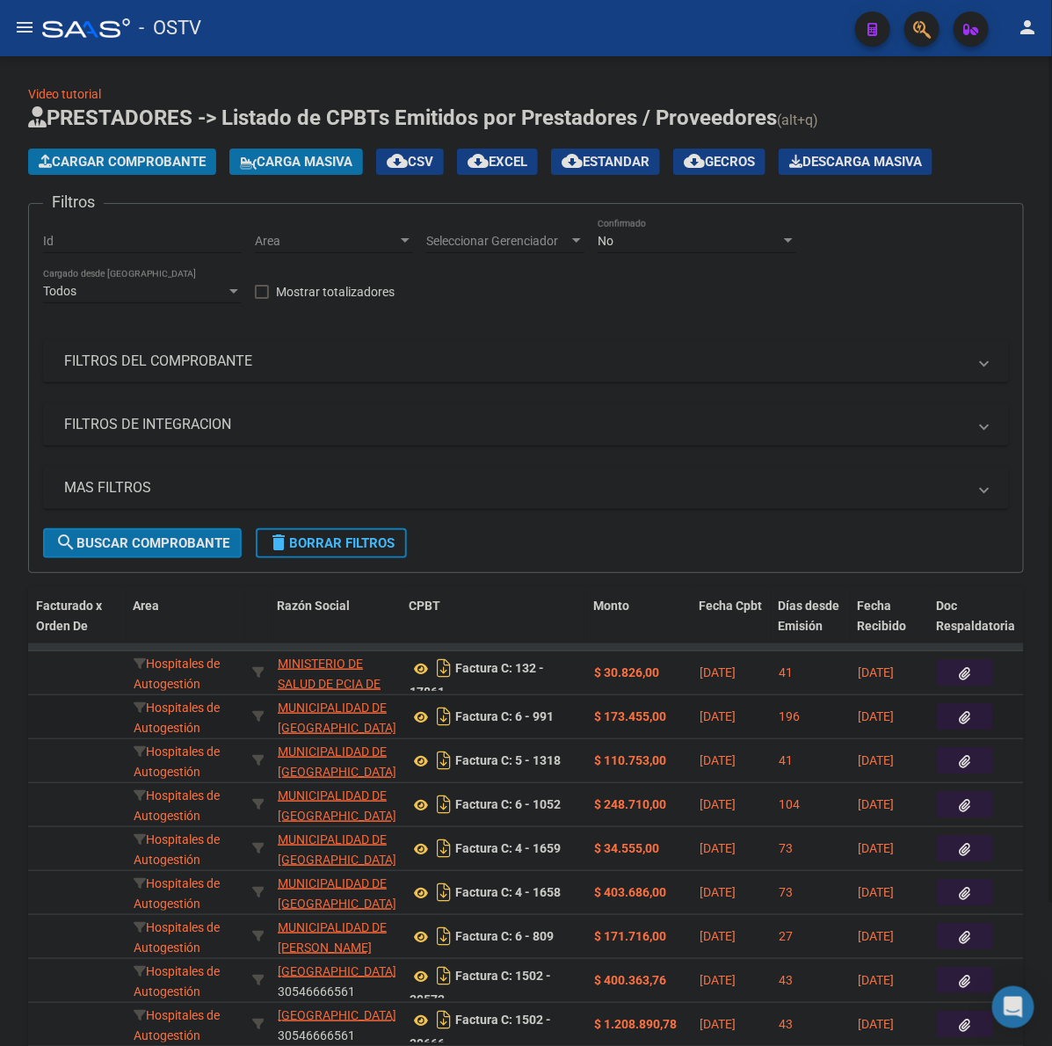
scroll to position [0, 256]
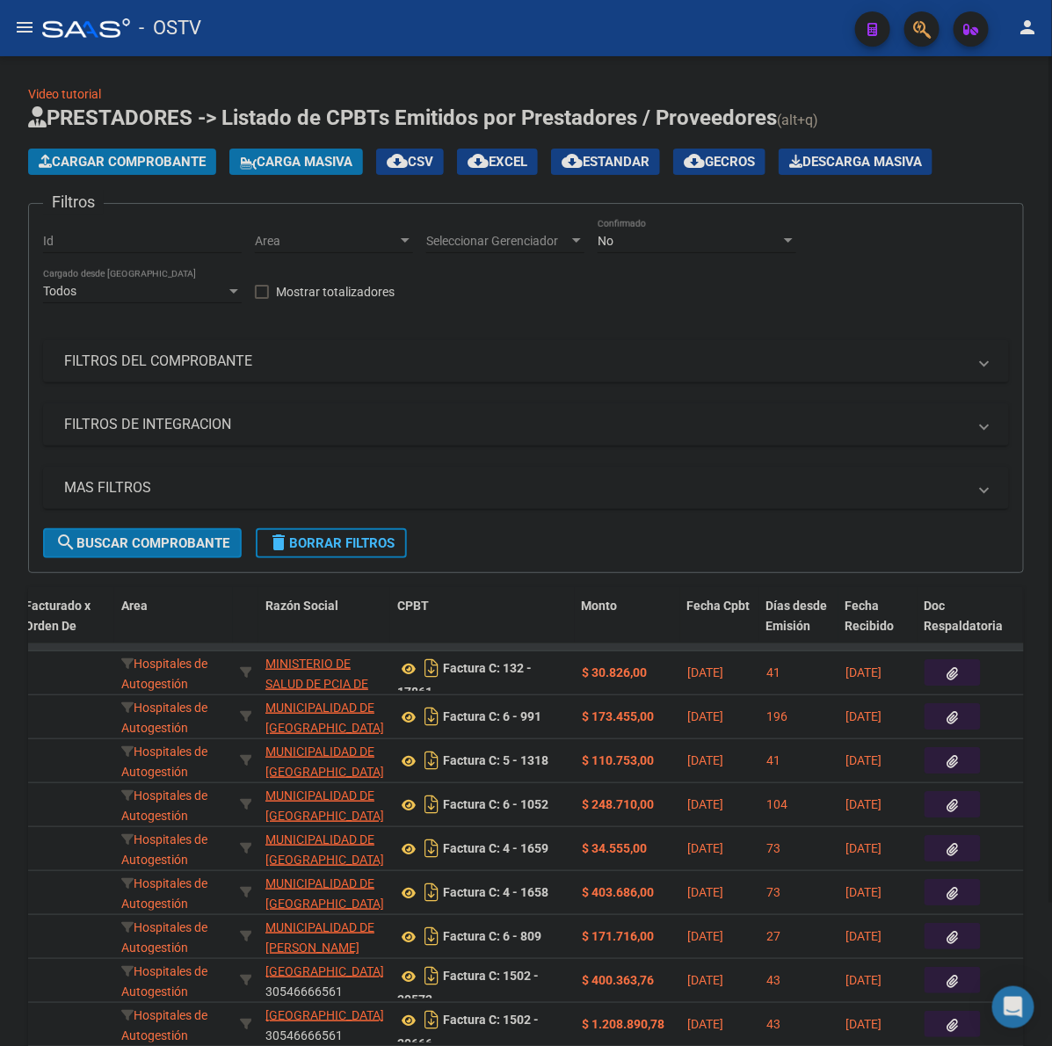
click at [356, 537] on span "delete Borrar Filtros" at bounding box center [331, 543] width 127 height 16
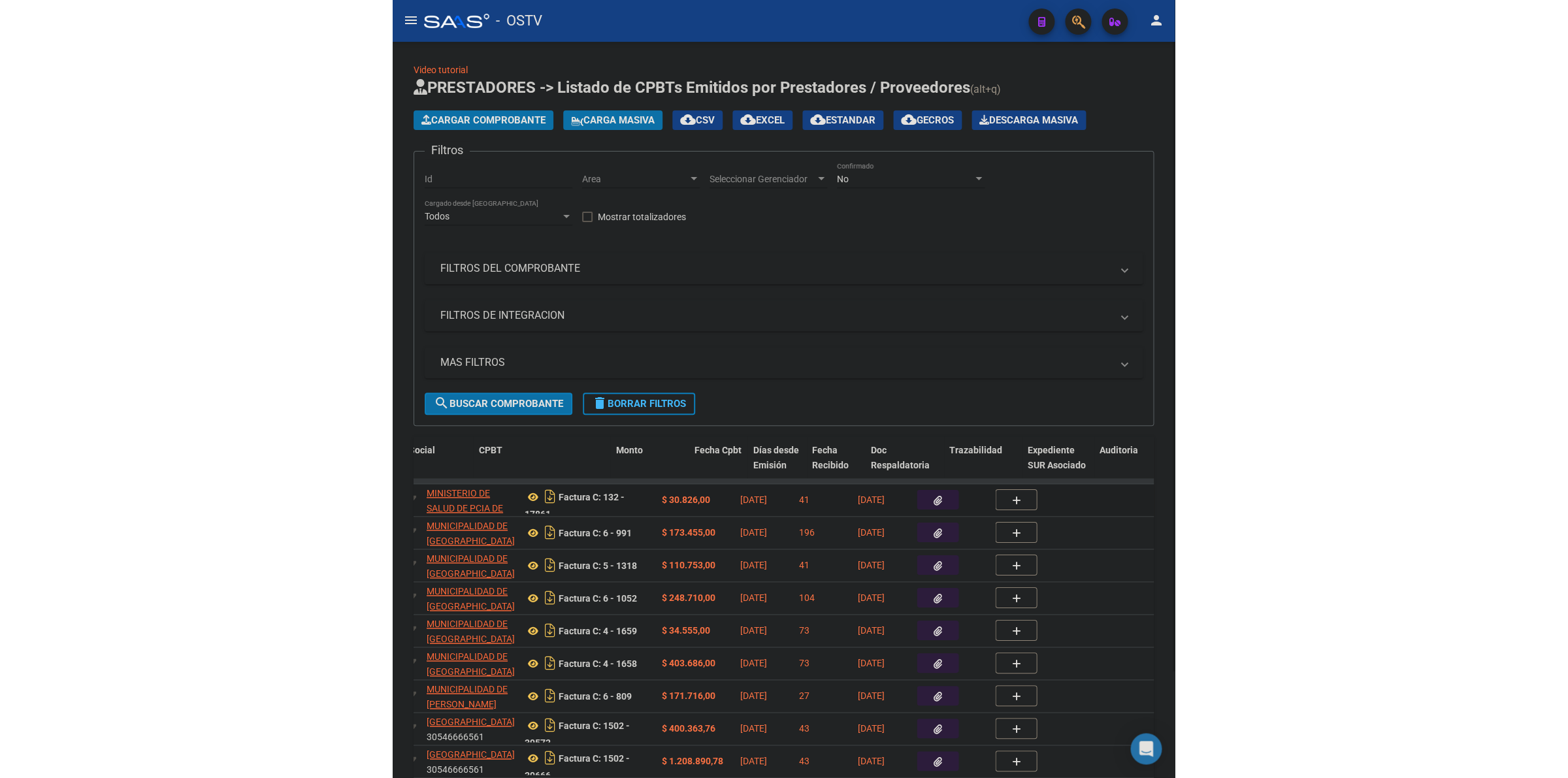
scroll to position [0, 490]
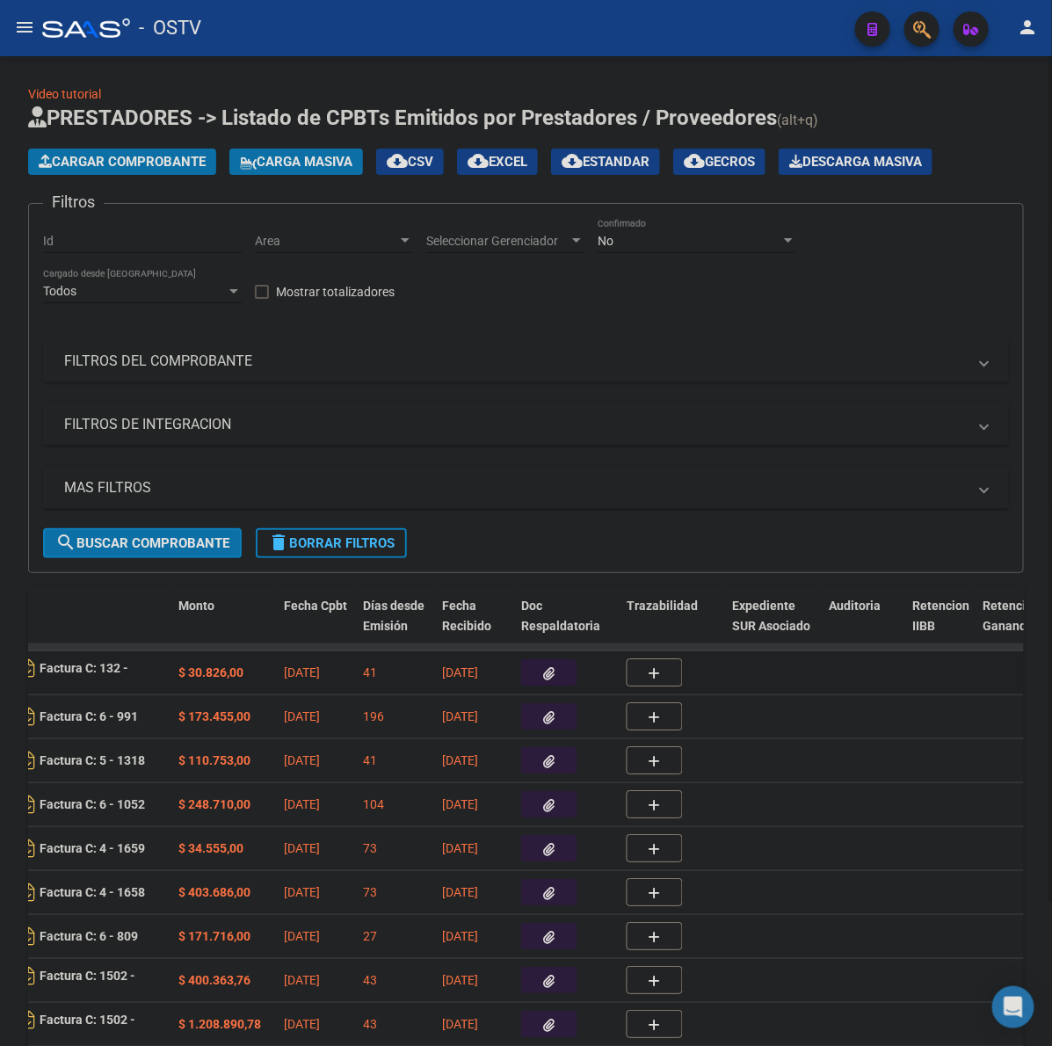
click at [536, 681] on button "button" at bounding box center [549, 672] width 56 height 26
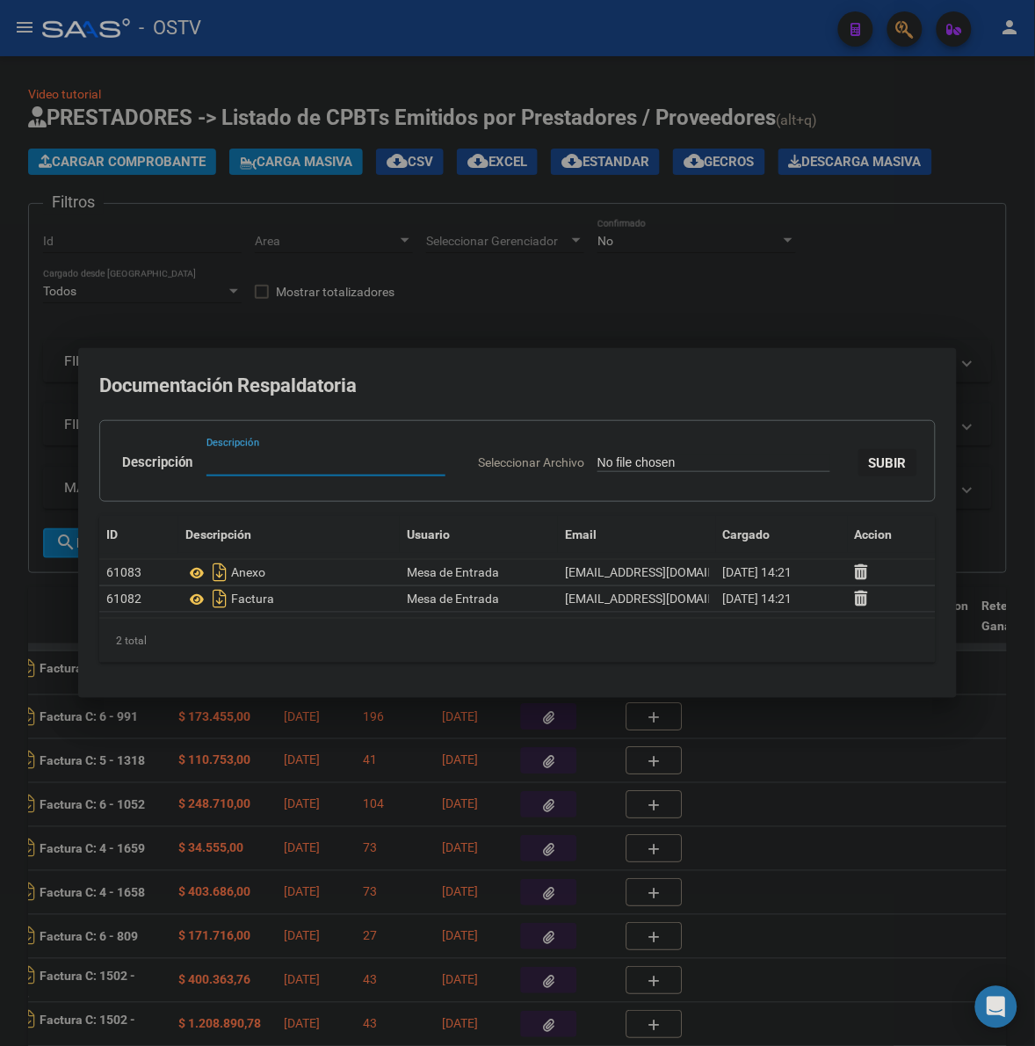
click at [555, 785] on div at bounding box center [517, 523] width 1035 height 1046
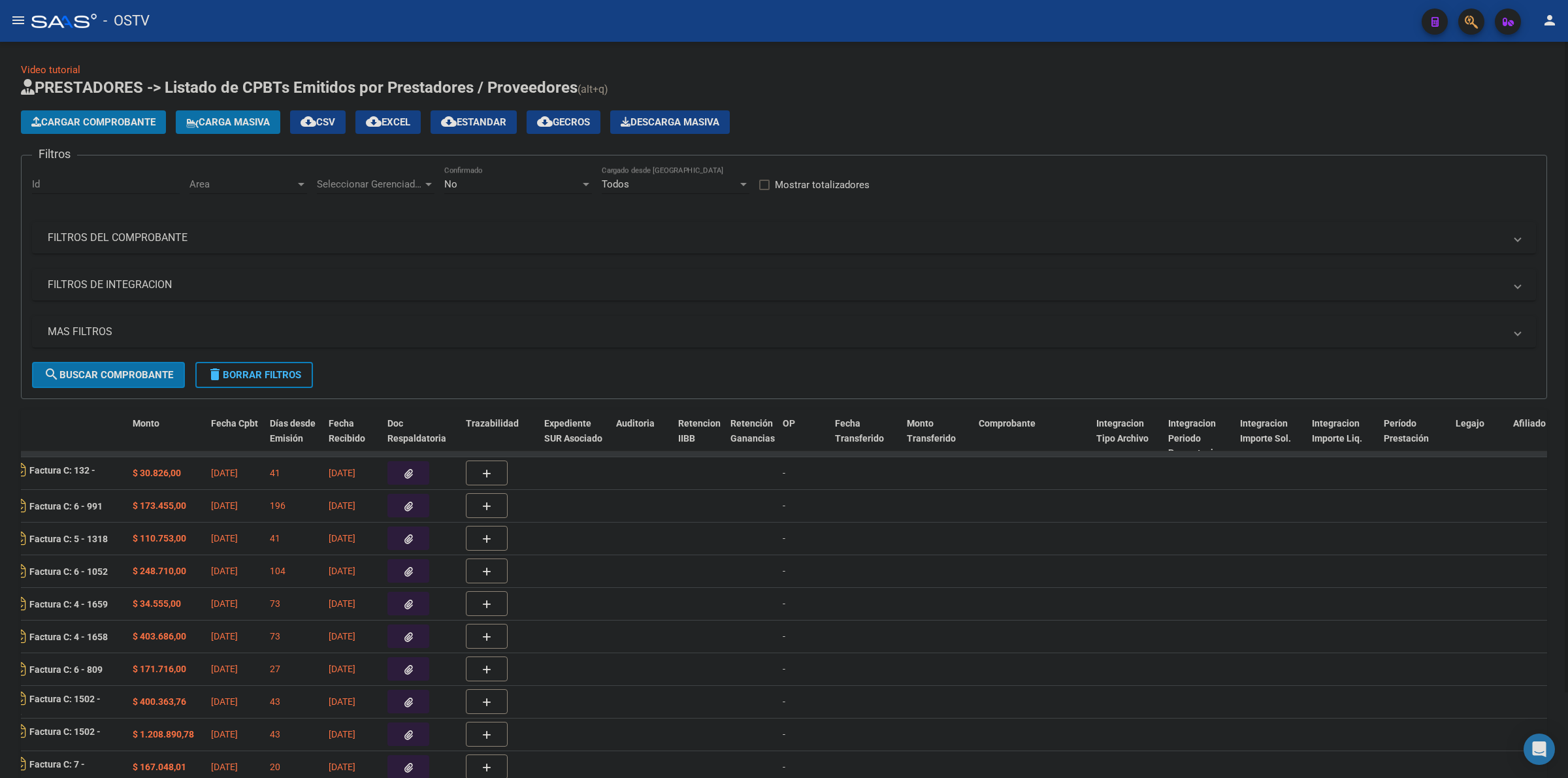
click at [781, 88] on h1 "PRESTADORES -> Listado de CPBTs Emitidos por Prestadores / Proveedores (alt+q)" at bounding box center [784, 88] width 1526 height 23
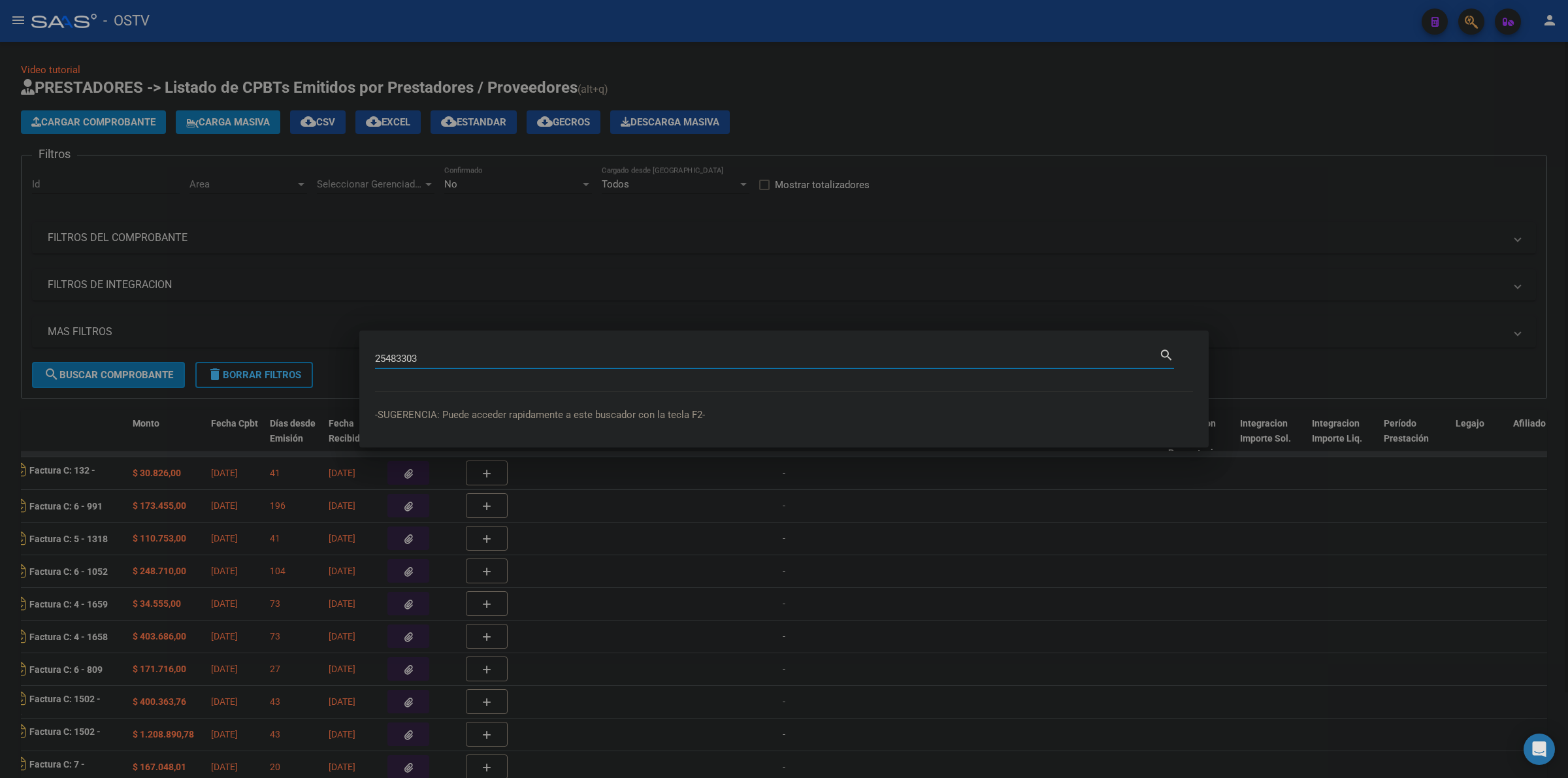
type input "25483303"
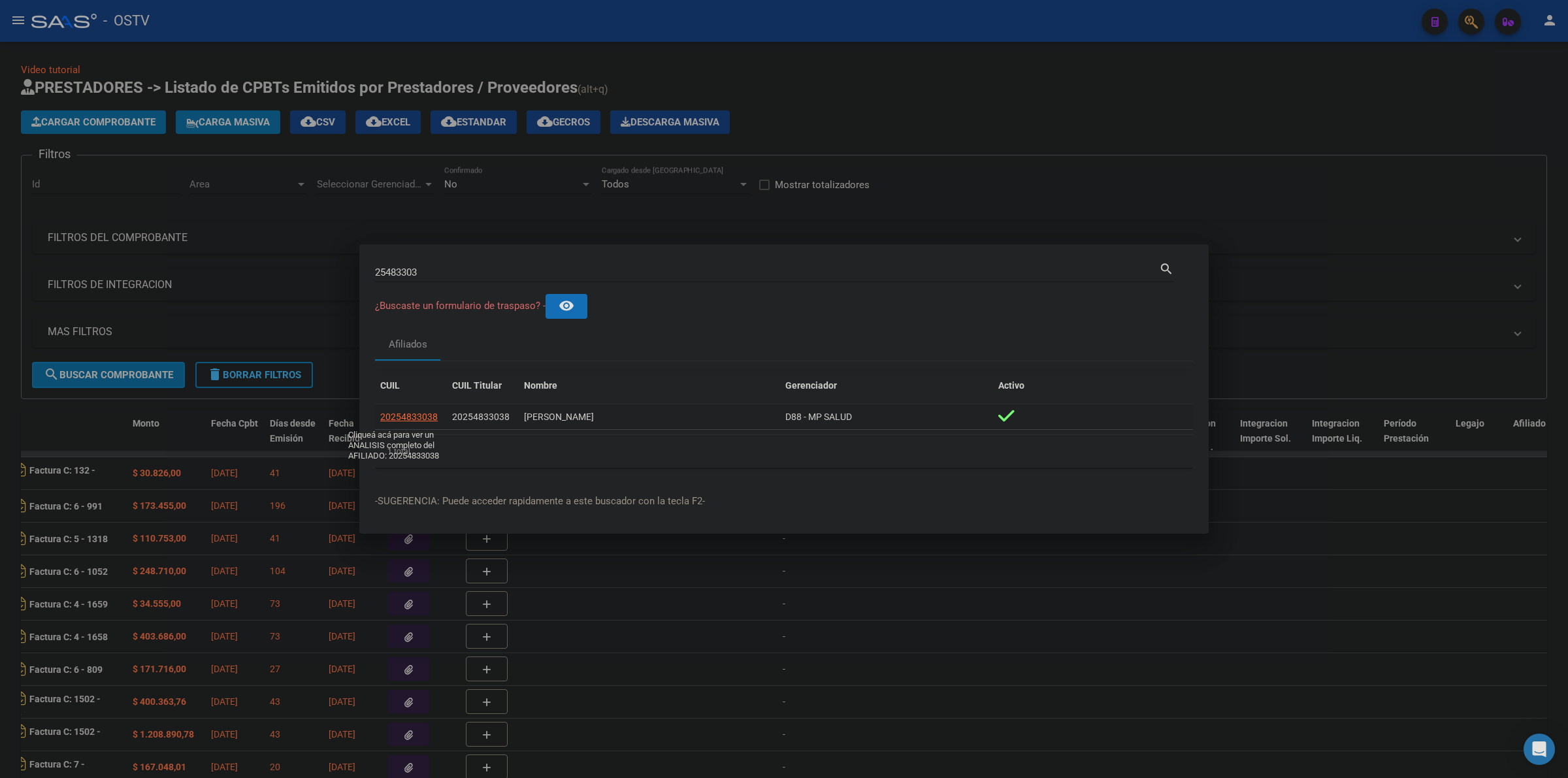
click at [416, 413] on span "20254833038" at bounding box center [409, 417] width 57 height 10
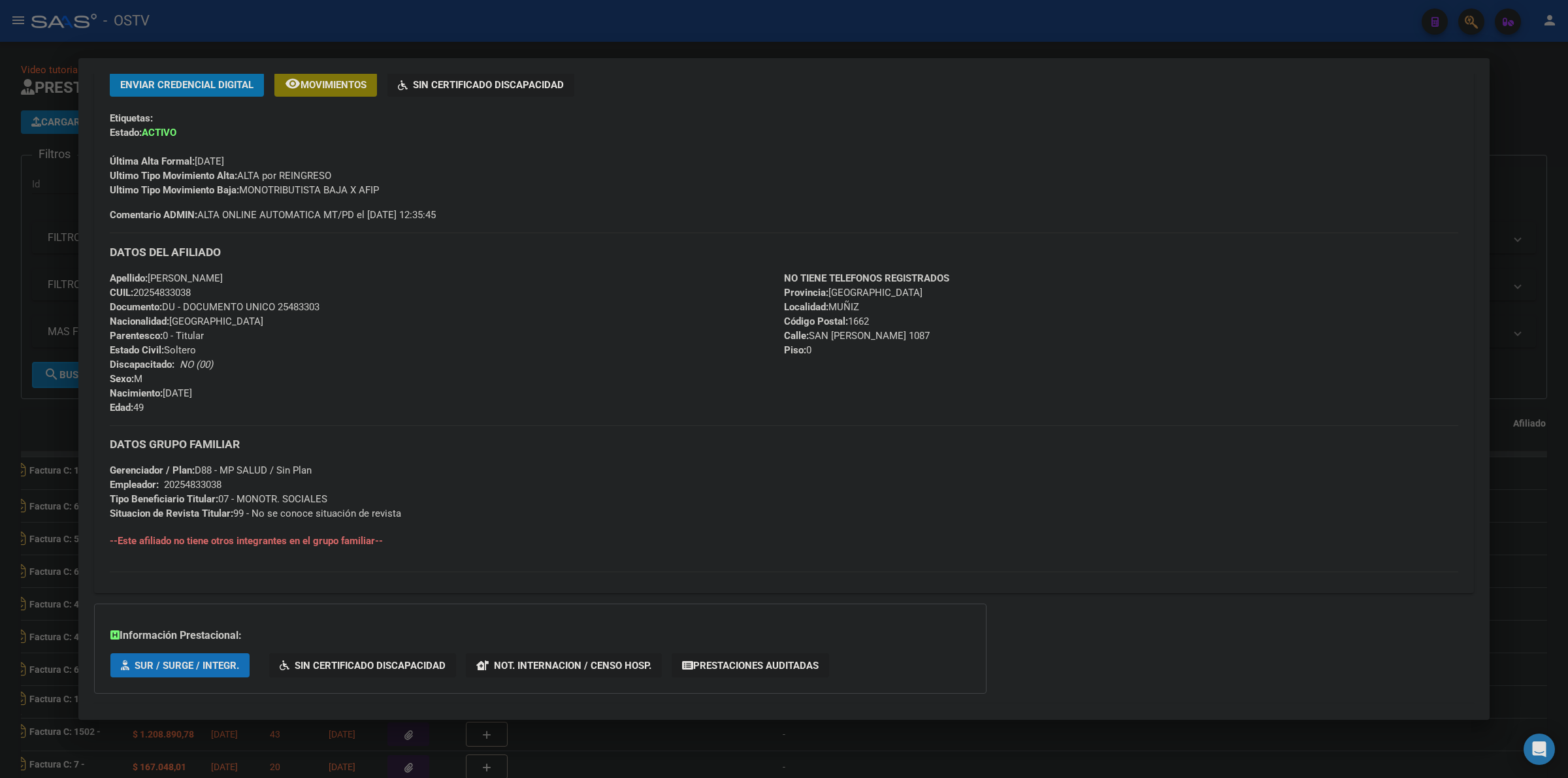
scroll to position [348, 0]
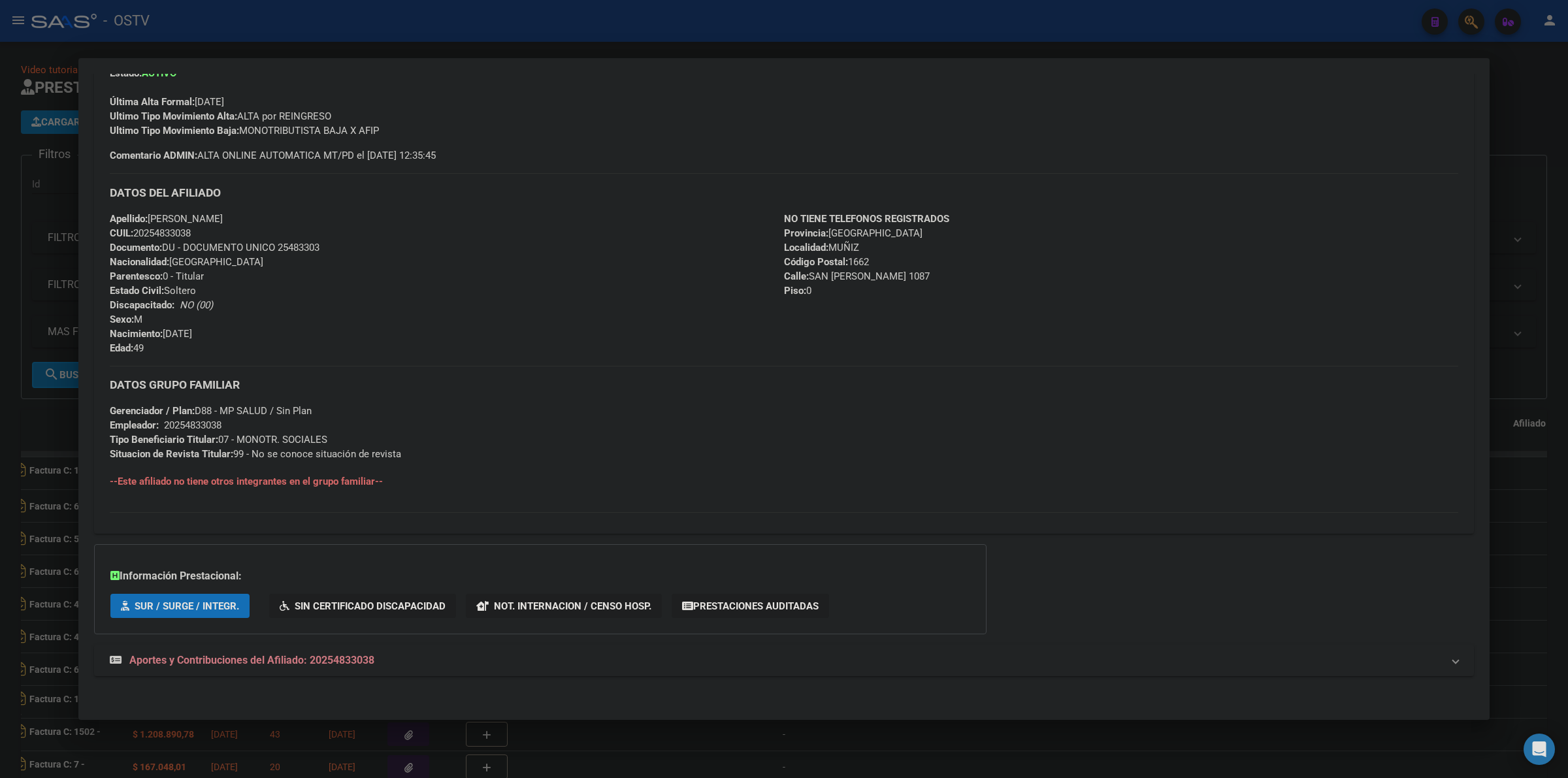
click at [361, 673] on mat-expansion-panel-header "Aportes y Contribuciones del Afiliado: 20254833038" at bounding box center [784, 660] width 1380 height 31
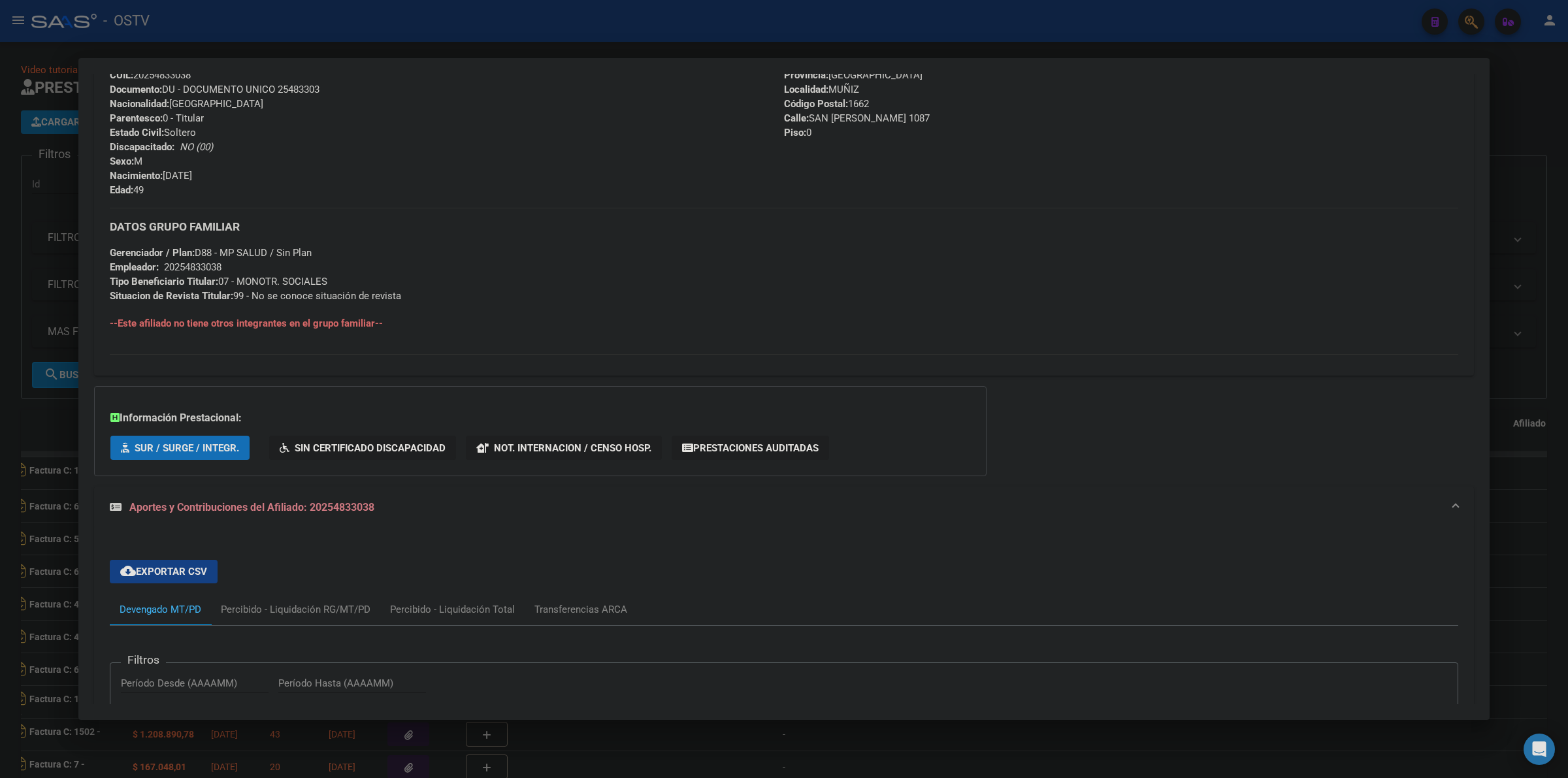
scroll to position [511, 0]
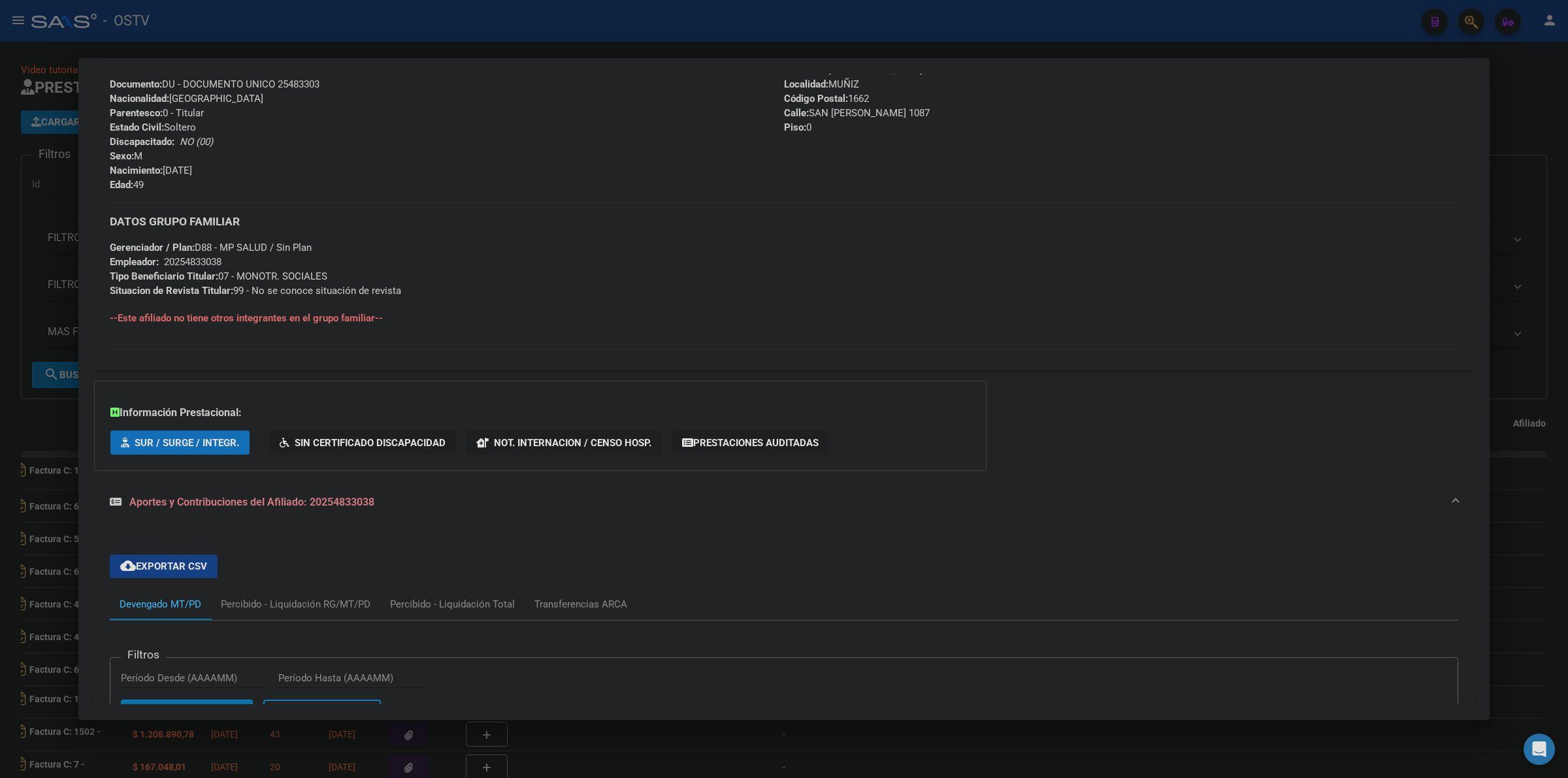
click at [26, 423] on div at bounding box center [784, 389] width 1568 height 778
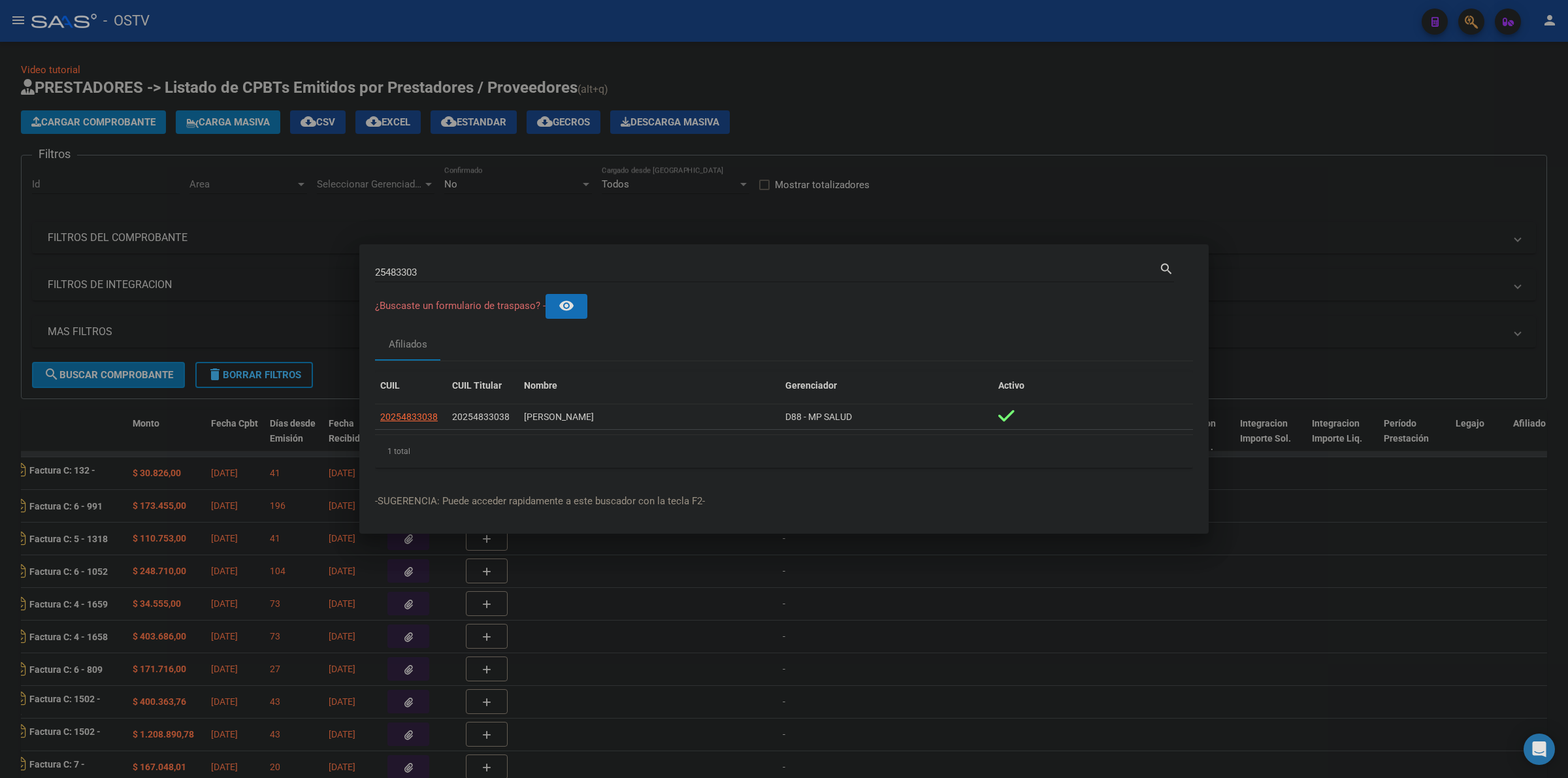
click at [781, 98] on div at bounding box center [784, 389] width 1568 height 778
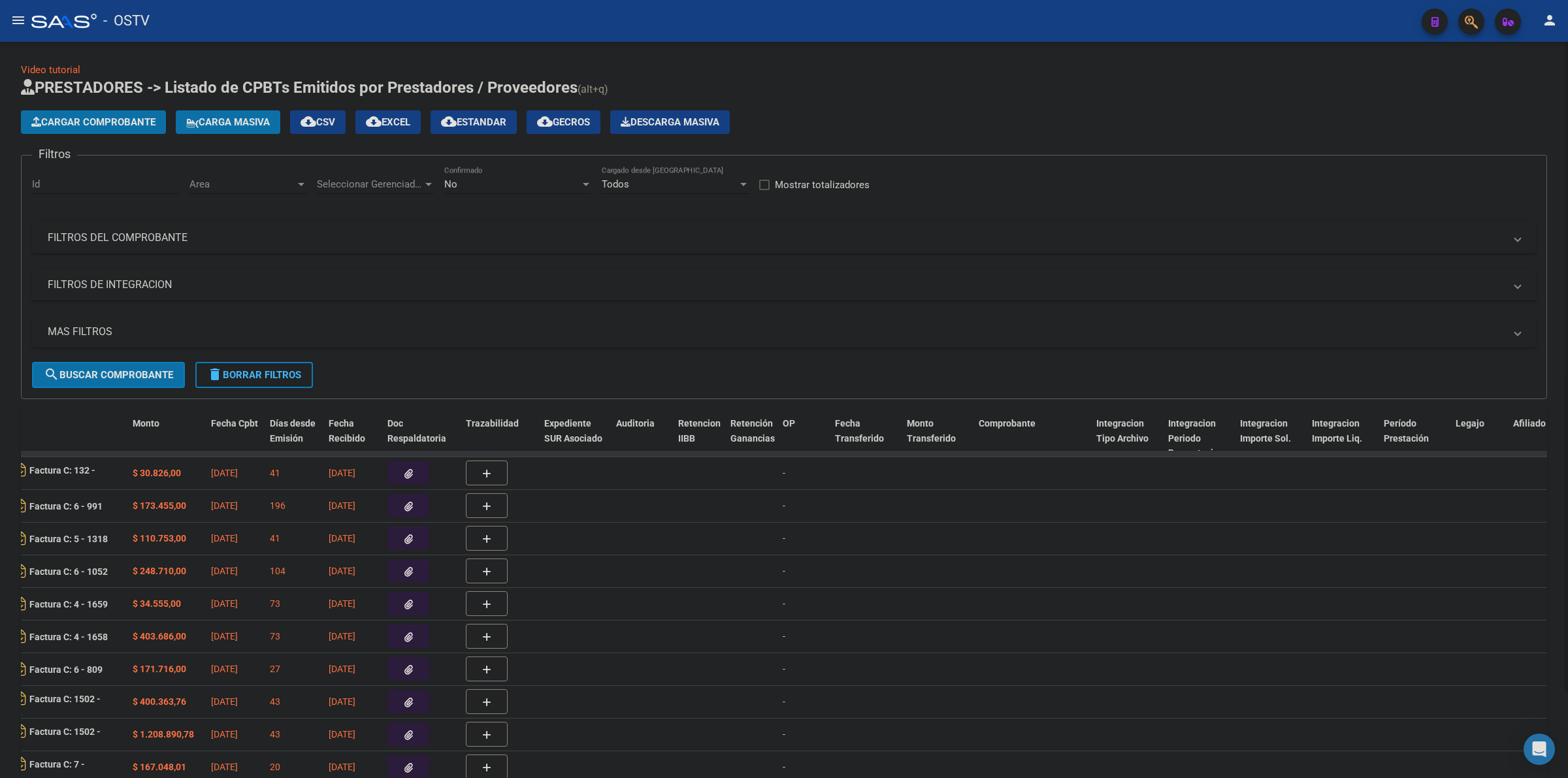
click at [781, 98] on h1 "PRESTADORES -> Listado de CPBTs Emitidos por Prestadores / Proveedores (alt+q)" at bounding box center [784, 88] width 1526 height 23
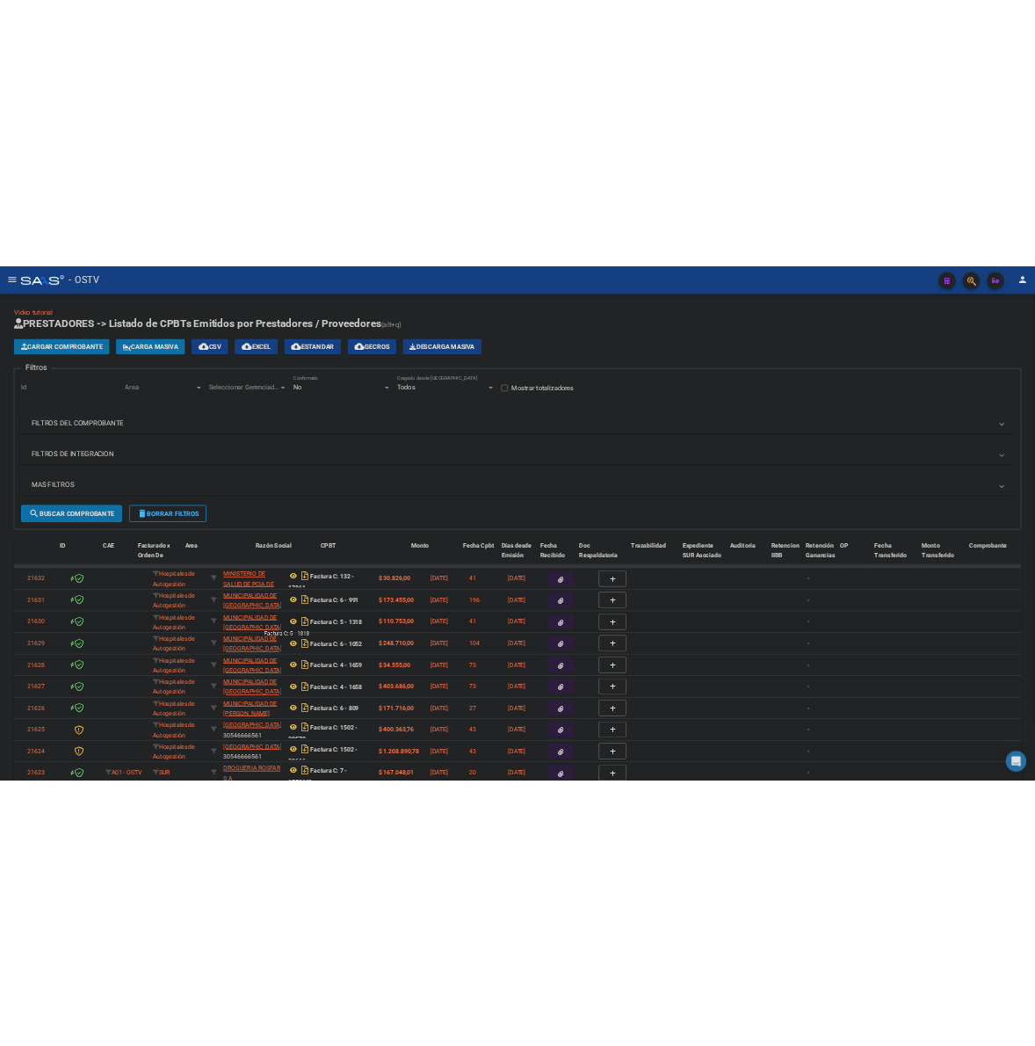
scroll to position [0, 0]
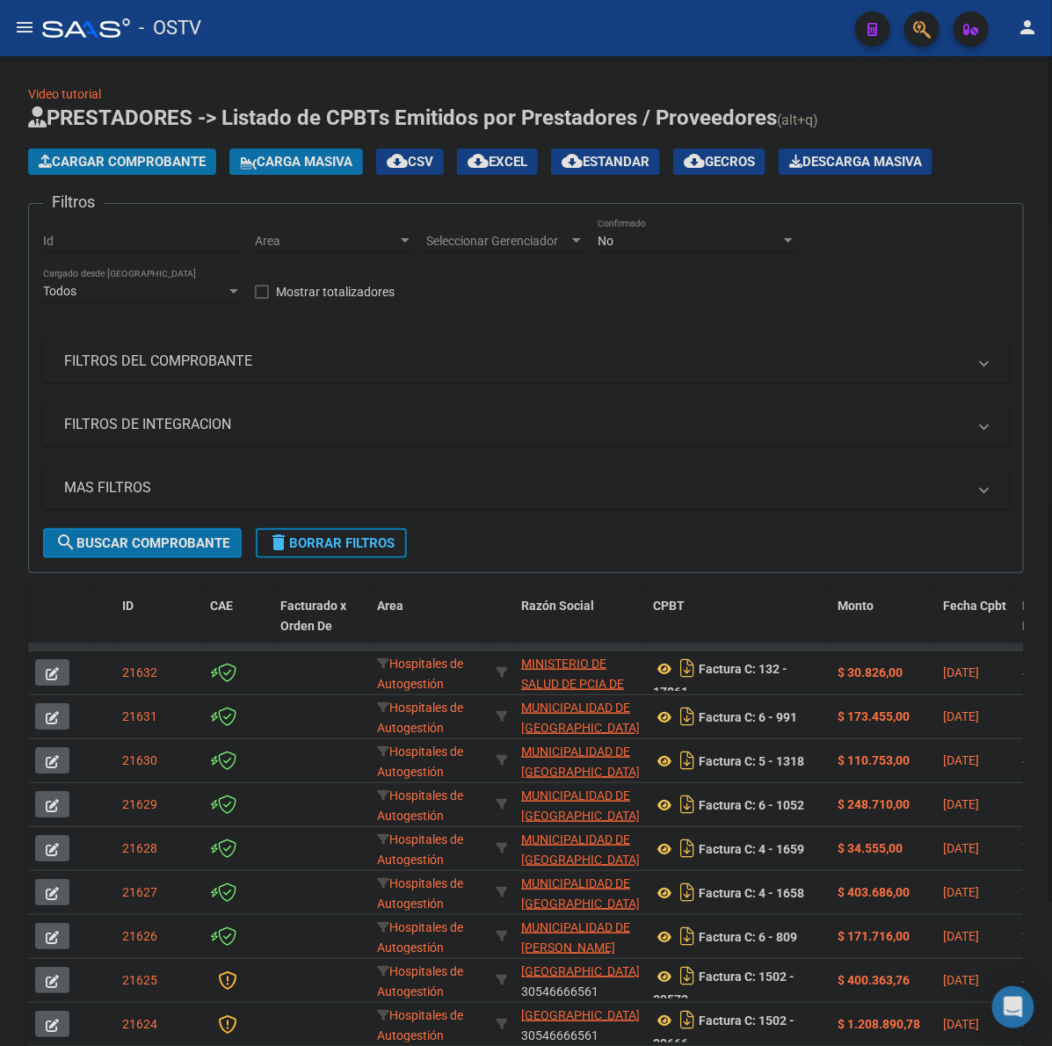
click at [129, 158] on span "Cargar Comprobante" at bounding box center [122, 162] width 167 height 16
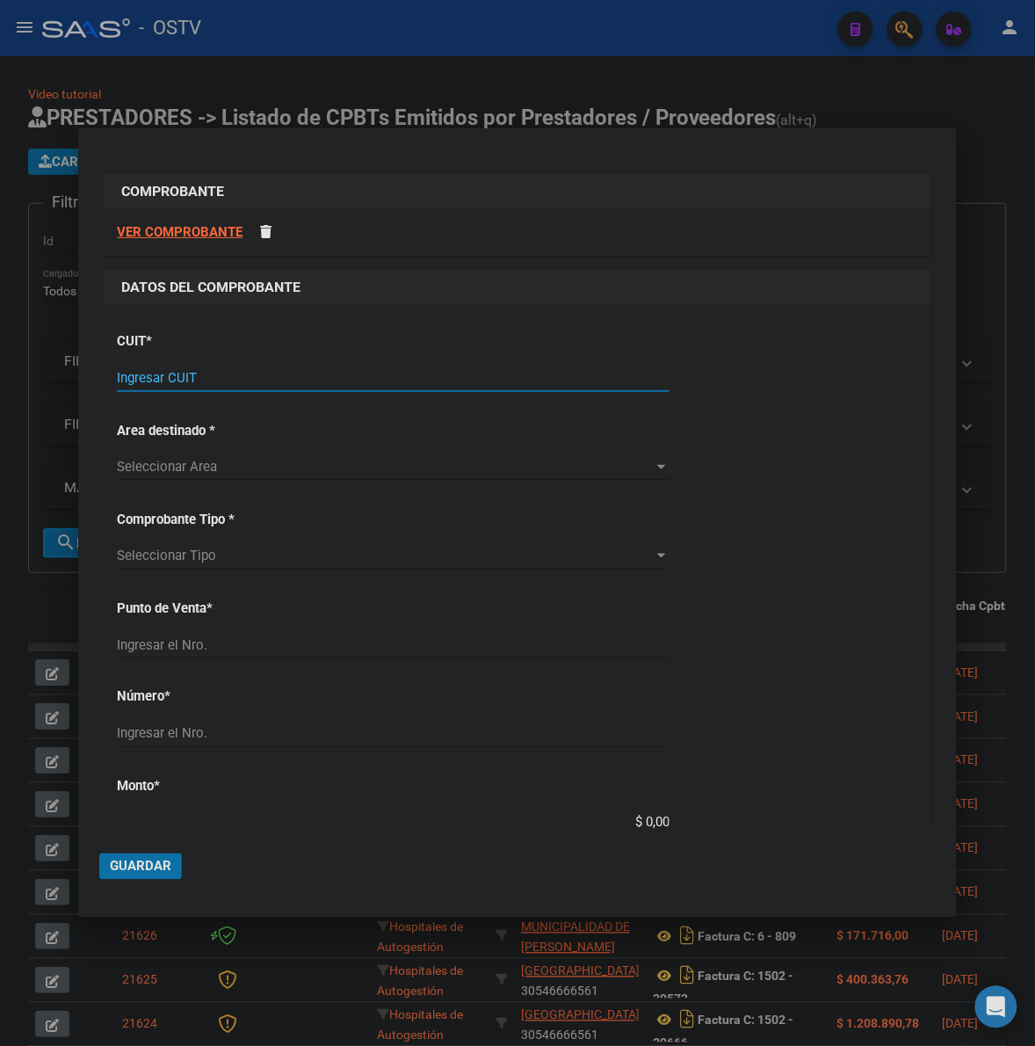
click at [178, 384] on input "Ingresar CUIT" at bounding box center [393, 378] width 553 height 16
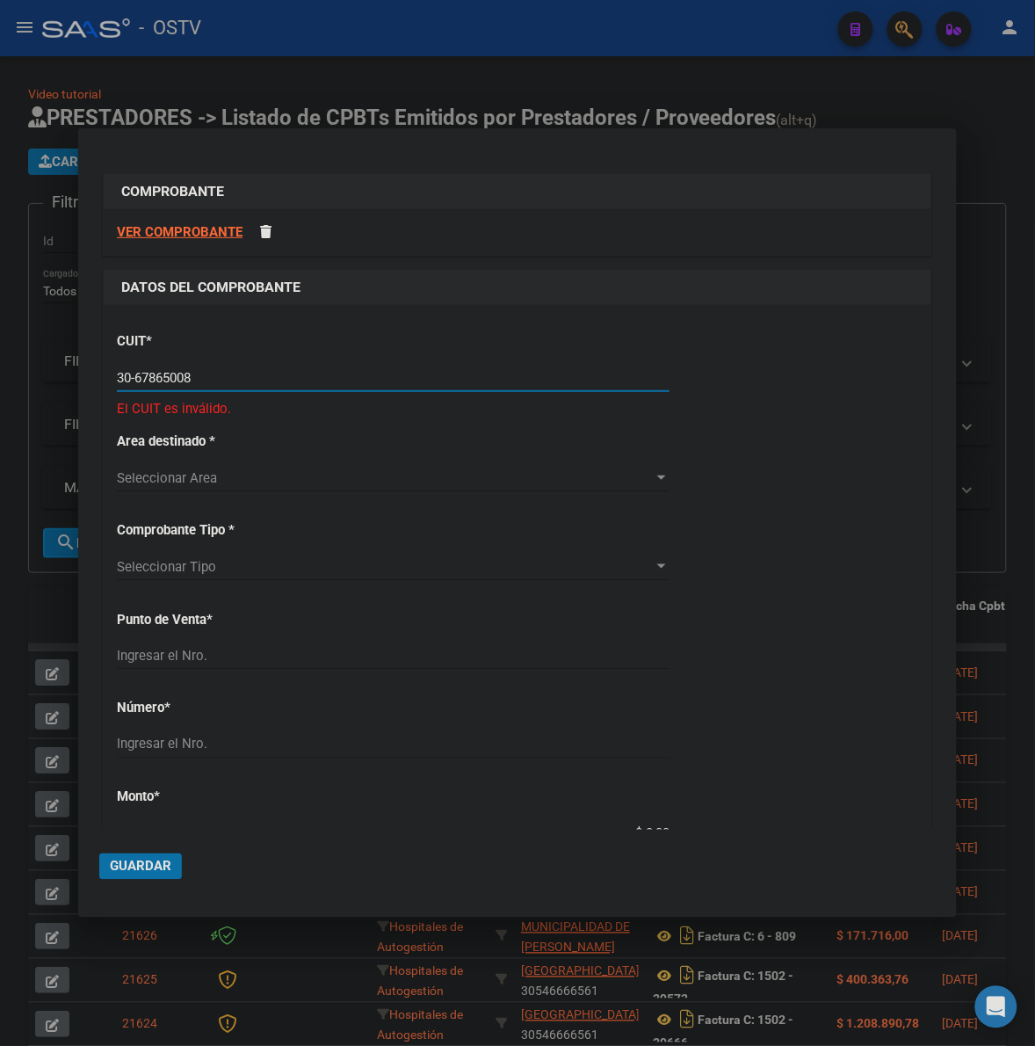
type input "30-67865008-7"
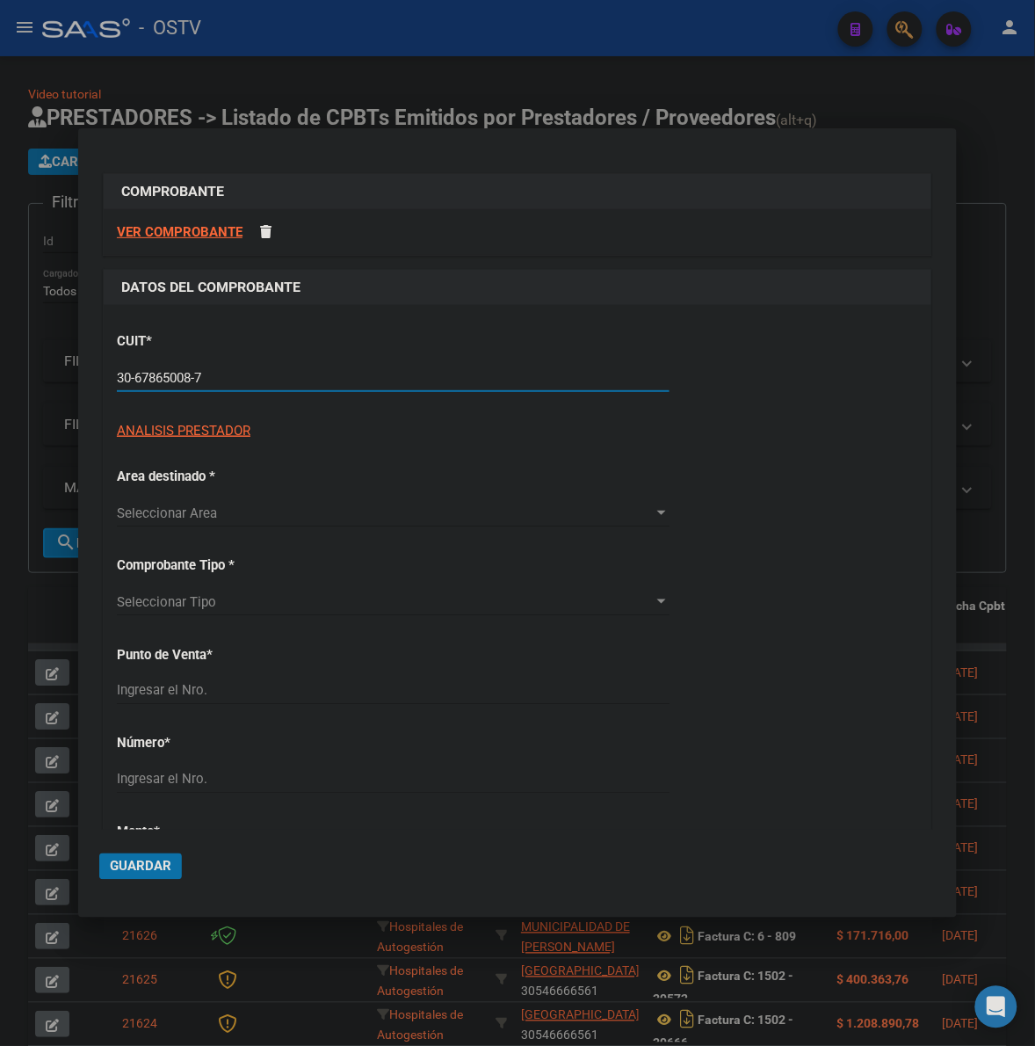
type input "4"
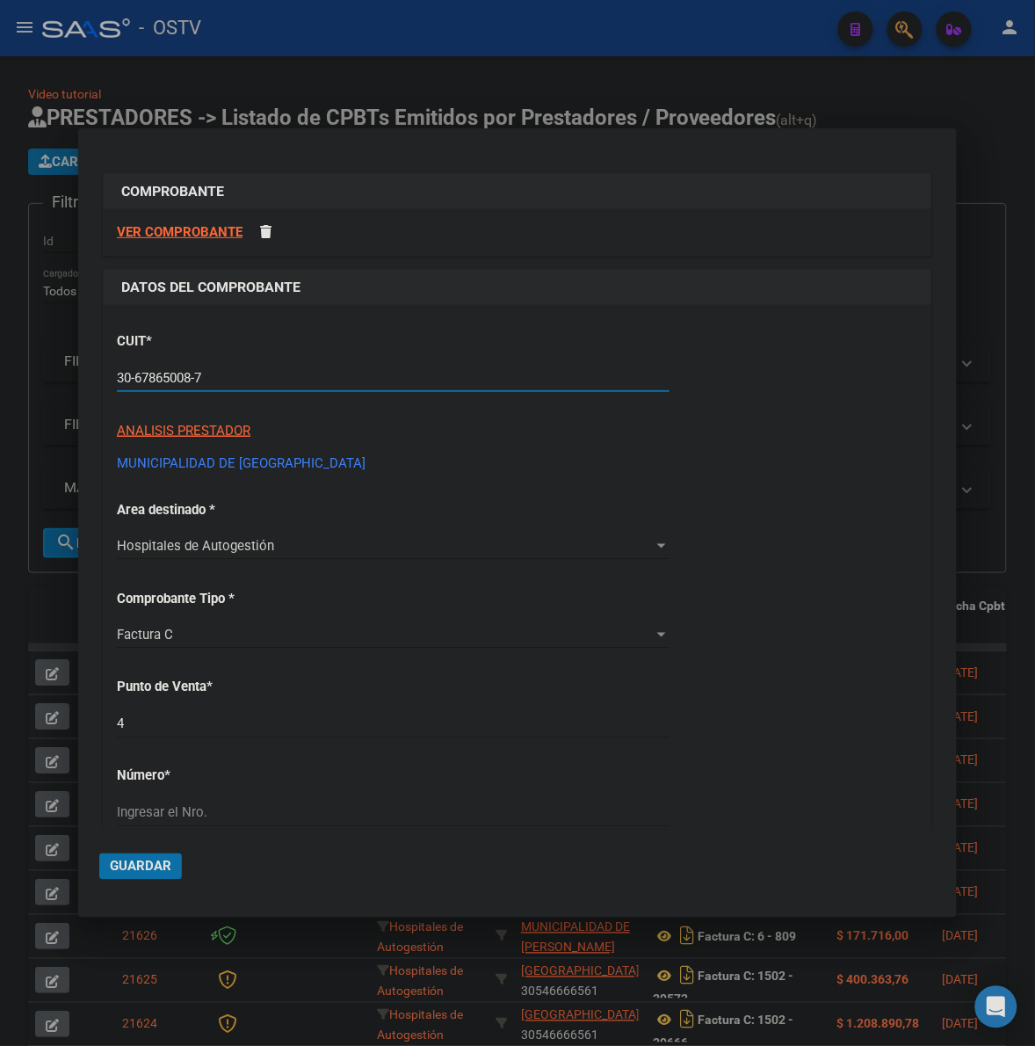
type input "30-67865008-7"
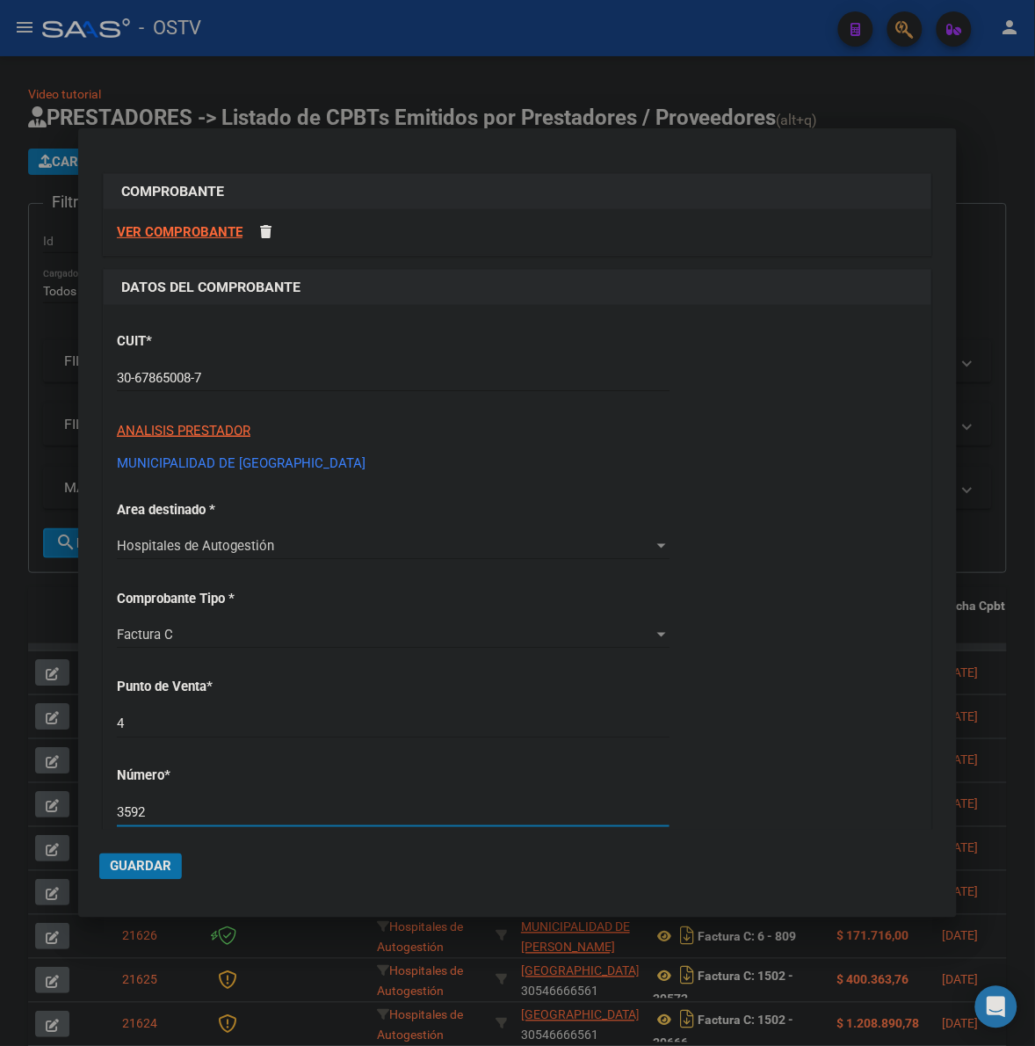
type input "3592"
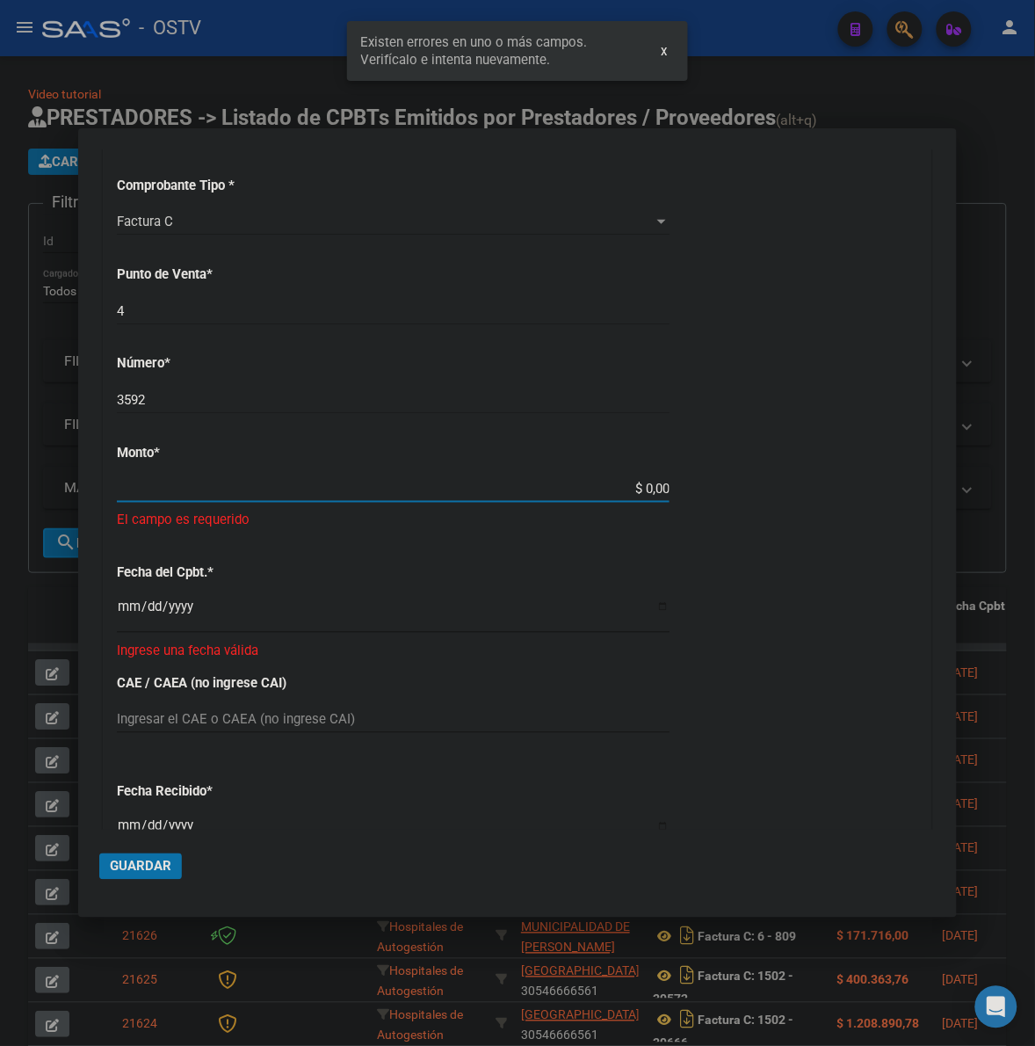
scroll to position [404, 0]
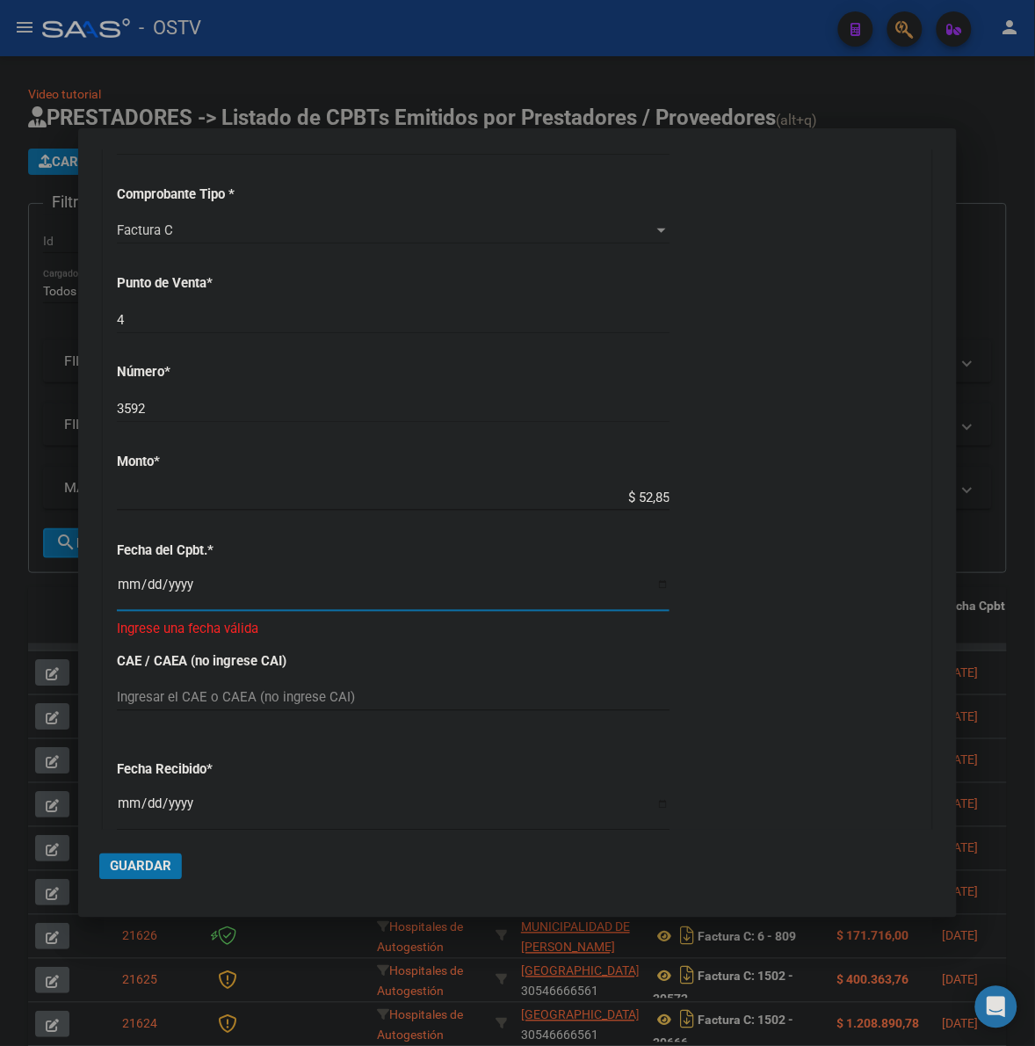
click at [656, 495] on input "$ 52,85" at bounding box center [393, 498] width 553 height 16
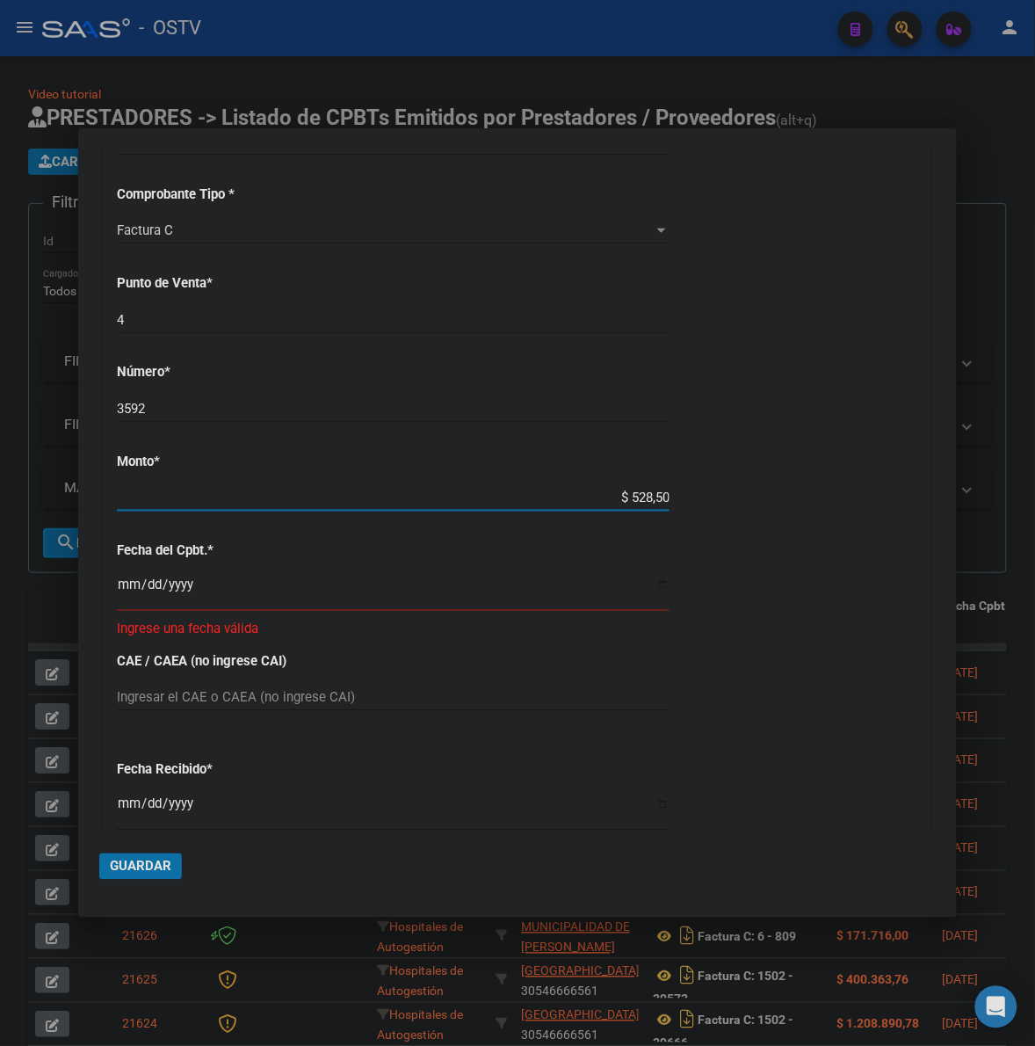
type input "$ 5.285,00"
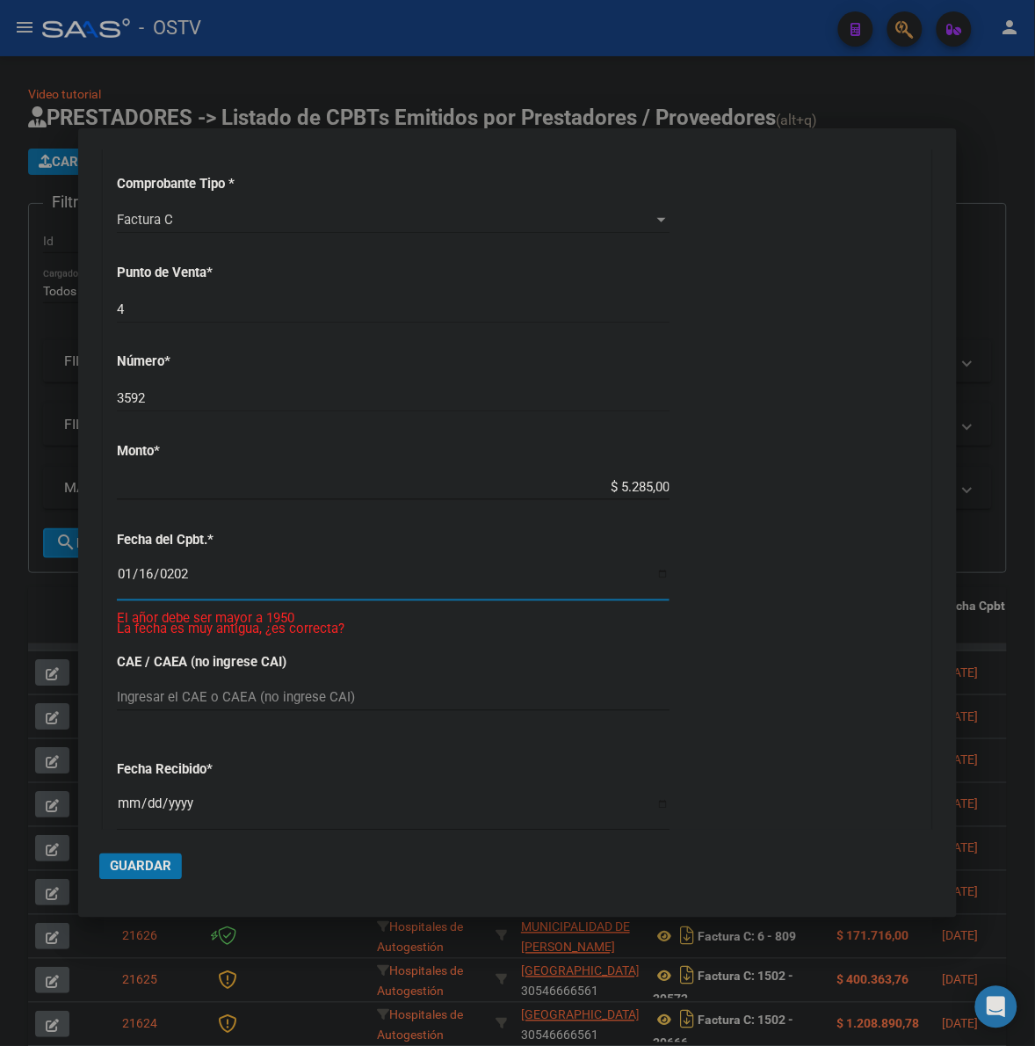
type input "2024-01-16"
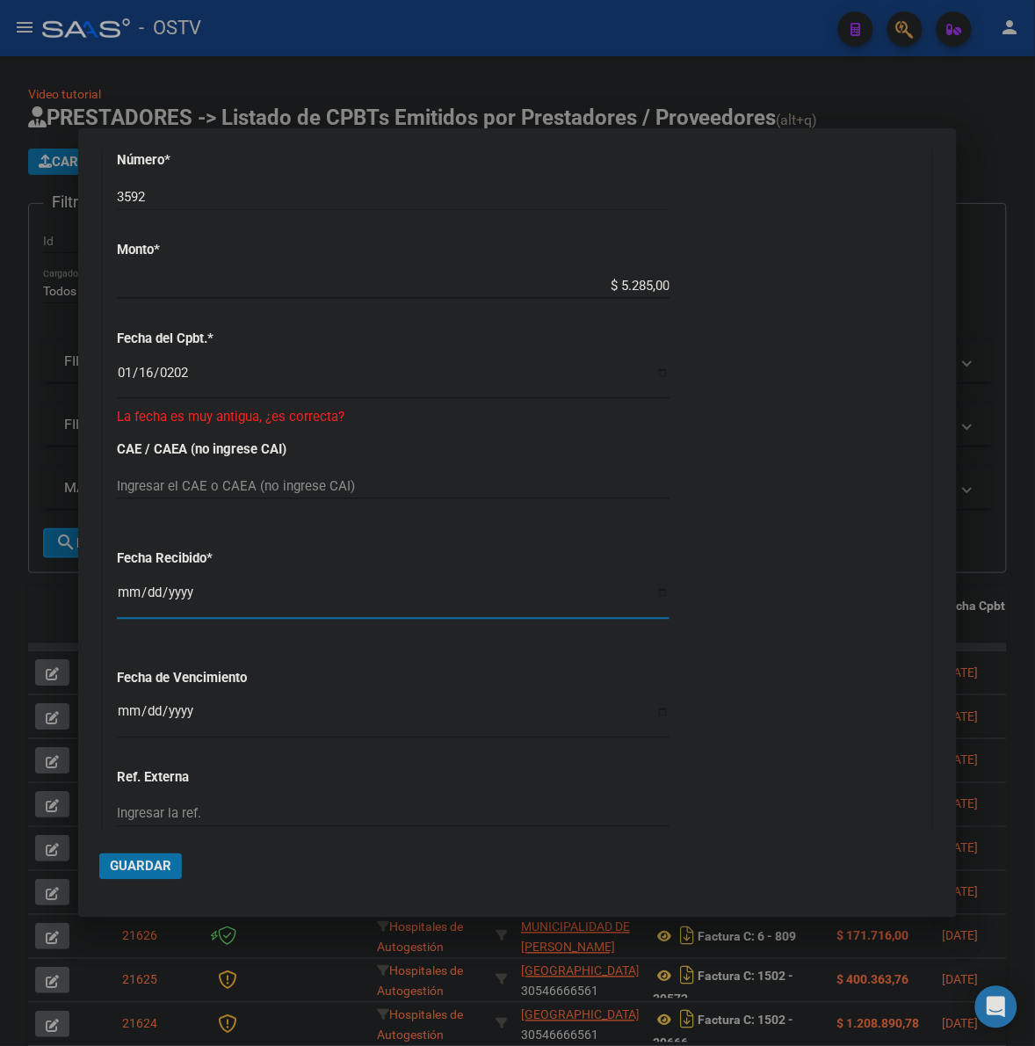
scroll to position [624, 0]
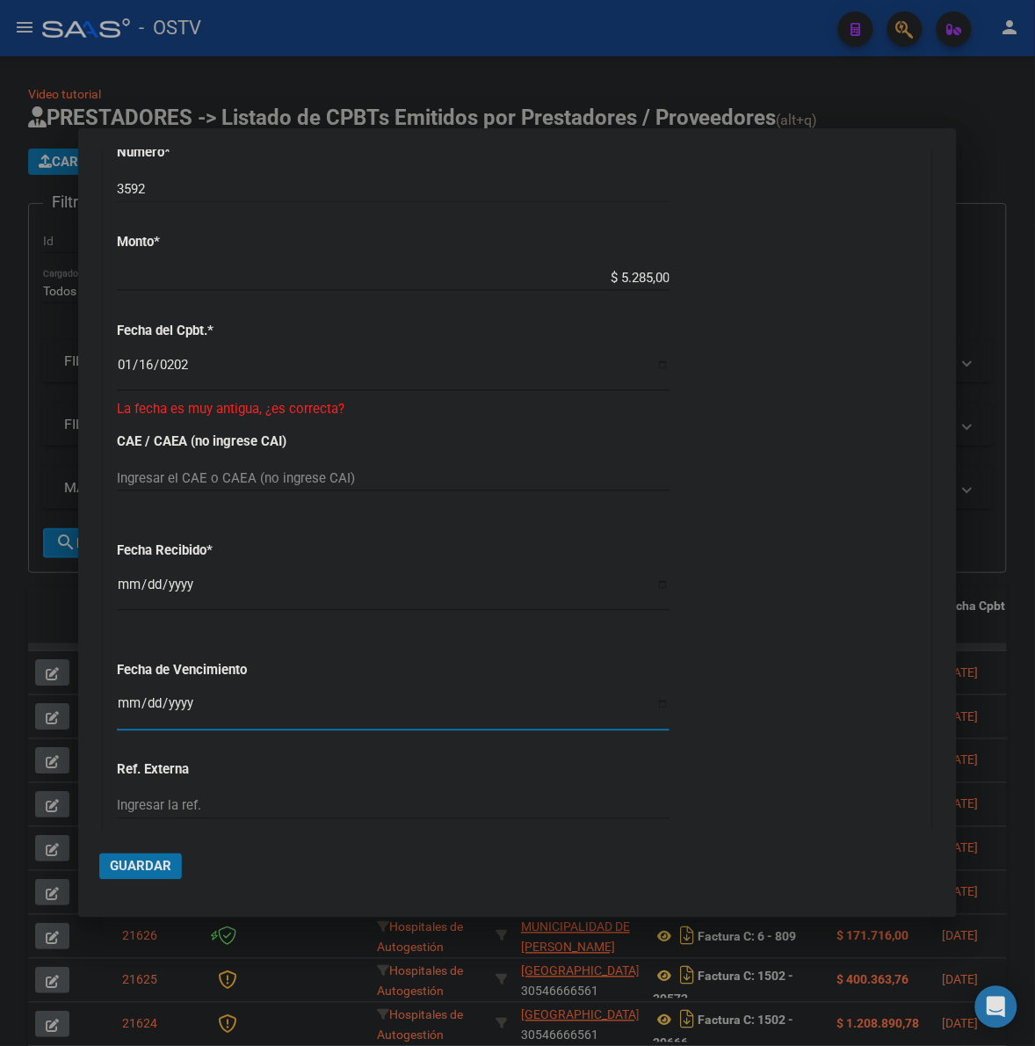
click at [126, 719] on input "Ingresar la fecha" at bounding box center [393, 711] width 553 height 28
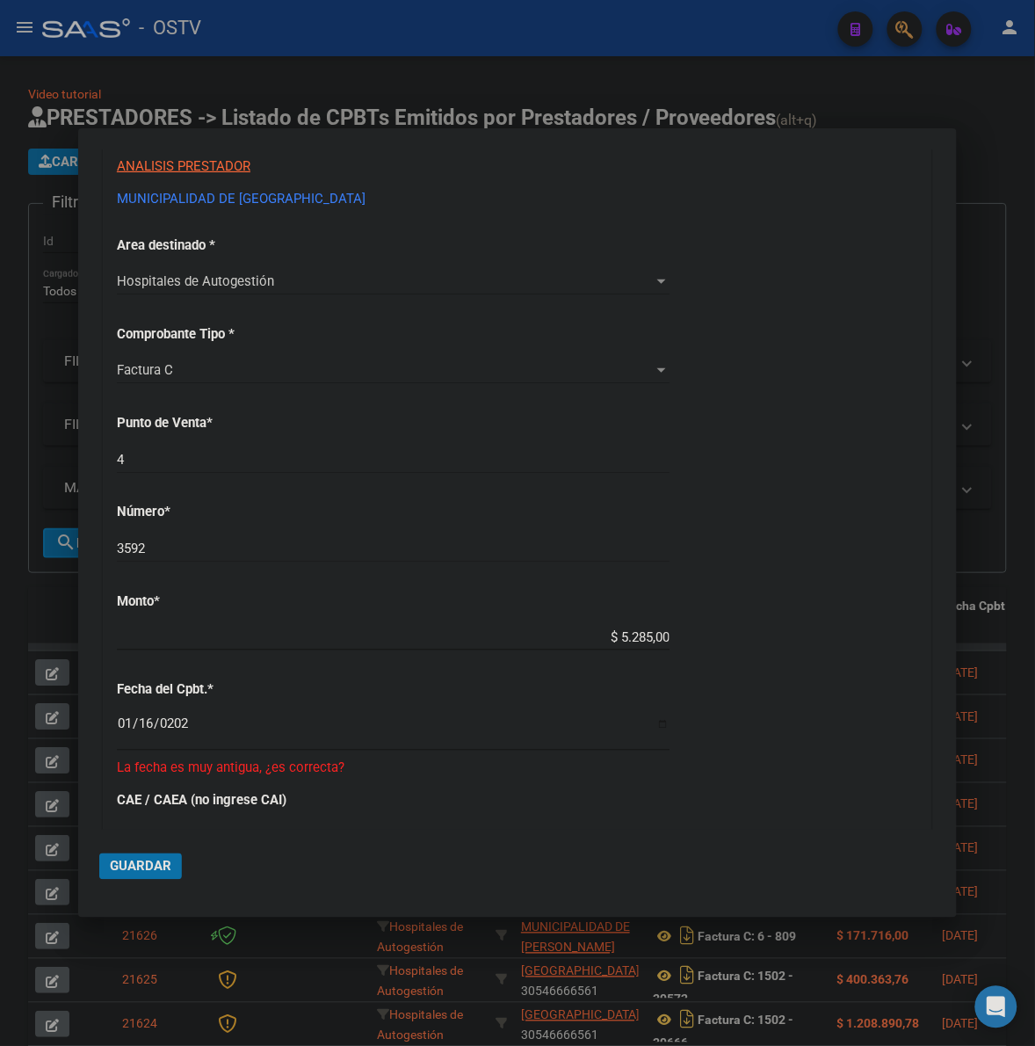
scroll to position [258, 0]
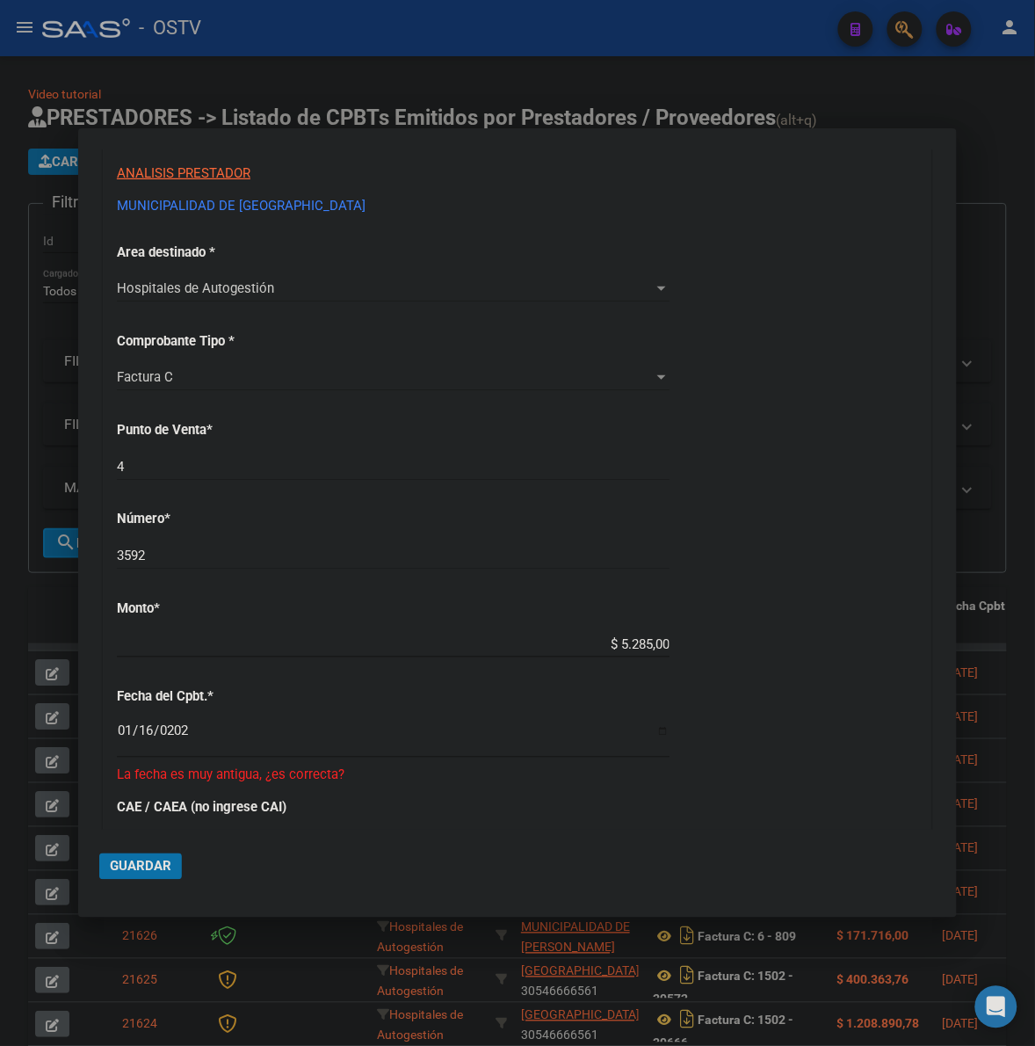
click at [177, 468] on input "4" at bounding box center [393, 467] width 553 height 16
type input "2"
type input "2720"
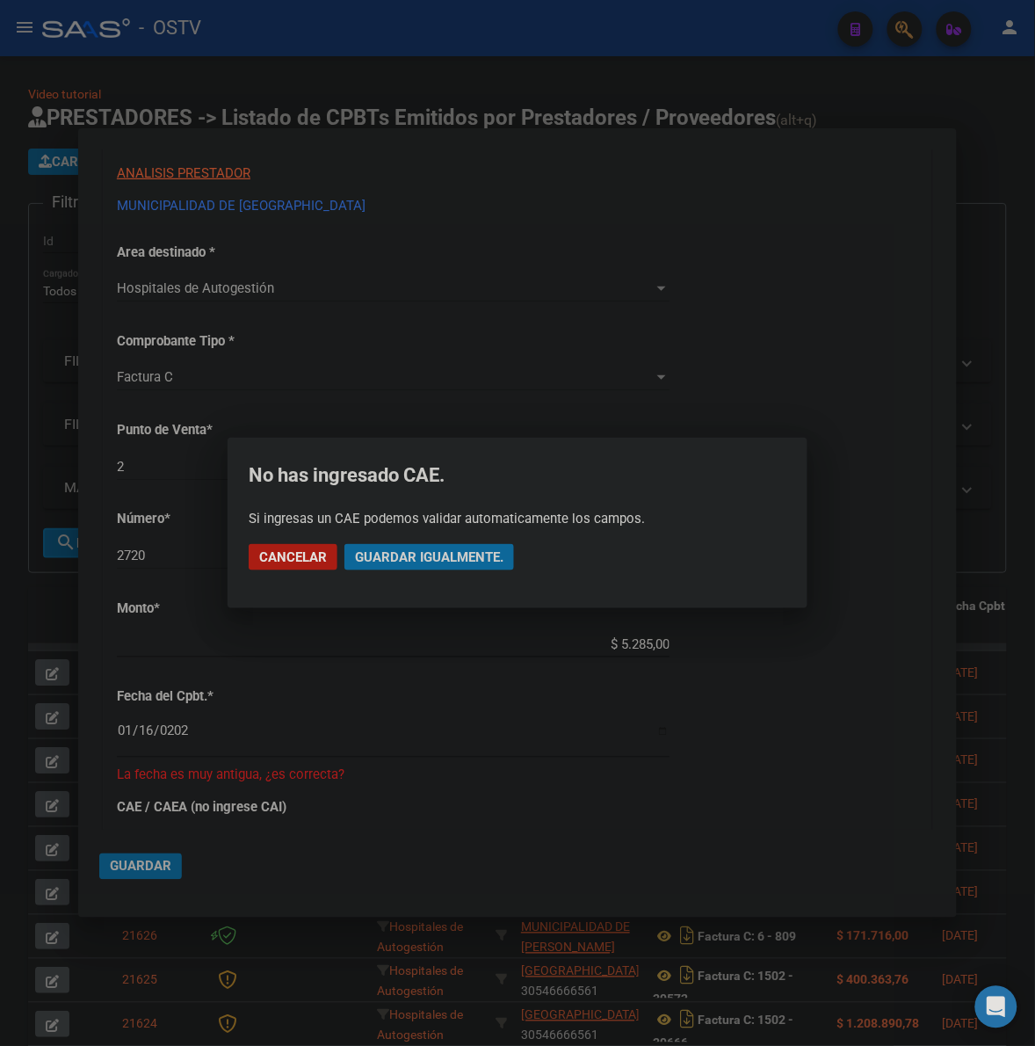
click at [438, 556] on span "Guardar igualmente." at bounding box center [429, 557] width 149 height 16
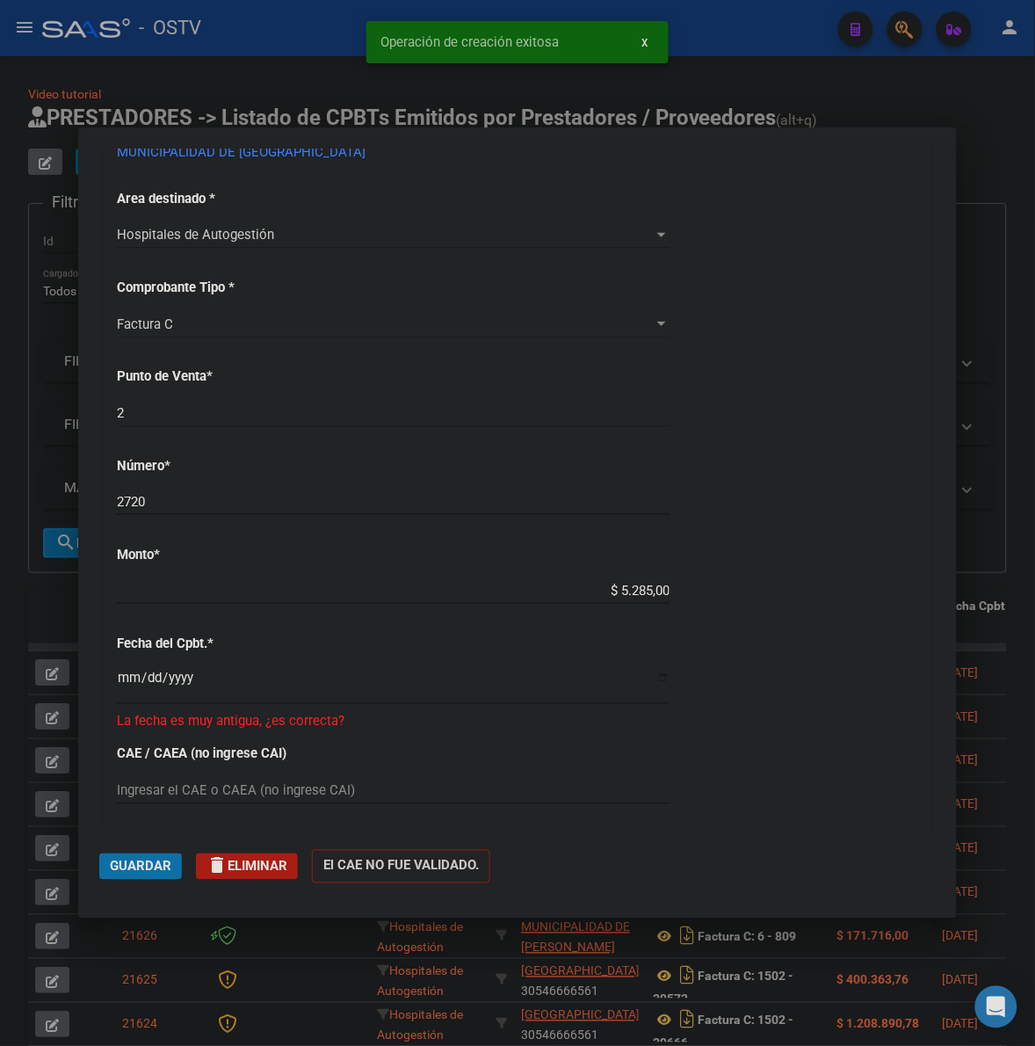
scroll to position [366, 0]
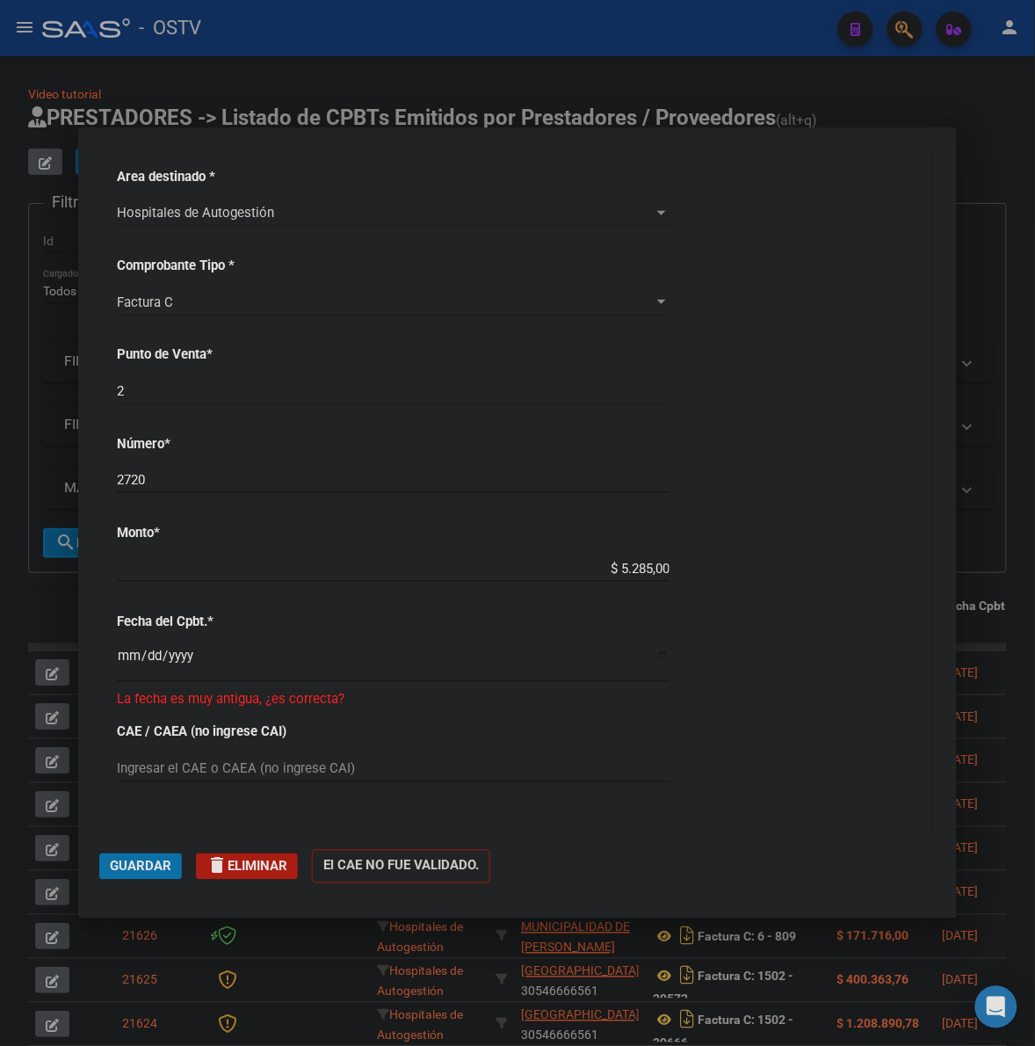
click at [594, 572] on input "$ 5.285,00" at bounding box center [393, 569] width 553 height 16
click at [596, 572] on input "$ 5.285,00" at bounding box center [393, 569] width 553 height 16
type input "$ 17.414,00"
type input "2023-11-07"
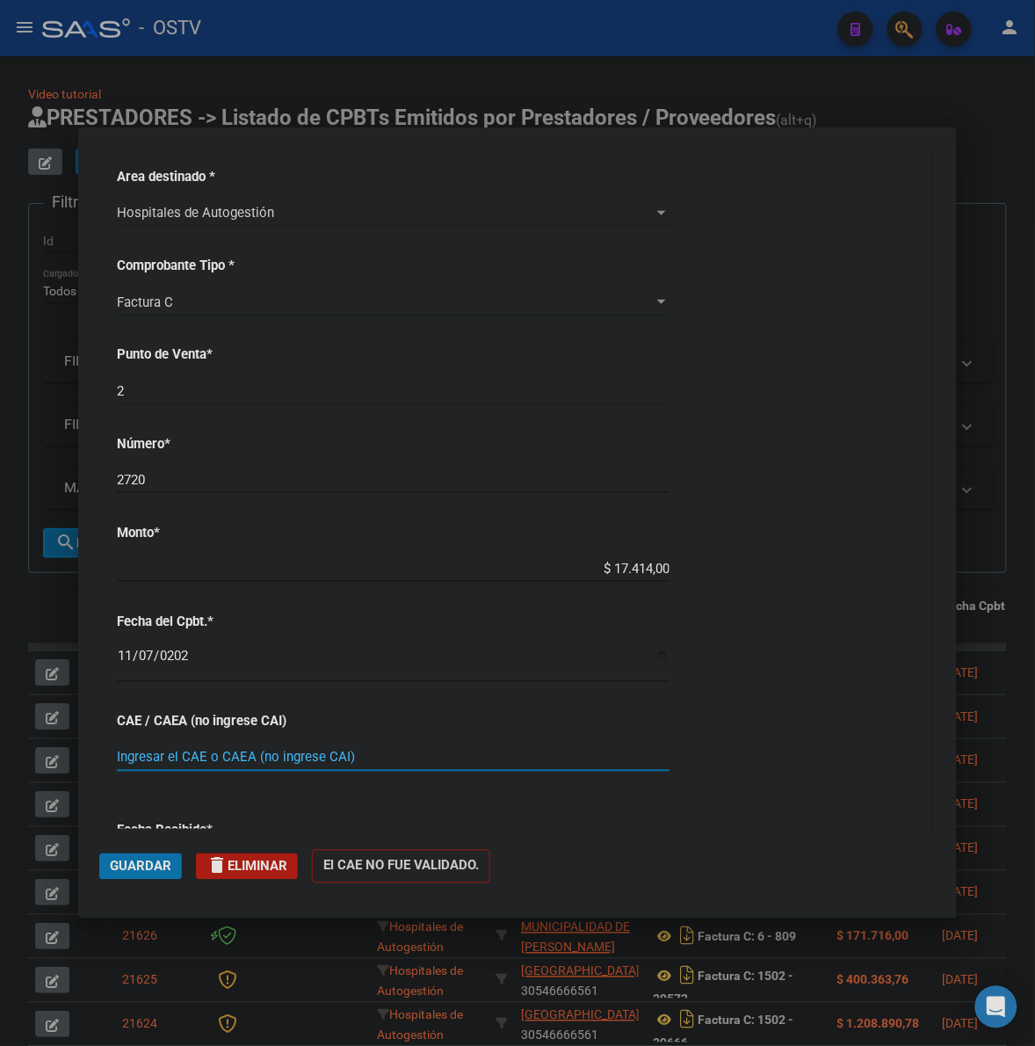
scroll to position [749, 0]
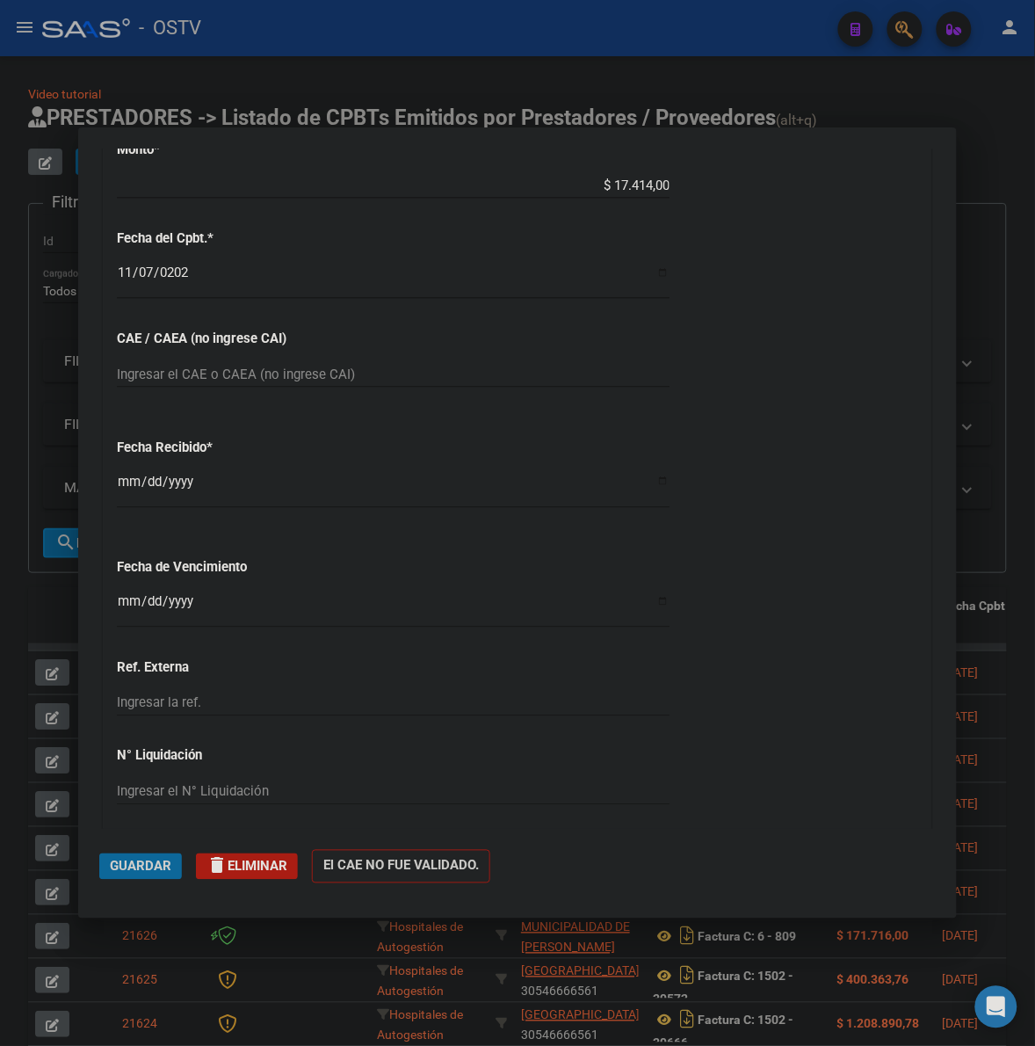
click at [154, 855] on button "Guardar" at bounding box center [140, 866] width 83 height 26
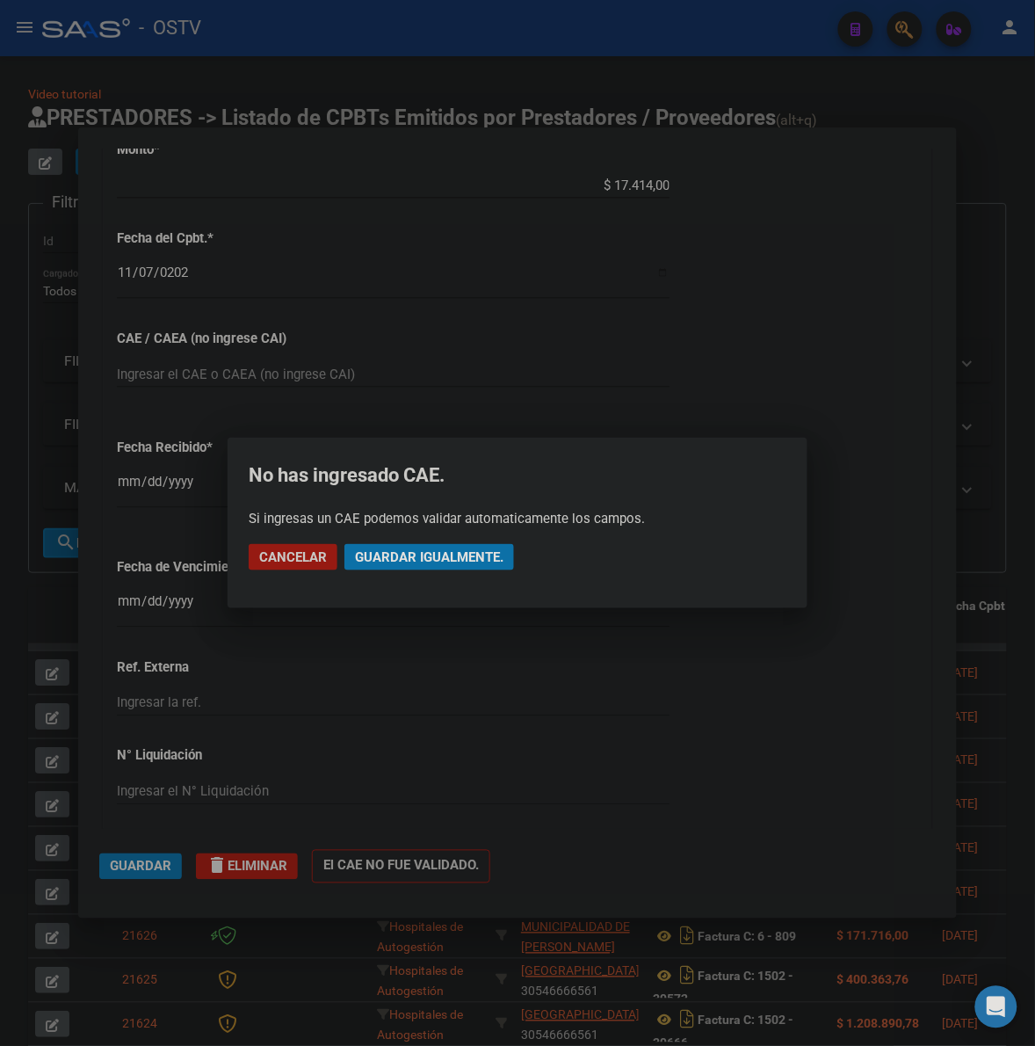
drag, startPoint x: 453, startPoint y: 561, endPoint x: 722, endPoint y: 494, distance: 277.1
click at [453, 559] on span "Guardar igualmente." at bounding box center [429, 557] width 149 height 16
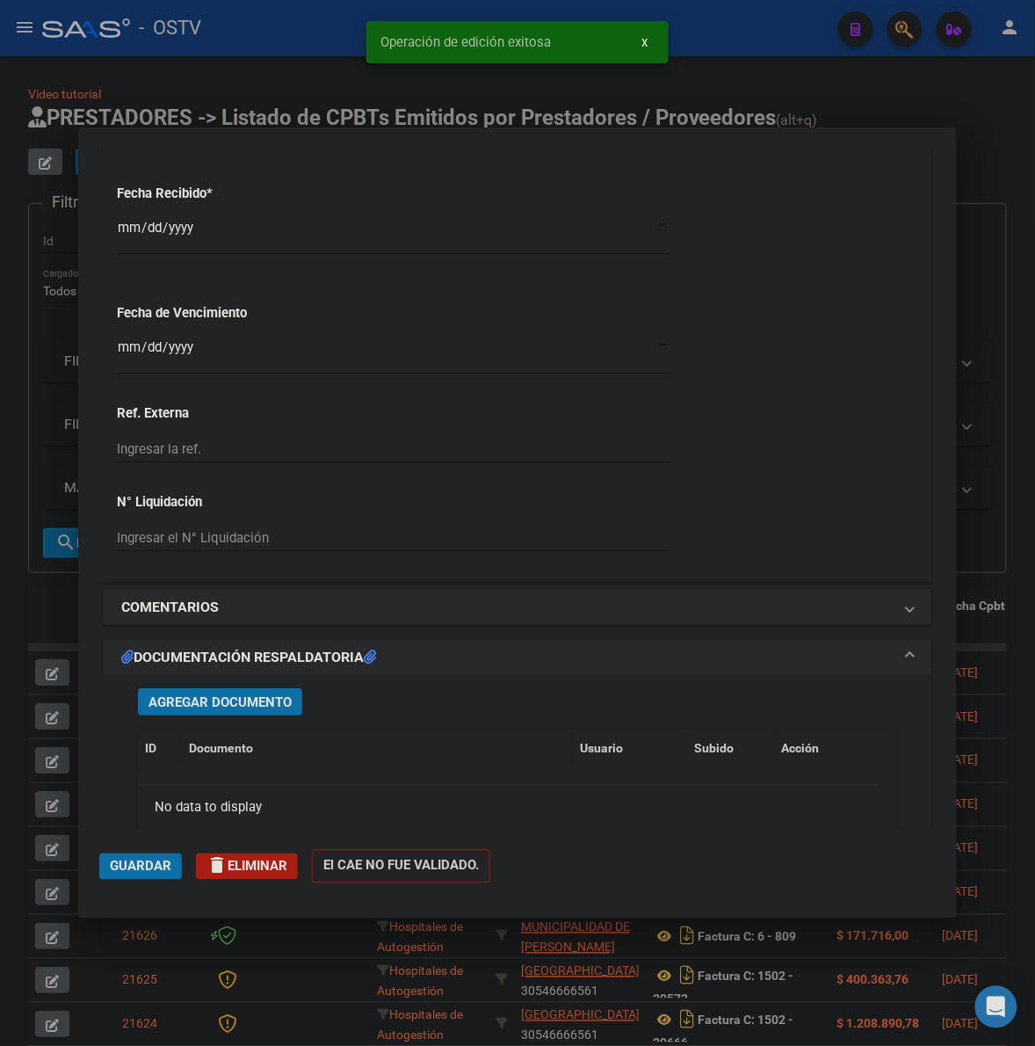
scroll to position [1042, 0]
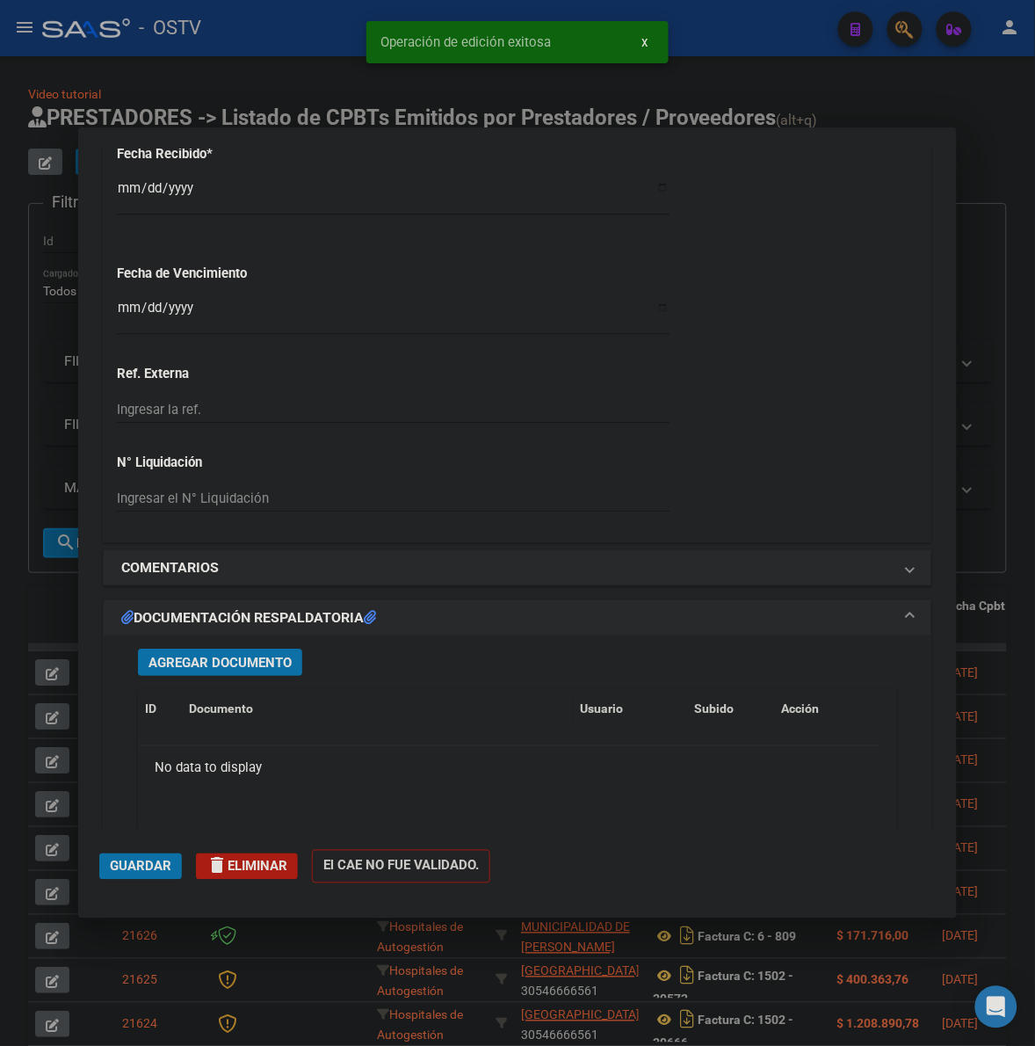
click at [181, 670] on span "Agregar Documento" at bounding box center [220, 663] width 143 height 16
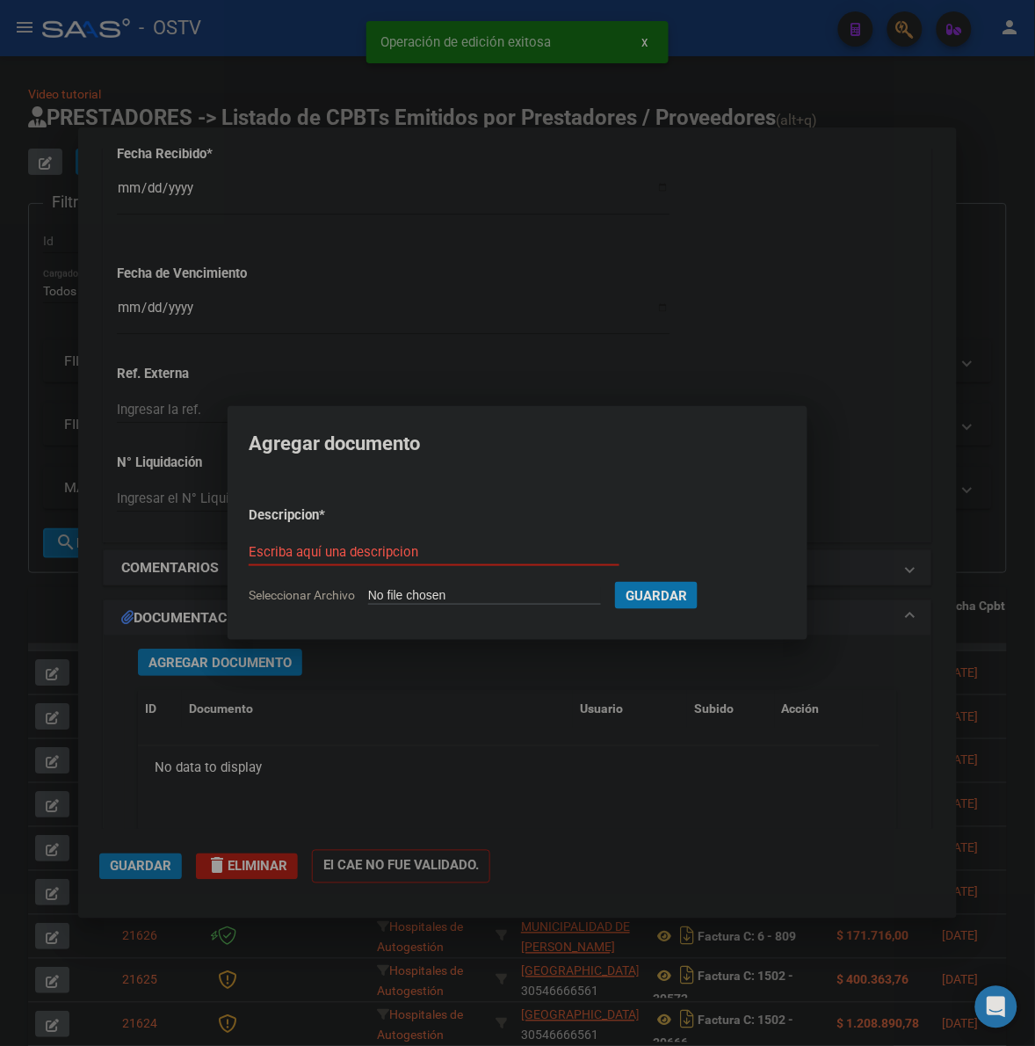
type input "C:\fakepath\FACTURA - 2 2720 - MUNICIPALIDAD DE DESPEÑADEROS.pdf"
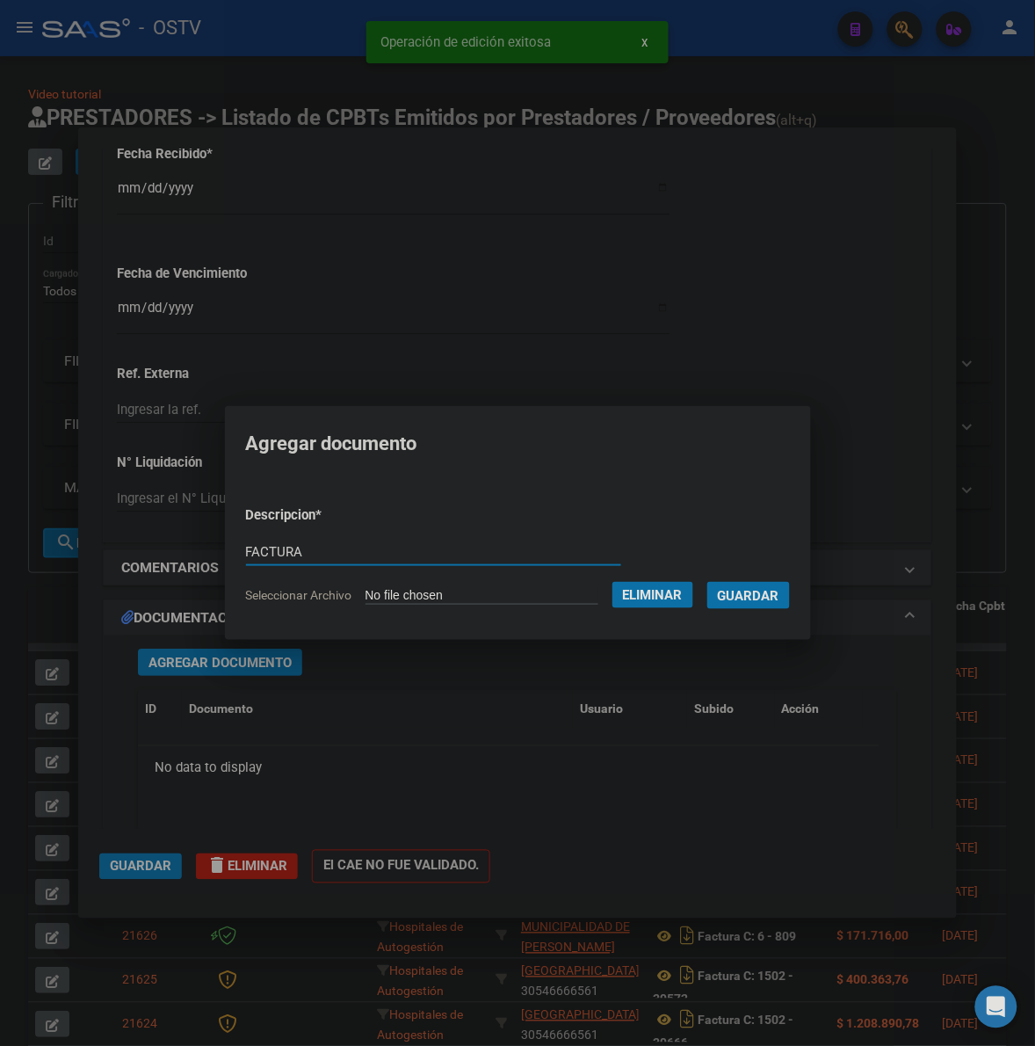
type input "FACTURA"
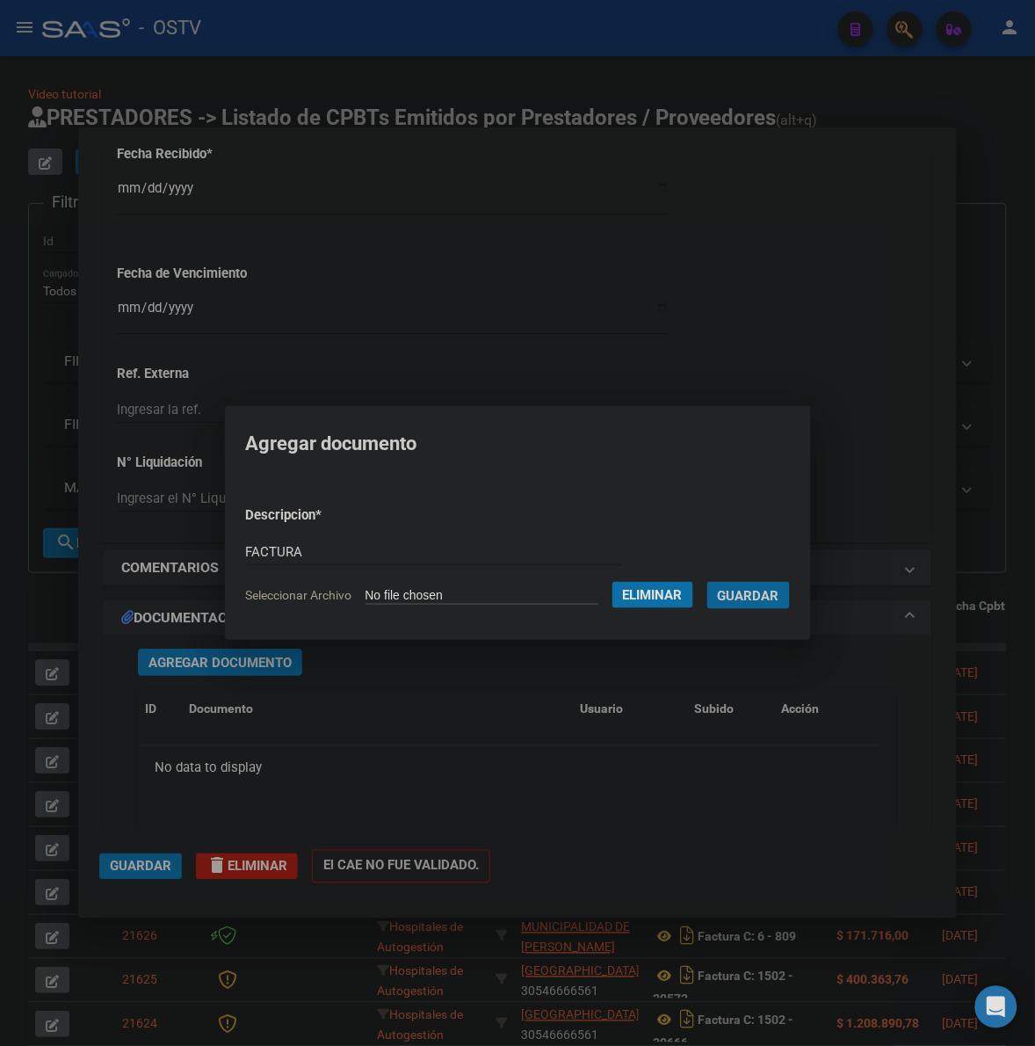
click at [708, 582] on button "Guardar" at bounding box center [749, 595] width 83 height 27
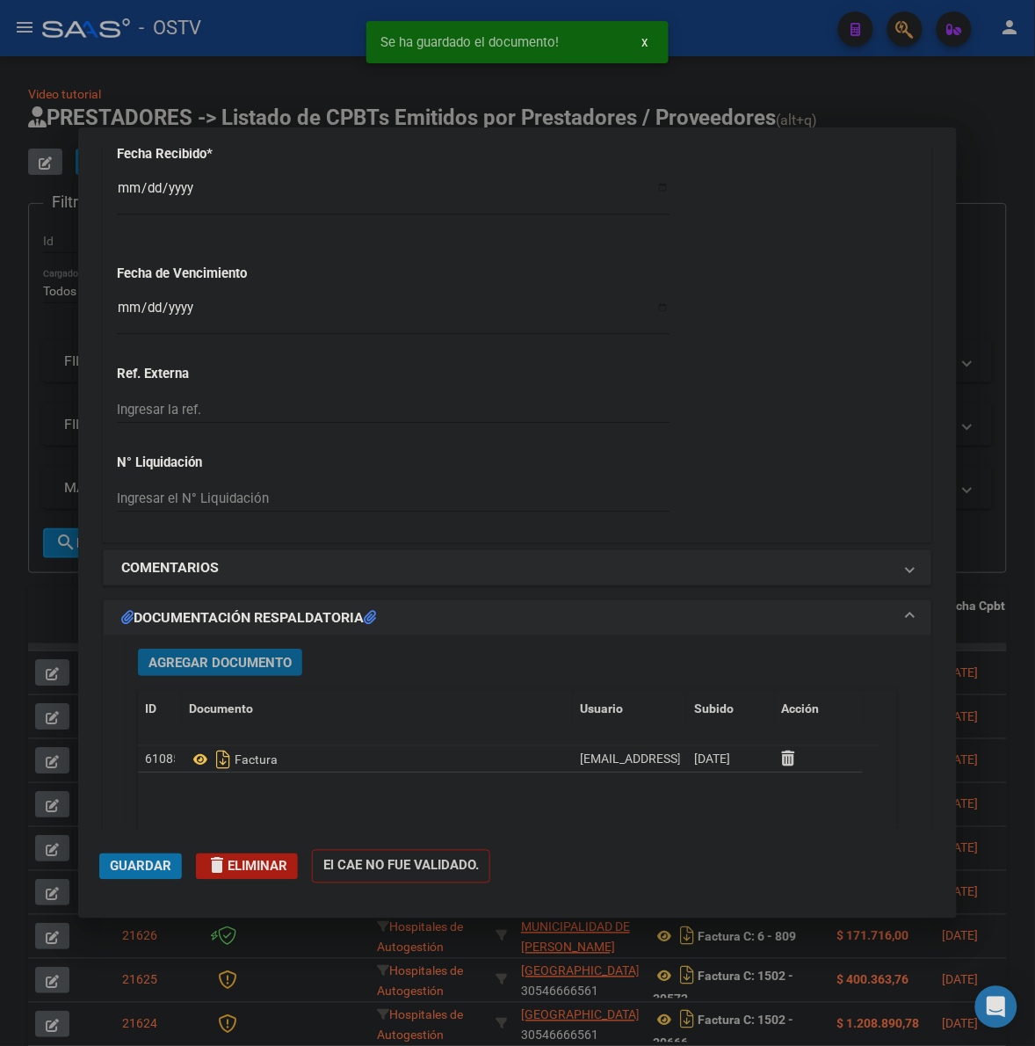
click at [257, 659] on span "Agregar Documento" at bounding box center [220, 663] width 143 height 16
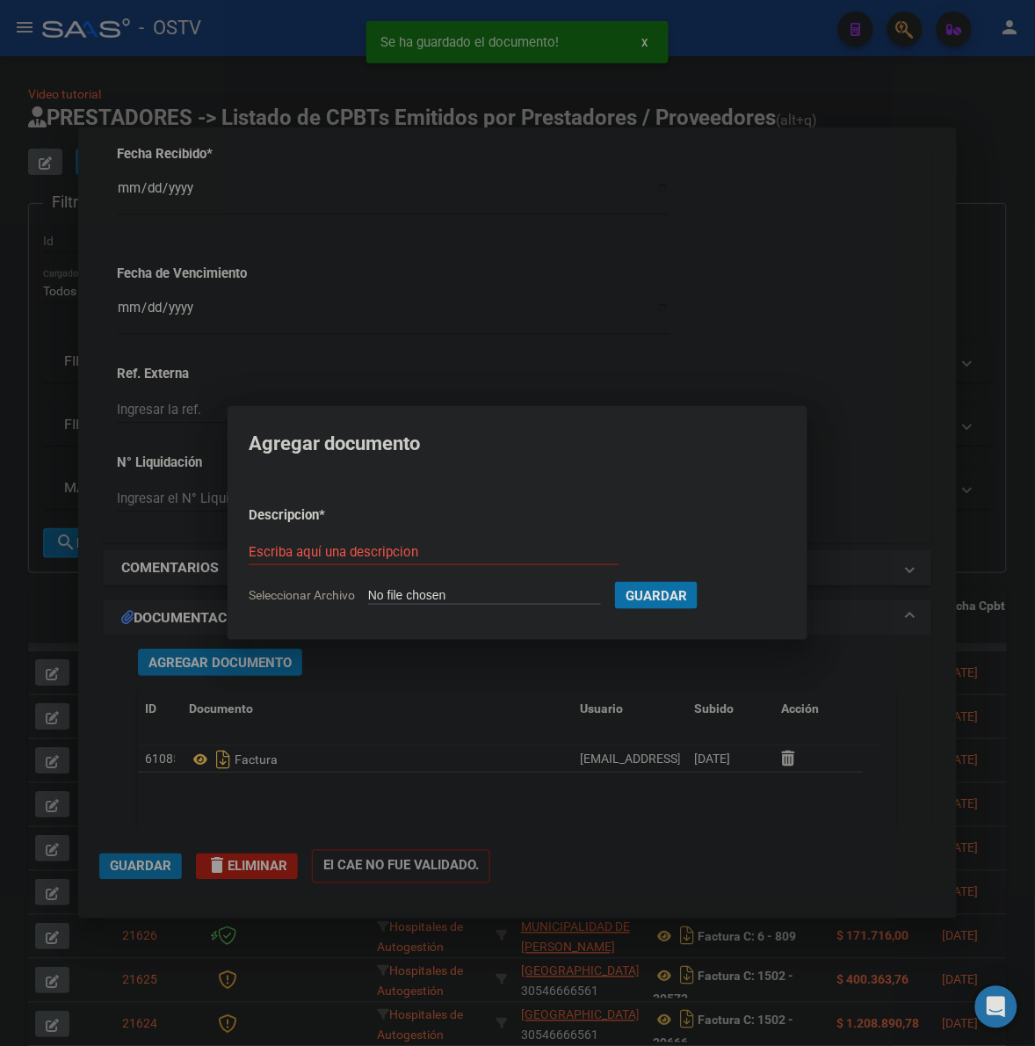
type input "C:\fakepath\RESUMEN - 2 2720 - MUNICIPALIDAD DE DESPEÑADEROS.pdf"
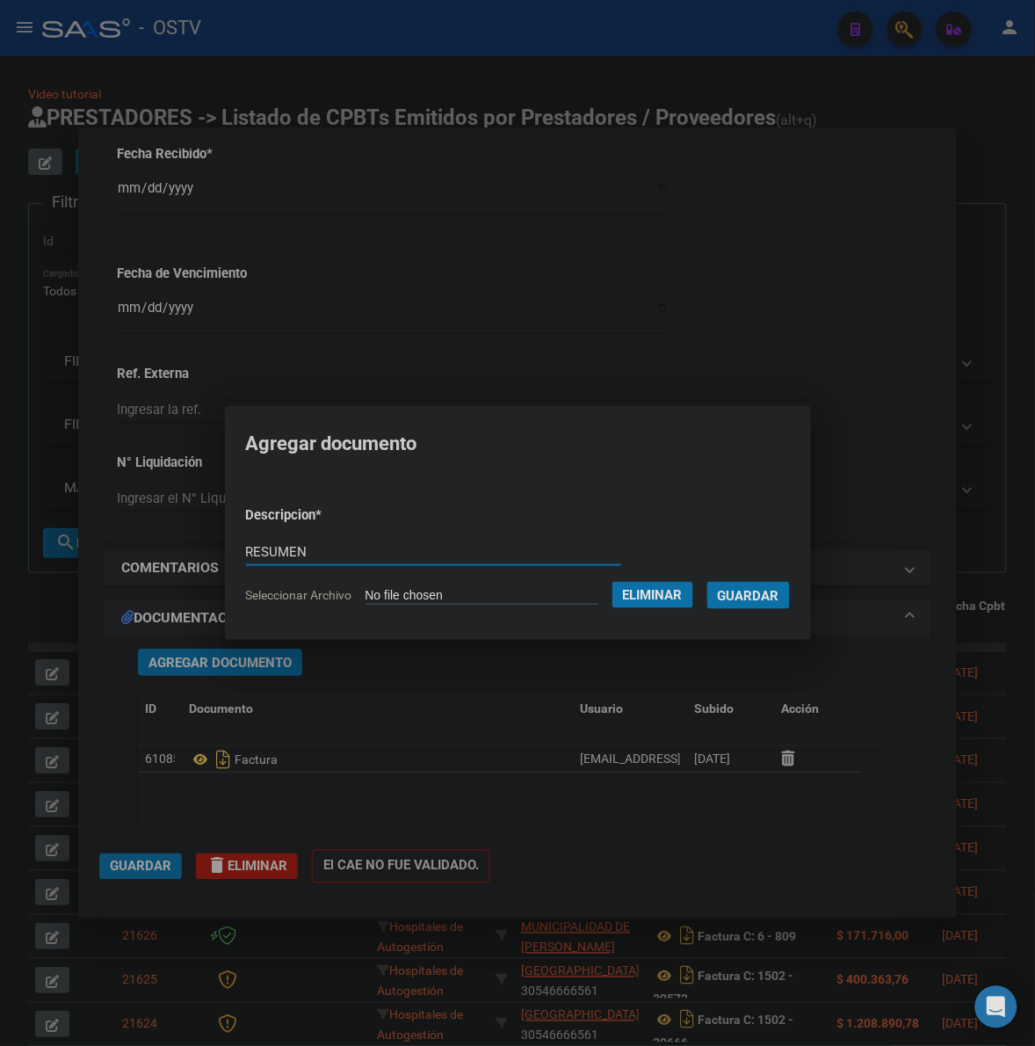
type input "RESUMEN"
click at [708, 582] on button "Guardar" at bounding box center [749, 595] width 83 height 27
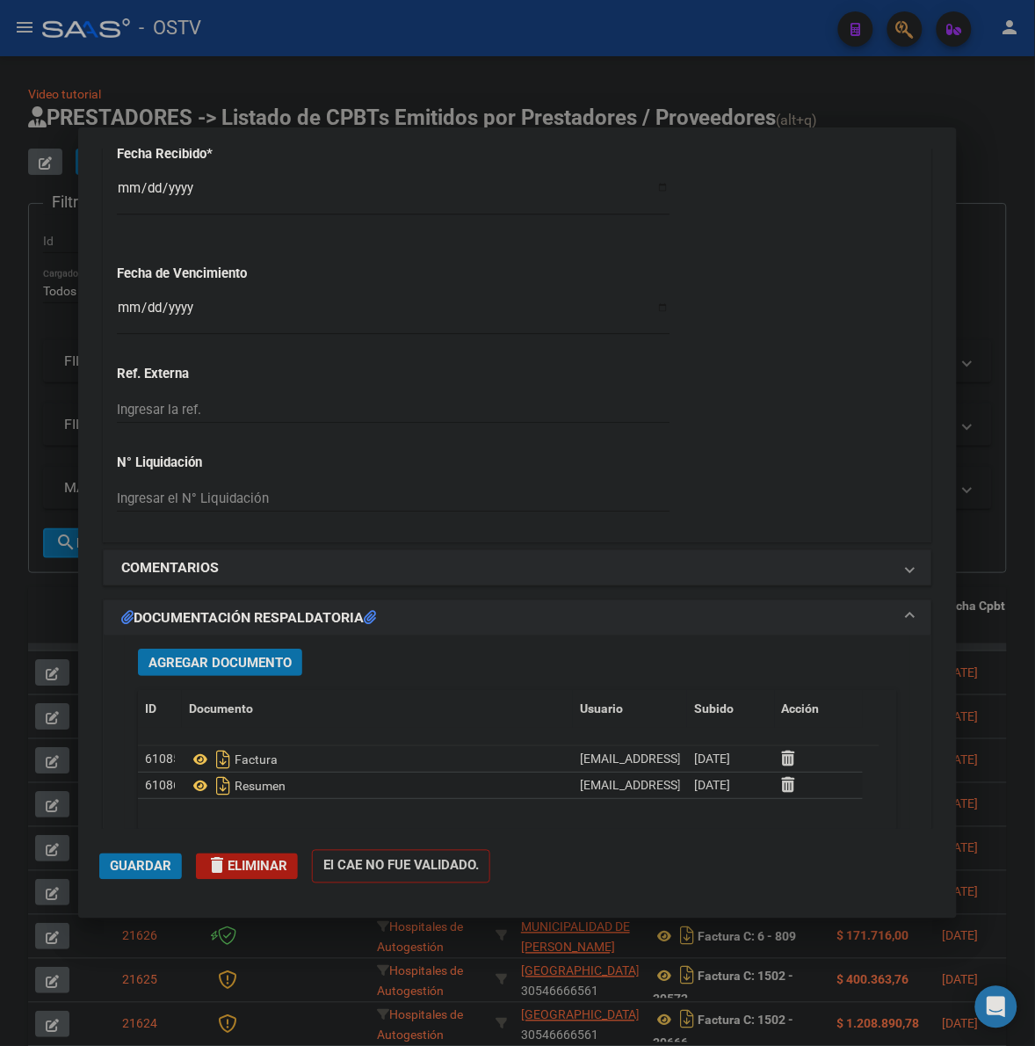
click at [155, 850] on mat-dialog-actions "Guardar delete Eliminar El CAE NO FUE VALIDADO." at bounding box center [517, 863] width 837 height 69
click at [145, 866] on span "Guardar" at bounding box center [141, 867] width 62 height 16
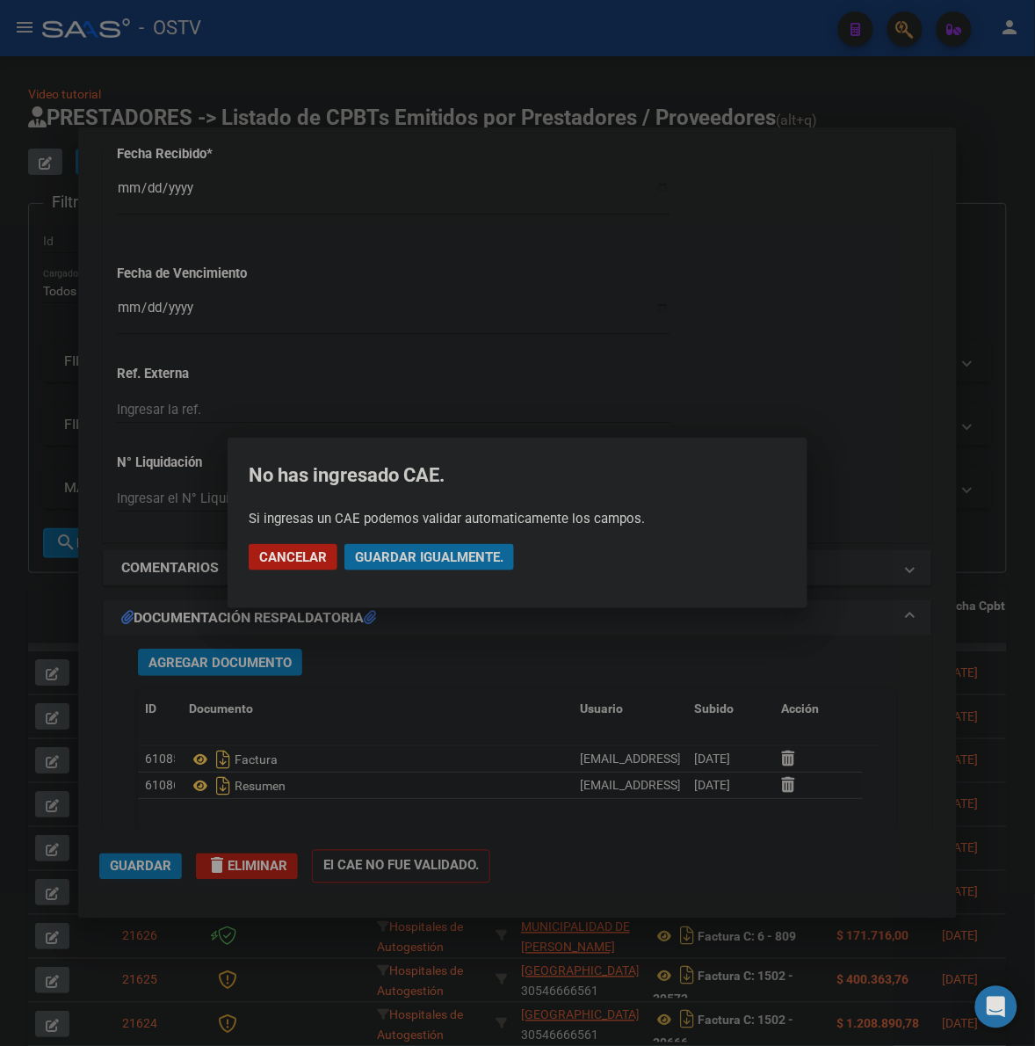
click at [391, 558] on span "Guardar igualmente." at bounding box center [429, 557] width 149 height 16
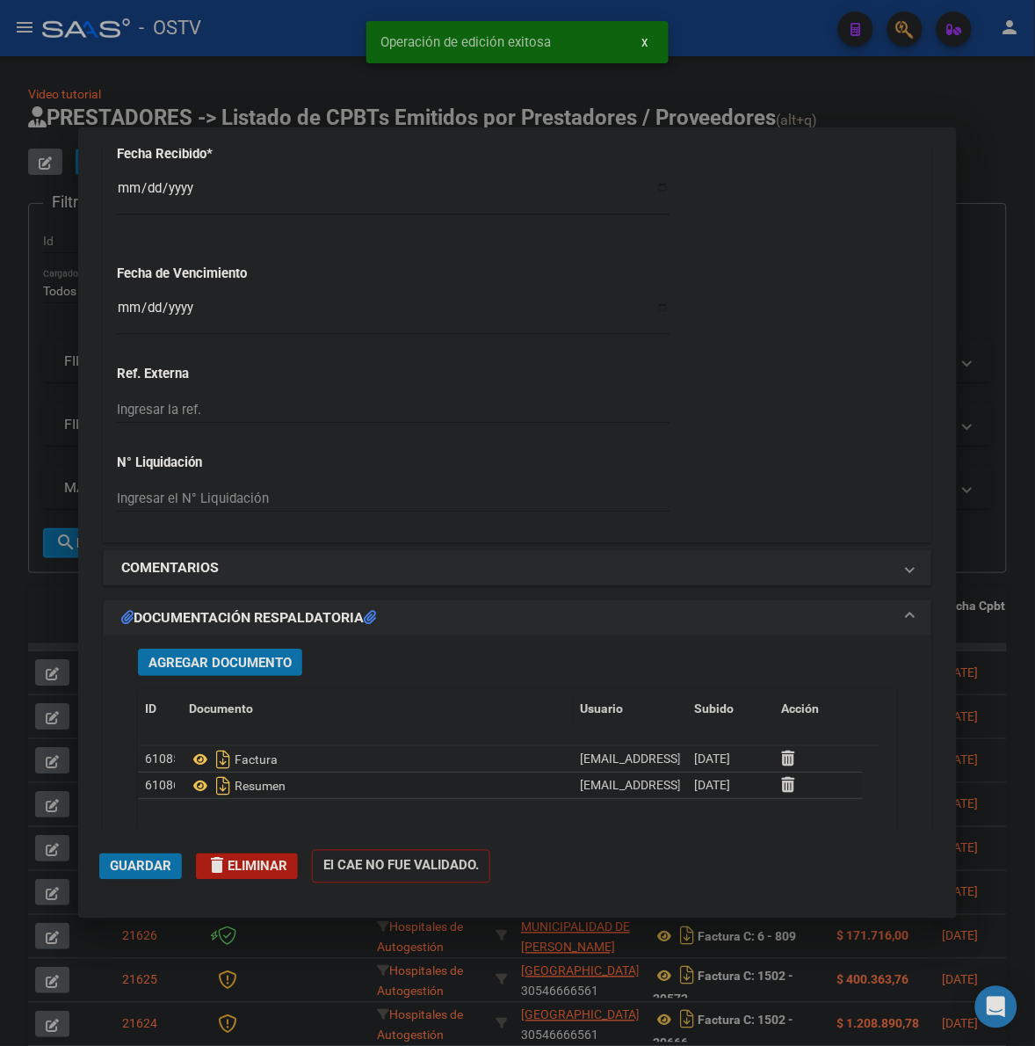
click at [42, 602] on div at bounding box center [517, 523] width 1035 height 1046
type input "$ 0,00"
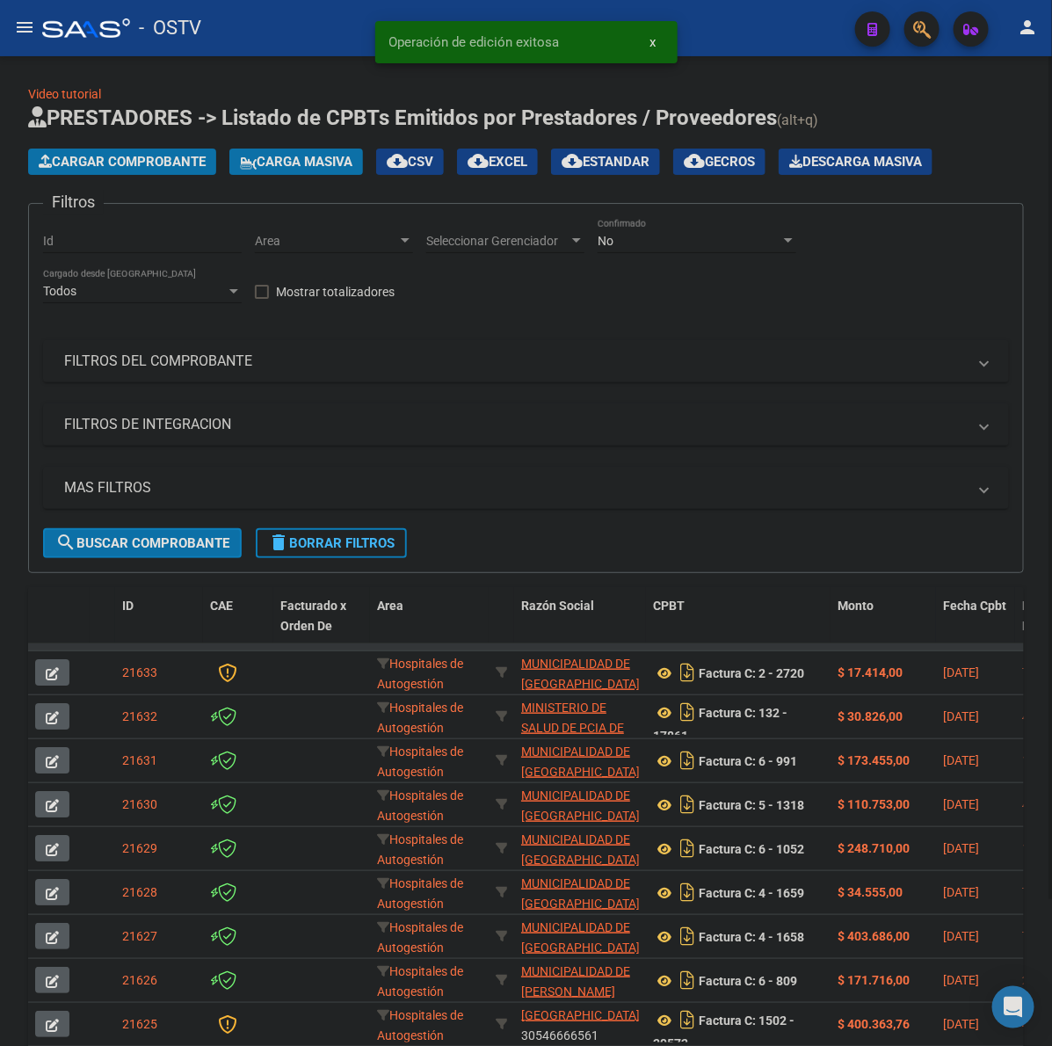
click at [136, 149] on button "Cargar Comprobante" at bounding box center [122, 162] width 188 height 26
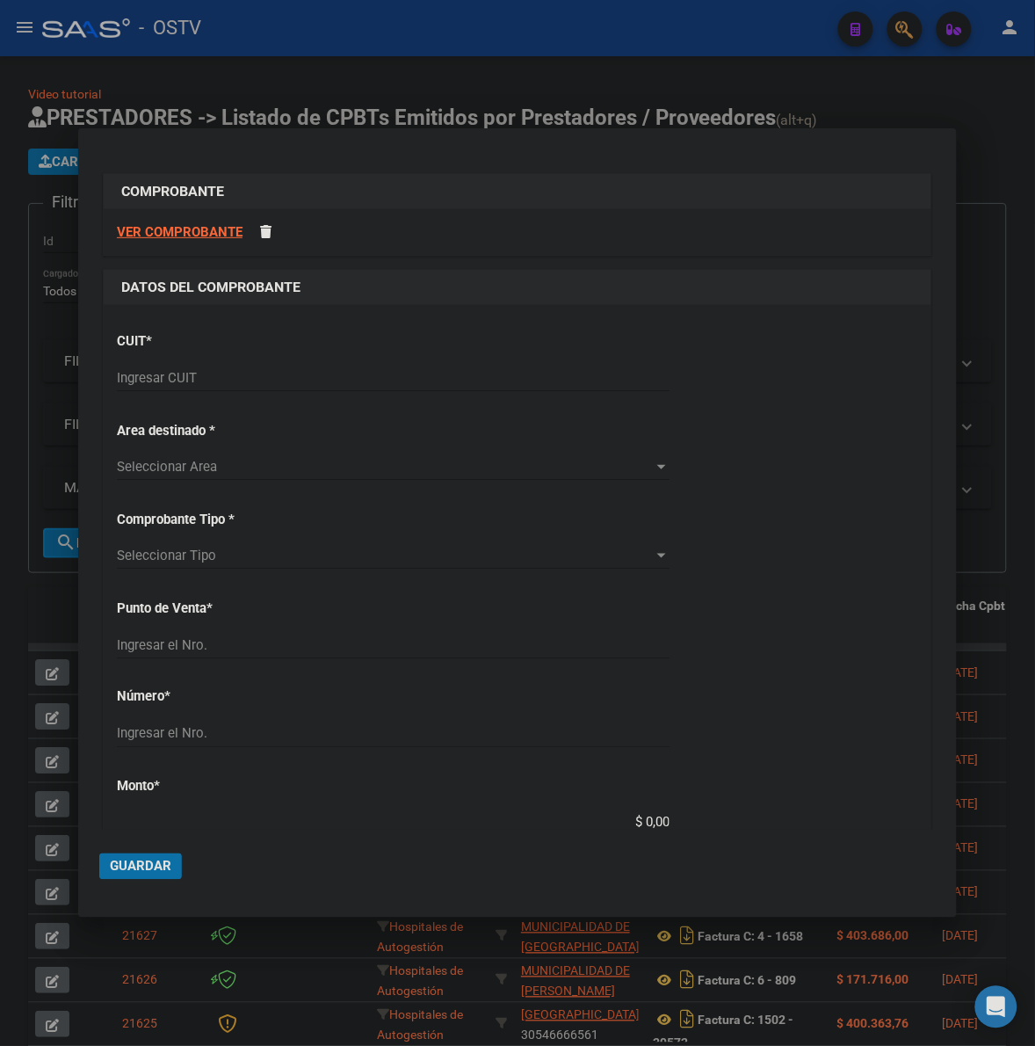
click at [277, 388] on div "Ingresar CUIT" at bounding box center [393, 378] width 553 height 26
click at [250, 367] on div "Ingresar CUIT" at bounding box center [393, 378] width 553 height 26
click at [233, 381] on input "Ingresar CUIT" at bounding box center [393, 378] width 553 height 16
paste input "30-67865008-7"
type input "30-67865008-7"
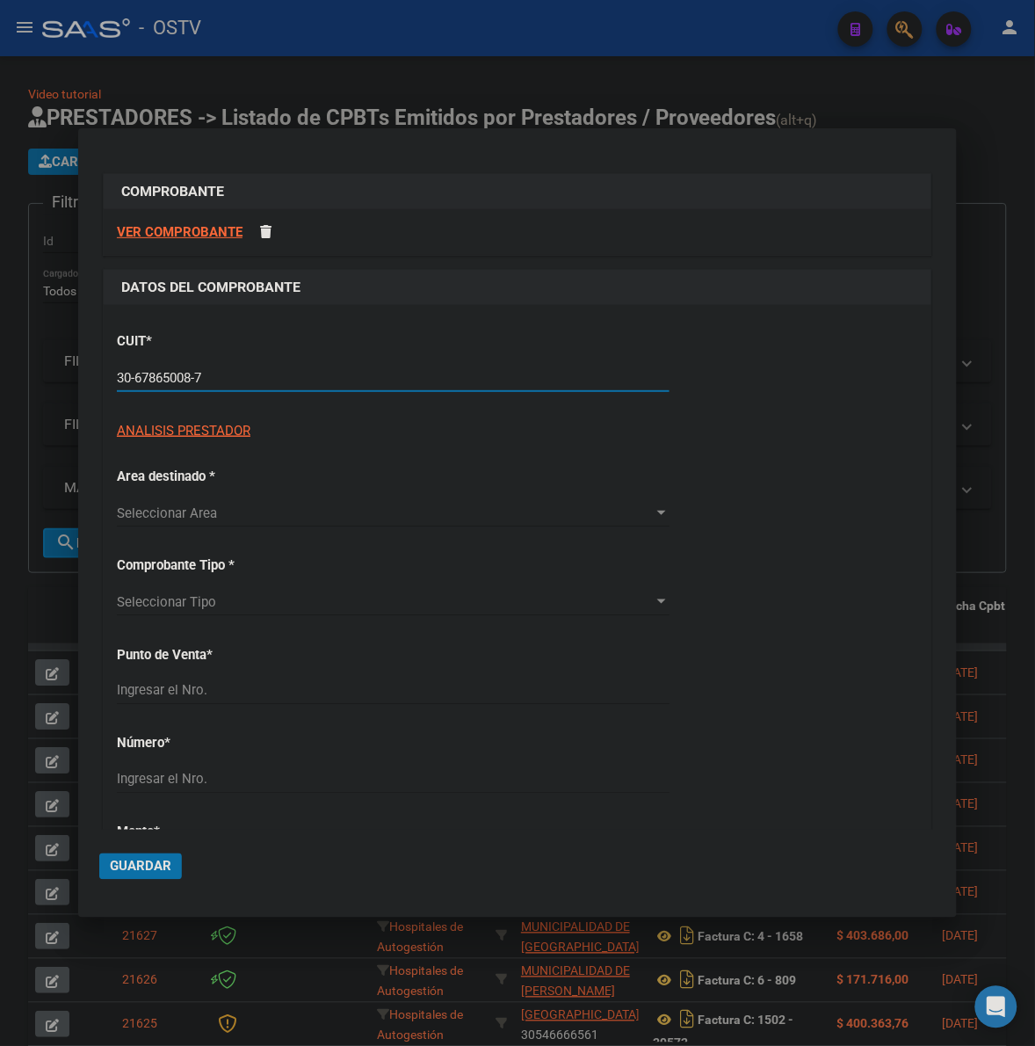
type input "2"
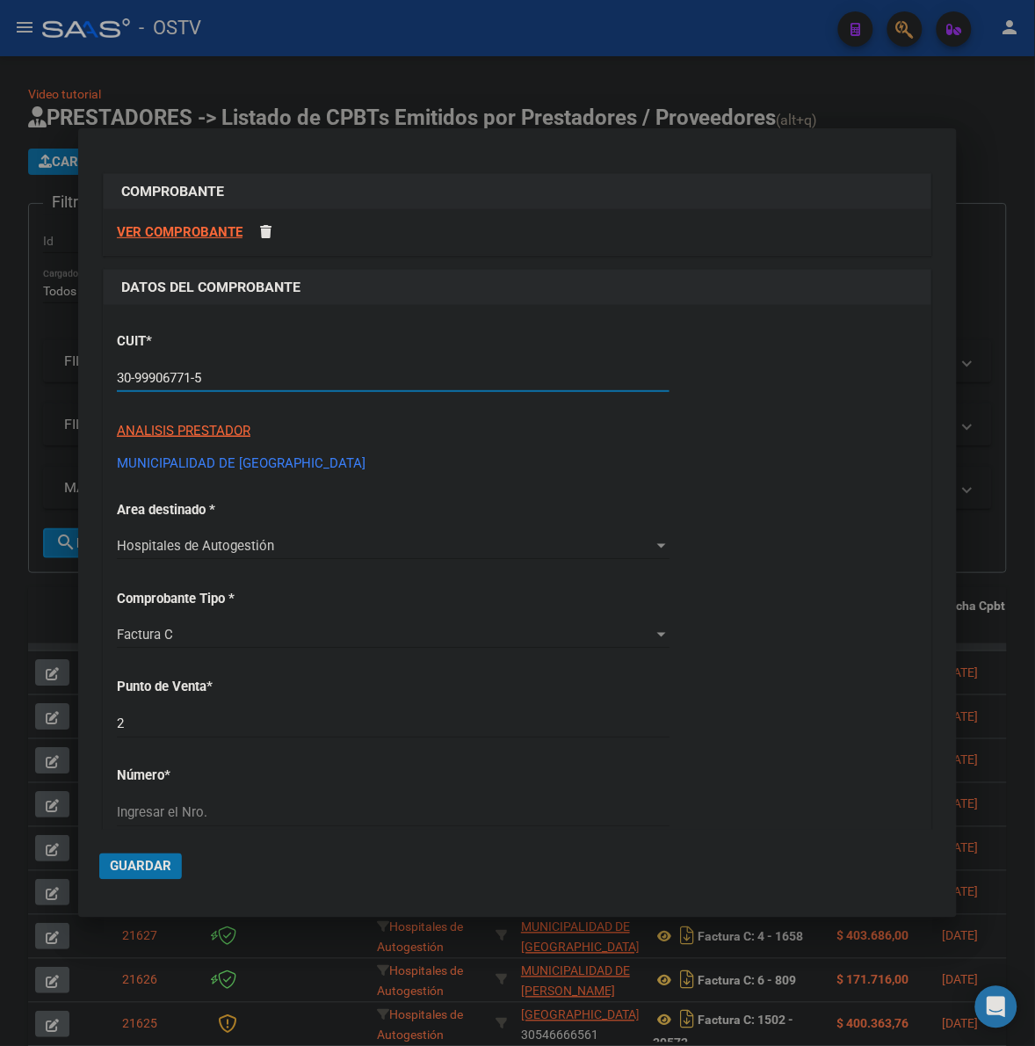
type input "30-99906771-5"
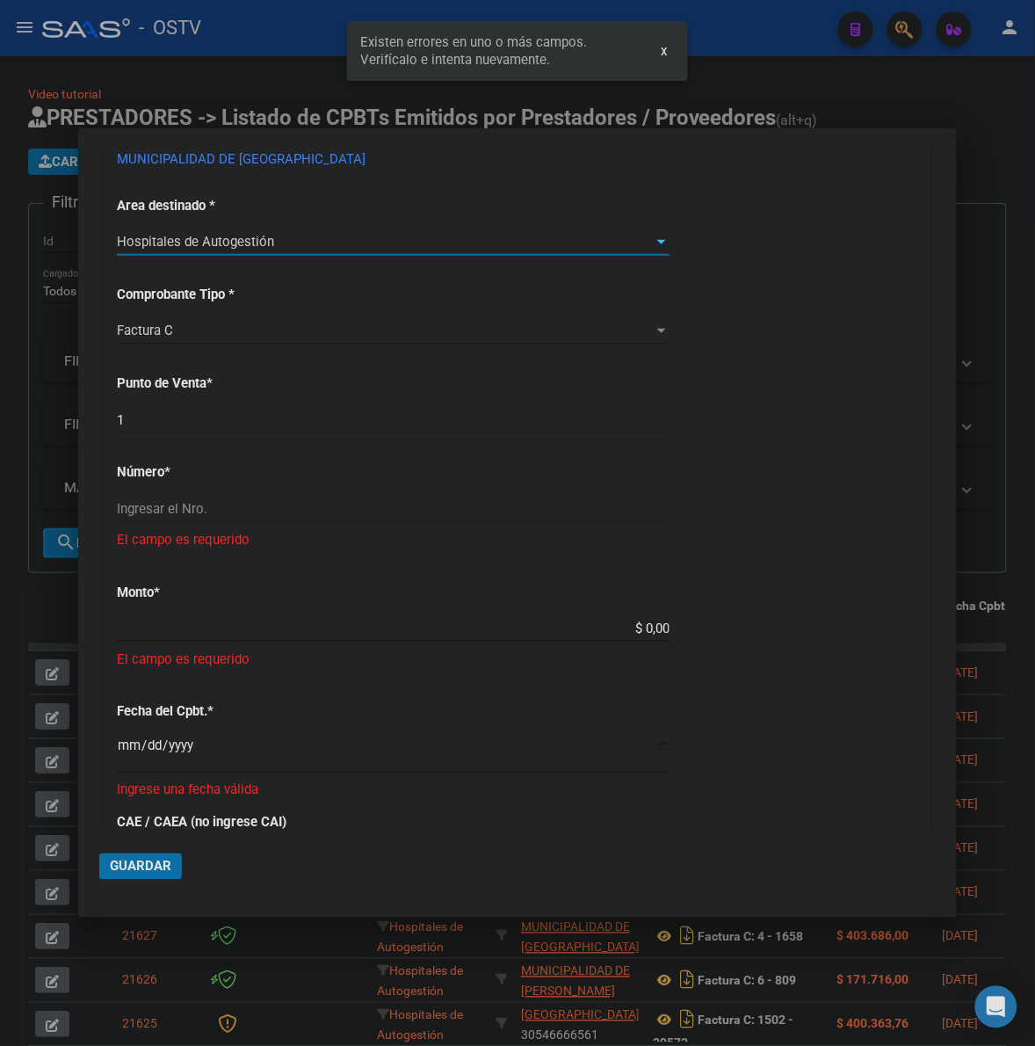
scroll to position [315, 0]
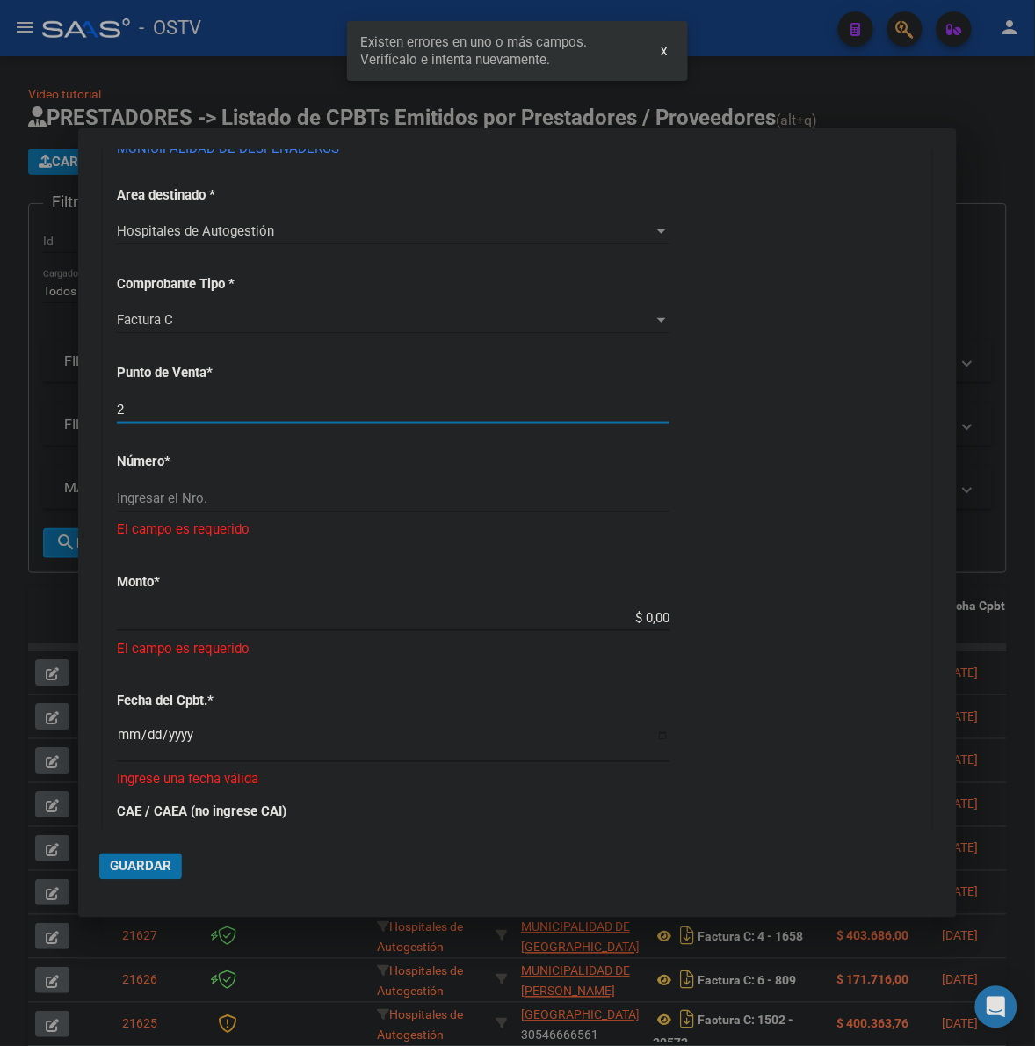
type input "2"
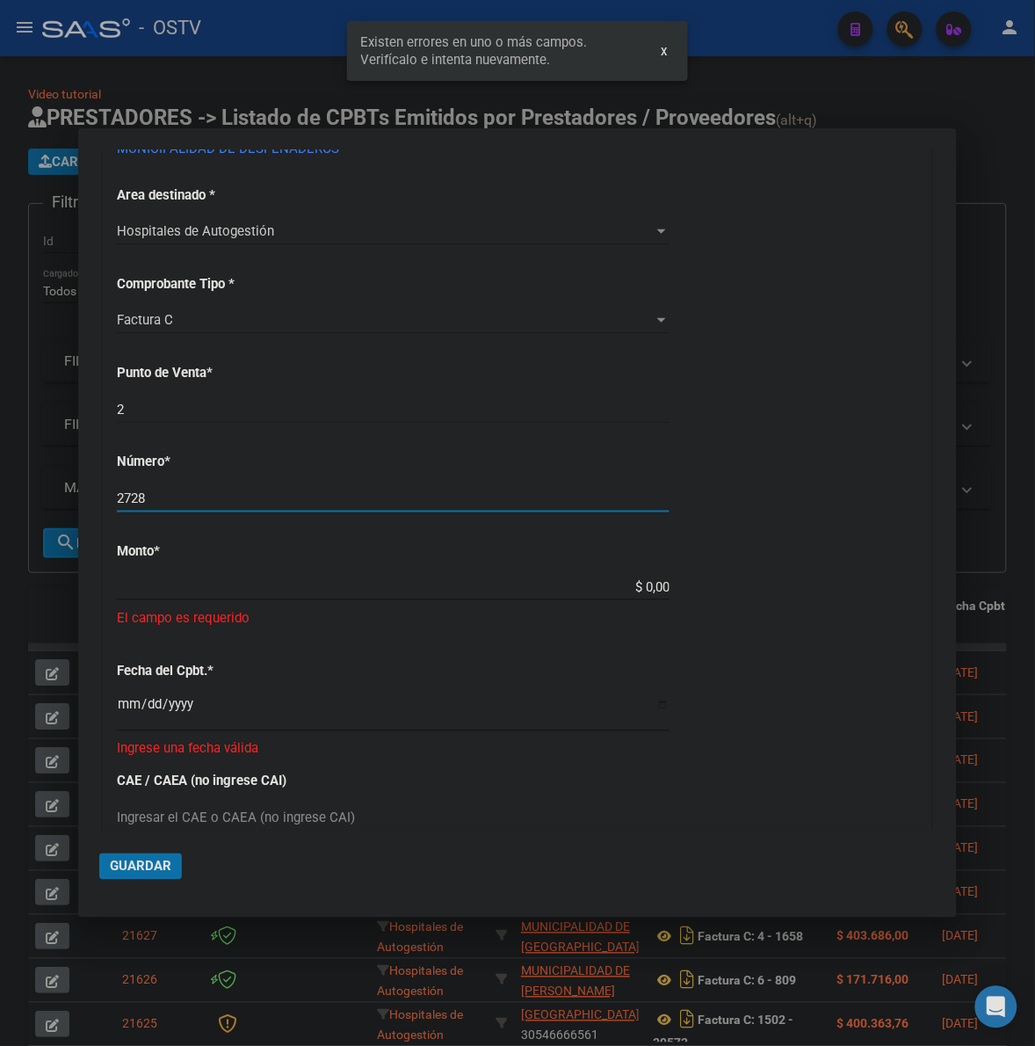
type input "2728"
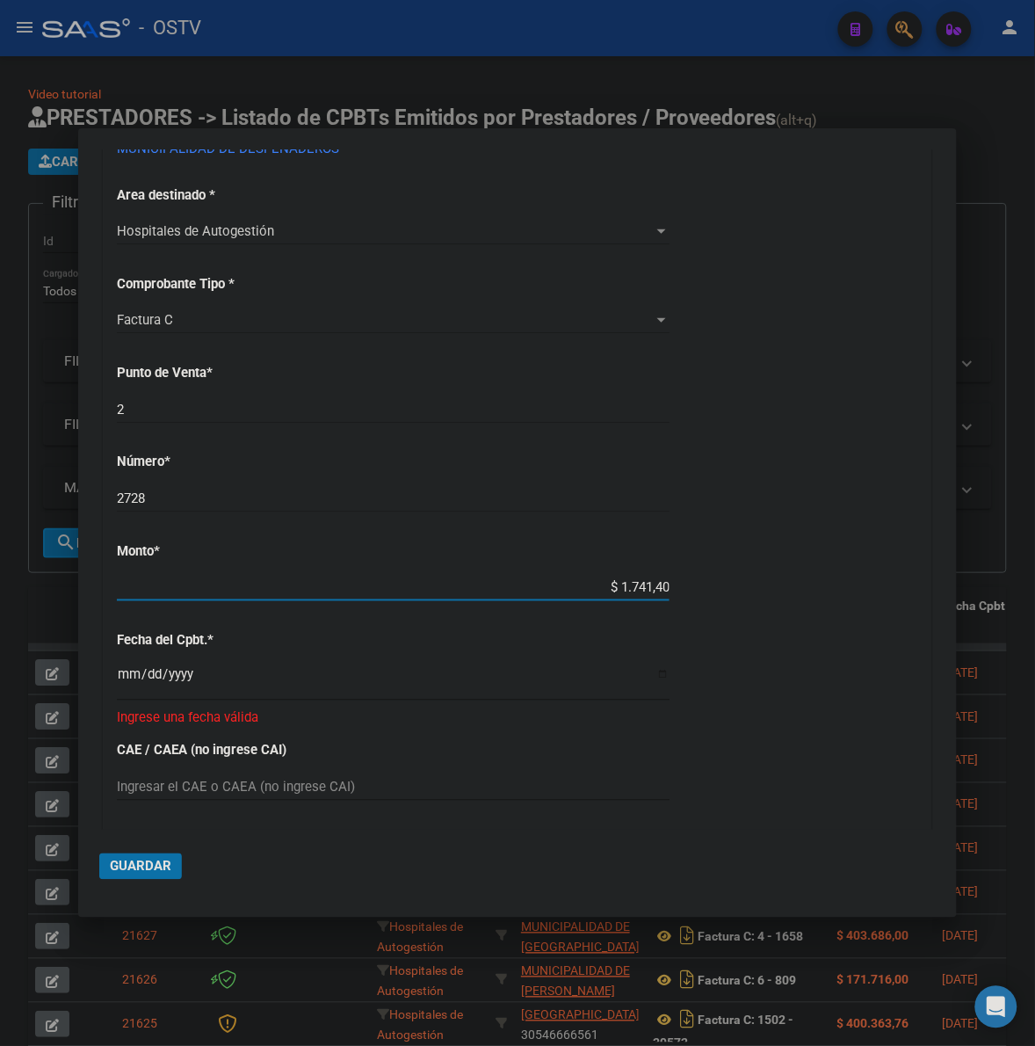
type input "$ 17.414,00"
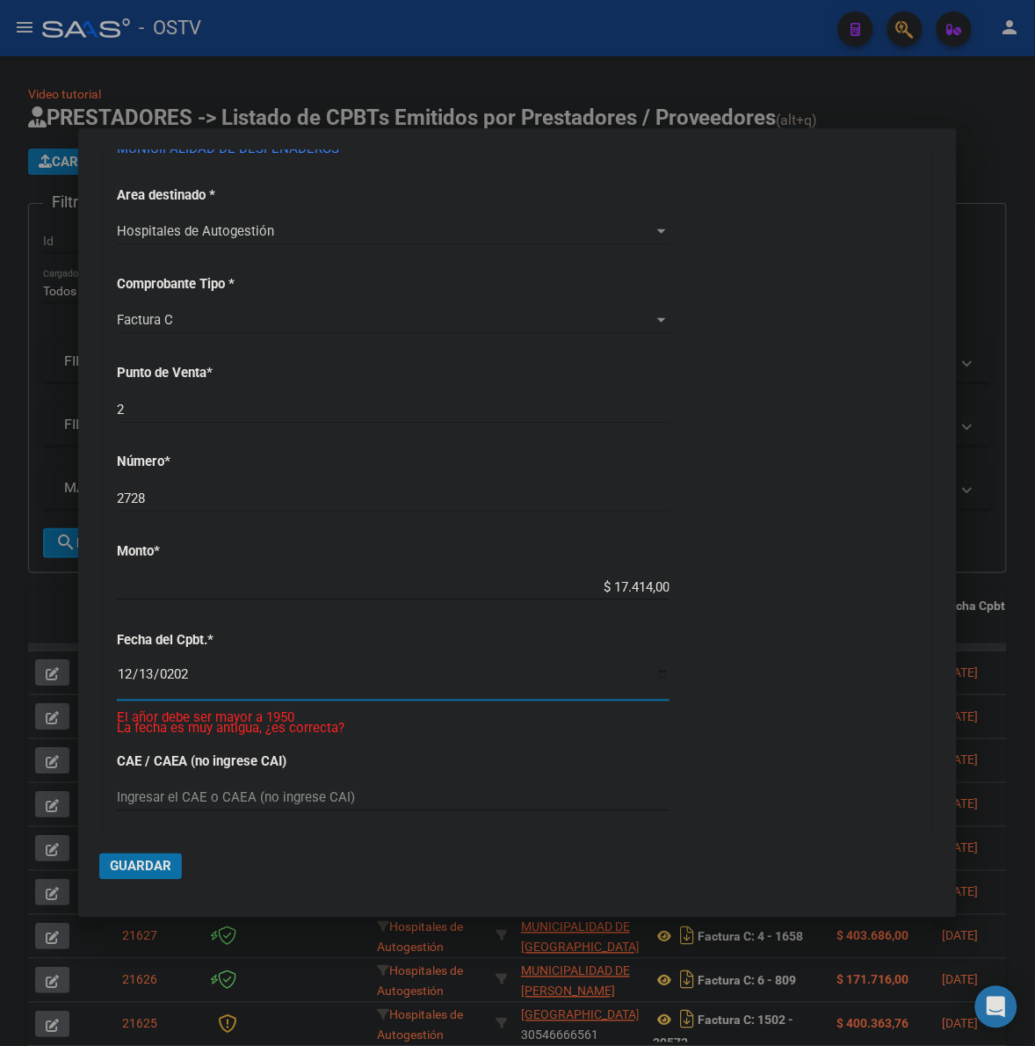
type input "2023-12-13"
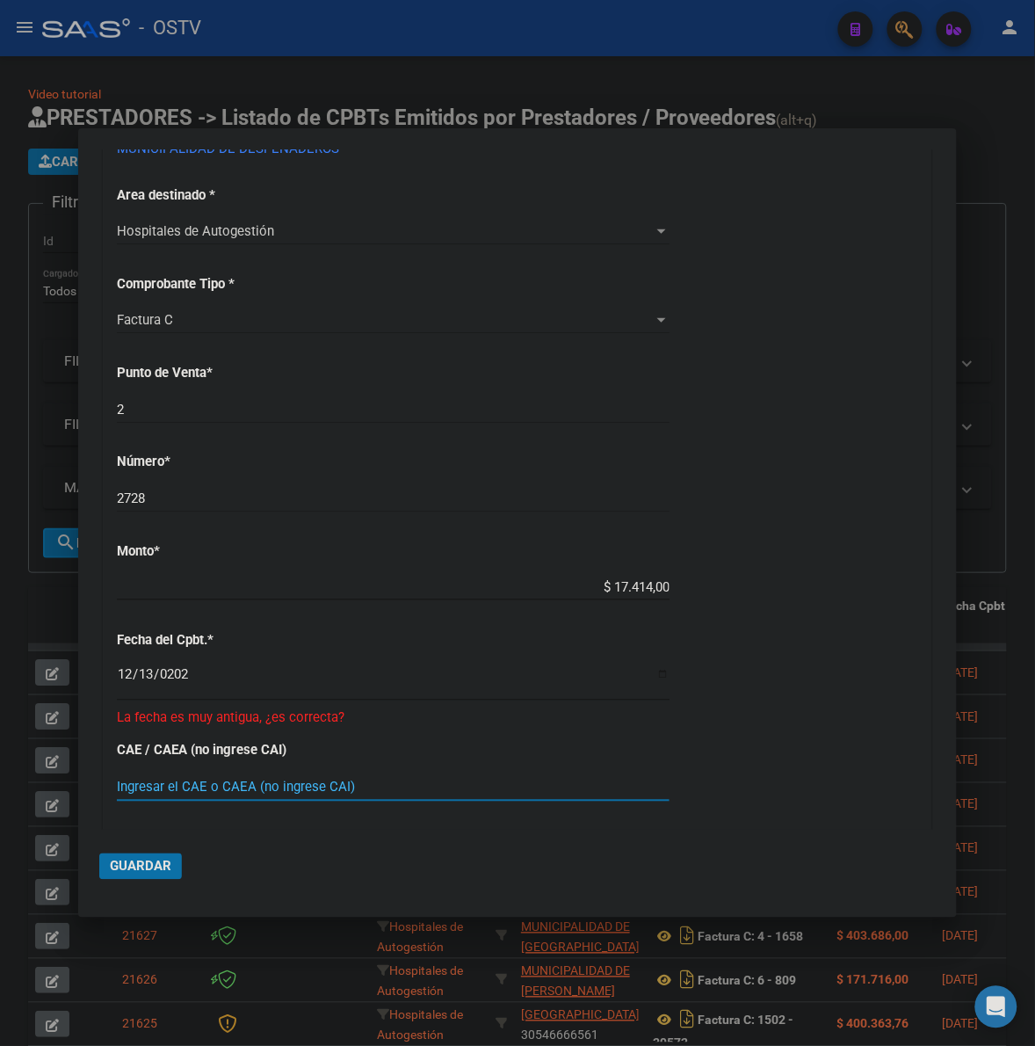
scroll to position [726, 0]
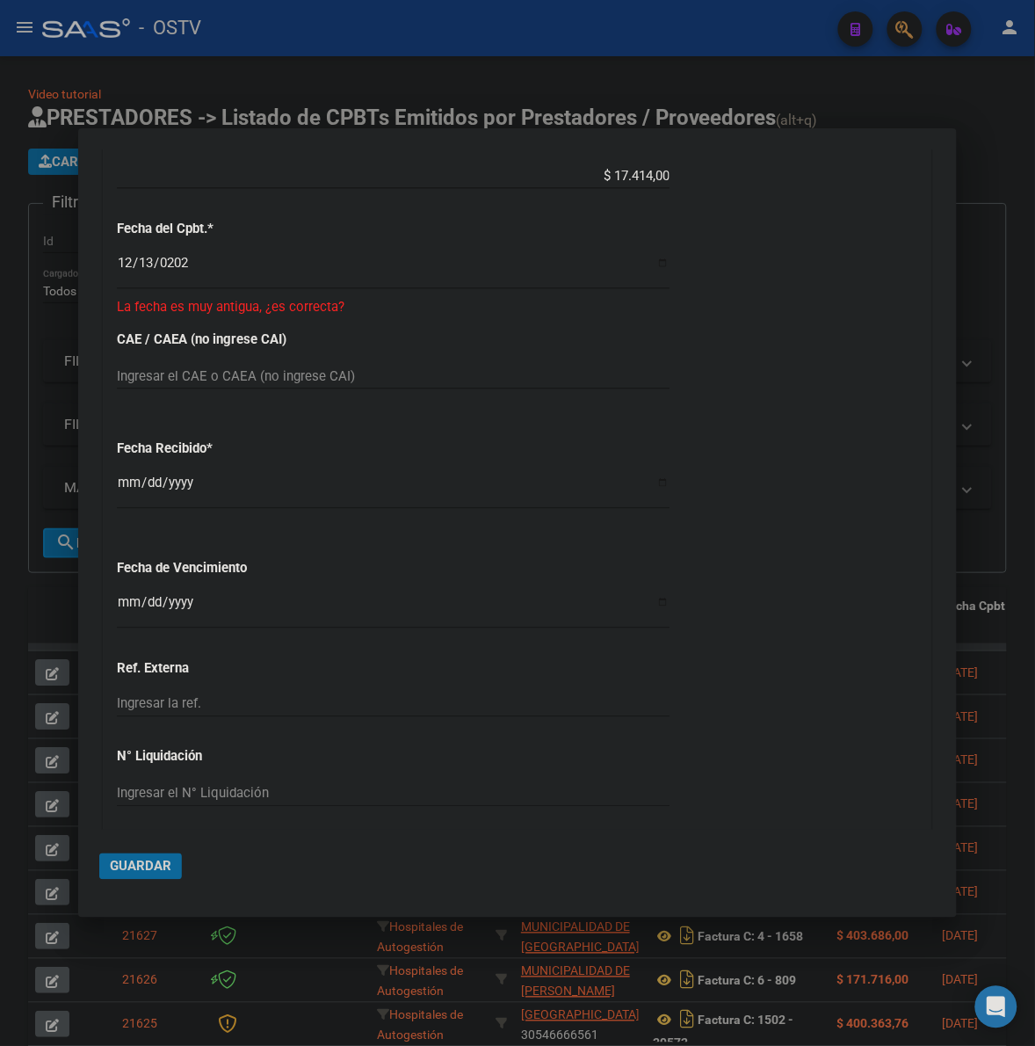
click at [152, 871] on span "Guardar" at bounding box center [141, 867] width 62 height 16
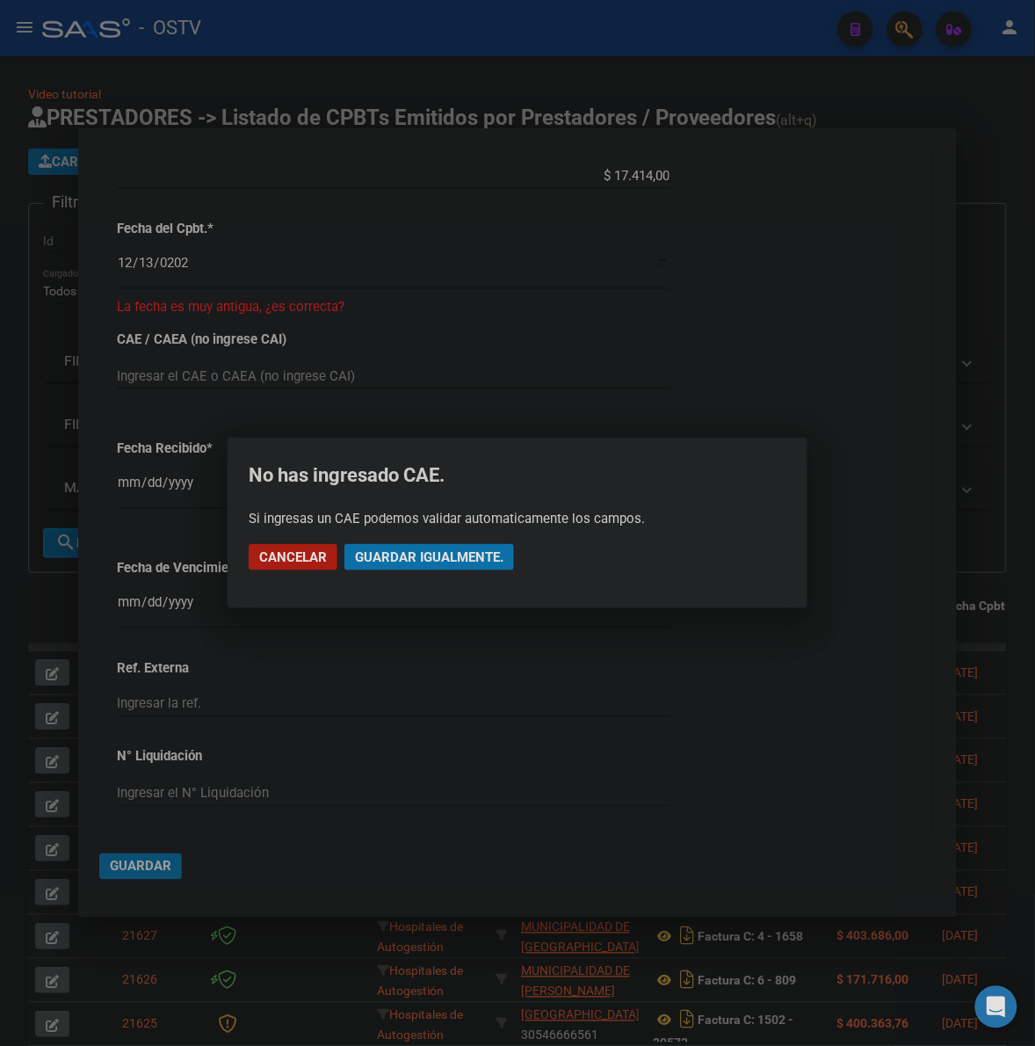
drag, startPoint x: 441, startPoint y: 536, endPoint x: 436, endPoint y: 555, distance: 19.2
click at [439, 542] on mat-dialog-actions "Cancelar Guardar igualmente." at bounding box center [518, 557] width 538 height 60
click at [437, 555] on span "Guardar igualmente." at bounding box center [429, 557] width 149 height 16
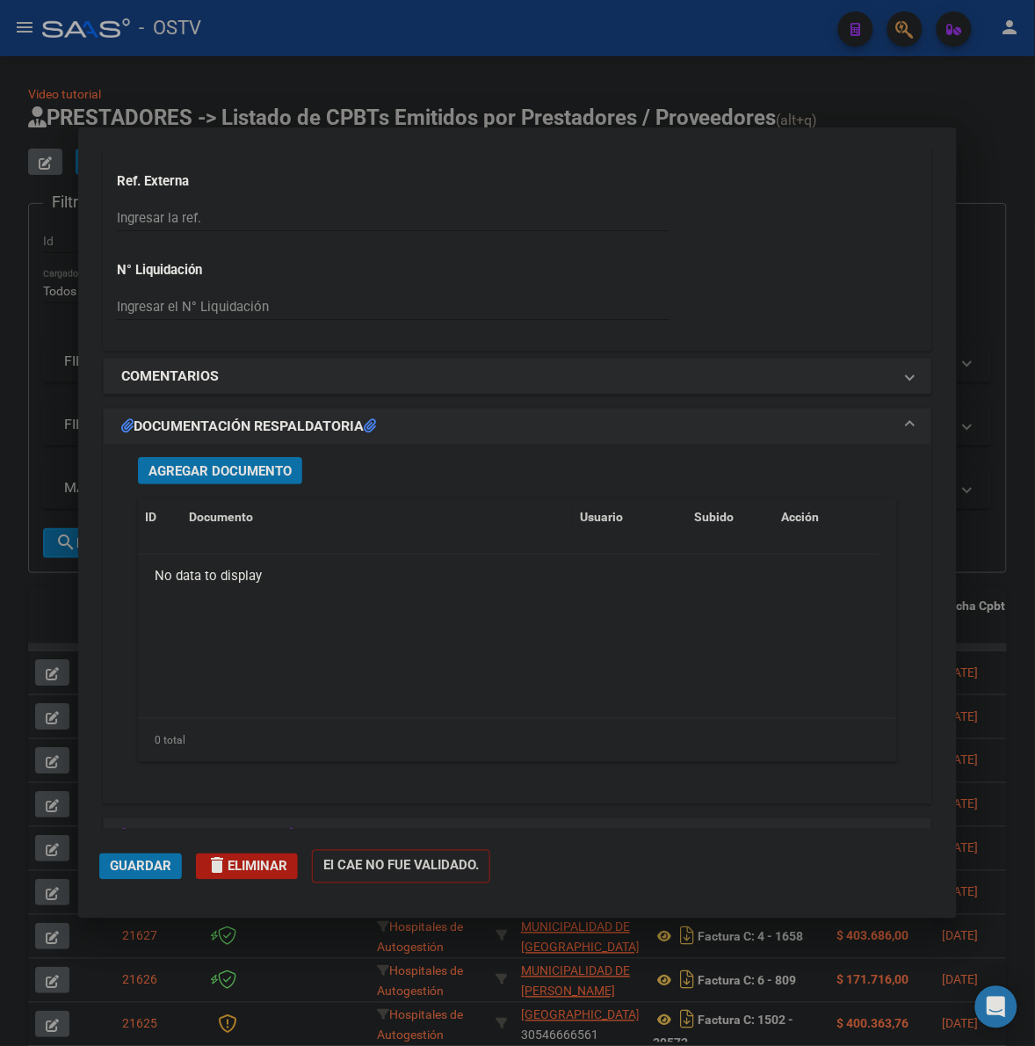
scroll to position [1281, 0]
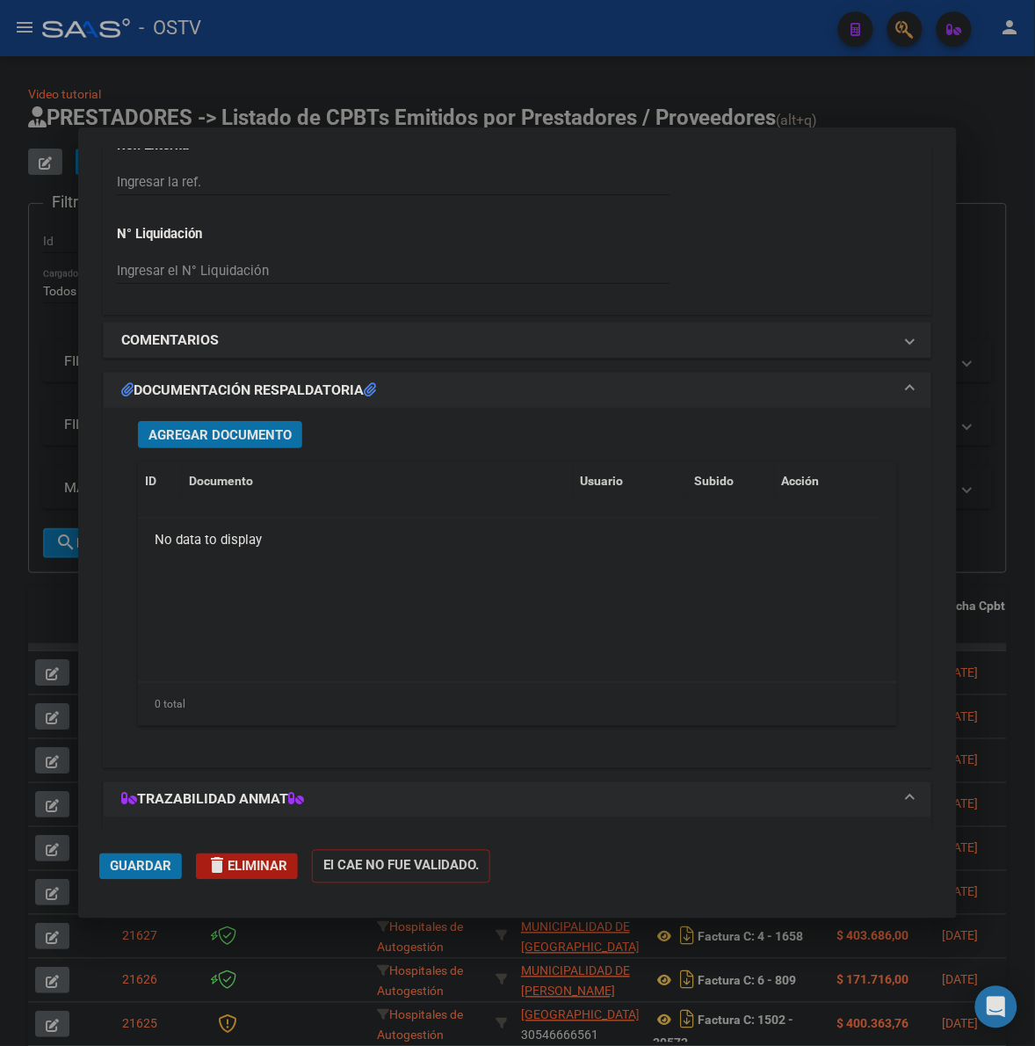
click at [277, 427] on span "Agregar Documento" at bounding box center [220, 435] width 143 height 16
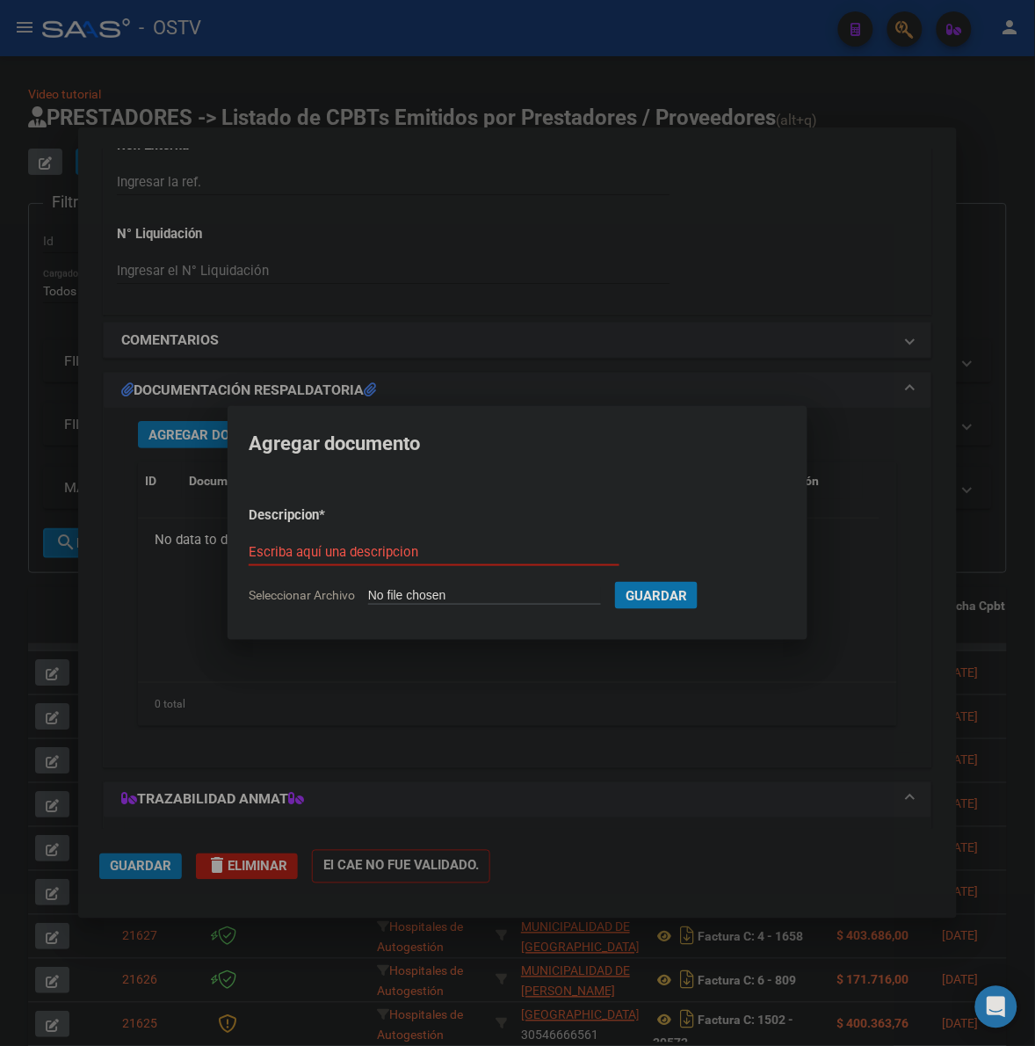
type input "C:\fakepath\FACTURA - 2 2728 - MUNICIPALIDAD DE DESPEÑADEROS.pdf"
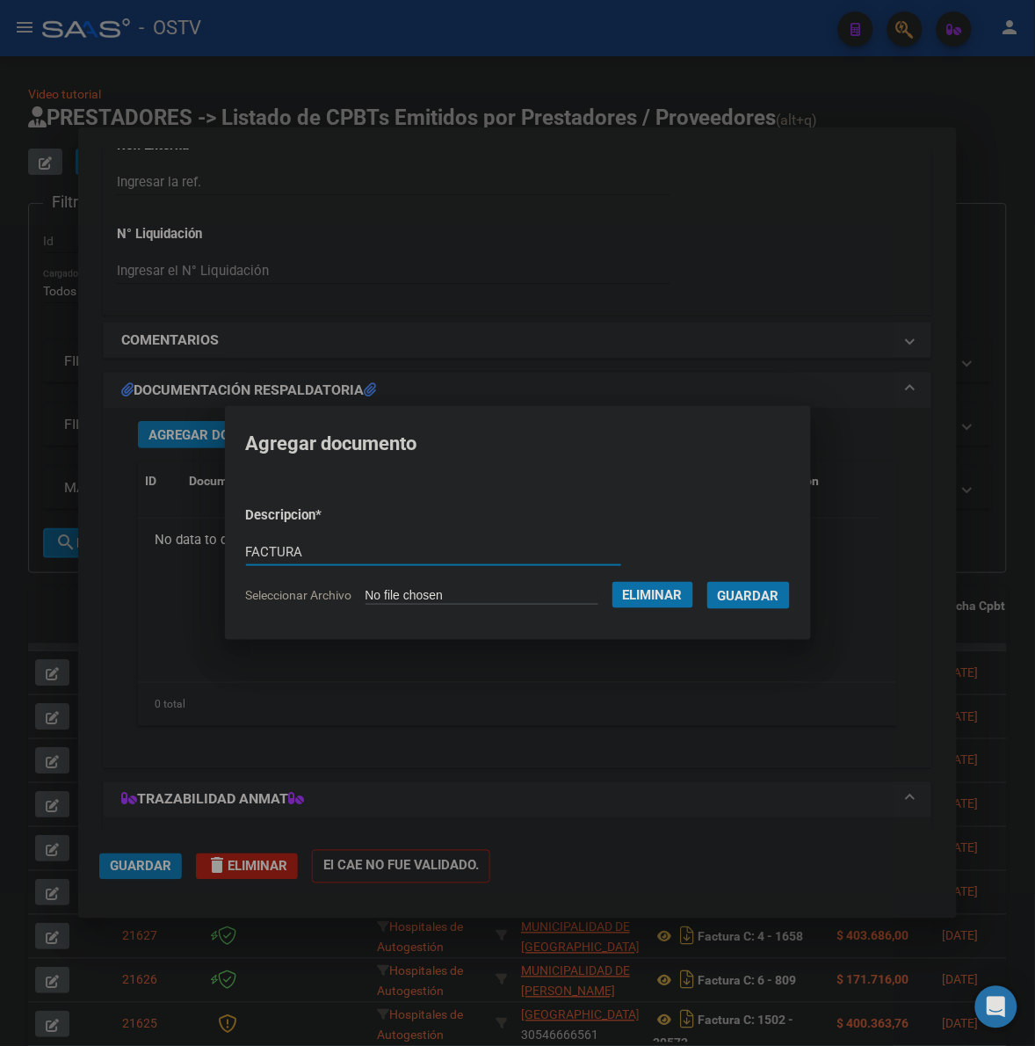
type input "FACTURA"
click at [708, 582] on button "Guardar" at bounding box center [749, 595] width 83 height 27
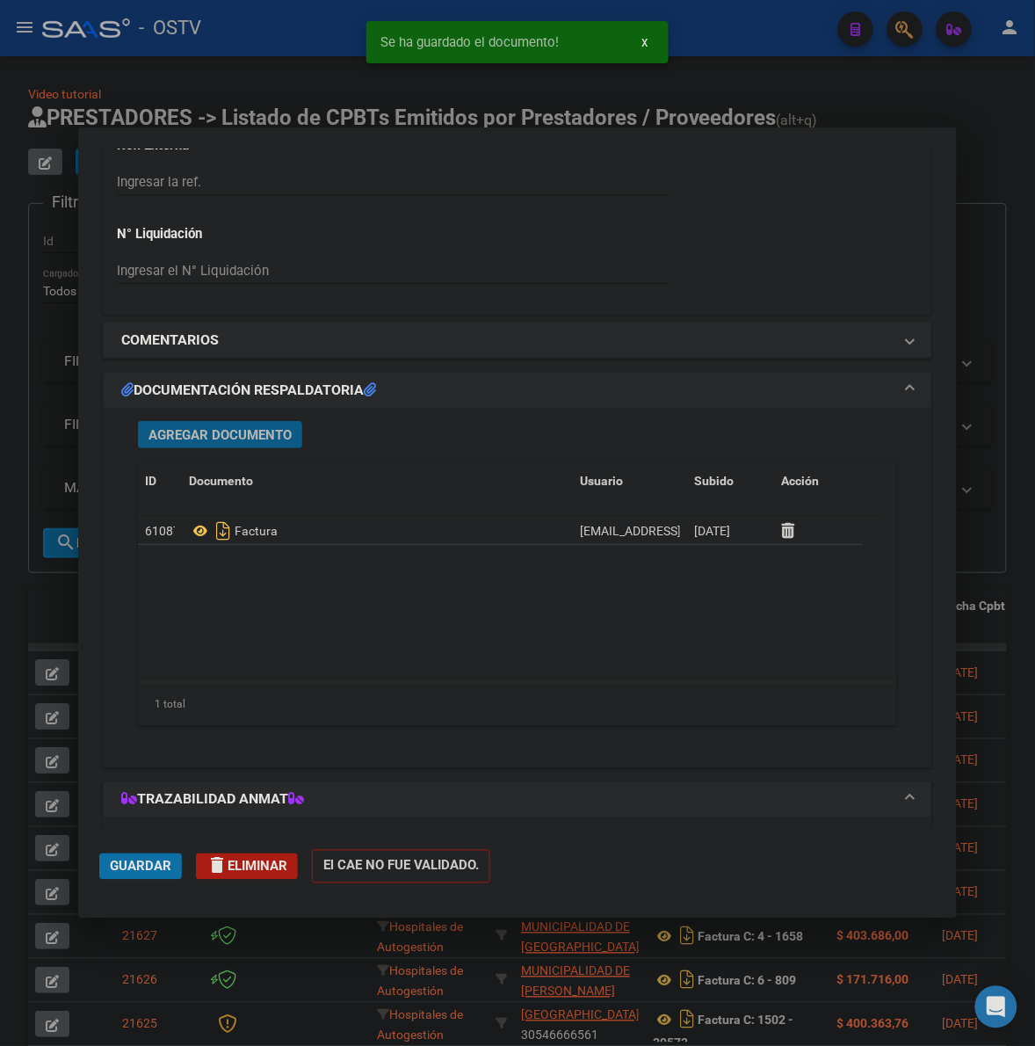
click at [191, 442] on button "Agregar Documento" at bounding box center [220, 434] width 164 height 27
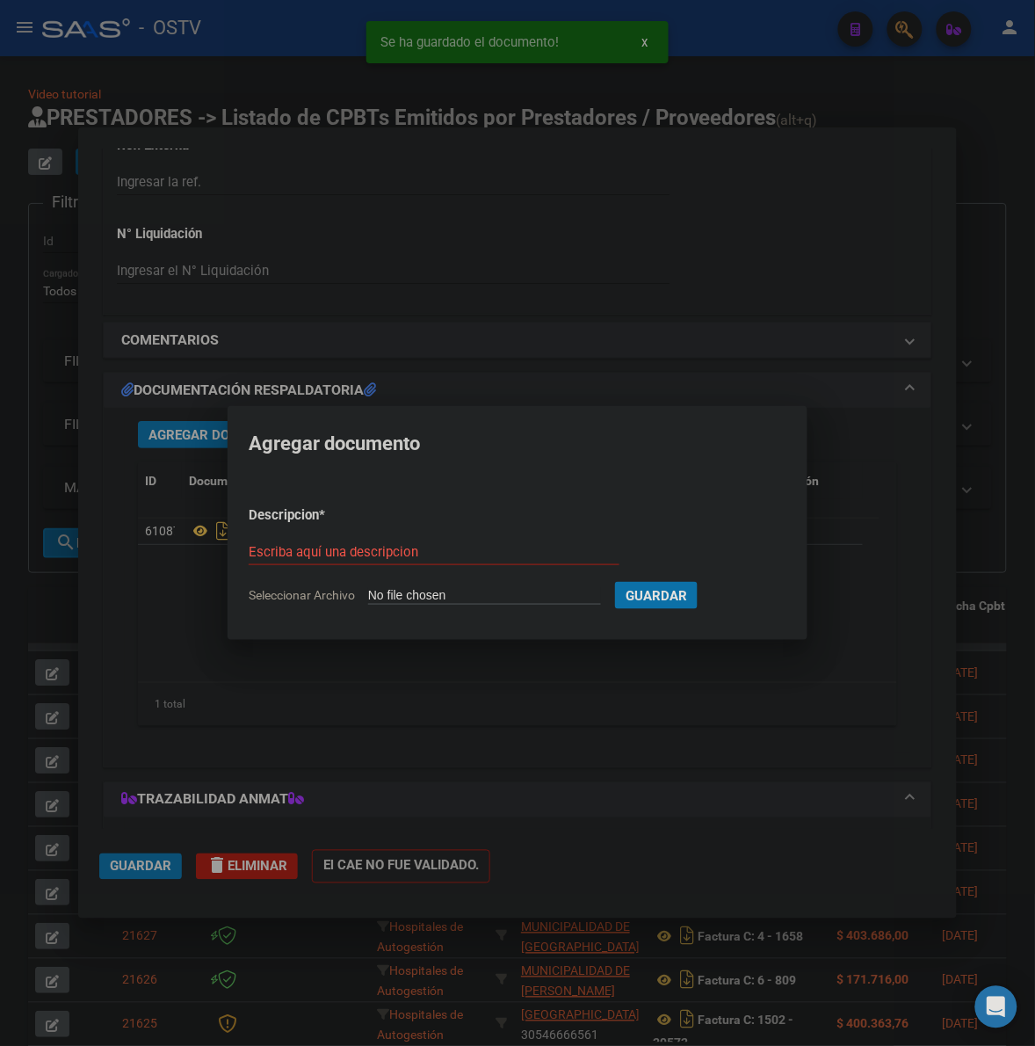
type input "C:\fakepath\RESUMEN - 2 2728 - MUNICIPALIDAD DE DESPEÑADEROS.pdf"
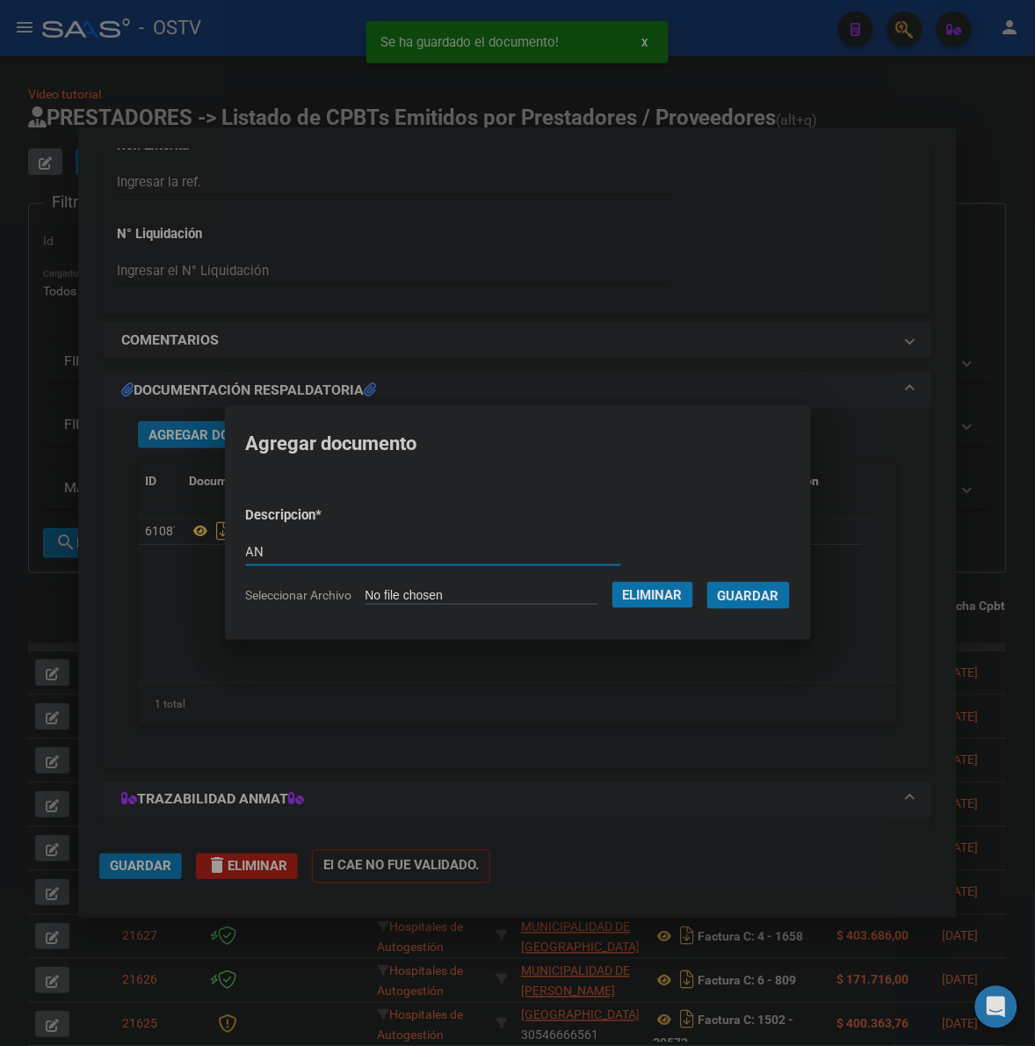
type input "A"
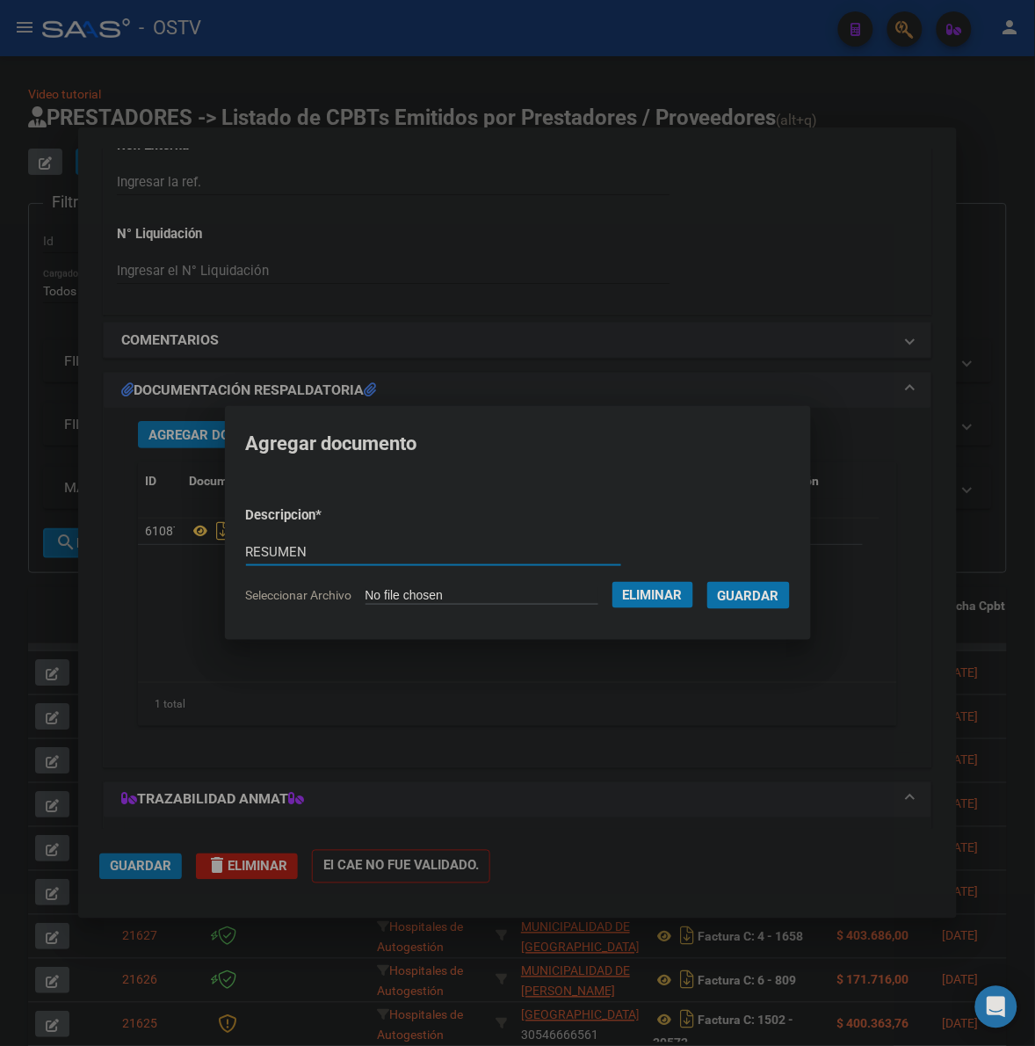
type input "RESUMEN"
click at [708, 582] on button "Guardar" at bounding box center [749, 595] width 83 height 27
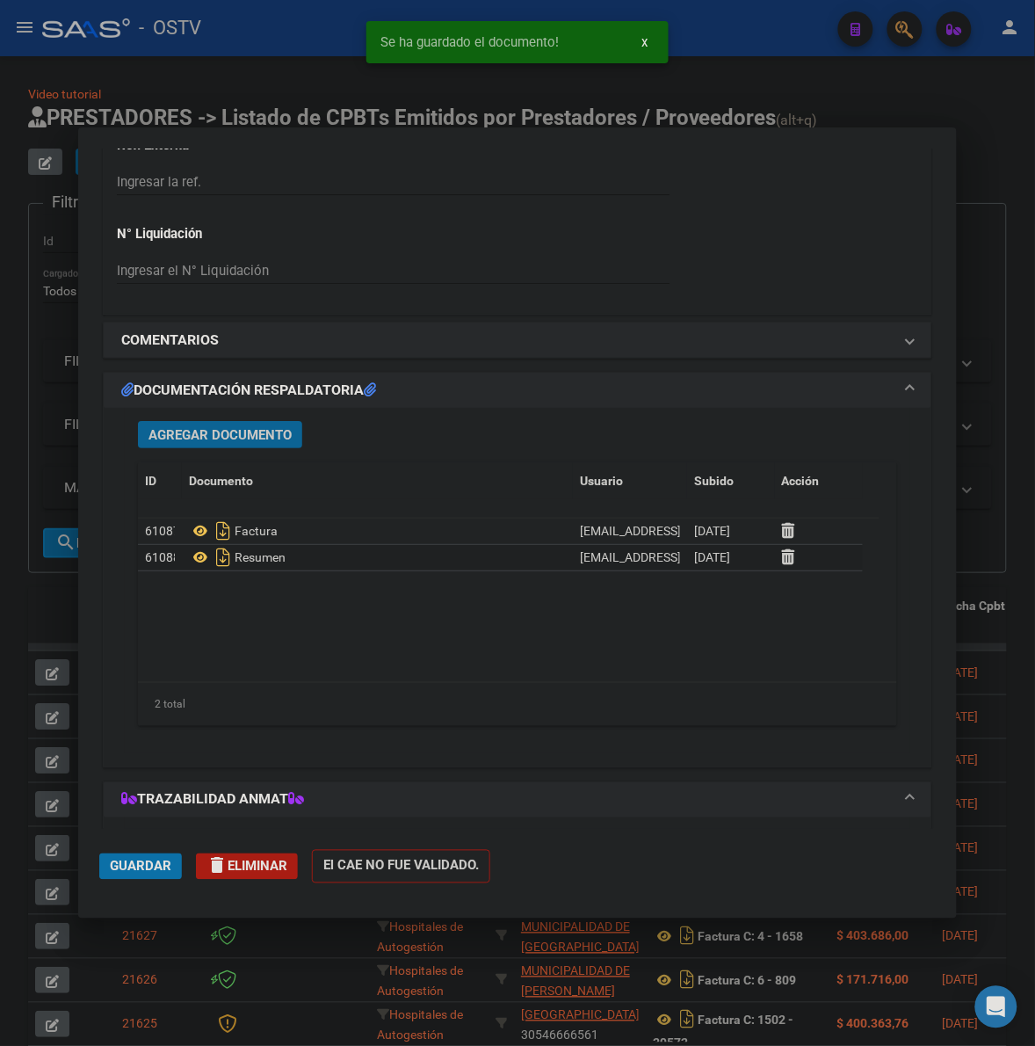
click at [141, 860] on span "Guardar" at bounding box center [141, 867] width 62 height 16
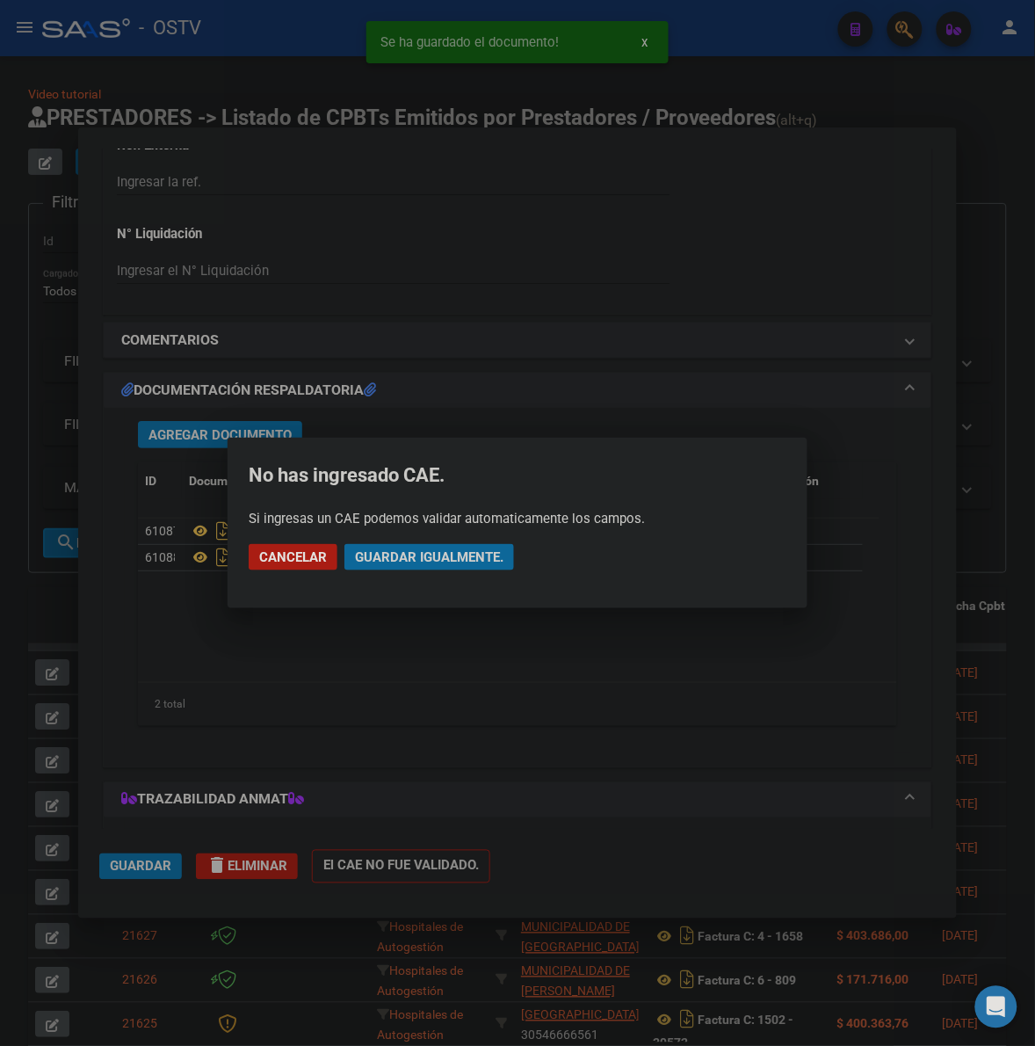
click at [416, 549] on span "Guardar igualmente." at bounding box center [429, 557] width 149 height 16
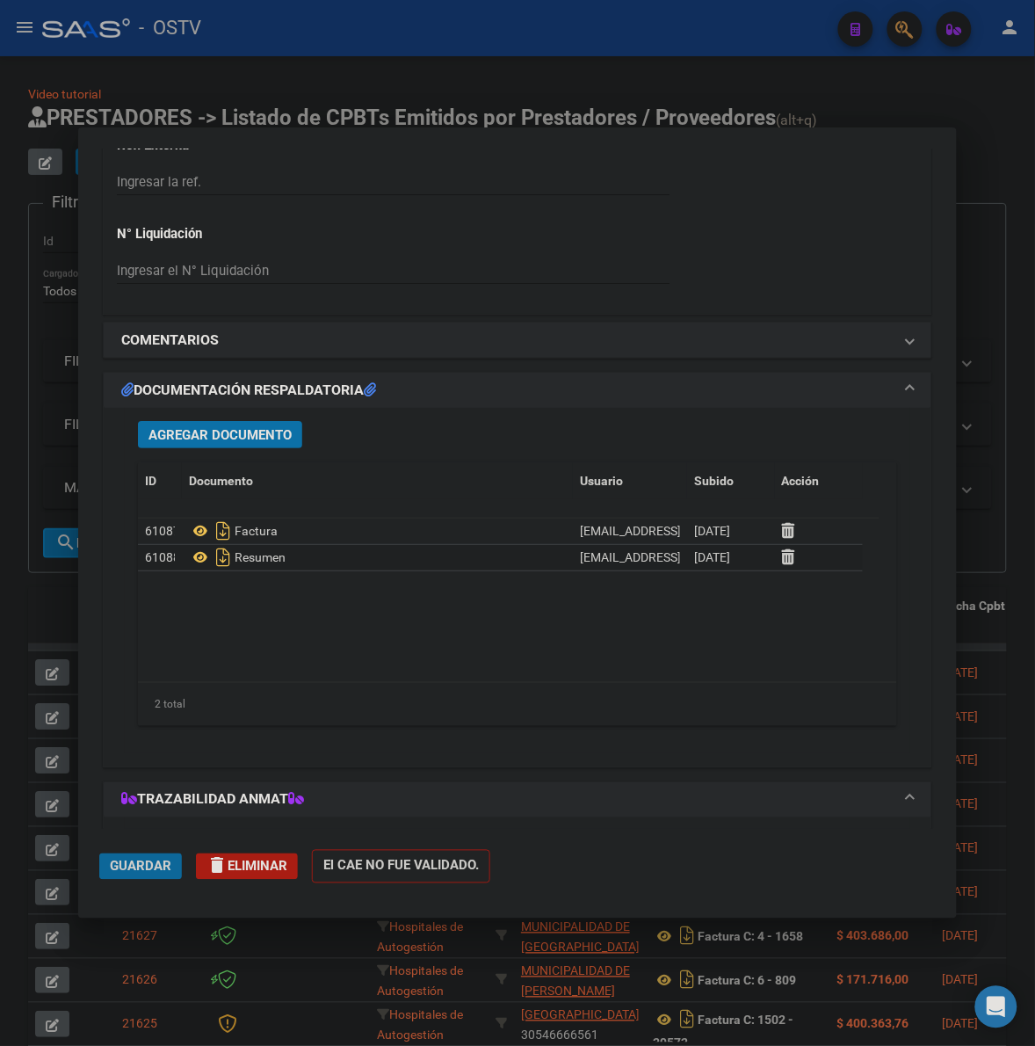
click at [127, 873] on span "Guardar" at bounding box center [141, 867] width 62 height 16
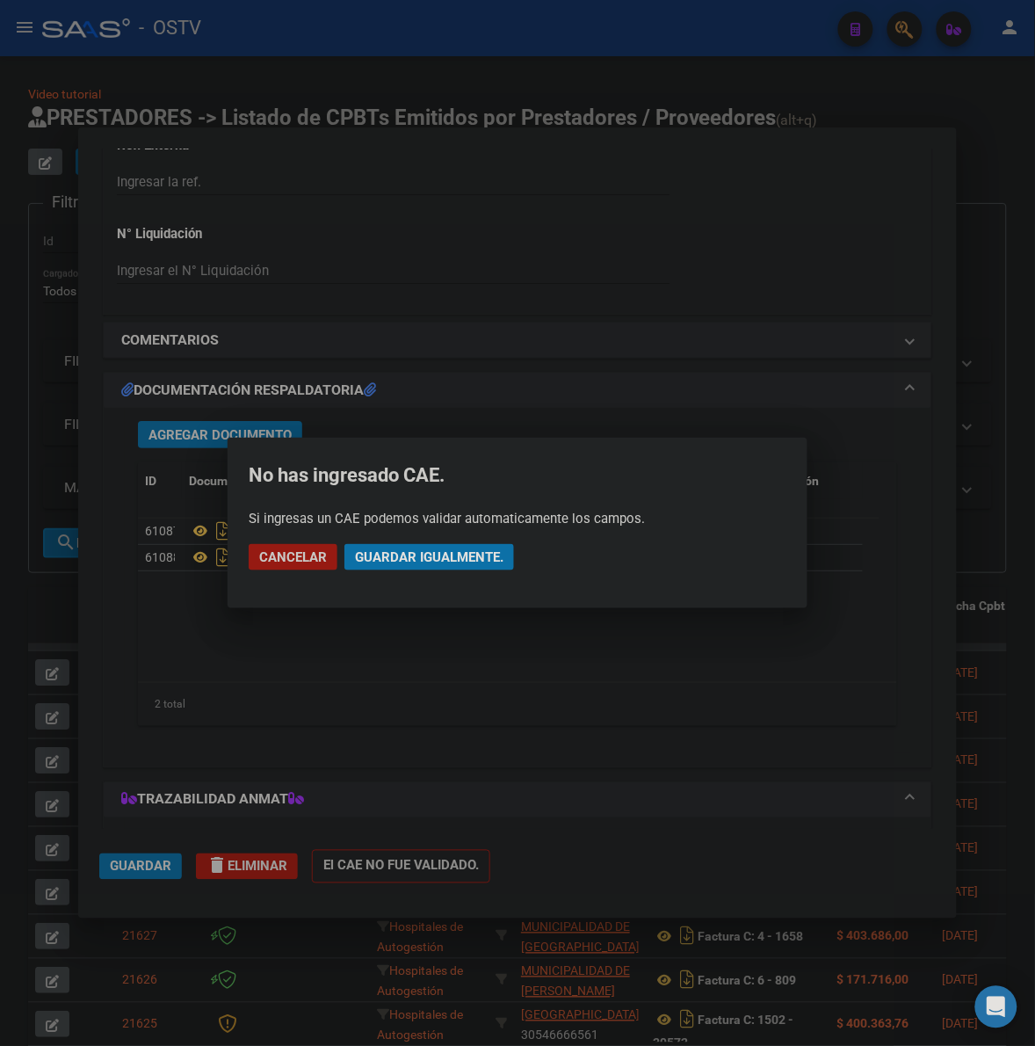
click at [388, 563] on span "Guardar igualmente." at bounding box center [429, 557] width 149 height 16
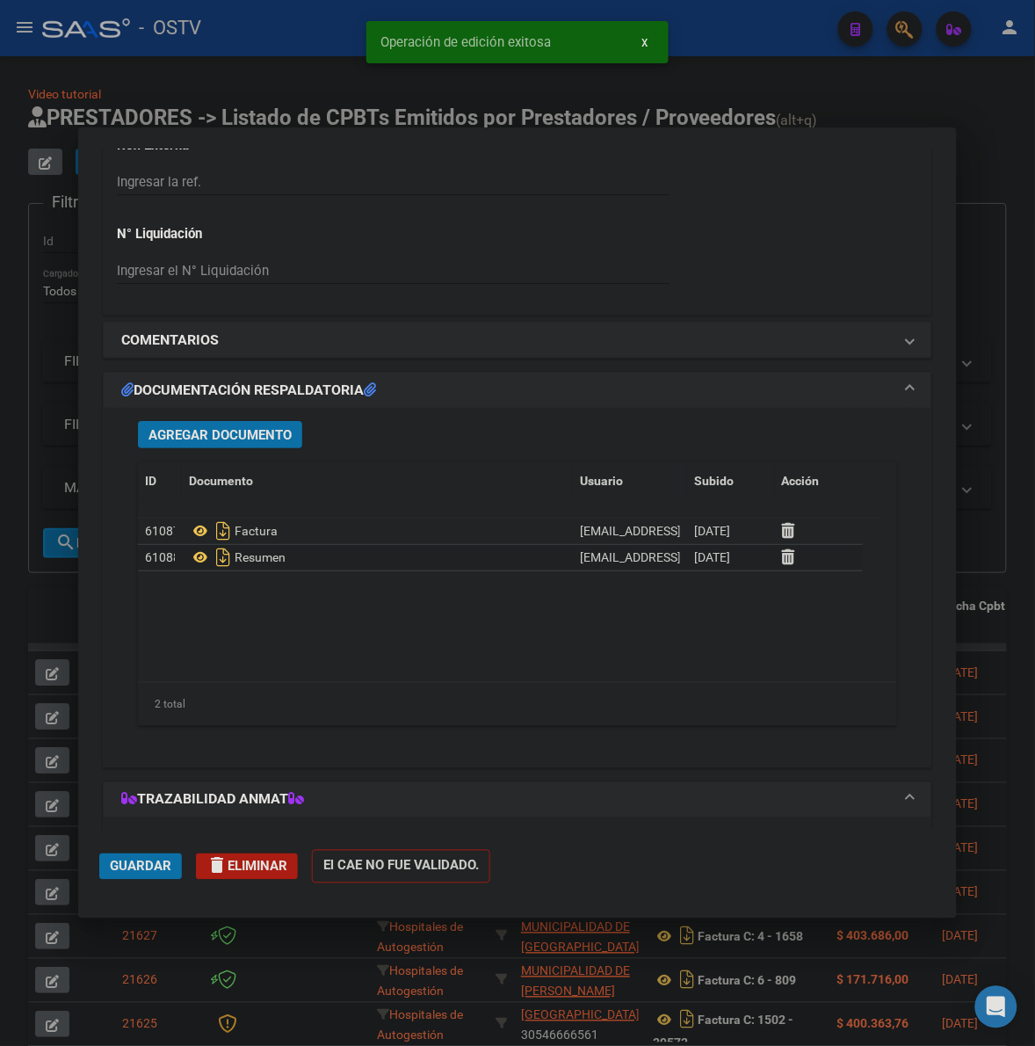
click at [60, 609] on div at bounding box center [517, 523] width 1035 height 1046
type input "$ 0,00"
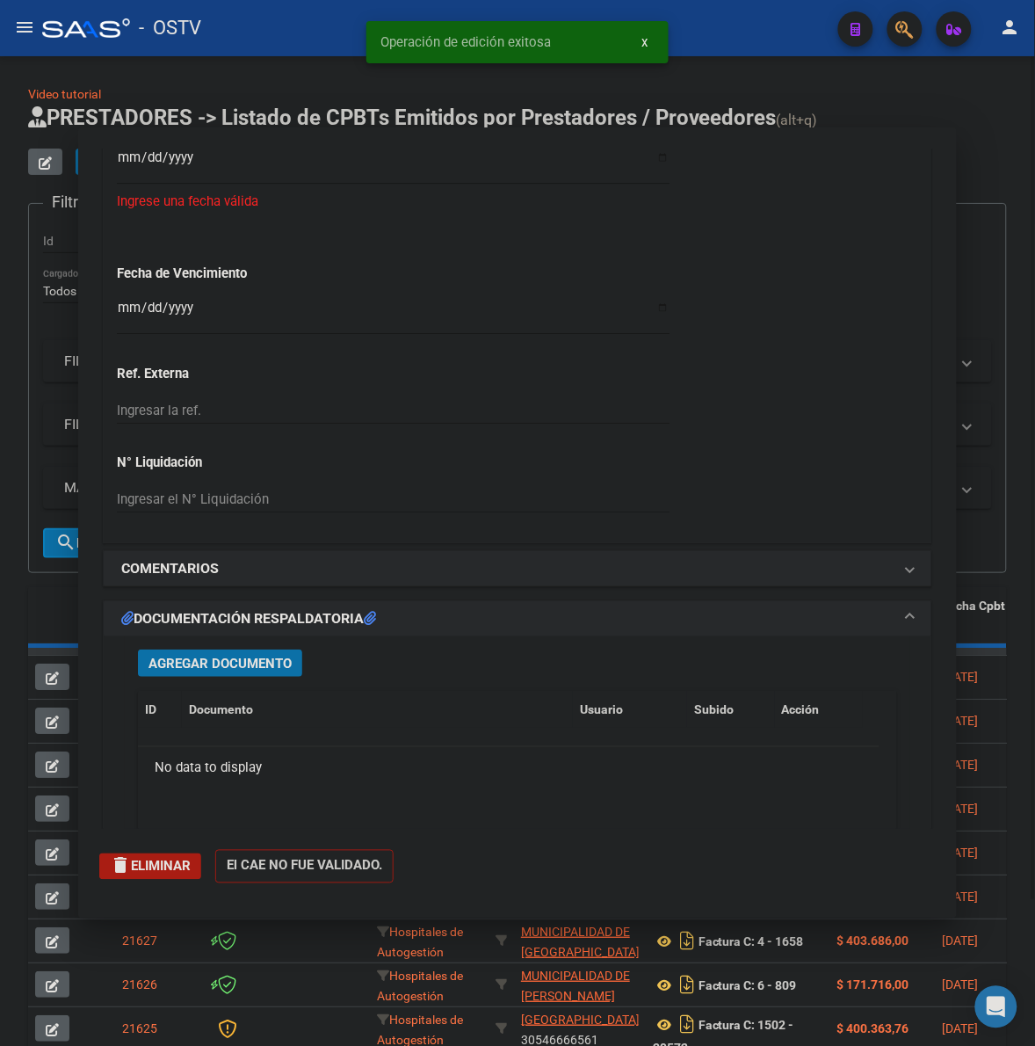
scroll to position [1510, 0]
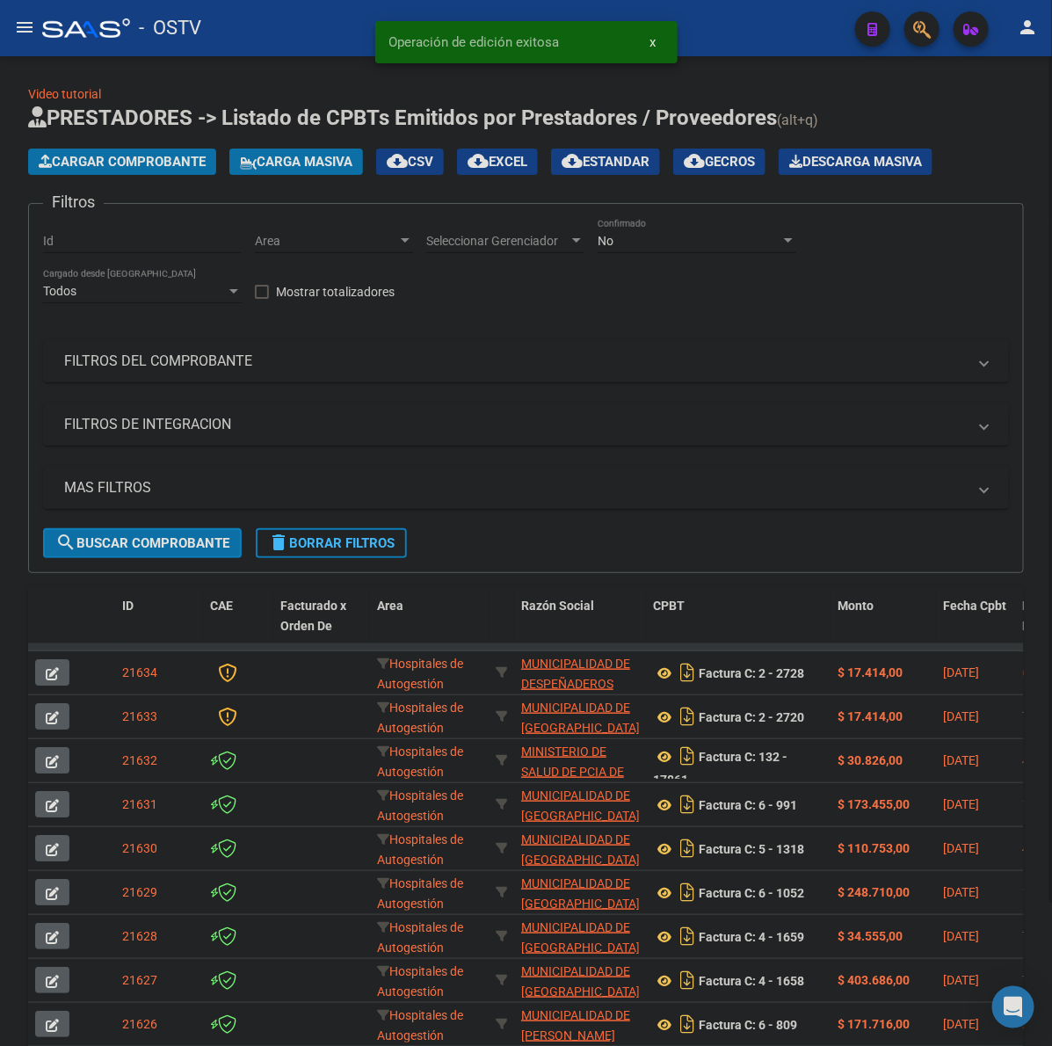
click at [176, 156] on span "Cargar Comprobante" at bounding box center [122, 162] width 167 height 16
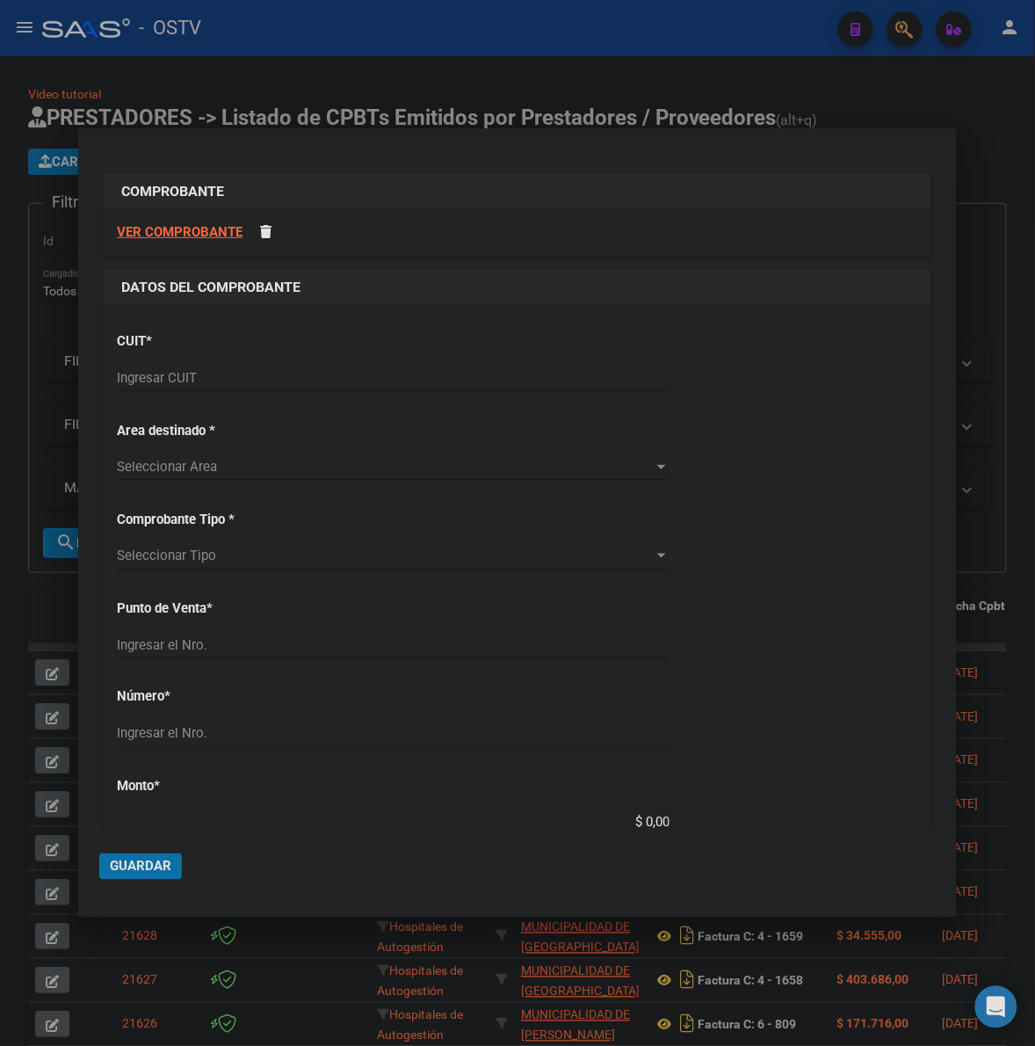
click at [211, 376] on input "Ingresar CUIT" at bounding box center [393, 378] width 553 height 16
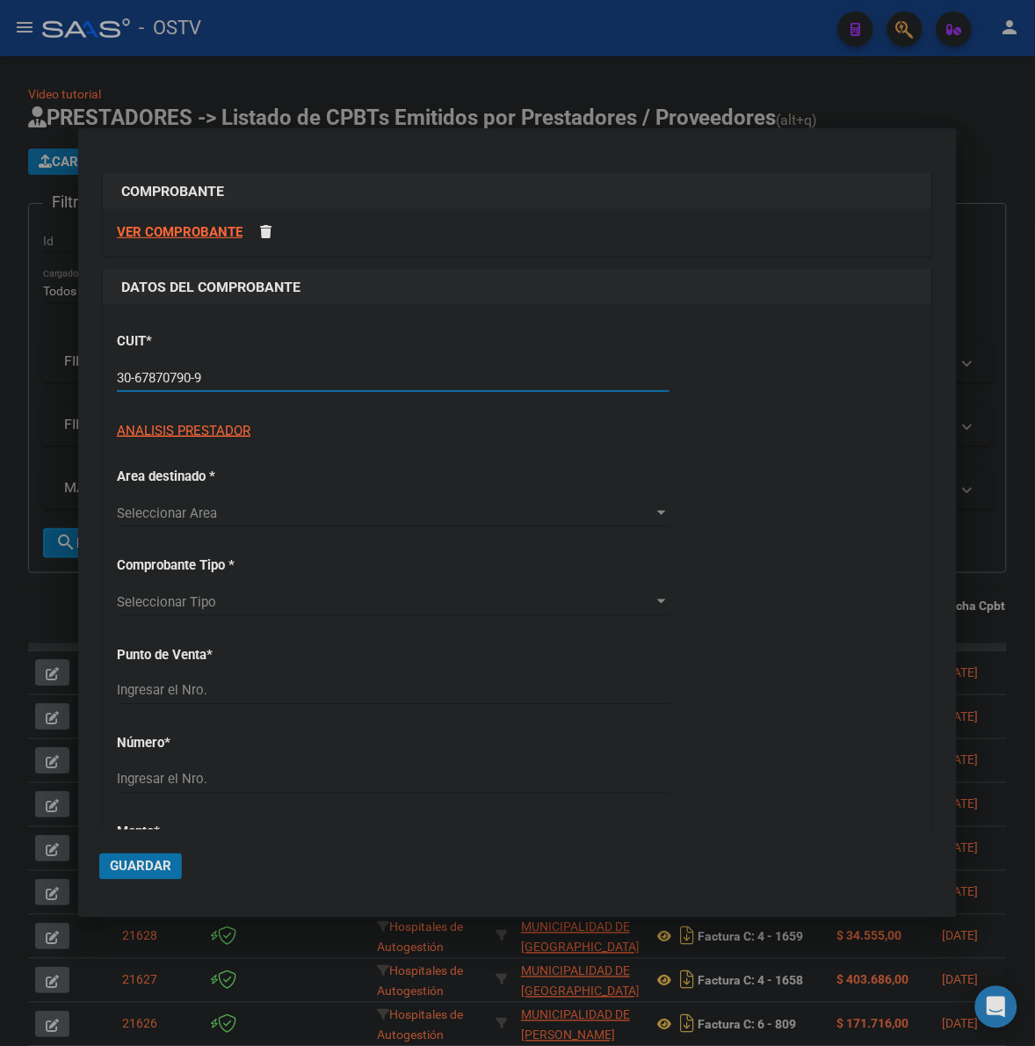
type input "30-67870790-9"
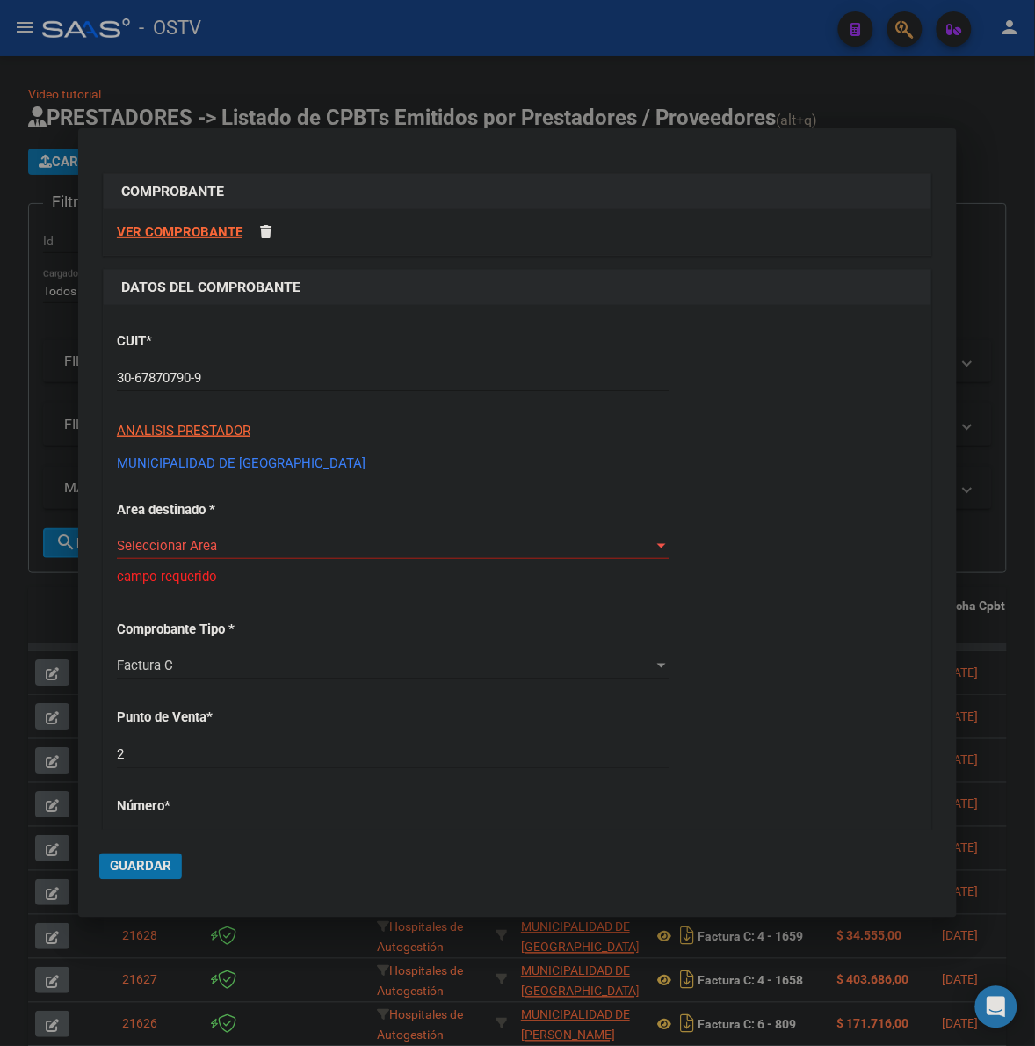
drag, startPoint x: 203, startPoint y: 526, endPoint x: 203, endPoint y: 541, distance: 14.9
click at [203, 536] on div "CUIT * 30-67870790-9 Ingresar CUIT ANALISIS PRESTADOR MUNICIPALIDAD DE SALSIPUE…" at bounding box center [518, 943] width 828 height 1277
click at [198, 534] on div "Seleccionar Area Seleccionar Area" at bounding box center [393, 546] width 553 height 26
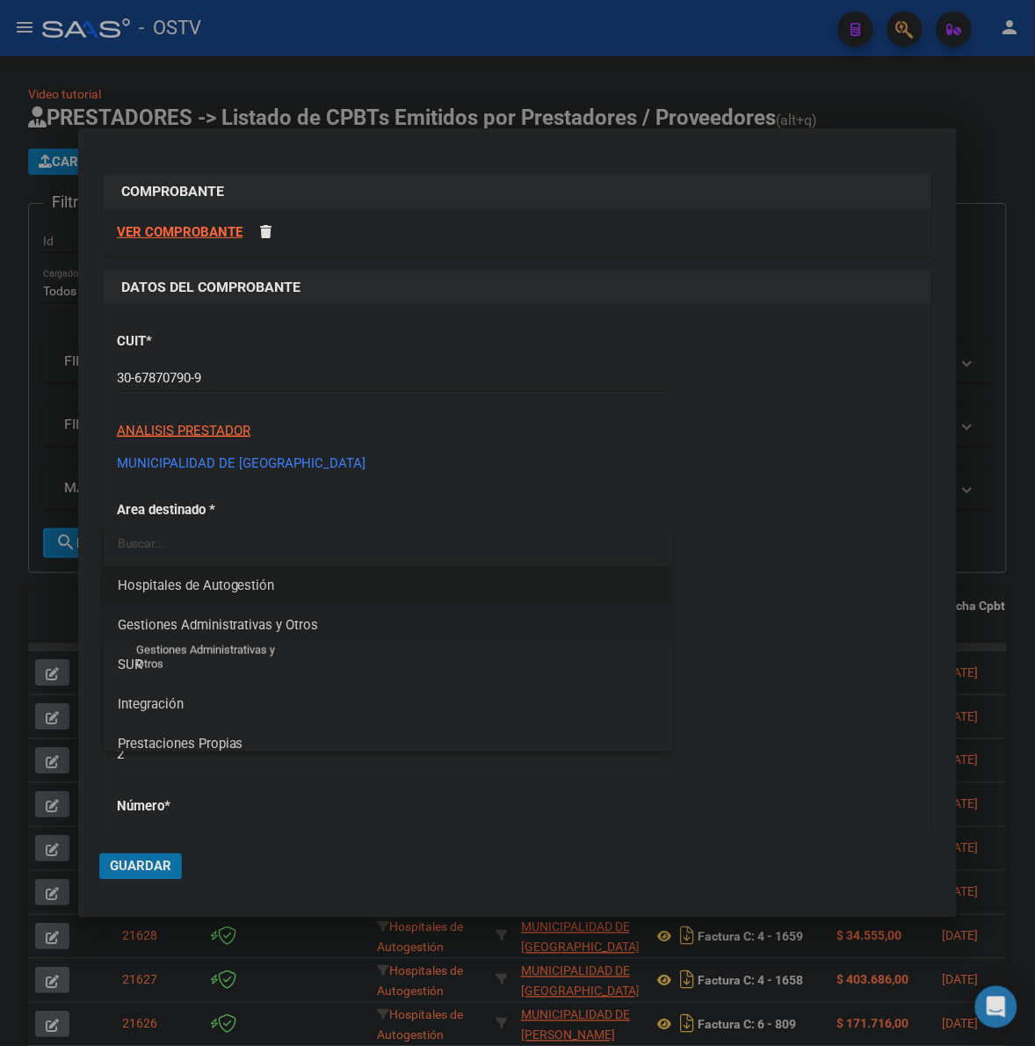
click at [260, 625] on span "Gestiones Administrativas y Otros" at bounding box center [218, 625] width 201 height 16
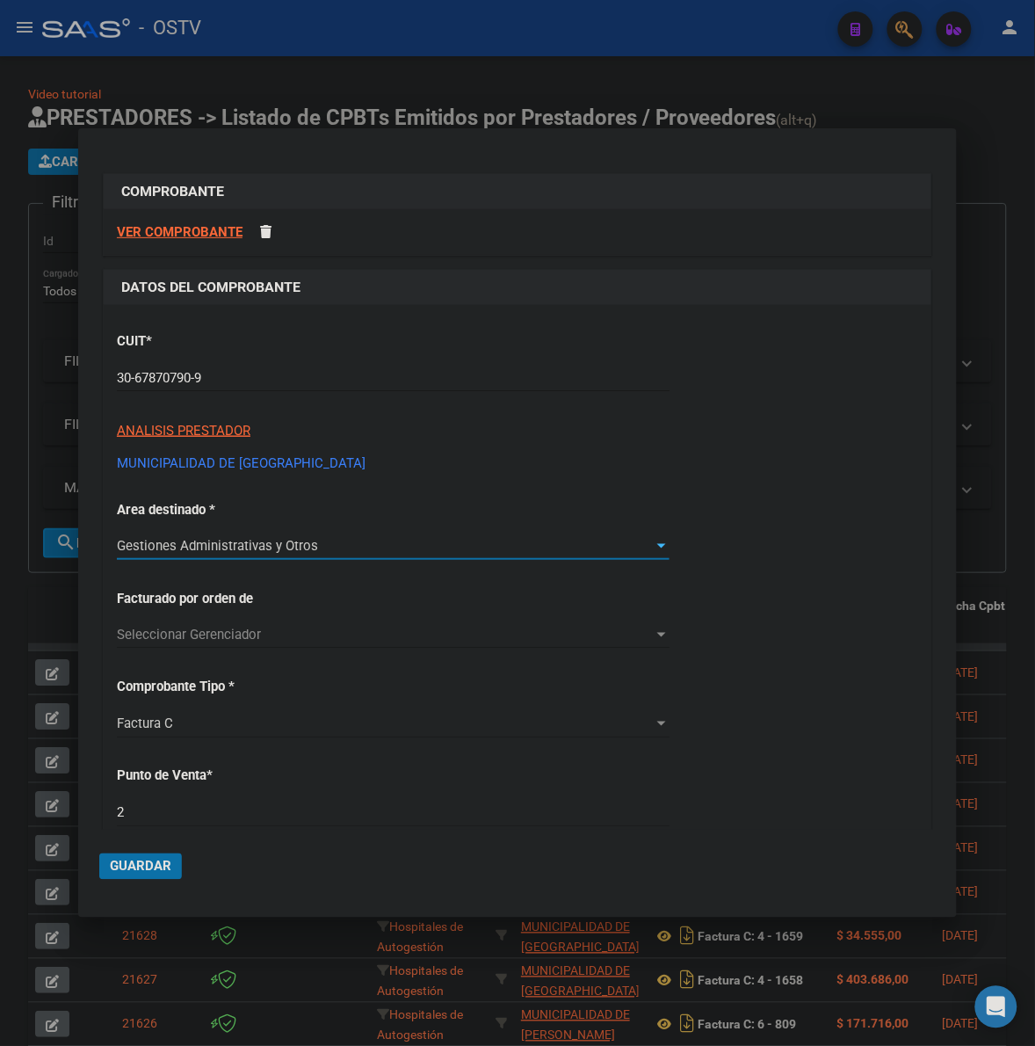
click at [218, 546] on span "Gestiones Administrativas y Otros" at bounding box center [217, 546] width 201 height 16
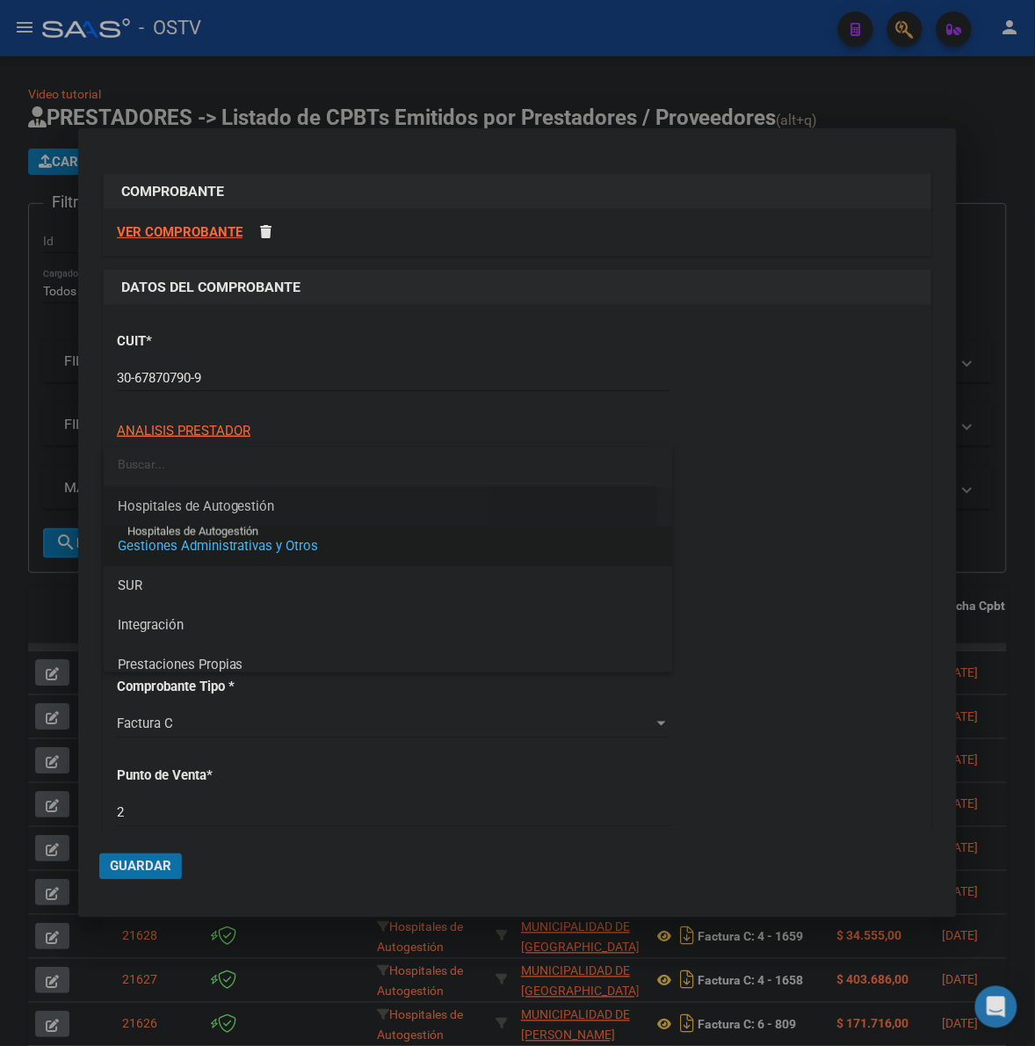
click at [238, 504] on span "Hospitales de Autogestión" at bounding box center [196, 506] width 157 height 16
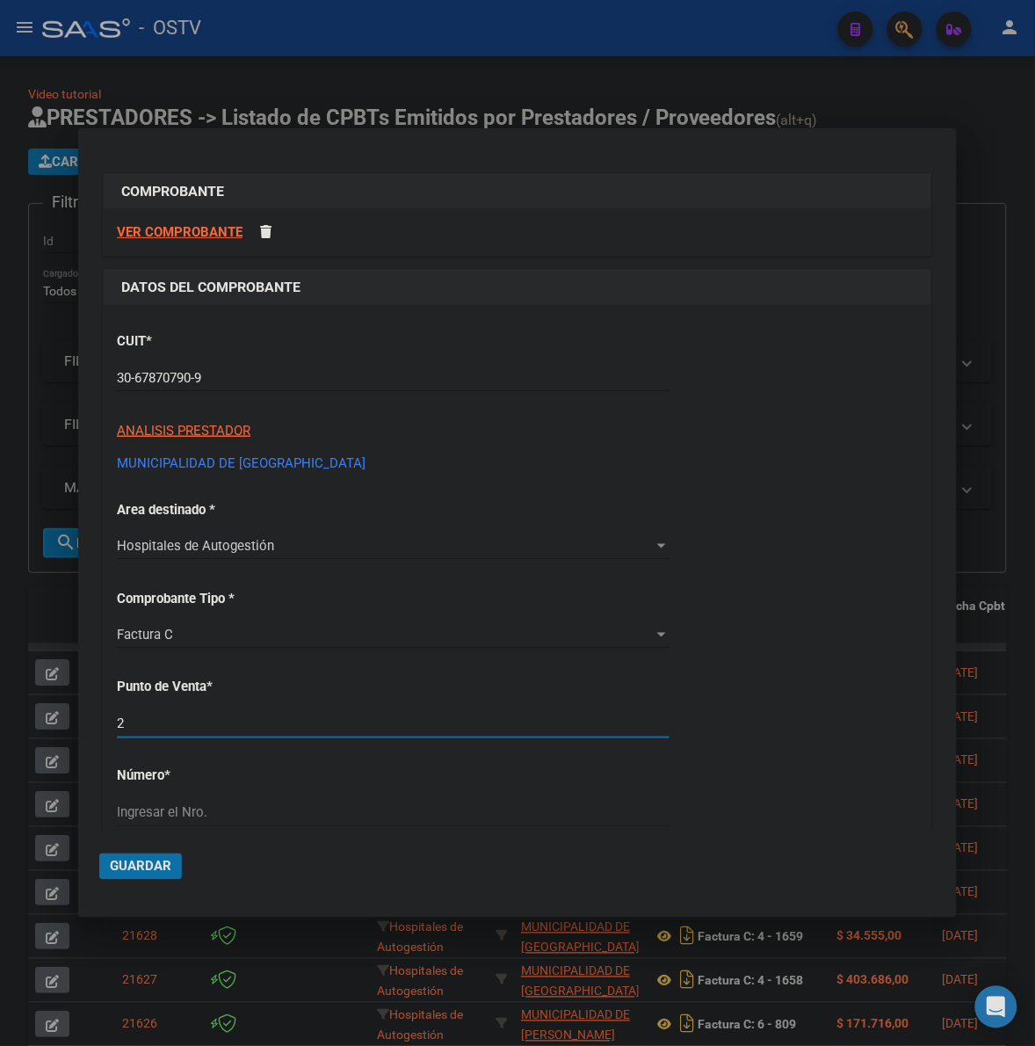
click at [198, 718] on input "2" at bounding box center [393, 724] width 553 height 16
type input "3"
type input "3528"
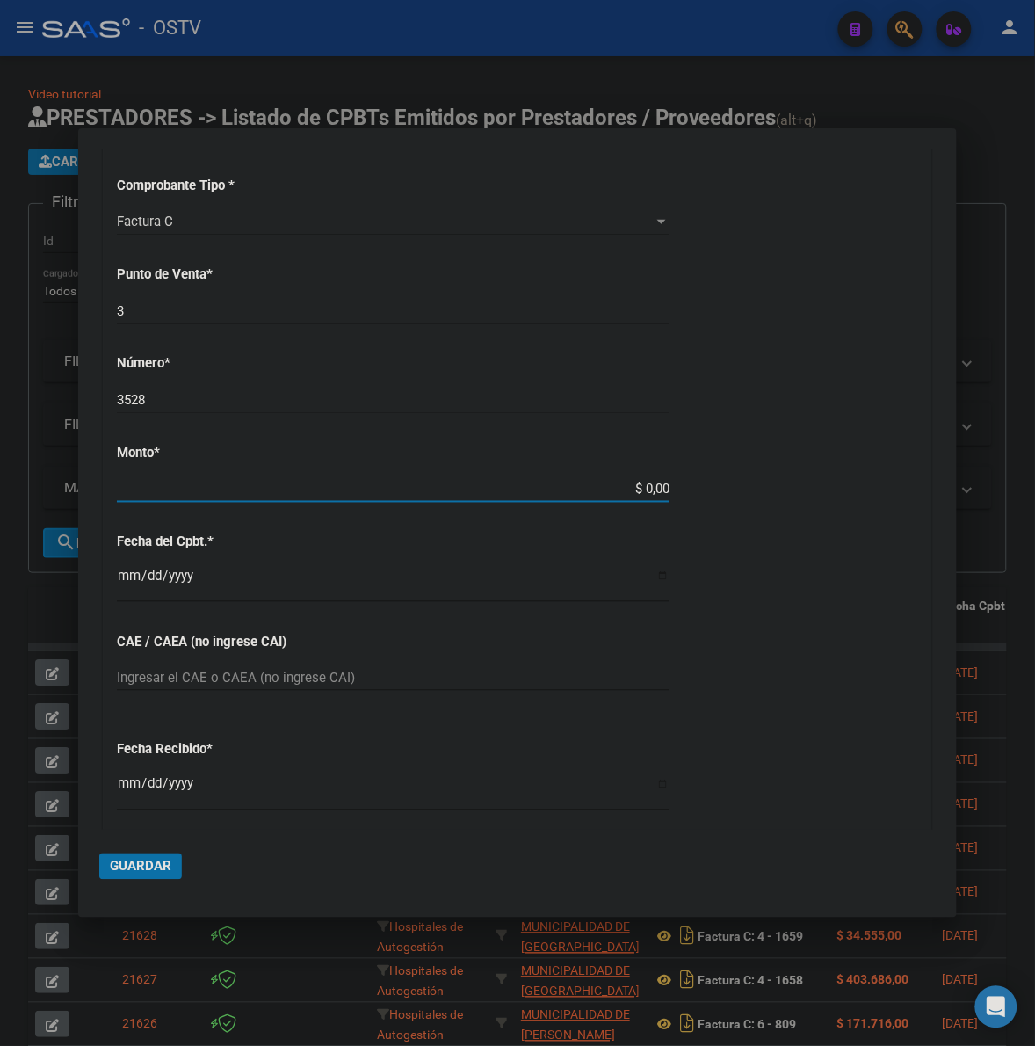
scroll to position [404, 0]
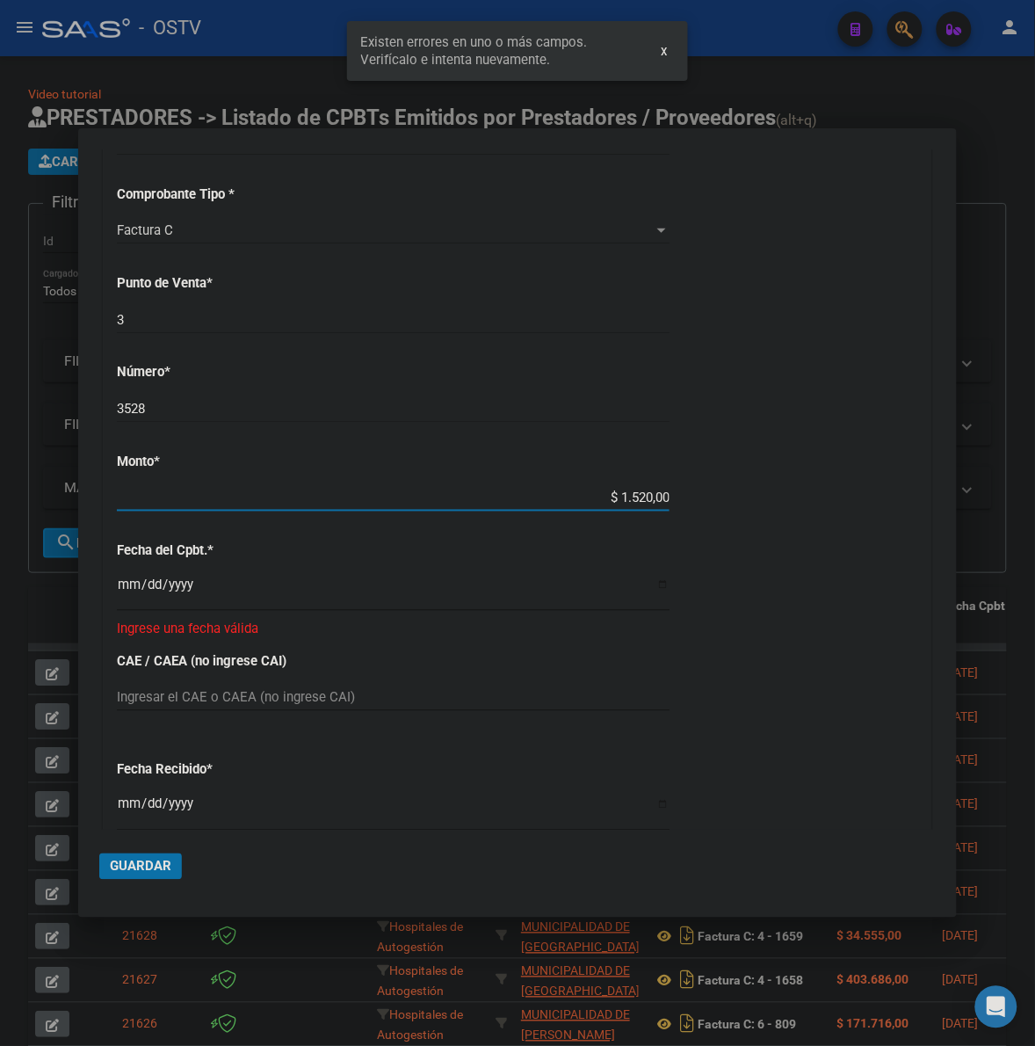
type input "$ 15.200,00"
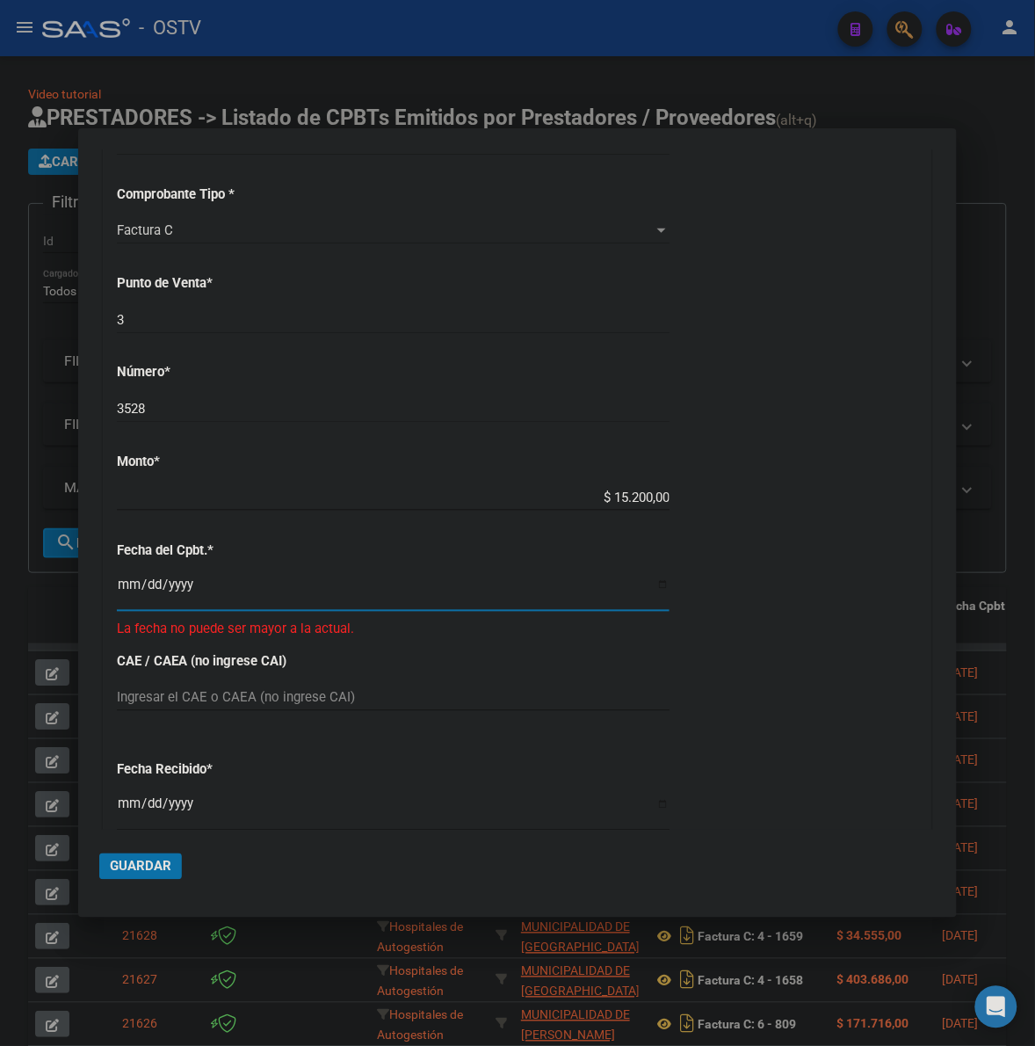
type input "2023-12-13"
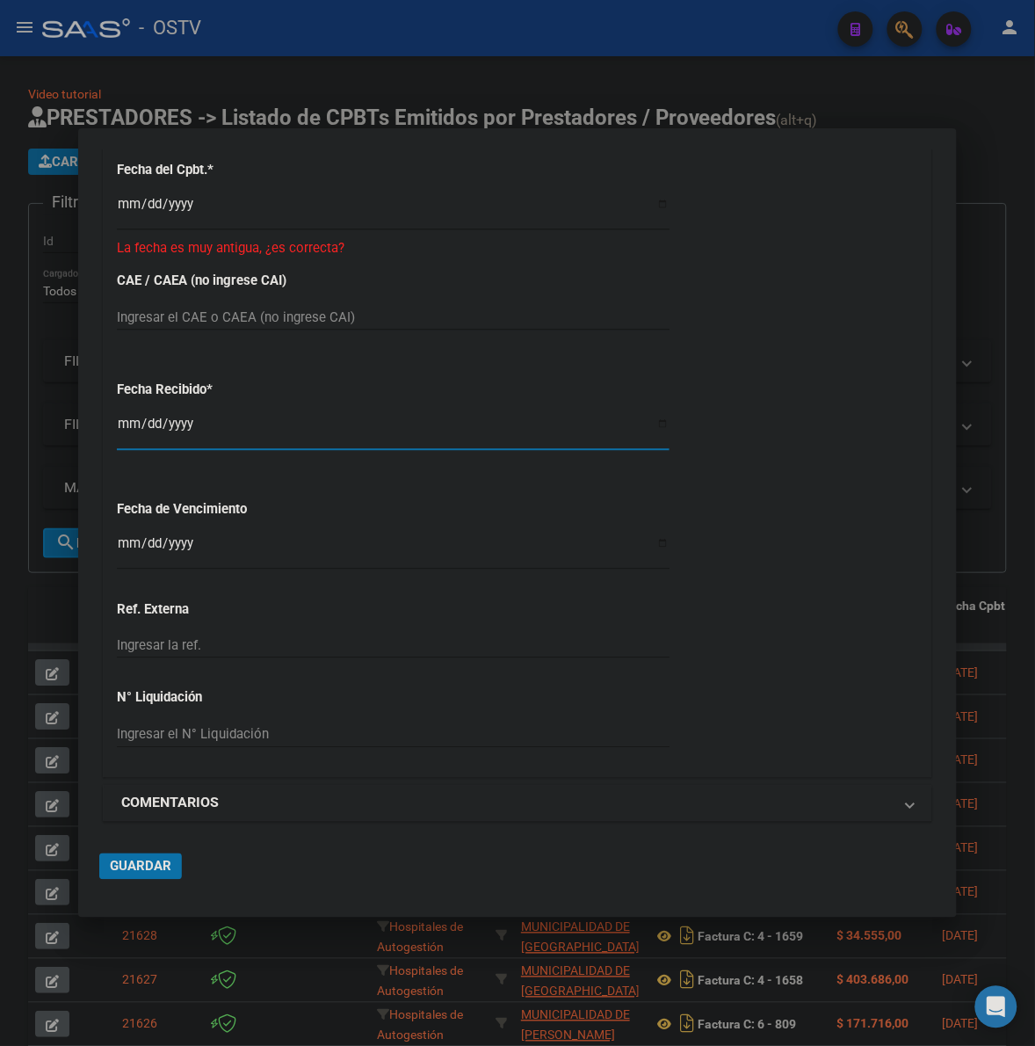
scroll to position [791, 0]
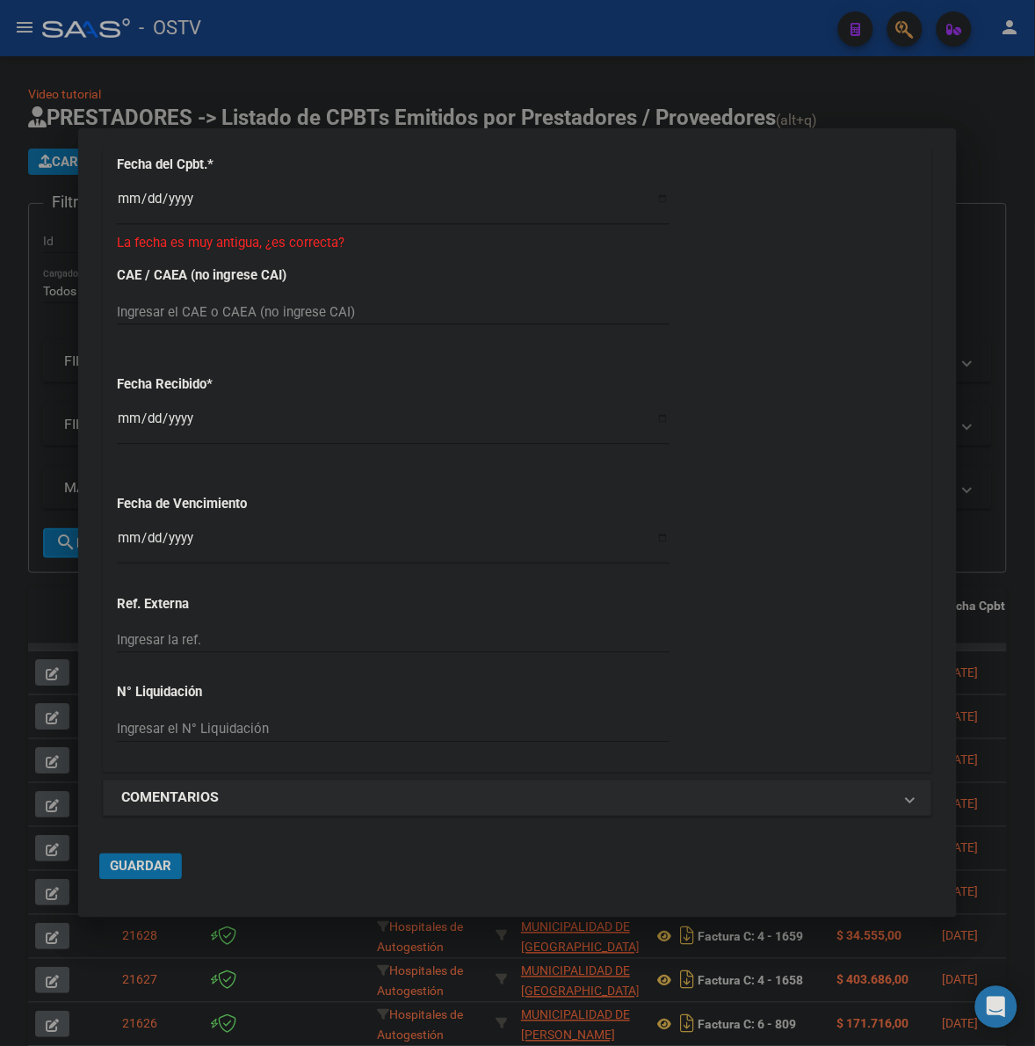
click at [139, 873] on span "Guardar" at bounding box center [141, 867] width 62 height 16
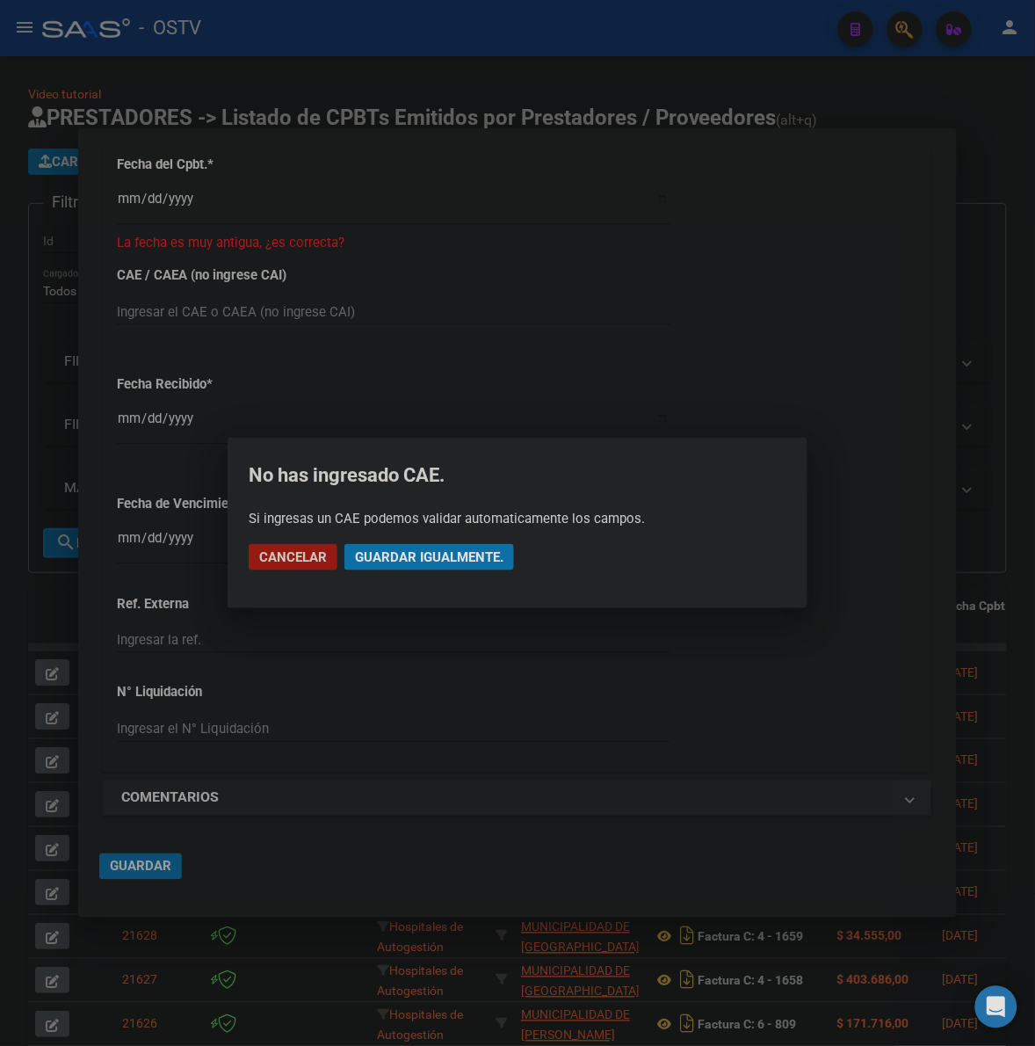
click at [444, 552] on span "Guardar igualmente." at bounding box center [429, 557] width 149 height 16
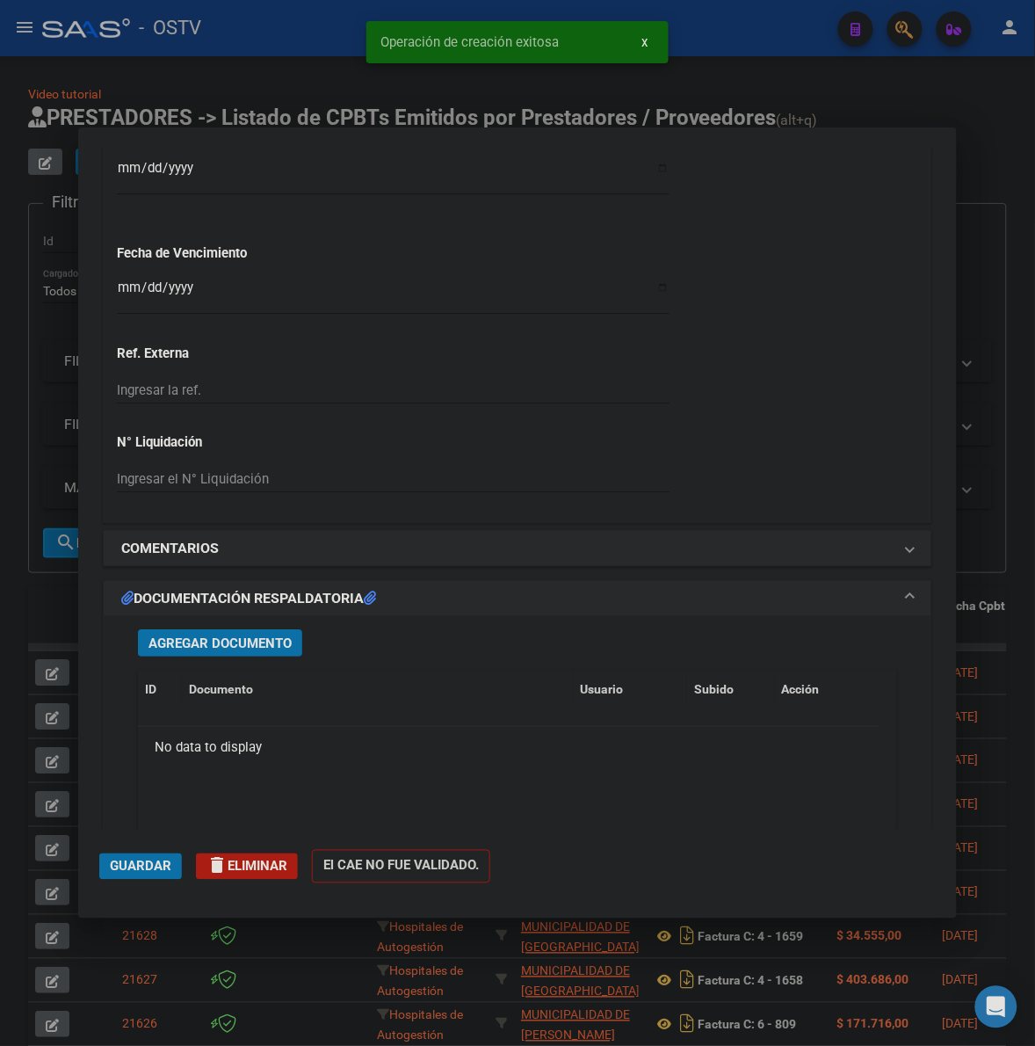
scroll to position [1245, 0]
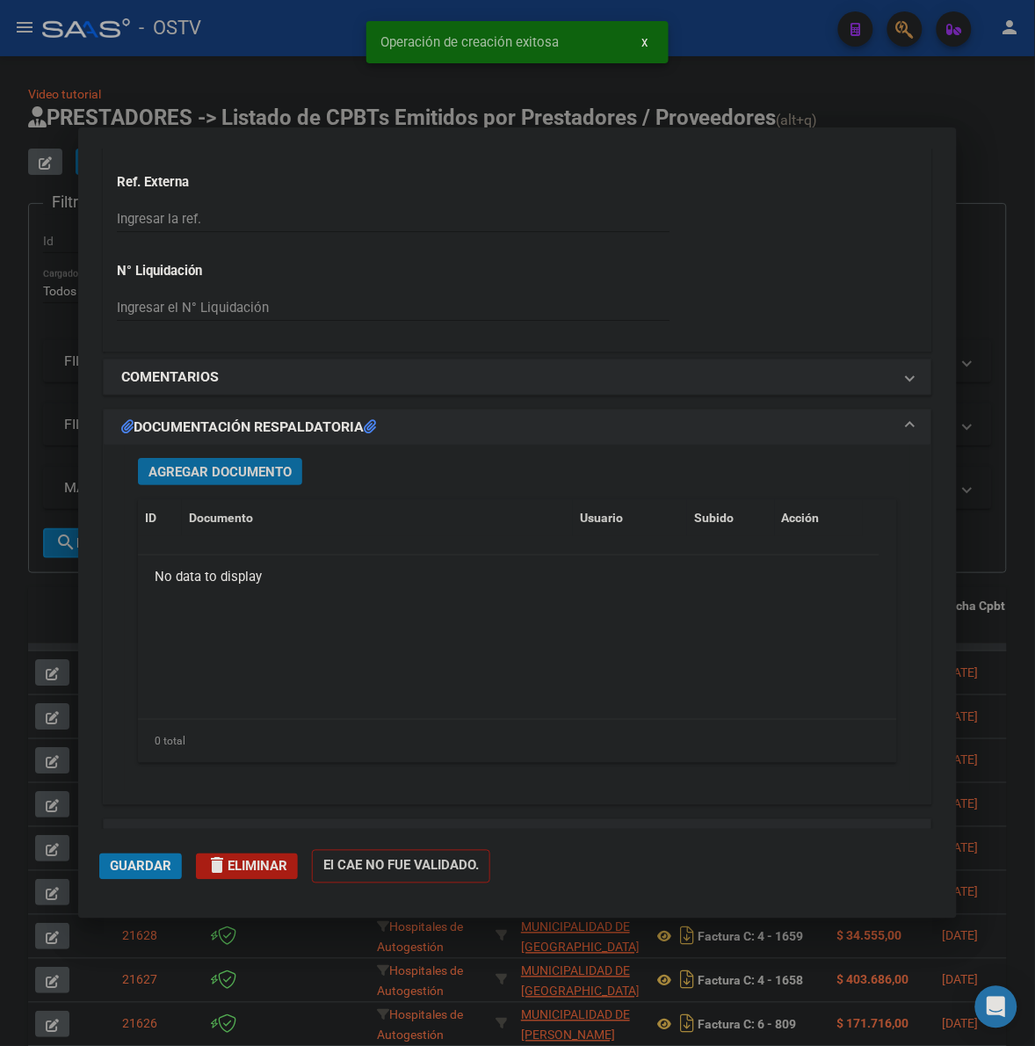
click at [270, 477] on span "Agregar Documento" at bounding box center [220, 472] width 143 height 16
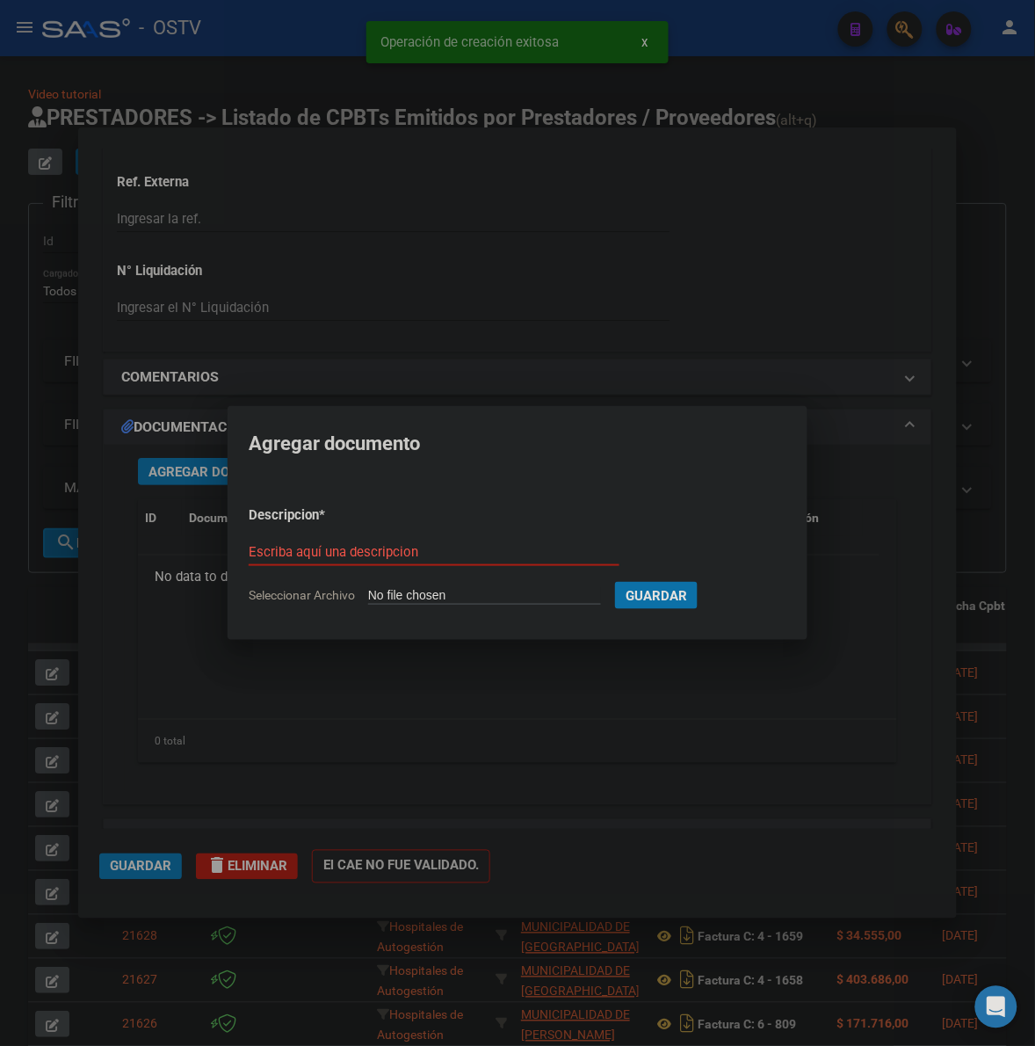
type input "C:\fakepath\FACTURA - 3 3528 - MUNICIPALIDAD DE SALSIPUEDES.pdf"
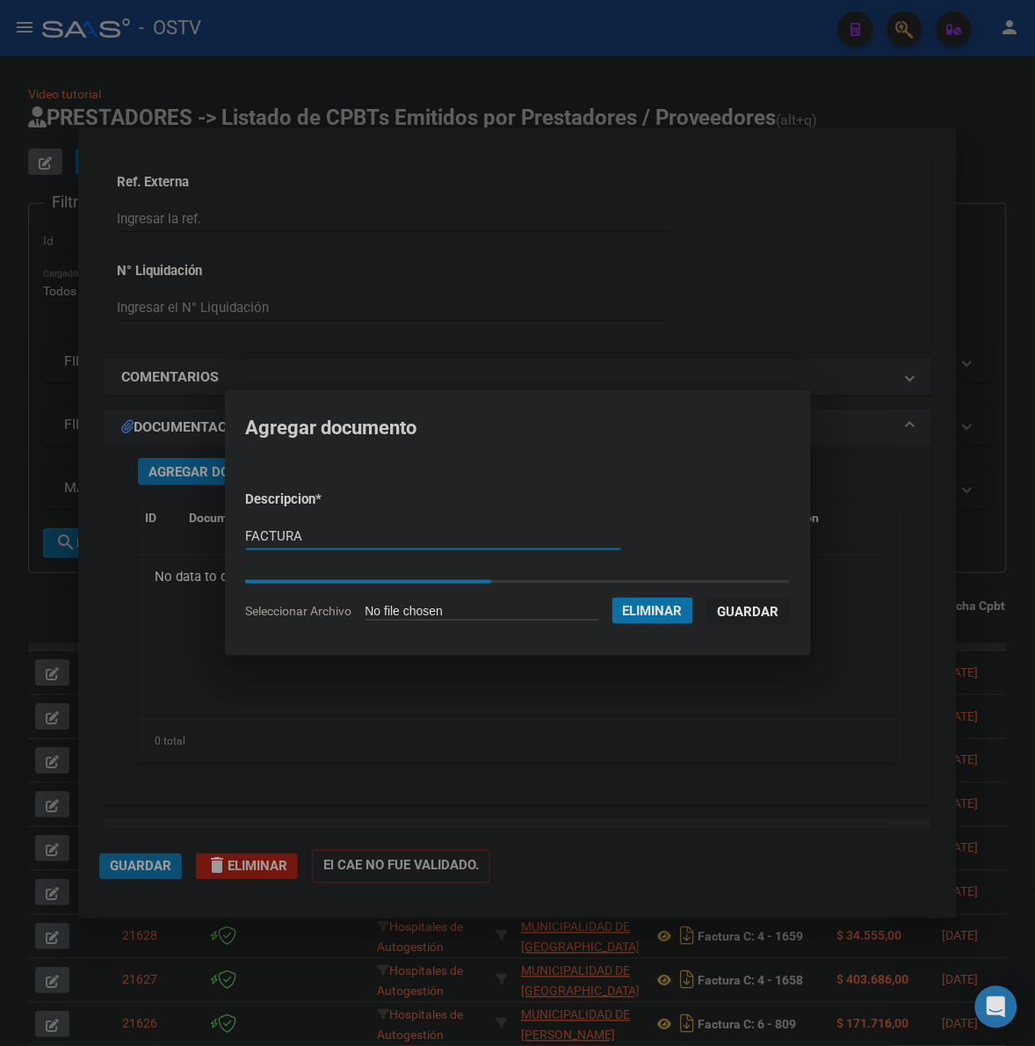
type input "FACTURA"
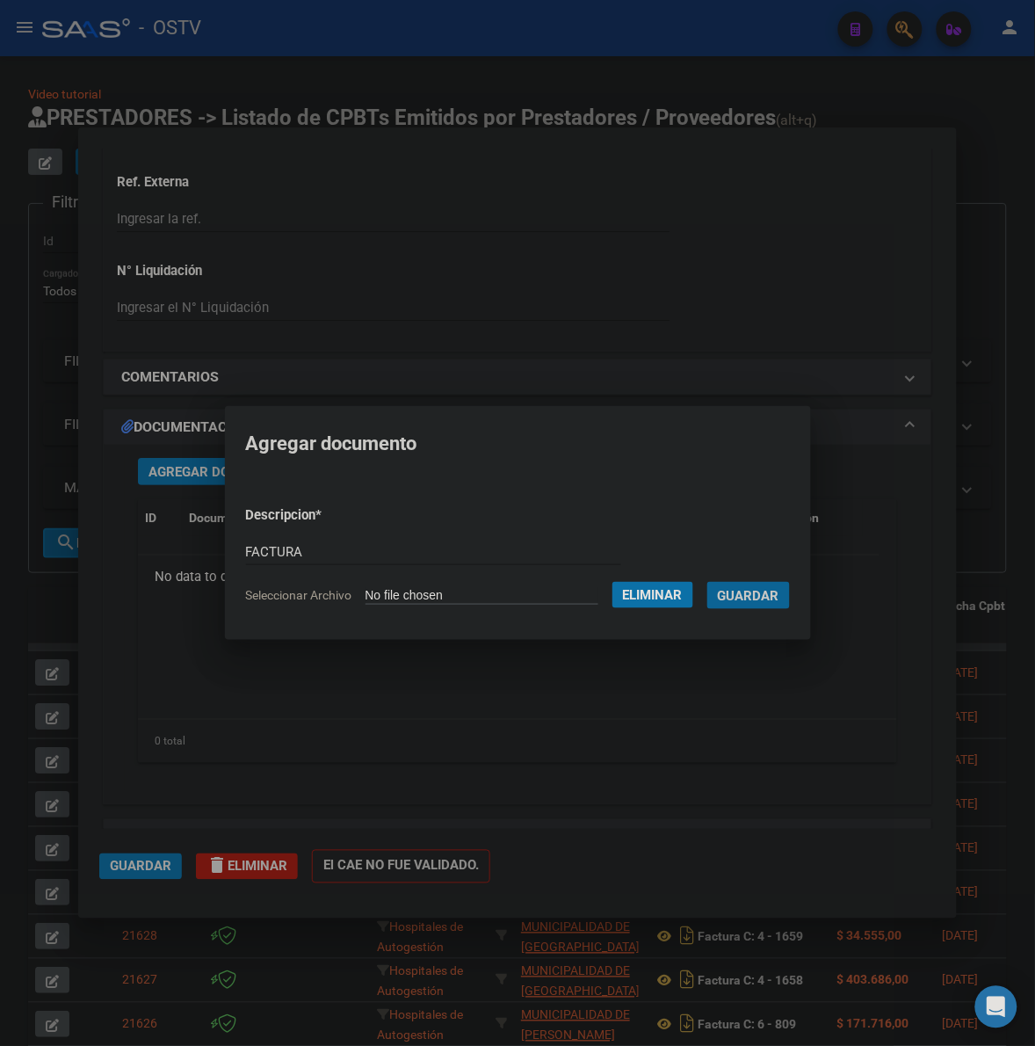
click at [708, 582] on button "Guardar" at bounding box center [749, 595] width 83 height 27
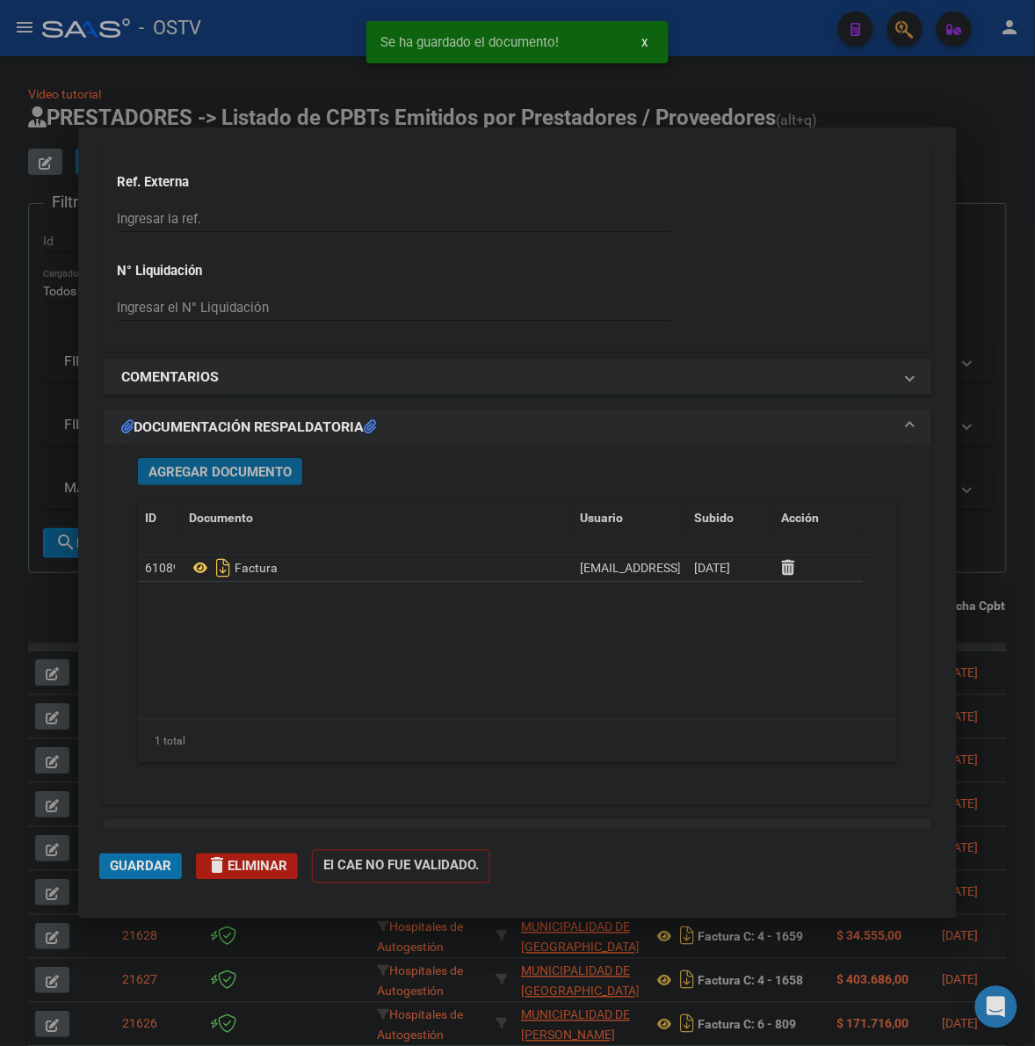
drag, startPoint x: 249, startPoint y: 463, endPoint x: 1040, endPoint y: 345, distance: 799.7
click at [249, 462] on button "Agregar Documento" at bounding box center [220, 471] width 164 height 27
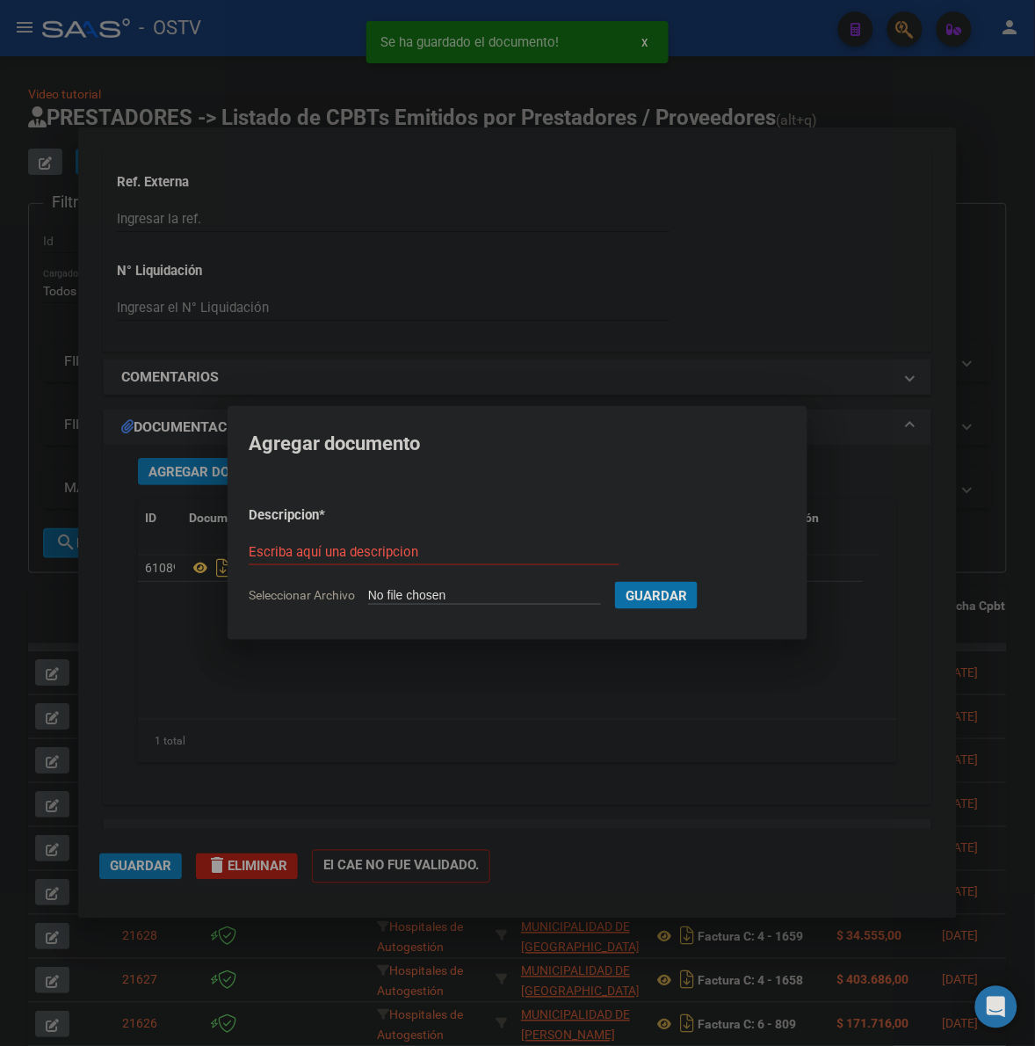
type input "C:\fakepath\RESUMEN - 3 3528 - MUNICIPALIDAD DE SALSIPUEDES.pdf"
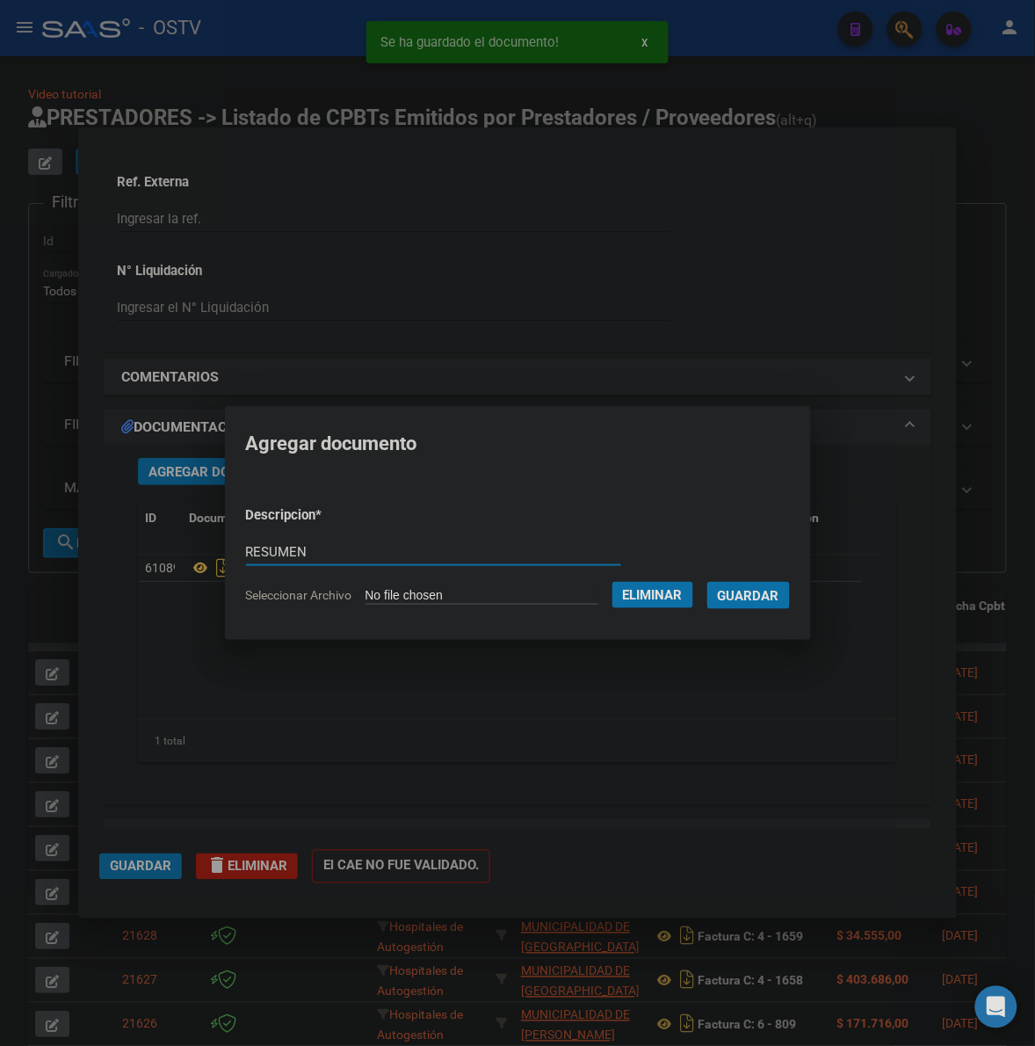
type input "RESUMEN"
click at [708, 582] on button "Guardar" at bounding box center [749, 595] width 83 height 27
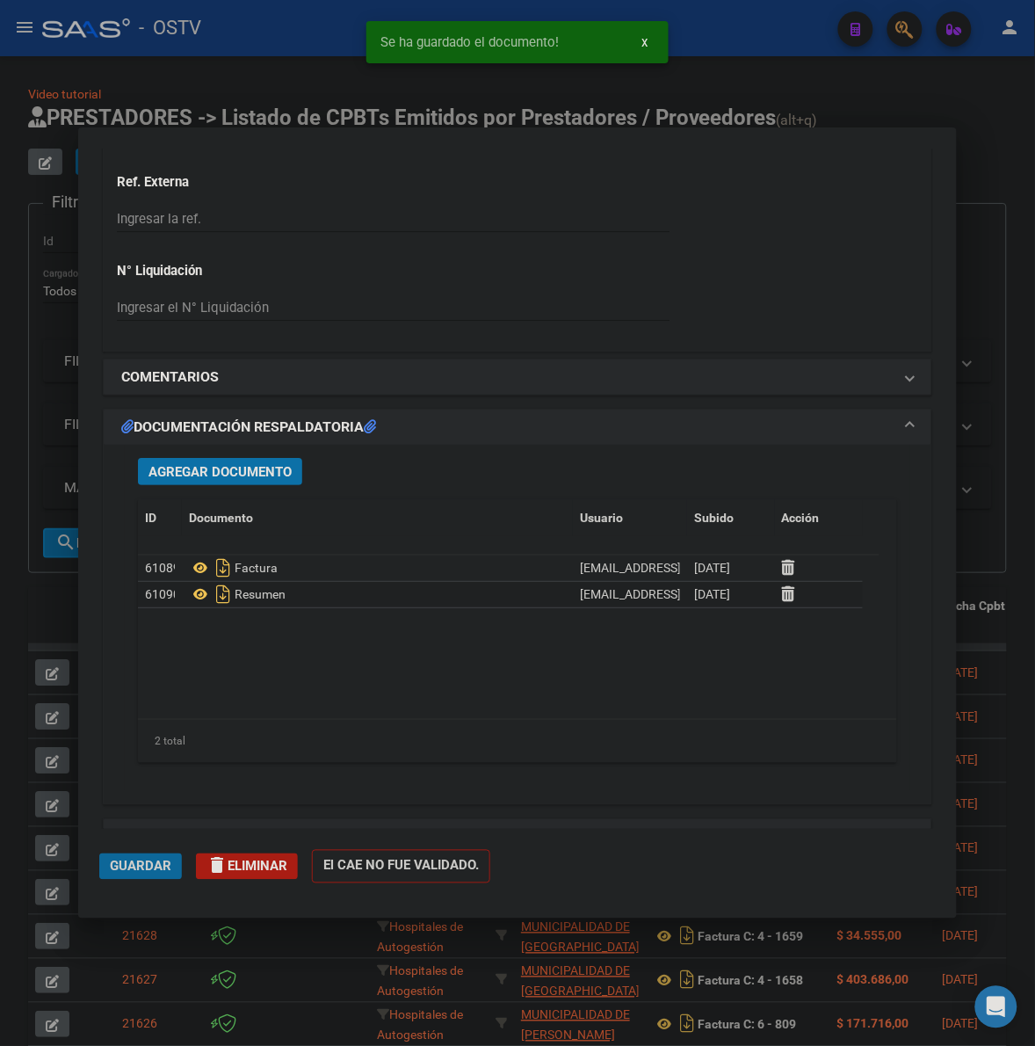
click at [154, 864] on span "Guardar" at bounding box center [141, 867] width 62 height 16
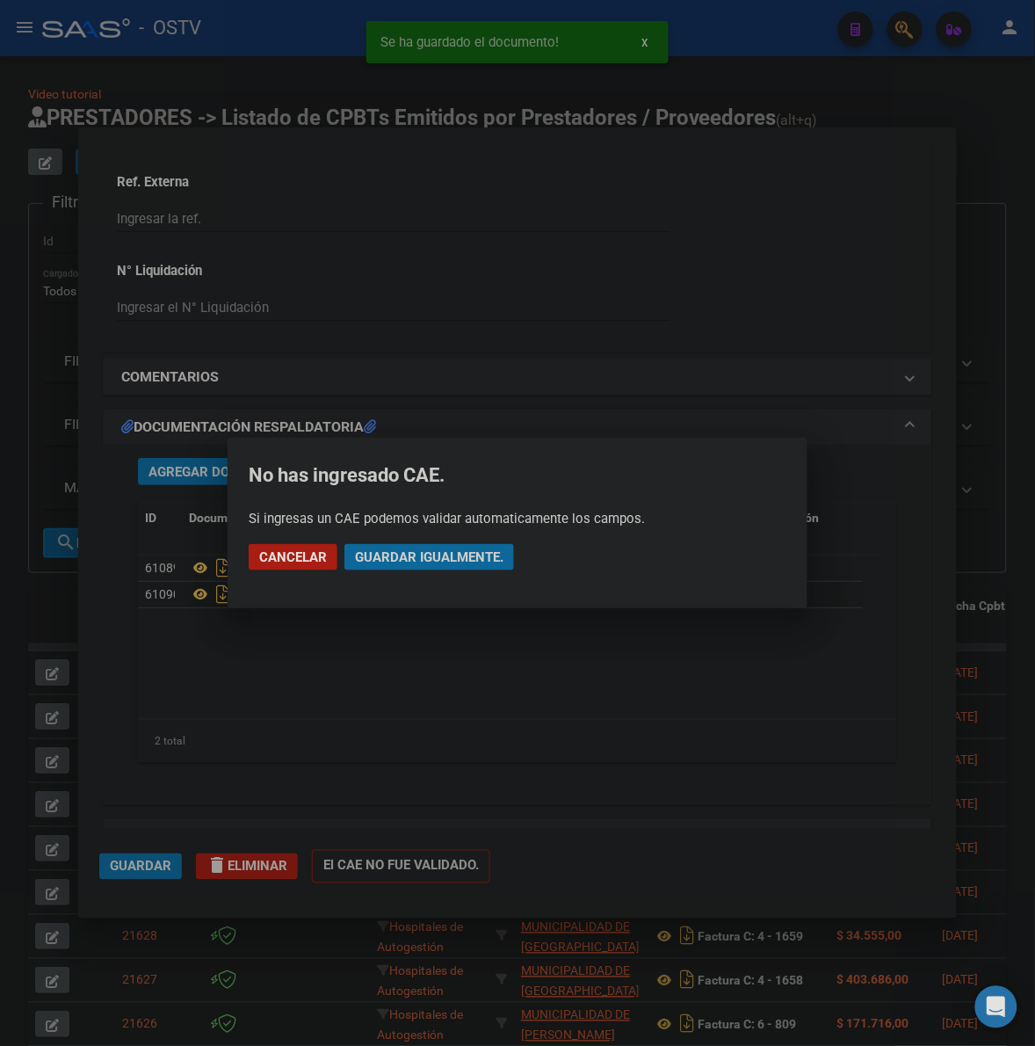
click at [437, 561] on span "Guardar igualmente." at bounding box center [429, 557] width 149 height 16
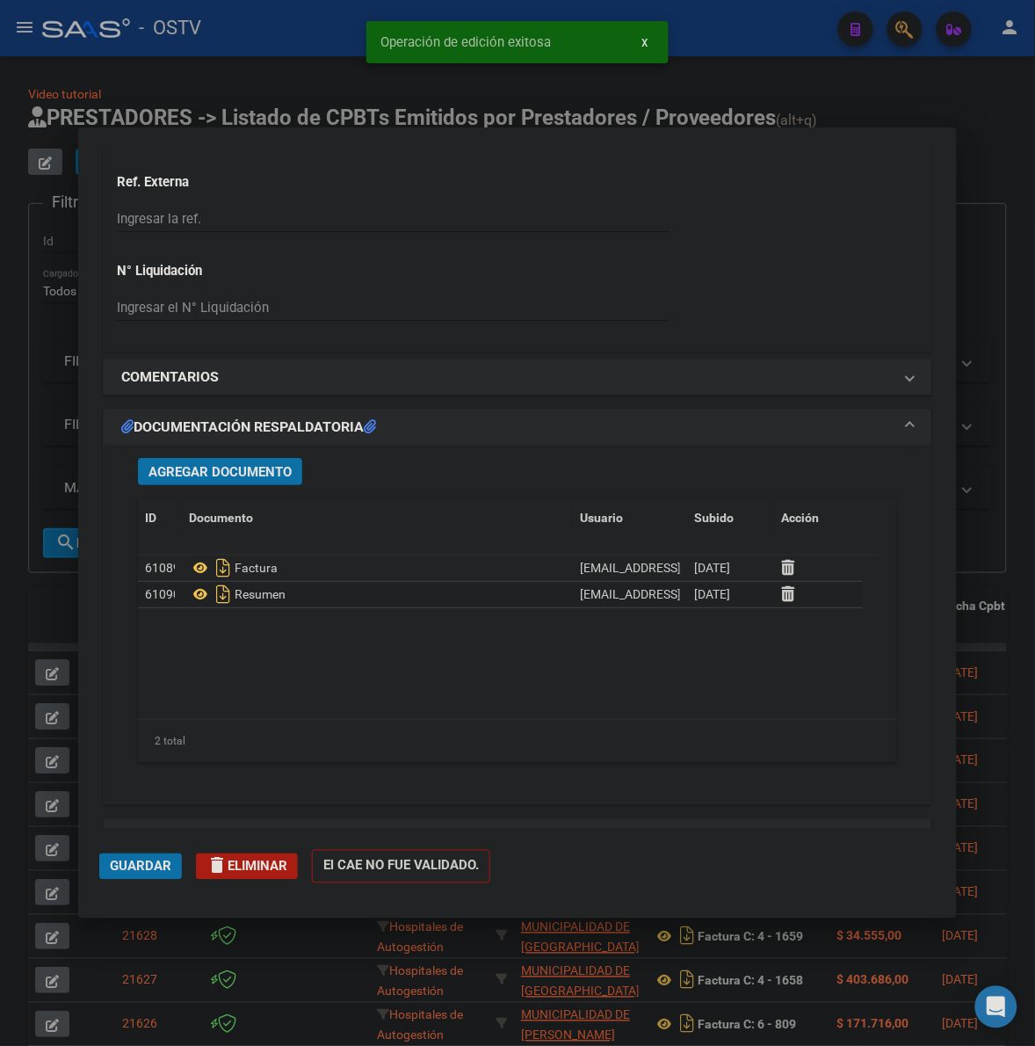
click at [986, 316] on div at bounding box center [517, 523] width 1035 height 1046
type input "$ 0,00"
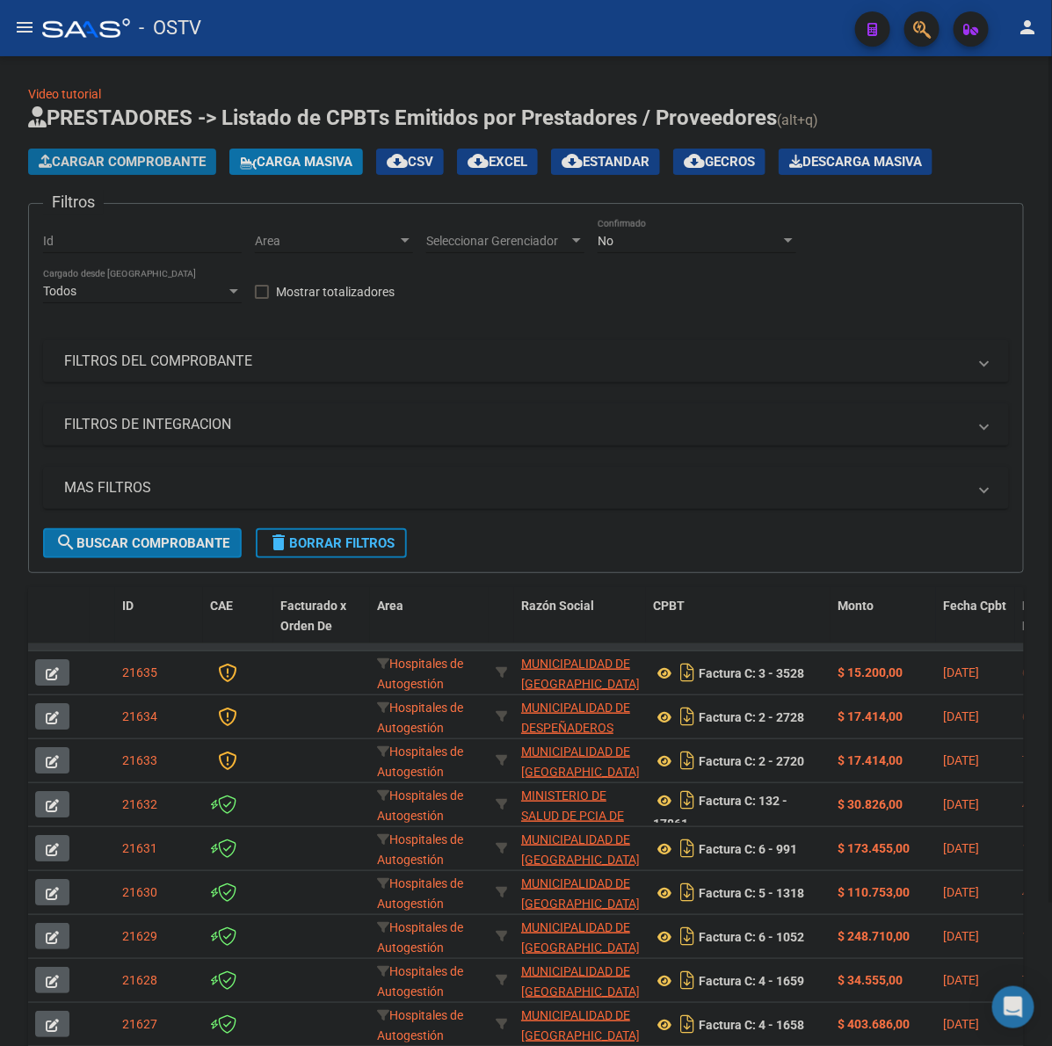
click at [211, 156] on button "Cargar Comprobante" at bounding box center [122, 162] width 188 height 26
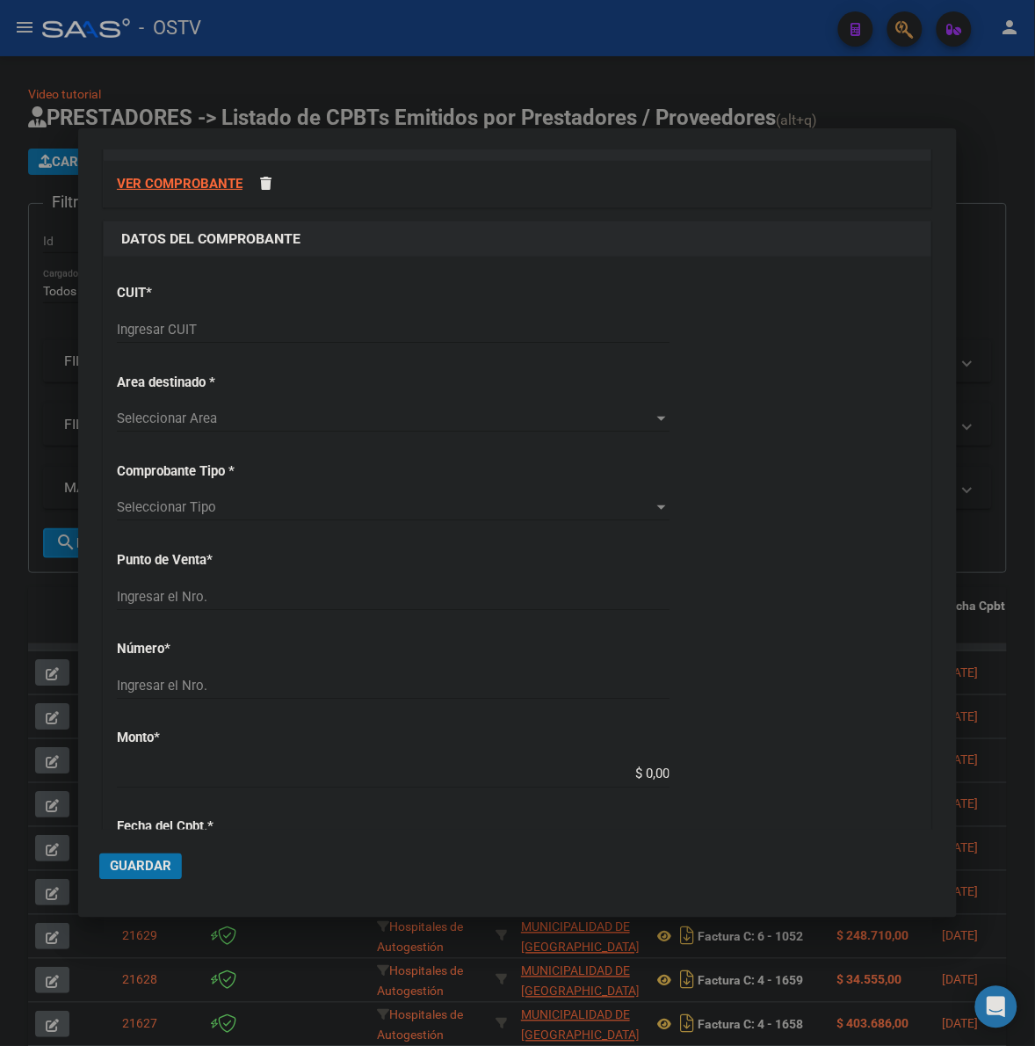
scroll to position [36, 0]
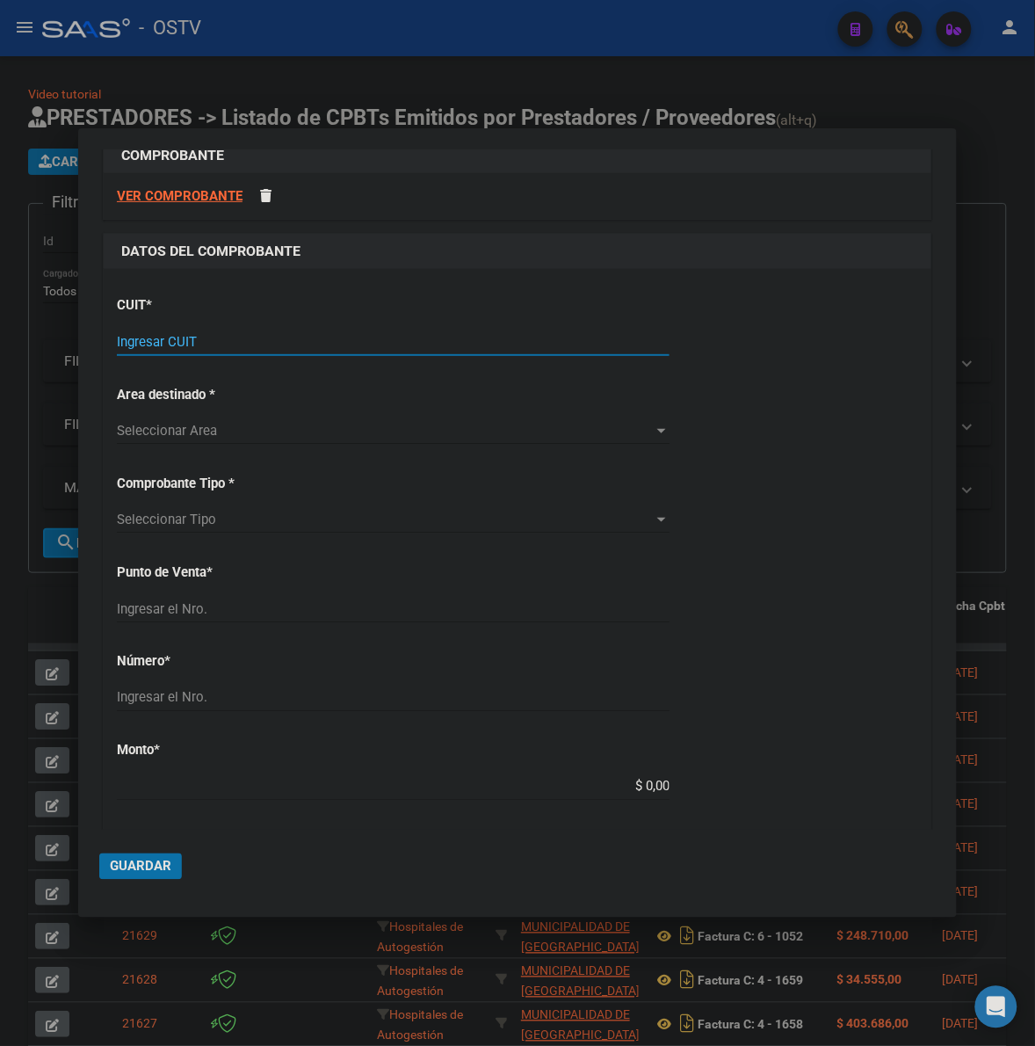
click at [215, 343] on input "Ingresar CUIT" at bounding box center [393, 342] width 553 height 16
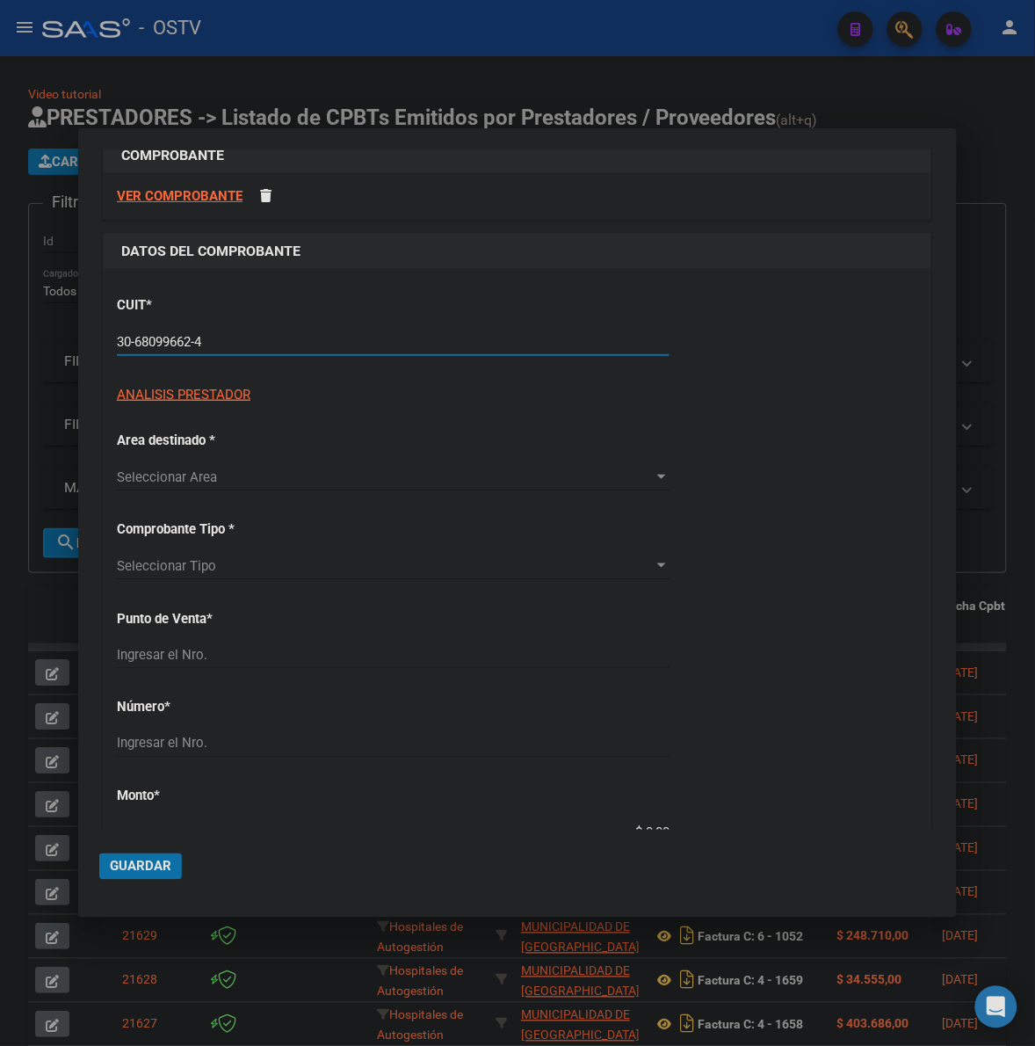
type input "30-68099662-4"
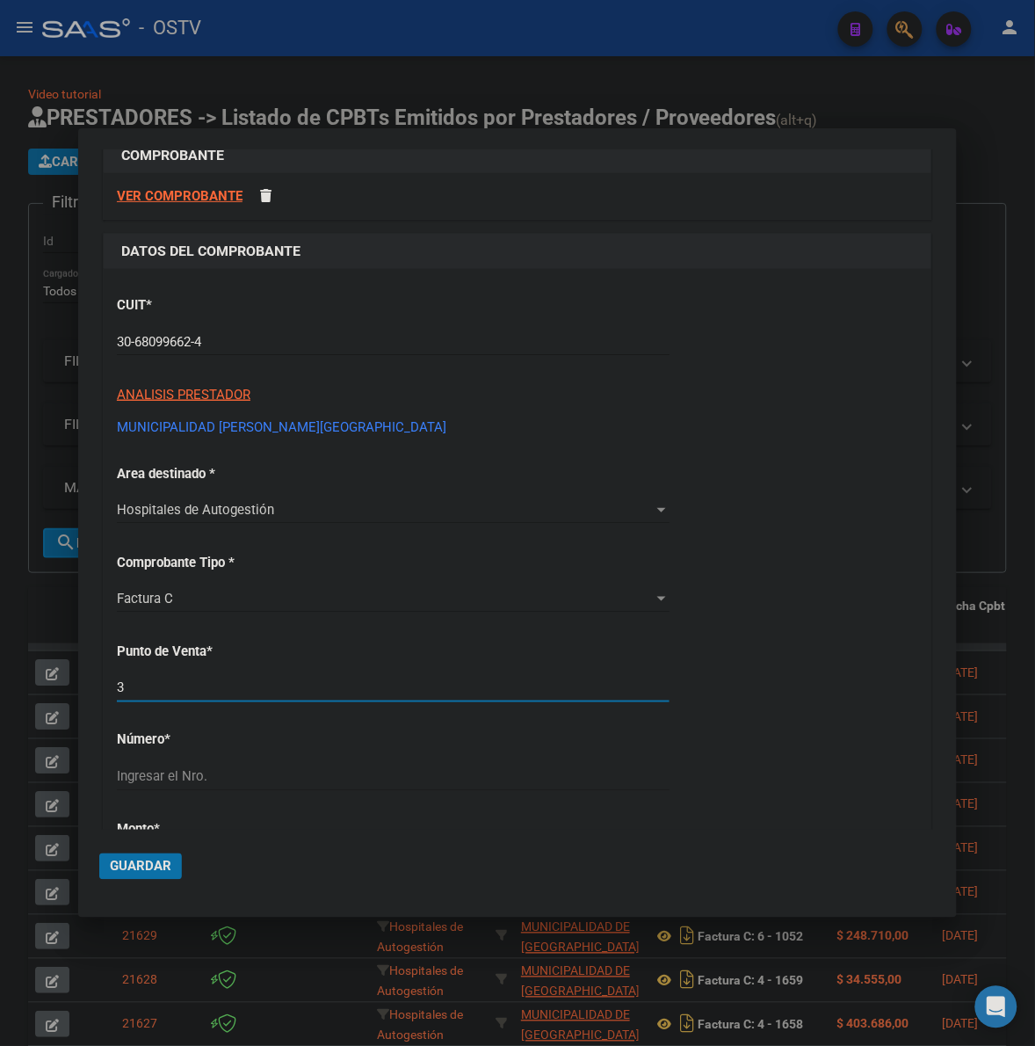
type input "3"
type input "5888"
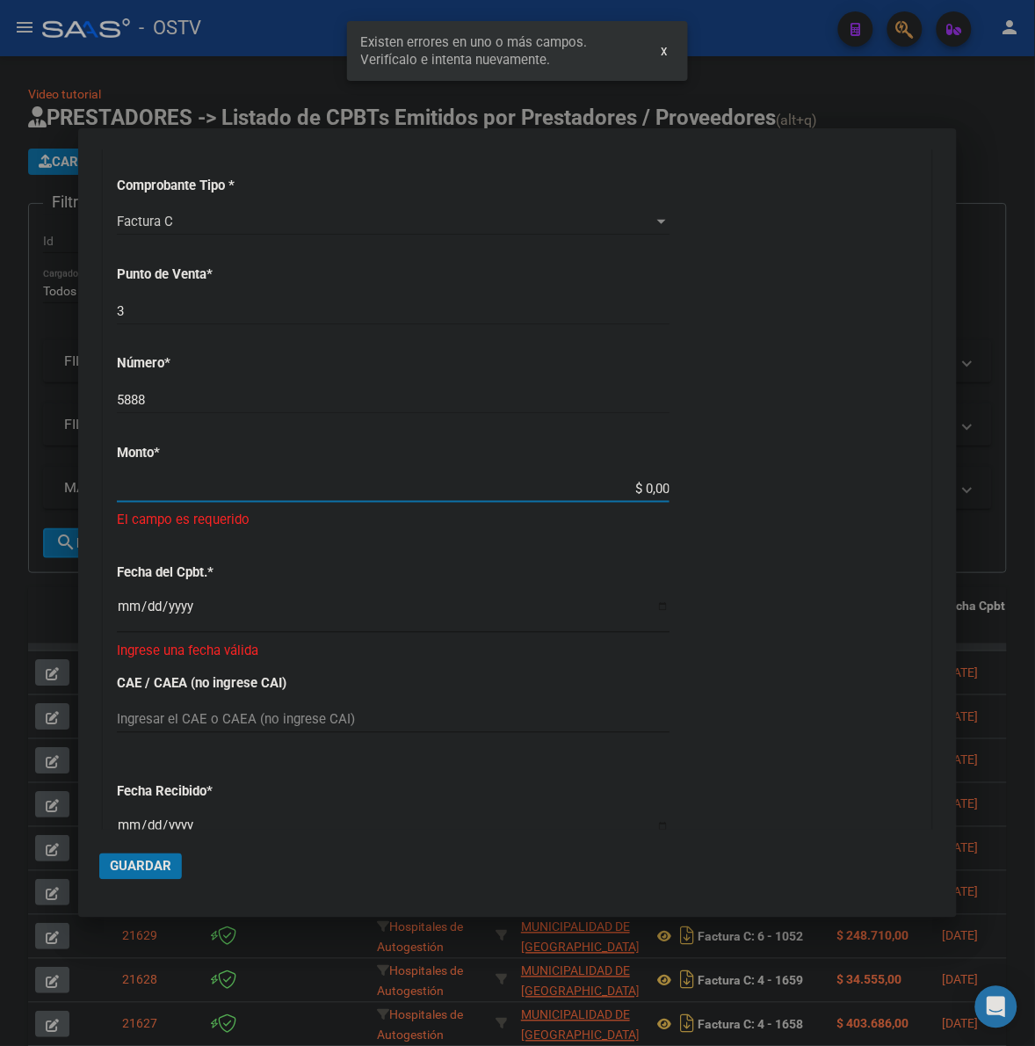
scroll to position [404, 0]
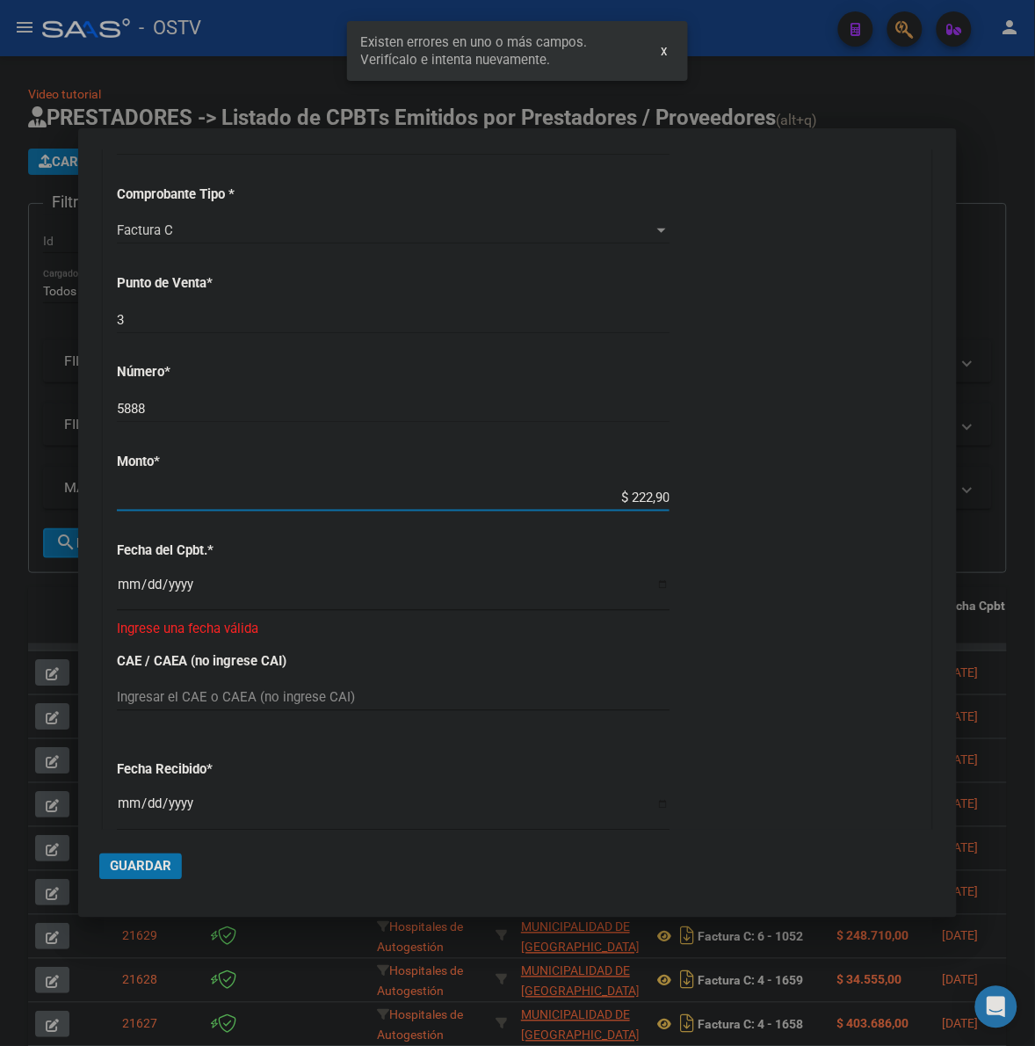
type input "$ 2.229,00"
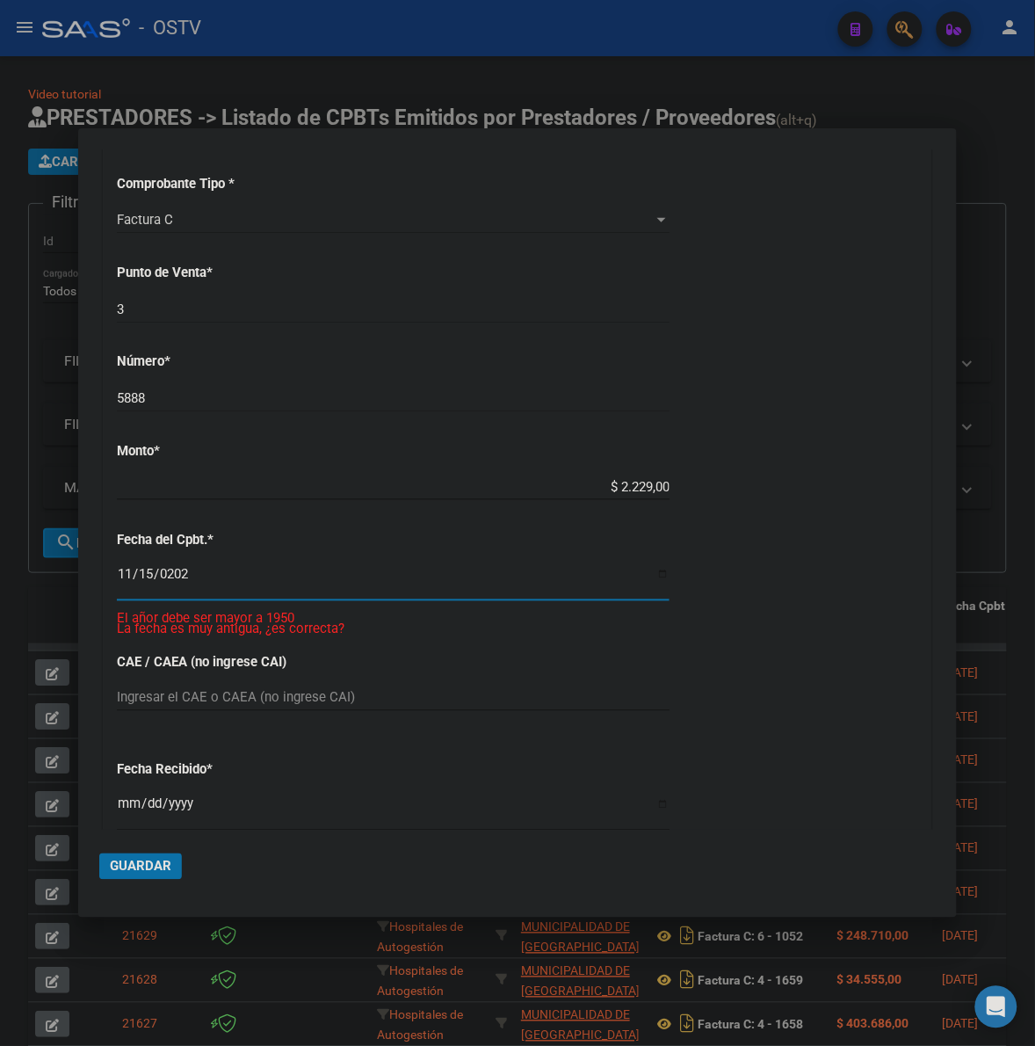
type input "2022-11-15"
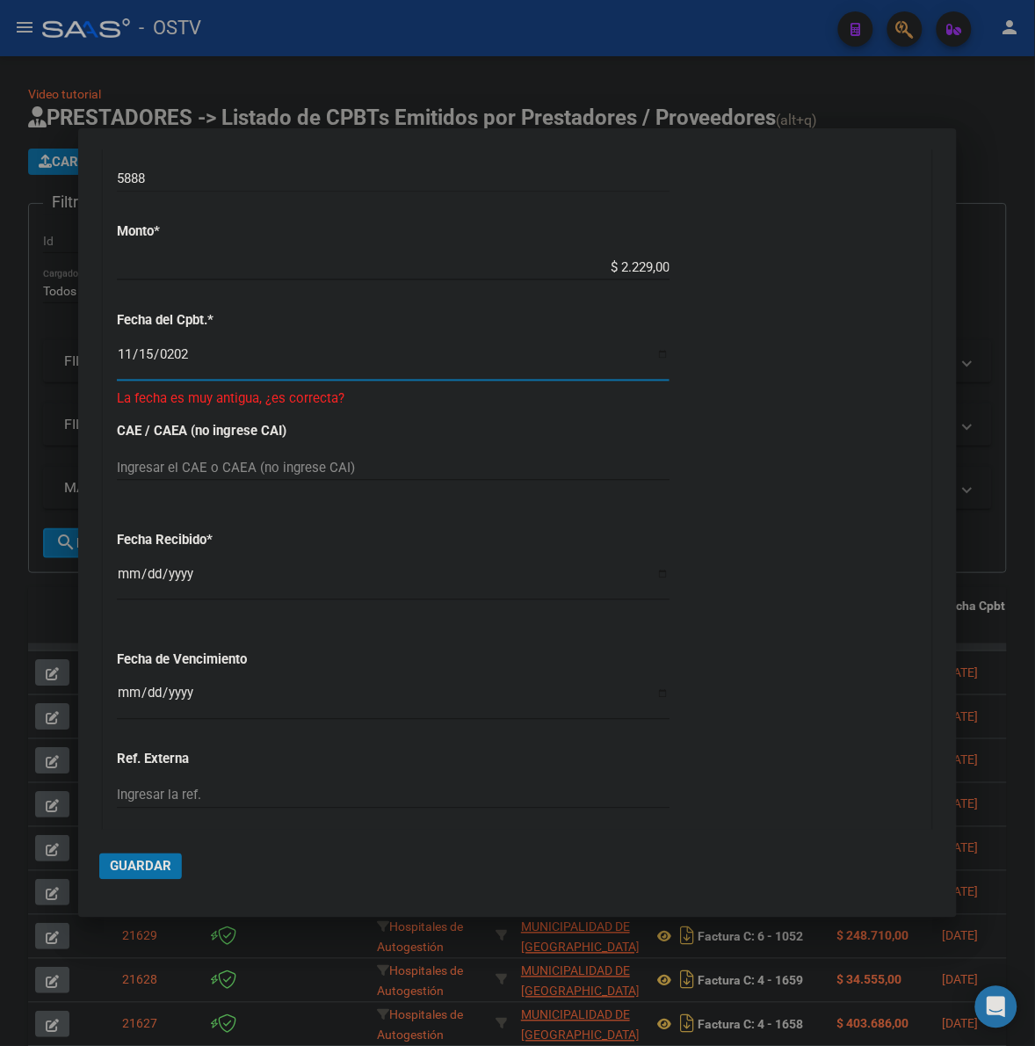
scroll to position [697, 0]
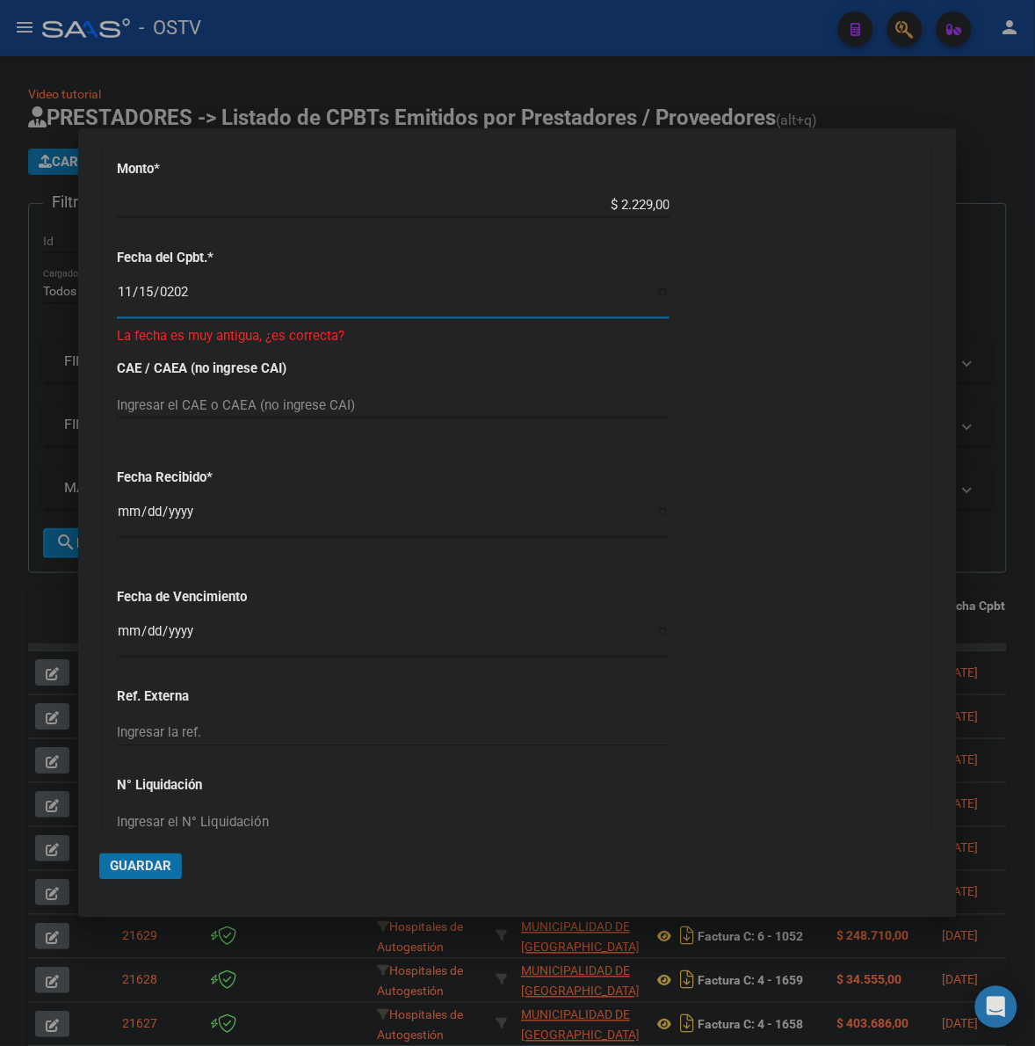
click at [136, 871] on span "Guardar" at bounding box center [141, 867] width 62 height 16
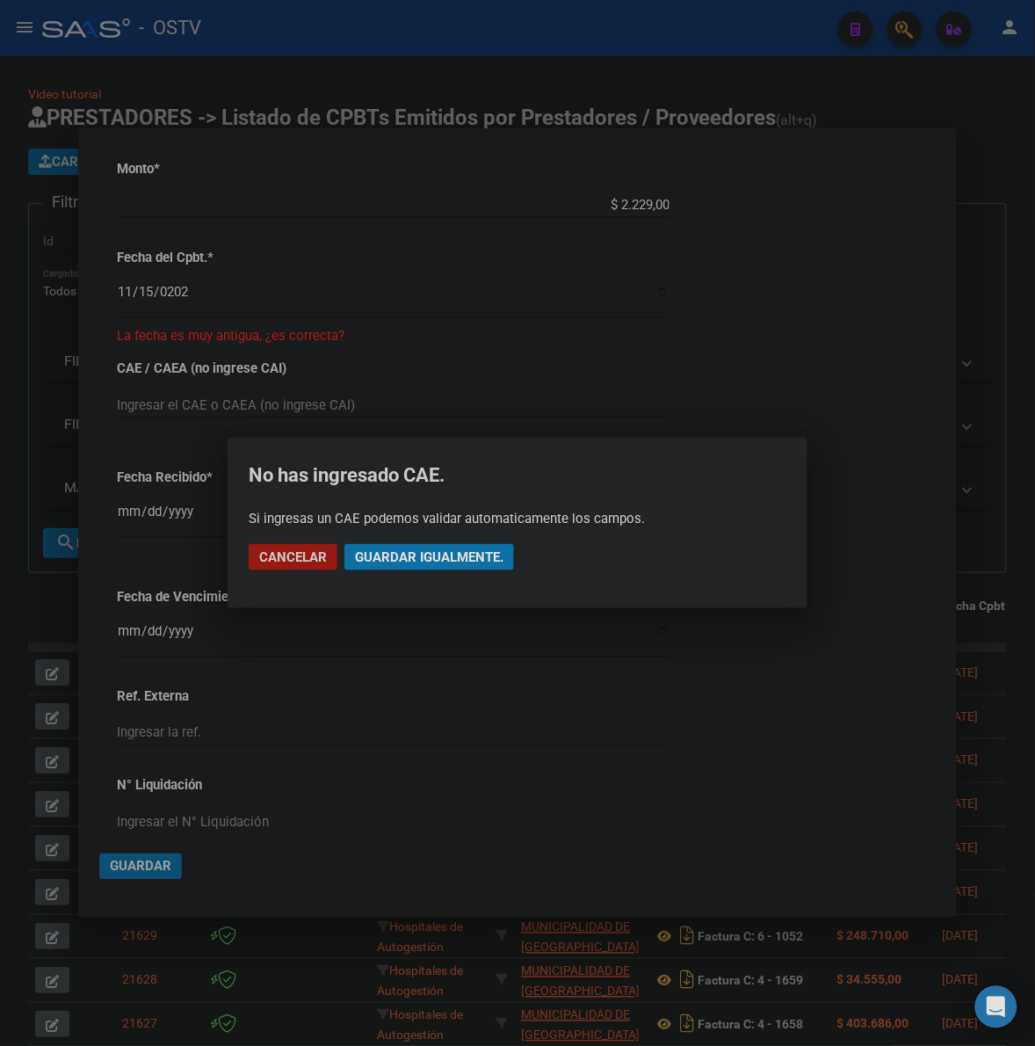
click at [378, 565] on button "Guardar igualmente." at bounding box center [430, 557] width 170 height 26
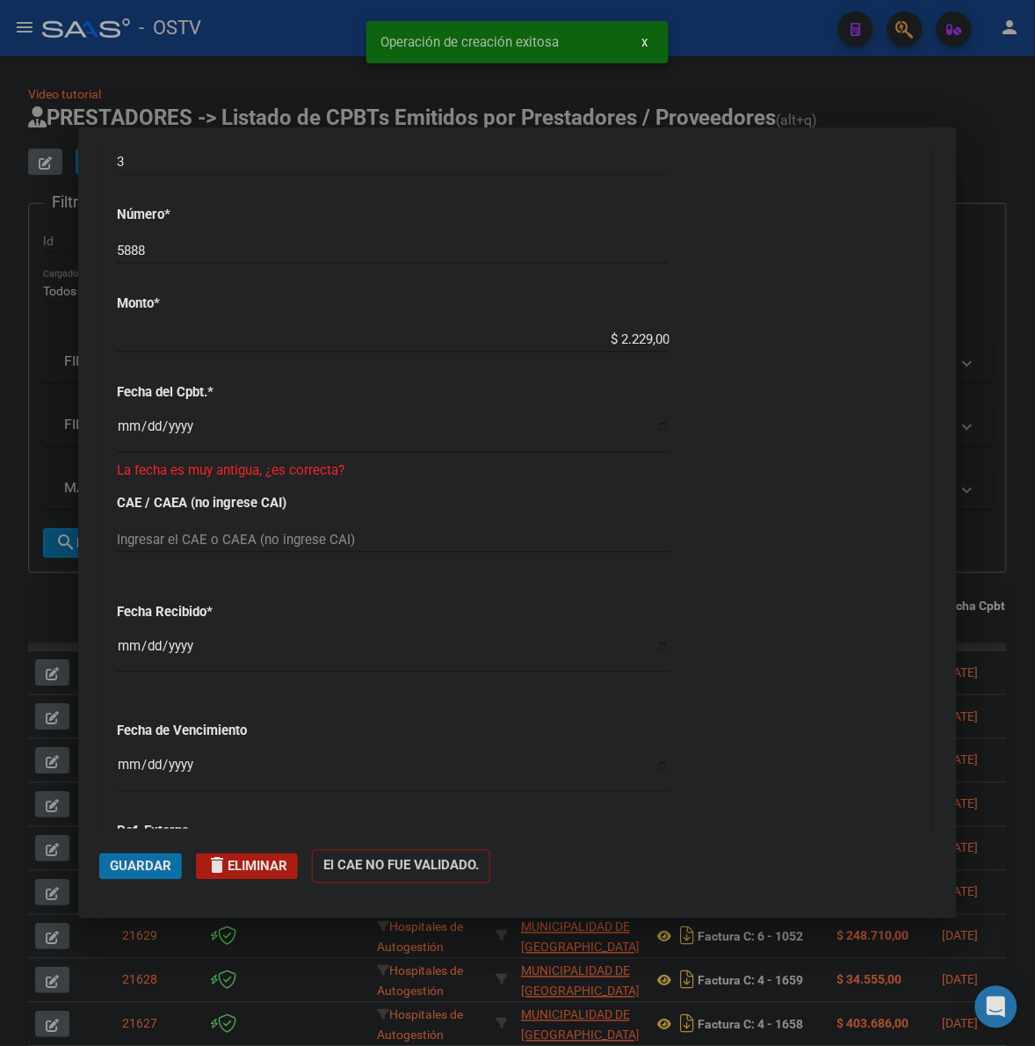
scroll to position [1189, 0]
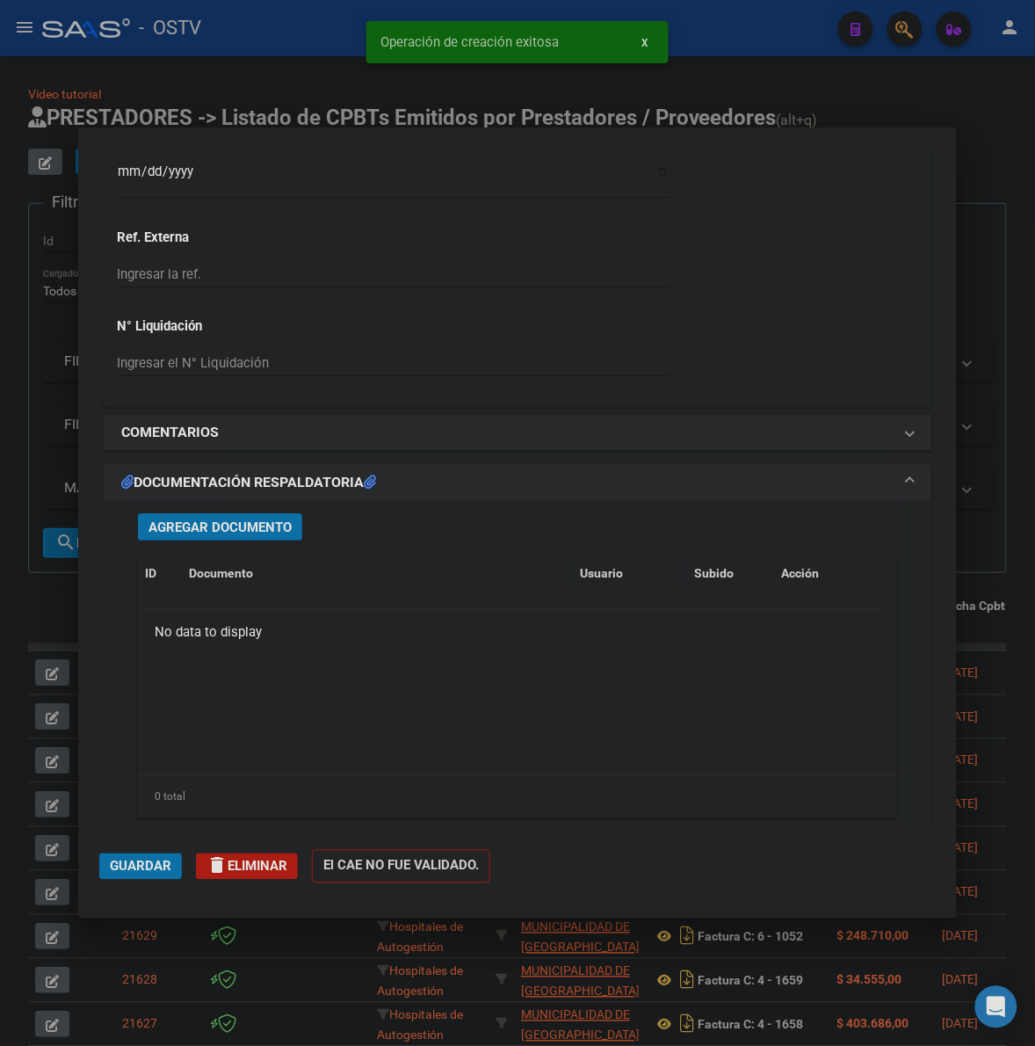
drag, startPoint x: 252, startPoint y: 520, endPoint x: 1042, endPoint y: 231, distance: 840.6
click at [255, 520] on span "Agregar Documento" at bounding box center [220, 527] width 143 height 16
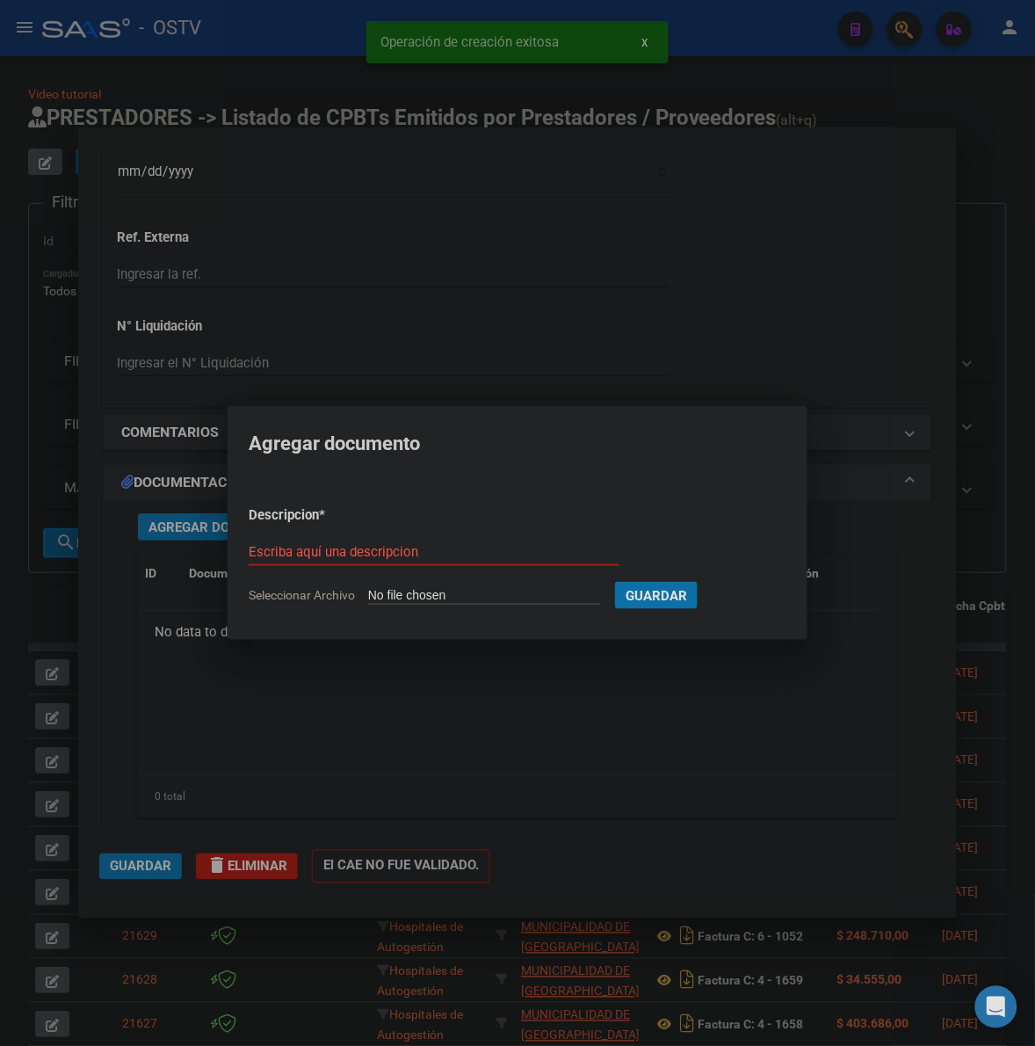
type input "C:\fakepath\FACTURA - 3 5888 - MUNICIPALIDAD DE TOLEDO.pdf"
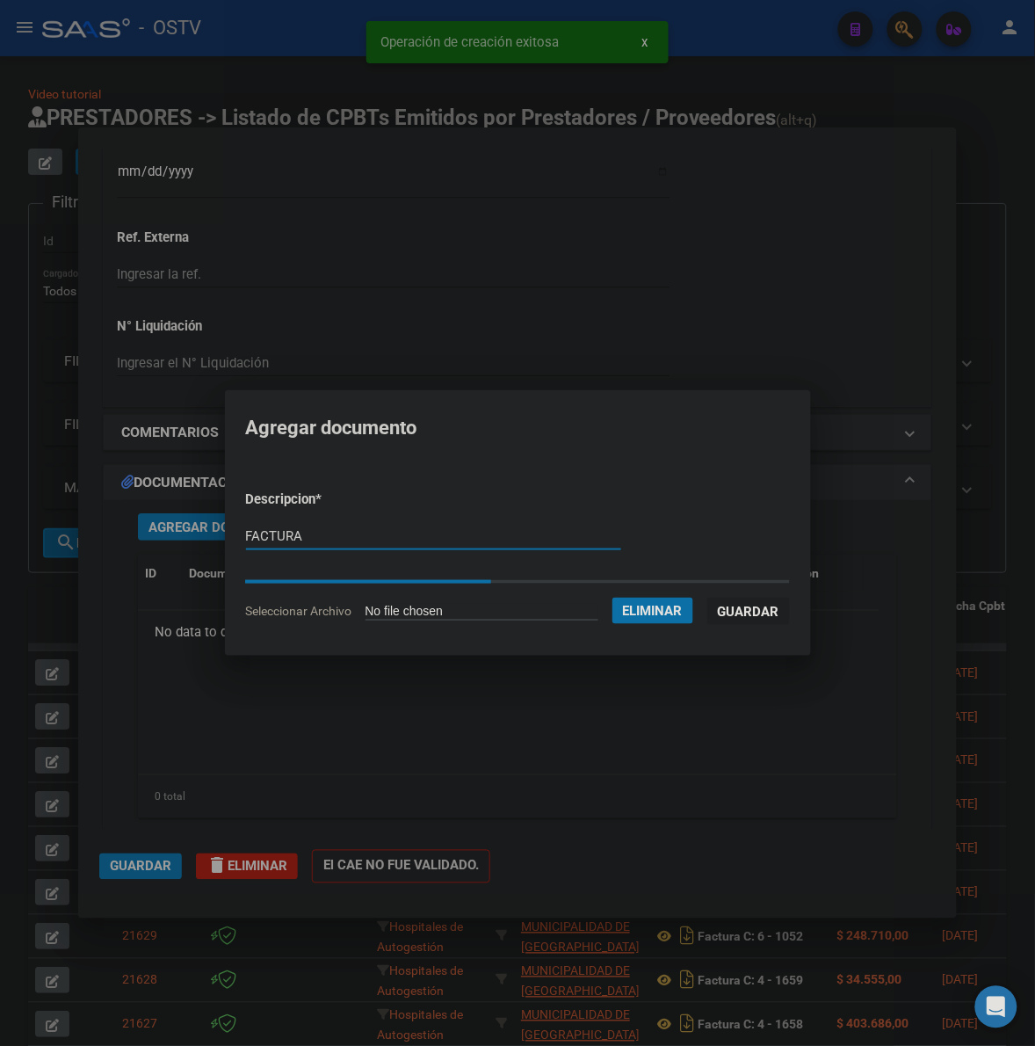
type input "FACTURA"
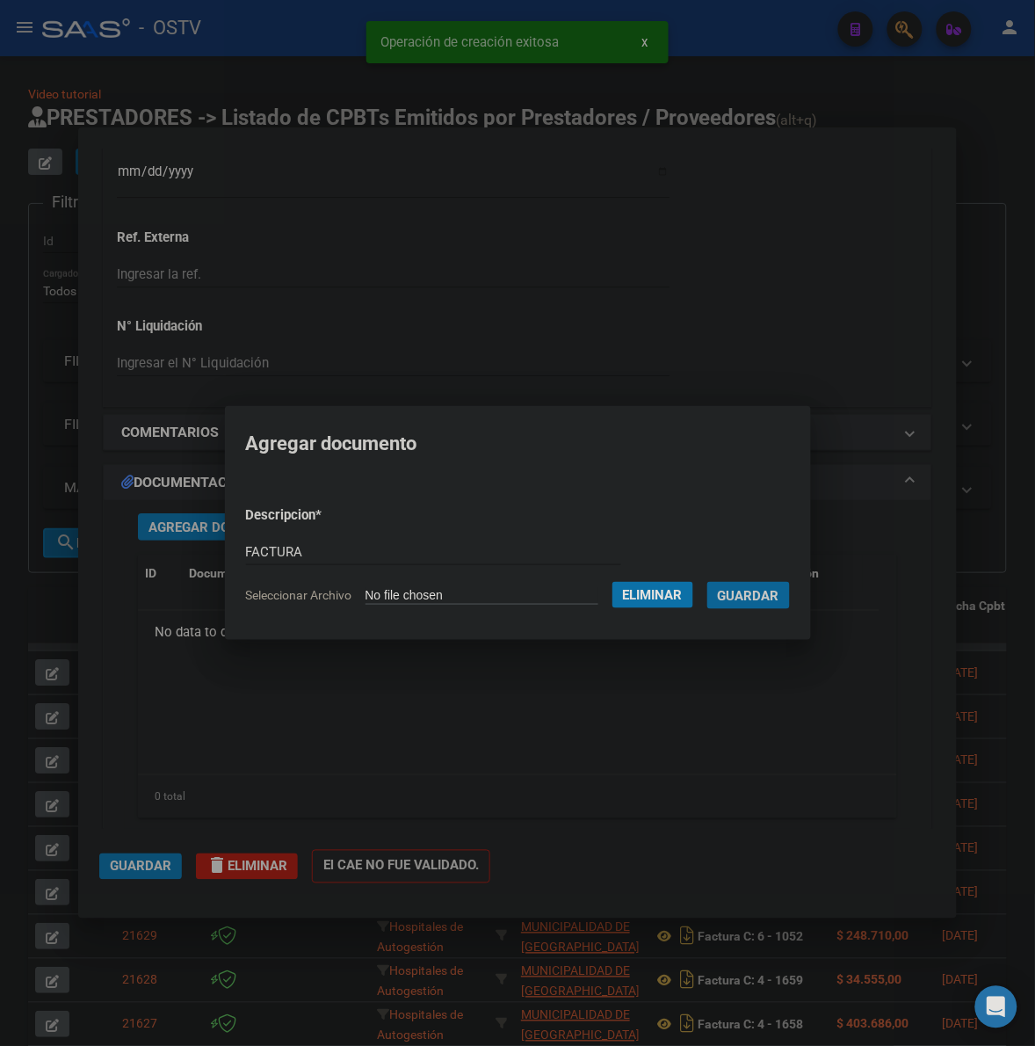
click at [708, 582] on button "Guardar" at bounding box center [749, 595] width 83 height 27
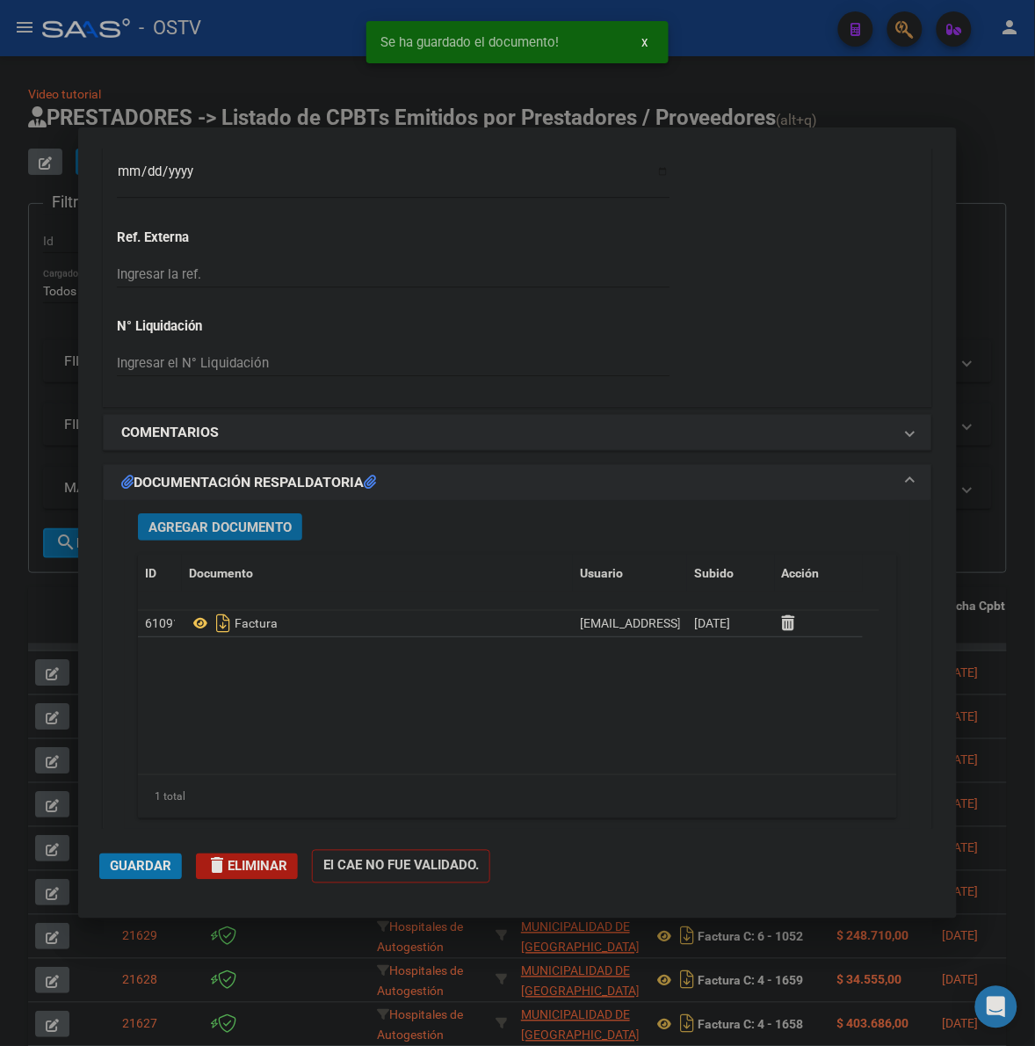
click at [251, 529] on span "Agregar Documento" at bounding box center [220, 527] width 143 height 16
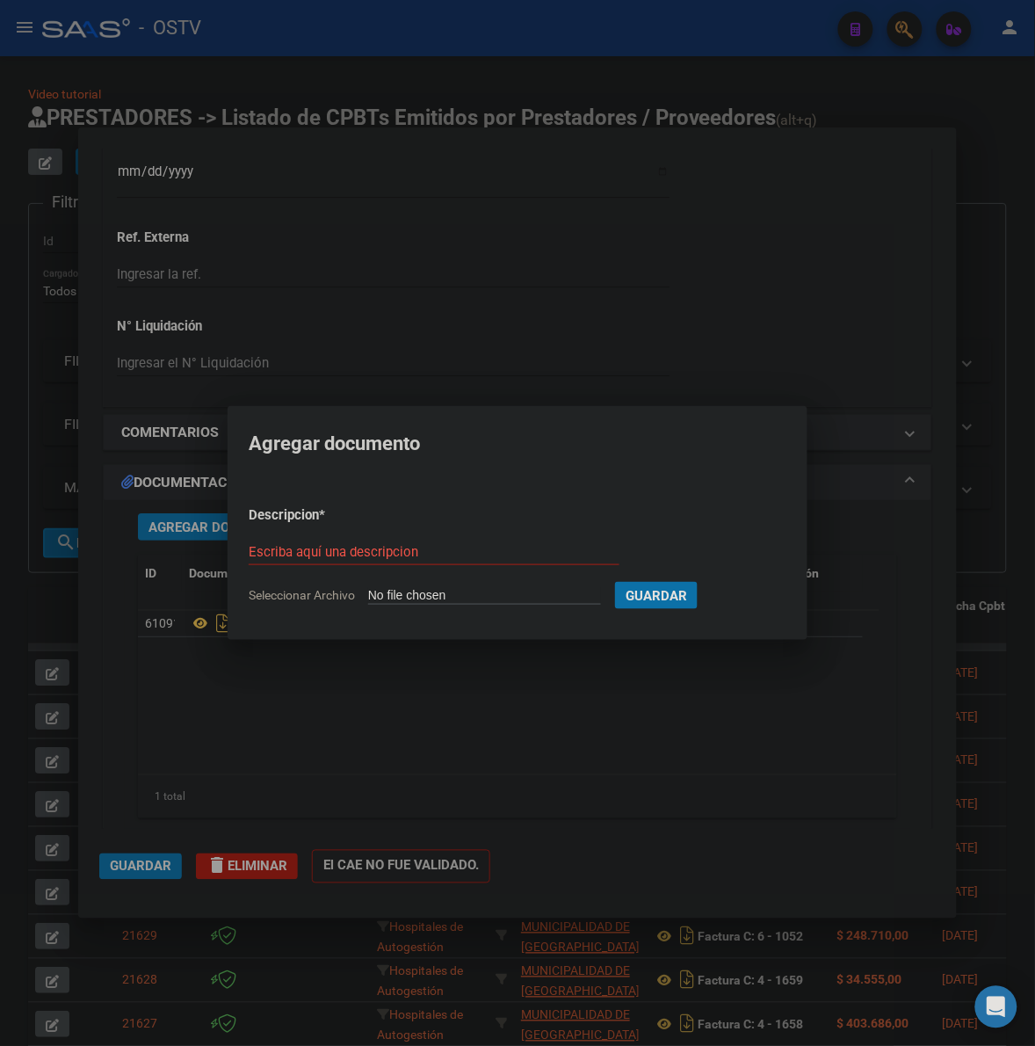
type input "C:\fakepath\RESUMEN - 3 5888 - MUNICIPALIDAD DE TOLEDO.pdf"
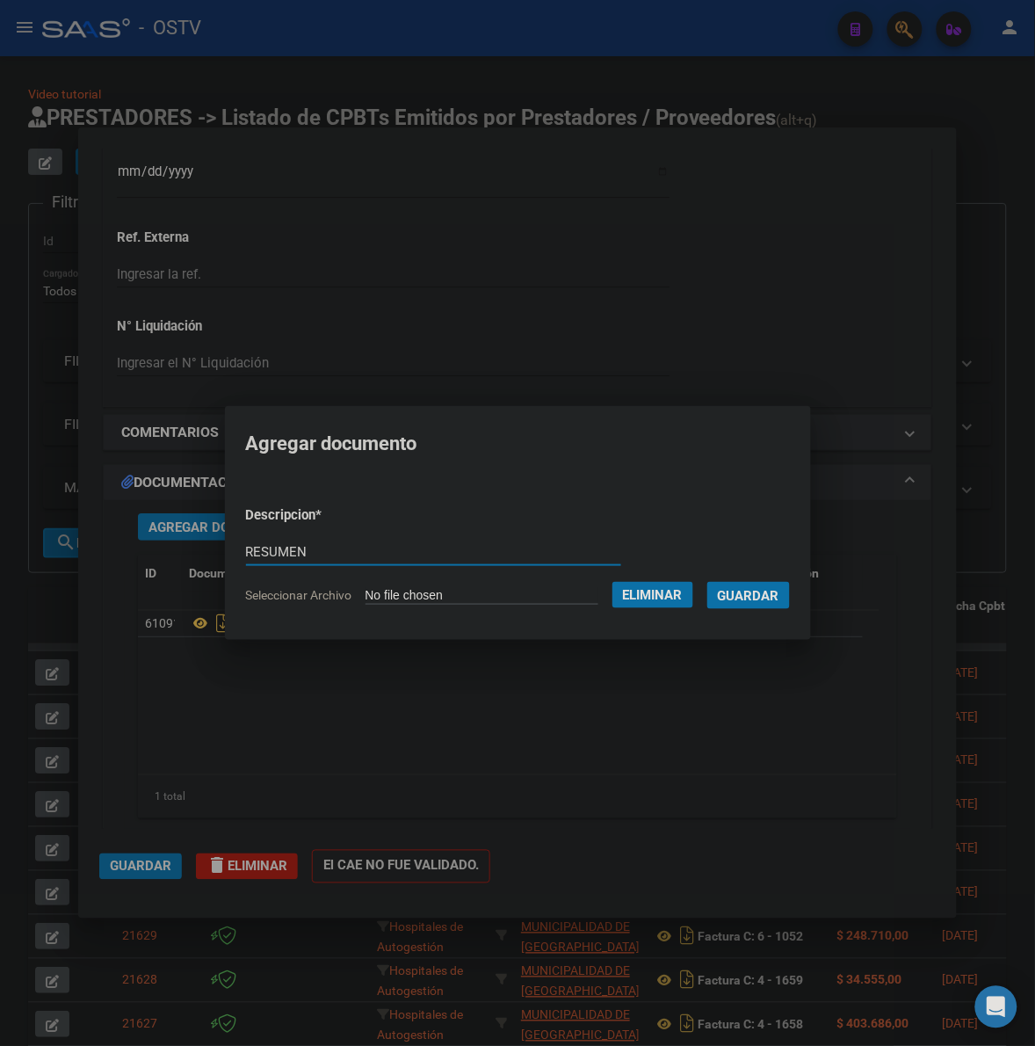
type input "RESUMEN"
click at [708, 582] on button "Guardar" at bounding box center [749, 595] width 83 height 27
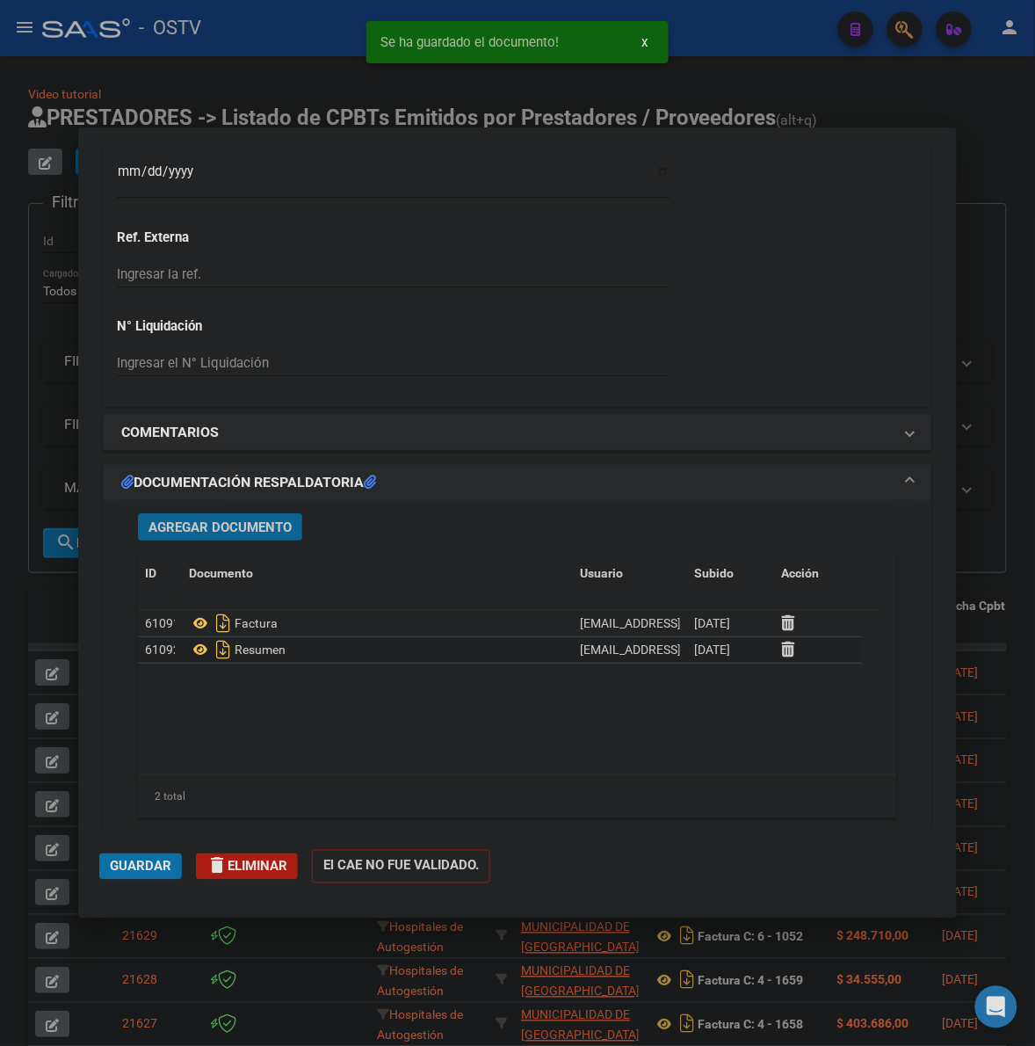
click at [134, 859] on span "Guardar" at bounding box center [141, 867] width 62 height 16
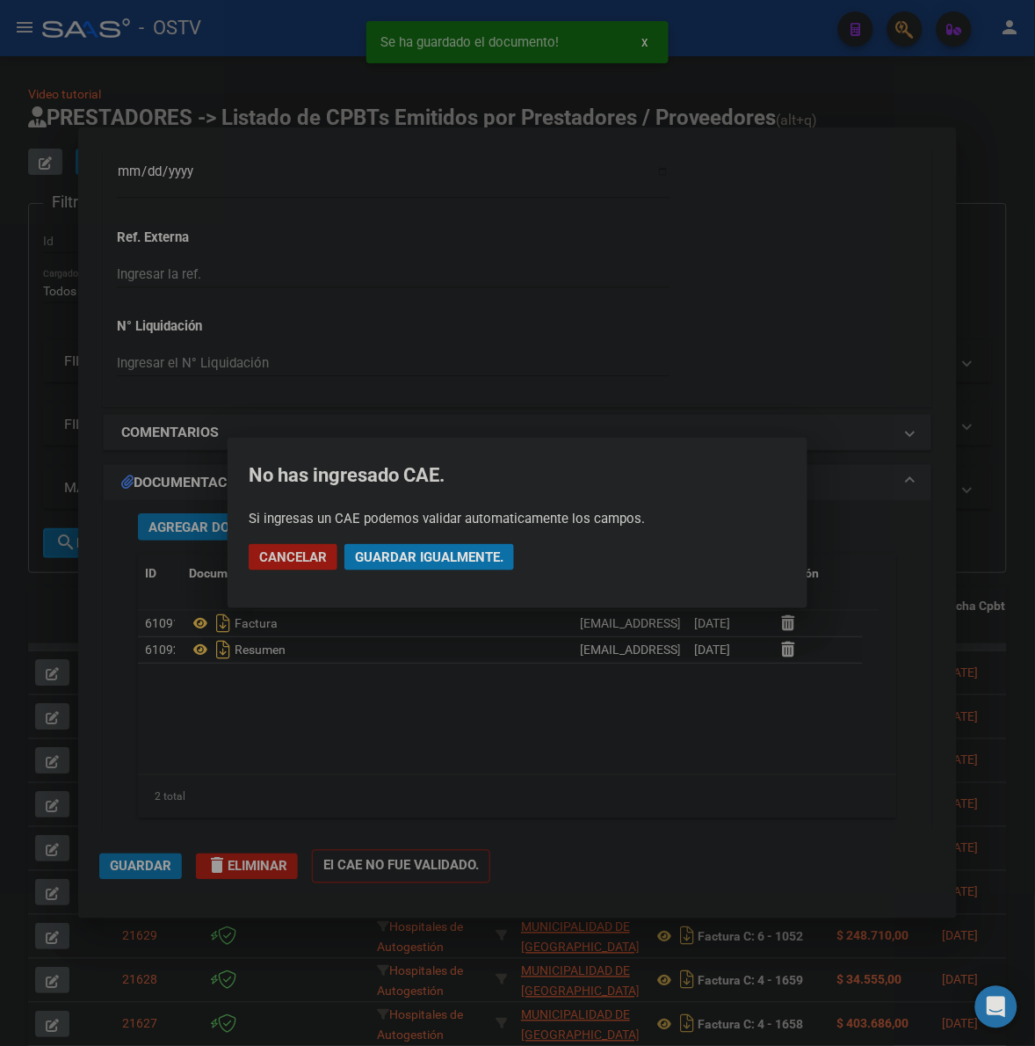
drag, startPoint x: 429, startPoint y: 564, endPoint x: 442, endPoint y: 554, distance: 16.9
click at [435, 559] on button "Guardar igualmente." at bounding box center [430, 557] width 170 height 26
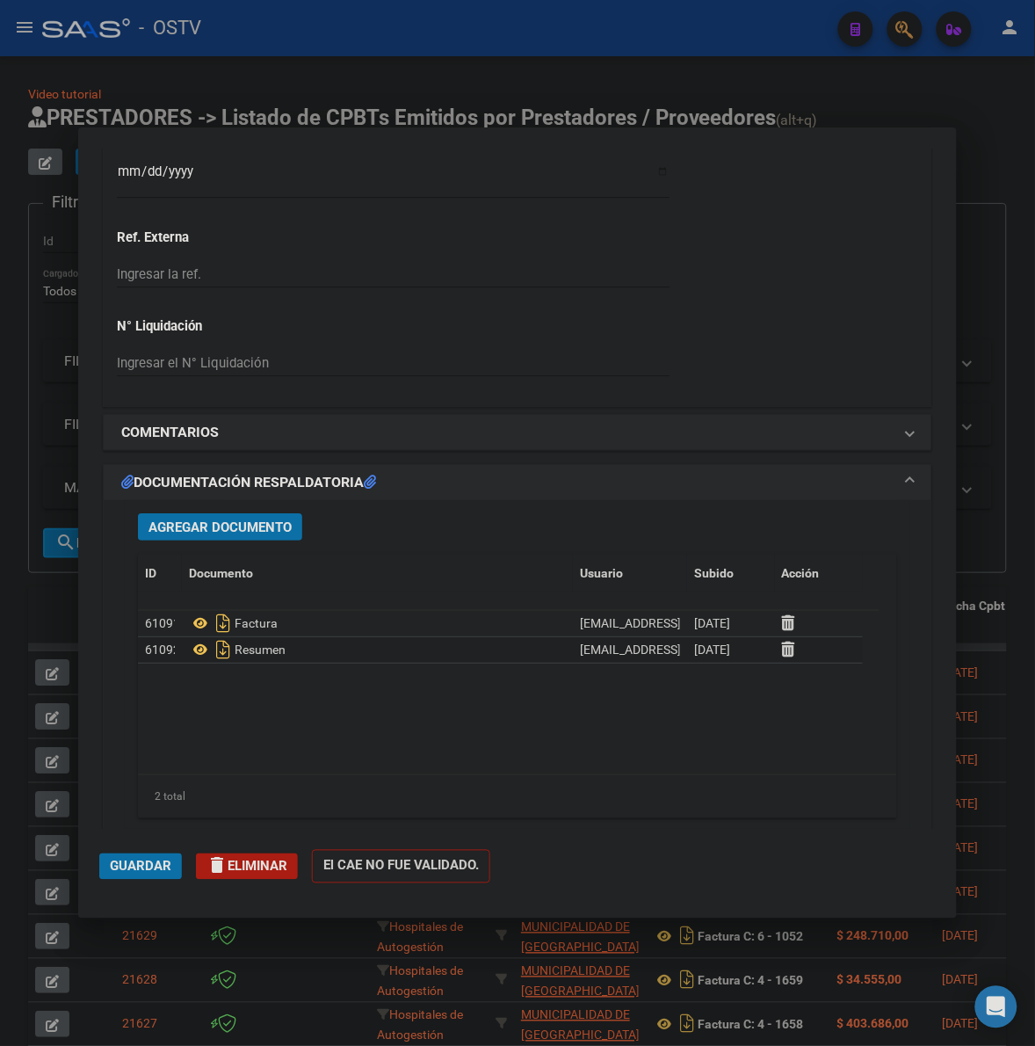
drag, startPoint x: 1008, startPoint y: 415, endPoint x: 520, endPoint y: 260, distance: 511.7
click at [1007, 415] on div at bounding box center [517, 523] width 1035 height 1046
type input "$ 0,00"
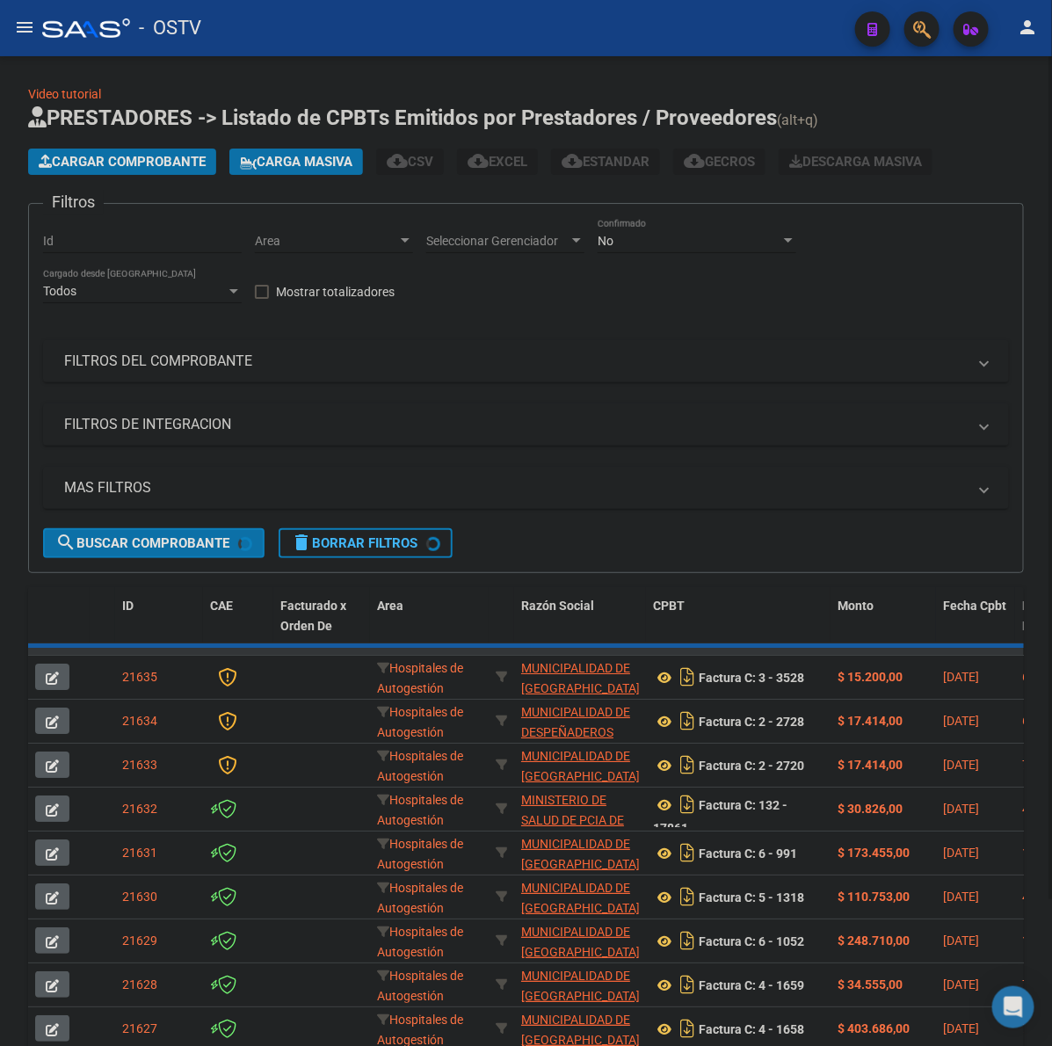
click at [142, 158] on span "Cargar Comprobante" at bounding box center [122, 162] width 167 height 16
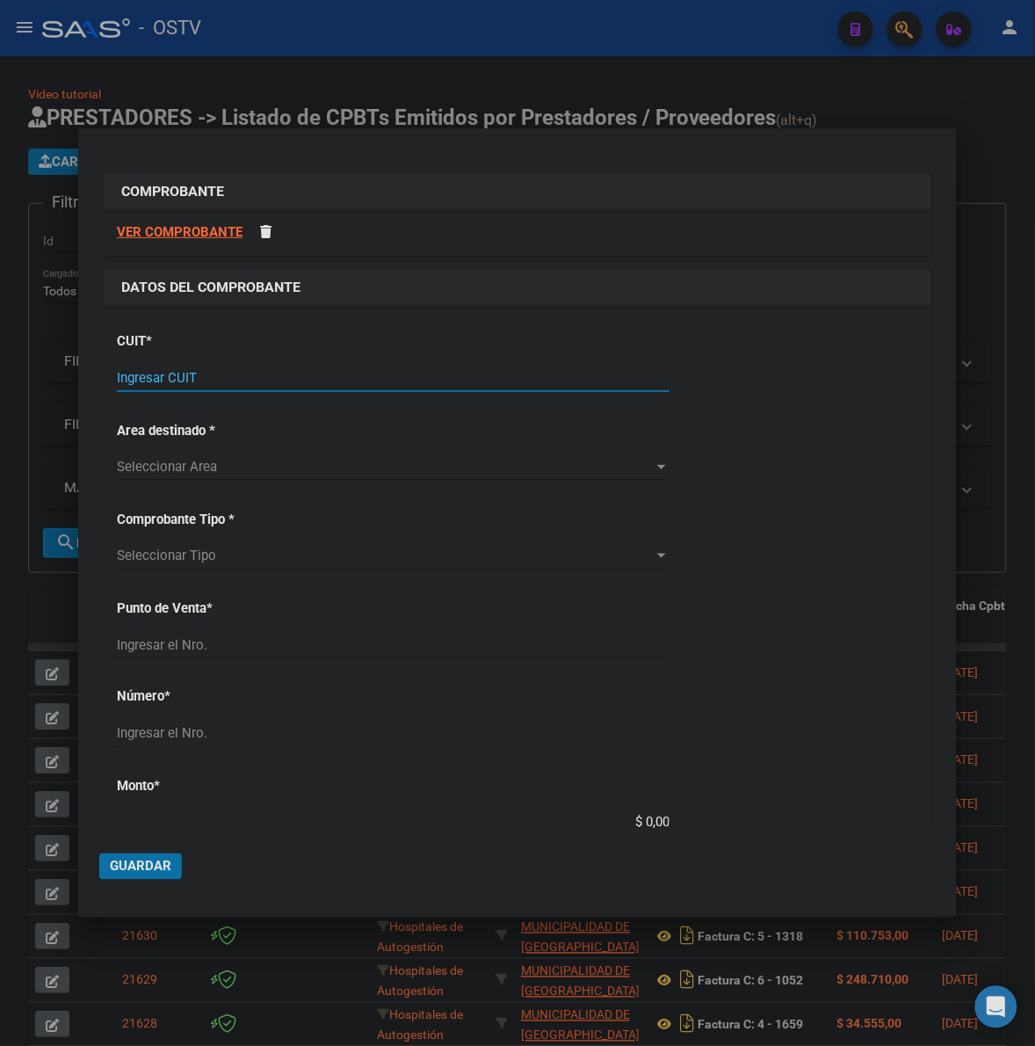
click at [243, 381] on input "Ingresar CUIT" at bounding box center [393, 378] width 553 height 16
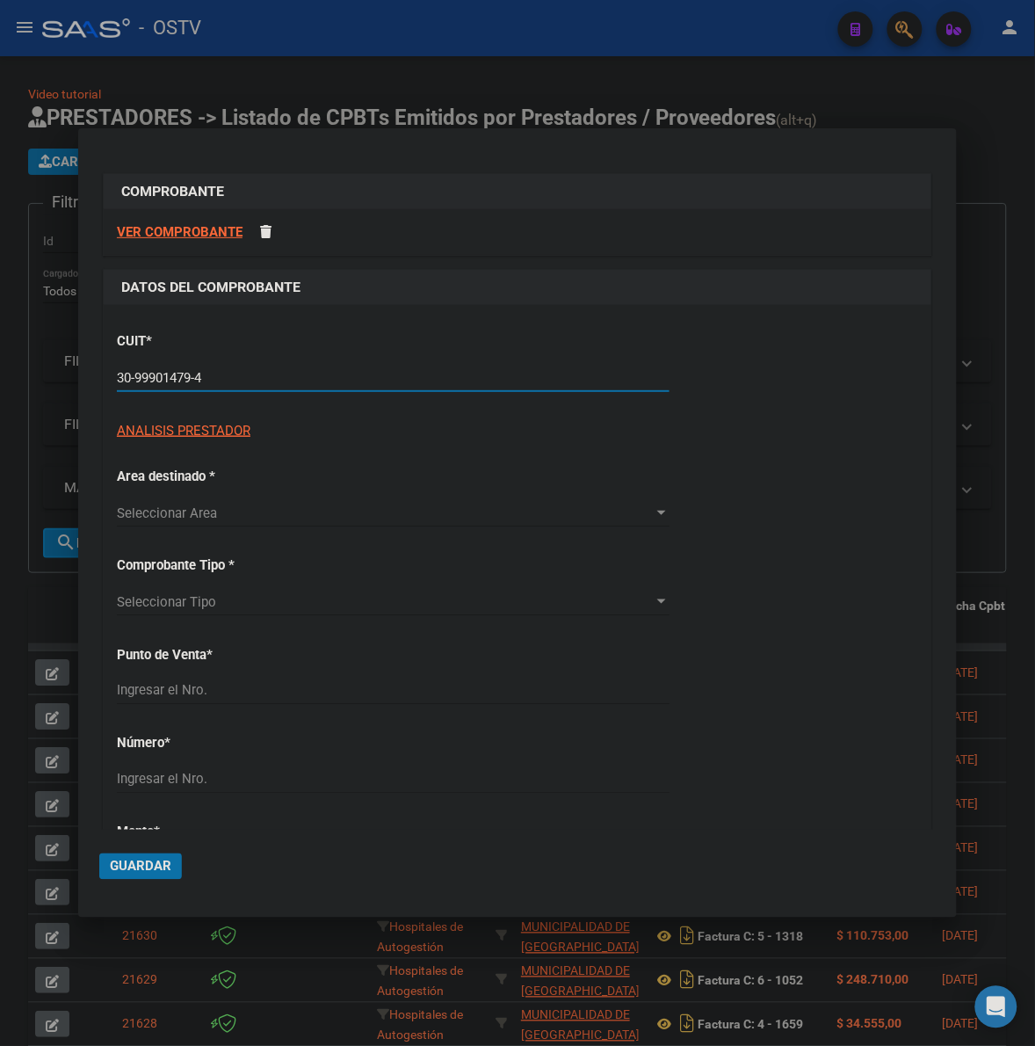
type input "30-99901479-4"
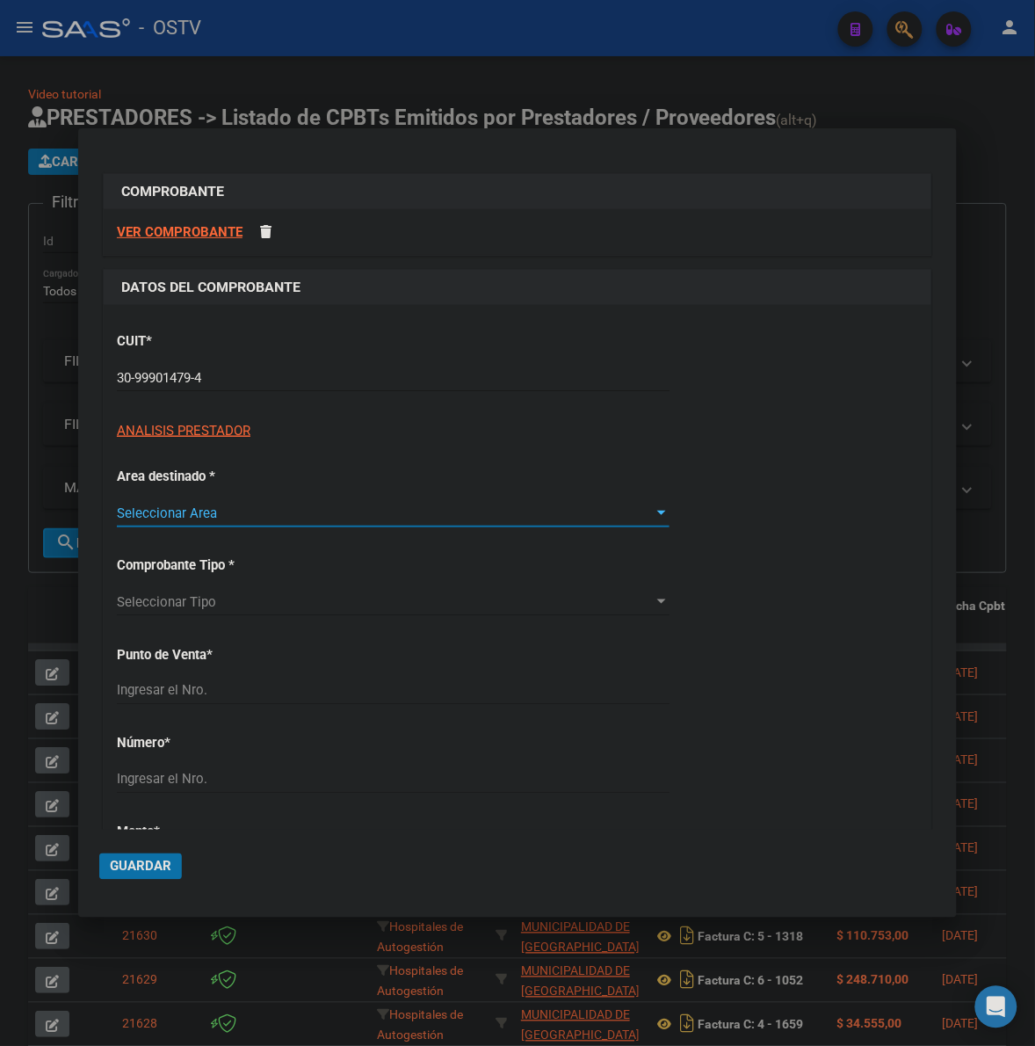
type input "4"
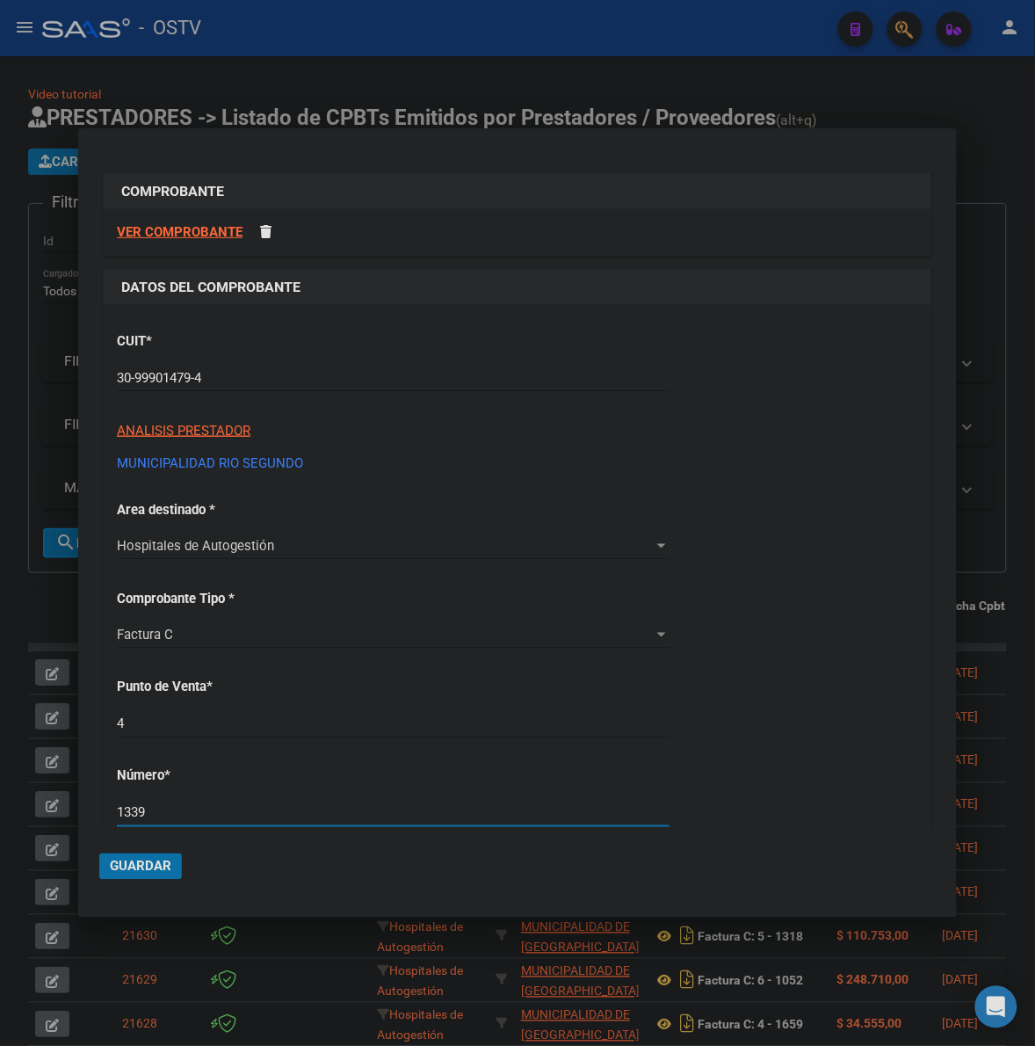
type input "1339"
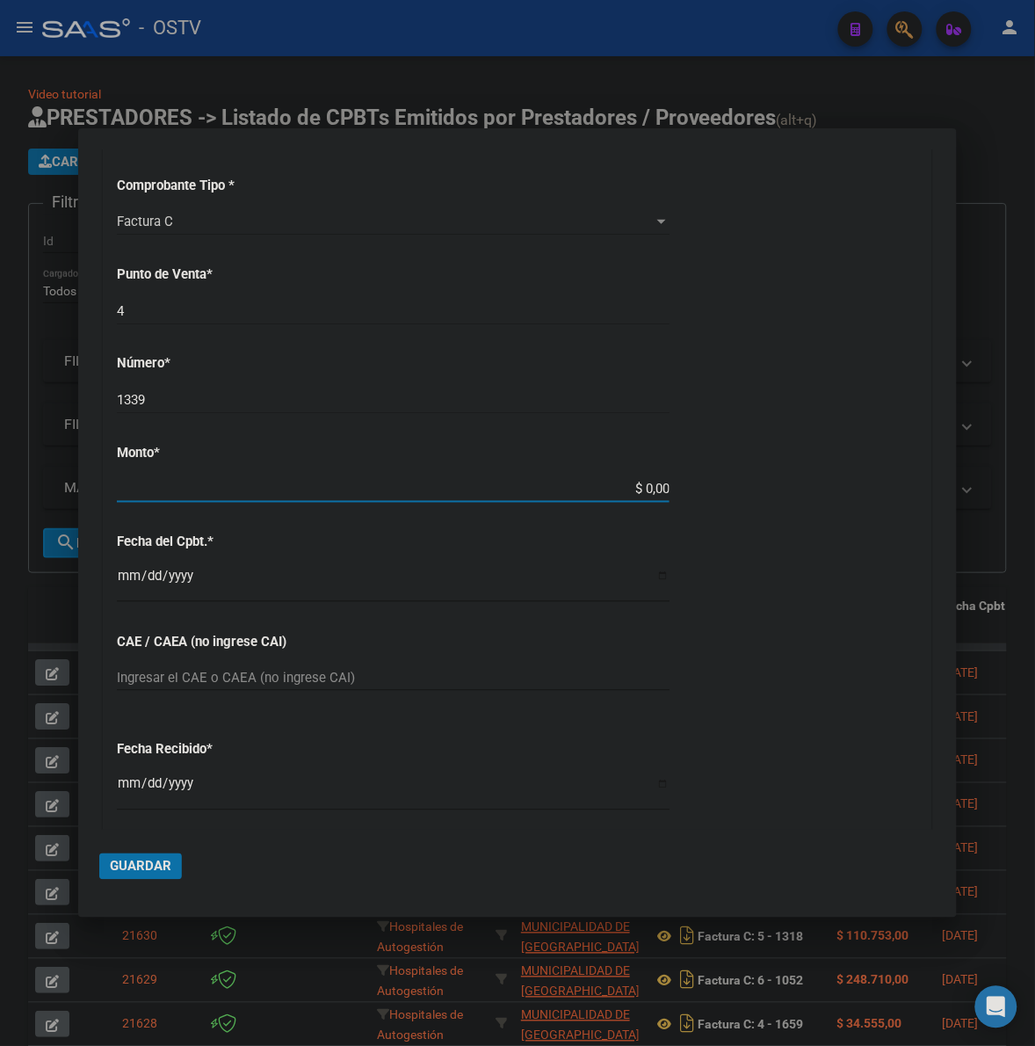
scroll to position [404, 0]
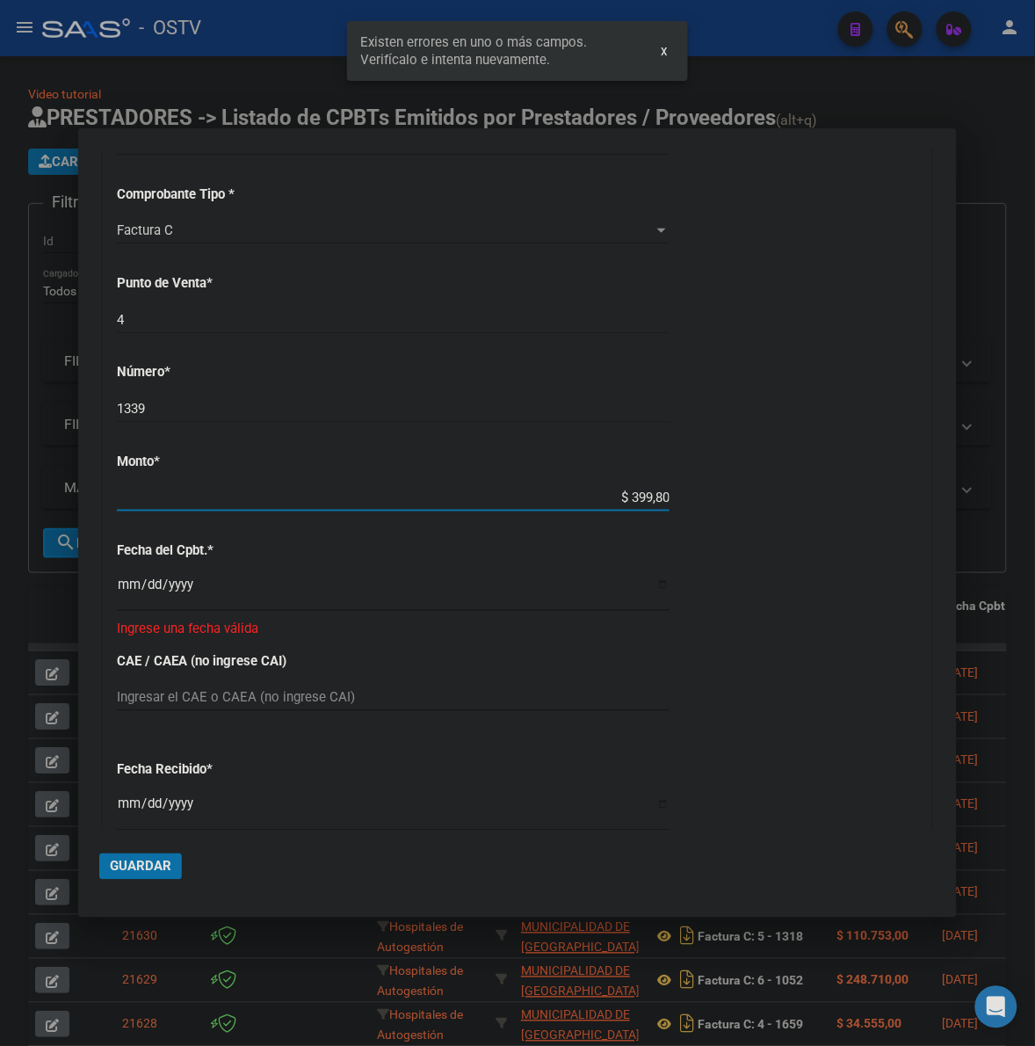
type input "$ 3.998,00"
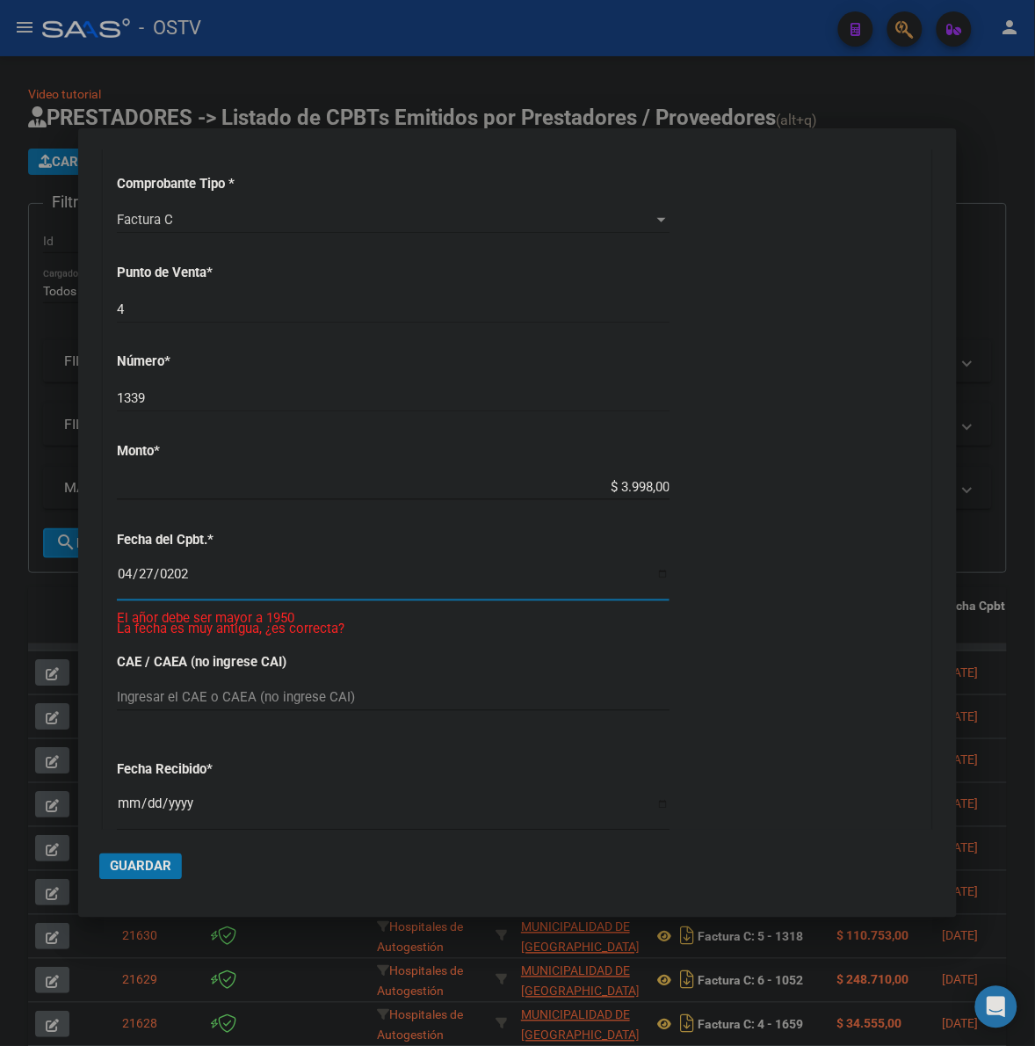
type input "2024-04-27"
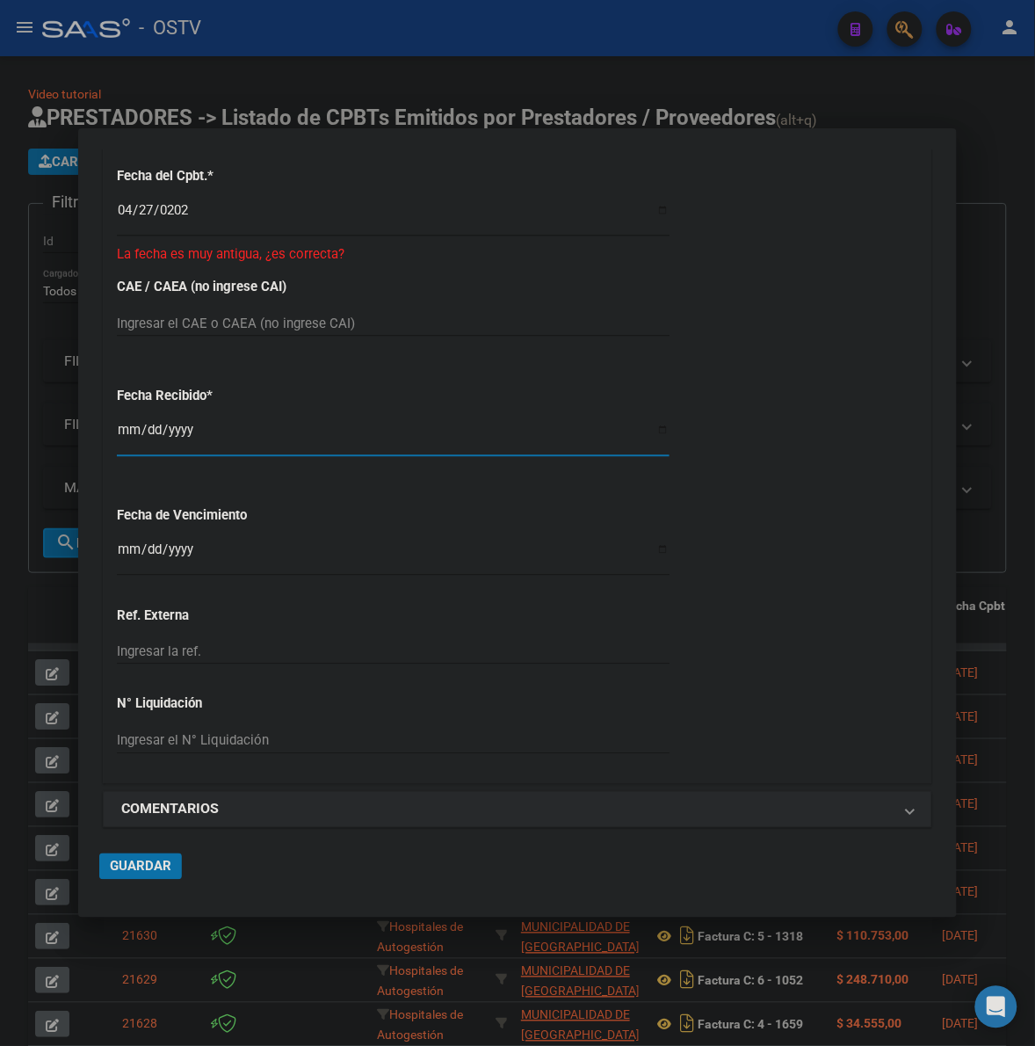
scroll to position [791, 0]
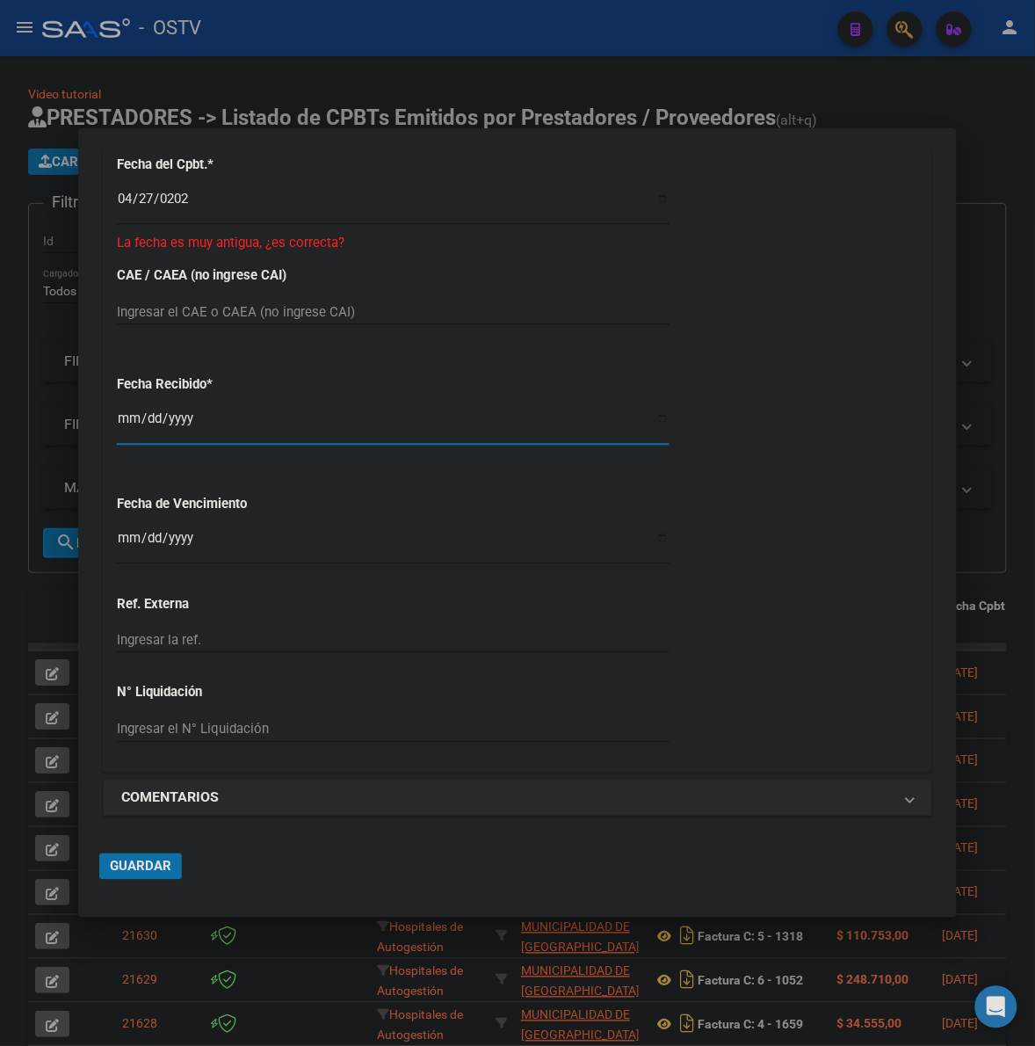
click at [130, 875] on button "Guardar" at bounding box center [140, 866] width 83 height 26
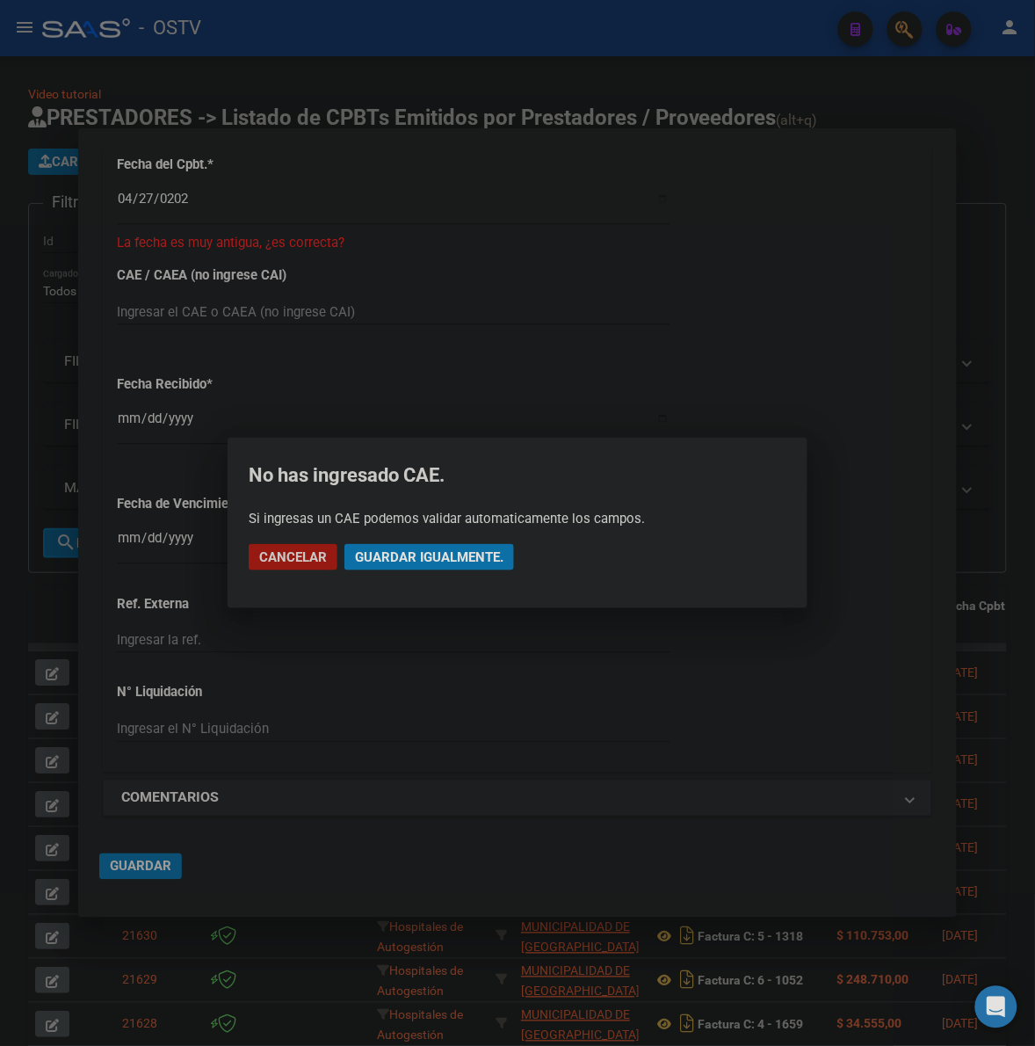
click at [422, 560] on span "Guardar igualmente." at bounding box center [429, 557] width 149 height 16
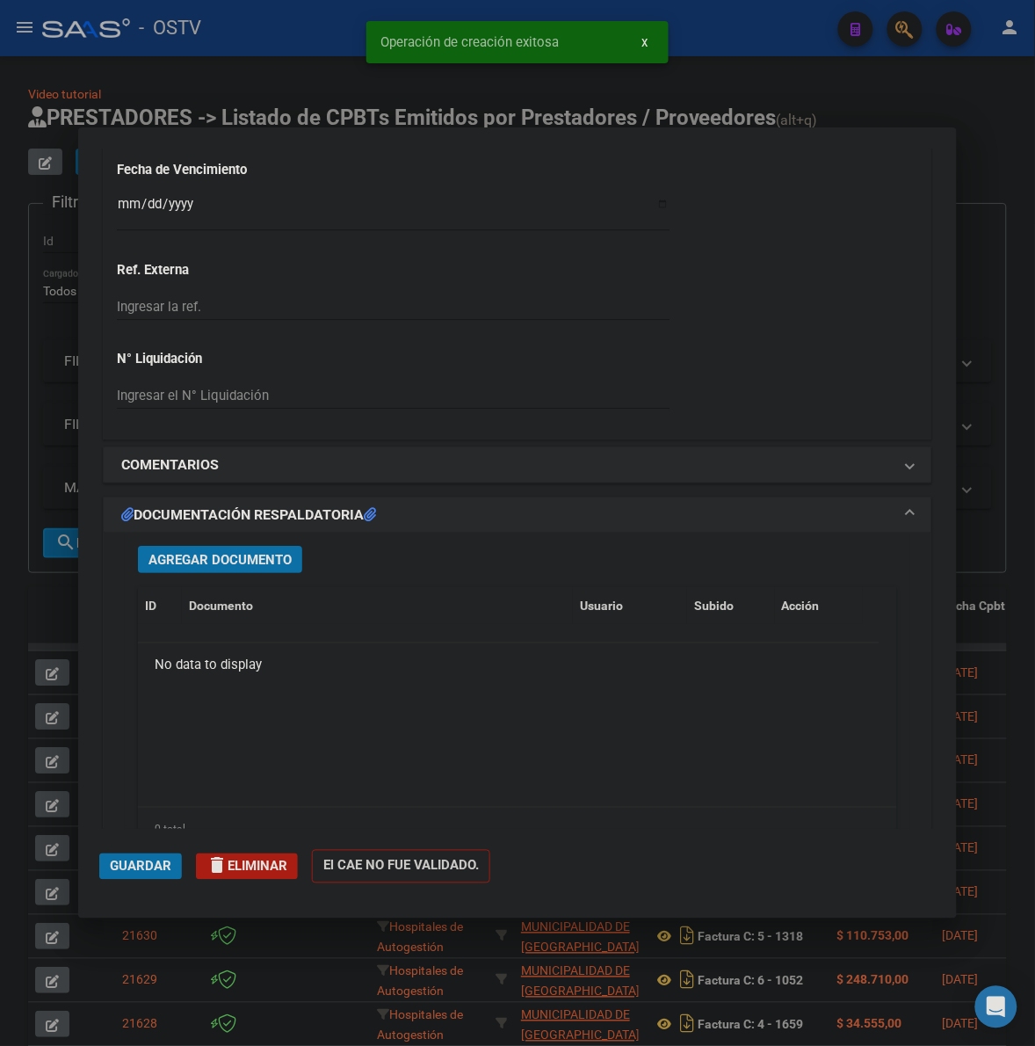
scroll to position [1281, 0]
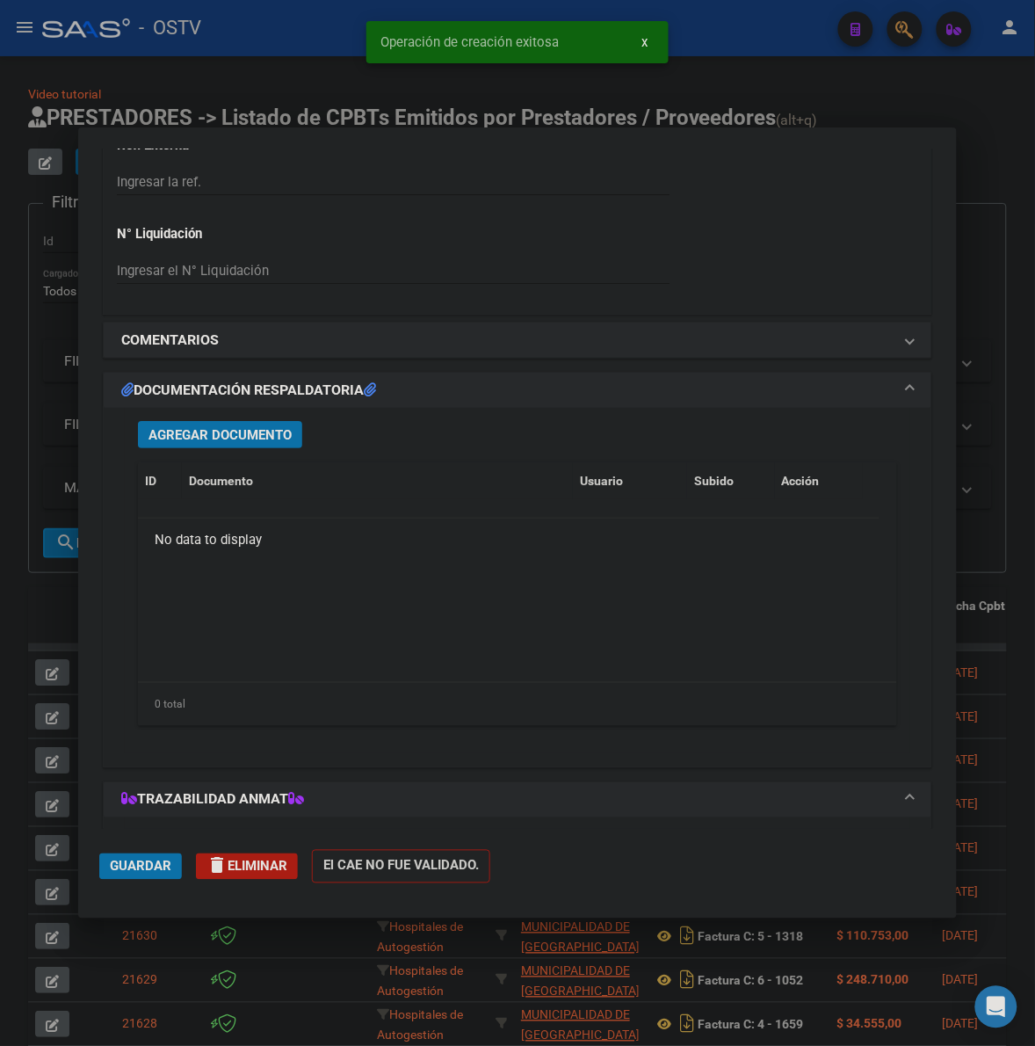
click at [221, 436] on span "Agregar Documento" at bounding box center [220, 435] width 143 height 16
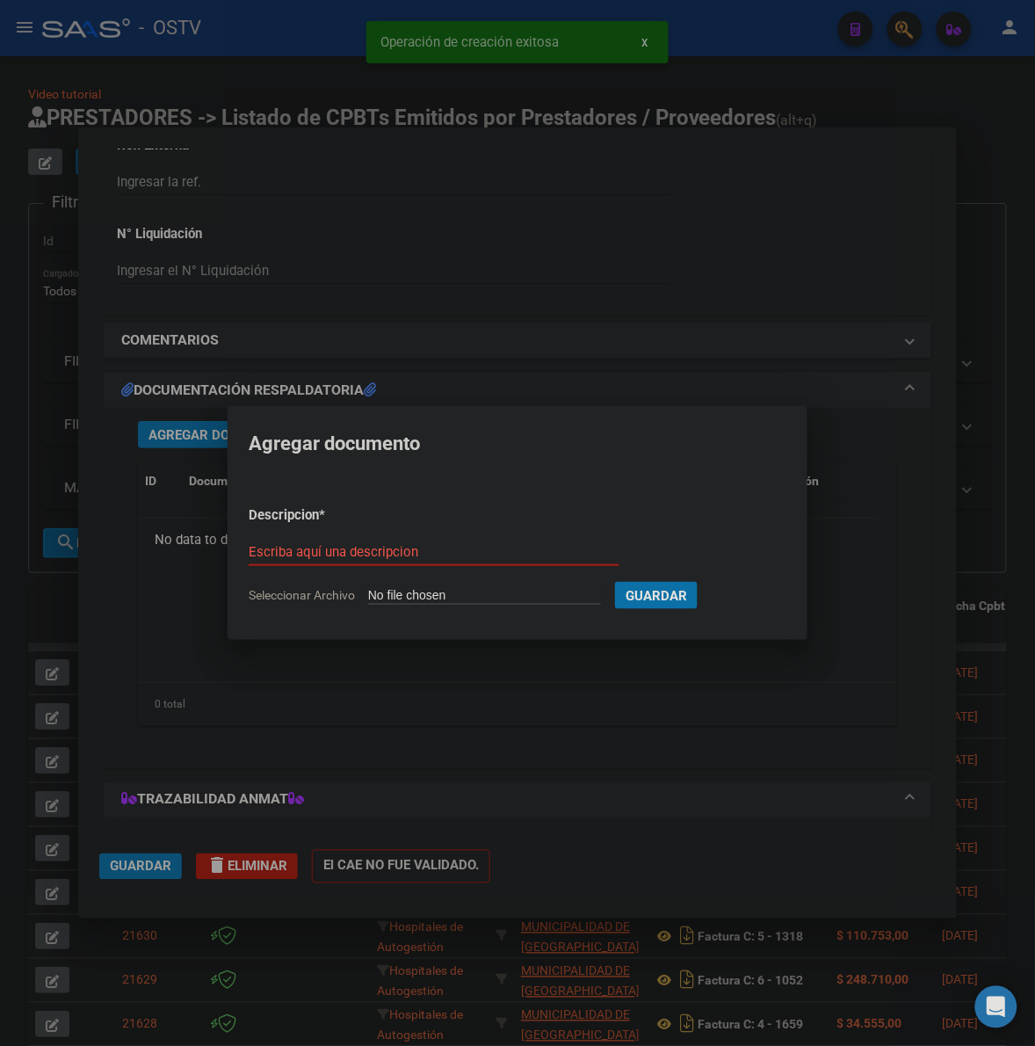
type input "C:\fakepath\FACTURA - 4 1339 - MUNICIPALIDAD DE RIO SEGUNDO.pdf"
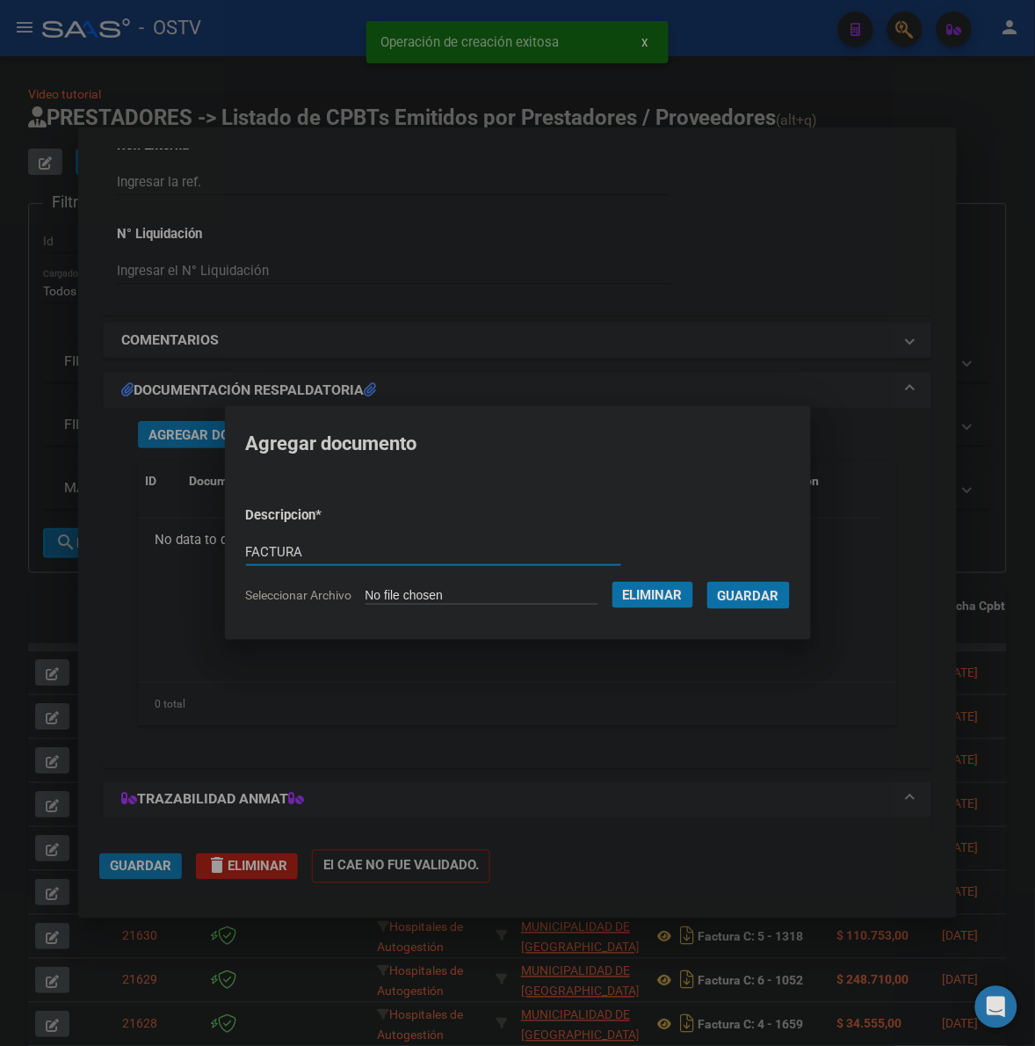
type input "FACTURA"
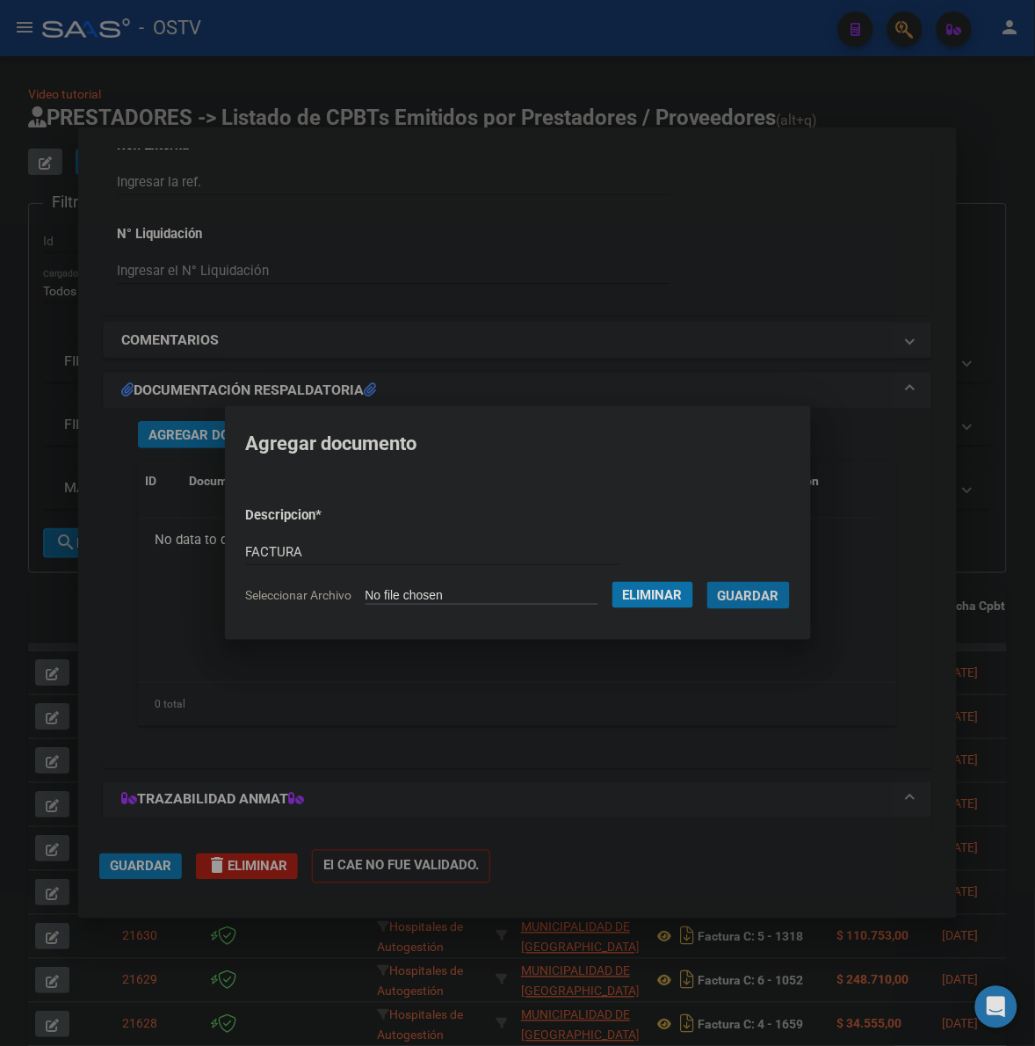
click at [708, 582] on button "Guardar" at bounding box center [749, 595] width 83 height 27
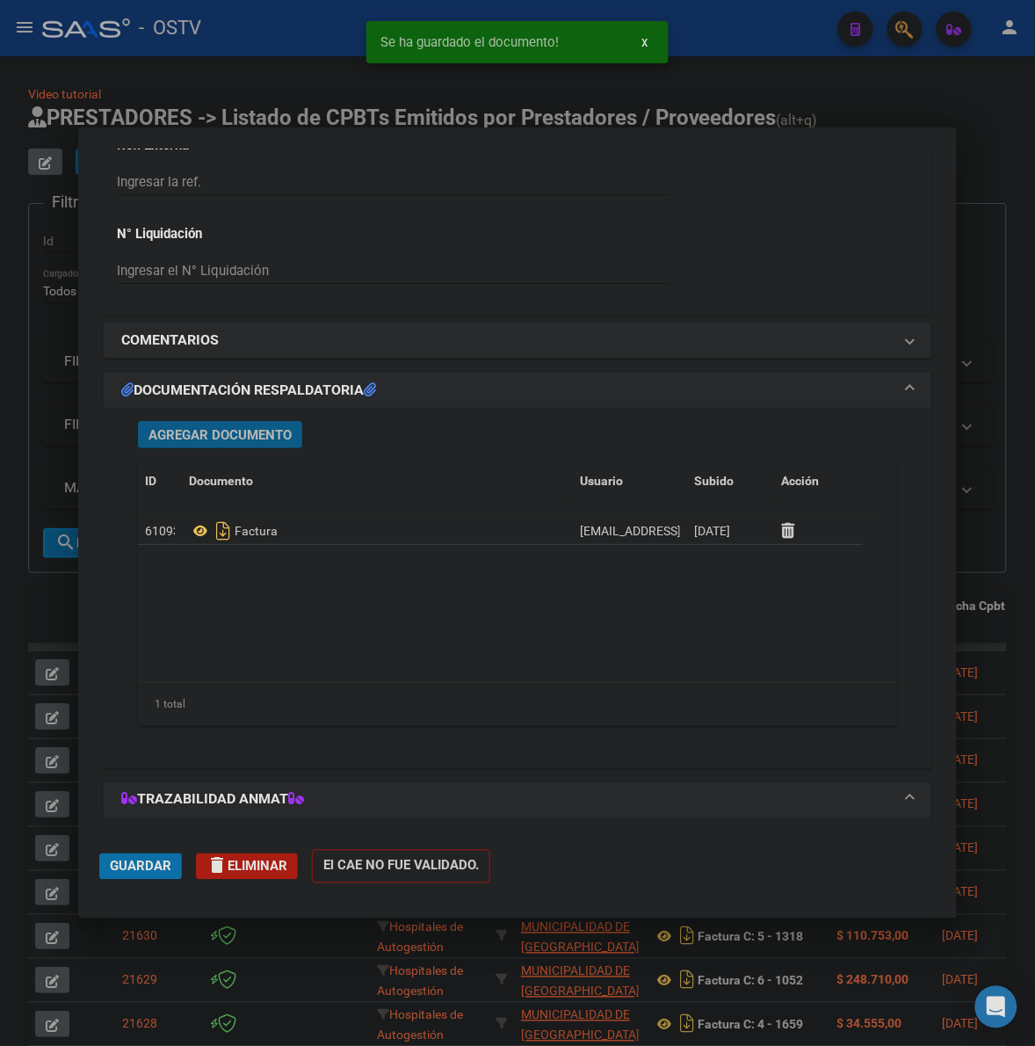
click at [200, 433] on span "Agregar Documento" at bounding box center [220, 435] width 143 height 16
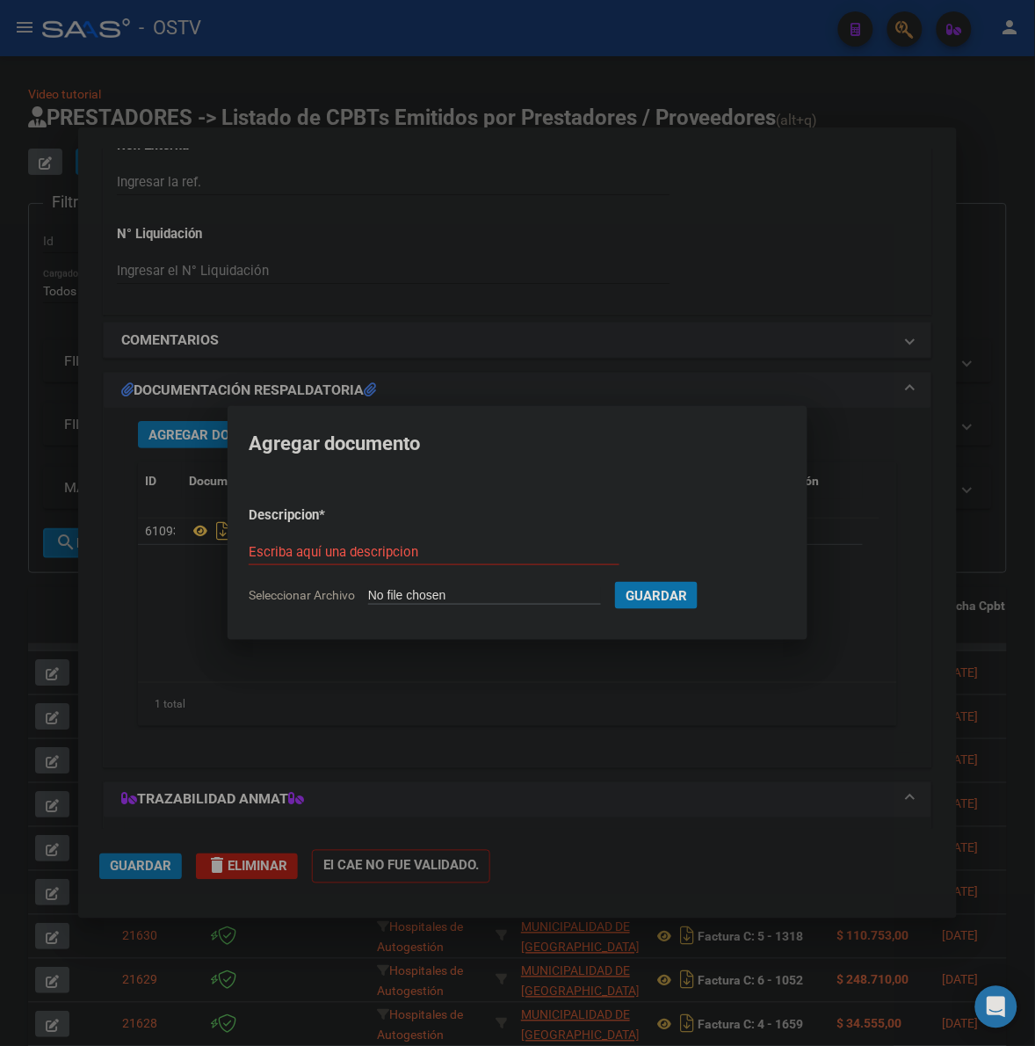
type input "C:\fakepath\RESUMEN- 4 1339 - MUNICIPALIDAD DE RIO SEGUNDO.pdf"
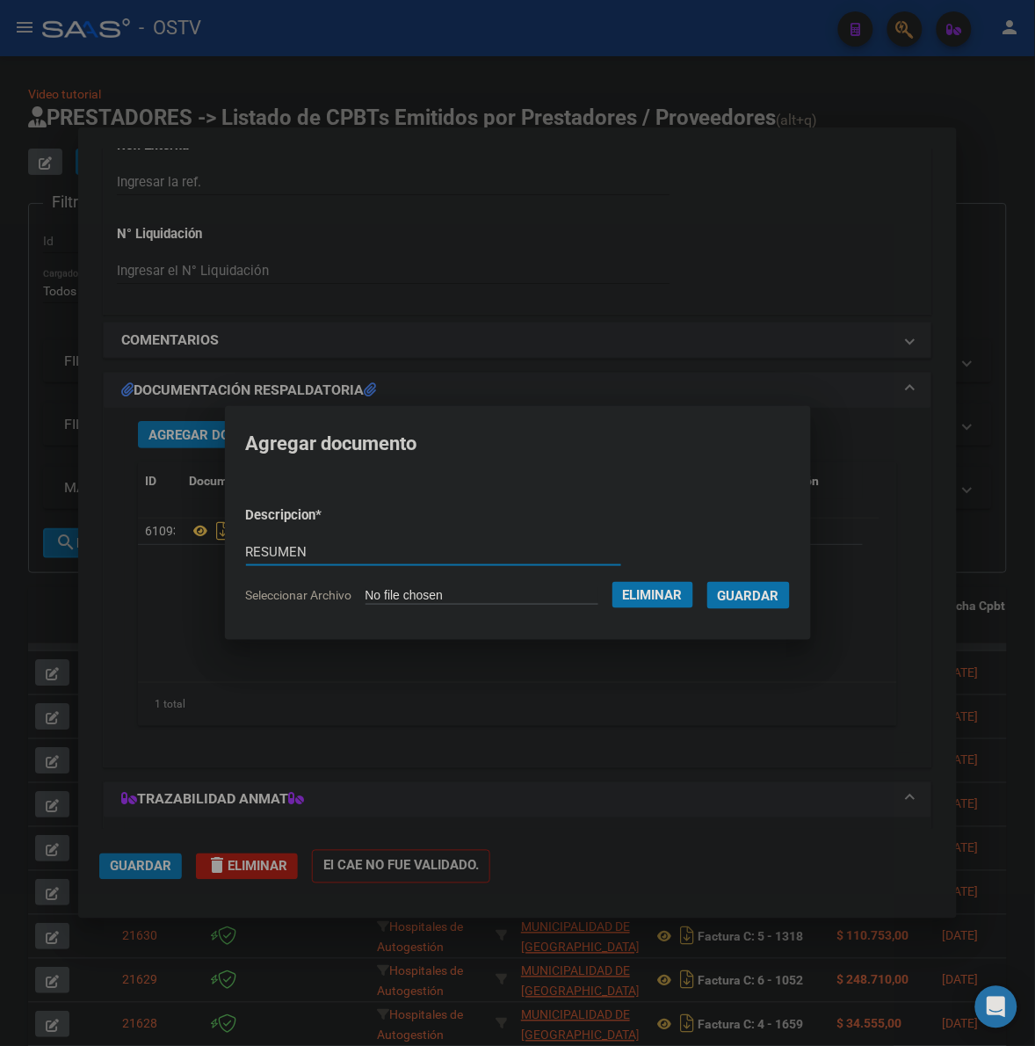
type input "RESUMEN"
click at [708, 582] on button "Guardar" at bounding box center [749, 595] width 83 height 27
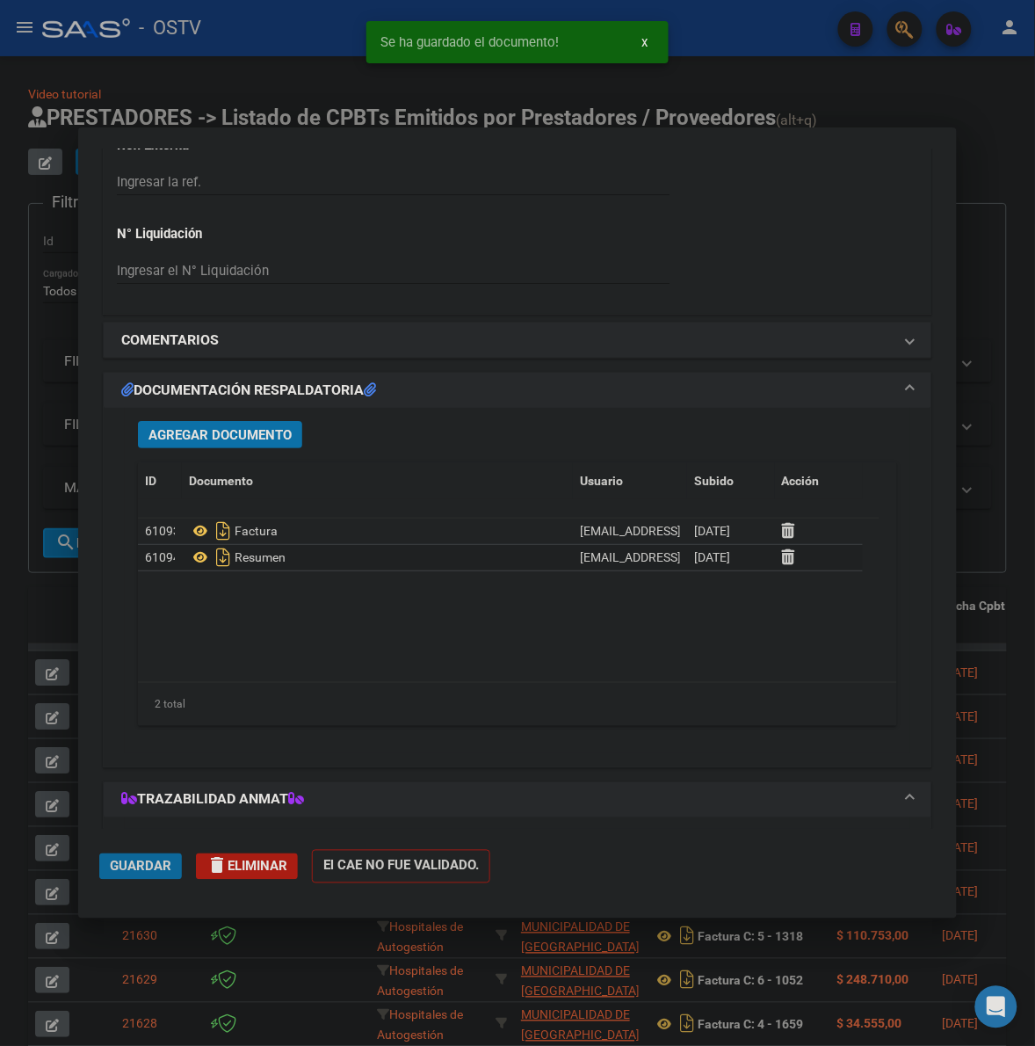
drag, startPoint x: 125, startPoint y: 868, endPoint x: 134, endPoint y: 863, distance: 10.2
click at [134, 863] on span "Guardar" at bounding box center [141, 867] width 62 height 16
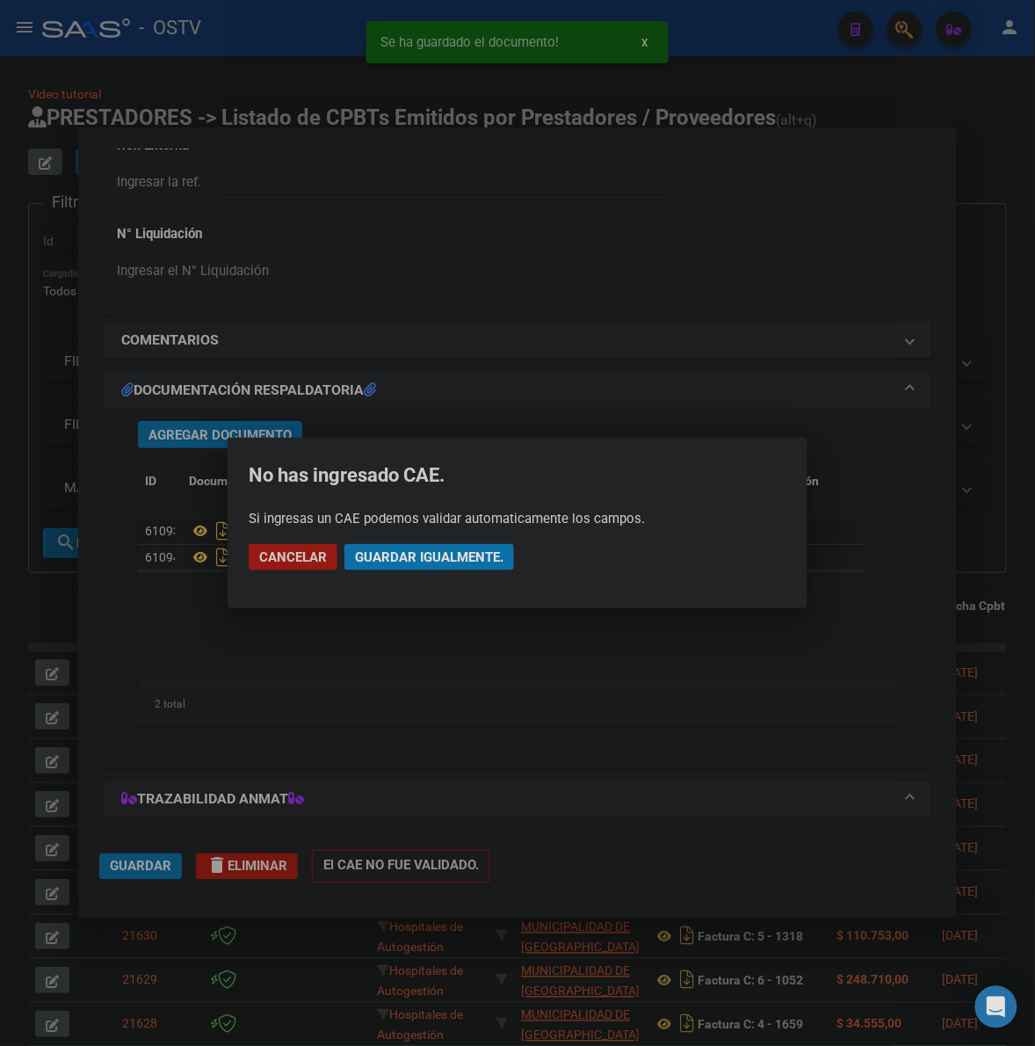
drag, startPoint x: 438, startPoint y: 564, endPoint x: 543, endPoint y: 536, distance: 109.2
click at [441, 563] on span "Guardar igualmente." at bounding box center [429, 557] width 149 height 16
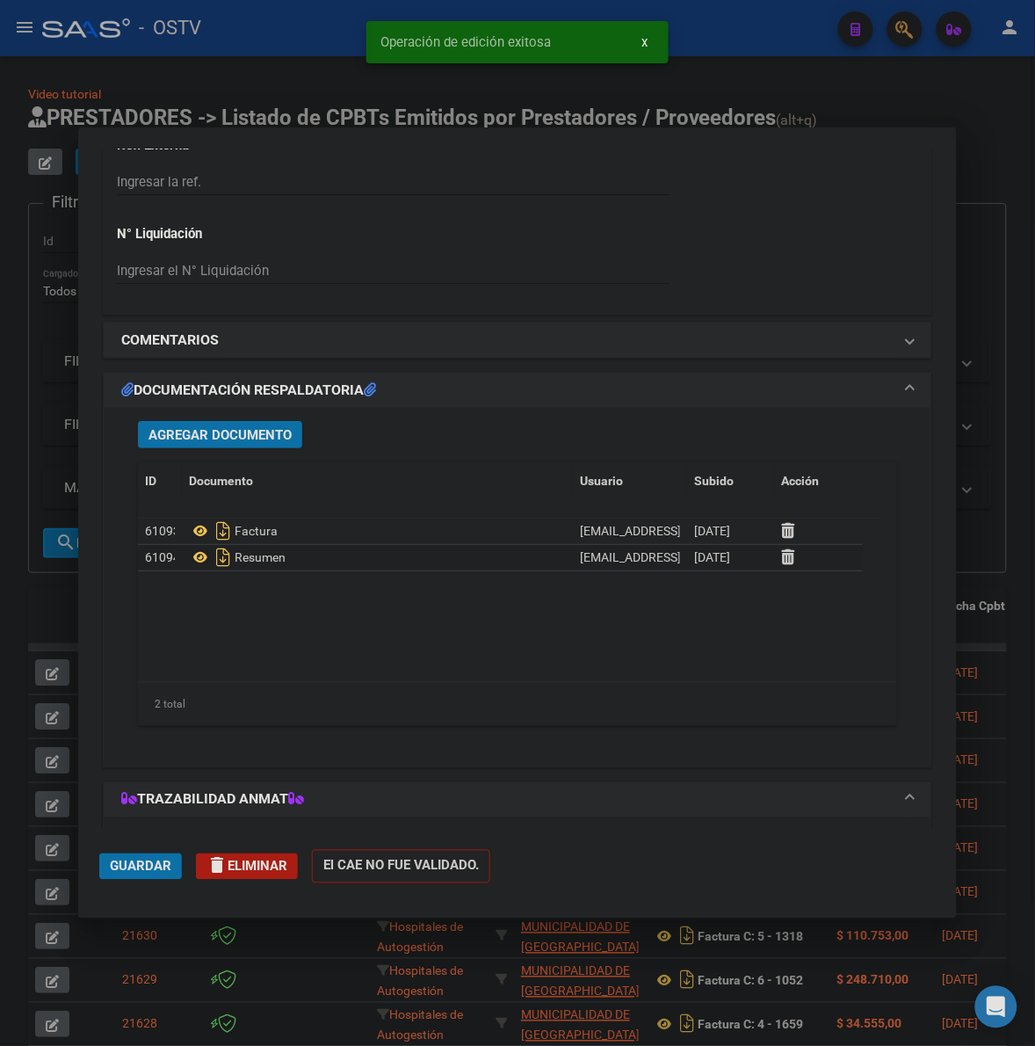
click at [1011, 429] on div at bounding box center [517, 523] width 1035 height 1046
type input "$ 0,00"
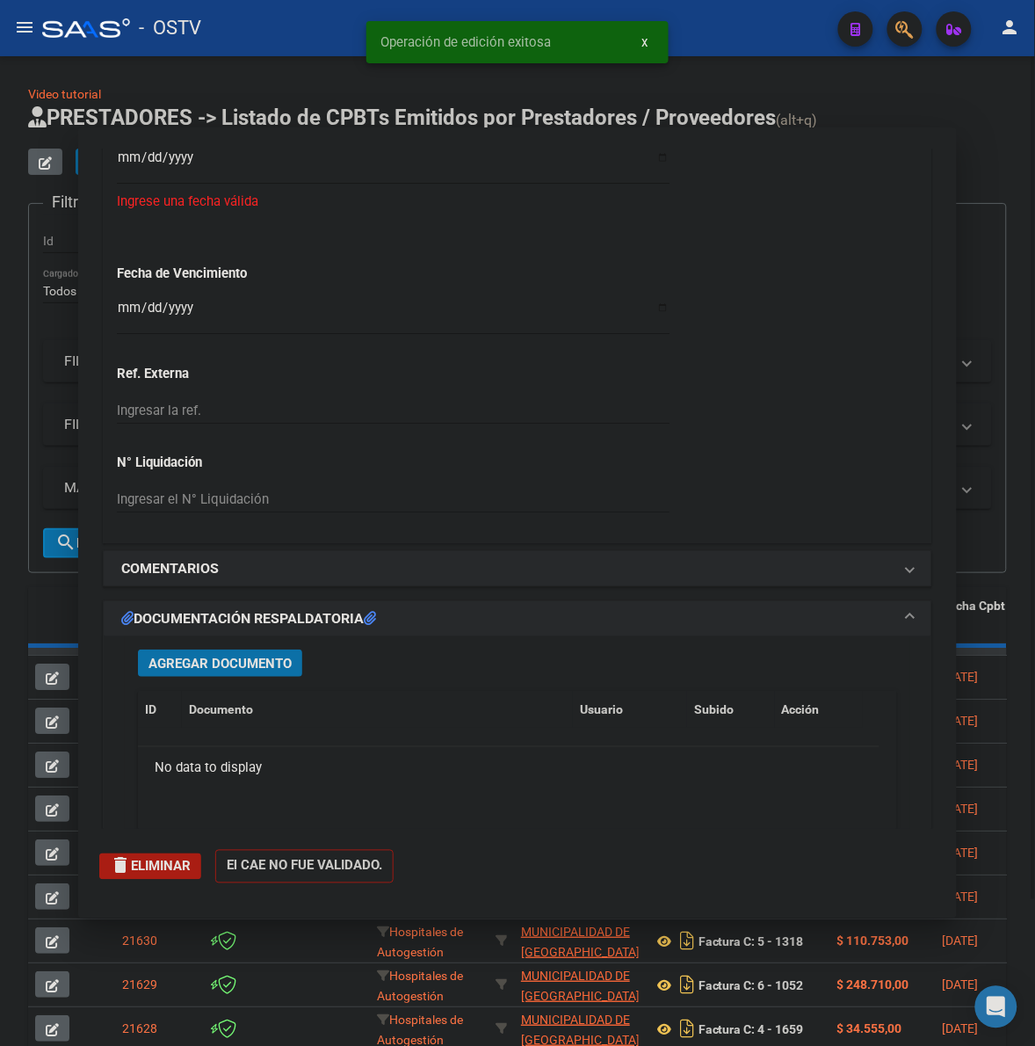
scroll to position [1510, 0]
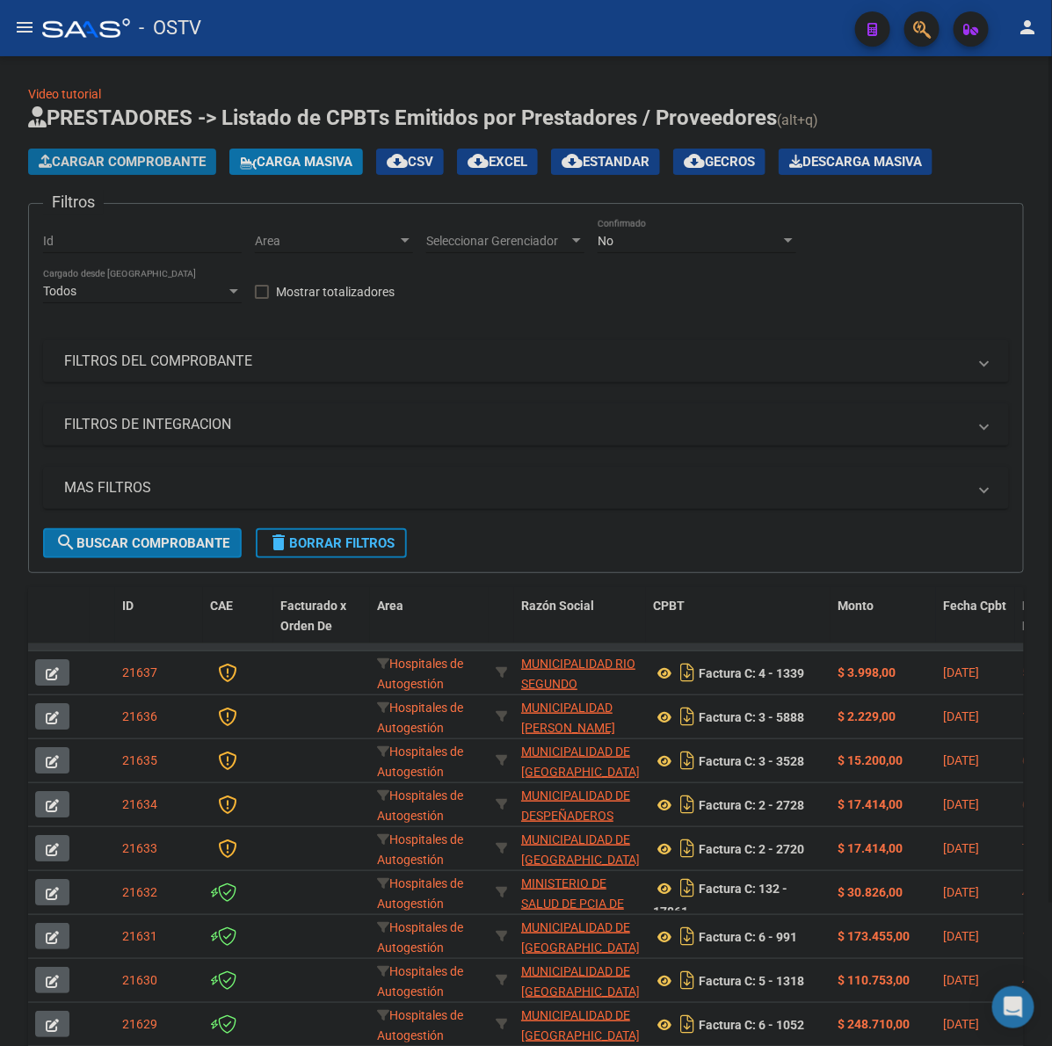
click at [163, 158] on span "Cargar Comprobante" at bounding box center [122, 162] width 167 height 16
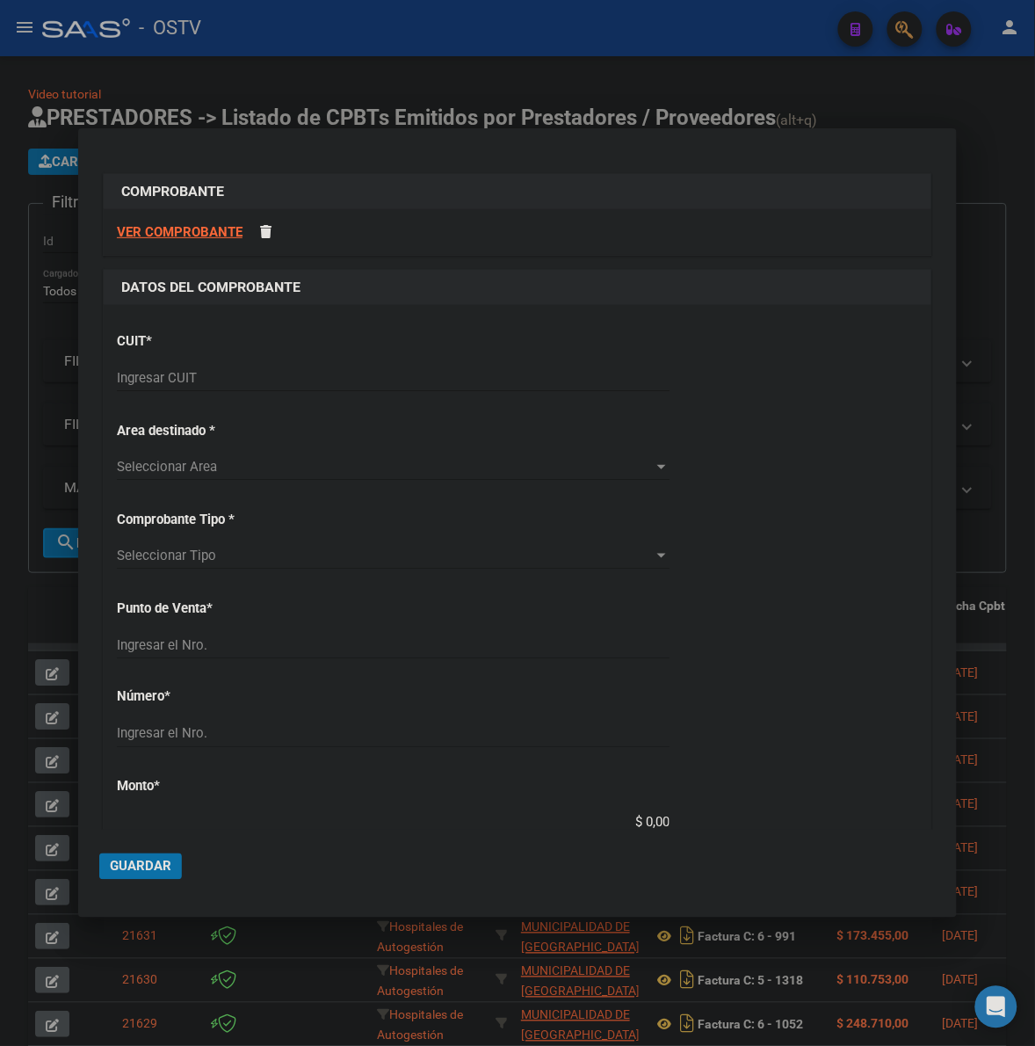
drag, startPoint x: 237, startPoint y: 402, endPoint x: 230, endPoint y: 383, distance: 19.8
click at [233, 391] on div "Ingresar CUIT" at bounding box center [393, 386] width 553 height 43
click at [230, 379] on input "Ingresar CUIT" at bounding box center [393, 378] width 553 height 16
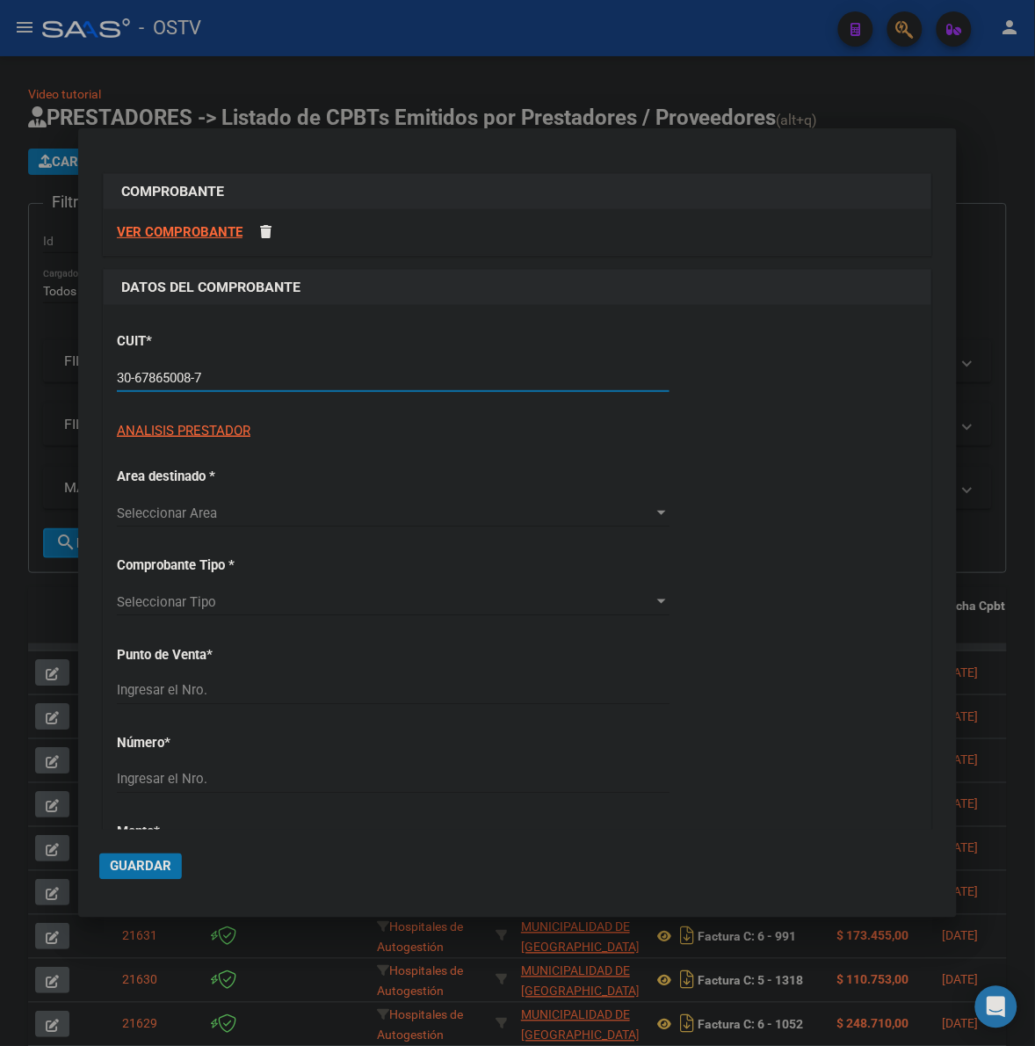
type input "30-67865008-7"
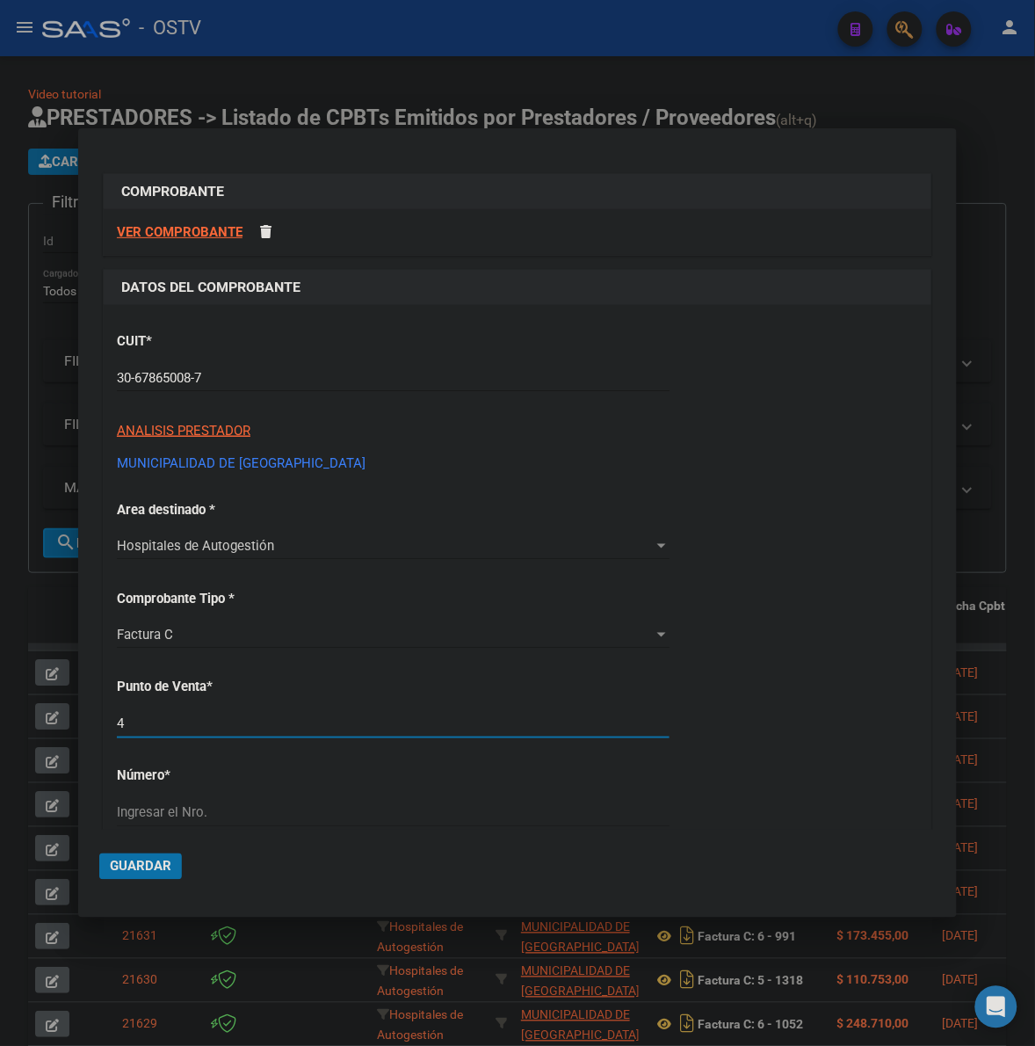
type input "4"
type input "3494"
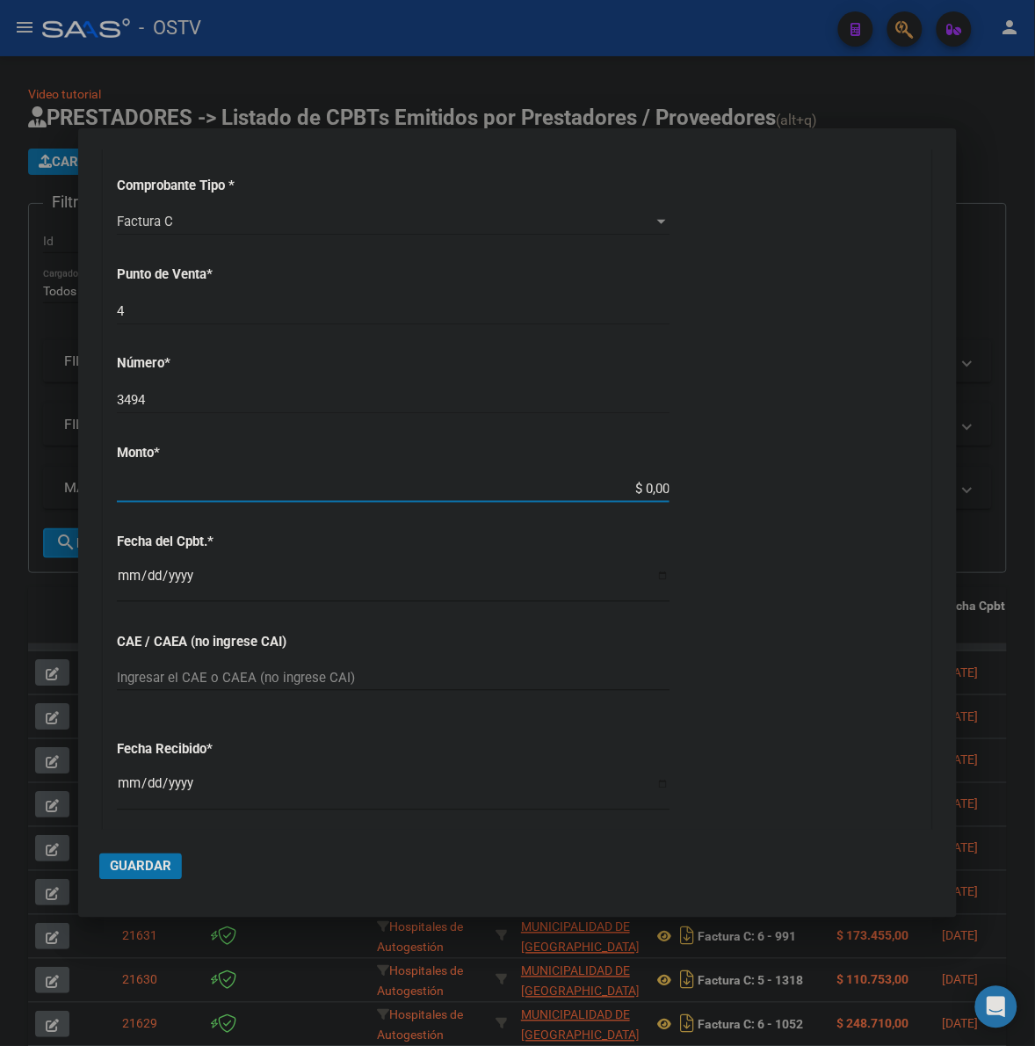
scroll to position [404, 0]
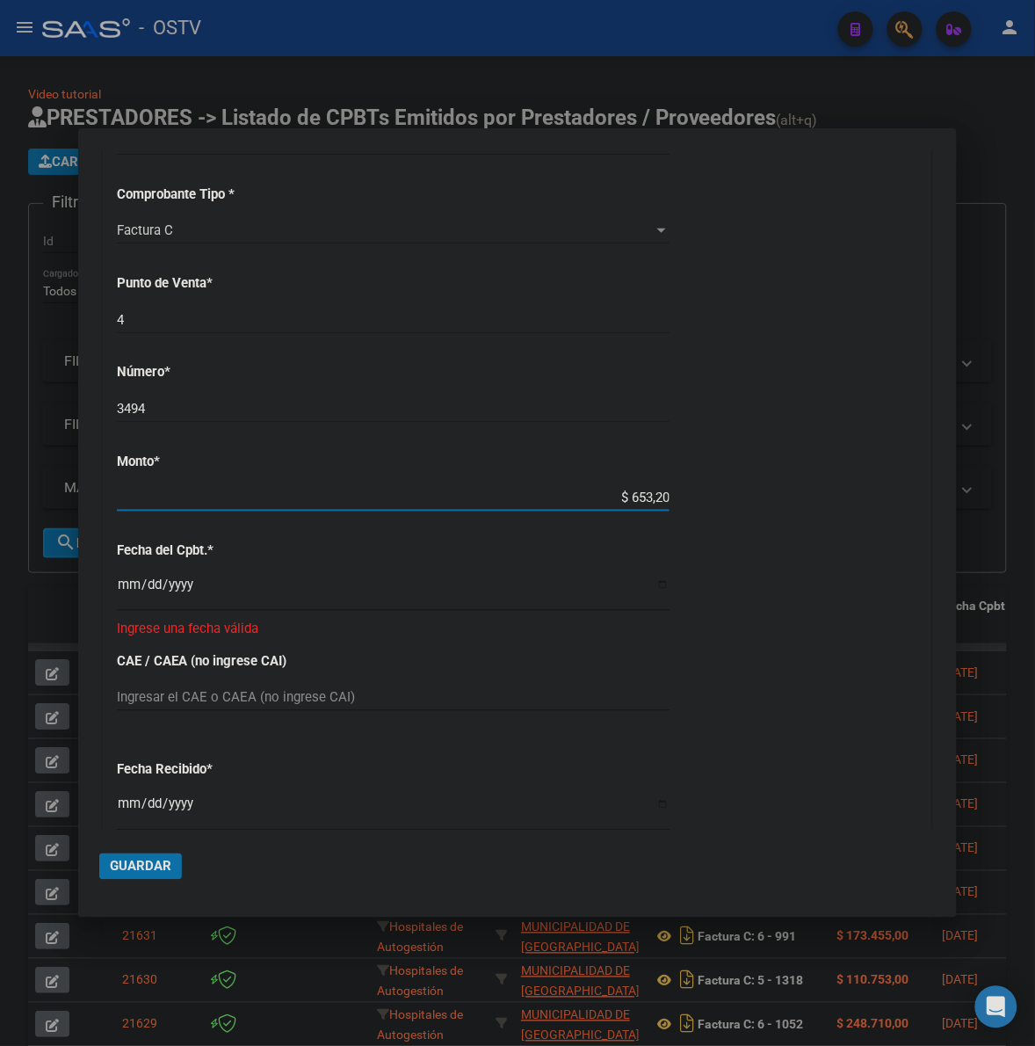
type input "$ 6.532,00"
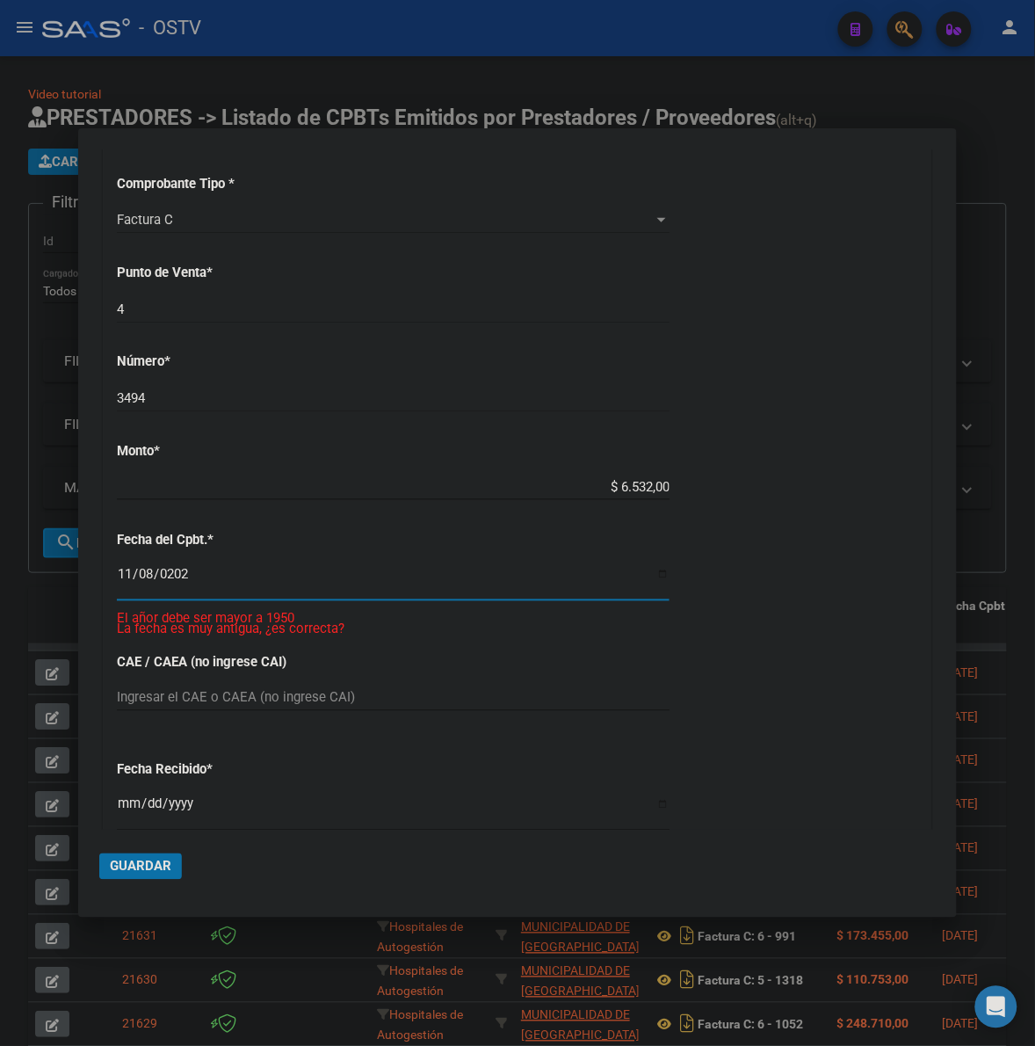
type input "2023-11-08"
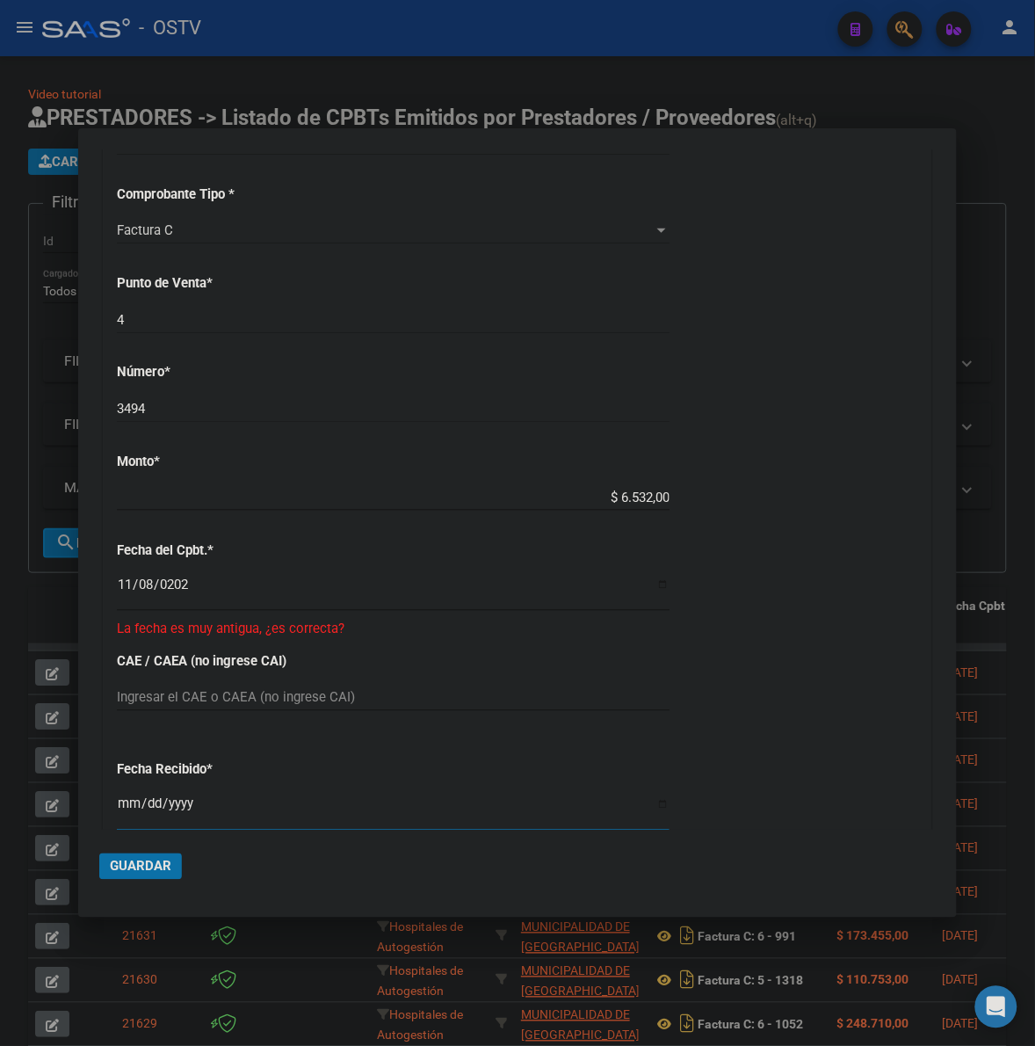
click at [150, 864] on span "Guardar" at bounding box center [141, 867] width 62 height 16
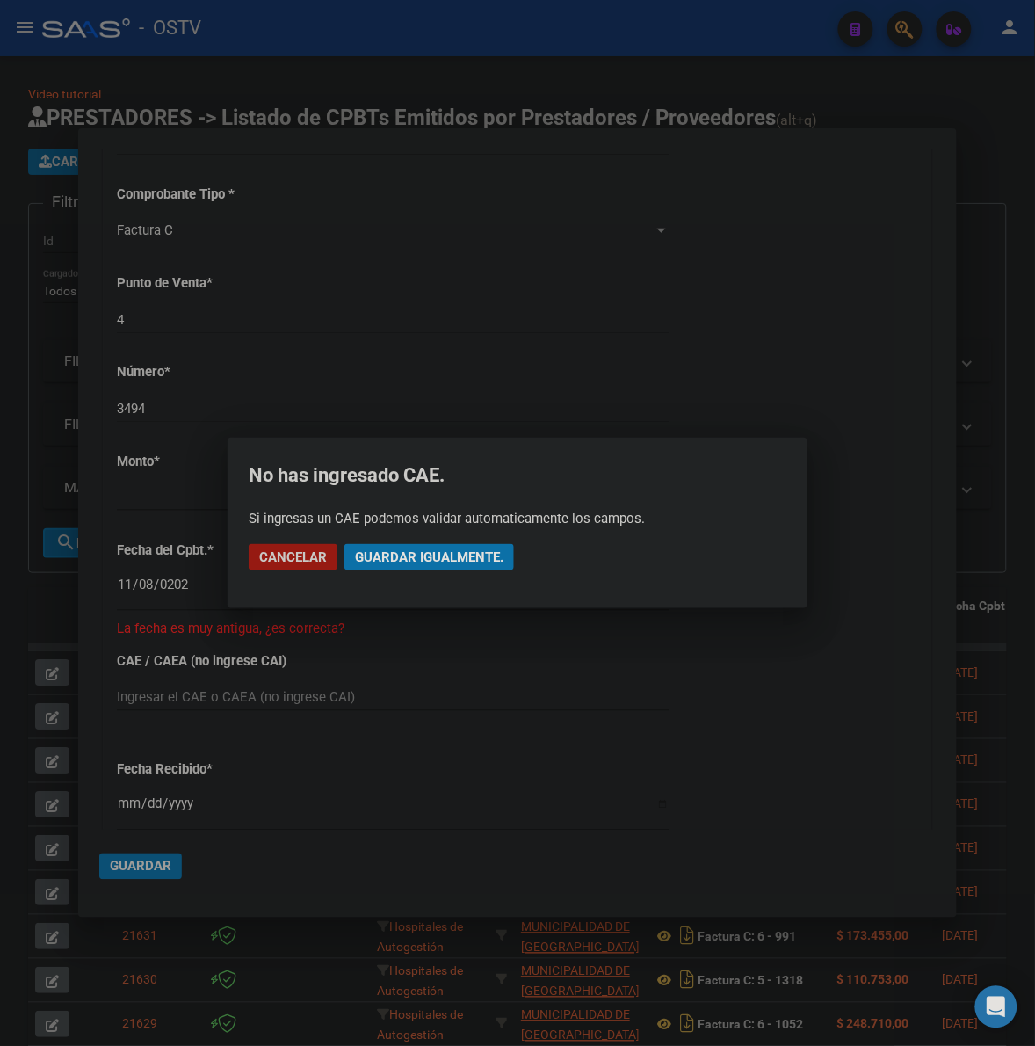
click at [438, 547] on button "Guardar igualmente." at bounding box center [430, 557] width 170 height 26
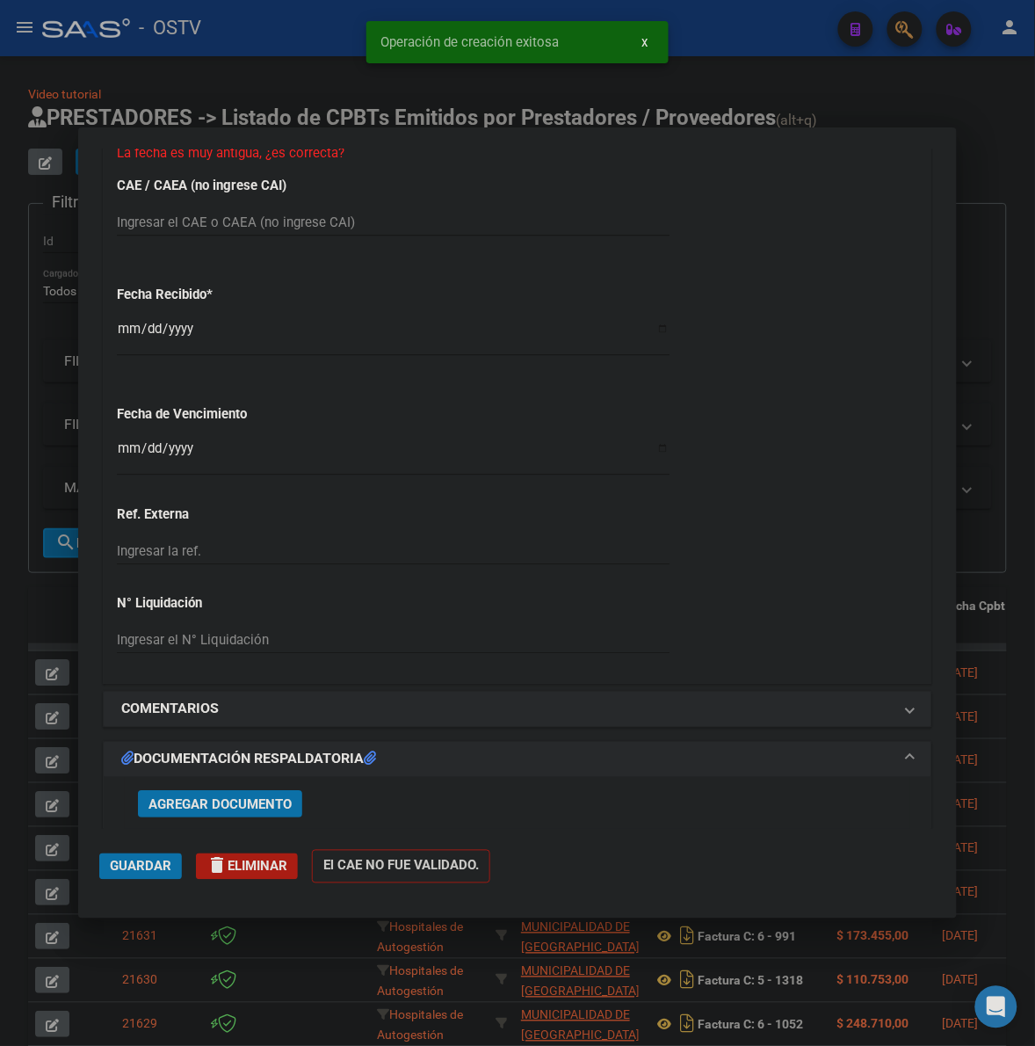
scroll to position [915, 0]
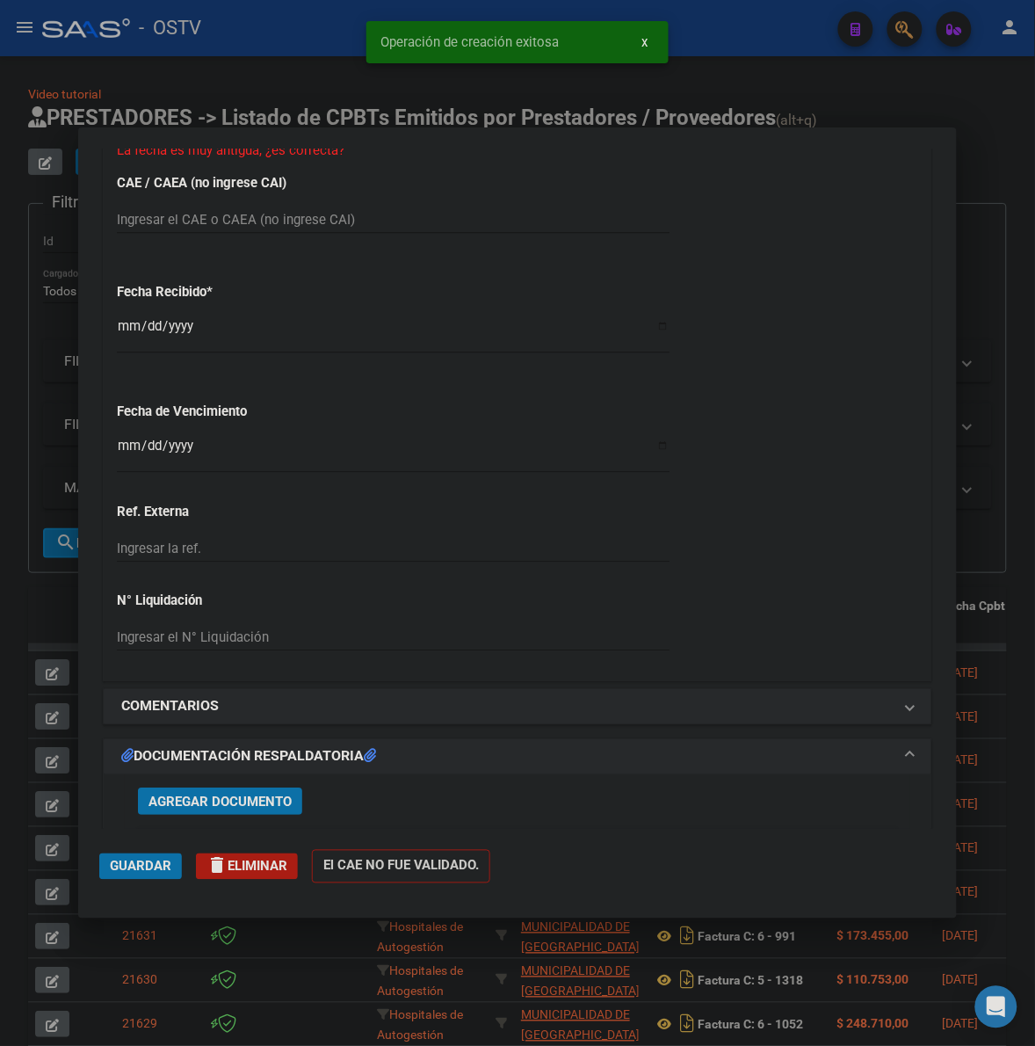
click at [234, 798] on span "Agregar Documento" at bounding box center [220, 802] width 143 height 16
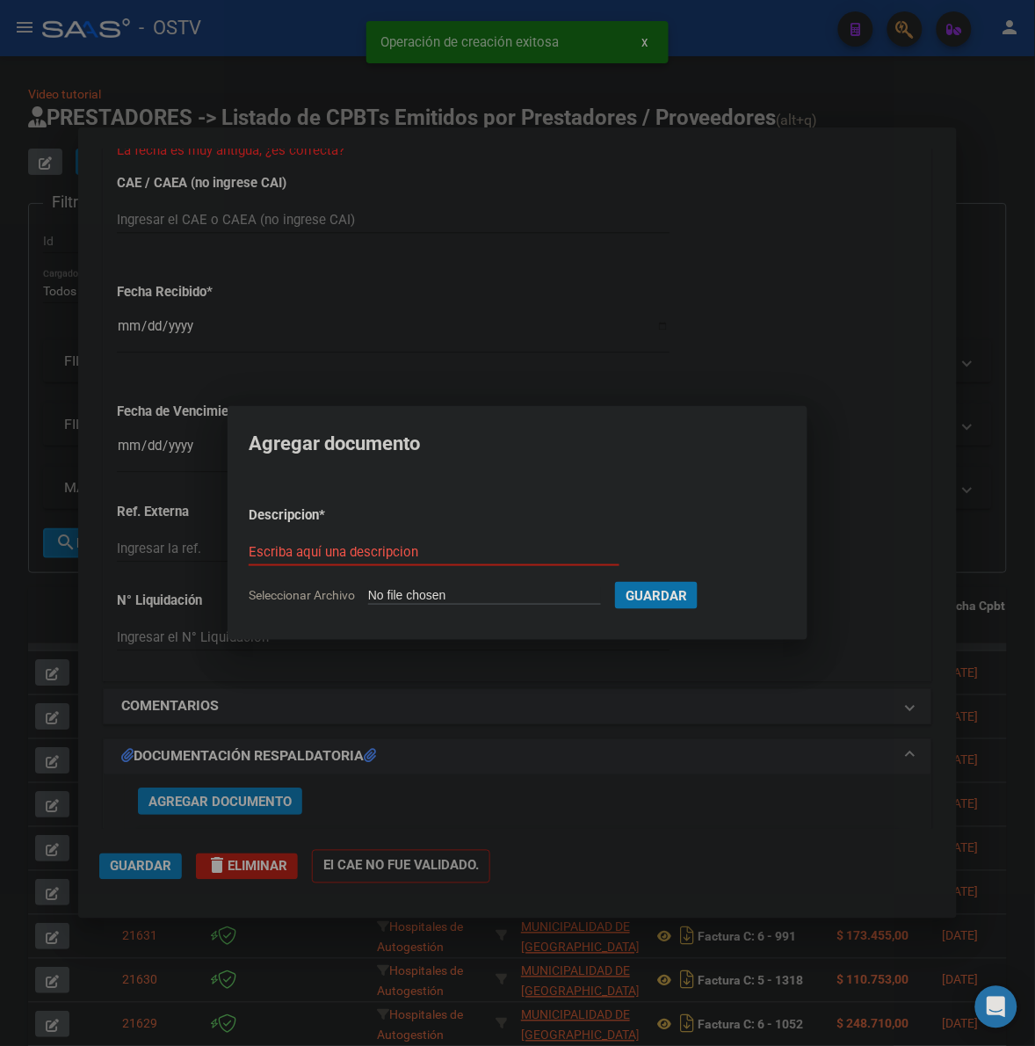
type input "C:\fakepath\FACTURA - 4 3494 - MUNICIPALIDAD DE VILLA DEL TOTORAL.pdf"
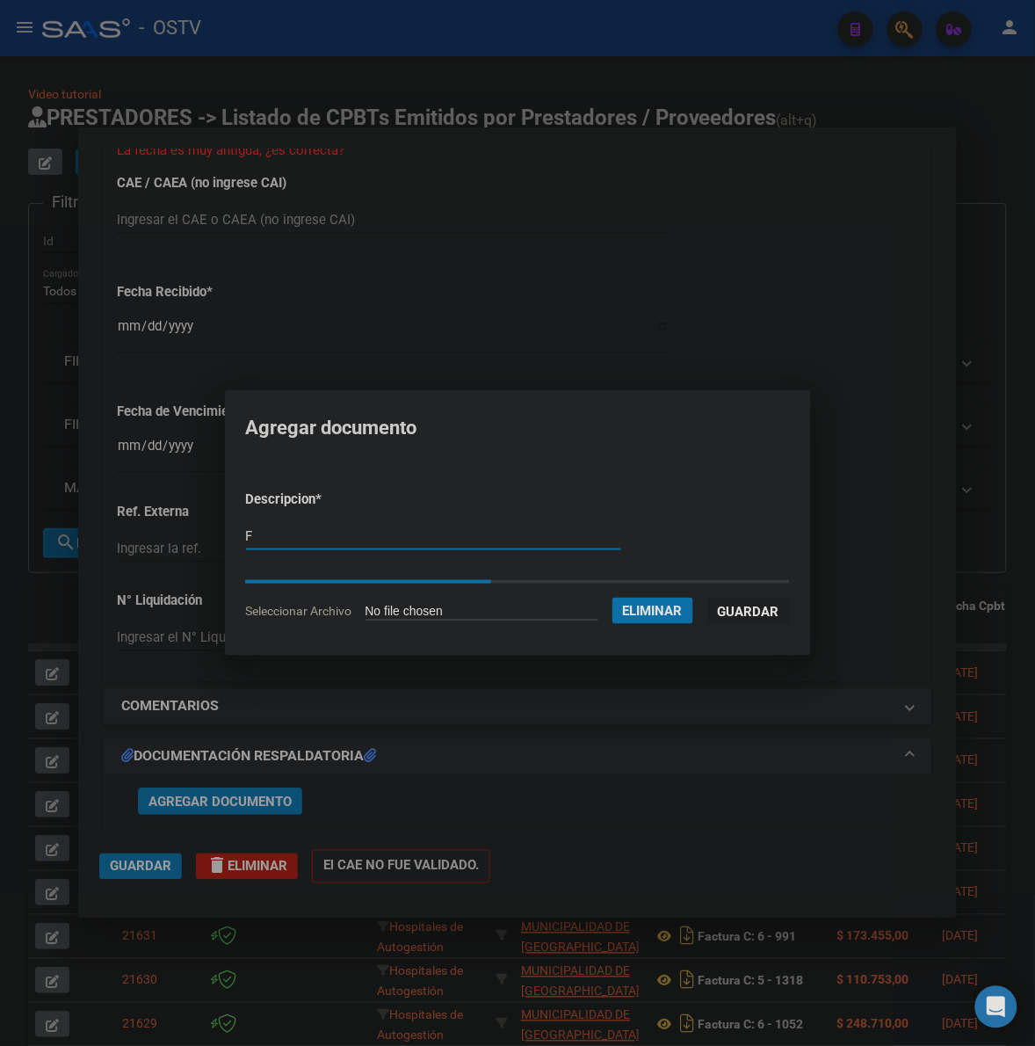
type input "F"
click at [942, 571] on div at bounding box center [517, 523] width 1035 height 1046
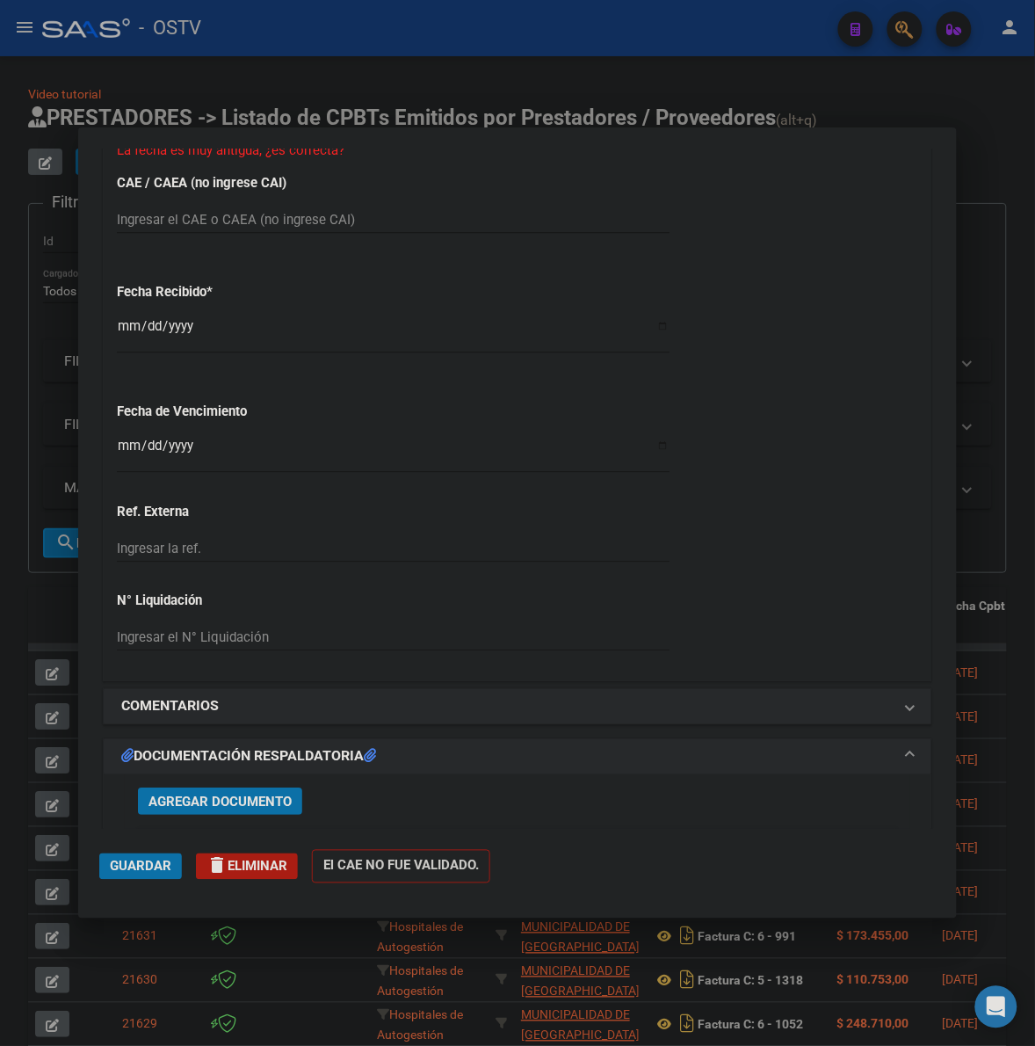
click at [193, 802] on span "Agregar Documento" at bounding box center [220, 802] width 143 height 16
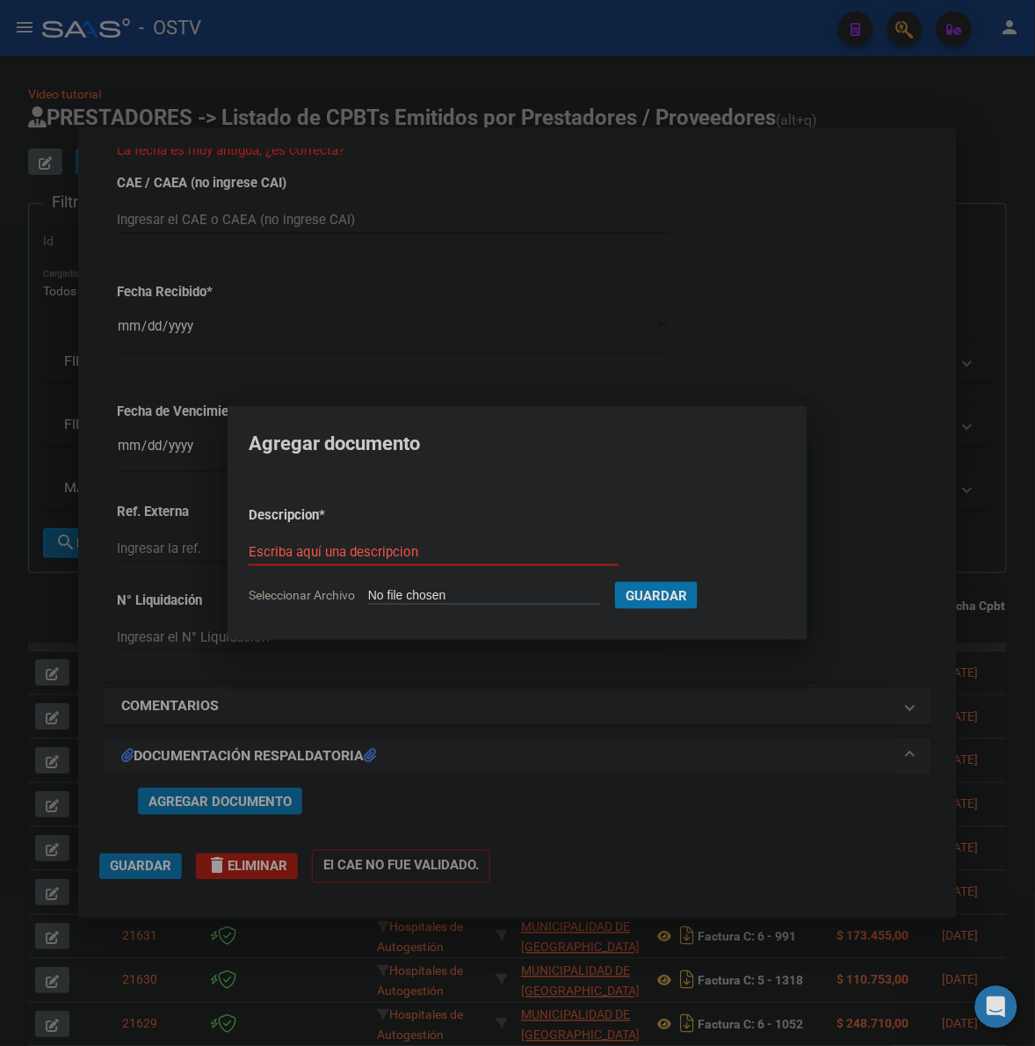
type input "C:\fakepath\FACTURA - 4 3494 - MUNICIPALIDAD DE VILLA DEL TOTORAL.pdf"
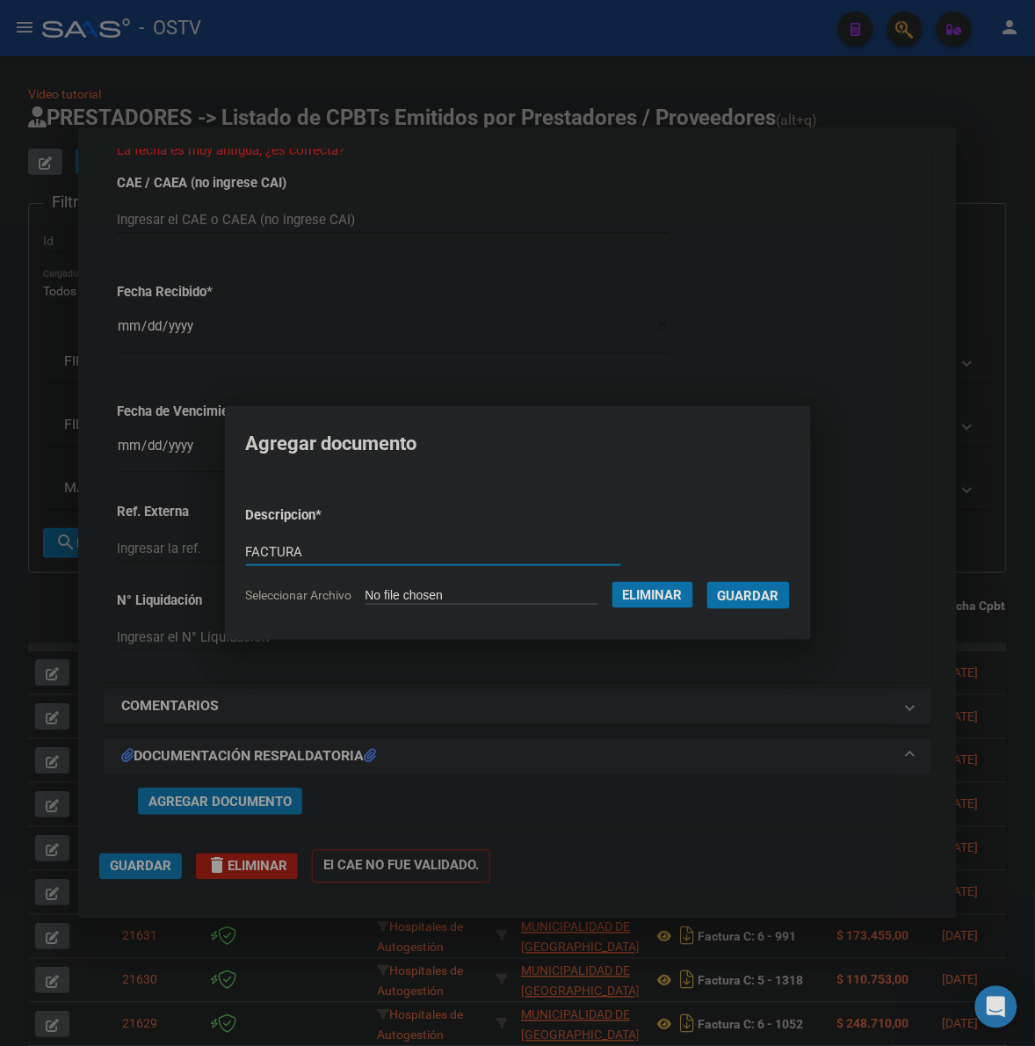
type input "FACTURA"
click at [708, 582] on button "Guardar" at bounding box center [749, 595] width 83 height 27
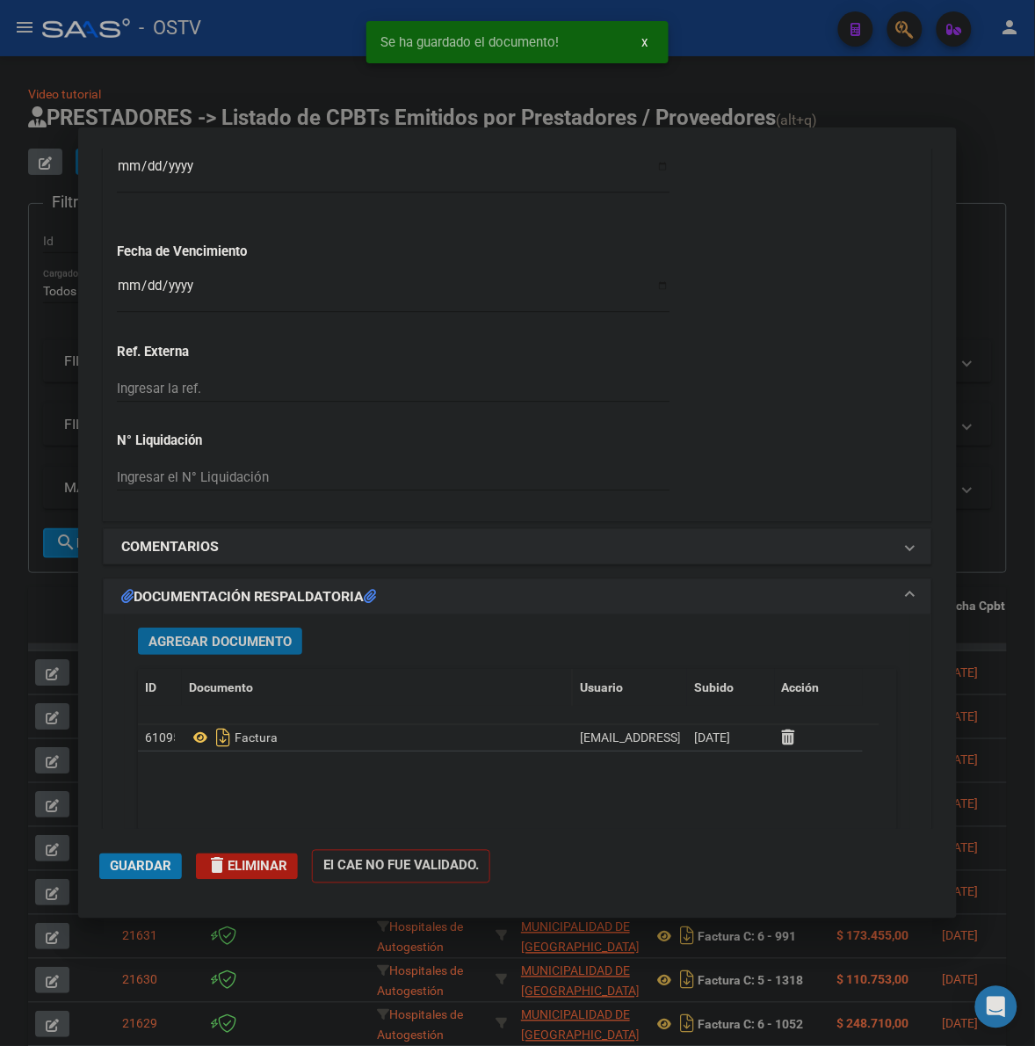
scroll to position [1099, 0]
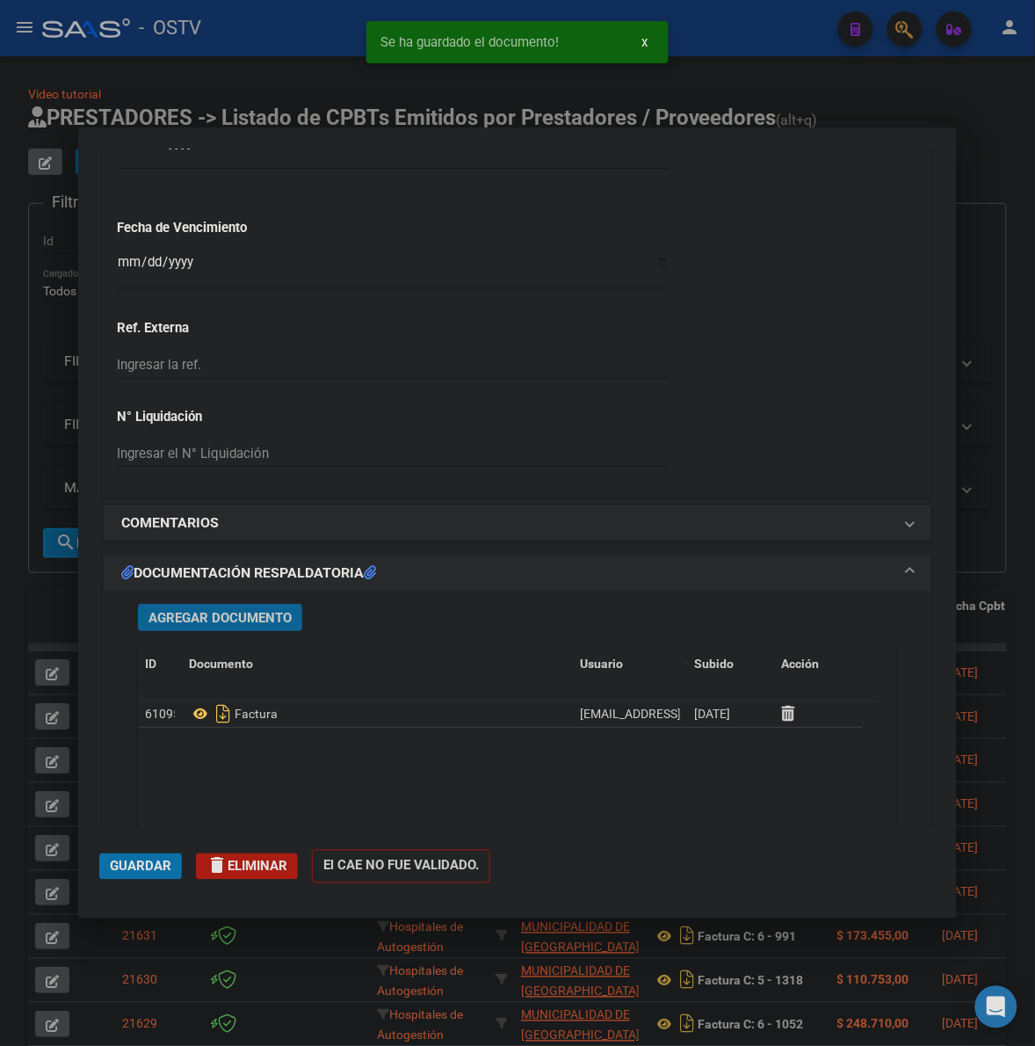
drag, startPoint x: 260, startPoint y: 609, endPoint x: 275, endPoint y: 605, distance: 15.6
click at [275, 605] on button "Agregar Documento" at bounding box center [220, 617] width 164 height 27
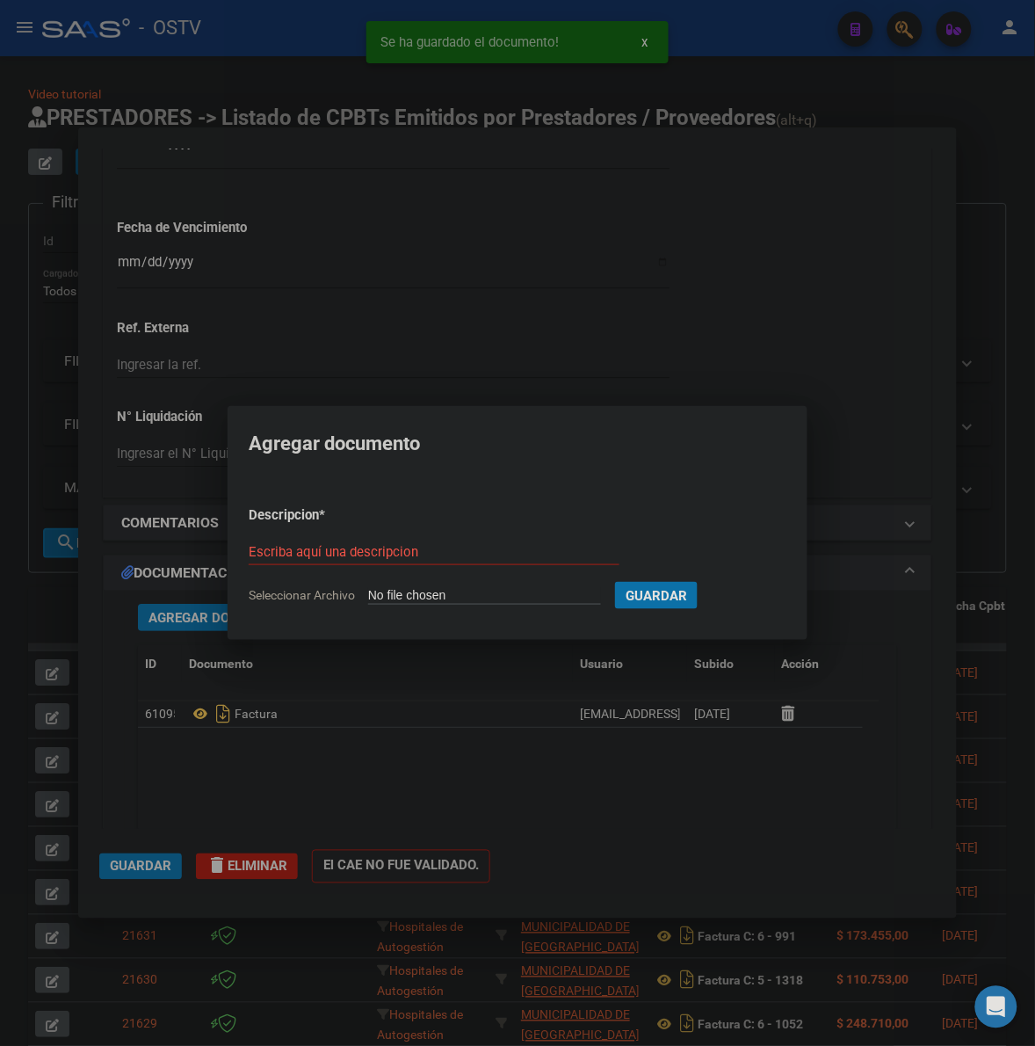
type input "C:\fakepath\RESUMEN - 4 3494 - MUNICIPALIDAD DE VILLA DEL TOTORAL.pdf"
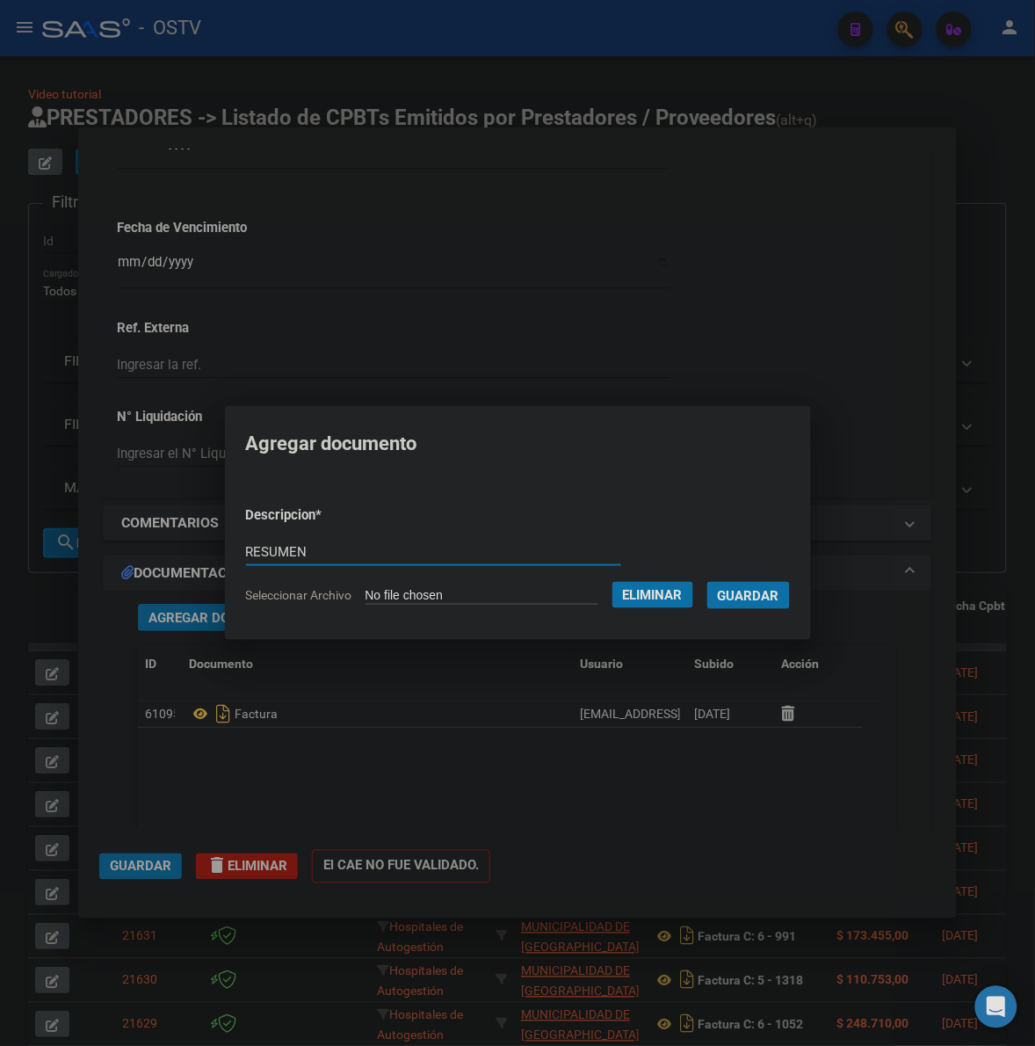
type input "RESUMEN"
click at [769, 600] on span "Guardar" at bounding box center [749, 596] width 62 height 16
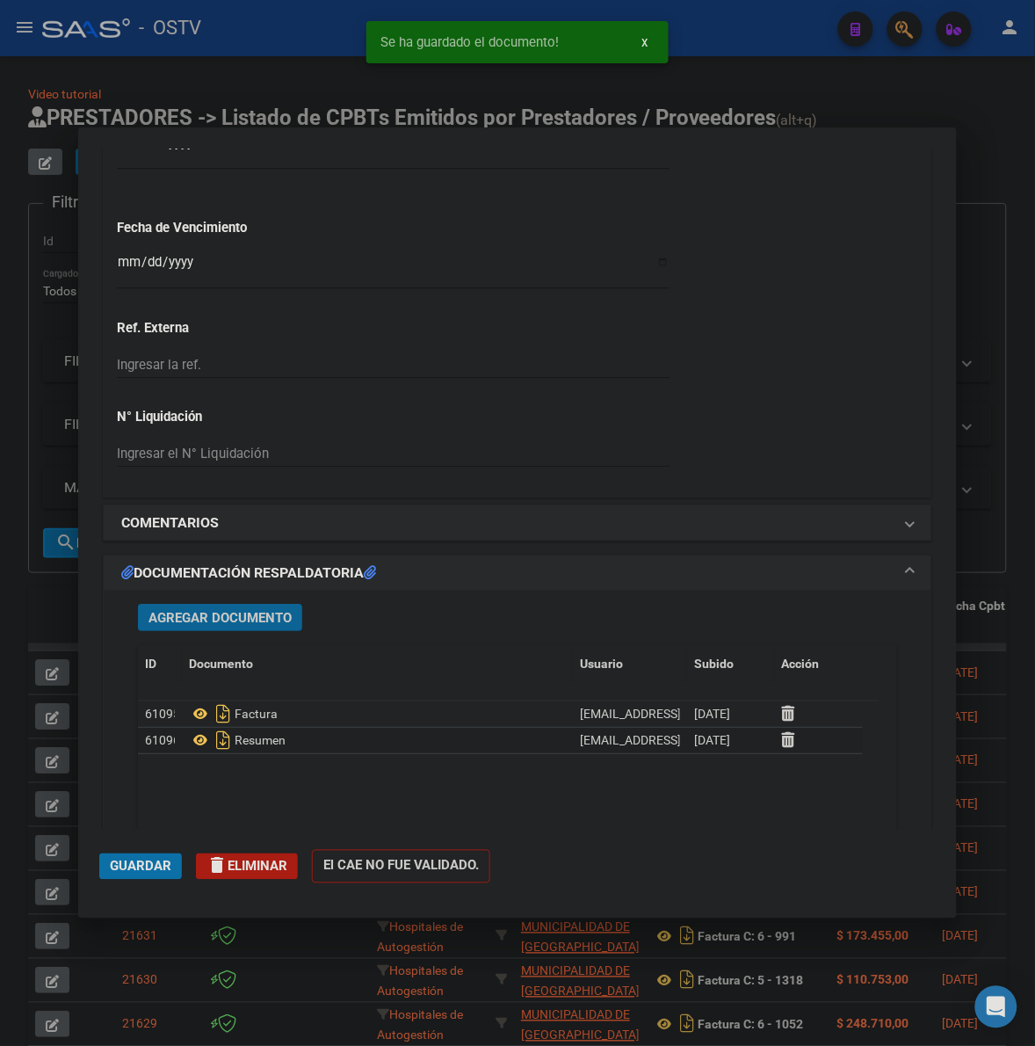
click at [160, 866] on span "Guardar" at bounding box center [141, 867] width 62 height 16
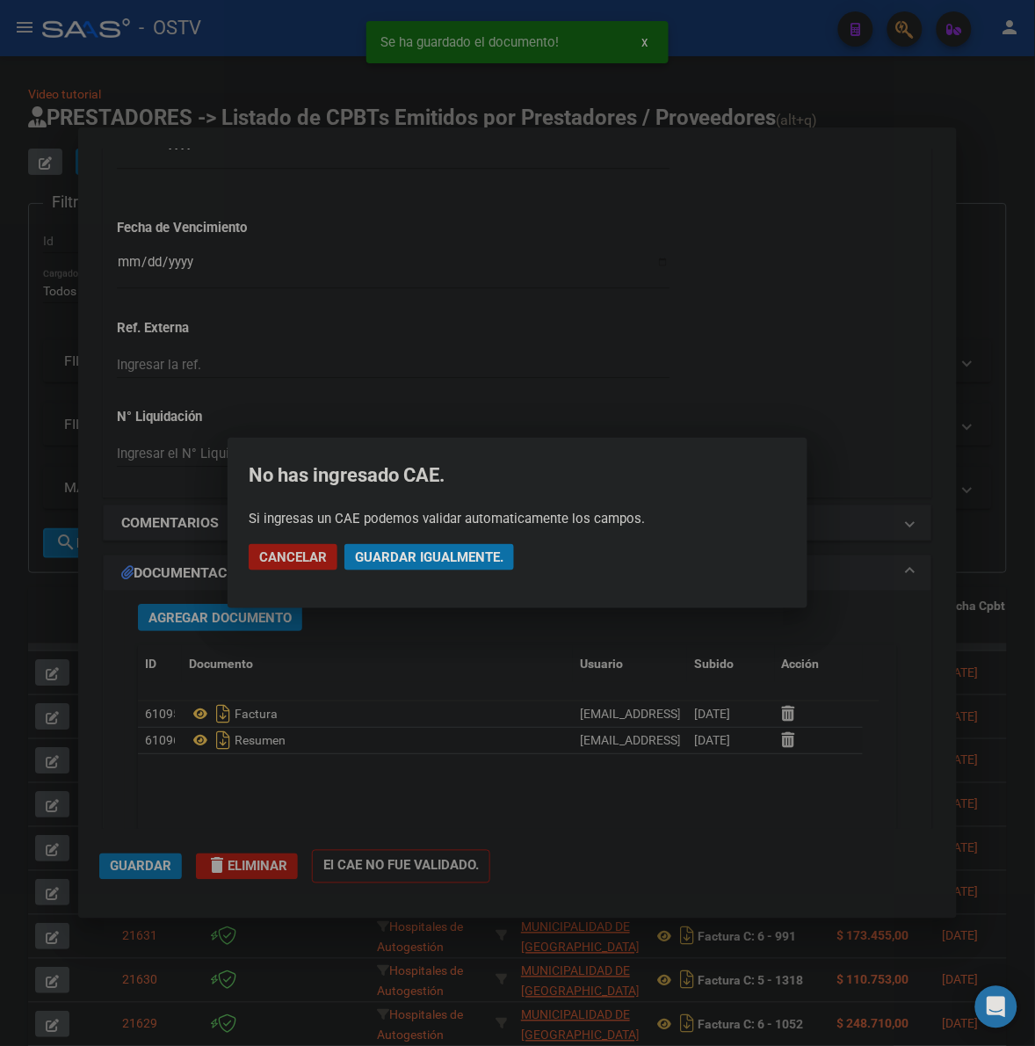
click at [422, 559] on span "Guardar igualmente." at bounding box center [429, 557] width 149 height 16
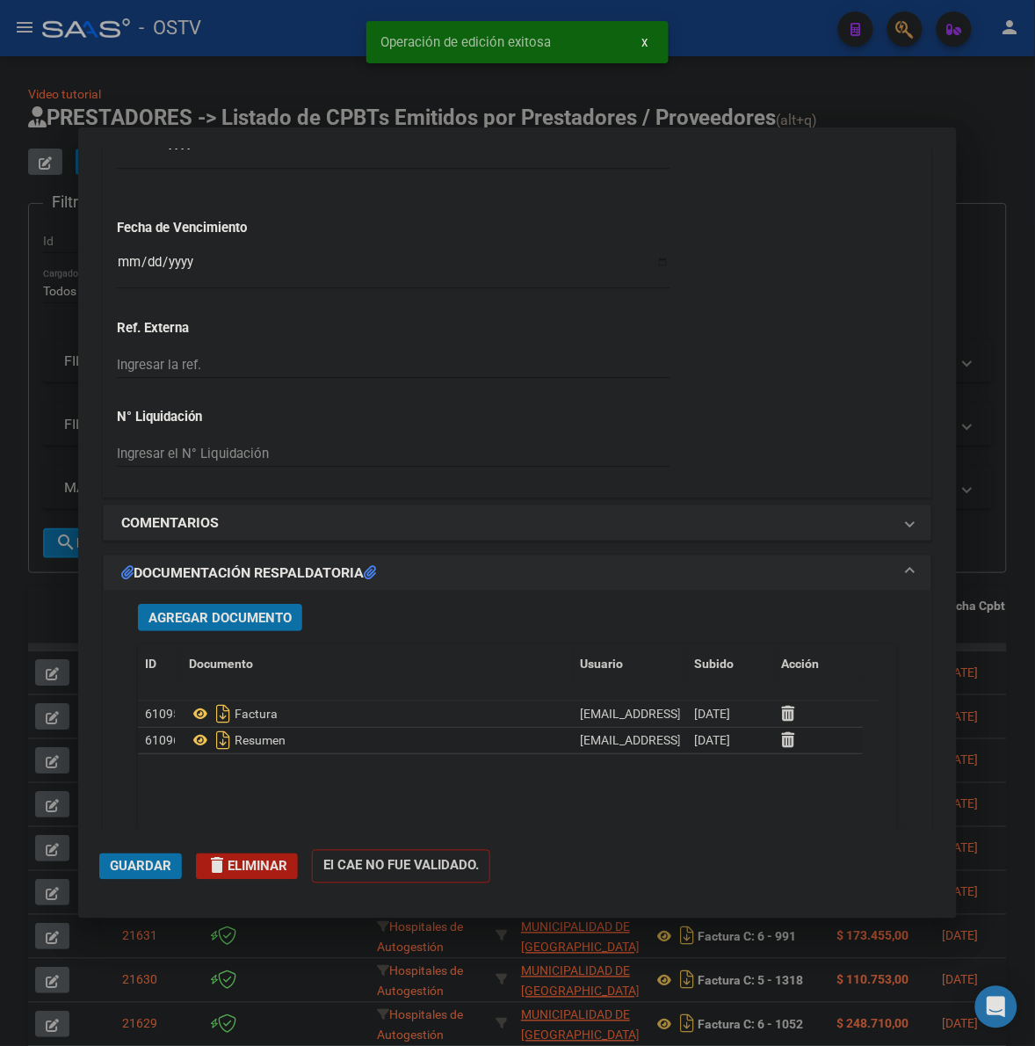
click at [152, 867] on span "Guardar" at bounding box center [141, 867] width 62 height 16
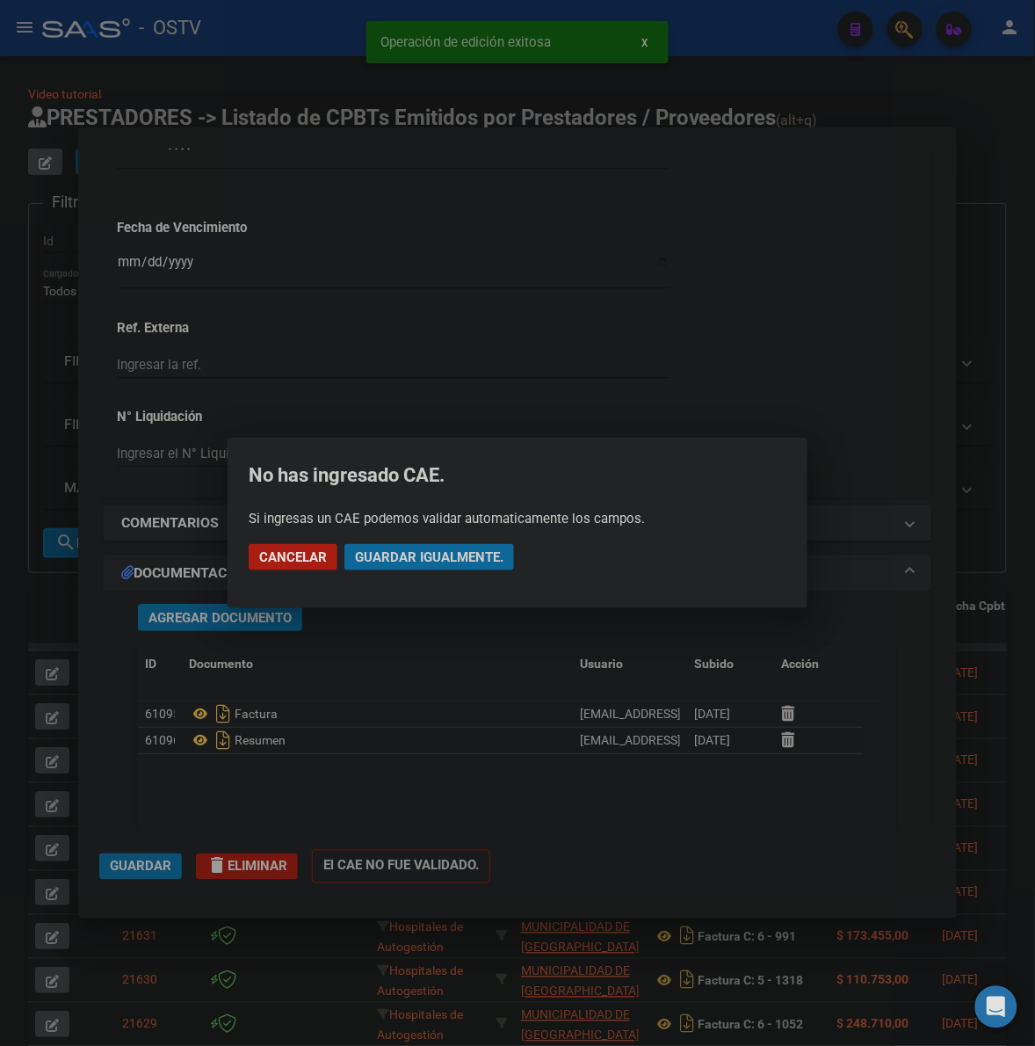
click at [436, 549] on span "Guardar igualmente." at bounding box center [429, 557] width 149 height 16
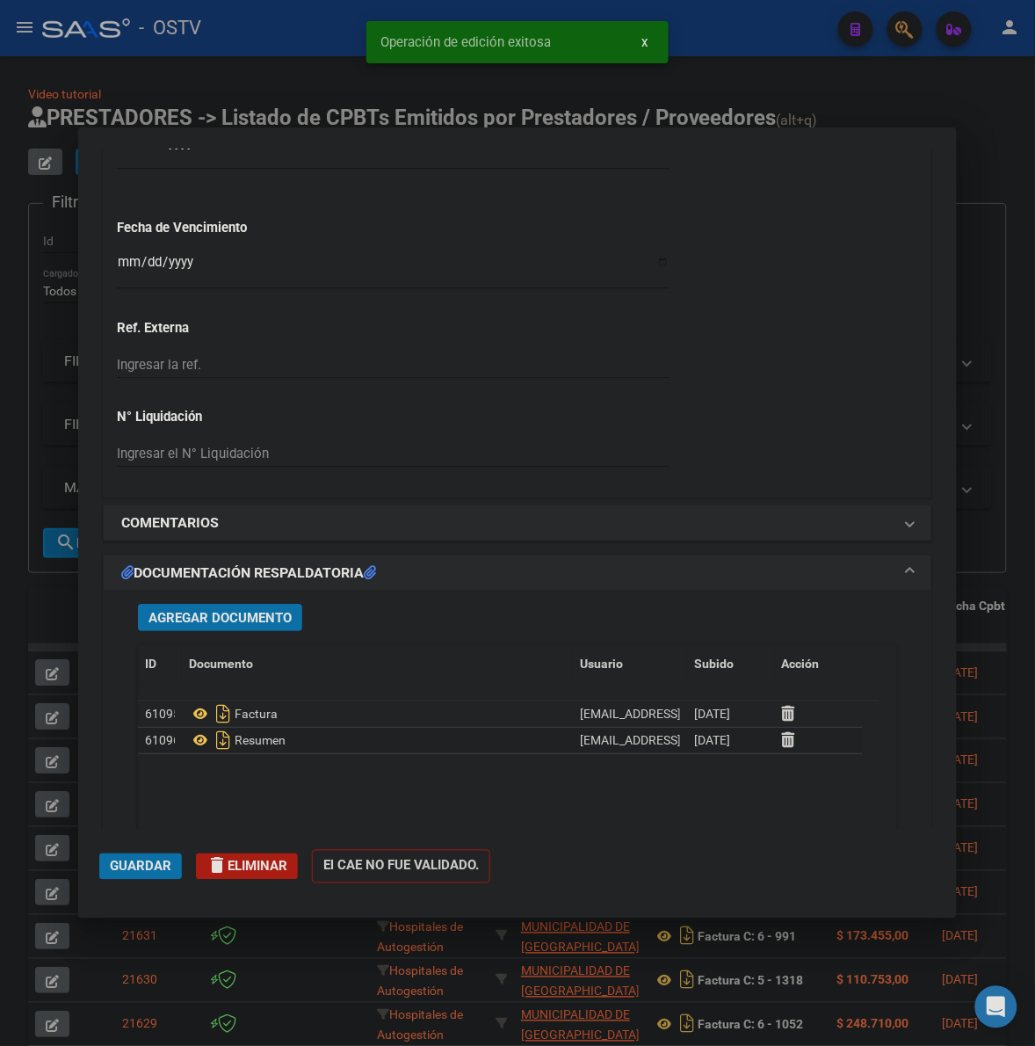
click at [28, 613] on div at bounding box center [517, 523] width 1035 height 1046
type input "$ 0,00"
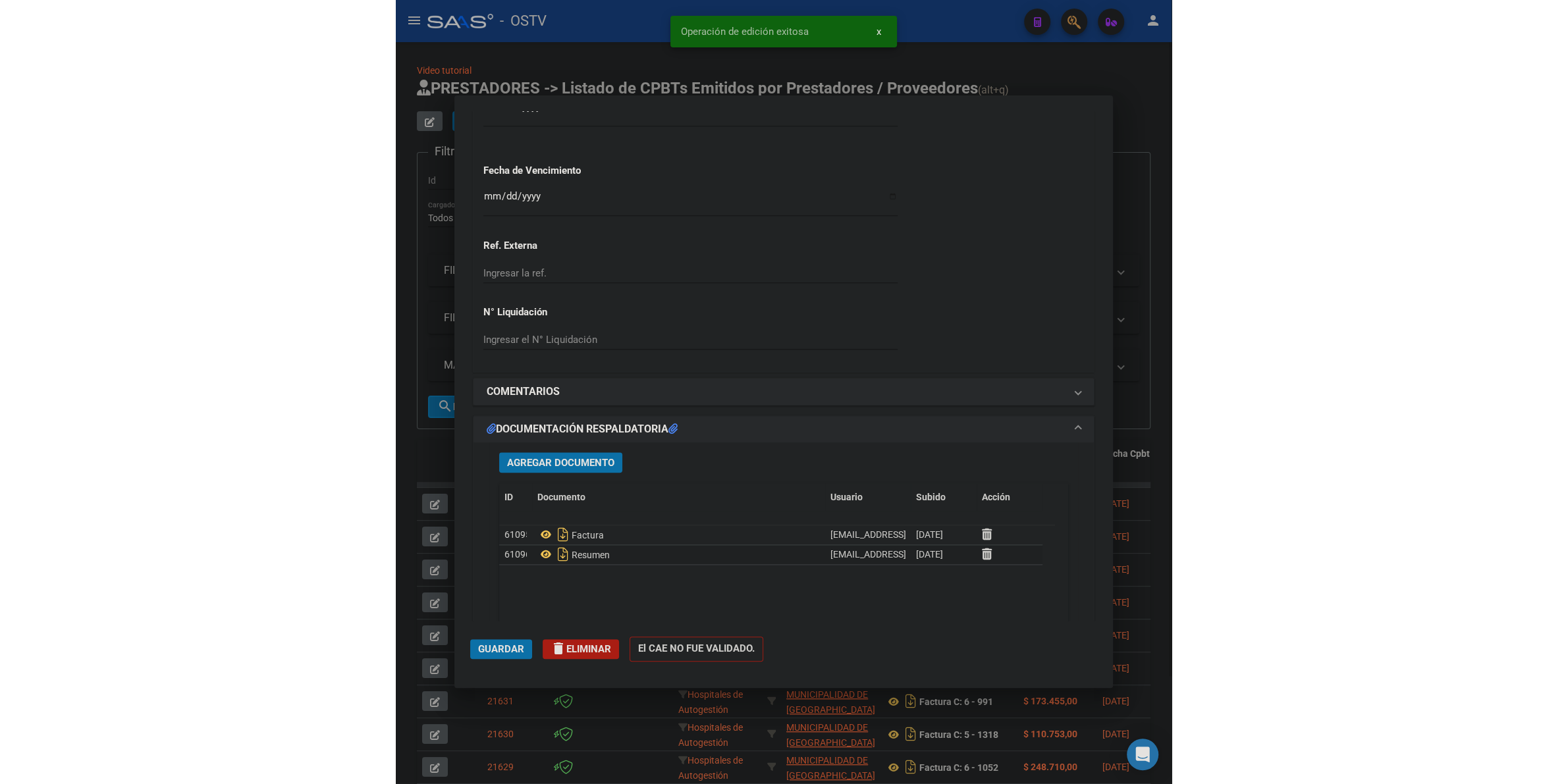
scroll to position [970, 0]
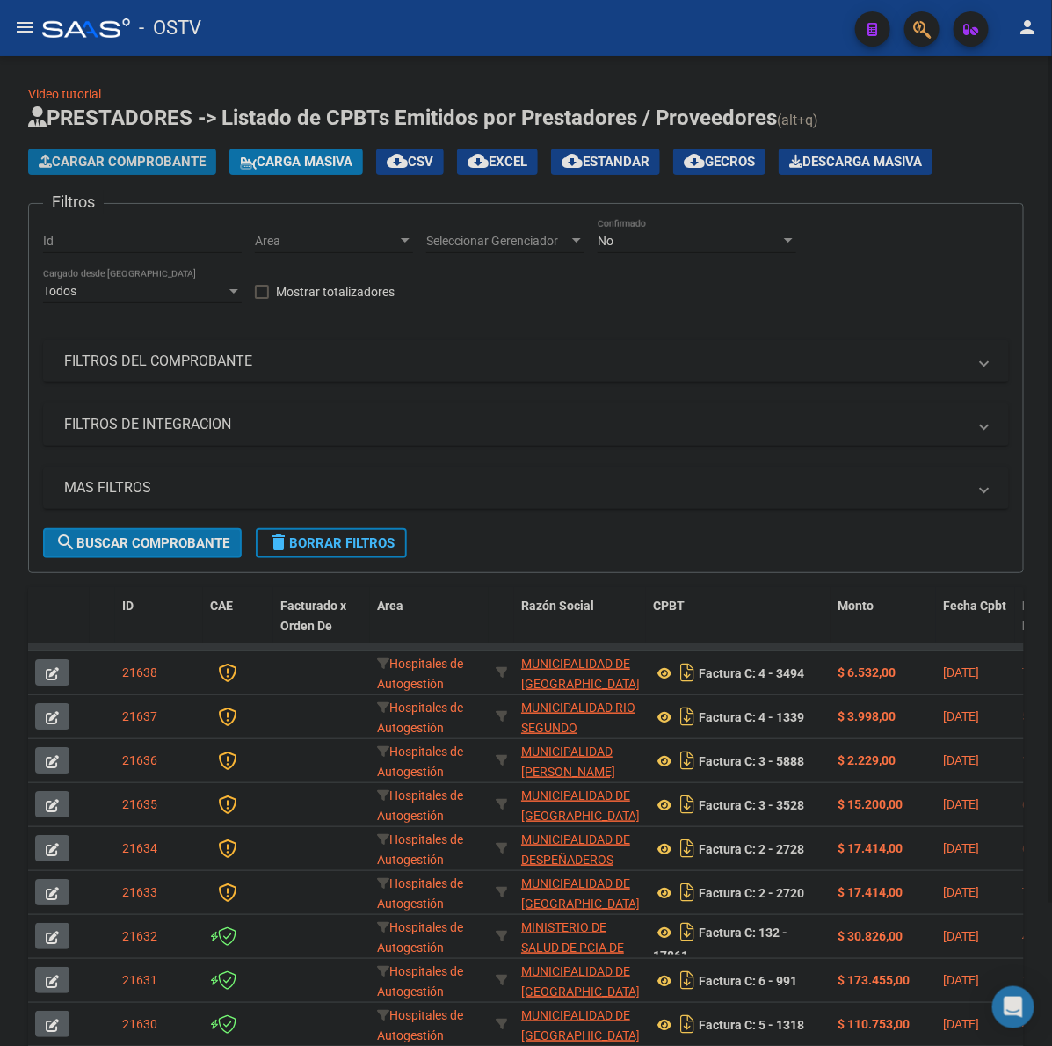
click at [174, 165] on span "Cargar Comprobante" at bounding box center [122, 162] width 167 height 16
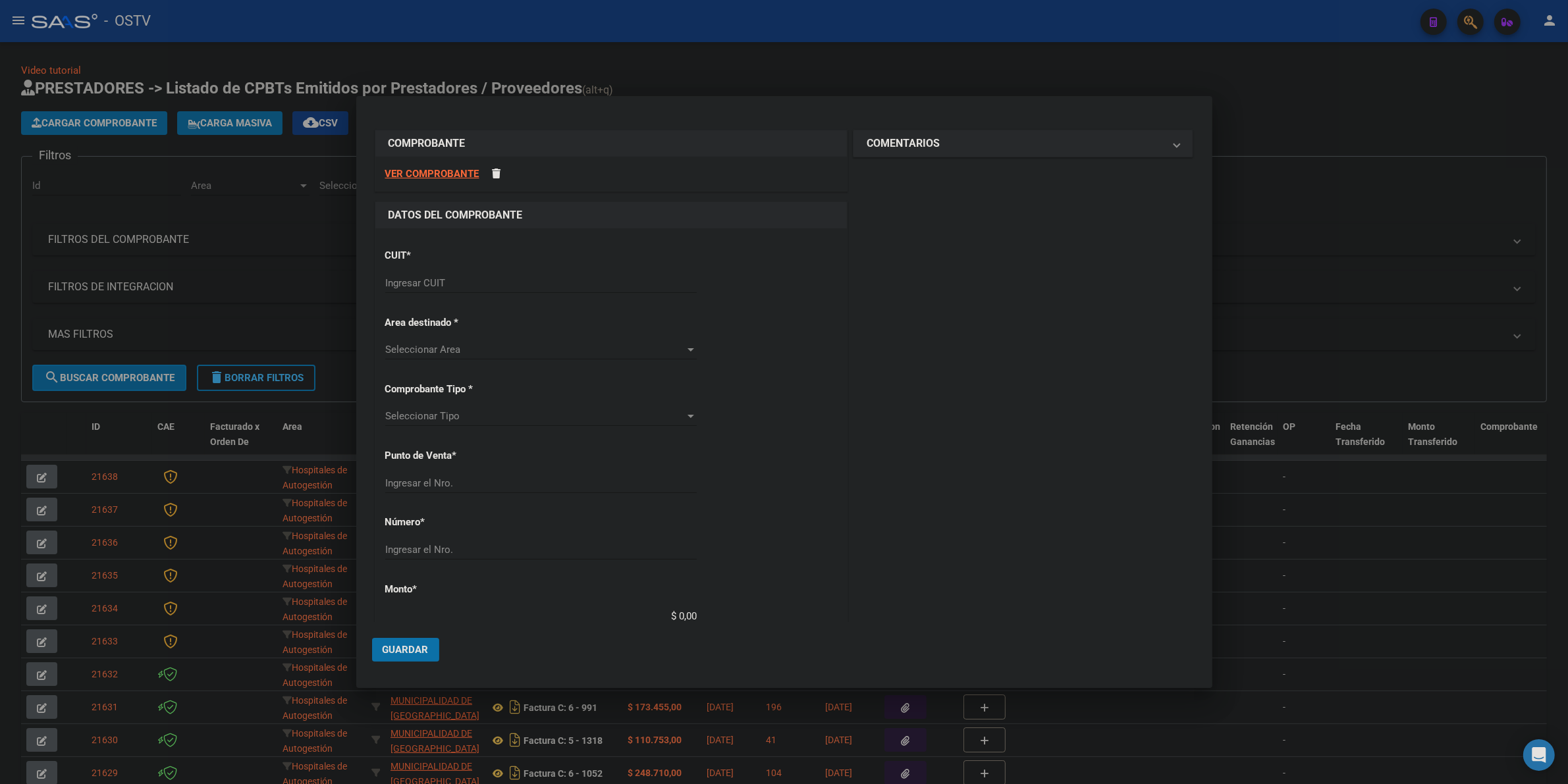
drag, startPoint x: 488, startPoint y: 291, endPoint x: 478, endPoint y: 280, distance: 14.9
click at [482, 285] on div "Ingresar CUIT" at bounding box center [541, 283] width 312 height 19
click at [478, 280] on input "Ingresar CUIT" at bounding box center [541, 283] width 312 height 12
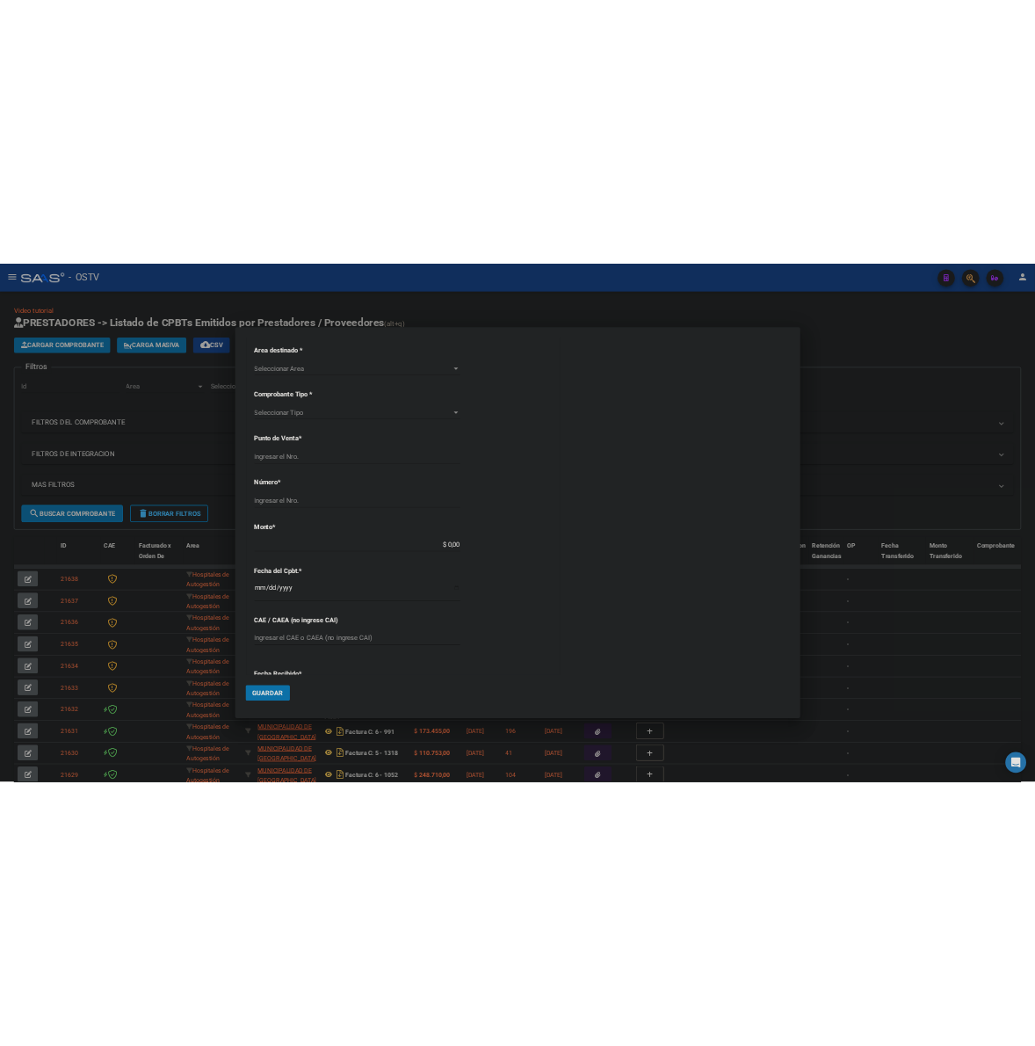
scroll to position [256, 0]
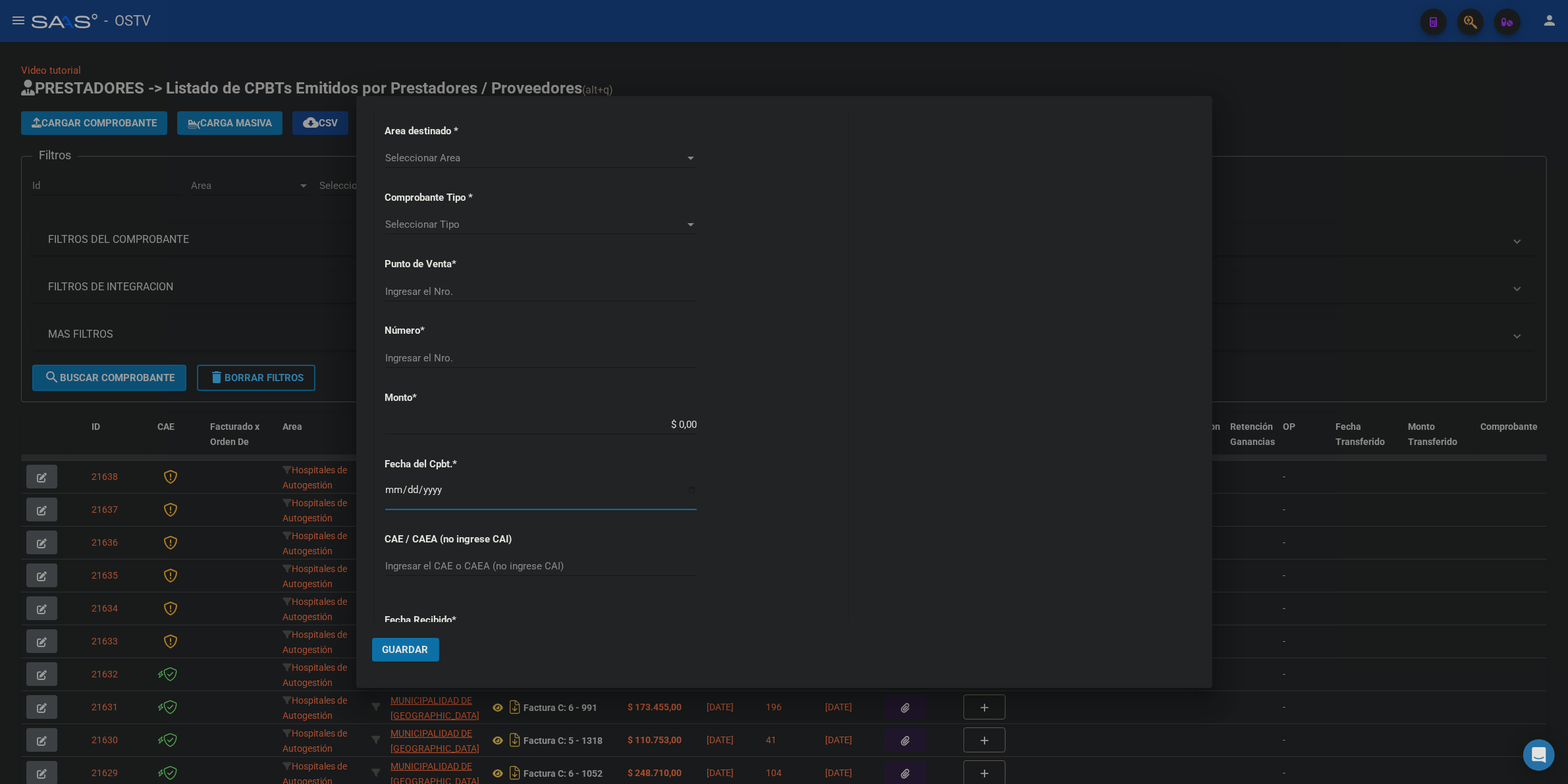
click at [395, 488] on input "Ingresar la fecha" at bounding box center [541, 495] width 312 height 21
type input "2022-11-15"
click at [473, 522] on p "La fecha es muy antigua, ¿es correcta?" at bounding box center [611, 523] width 452 height 15
drag, startPoint x: 498, startPoint y: 530, endPoint x: 568, endPoint y: 524, distance: 70.3
click at [551, 527] on div "CUIT * Ingresar CUIT Area destinado * Seleccionar Area Seleccionar Area Comprob…" at bounding box center [611, 478] width 471 height 882
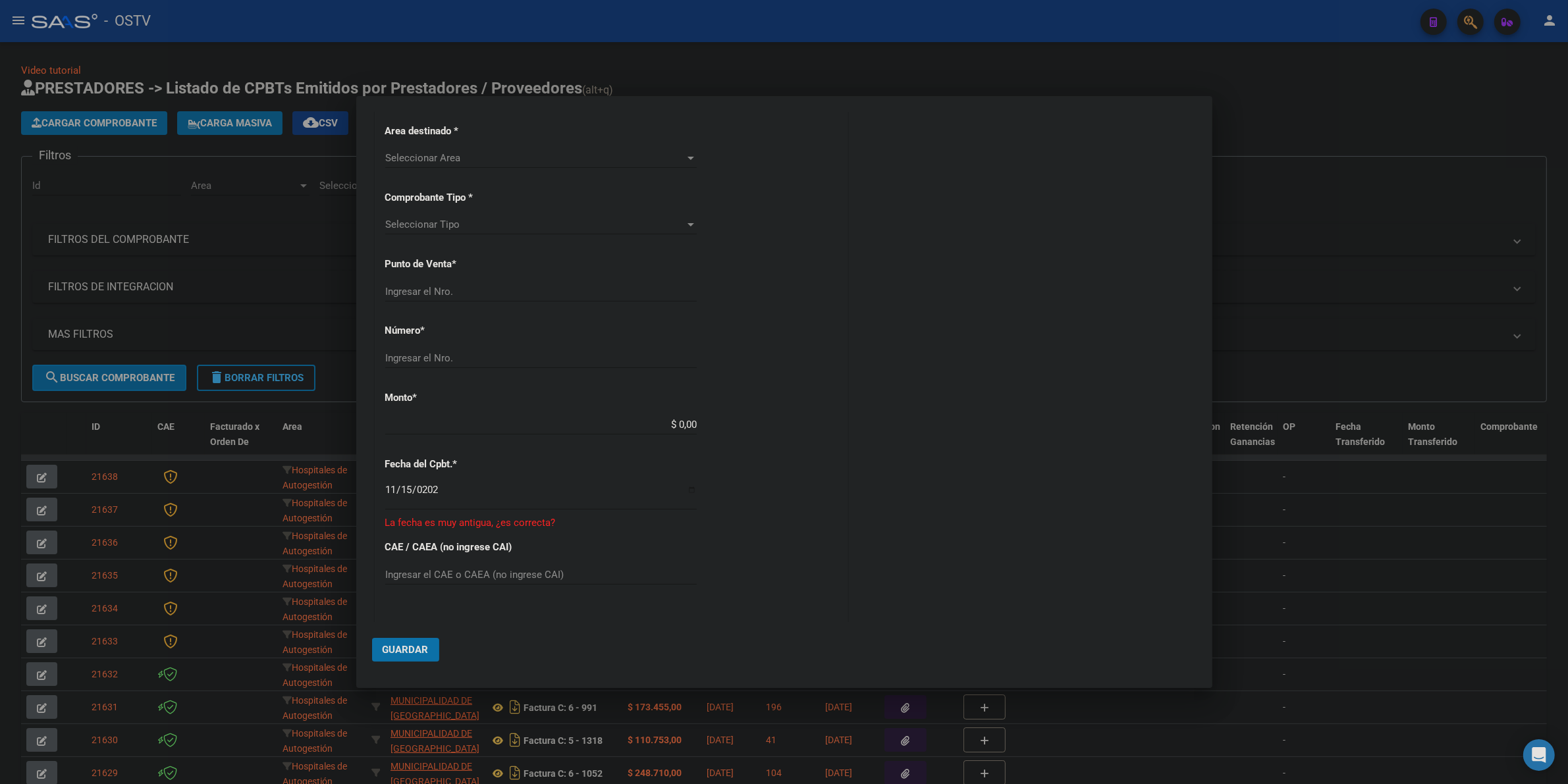
click at [574, 524] on p "La fecha es muy antigua, ¿es correcta?" at bounding box center [611, 523] width 452 height 15
click at [557, 524] on p "La fecha es muy antigua, ¿es correcta?" at bounding box center [611, 523] width 452 height 15
drag, startPoint x: 453, startPoint y: 484, endPoint x: 330, endPoint y: 493, distance: 123.3
click at [330, 492] on div "COMPROBANTE VER COMPROBANTE DATOS DEL COMPROBANTE CUIT * Ingresar CUIT Area des…" at bounding box center [784, 392] width 1568 height 784
click at [402, 496] on input "2022-11-15" at bounding box center [541, 495] width 312 height 21
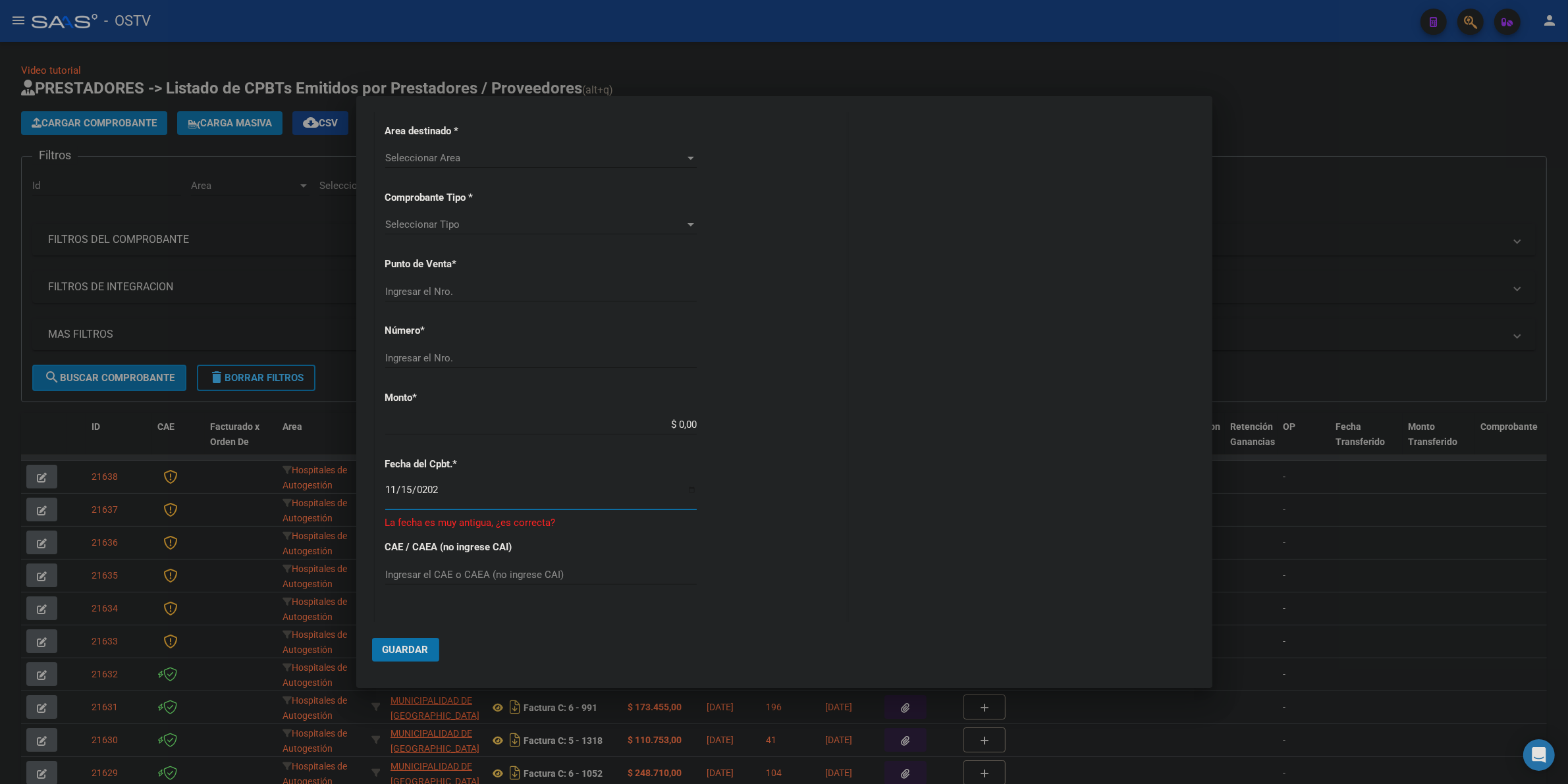
click at [470, 492] on input "2022-11-15" at bounding box center [541, 495] width 312 height 21
click at [435, 493] on input "Ingresar la fecha" at bounding box center [541, 495] width 312 height 21
click at [408, 493] on input "Ingresar la fecha" at bounding box center [541, 495] width 312 height 21
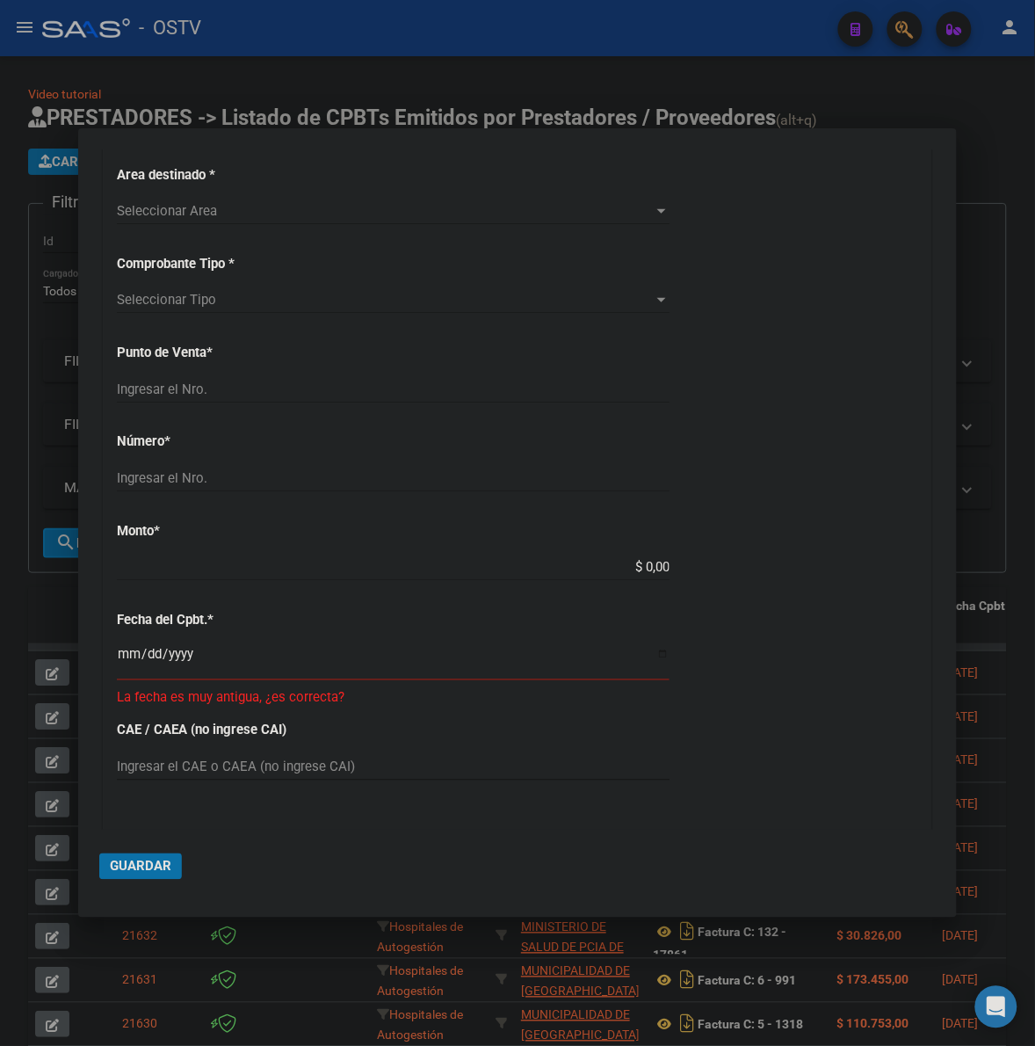
click at [867, 361] on div "CUIT * Ingresar CUIT Area destinado * Seleccionar Area Seleccionar Area Comprob…" at bounding box center [518, 638] width 828 height 1178
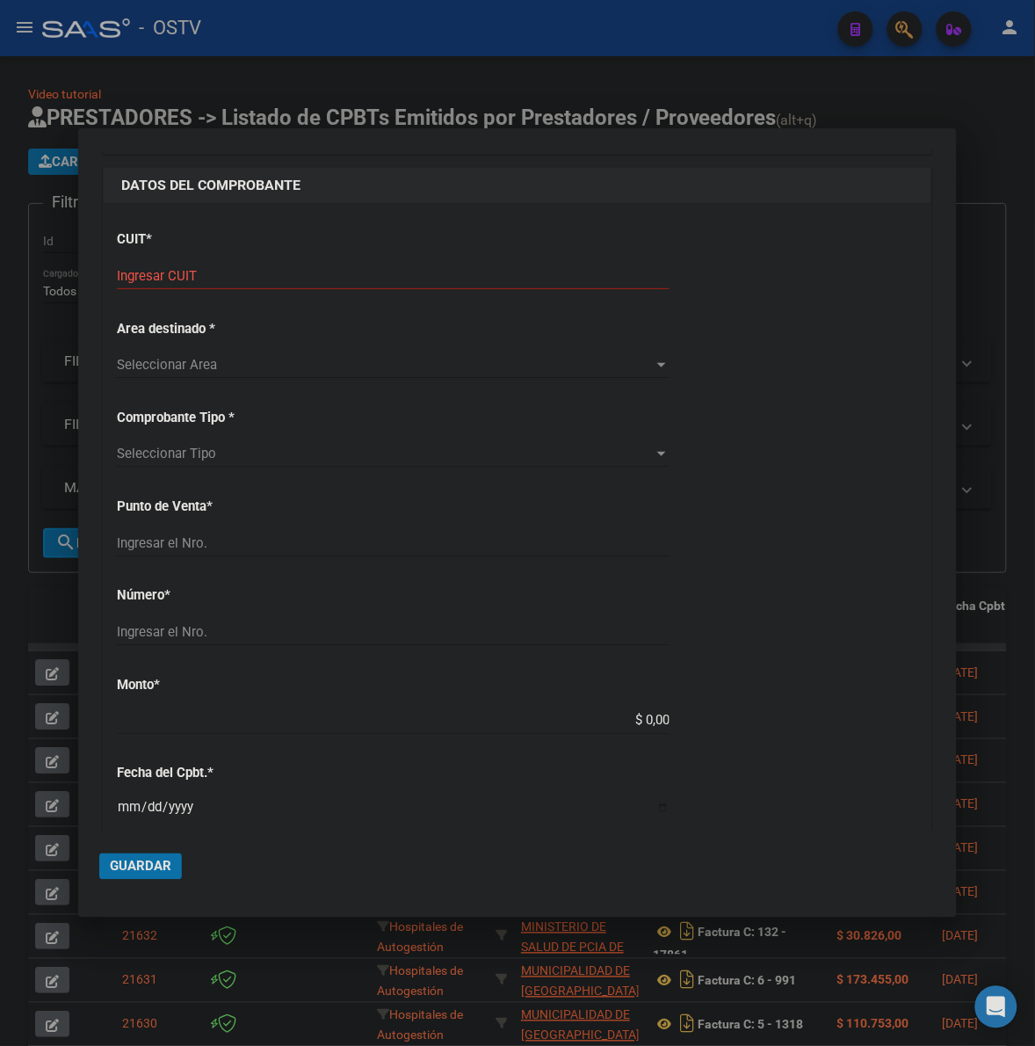
scroll to position [73, 0]
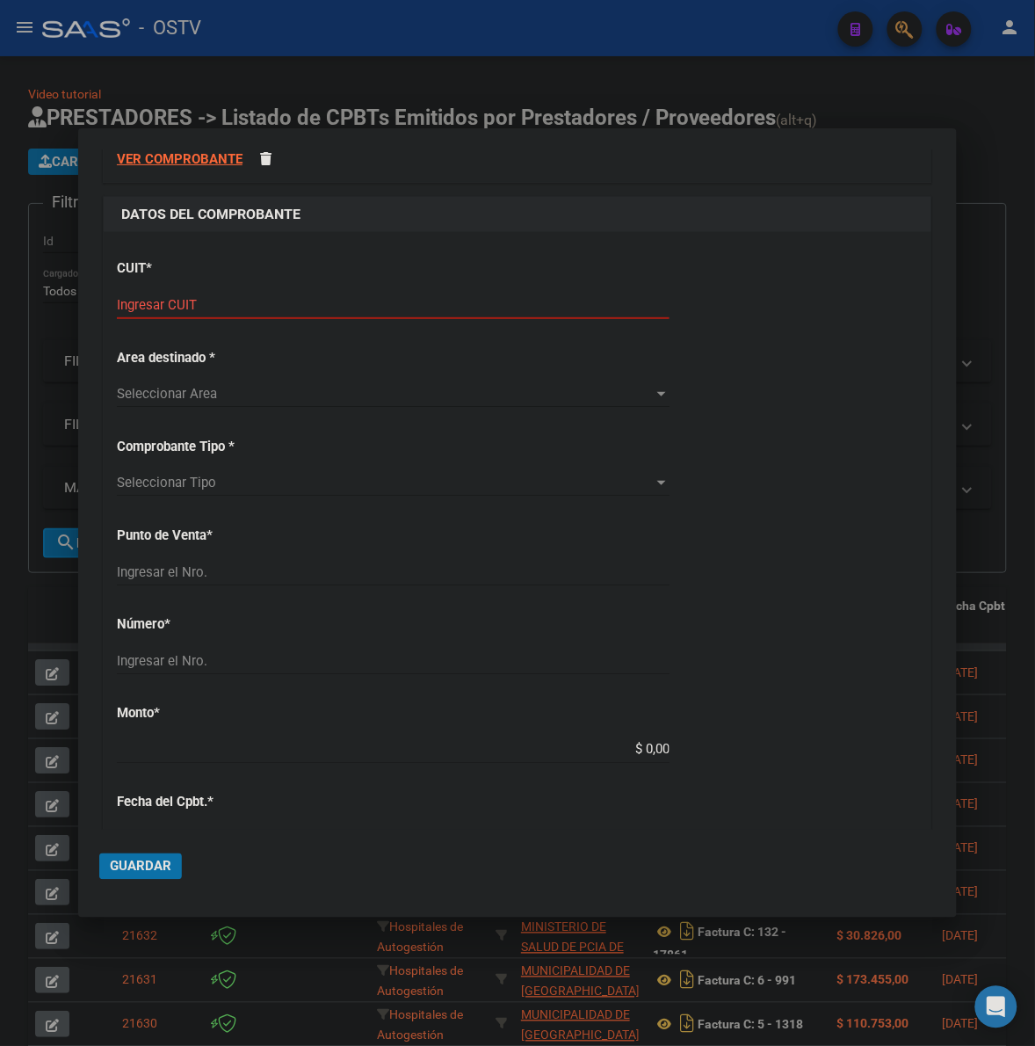
click at [215, 308] on input "Ingresar CUIT" at bounding box center [393, 305] width 553 height 16
click at [214, 305] on input "Ingresar CUIT" at bounding box center [393, 305] width 553 height 16
click at [183, 303] on input "Ingresar CUIT" at bounding box center [393, 305] width 553 height 16
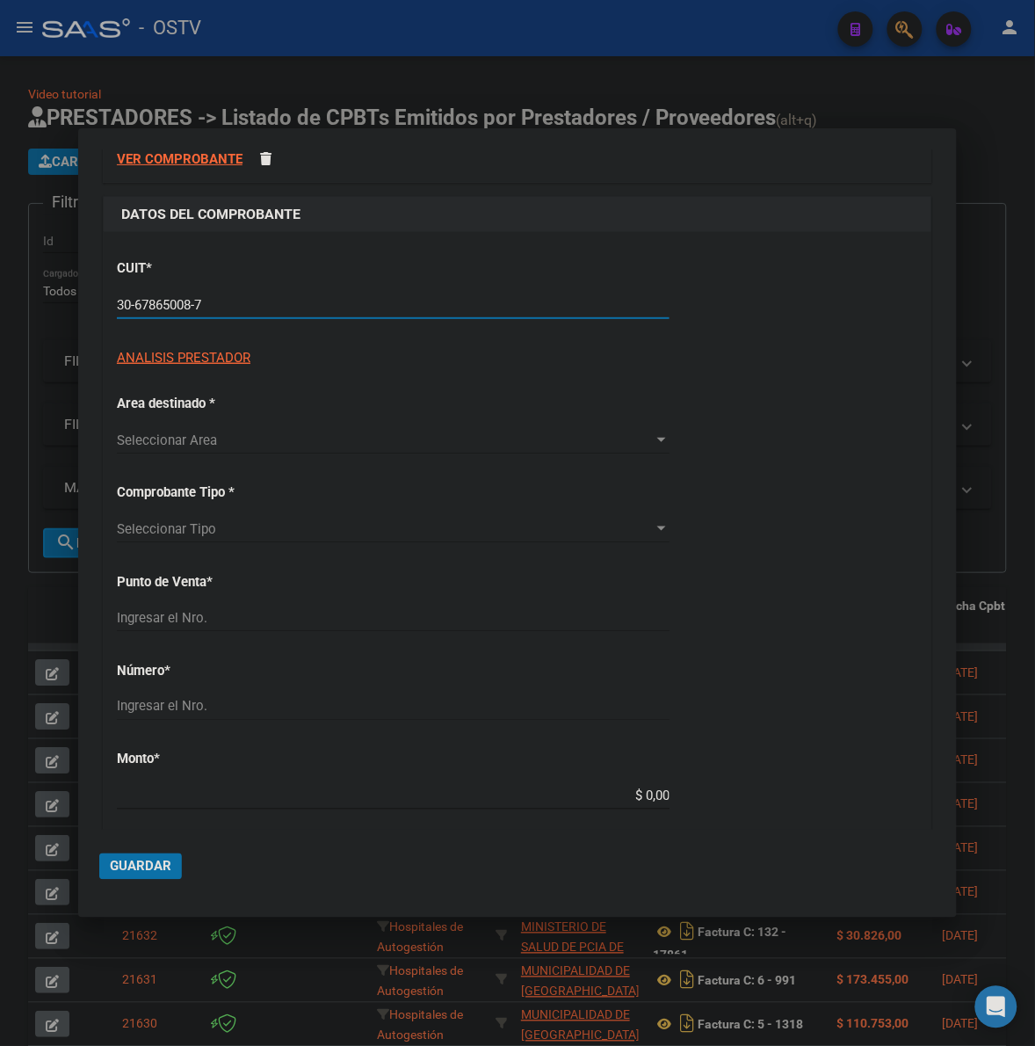
type input "30-67865008-7"
type input "4"
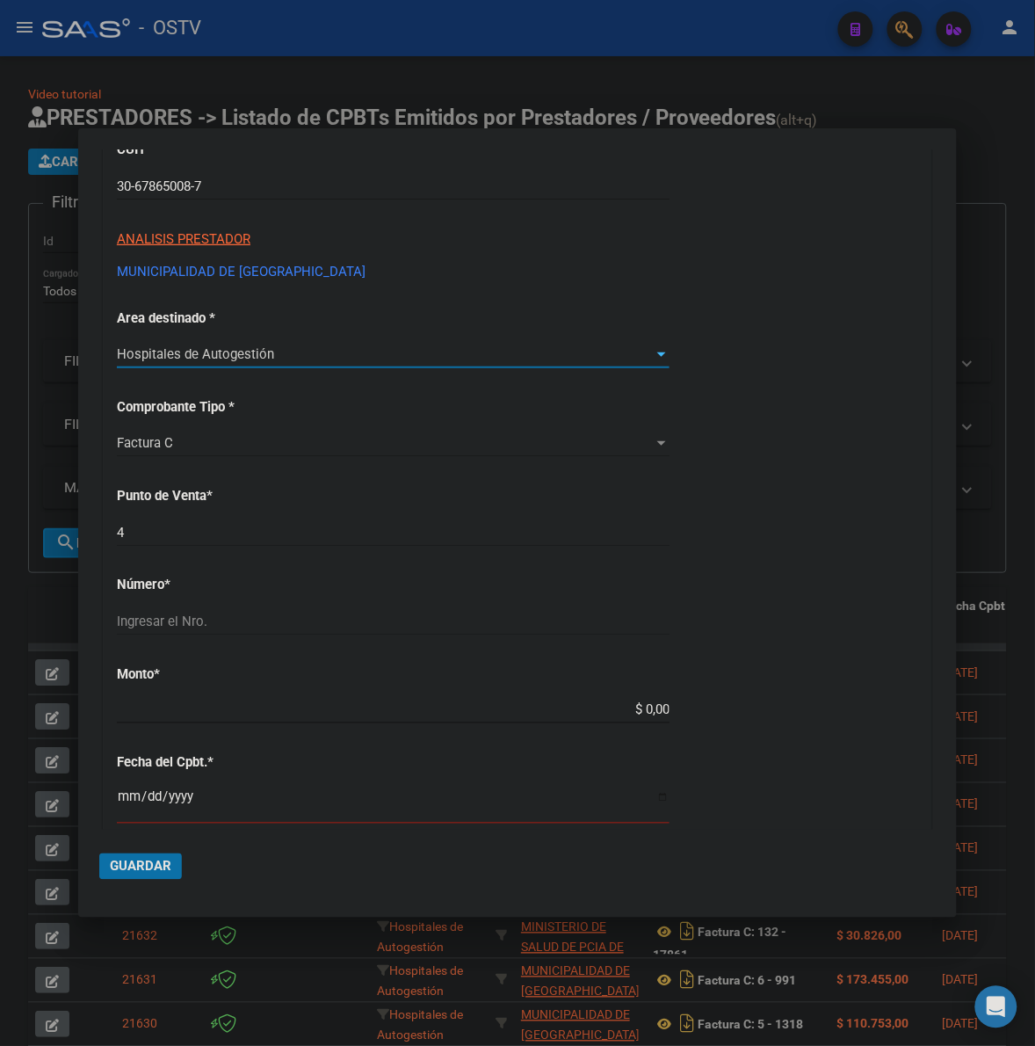
scroll to position [220, 0]
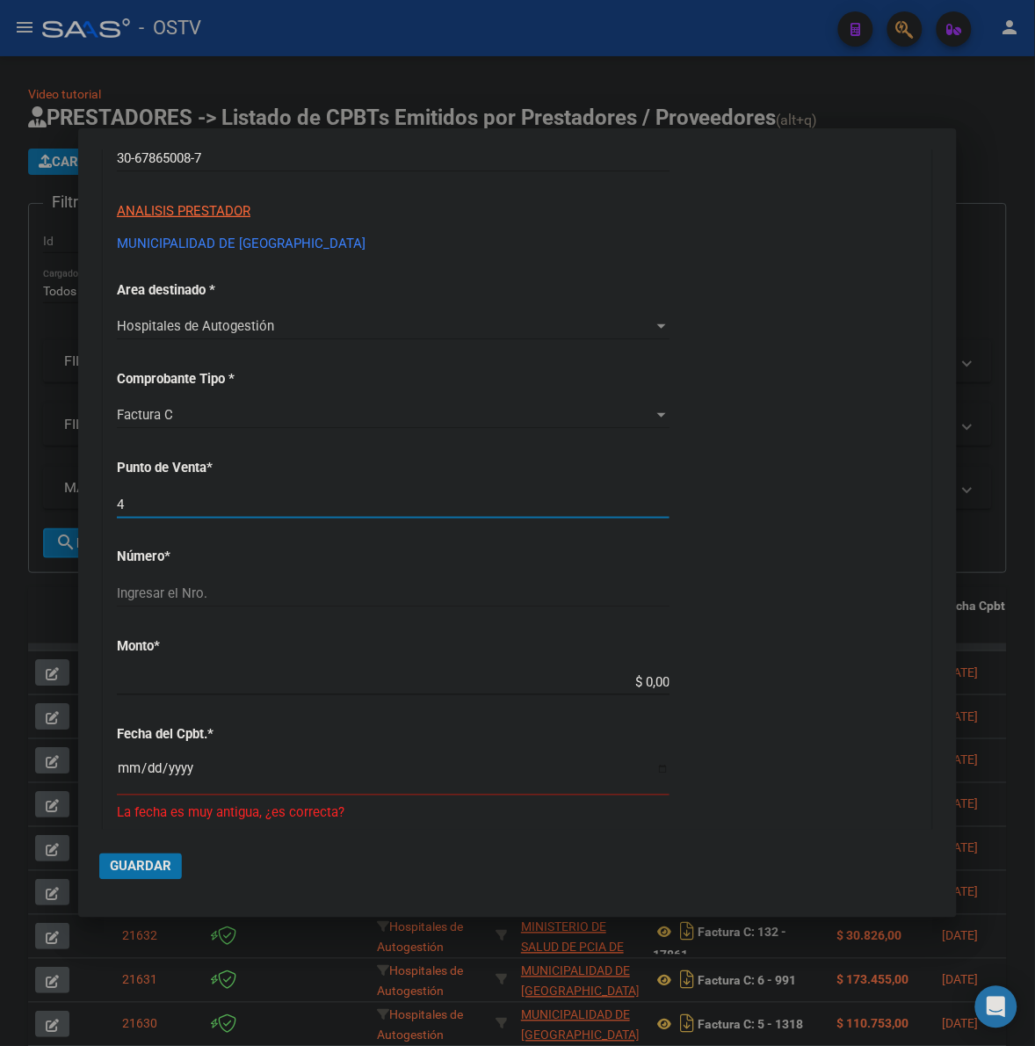
click at [277, 507] on input "4" at bounding box center [393, 505] width 553 height 16
type input "3592"
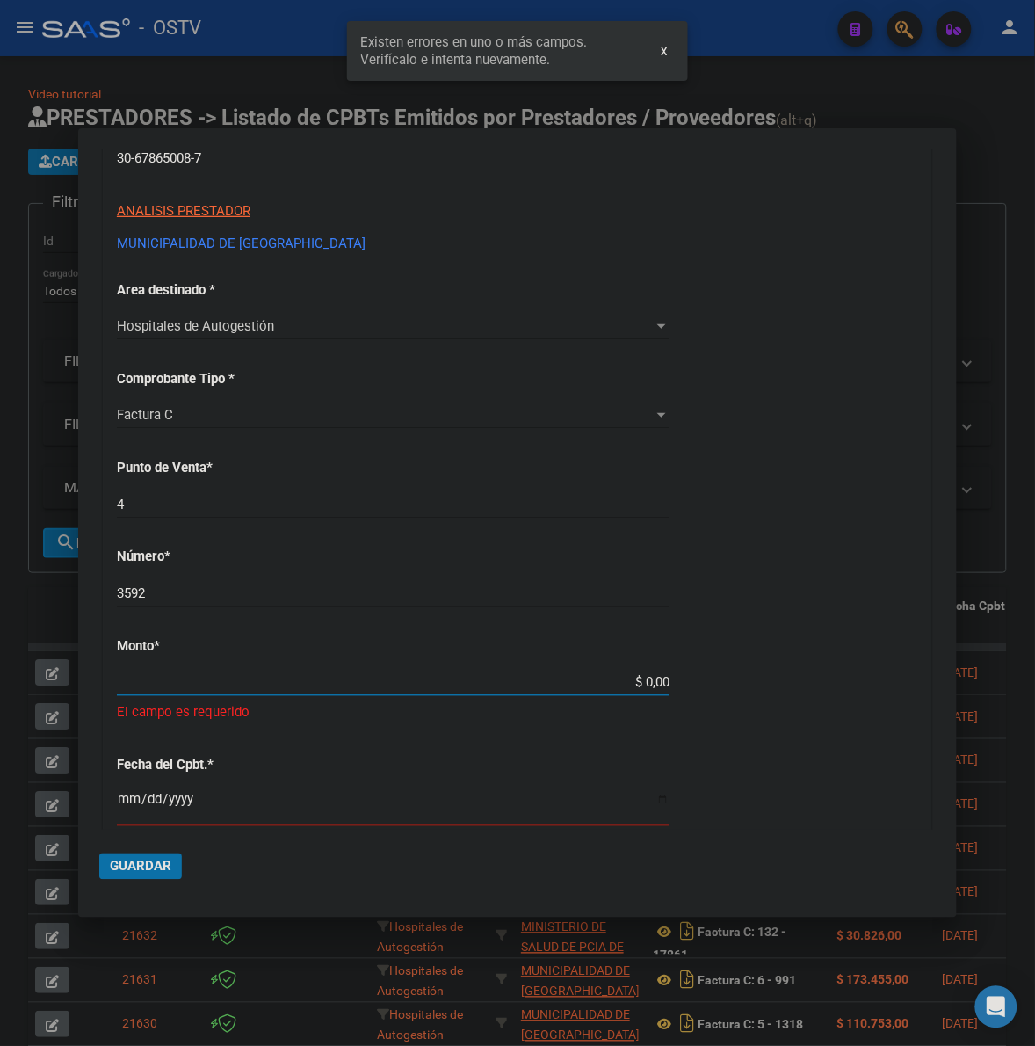
scroll to position [404, 0]
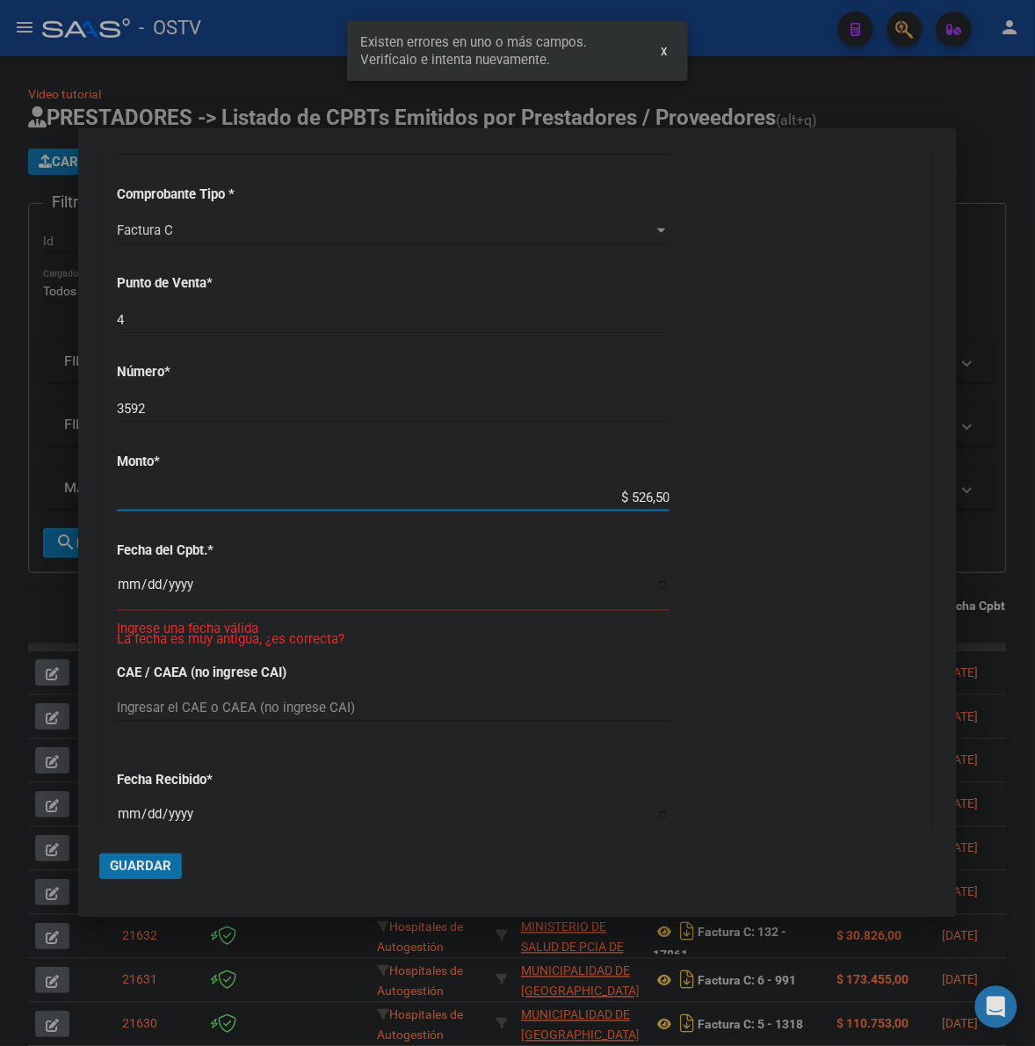
type input "$ 5.265,00"
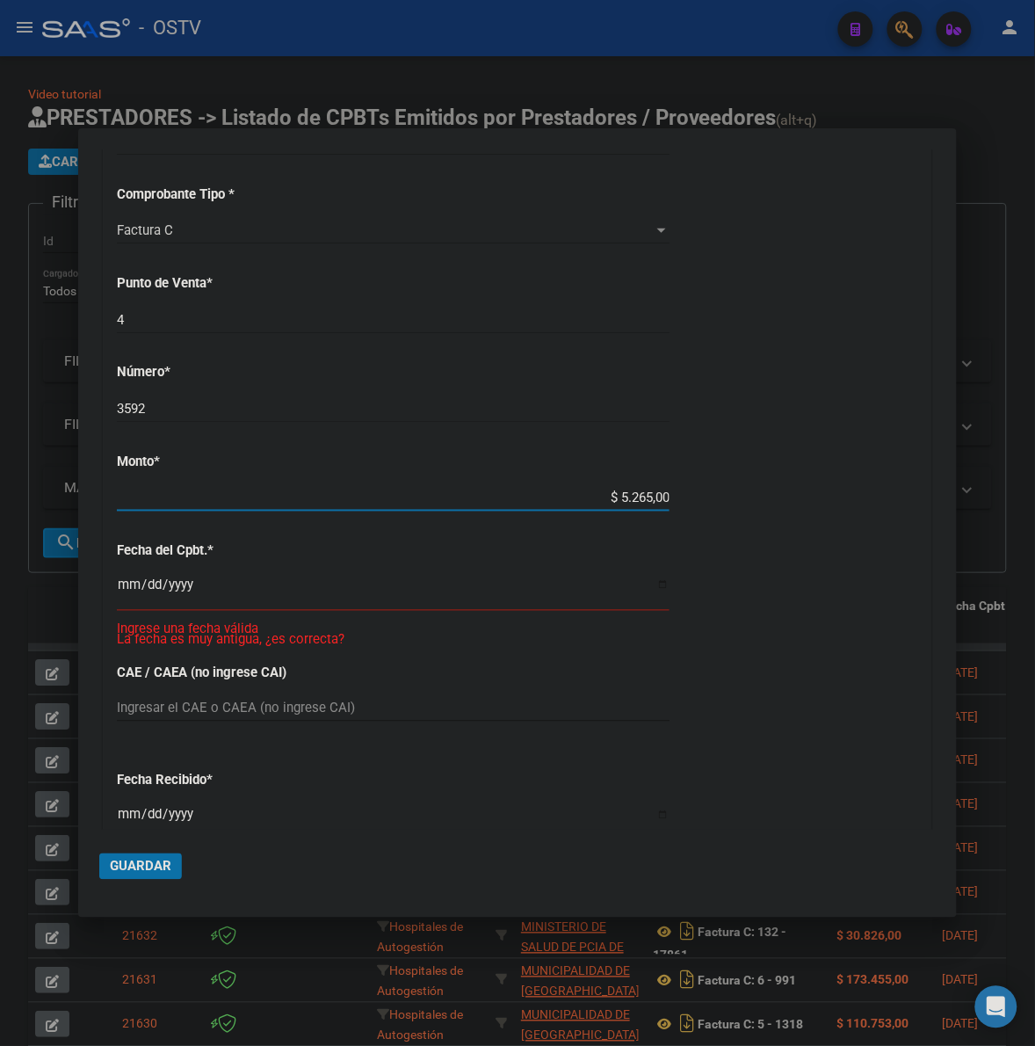
click at [114, 589] on div "CUIT * 30-67865008-7 Ingresar CUIT ANALISIS PRESTADOR MUNICIPALIDAD DE VILLA DE…" at bounding box center [518, 535] width 828 height 1268
click at [129, 587] on input "Ingresar la fecha" at bounding box center [393, 591] width 553 height 28
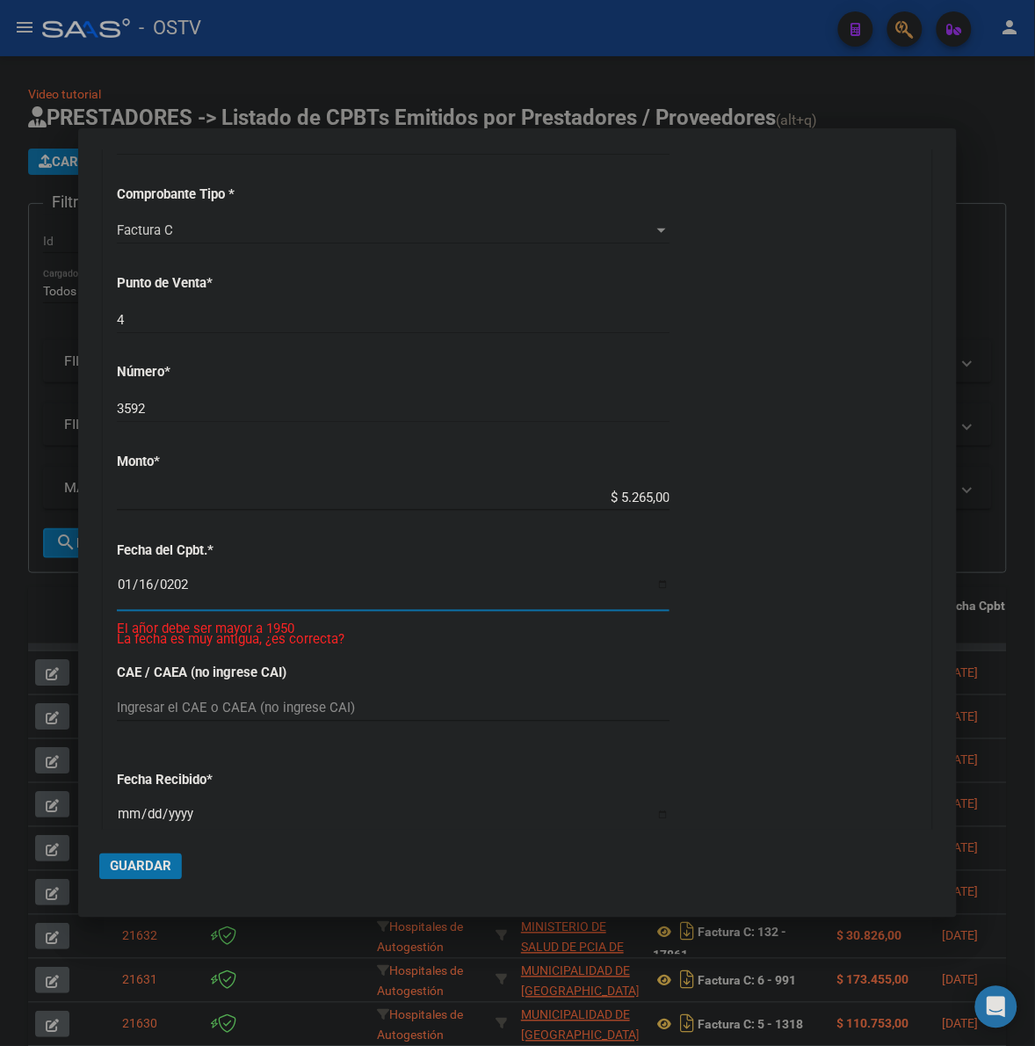
type input "2024-01-16"
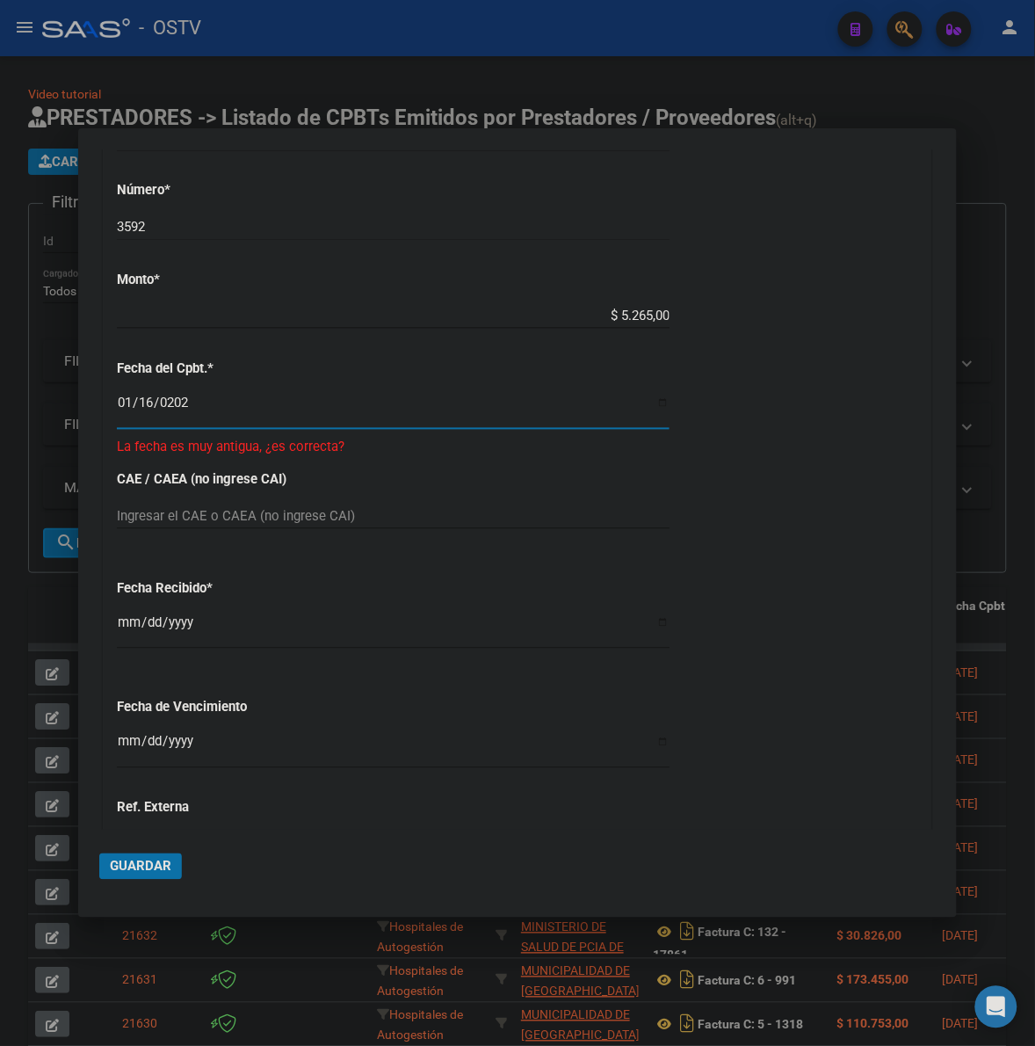
scroll to position [587, 0]
click at [738, 413] on div "CUIT * 30-67865008-7 Ingresar CUIT ANALISIS PRESTADOR MUNICIPALIDAD DE VILLA DE…" at bounding box center [518, 346] width 828 height 1257
click at [257, 445] on p "La fecha es muy antigua, ¿es correcta?" at bounding box center [518, 446] width 802 height 20
click at [418, 444] on div "2024-01-16 Ingresar la fecha" at bounding box center [393, 417] width 553 height 54
click at [128, 624] on input "2025-10-08" at bounding box center [393, 628] width 553 height 28
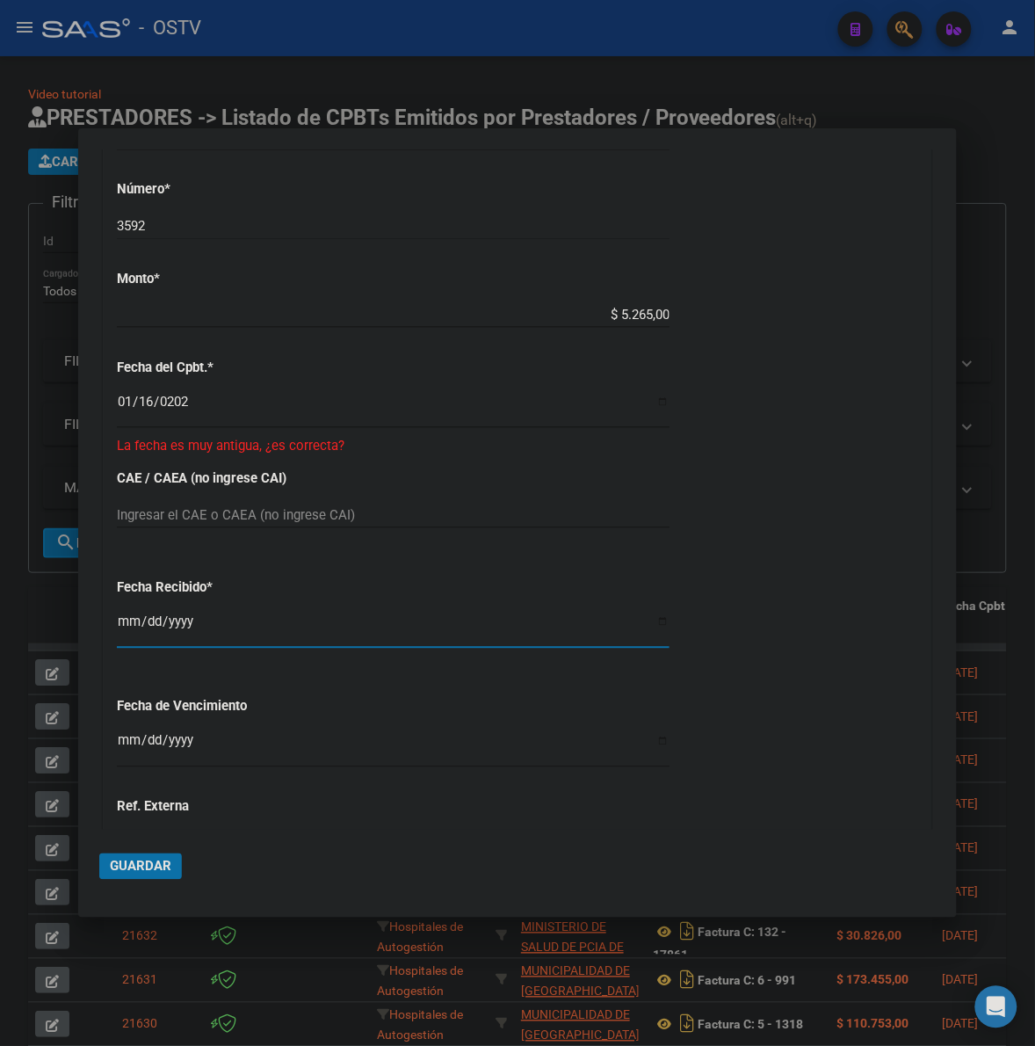
click at [749, 591] on div "Fecha Recibido * 2025-10-08 Ingresar la fecha" at bounding box center [518, 614] width 802 height 100
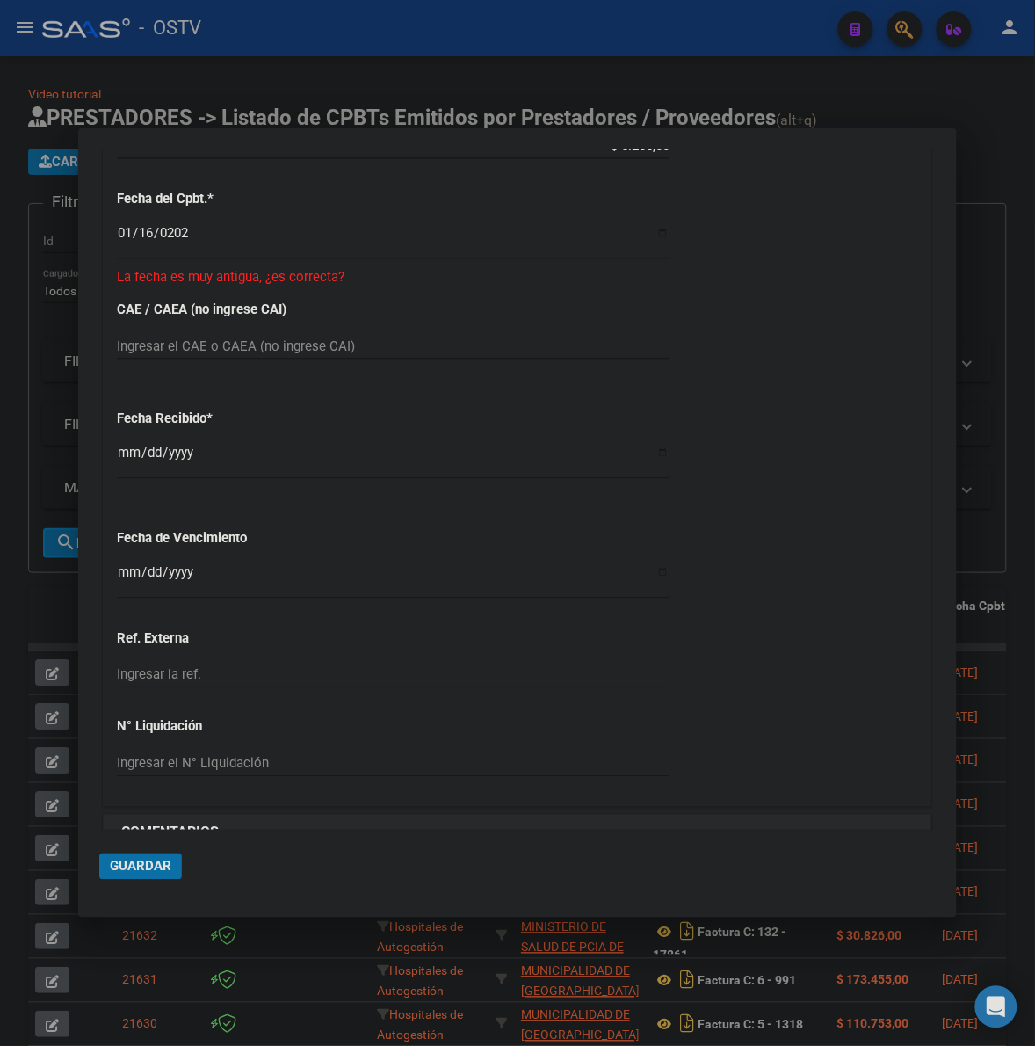
scroll to position [791, 0]
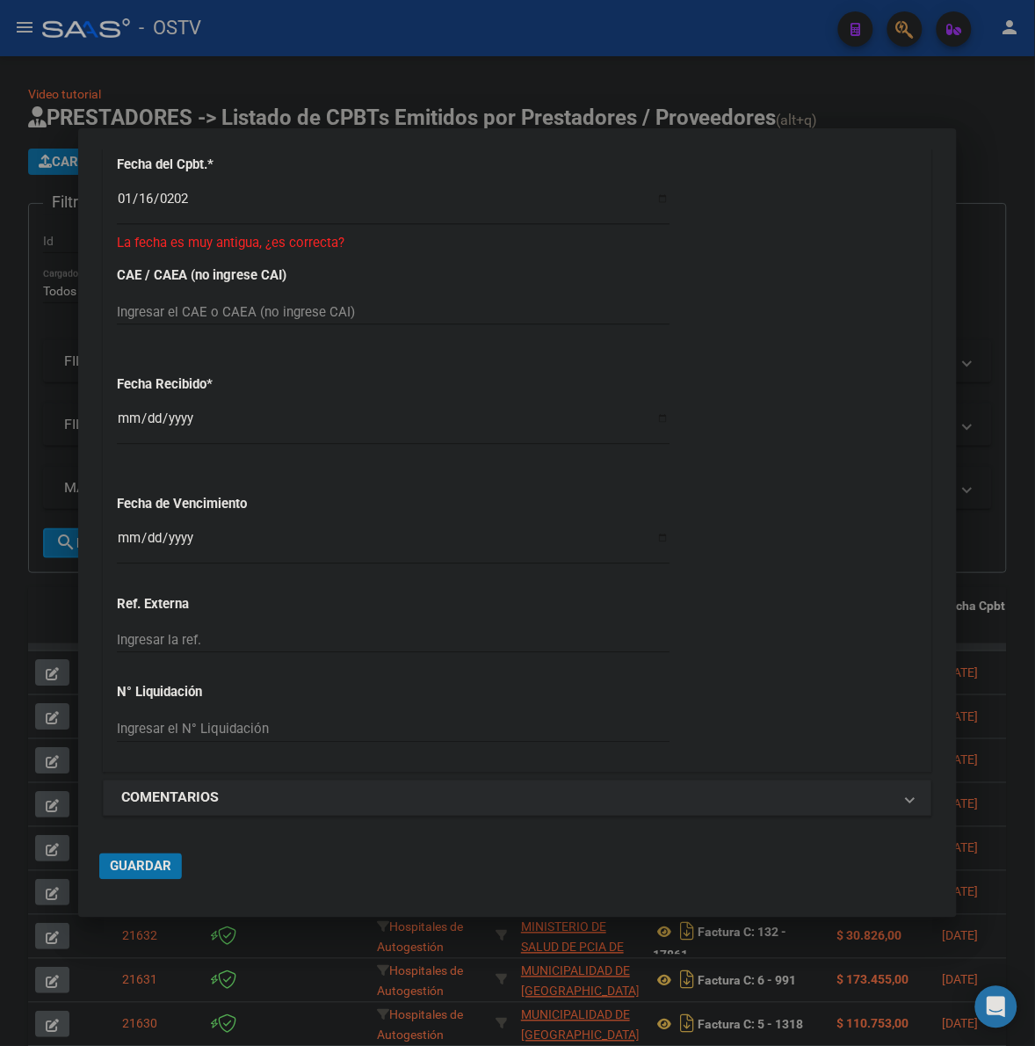
click at [114, 545] on div "CUIT * 30-67865008-7 Ingresar CUIT ANALISIS PRESTADOR MUNICIPALIDAD DE VILLA DE…" at bounding box center [518, 143] width 828 height 1257
click at [149, 873] on button "Guardar" at bounding box center [140, 866] width 83 height 26
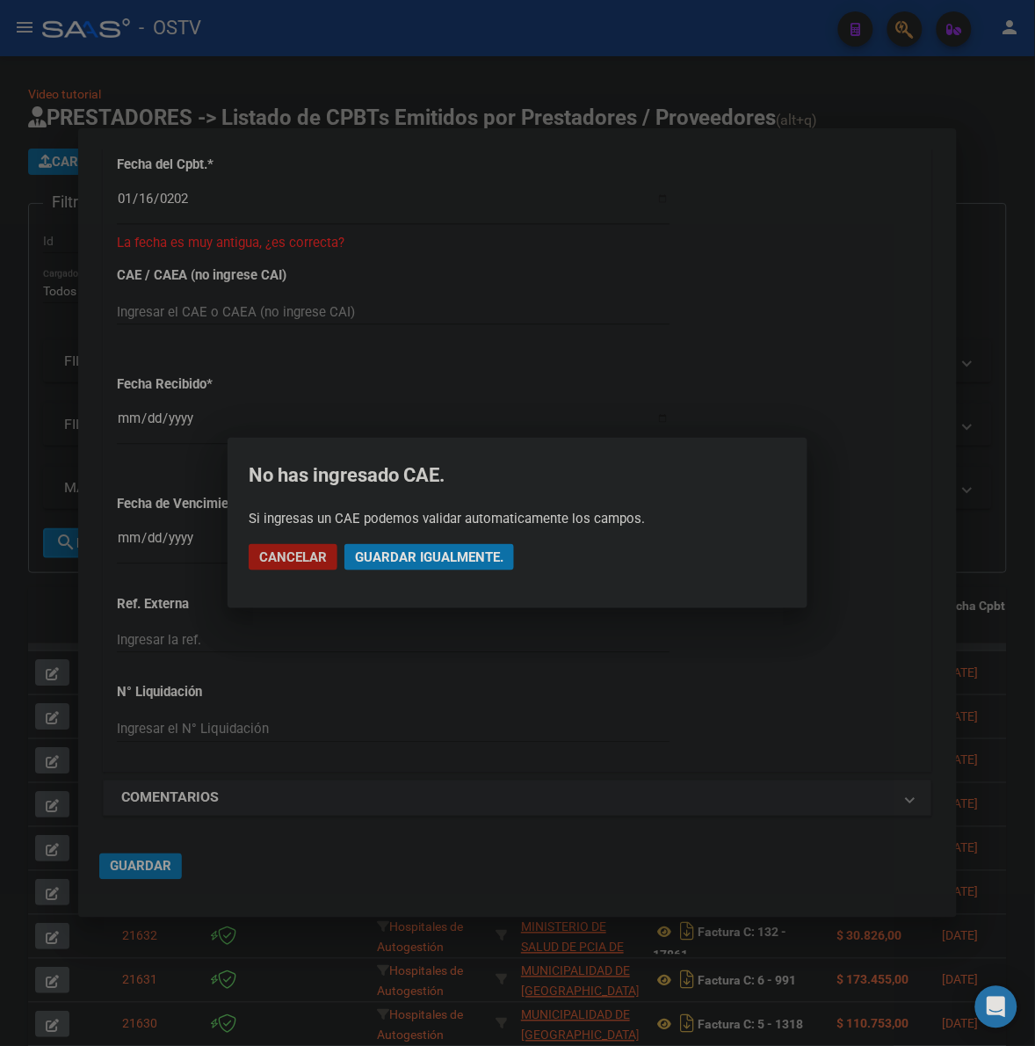
click at [471, 555] on span "Guardar igualmente." at bounding box center [429, 557] width 149 height 16
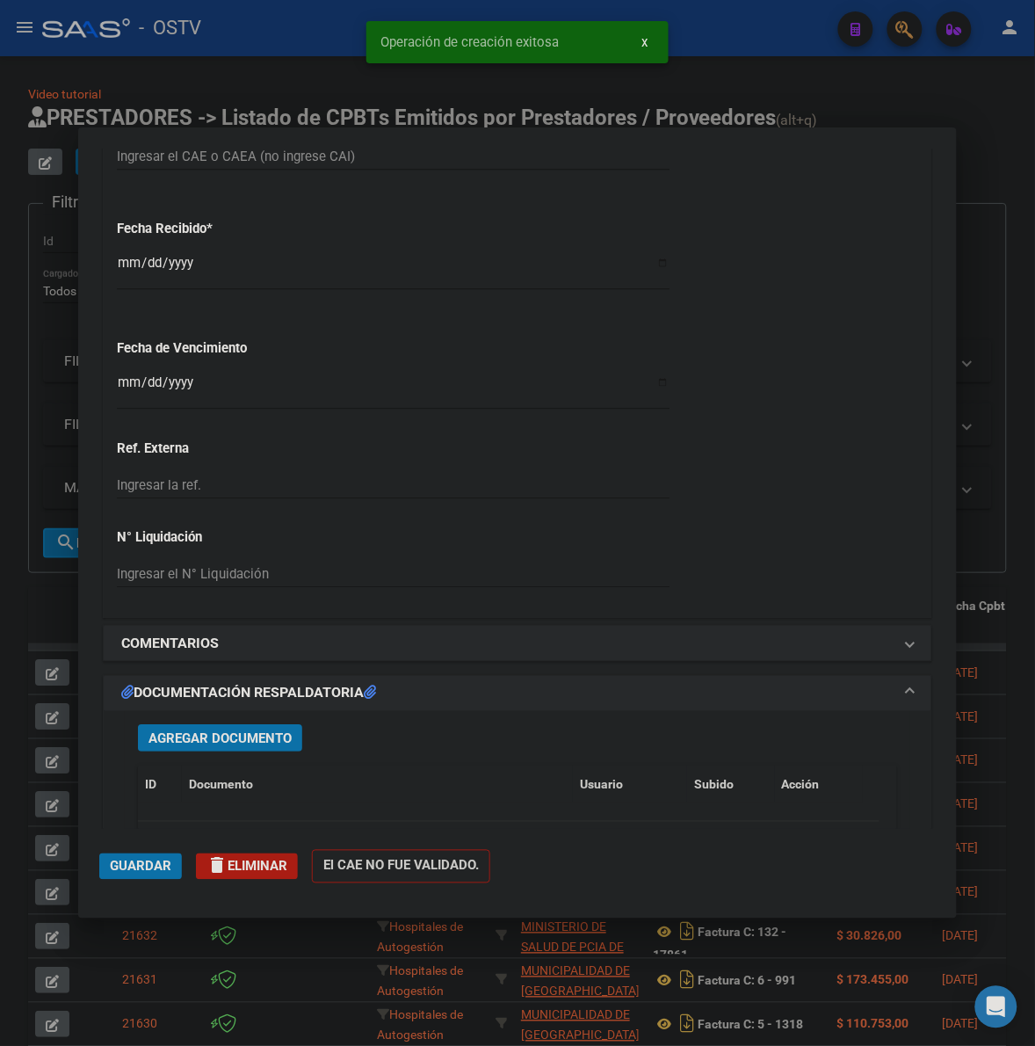
scroll to position [1025, 0]
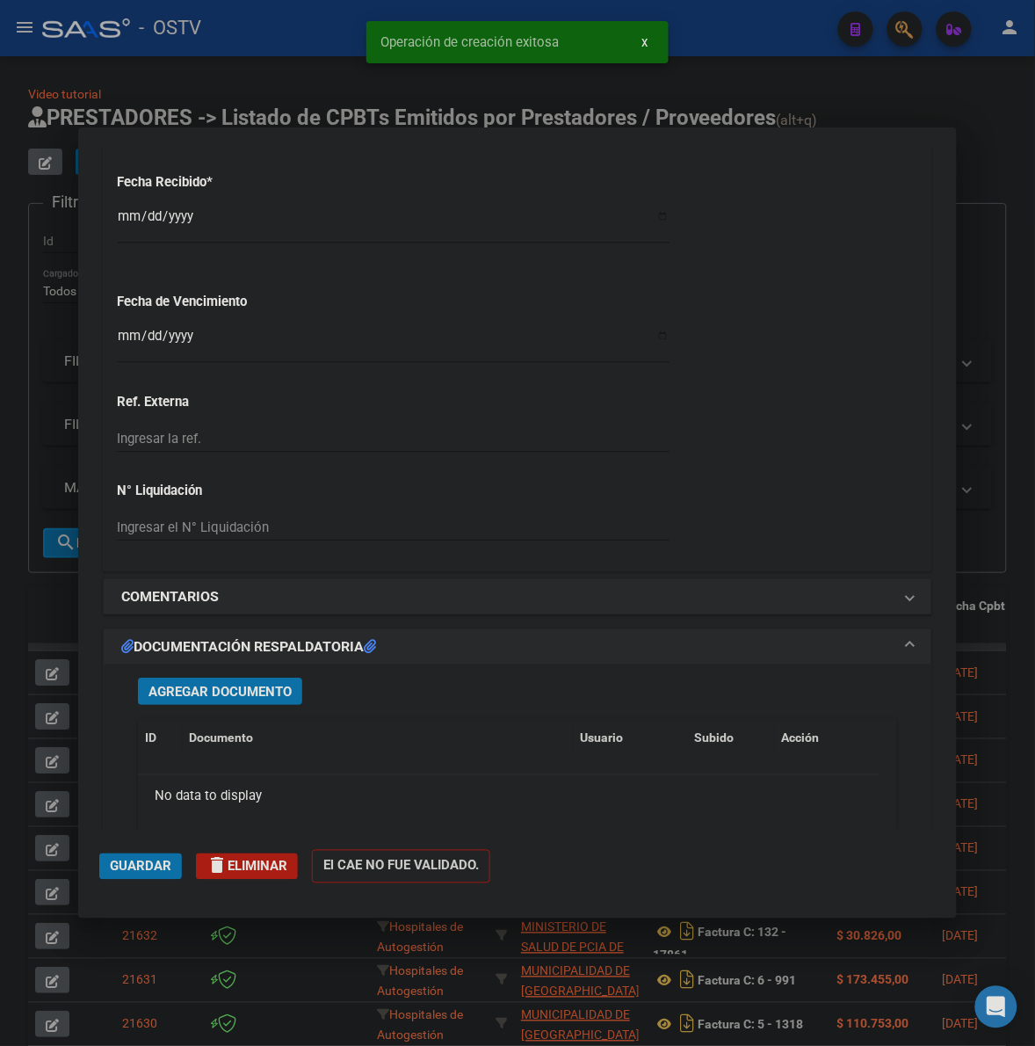
click at [217, 684] on span "Agregar Documento" at bounding box center [220, 692] width 143 height 16
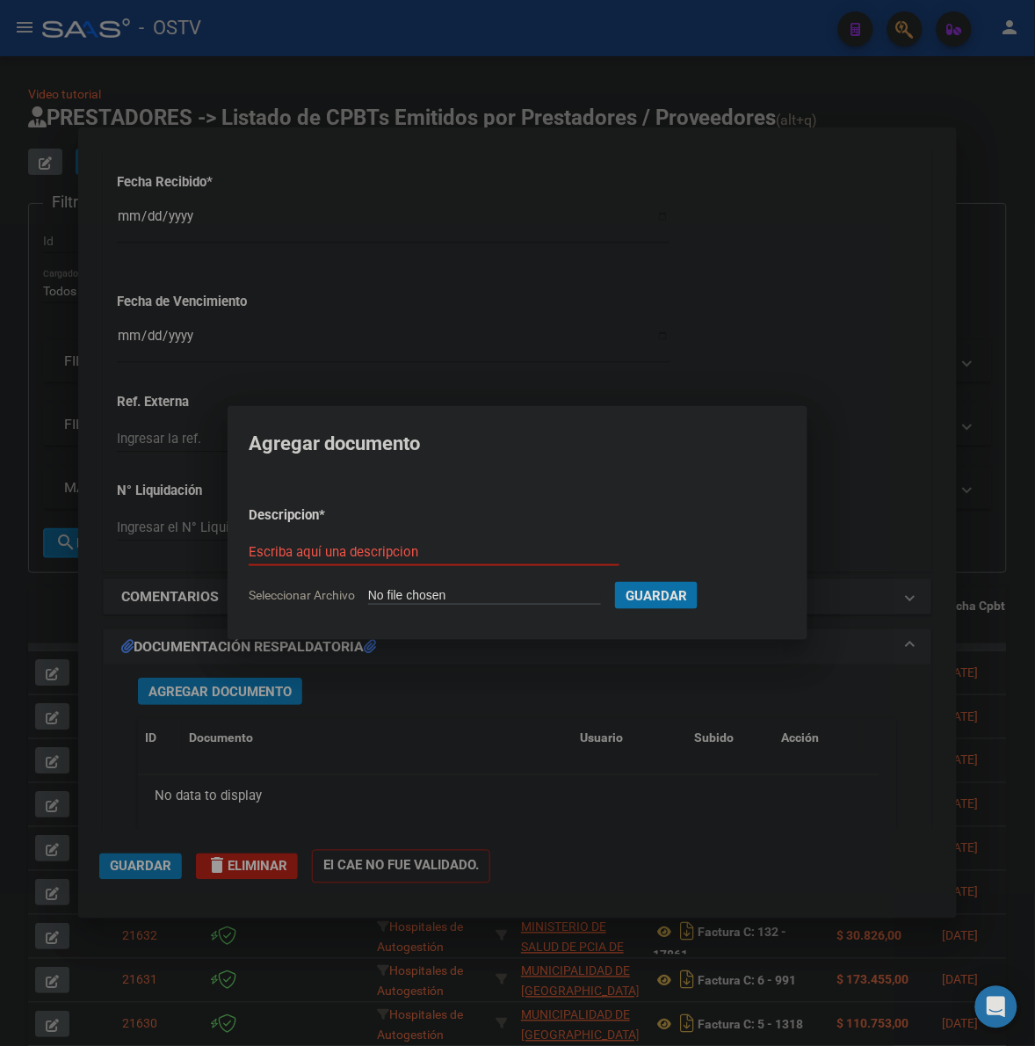
type input "C:\fakepath\FACTURA - 4 3592 - MUNICIPALIDAD DE VILLA DEL TOTORAL.pdf"
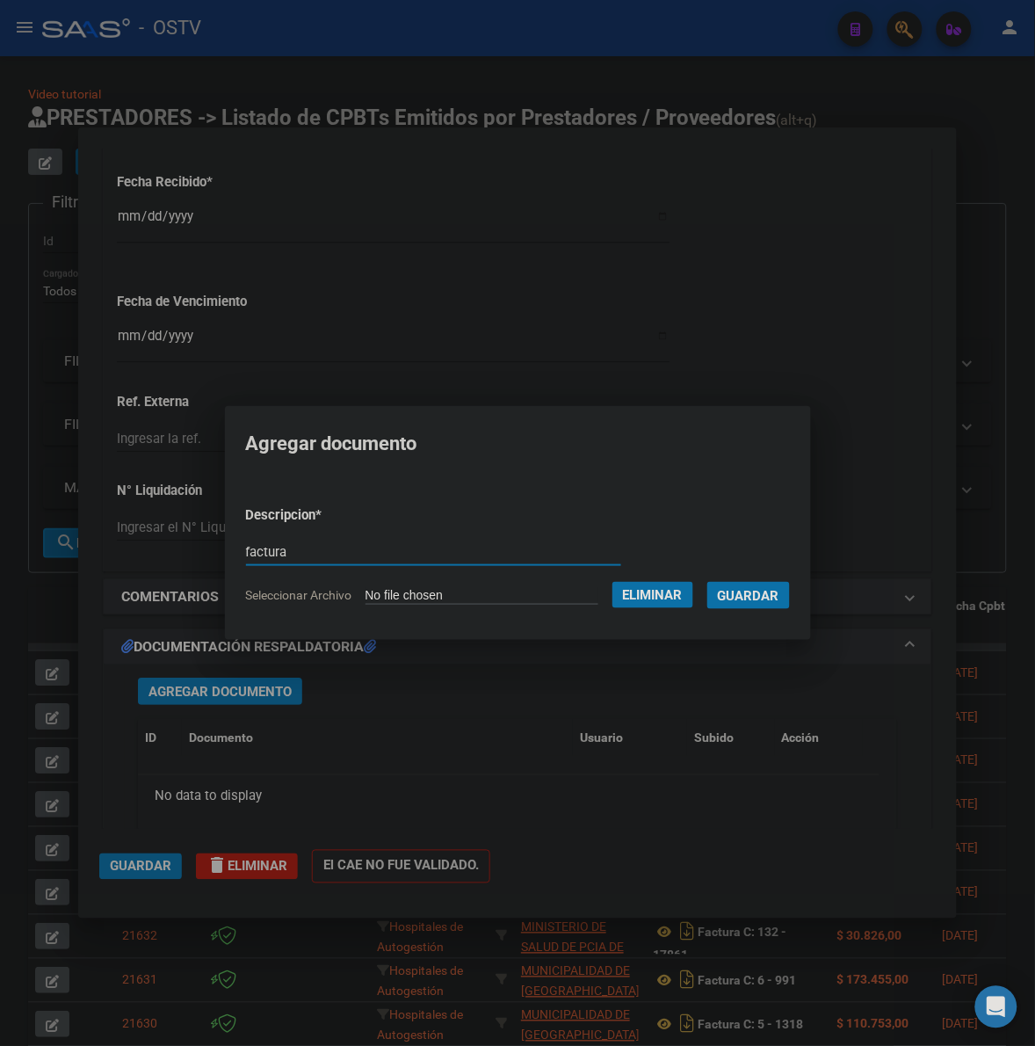
type input "factura"
click at [708, 582] on button "Guardar" at bounding box center [749, 595] width 83 height 27
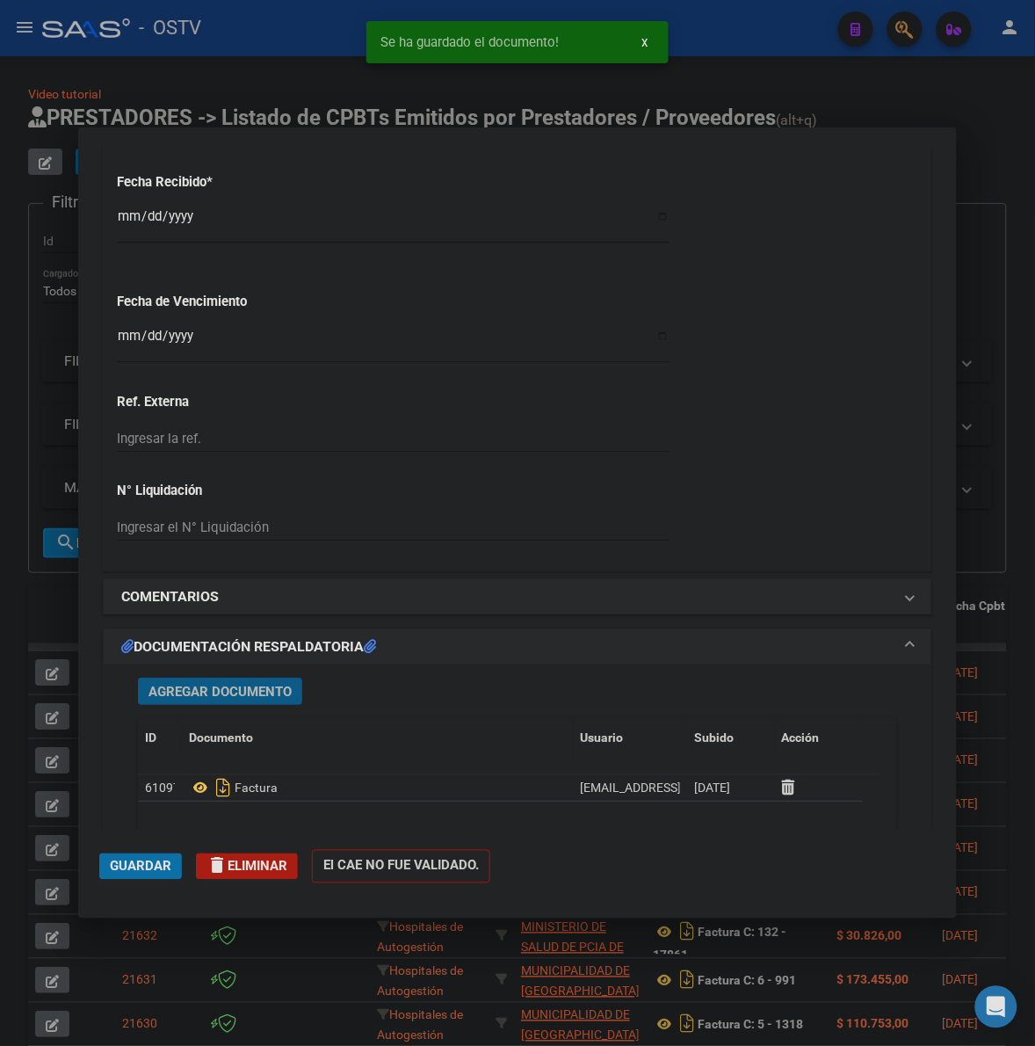
click at [248, 693] on span "Agregar Documento" at bounding box center [220, 692] width 143 height 16
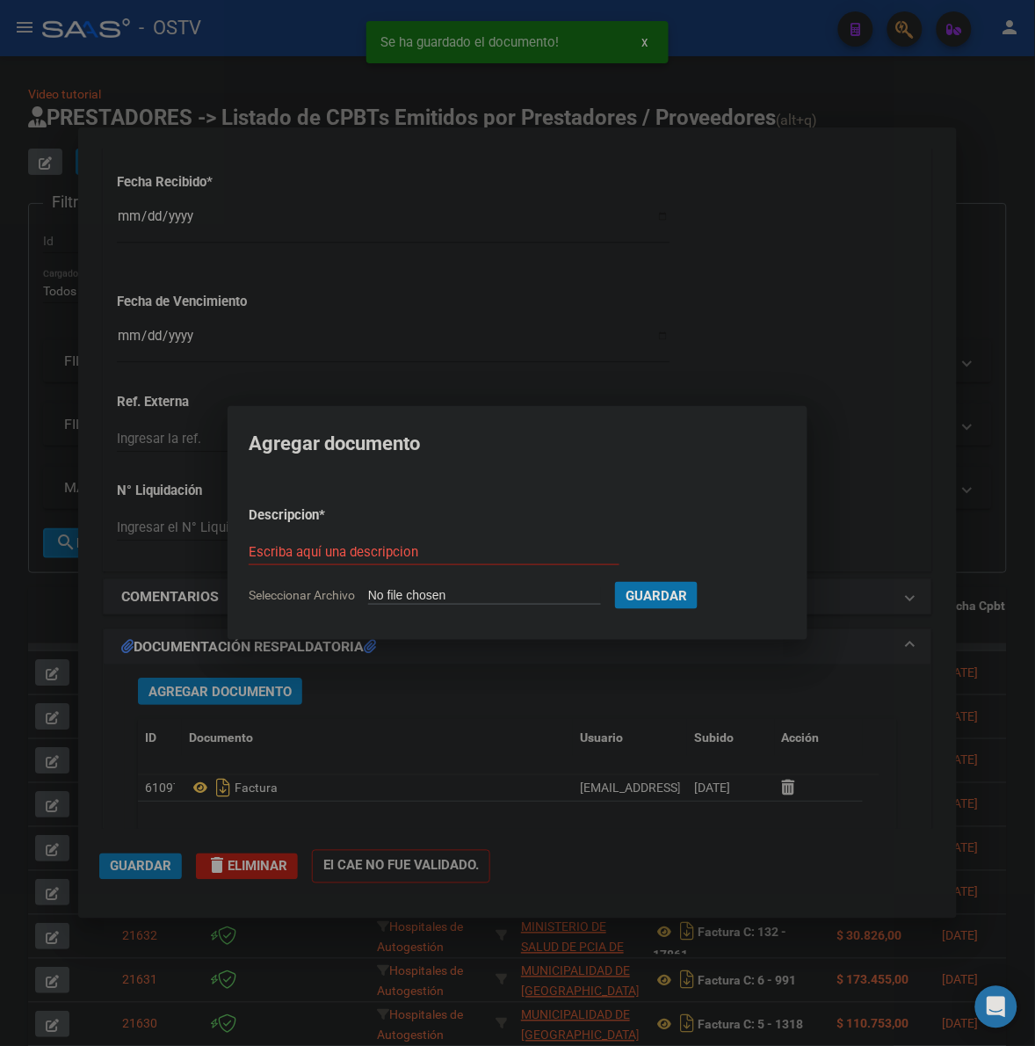
type input "C:\fakepath\RESUMEN - 4 3592 - MUNICIPALIDAD DE VILLA DEL TOTORAL.pdf"
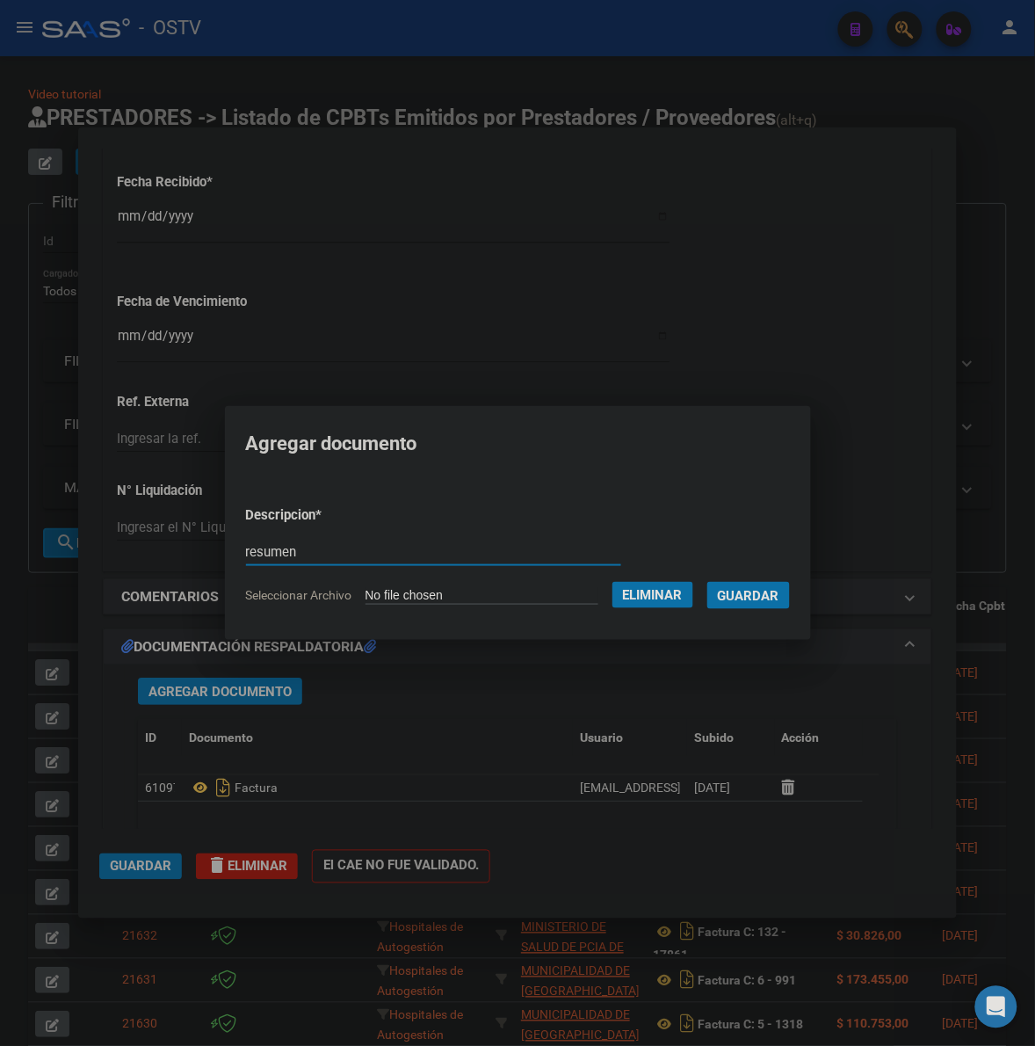
type input "resumen"
click at [708, 582] on button "Guardar" at bounding box center [749, 595] width 83 height 27
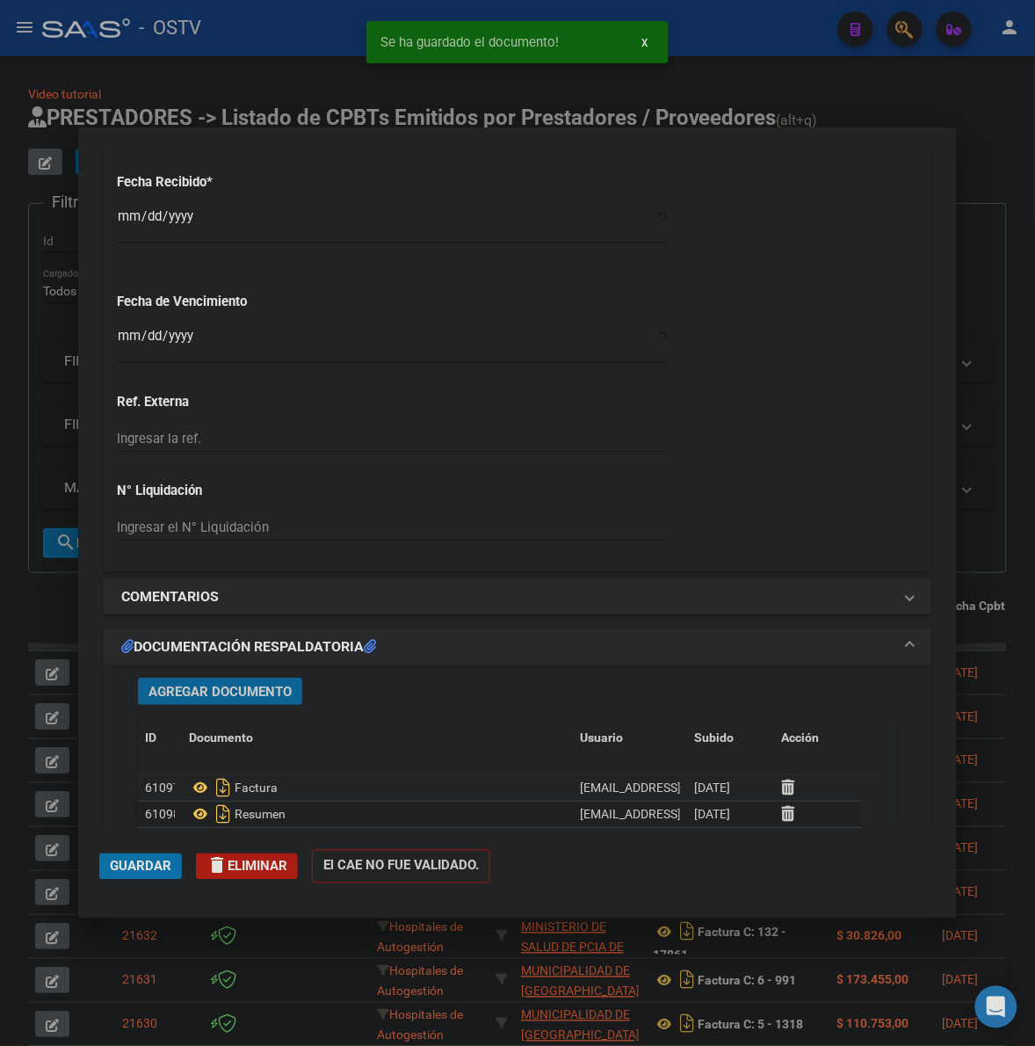
click at [137, 871] on span "Guardar" at bounding box center [141, 867] width 62 height 16
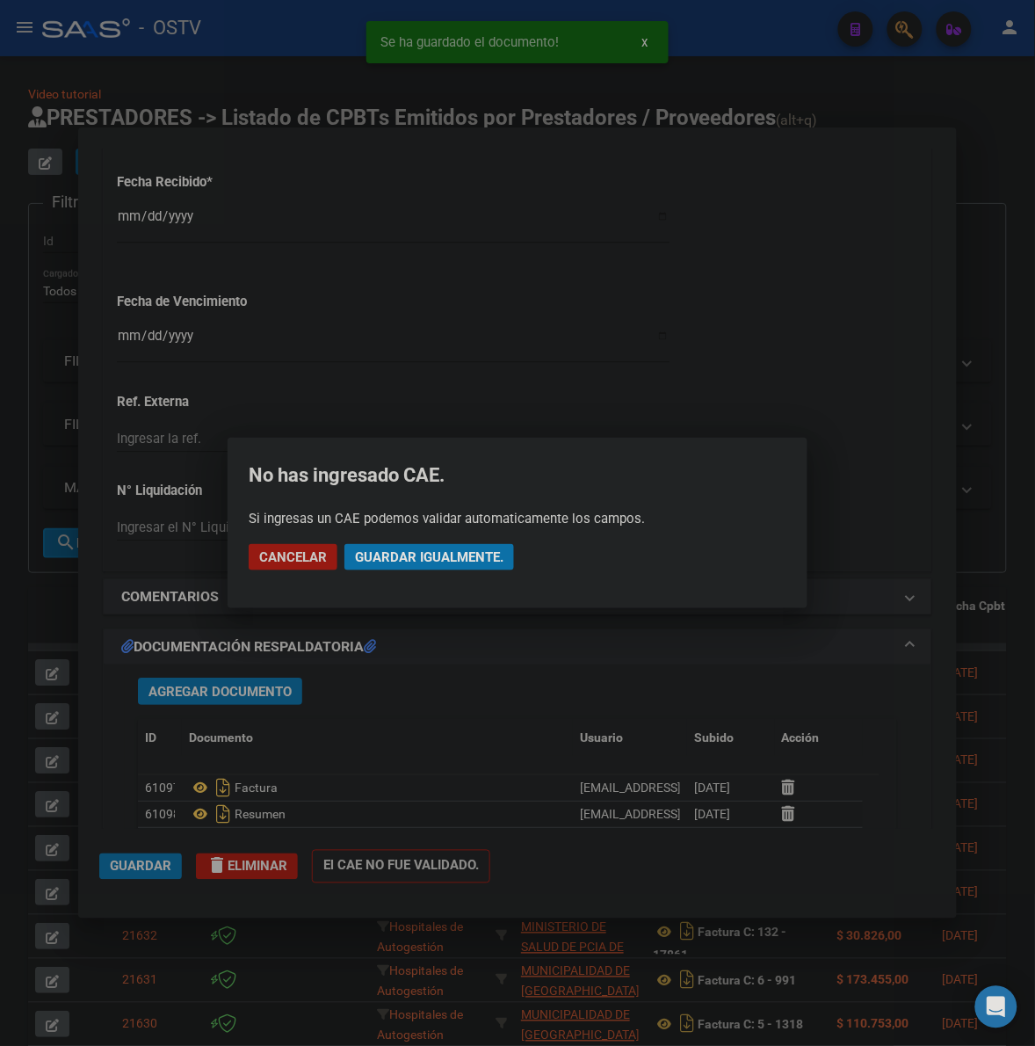
click at [472, 552] on span "Guardar igualmente." at bounding box center [429, 557] width 149 height 16
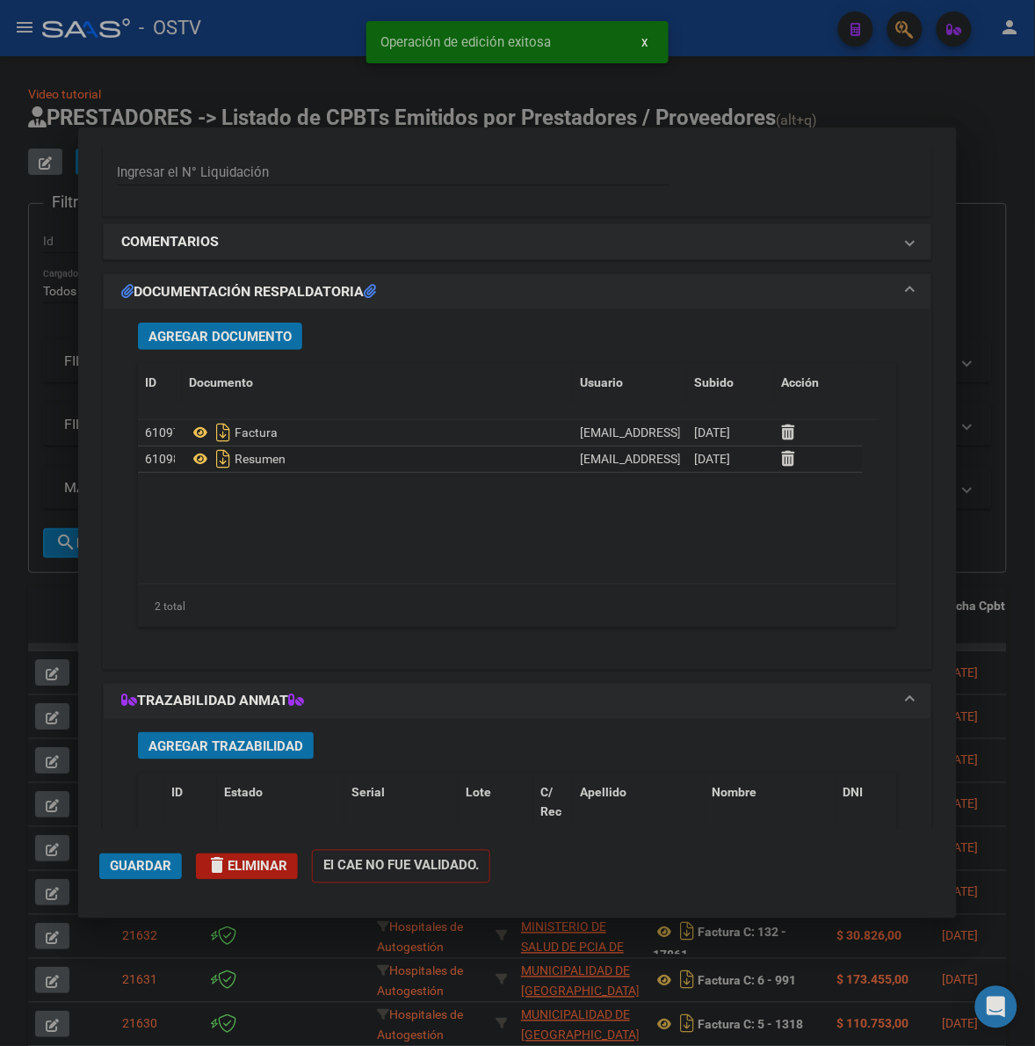
scroll to position [1574, 0]
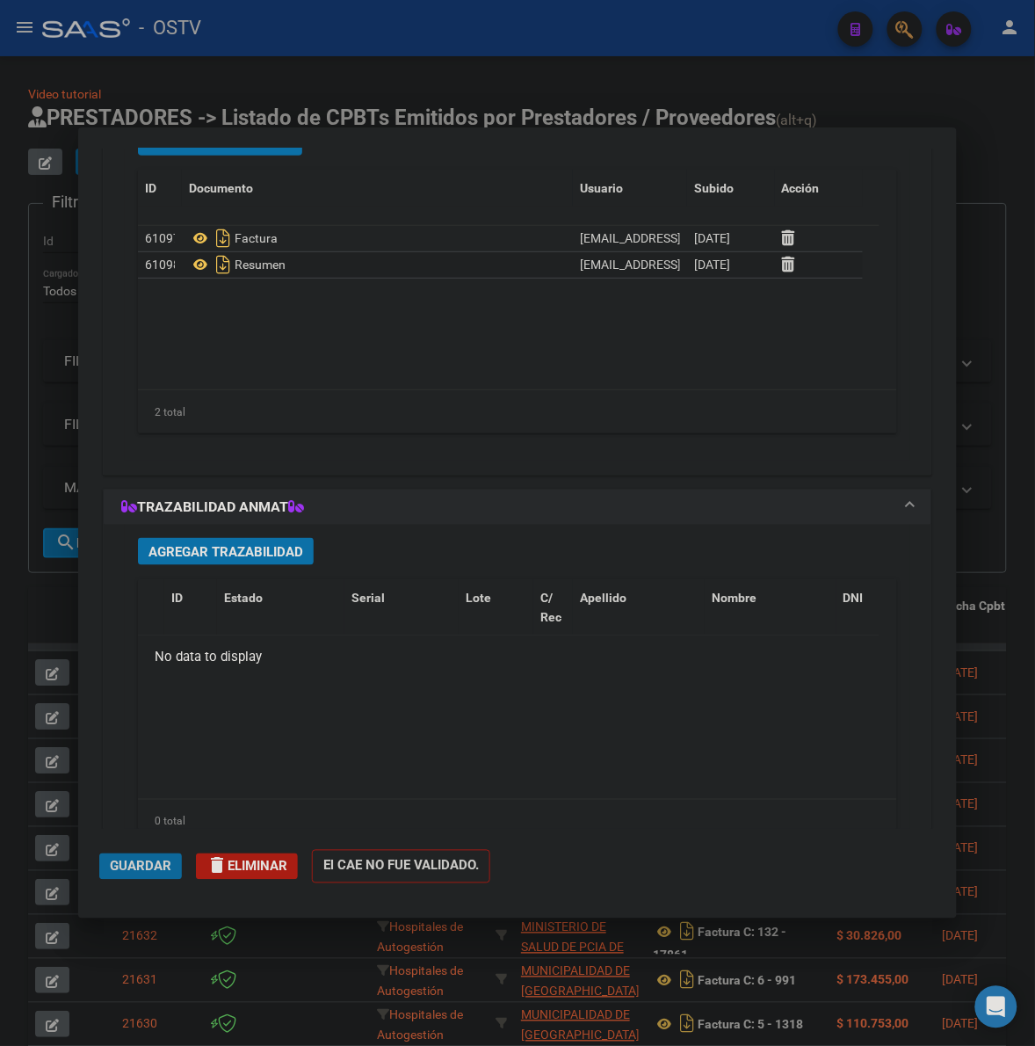
click at [125, 862] on span "Guardar" at bounding box center [141, 867] width 62 height 16
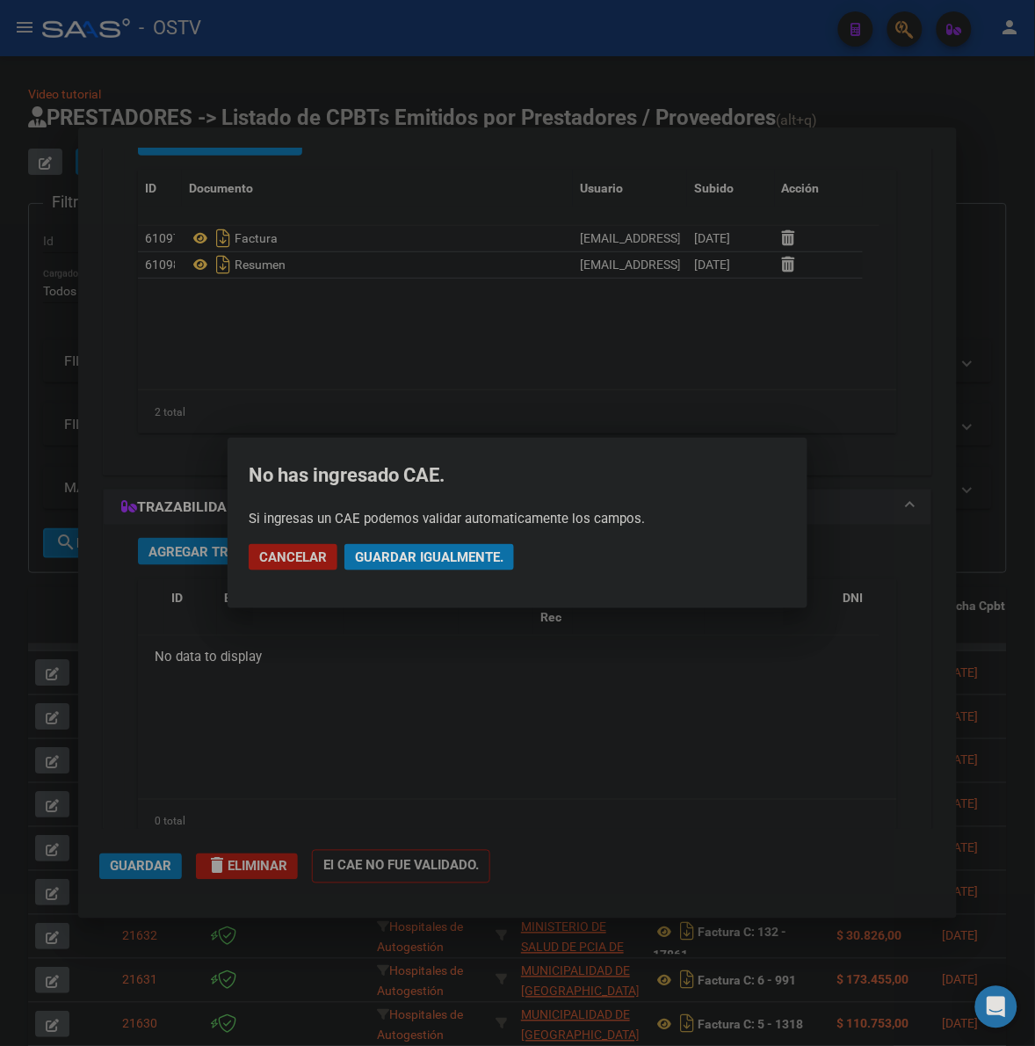
click at [378, 563] on span "Guardar igualmente." at bounding box center [429, 557] width 149 height 16
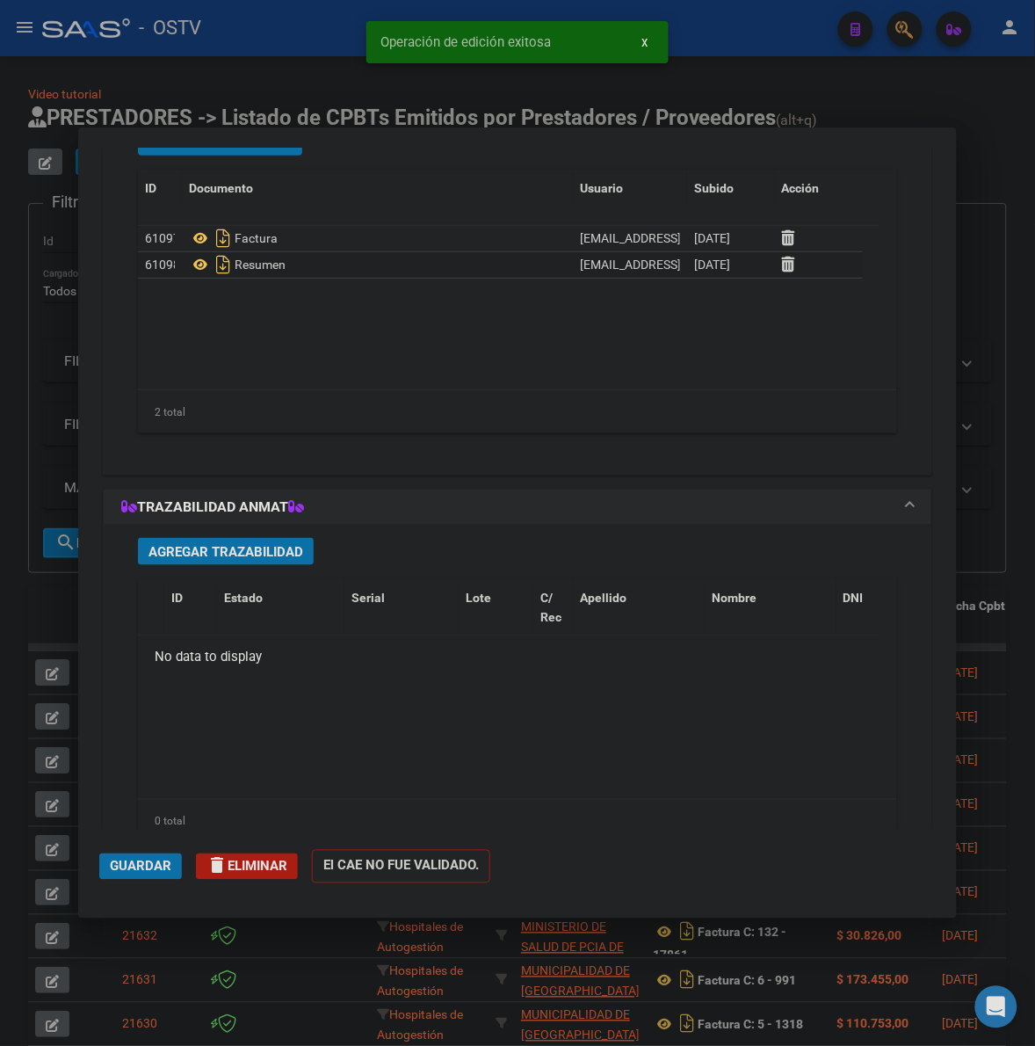
click at [32, 604] on div at bounding box center [517, 523] width 1035 height 1046
type input "$ 0,00"
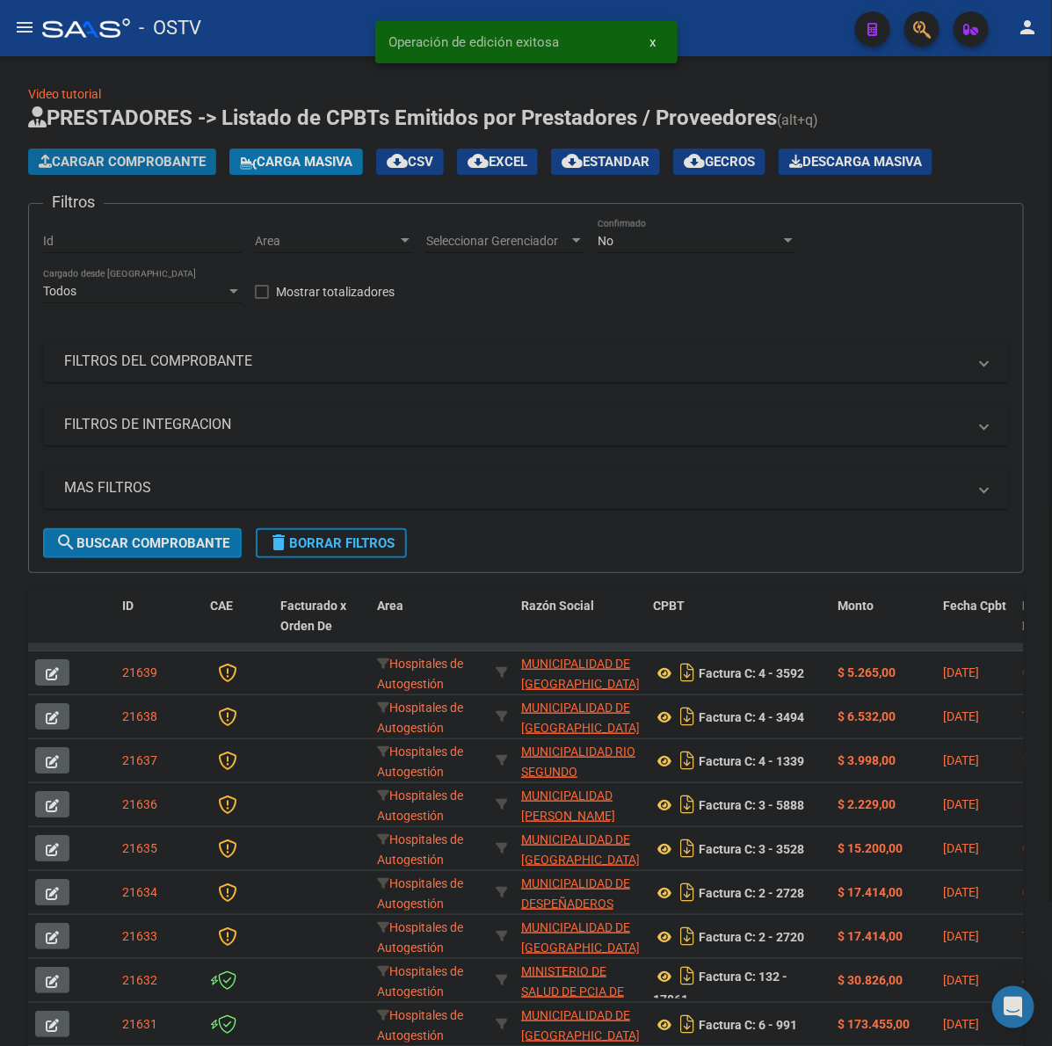
click at [132, 163] on span "Cargar Comprobante" at bounding box center [122, 162] width 167 height 16
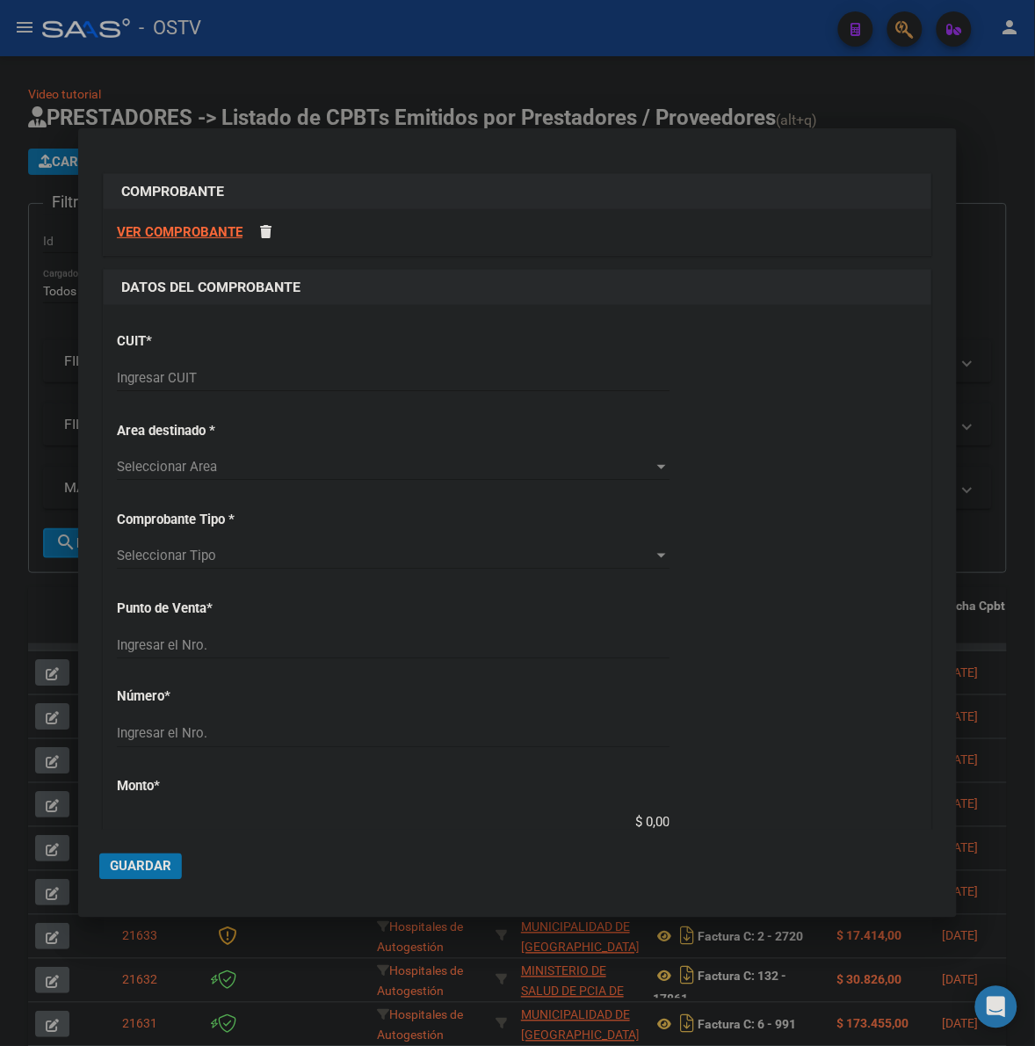
click at [205, 367] on div "Ingresar CUIT" at bounding box center [393, 378] width 553 height 26
click at [180, 381] on input "Ingresar CUIT" at bounding box center [393, 378] width 553 height 16
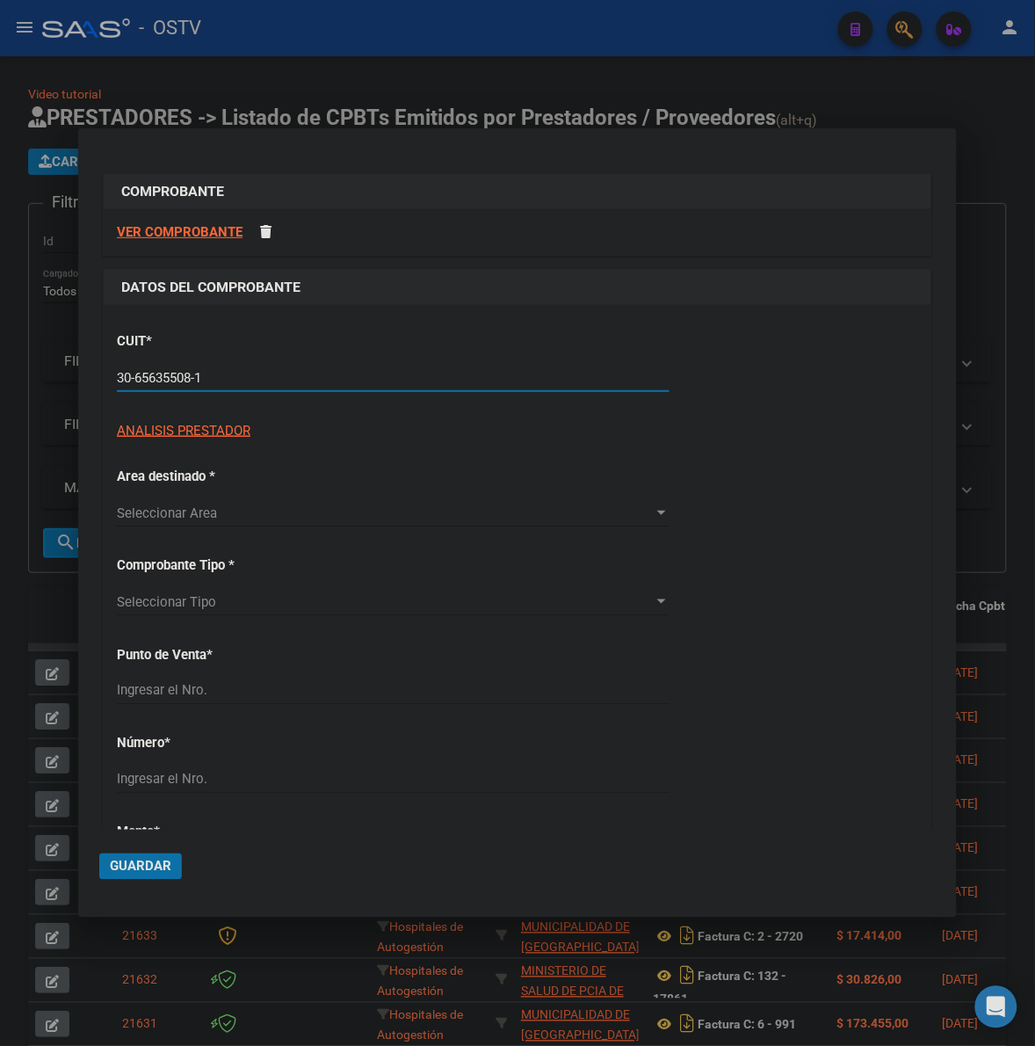
type input "30-65635508-1"
type input "6"
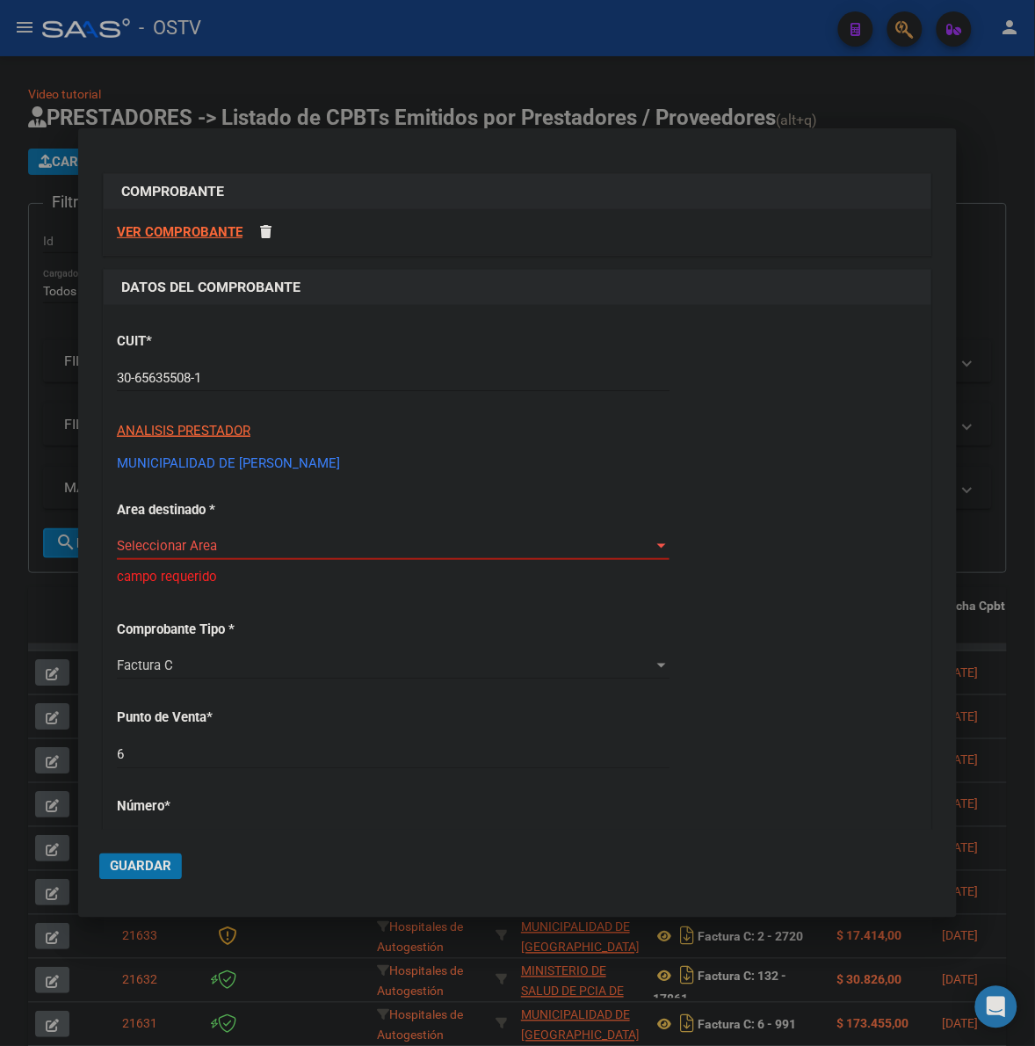
click at [309, 541] on span "Seleccionar Area" at bounding box center [385, 546] width 537 height 16
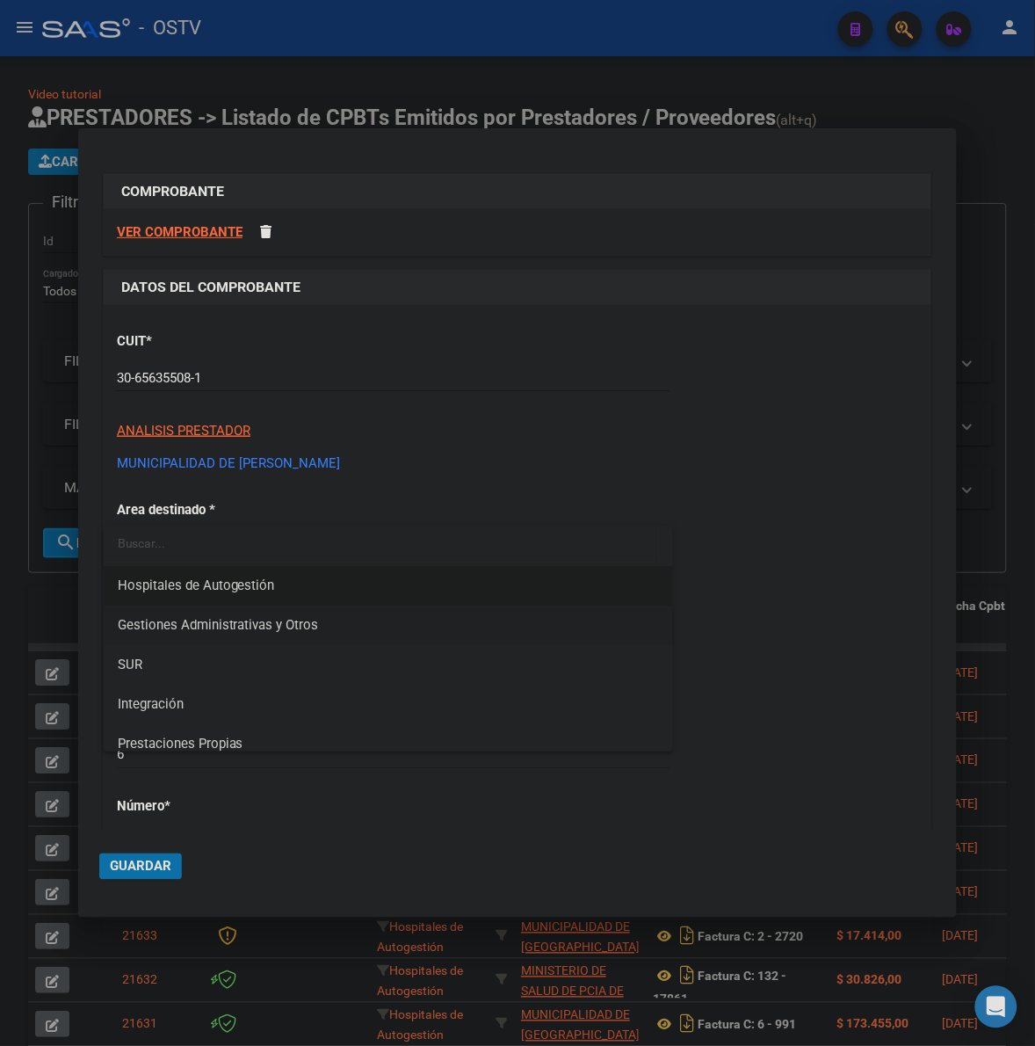
click at [262, 629] on span "Gestiones Administrativas y Otros" at bounding box center [218, 625] width 201 height 16
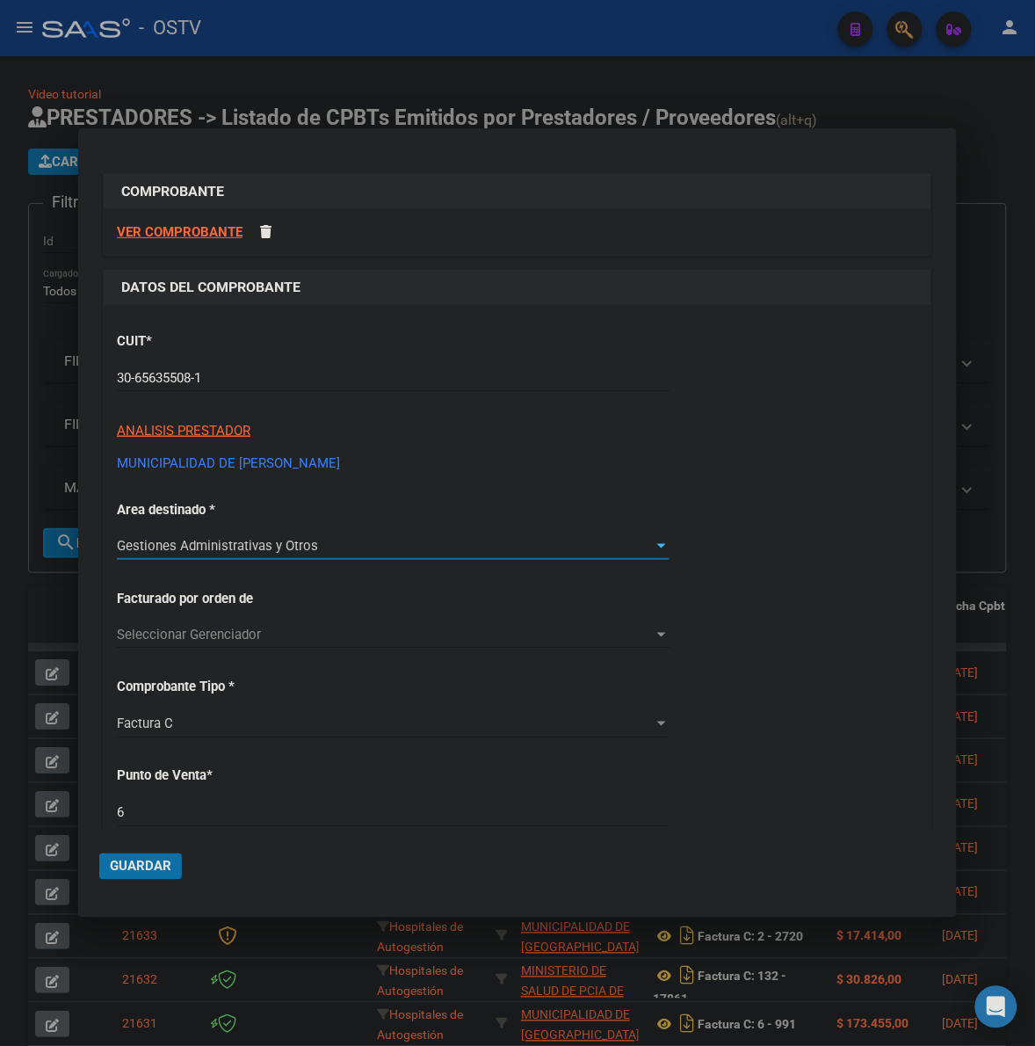
click at [256, 541] on span "Gestiones Administrativas y Otros" at bounding box center [217, 546] width 201 height 16
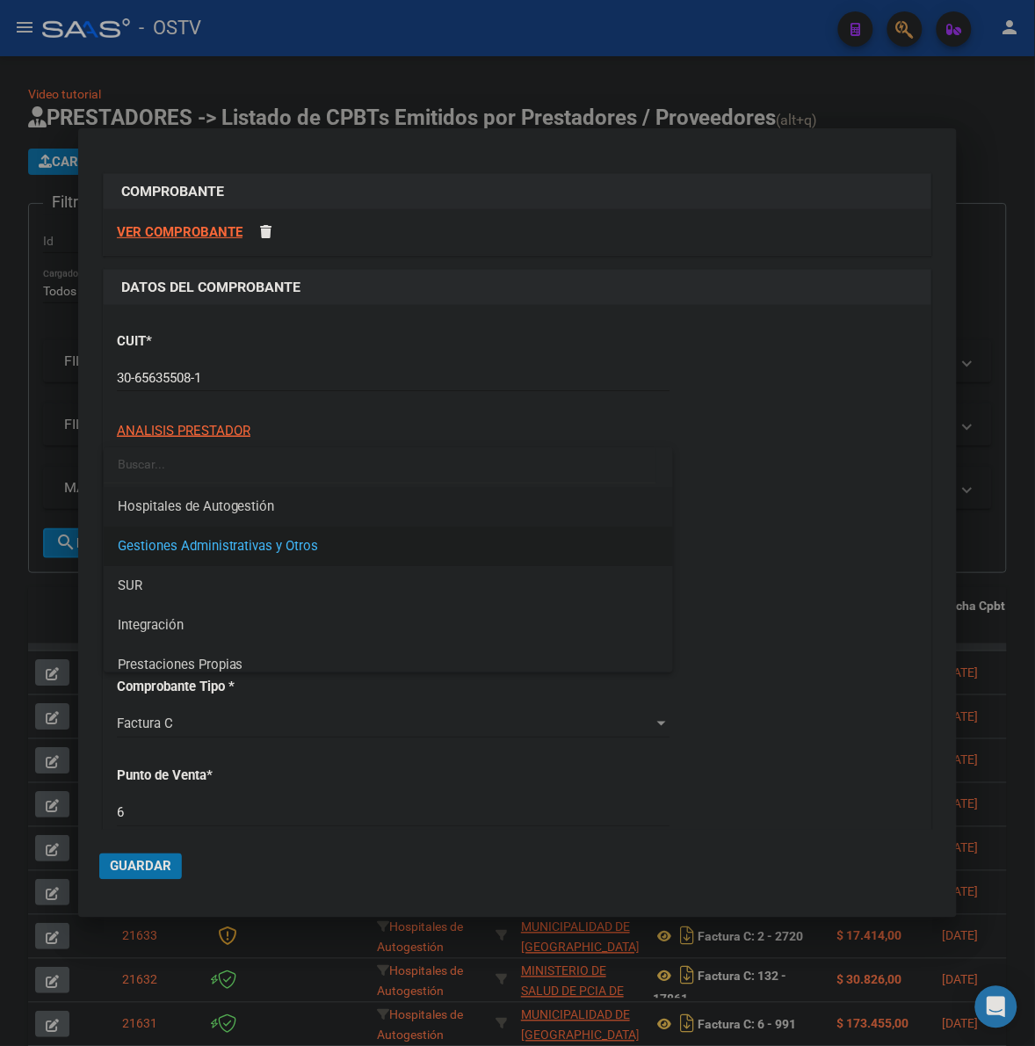
click at [248, 488] on span "Hospitales de Autogestión" at bounding box center [388, 507] width 541 height 40
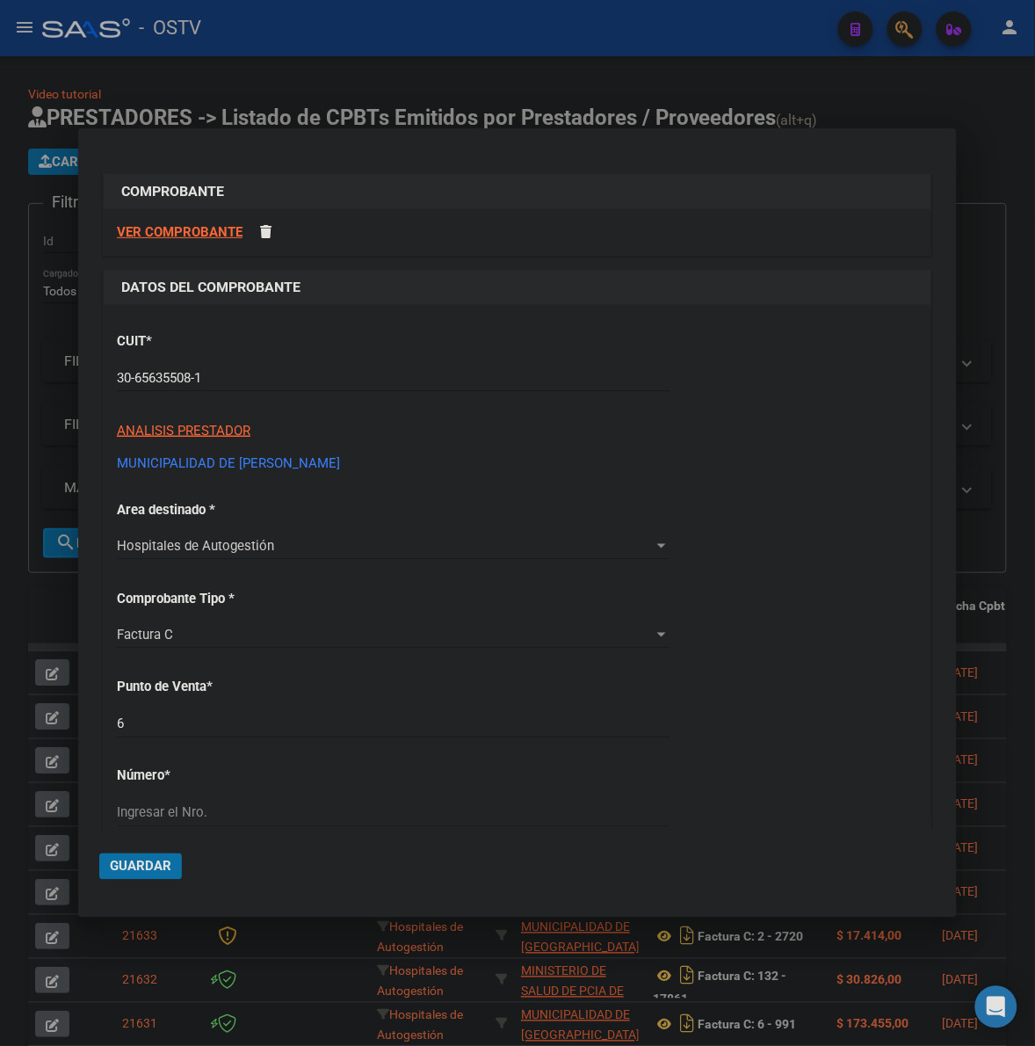
click at [161, 731] on div "6 Ingresar el Nro." at bounding box center [393, 732] width 553 height 43
click at [161, 731] on input "6" at bounding box center [393, 724] width 553 height 16
type input "7"
type input "4"
type input "3596"
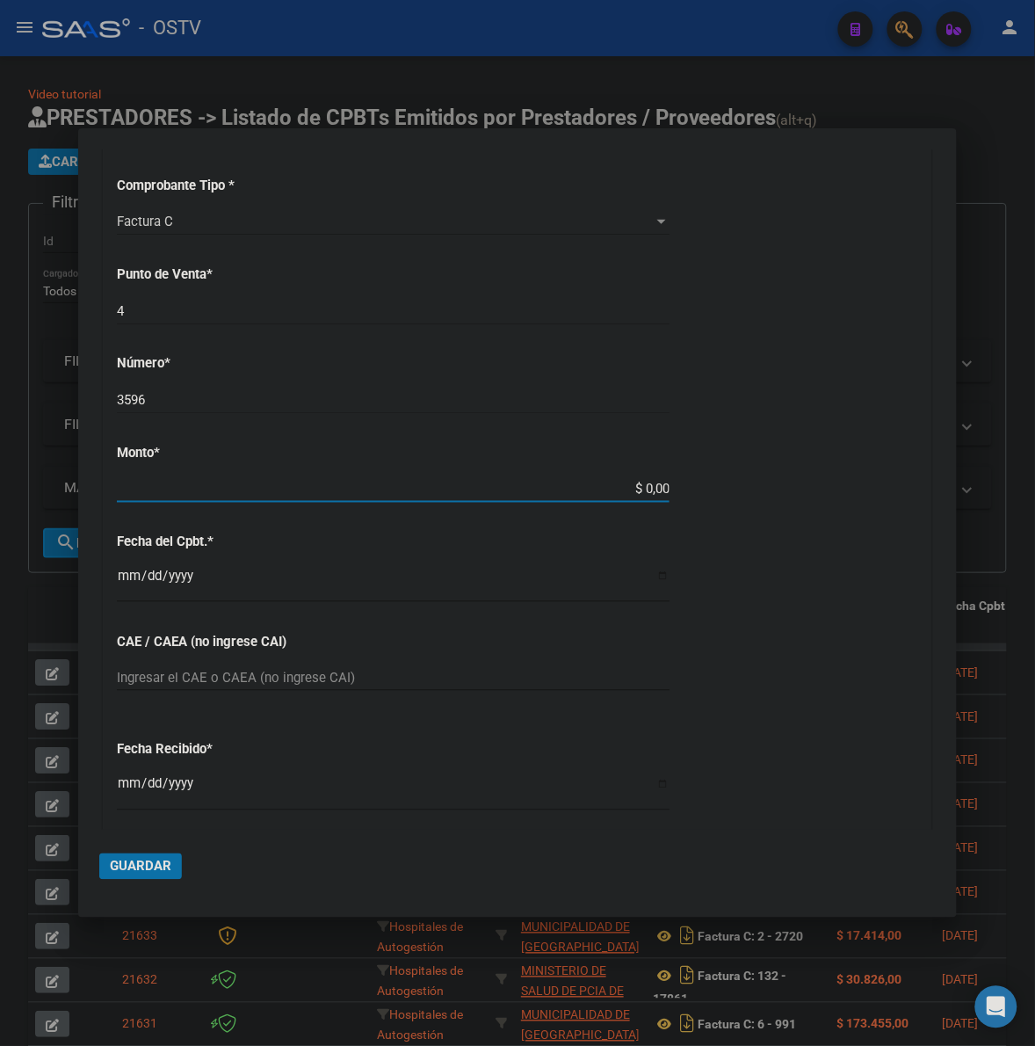
scroll to position [404, 0]
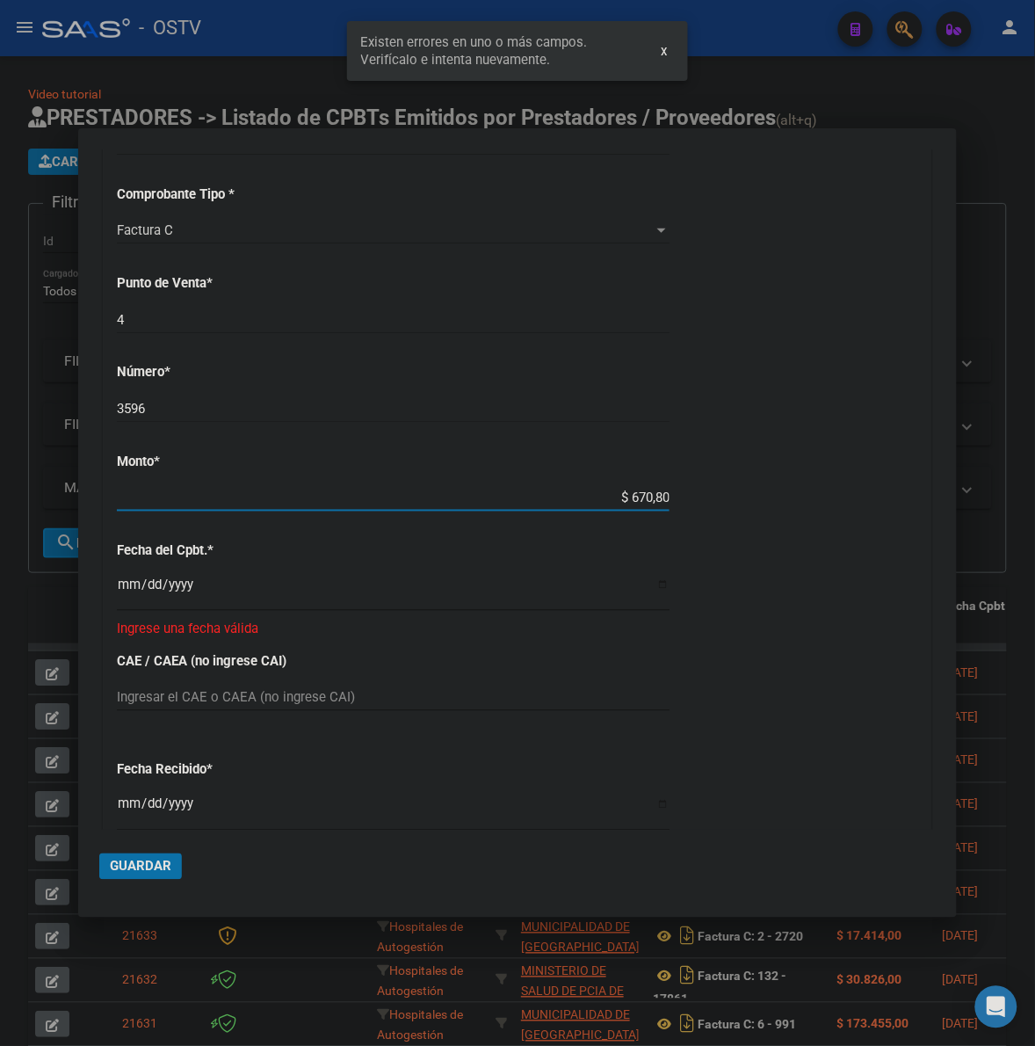
type input "$ 6.708,00"
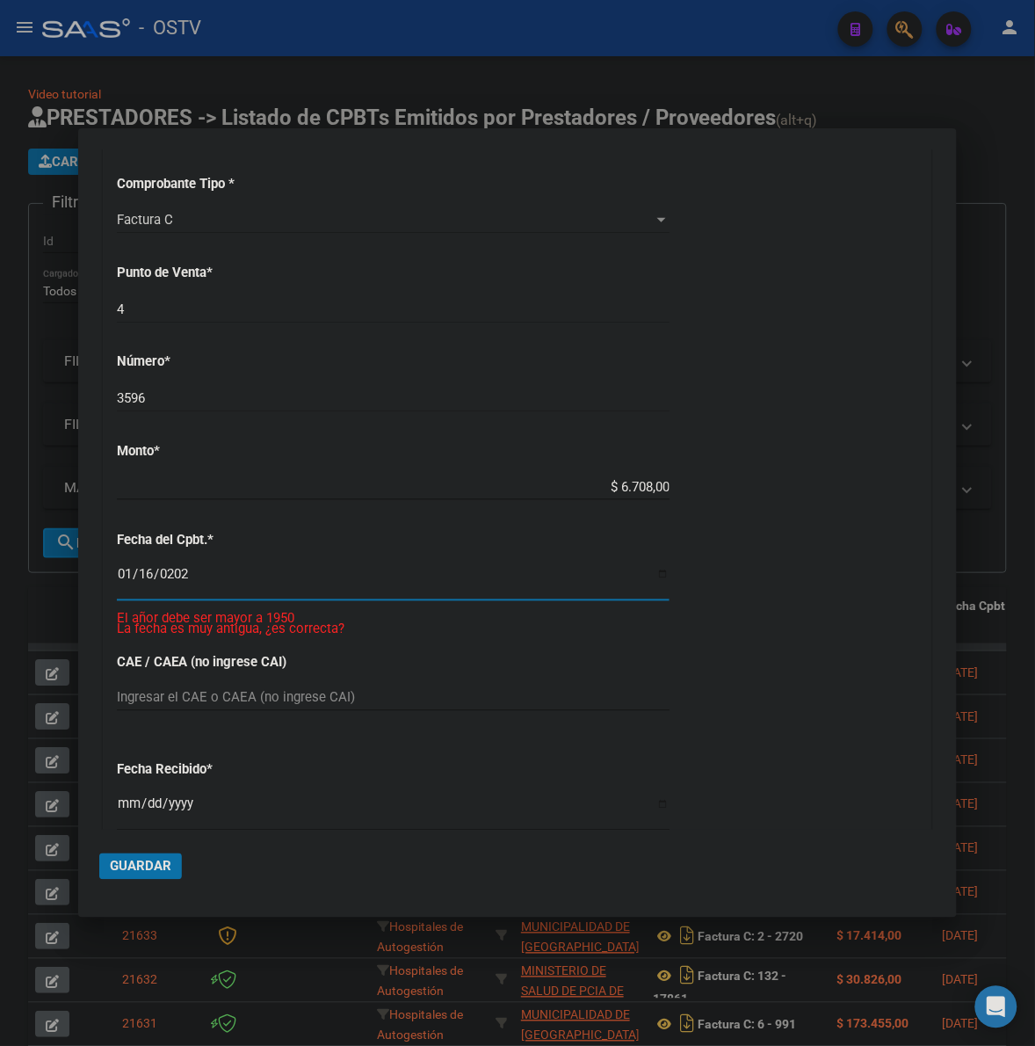
type input "2024-01-16"
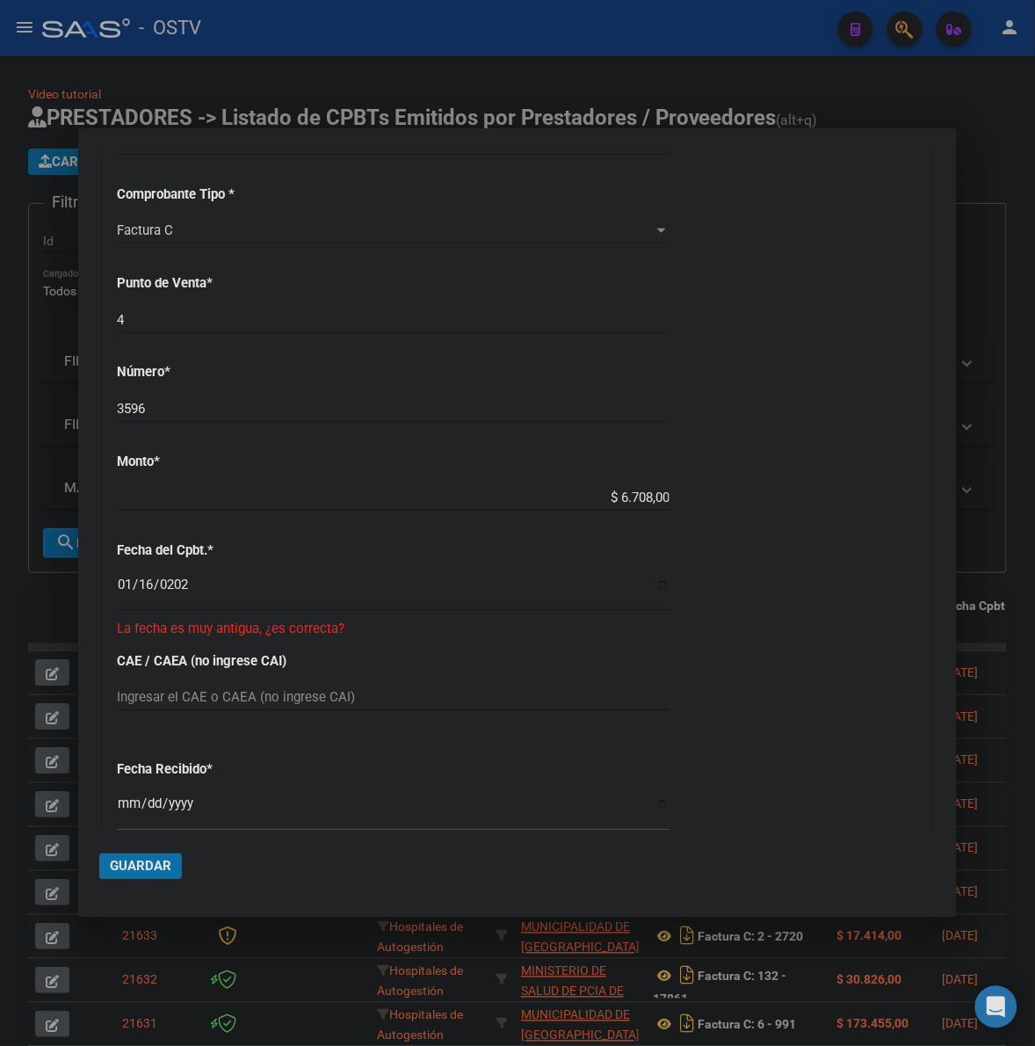
click at [156, 854] on button "Guardar" at bounding box center [140, 866] width 83 height 26
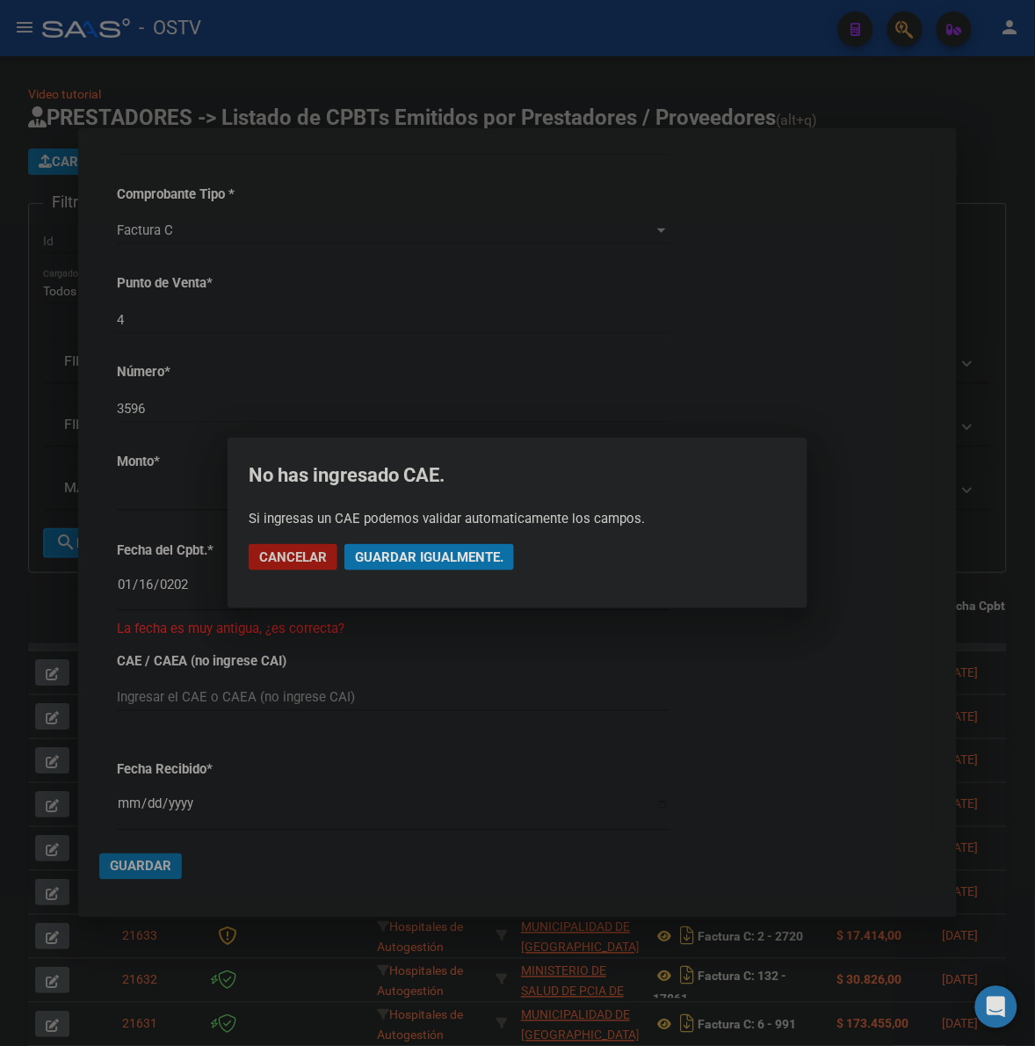
click at [424, 564] on span "Guardar igualmente." at bounding box center [429, 557] width 149 height 16
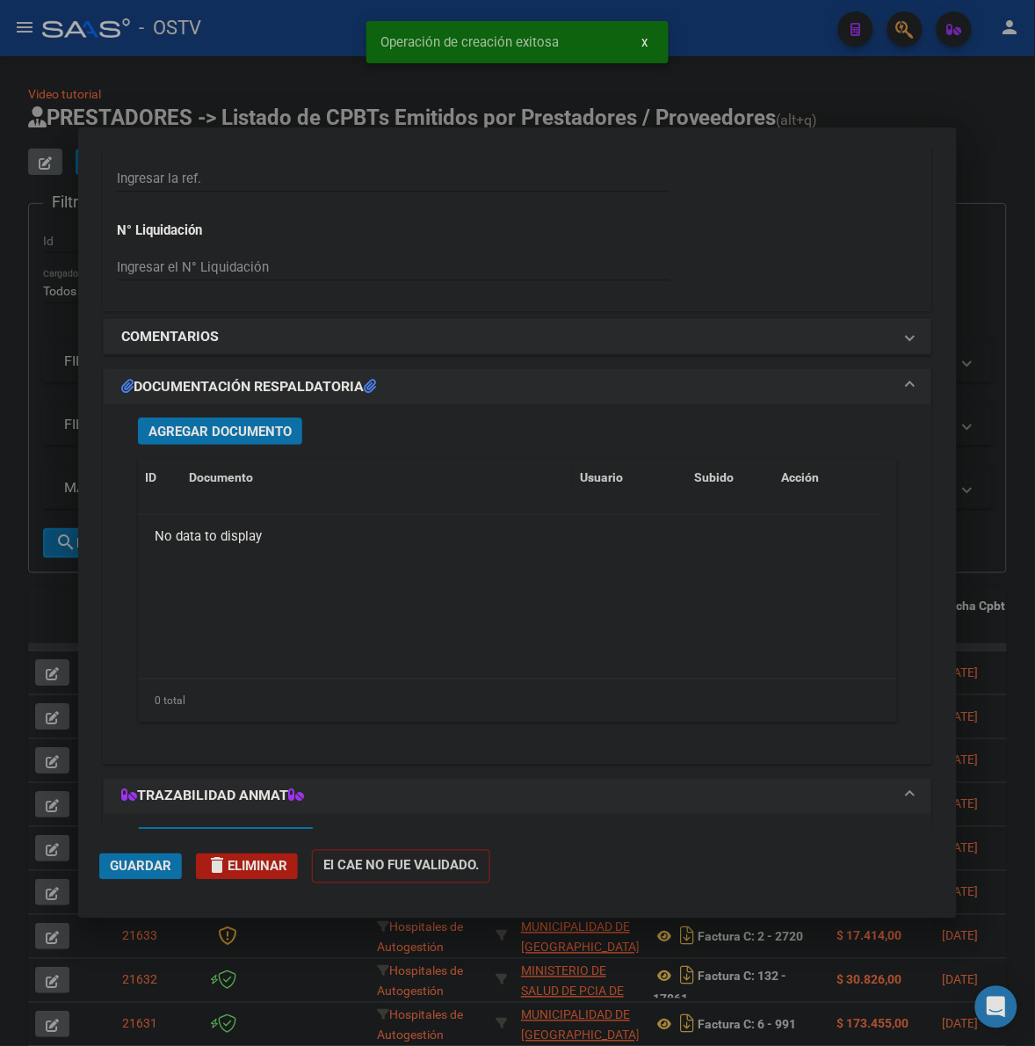
scroll to position [1391, 0]
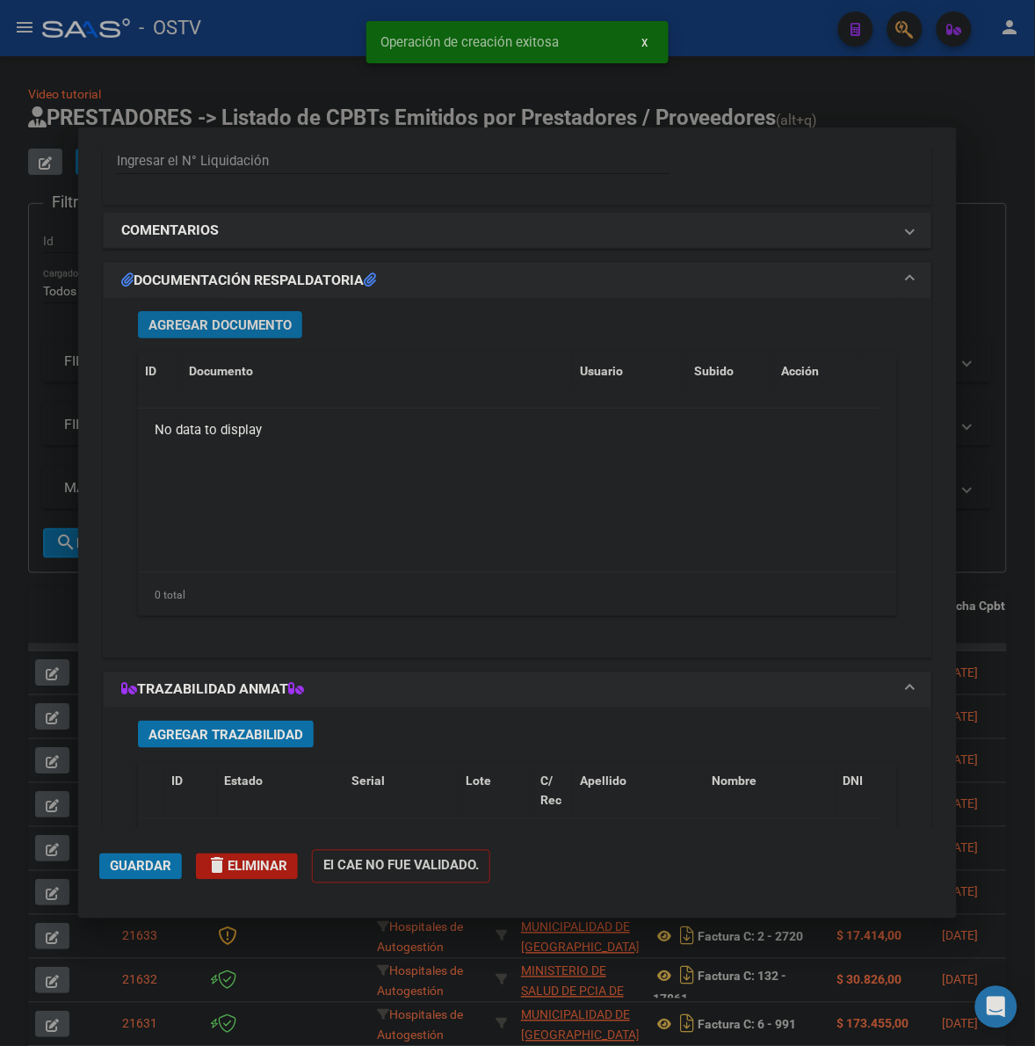
click at [240, 326] on span "Agregar Documento" at bounding box center [220, 325] width 143 height 16
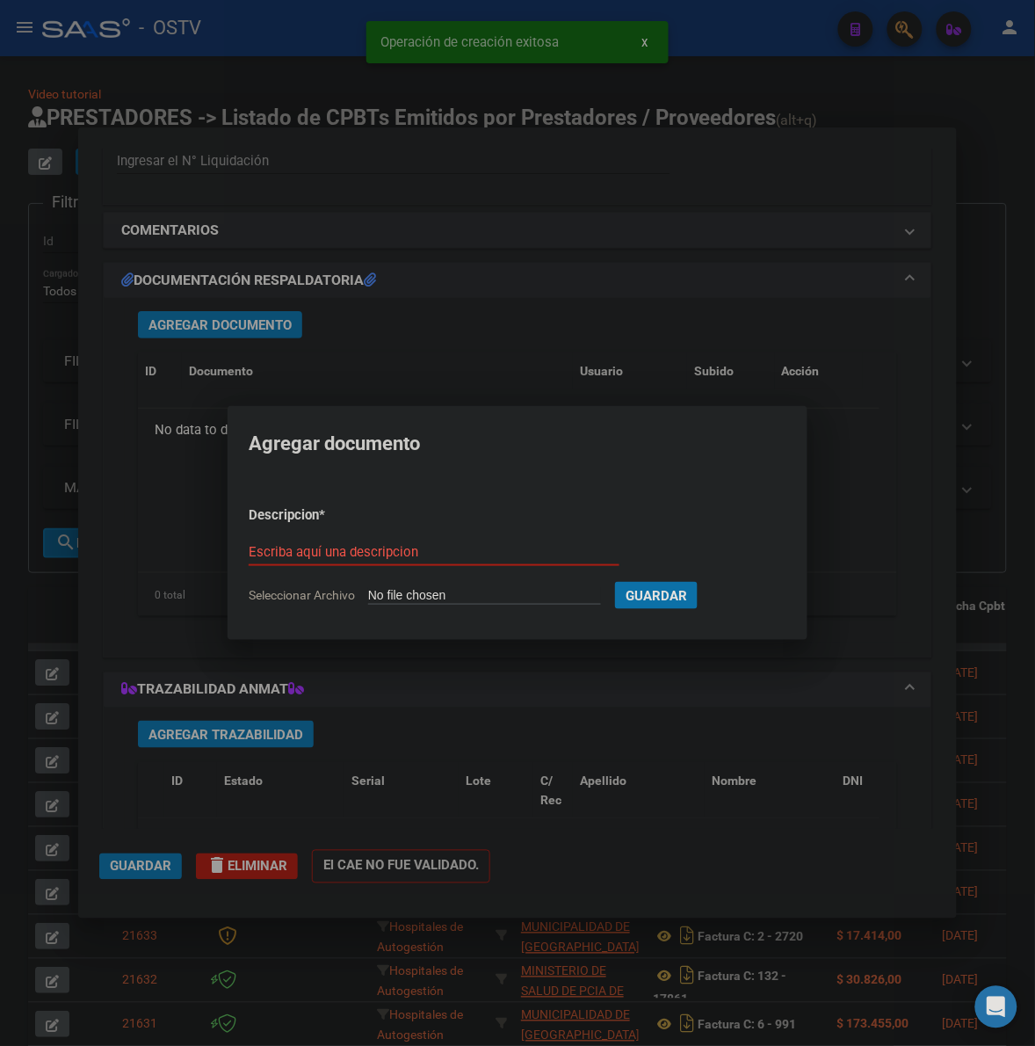
type input "C:\fakepath\FACTURA - 4 3596 - MUNICIPALIDAD DE DEAN FUNES.pdf"
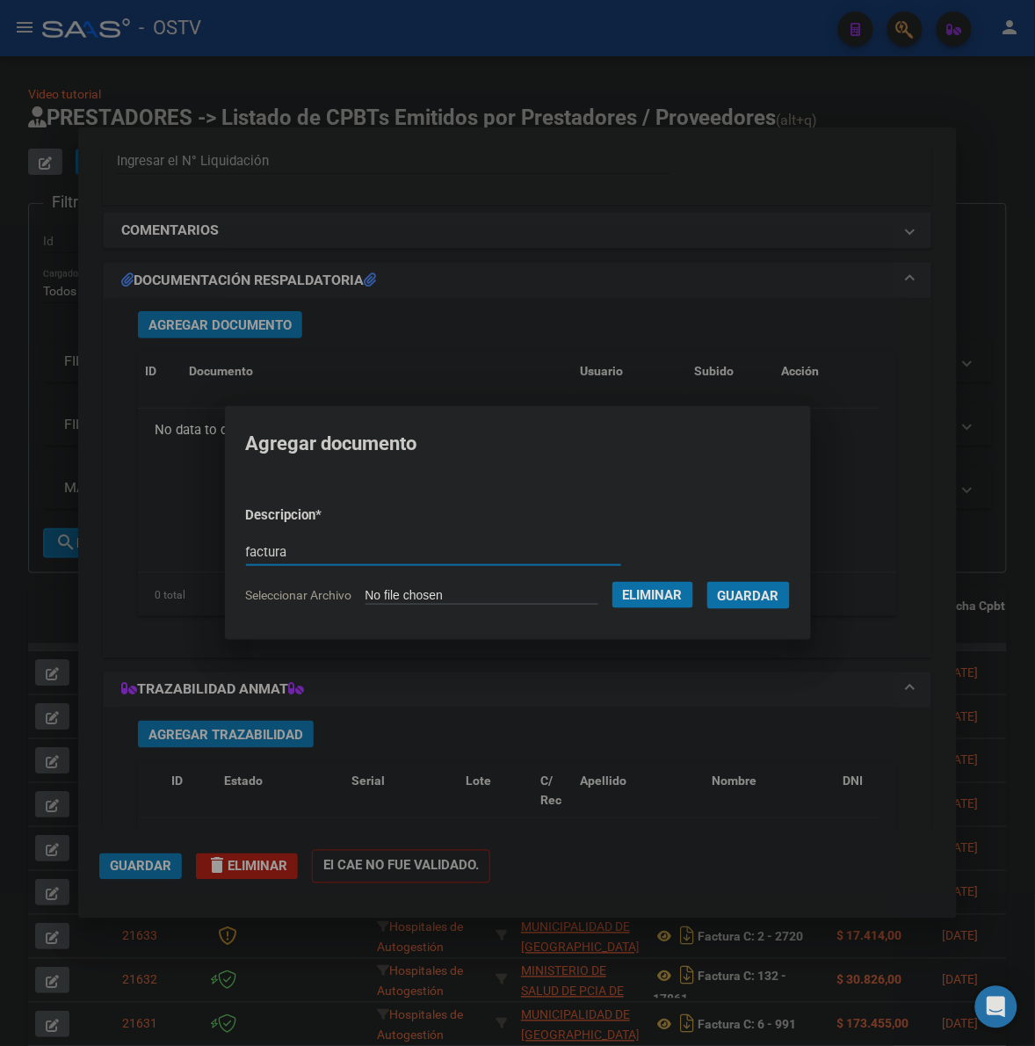
type input "factura"
click at [708, 582] on button "Guardar" at bounding box center [749, 595] width 83 height 27
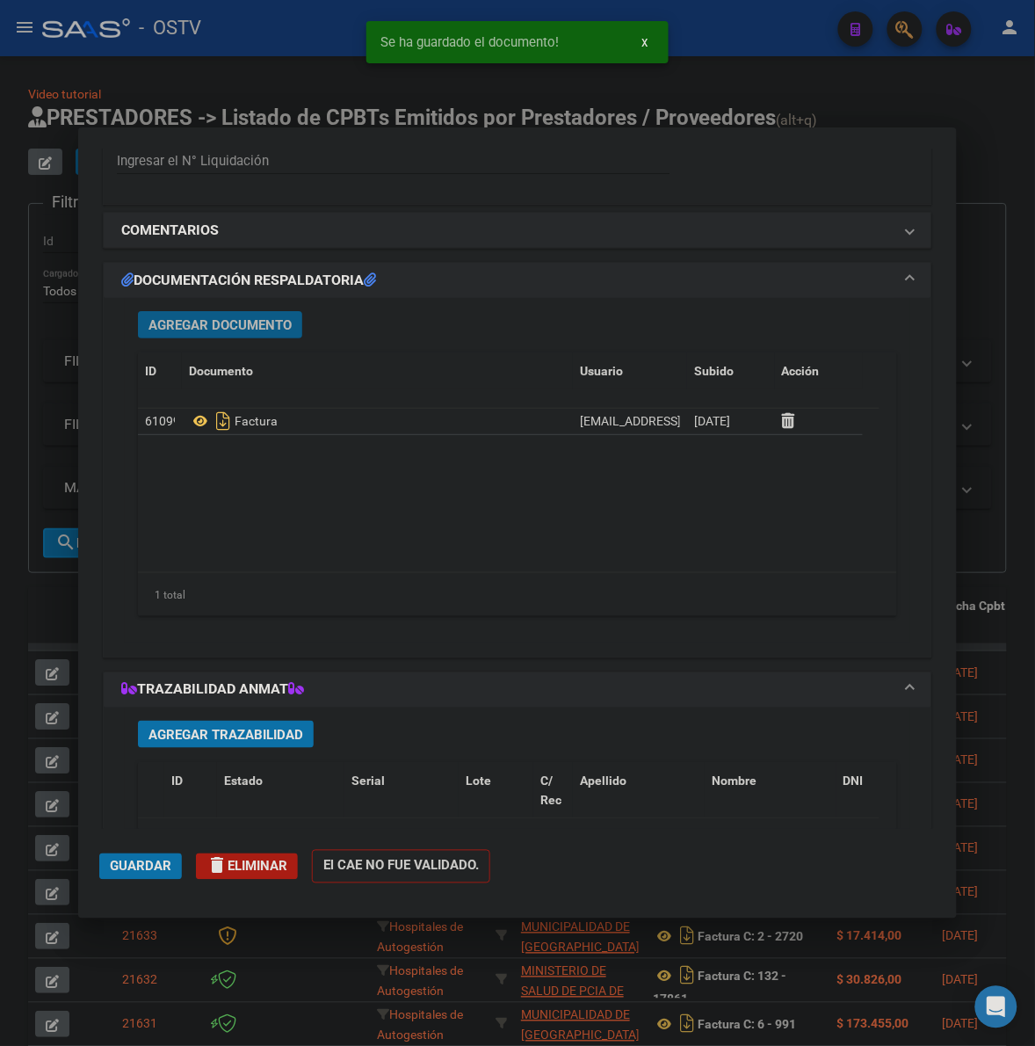
click at [255, 326] on span "Agregar Documento" at bounding box center [220, 325] width 143 height 16
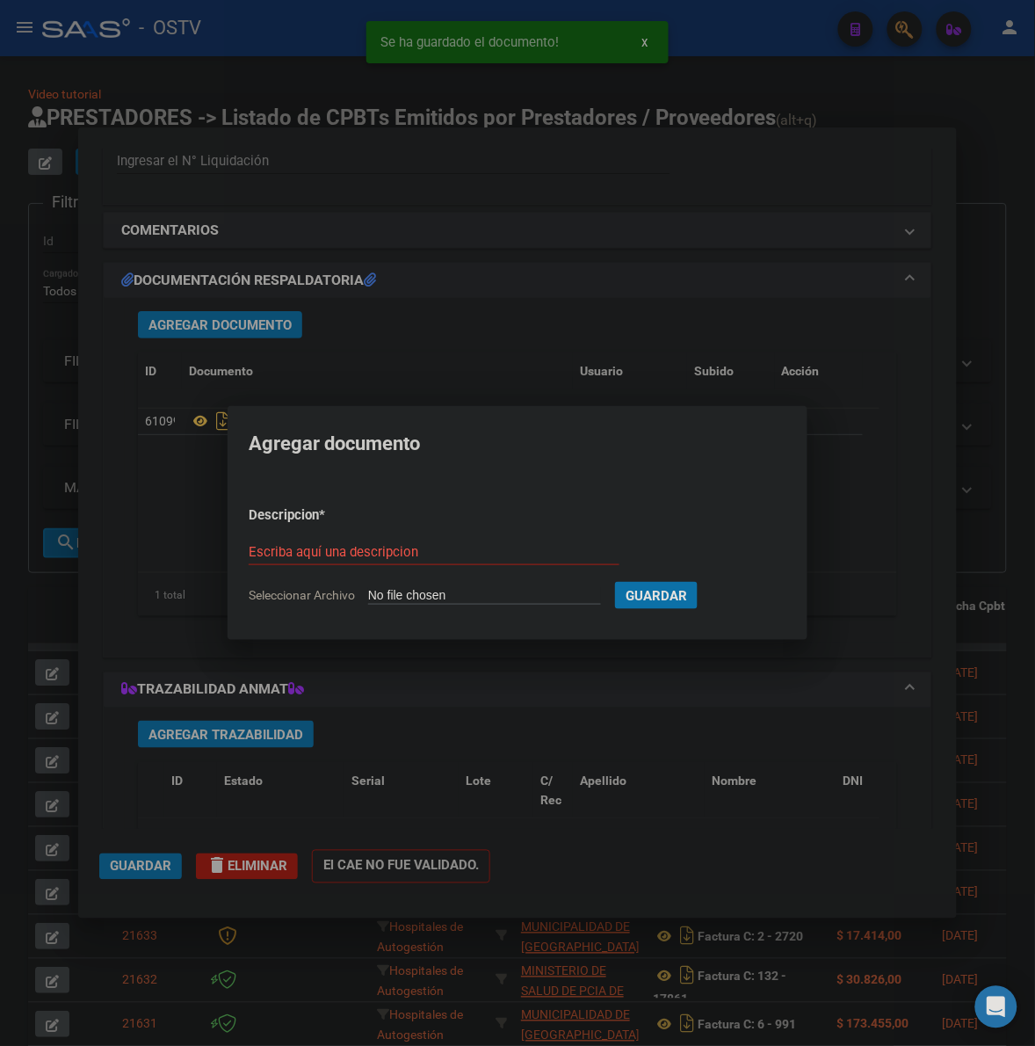
type input "C:\fakepath\RESUMEN - 4 3596 - MUNICIPALIDAD DE DEAN FUNES.pdf"
type input "resumen"
click at [708, 582] on button "Guardar" at bounding box center [749, 595] width 83 height 27
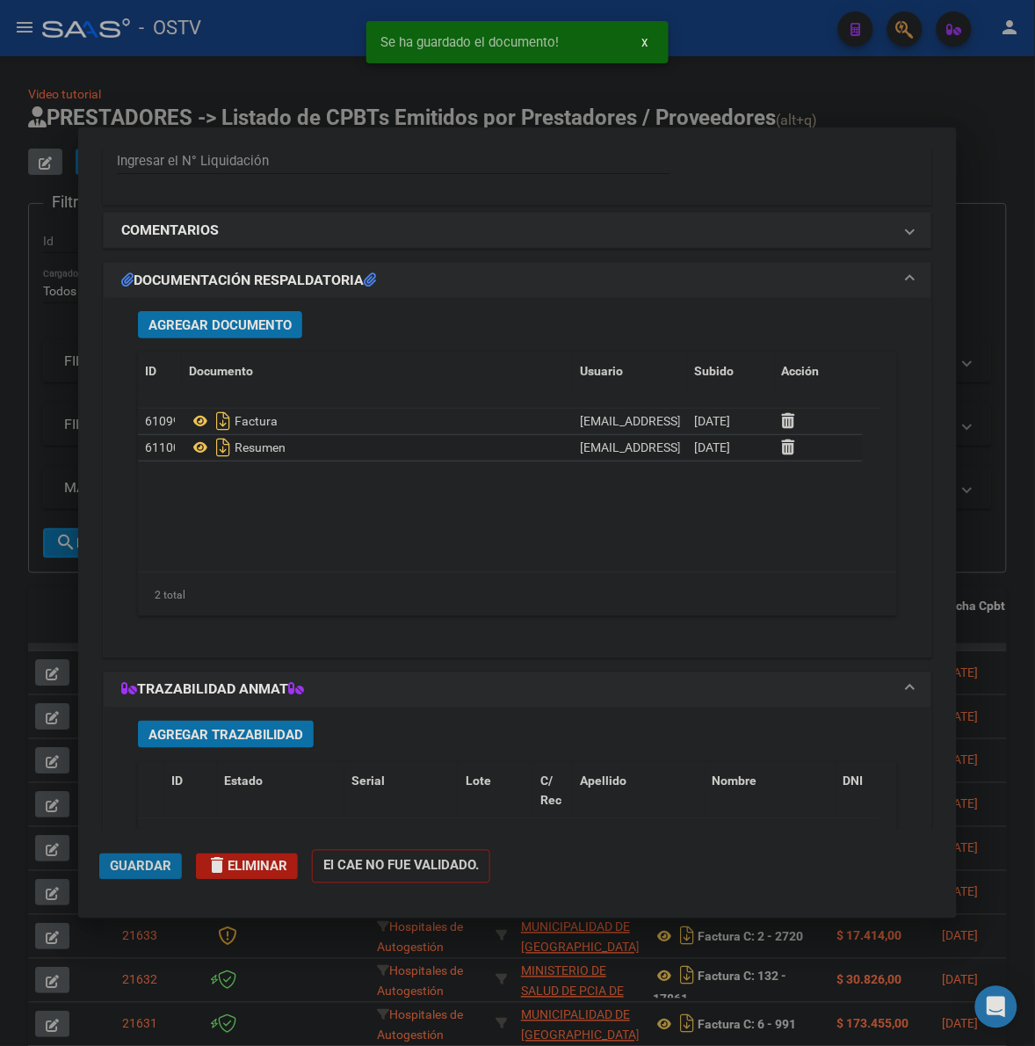
click at [120, 872] on span "Guardar" at bounding box center [141, 867] width 62 height 16
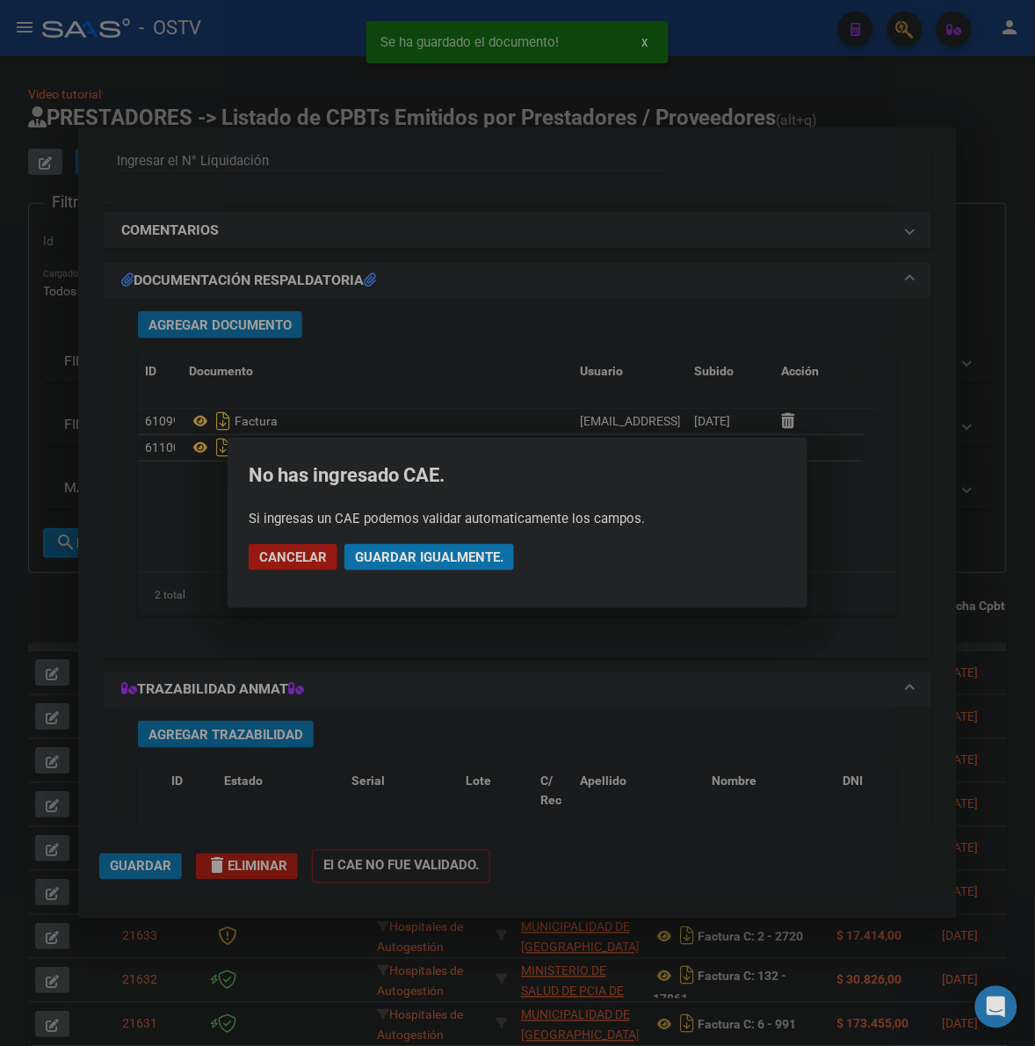
click at [451, 556] on span "Guardar igualmente." at bounding box center [429, 557] width 149 height 16
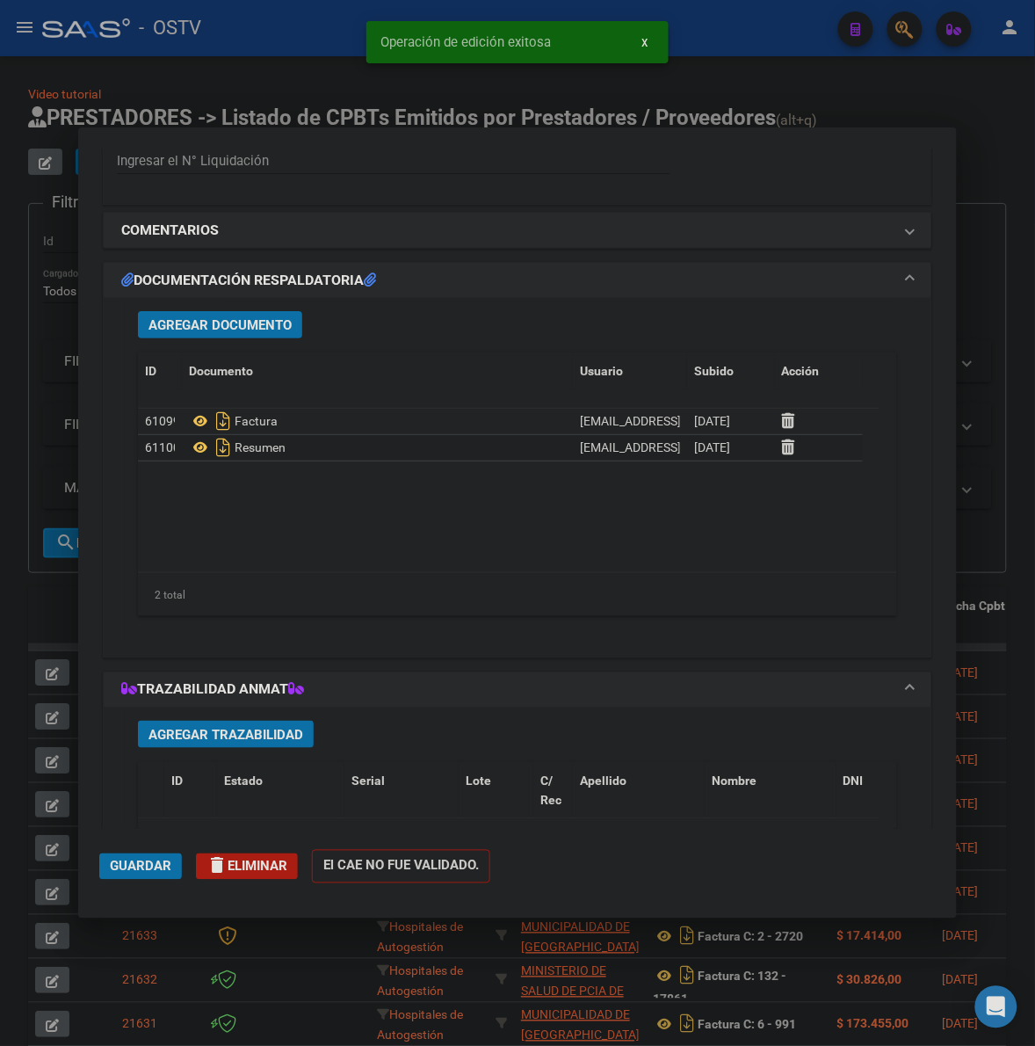
click at [149, 863] on span "Guardar" at bounding box center [141, 867] width 62 height 16
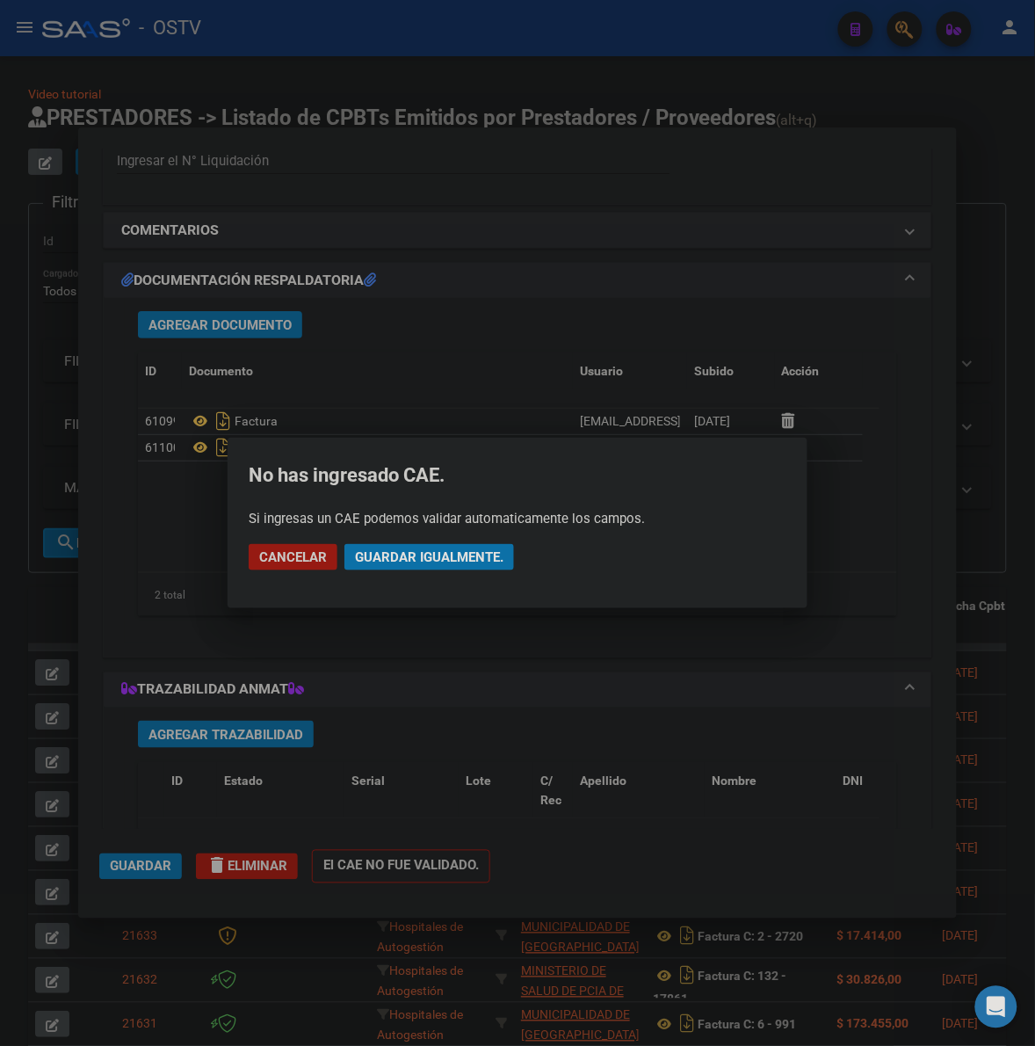
click at [427, 548] on button "Guardar igualmente." at bounding box center [430, 557] width 170 height 26
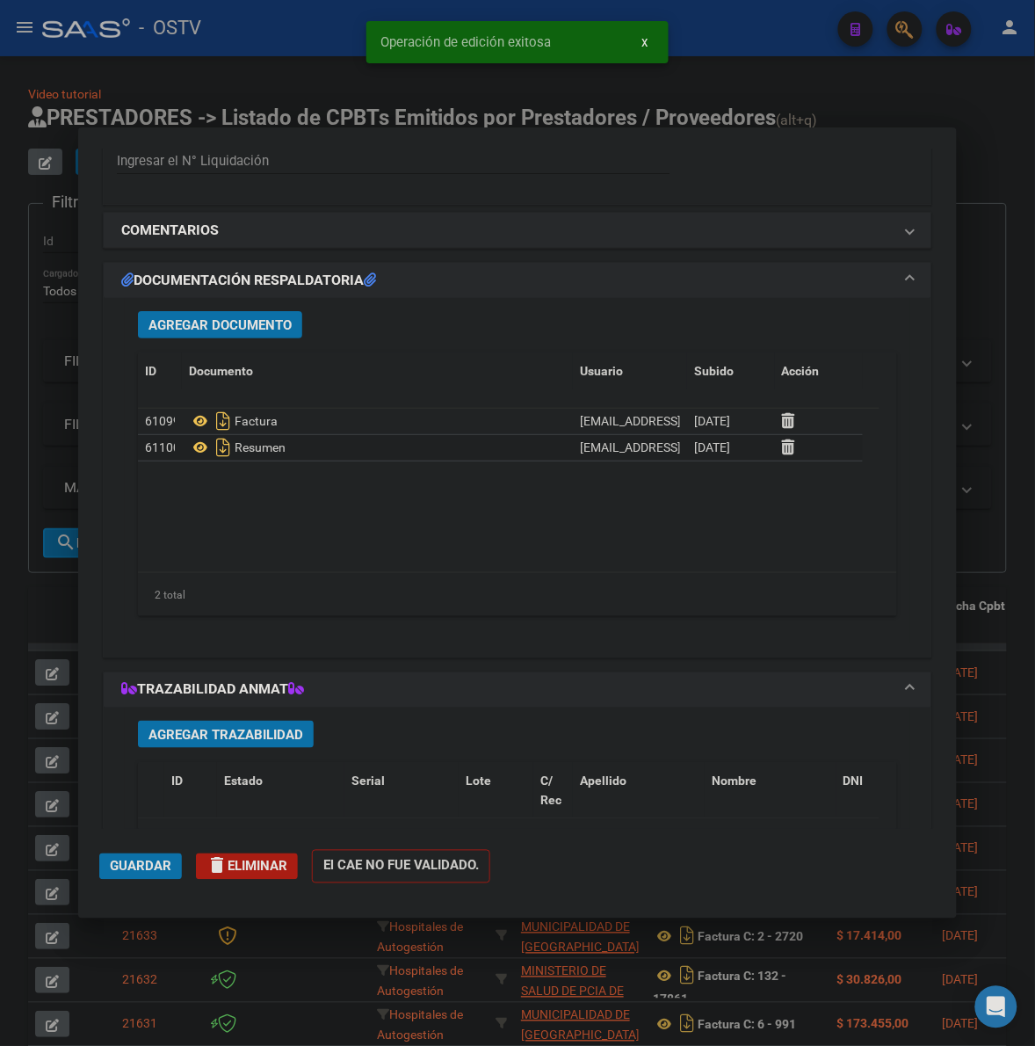
click at [1012, 432] on div at bounding box center [517, 523] width 1035 height 1046
type input "$ 0,00"
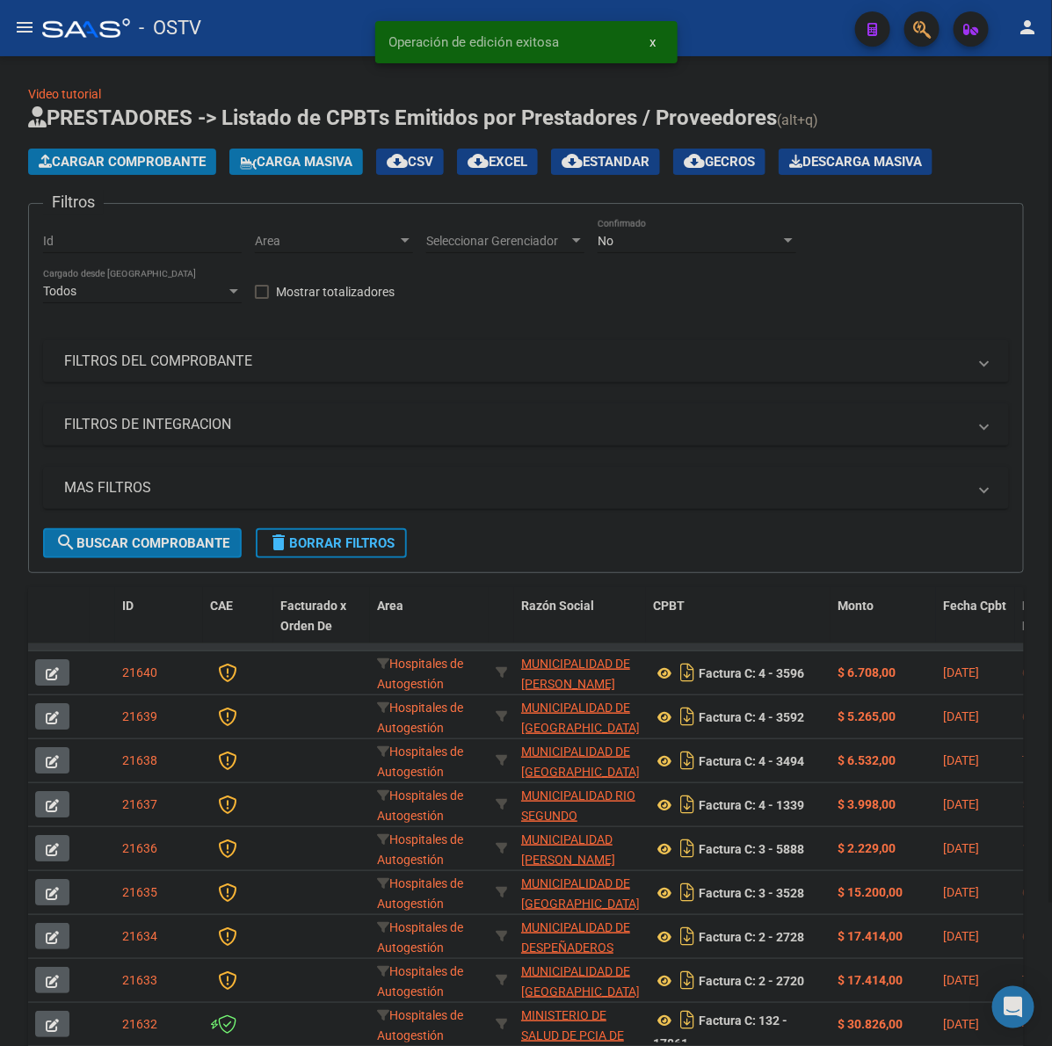
click at [132, 154] on span "Cargar Comprobante" at bounding box center [122, 162] width 167 height 16
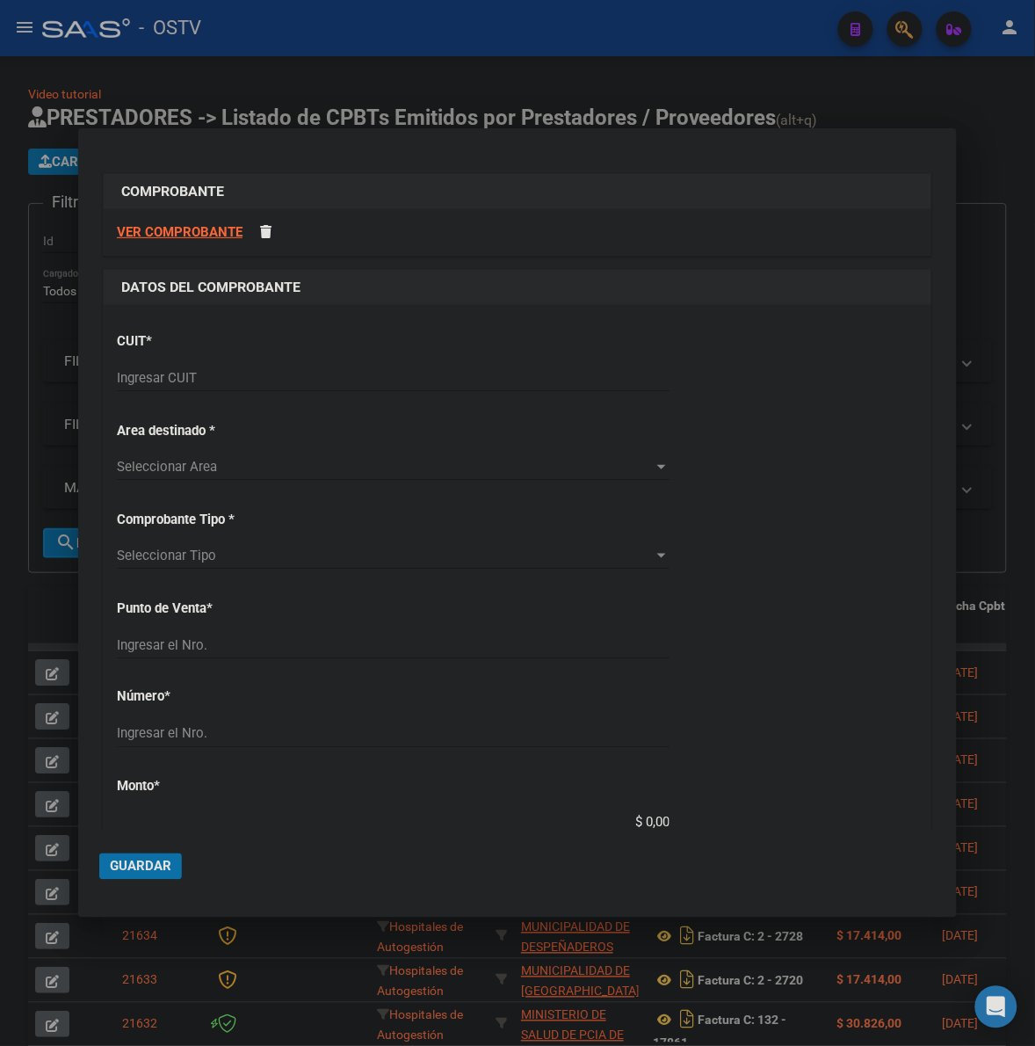
click at [256, 385] on div "Ingresar CUIT" at bounding box center [393, 378] width 553 height 26
click at [256, 381] on input "Ingresar CUIT" at bounding box center [393, 378] width 553 height 16
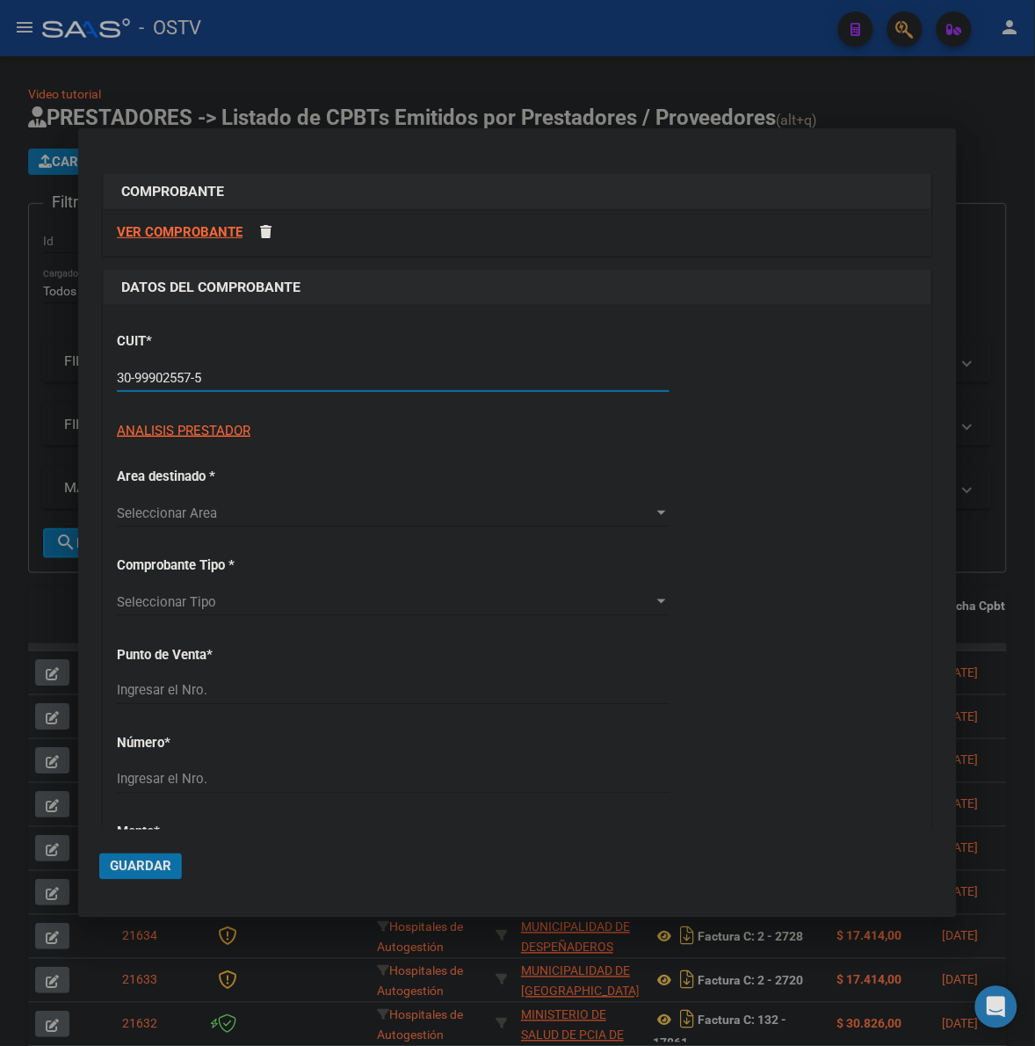
type input "30-99902557-5"
type input "4"
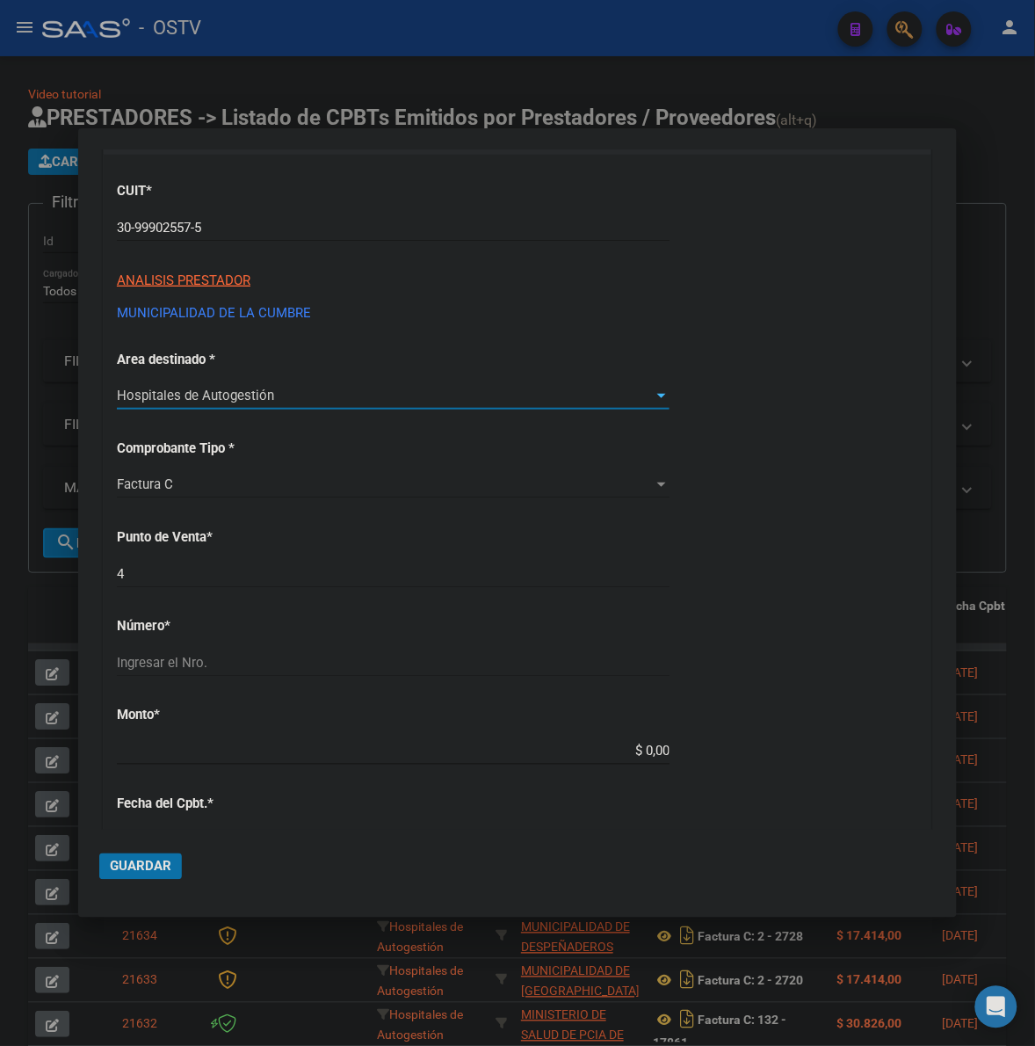
scroll to position [183, 0]
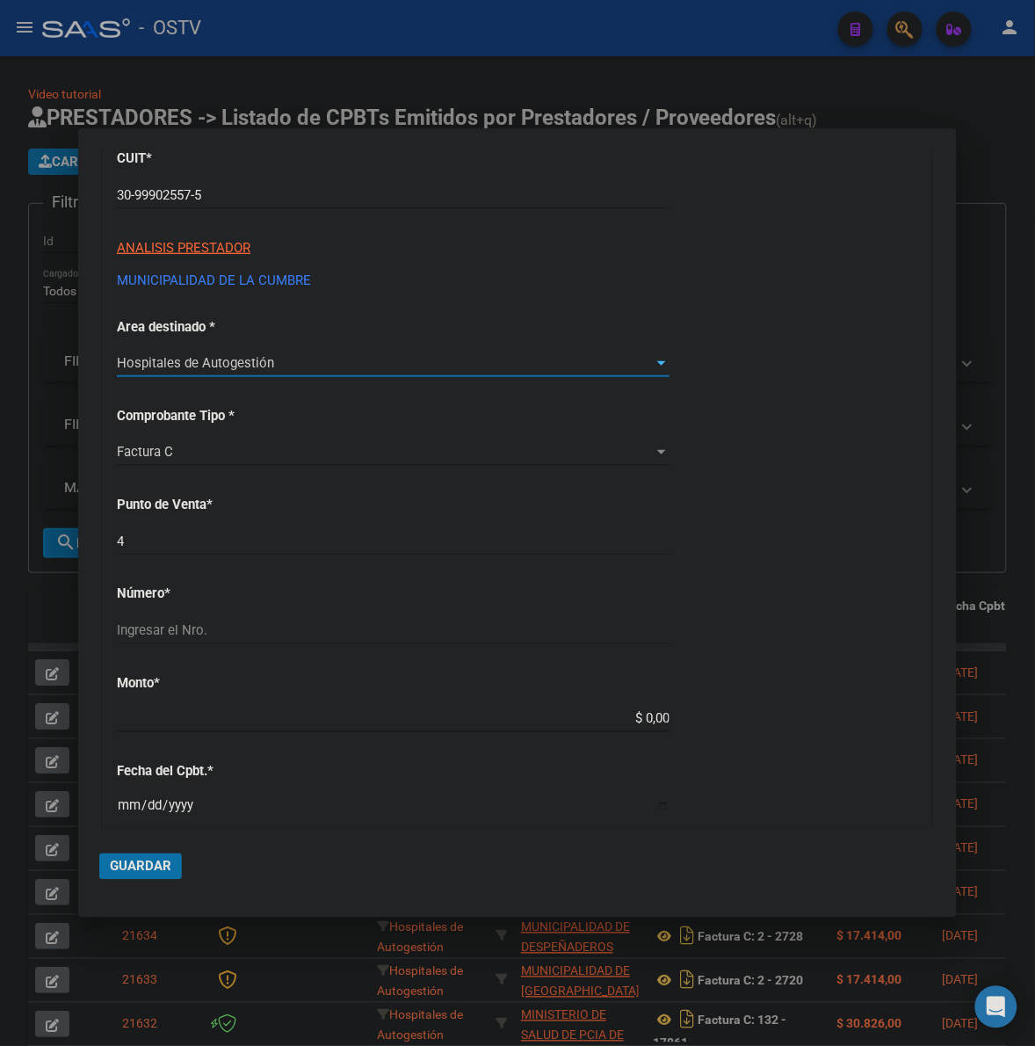
drag, startPoint x: 187, startPoint y: 534, endPoint x: 187, endPoint y: 552, distance: 17.6
click at [189, 534] on input "4" at bounding box center [393, 541] width 553 height 16
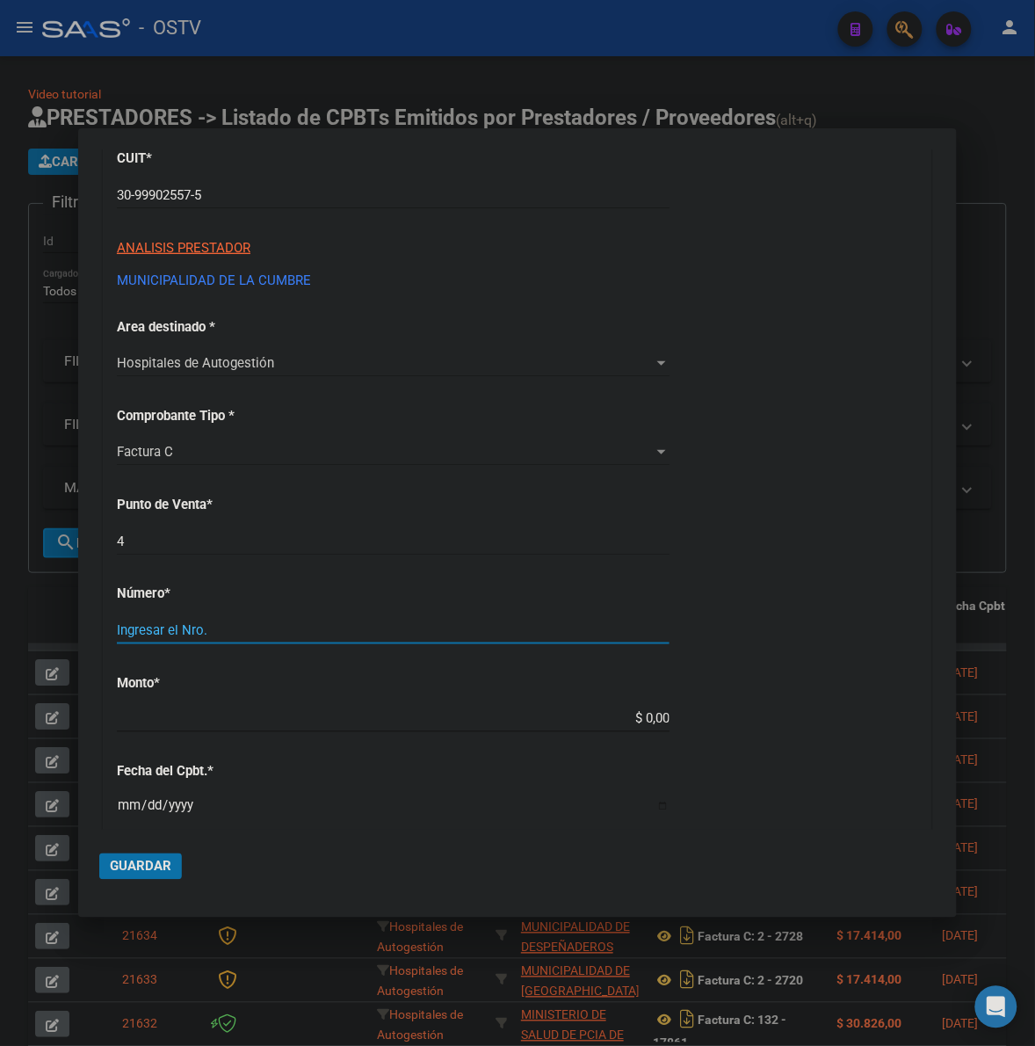
click at [221, 629] on input "Ingresar el Nro." at bounding box center [393, 630] width 553 height 16
type input "3962"
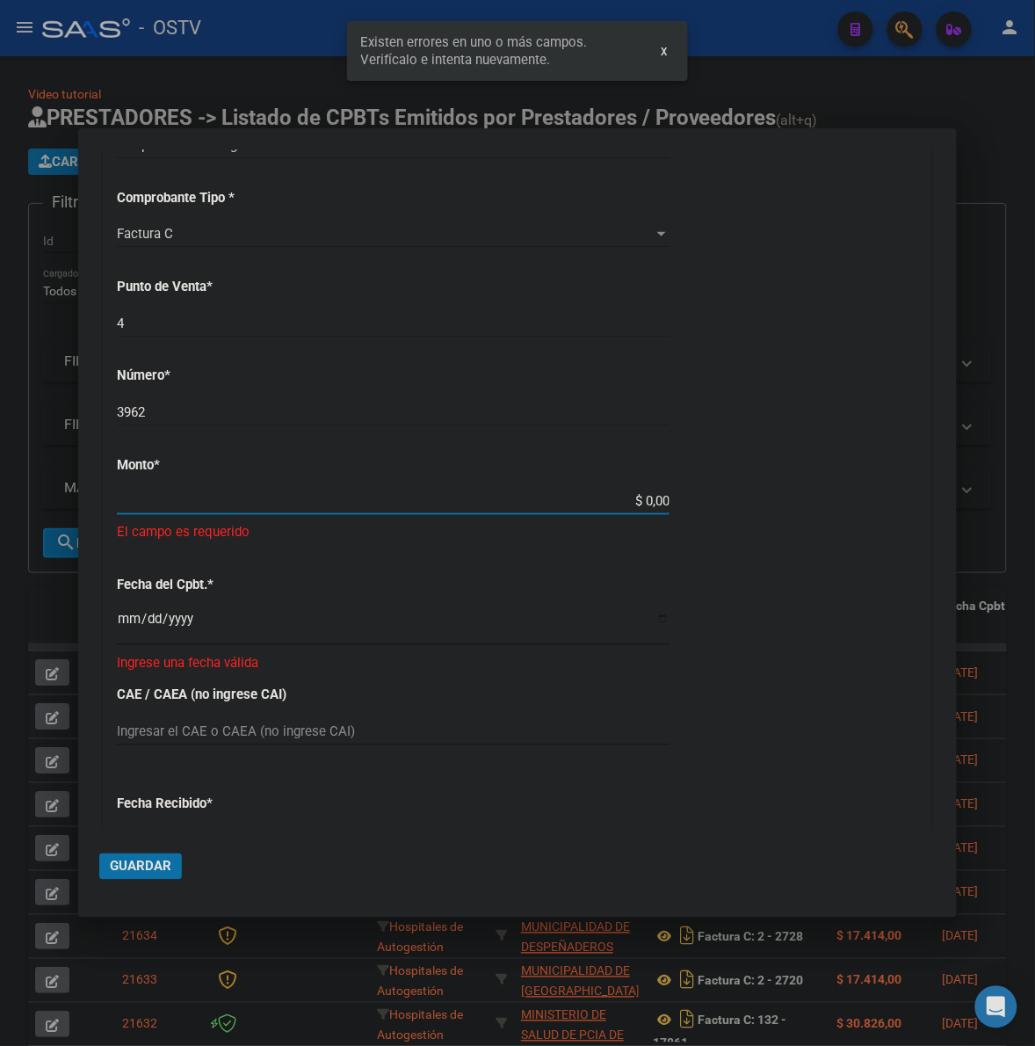
scroll to position [404, 0]
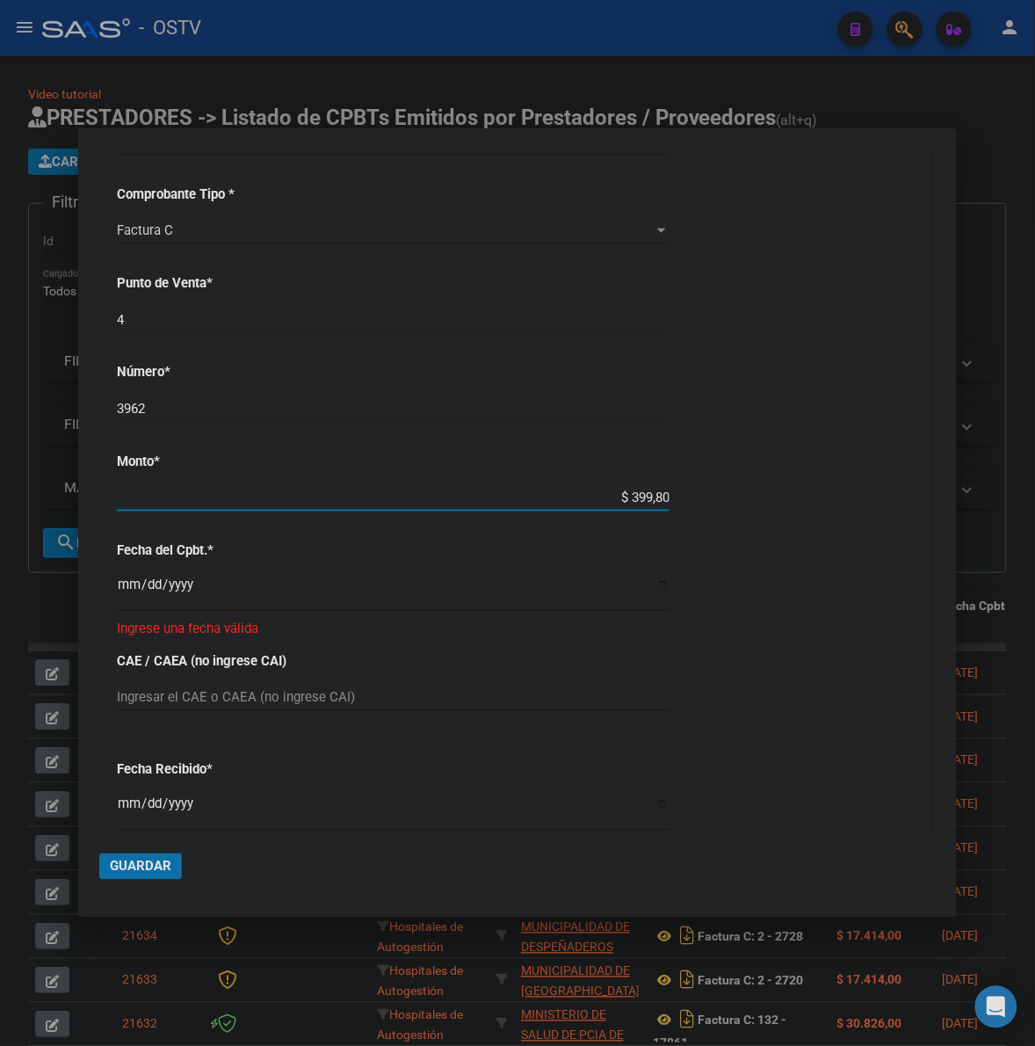
type input "$ 3.998,00"
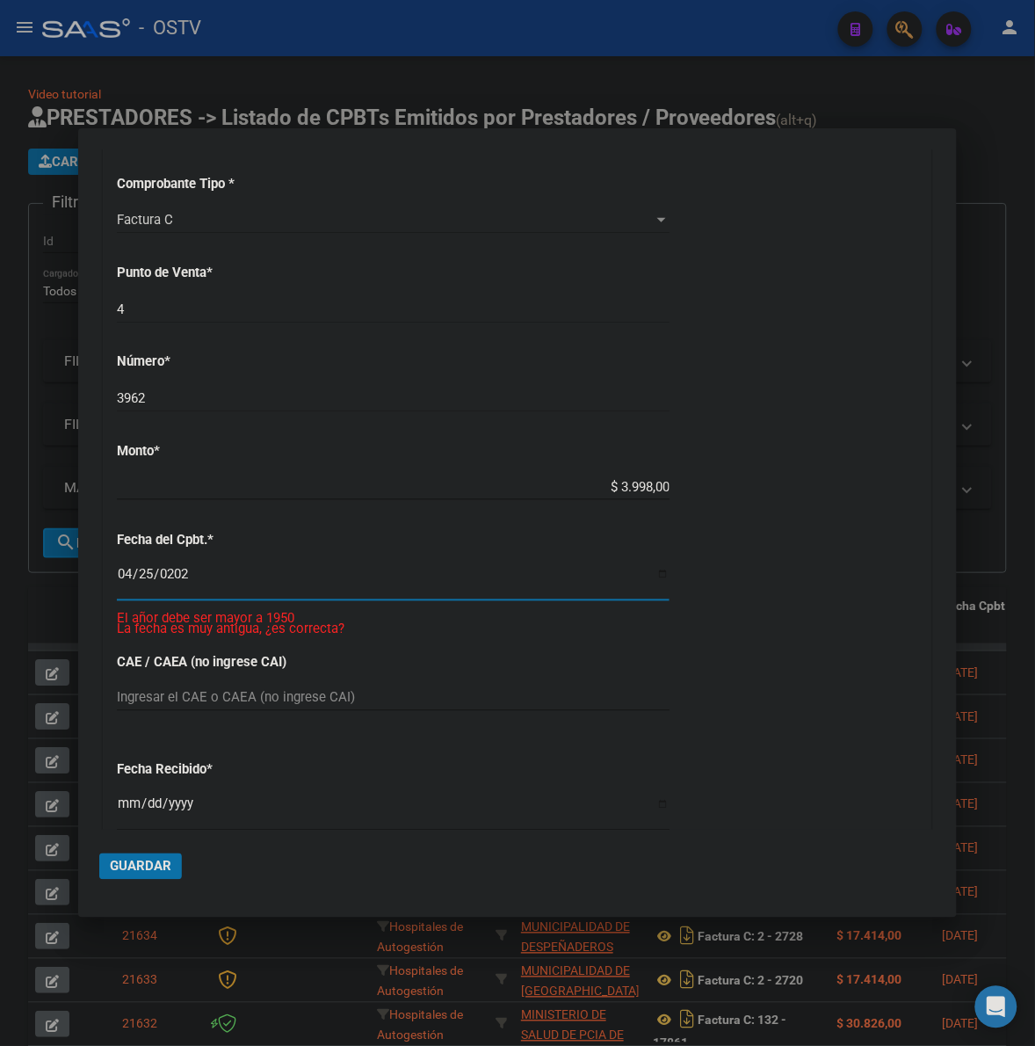
type input "2024-04-25"
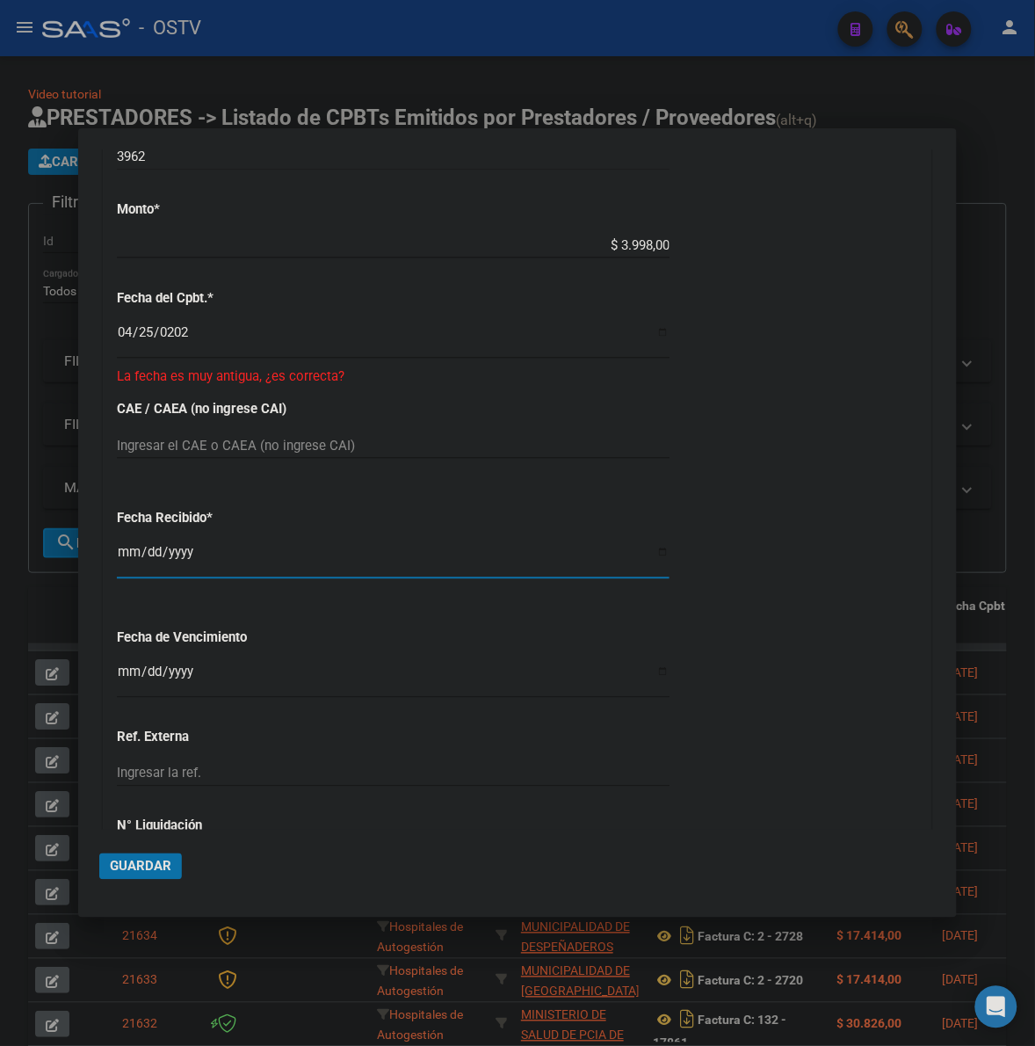
scroll to position [660, 0]
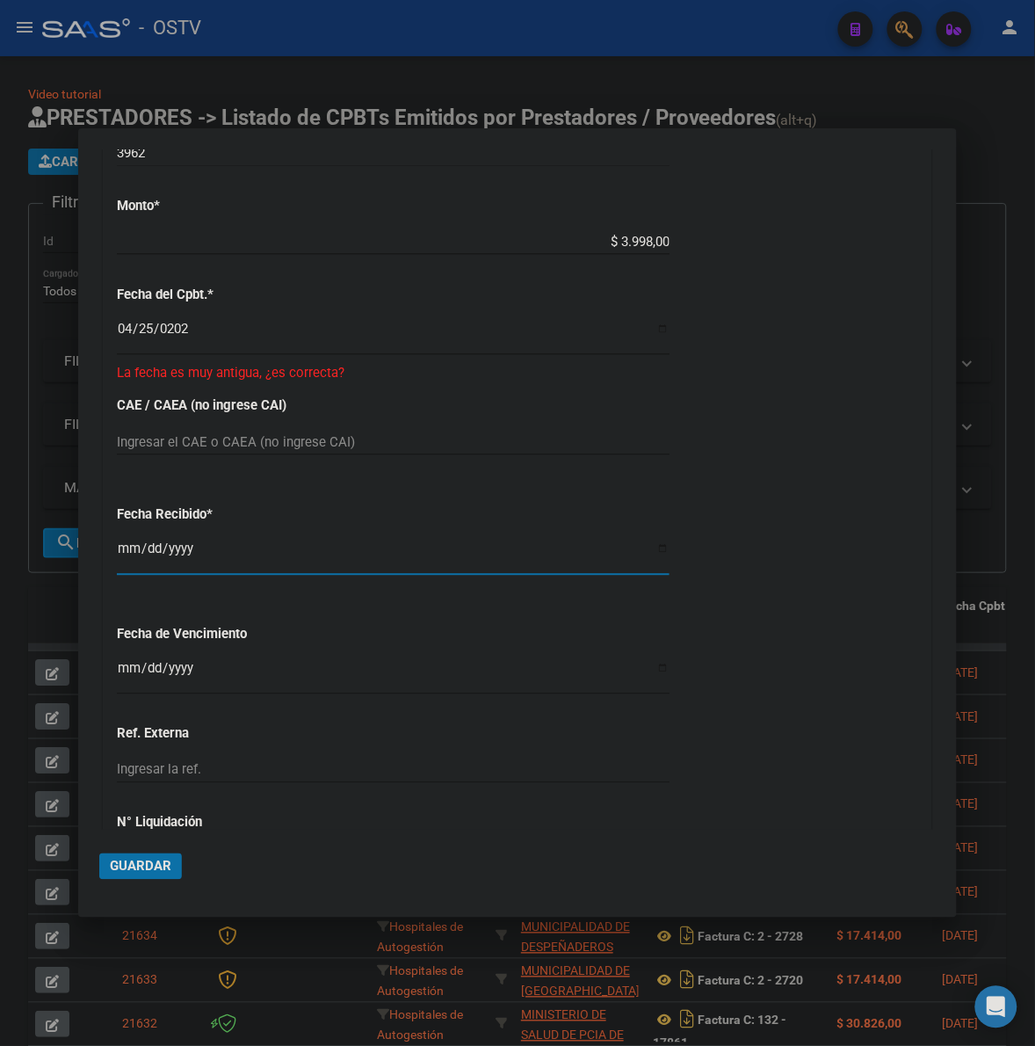
click at [148, 604] on div "CUIT * 30-99902557-5 Ingresar CUIT ANALISIS PRESTADOR MUNICIPALIDAD DE LA CUMBR…" at bounding box center [518, 273] width 828 height 1257
click at [129, 683] on input "Ingresar la fecha" at bounding box center [393, 675] width 553 height 28
click at [152, 853] on button "Guardar" at bounding box center [140, 866] width 83 height 26
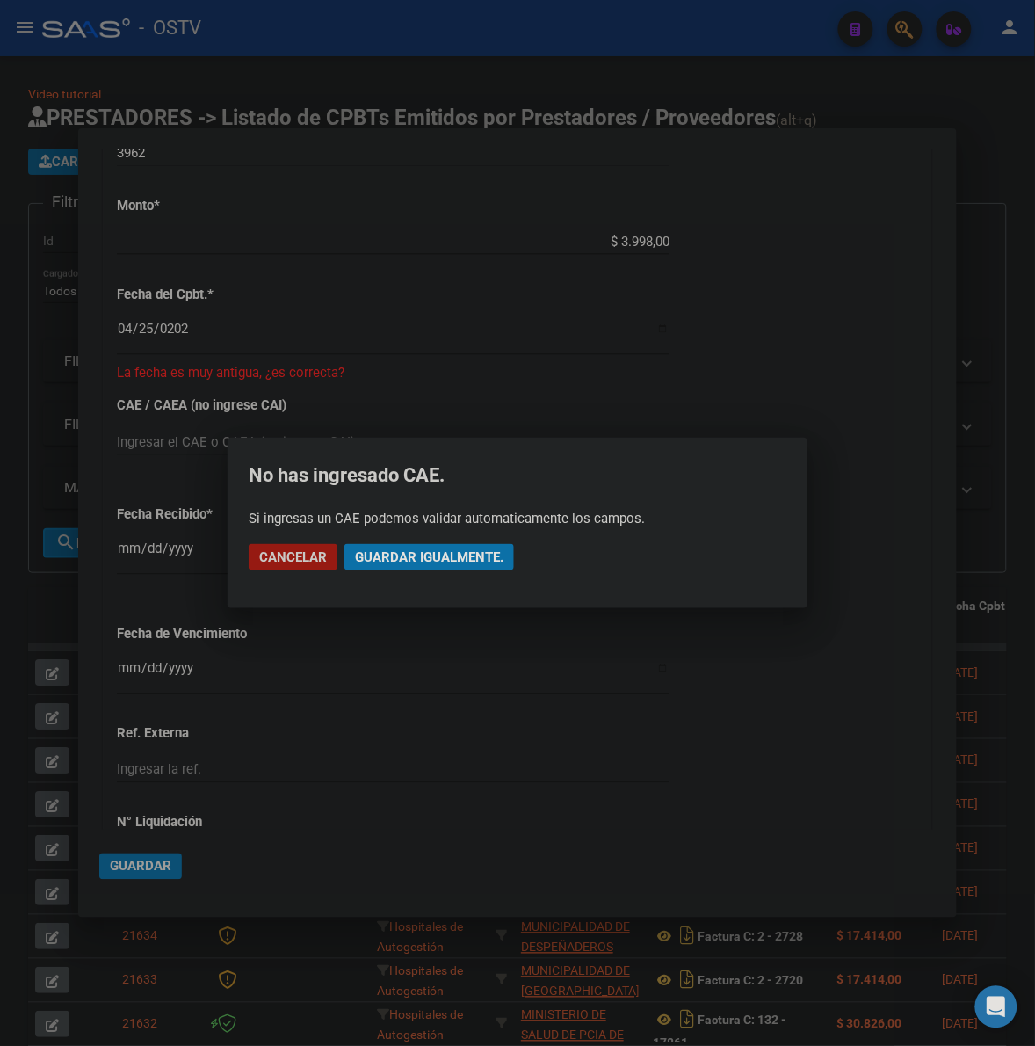
click at [426, 549] on span "Guardar igualmente." at bounding box center [429, 557] width 149 height 16
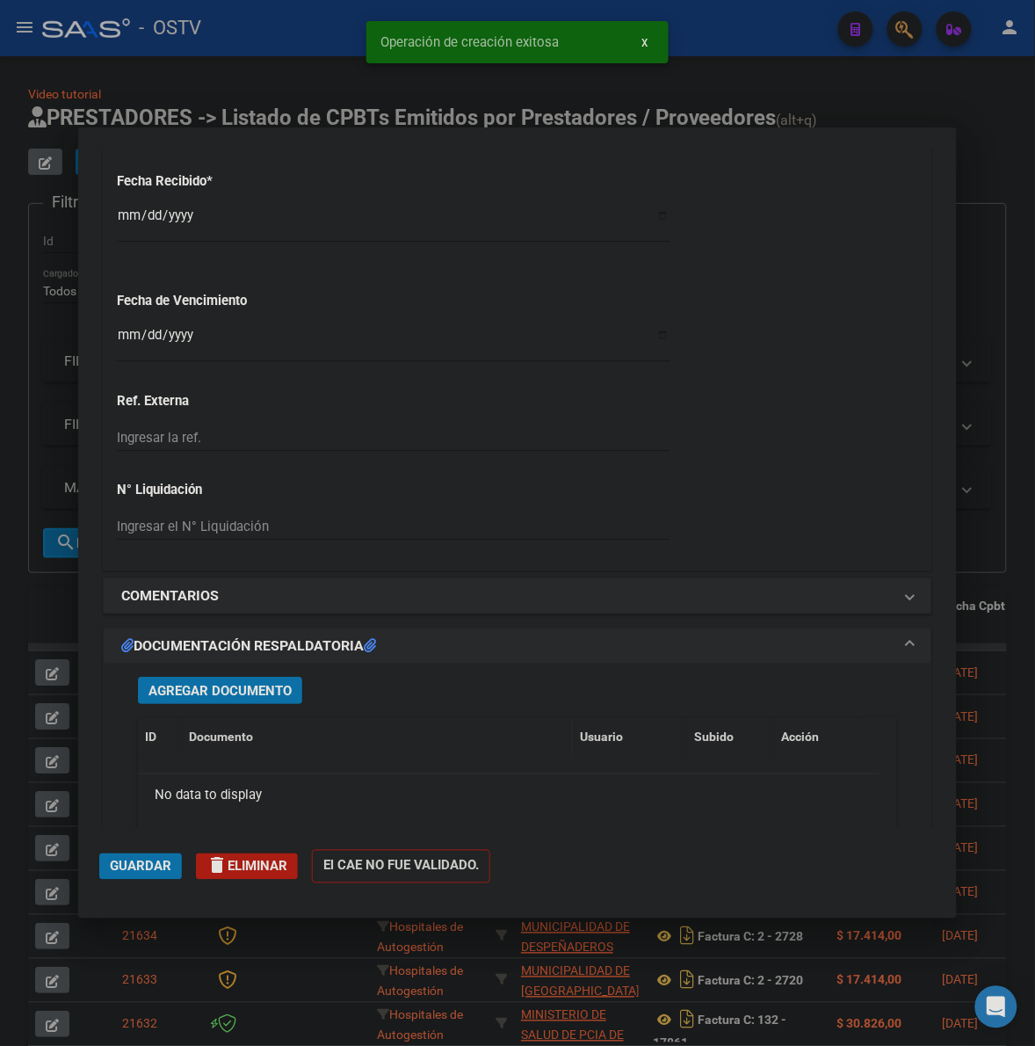
scroll to position [1135, 0]
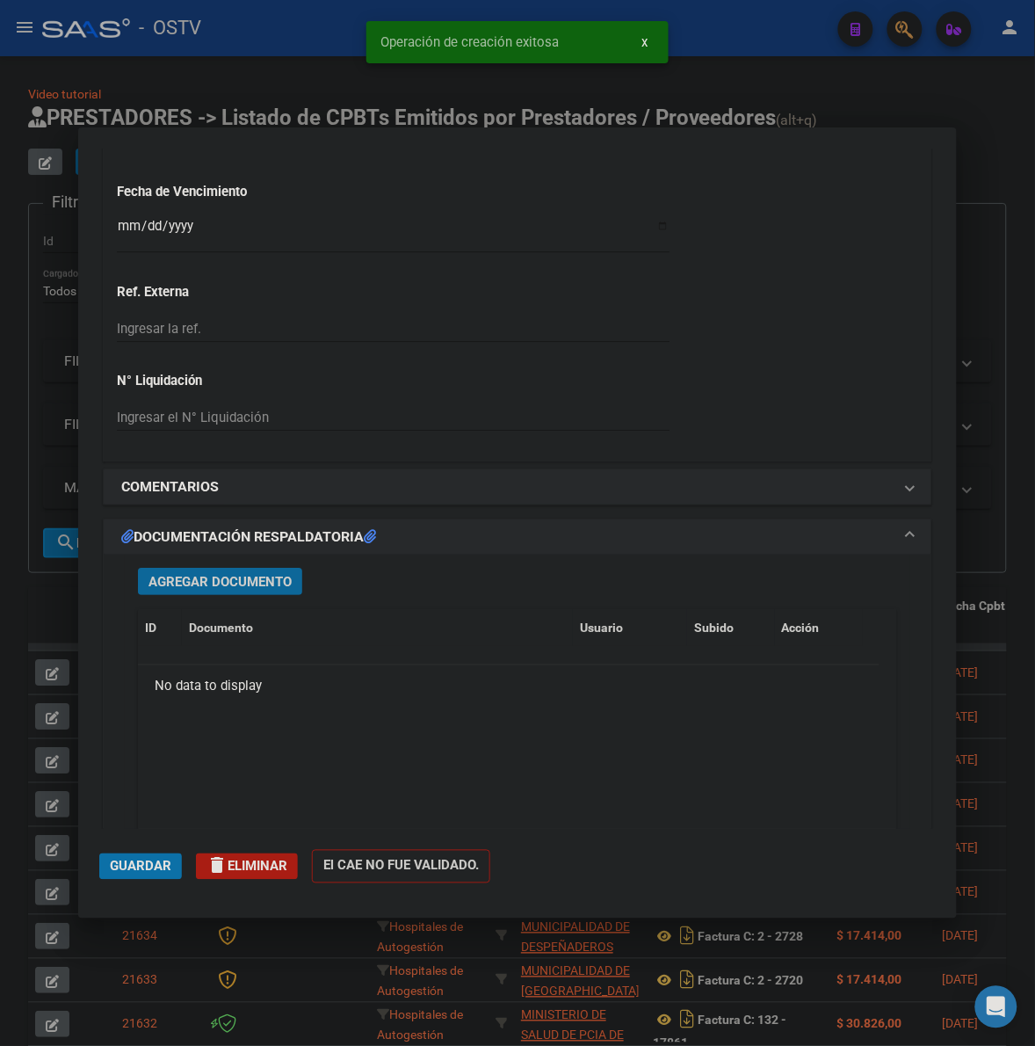
click at [255, 582] on span "Agregar Documento" at bounding box center [220, 582] width 143 height 16
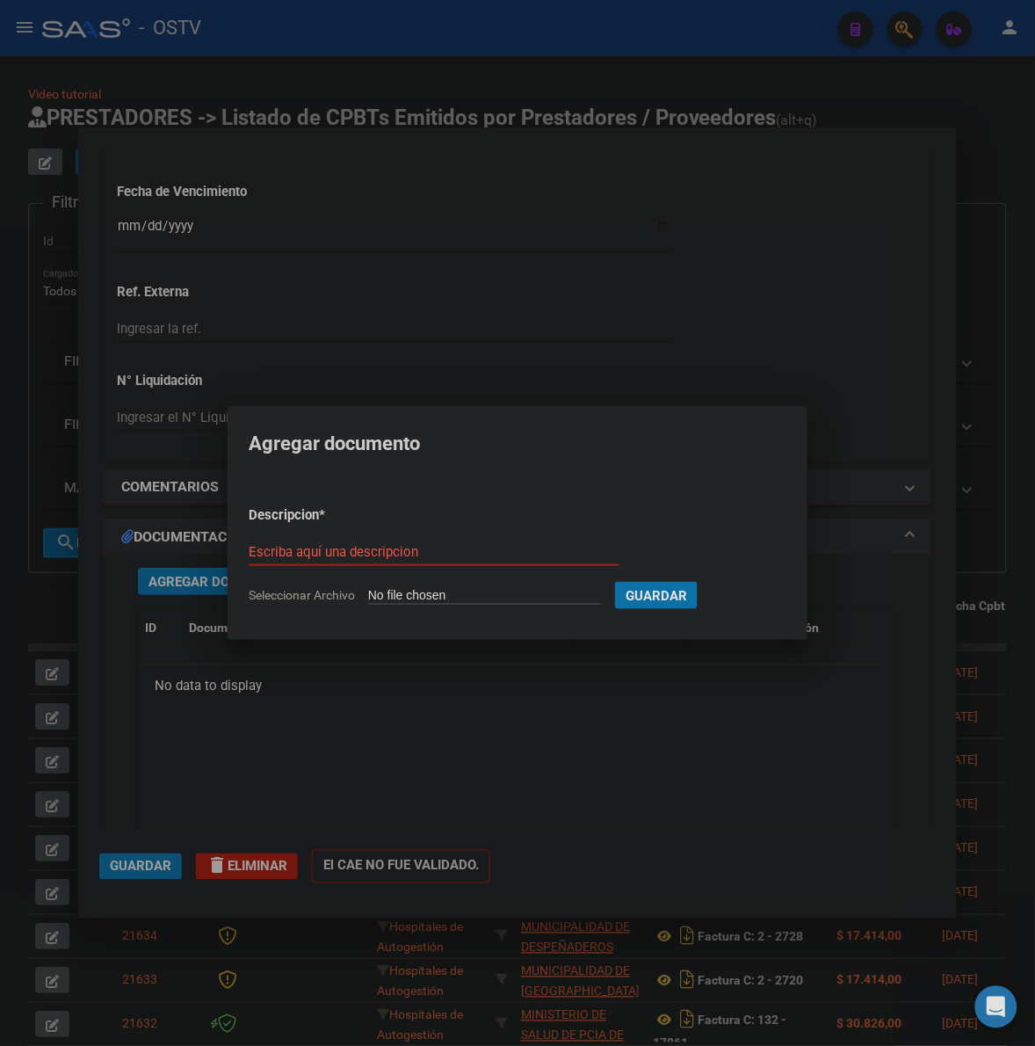
type input "C:\fakepath\FACTURA - 4 3962 - MUNICIPALIDAD DE LA CUMBRE.pdf"
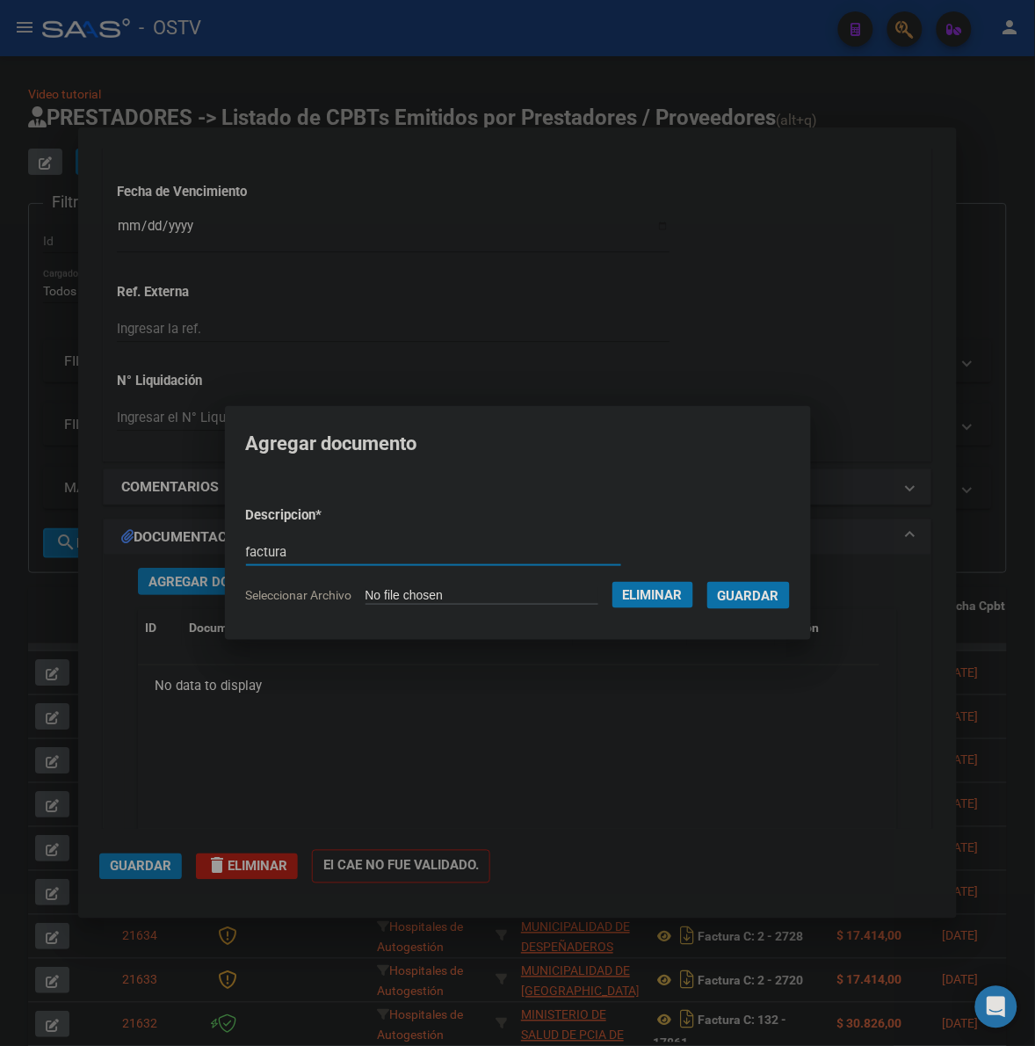
type input "factura"
click at [708, 582] on button "Guardar" at bounding box center [749, 595] width 83 height 27
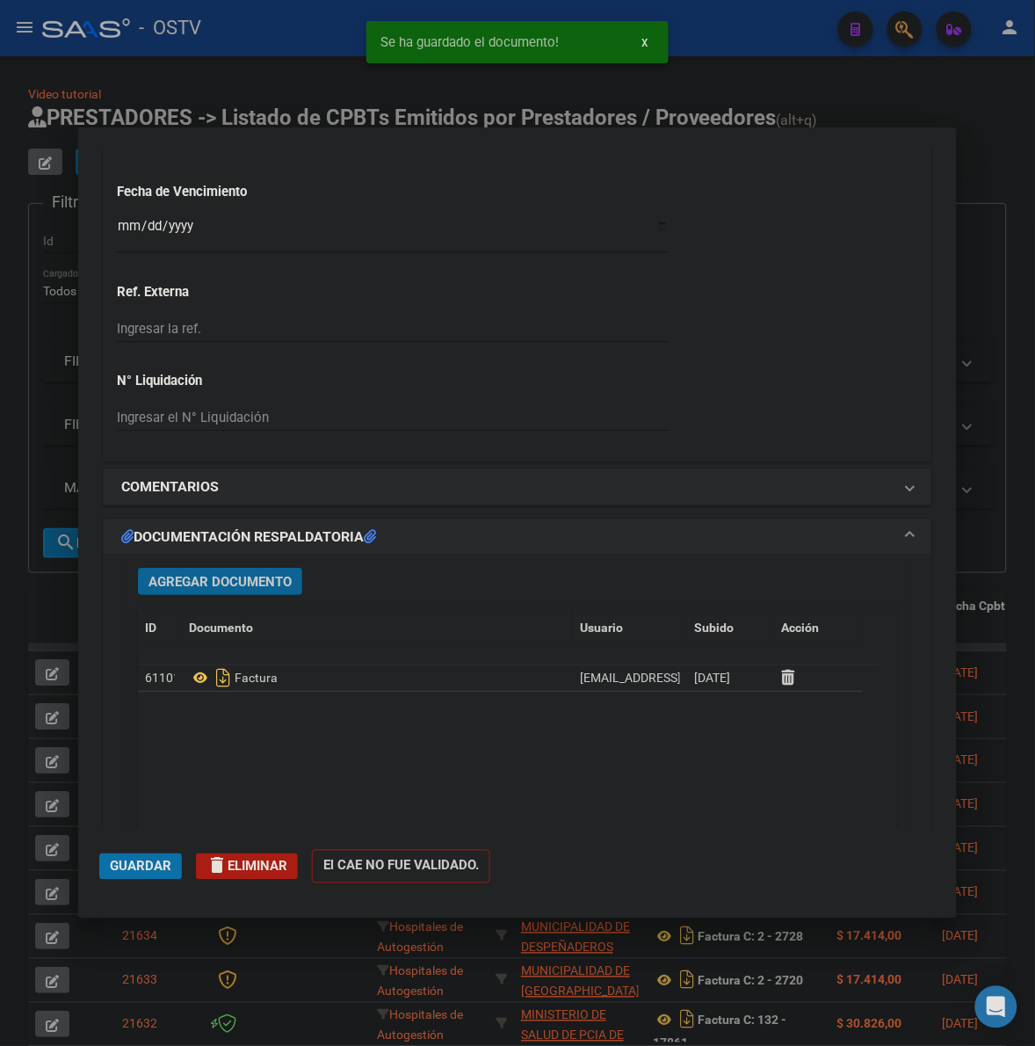
click at [216, 581] on span "Agregar Documento" at bounding box center [220, 582] width 143 height 16
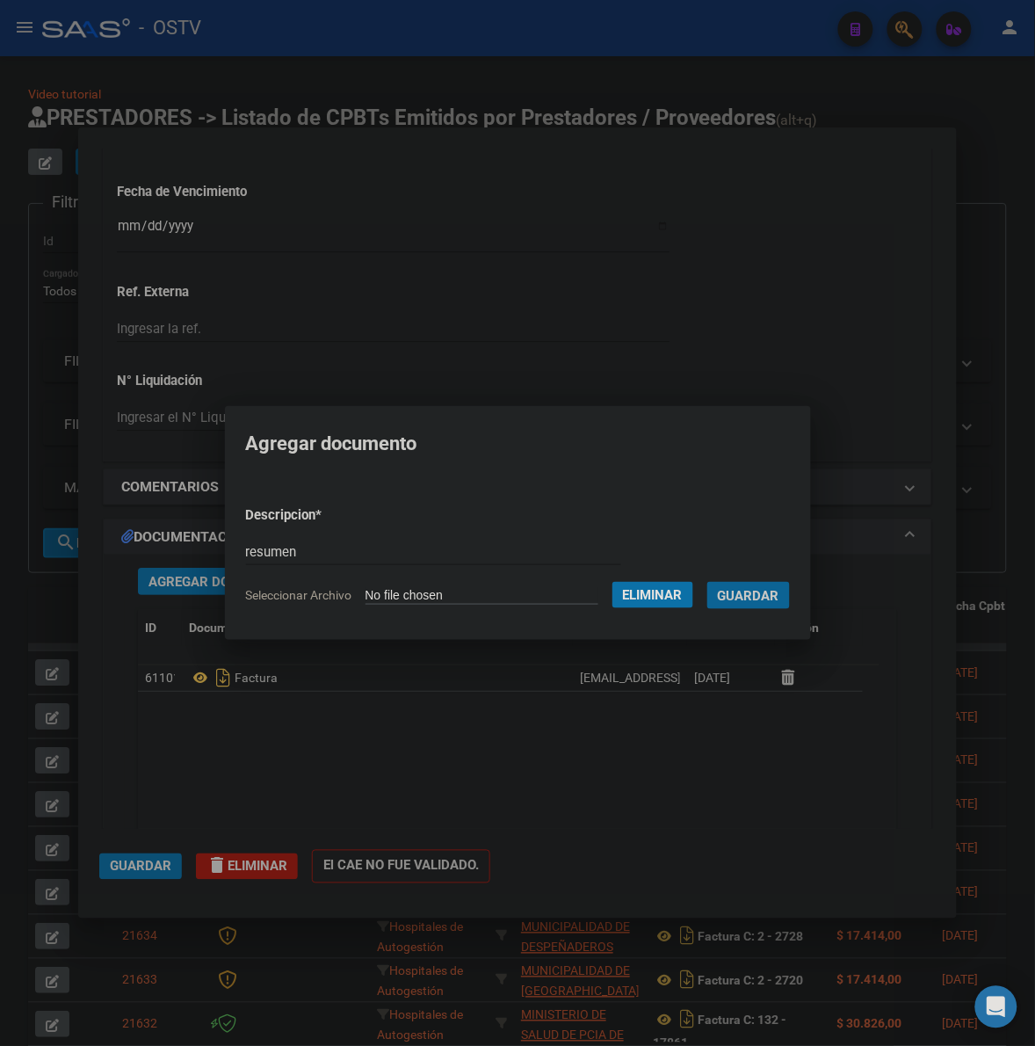
click at [708, 582] on button "Guardar" at bounding box center [749, 595] width 83 height 27
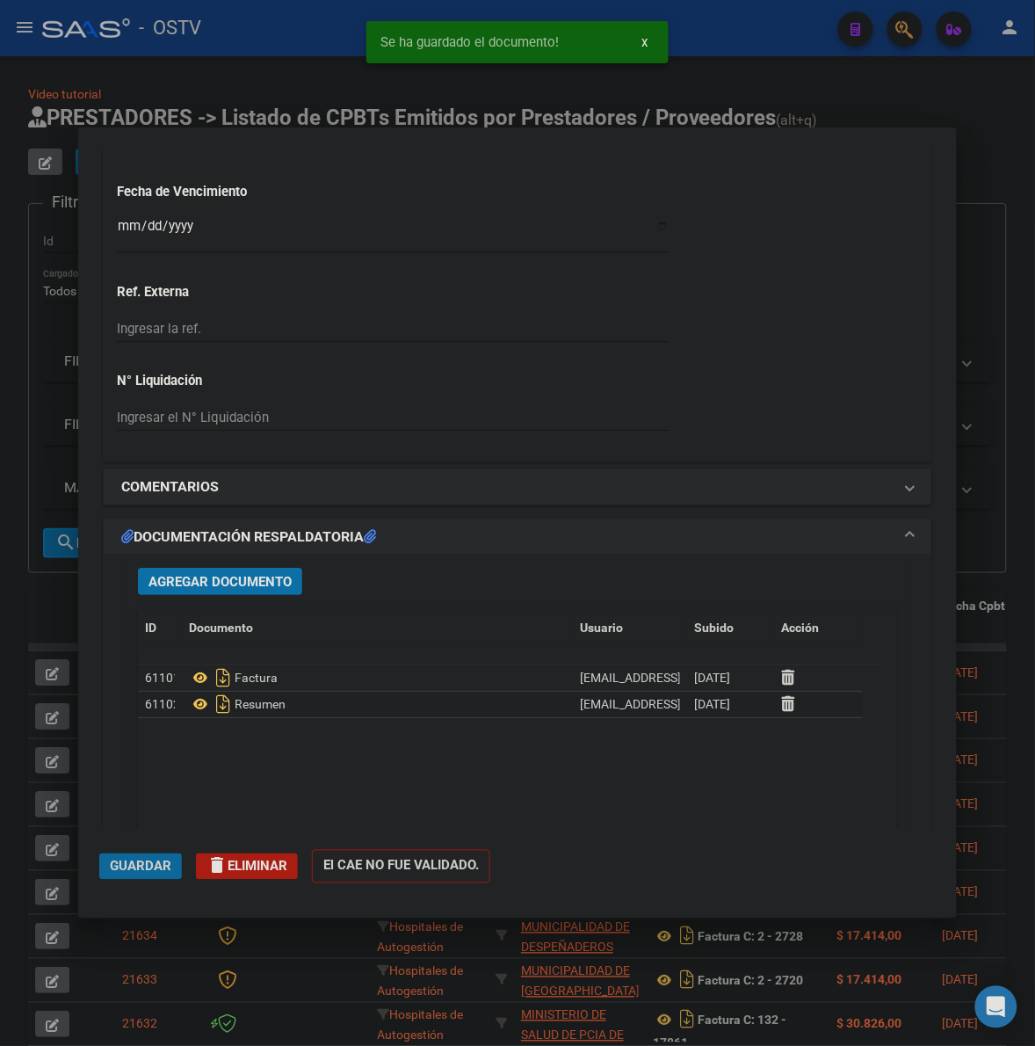
click at [134, 860] on span "Guardar" at bounding box center [141, 867] width 62 height 16
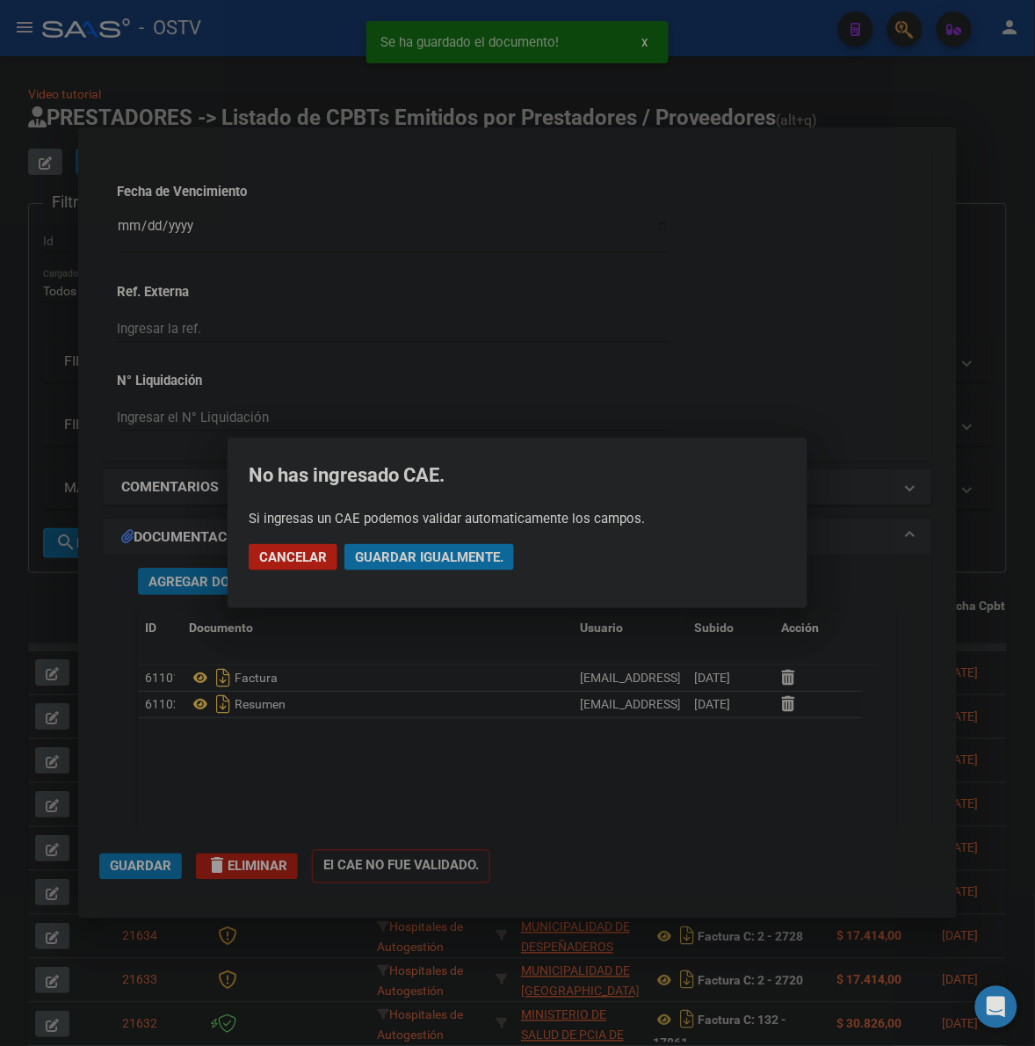
click at [475, 559] on span "Guardar igualmente." at bounding box center [429, 557] width 149 height 16
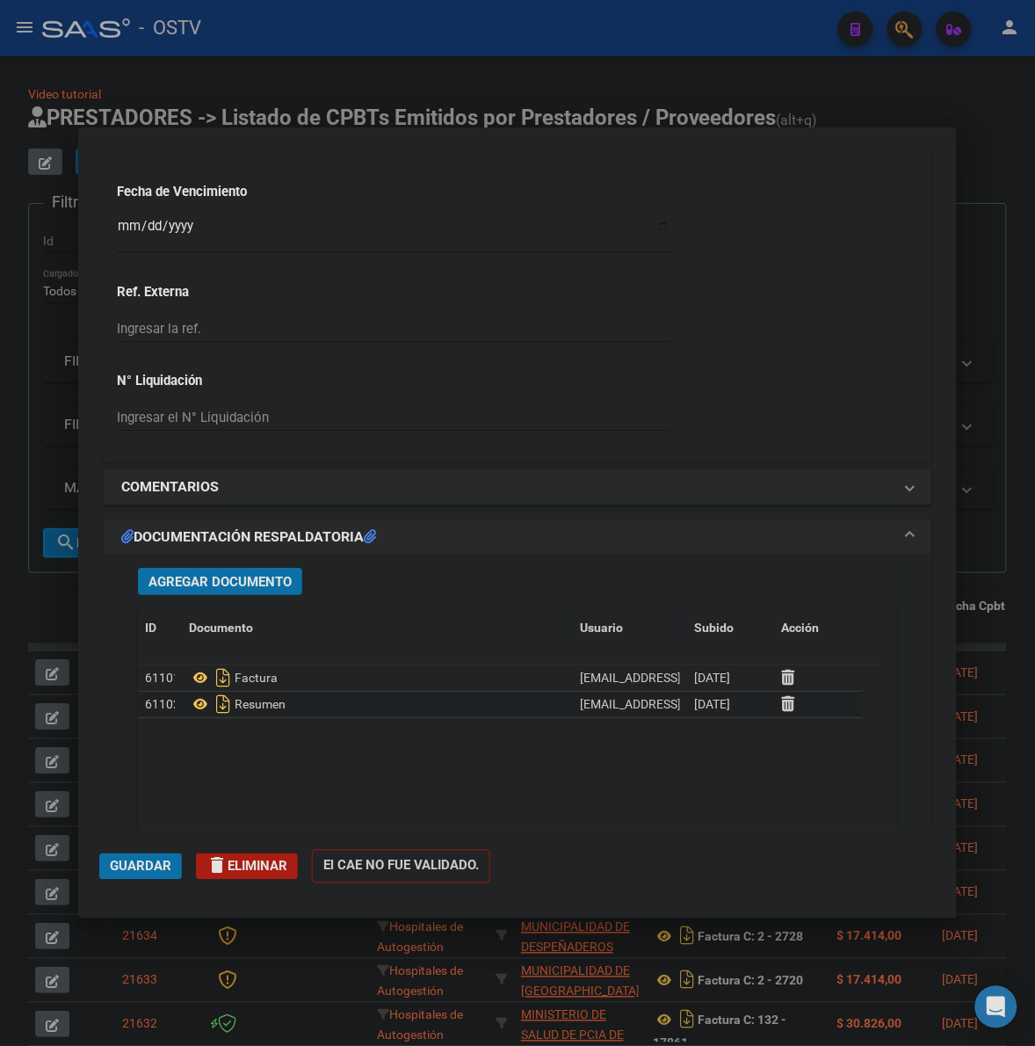
click at [152, 864] on span "Guardar" at bounding box center [141, 867] width 62 height 16
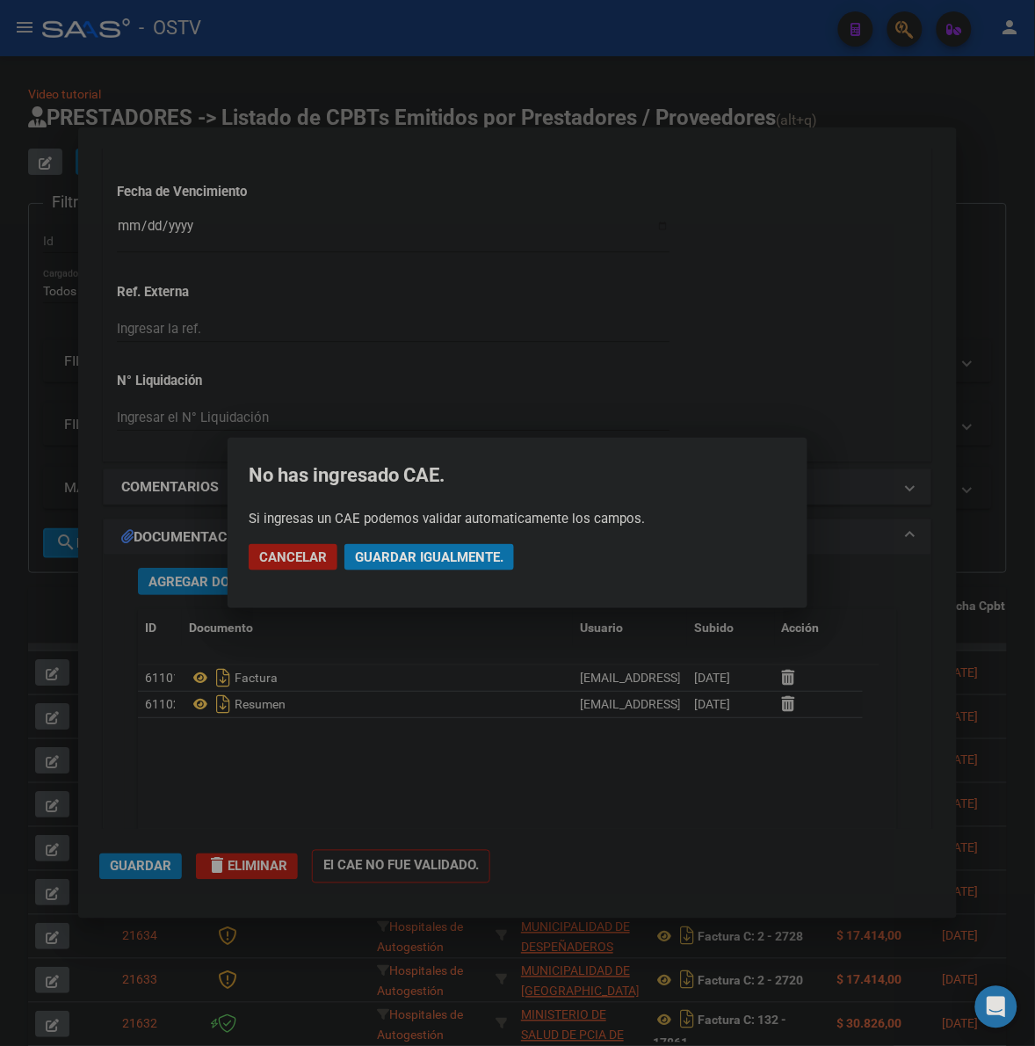
click at [446, 563] on span "Guardar igualmente." at bounding box center [429, 557] width 149 height 16
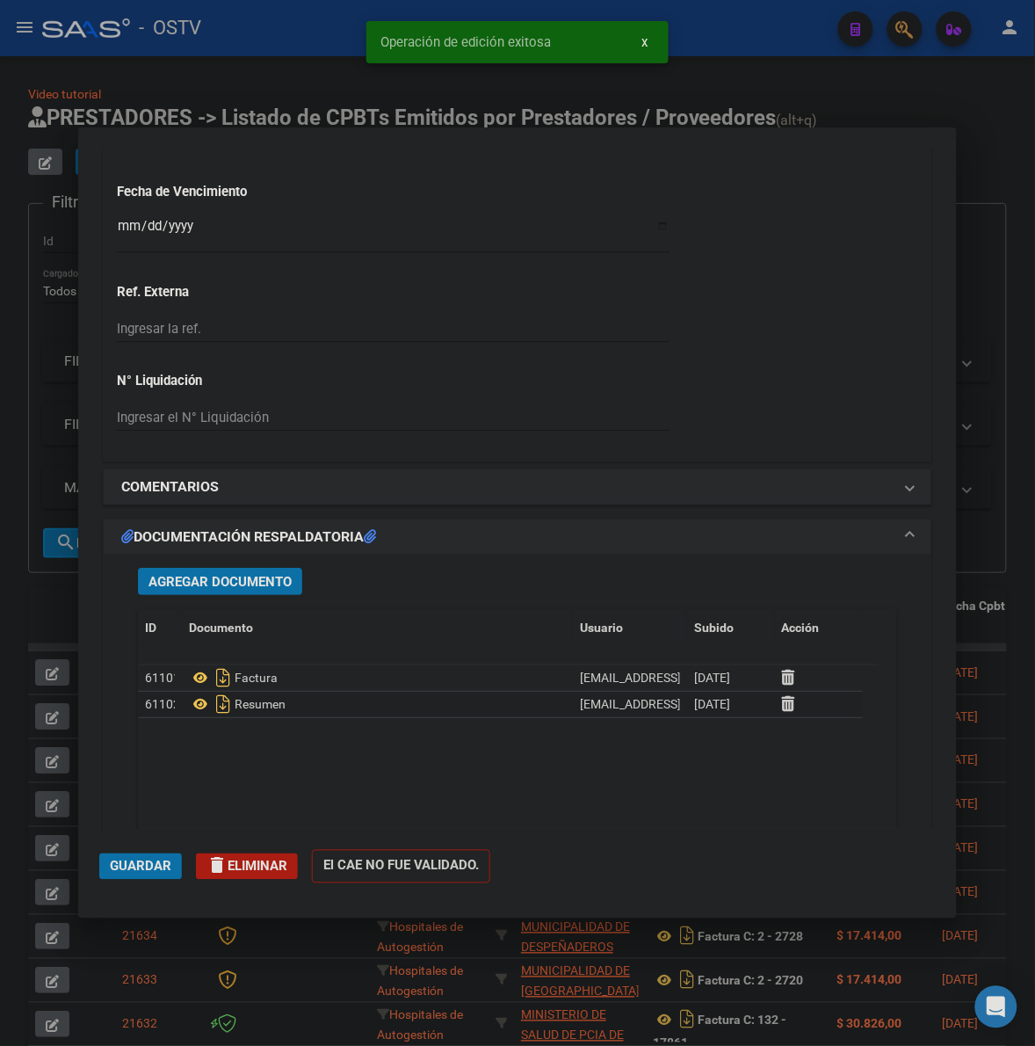
click at [33, 599] on div at bounding box center [517, 523] width 1035 height 1046
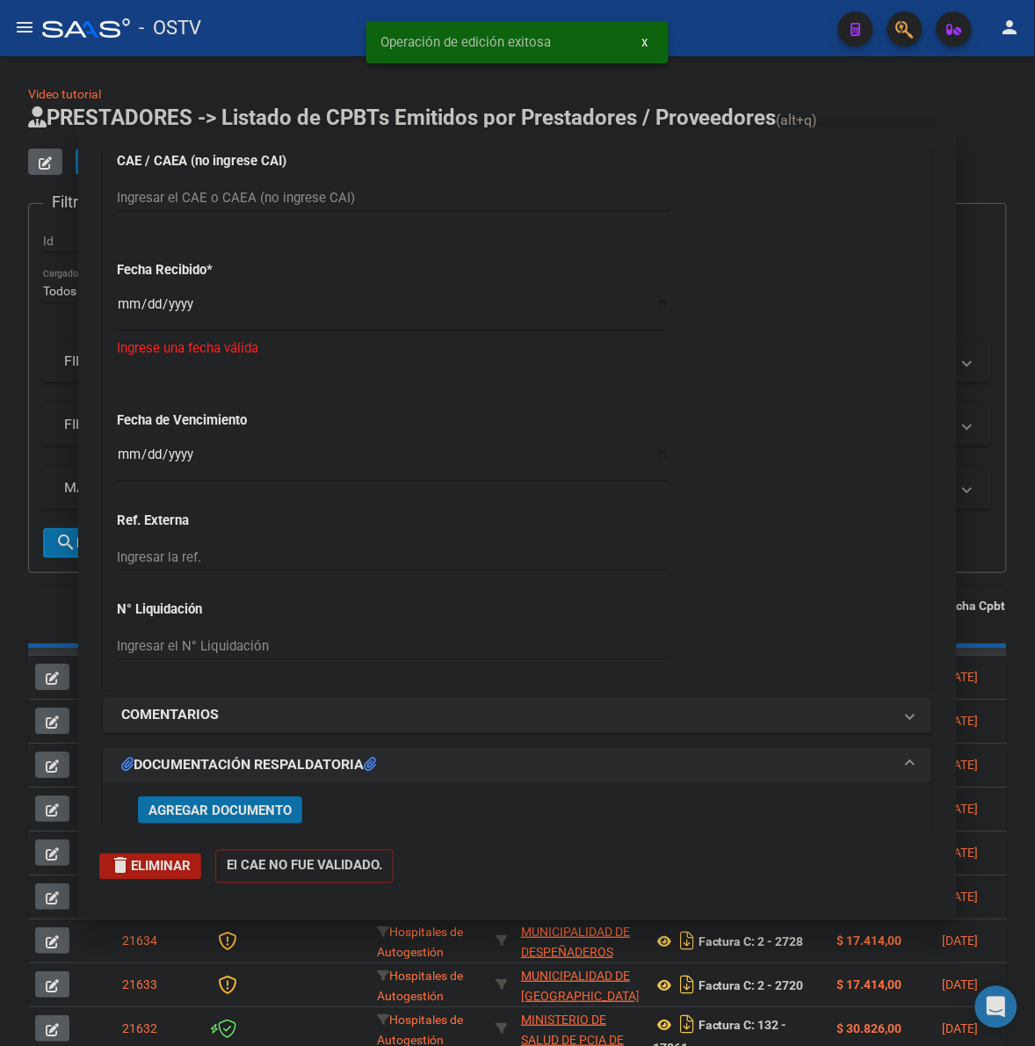
scroll to position [1332, 0]
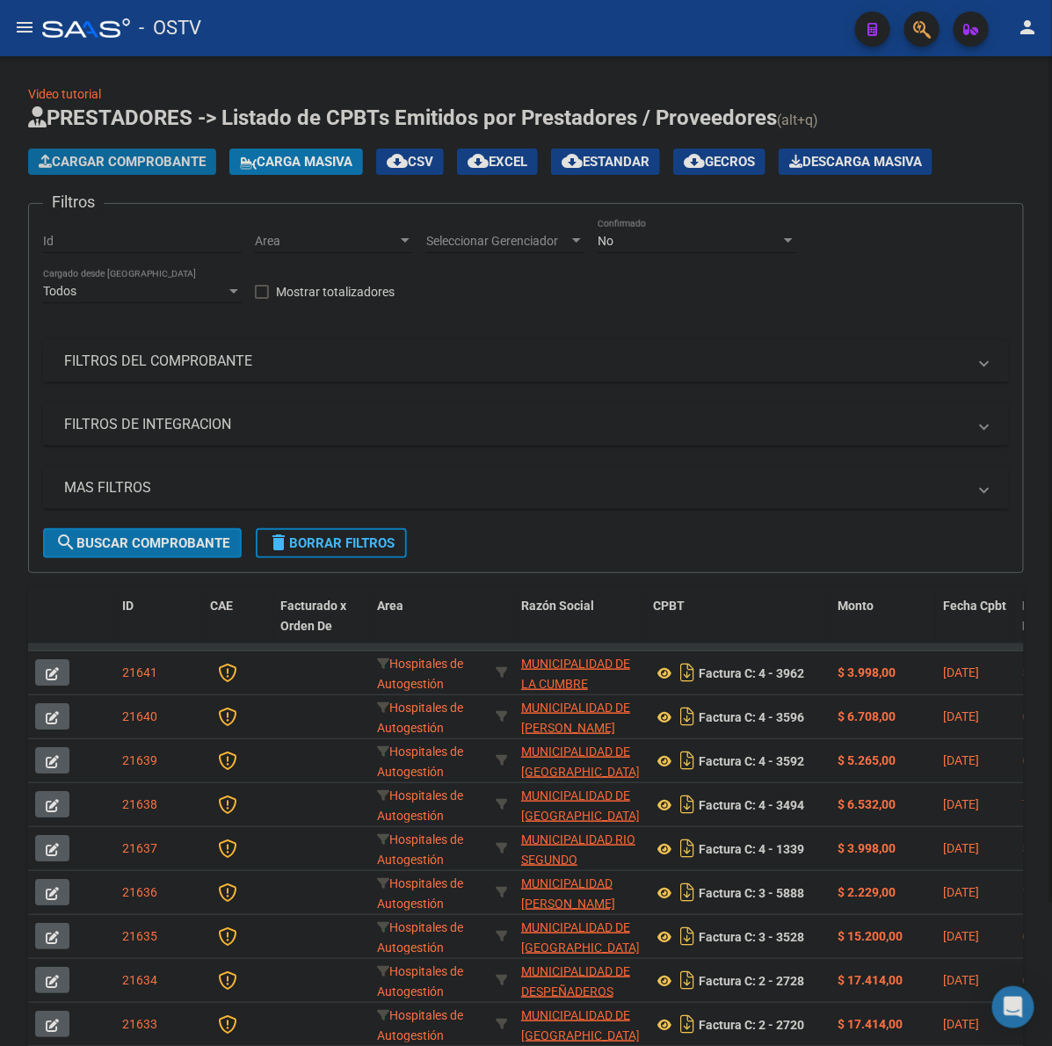
click at [171, 160] on span "Cargar Comprobante" at bounding box center [122, 162] width 167 height 16
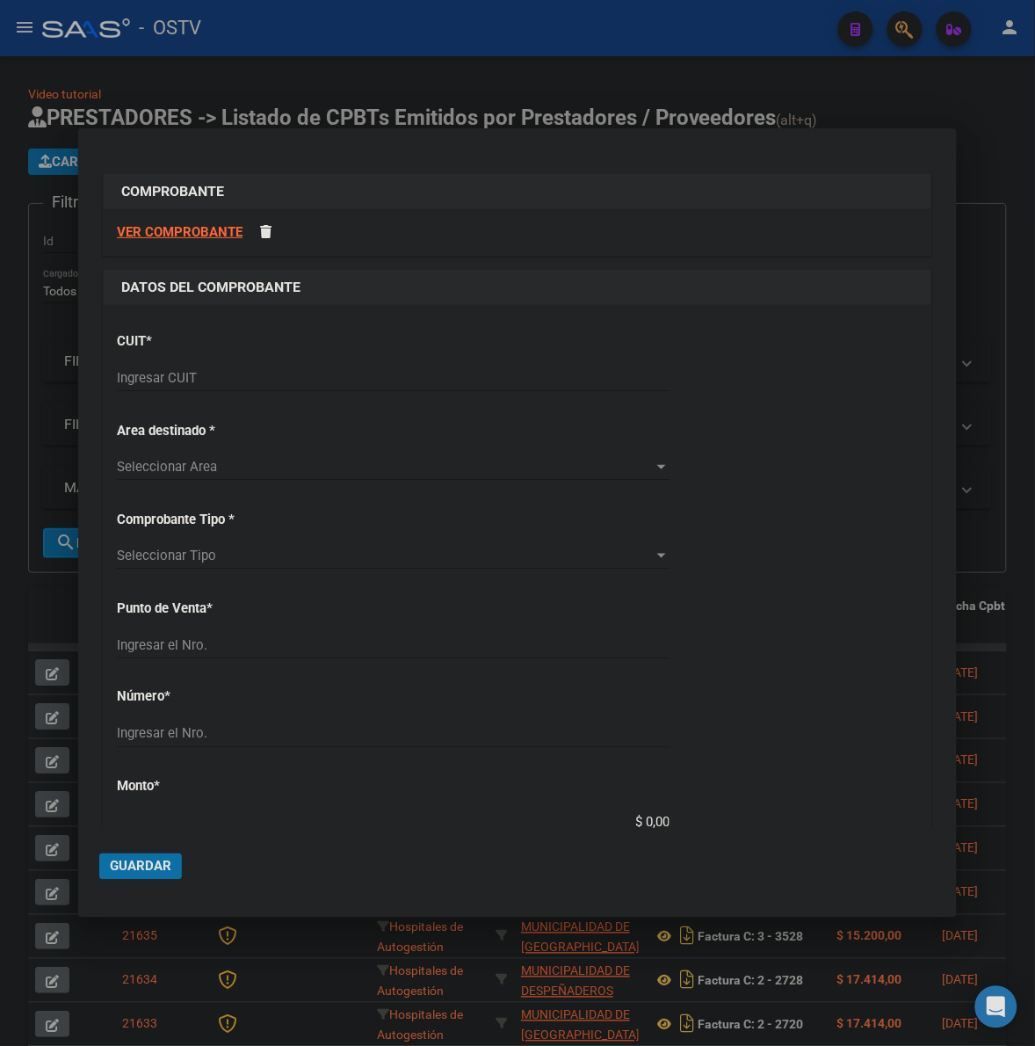
drag, startPoint x: 207, startPoint y: 367, endPoint x: 202, endPoint y: 375, distance: 10.2
click at [207, 367] on div "Ingresar CUIT" at bounding box center [393, 378] width 553 height 26
click at [202, 376] on input "Ingresar CUIT" at bounding box center [393, 378] width 553 height 16
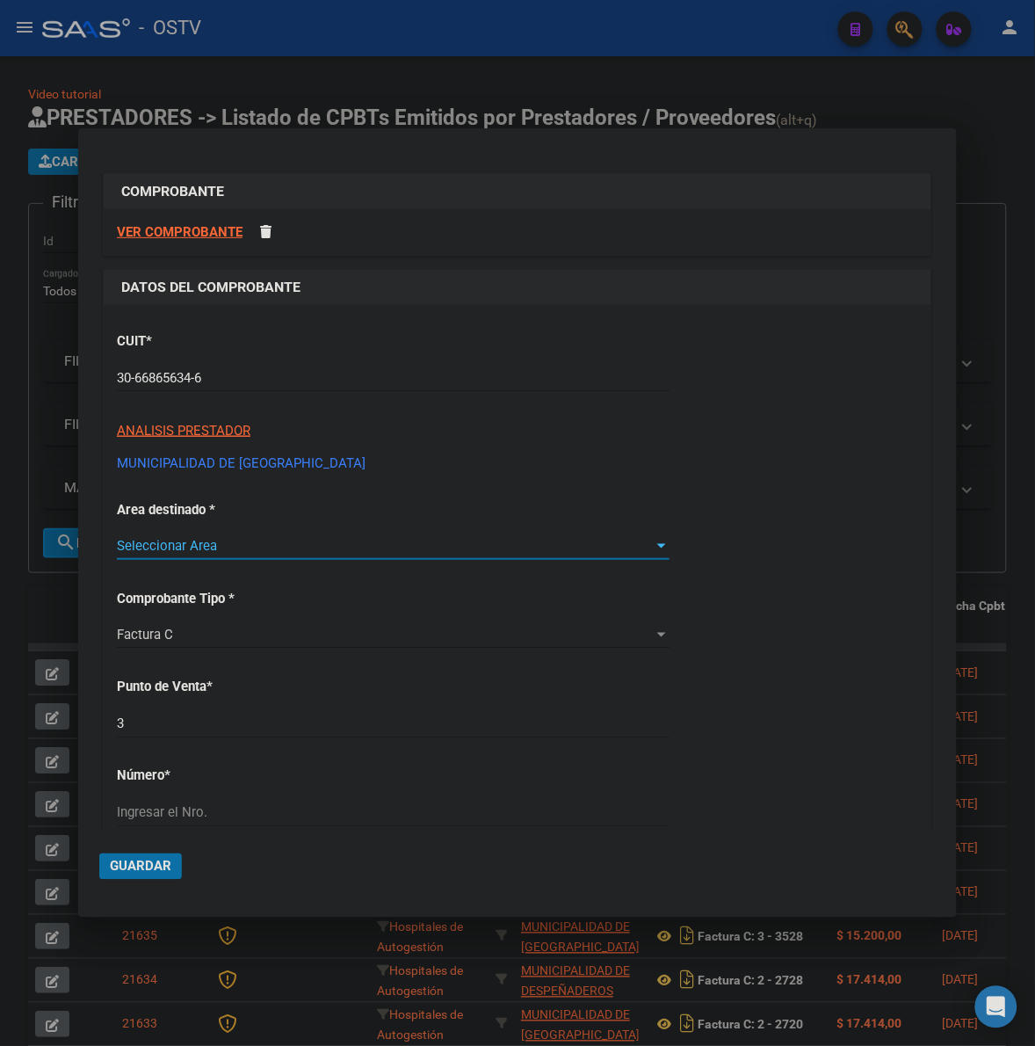
click at [186, 533] on div "Seleccionar Area Seleccionar Area" at bounding box center [393, 546] width 553 height 26
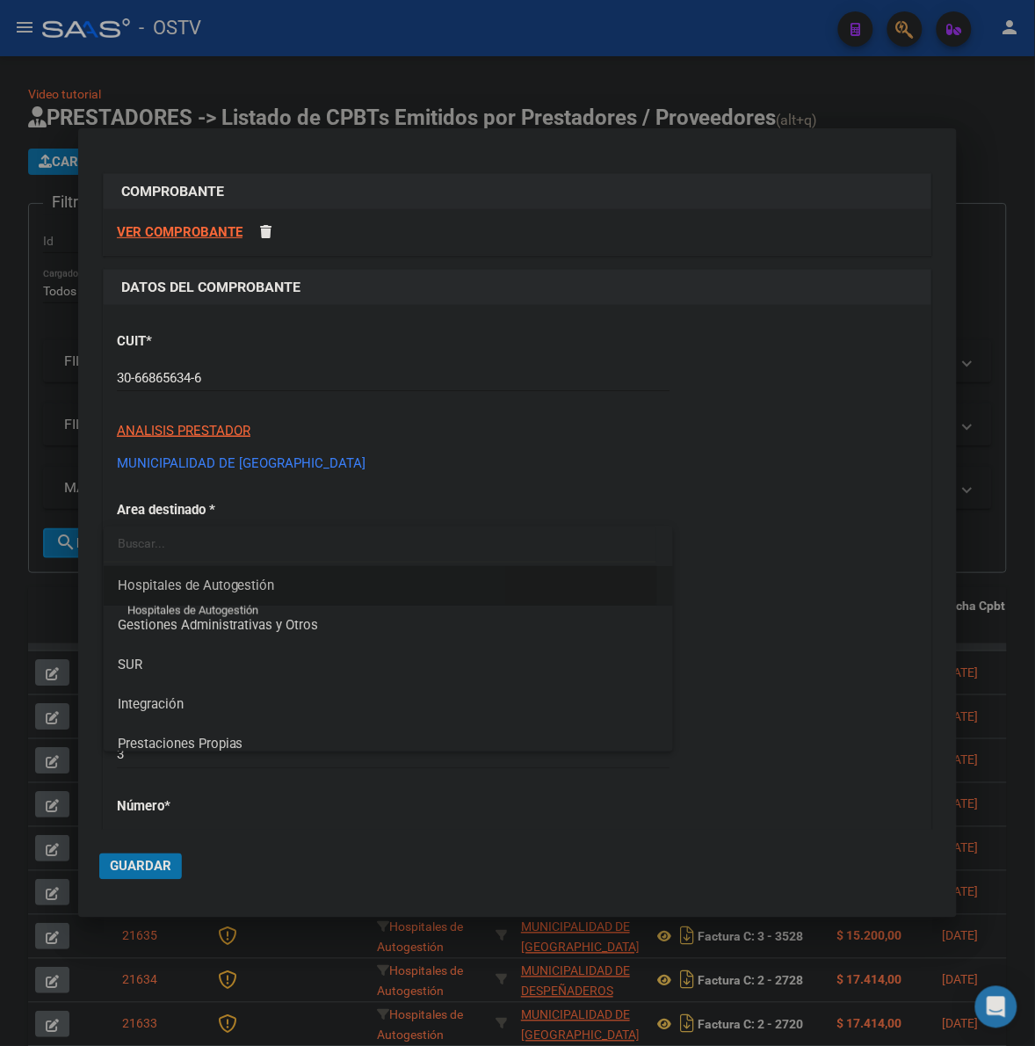
click at [246, 580] on span "Hospitales de Autogestión" at bounding box center [196, 585] width 157 height 16
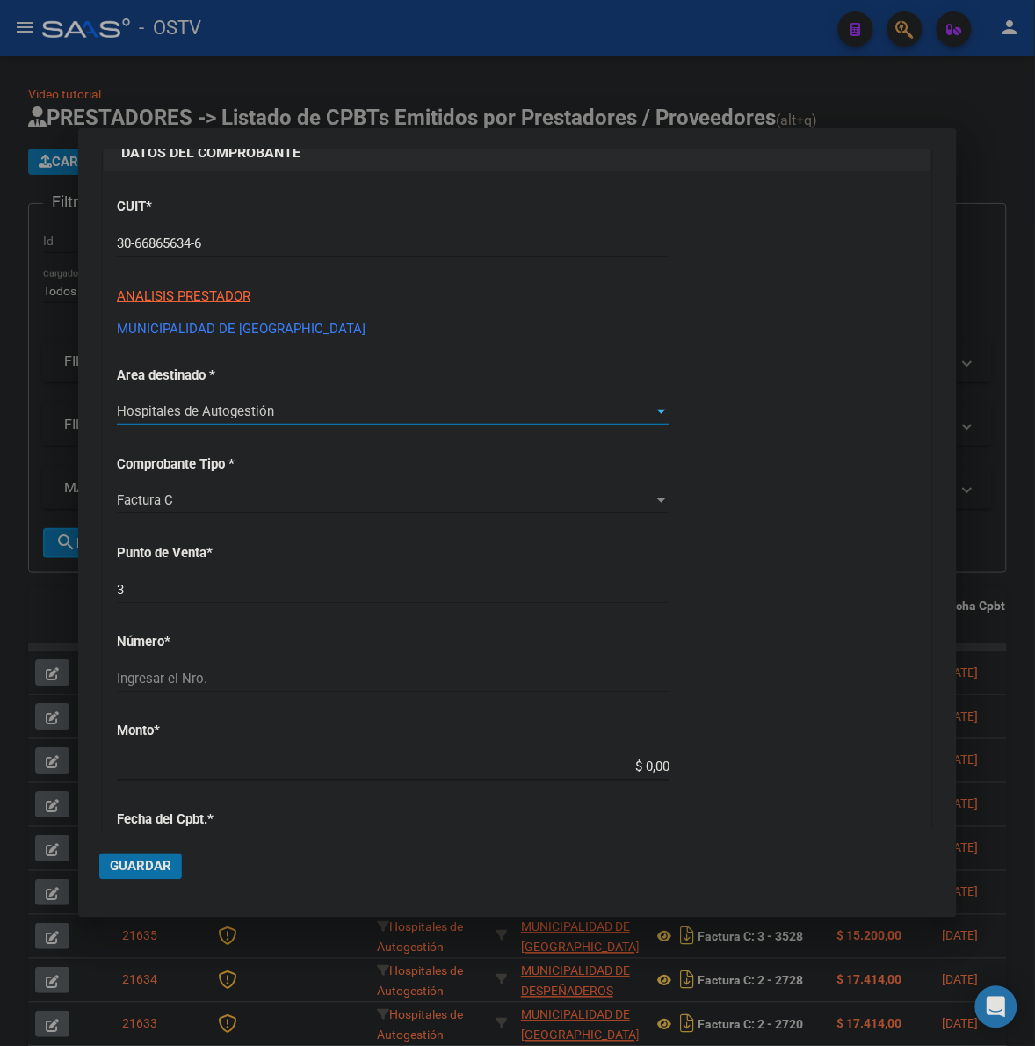
scroll to position [146, 0]
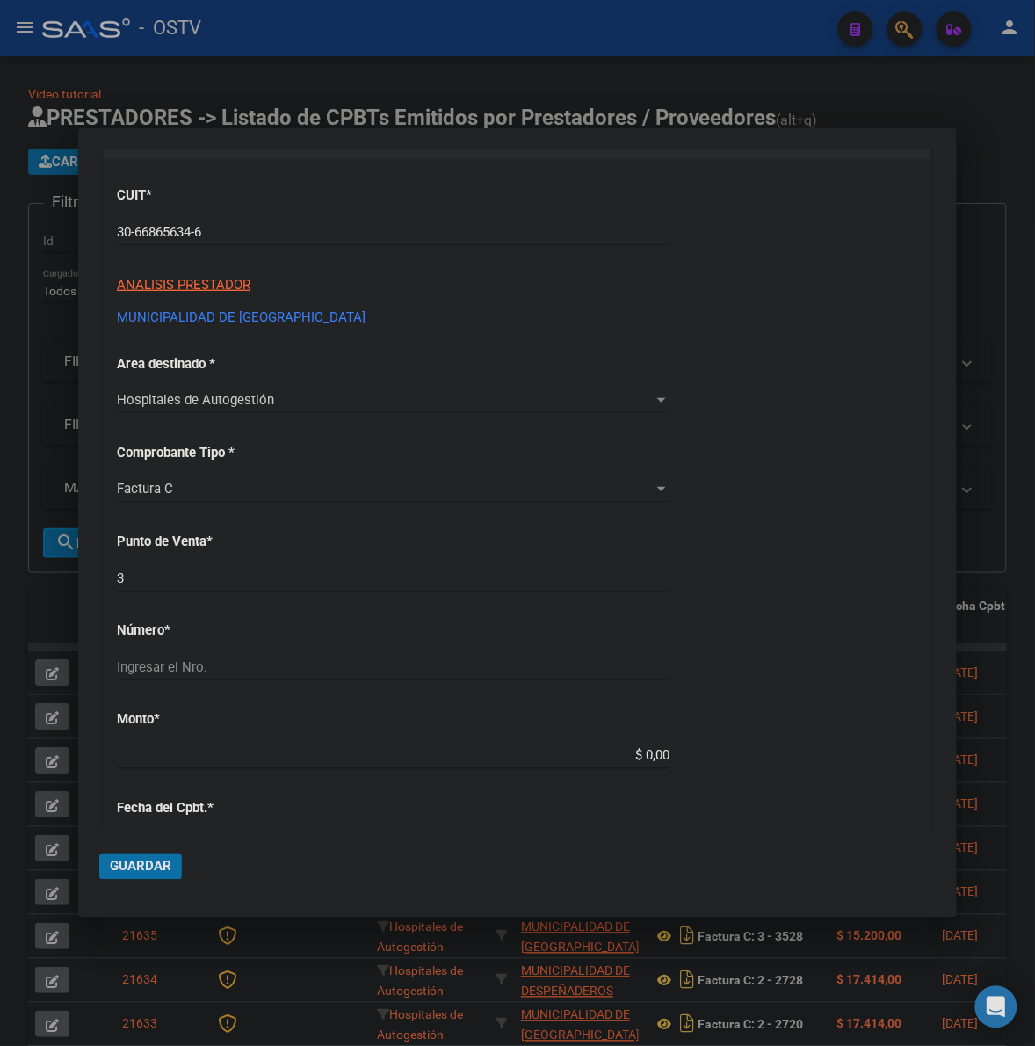
click at [226, 587] on div "3 Ingresar el Nro." at bounding box center [393, 578] width 553 height 26
click at [230, 577] on input "3" at bounding box center [393, 578] width 553 height 16
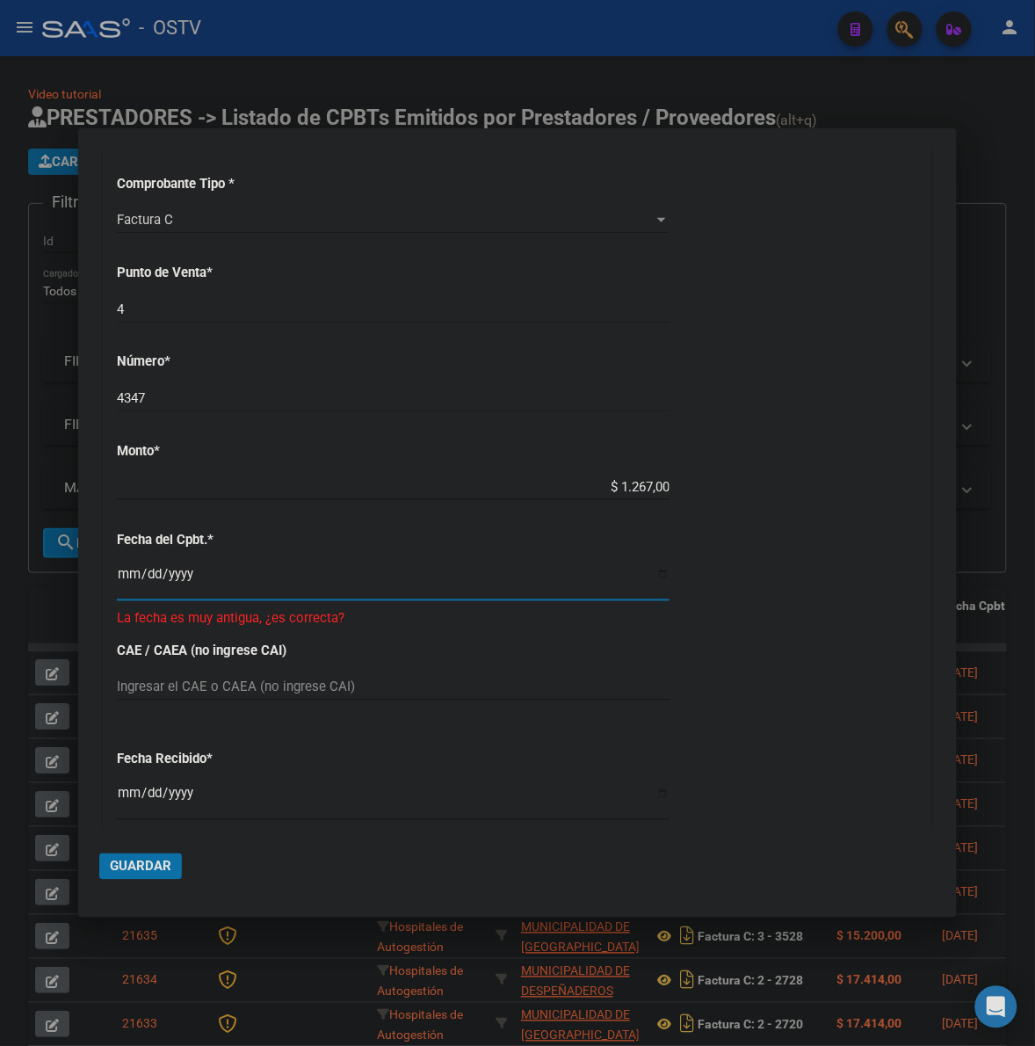
scroll to position [404, 0]
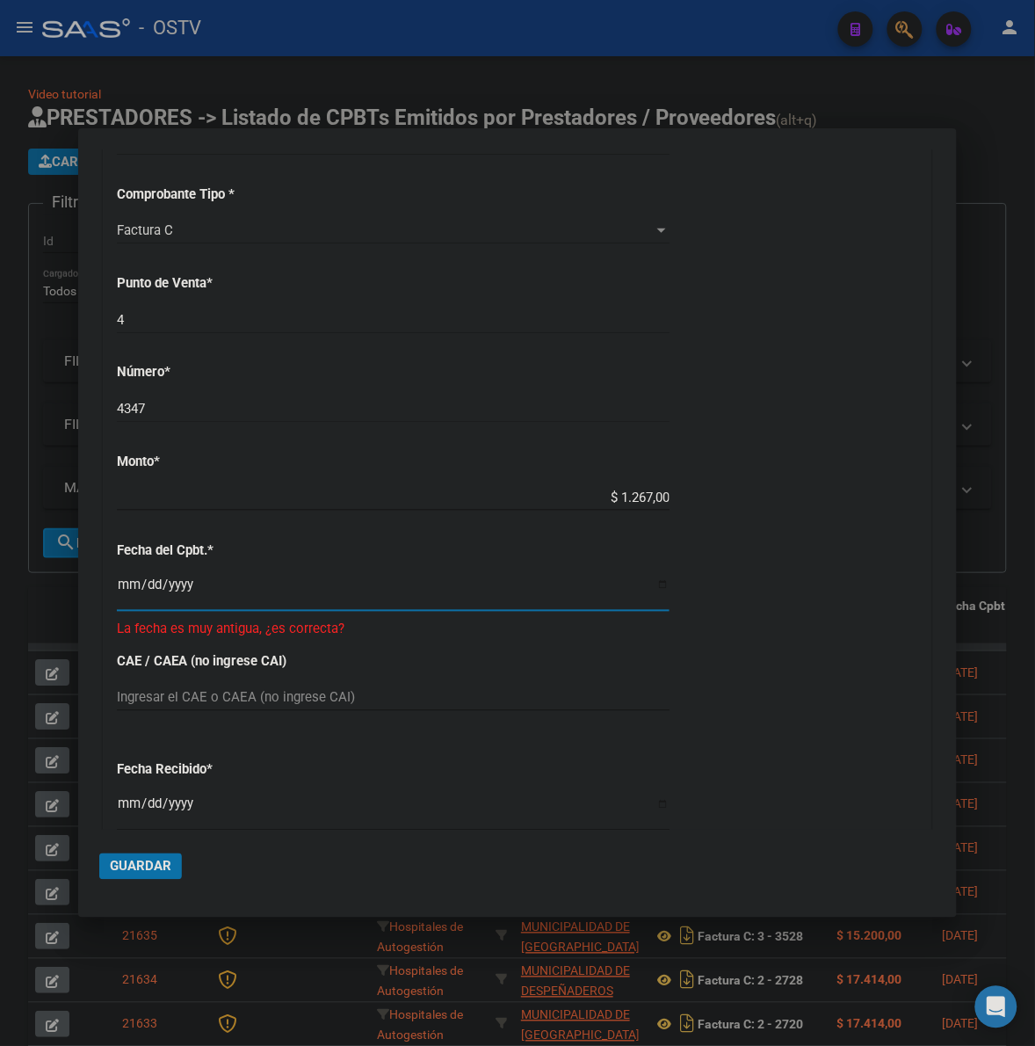
click at [128, 590] on input "2024-01-04" at bounding box center [393, 591] width 553 height 28
click at [691, 584] on div "CUIT * 30-66865634-6 Ingresar CUIT ANALISIS PRESTADOR MUNICIPALIDAD DE VILLA GE…" at bounding box center [518, 529] width 828 height 1257
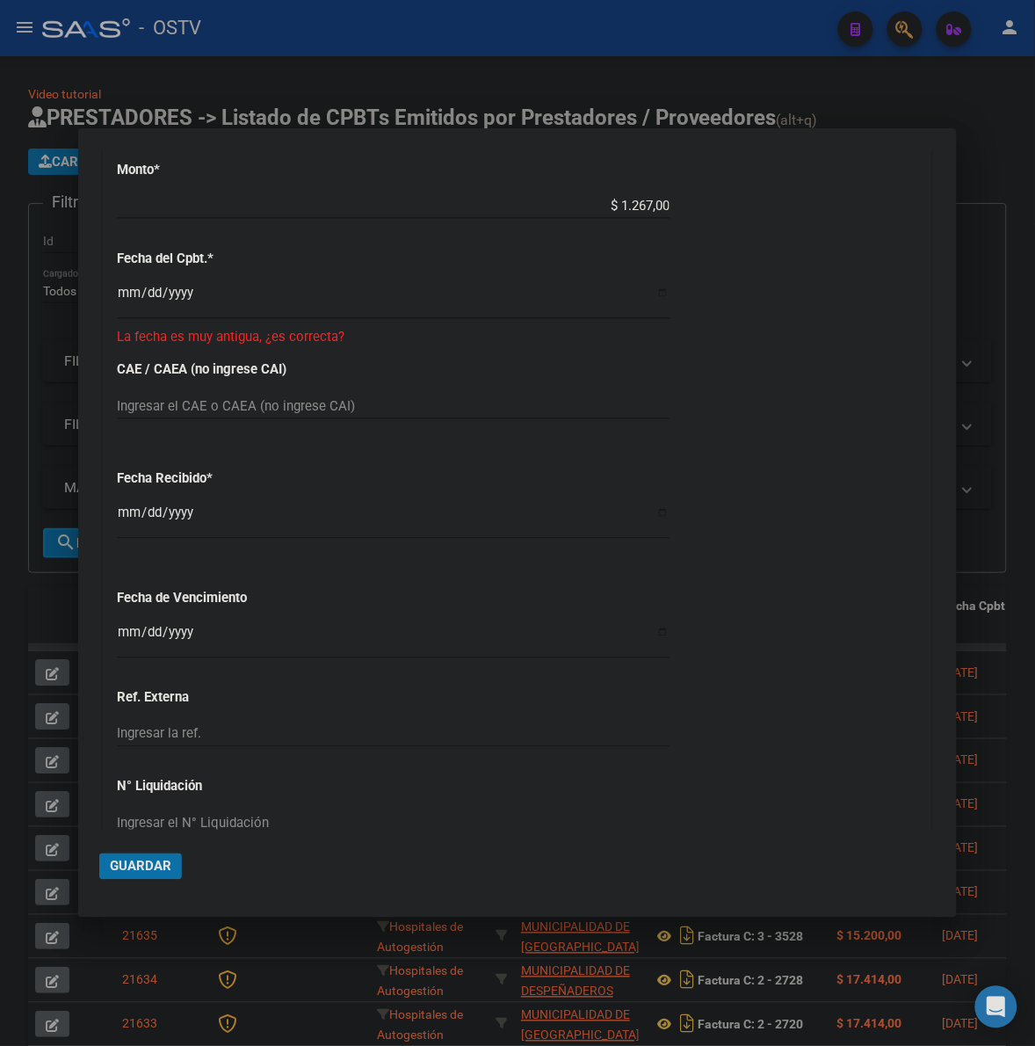
scroll to position [697, 0]
drag, startPoint x: 132, startPoint y: 880, endPoint x: 134, endPoint y: 867, distance: 12.6
click at [132, 877] on mat-dialog-actions "Guardar" at bounding box center [517, 863] width 837 height 67
click at [134, 867] on span "Guardar" at bounding box center [141, 867] width 62 height 16
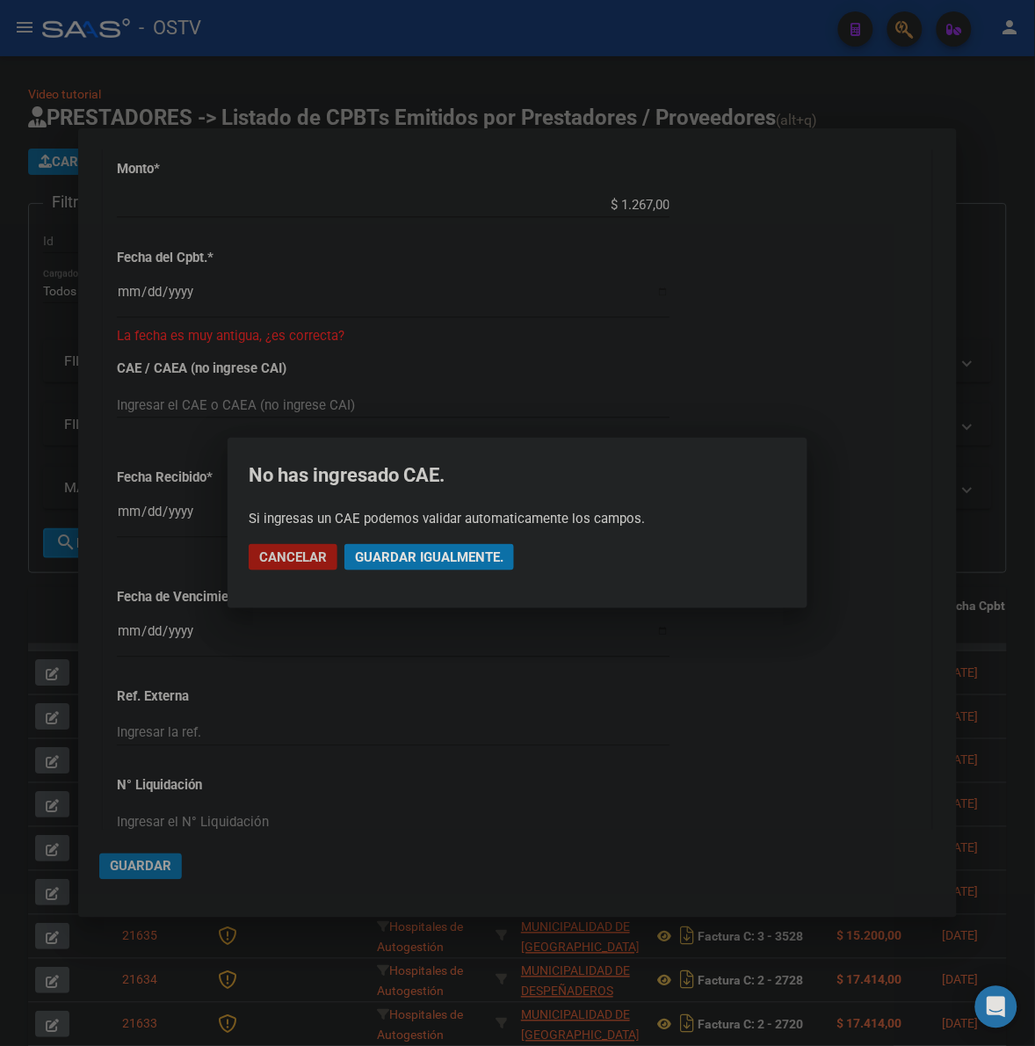
click at [482, 541] on mat-dialog-actions "Cancelar Guardar igualmente." at bounding box center [518, 557] width 538 height 60
click at [477, 549] on span "Guardar igualmente." at bounding box center [429, 557] width 149 height 16
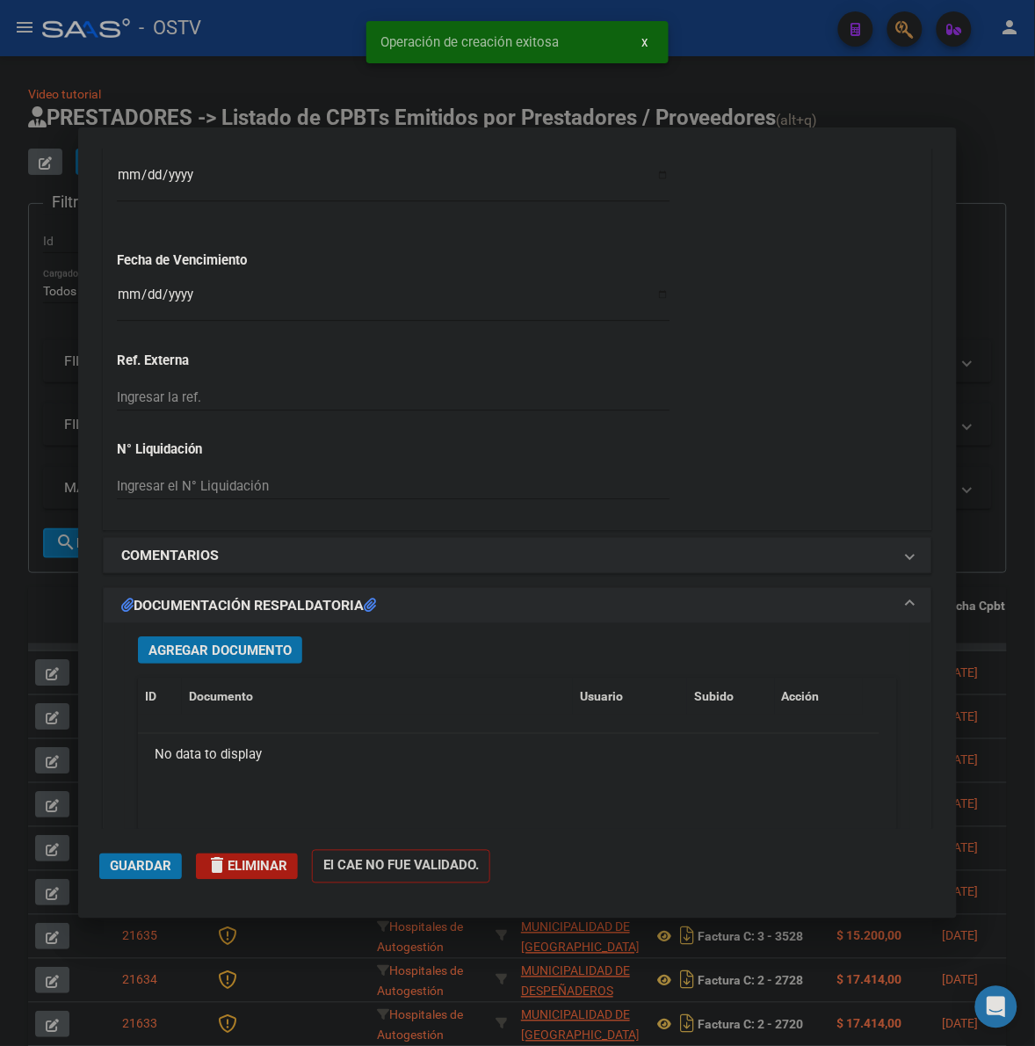
scroll to position [1099, 0]
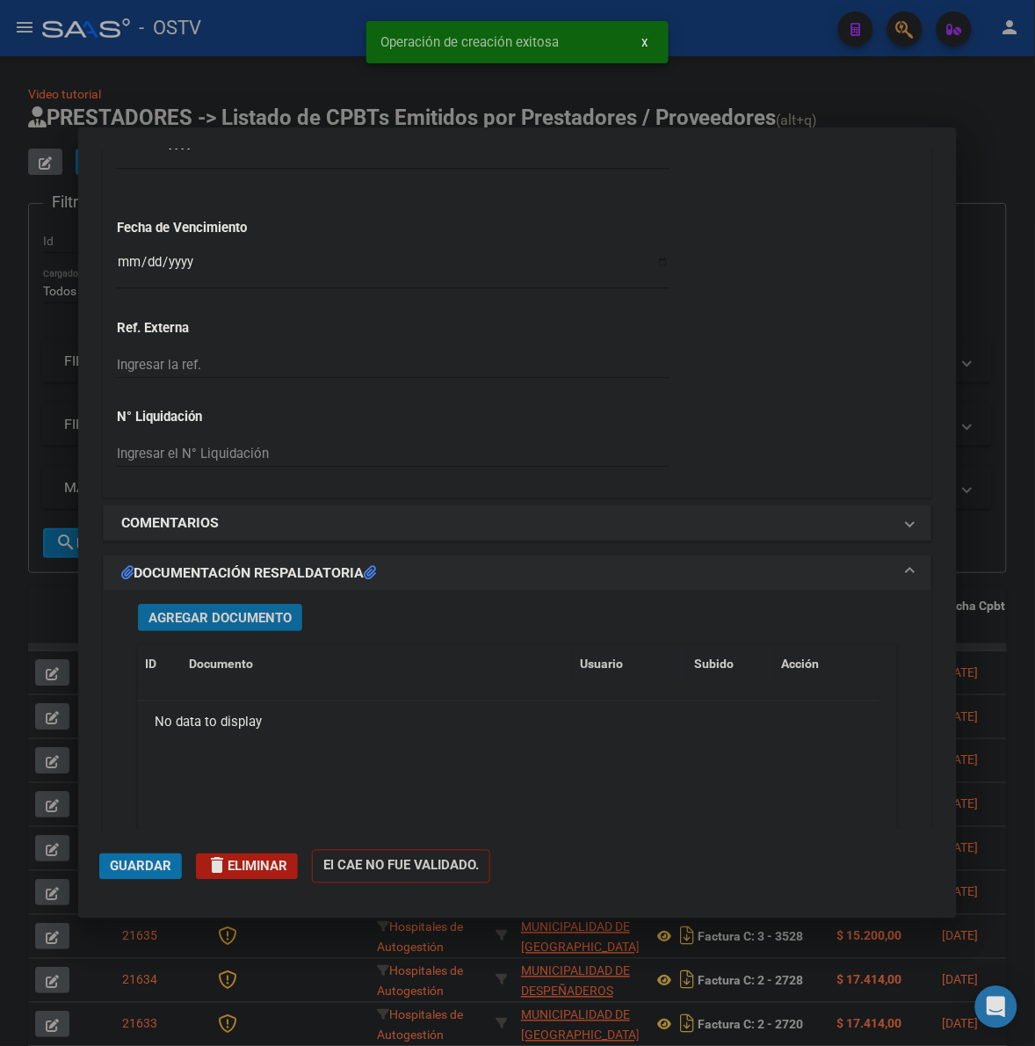
click at [218, 613] on span "Agregar Documento" at bounding box center [220, 618] width 143 height 16
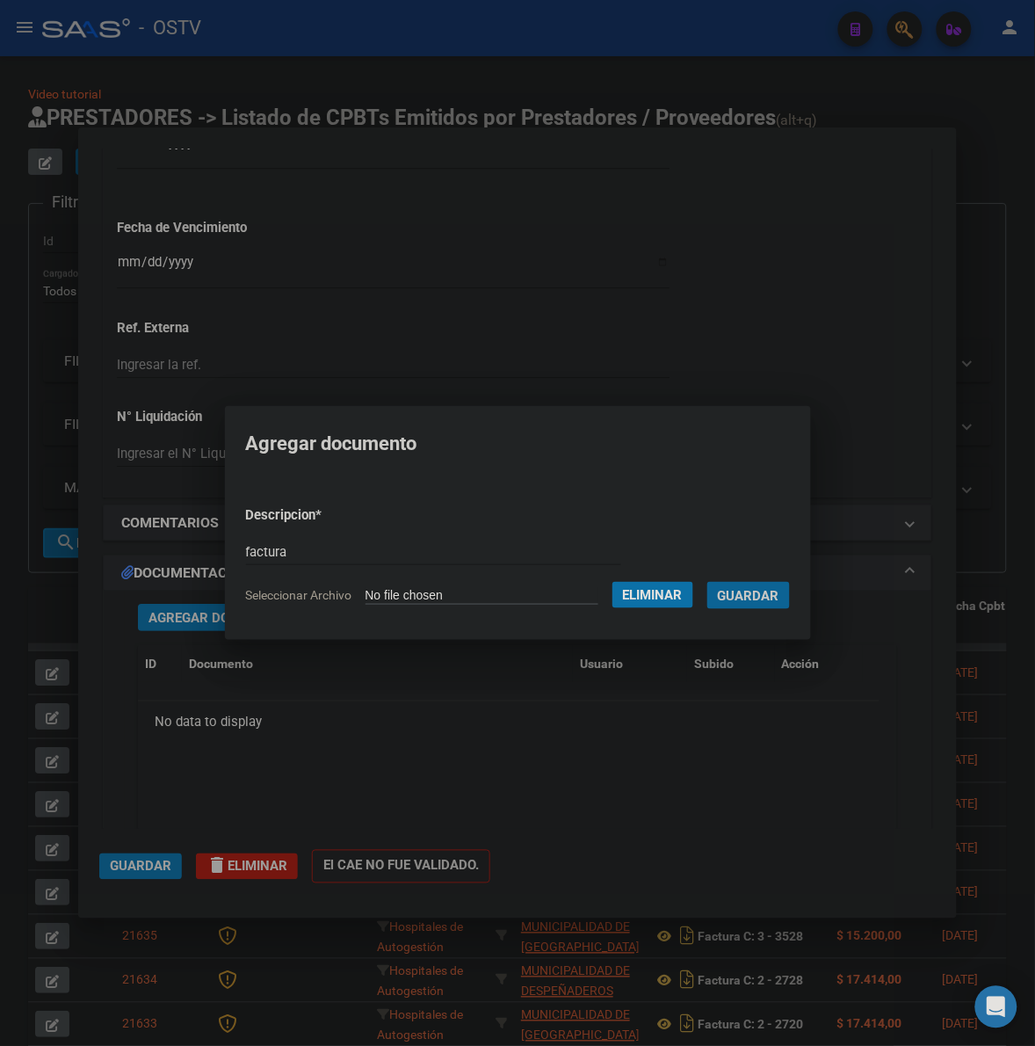
click at [708, 582] on button "Guardar" at bounding box center [749, 595] width 83 height 27
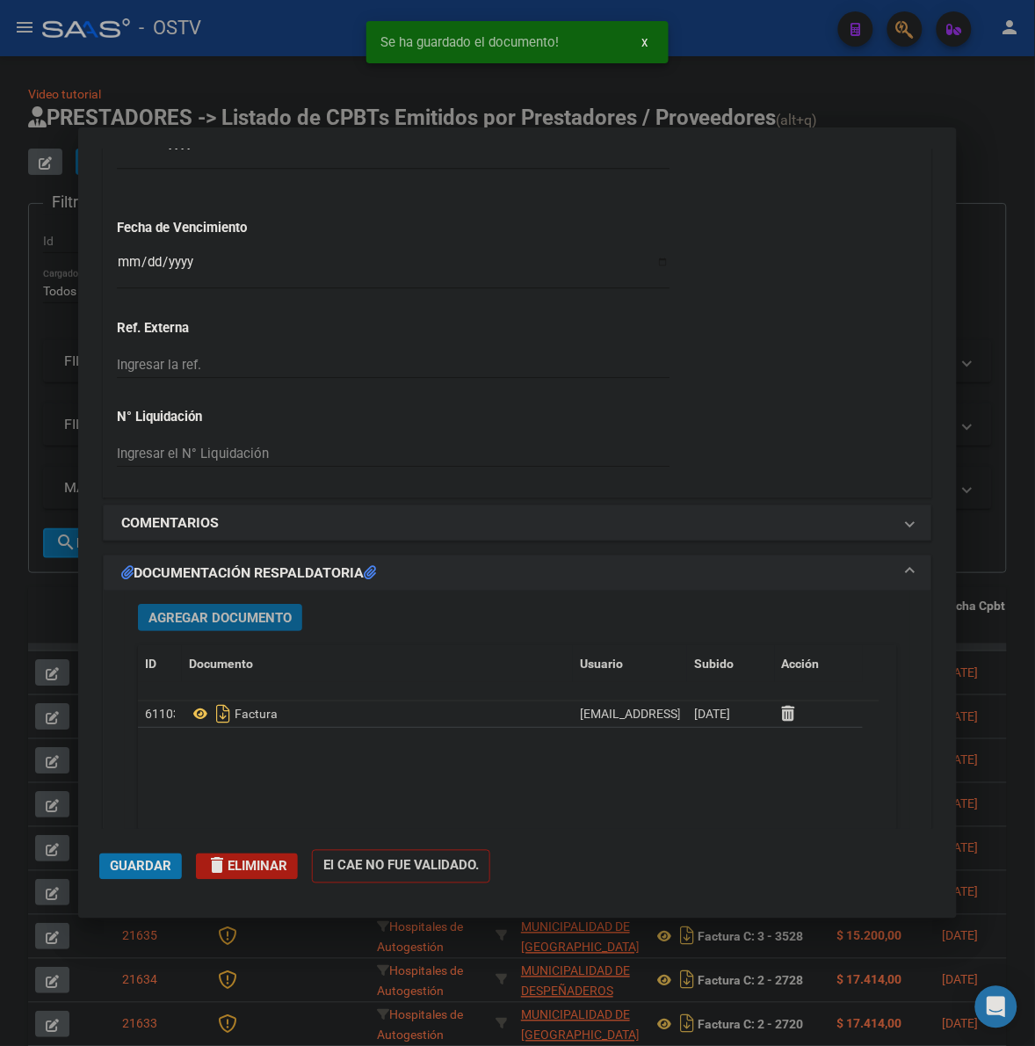
click at [240, 628] on button "Agregar Documento" at bounding box center [220, 617] width 164 height 27
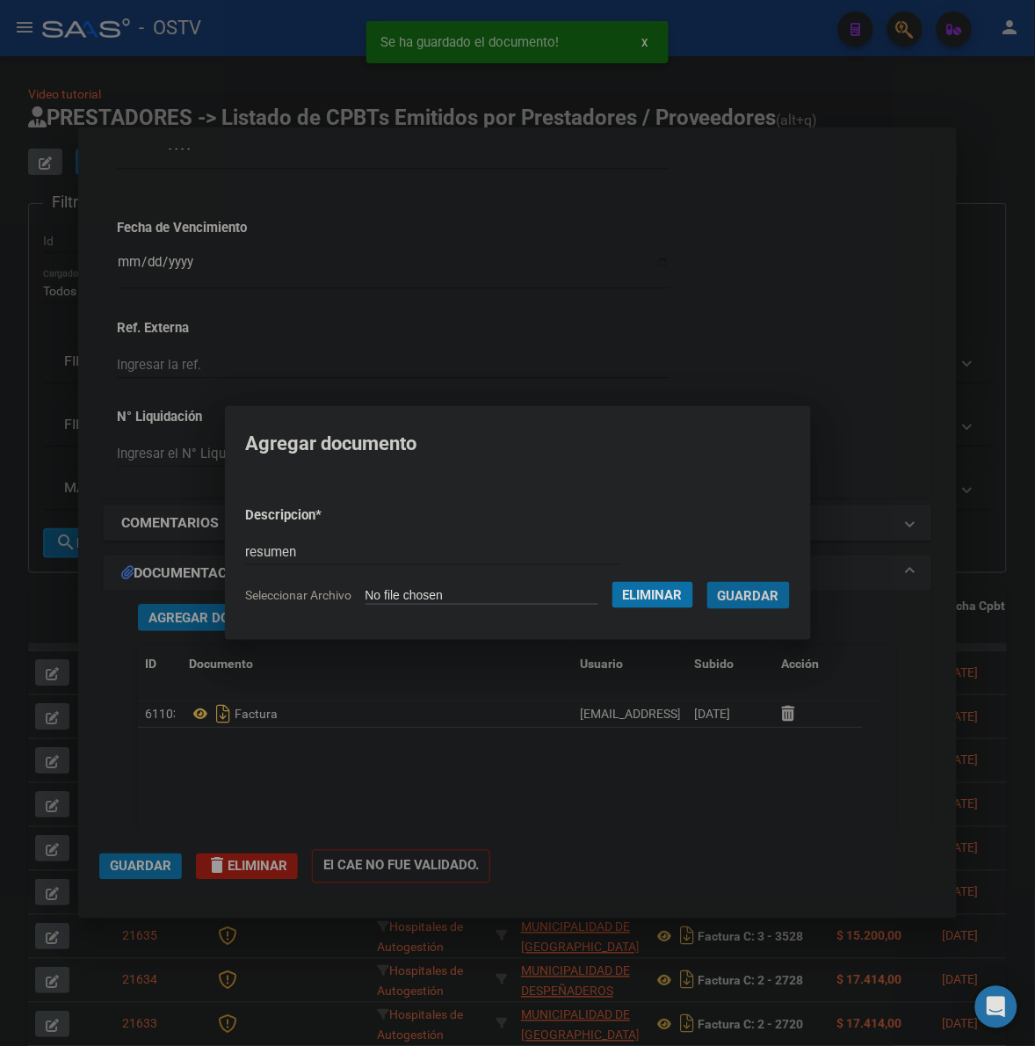
click at [708, 582] on button "Guardar" at bounding box center [749, 595] width 83 height 27
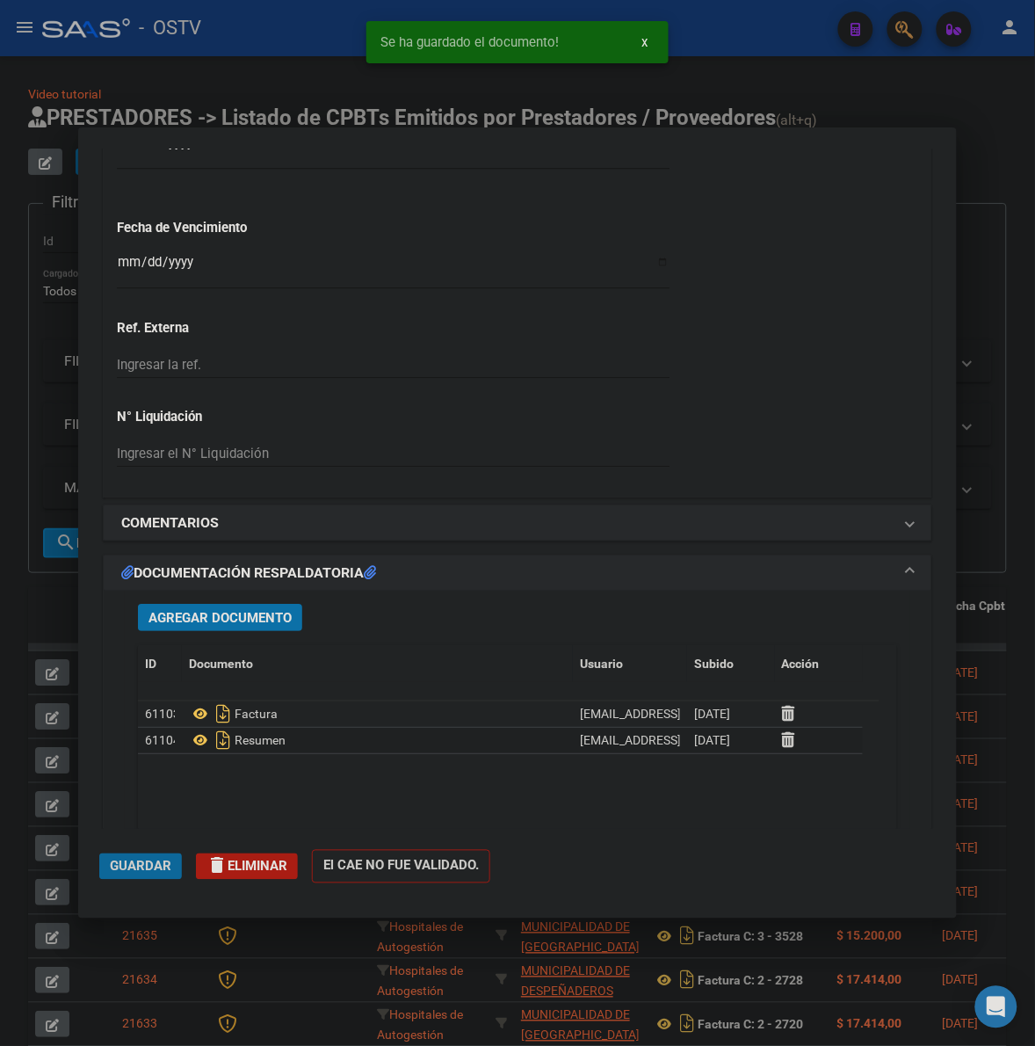
click at [150, 867] on span "Guardar" at bounding box center [141, 867] width 62 height 16
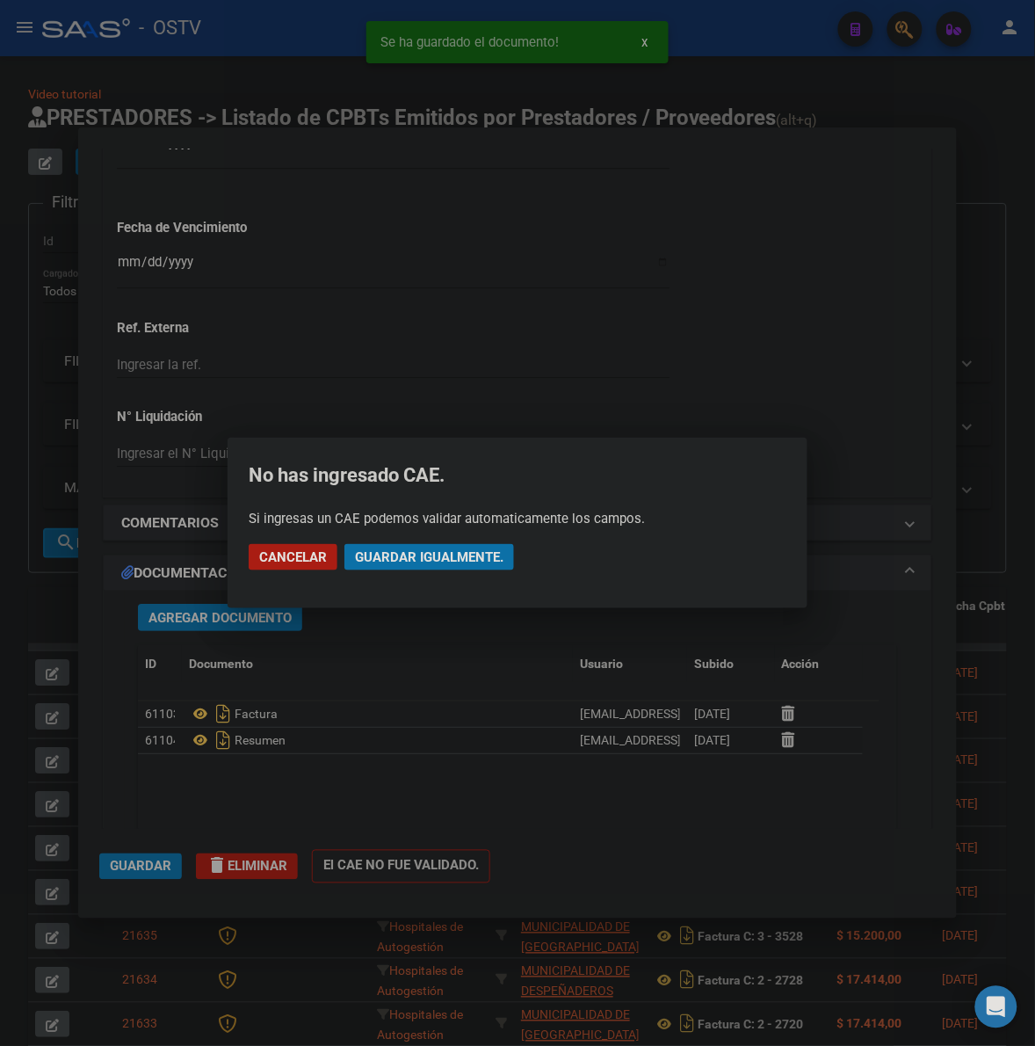
drag, startPoint x: 459, startPoint y: 564, endPoint x: 468, endPoint y: 555, distance: 13.1
click at [460, 563] on span "Guardar igualmente." at bounding box center [429, 557] width 149 height 16
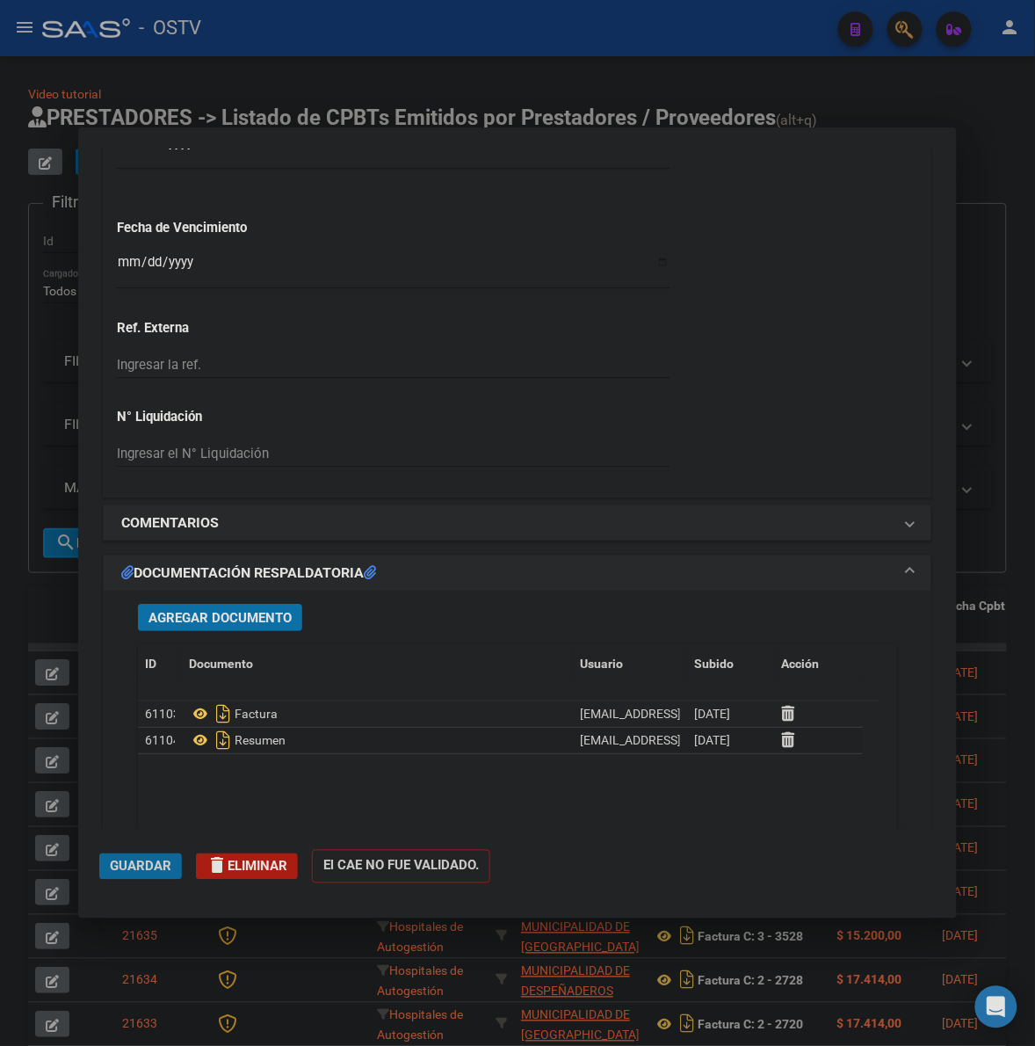
click at [112, 862] on span "Guardar" at bounding box center [141, 867] width 62 height 16
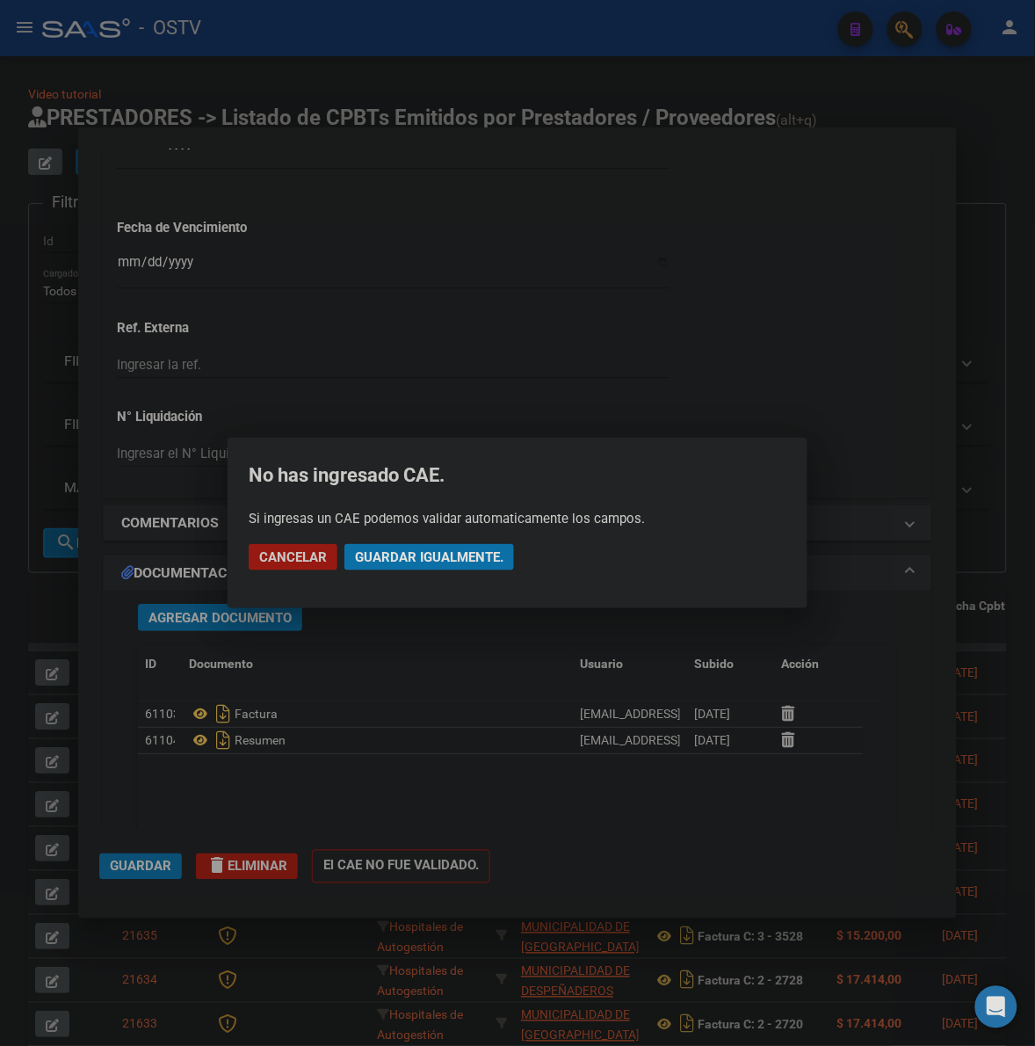
click at [459, 564] on span "Guardar igualmente." at bounding box center [429, 557] width 149 height 16
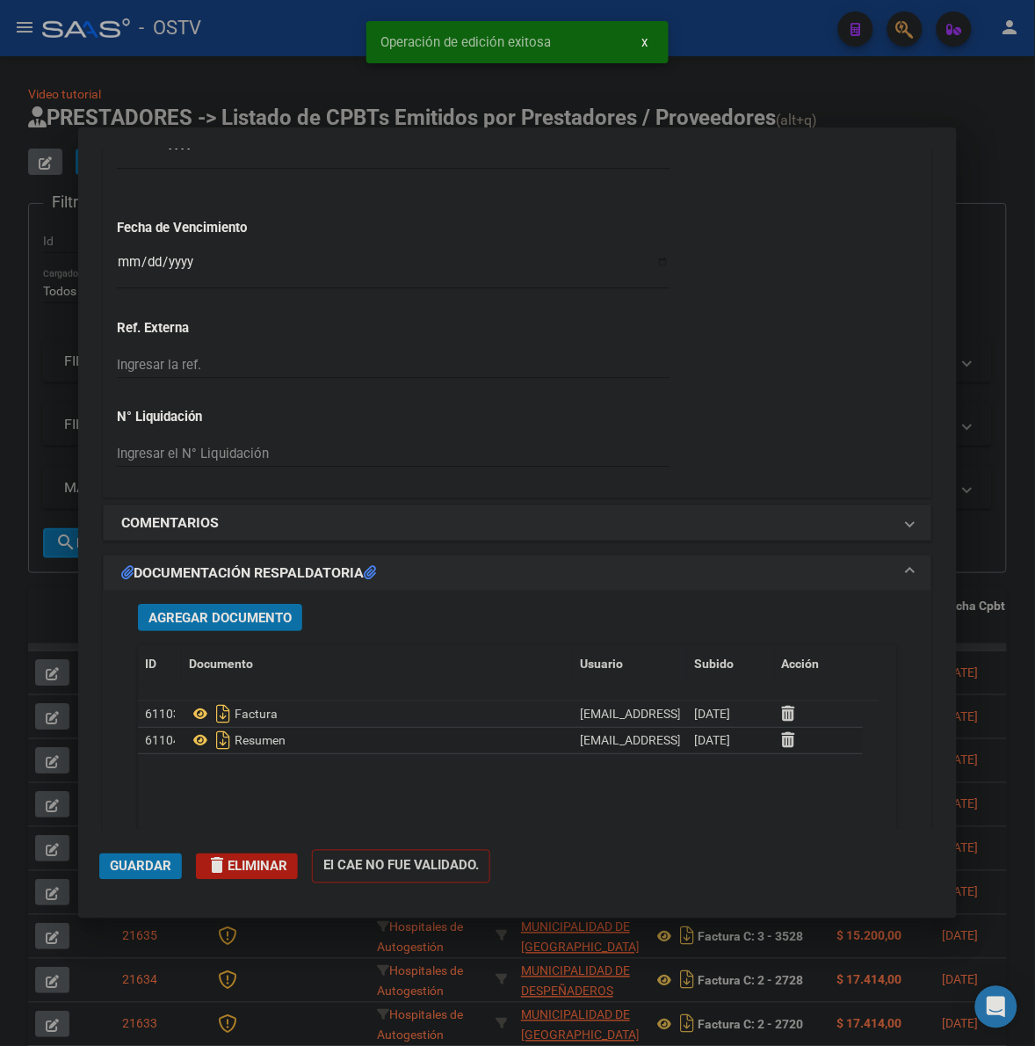
click at [58, 617] on div at bounding box center [517, 523] width 1035 height 1046
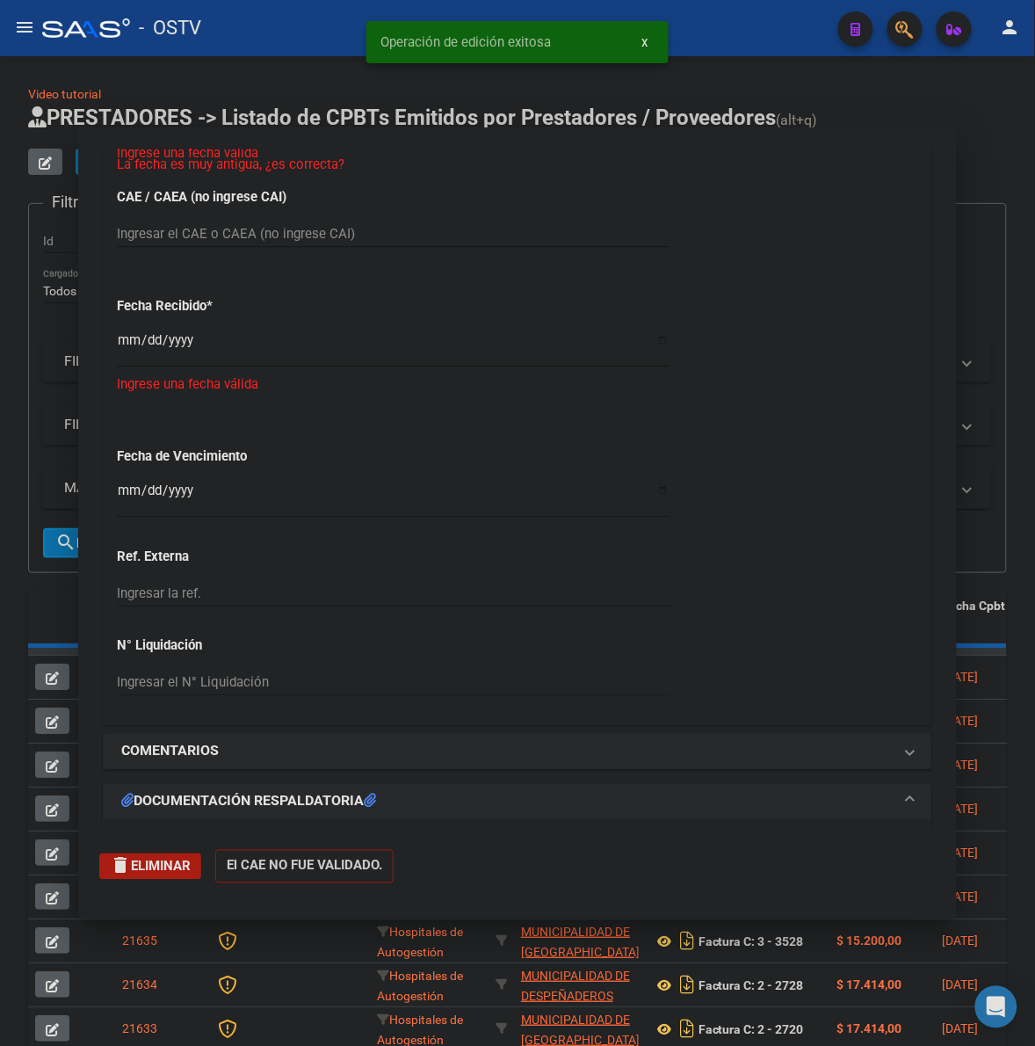
scroll to position [0, 0]
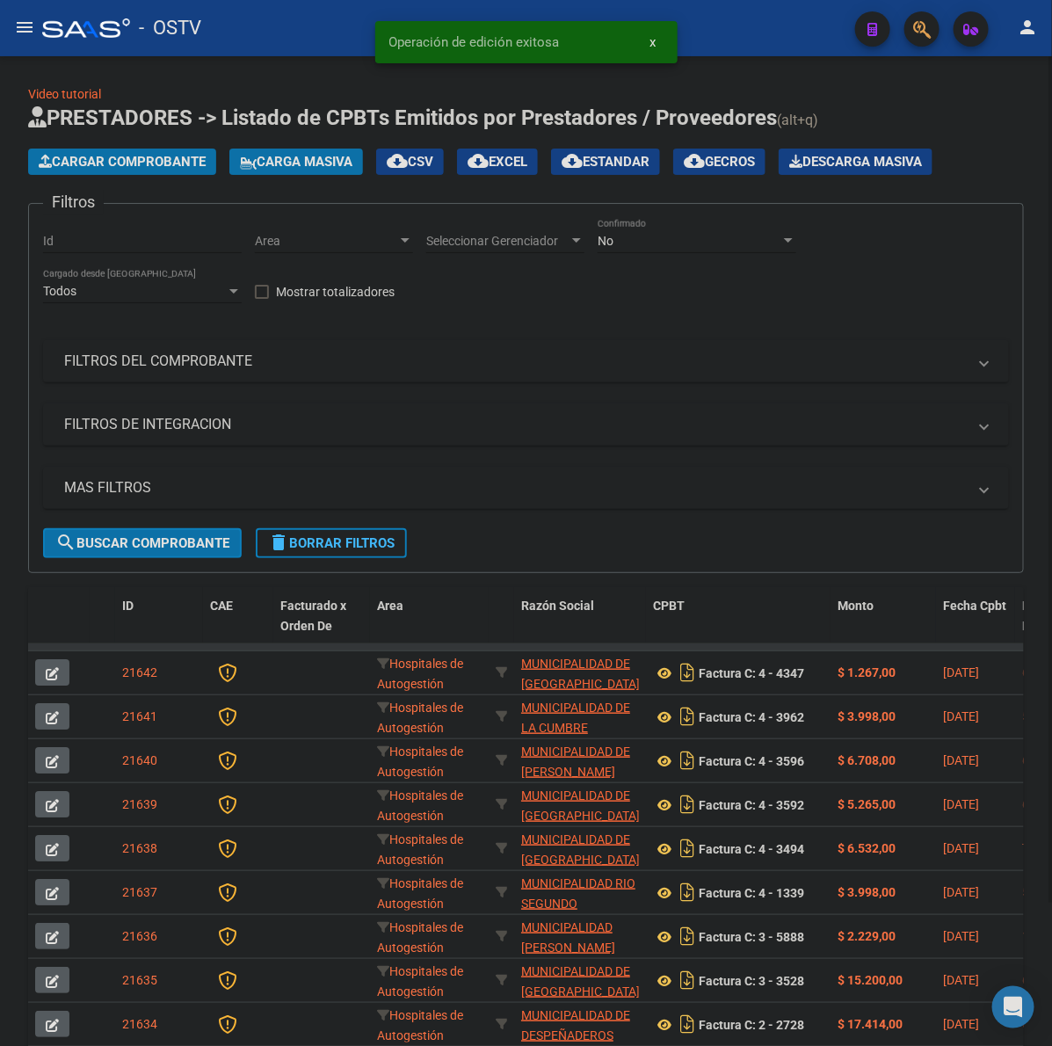
click at [170, 151] on button "Cargar Comprobante" at bounding box center [122, 162] width 188 height 26
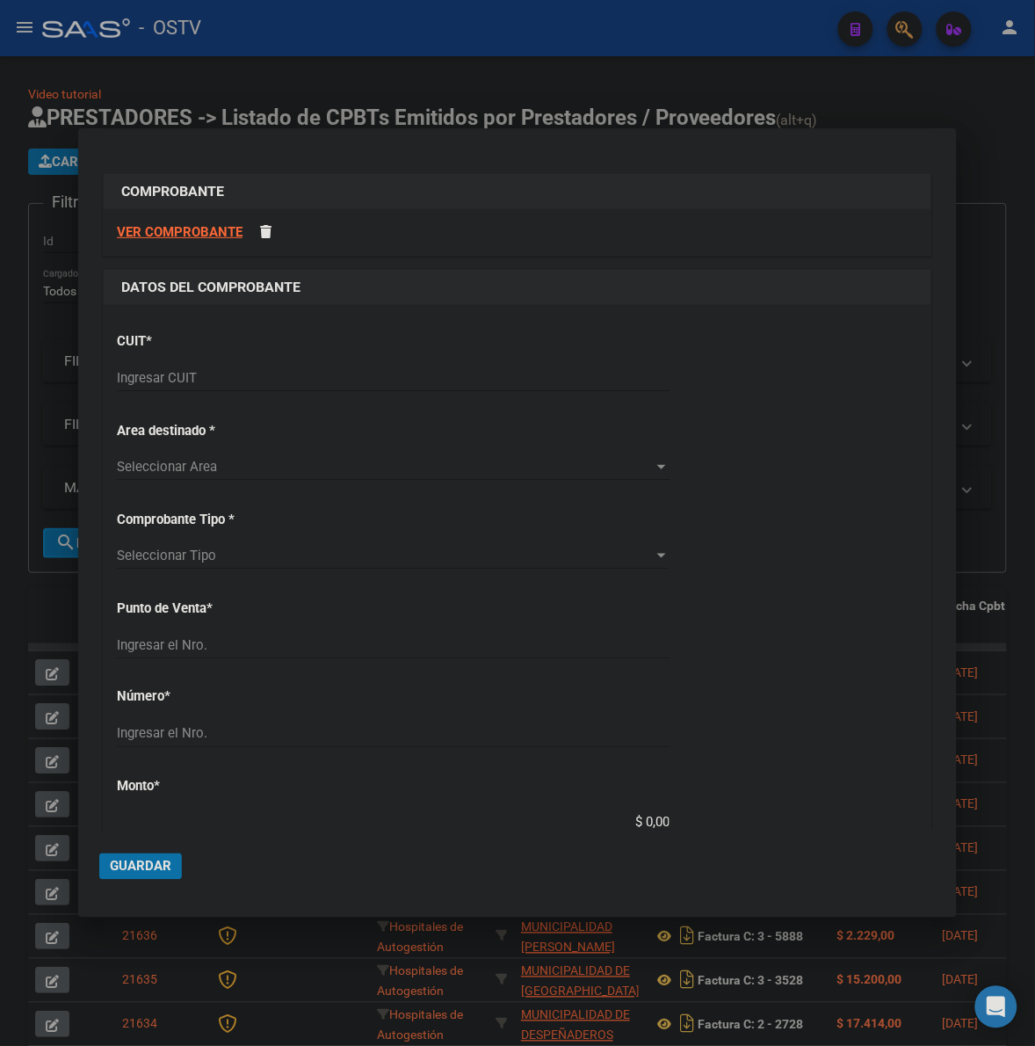
click at [194, 365] on div "CUIT * Ingresar CUIT" at bounding box center [518, 362] width 802 height 89
click at [187, 371] on input "Ingresar CUIT" at bounding box center [393, 378] width 553 height 16
click at [181, 389] on div "Ingresar CUIT" at bounding box center [393, 378] width 553 height 26
click at [183, 382] on input "Ingresar CUIT" at bounding box center [393, 378] width 553 height 16
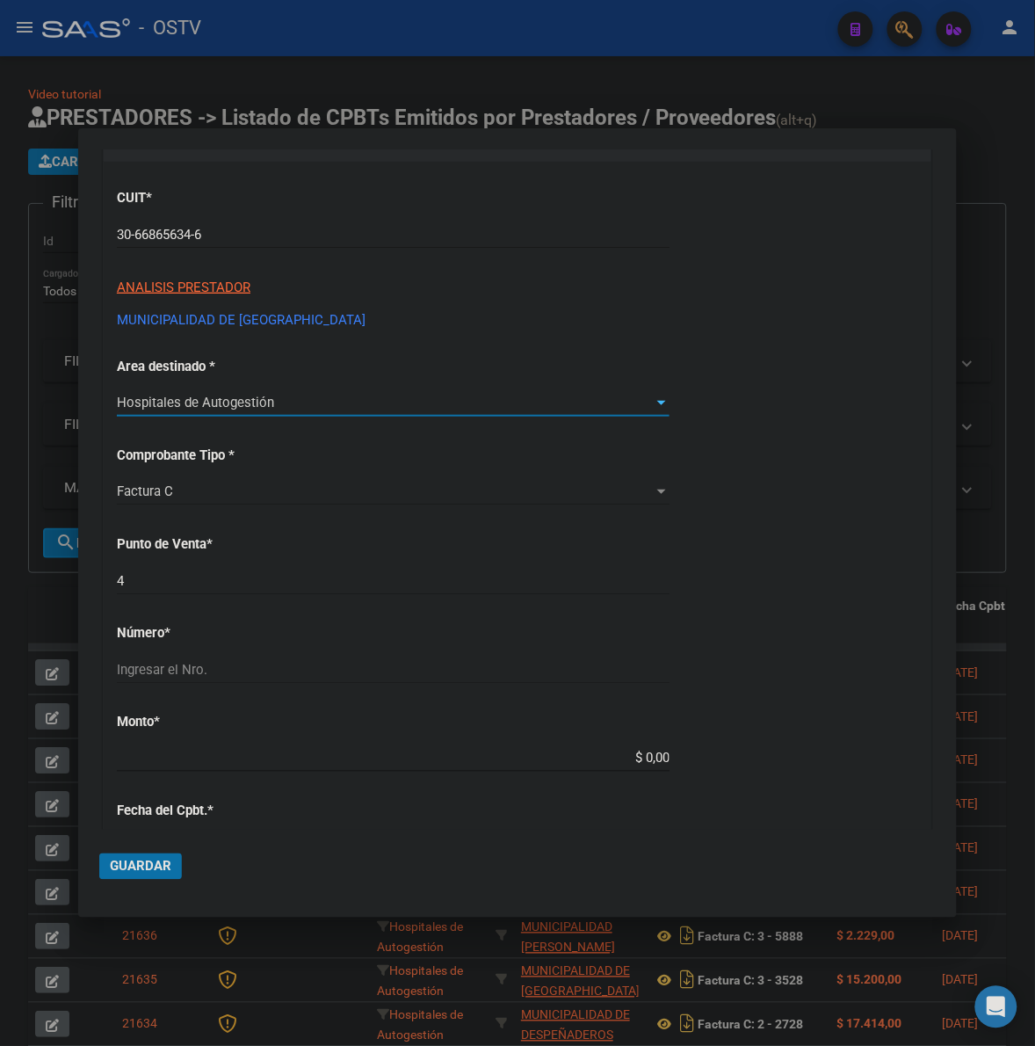
scroll to position [146, 0]
click at [216, 585] on input "4" at bounding box center [393, 578] width 553 height 16
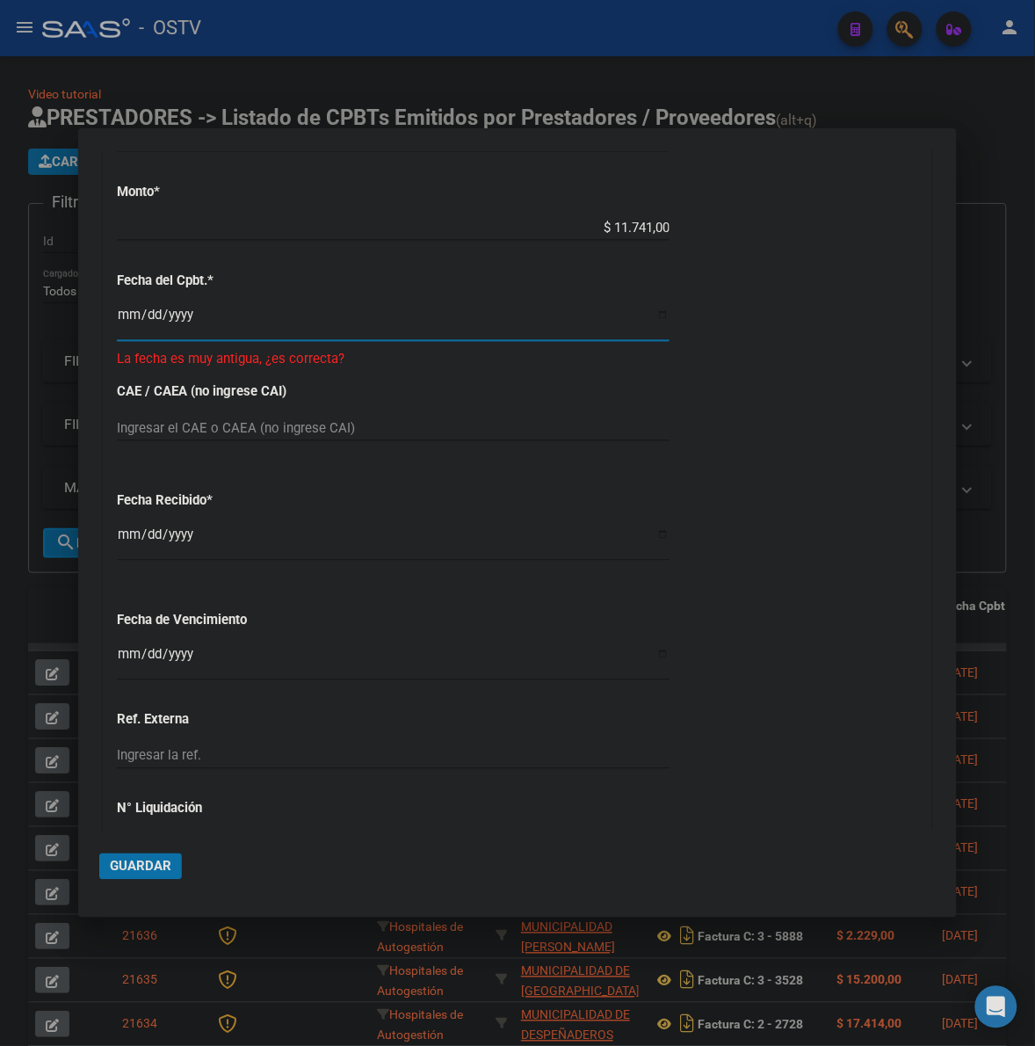
scroll to position [697, 0]
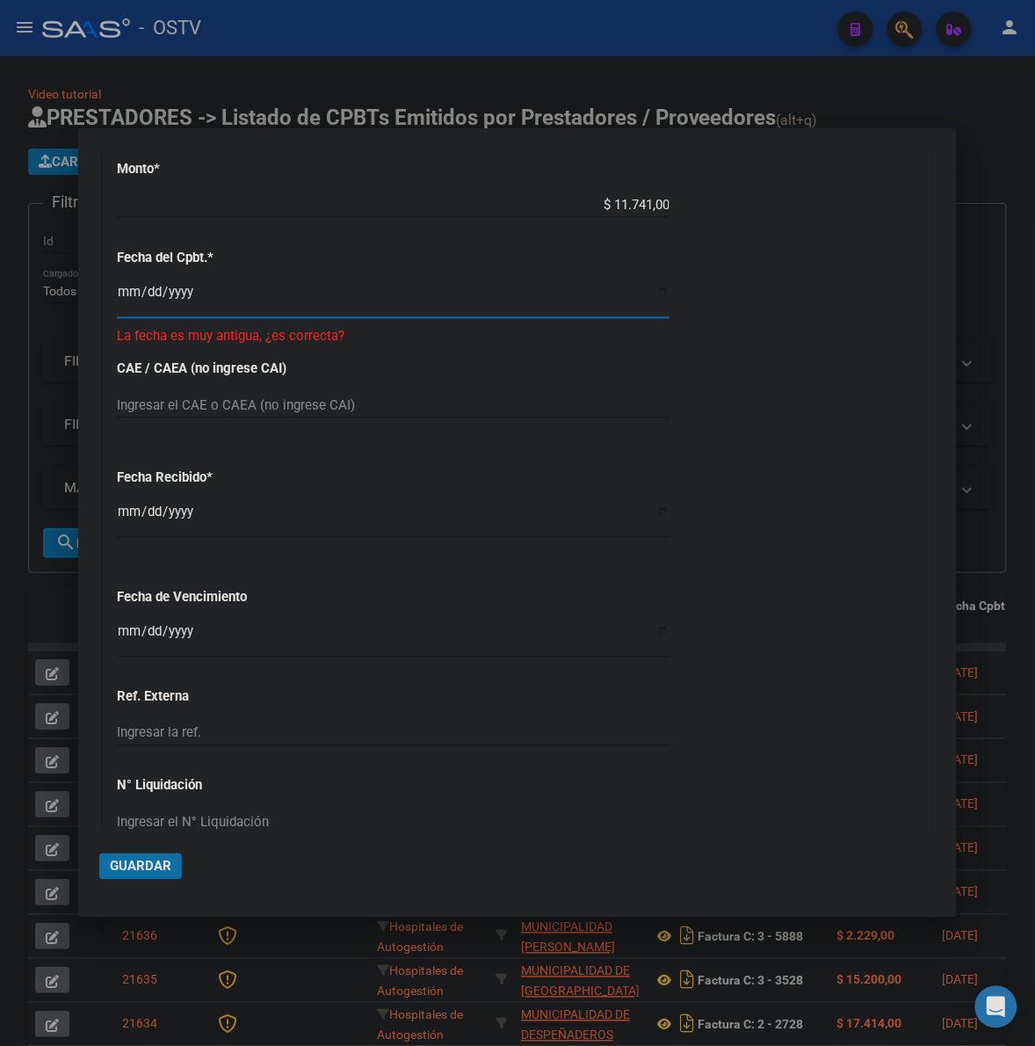
click at [145, 862] on span "Guardar" at bounding box center [141, 867] width 62 height 16
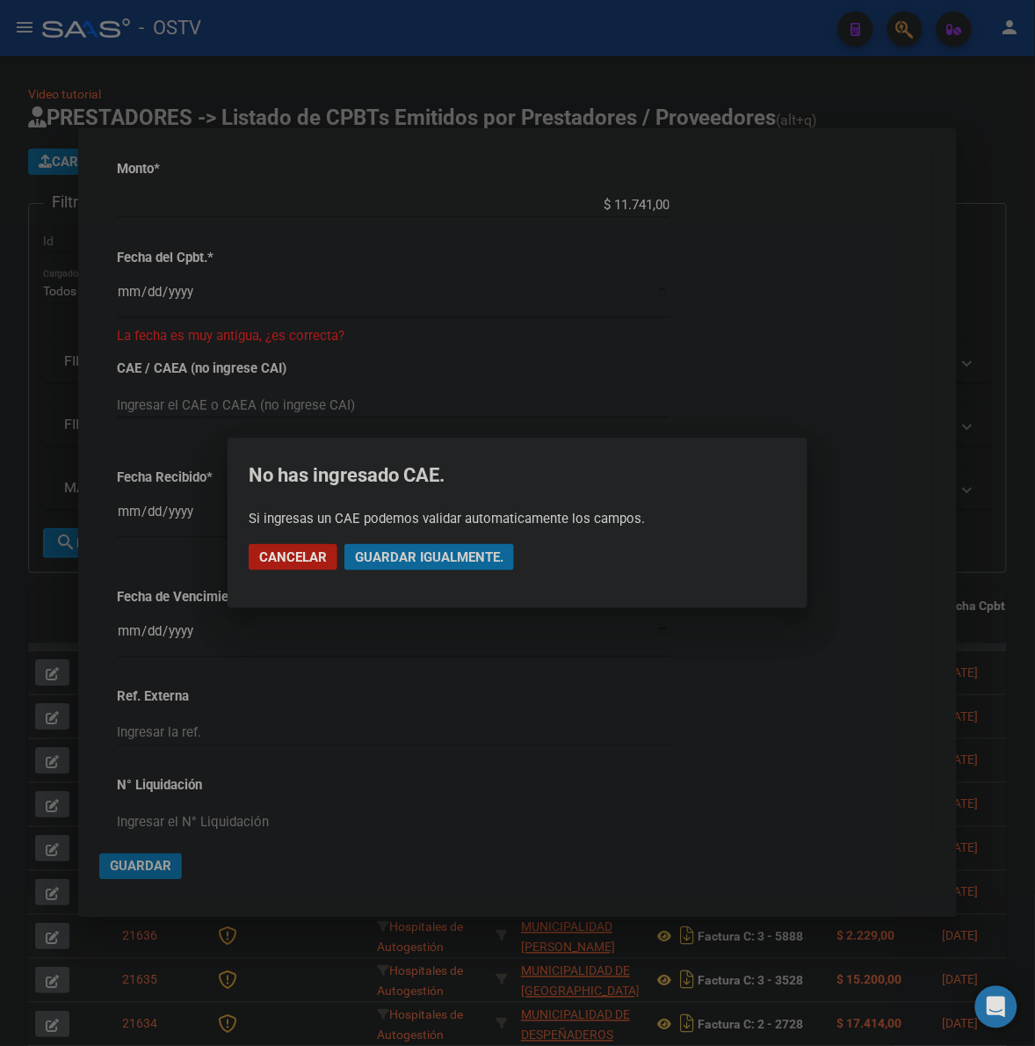
click at [464, 551] on span "Guardar igualmente." at bounding box center [429, 557] width 149 height 16
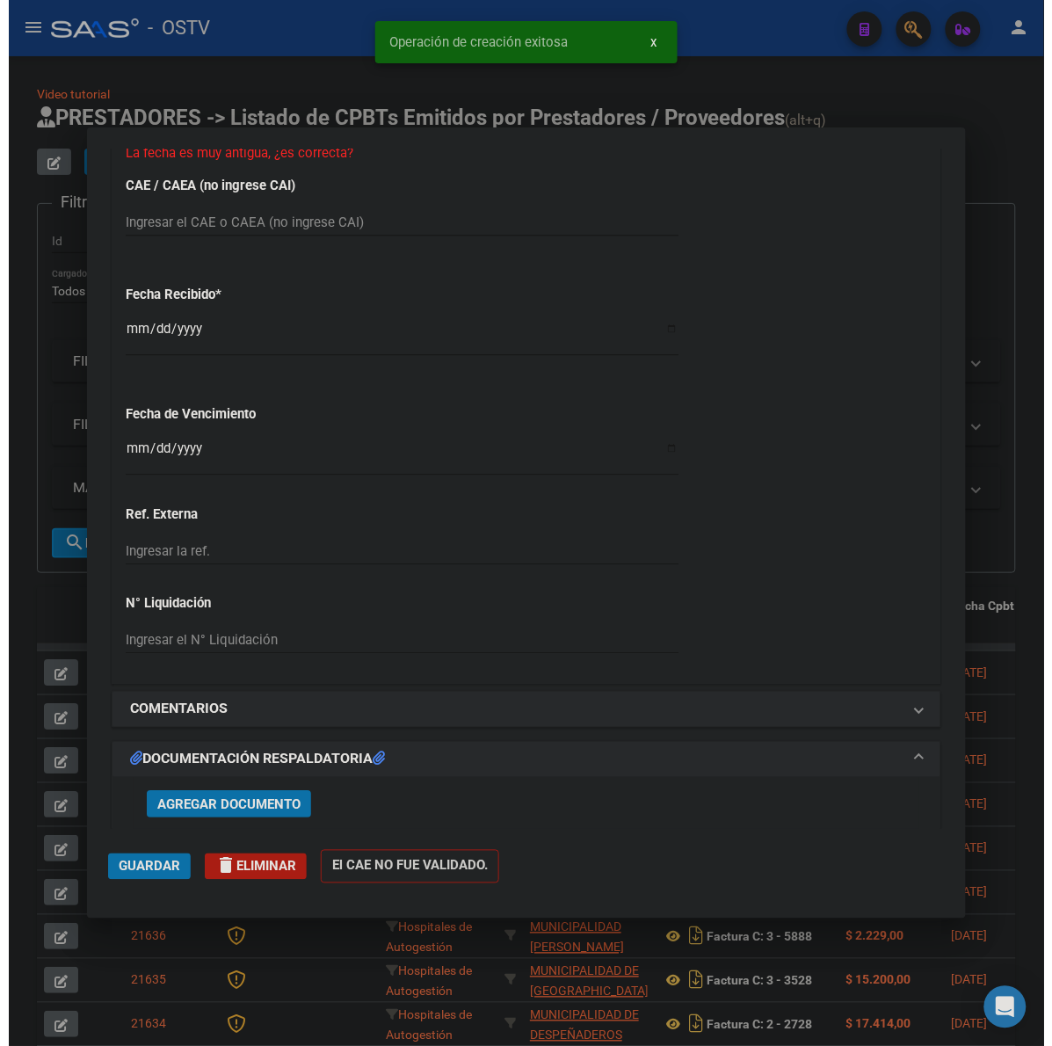
scroll to position [1099, 0]
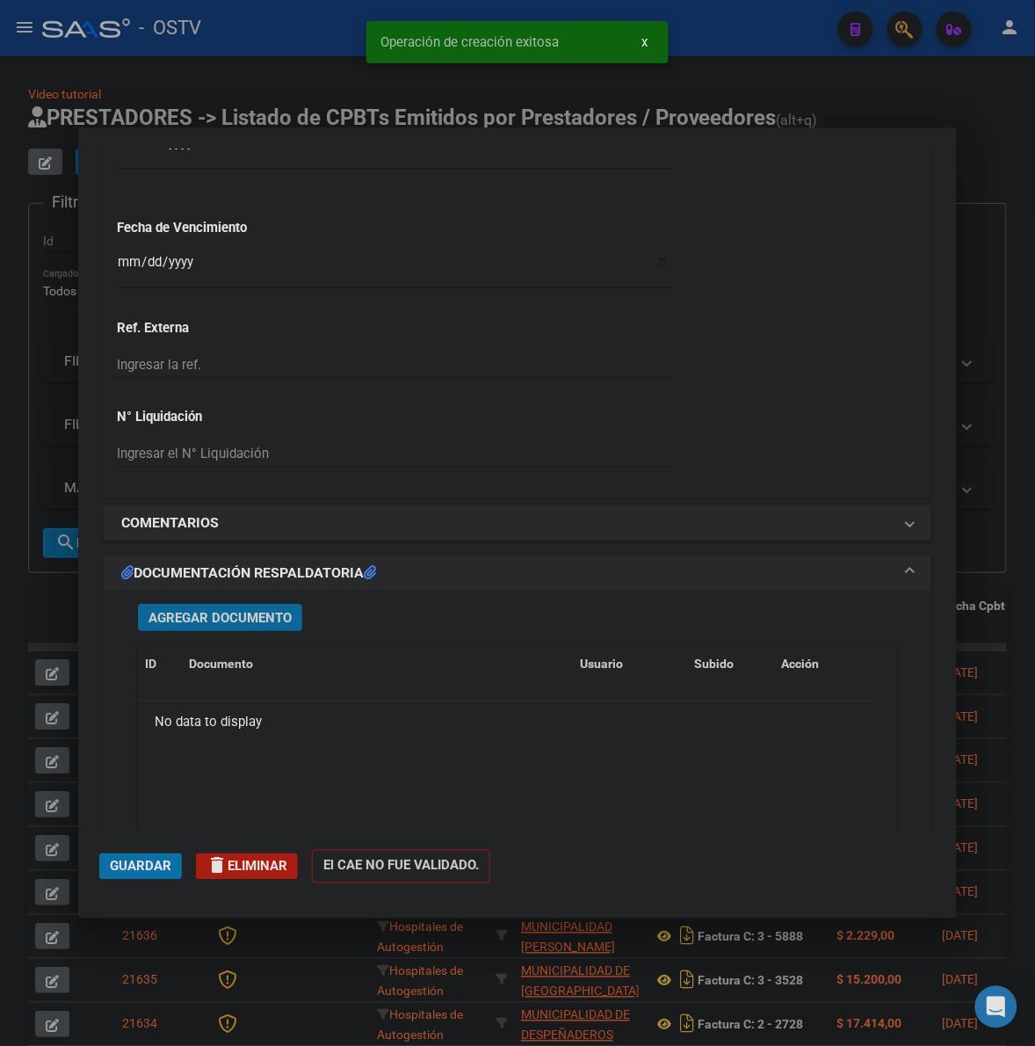
click at [217, 618] on span "Agregar Documento" at bounding box center [220, 618] width 143 height 16
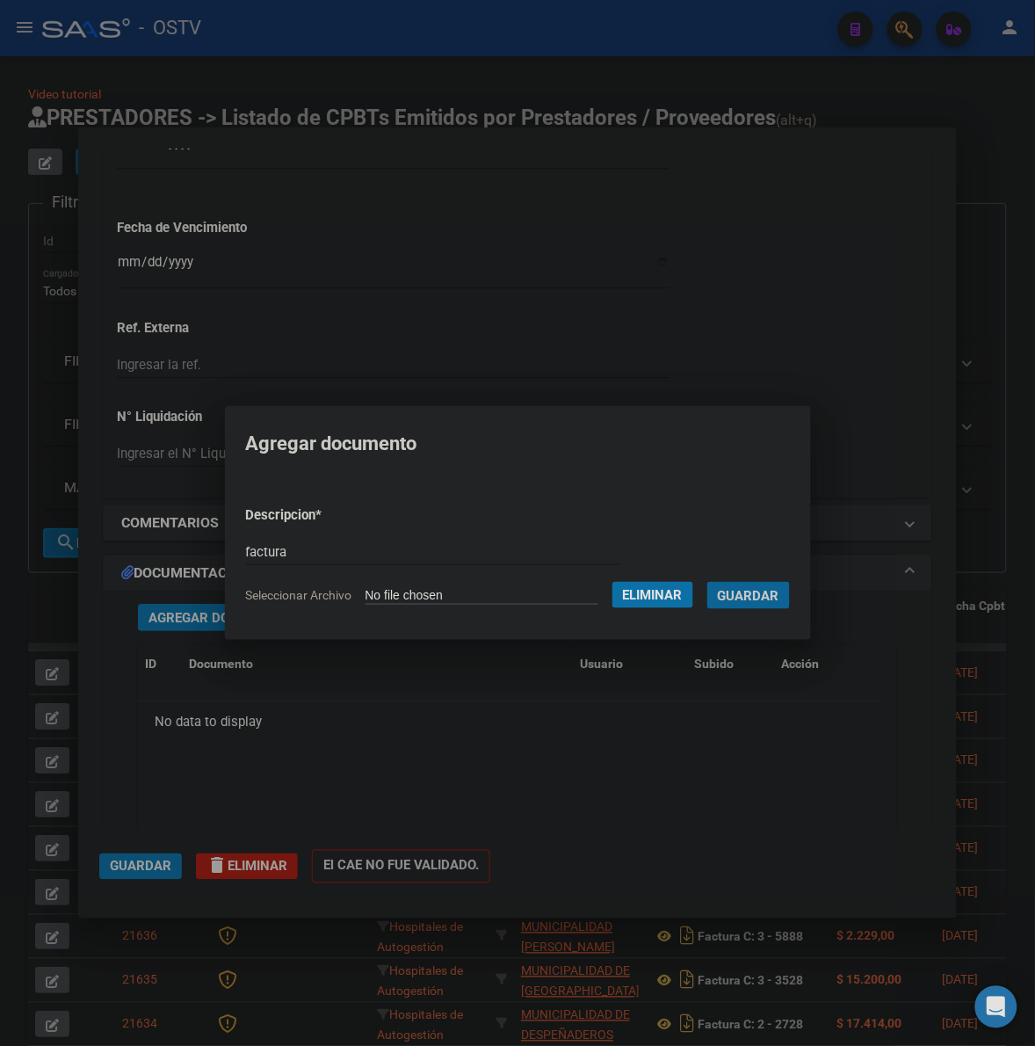
click at [708, 582] on button "Guardar" at bounding box center [749, 595] width 83 height 27
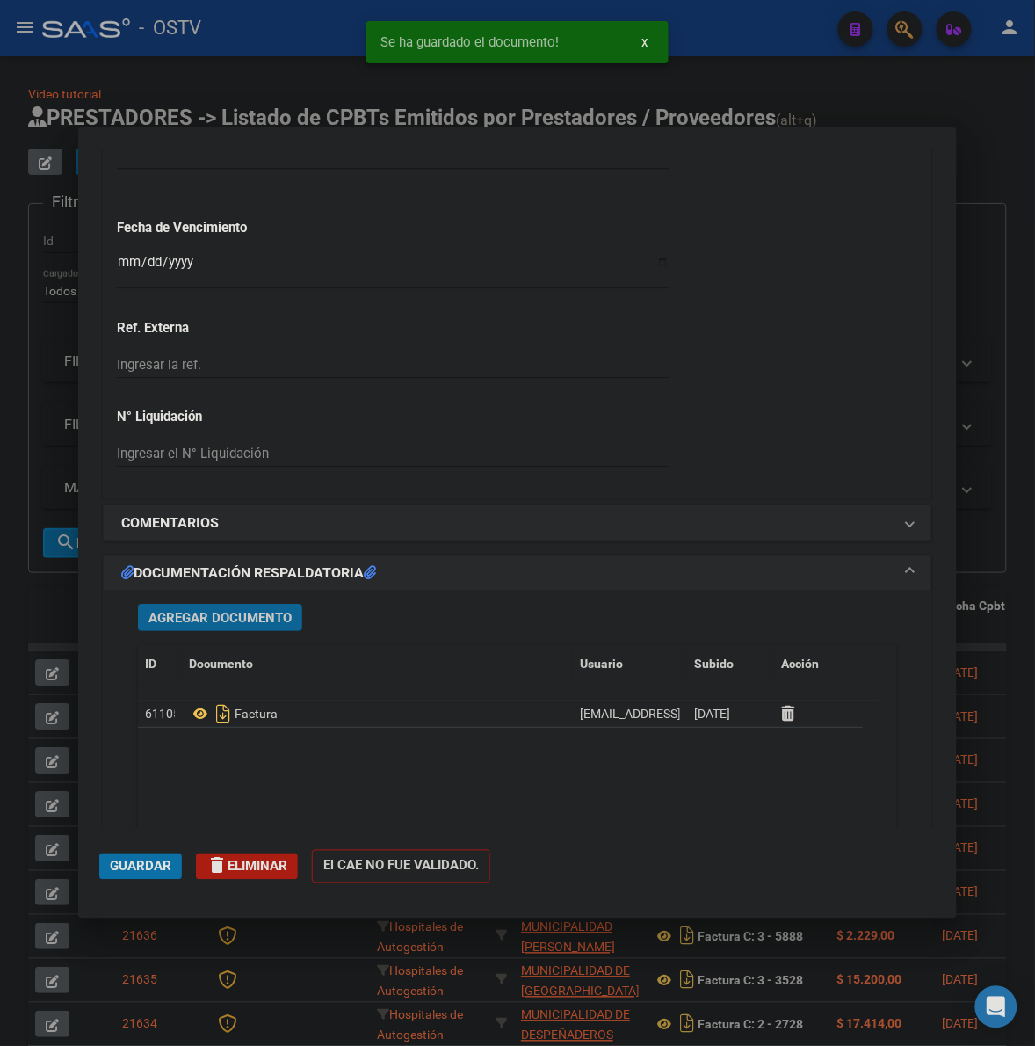
click at [170, 608] on button "Agregar Documento" at bounding box center [220, 617] width 164 height 27
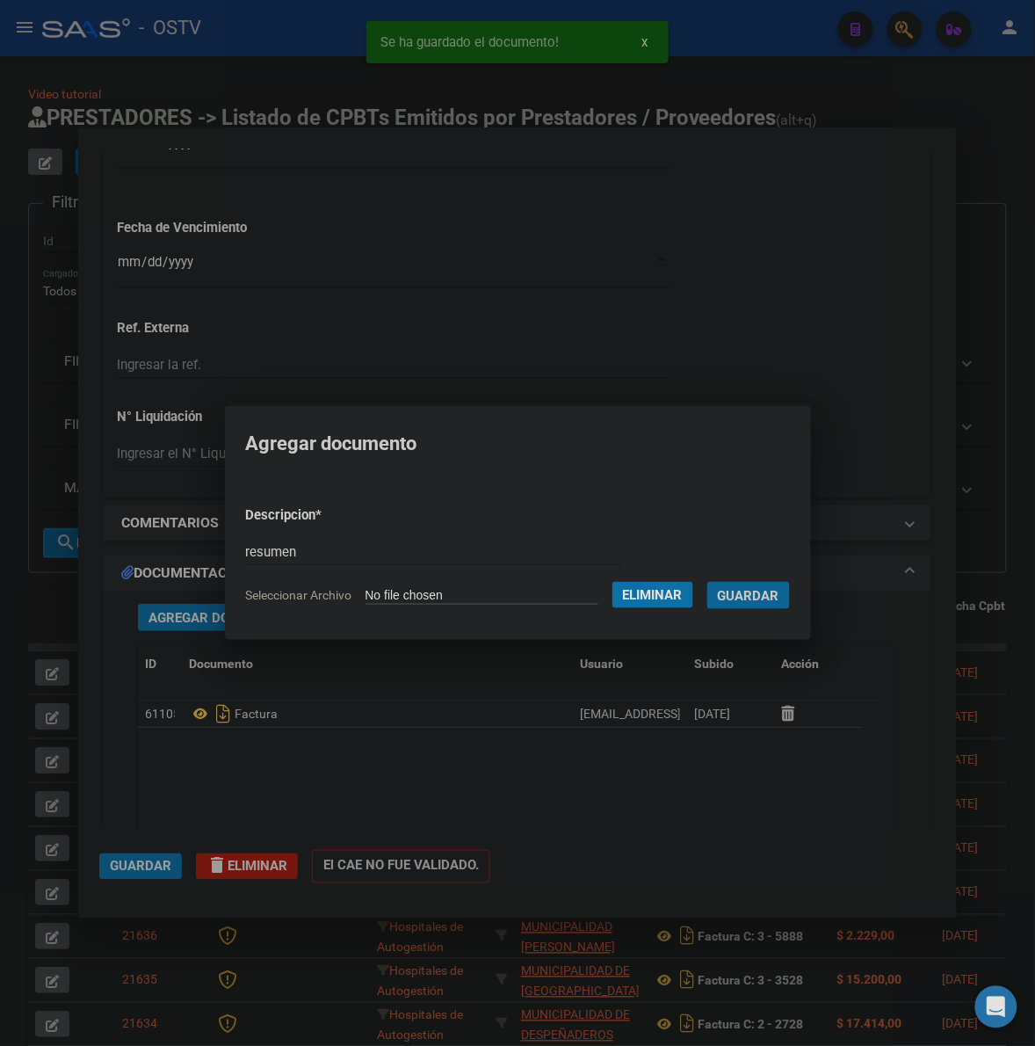
click at [708, 582] on button "Guardar" at bounding box center [749, 595] width 83 height 27
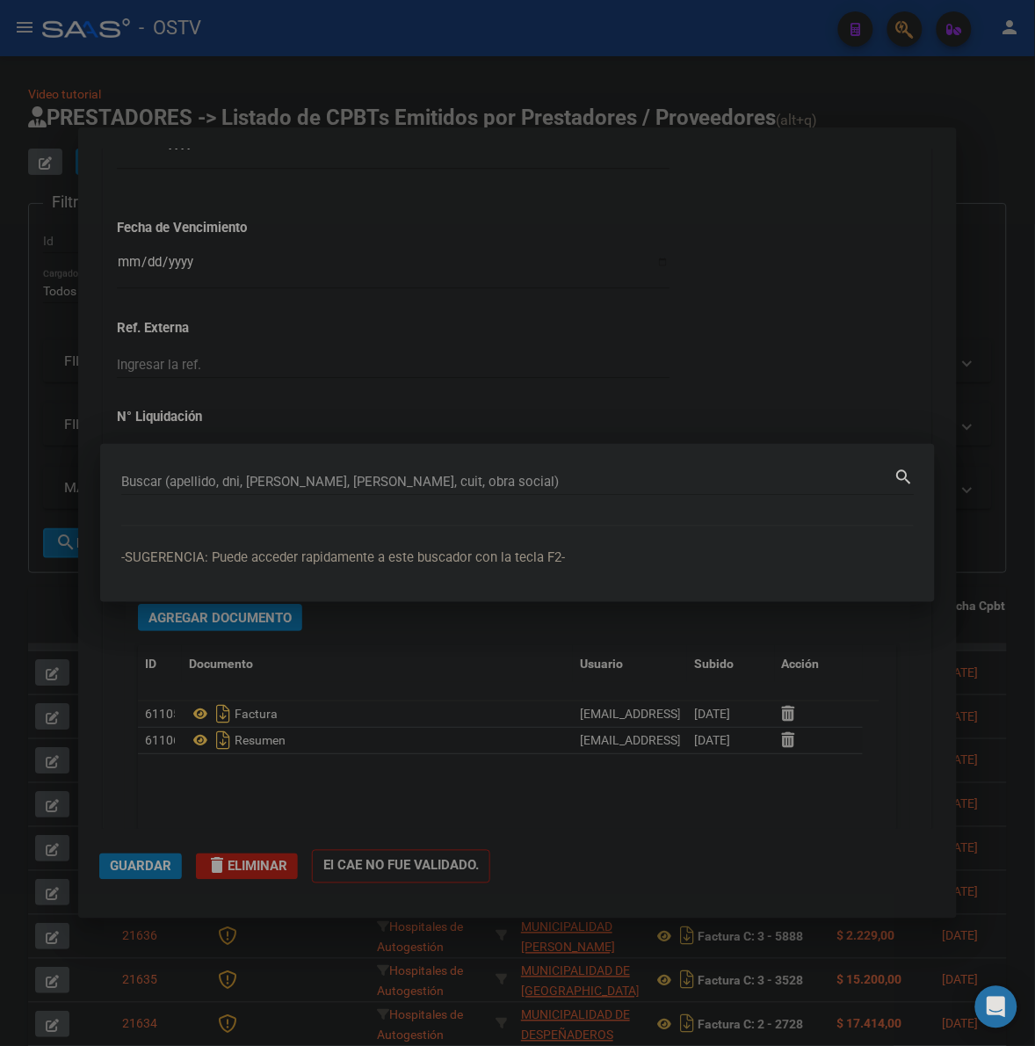
click at [367, 741] on div at bounding box center [517, 523] width 1035 height 1046
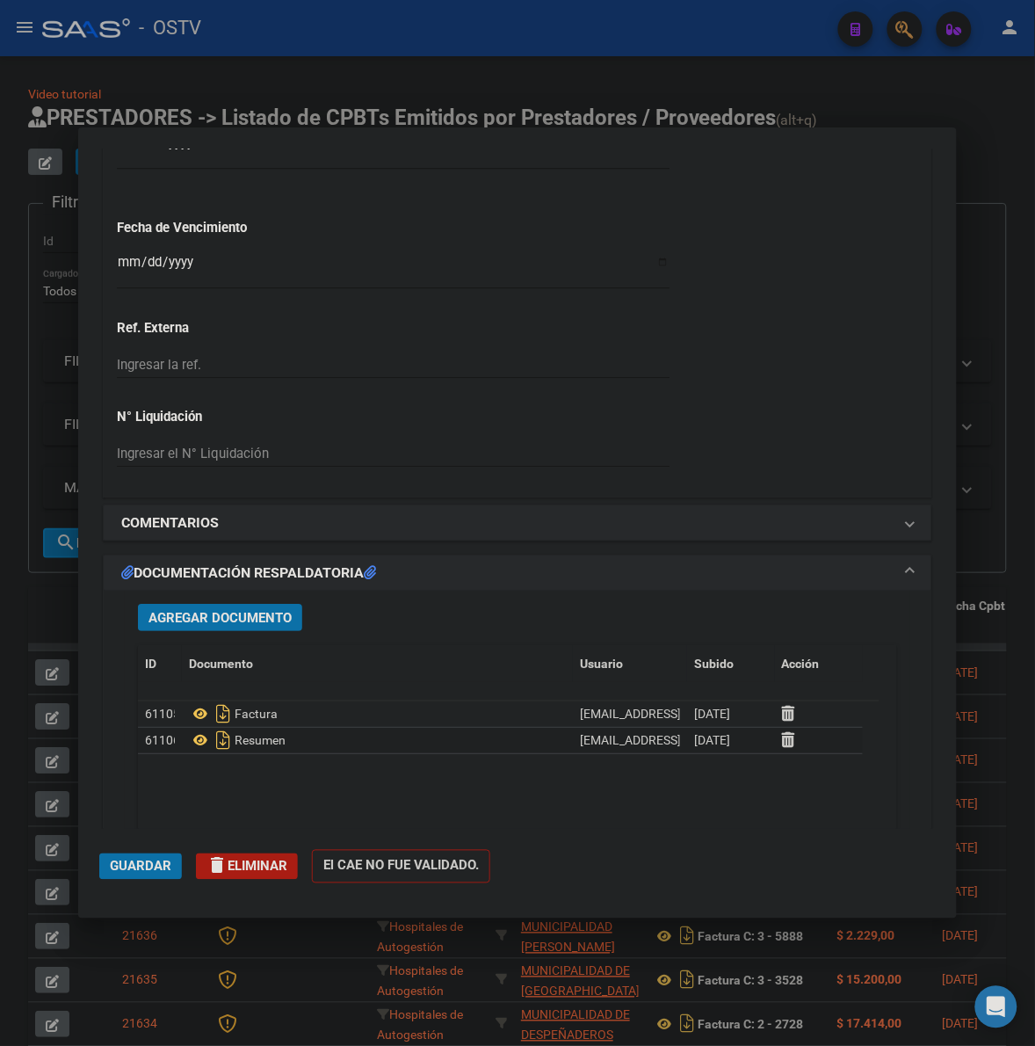
click at [138, 867] on span "Guardar" at bounding box center [141, 867] width 62 height 16
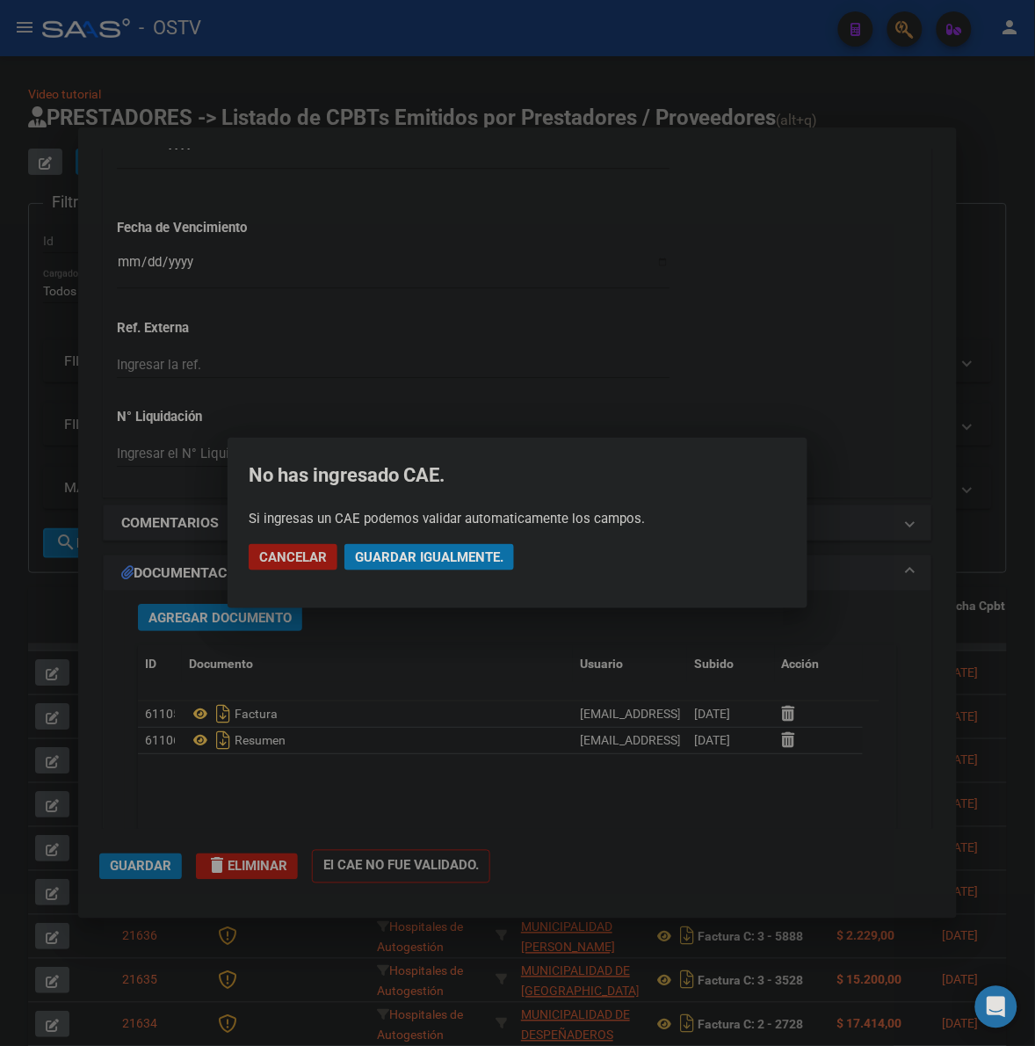
drag, startPoint x: 497, startPoint y: 565, endPoint x: 512, endPoint y: 555, distance: 17.8
click at [497, 564] on button "Guardar igualmente." at bounding box center [430, 557] width 170 height 26
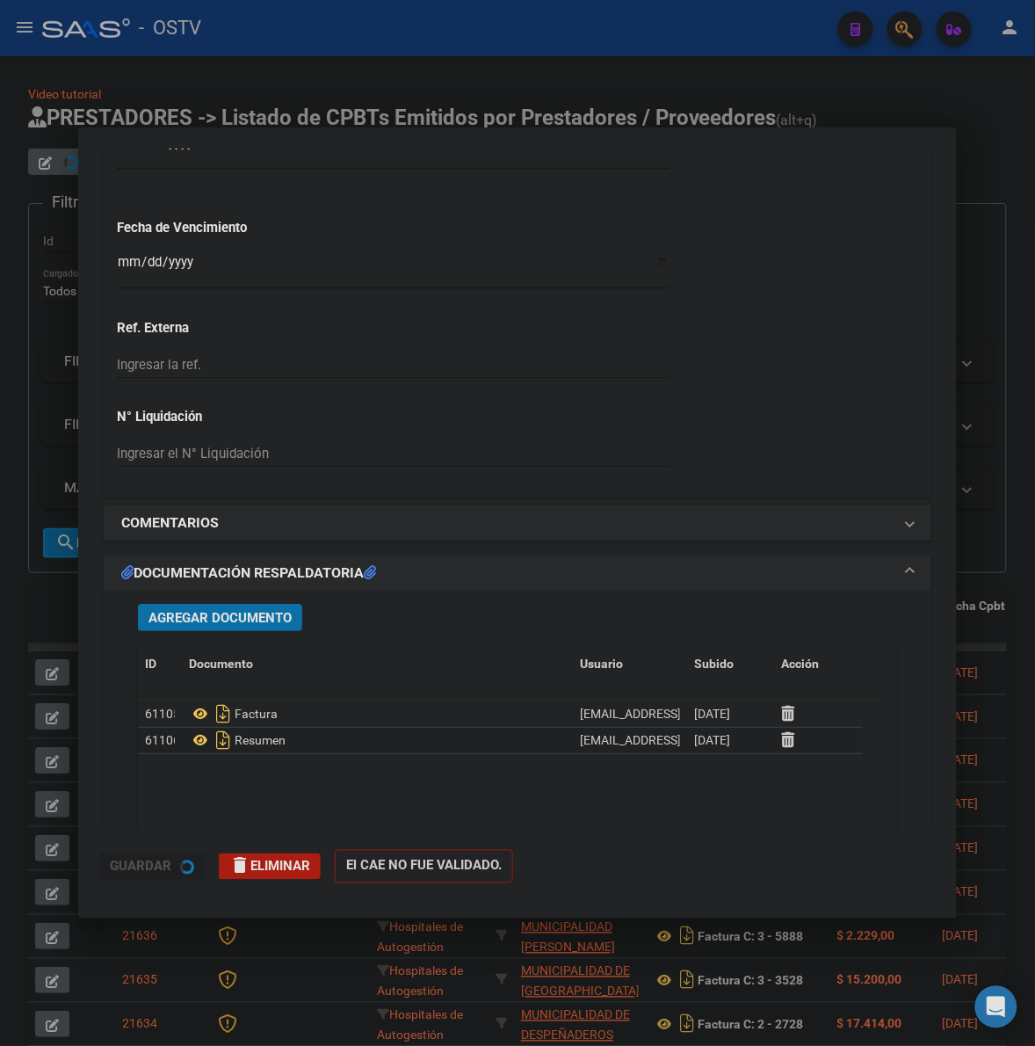
drag, startPoint x: 977, startPoint y: 388, endPoint x: 1033, endPoint y: 349, distance: 67.5
click at [982, 383] on div at bounding box center [517, 523] width 1035 height 1046
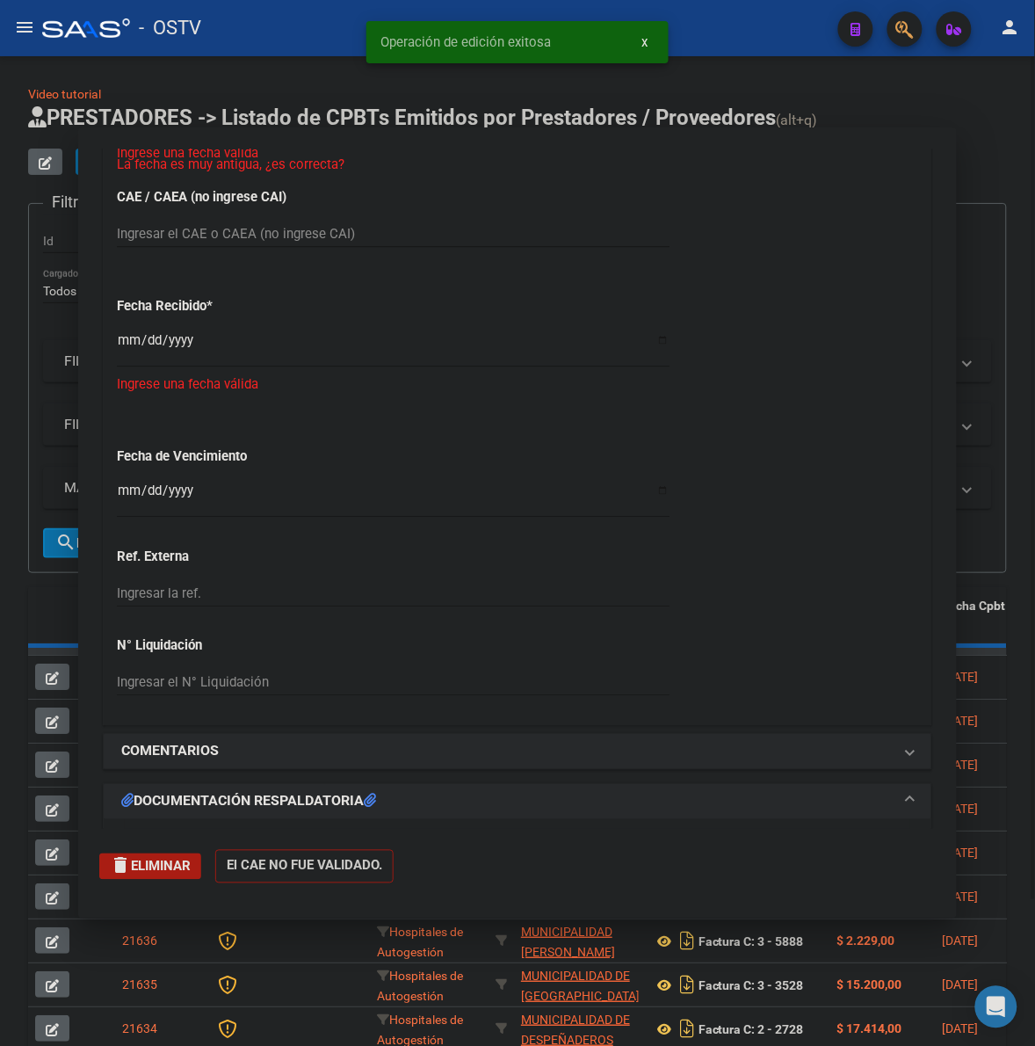
scroll to position [0, 0]
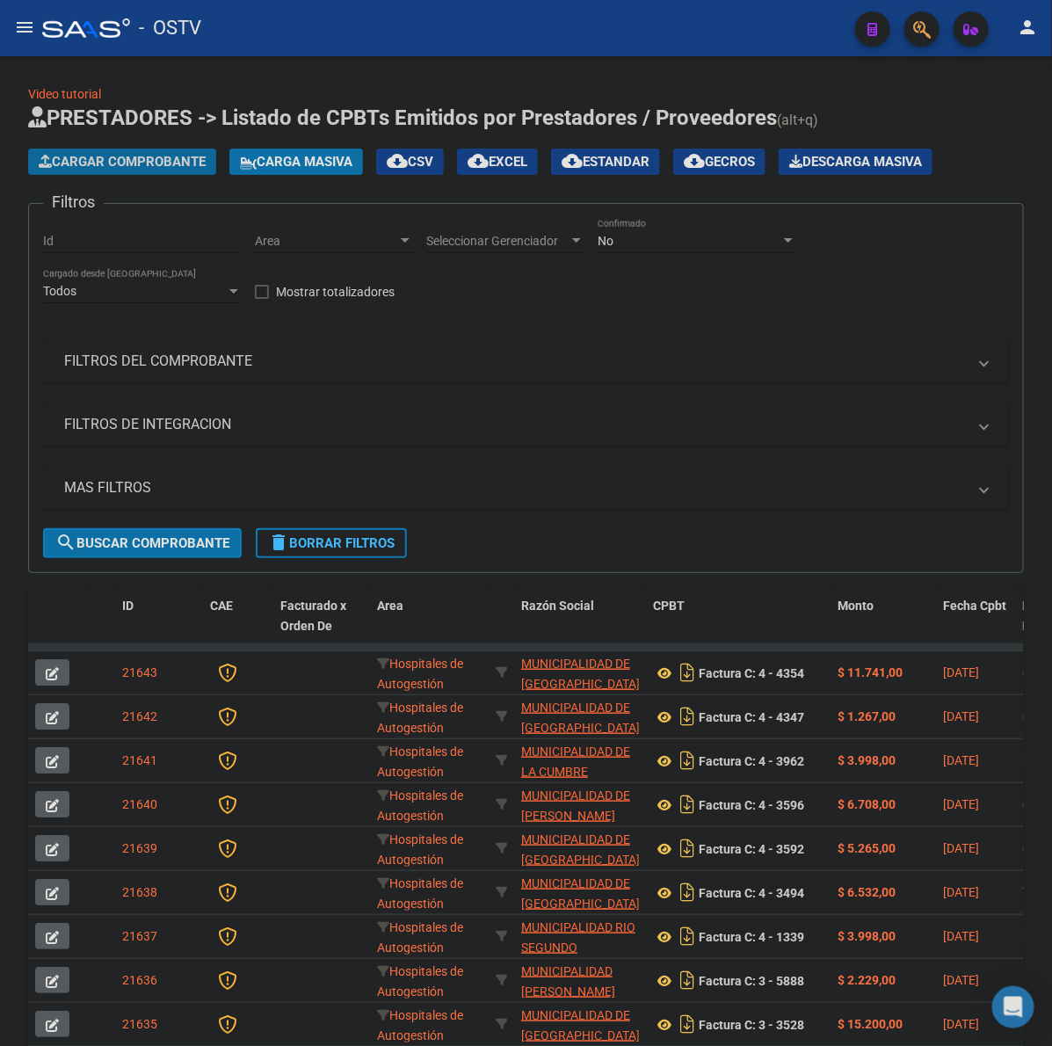
drag, startPoint x: 105, startPoint y: 156, endPoint x: 1051, endPoint y: 126, distance: 946.2
click at [112, 156] on span "Cargar Comprobante" at bounding box center [122, 162] width 167 height 16
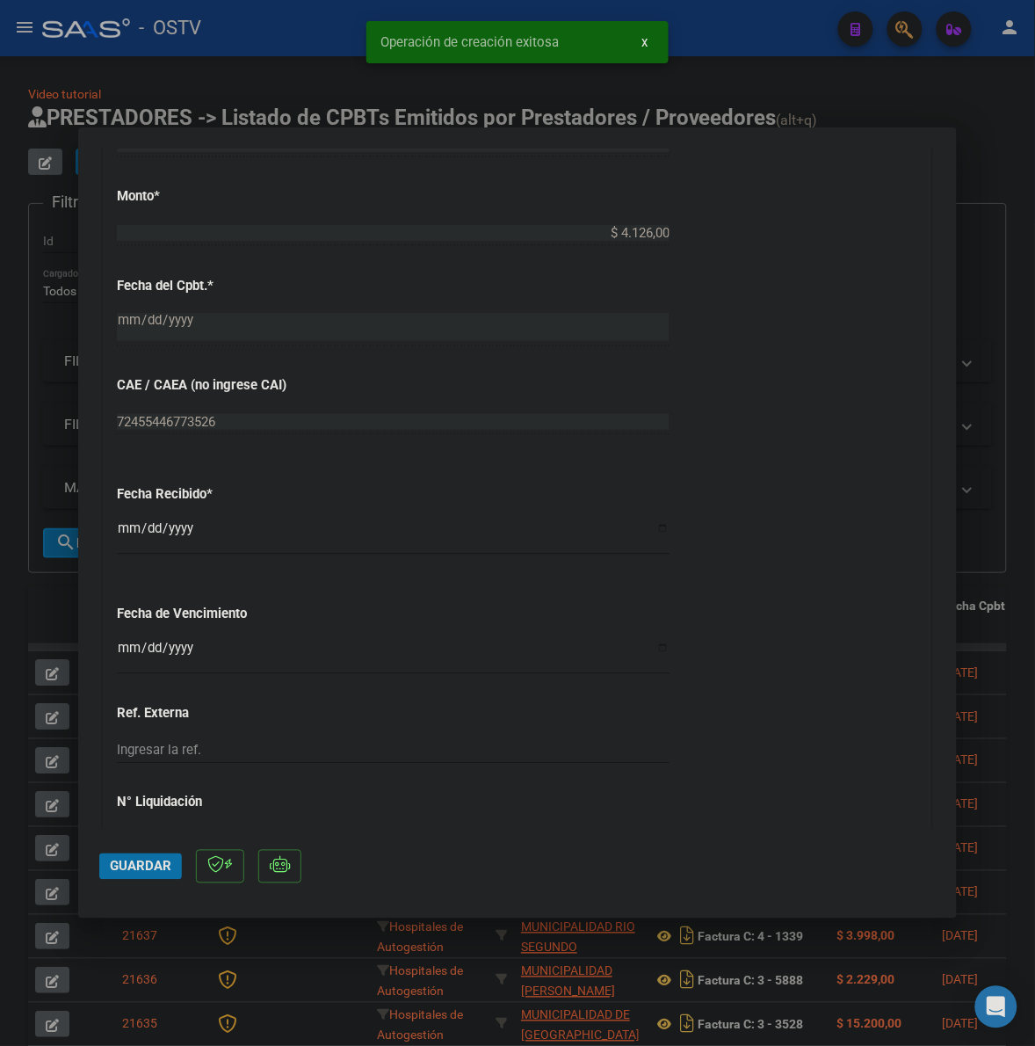
scroll to position [805, 0]
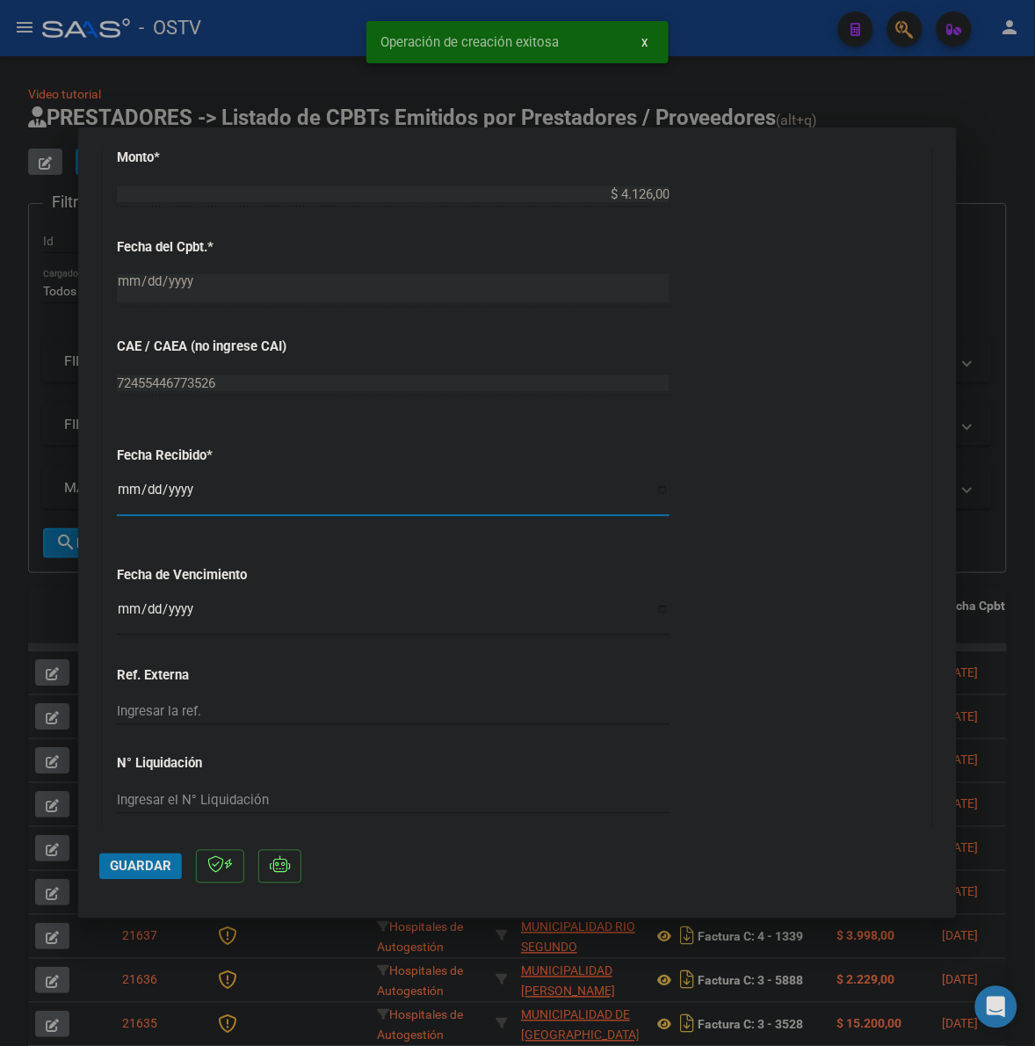
click at [123, 493] on input "2025-10-08" at bounding box center [393, 497] width 553 height 28
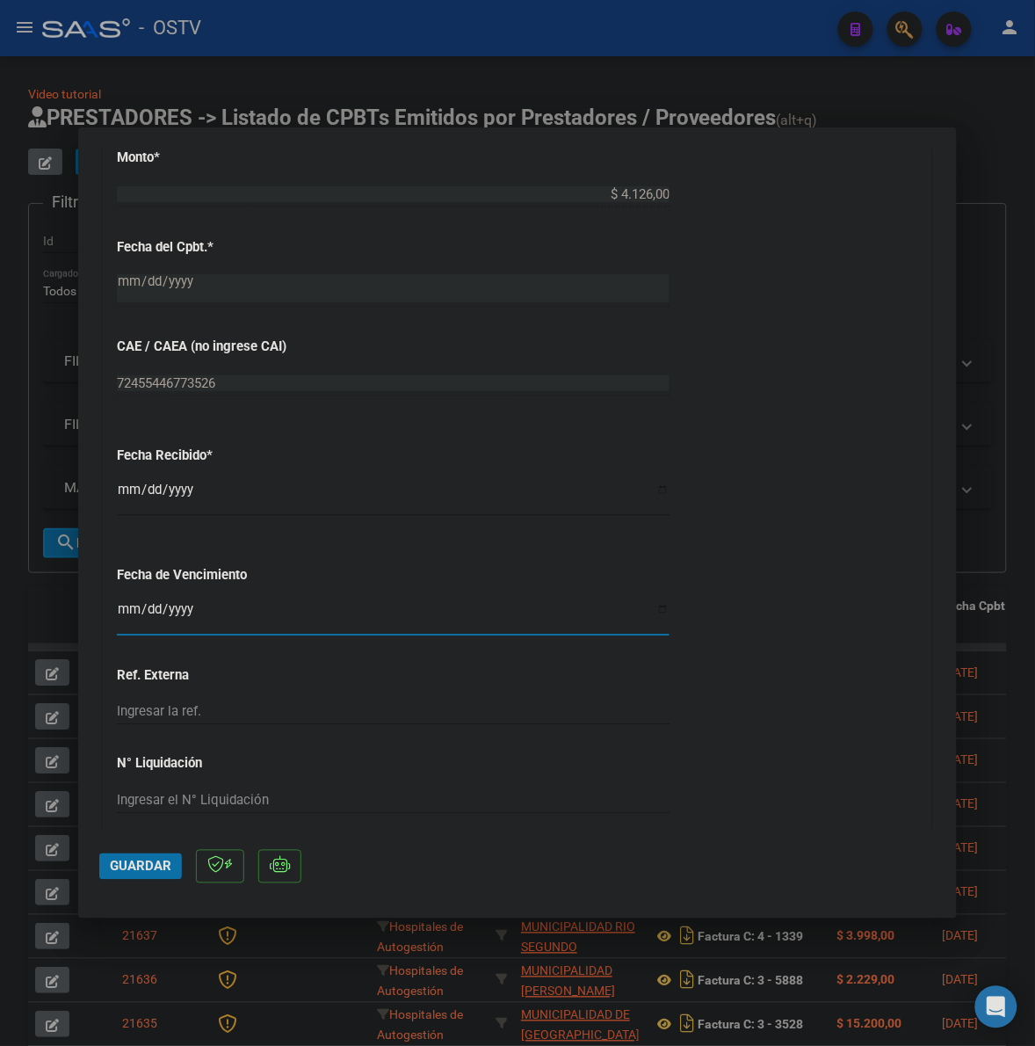
click at [120, 616] on input "Ingresar la fecha" at bounding box center [393, 616] width 553 height 28
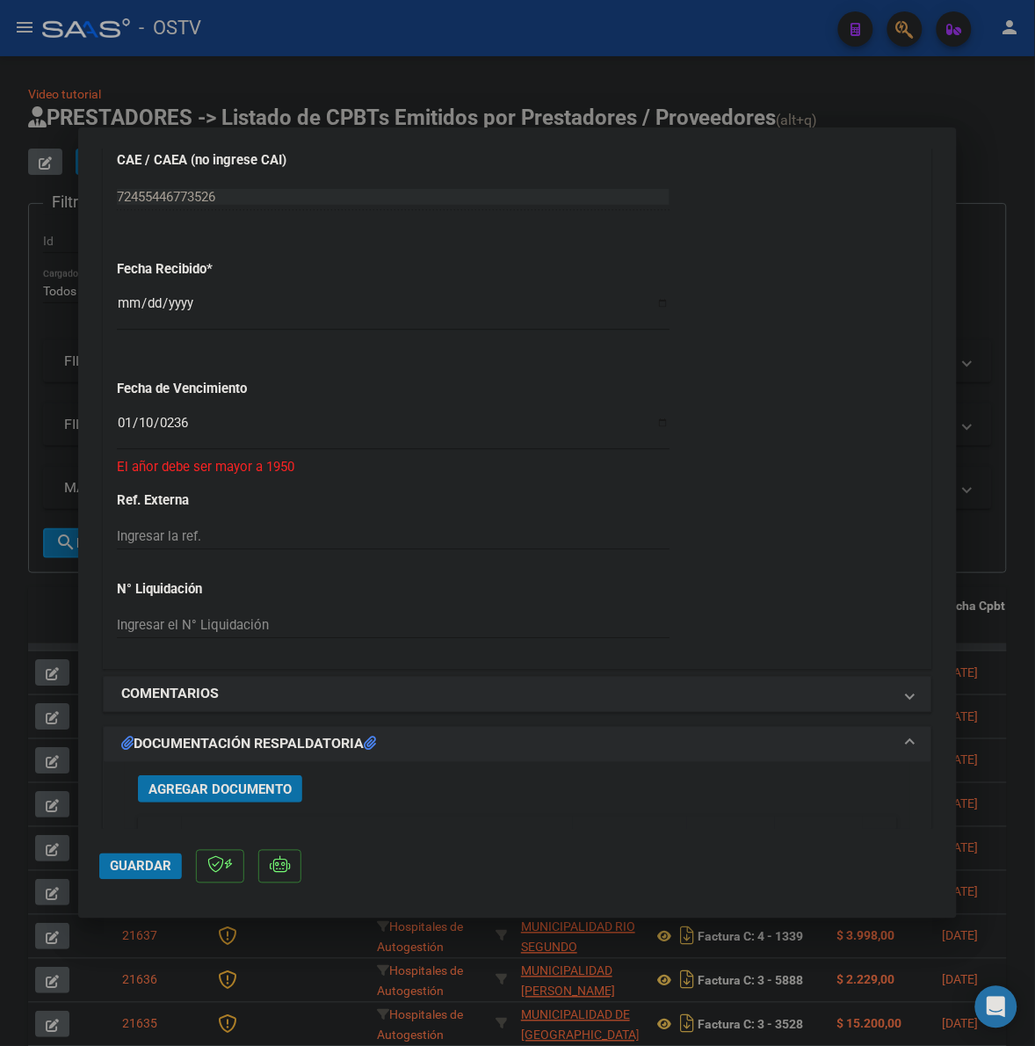
scroll to position [1025, 0]
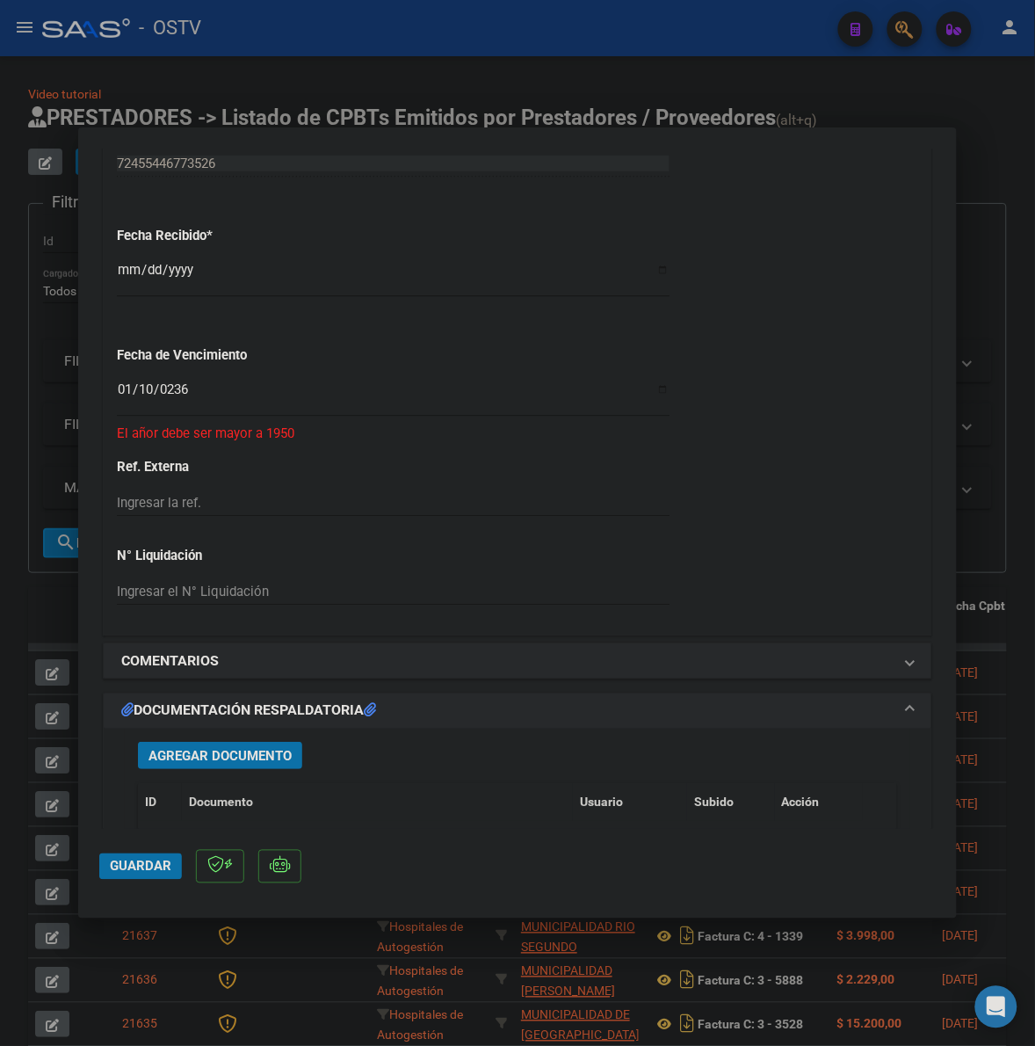
click at [205, 401] on input "0236-01-10" at bounding box center [393, 396] width 553 height 28
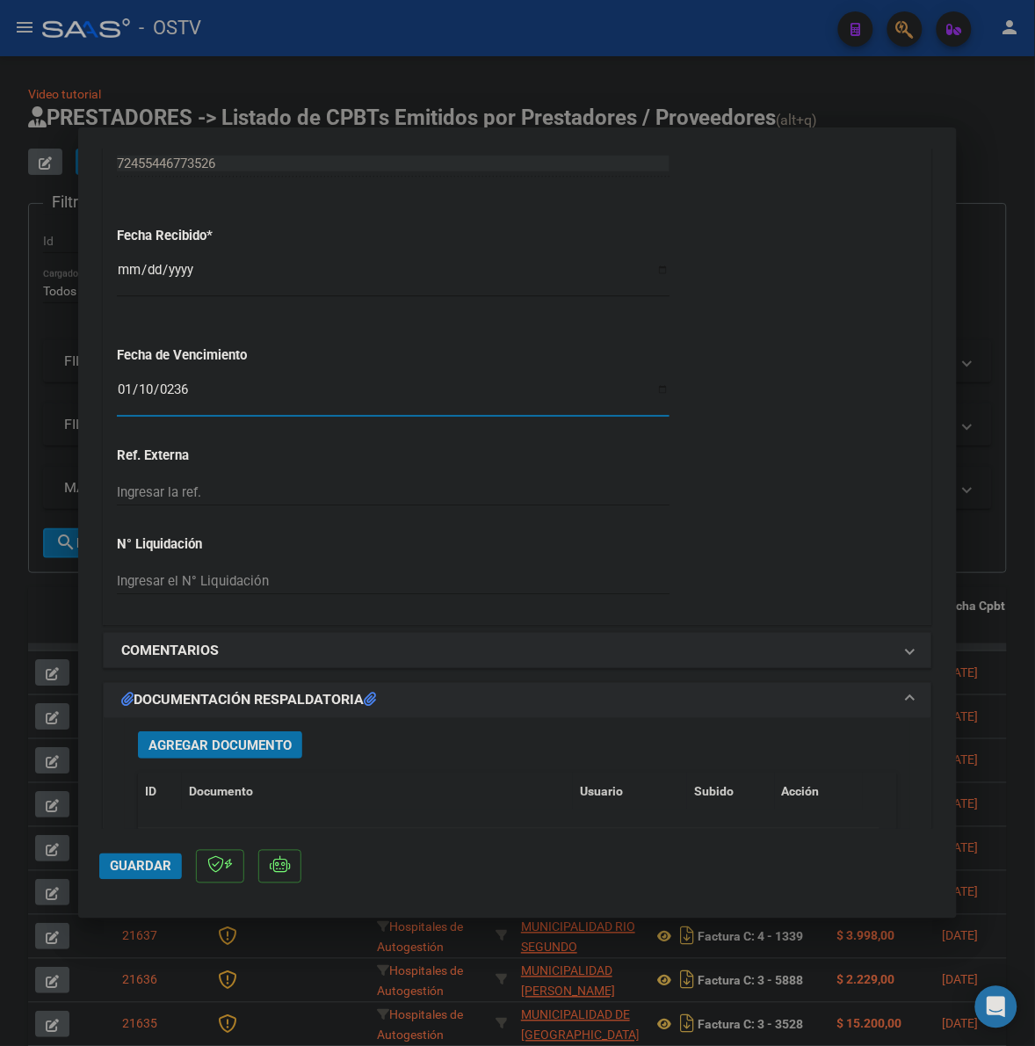
click at [271, 735] on button "Agregar Documento" at bounding box center [220, 744] width 164 height 27
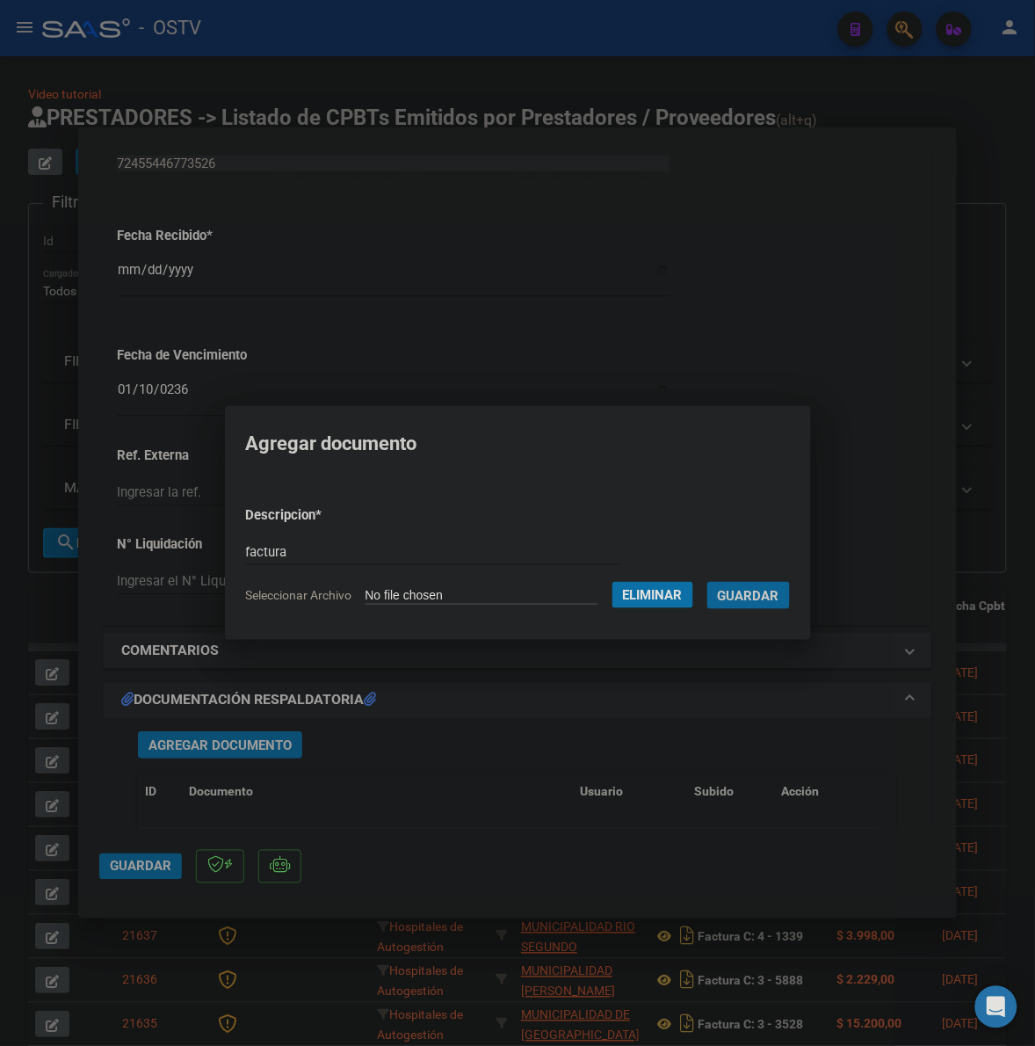
click at [708, 582] on button "Guardar" at bounding box center [749, 595] width 83 height 27
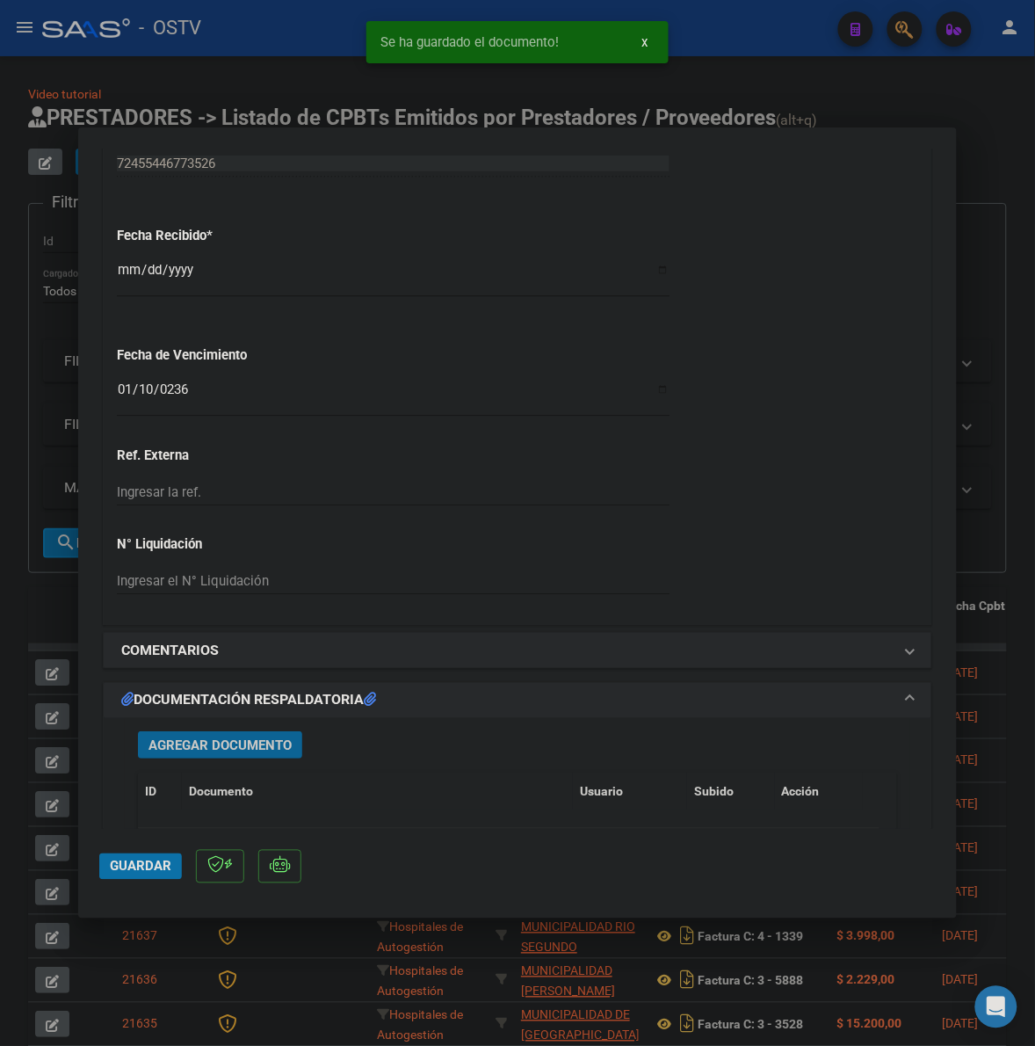
click at [259, 741] on span "Agregar Documento" at bounding box center [220, 745] width 143 height 16
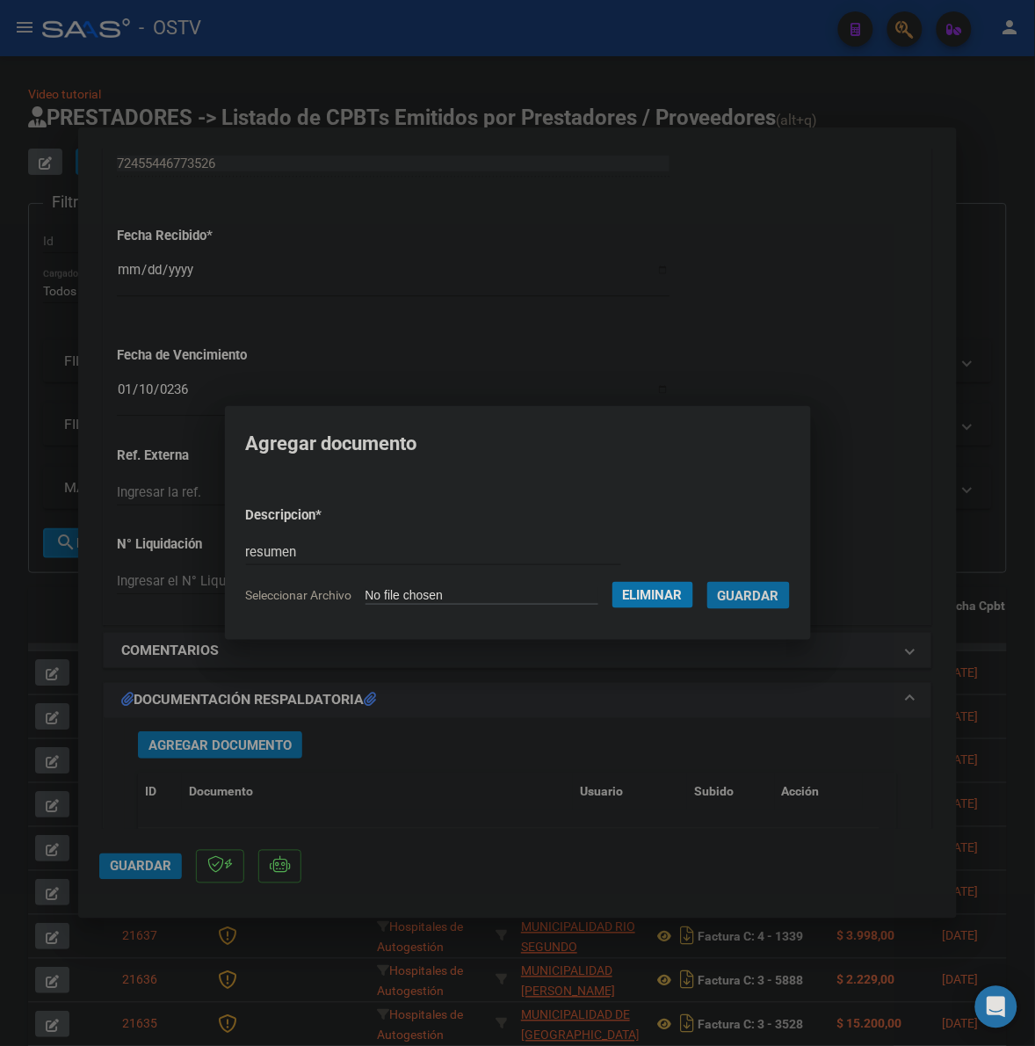
click at [753, 599] on span "Guardar" at bounding box center [749, 596] width 62 height 16
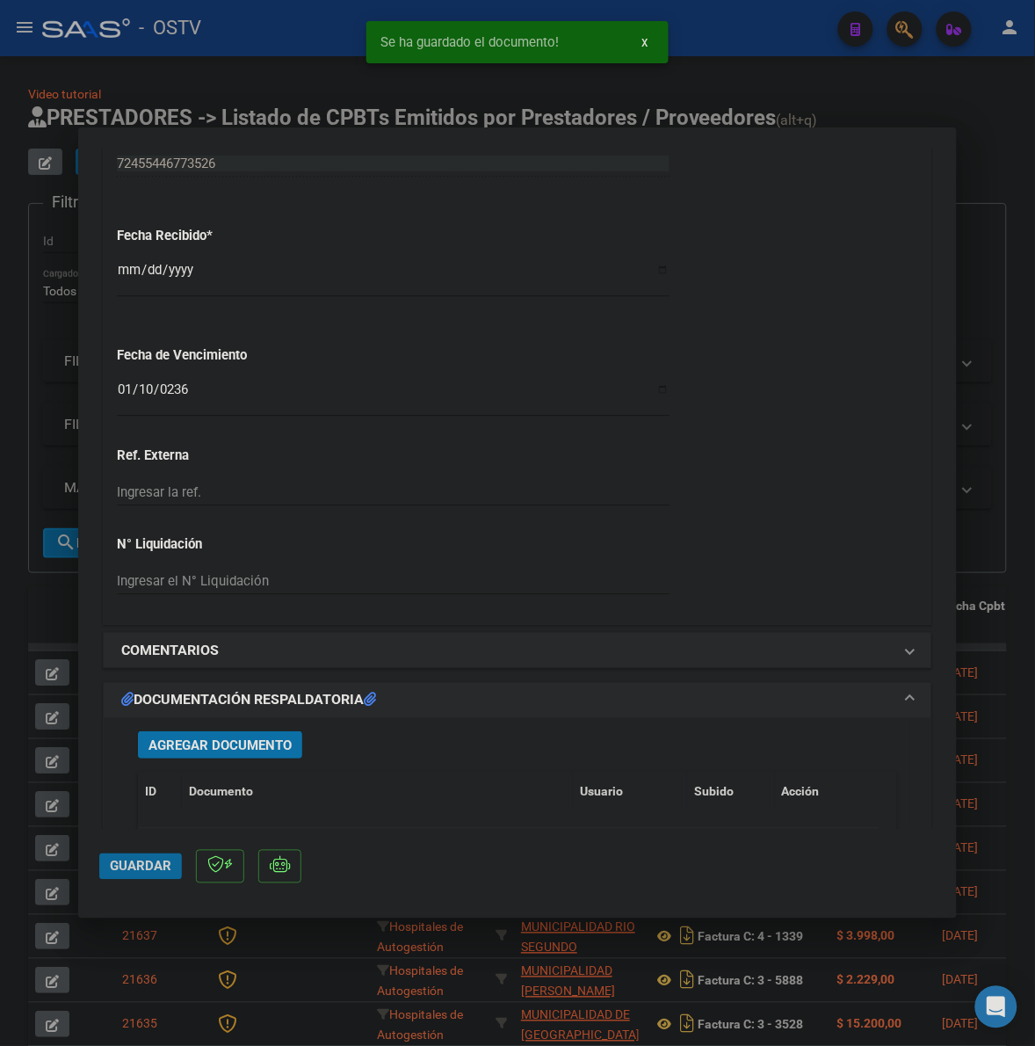
drag, startPoint x: 141, startPoint y: 864, endPoint x: 176, endPoint y: 854, distance: 36.5
click at [154, 862] on span "Guardar" at bounding box center [141, 867] width 62 height 16
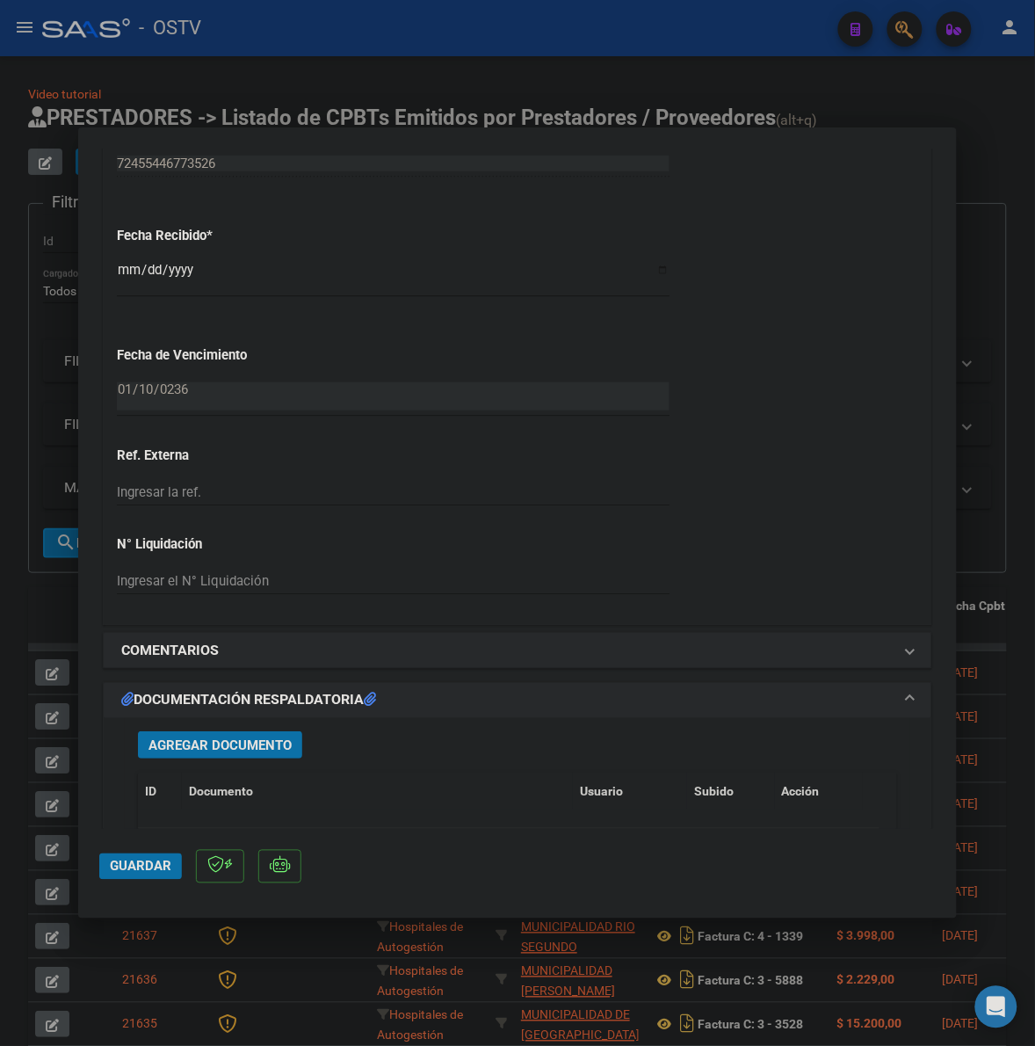
drag, startPoint x: 960, startPoint y: 358, endPoint x: 947, endPoint y: 352, distance: 13.8
click at [960, 358] on div at bounding box center [517, 523] width 1035 height 1046
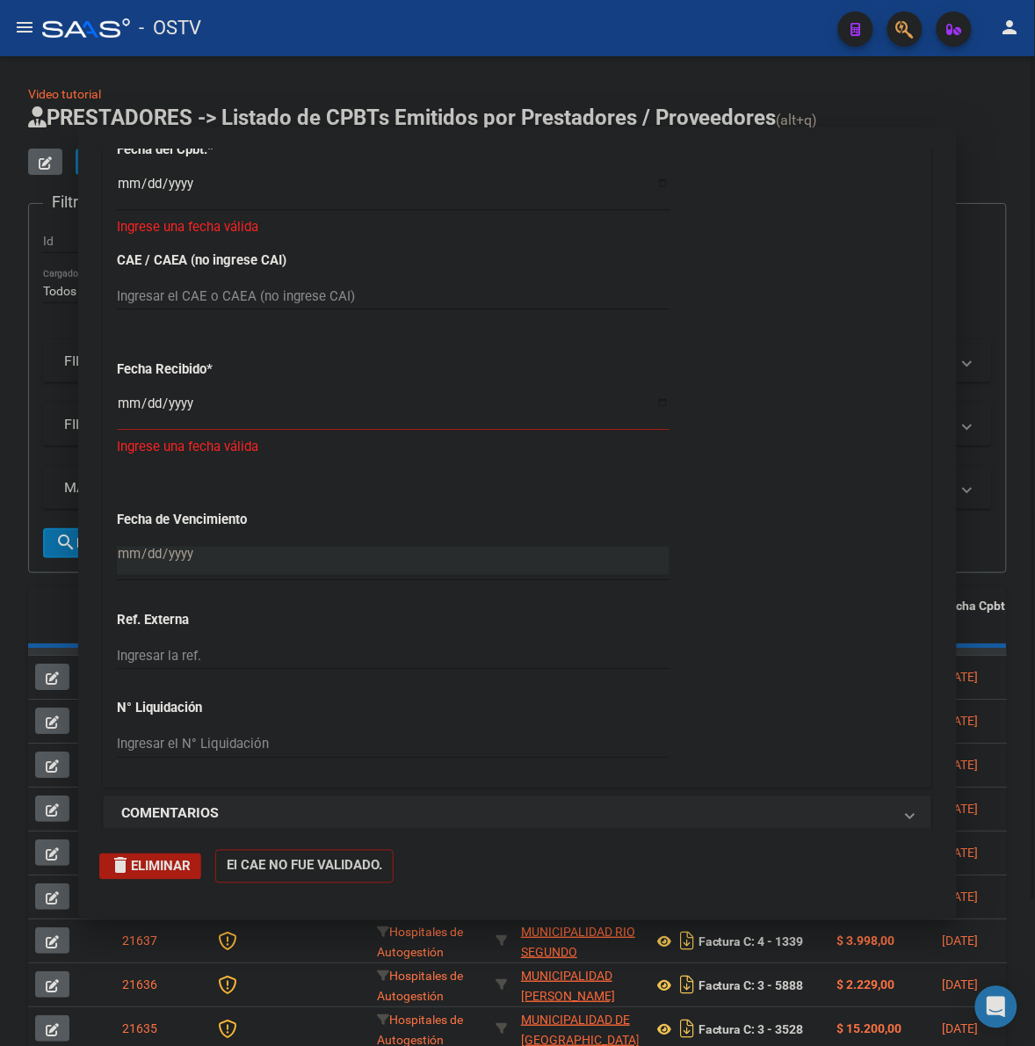
scroll to position [1158, 0]
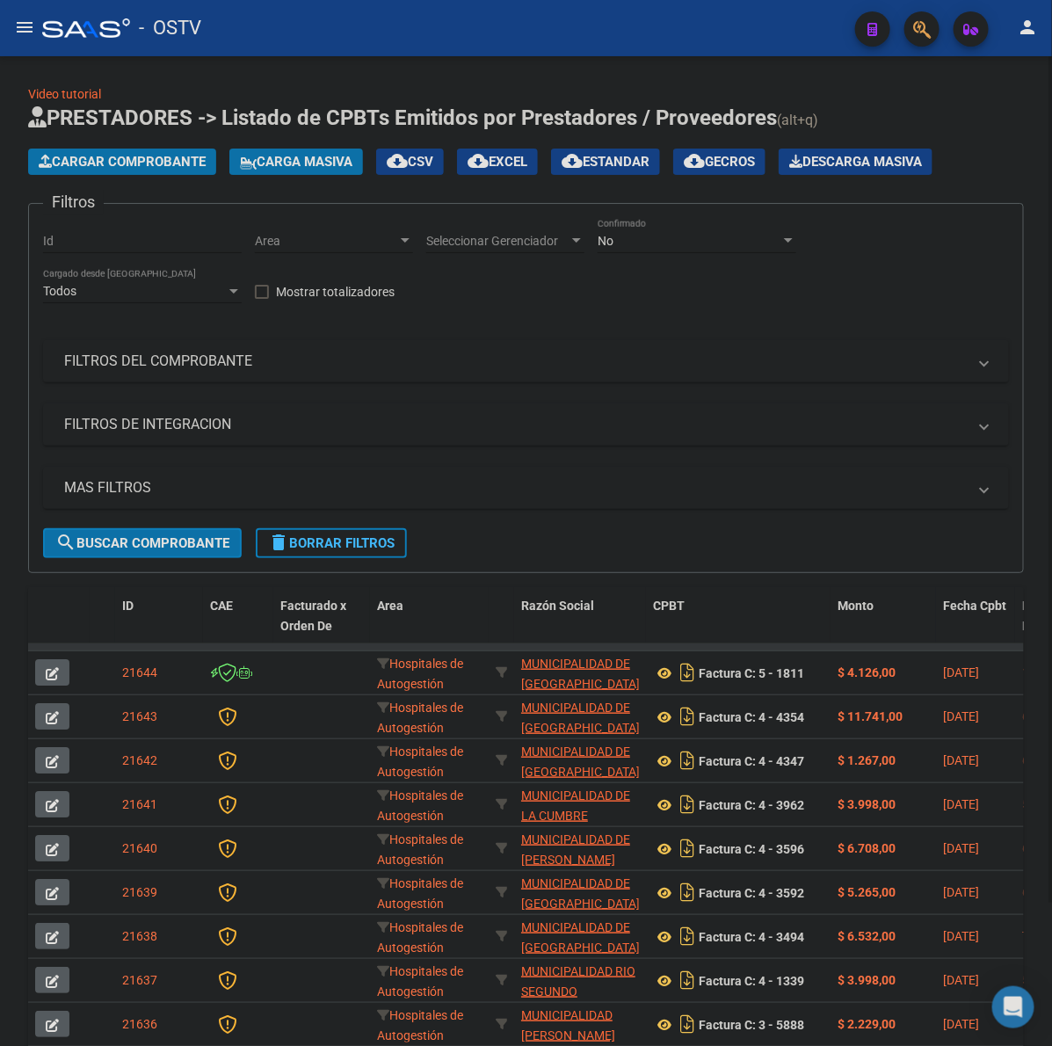
click at [129, 163] on span "Cargar Comprobante" at bounding box center [122, 162] width 167 height 16
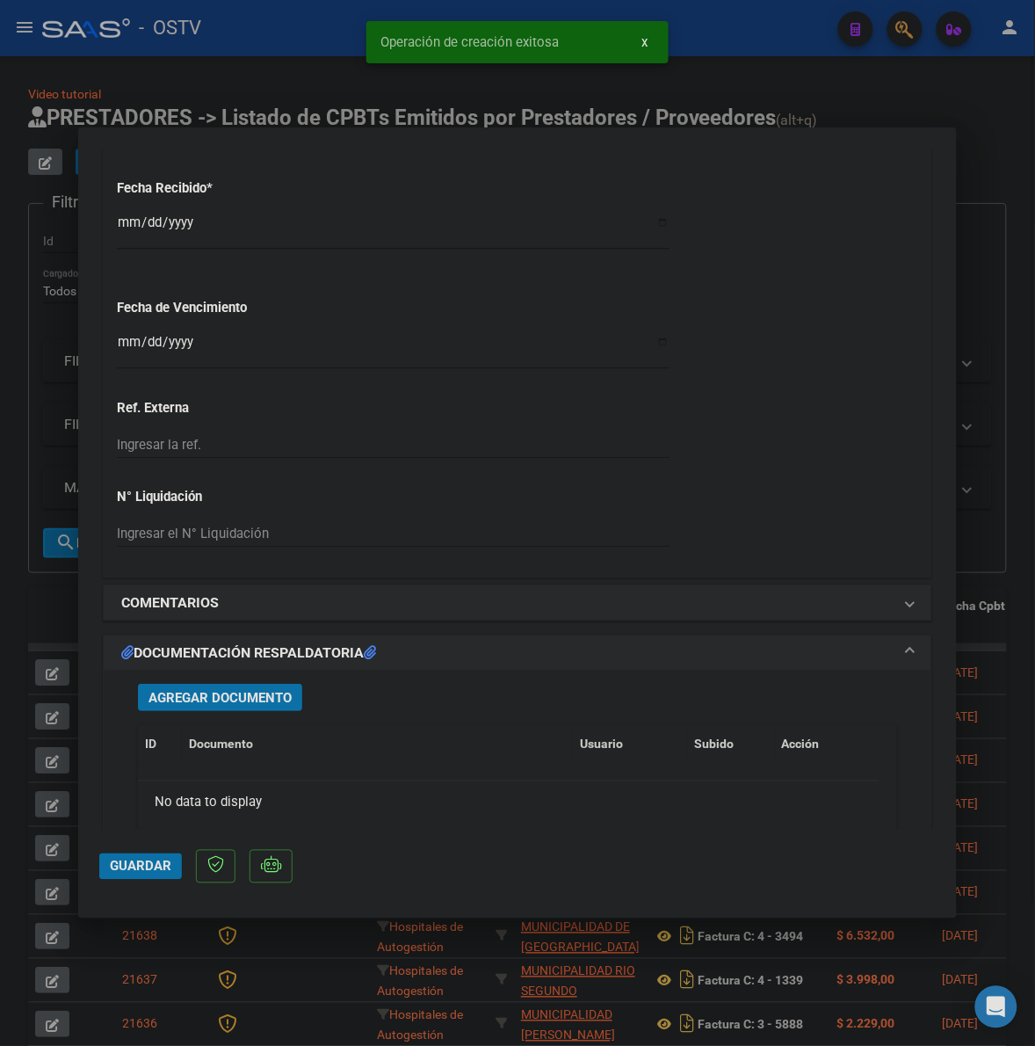
scroll to position [1099, 0]
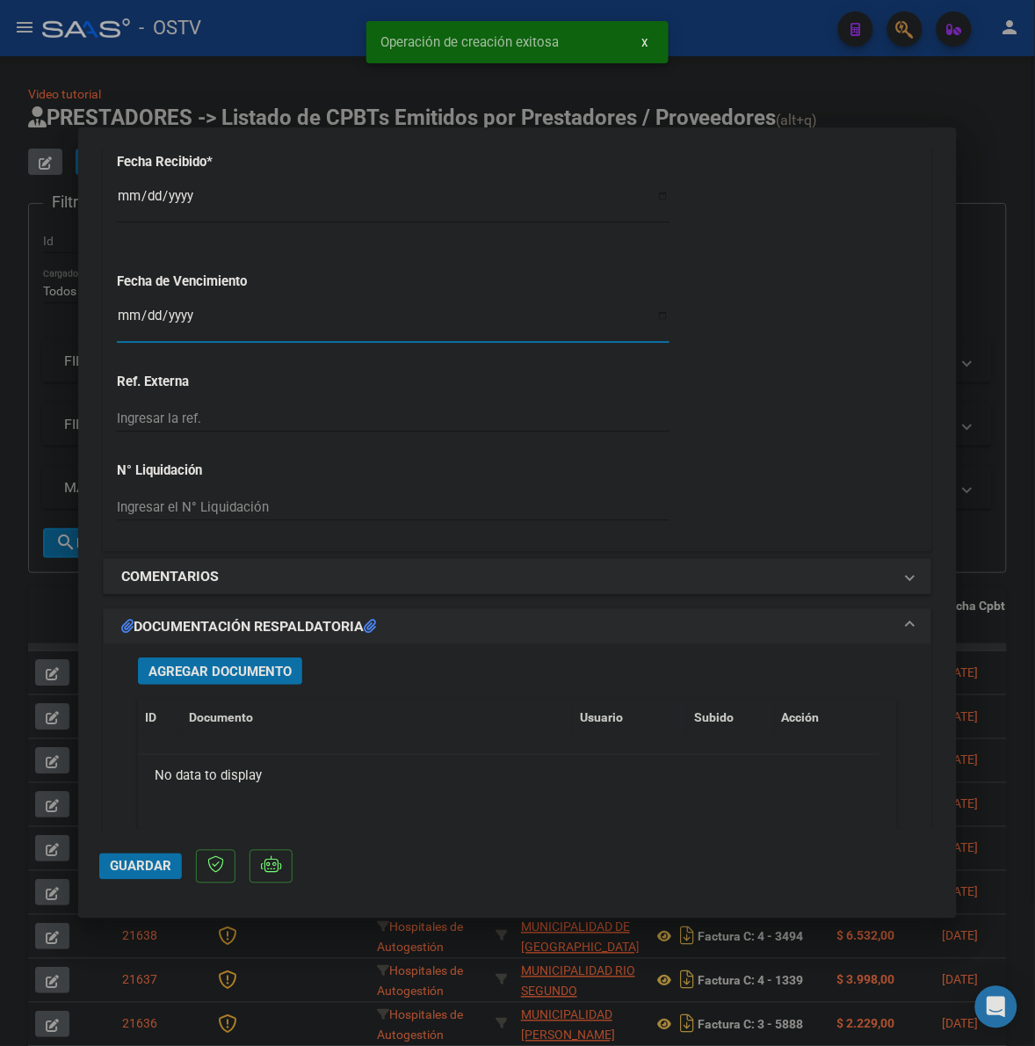
click at [121, 312] on input "Ingresar la fecha" at bounding box center [393, 322] width 553 height 28
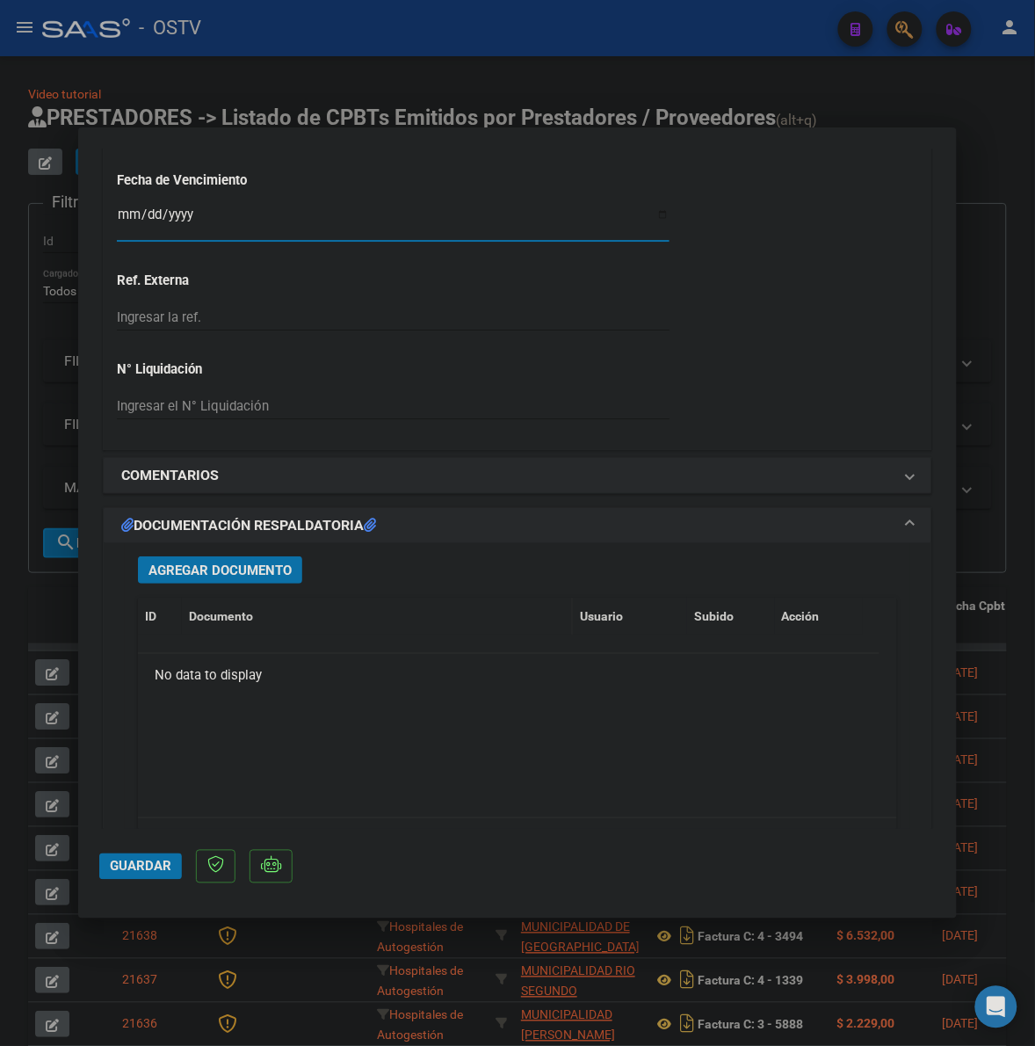
scroll to position [1281, 0]
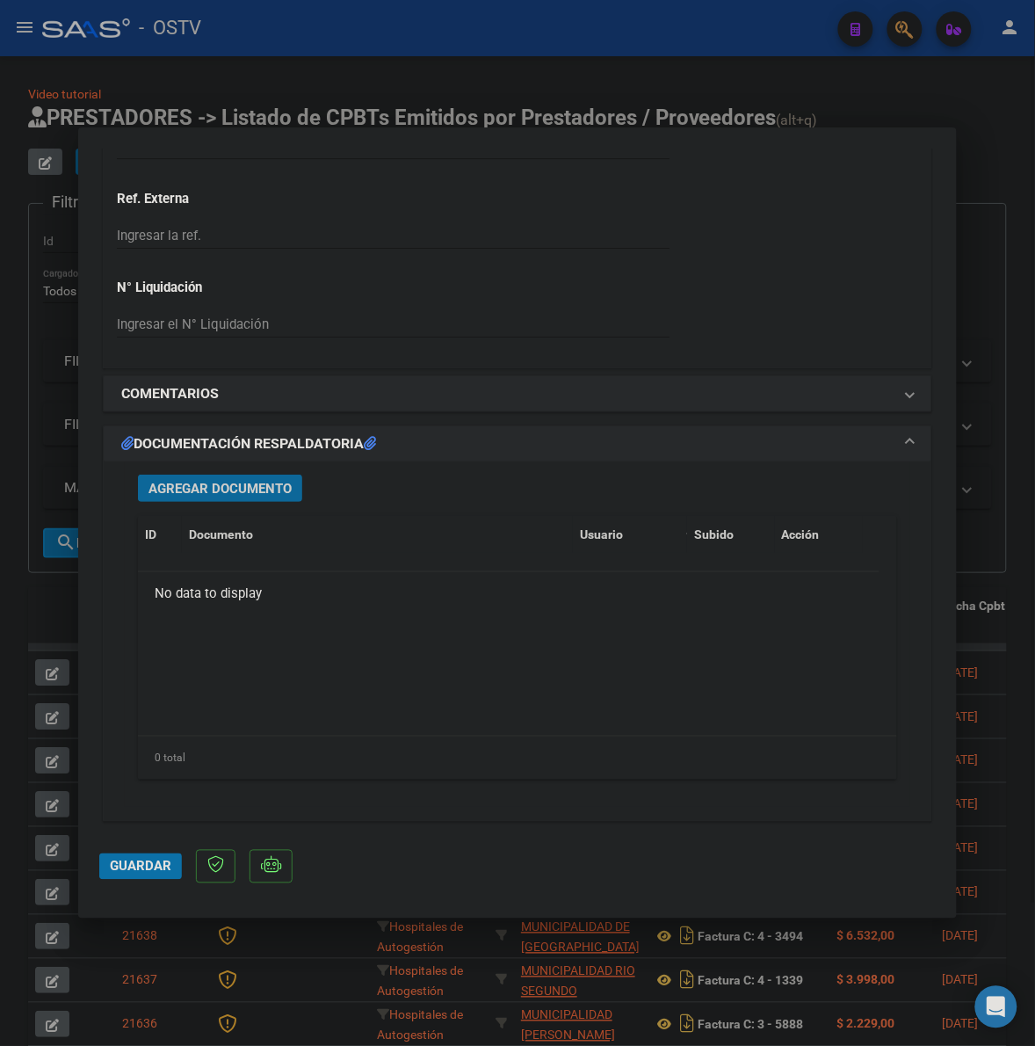
click at [174, 494] on span "Agregar Documento" at bounding box center [220, 489] width 143 height 16
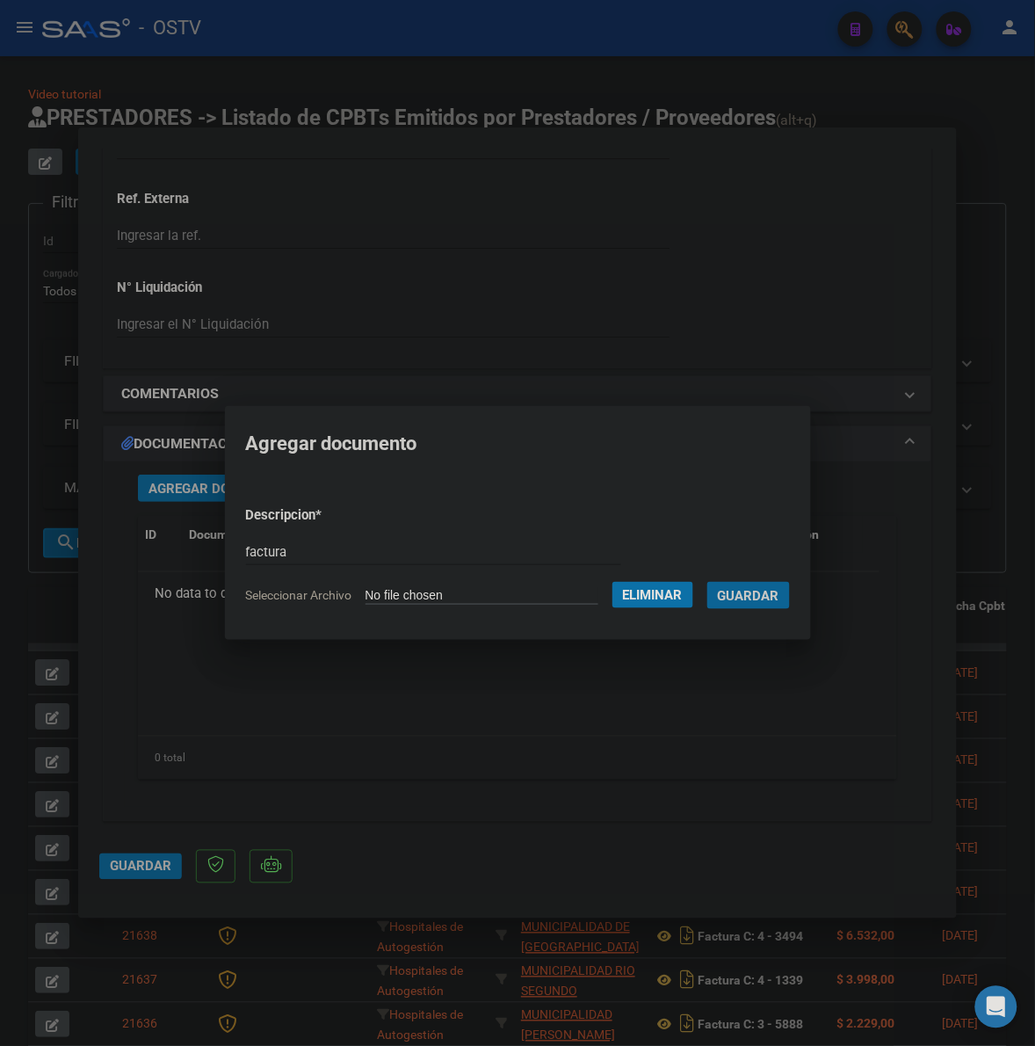
click at [708, 582] on button "Guardar" at bounding box center [749, 595] width 83 height 27
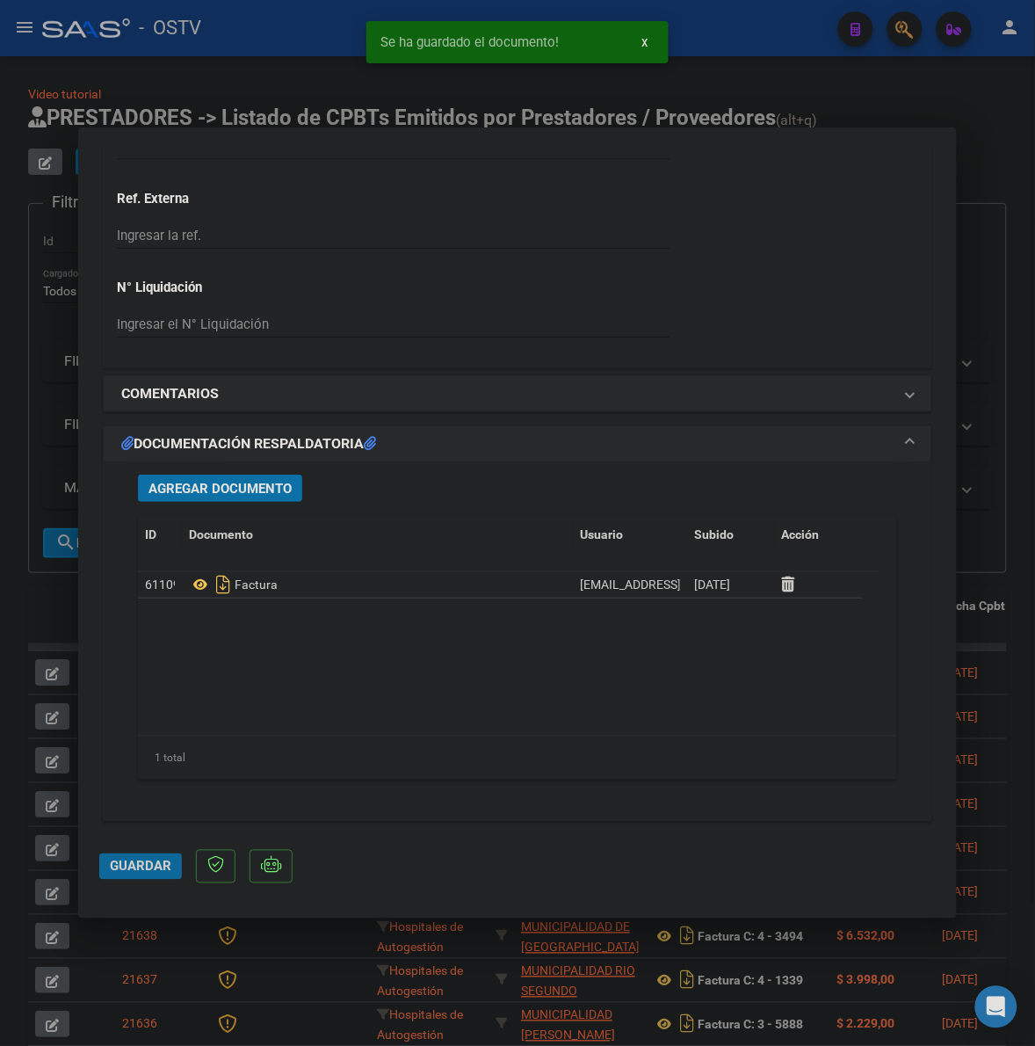
click at [161, 857] on button "Guardar" at bounding box center [140, 866] width 83 height 26
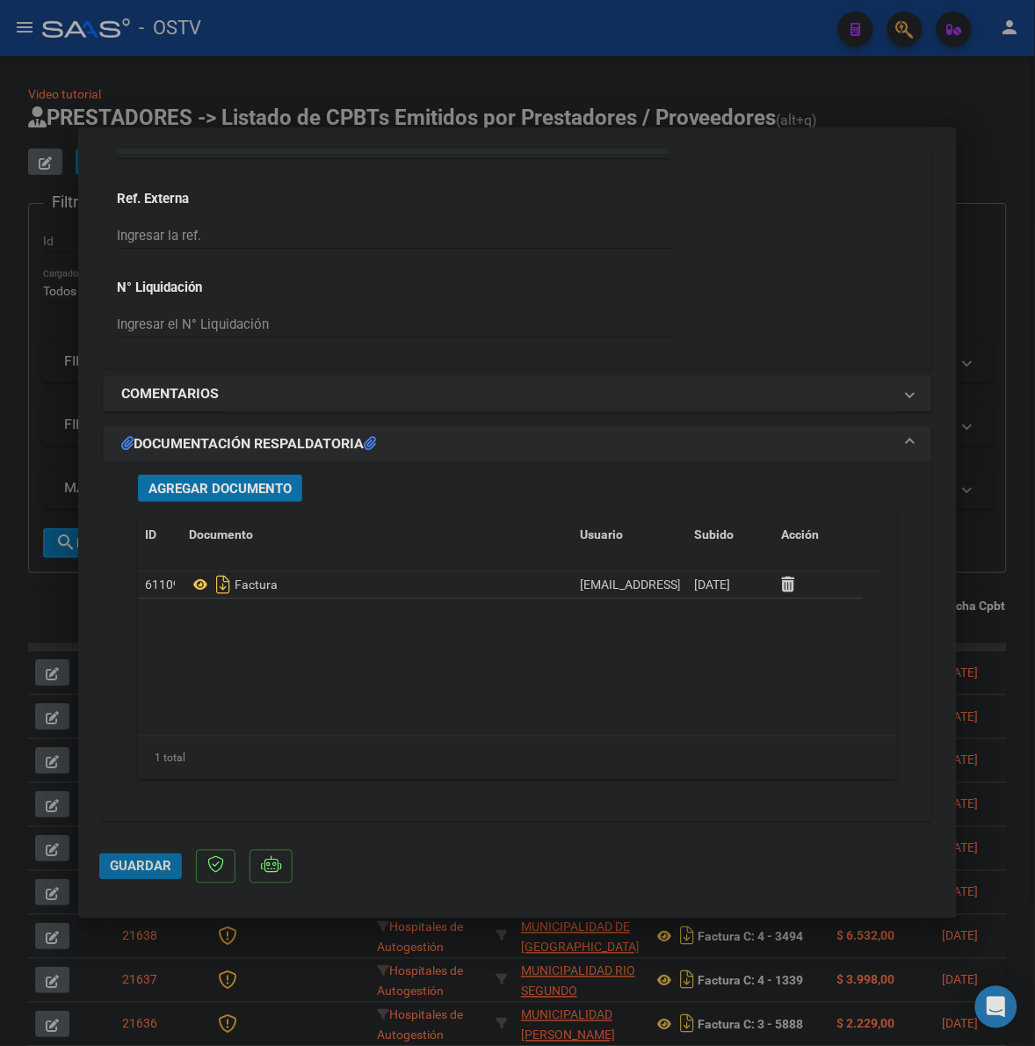
drag, startPoint x: 156, startPoint y: 868, endPoint x: 163, endPoint y: 853, distance: 17.0
click at [156, 868] on span "Guardar" at bounding box center [141, 867] width 62 height 16
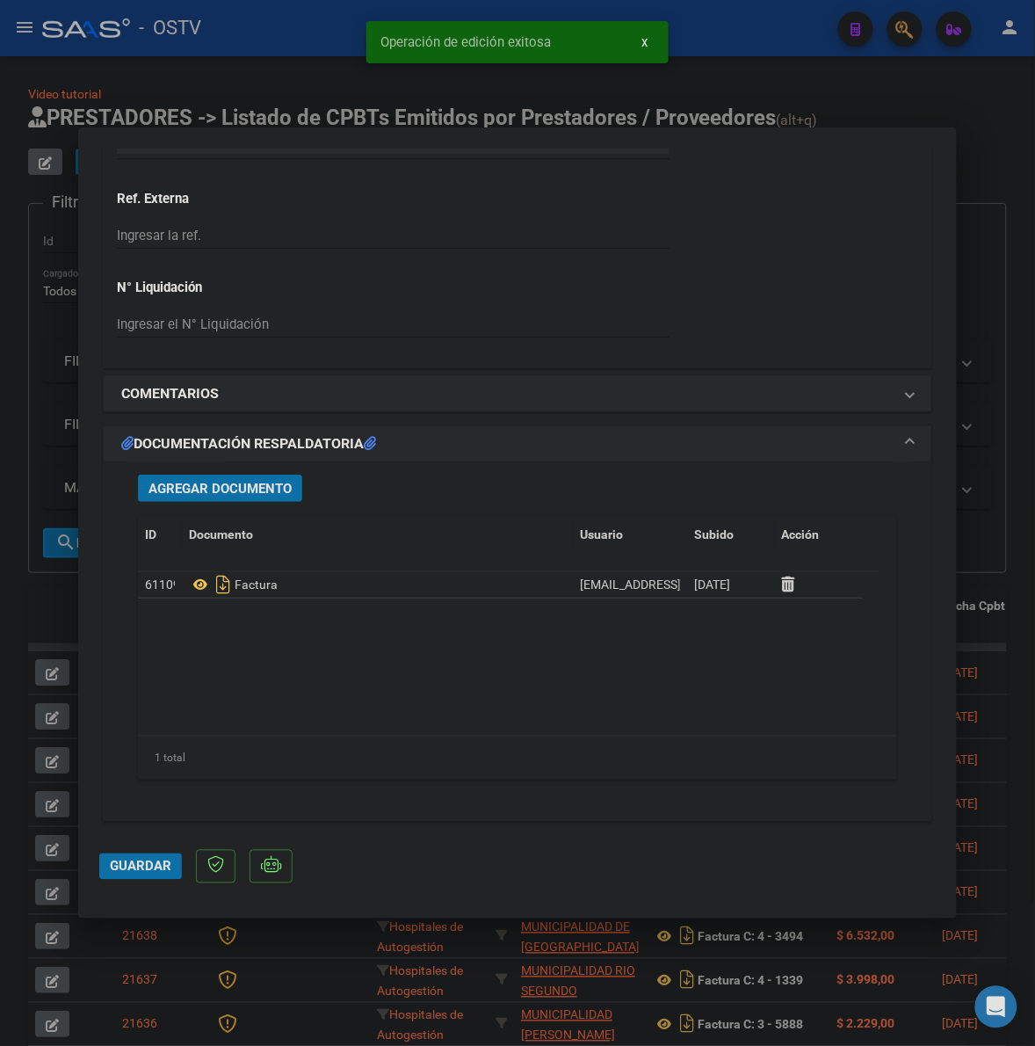
click at [57, 612] on div at bounding box center [517, 523] width 1035 height 1046
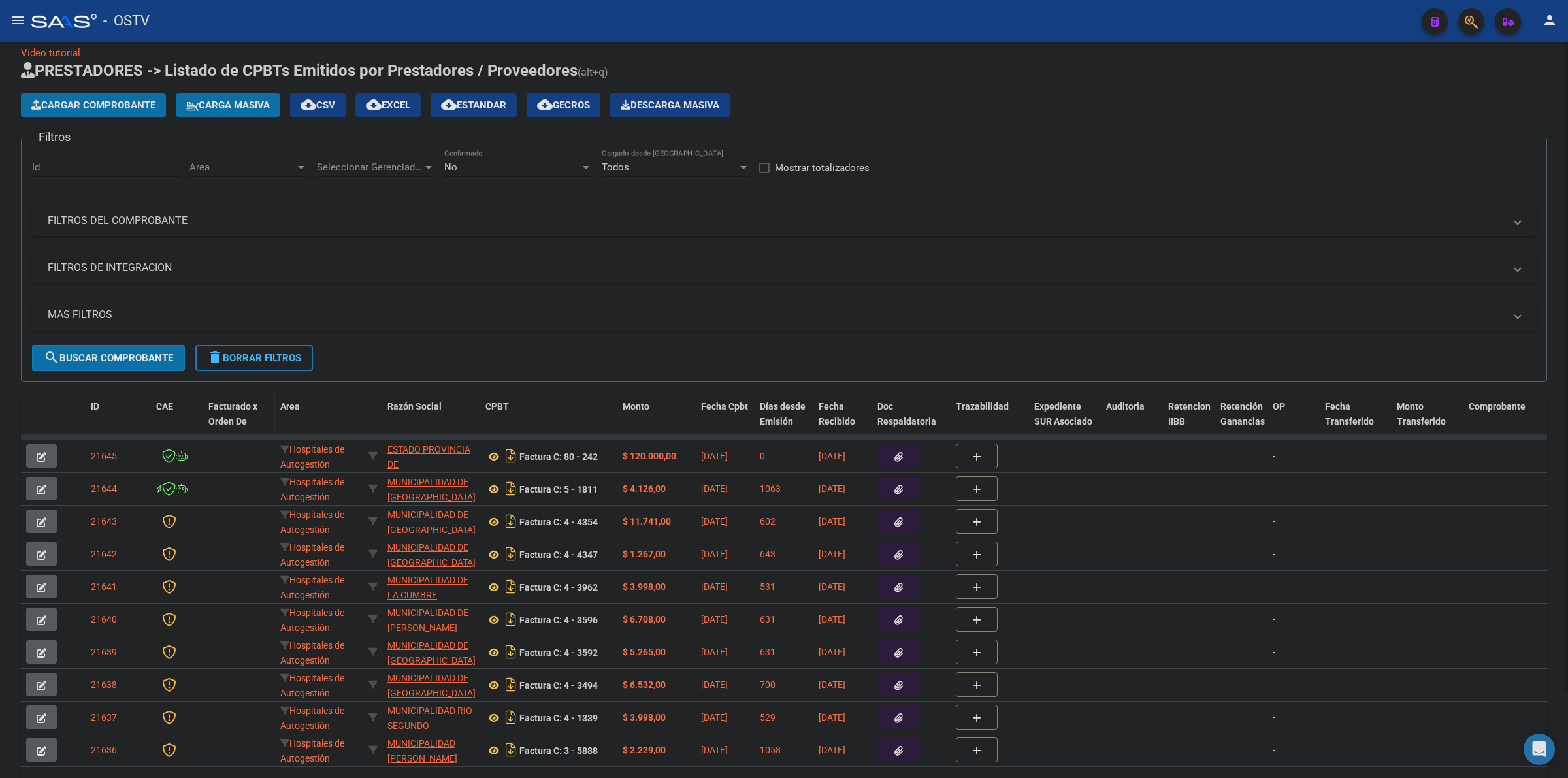
scroll to position [0, 0]
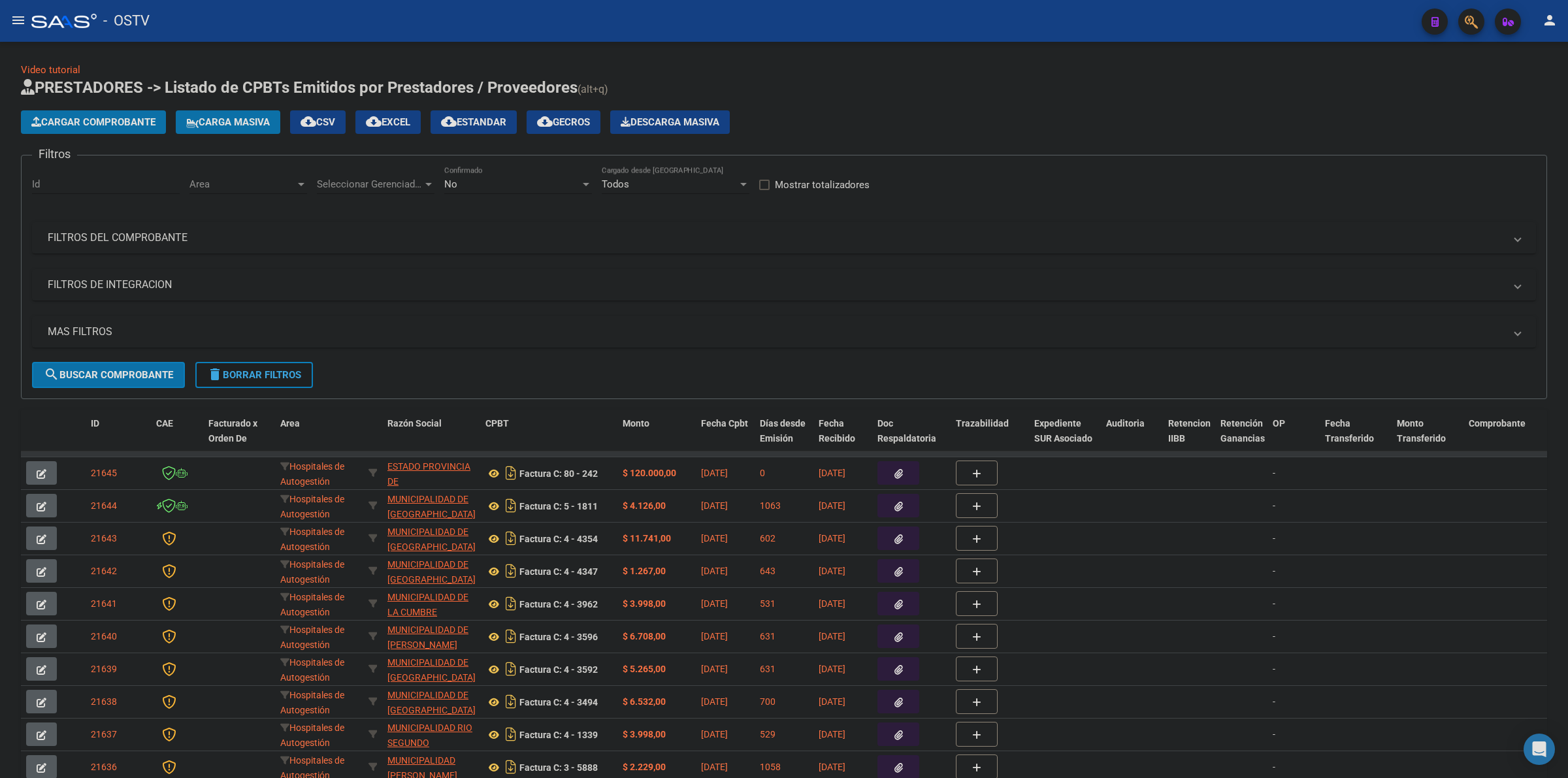
click at [278, 362] on button "delete Borrar Filtros" at bounding box center [254, 375] width 117 height 26
drag, startPoint x: 905, startPoint y: 97, endPoint x: 357, endPoint y: 282, distance: 578.4
click at [781, 97] on h1 "PRESTADORES -> Listado de CPBTs Emitidos por Prestadores / Proveedores (alt+q)" at bounding box center [784, 88] width 1526 height 23
click at [272, 380] on button "delete Borrar Filtros" at bounding box center [254, 375] width 117 height 26
click at [781, 129] on div "Cargar Comprobante Carga Masiva cloud_download CSV cloud_download EXCEL cloud_d…" at bounding box center [784, 123] width 1526 height 24
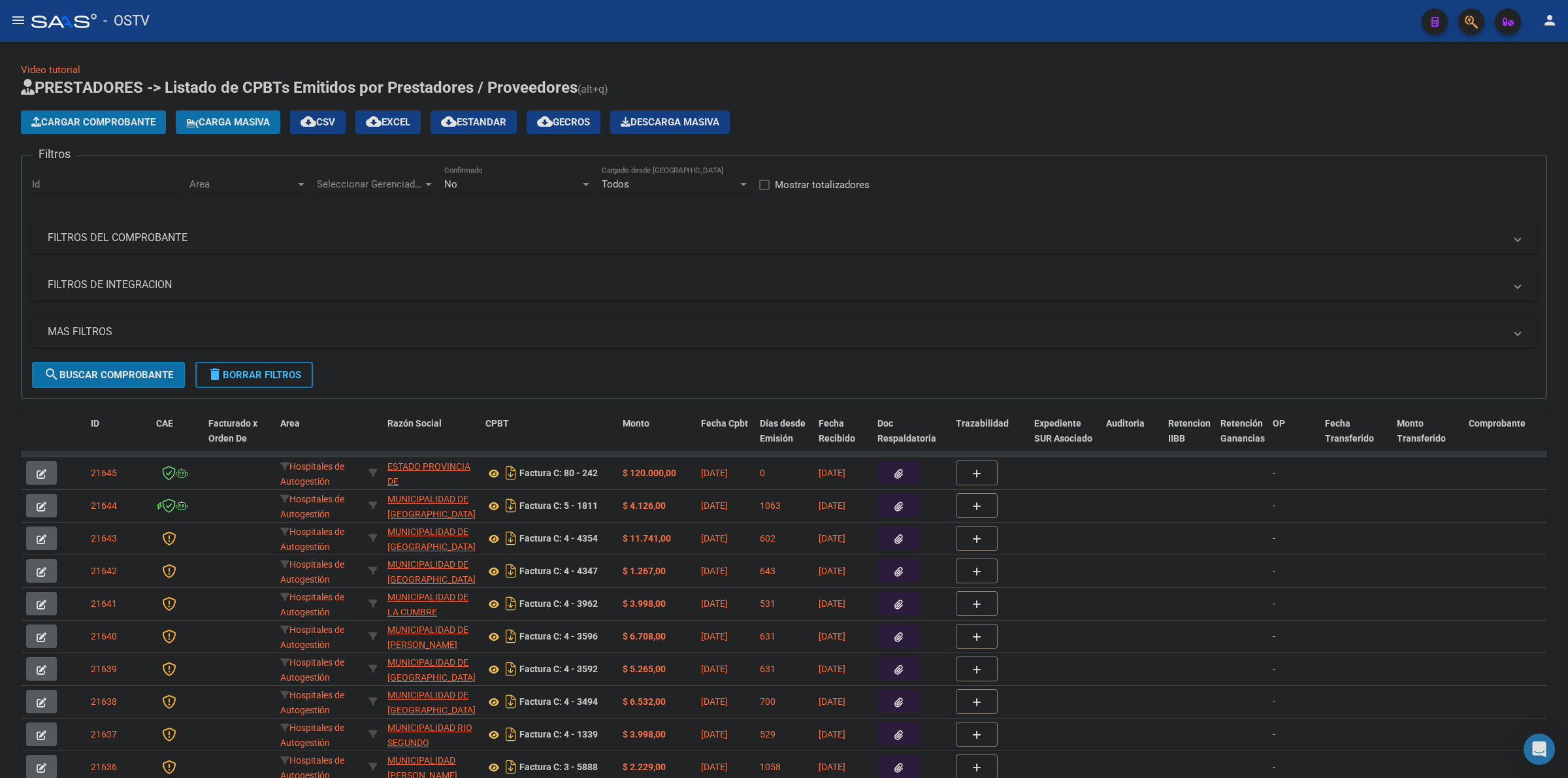
click at [781, 72] on div "Video tutorial PRESTADORES -> Listado de CPBTs Emitidos por Prestadores / Prove…" at bounding box center [784, 441] width 1526 height 758
click at [781, 82] on h1 "PRESTADORES -> Listado de CPBTs Emitidos por Prestadores / Proveedores (alt+q)" at bounding box center [784, 88] width 1526 height 23
